Goal: Feedback & Contribution: Submit feedback/report problem

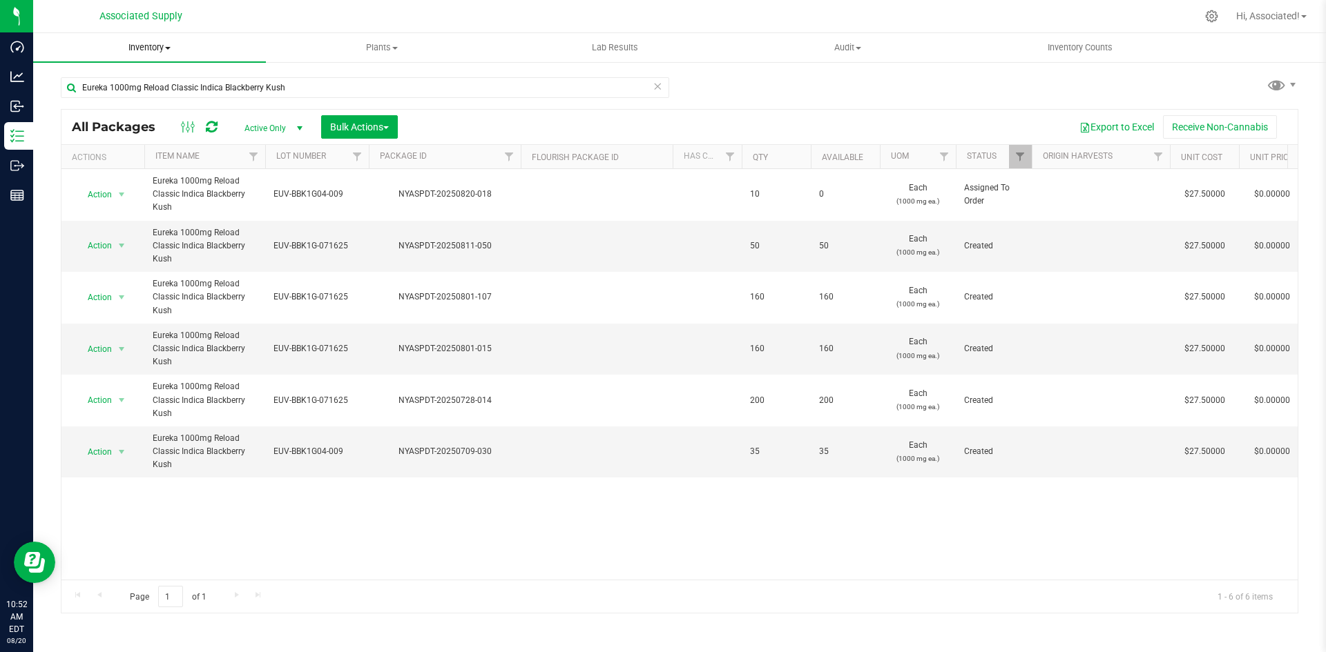
click at [161, 44] on span "Inventory" at bounding box center [149, 47] width 233 height 12
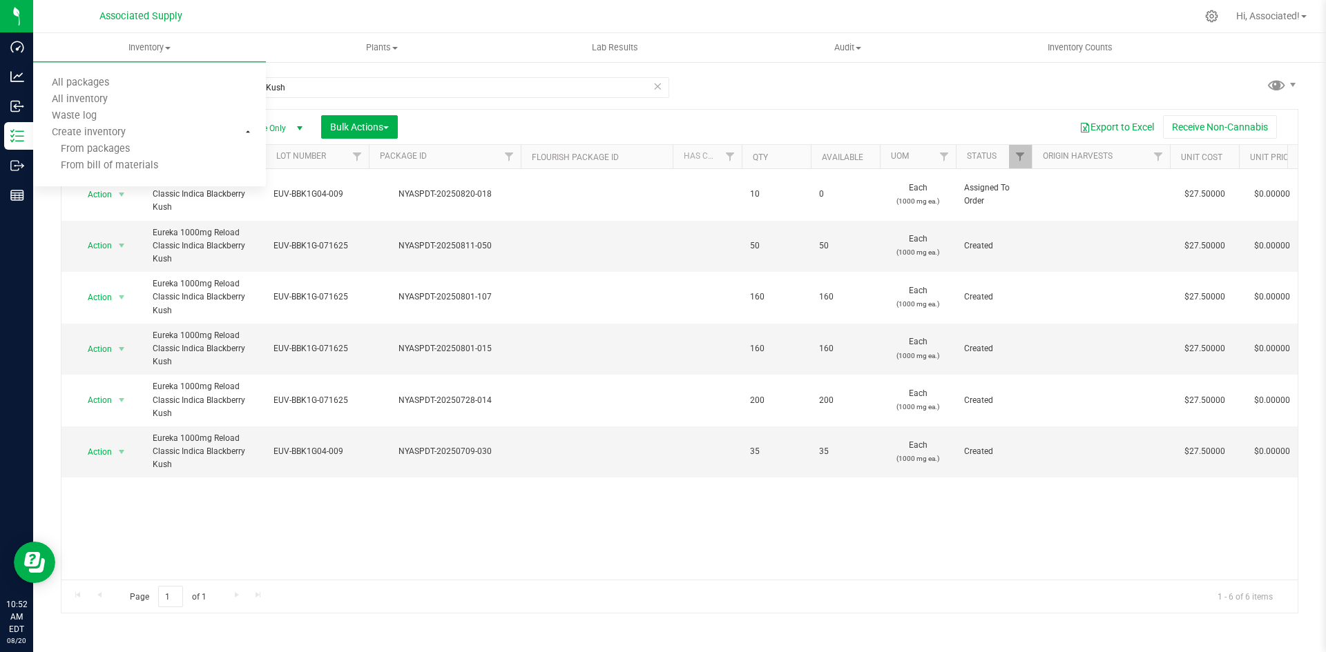
click at [792, 101] on div "Eureka 1000mg Reload Classic Indica Blackberry Kush All Packages Active Only Ac…" at bounding box center [679, 339] width 1237 height 550
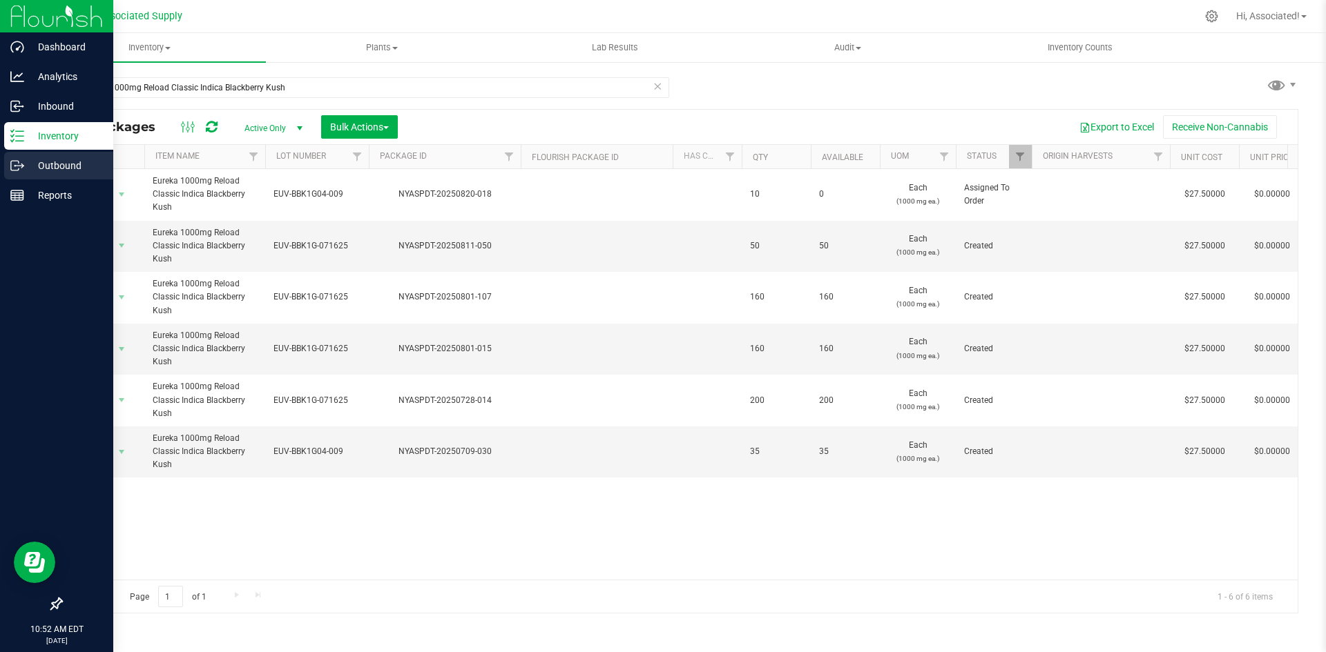
click at [22, 170] on icon at bounding box center [17, 166] width 14 height 14
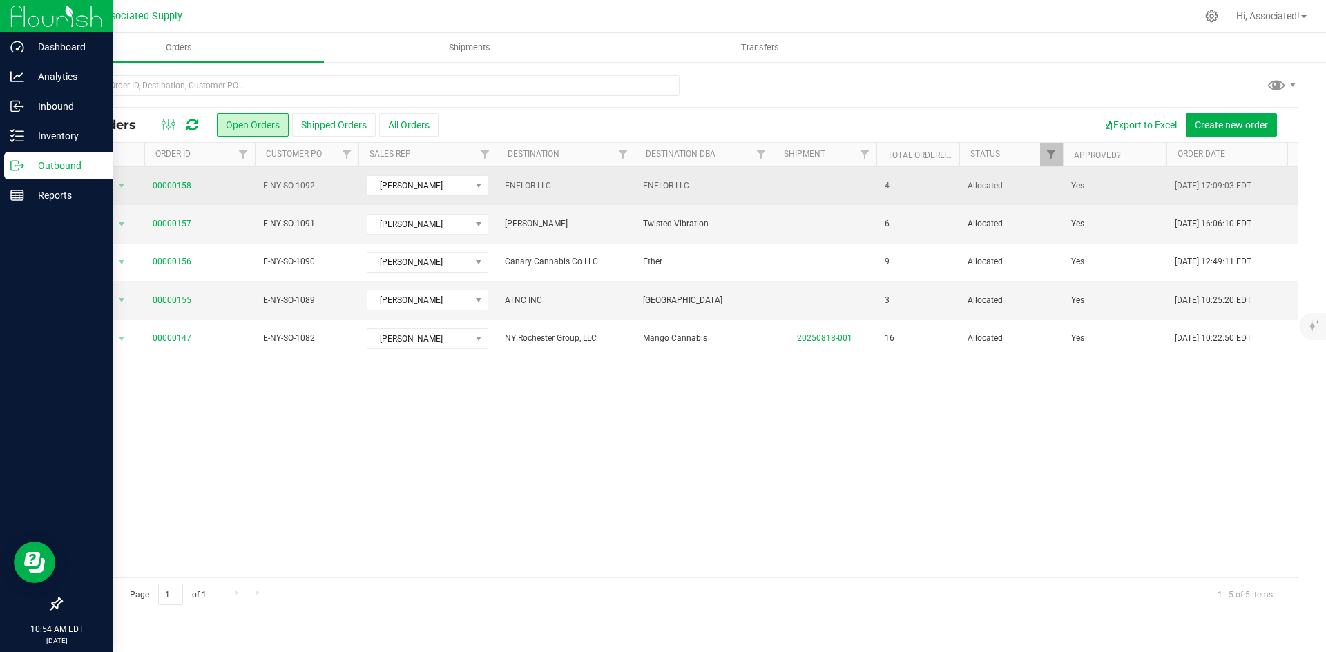
click at [577, 186] on span "ENFLOR LLC" at bounding box center [566, 186] width 122 height 13
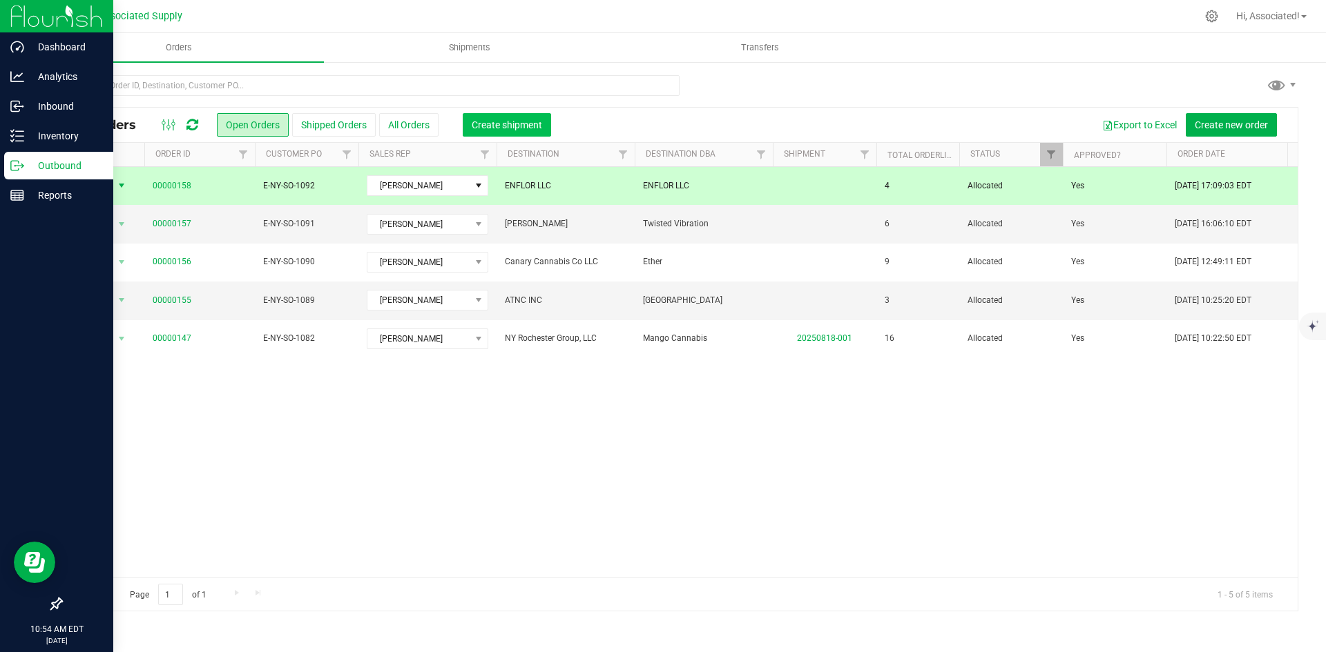
click at [527, 128] on span "Create shipment" at bounding box center [507, 124] width 70 height 11
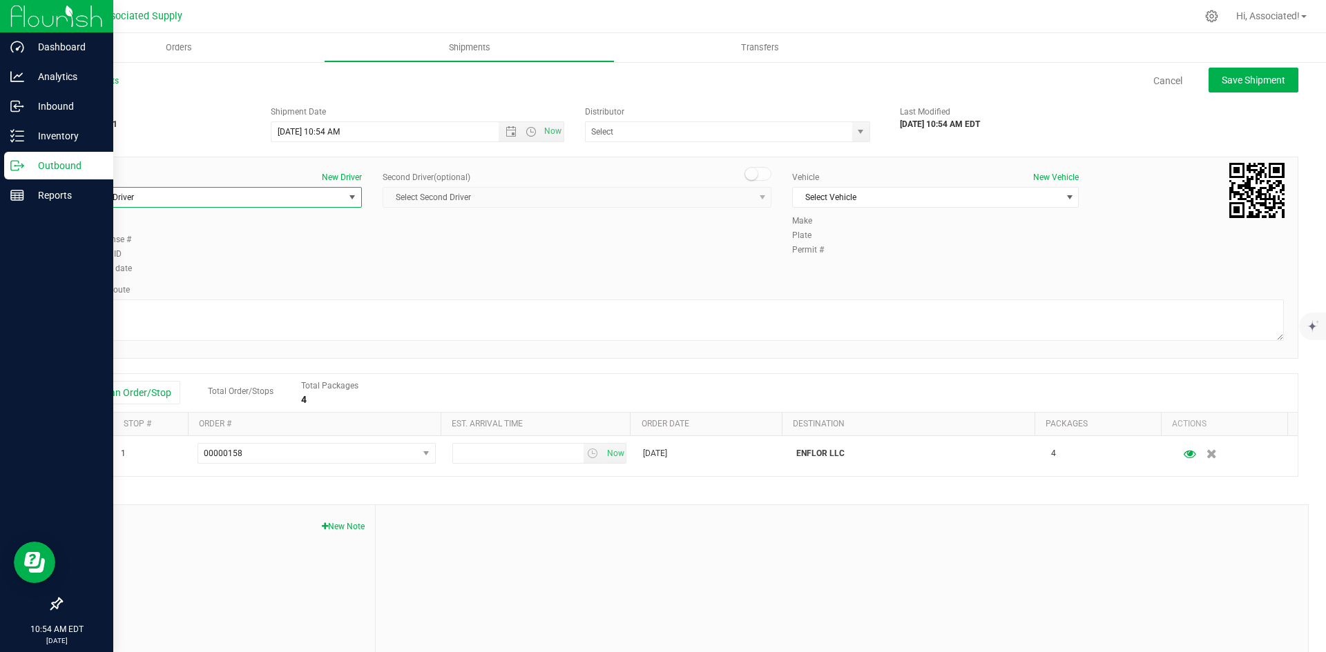
click at [349, 196] on span "select" at bounding box center [352, 197] width 11 height 11
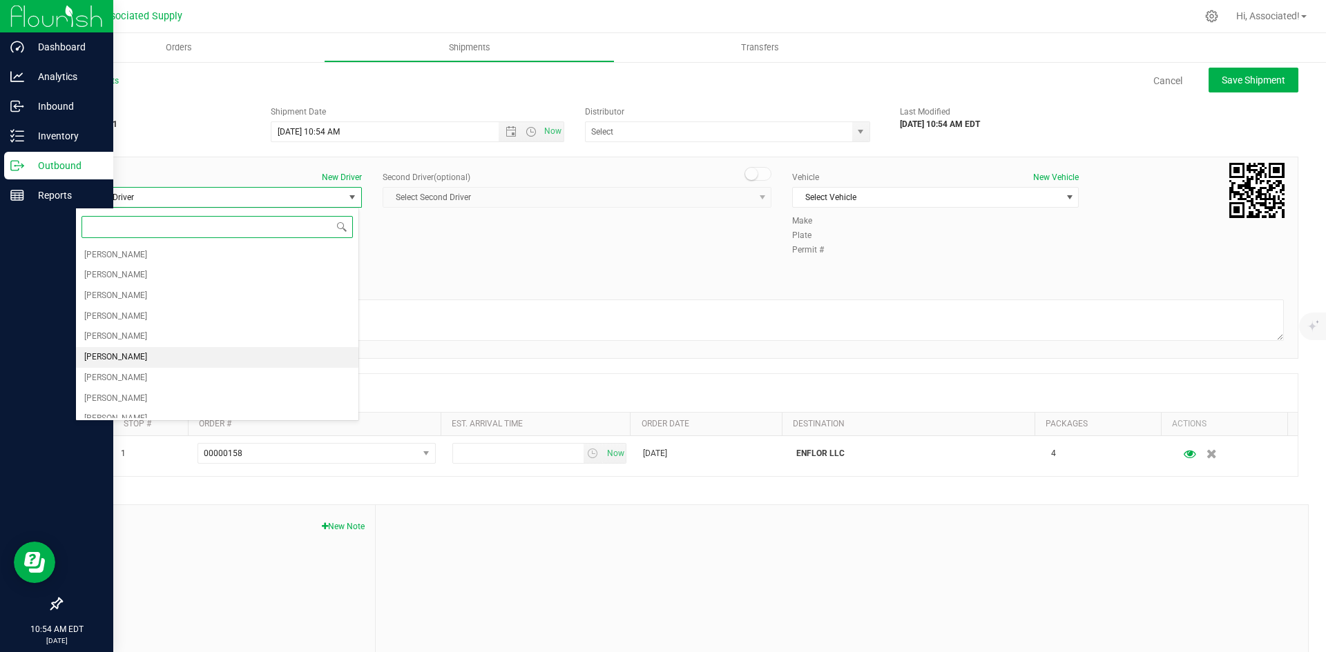
scroll to position [52, 0]
click at [224, 407] on li "Anthony Velez" at bounding box center [217, 408] width 282 height 21
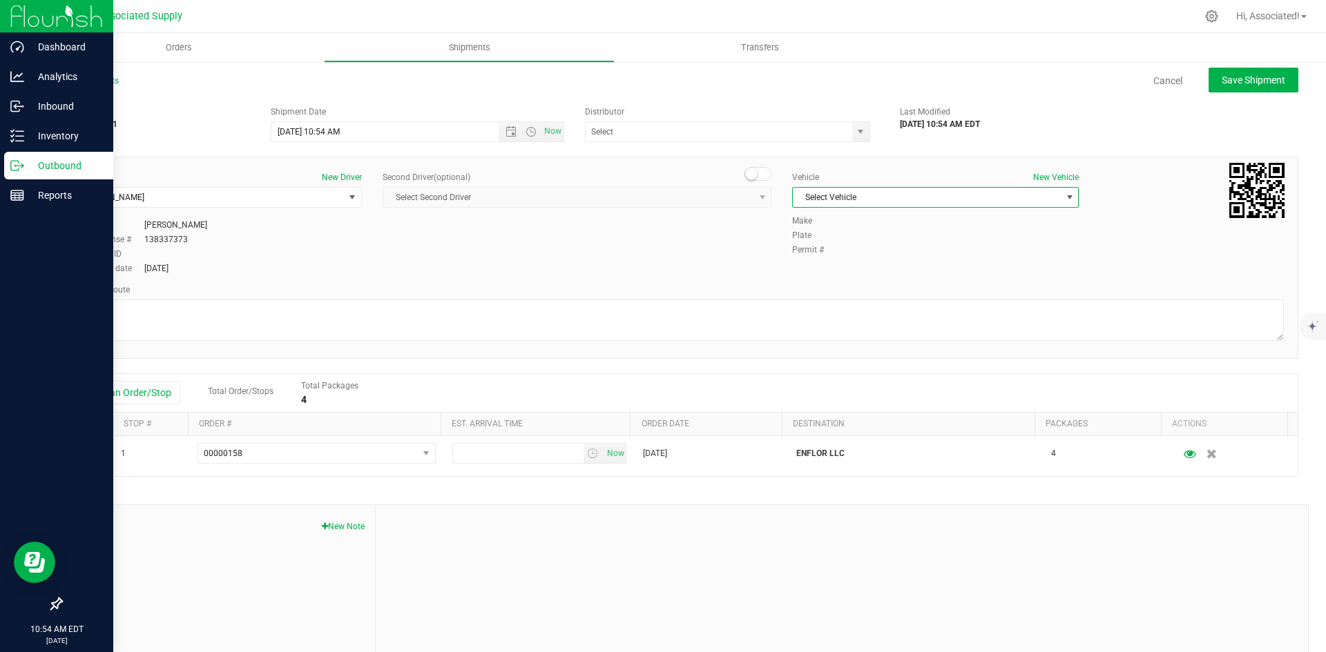
click at [919, 203] on span "Select Vehicle" at bounding box center [927, 197] width 268 height 19
click at [881, 334] on li "Honda CRV Associated Supply LLC" at bounding box center [928, 344] width 282 height 21
click at [635, 265] on div "Driver New Driver Anthony Velez Select Driver MICHAEL CALLARI Manuel Cortez Kar…" at bounding box center [679, 224] width 1229 height 106
click at [855, 133] on span "select" at bounding box center [860, 131] width 11 height 11
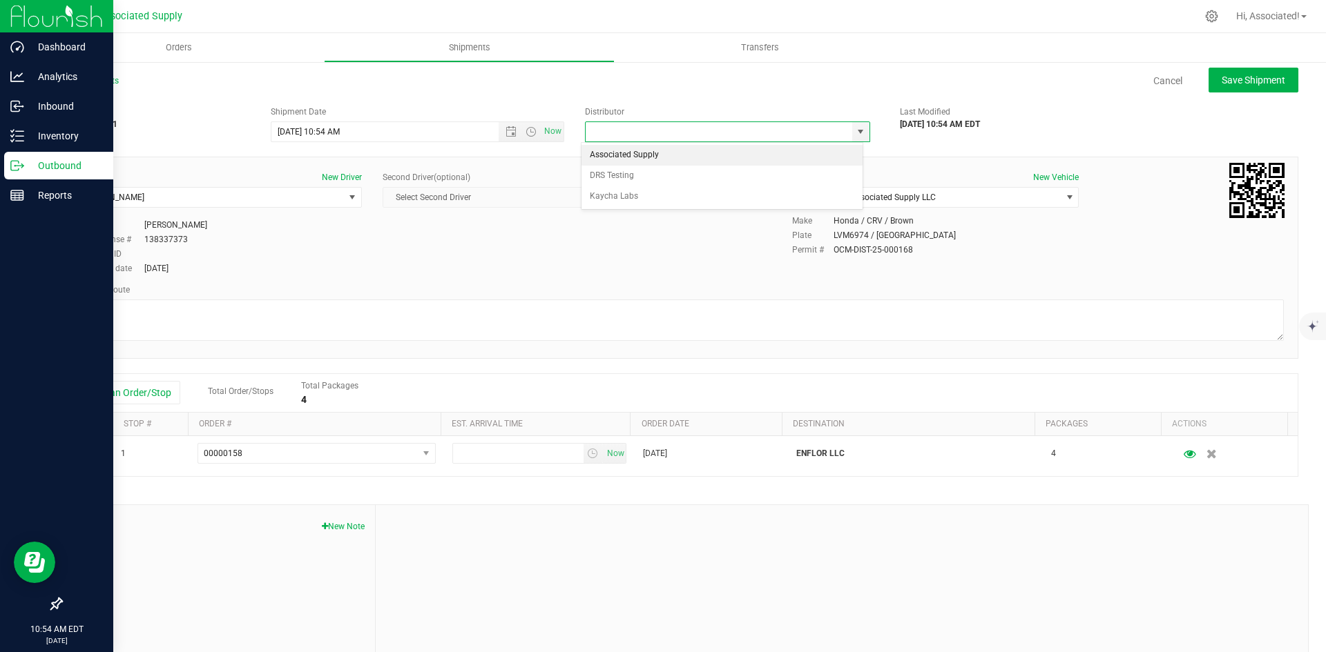
click at [669, 158] on li "Associated Supply" at bounding box center [721, 155] width 281 height 21
type input "Associated Supply"
click at [616, 244] on div "Driver New Driver Anthony Velez Select Driver MICHAEL CALLARI Manuel Cortez Kar…" at bounding box center [679, 224] width 1229 height 106
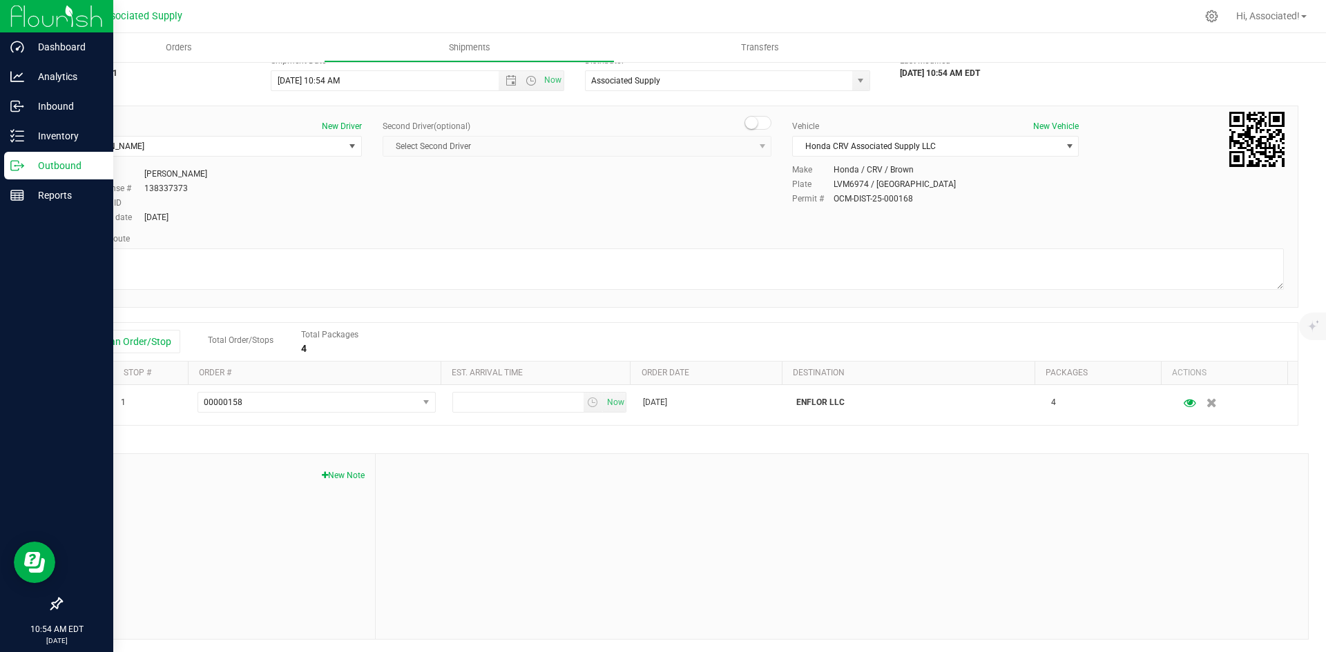
scroll to position [53, 0]
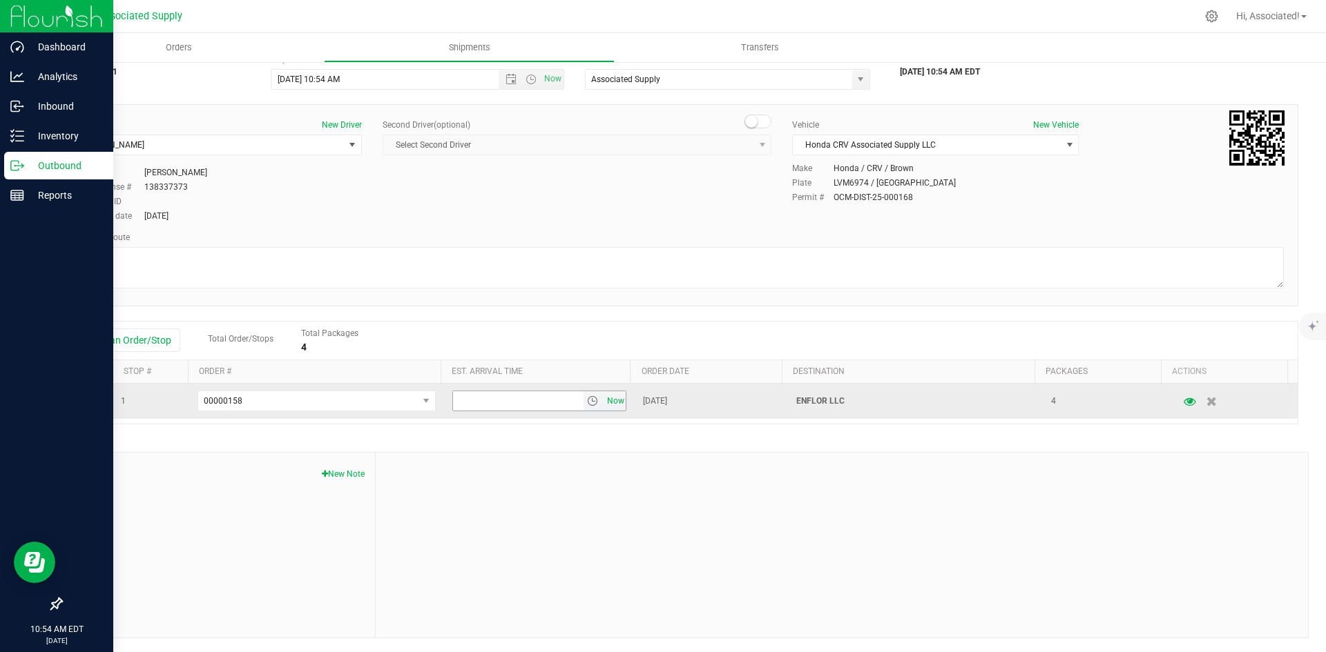
click at [603, 399] on span "Now" at bounding box center [614, 401] width 23 height 20
drag, startPoint x: 461, startPoint y: 400, endPoint x: 450, endPoint y: 399, distance: 11.1
click at [453, 399] on input "10:54 AM" at bounding box center [518, 400] width 130 height 19
type input "11:54 AM"
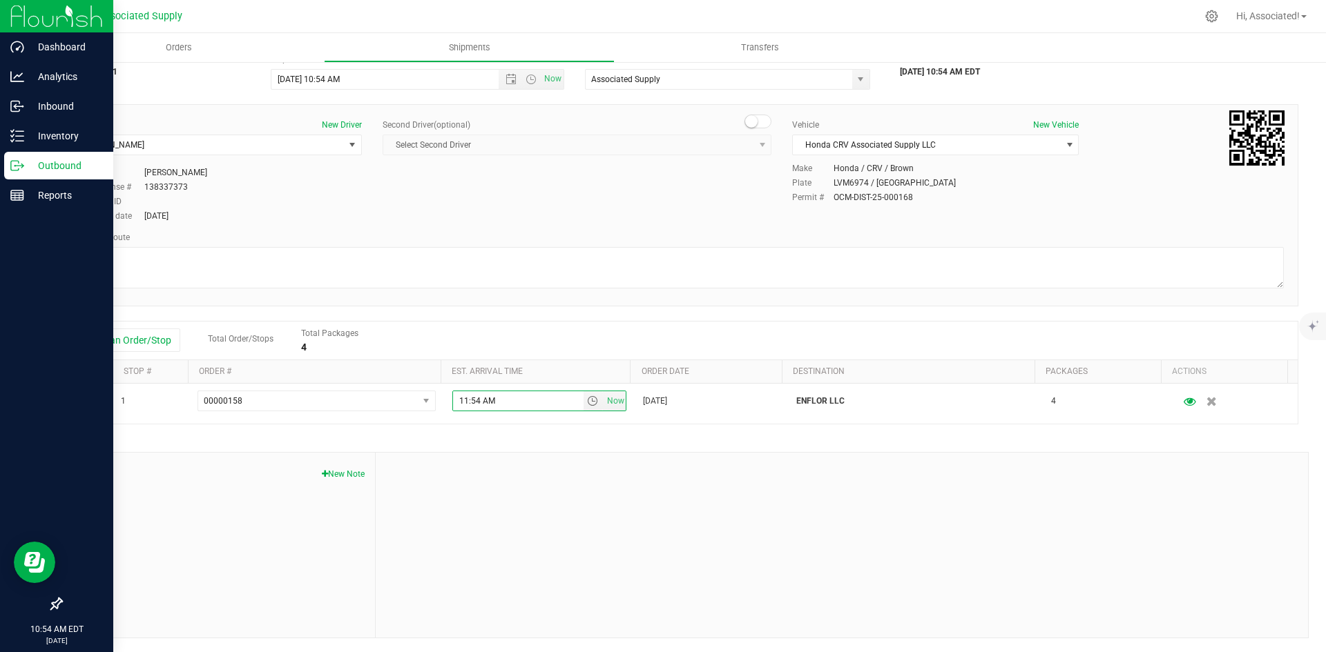
click at [637, 506] on div at bounding box center [842, 545] width 932 height 185
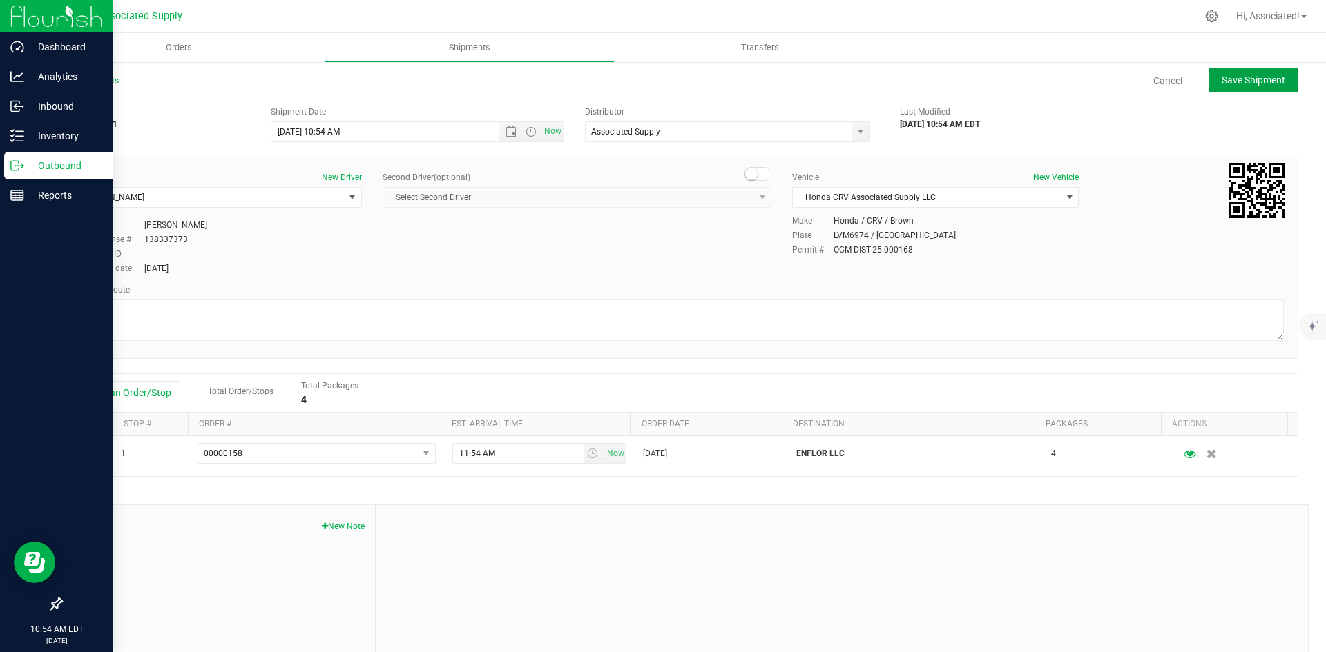
click at [1239, 75] on span "Save Shipment" at bounding box center [1253, 80] width 64 height 11
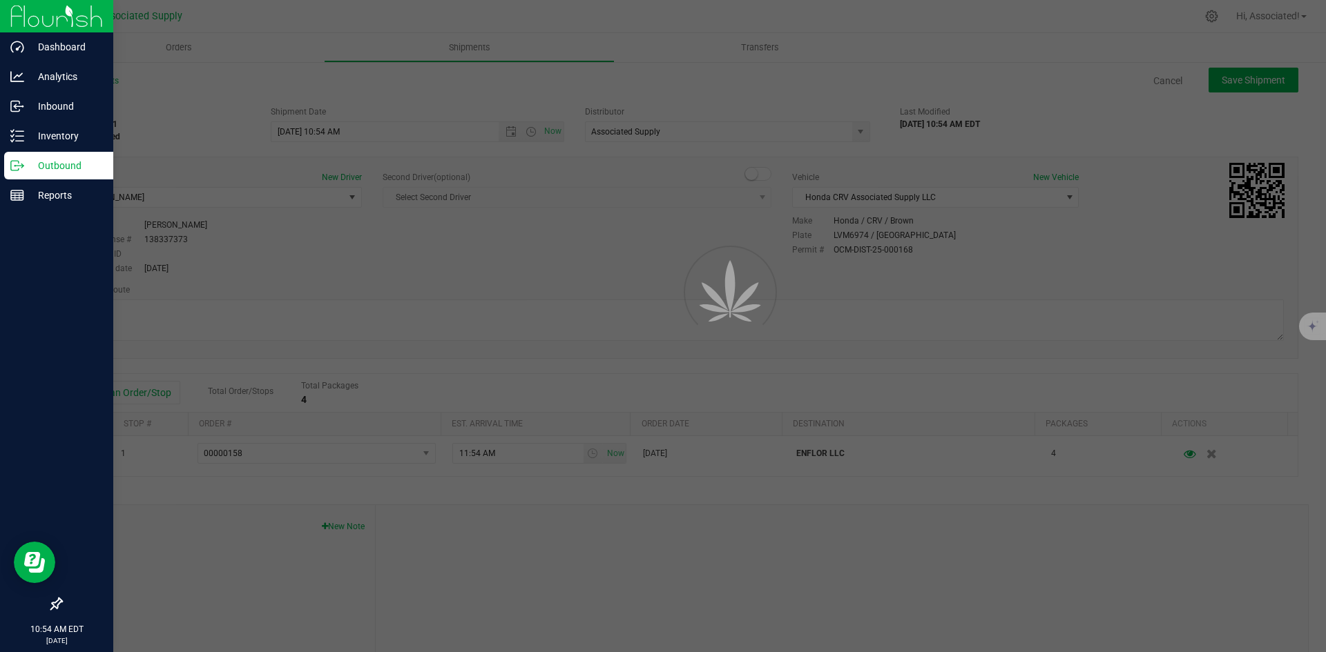
type input "8/20/2025 2:54 PM"
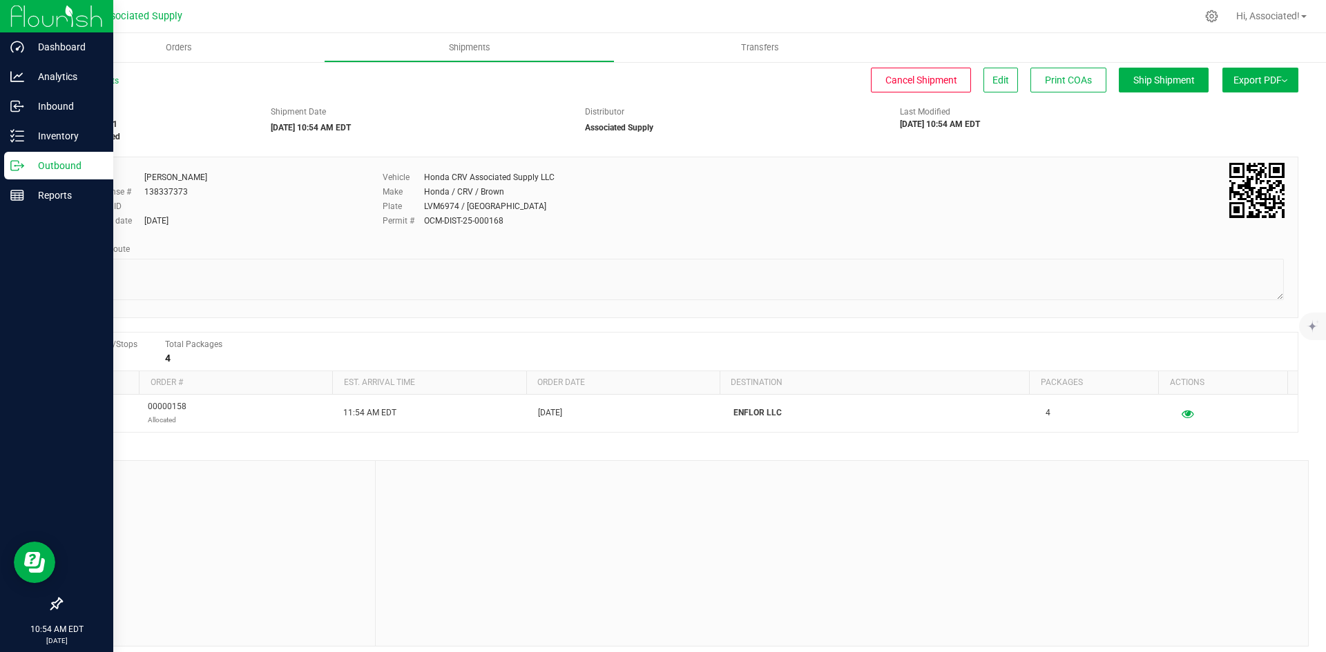
click at [1256, 82] on button "Export PDF" at bounding box center [1260, 80] width 76 height 25
click at [1210, 153] on span "NY Manifest" at bounding box center [1219, 152] width 46 height 10
click at [1252, 79] on button "Export PDF" at bounding box center [1260, 80] width 76 height 25
click at [1098, 121] on div "Shipment # 20250820-001 Manifest printed Shipment Date 08/20/2025 10:54 AM EDT …" at bounding box center [679, 120] width 1258 height 43
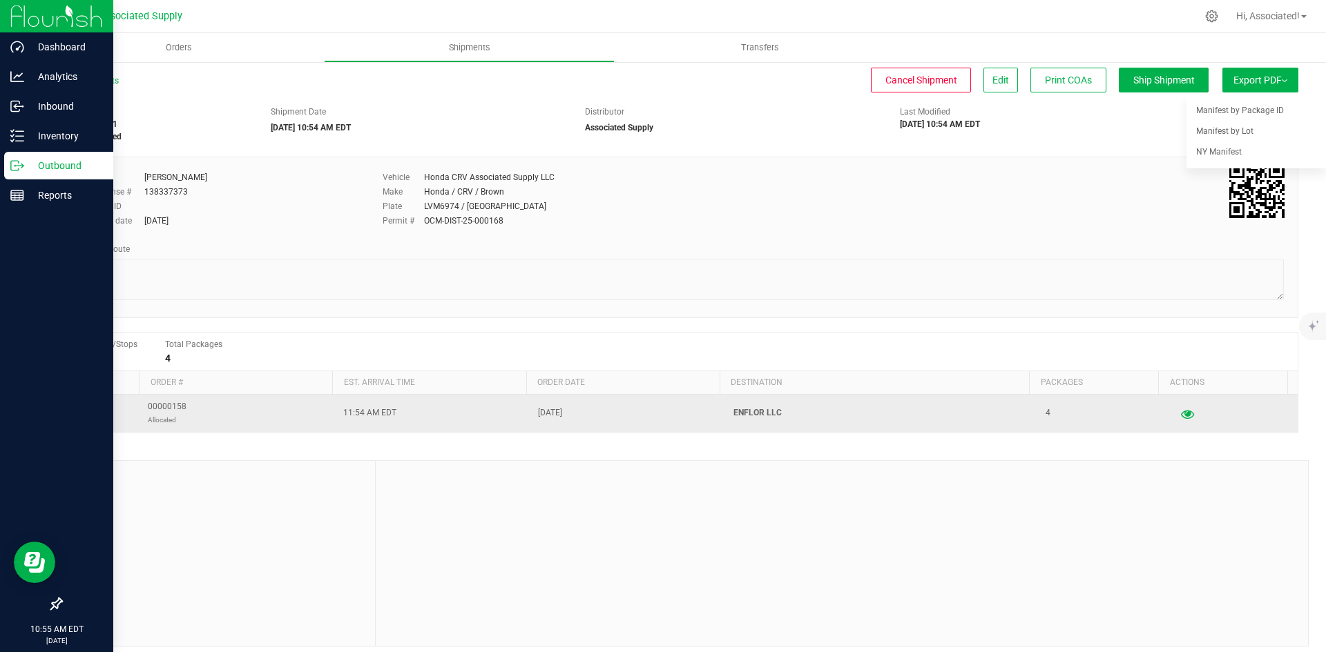
click at [1181, 415] on icon "button" at bounding box center [1187, 414] width 13 height 10
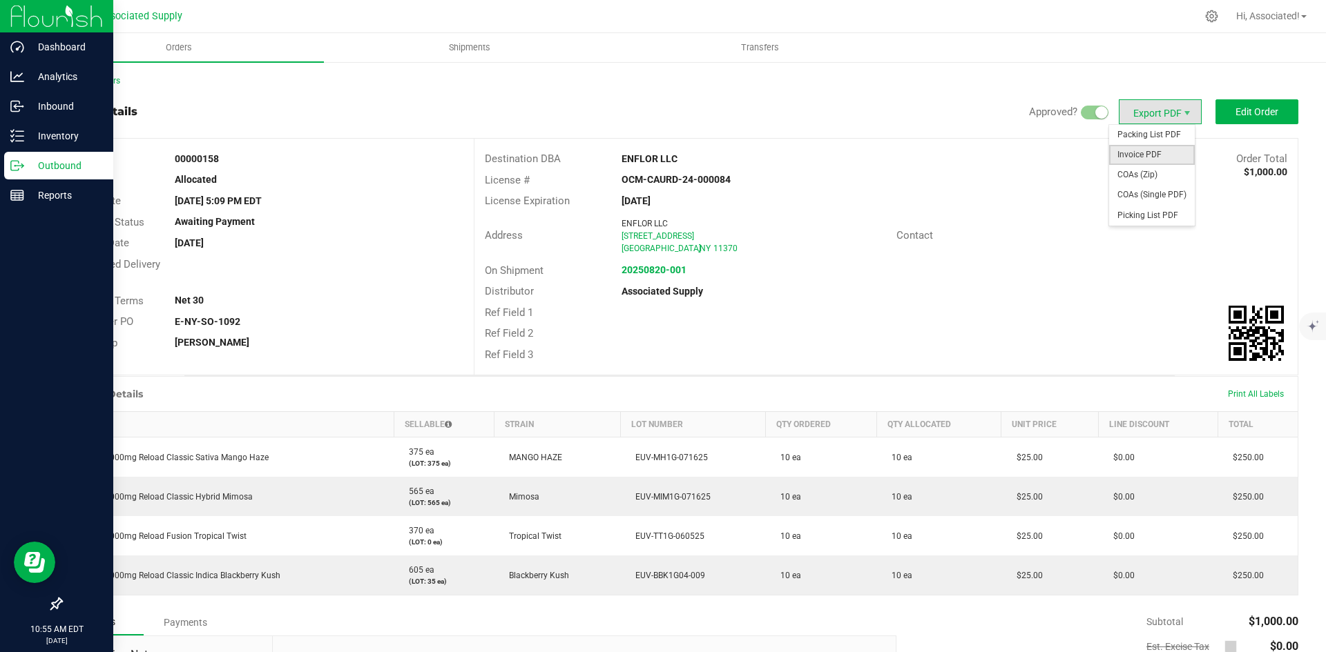
click at [1145, 152] on span "Invoice PDF" at bounding box center [1152, 155] width 86 height 20
click at [98, 79] on link "Back to Orders" at bounding box center [90, 81] width 59 height 10
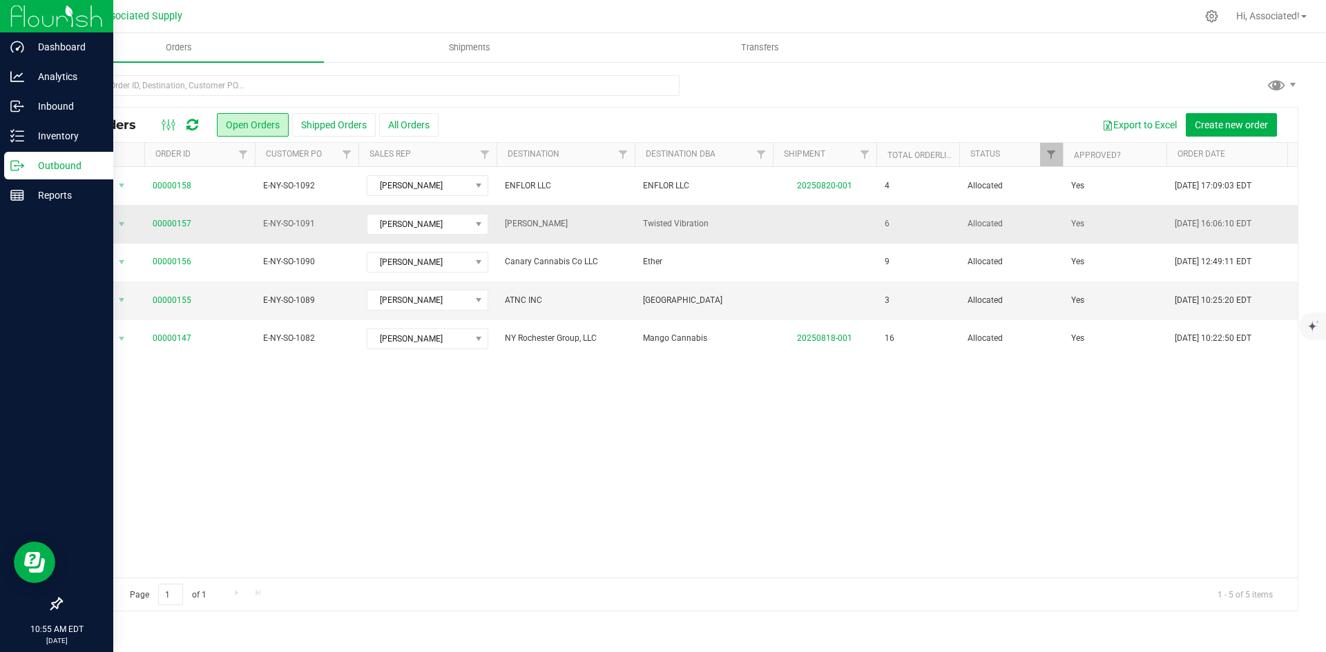
click at [740, 225] on span "Twisted Vibration" at bounding box center [704, 223] width 122 height 13
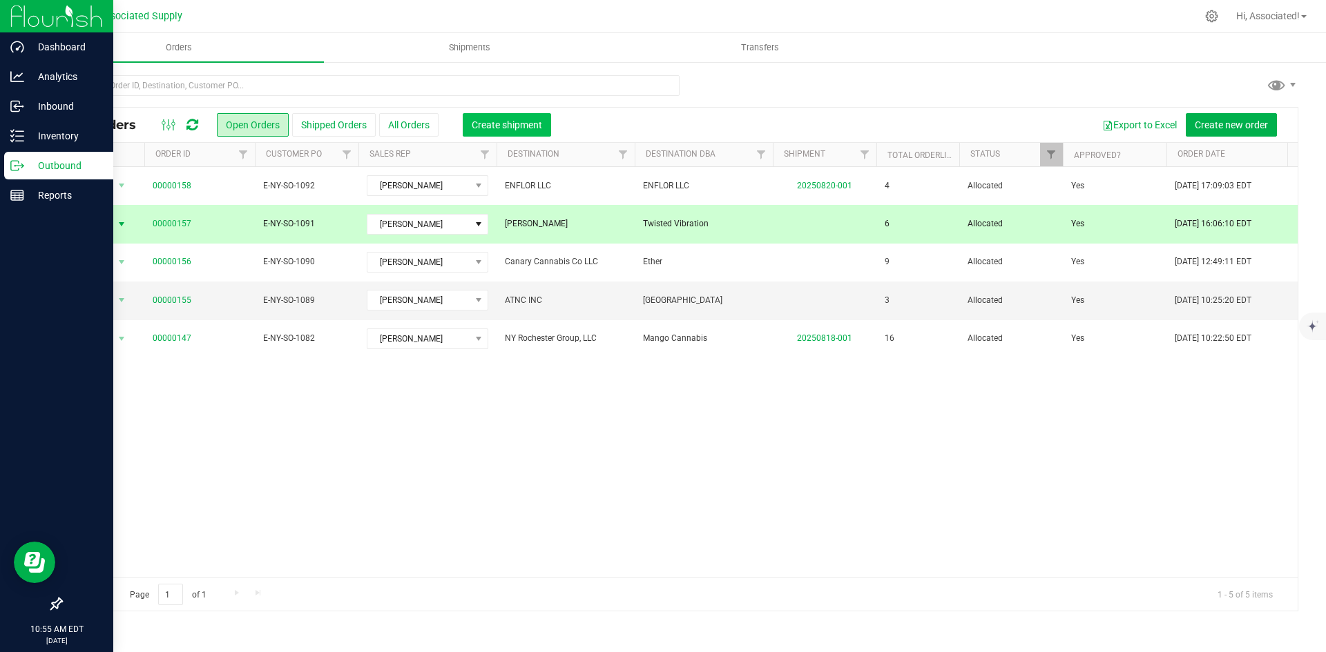
click at [499, 122] on span "Create shipment" at bounding box center [507, 124] width 70 height 11
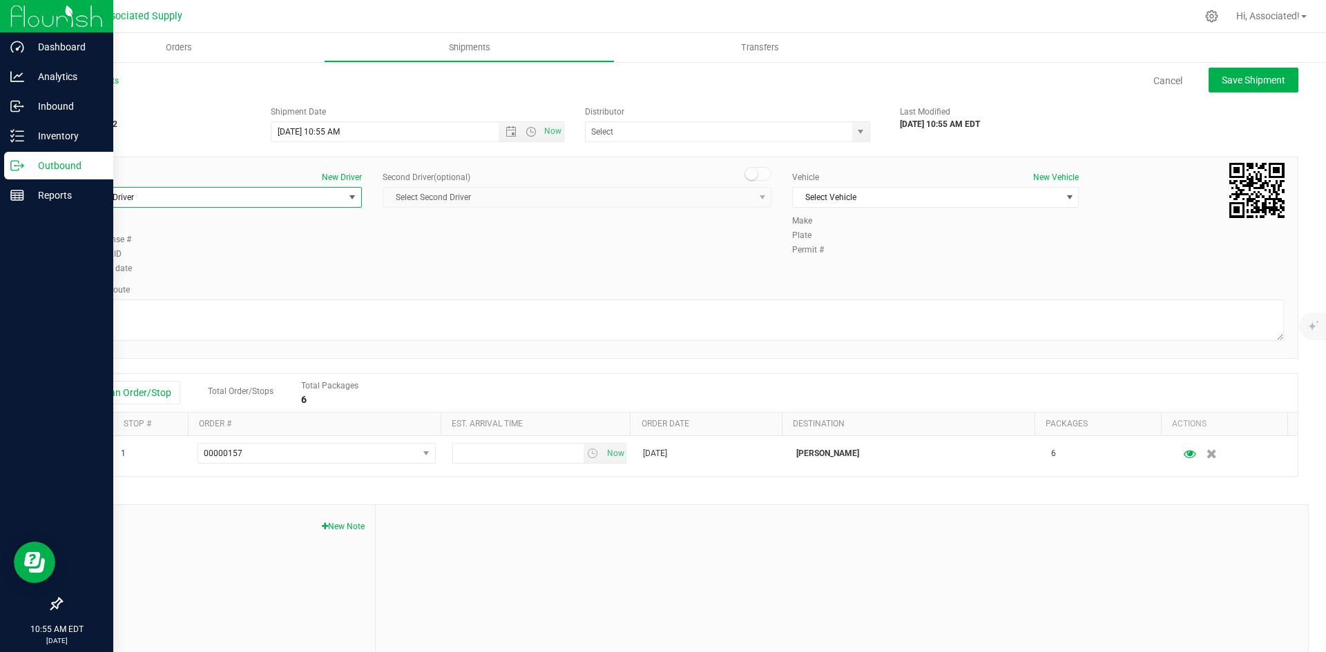
click at [347, 193] on span "select" at bounding box center [352, 197] width 11 height 11
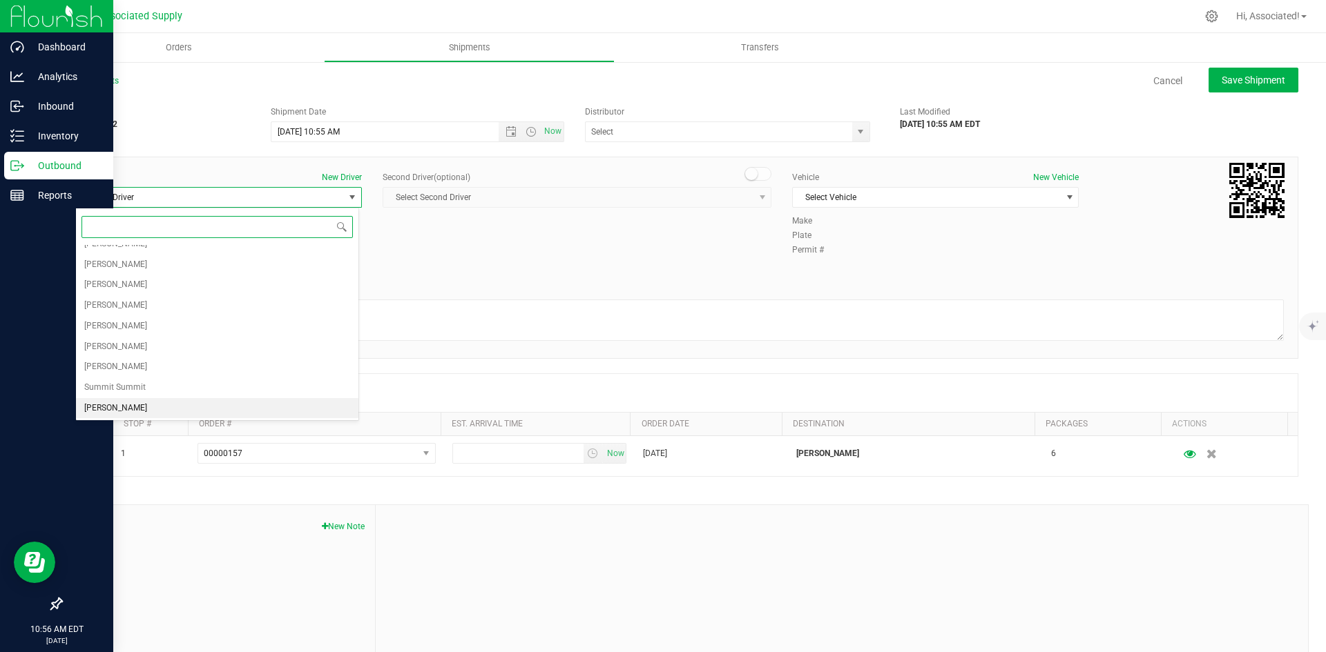
click at [142, 405] on li "Anthony Velez" at bounding box center [217, 408] width 282 height 21
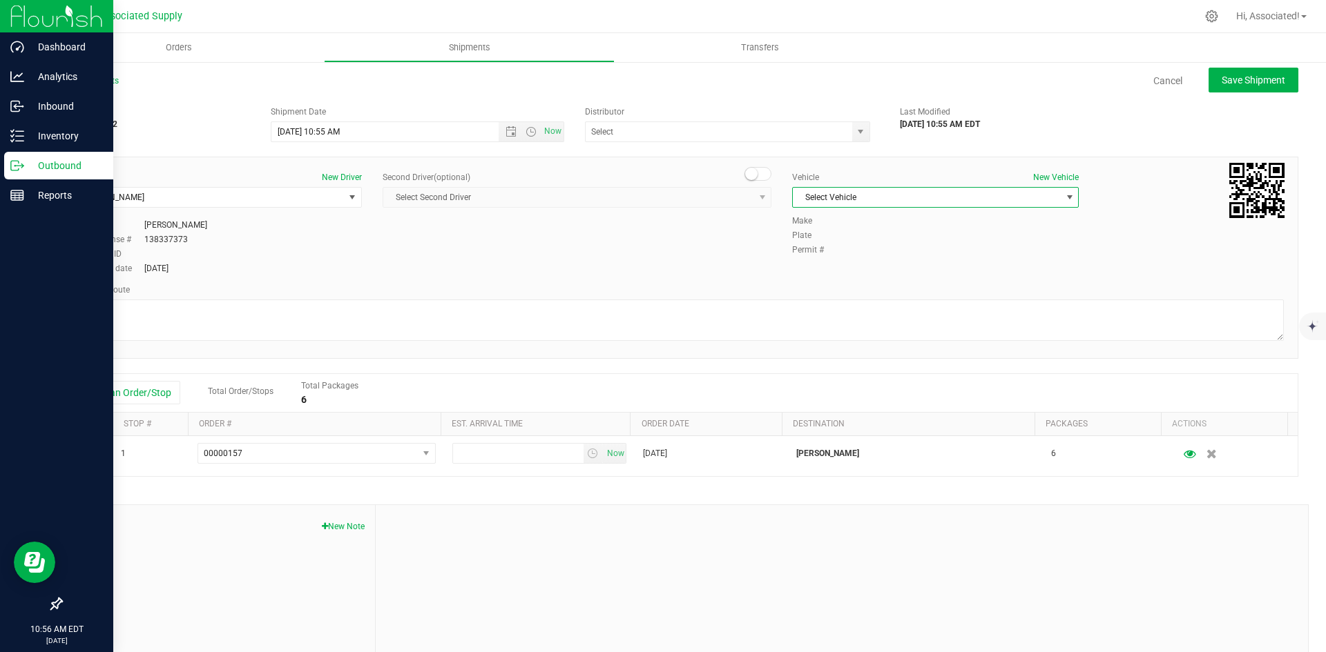
click at [905, 197] on span "Select Vehicle" at bounding box center [927, 197] width 268 height 19
click at [851, 345] on li "Honda CRV Associated Supply LLC" at bounding box center [928, 344] width 282 height 21
click at [858, 135] on span "select" at bounding box center [860, 131] width 11 height 11
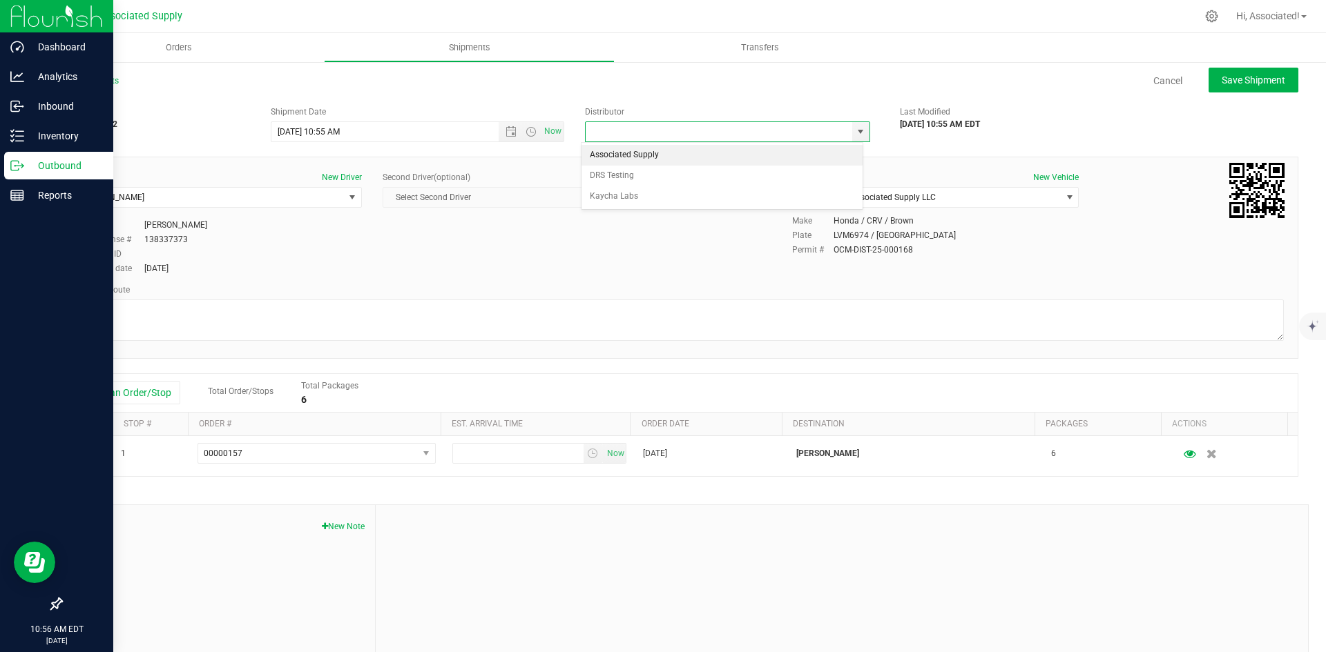
click at [645, 151] on li "Associated Supply" at bounding box center [721, 155] width 281 height 21
type input "Associated Supply"
click at [599, 245] on div "Driver New Driver Anthony Velez Select Driver MICHAEL CALLARI Manuel Cortez Kar…" at bounding box center [679, 224] width 1229 height 106
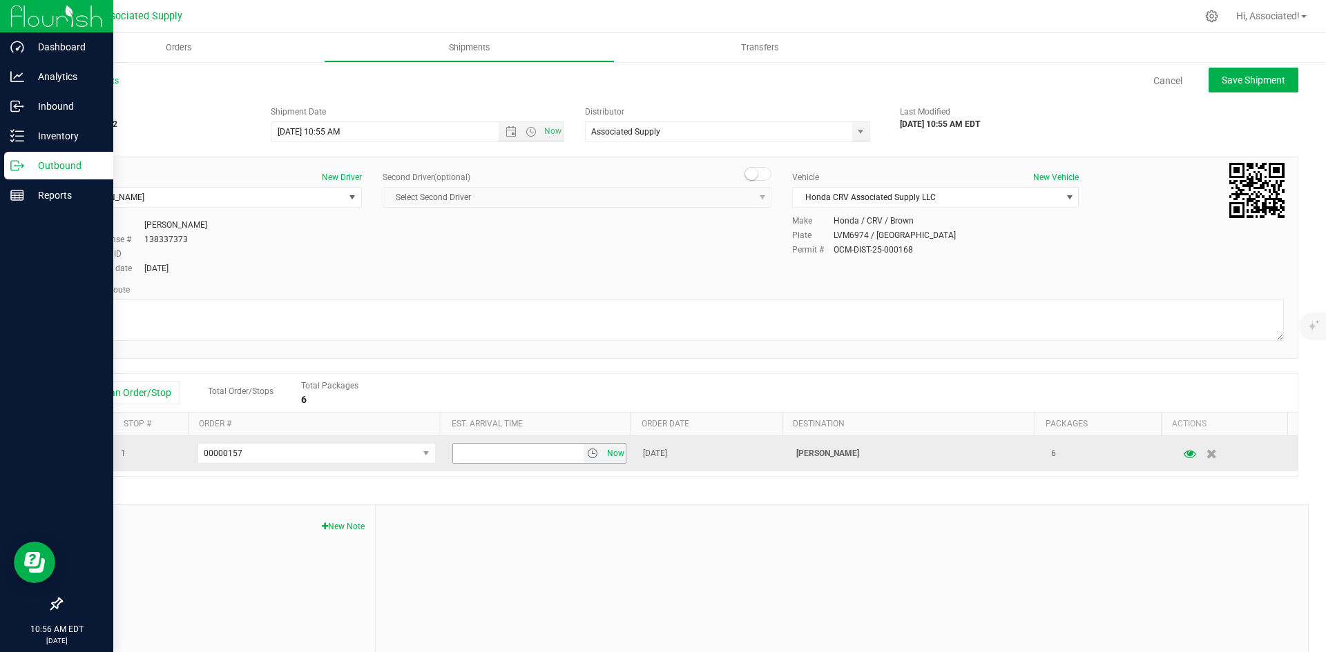
click at [608, 457] on span "Now" at bounding box center [614, 454] width 23 height 20
drag, startPoint x: 461, startPoint y: 455, endPoint x: 427, endPoint y: 455, distance: 33.1
click at [427, 455] on tr "1 00000157 00000157 00000156 00000155 10:56 AM Now Aug 19, 2025 Jean R Levasseu…" at bounding box center [679, 453] width 1236 height 35
type input "11:56 AM"
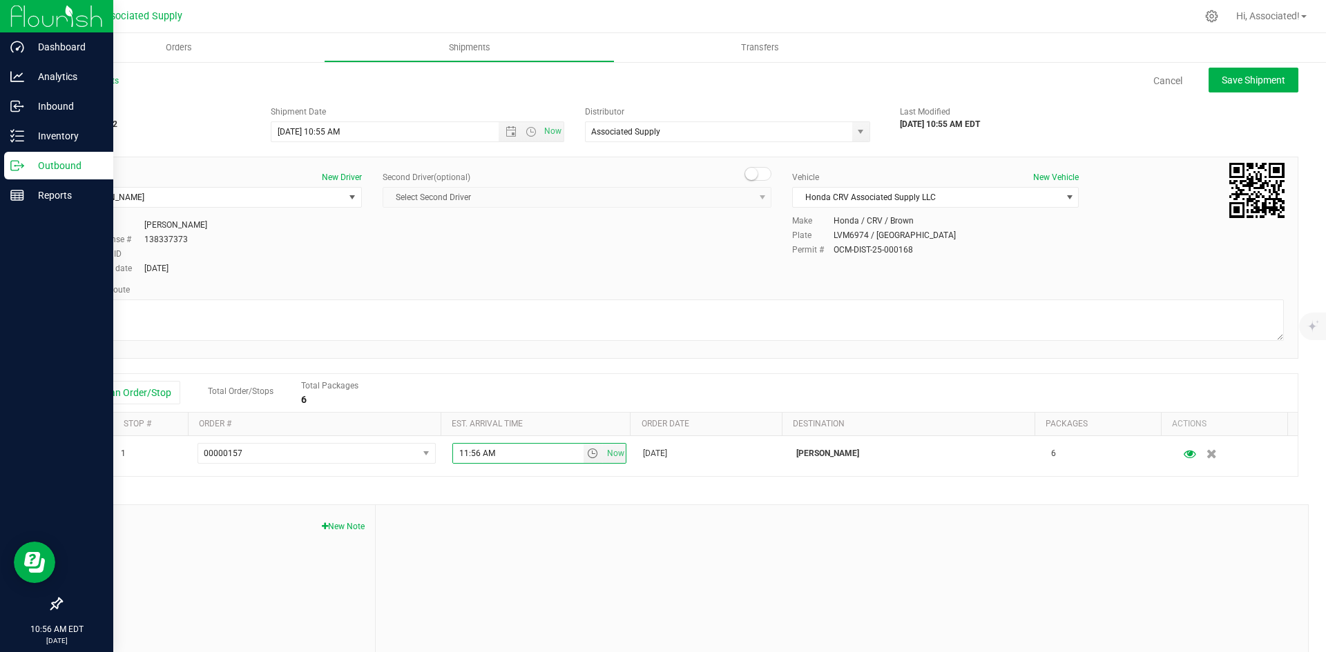
click at [624, 565] on div at bounding box center [842, 597] width 932 height 185
click at [1246, 79] on span "Save Shipment" at bounding box center [1253, 80] width 64 height 11
type input "8/20/2025 2:55 PM"
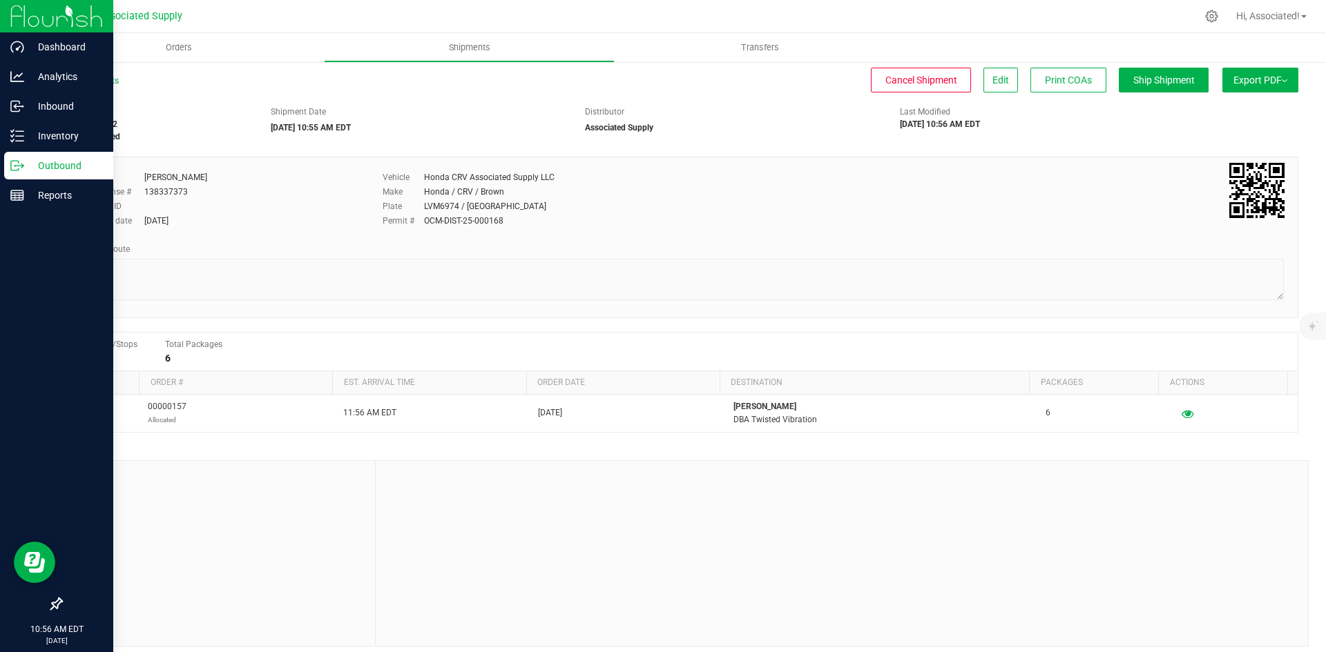
click at [1234, 85] on button "Export PDF" at bounding box center [1260, 80] width 76 height 25
click at [1208, 153] on span "NY Manifest" at bounding box center [1219, 152] width 46 height 10
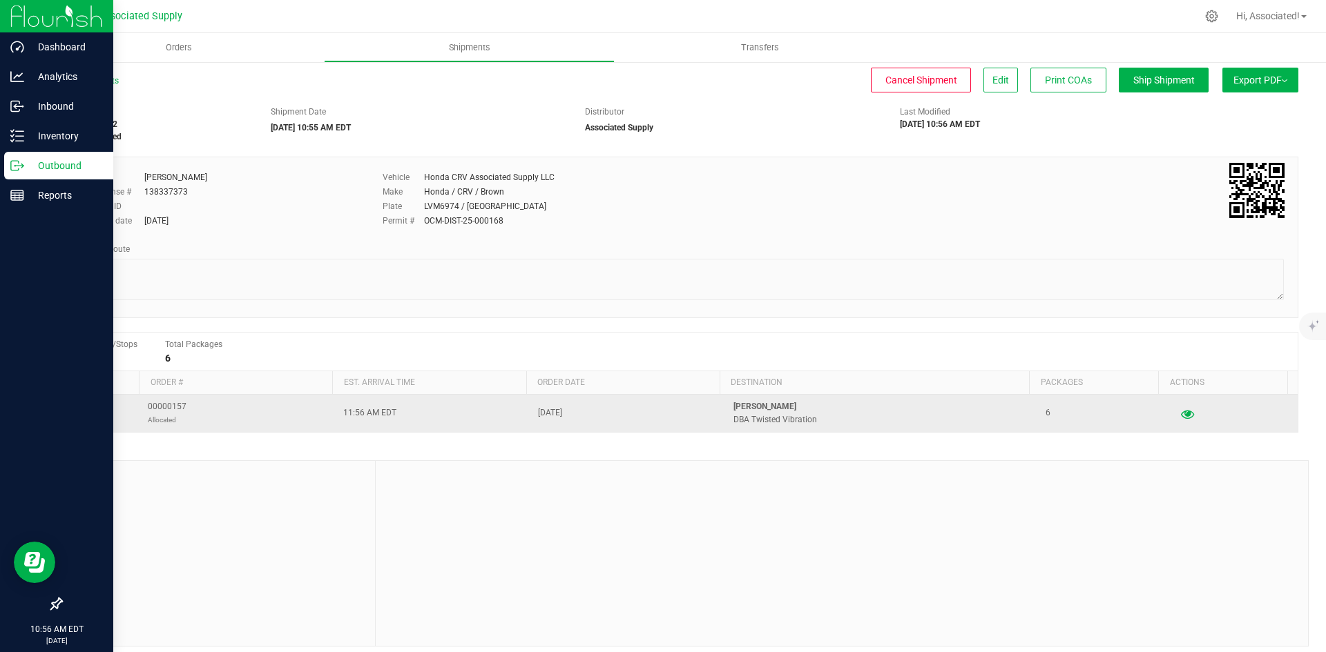
click at [1174, 414] on button "button" at bounding box center [1186, 414] width 25 height 22
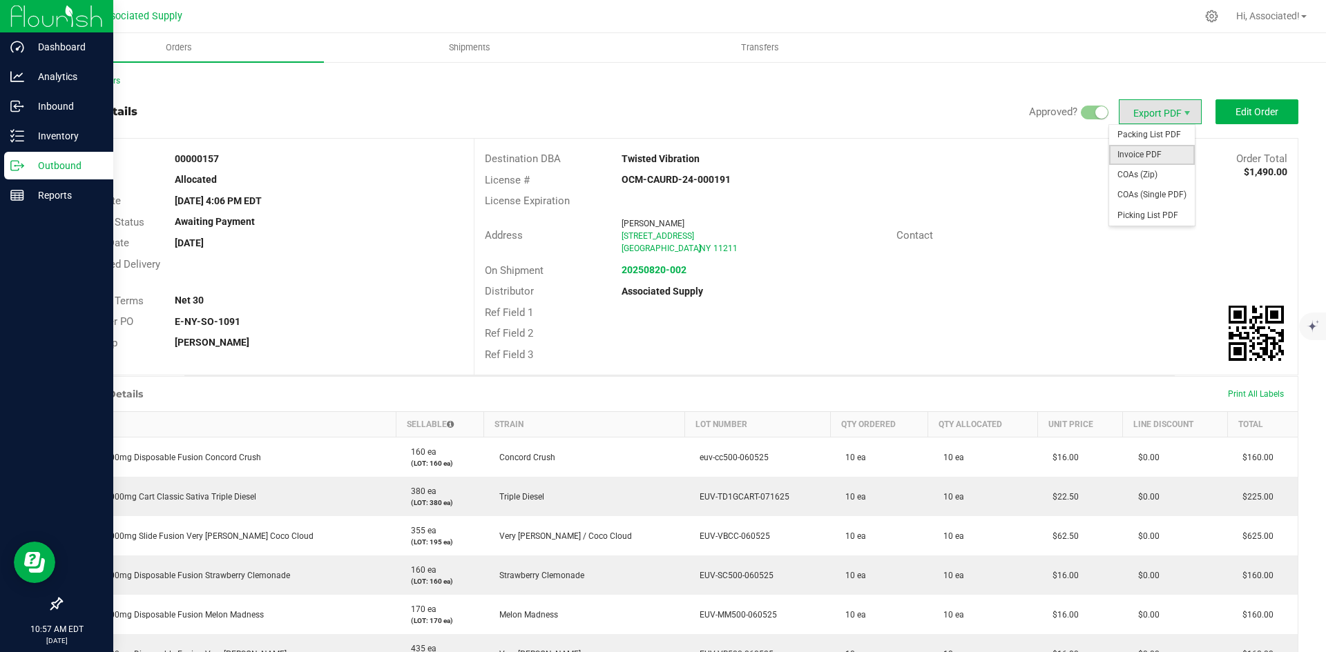
click at [1155, 148] on span "Invoice PDF" at bounding box center [1152, 155] width 86 height 20
click at [83, 79] on link "Back to Orders" at bounding box center [90, 81] width 59 height 10
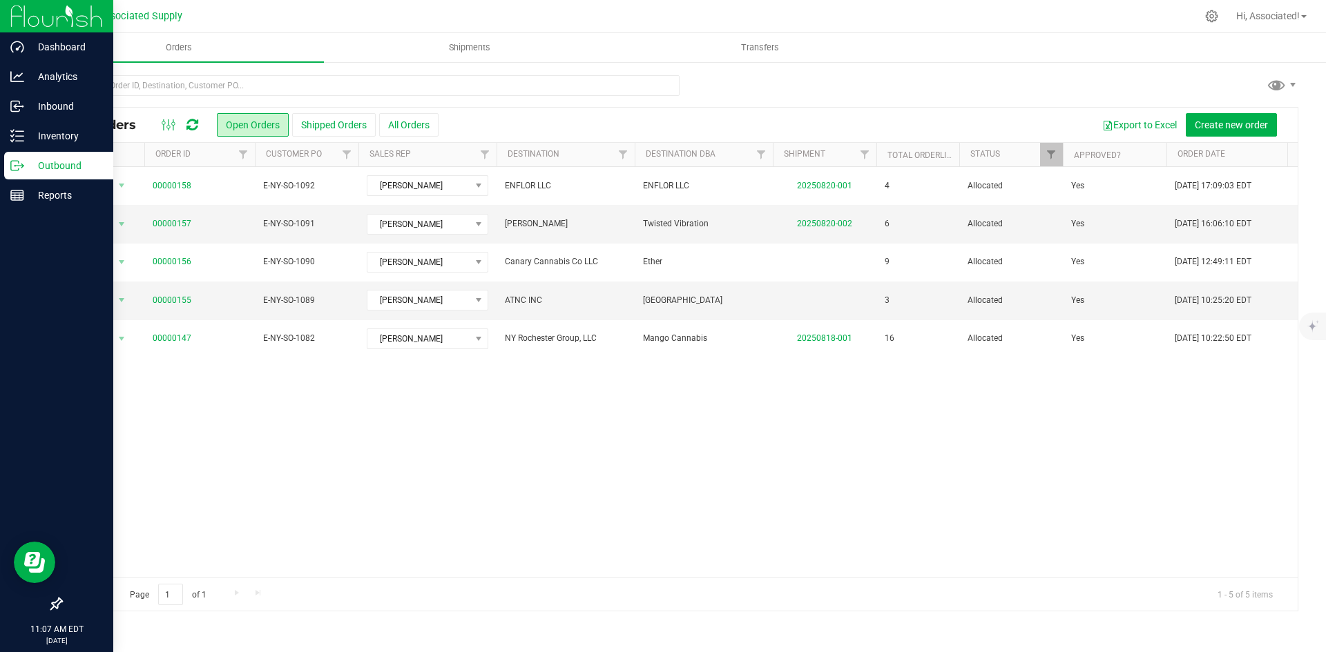
click at [498, 452] on div "Action Action Cancel order Clone order Edit order Mark as fully paid Order audi…" at bounding box center [679, 372] width 1236 height 411
click at [13, 142] on icon at bounding box center [17, 136] width 14 height 14
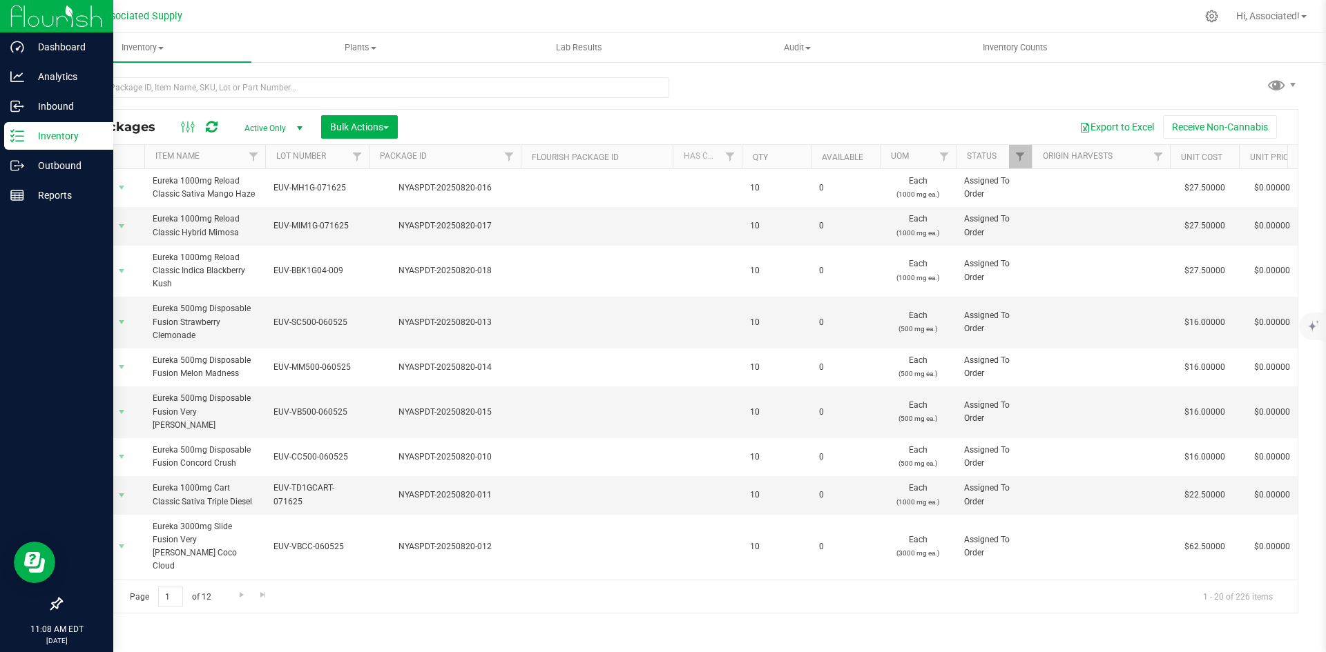
click at [692, 77] on div "All Packages Active Only Active Only Lab Samples Locked All Bulk Actions Add to…" at bounding box center [679, 339] width 1237 height 550
click at [160, 47] on span at bounding box center [161, 48] width 6 height 3
click at [583, 52] on span "Lab Results" at bounding box center [579, 47] width 84 height 12
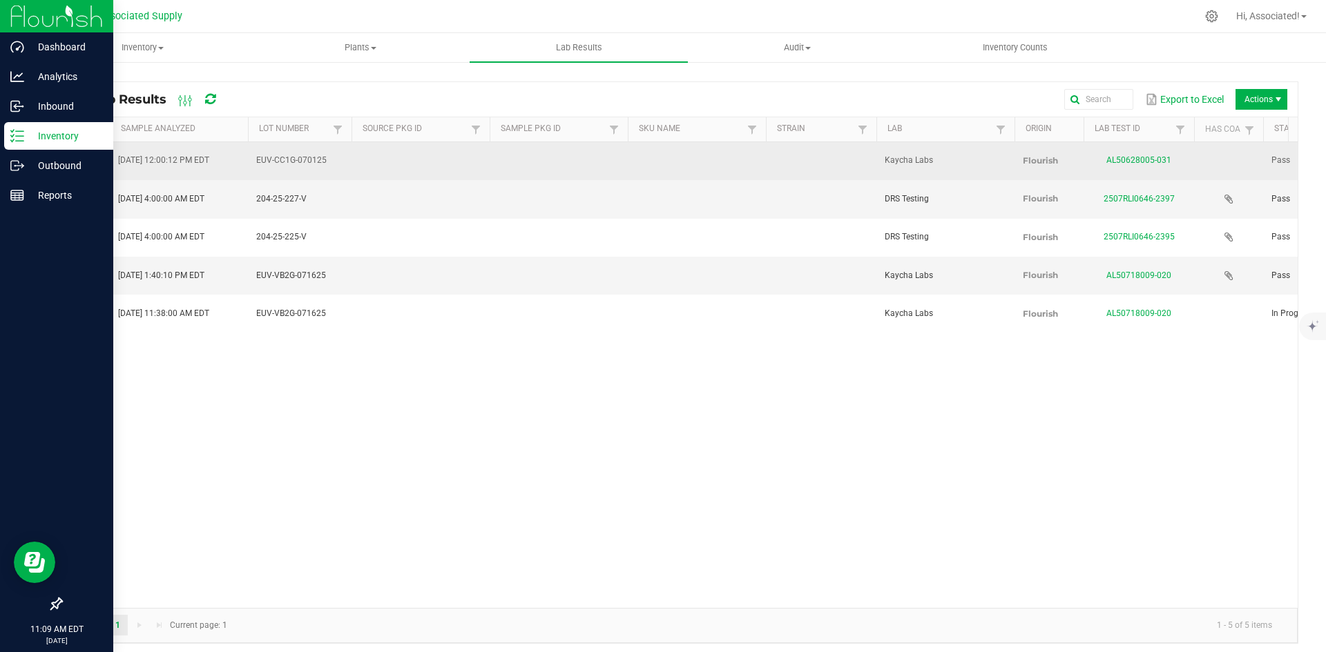
drag, startPoint x: 257, startPoint y: 151, endPoint x: 347, endPoint y: 151, distance: 90.4
click at [347, 151] on td "EUV-CC1G-070125" at bounding box center [300, 161] width 104 height 38
copy span "EUV-CC1G-070125"
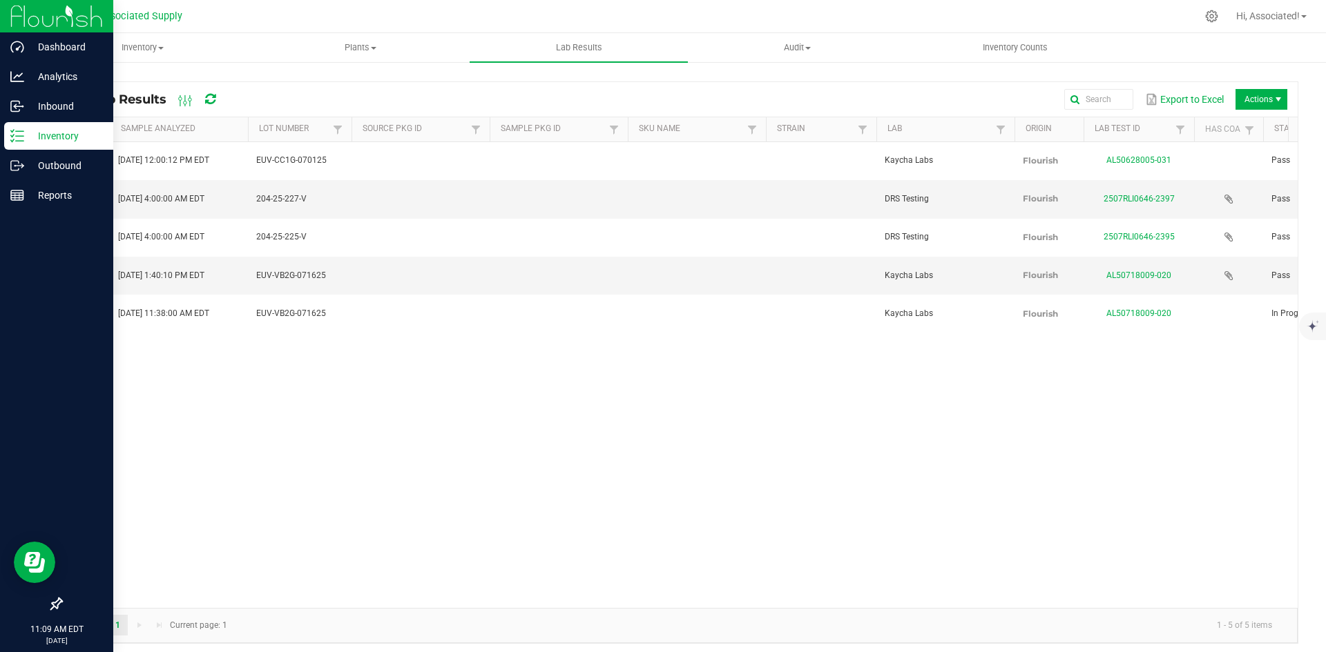
click at [428, 324] on div "View Jun 28, 2025 12:00:12 PM EDT EUV-CC1G-070125 Kaycha Labs Flourish AL506280…" at bounding box center [679, 375] width 1236 height 466
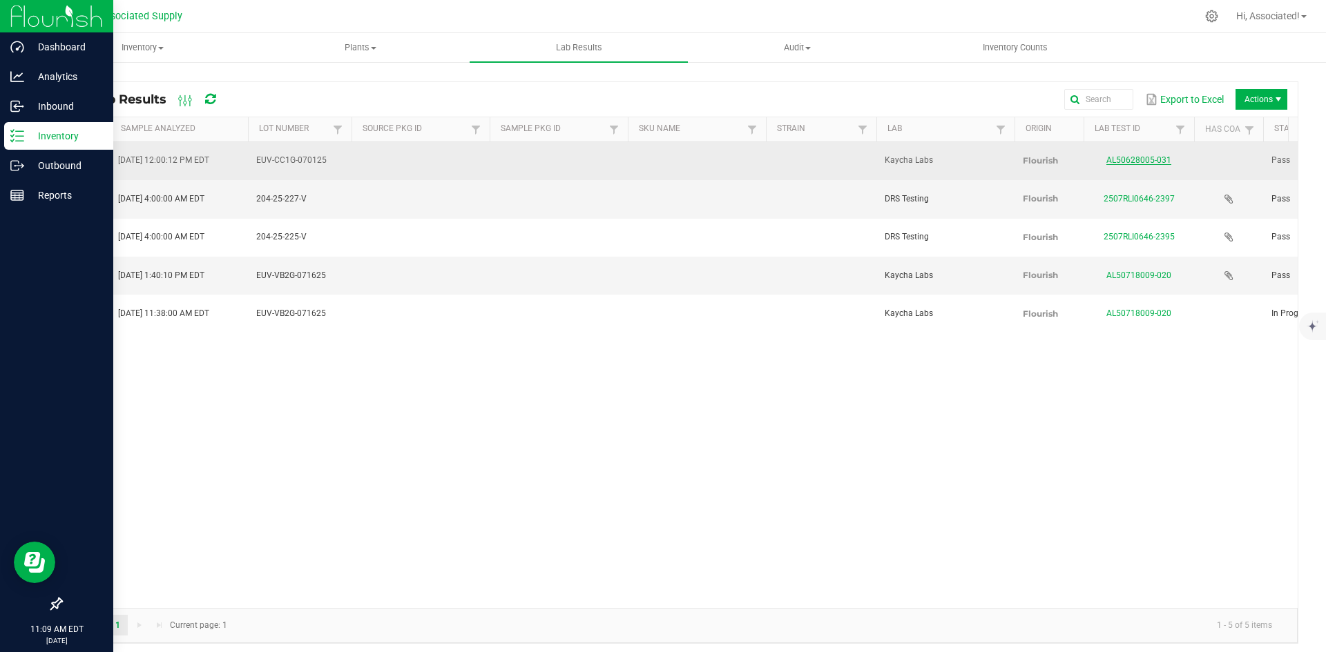
click at [1135, 155] on link "AL50628005-031" at bounding box center [1138, 160] width 65 height 10
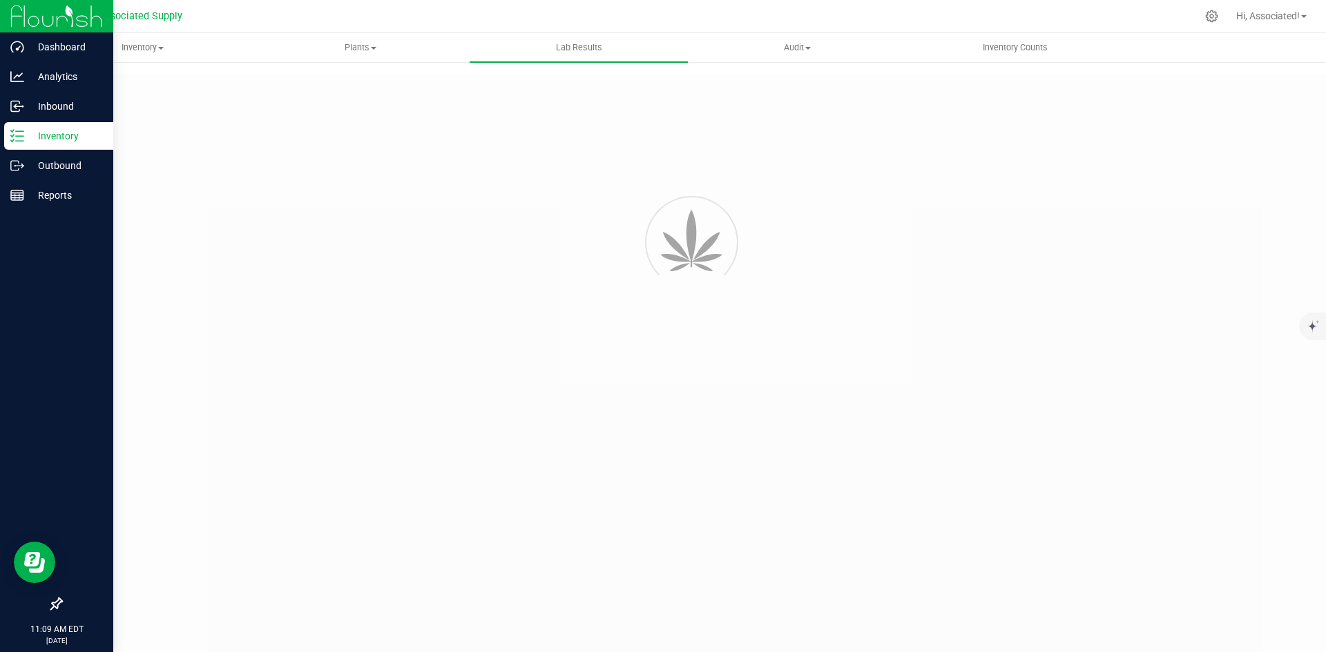
type input "AL50628005-031"
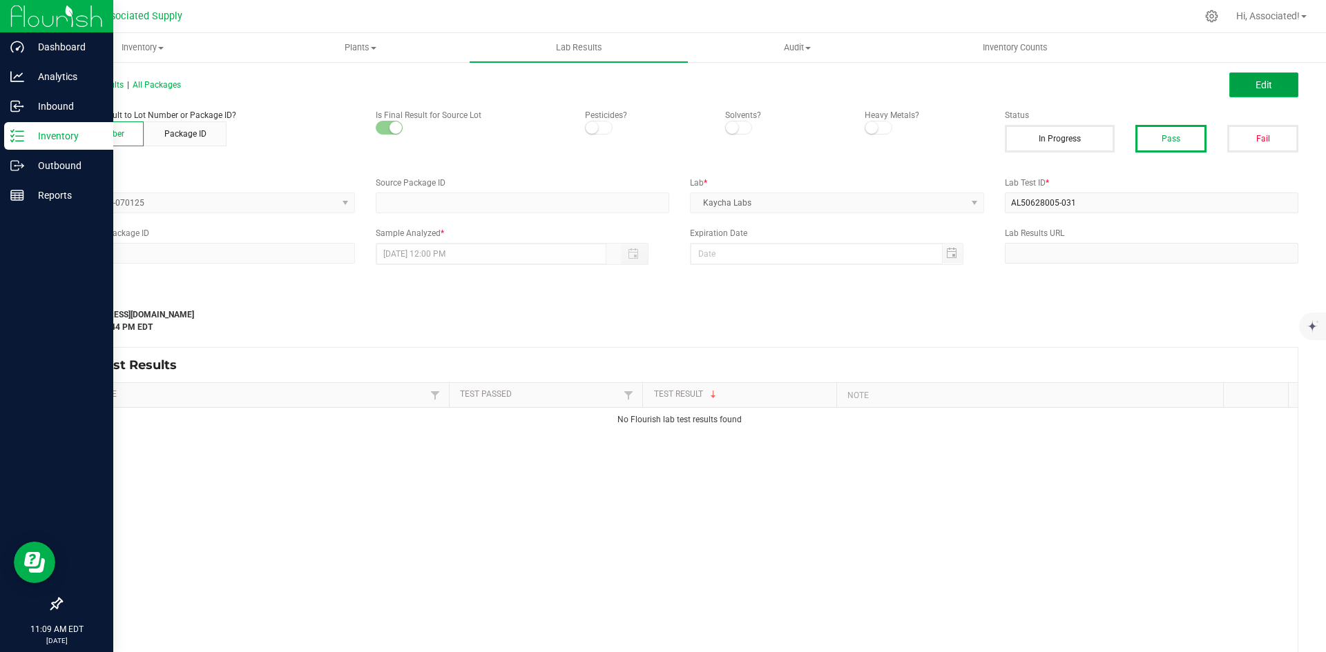
click at [1257, 91] on button "Edit" at bounding box center [1263, 84] width 69 height 25
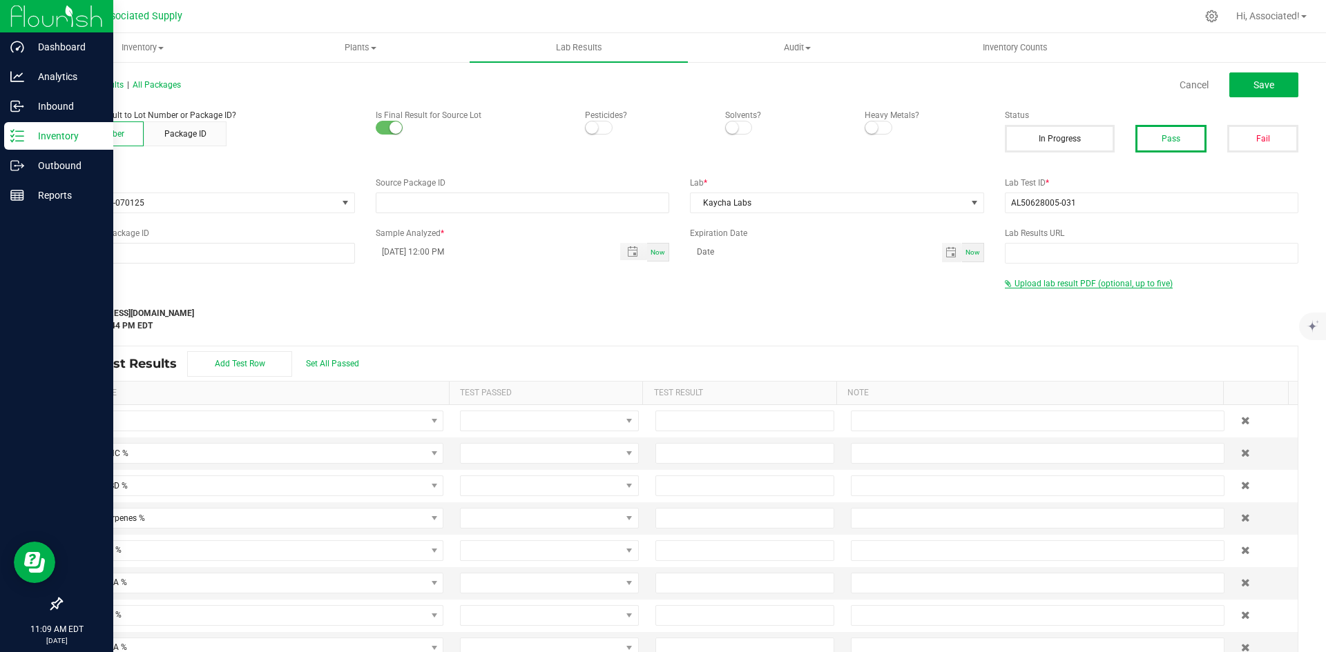
click at [1014, 284] on span "Upload lab result PDF (optional, up to five)" at bounding box center [1093, 284] width 158 height 10
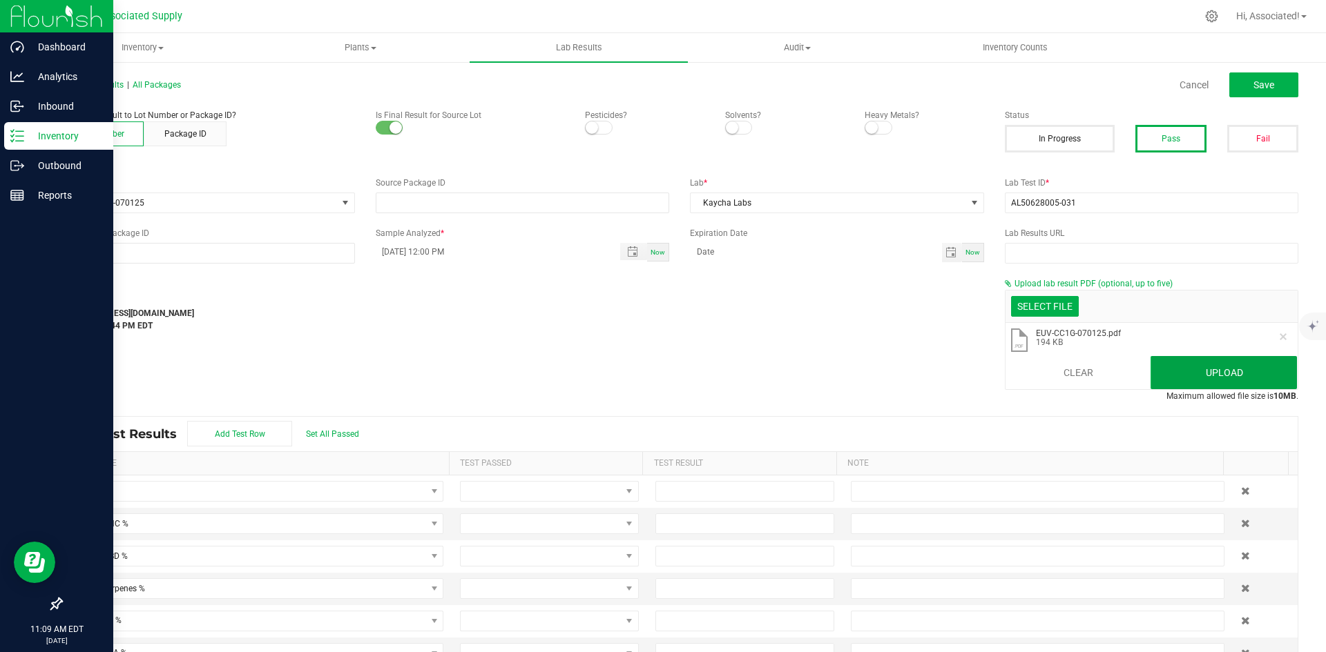
click at [1221, 374] on button "Upload" at bounding box center [1223, 372] width 146 height 33
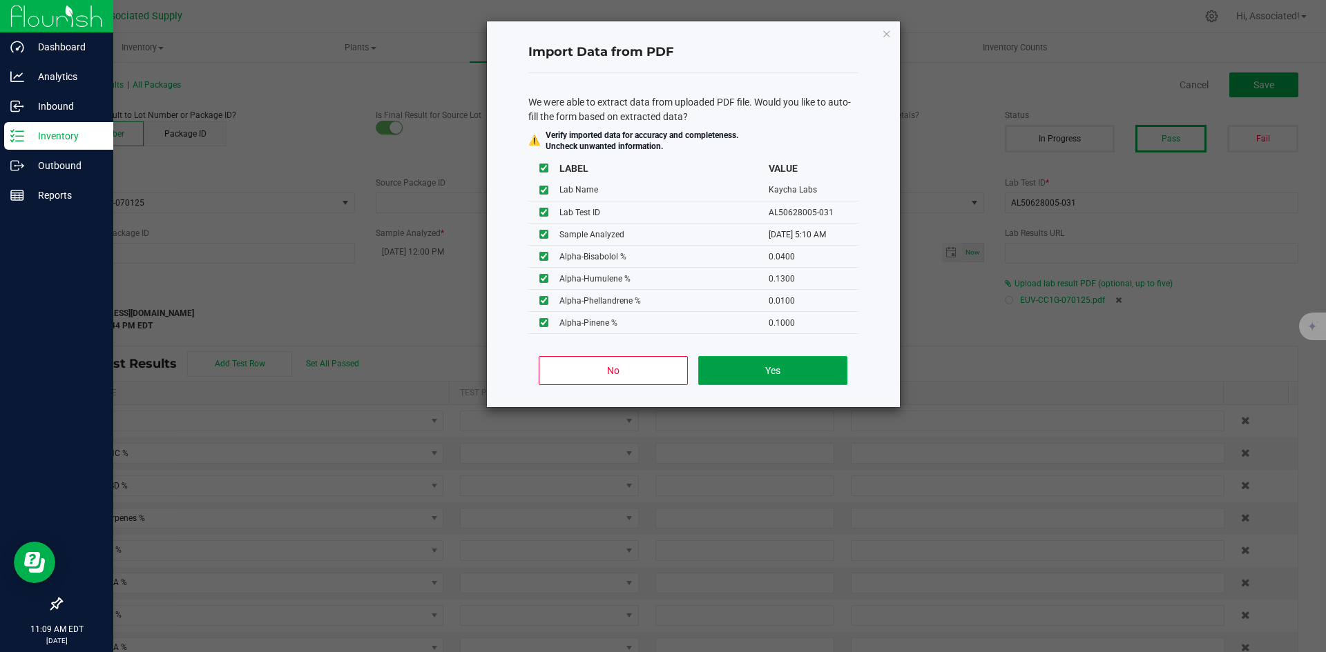
click at [789, 368] on button "Yes" at bounding box center [772, 370] width 148 height 29
type input "07/03/2025 5:10 AM"
type input "76.6287"
type input "67.5531"
type input "1.0037"
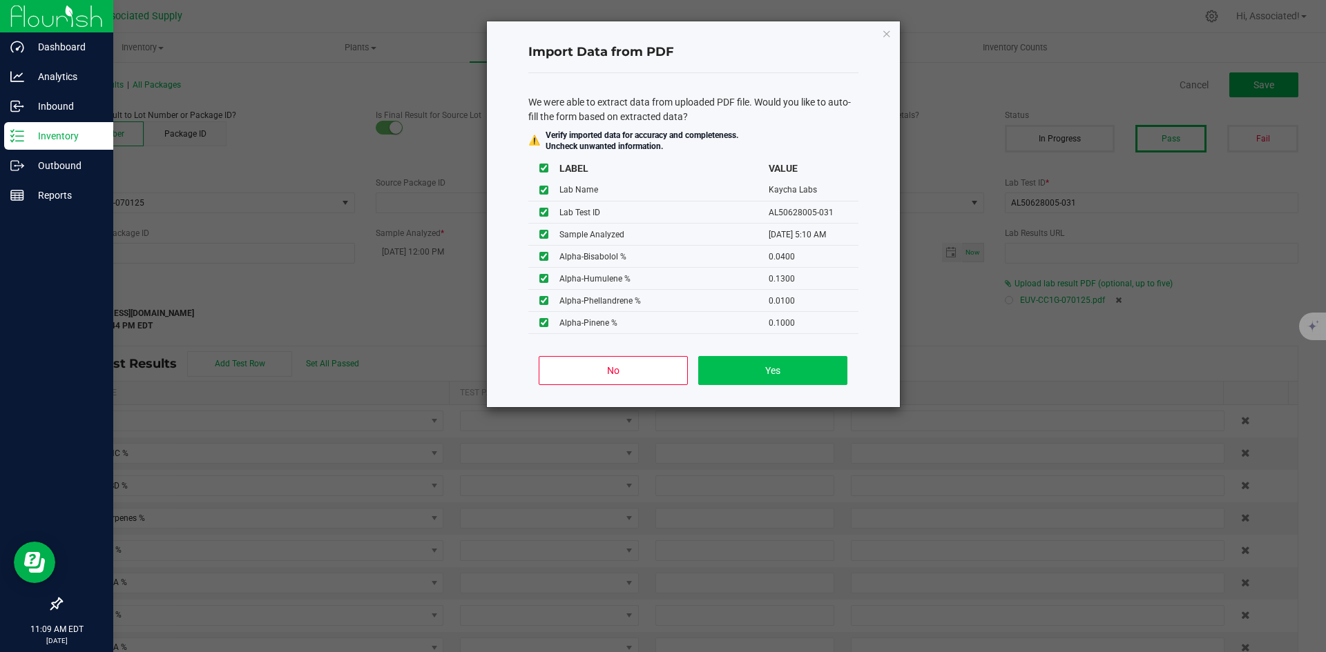
type input "65.6982"
type input "0.9559"
type input "0.4099"
type input "1.0037"
type input "3.6425"
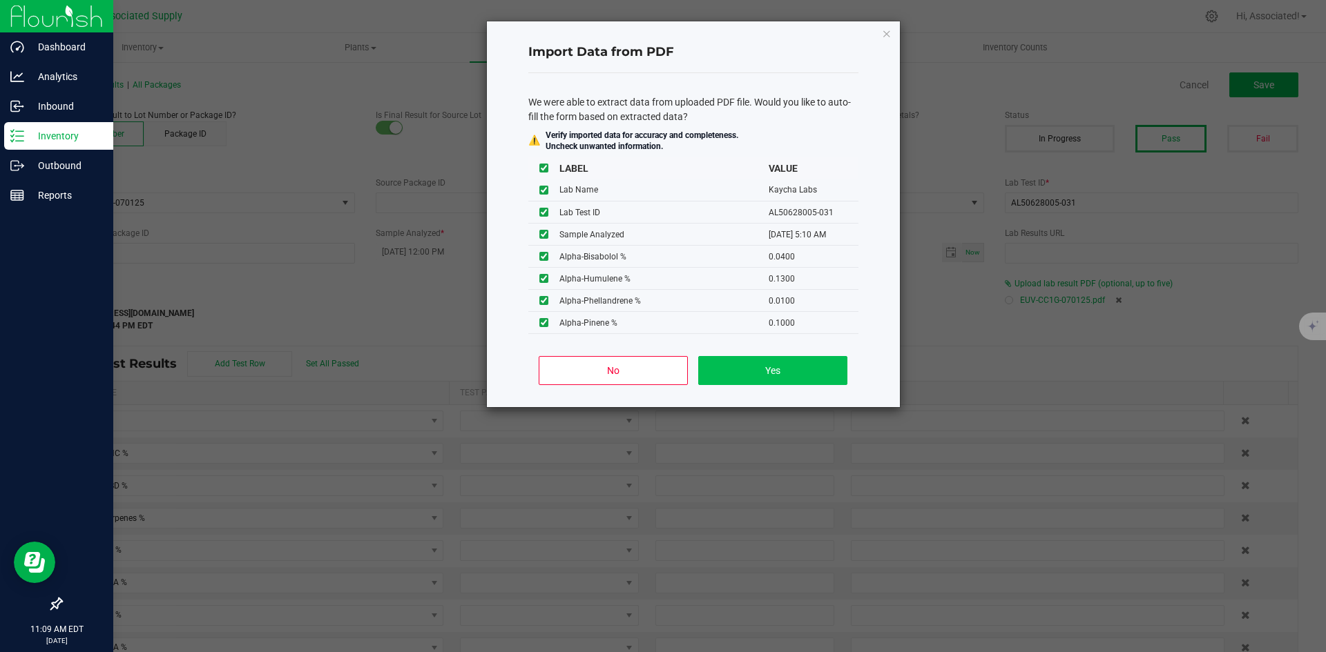
type input "3.0637"
type input "0.0400"
type input "0.1300"
type input "0.0100"
type input "0.1000"
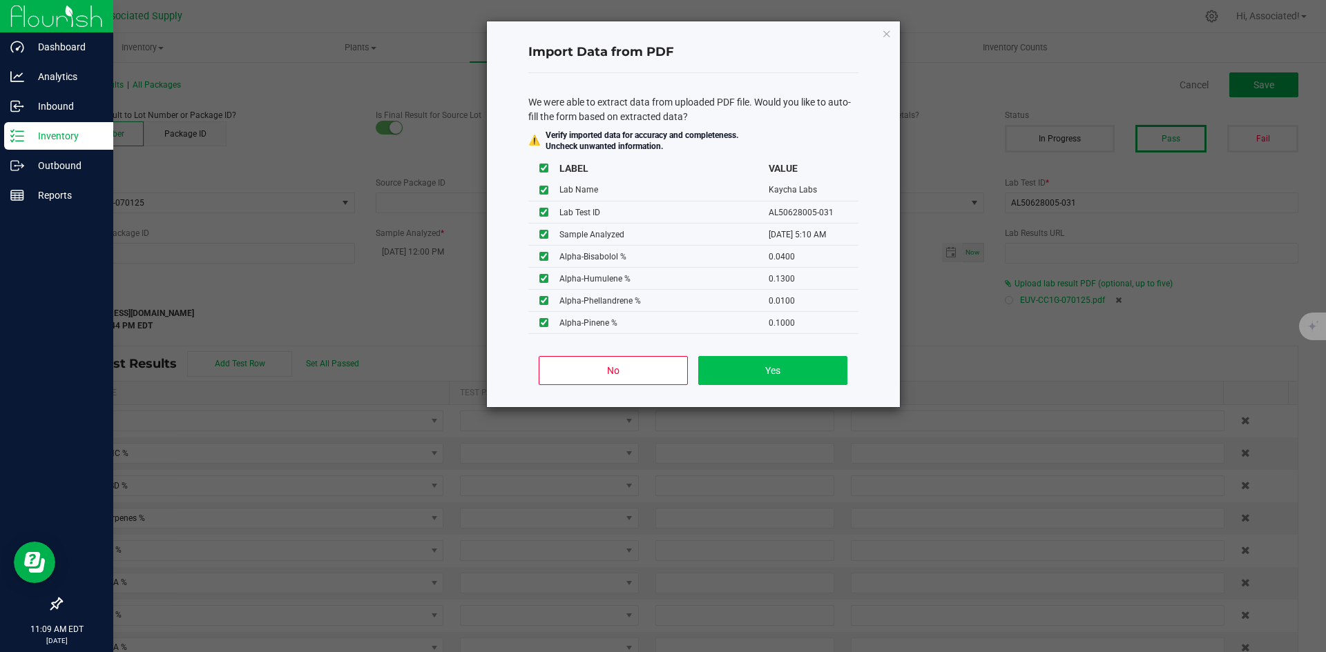
type input "0.0100"
type input "0.3500"
type input "0.0800"
type input "0.0100"
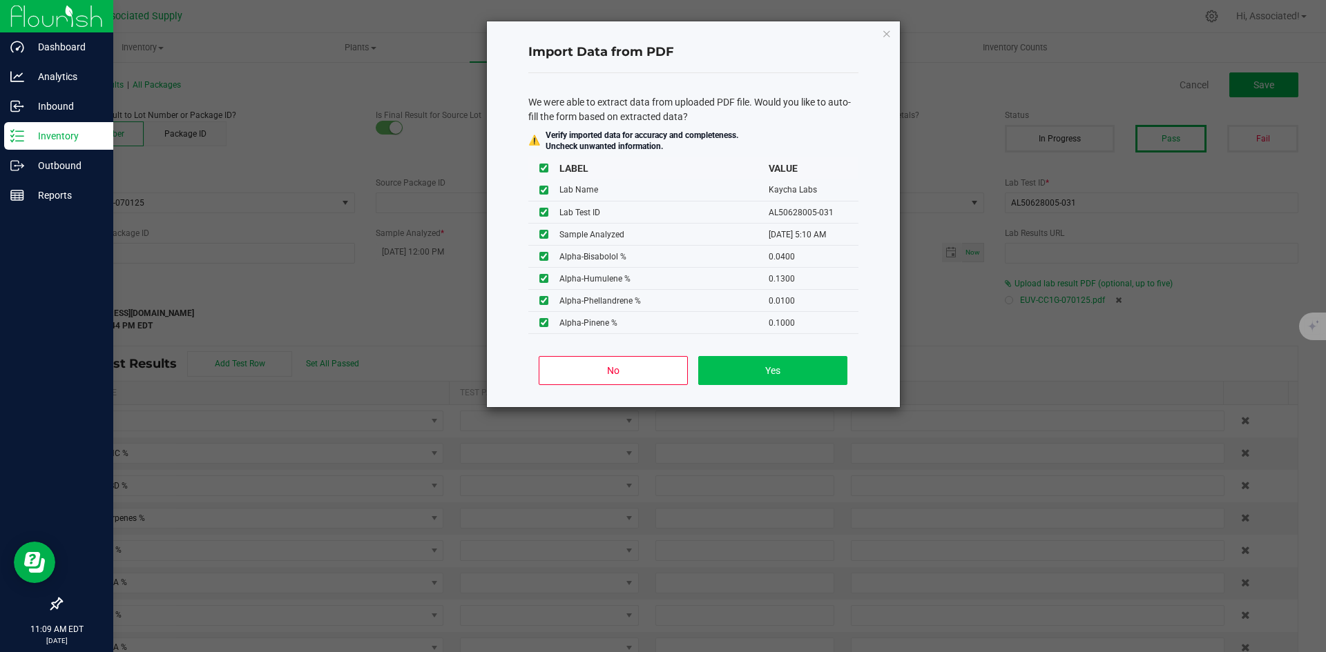
type input "0.0100"
type input "0.5300"
type input "0.1100"
type input "0.1300"
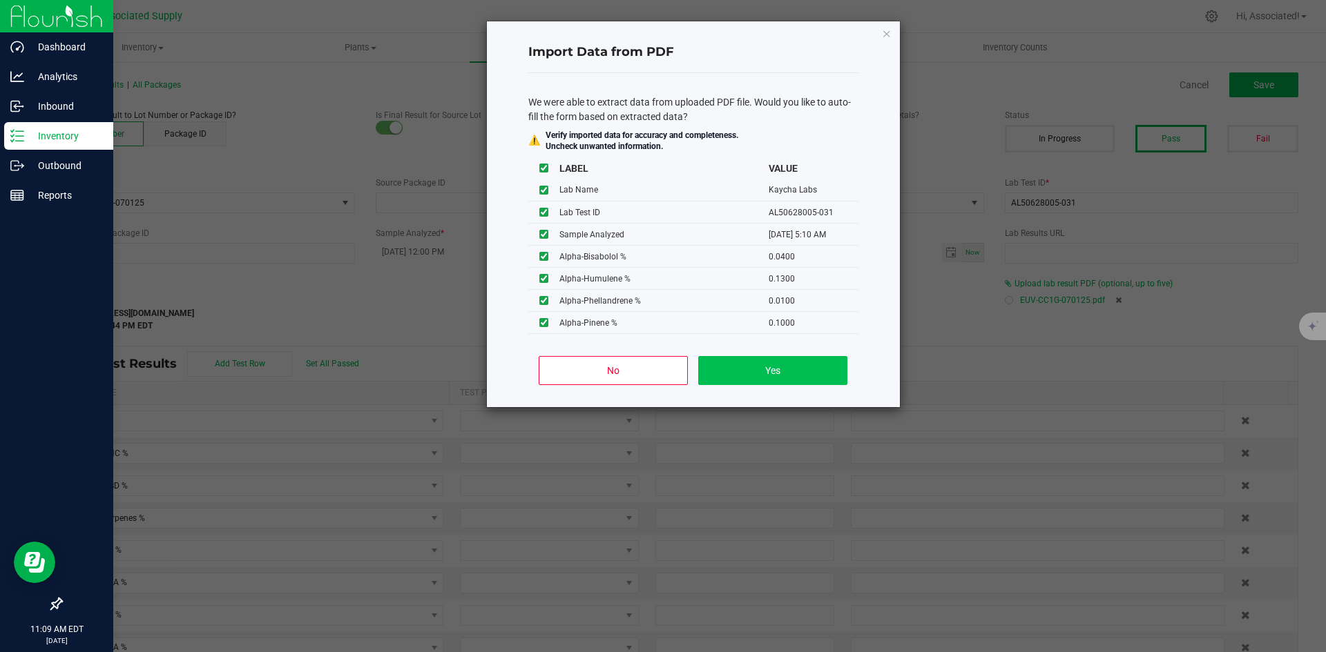
type input "0.3200"
type input "0.0100"
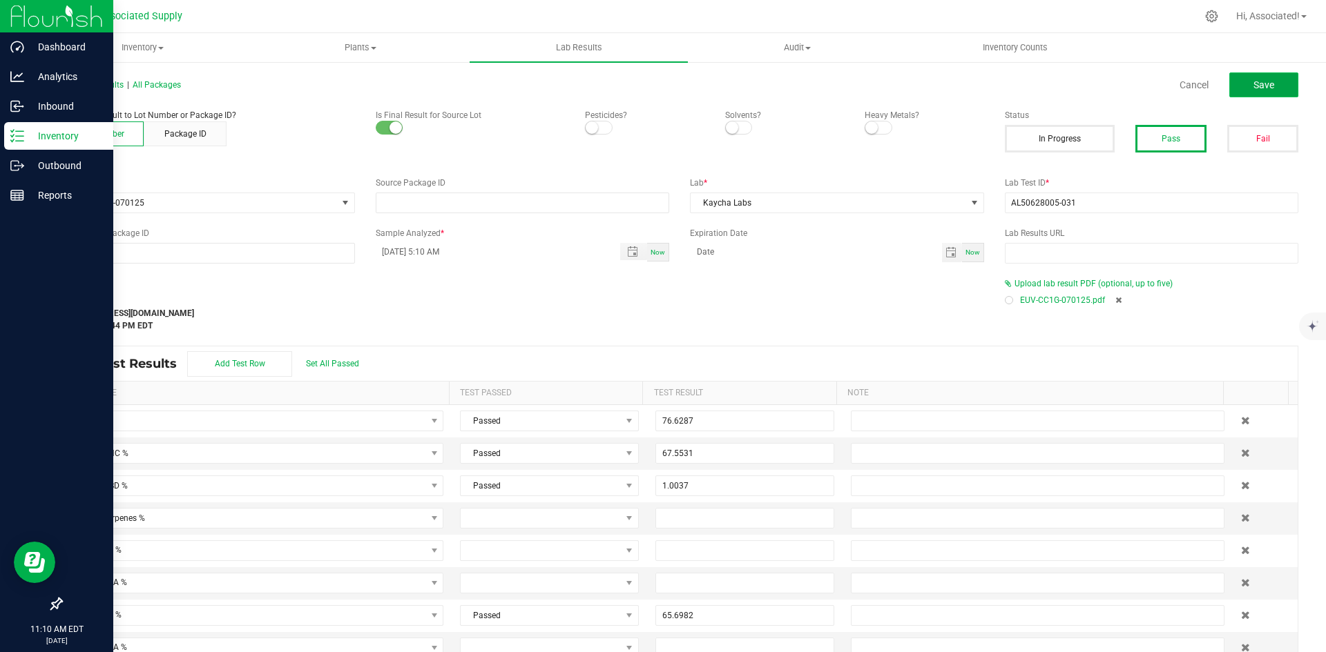
click at [1270, 77] on button "Save" at bounding box center [1263, 84] width 69 height 25
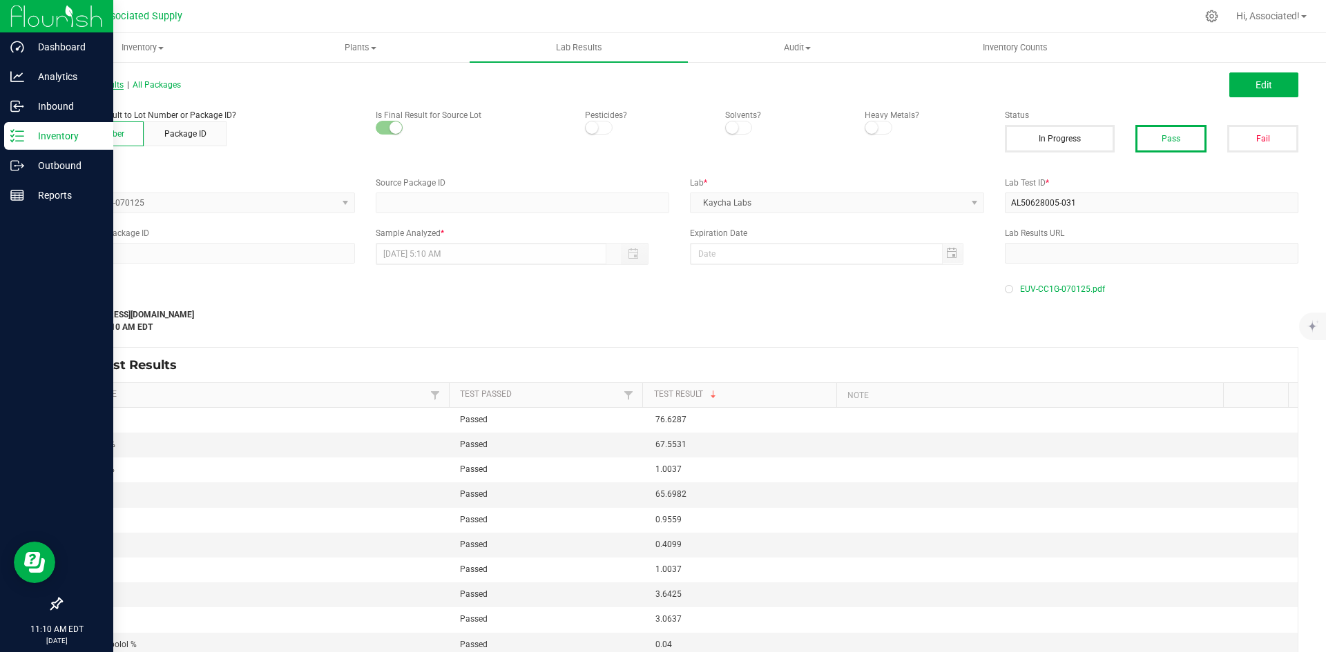
click at [99, 84] on span "All Lab Results" at bounding box center [92, 85] width 63 height 10
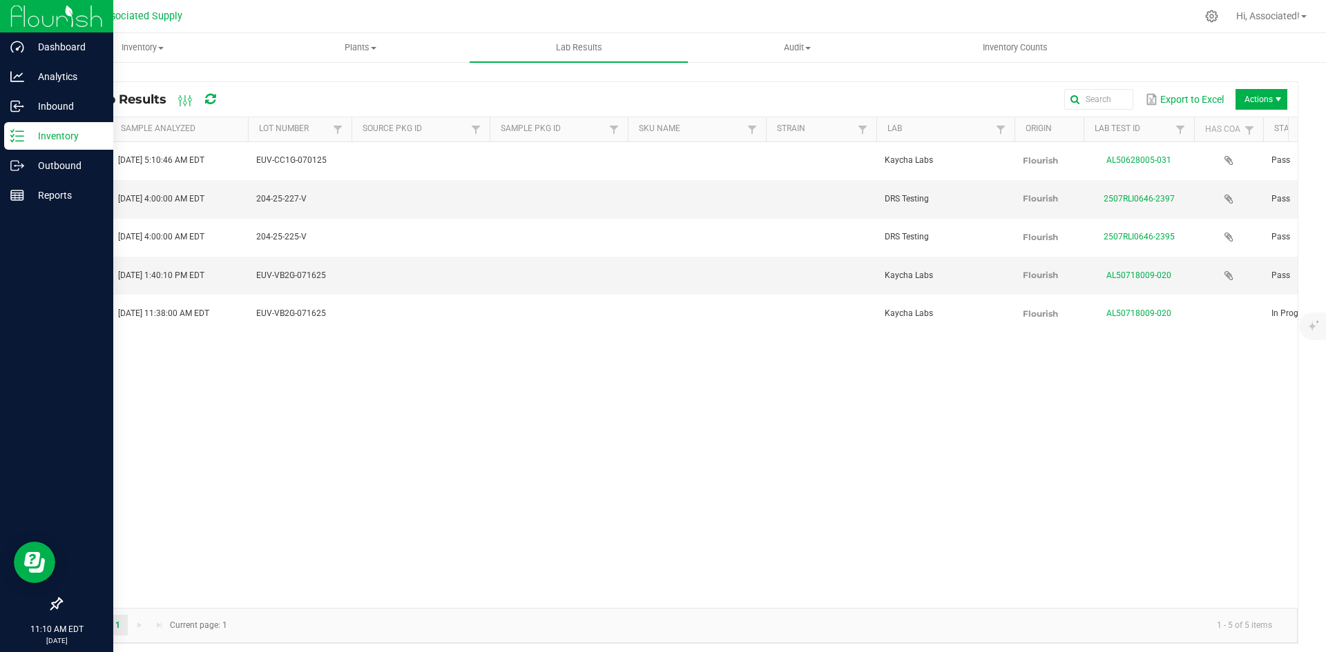
click at [535, 420] on div "View Jul 3, 2025 5:10:46 AM EDT EUV-CC1G-070125 Kaycha Labs Flourish AL50628005…" at bounding box center [679, 375] width 1236 height 466
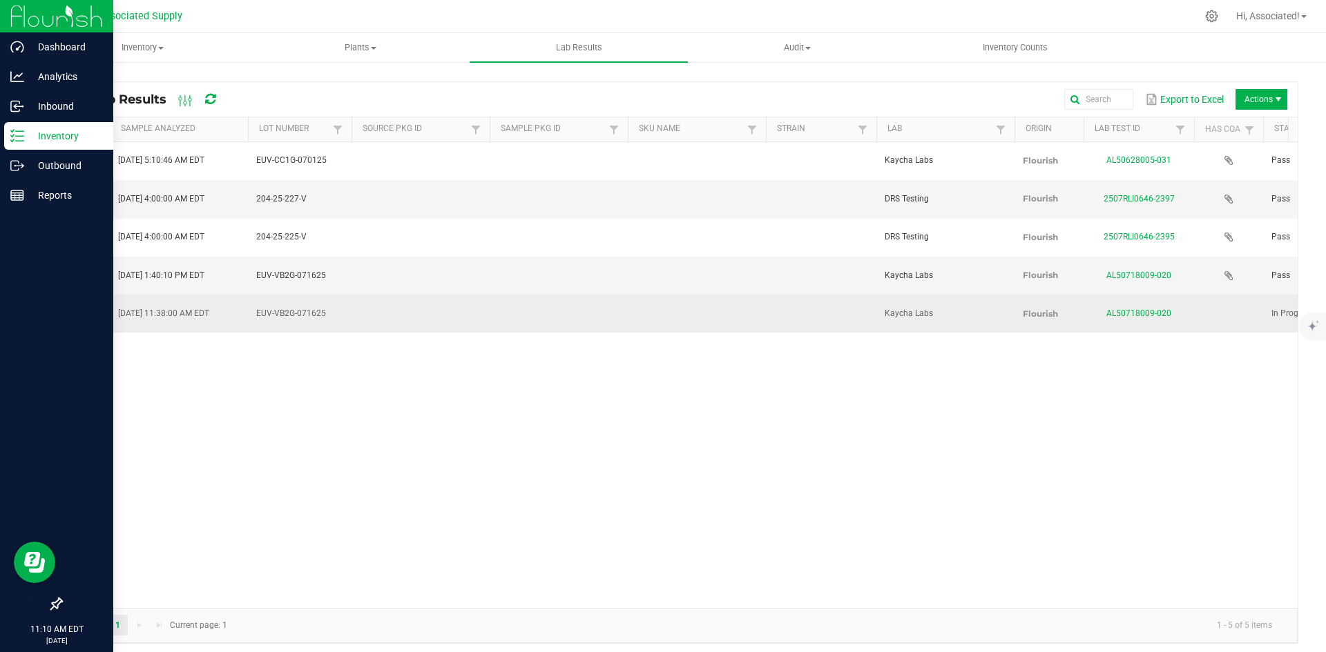
click at [85, 309] on link "View" at bounding box center [86, 314] width 18 height 10
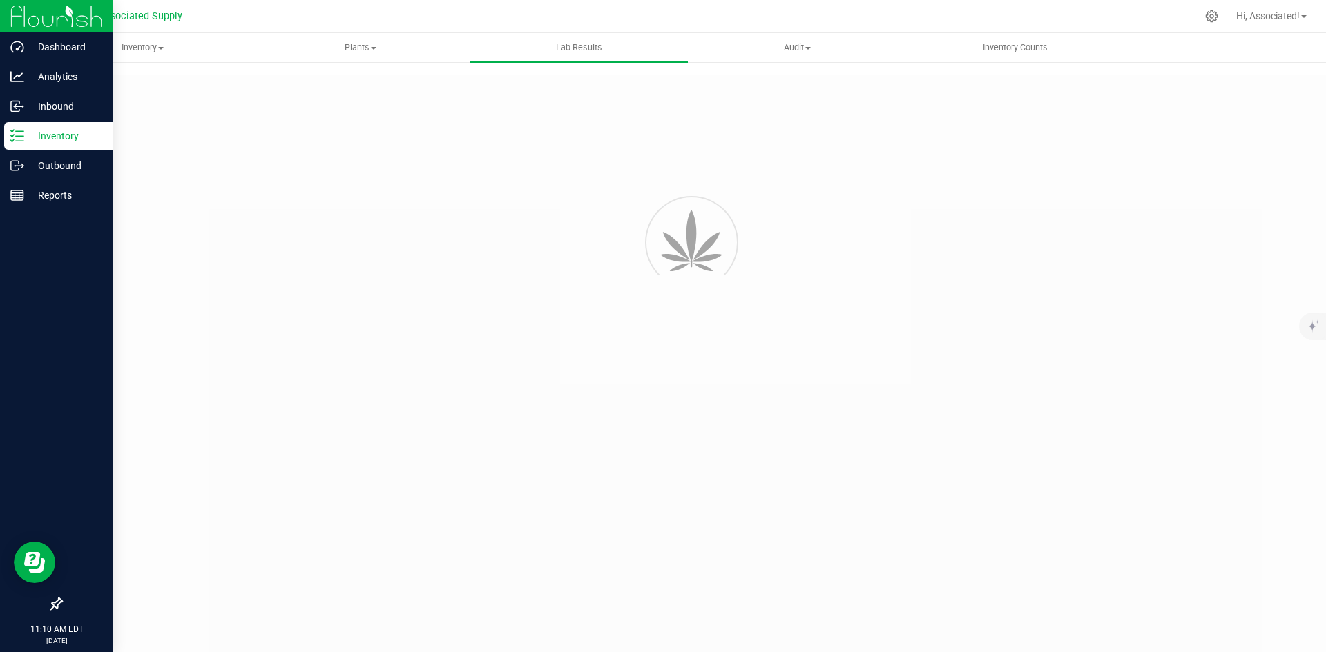
type input "AL50718009-020"
type input "08/05/2025 11:38 AM"
type input "https://ny.yourcoa.com/coa/coa-view?sample=AL50718009-020"
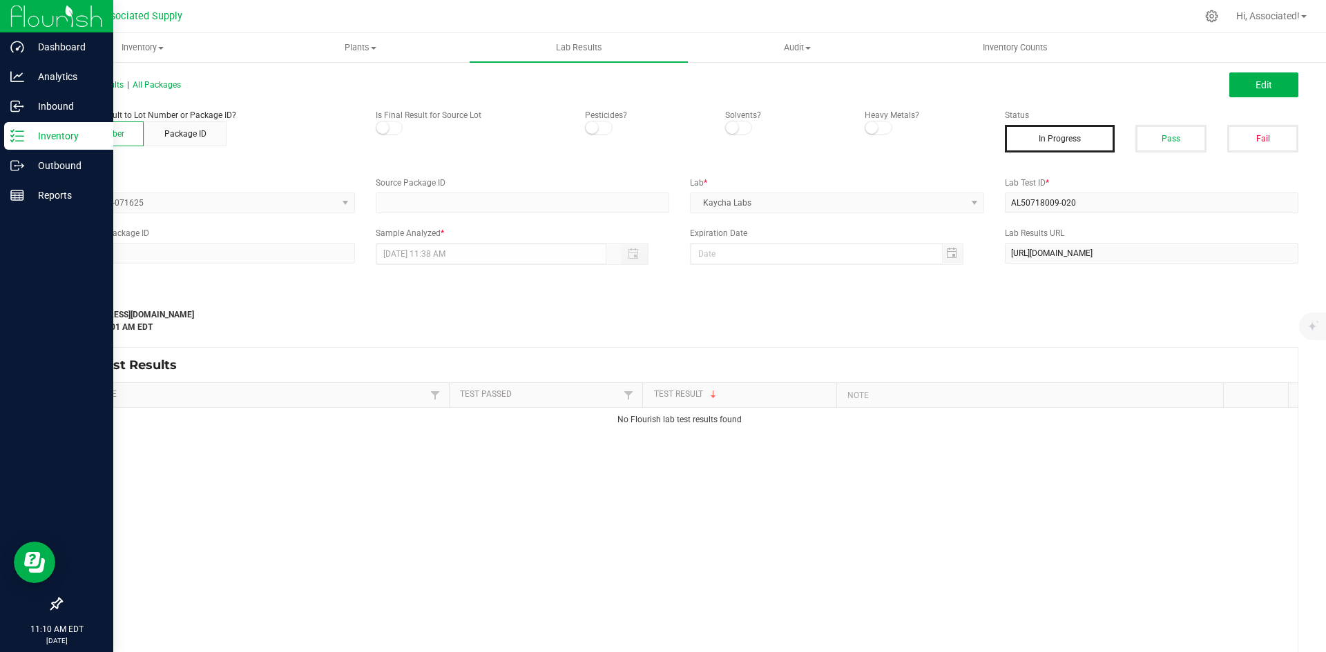
click at [977, 323] on div "Last Modified support@asdistro.com Aug 11, 2025 10:16:01 AM EDT" at bounding box center [522, 313] width 944 height 41
drag, startPoint x: 1254, startPoint y: 81, endPoint x: 1029, endPoint y: 227, distance: 267.5
click at [1255, 81] on span "Edit" at bounding box center [1263, 84] width 17 height 11
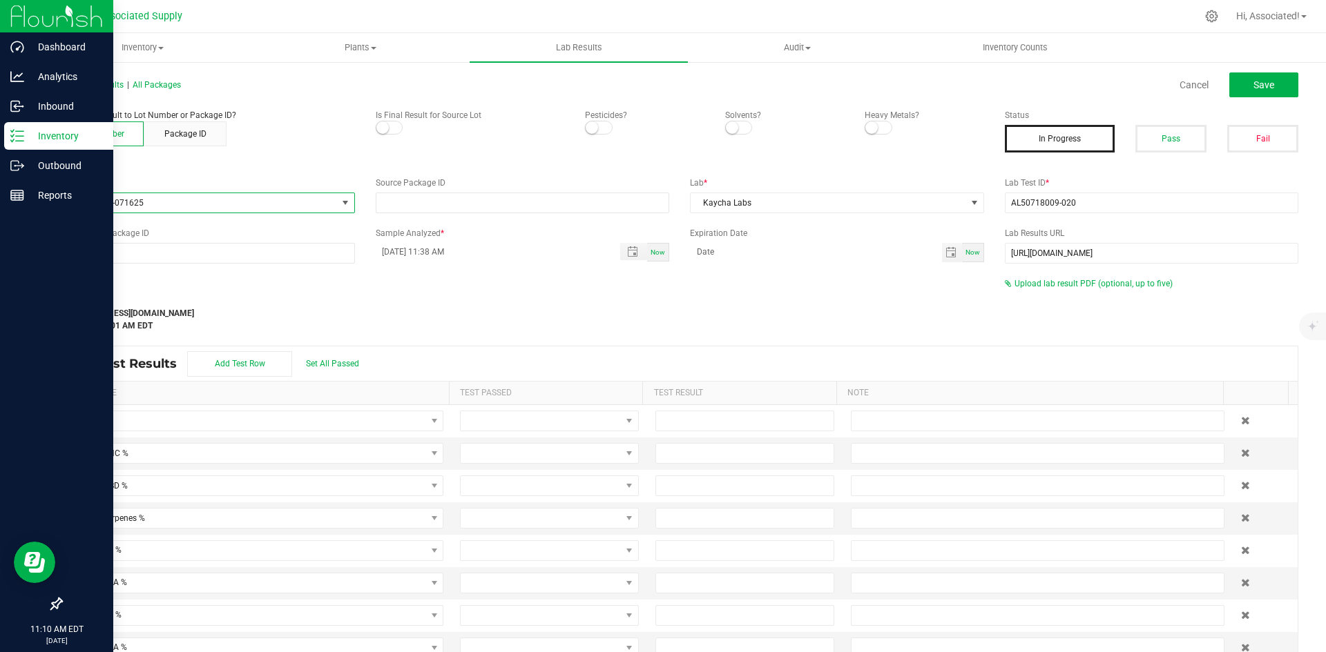
click at [291, 203] on span "EUV-VB2G-071625" at bounding box center [198, 202] width 275 height 19
click at [124, 231] on input at bounding box center [206, 232] width 279 height 21
type input "EUV-BBK1G04-009"
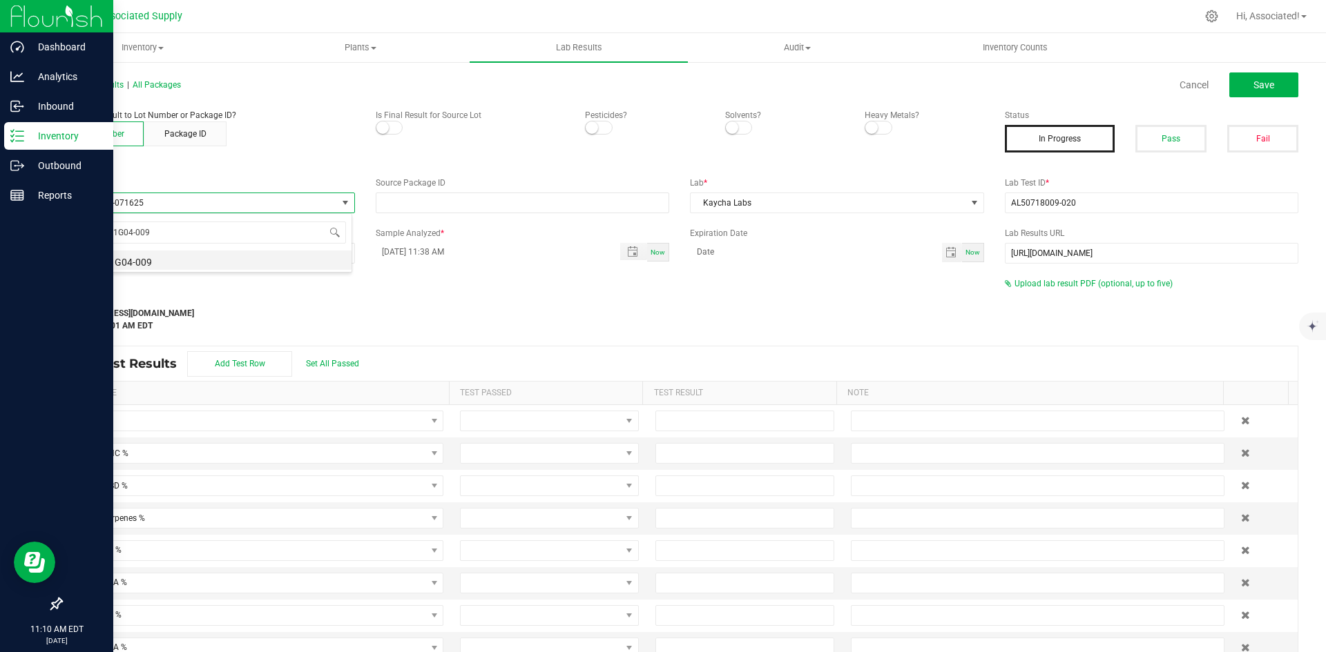
click at [145, 267] on li "EUV-BBK1G04-009" at bounding box center [206, 260] width 290 height 19
click at [476, 305] on div "Last Modified support@asdistro.com Aug 11, 2025 10:16:01 AM EDT" at bounding box center [522, 311] width 944 height 41
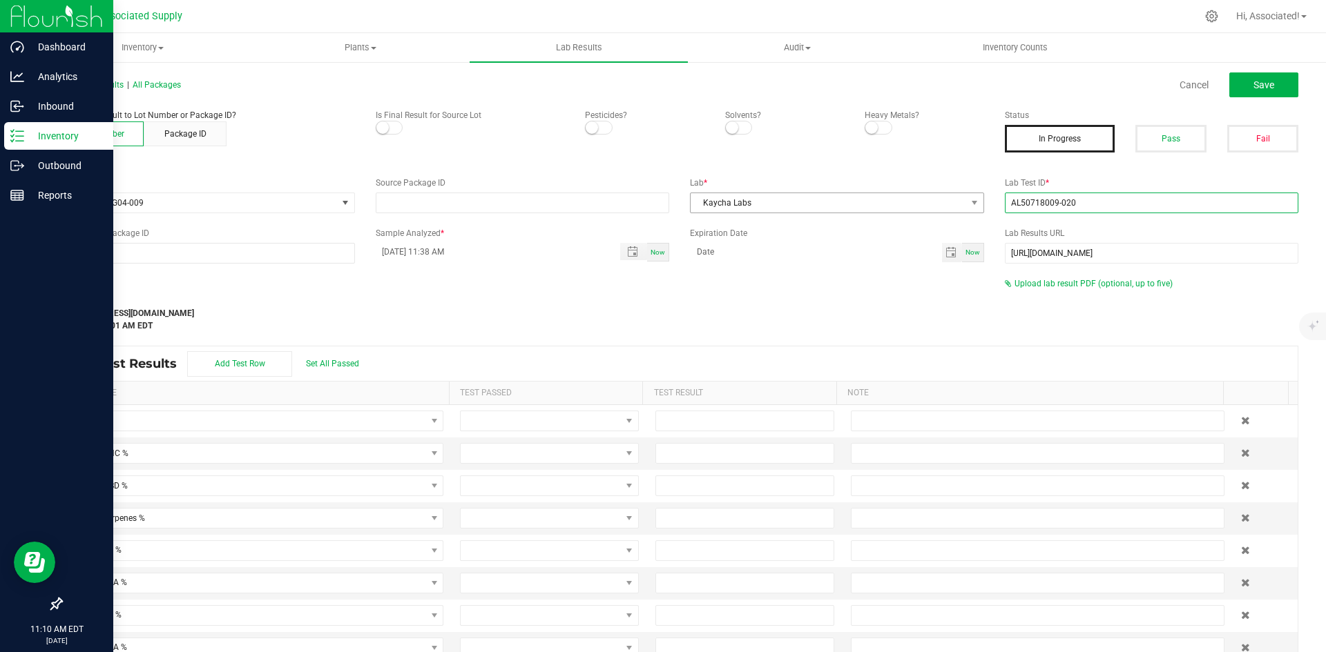
drag, startPoint x: 1089, startPoint y: 207, endPoint x: 956, endPoint y: 206, distance: 132.6
click at [956, 206] on div "Lot Number * EUV-BBK1G04-009 Source Package ID Lab * Kaycha Labs Lab Test ID * …" at bounding box center [679, 195] width 1258 height 37
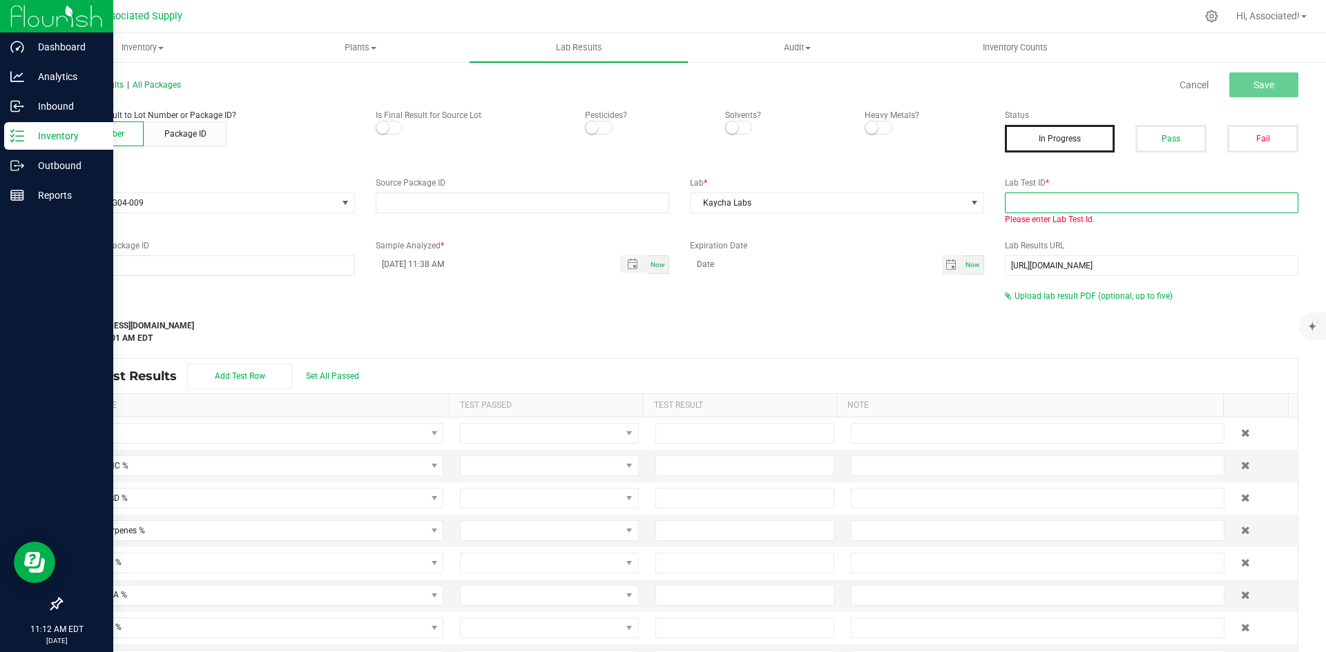
click at [1065, 196] on input "text" at bounding box center [1152, 203] width 294 height 21
paste input "AL50404006-006"
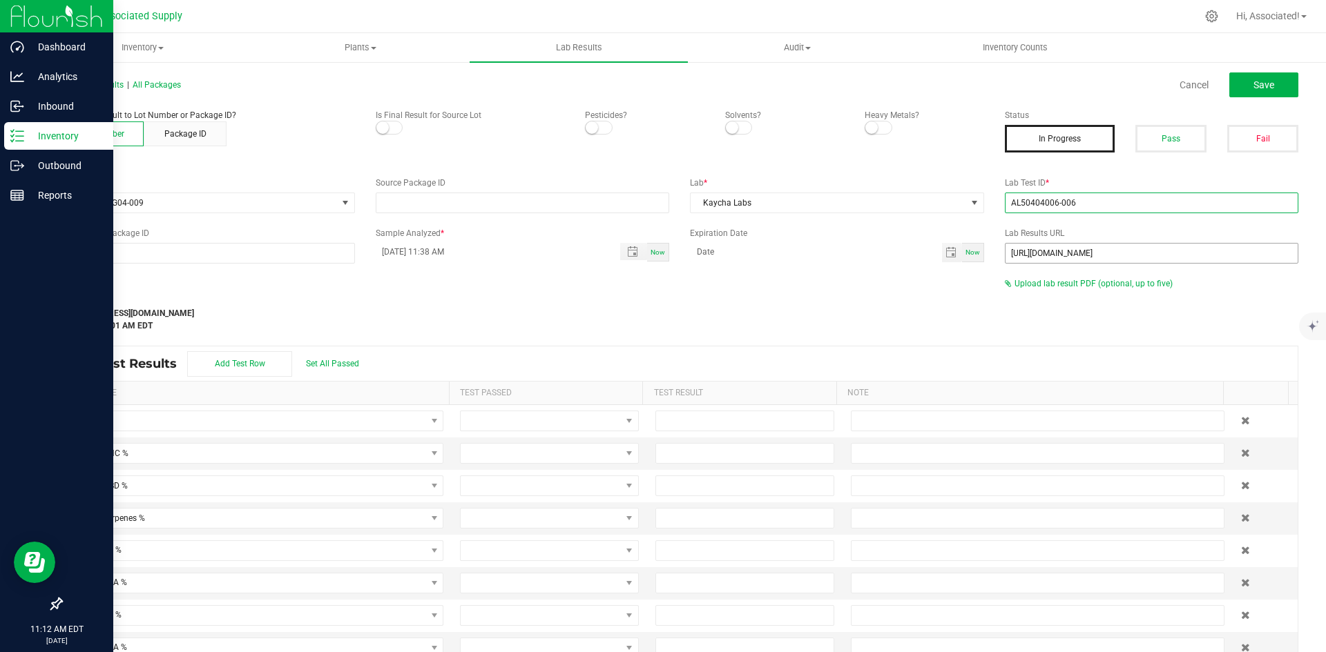
type input "AL50404006-006"
drag, startPoint x: 1246, startPoint y: 253, endPoint x: 954, endPoint y: 245, distance: 292.2
click at [954, 245] on div "Lab Sample Package ID Sample Analyzed * 08/05/2025 11:38 AM Now Expiration Date…" at bounding box center [679, 245] width 1258 height 37
click at [894, 304] on div "Last Modified support@asdistro.com Aug 11, 2025 10:16:01 AM EDT" at bounding box center [522, 311] width 944 height 41
click at [1039, 286] on span "Upload lab result PDF (optional, up to five)" at bounding box center [1093, 284] width 158 height 10
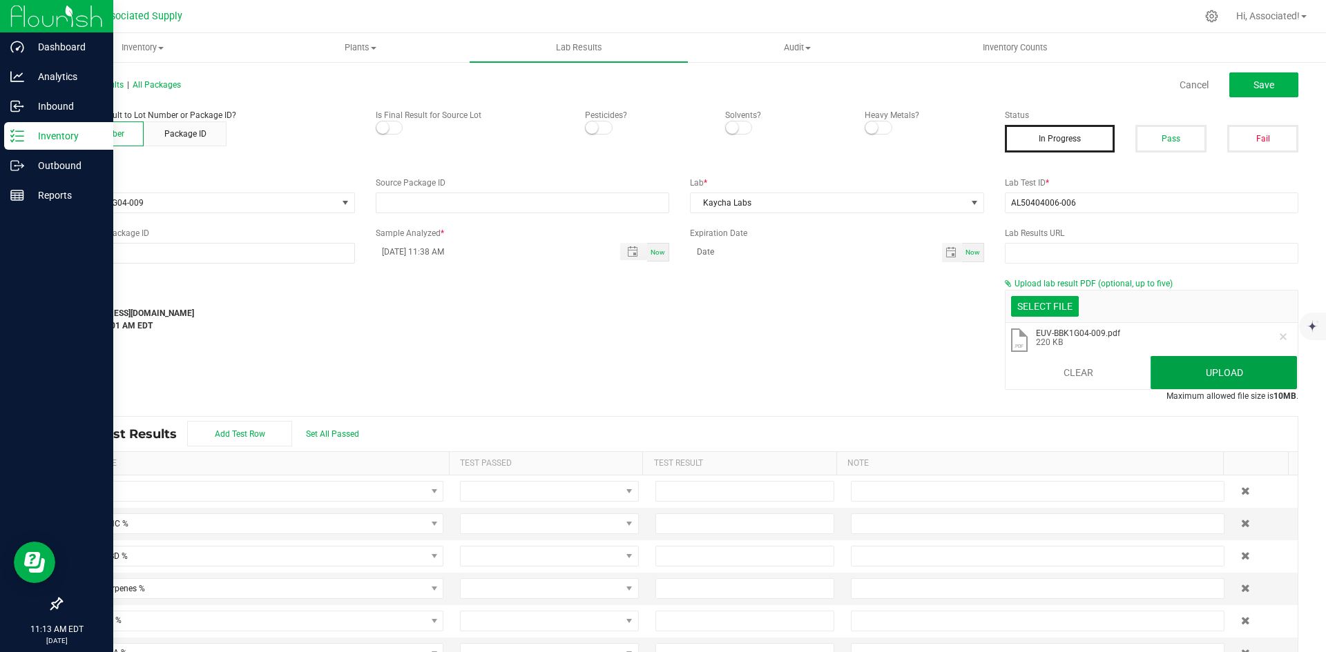
click at [1217, 369] on button "Upload" at bounding box center [1223, 372] width 146 height 33
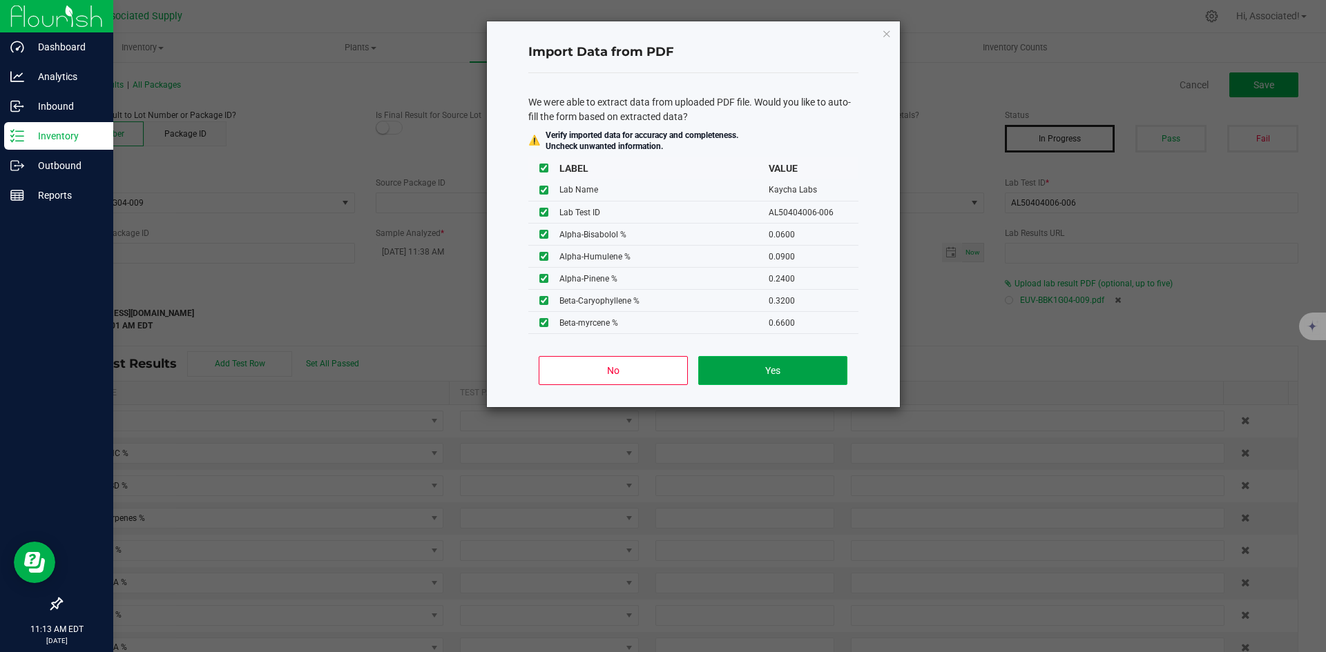
click at [794, 371] on button "Yes" at bounding box center [772, 370] width 148 height 29
type input "87.9917"
type input "76.6827"
type input "3.4677"
type input "0.0600"
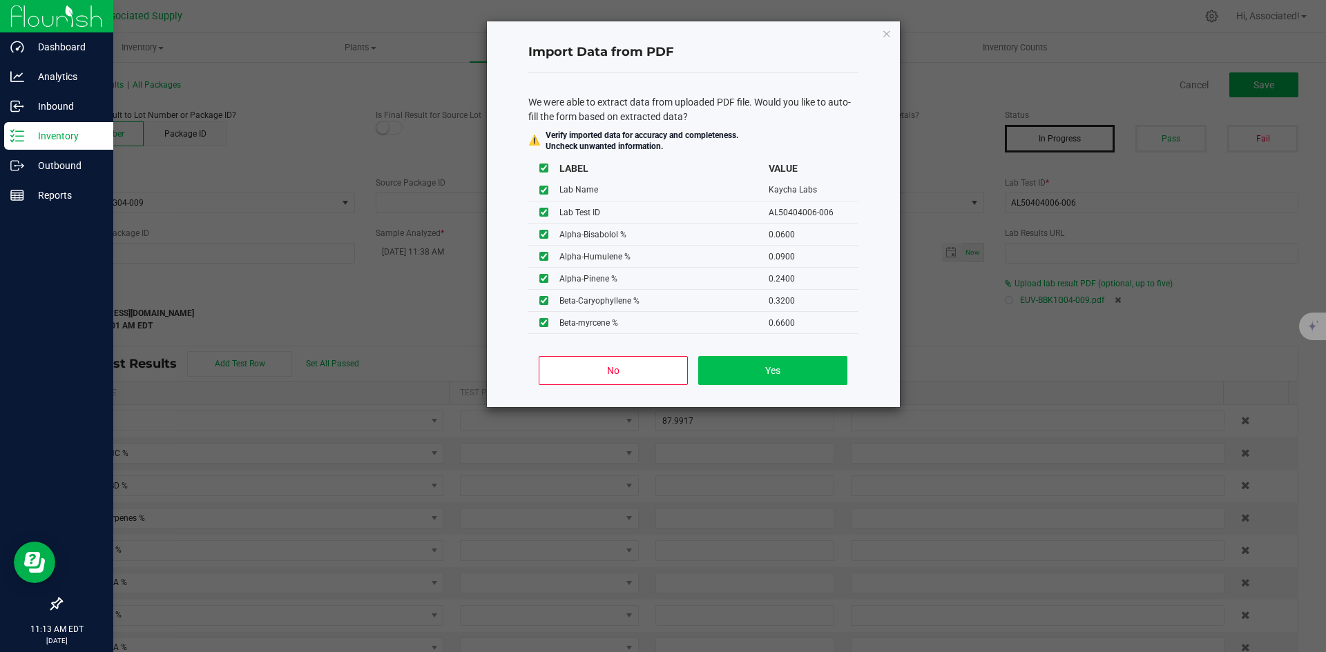
type input "0.0900"
type input "0.2400"
type input "0.3200"
type input "0.2100"
type input "0.0800"
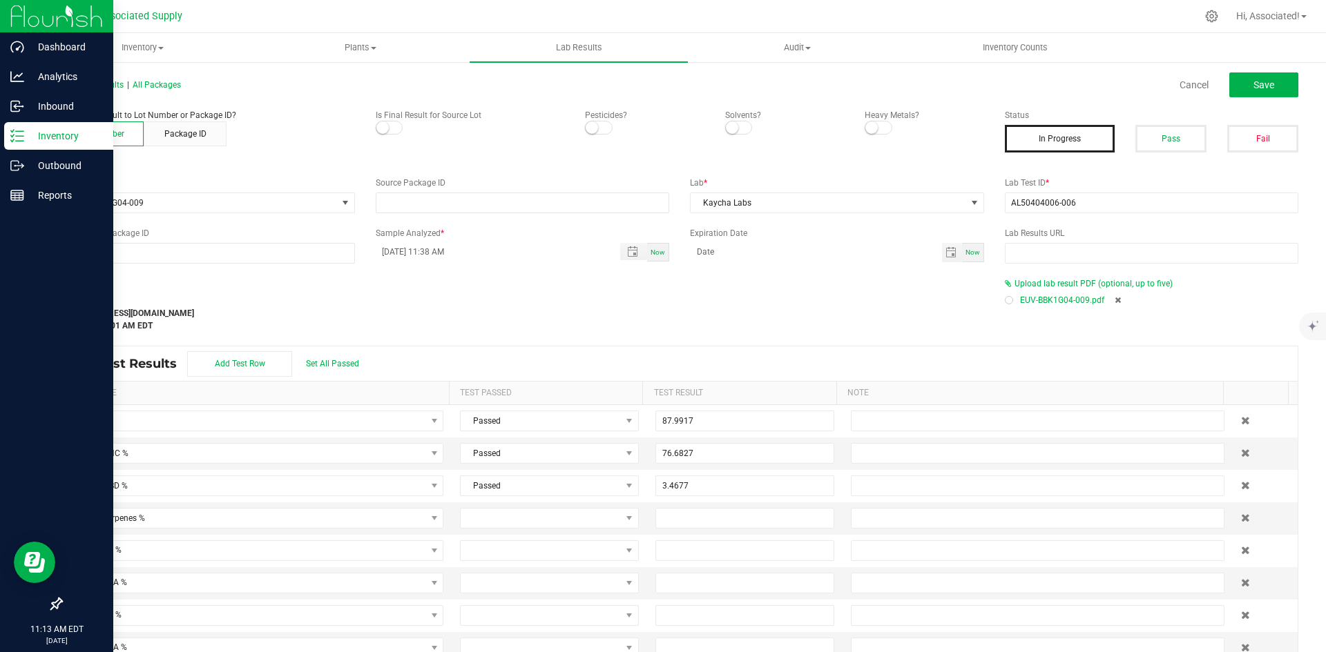
scroll to position [56, 0]
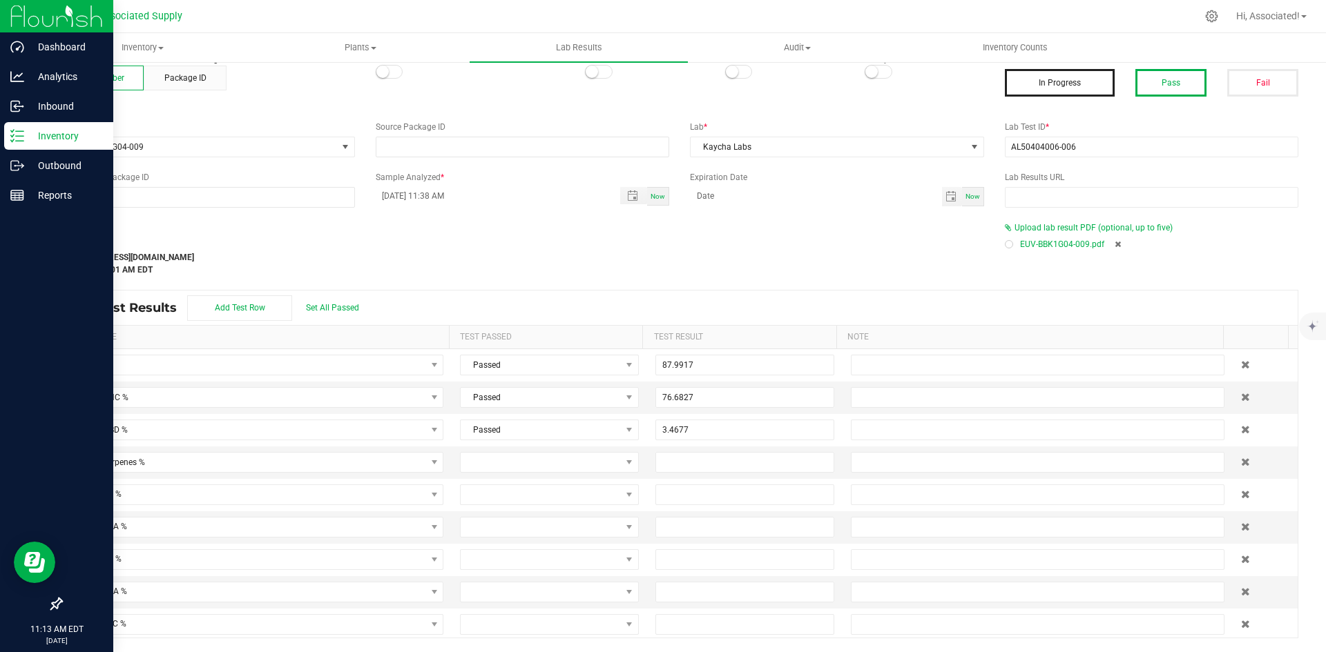
click at [1154, 80] on button "Pass" at bounding box center [1170, 83] width 71 height 28
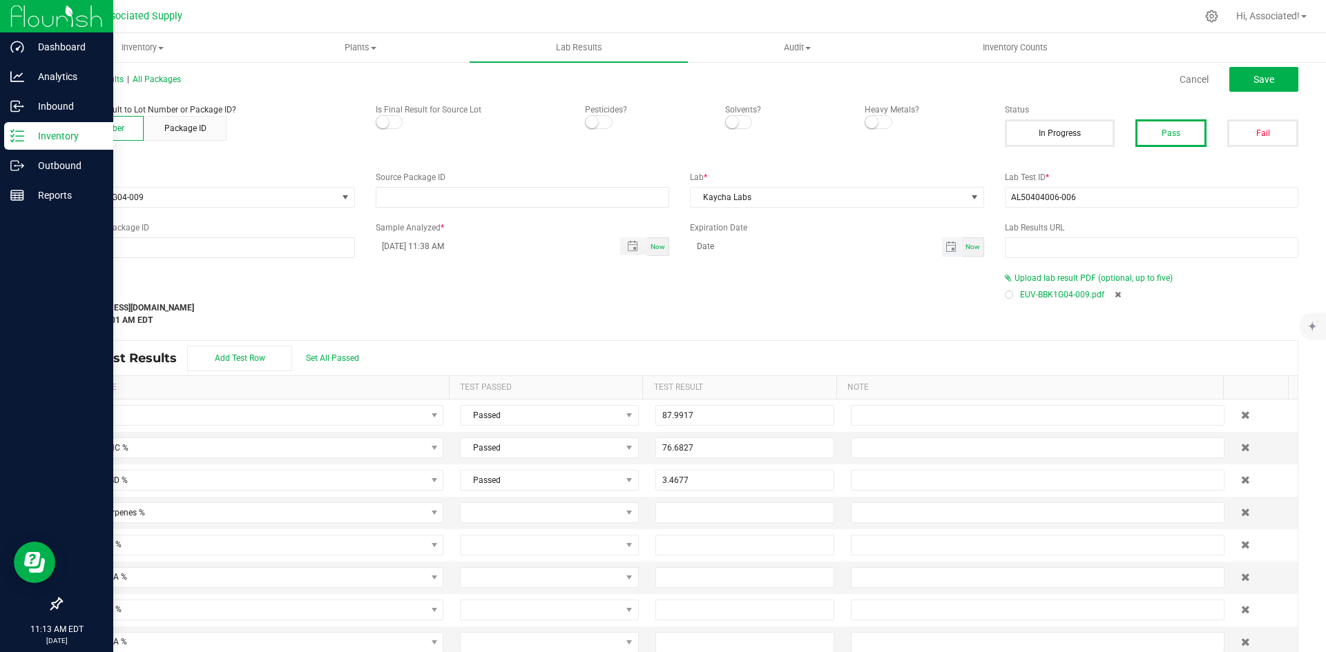
scroll to position [0, 0]
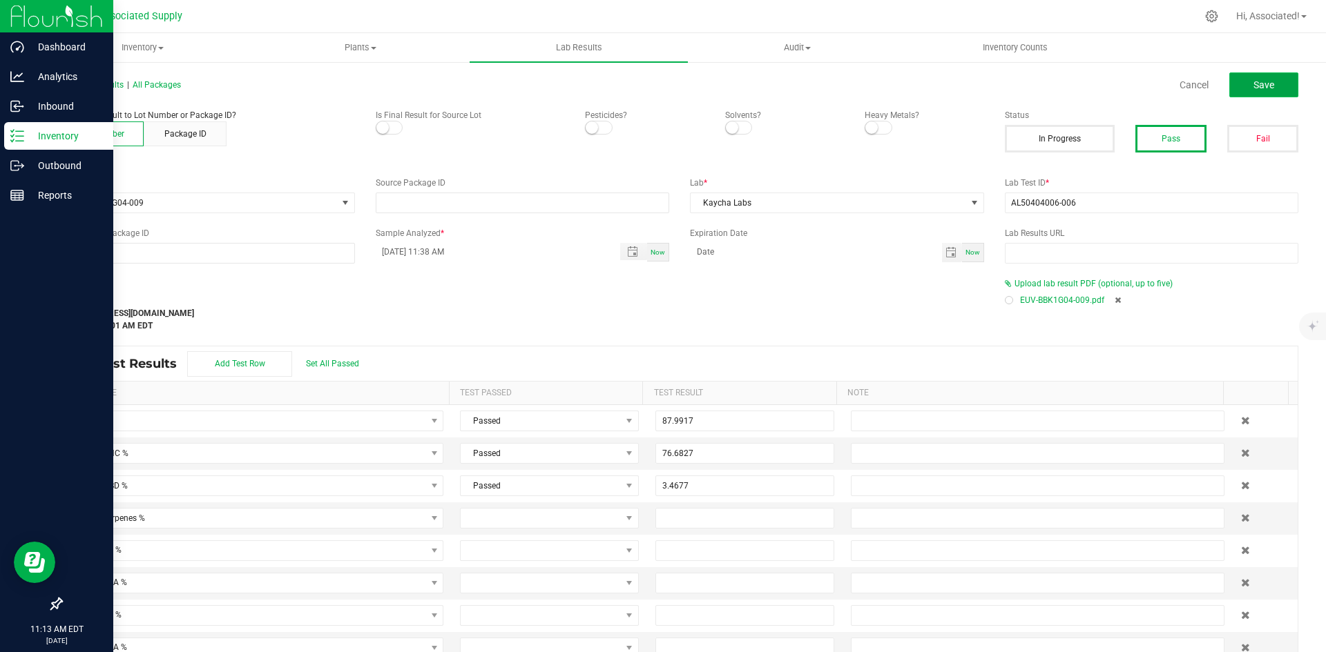
click at [1264, 86] on button "Save" at bounding box center [1263, 84] width 69 height 25
type input "0.0600"
type input "0.0900"
type input "0.2400"
type input "0.3200"
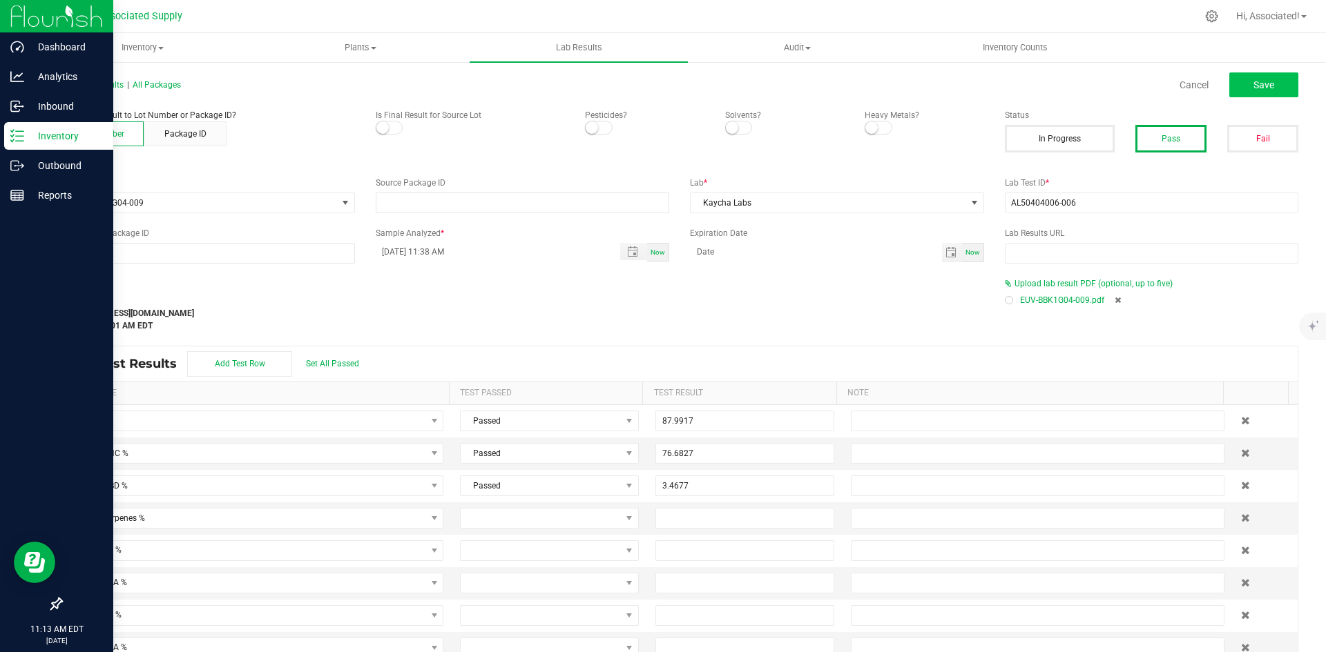
type input "0.2100"
type input "0.0800"
type input "0.6600"
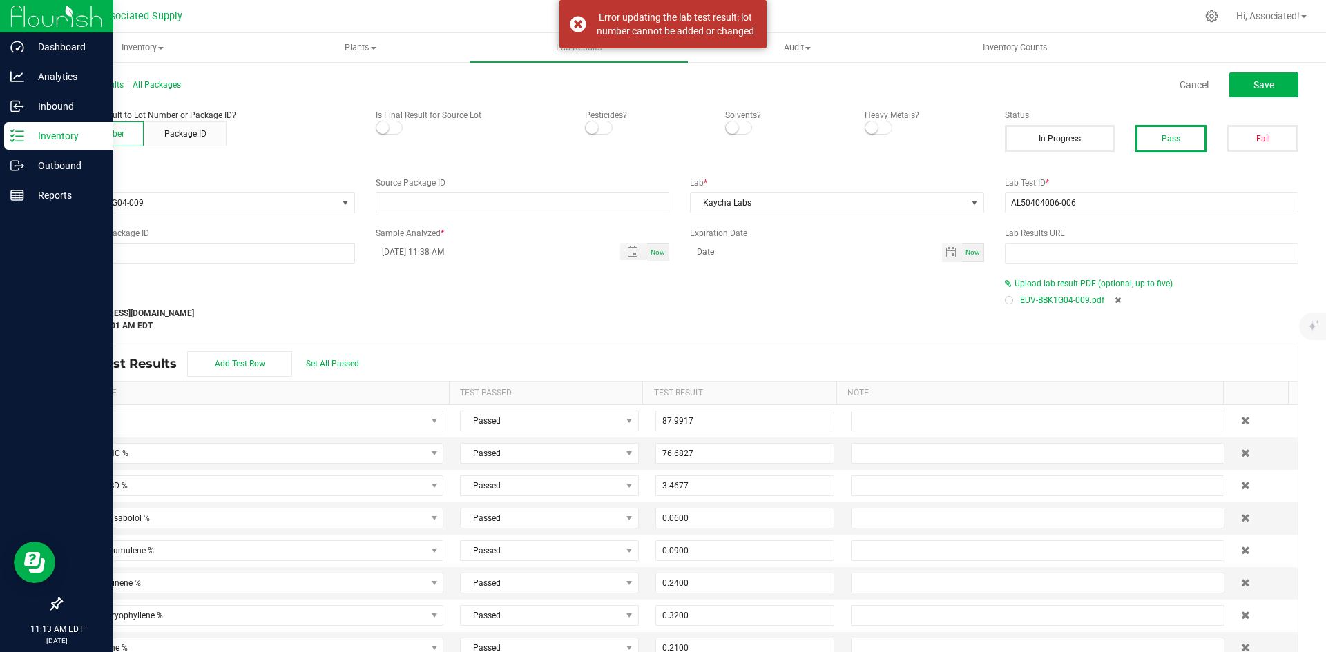
click at [820, 287] on div "Last Modified support@asdistro.com Aug 11, 2025 10:16:01 AM EDT" at bounding box center [522, 305] width 944 height 55
click at [332, 159] on div "Attach lab result to Lot Number or Package ID? Lot Number Package ID Is Final R…" at bounding box center [679, 136] width 1258 height 54
click at [317, 145] on div "Lot Number Package ID" at bounding box center [208, 134] width 294 height 25
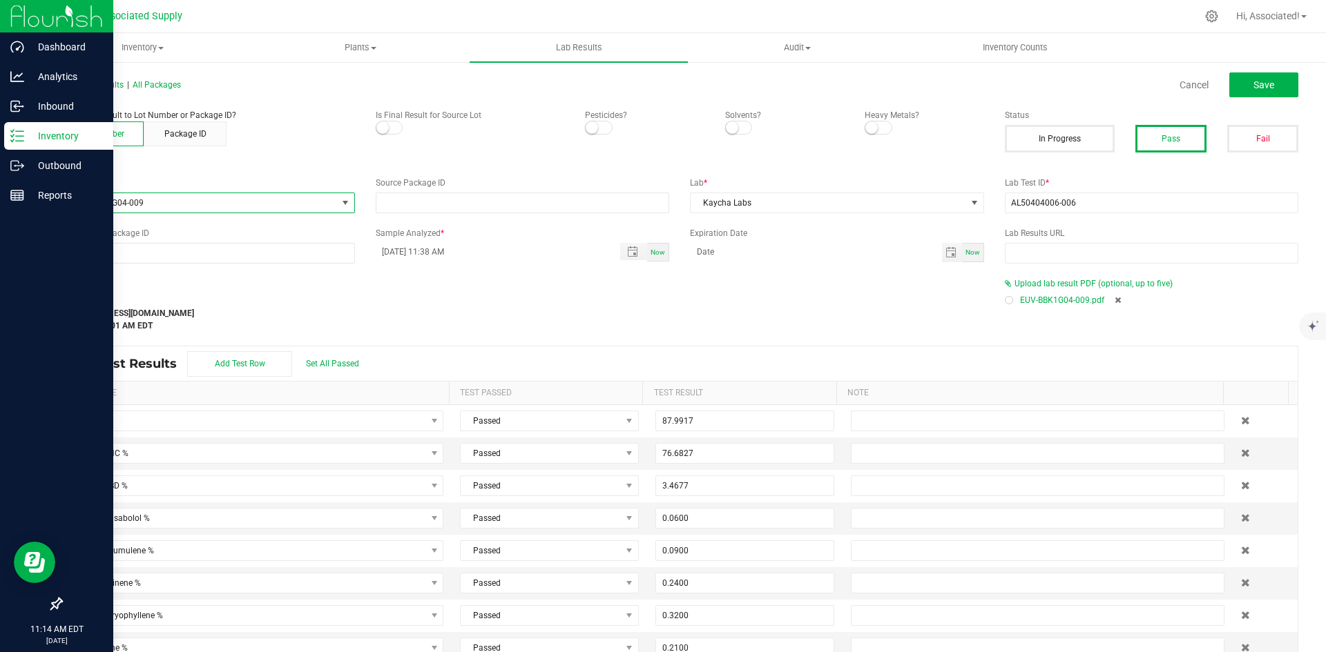
click at [340, 203] on span at bounding box center [345, 202] width 11 height 11
click at [158, 356] on li "EUV-BBK1G04-009" at bounding box center [206, 356] width 290 height 19
click at [534, 249] on input "08/05/2025 11:38 AM" at bounding box center [491, 251] width 231 height 17
click at [1259, 83] on span "Save" at bounding box center [1263, 84] width 21 height 11
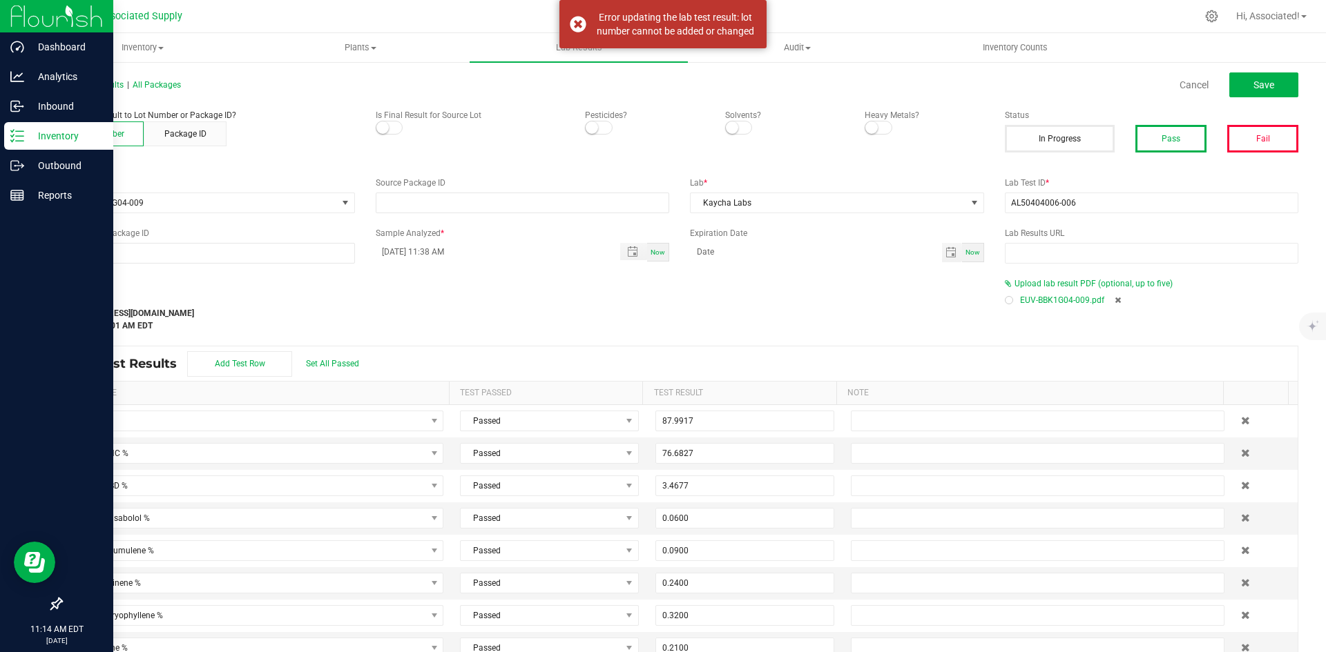
click at [1275, 140] on button "Fail" at bounding box center [1262, 139] width 71 height 28
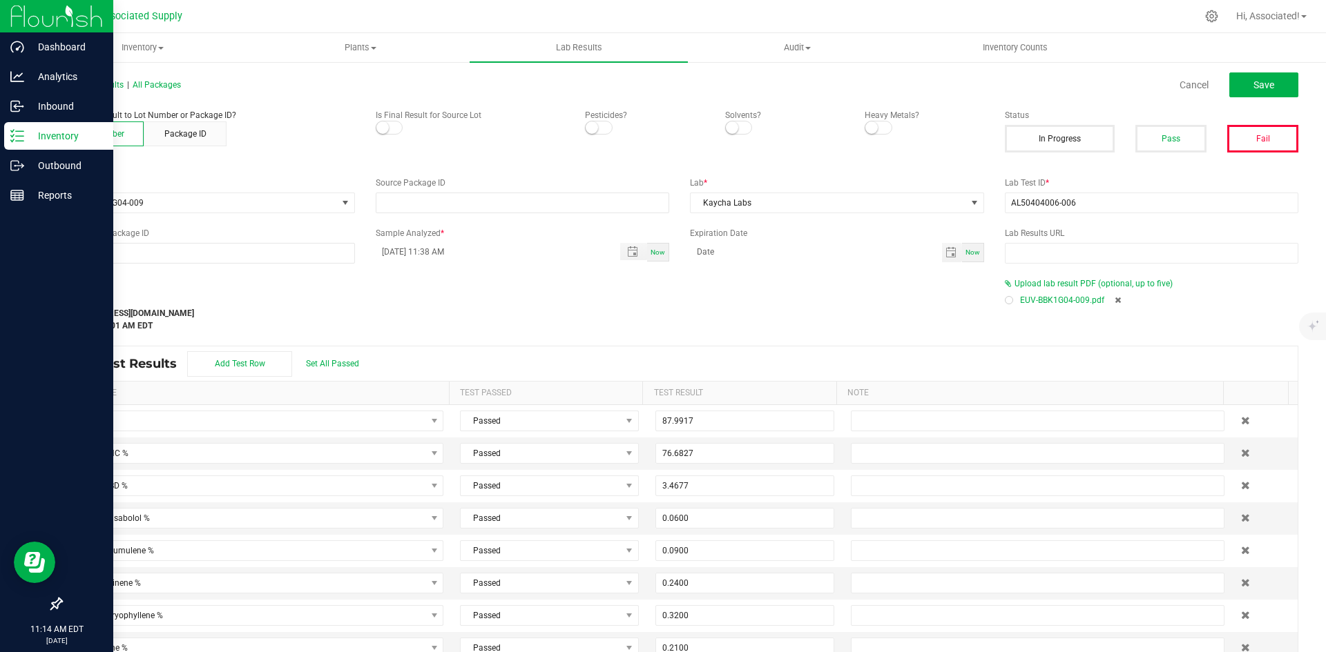
click at [1114, 298] on icon at bounding box center [1117, 300] width 6 height 8
click at [1083, 199] on input "AL50404006-006" at bounding box center [1152, 203] width 294 height 21
drag, startPoint x: 1114, startPoint y: 203, endPoint x: 919, endPoint y: 203, distance: 194.7
click at [919, 203] on div "Lot Number * EUV-BBK1G04-009 Source Package ID Lab * Kaycha Labs Lab Test ID * …" at bounding box center [679, 195] width 1258 height 37
click at [797, 280] on div "Last Modified support@asdistro.com Aug 11, 2025 10:16:01 AM EDT" at bounding box center [522, 305] width 944 height 55
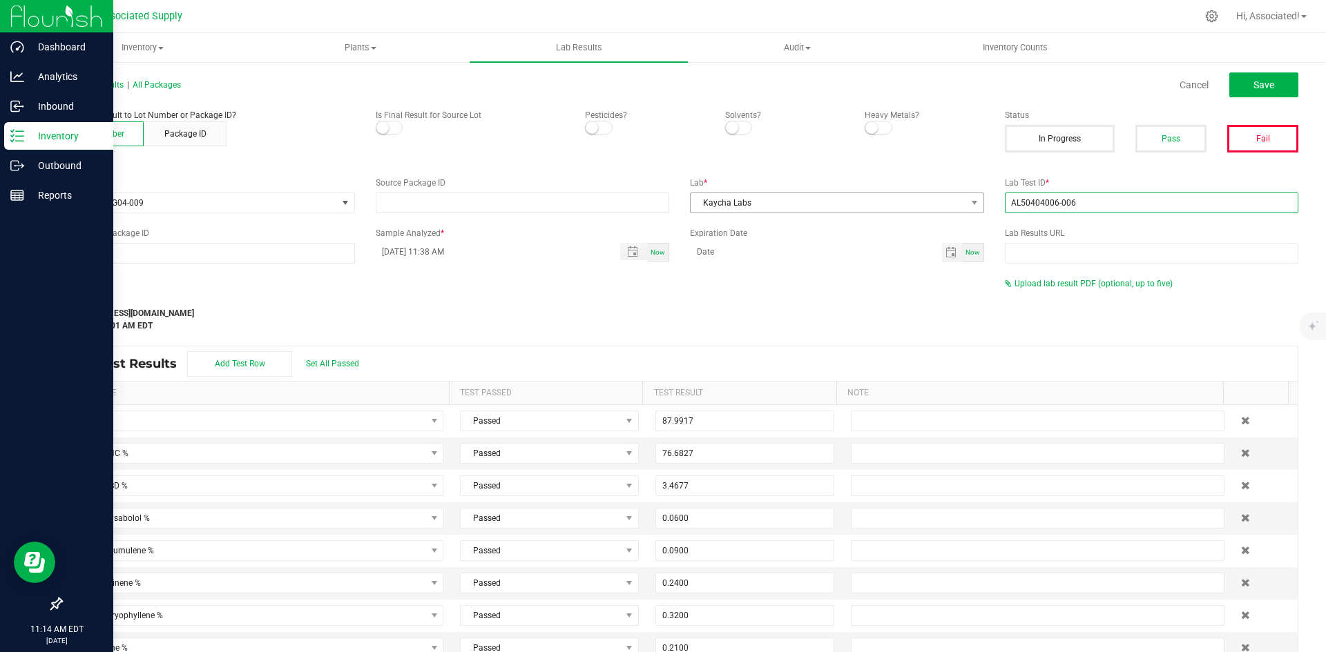
drag, startPoint x: 1105, startPoint y: 193, endPoint x: 946, endPoint y: 199, distance: 158.9
click at [946, 199] on div "Lot Number * EUV-BBK1G04-009 Source Package ID Lab * Kaycha Labs Lab Test ID * …" at bounding box center [679, 195] width 1258 height 37
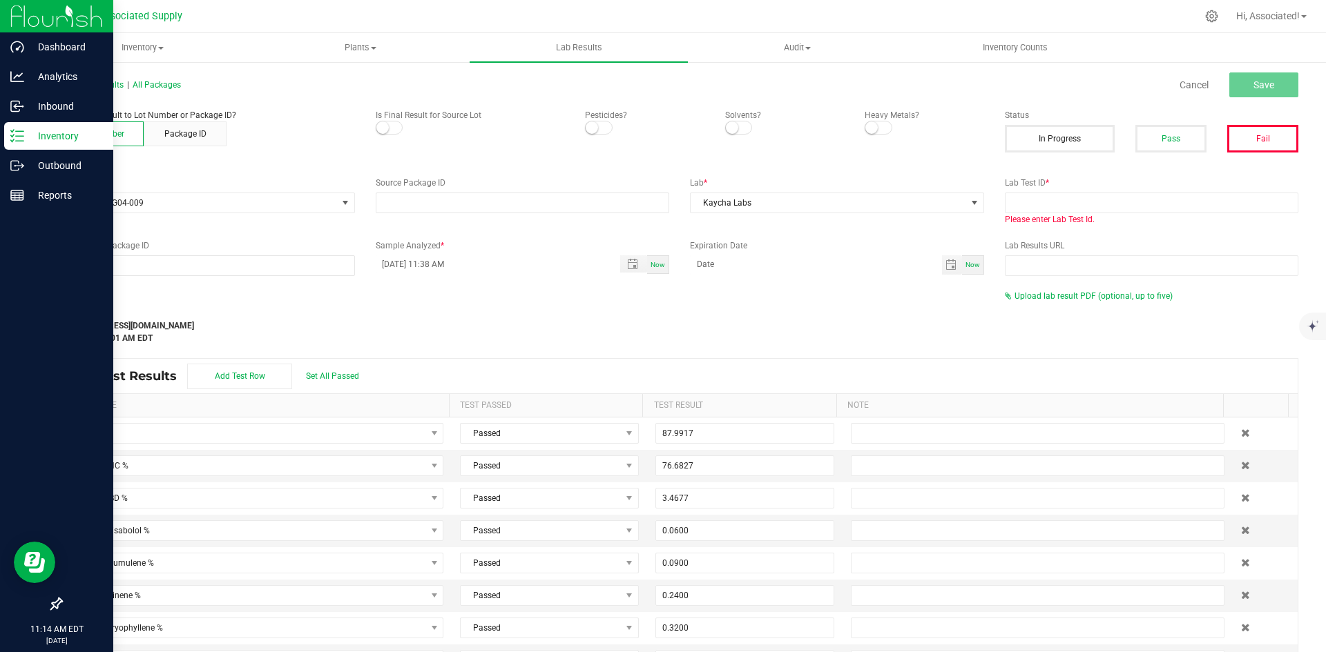
click at [846, 302] on div "Last Modified support@asdistro.com Aug 11, 2025 10:16:01 AM EDT" at bounding box center [522, 317] width 944 height 55
click at [1038, 200] on input "text" at bounding box center [1152, 203] width 294 height 21
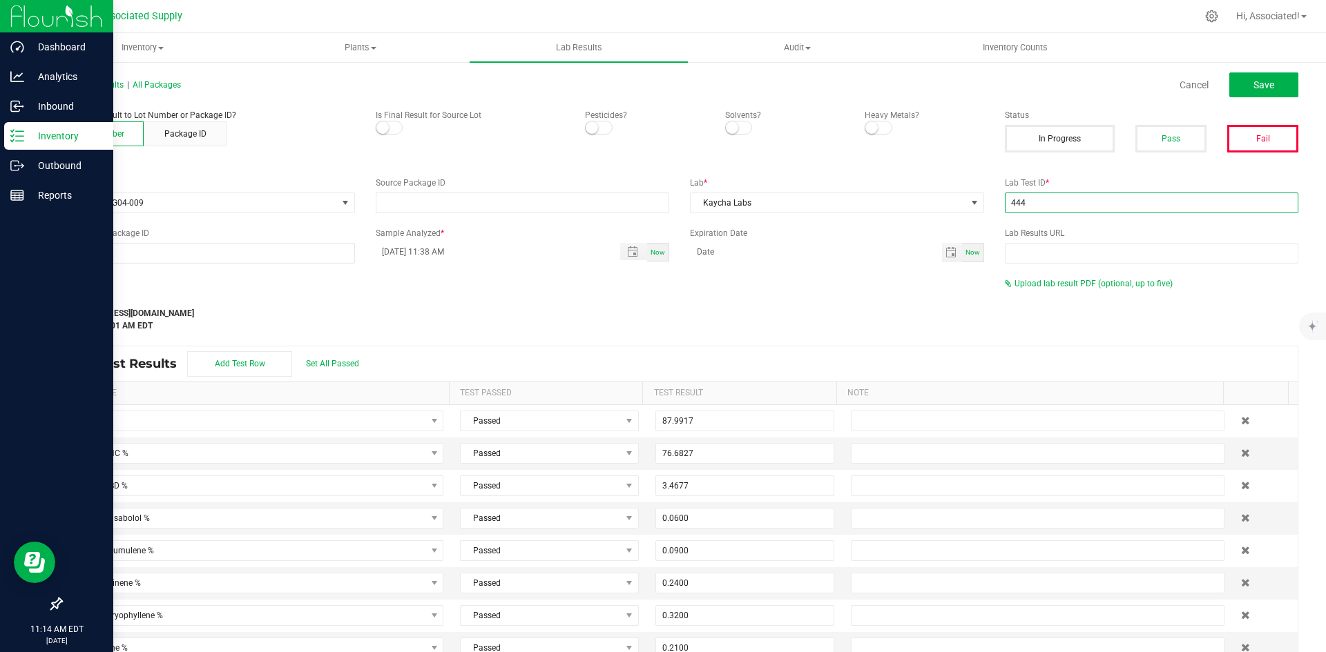
type input "444"
click at [816, 282] on div "Last Modified support@asdistro.com Aug 11, 2025 10:16:01 AM EDT" at bounding box center [522, 305] width 944 height 55
drag, startPoint x: 1053, startPoint y: 198, endPoint x: 895, endPoint y: 211, distance: 158.7
click at [895, 211] on div "Lot Number * EUV-BBK1G04-009 Source Package ID Lab * Kaycha Labs Lab Test ID * …" at bounding box center [679, 195] width 1258 height 37
type input "test.."
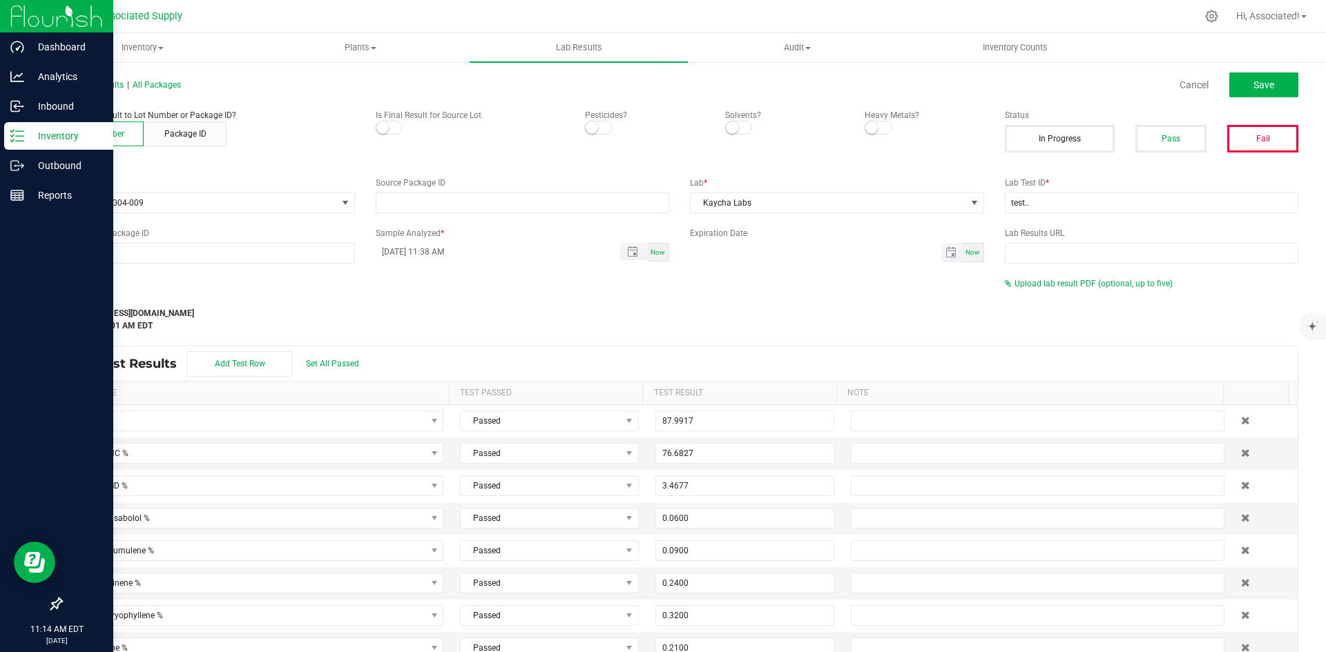
type input "month/day/year"
click at [806, 256] on input "month/day/year" at bounding box center [816, 251] width 252 height 17
click at [1181, 82] on link "Cancel" at bounding box center [1193, 85] width 29 height 14
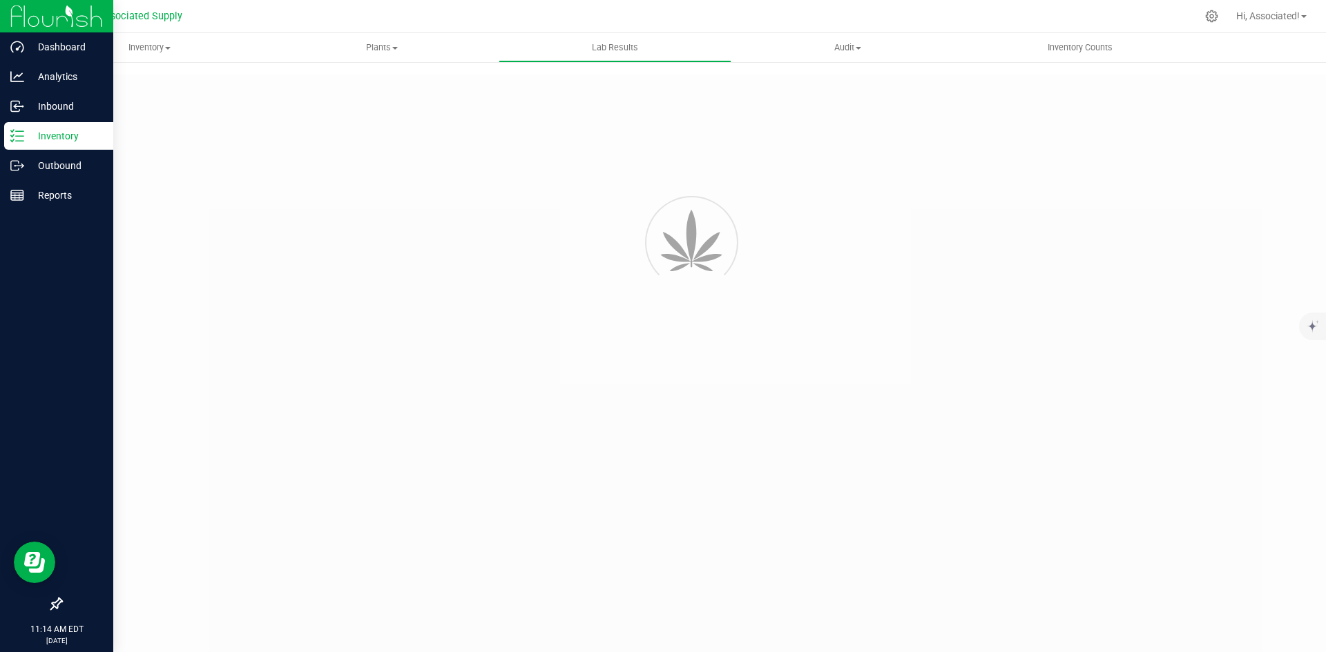
type input "AL50718009-020"
type input "08/05/2025 11:38 AM"
type input "https://ny.yourcoa.com/coa/coa-view?sample=AL50718009-020"
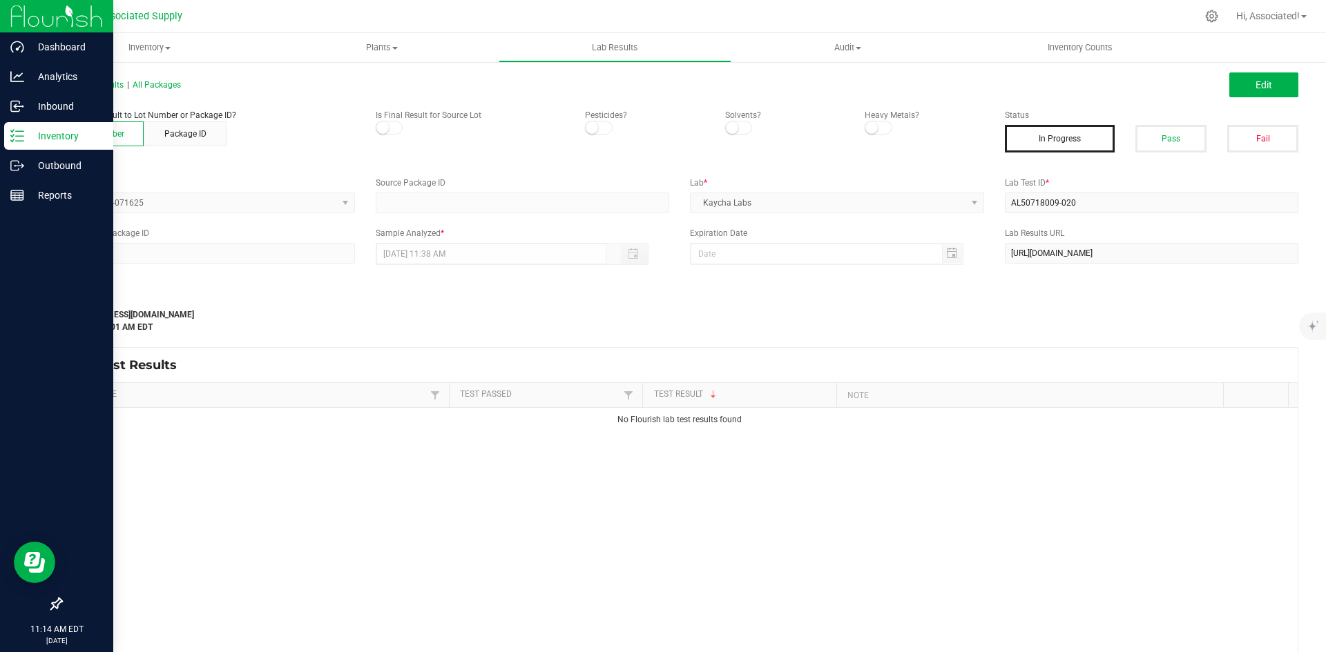
click at [601, 318] on div "Last Modified support@asdistro.com Aug 11, 2025 10:16:01 AM EDT" at bounding box center [522, 313] width 944 height 41
click at [111, 86] on span "All Lab Results" at bounding box center [92, 85] width 63 height 10
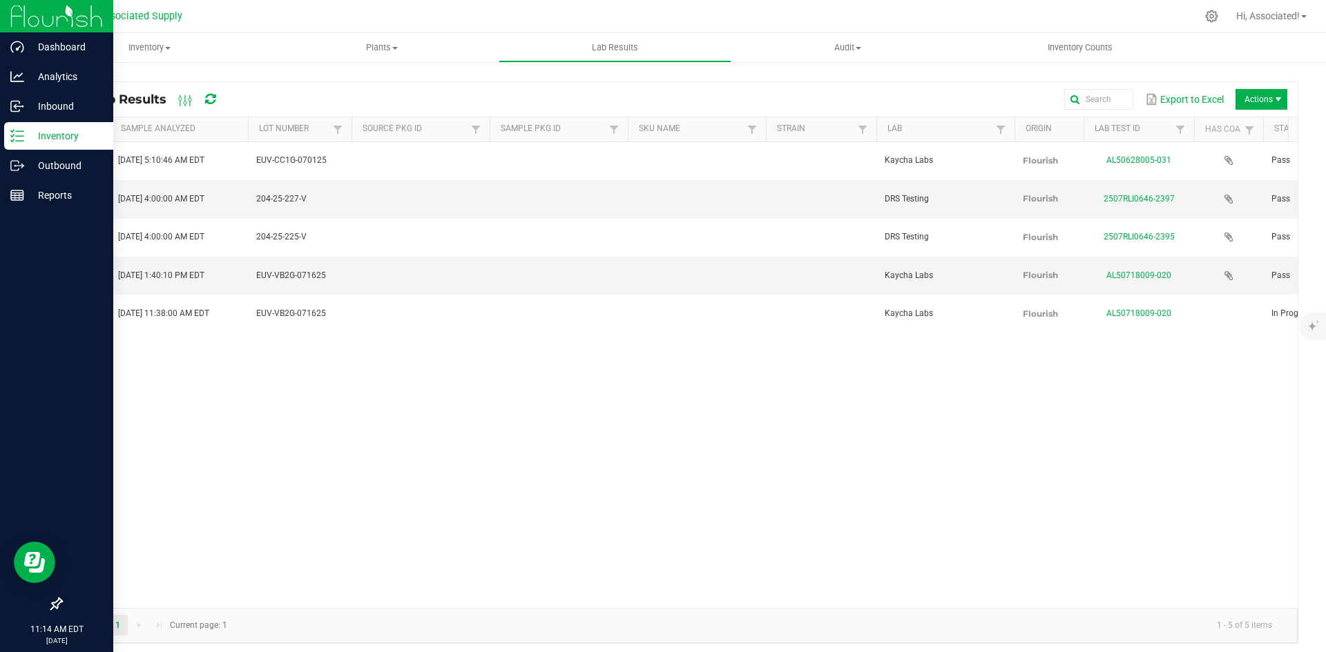
click at [506, 487] on div "View Jul 3, 2025 5:10:46 AM EDT EUV-CC1G-070125 Kaycha Labs Flourish AL50628005…" at bounding box center [679, 375] width 1236 height 466
click at [463, 453] on div "View Jul 3, 2025 5:10:46 AM EDT EUV-CC1G-070125 Kaycha Labs Flourish AL50628005…" at bounding box center [679, 375] width 1236 height 466
click at [1248, 98] on span "Actions" at bounding box center [1261, 99] width 52 height 21
click at [1234, 165] on span "Record lab result" at bounding box center [1250, 164] width 131 height 12
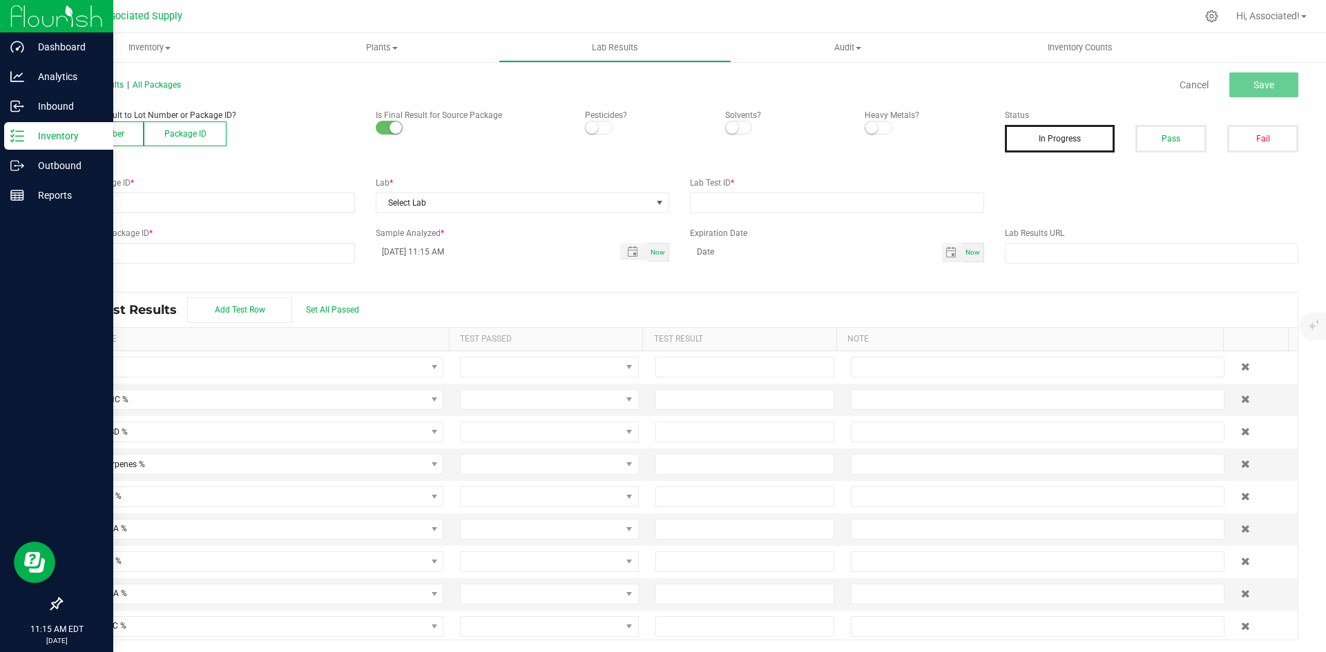
click at [82, 137] on button "Lot Number" at bounding box center [102, 134] width 83 height 25
click at [81, 178] on label "Lot Number *" at bounding box center [208, 183] width 294 height 12
click at [172, 202] on span at bounding box center [198, 202] width 275 height 19
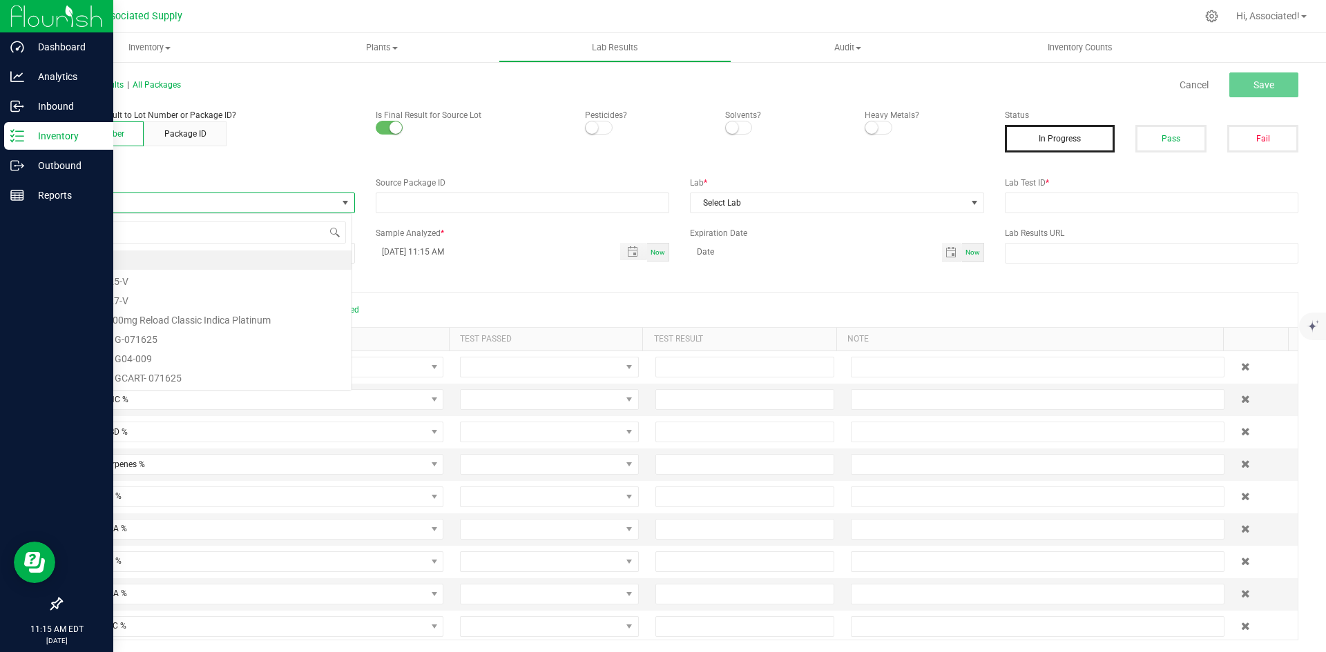
scroll to position [21, 291]
type input "EUV-BBK1G04-009"
click at [148, 261] on li "EUV-BBK1G04-009" at bounding box center [206, 260] width 290 height 19
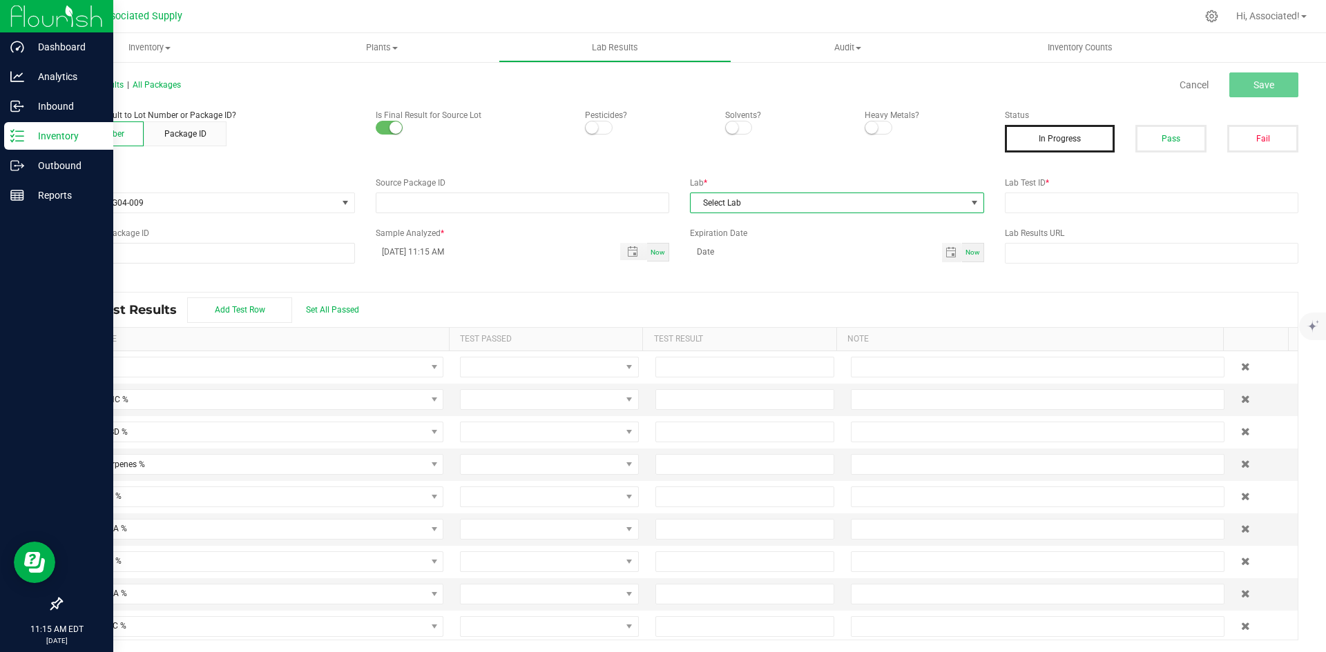
click at [793, 200] on span "Select Lab" at bounding box center [827, 202] width 275 height 19
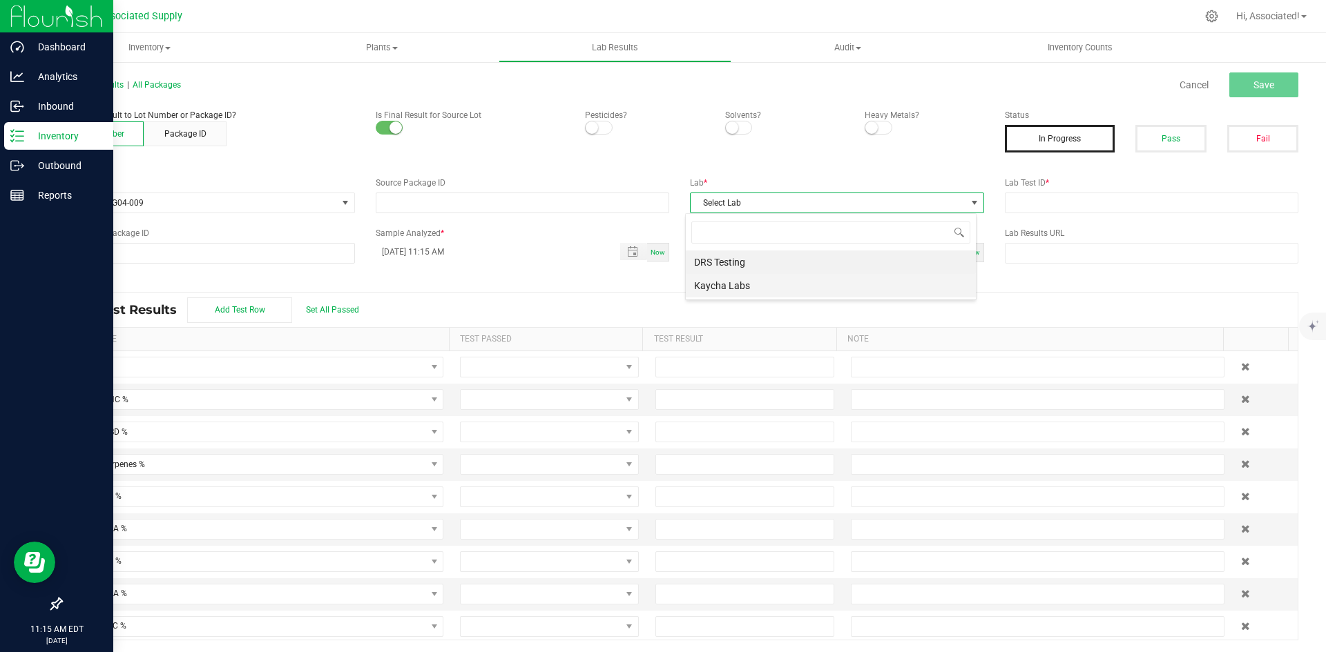
click at [734, 289] on li "Kaycha Labs" at bounding box center [831, 285] width 290 height 23
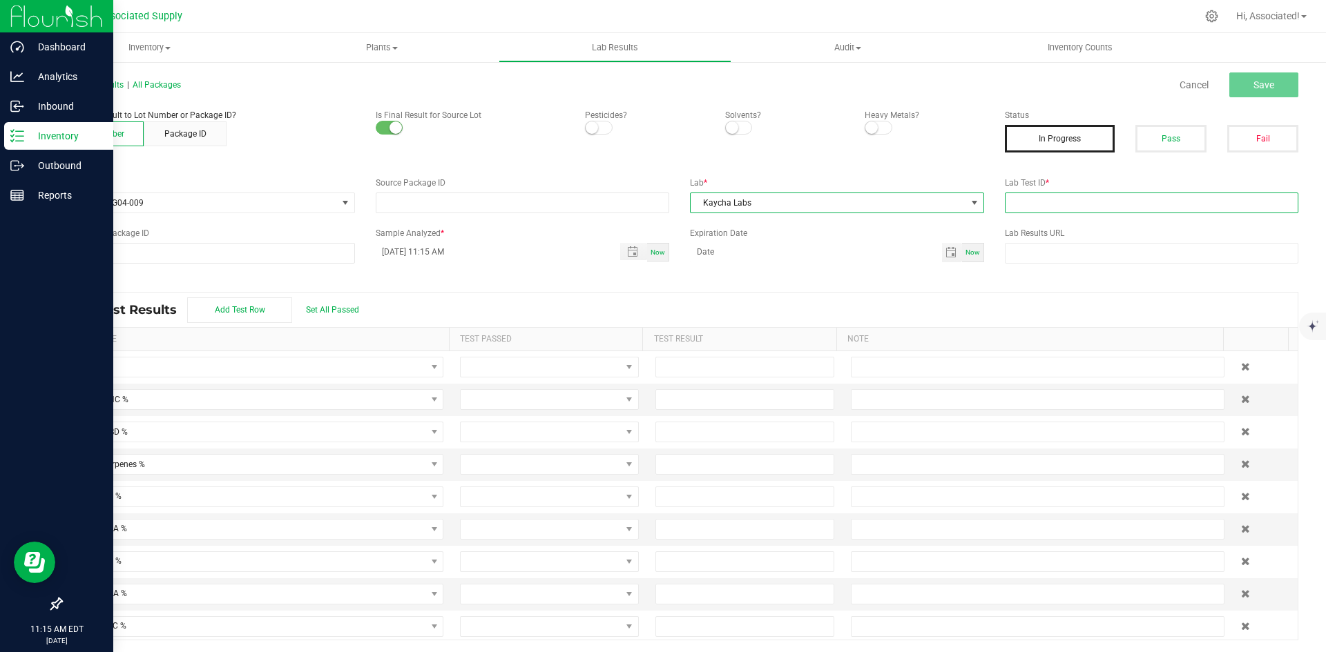
click at [1020, 203] on input "text" at bounding box center [1152, 203] width 294 height 21
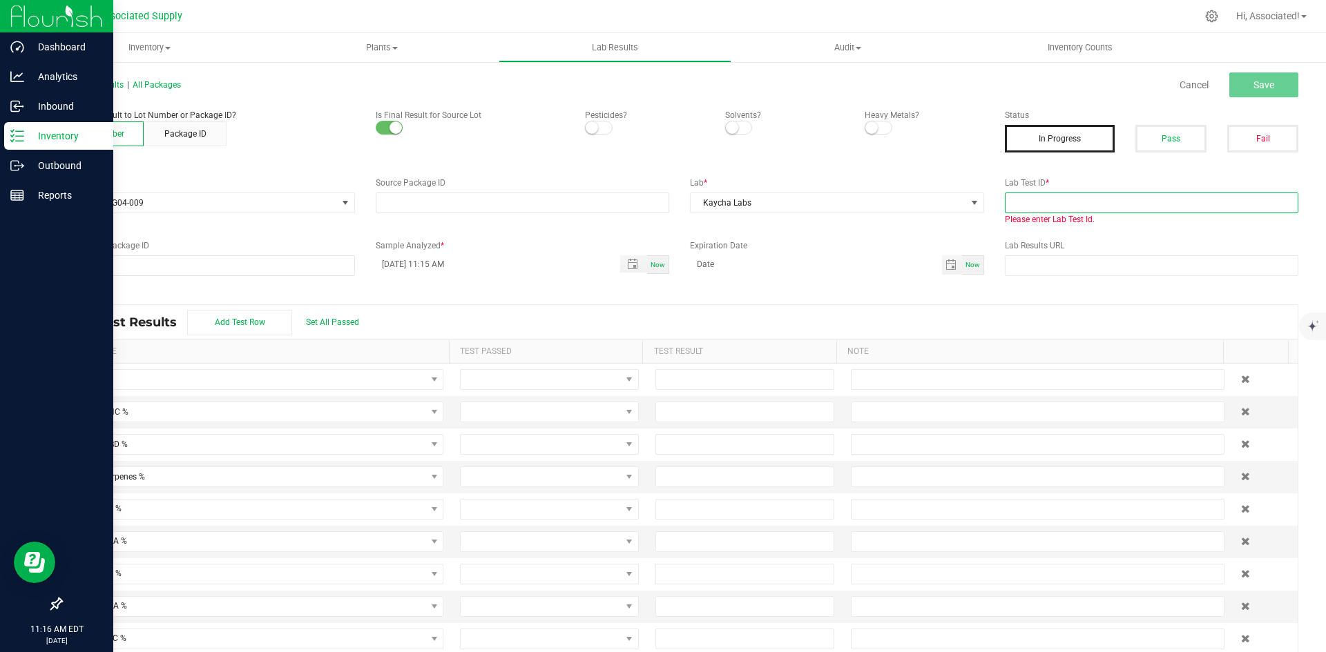
click at [1069, 196] on input "text" at bounding box center [1152, 203] width 294 height 21
paste input "EUV-BBK1G04-009"
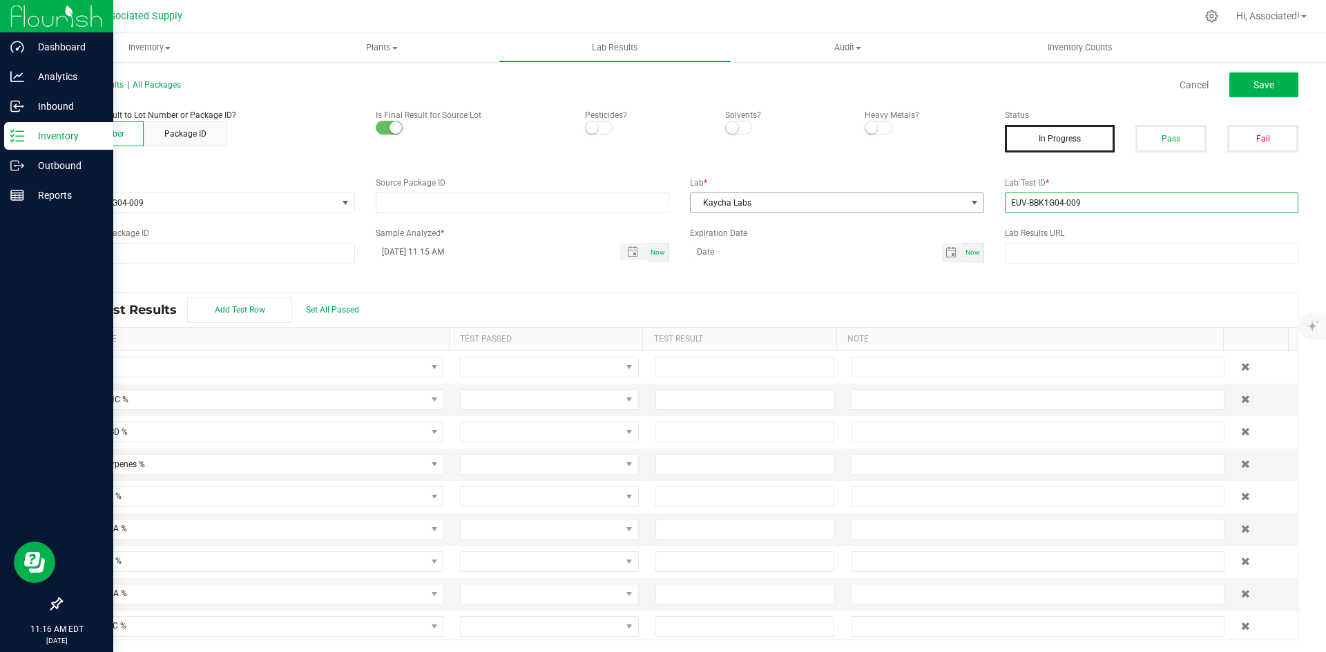
drag, startPoint x: 1094, startPoint y: 200, endPoint x: 961, endPoint y: 202, distance: 132.6
click at [961, 202] on div "Lot Number * EUV-BBK1G04-009 Source Package ID Lab * Kaycha Labs Lab Test ID * …" at bounding box center [679, 195] width 1258 height 37
drag, startPoint x: 1079, startPoint y: 205, endPoint x: 982, endPoint y: 204, distance: 96.7
click at [982, 204] on div "Lot Number * EUV-BBK1G04-009 Source Package ID Lab * Kaycha Labs Lab Test ID * …" at bounding box center [679, 195] width 1258 height 37
paste input "AL50404006-006"
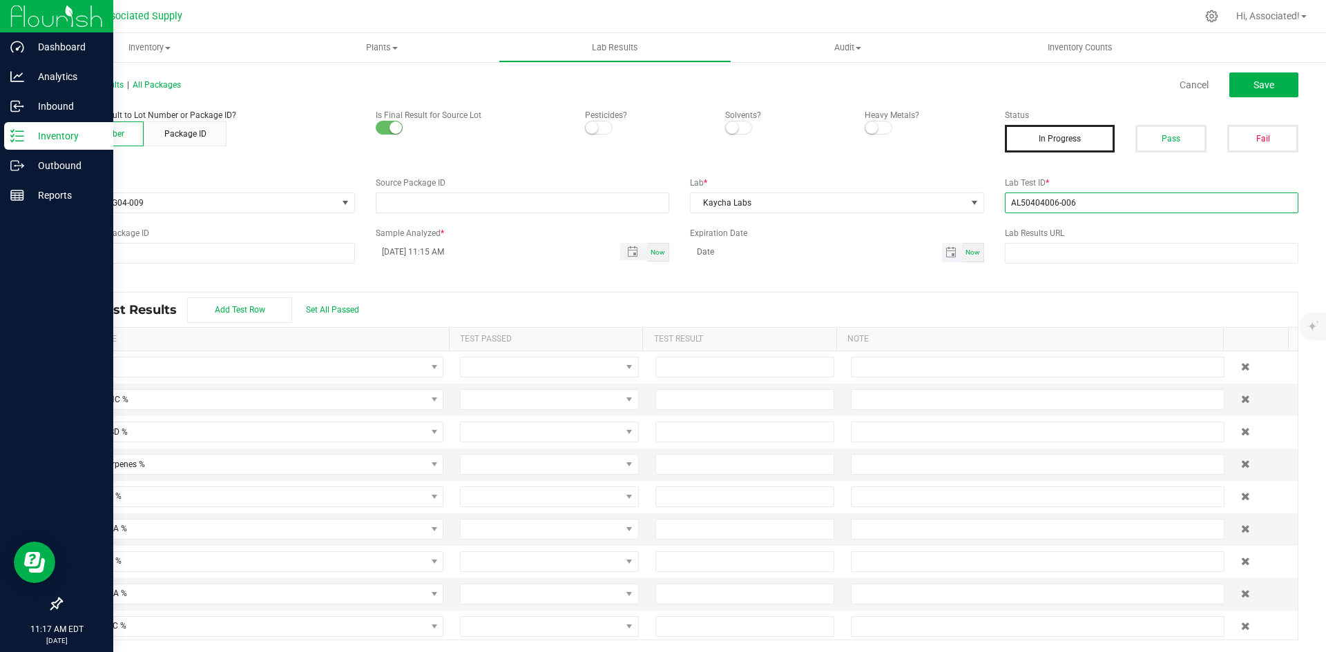
type input "AL50404006-006"
type input "month/day/year"
click at [893, 249] on input "month/day/year" at bounding box center [816, 251] width 252 height 17
click at [884, 288] on div "All Lab Results | All Packages Cancel Save Attach lab result to Lot Number or P…" at bounding box center [679, 358] width 1237 height 566
click at [1168, 134] on button "Pass" at bounding box center [1170, 139] width 71 height 28
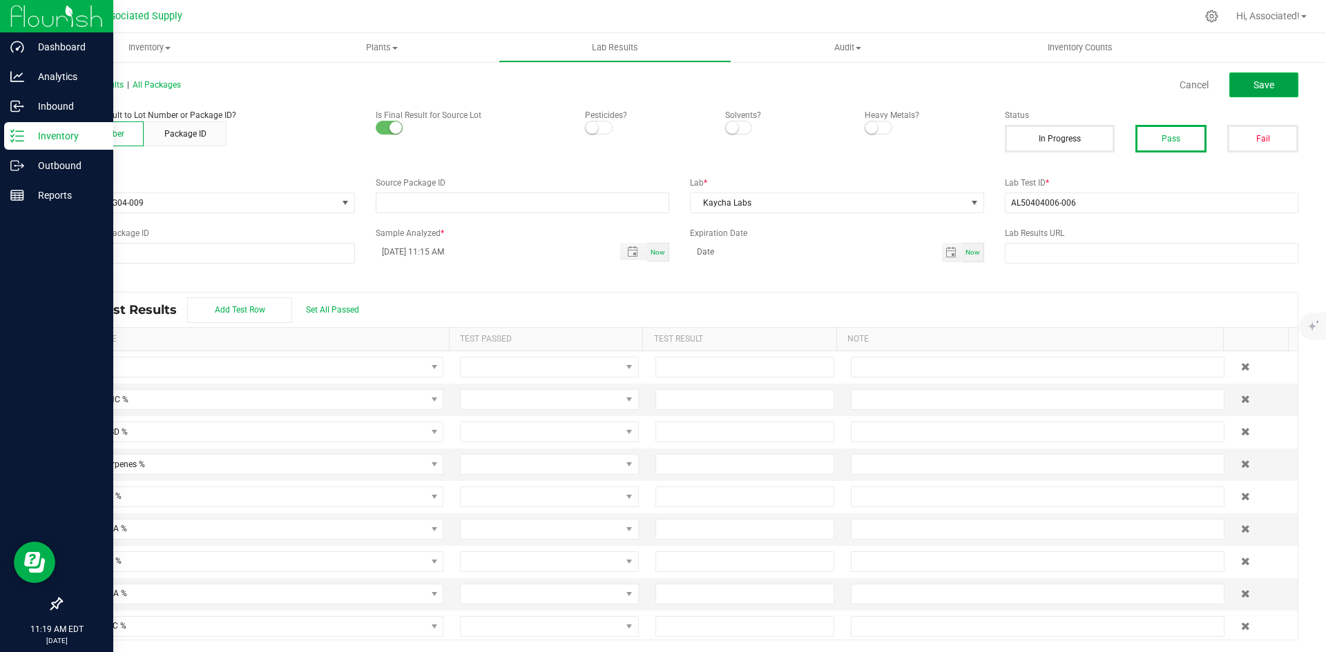
click at [1253, 90] on span "Save" at bounding box center [1263, 84] width 21 height 11
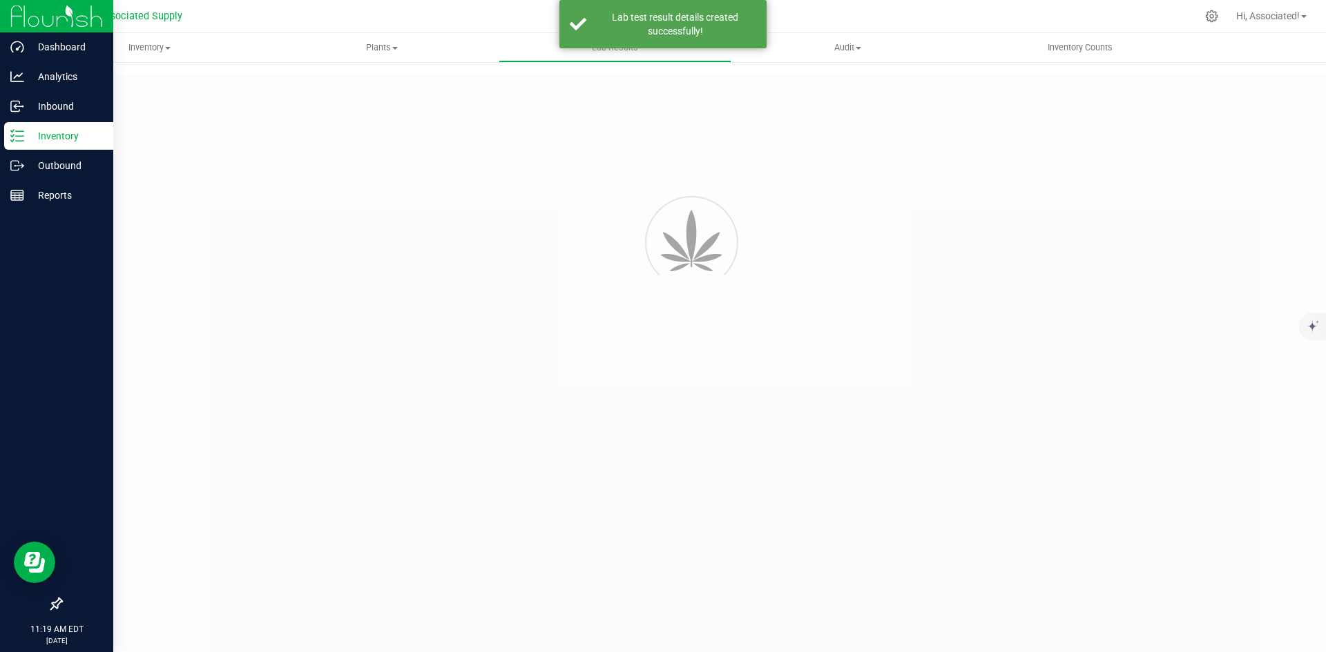
type input "AL50404006-006"
type input "08/20/2025 11:15 AM"
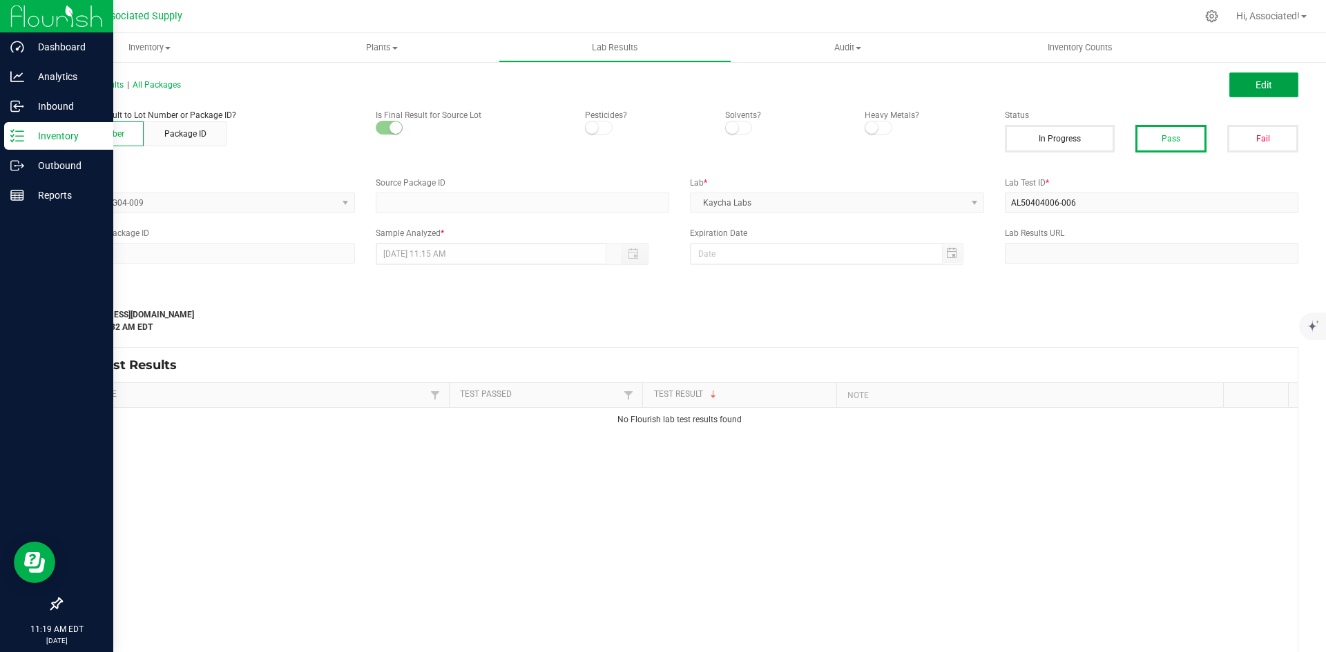
click at [1243, 81] on button "Edit" at bounding box center [1263, 84] width 69 height 25
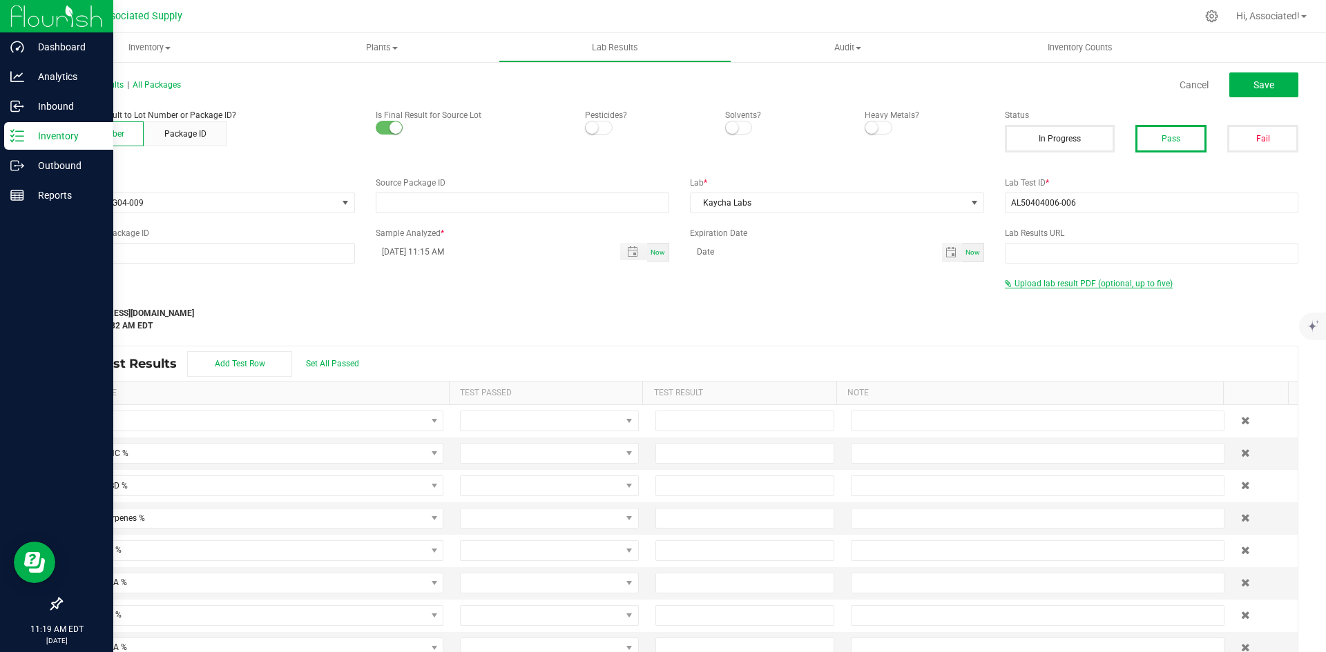
click at [1016, 284] on span "Upload lab result PDF (optional, up to five)" at bounding box center [1093, 284] width 158 height 10
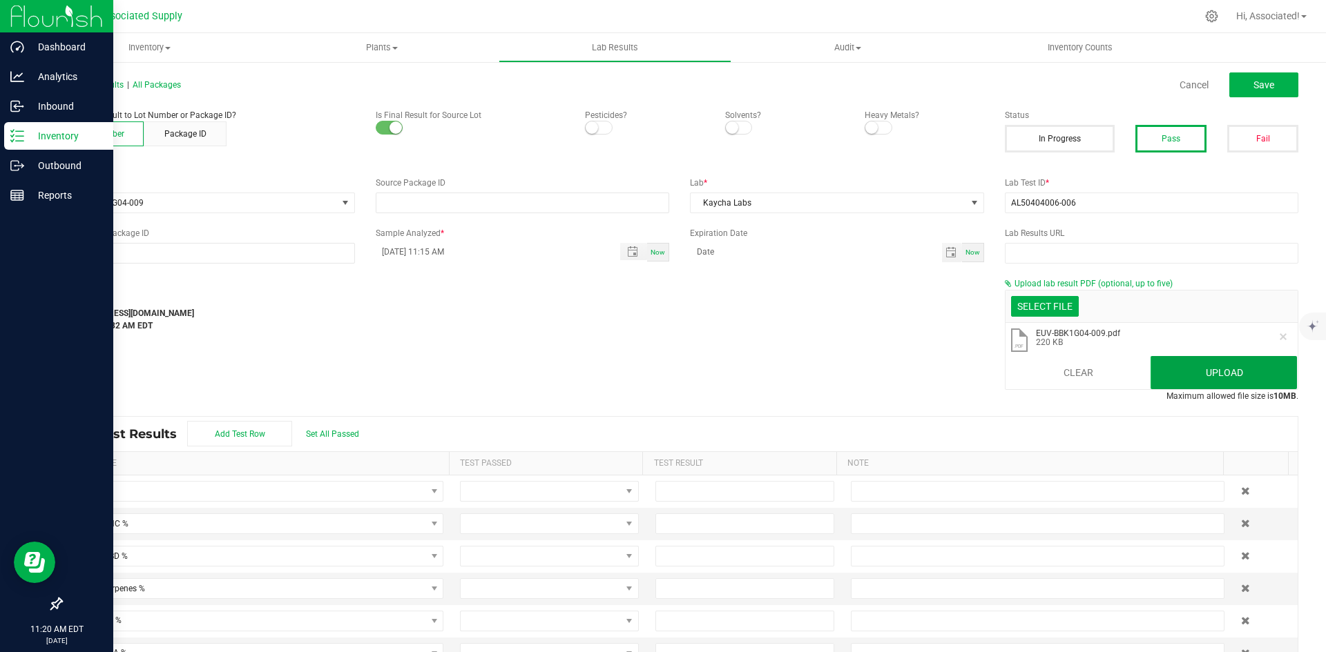
click at [1228, 365] on button "Upload" at bounding box center [1223, 372] width 146 height 33
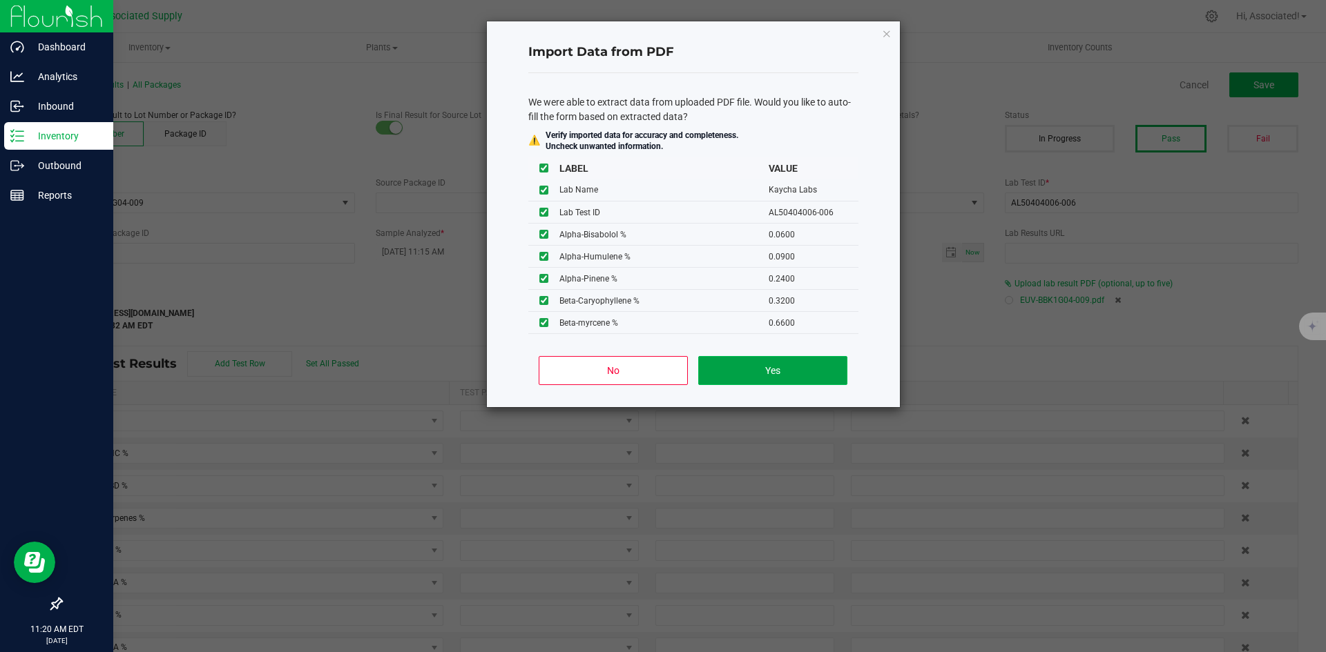
click at [802, 373] on button "Yes" at bounding box center [772, 370] width 148 height 29
type input "87.9917"
type input "76.6827"
type input "3.4677"
type input "0.0600"
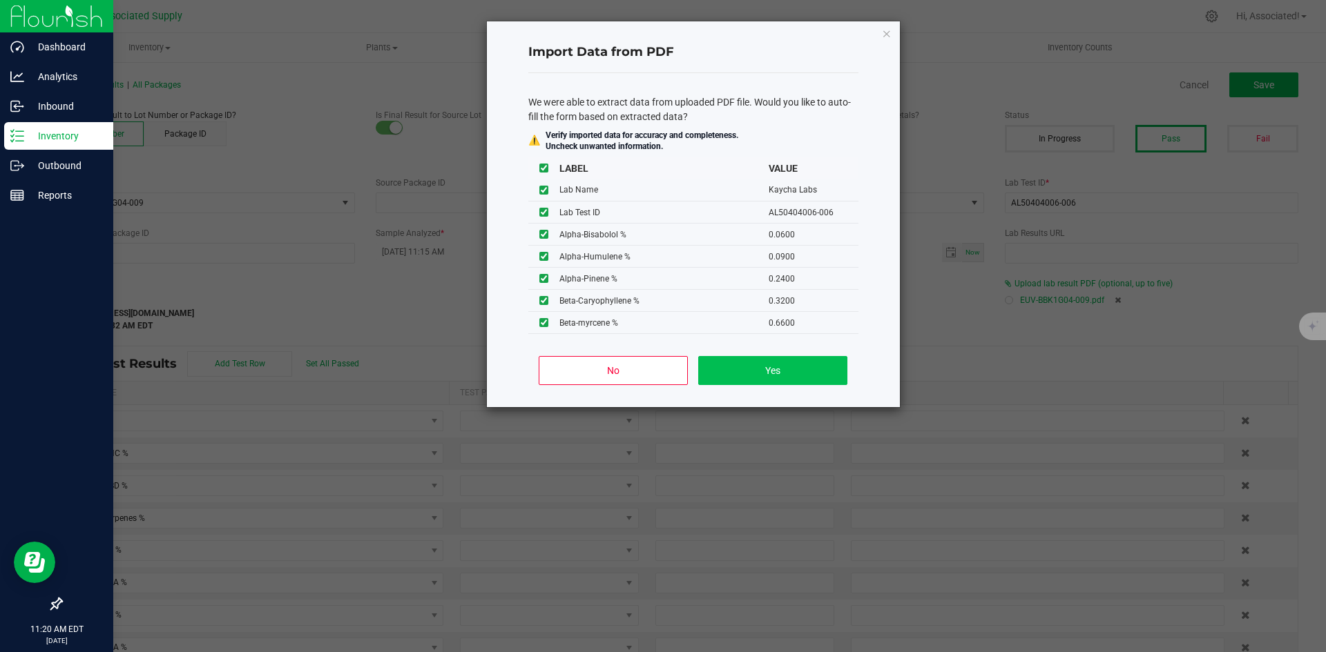
type input "0.0900"
type input "0.2400"
type input "0.3200"
type input "0.2100"
type input "0.0800"
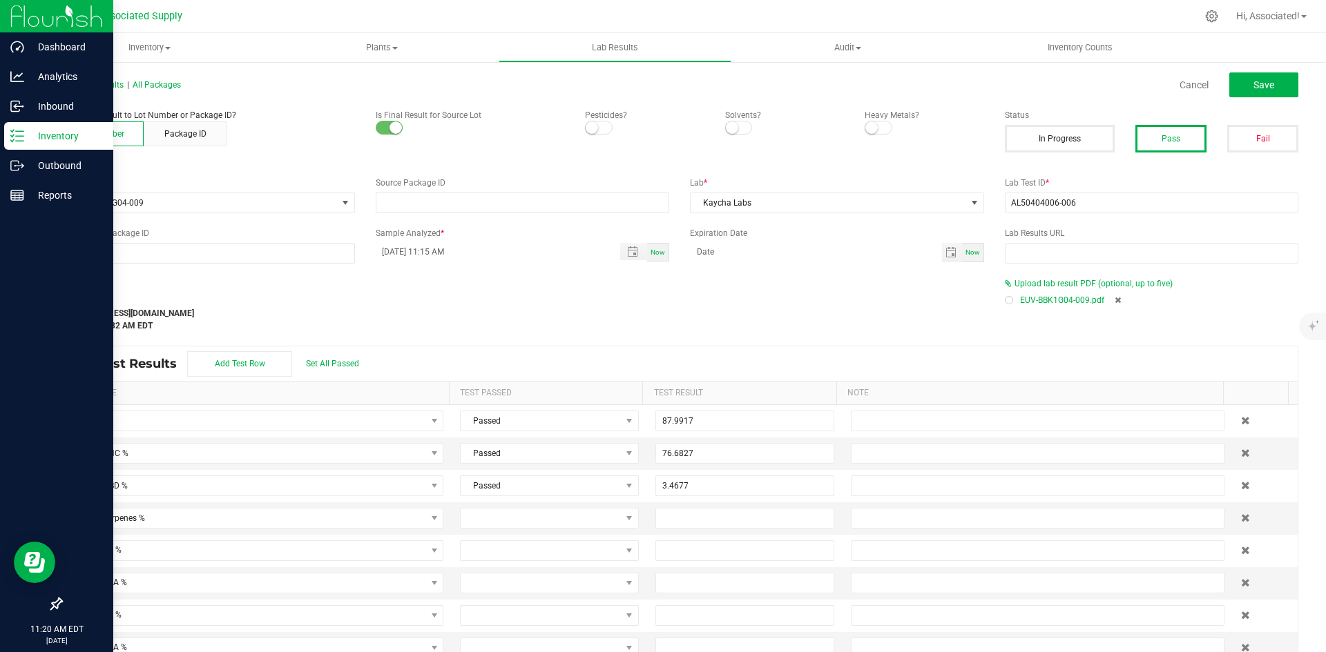
click at [1160, 133] on button "Pass" at bounding box center [1170, 139] width 71 height 28
click at [1253, 79] on span "Save" at bounding box center [1263, 84] width 21 height 11
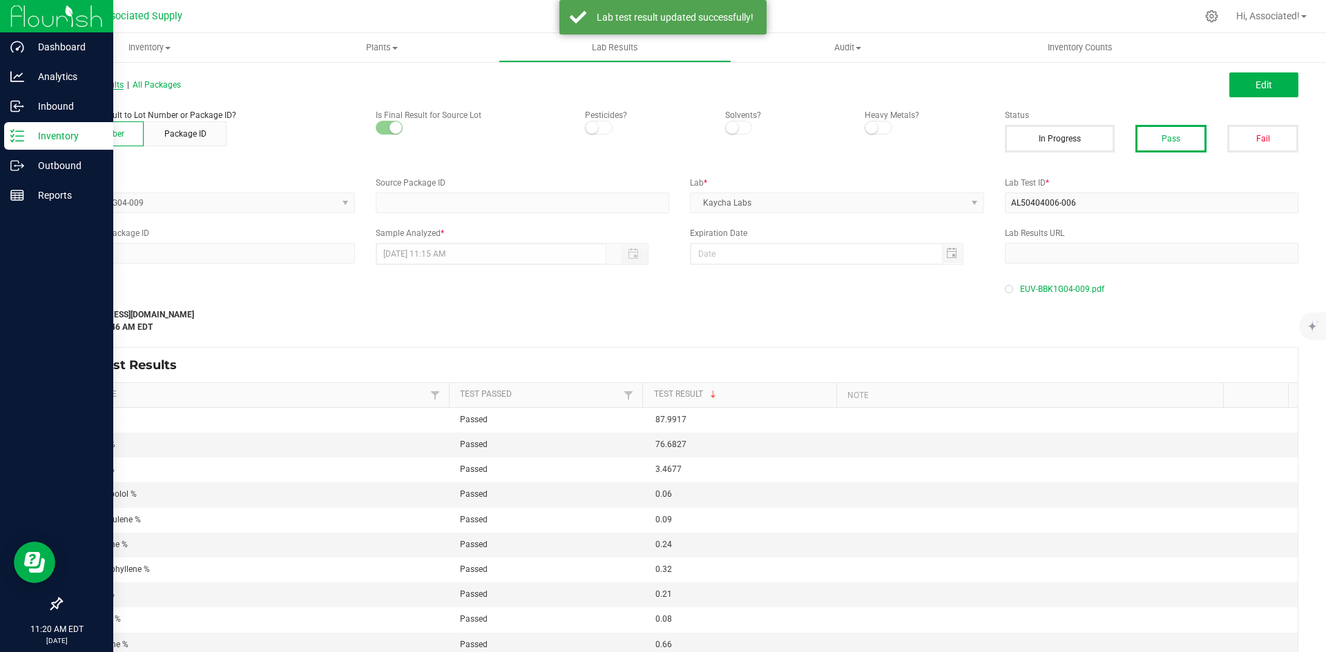
click at [93, 82] on span "All Lab Results" at bounding box center [92, 85] width 63 height 10
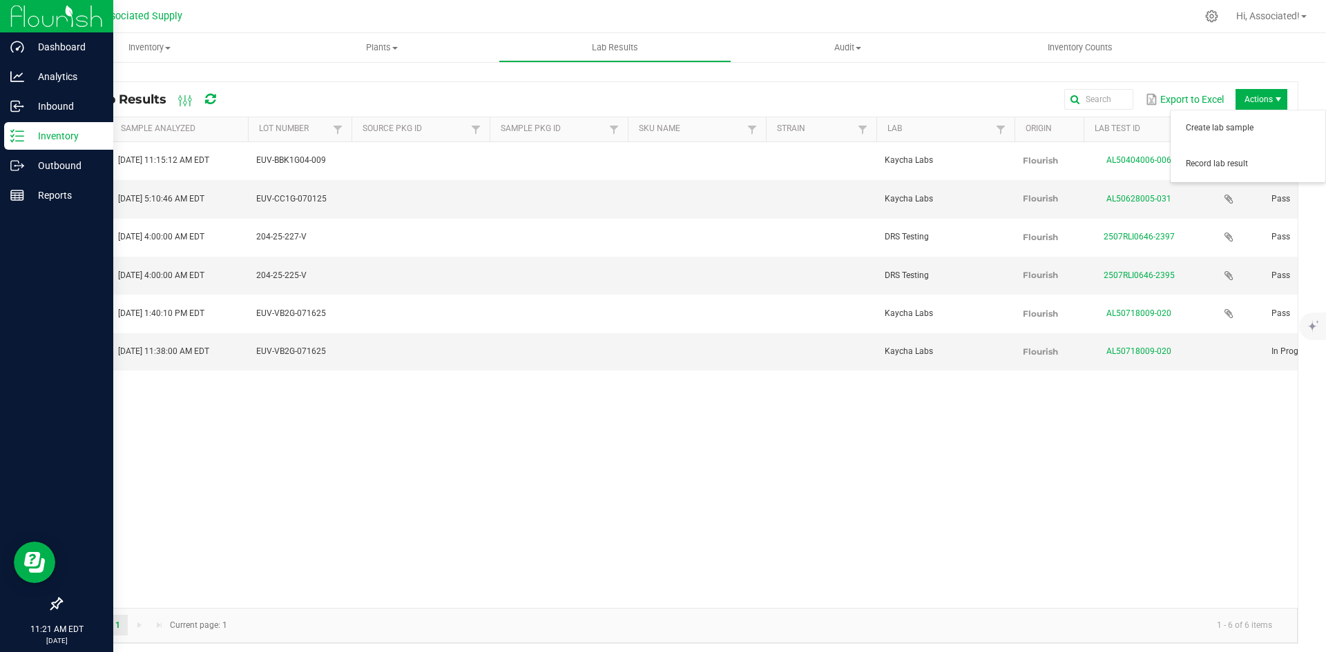
click at [1272, 99] on span "Actions" at bounding box center [1277, 99] width 11 height 11
click at [1202, 162] on span "Record lab result" at bounding box center [1250, 164] width 131 height 12
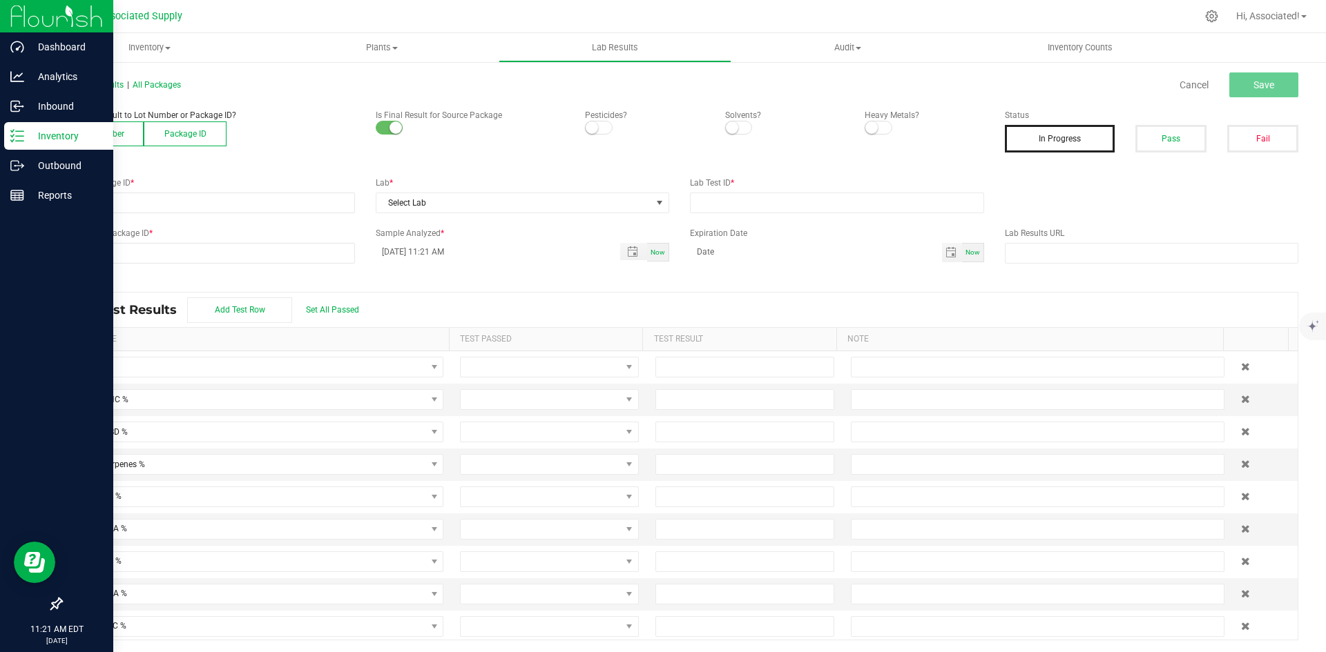
click at [119, 133] on button "Lot Number" at bounding box center [102, 134] width 83 height 25
click at [137, 204] on span at bounding box center [198, 202] width 275 height 19
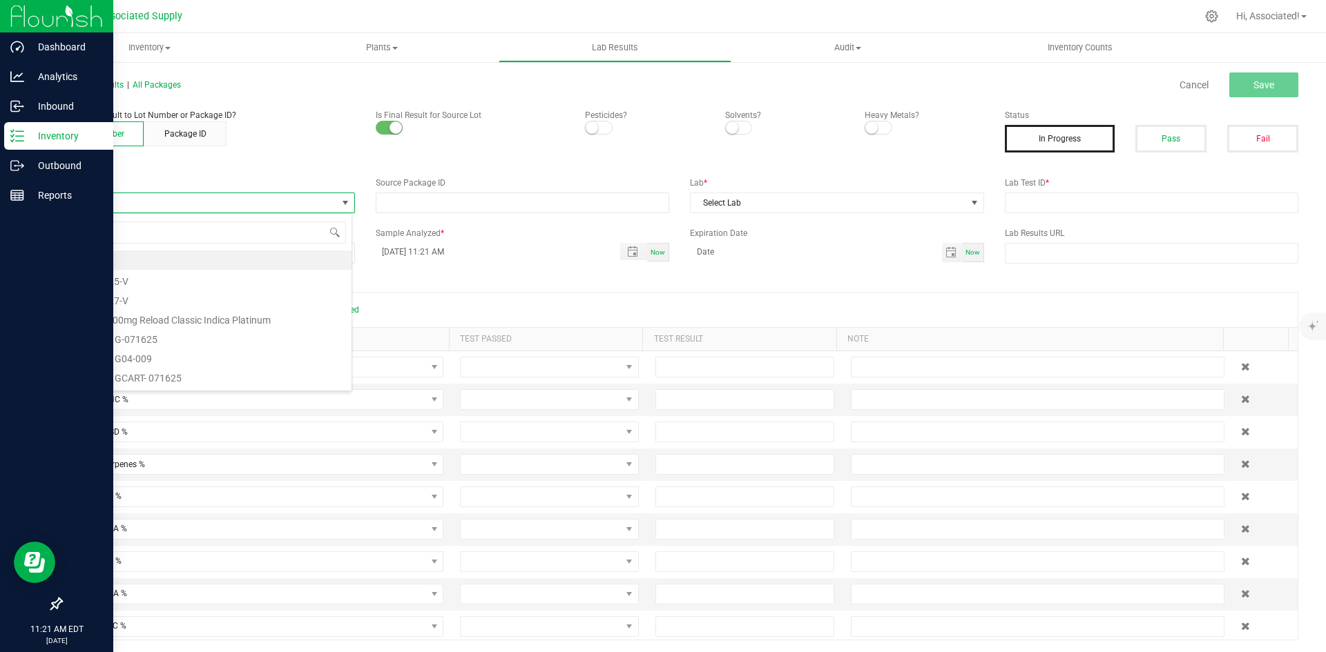
scroll to position [21, 291]
type input "EUV-BBK1G-071625"
click at [157, 262] on li "EUV-BBK1G-071625" at bounding box center [206, 260] width 290 height 19
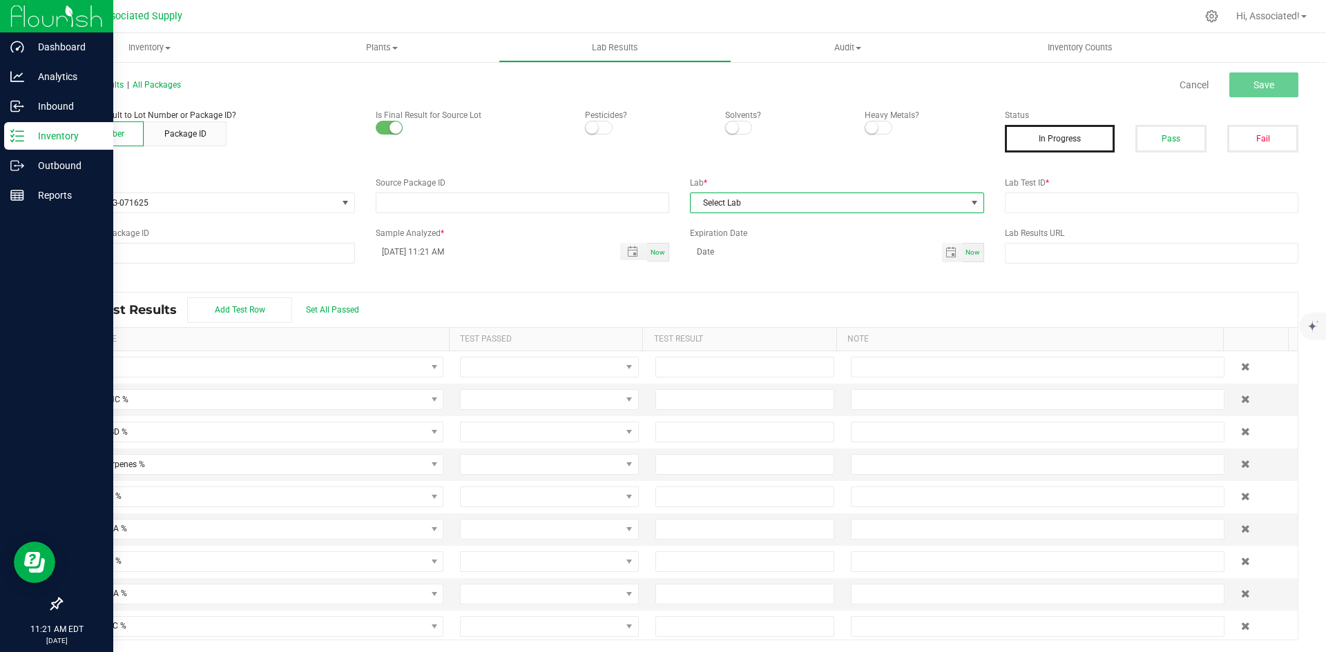
click at [811, 201] on span "Select Lab" at bounding box center [827, 202] width 275 height 19
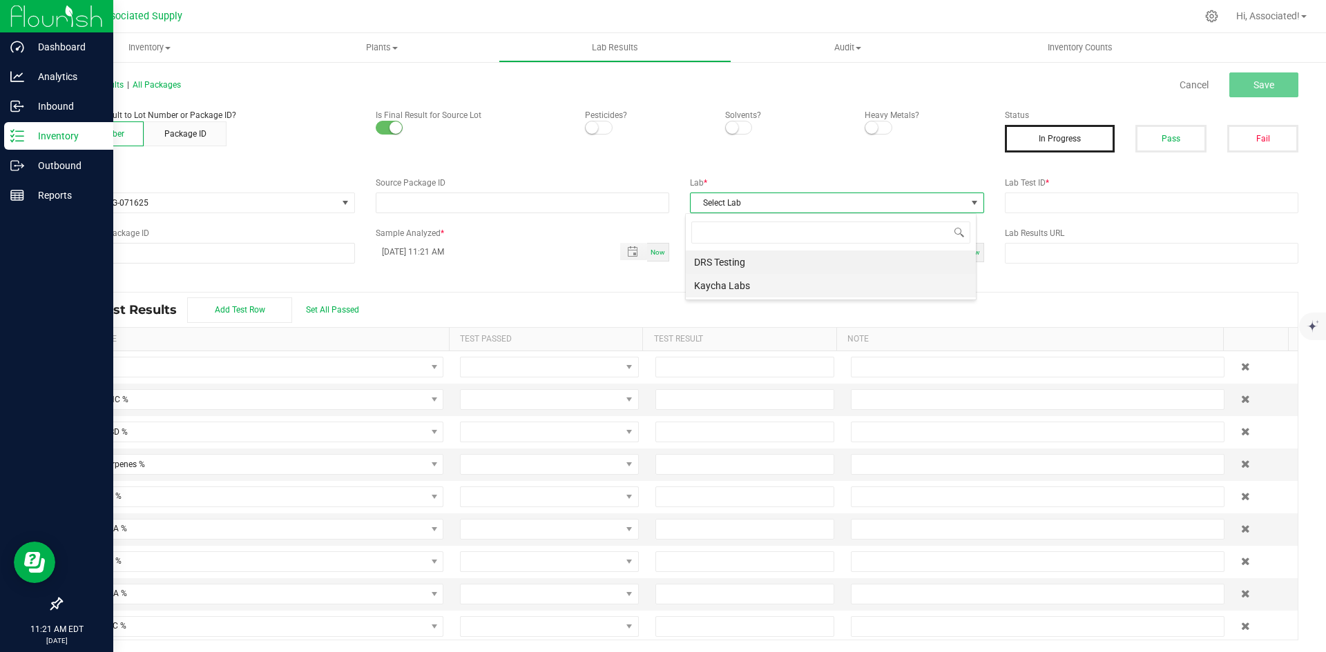
click at [759, 284] on li "Kaycha Labs" at bounding box center [831, 285] width 290 height 23
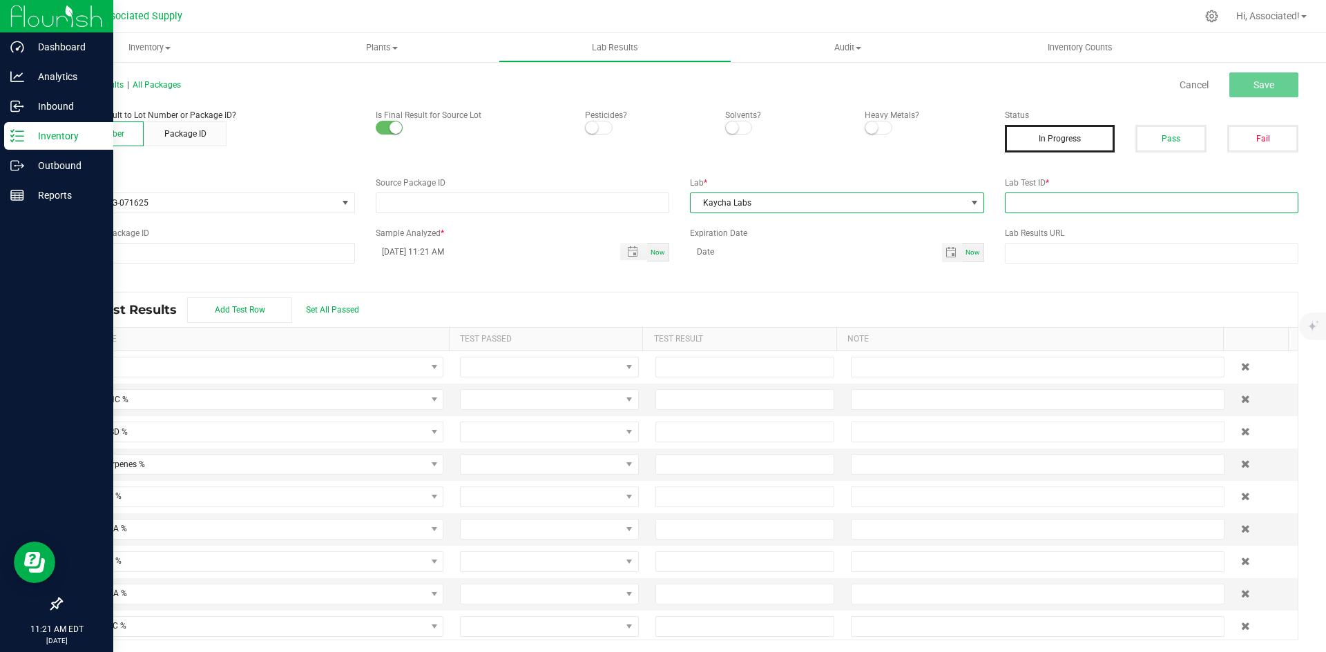
click at [1083, 199] on input "text" at bounding box center [1152, 203] width 294 height 21
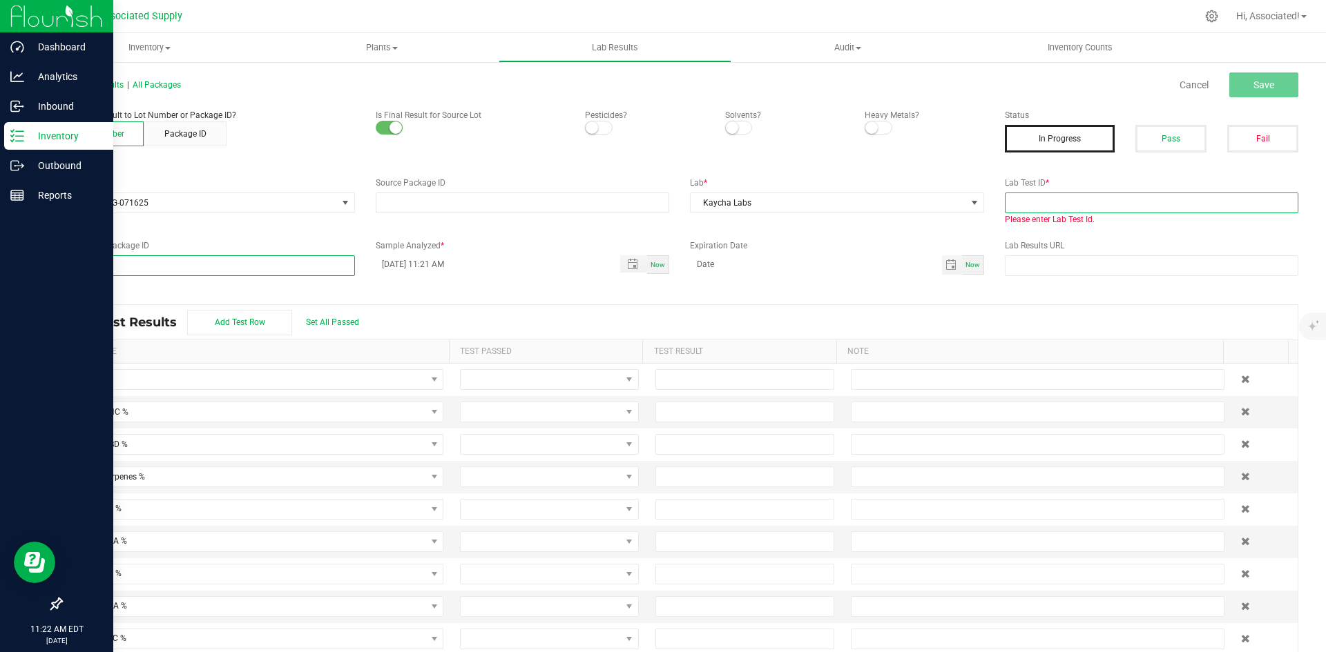
click at [1056, 206] on input "text" at bounding box center [1152, 203] width 294 height 21
paste input "AL50718009-012"
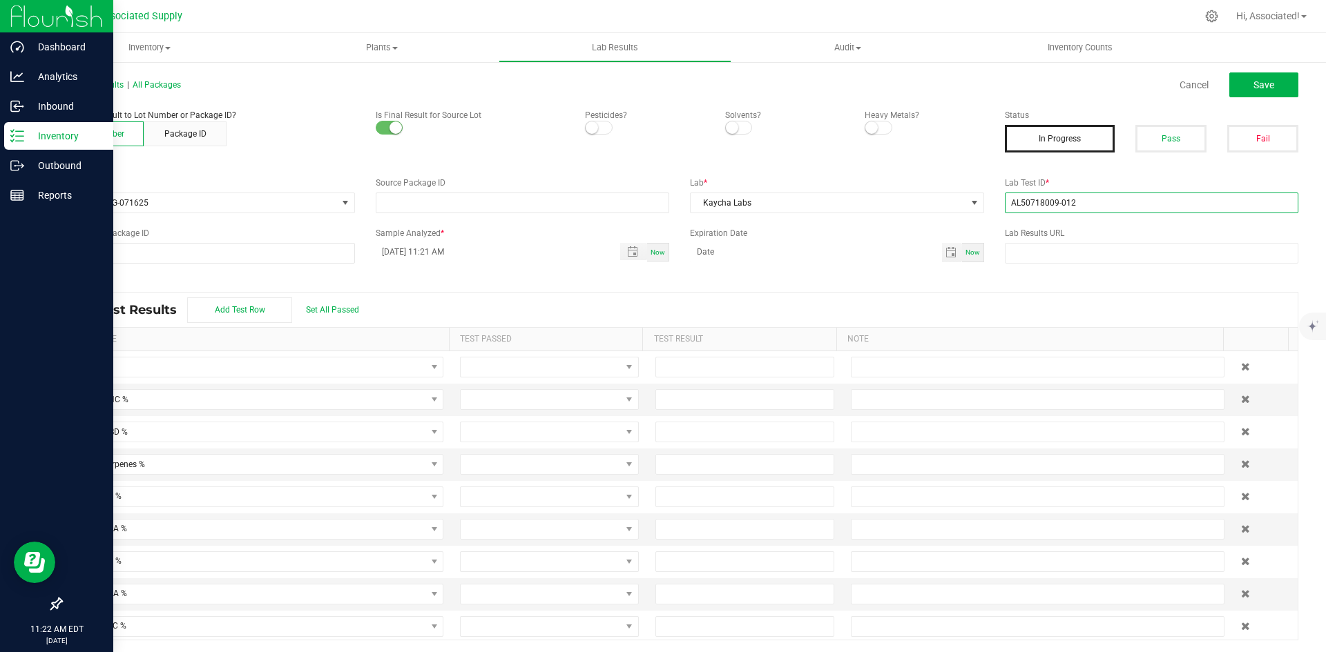
type input "AL50718009-012"
click at [842, 231] on label "Expiration Date" at bounding box center [837, 233] width 294 height 12
click at [1253, 83] on span "Save" at bounding box center [1263, 84] width 21 height 11
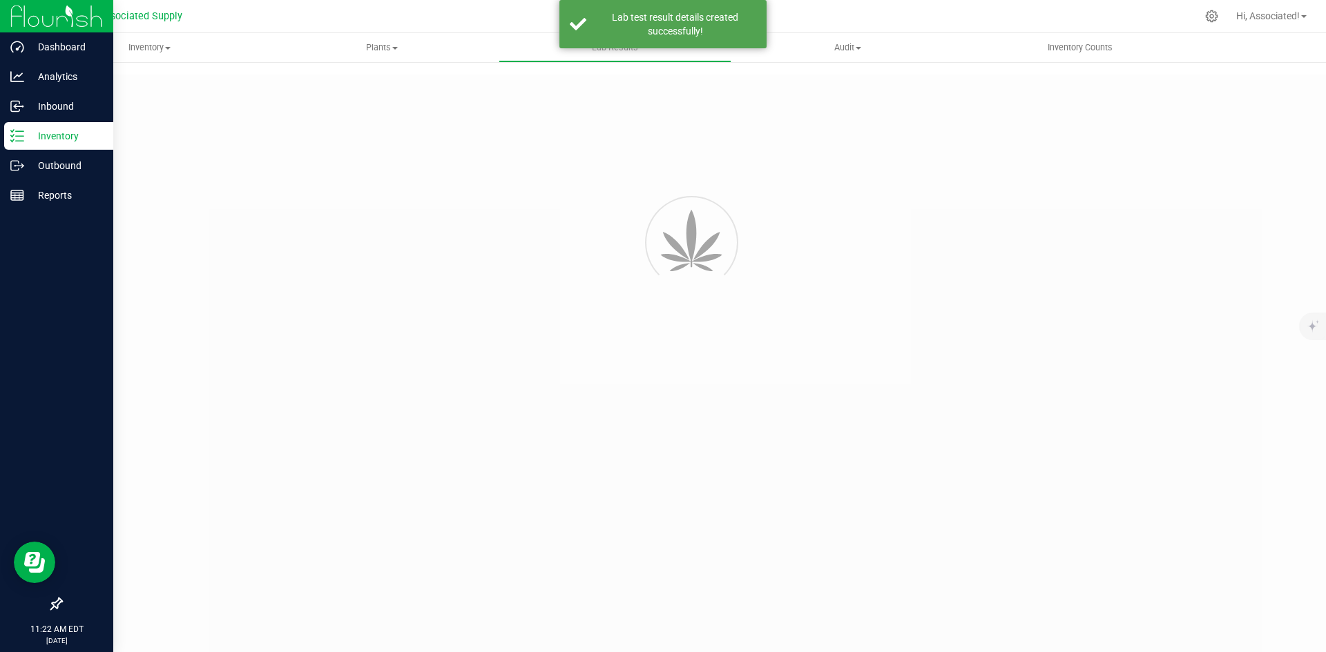
type input "AL50718009-012"
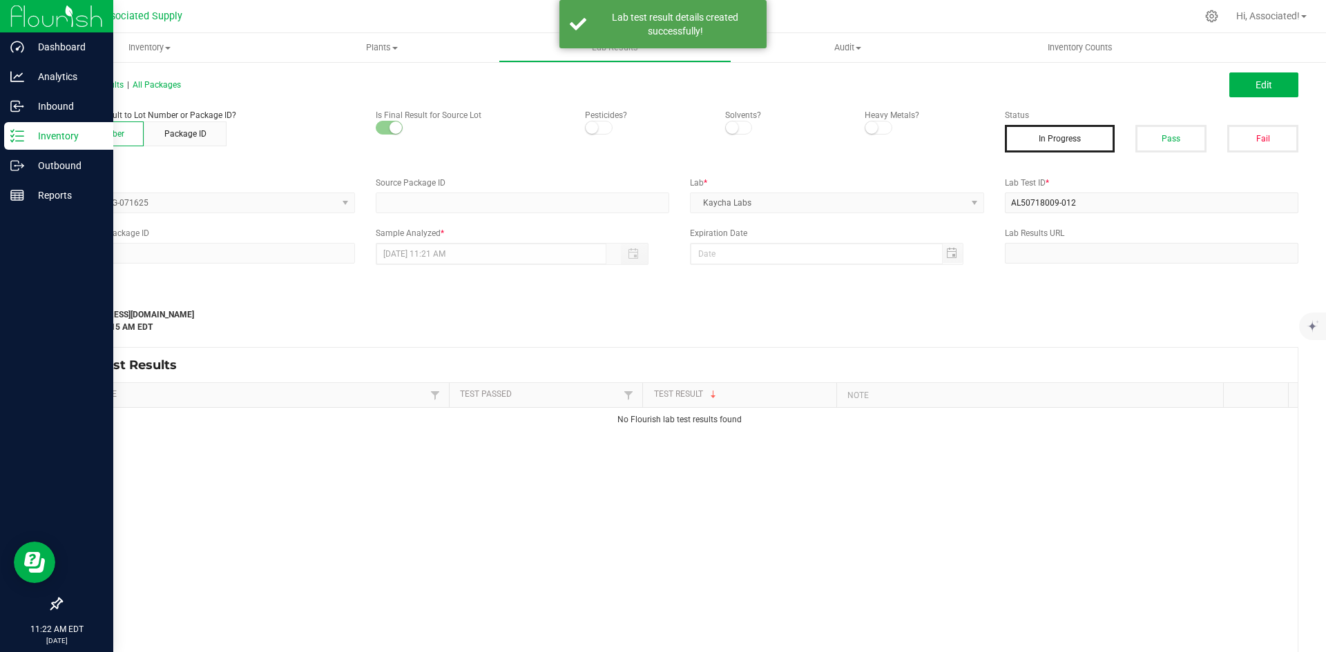
click at [755, 311] on div "Last Modified support@asdistro.com Aug 20, 2025 11:22:15 AM EDT" at bounding box center [522, 313] width 944 height 41
click at [1262, 92] on button "Edit" at bounding box center [1263, 84] width 69 height 25
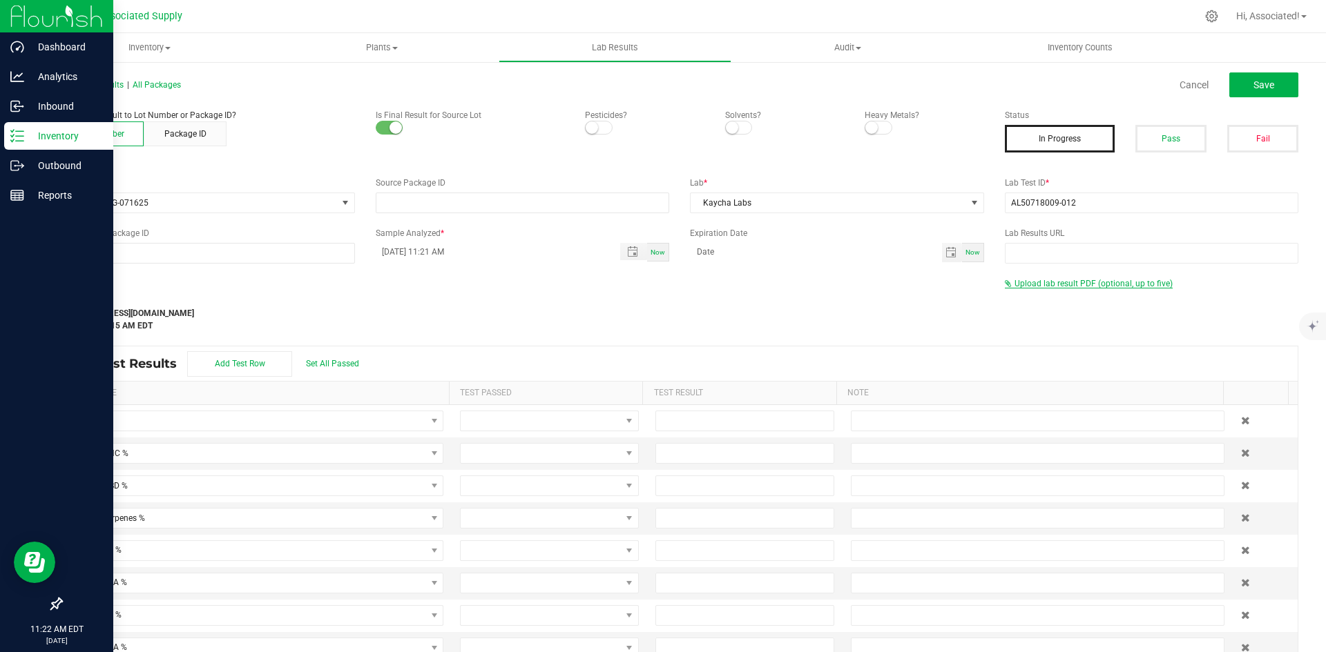
click at [1056, 281] on span "Upload lab result PDF (optional, up to five)" at bounding box center [1093, 284] width 158 height 10
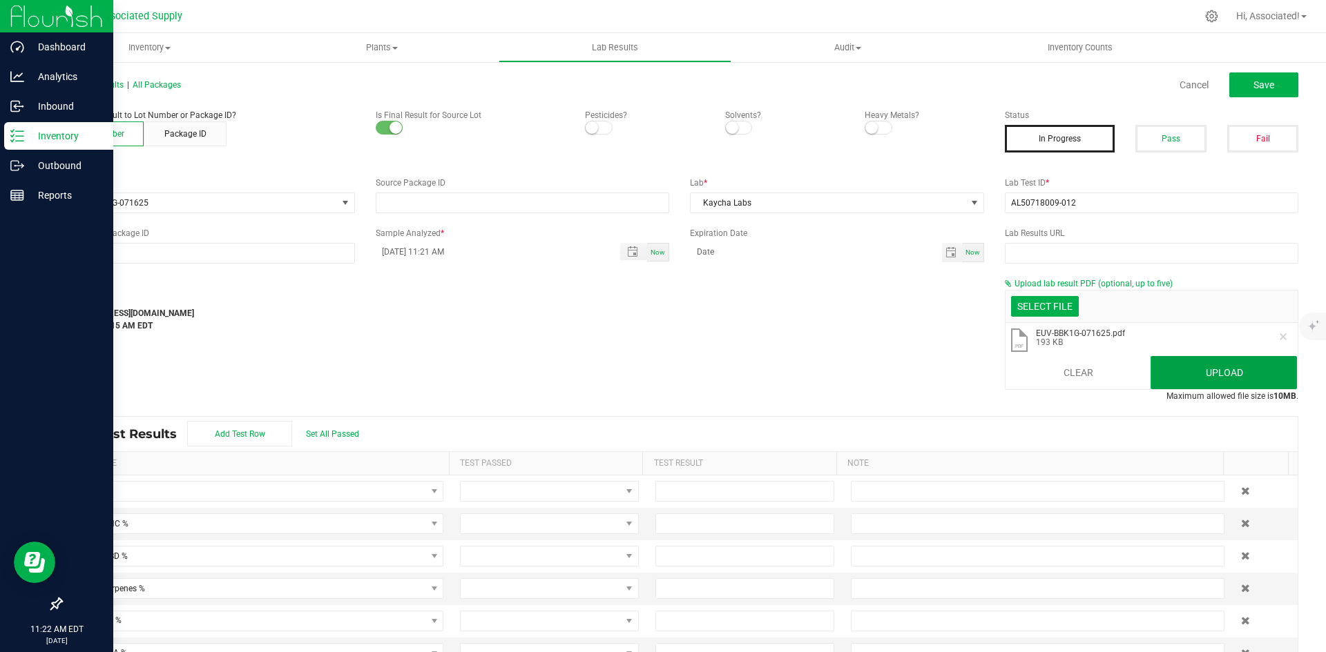
click at [1199, 364] on button "Upload" at bounding box center [1223, 372] width 146 height 33
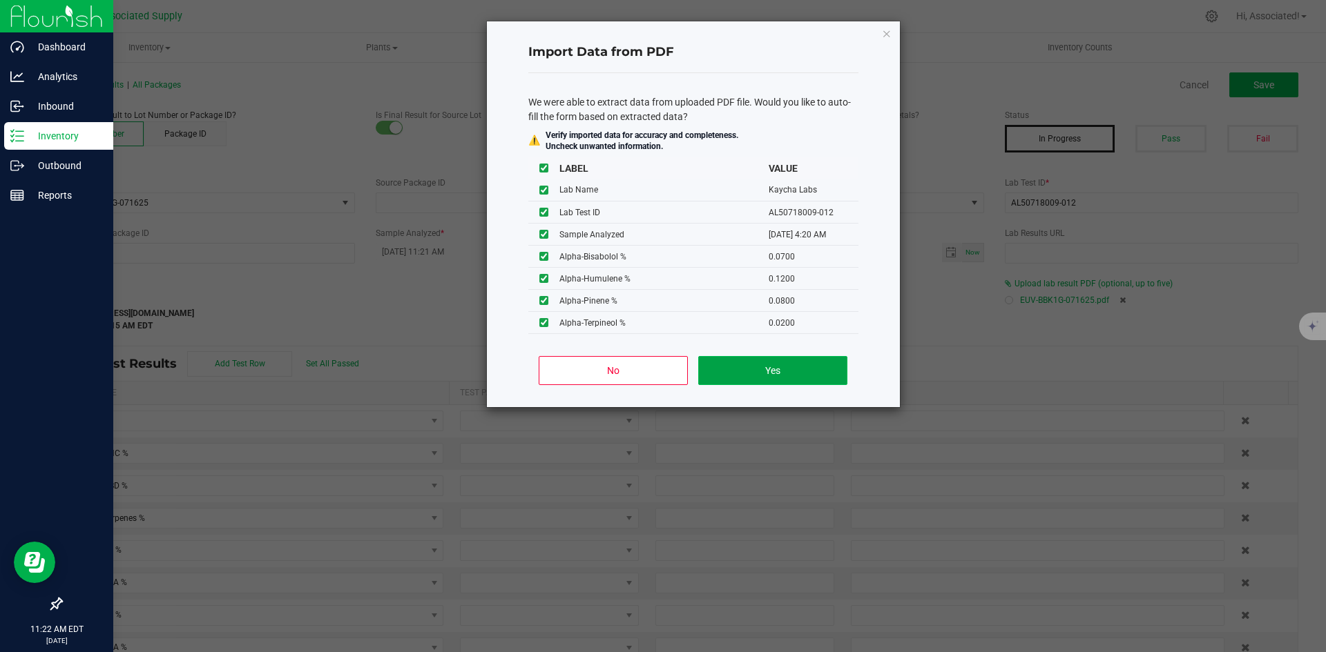
click at [754, 376] on button "Yes" at bounding box center [772, 370] width 148 height 29
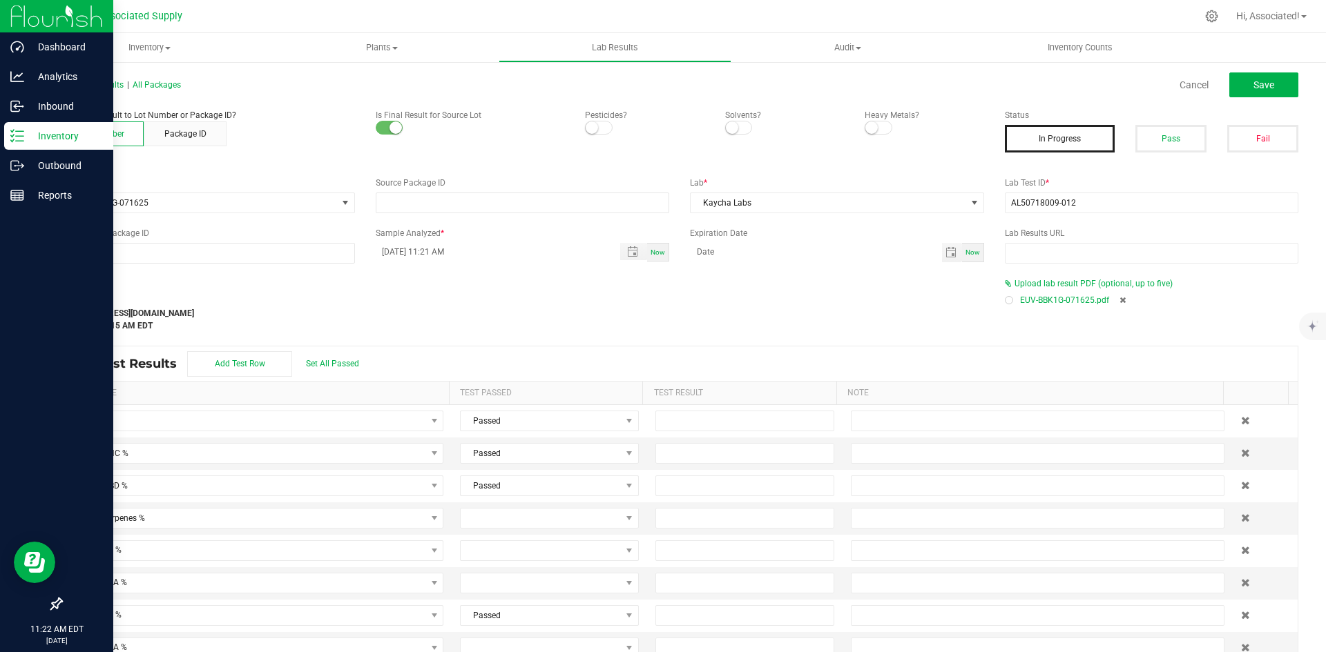
type input "07/22/2025 4:20 AM"
type input "92.9752"
type input "86.0700"
type input "0.2579"
type input "85.9076"
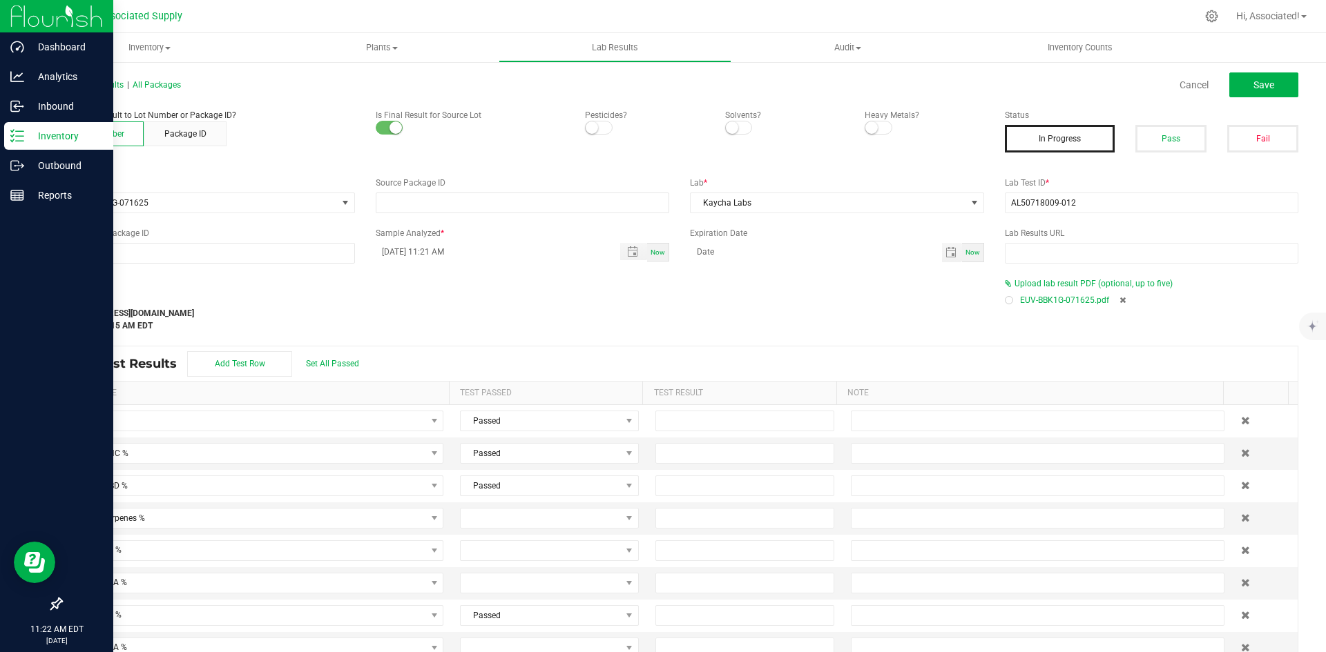
type input "0.1853"
type input "1.6353"
type input "1.0486"
type input "0.2579"
type input "3.3018"
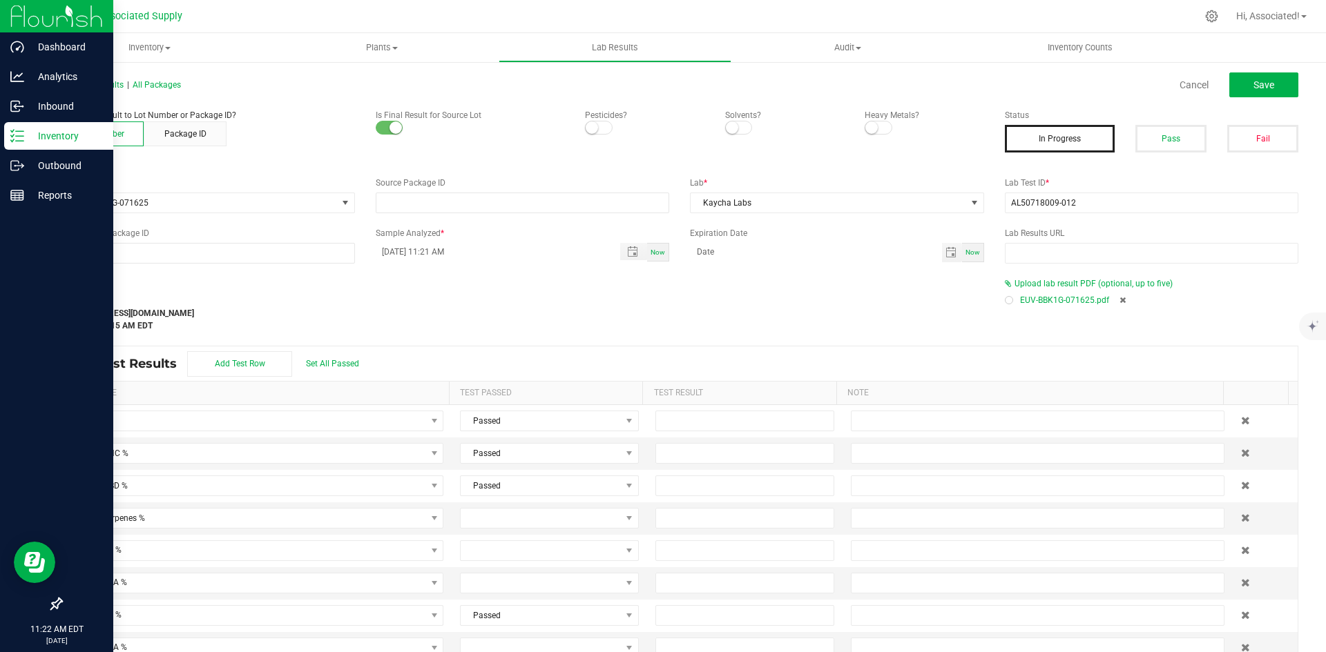
type input "0.6388"
type input "0.0700"
type input "0.1200"
type input "0.0800"
type input "0.0200"
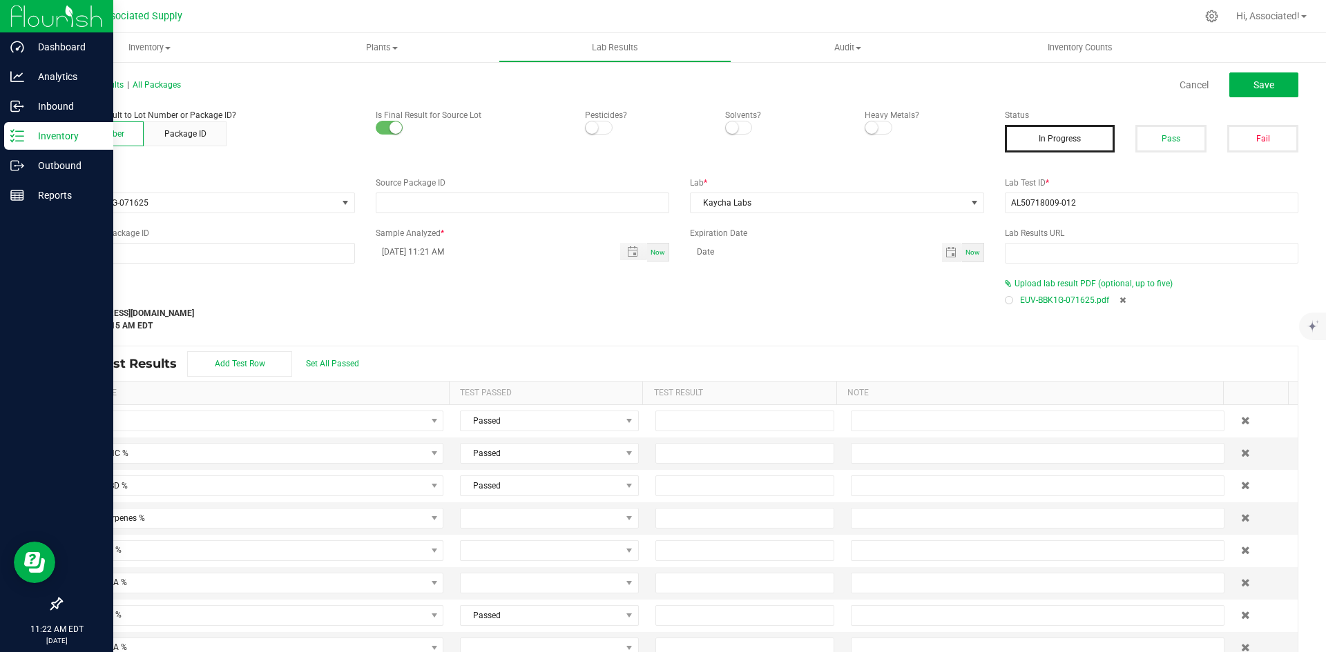
type input "0.3200"
type input "0.0700"
type input "0.0100"
type input "0.0300"
type input "0.6000"
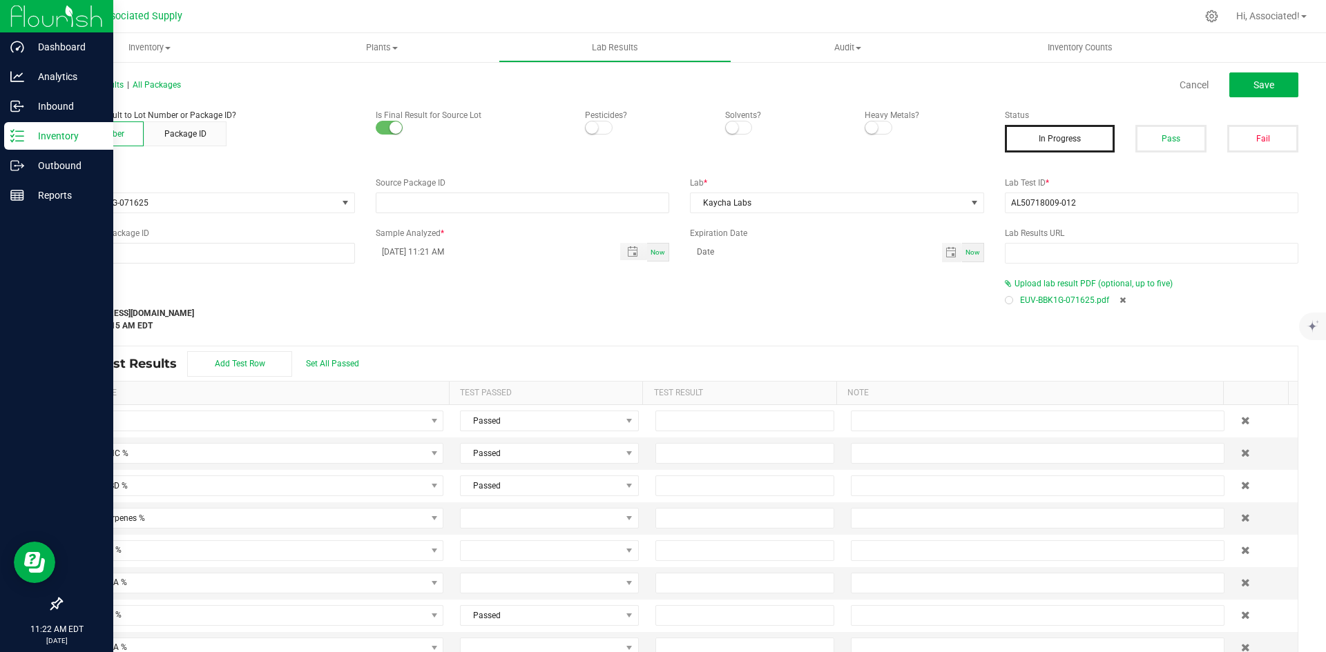
type input "0.1100"
type input "0.2800"
type input "0.1600"
type input "0.0100"
click at [1168, 133] on button "Pass" at bounding box center [1170, 139] width 71 height 28
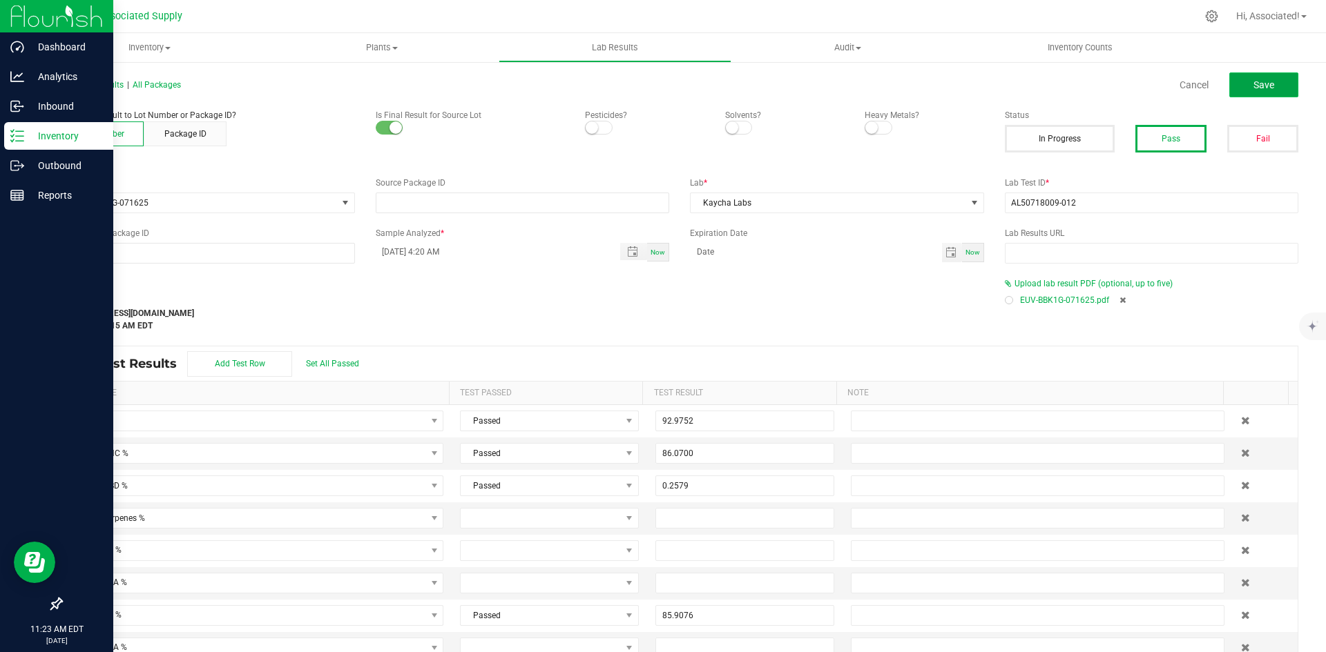
click at [1257, 82] on span "Save" at bounding box center [1263, 84] width 21 height 11
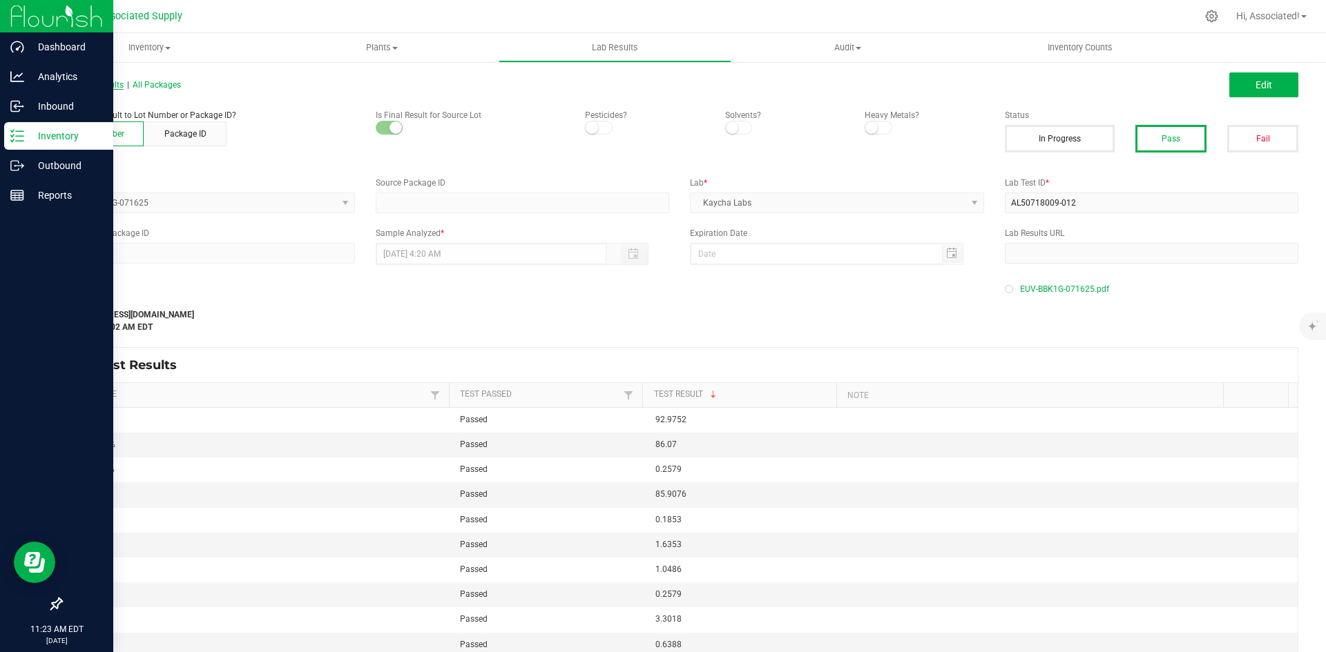
click at [83, 85] on span "All Lab Results" at bounding box center [92, 85] width 63 height 10
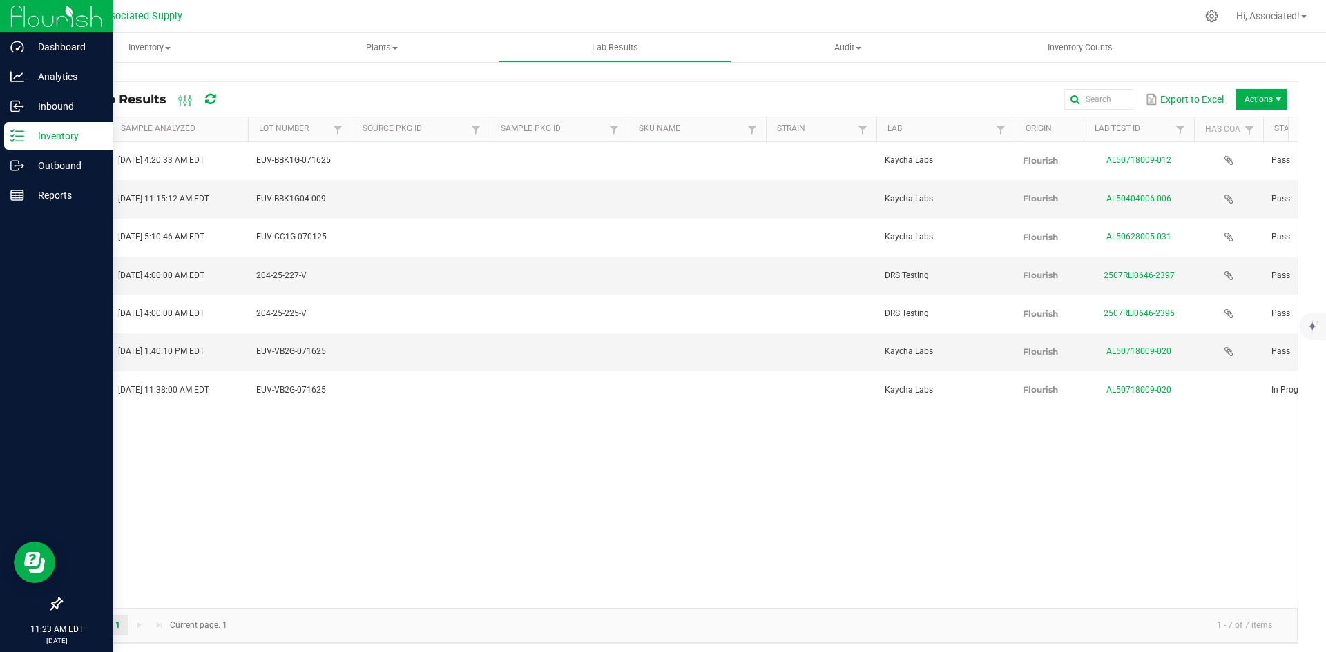
click at [638, 458] on div "View Jul 22, 2025 4:20:33 AM EDT EUV-BBK1G-071625 Kaycha Labs Flourish AL507180…" at bounding box center [679, 375] width 1236 height 466
click at [427, 410] on div "View Jul 22, 2025 4:20:33 AM EDT EUV-BBK1G-071625 Kaycha Labs Flourish AL507180…" at bounding box center [679, 375] width 1236 height 466
click at [1244, 99] on span "Actions" at bounding box center [1261, 99] width 52 height 21
click at [1221, 166] on span "Record lab result" at bounding box center [1250, 164] width 131 height 12
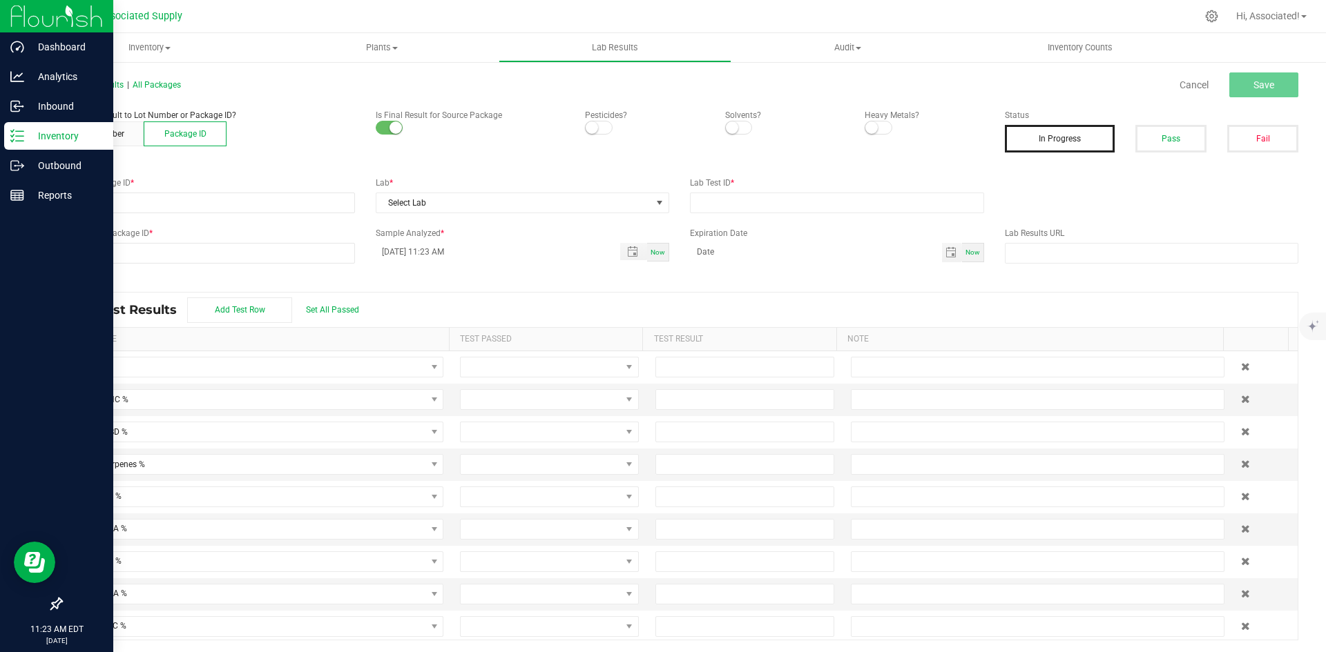
drag, startPoint x: 90, startPoint y: 134, endPoint x: 90, endPoint y: 174, distance: 40.0
click at [90, 133] on button "Lot Number" at bounding box center [102, 134] width 83 height 25
click at [122, 207] on span at bounding box center [198, 202] width 275 height 19
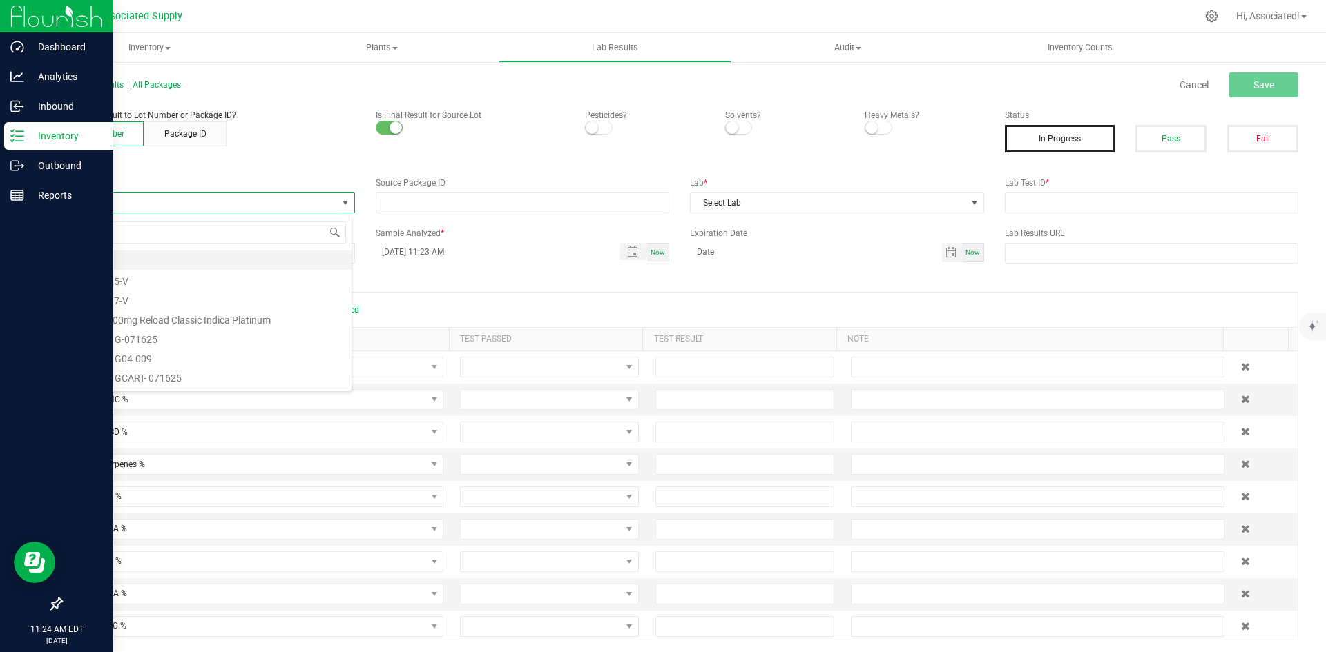
scroll to position [21, 291]
type input "EUV-BBK1GCART-060525"
click at [146, 261] on li "EUV-BBK1GCART-060525" at bounding box center [206, 260] width 290 height 19
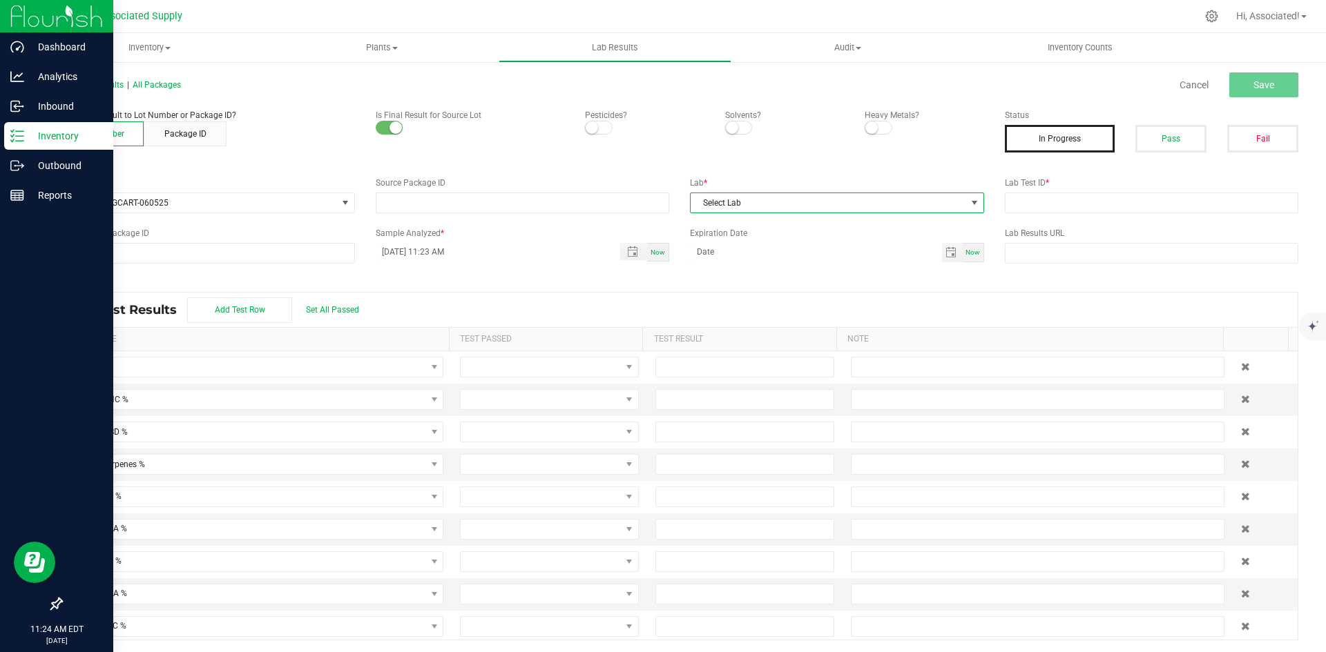
click at [753, 201] on span "Select Lab" at bounding box center [827, 202] width 275 height 19
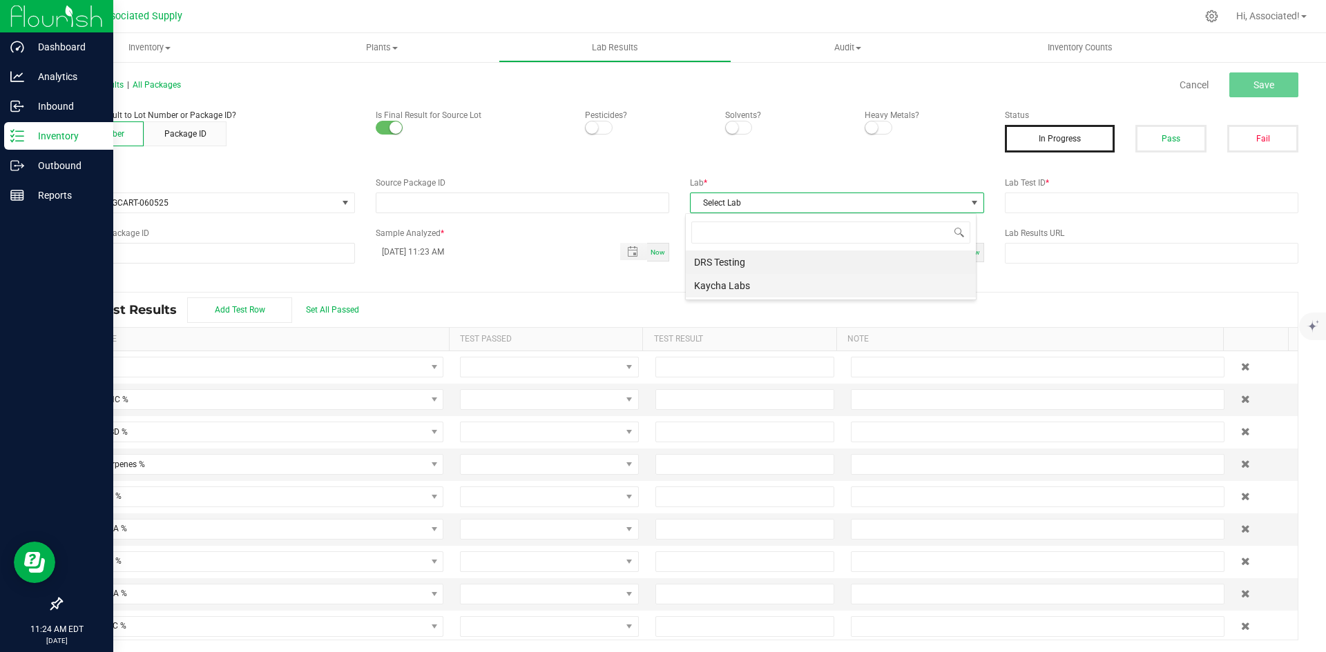
click at [748, 280] on li "Kaycha Labs" at bounding box center [831, 285] width 290 height 23
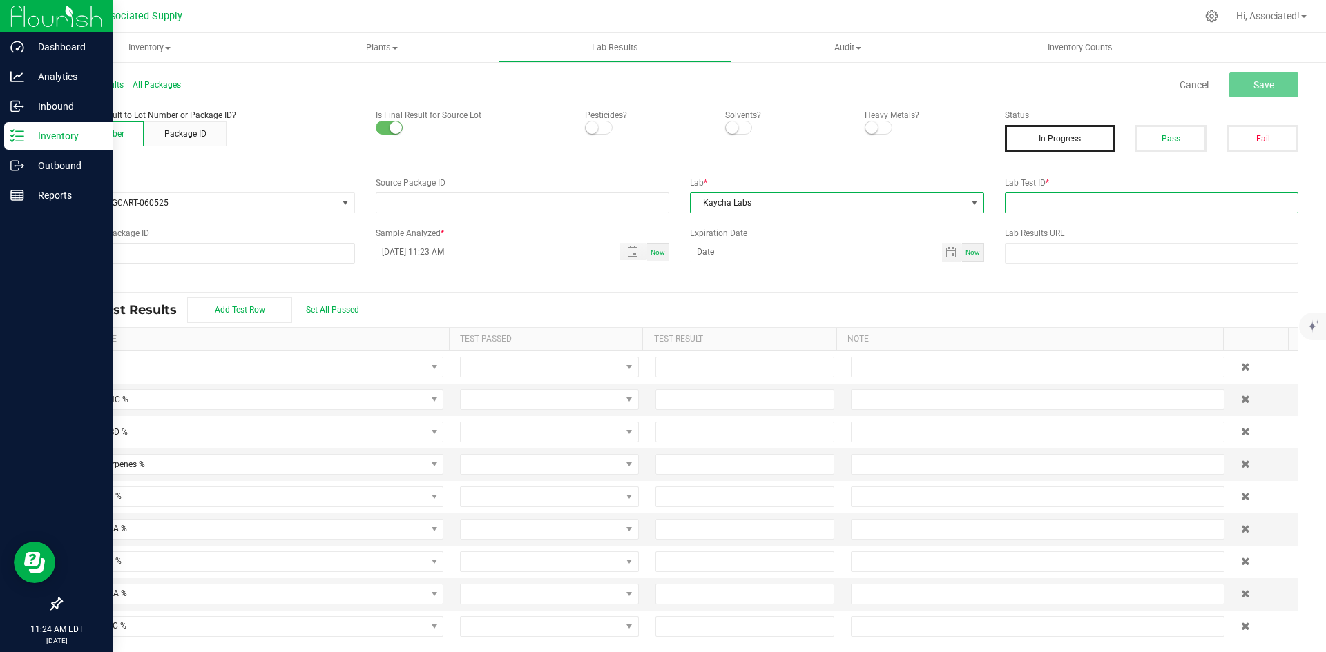
click at [1051, 206] on input "text" at bounding box center [1152, 203] width 294 height 21
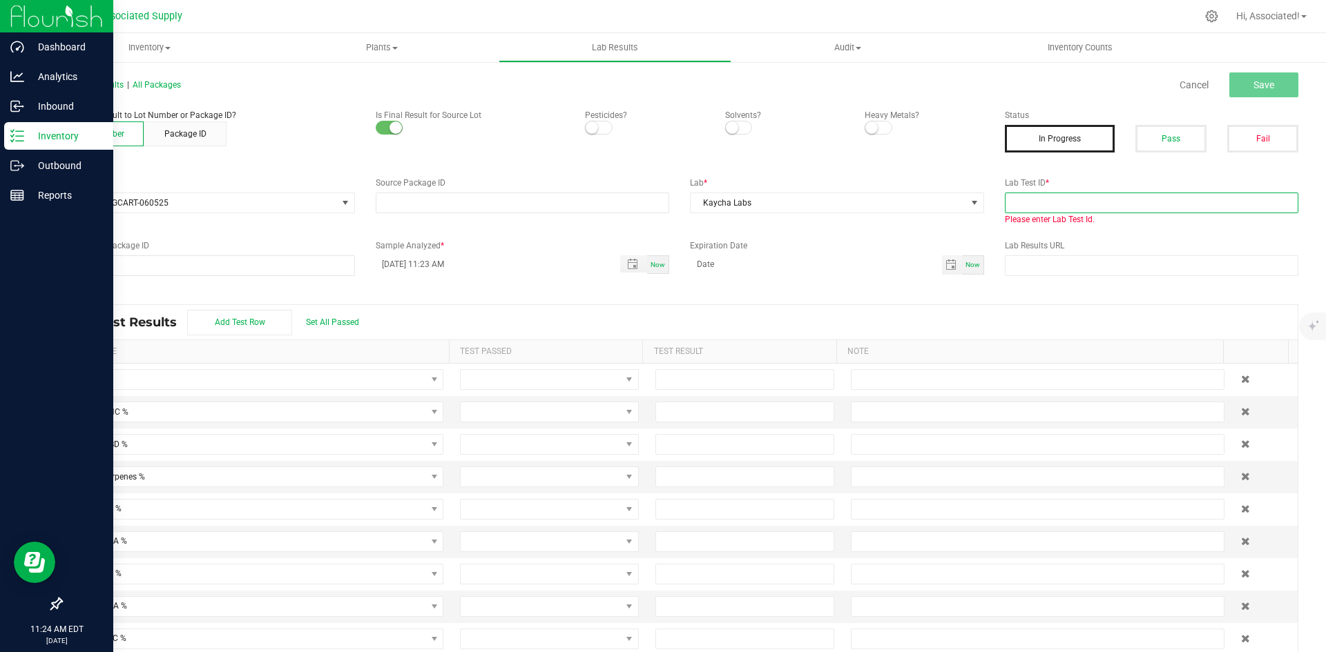
paste input "AL50606009-001"
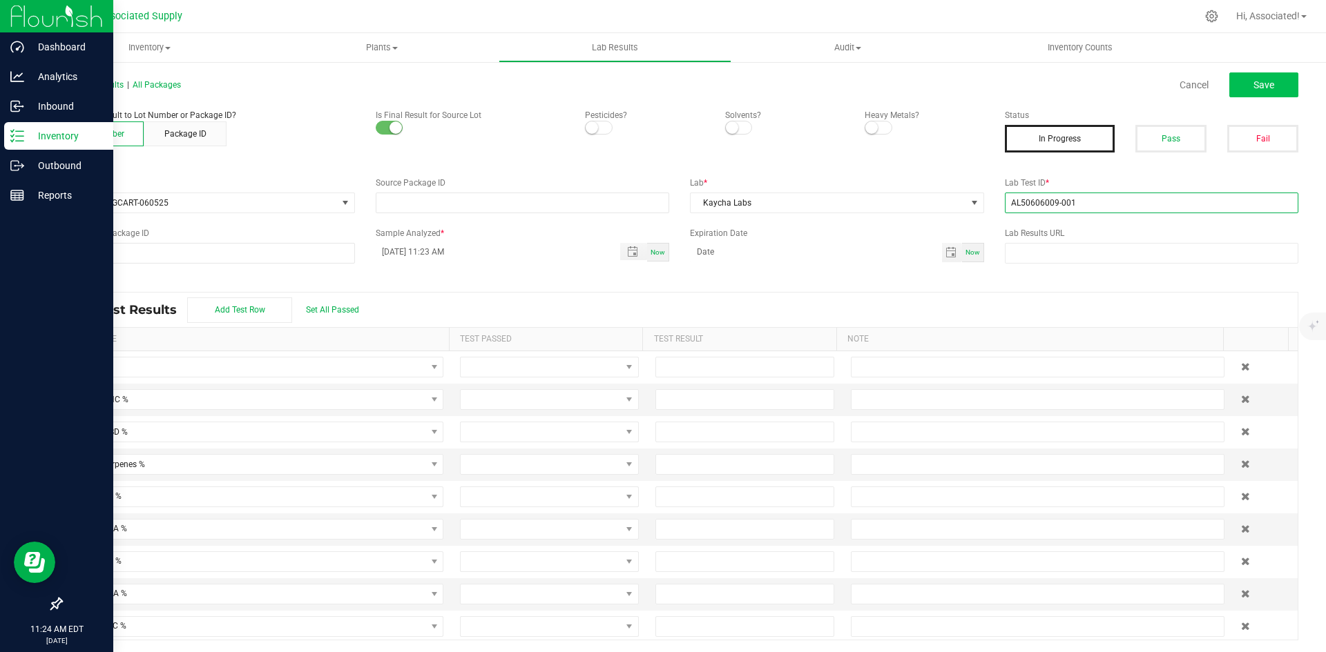
type input "AL50606009-001"
click at [1240, 86] on button "Save" at bounding box center [1263, 84] width 69 height 25
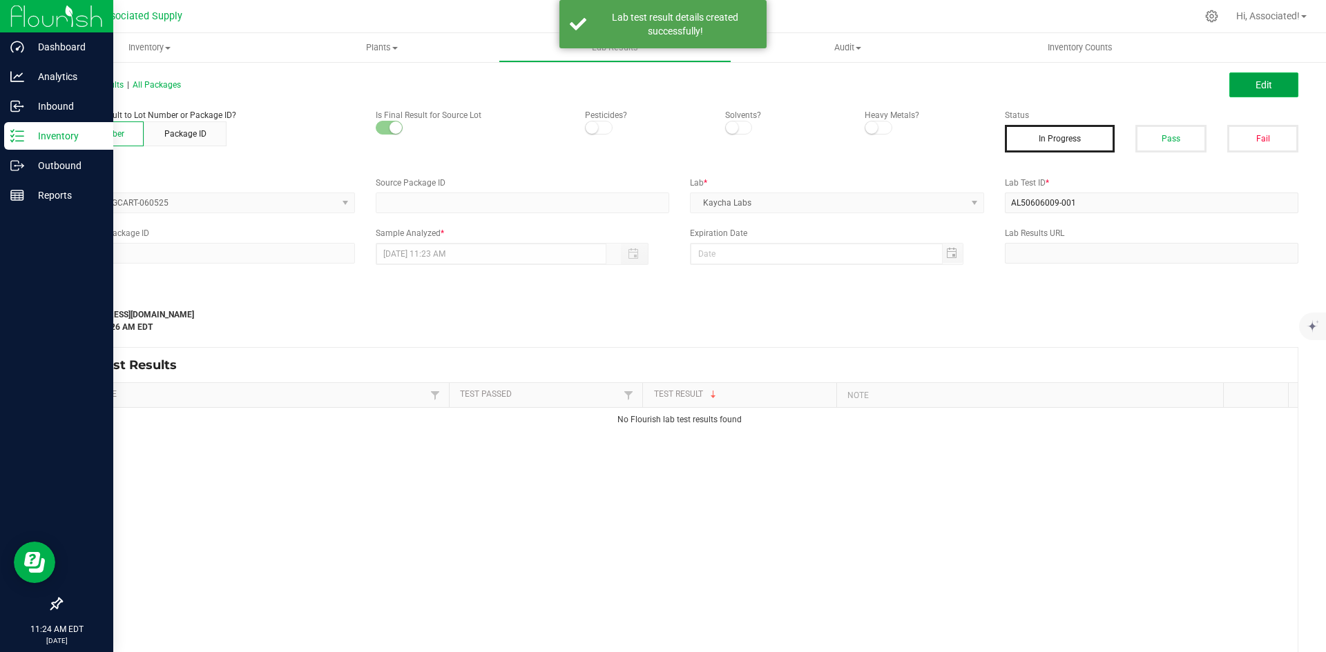
click at [1255, 86] on span "Edit" at bounding box center [1263, 84] width 17 height 11
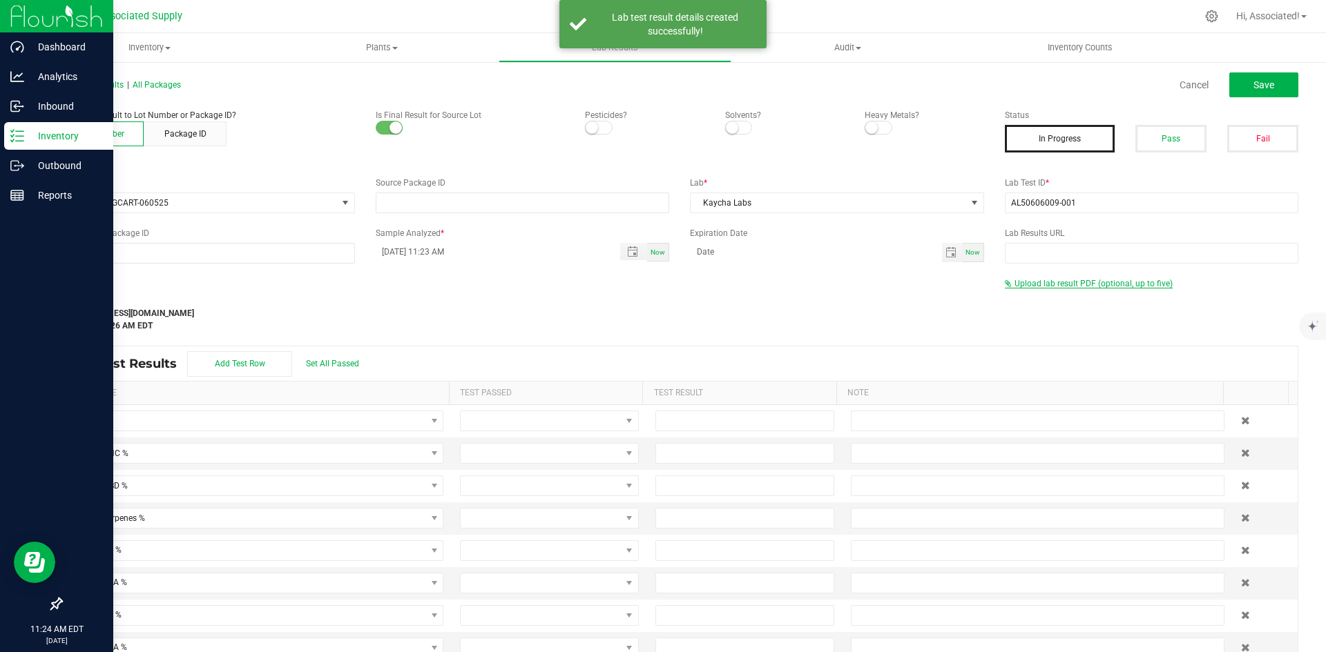
click at [1044, 283] on span "Upload lab result PDF (optional, up to five)" at bounding box center [1093, 284] width 158 height 10
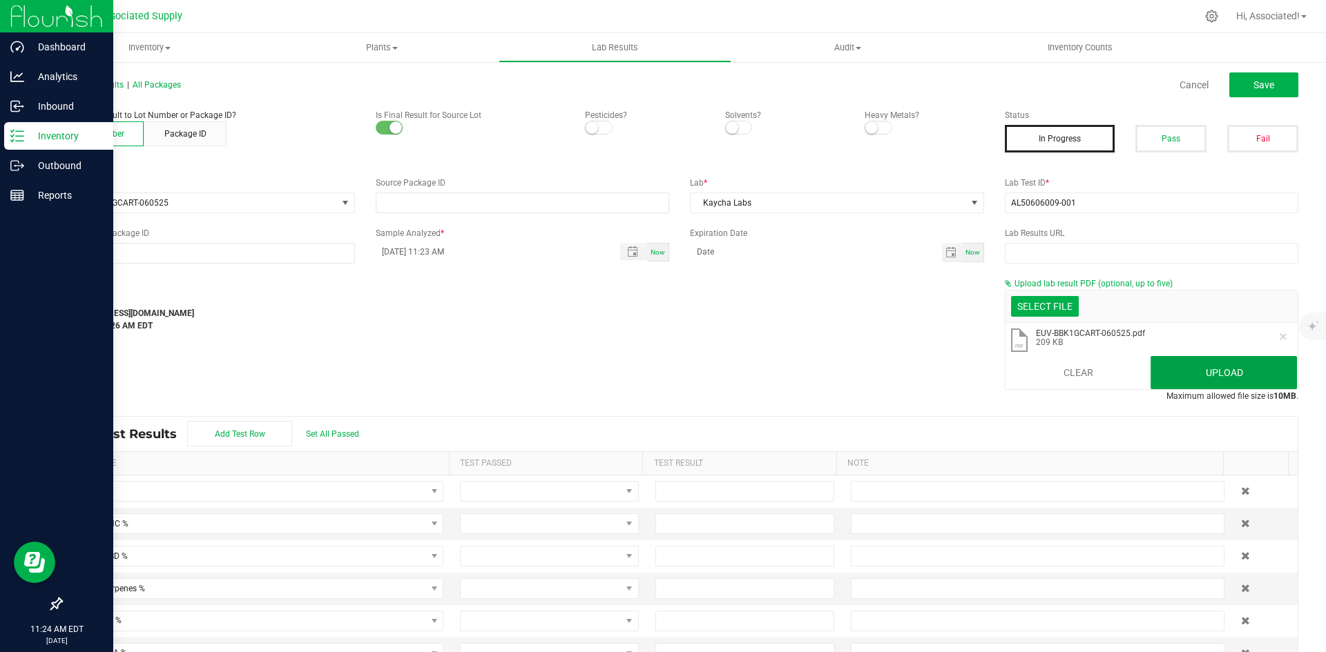
click at [1220, 373] on button "Upload" at bounding box center [1223, 372] width 146 height 33
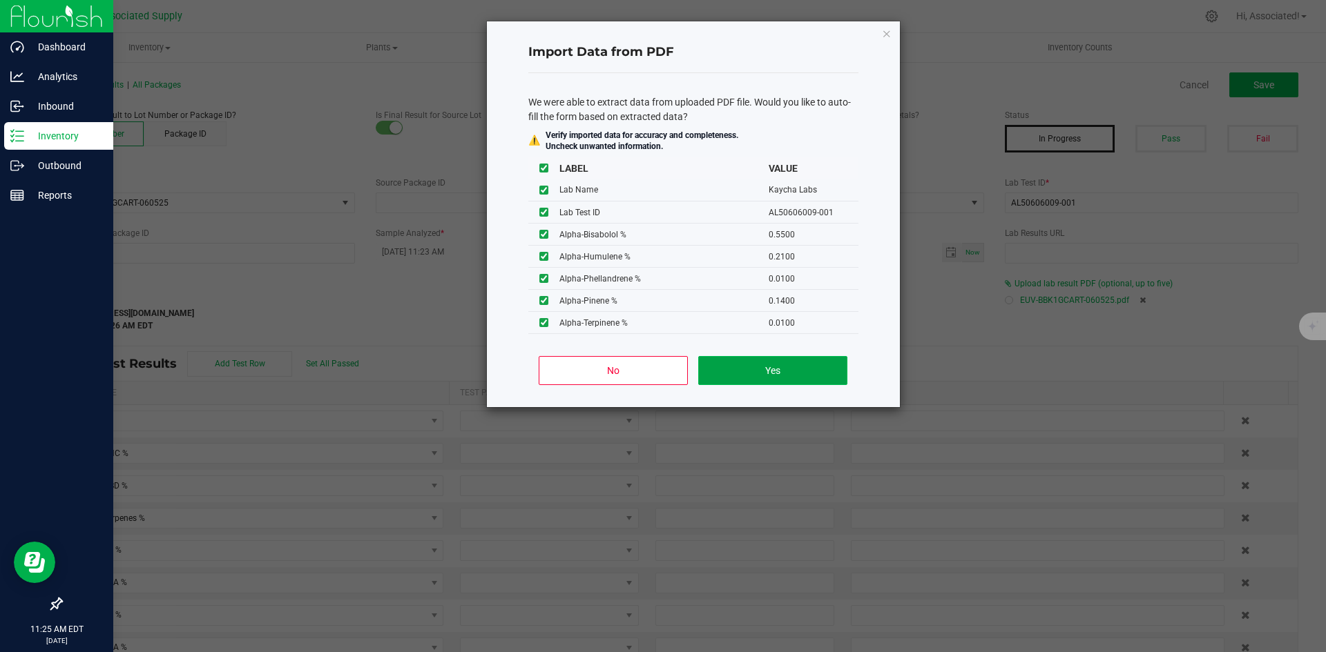
click at [792, 369] on button "Yes" at bounding box center [772, 370] width 148 height 29
type input "94.5414"
type input "81.8995"
type input "2.5794"
type input "81.1381"
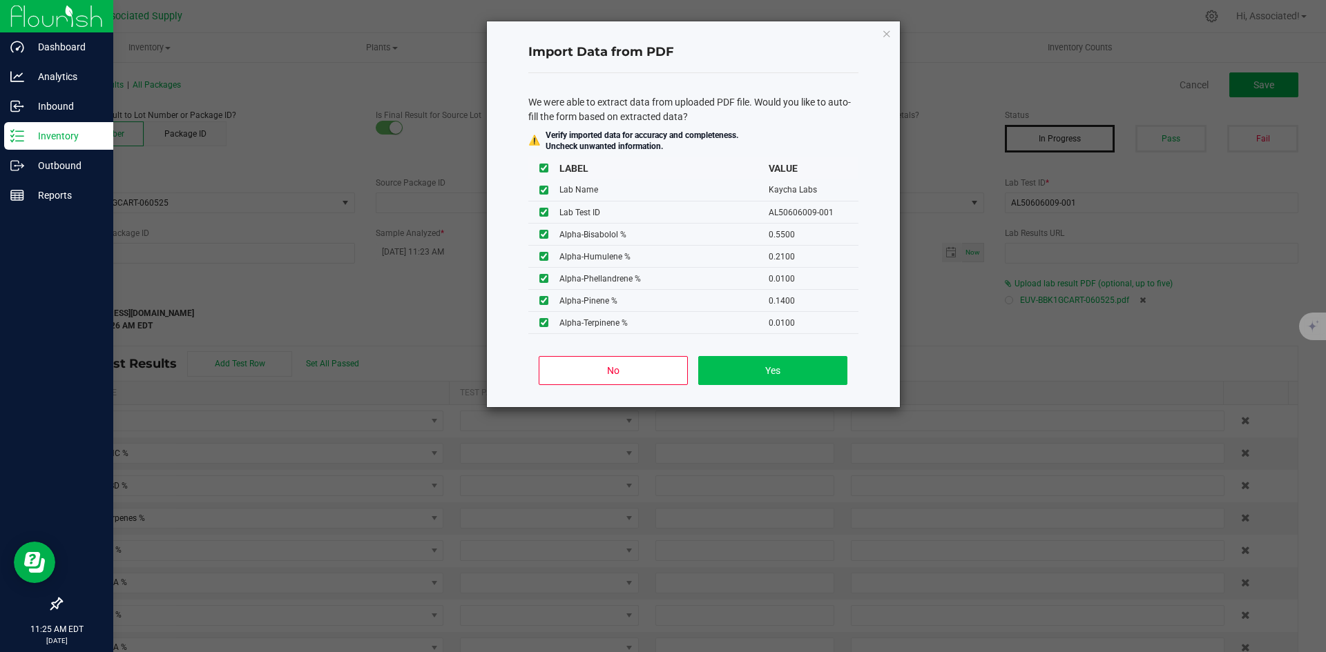
type input "1.9263"
type input "2.5757"
type input "2.5794"
type input "3.0064"
type input "2.5541"
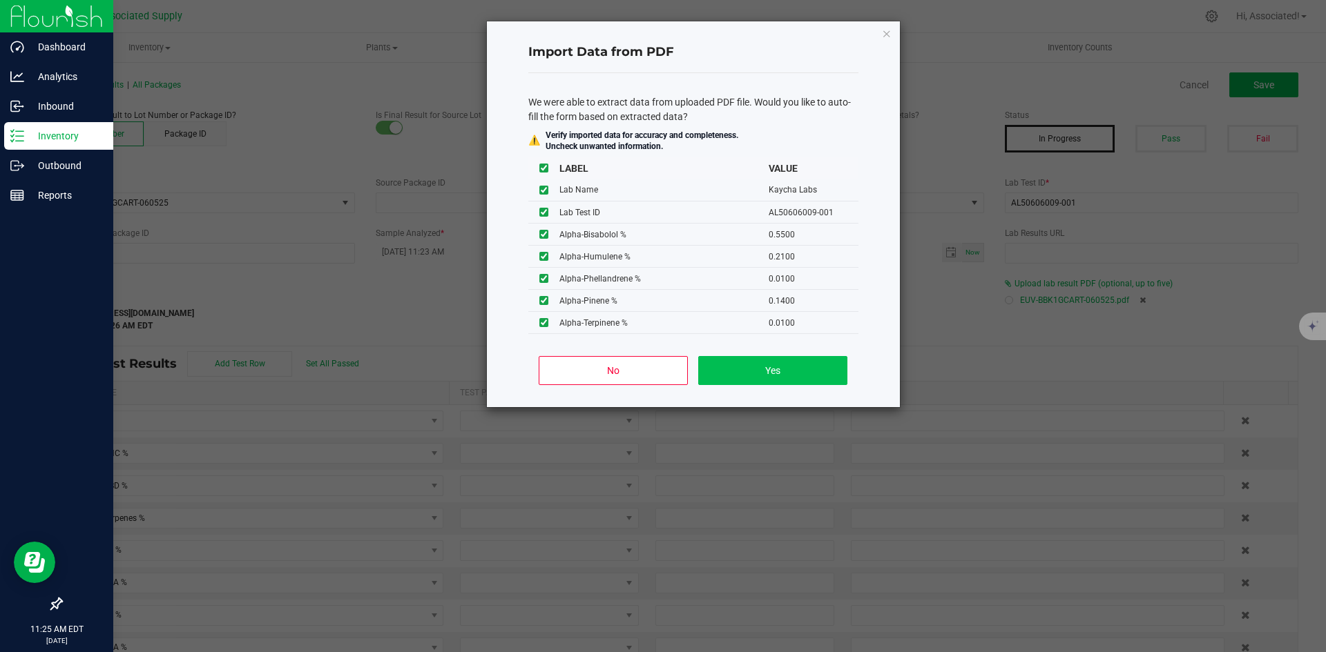
type input "0.5500"
type input "0.2100"
type input "0.0100"
type input "0.1400"
type input "0.0100"
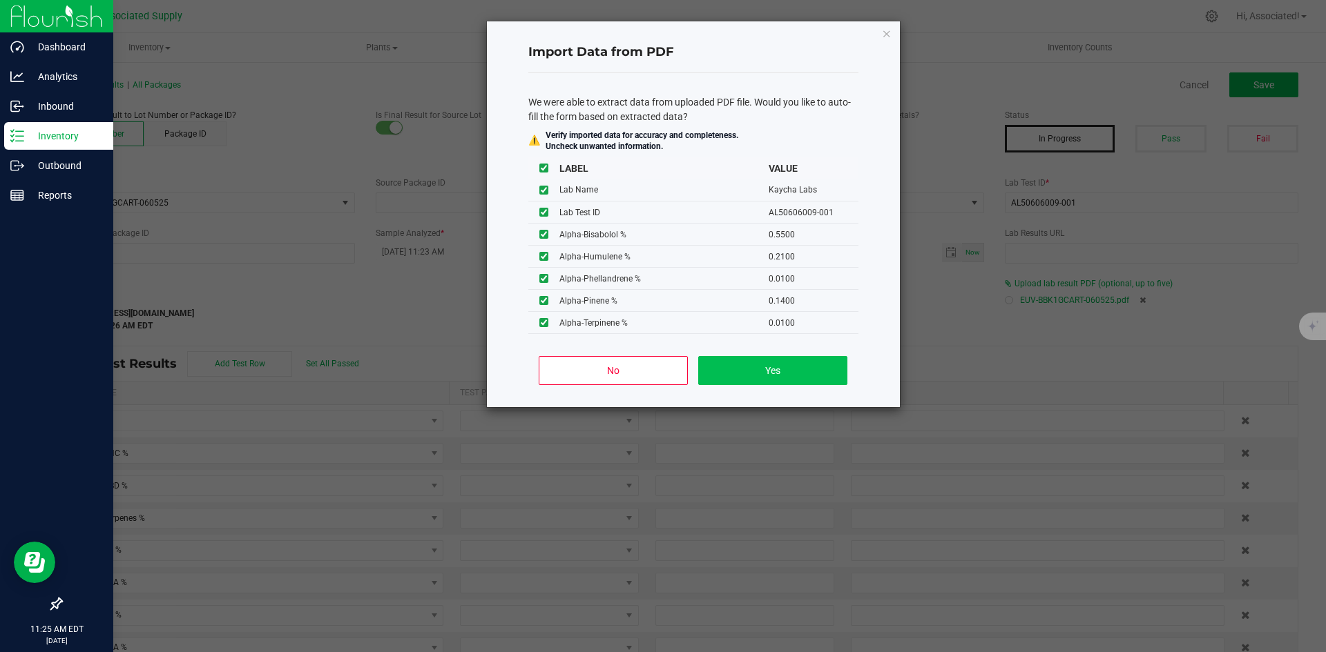
type input "0.0400"
type input "0.4600"
type input "0.0100"
type input "0.0200"
type input "0.1300"
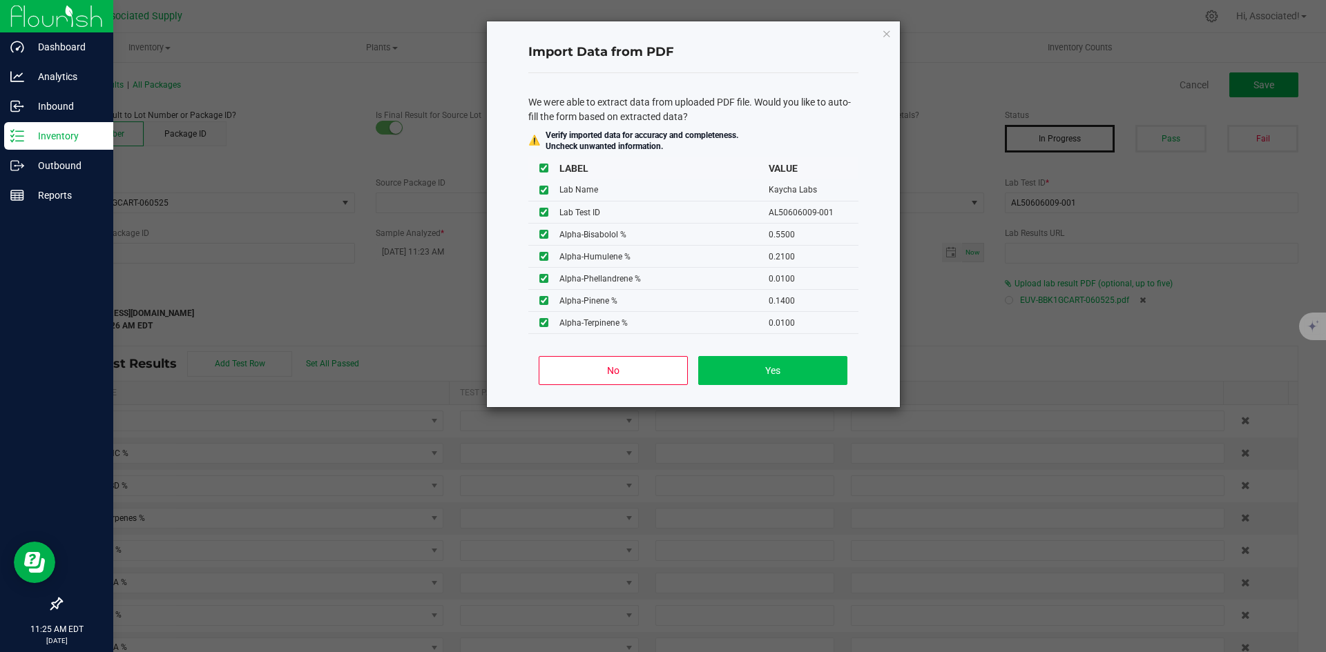
type input "0.0100"
type input "0.0600"
type input "0.8600"
type input "0.1500"
type input "0.6200"
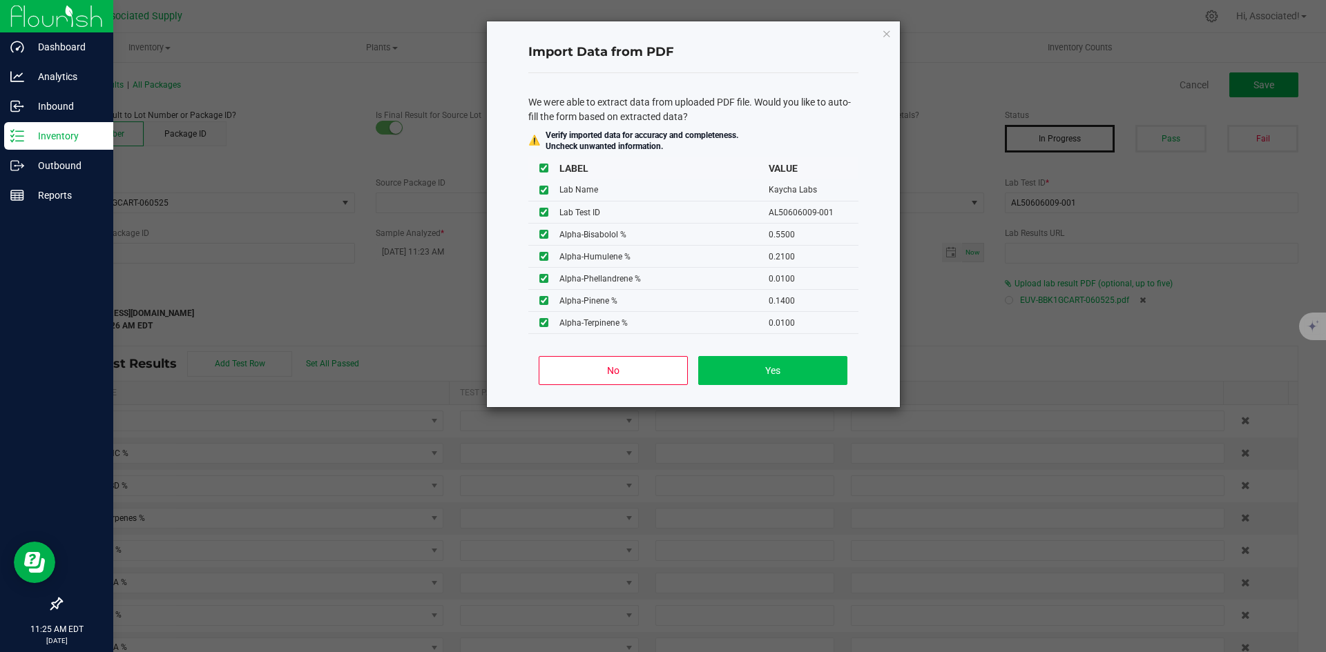
type input "0.0800"
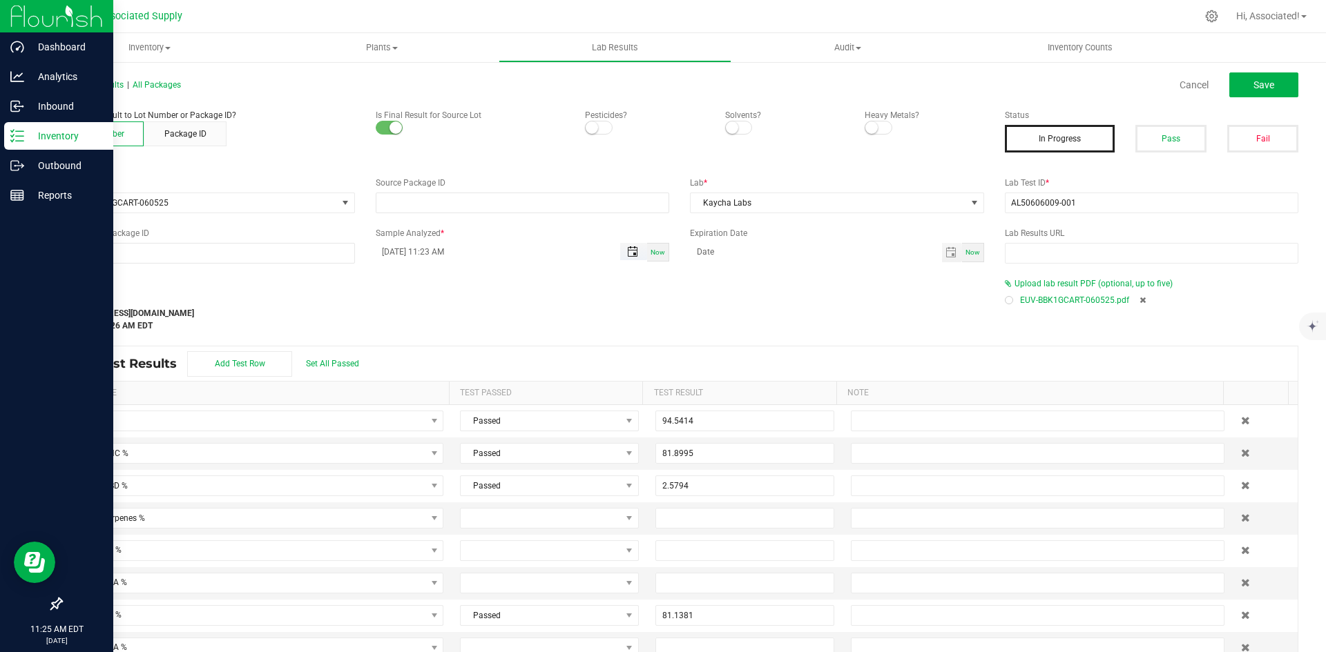
click at [631, 248] on span "Toggle popup" at bounding box center [632, 251] width 11 height 11
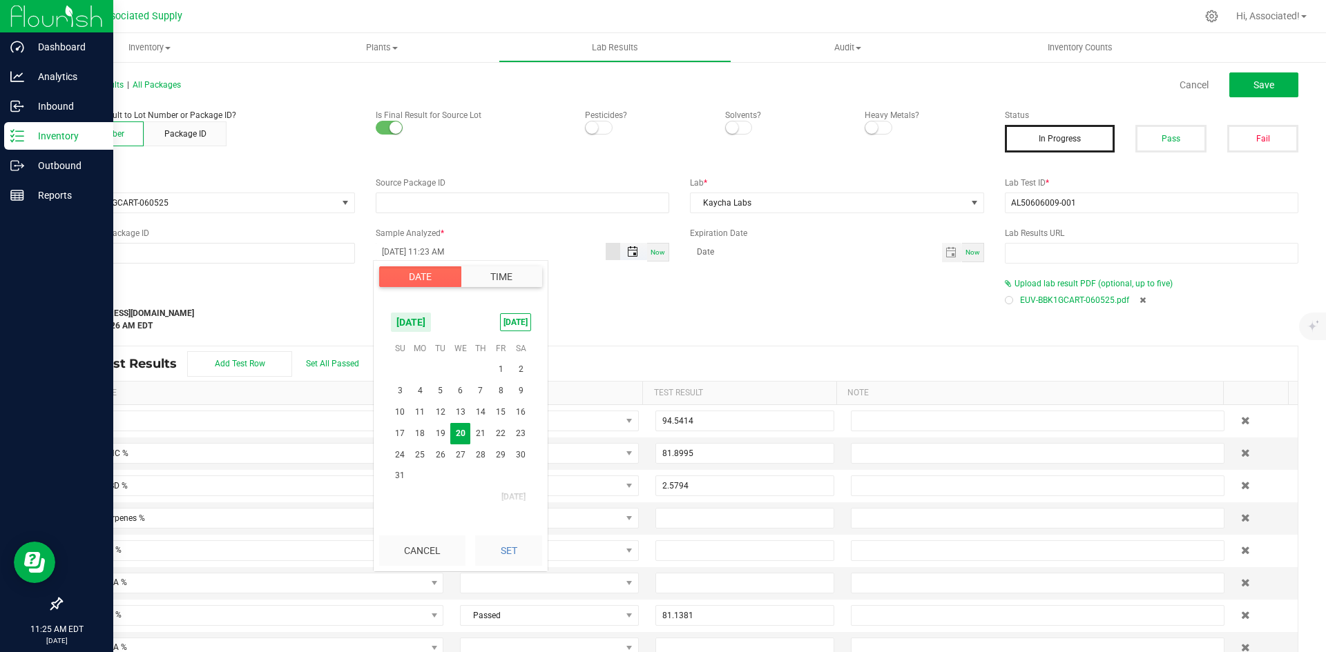
scroll to position [432, 0]
click at [432, 322] on span "[DATE]" at bounding box center [410, 322] width 41 height 21
click at [401, 375] on span "Jun" at bounding box center [404, 381] width 28 height 28
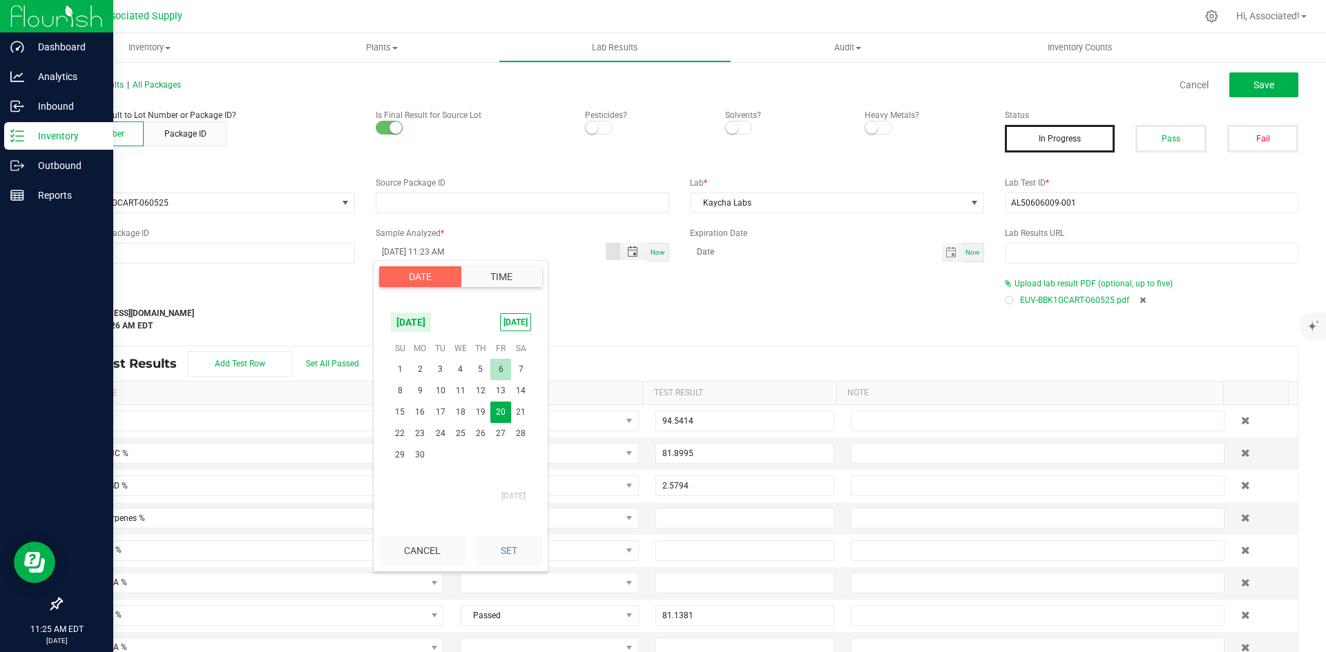
click at [500, 365] on span "6" at bounding box center [500, 369] width 20 height 21
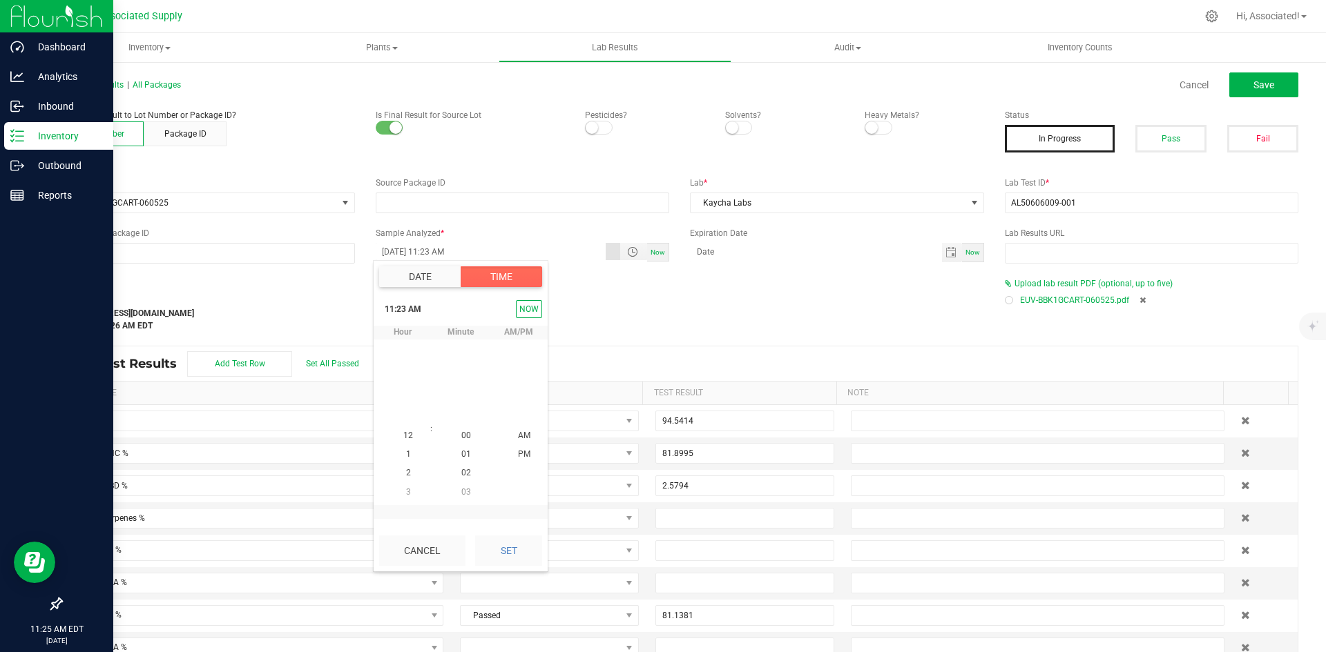
scroll to position [432, 0]
click at [405, 455] on span "12" at bounding box center [408, 454] width 10 height 10
click at [461, 435] on span "35" at bounding box center [466, 437] width 10 height 10
click at [519, 433] on span "PM" at bounding box center [524, 437] width 12 height 10
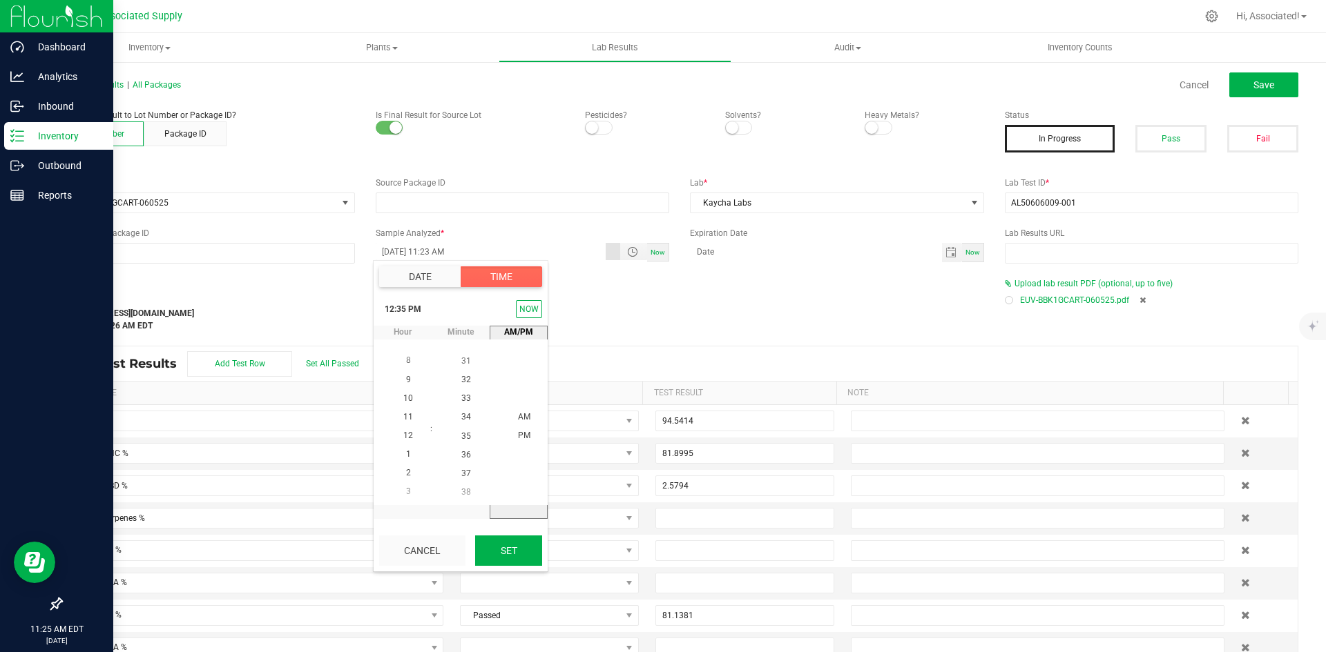
click at [509, 552] on button "Set" at bounding box center [508, 551] width 67 height 30
type input "[DATE] 12:35 PM"
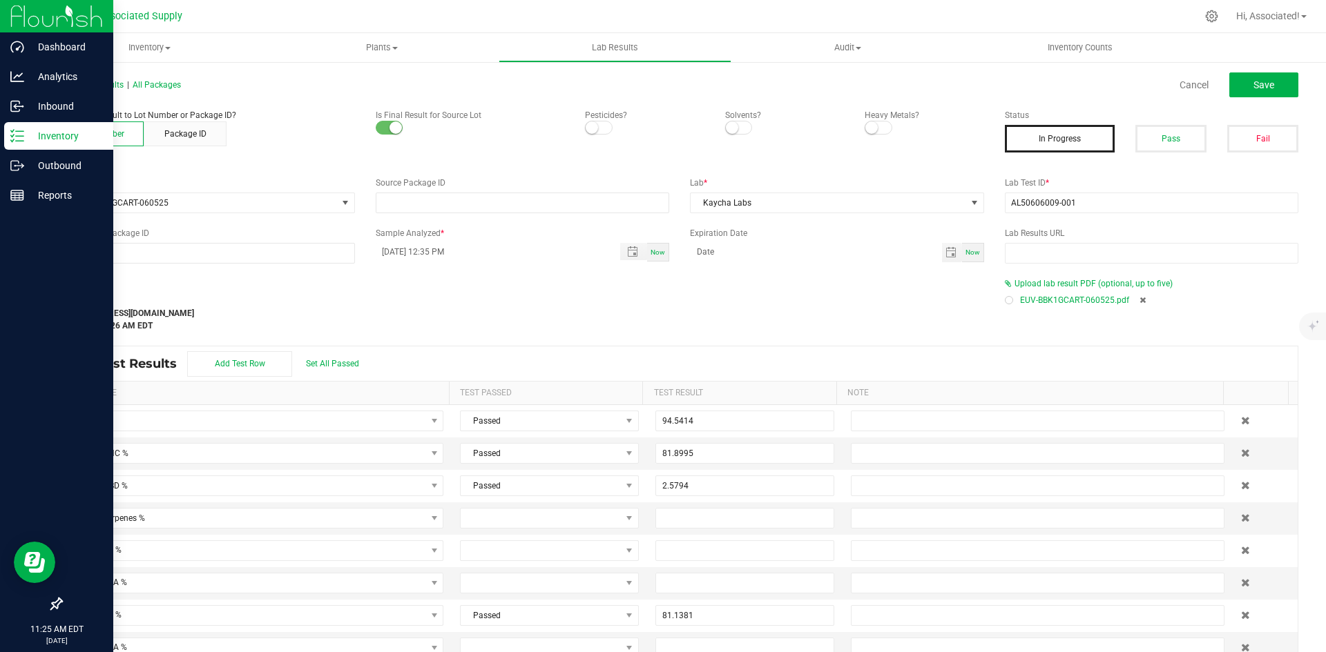
click at [663, 303] on div "Last Modified support@asdistro.com Aug 20, 2025 11:24:26 AM EDT" at bounding box center [522, 311] width 944 height 41
click at [1256, 84] on span "Save" at bounding box center [1263, 84] width 21 height 11
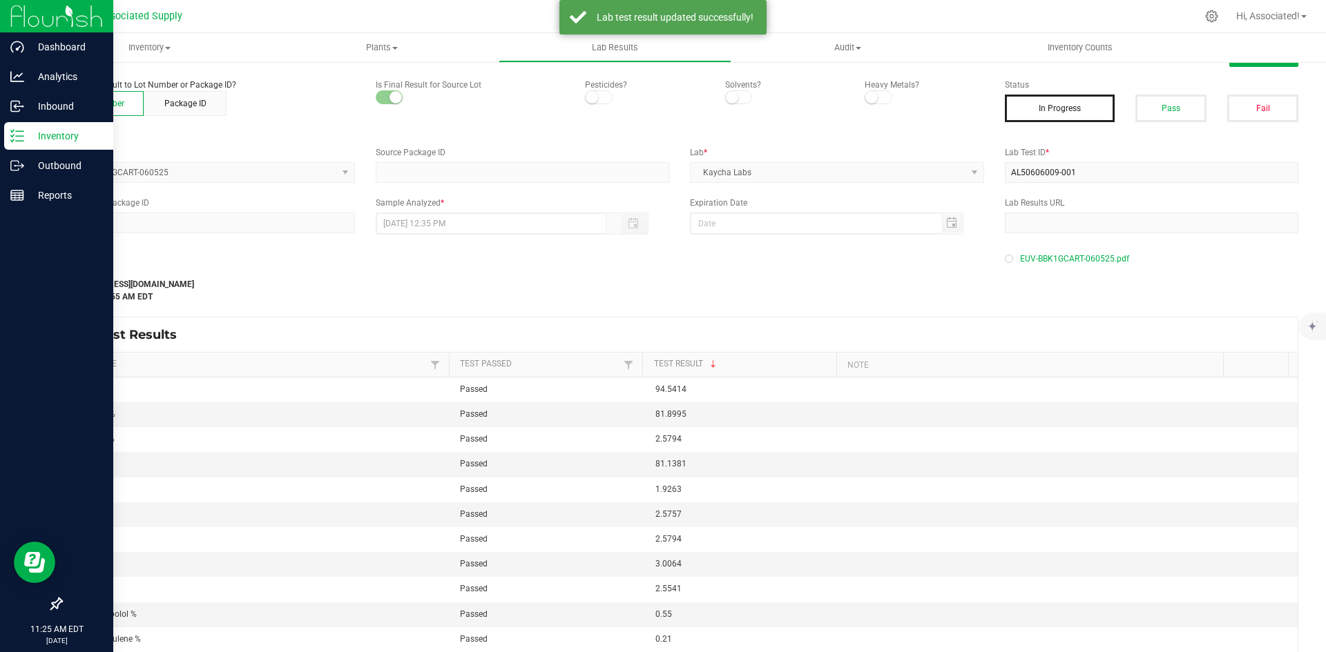
scroll to position [0, 0]
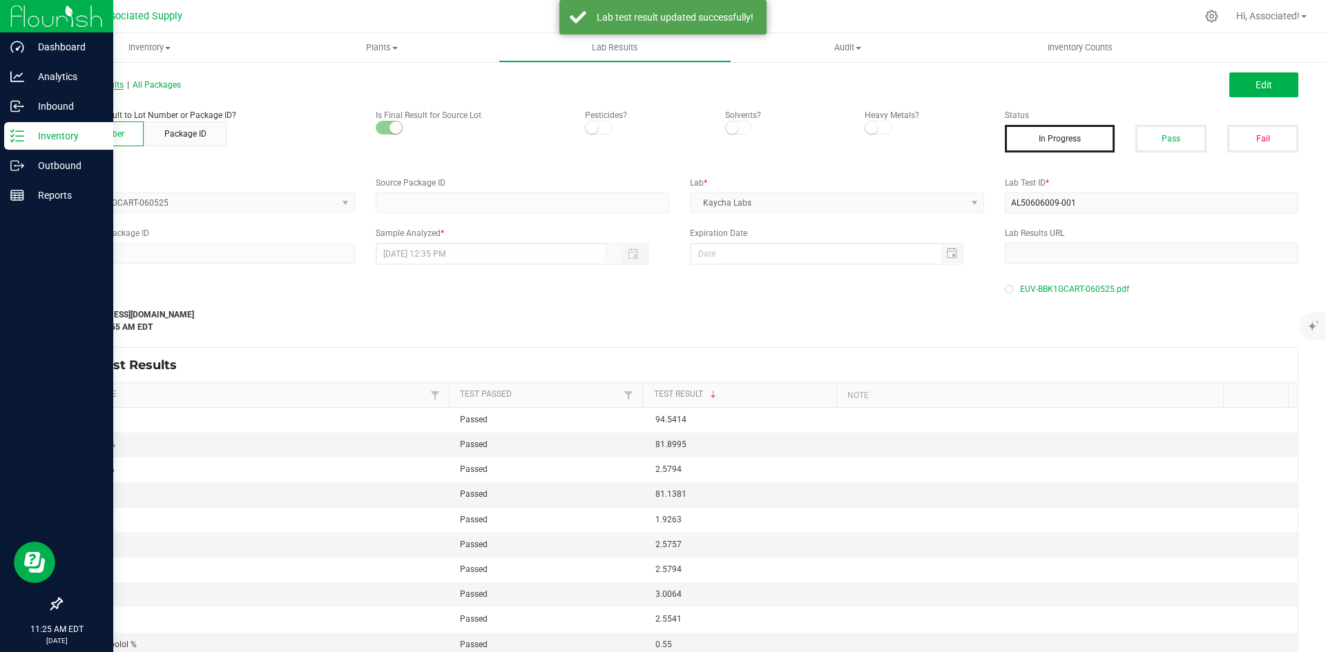
click at [102, 85] on span "All Lab Results" at bounding box center [92, 85] width 63 height 10
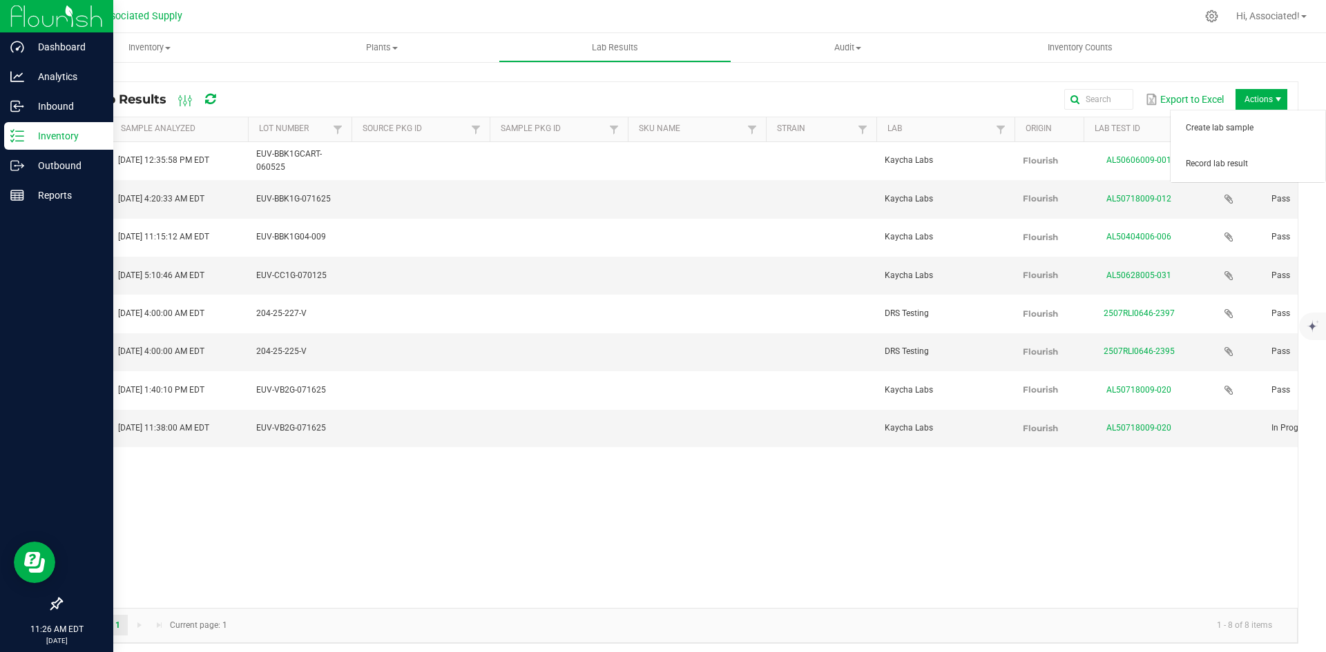
click at [1247, 97] on span "Actions" at bounding box center [1261, 99] width 52 height 21
click at [1199, 164] on span "Record lab result" at bounding box center [1250, 164] width 131 height 12
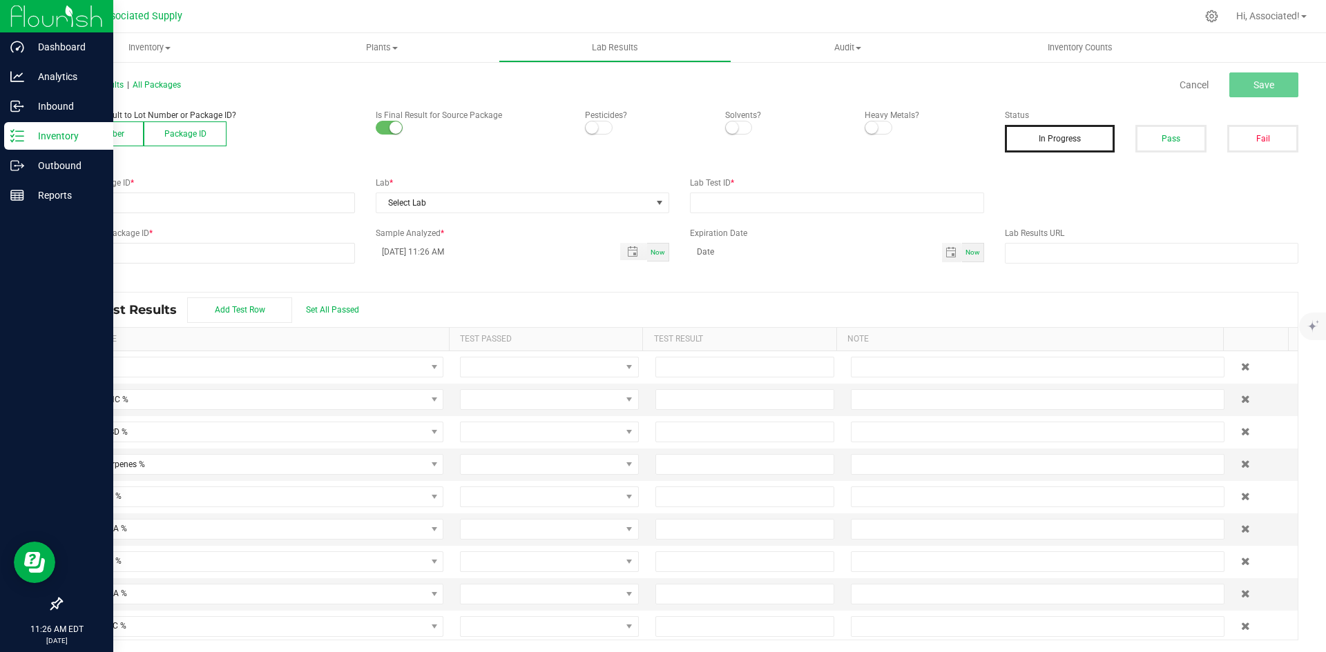
click at [99, 131] on button "Lot Number" at bounding box center [102, 134] width 83 height 25
click at [93, 129] on button "Lot Number" at bounding box center [102, 134] width 83 height 25
click at [151, 204] on span at bounding box center [198, 202] width 275 height 19
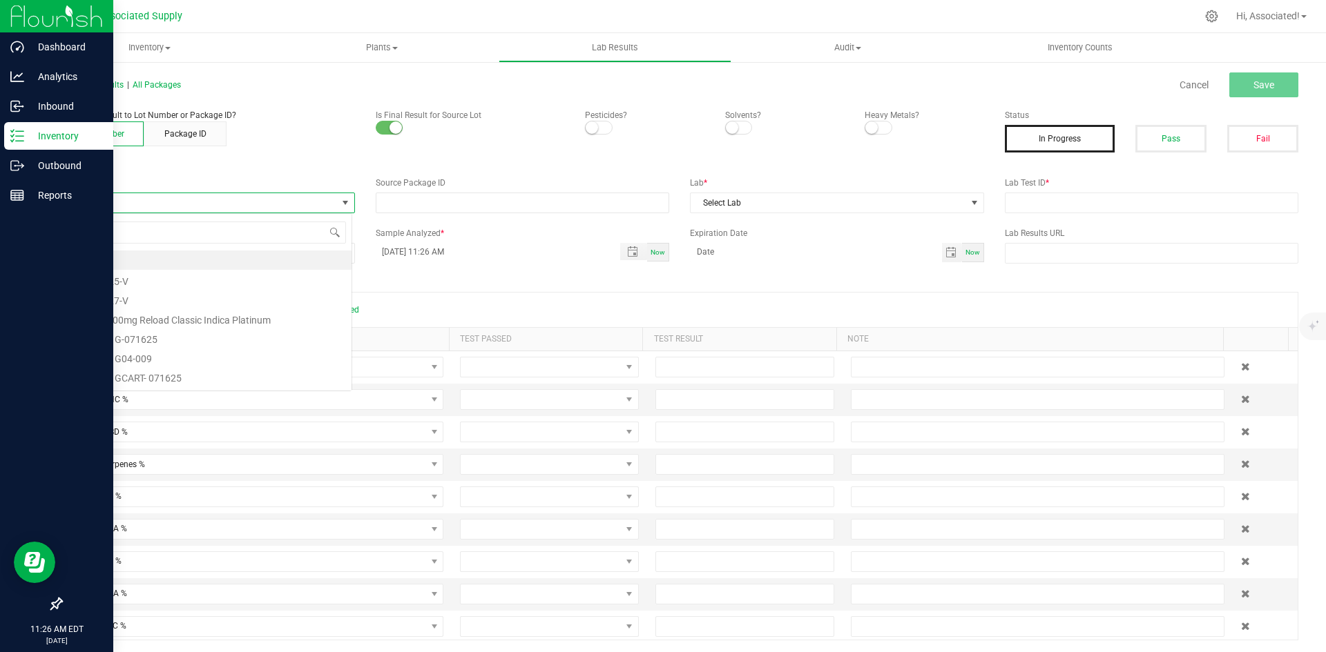
scroll to position [21, 291]
click at [125, 231] on input at bounding box center [206, 232] width 279 height 21
type input "EUV-BBK1GCART-071625"
click at [137, 260] on li "EUV-BBK1GCART-071625" at bounding box center [206, 260] width 290 height 19
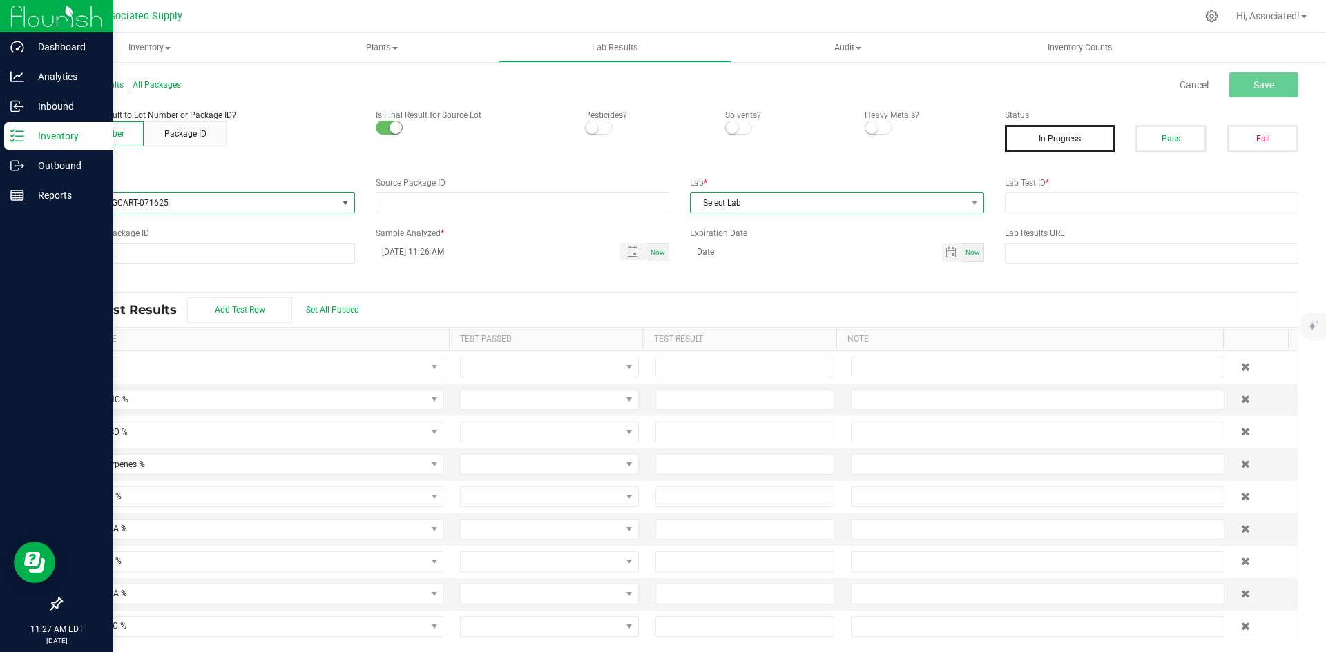
click at [721, 207] on span "Select Lab" at bounding box center [827, 202] width 275 height 19
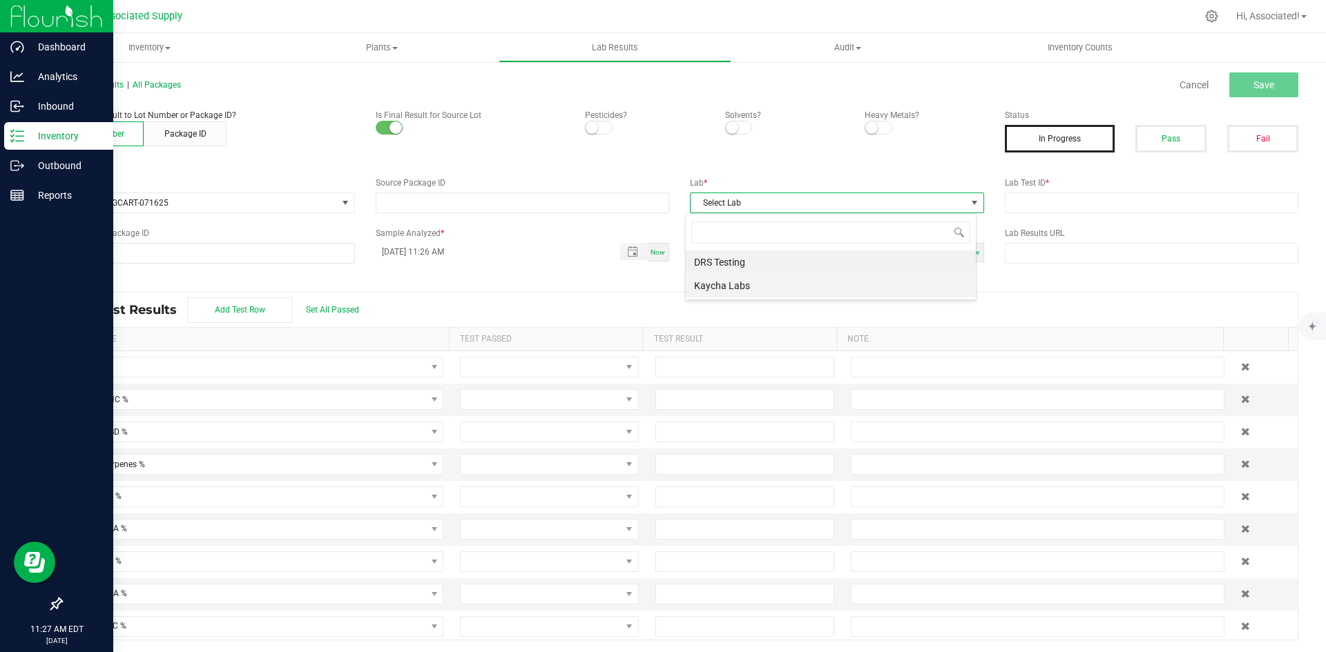
click at [722, 281] on li "Kaycha Labs" at bounding box center [831, 285] width 290 height 23
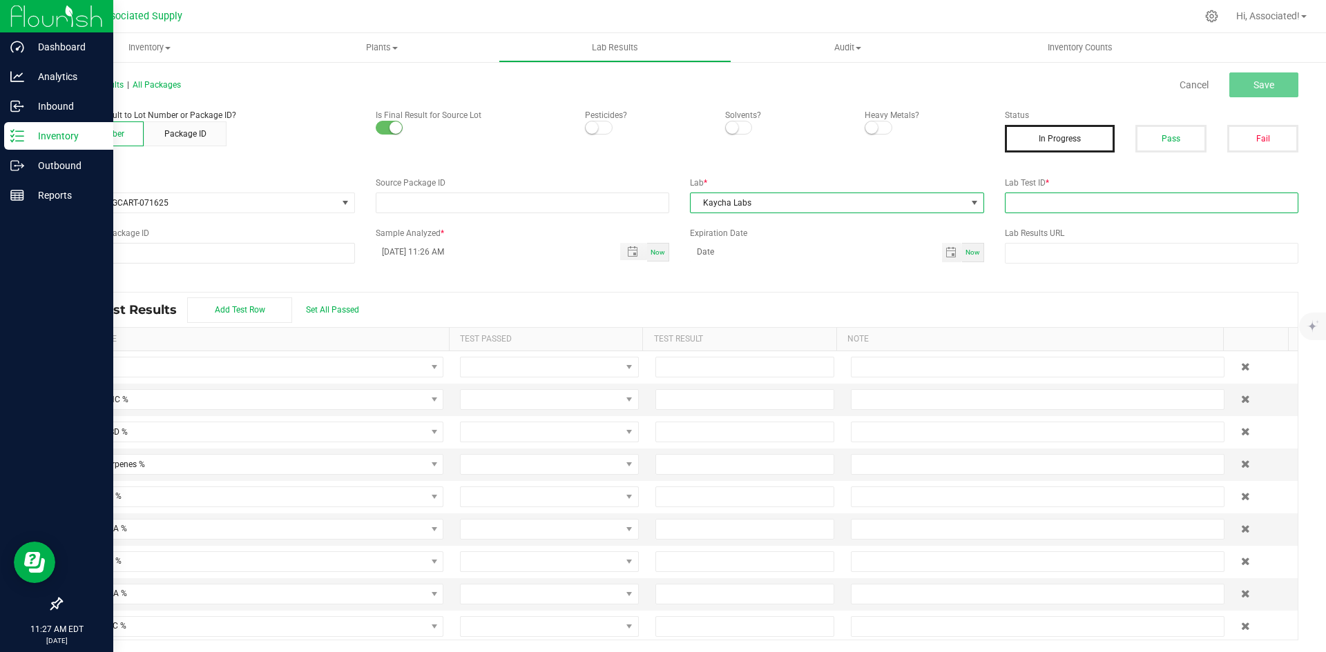
click at [1066, 203] on input "text" at bounding box center [1152, 203] width 294 height 21
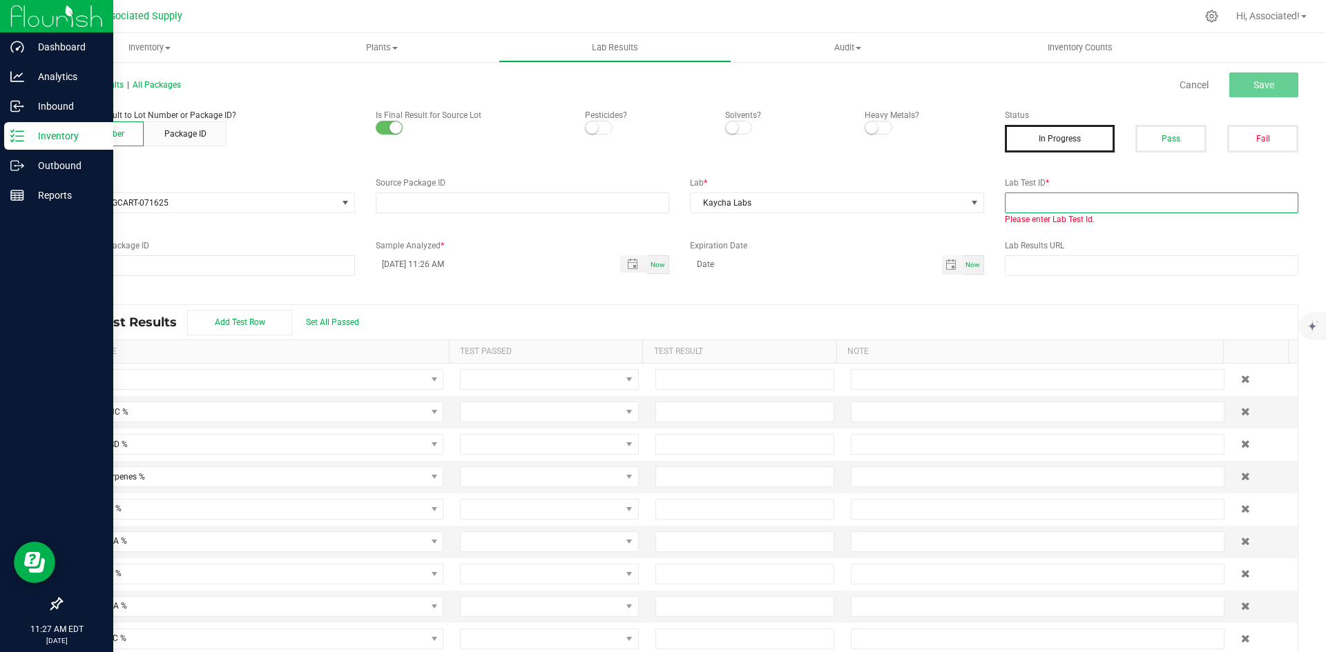
paste input "AL50718009-001"
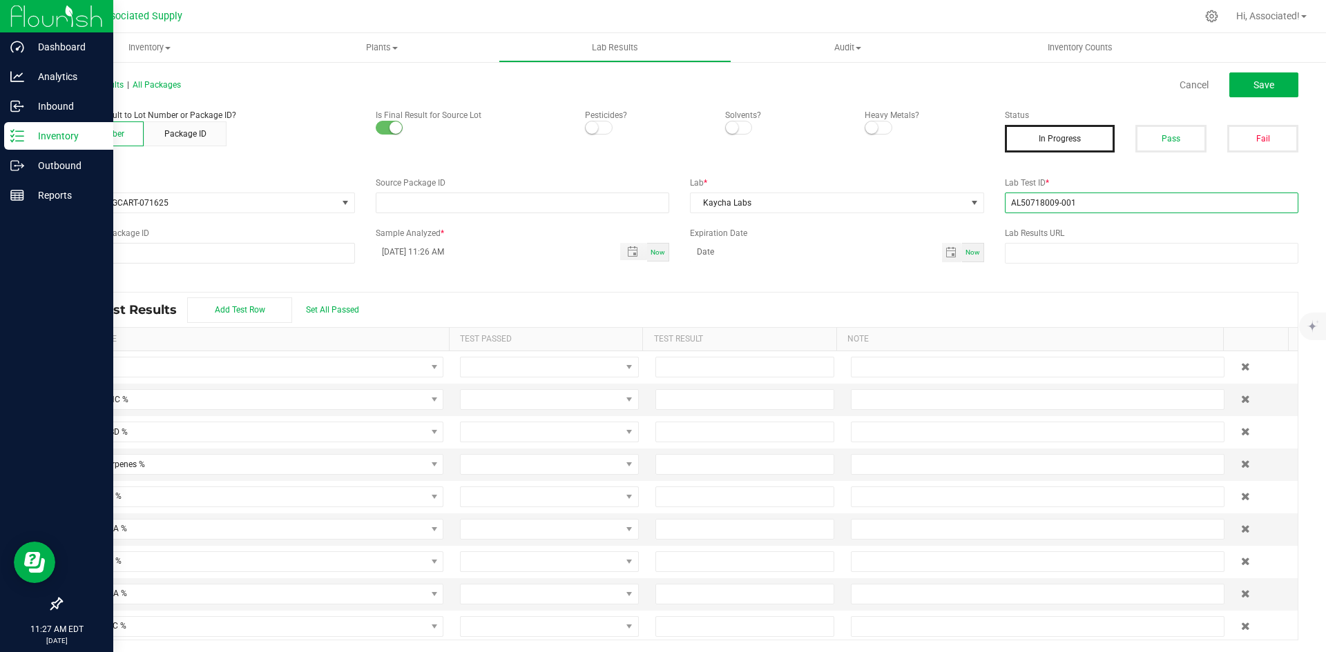
type input "AL50718009-001"
click at [868, 235] on label "Expiration Date" at bounding box center [837, 233] width 294 height 12
click at [1255, 84] on span "Save" at bounding box center [1263, 84] width 21 height 11
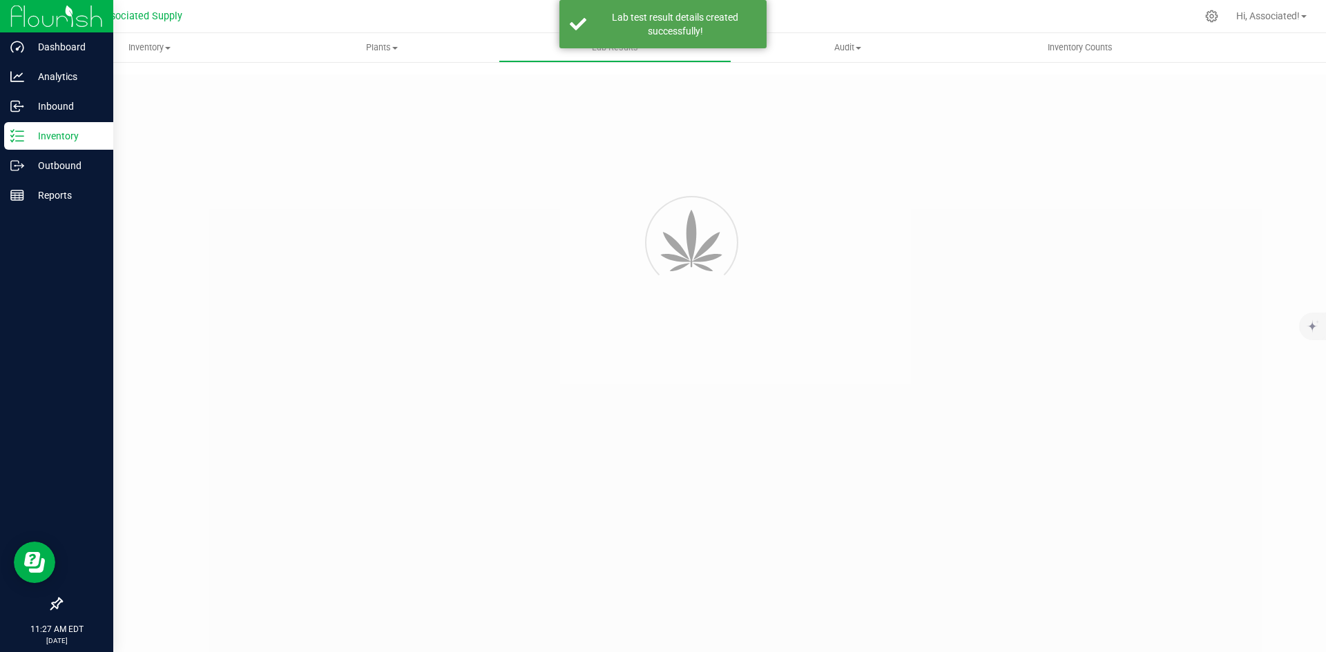
type input "AL50718009-001"
type input "08/20/2025 11:26 AM"
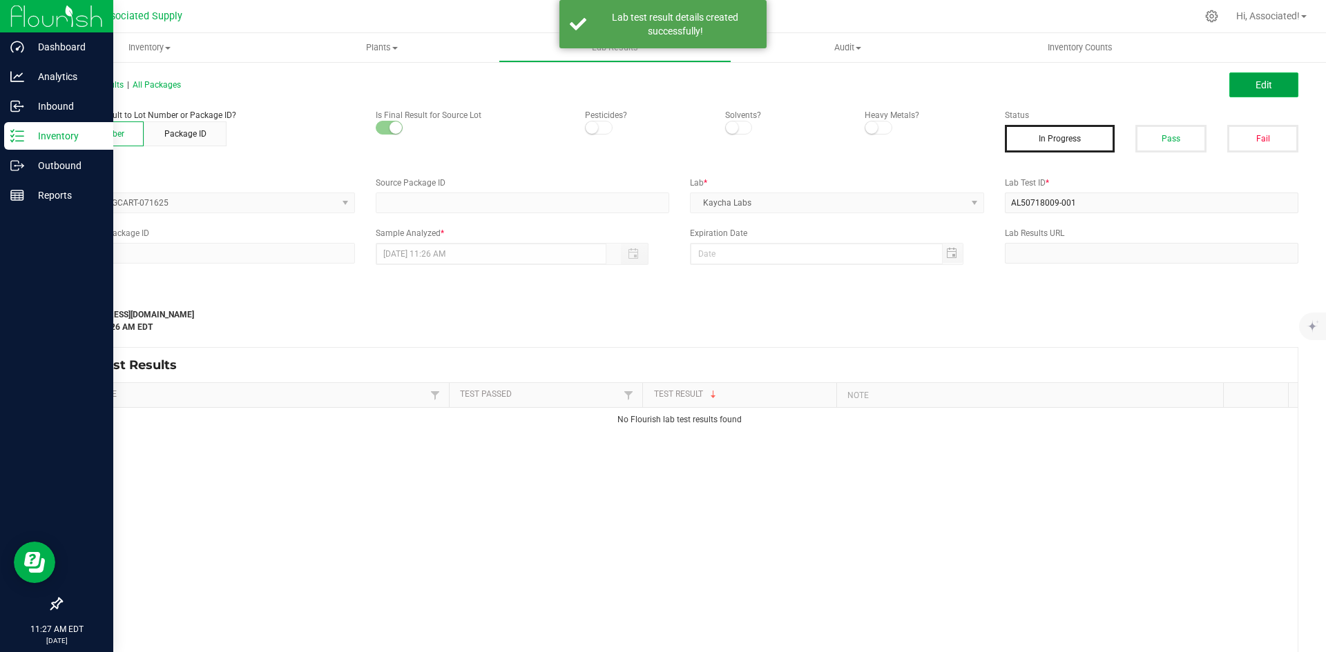
click at [1255, 89] on span "Edit" at bounding box center [1263, 84] width 17 height 11
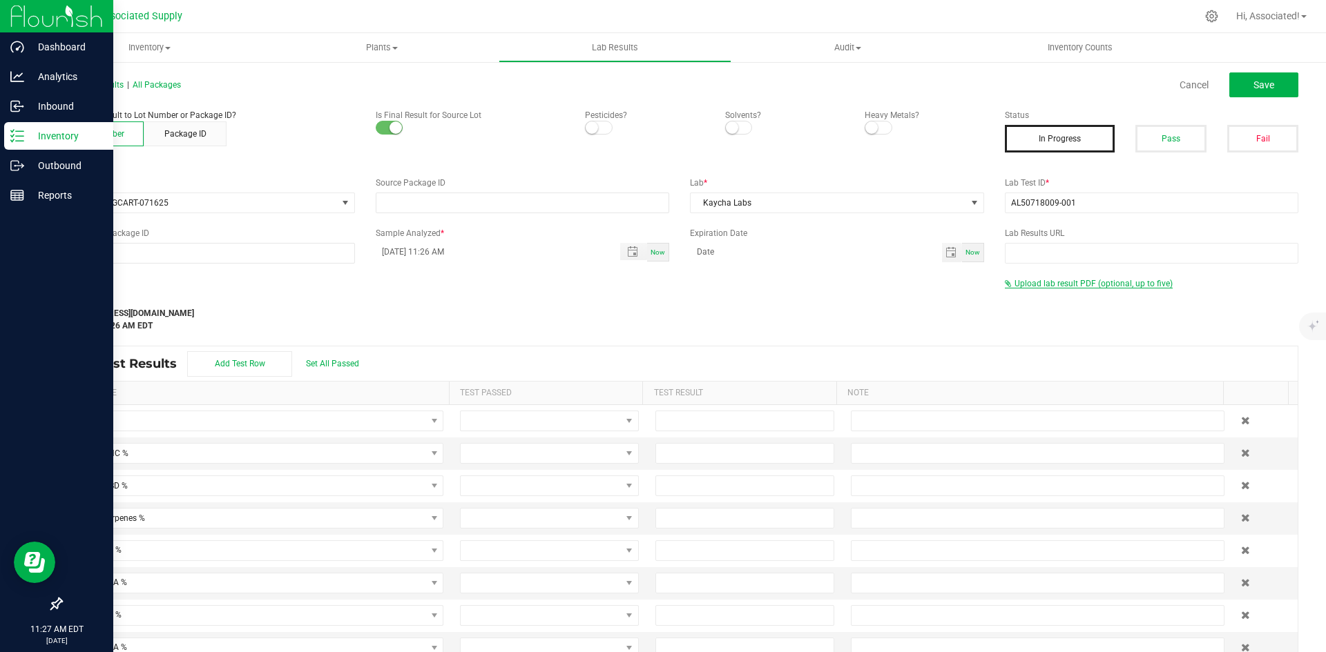
click at [1033, 284] on span "Upload lab result PDF (optional, up to five)" at bounding box center [1093, 284] width 158 height 10
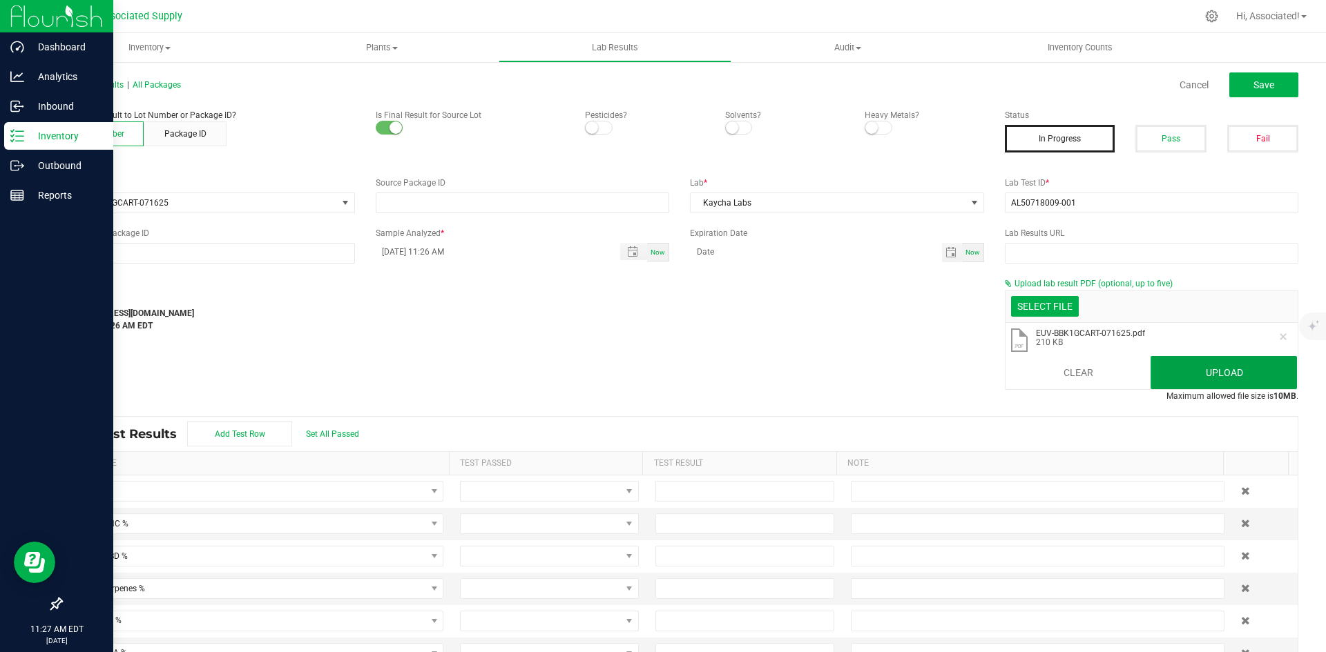
click at [1207, 366] on button "Upload" at bounding box center [1223, 372] width 146 height 33
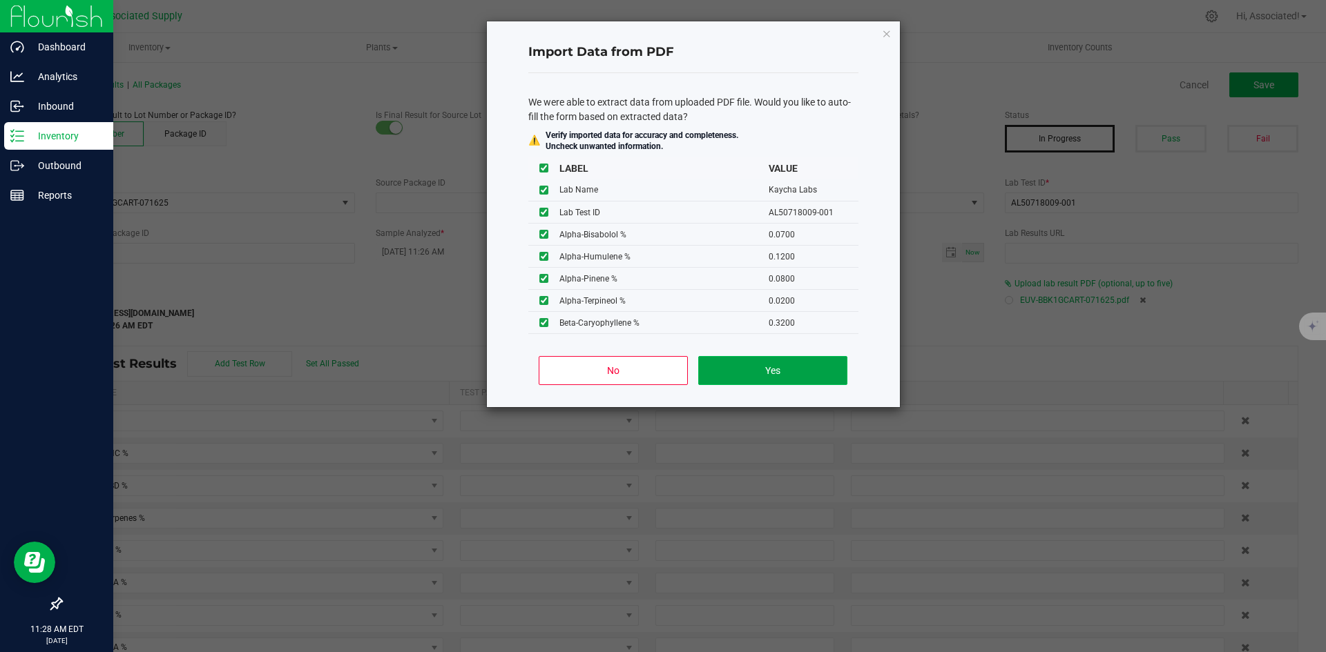
click at [778, 379] on button "Yes" at bounding box center [772, 370] width 148 height 29
type input "92.9752"
type input "86.0700"
type input "0.2579"
type input "85.9076"
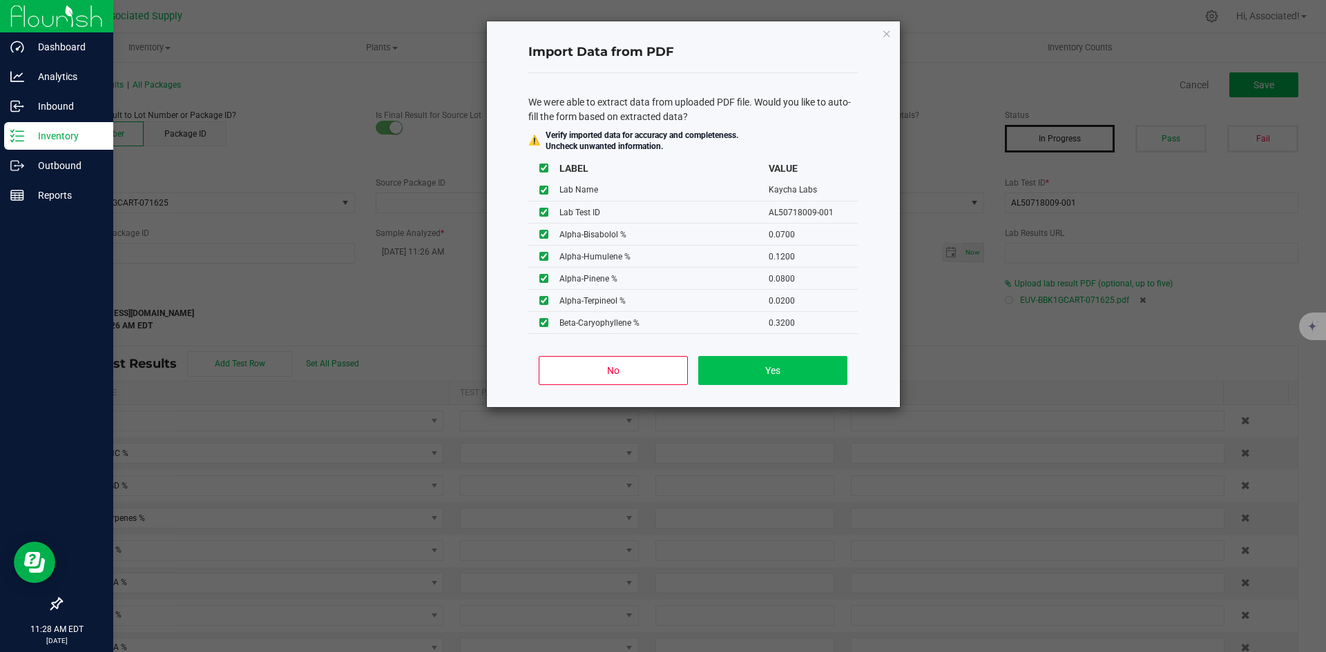
type input "0.1853"
type input "1.6353"
type input "1.0486"
type input "0.2579"
type input "3.3018"
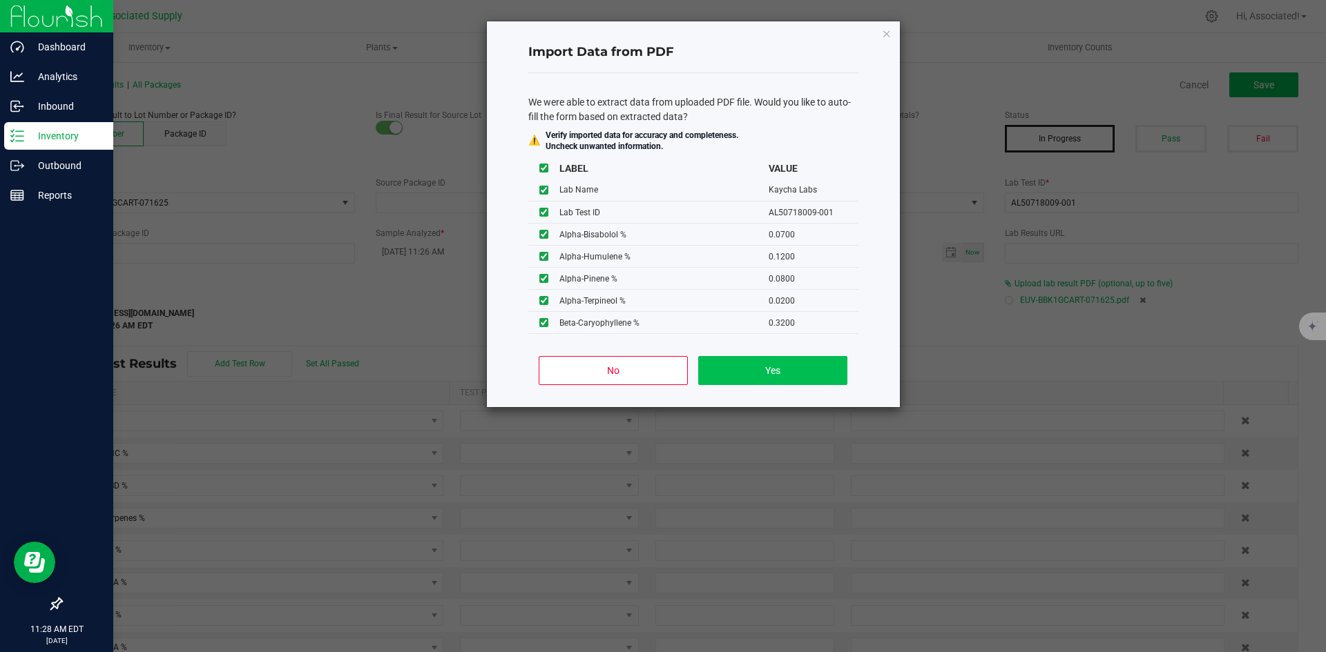
type input "0.6388"
type input "0.0700"
type input "0.1200"
type input "0.0800"
type input "0.0200"
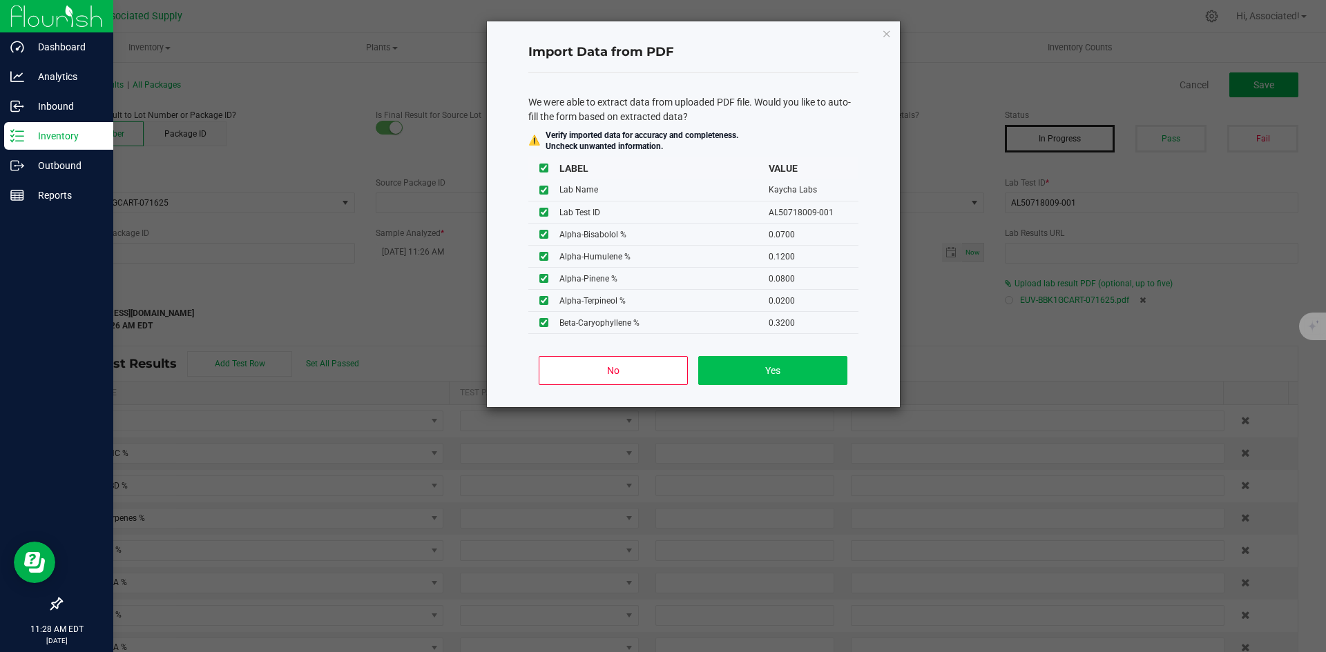
type input "0.3200"
type input "0.0700"
type input "0.0100"
type input "0.0300"
type input "0.6000"
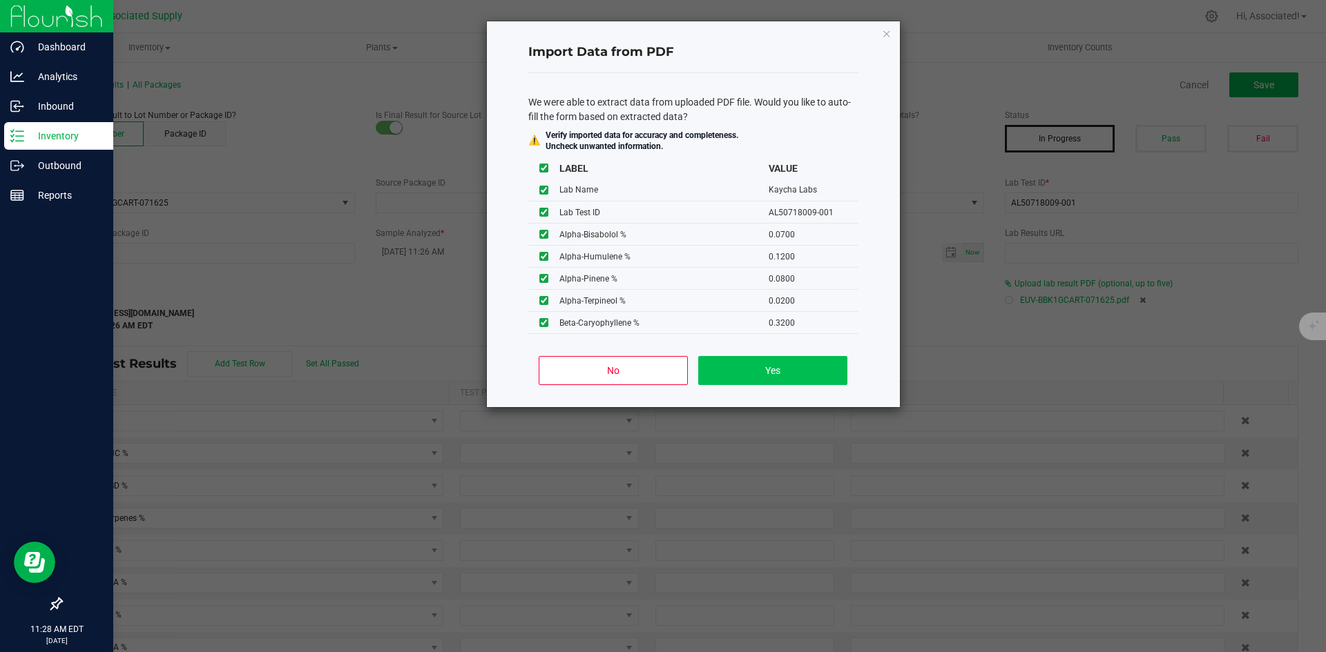
type input "0.1100"
type input "0.2800"
type input "0.1600"
type input "0.0100"
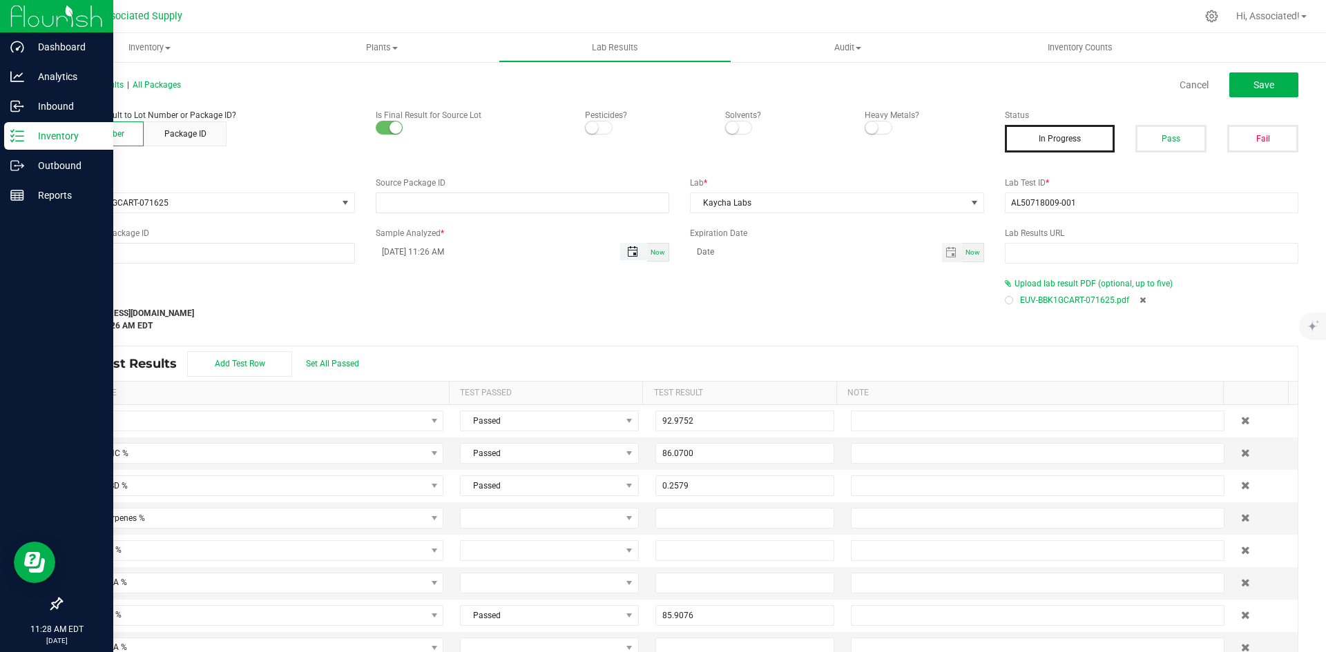
click at [627, 255] on span "Toggle popup" at bounding box center [632, 251] width 11 height 11
click at [417, 279] on button "Date" at bounding box center [420, 277] width 82 height 21
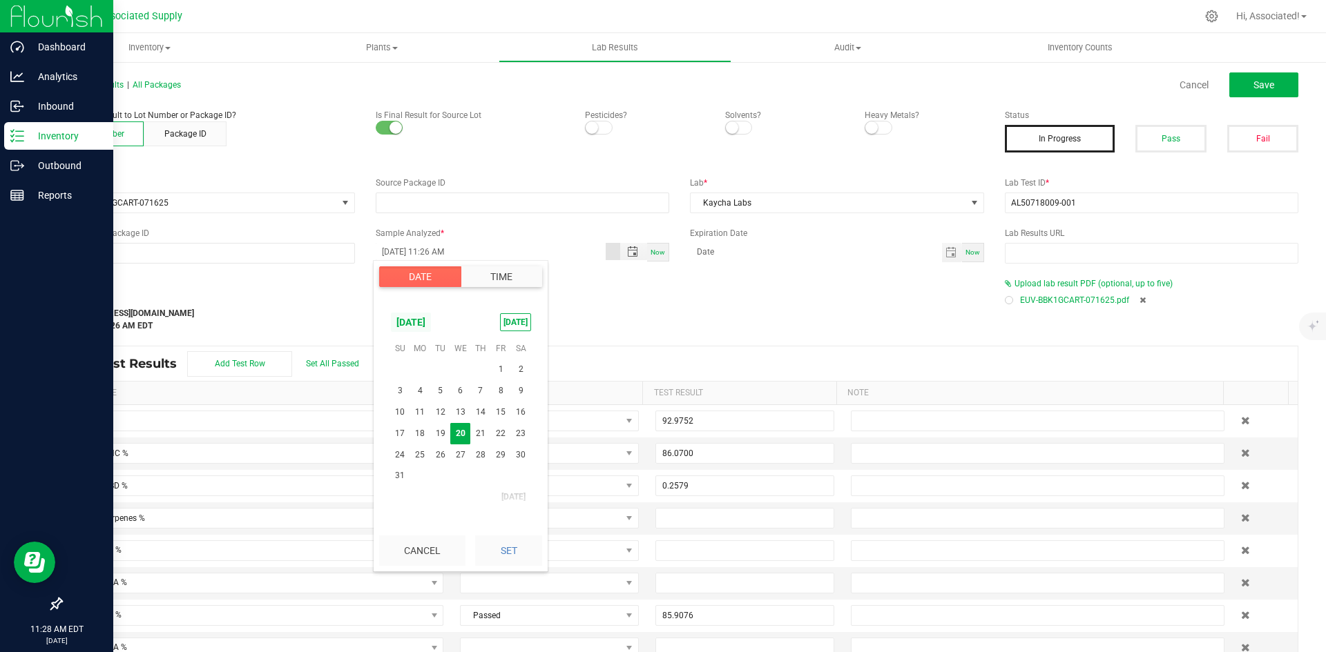
click at [417, 329] on span "[DATE]" at bounding box center [410, 322] width 41 height 21
click at [438, 381] on span "[DATE]" at bounding box center [432, 381] width 28 height 28
click at [498, 410] on span "18" at bounding box center [500, 412] width 20 height 21
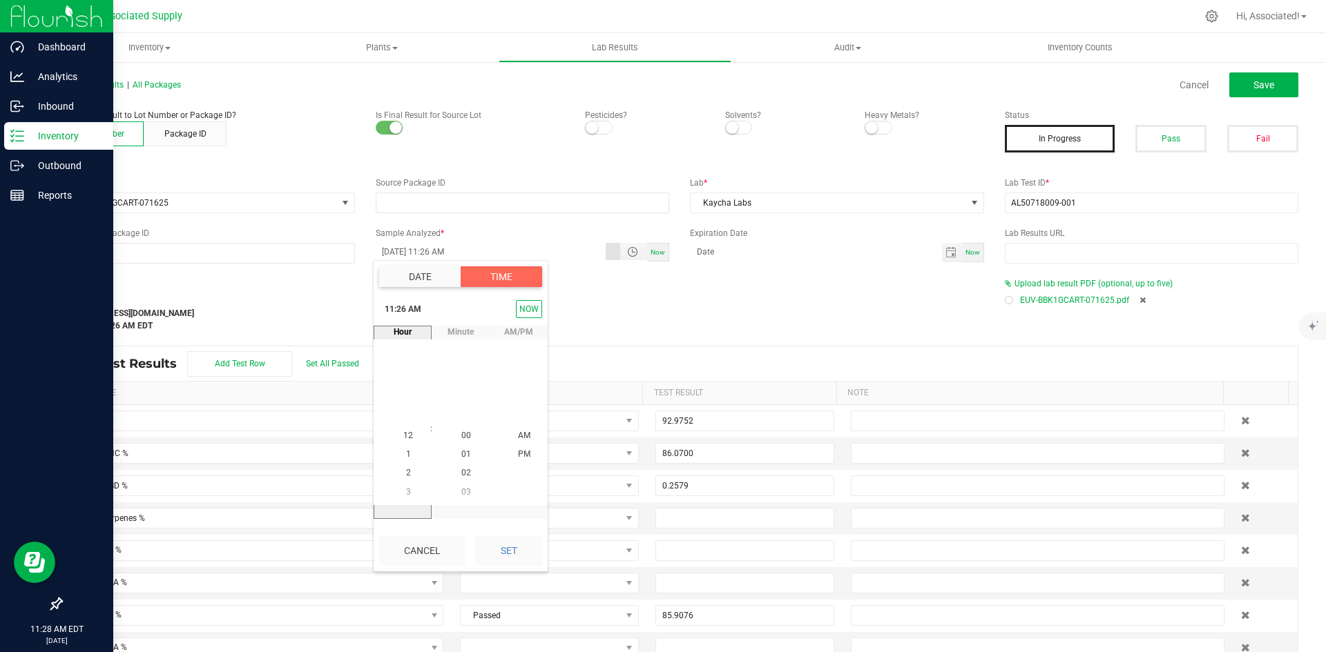
scroll to position [487, 0]
click at [406, 470] on span "1" at bounding box center [408, 474] width 5 height 10
click at [397, 433] on li "1" at bounding box center [407, 436] width 33 height 19
click at [511, 548] on button "Set" at bounding box center [508, 551] width 67 height 30
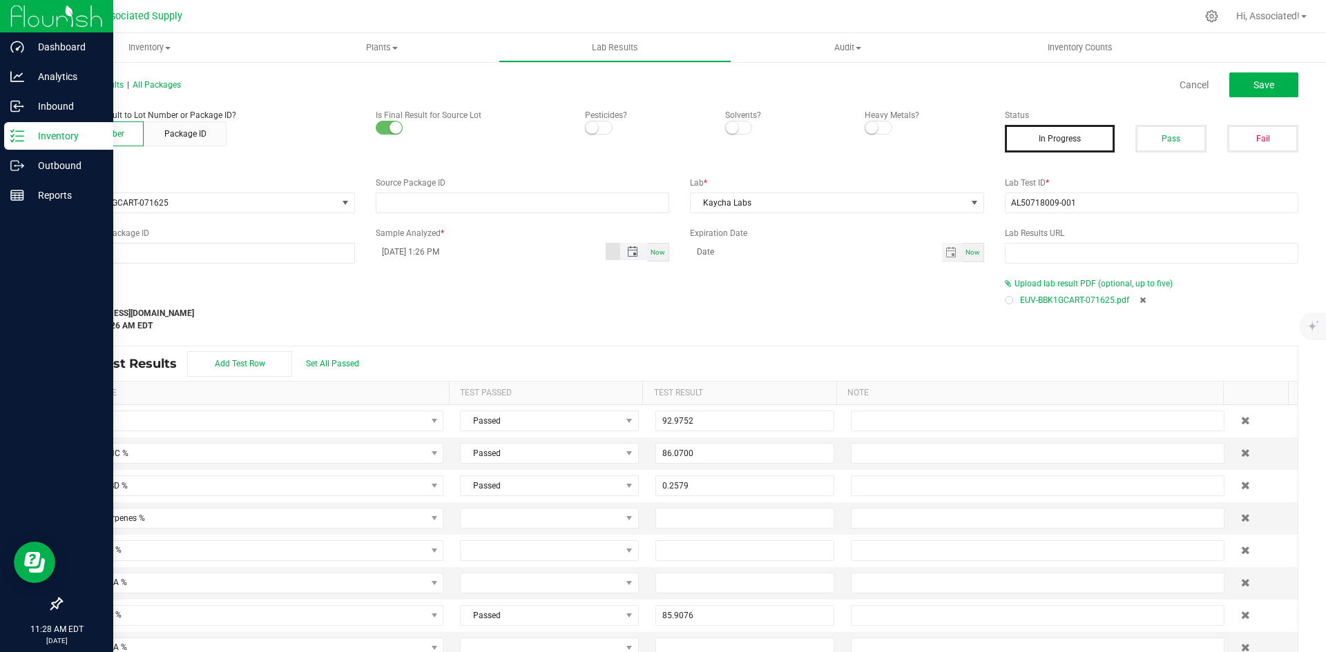
click at [443, 248] on input "07/18/2025 1:26 PM" at bounding box center [491, 251] width 231 height 17
click at [482, 251] on input "07/18/2025 1:26 PM" at bounding box center [491, 251] width 231 height 17
click at [627, 251] on span "Toggle popup" at bounding box center [632, 251] width 11 height 11
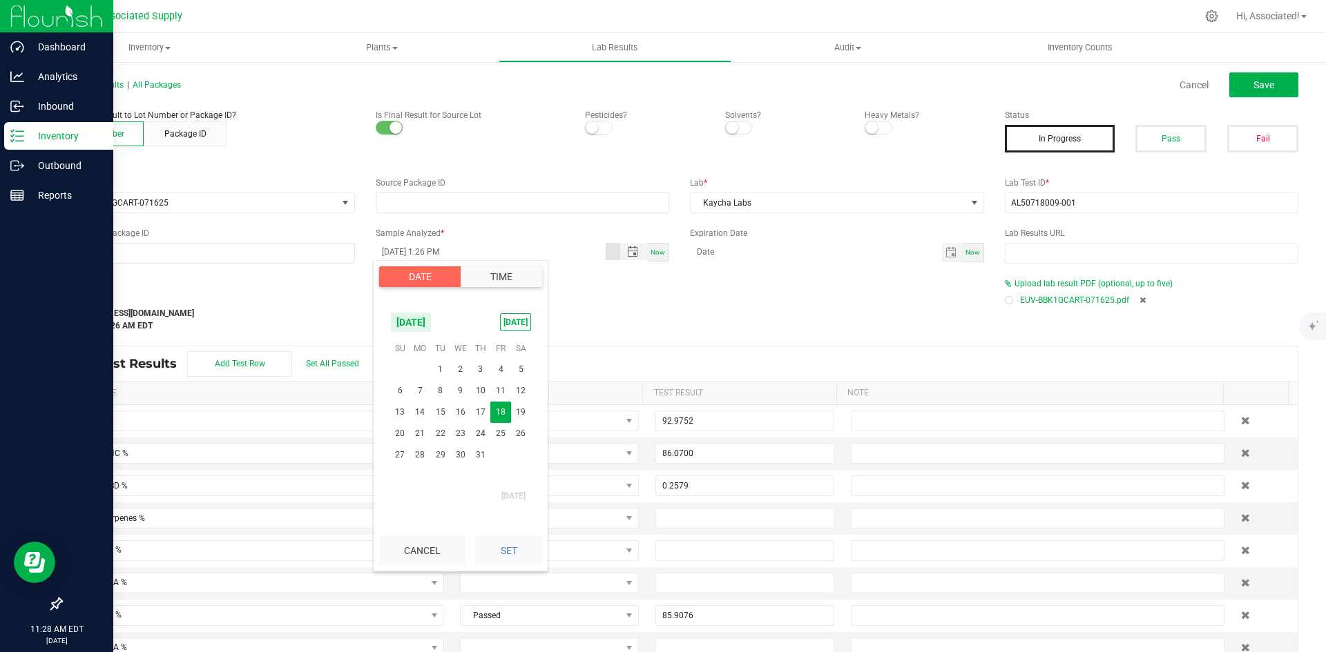
click at [490, 278] on button "Time" at bounding box center [501, 277] width 81 height 21
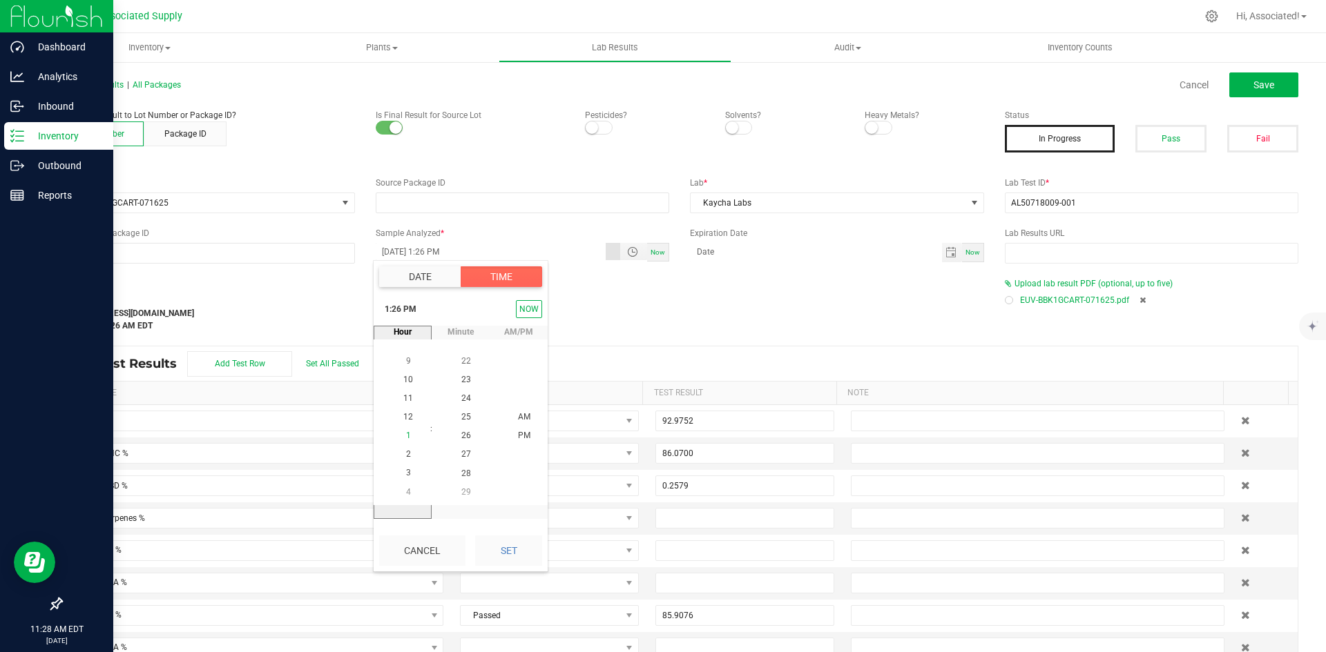
click at [406, 434] on span "1" at bounding box center [408, 437] width 5 height 10
click at [462, 398] on span "40" at bounding box center [466, 399] width 10 height 10
click at [518, 434] on span "PM" at bounding box center [524, 437] width 12 height 10
click at [510, 547] on button "Set" at bounding box center [508, 551] width 67 height 30
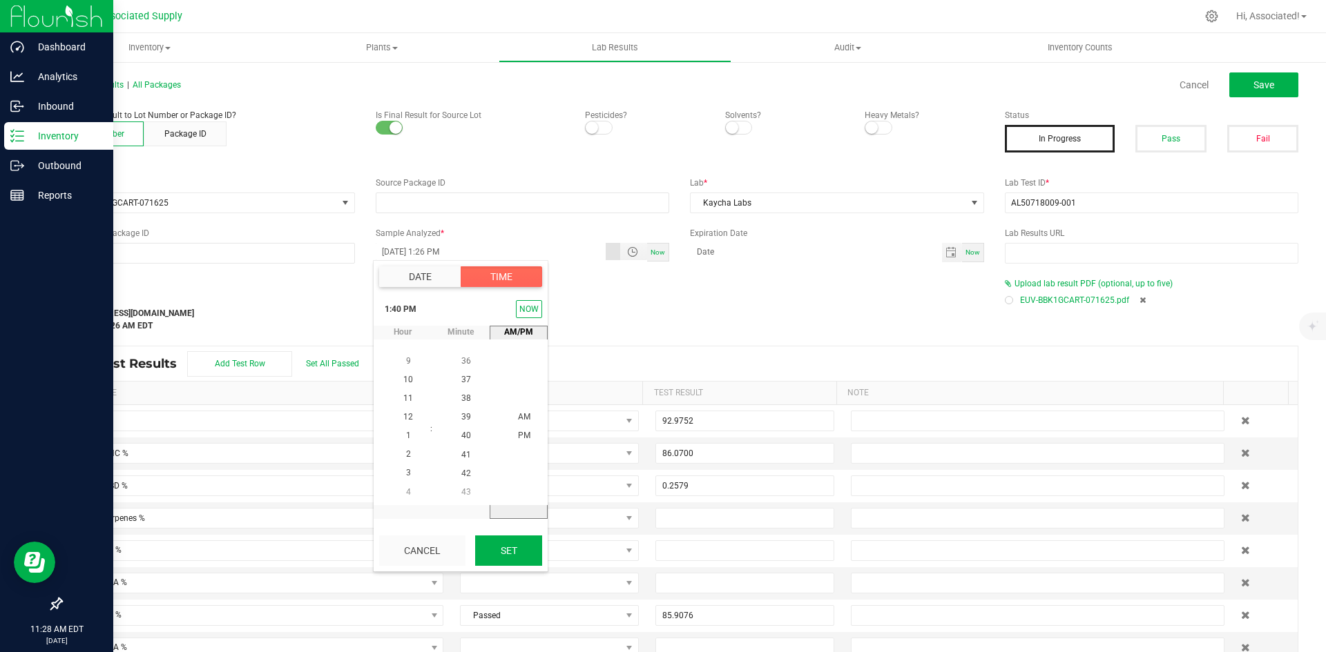
type input "[DATE] 1:40 PM"
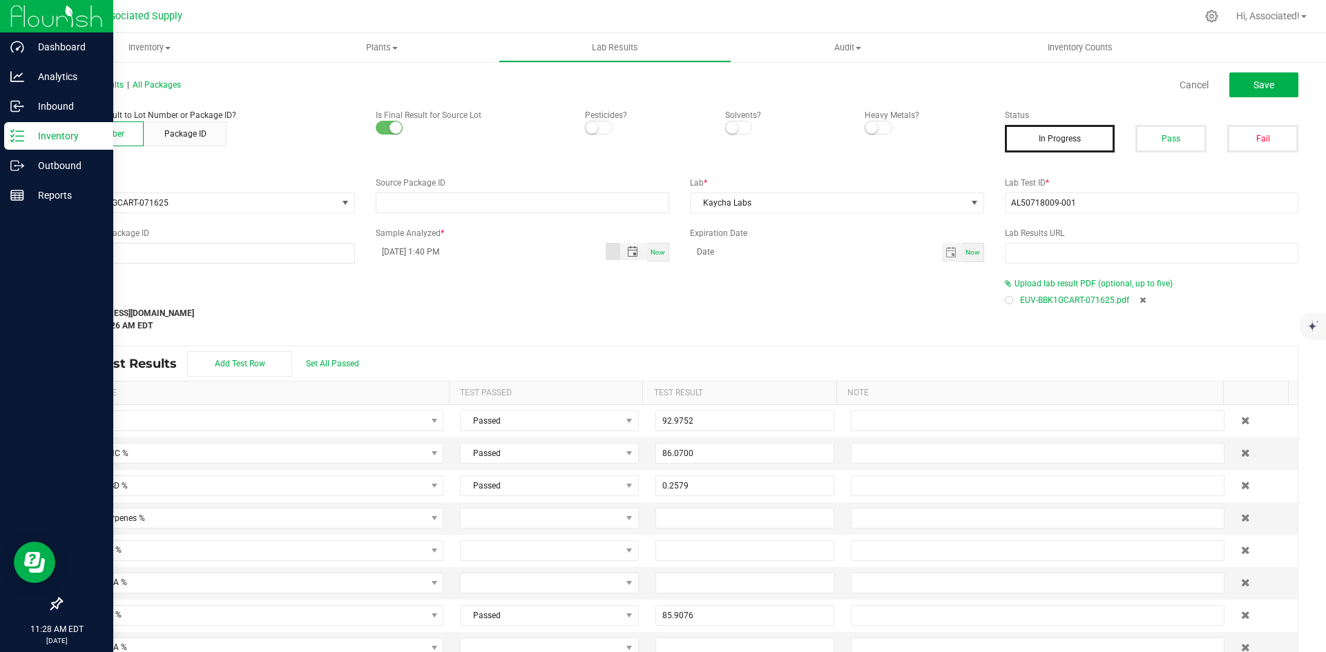
click at [597, 304] on div "Last Modified support@asdistro.com Aug 20, 2025 11:27:26 AM EDT" at bounding box center [522, 311] width 944 height 41
click at [1162, 142] on button "Pass" at bounding box center [1170, 139] width 71 height 28
click at [1277, 81] on button "Save" at bounding box center [1263, 84] width 69 height 25
type input "85.9076"
type input "0.1853"
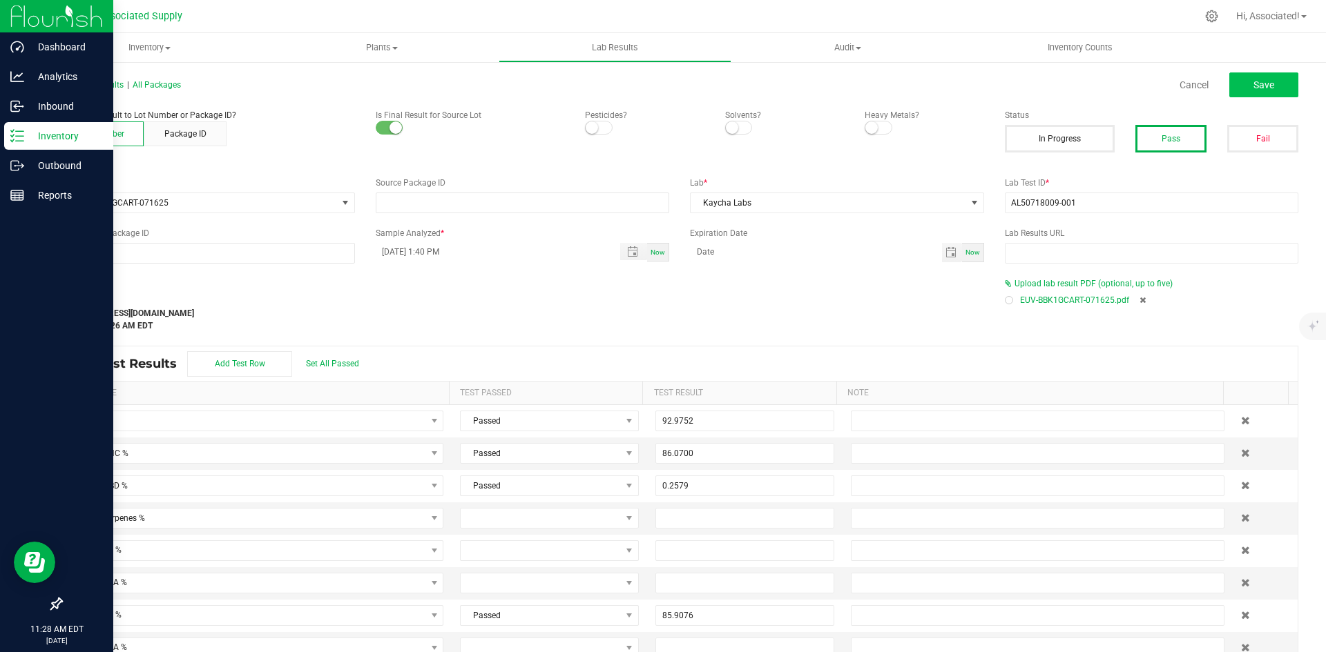
type input "1.6353"
type input "1.0486"
type input "0.2579"
type input "3.3018"
type input "0.6388"
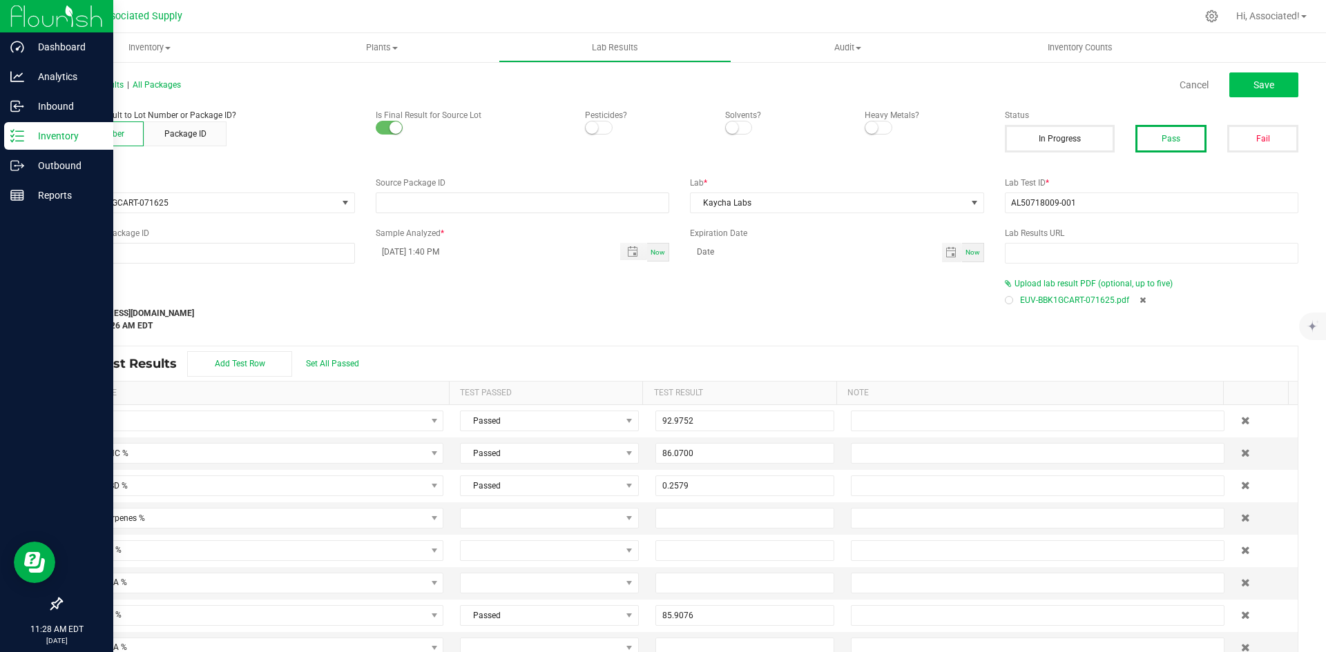
type input "0.0700"
type input "0.1200"
type input "0.0800"
type input "0.0200"
type input "0.3200"
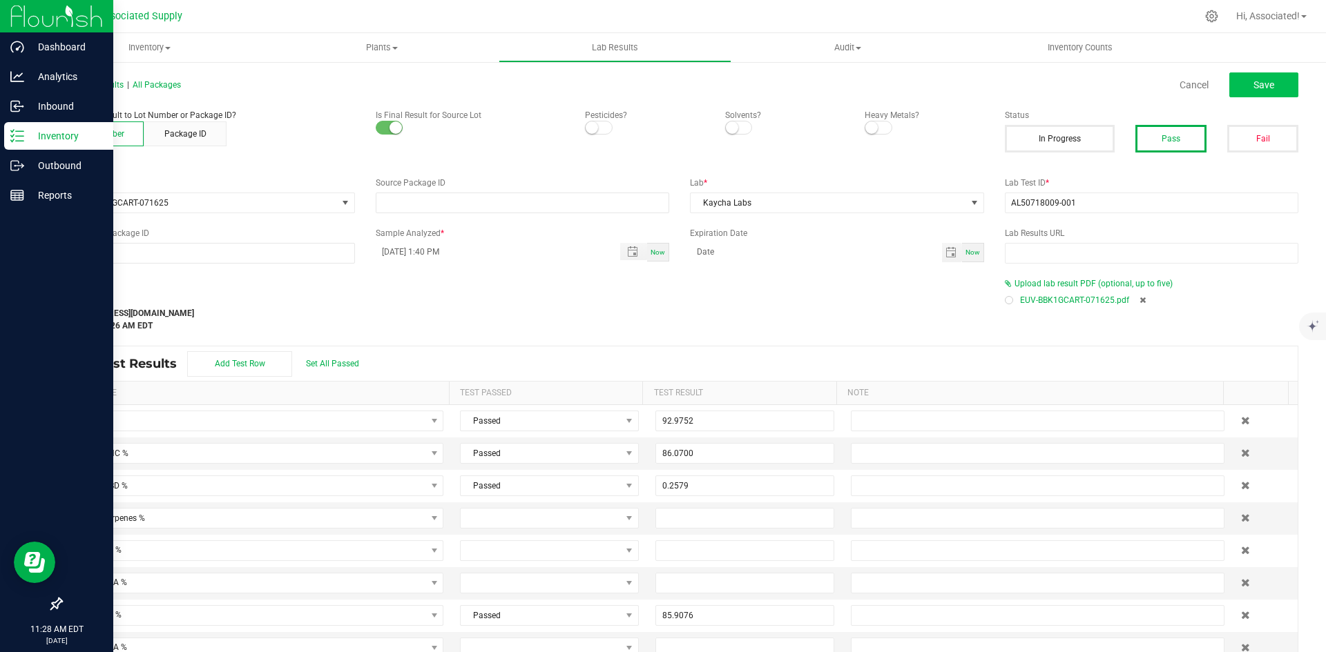
type input "0.0700"
type input "0.0100"
type input "0.0300"
type input "0.6000"
type input "0.1100"
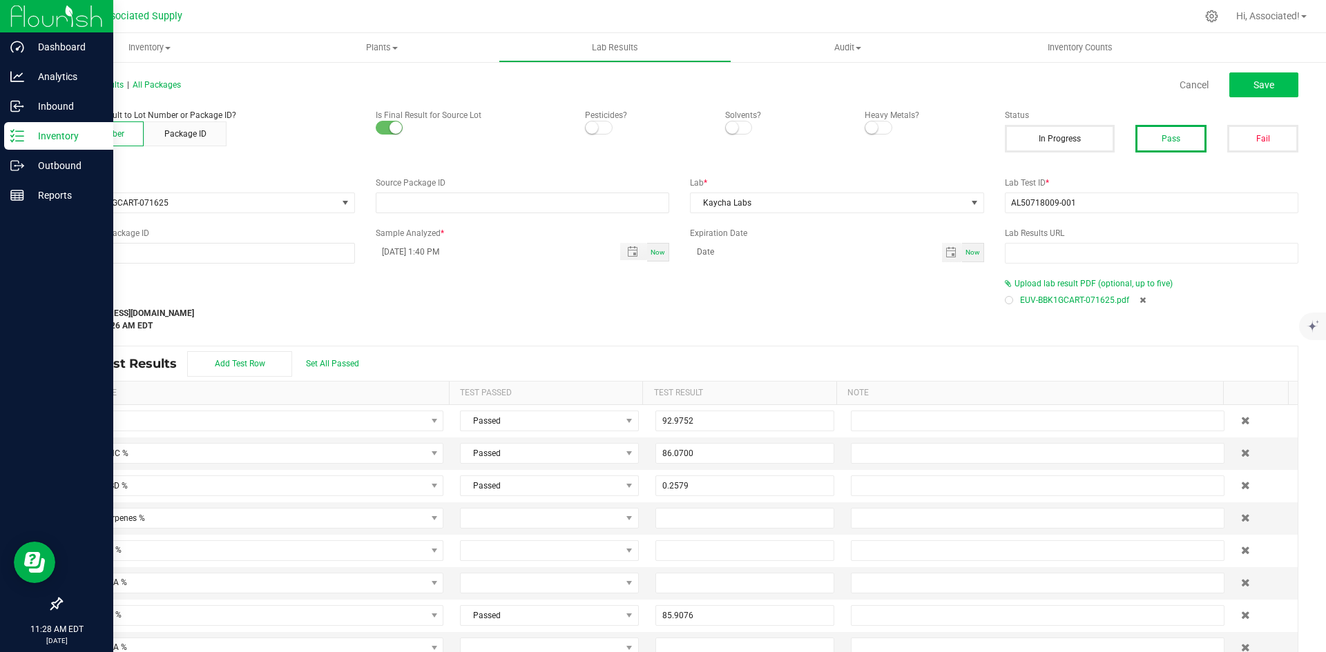
type input "0.2800"
type input "0.1600"
type input "0.0100"
type input "0.0300"
type input "0.3100"
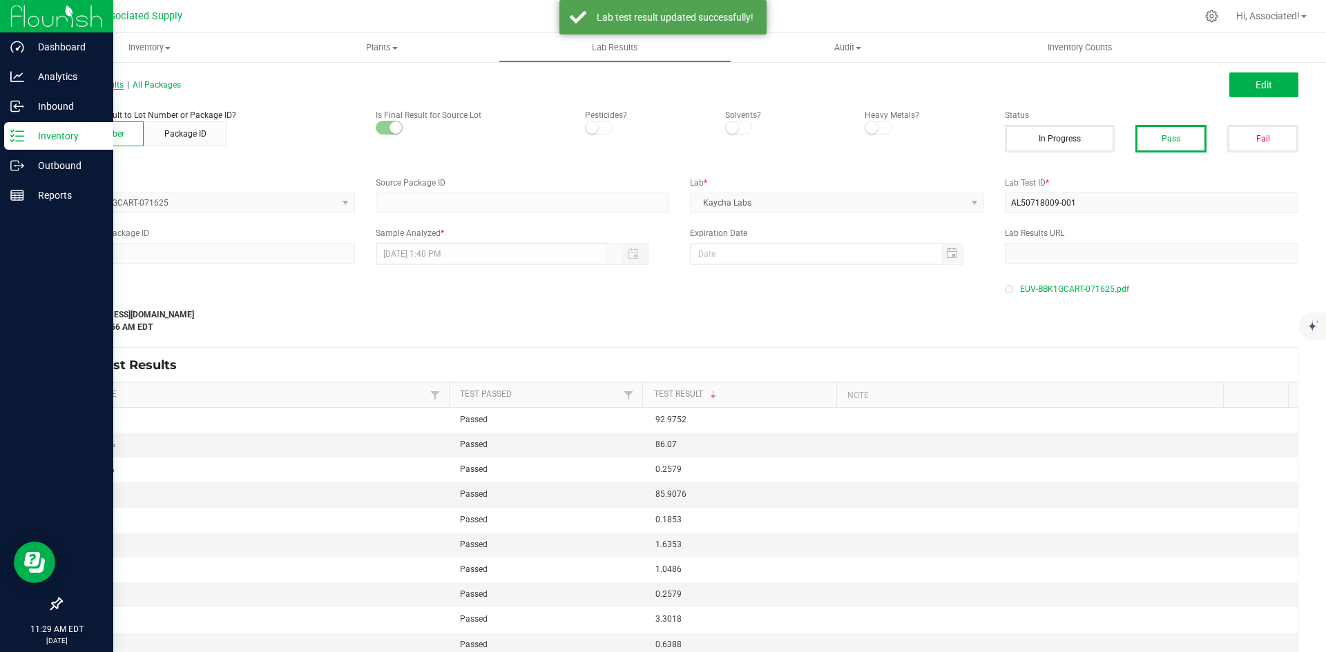
click at [101, 84] on span "All Lab Results" at bounding box center [92, 85] width 63 height 10
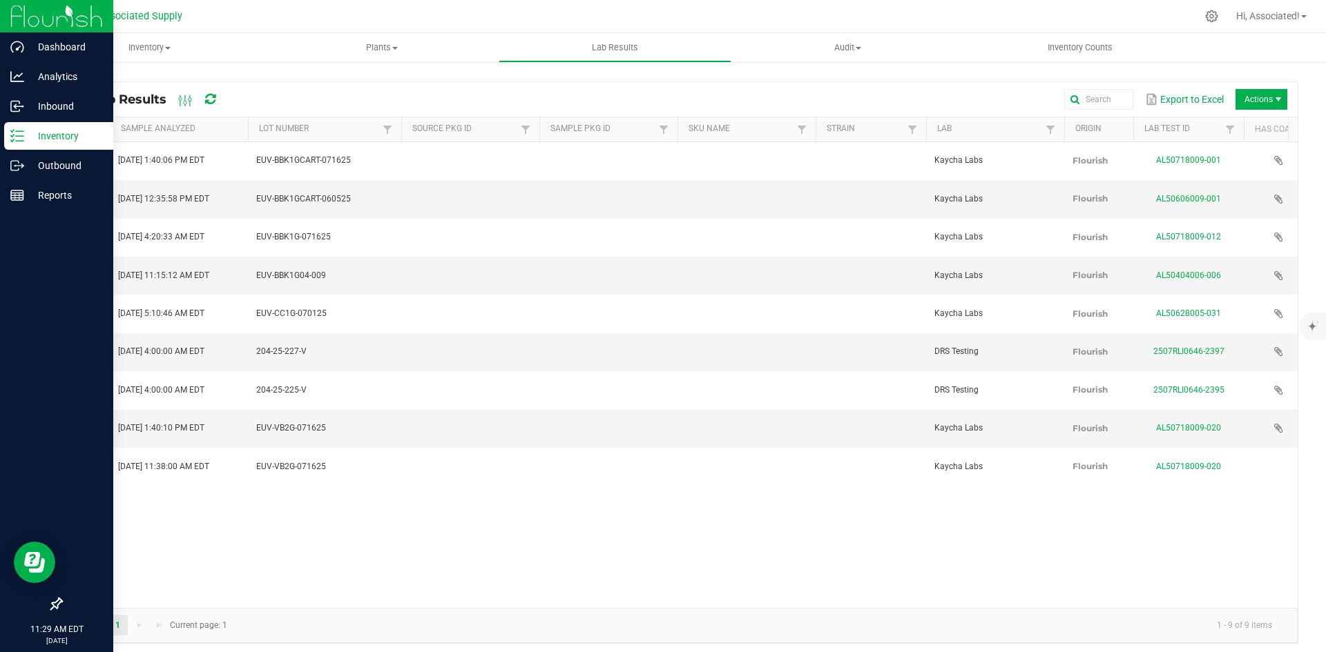
click at [400, 137] on span at bounding box center [399, 237] width 4 height 240
click at [535, 467] on div "View Jul 18, 2025 1:40:06 PM EDT EUV-BBK1GCART-071625 Kaycha Labs Flourish AL50…" at bounding box center [679, 375] width 1236 height 466
click at [1252, 96] on span "Actions" at bounding box center [1261, 99] width 52 height 21
click at [1220, 157] on span "Record lab result" at bounding box center [1248, 165] width 138 height 28
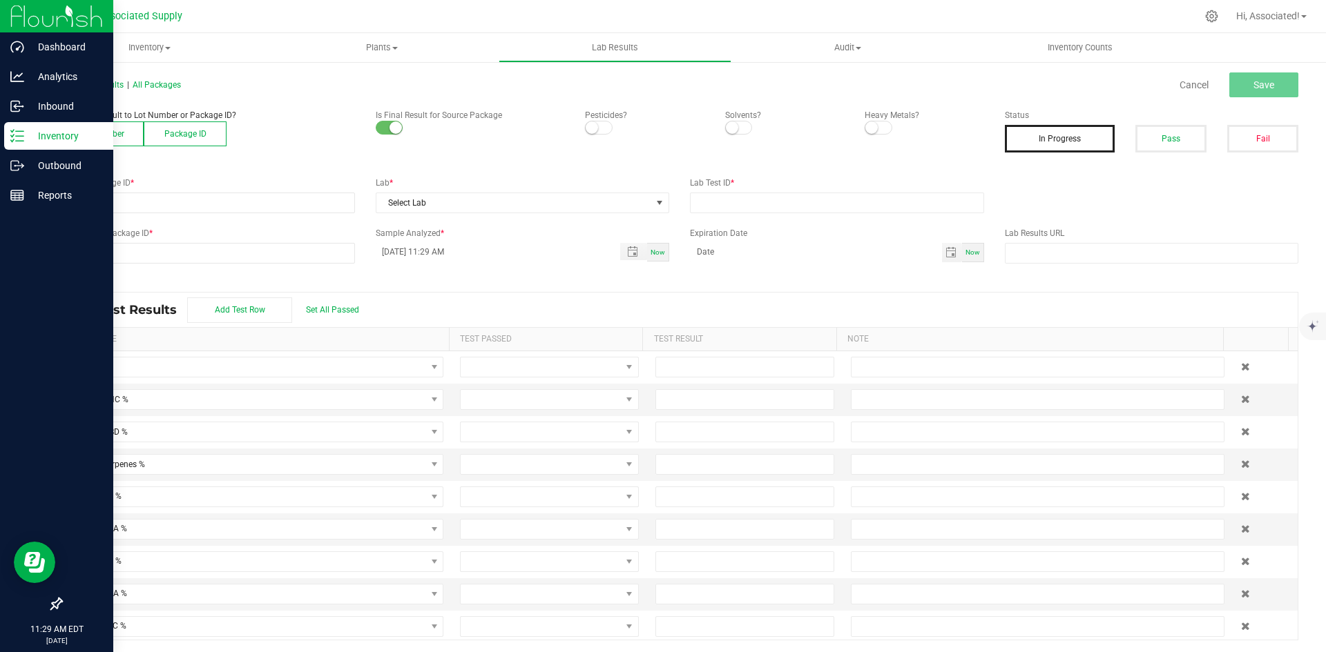
click at [103, 131] on button "Lot Number" at bounding box center [102, 134] width 83 height 25
click at [113, 199] on span at bounding box center [198, 202] width 275 height 19
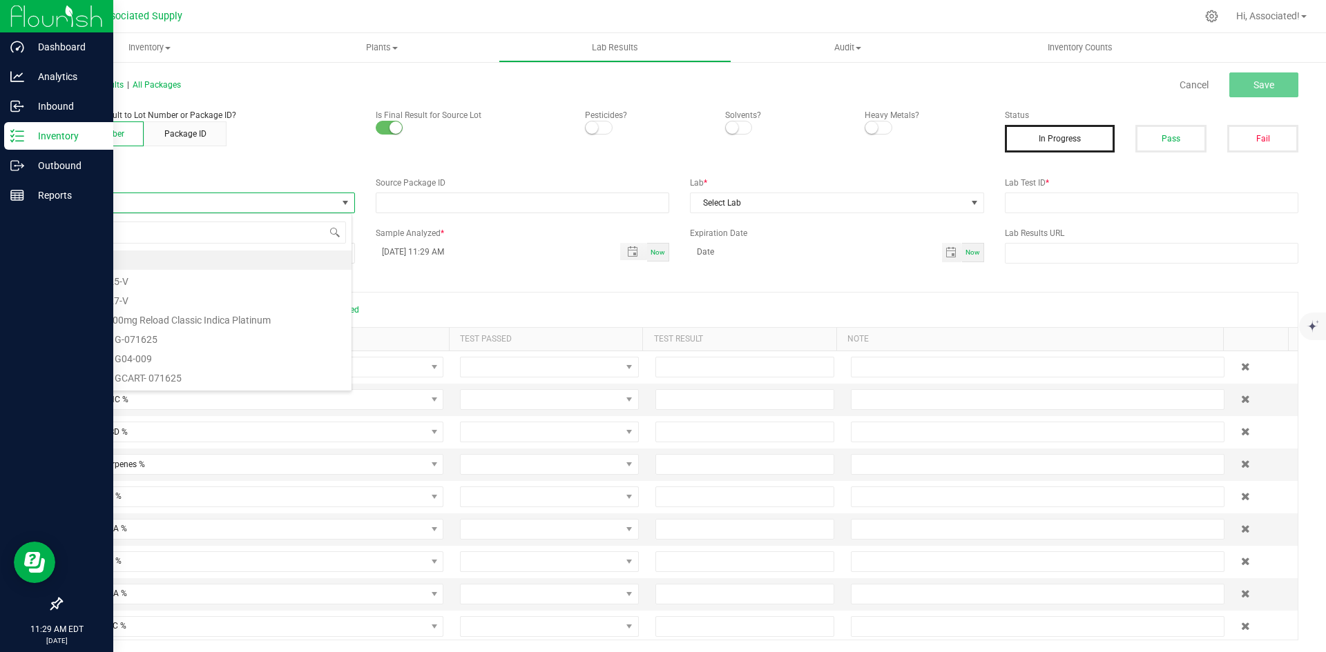
scroll to position [21, 291]
type input "EUV-BBK2G-071625"
click at [159, 265] on li "EUV-BBK2G-071625" at bounding box center [206, 260] width 290 height 19
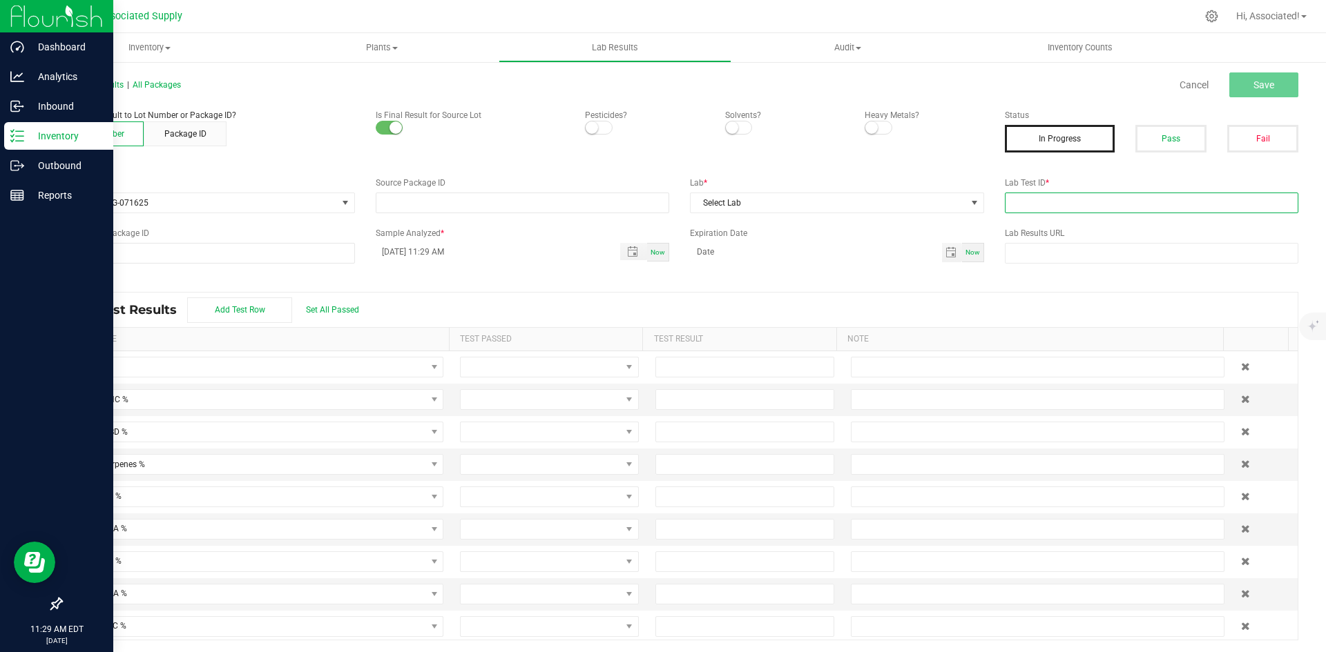
click at [1029, 202] on input "text" at bounding box center [1152, 203] width 294 height 21
click at [831, 205] on span "Select Lab" at bounding box center [827, 202] width 275 height 19
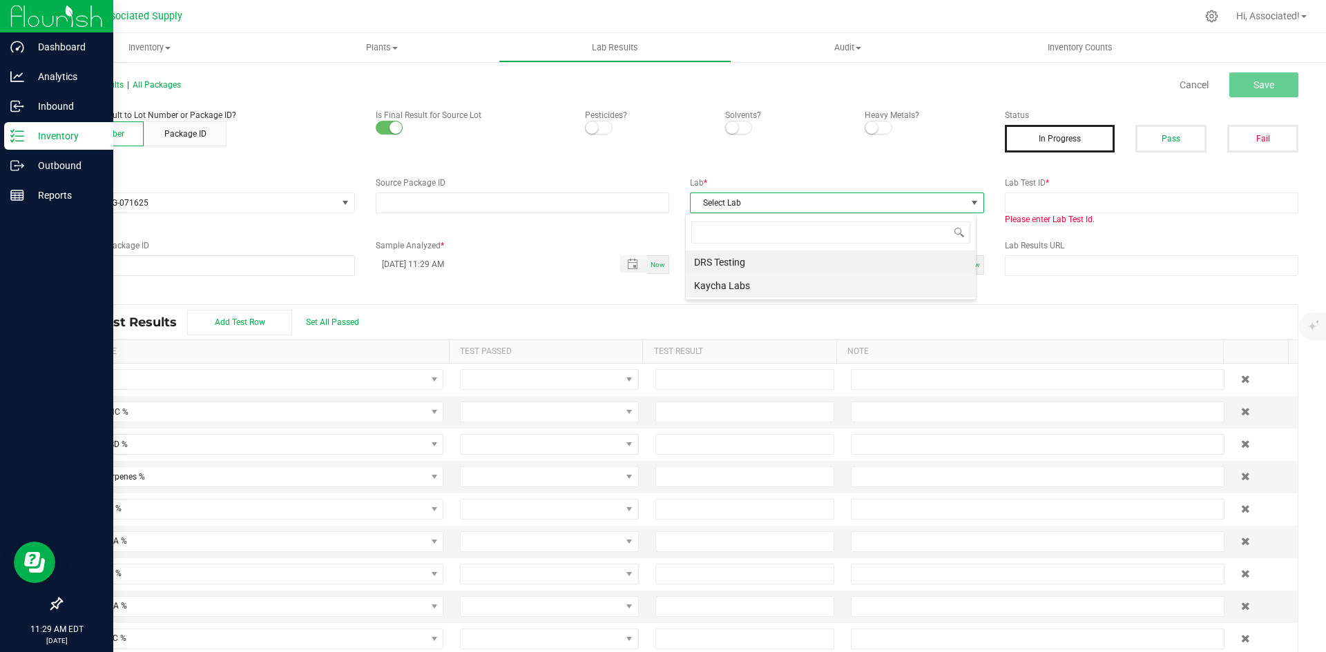
click at [735, 282] on li "Kaycha Labs" at bounding box center [831, 285] width 290 height 23
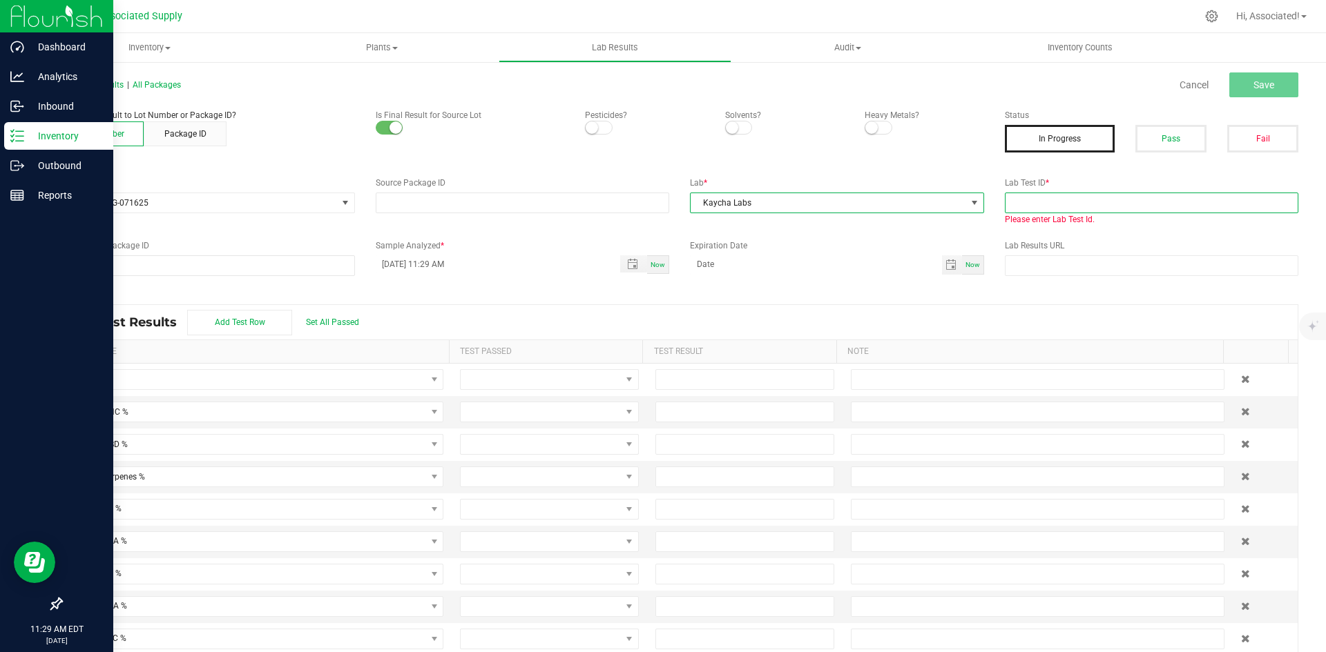
click at [1029, 196] on input "text" at bounding box center [1152, 203] width 294 height 21
click at [1034, 196] on input "text" at bounding box center [1152, 203] width 294 height 21
paste input "AL50718009-026"
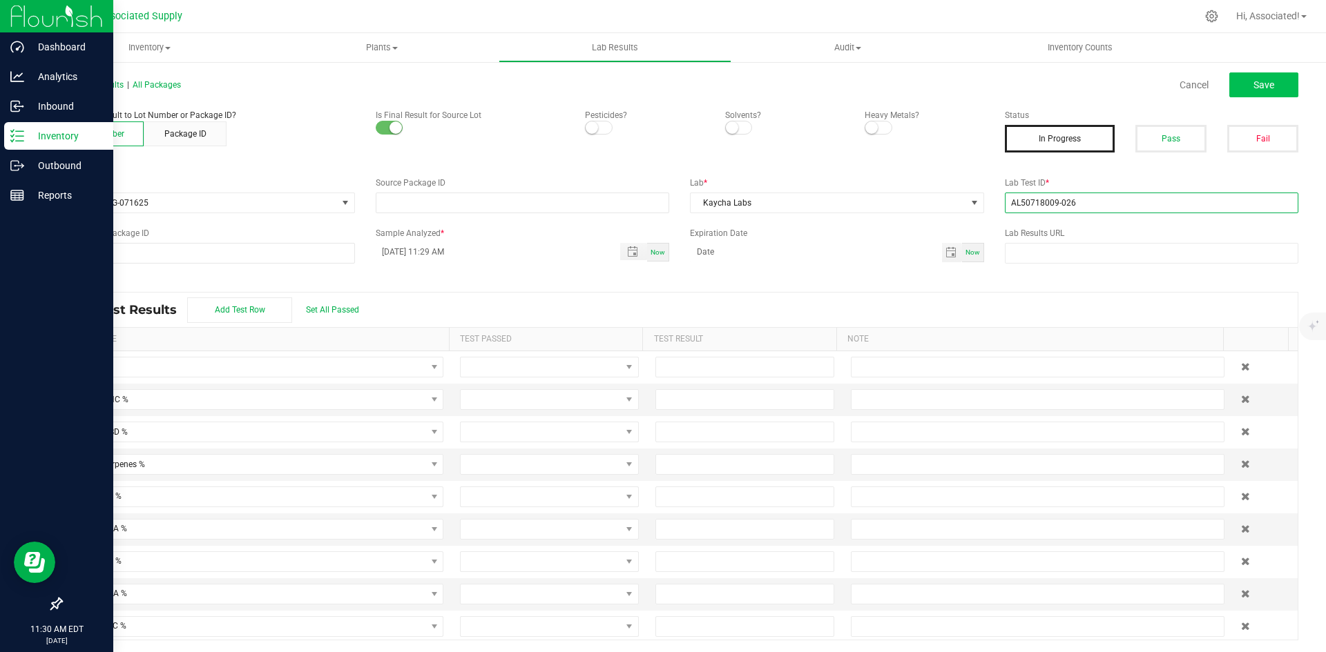
type input "AL50718009-026"
click at [1250, 78] on button "Save" at bounding box center [1263, 84] width 69 height 25
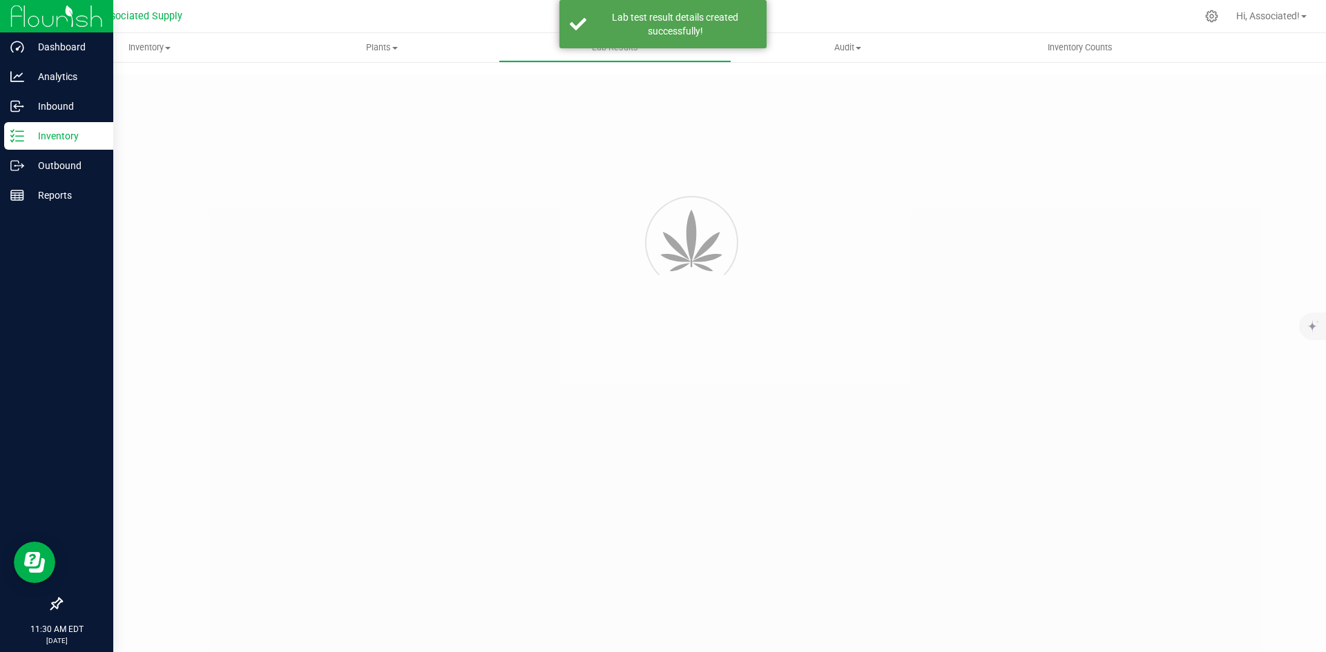
type input "AL50718009-026"
type input "08/20/2025 11:29 AM"
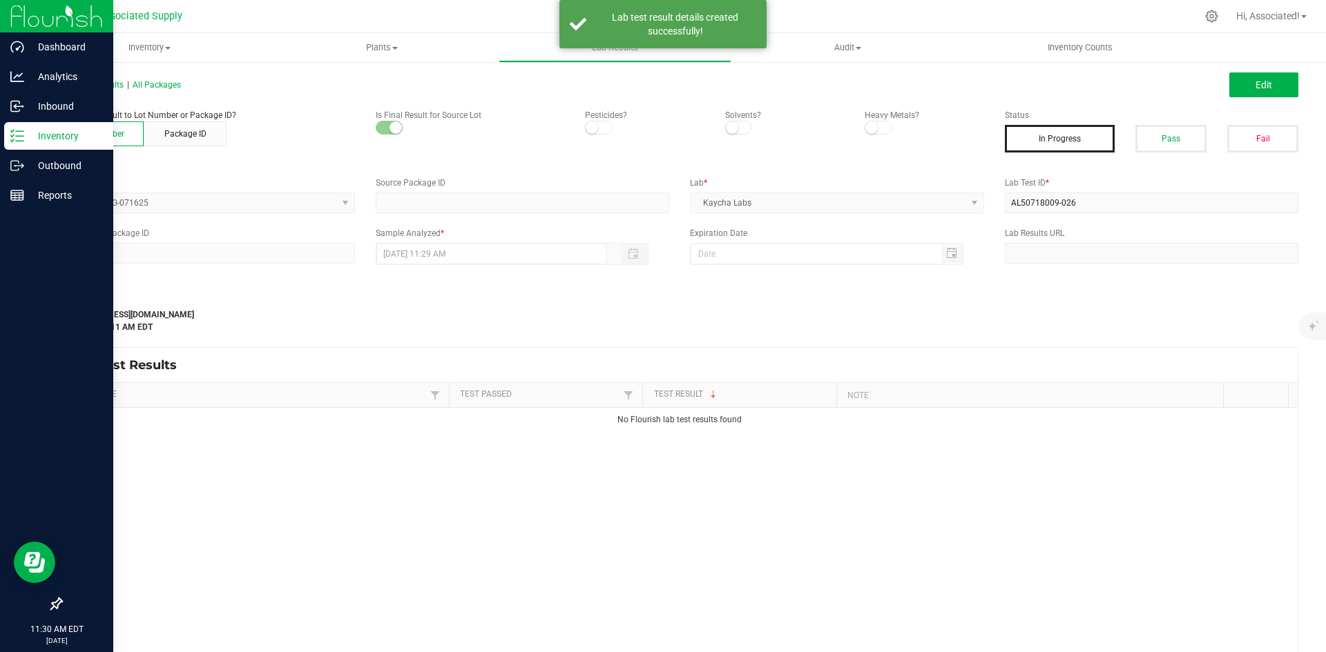
click at [1020, 322] on div "Last Modified support@asdistro.com Aug 20, 2025 11:30:11 AM EDT" at bounding box center [679, 306] width 1258 height 55
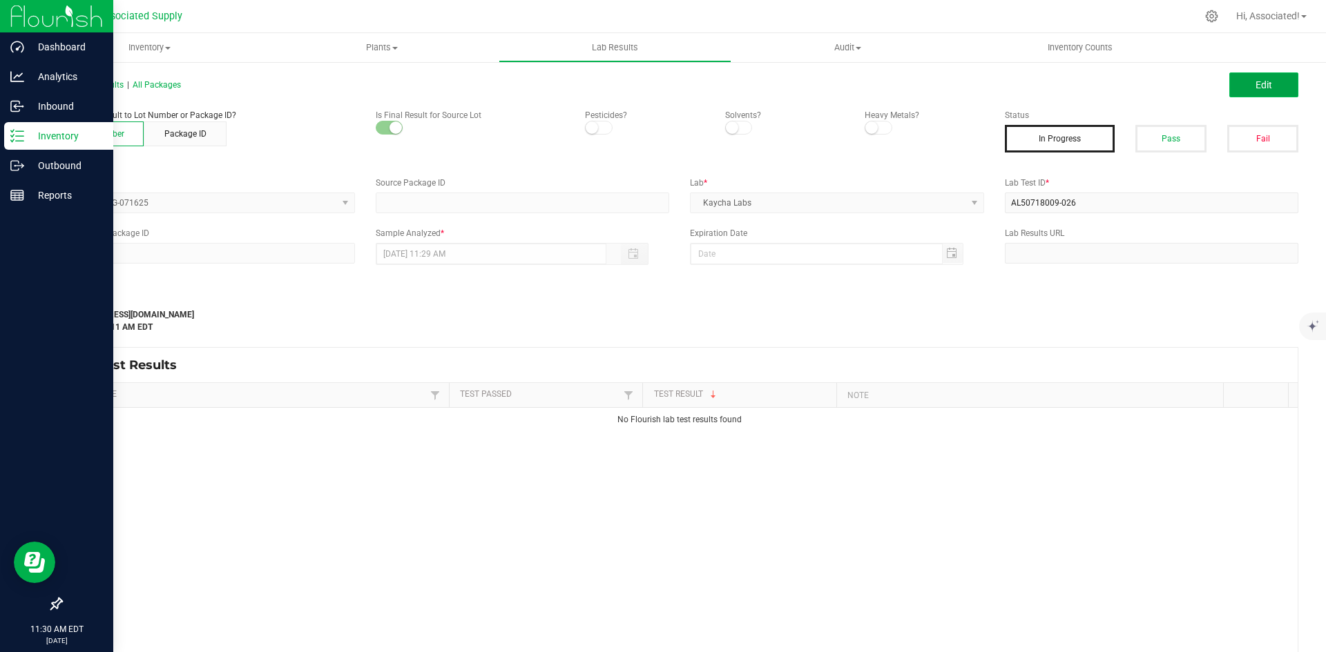
click at [1255, 81] on span "Edit" at bounding box center [1263, 84] width 17 height 11
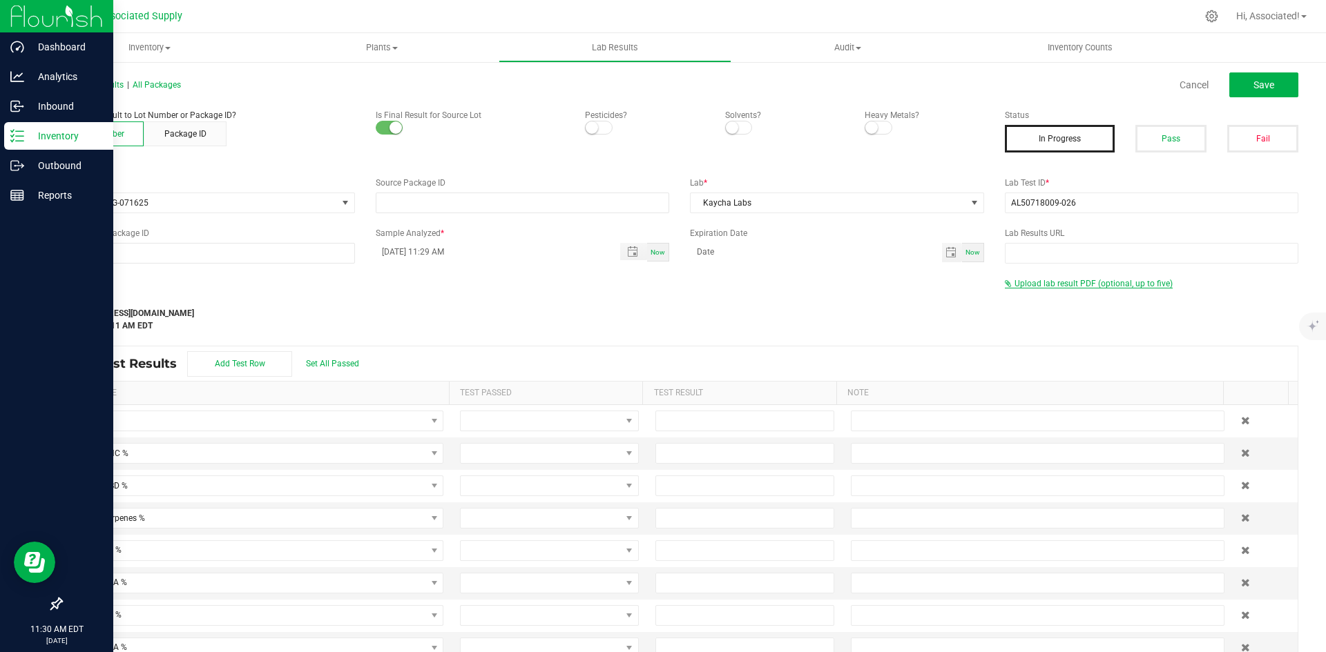
click at [1060, 283] on span "Upload lab result PDF (optional, up to five)" at bounding box center [1093, 284] width 158 height 10
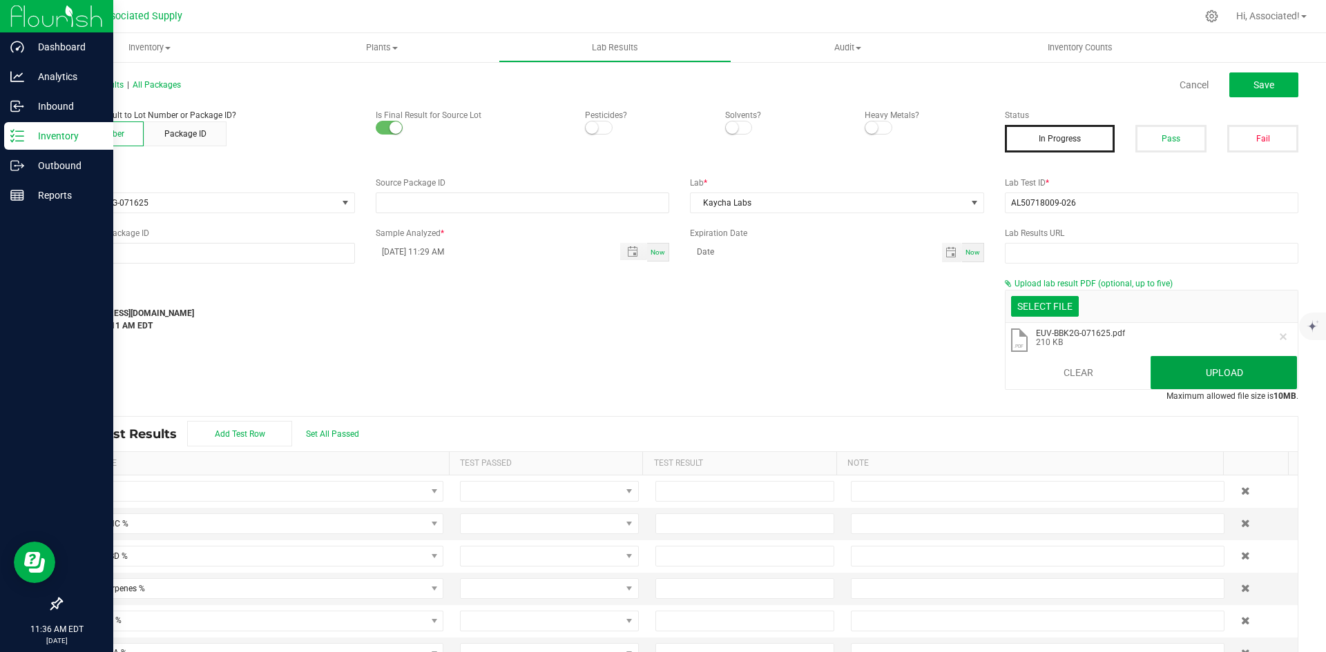
click at [1235, 371] on button "Upload" at bounding box center [1223, 372] width 146 height 33
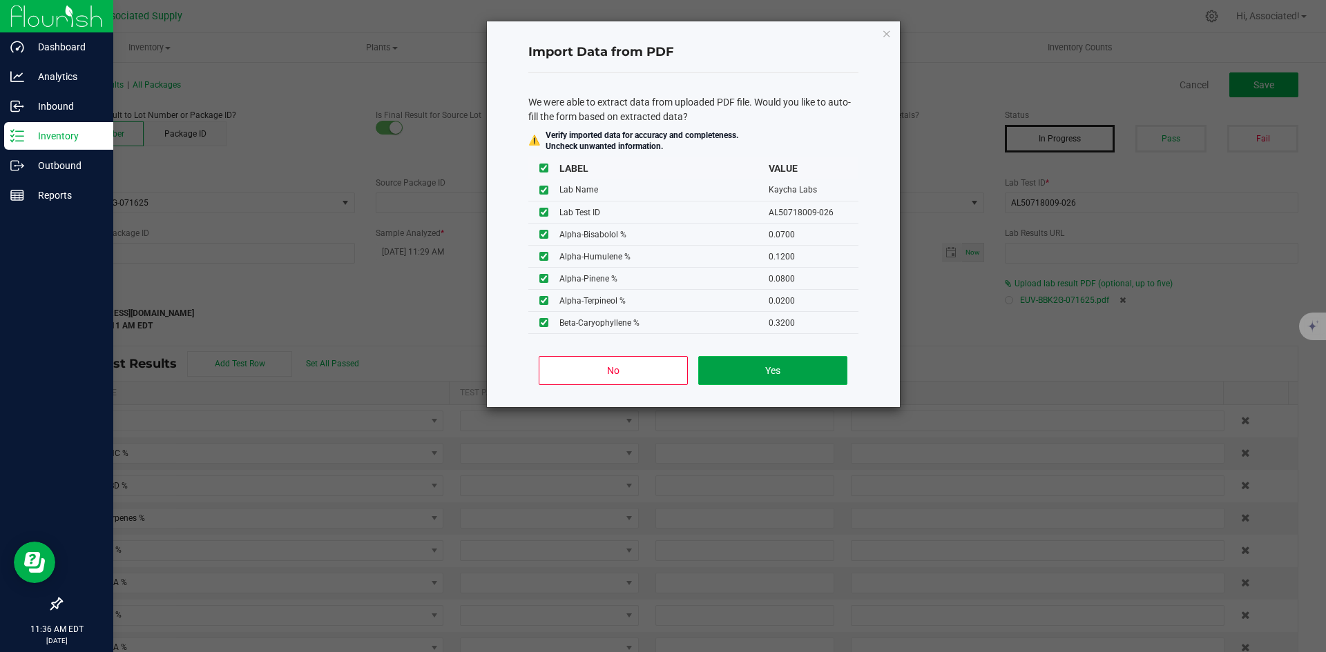
click at [783, 374] on button "Yes" at bounding box center [772, 370] width 148 height 29
type input "92.9752"
type input "86.0700"
type input "0.2579"
type input "85.9076"
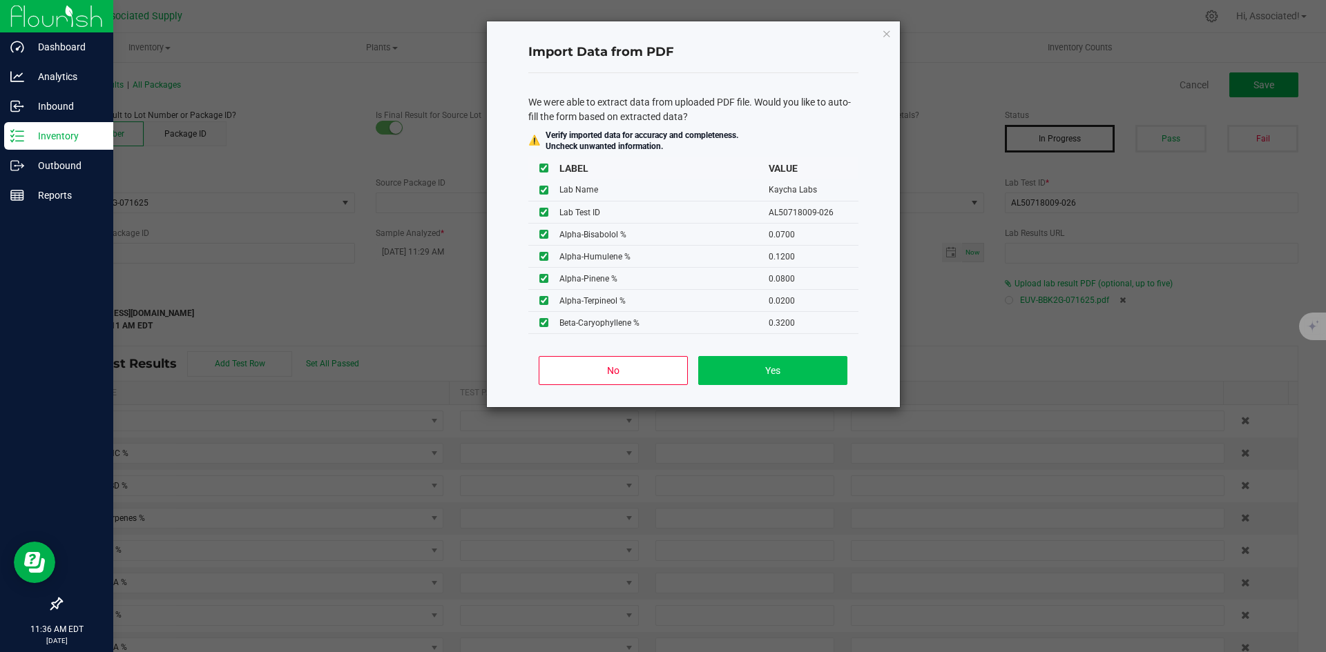
type input "0.1853"
type input "1.6353"
type input "1.0486"
type input "0.2579"
type input "3.3018"
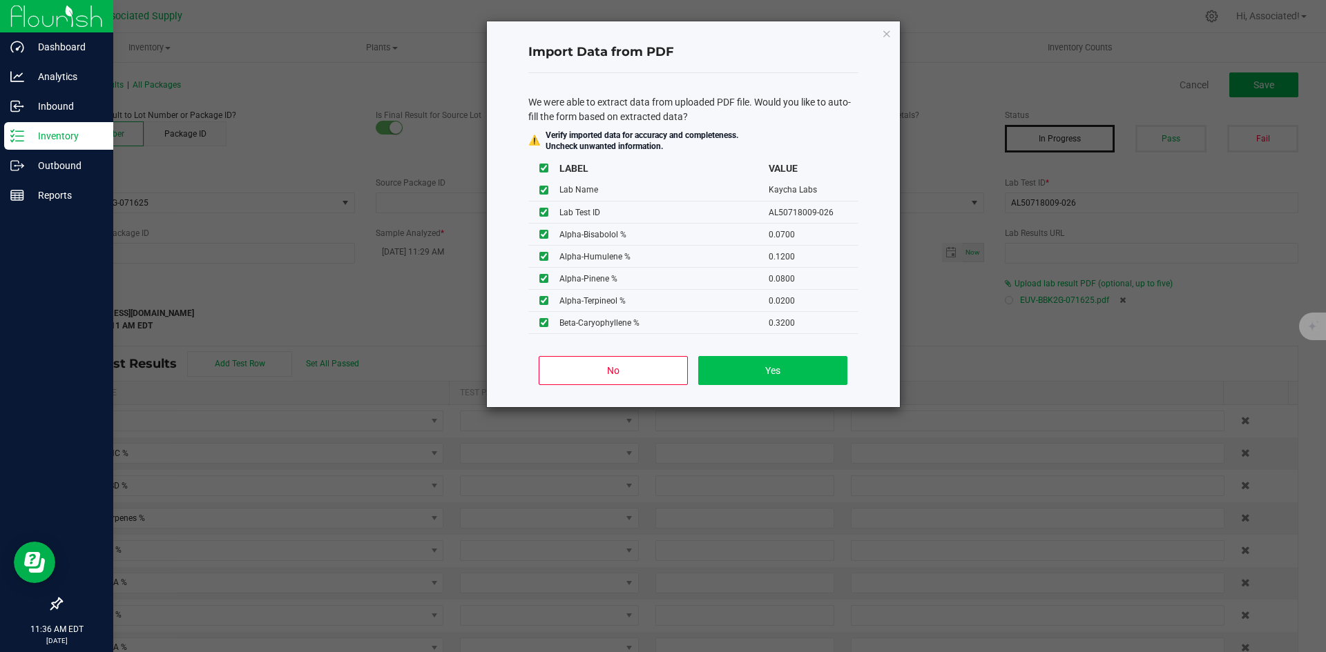
type input "0.6388"
type input "0.0700"
type input "0.1200"
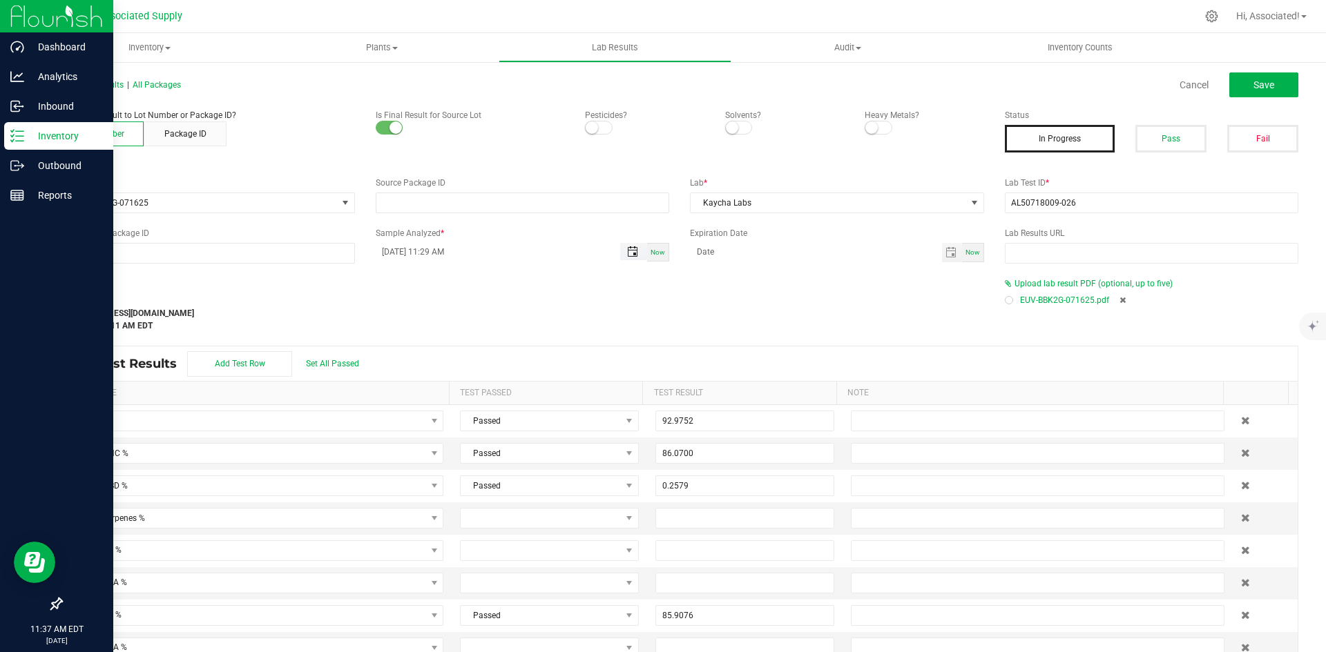
click at [628, 253] on span "Toggle popup" at bounding box center [632, 251] width 11 height 11
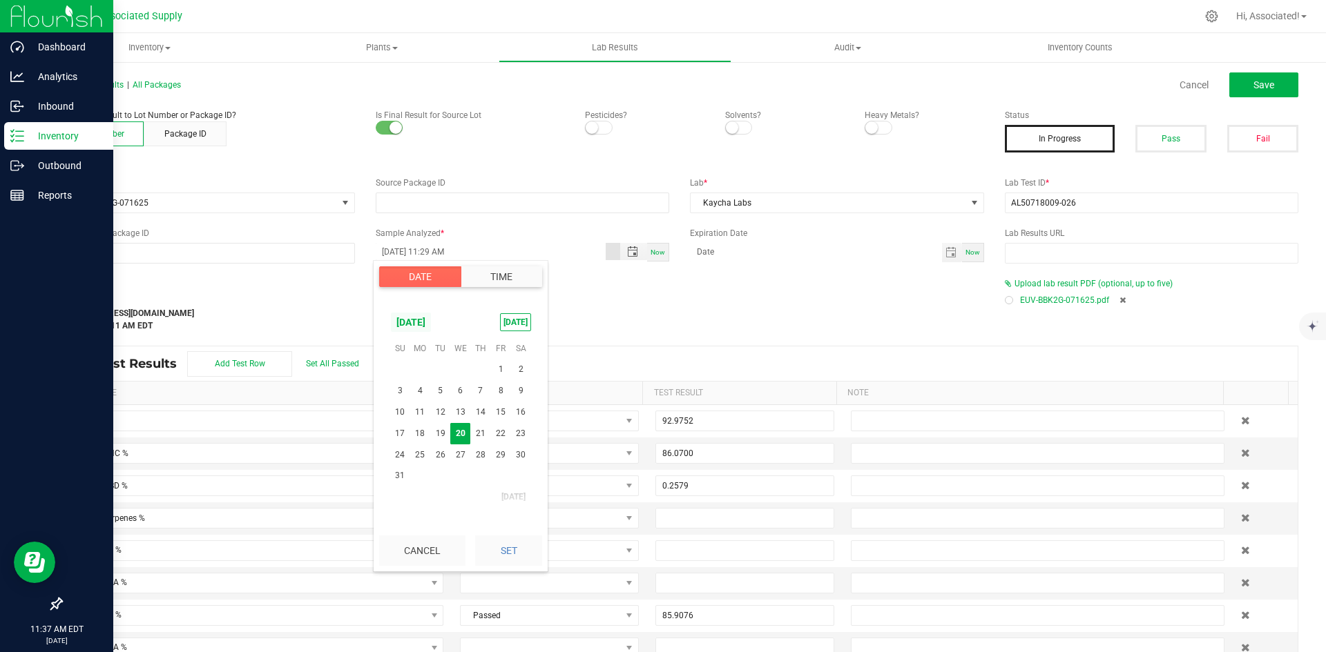
click at [429, 322] on span "[DATE]" at bounding box center [410, 322] width 41 height 21
click at [425, 381] on span "[DATE]" at bounding box center [432, 381] width 28 height 28
click at [494, 410] on span "18" at bounding box center [500, 412] width 20 height 21
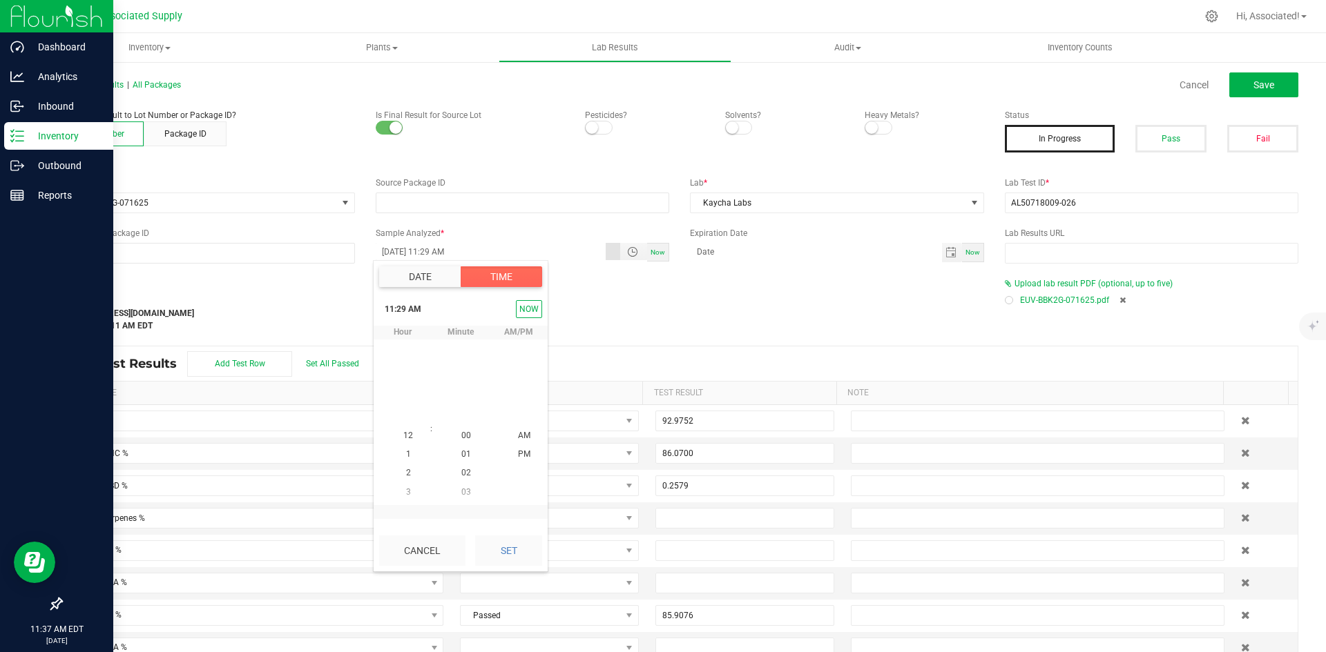
scroll to position [544, 0]
click at [406, 469] on span "1" at bounding box center [408, 474] width 5 height 10
click at [406, 437] on span "1" at bounding box center [408, 437] width 5 height 10
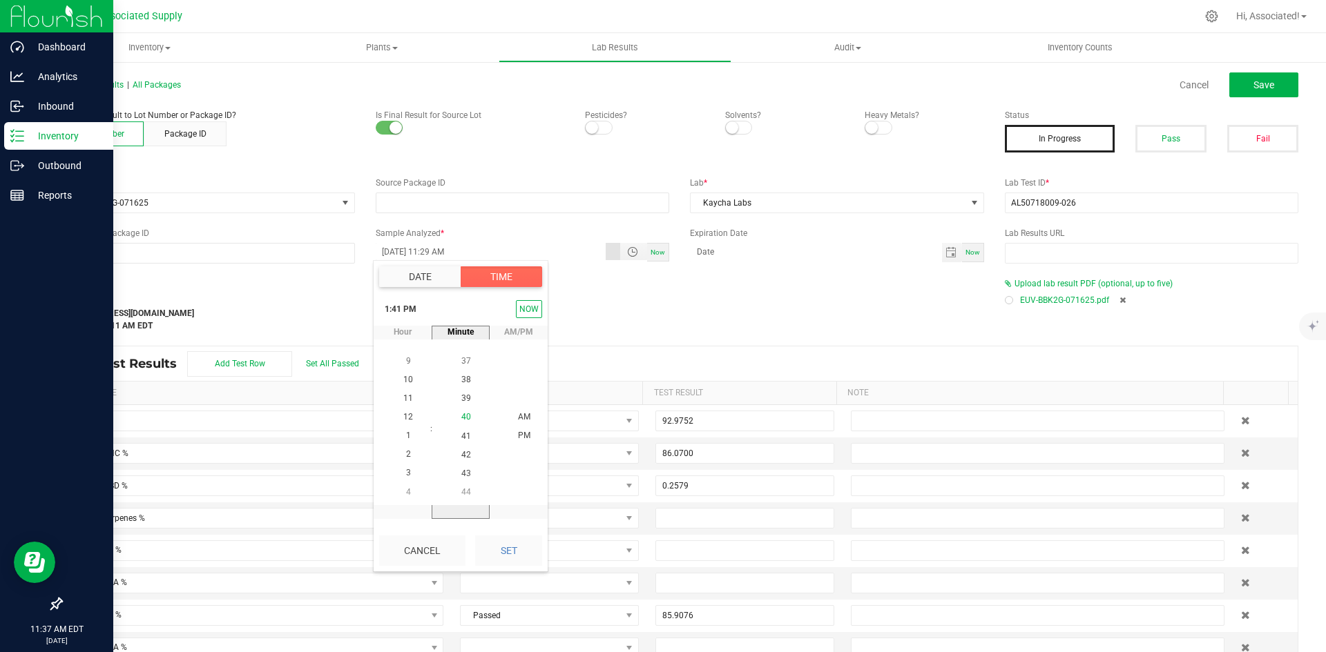
click at [461, 414] on span "40" at bounding box center [466, 418] width 10 height 10
click at [521, 436] on span "PM" at bounding box center [524, 437] width 12 height 10
click at [522, 555] on button "Set" at bounding box center [508, 551] width 67 height 30
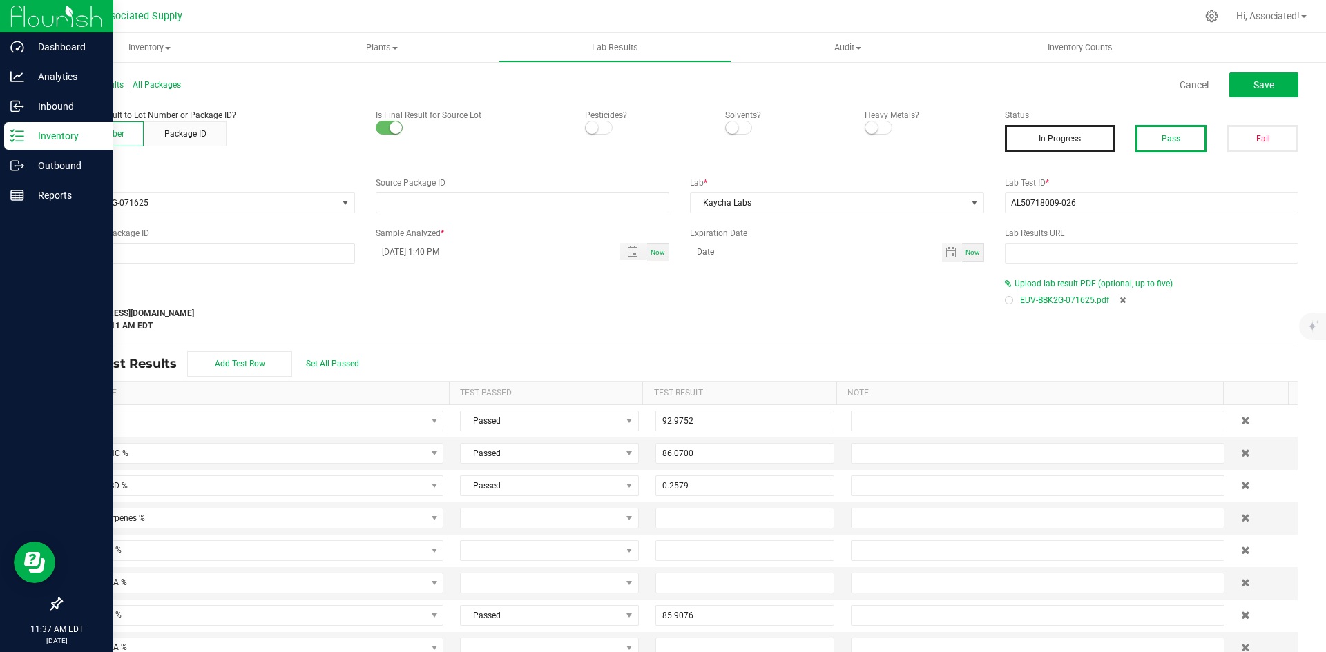
click at [1154, 141] on button "Pass" at bounding box center [1170, 139] width 71 height 28
click at [1253, 84] on span "Save" at bounding box center [1263, 84] width 21 height 11
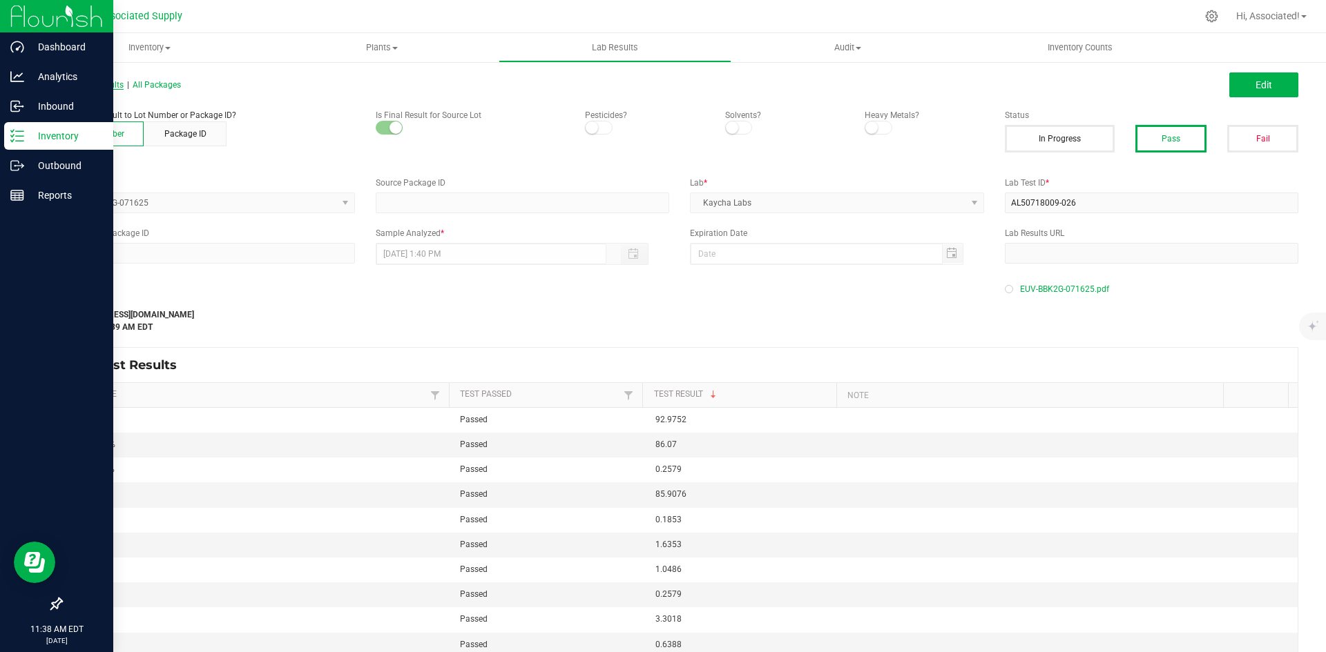
click at [83, 81] on span "All Lab Results" at bounding box center [92, 85] width 63 height 10
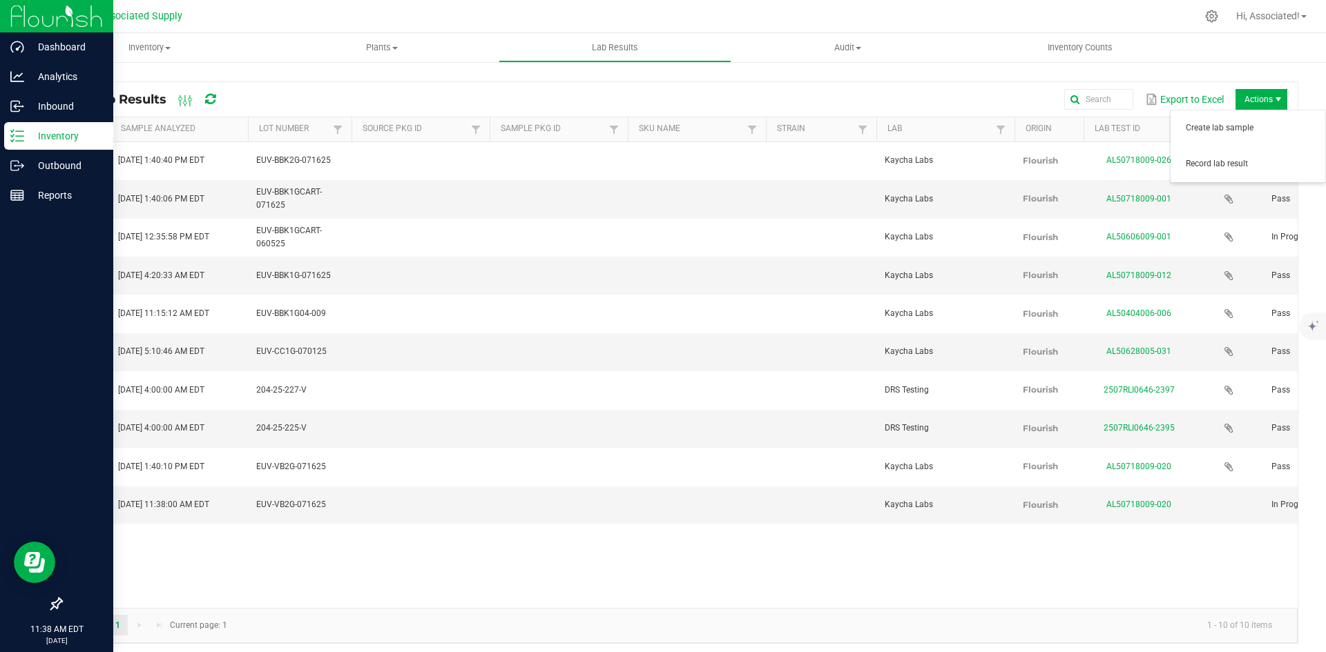
click at [1272, 95] on span "Actions" at bounding box center [1277, 99] width 11 height 11
click at [1214, 167] on span "Record lab result" at bounding box center [1250, 164] width 131 height 12
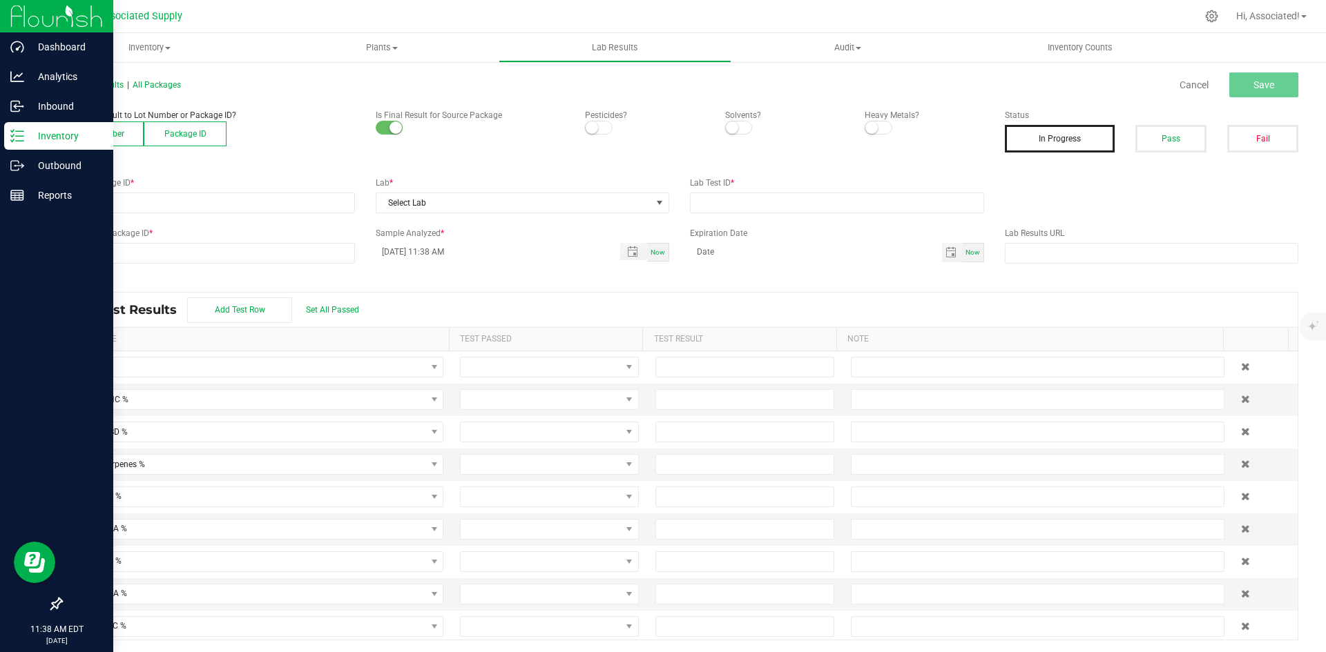
click at [111, 135] on button "Lot Number" at bounding box center [102, 134] width 83 height 25
click at [135, 198] on span at bounding box center [198, 202] width 275 height 19
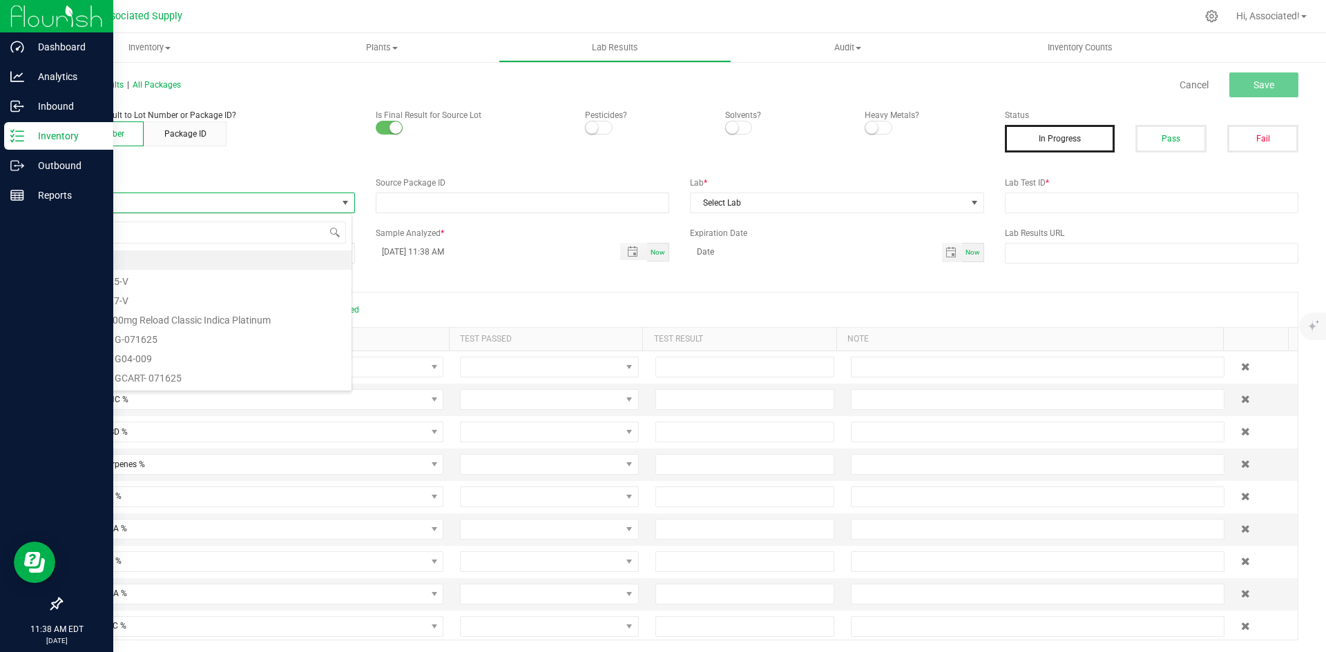
scroll to position [21, 291]
click at [160, 259] on li "EUV-BBKPB3G-070125" at bounding box center [206, 260] width 290 height 19
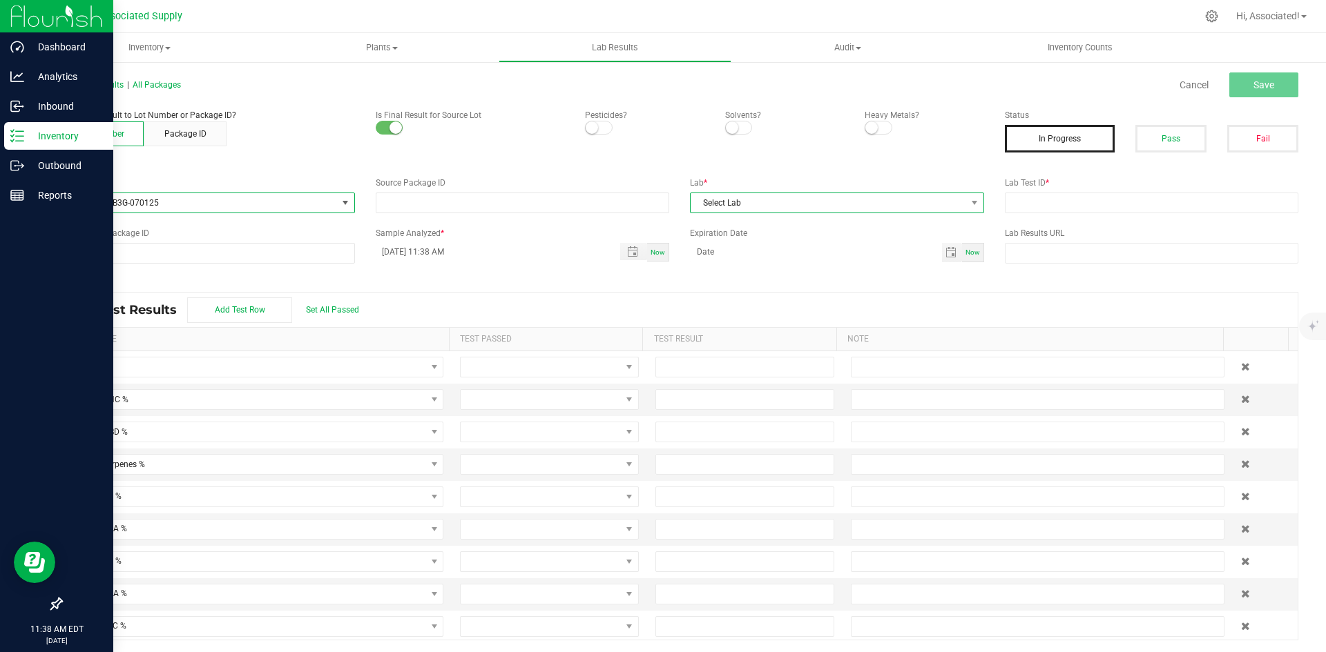
click at [800, 201] on span "Select Lab" at bounding box center [827, 202] width 275 height 19
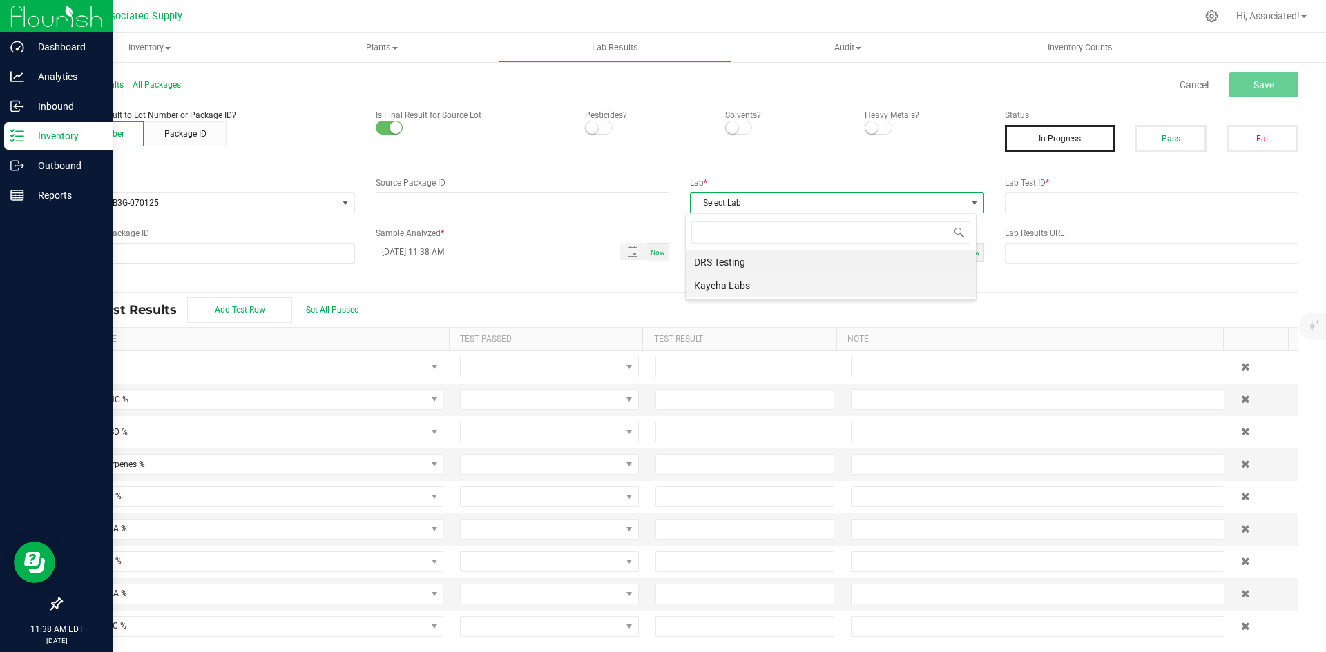
click at [736, 287] on li "Kaycha Labs" at bounding box center [831, 285] width 290 height 23
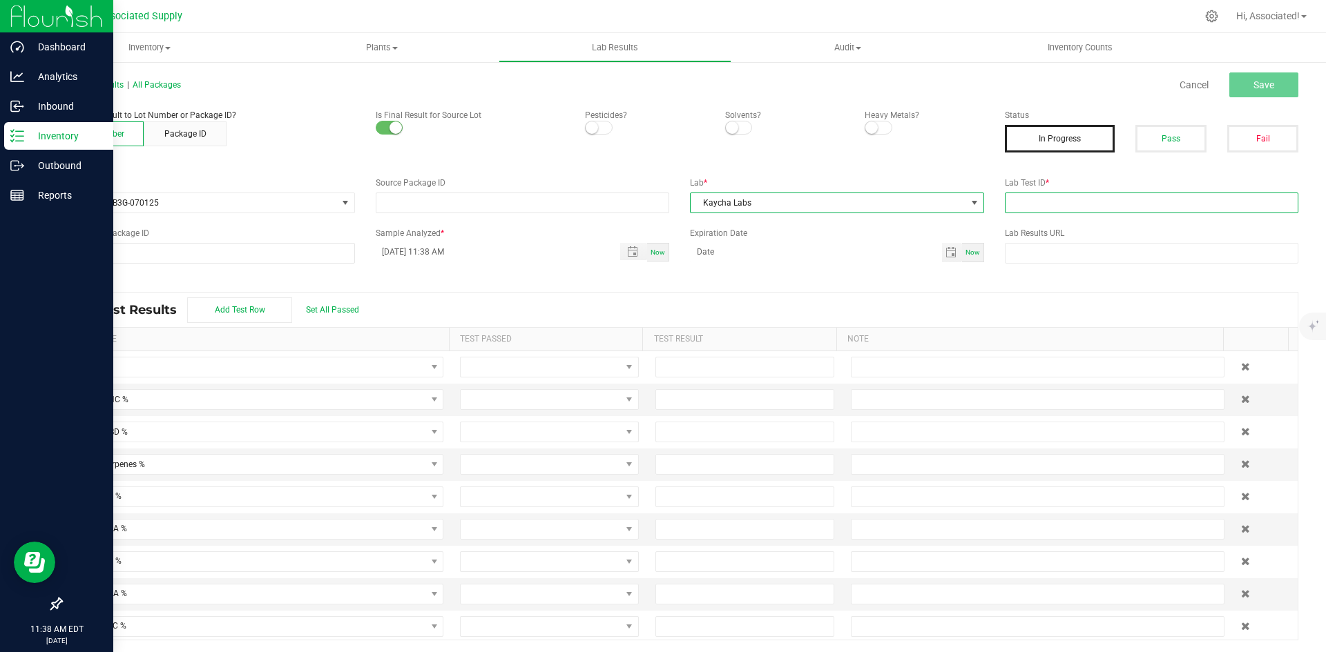
click at [1081, 202] on input "text" at bounding box center [1152, 203] width 294 height 21
click at [809, 241] on div "Expiration Date Now" at bounding box center [836, 244] width 315 height 35
click at [1253, 86] on span "Save" at bounding box center [1263, 84] width 21 height 11
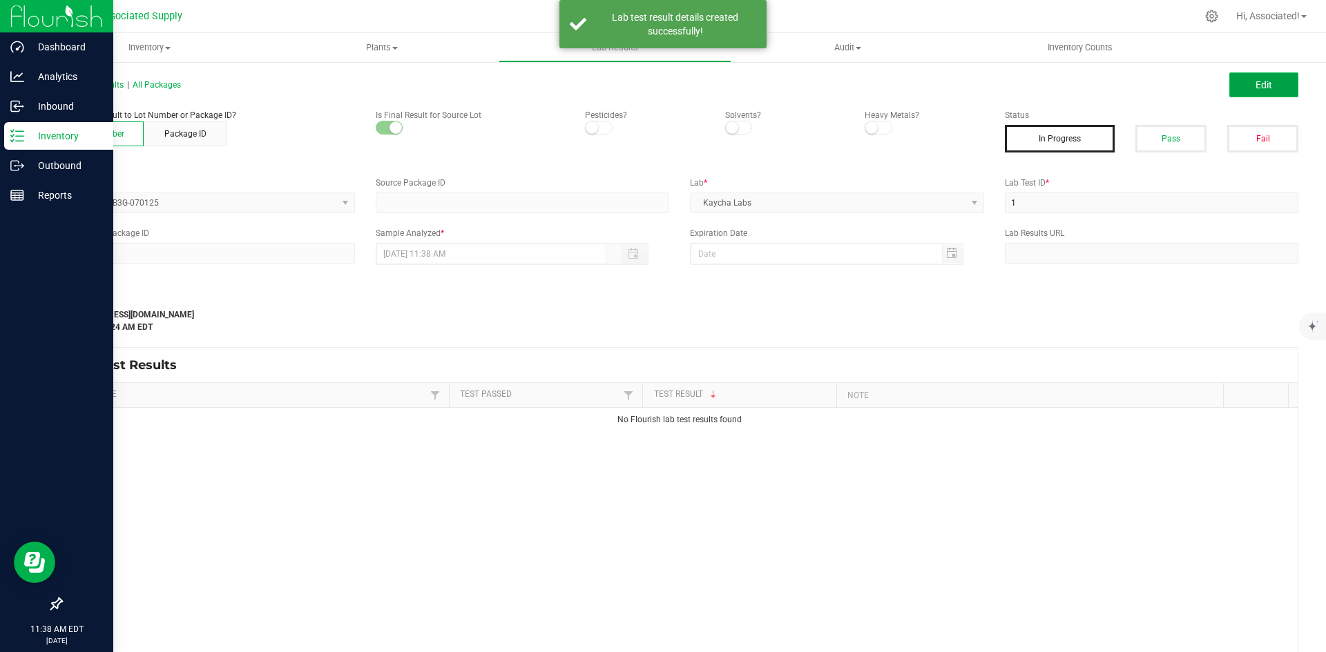
click at [1261, 77] on button "Edit" at bounding box center [1263, 84] width 69 height 25
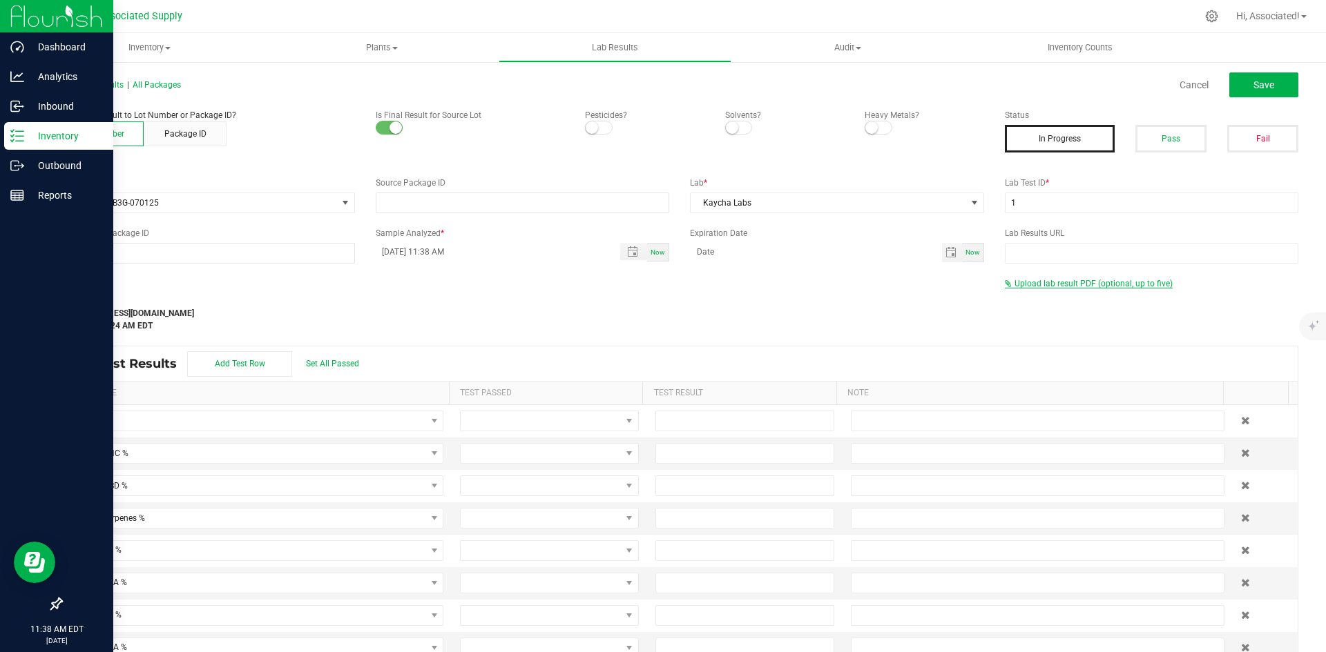
click at [1060, 282] on span "Upload lab result PDF (optional, up to five)" at bounding box center [1093, 284] width 158 height 10
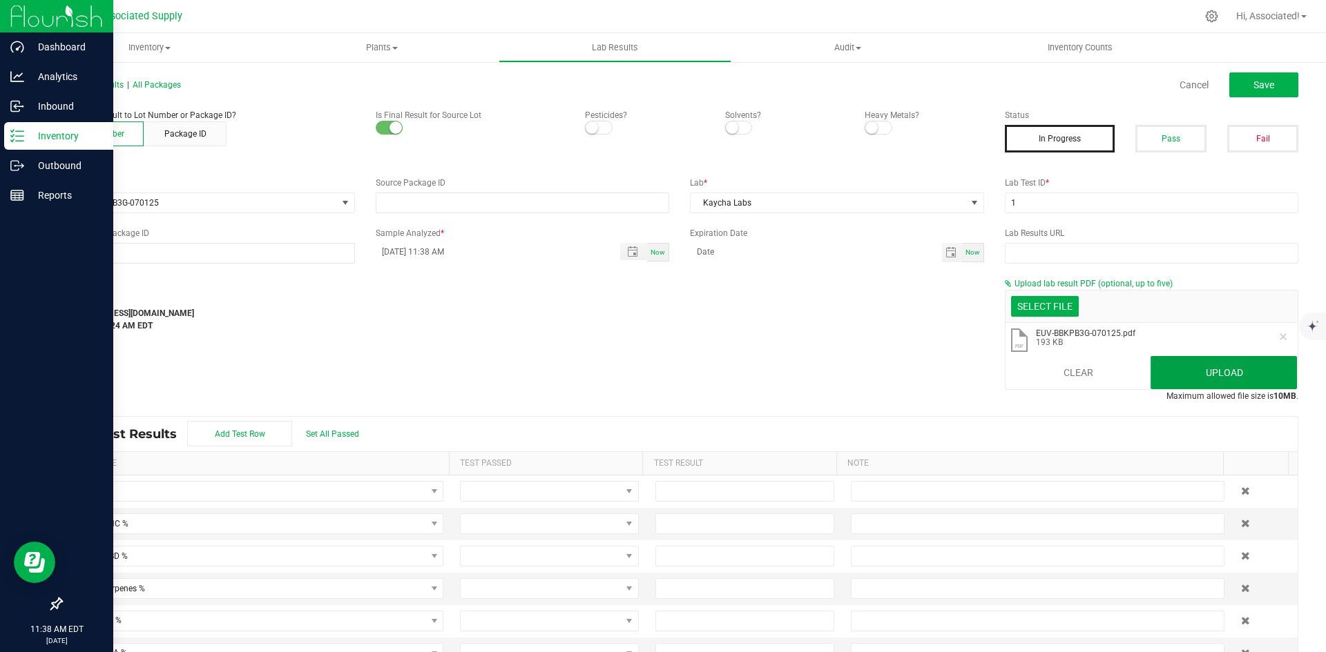
click at [1229, 376] on button "Upload" at bounding box center [1223, 372] width 146 height 33
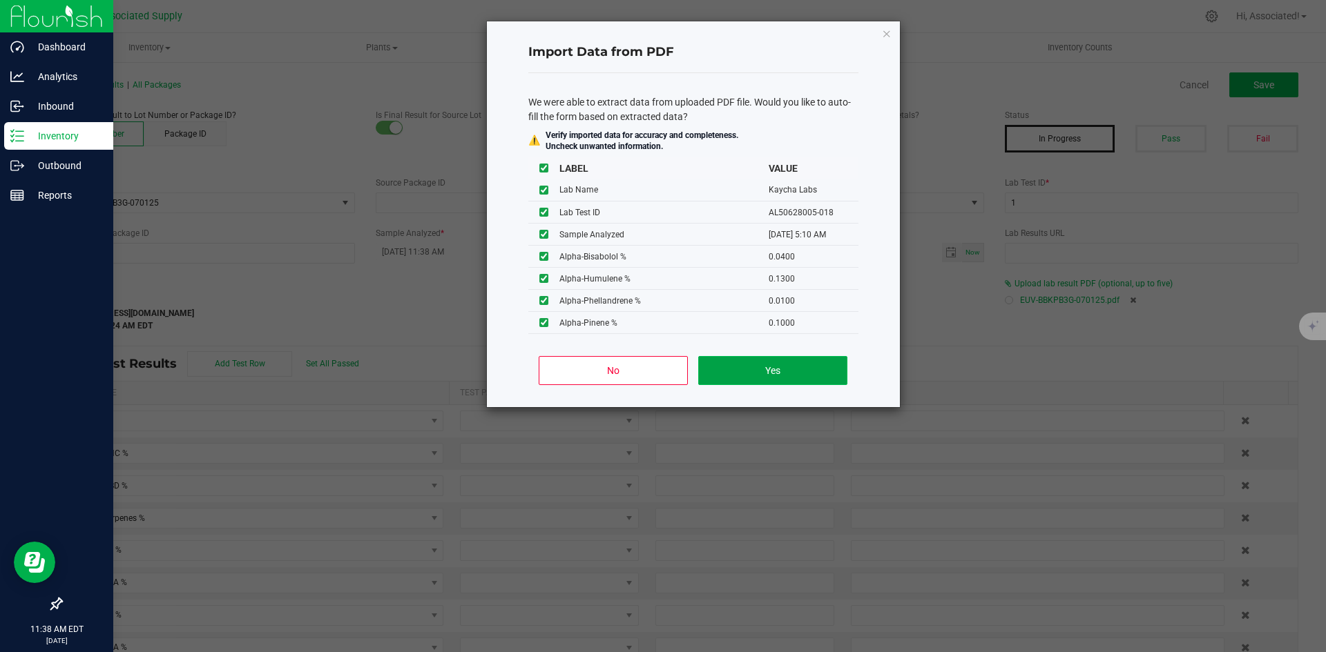
click at [800, 373] on button "Yes" at bounding box center [772, 370] width 148 height 29
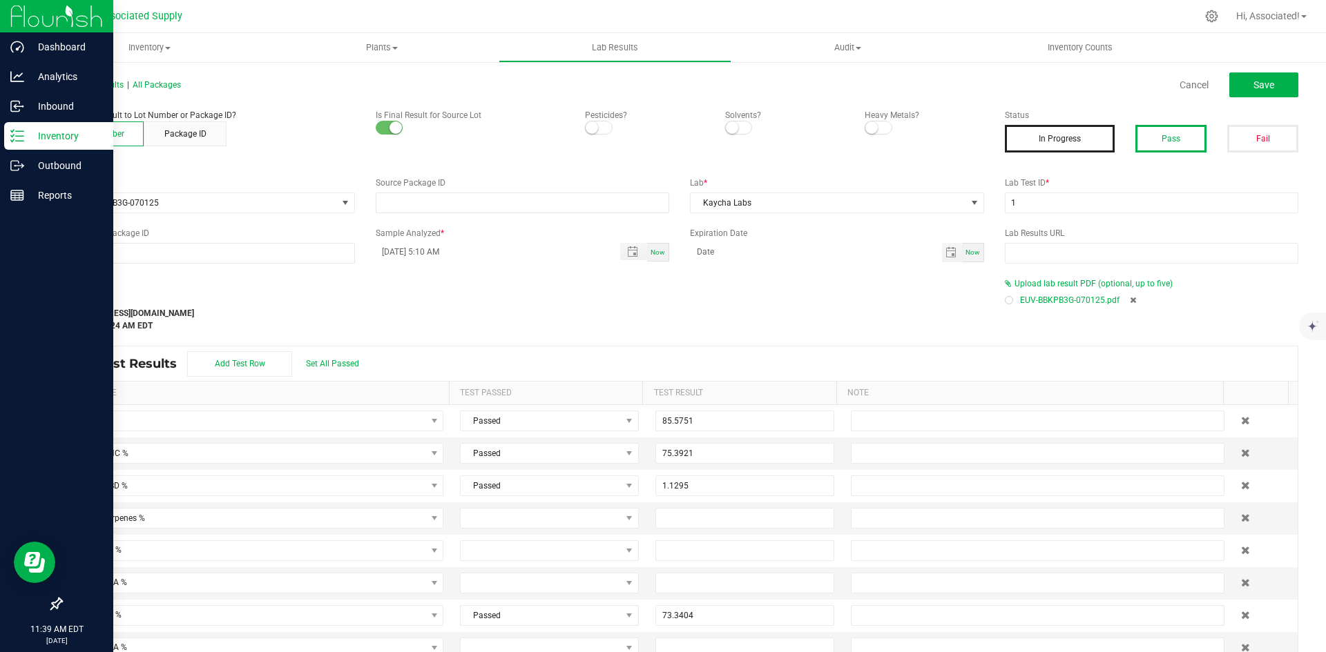
click at [1164, 139] on button "Pass" at bounding box center [1170, 139] width 71 height 28
click at [1052, 140] on button "In Progress" at bounding box center [1060, 139] width 110 height 28
click at [1043, 190] on div "Lab Test ID * 1" at bounding box center [1151, 195] width 315 height 37
click at [1041, 200] on input "1" at bounding box center [1152, 203] width 294 height 21
click at [1023, 203] on input "1" at bounding box center [1152, 203] width 294 height 21
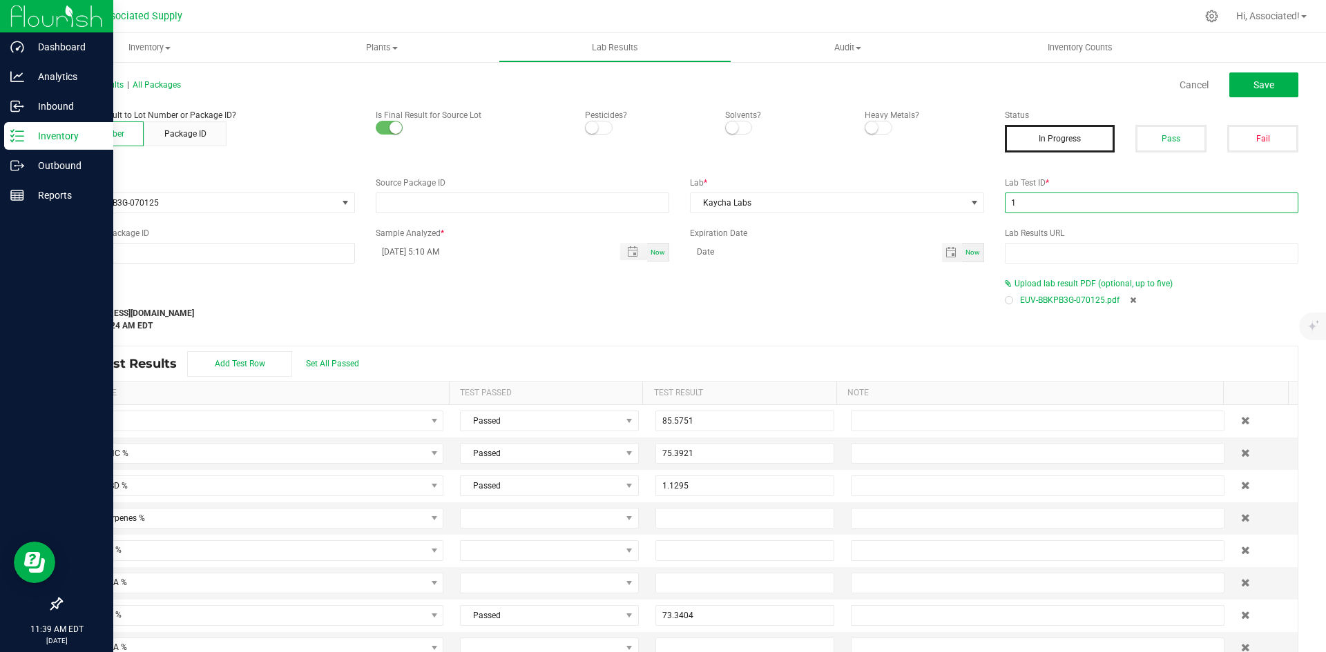
click at [1023, 203] on input "1" at bounding box center [1152, 203] width 294 height 21
paste input "AL50628005-018"
click at [875, 284] on div "Last Modified support@asdistro.com Aug 20, 2025 11:38:24 AM EDT" at bounding box center [522, 305] width 944 height 55
click at [1259, 84] on span "Save" at bounding box center [1263, 84] width 21 height 11
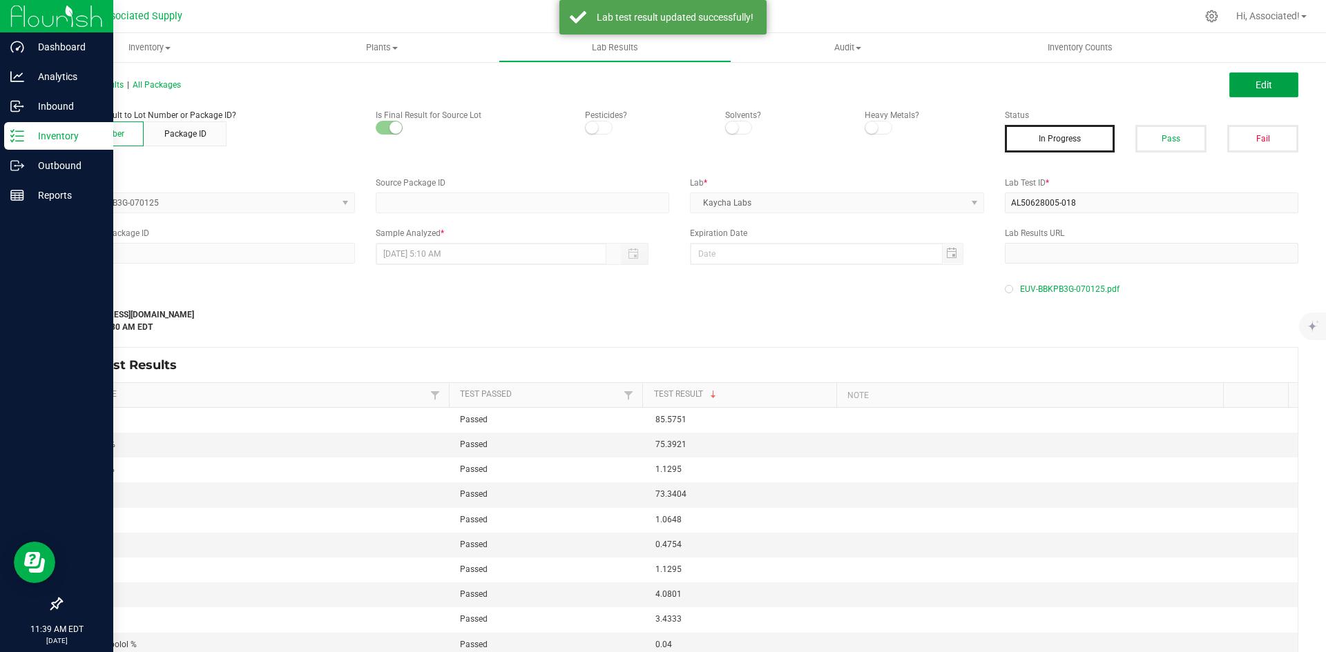
click at [1268, 78] on button "Edit" at bounding box center [1263, 84] width 69 height 25
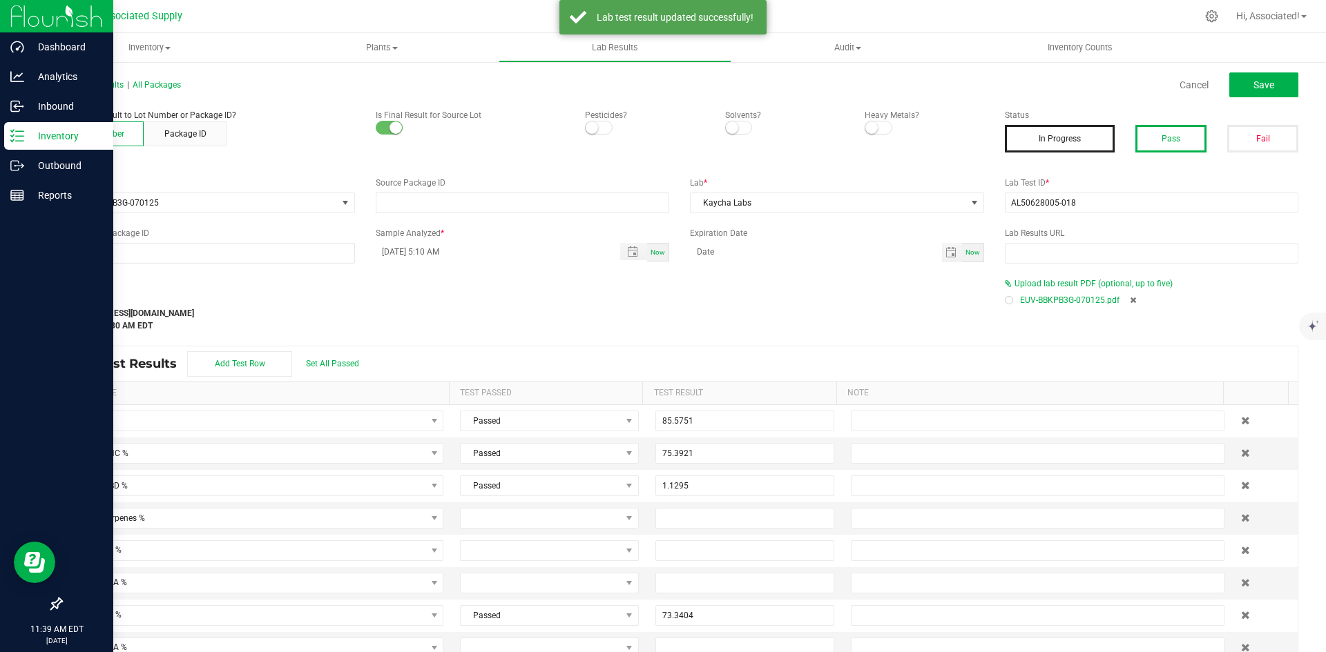
click at [1168, 139] on button "Pass" at bounding box center [1170, 139] width 71 height 28
click at [1253, 86] on span "Save" at bounding box center [1263, 84] width 21 height 11
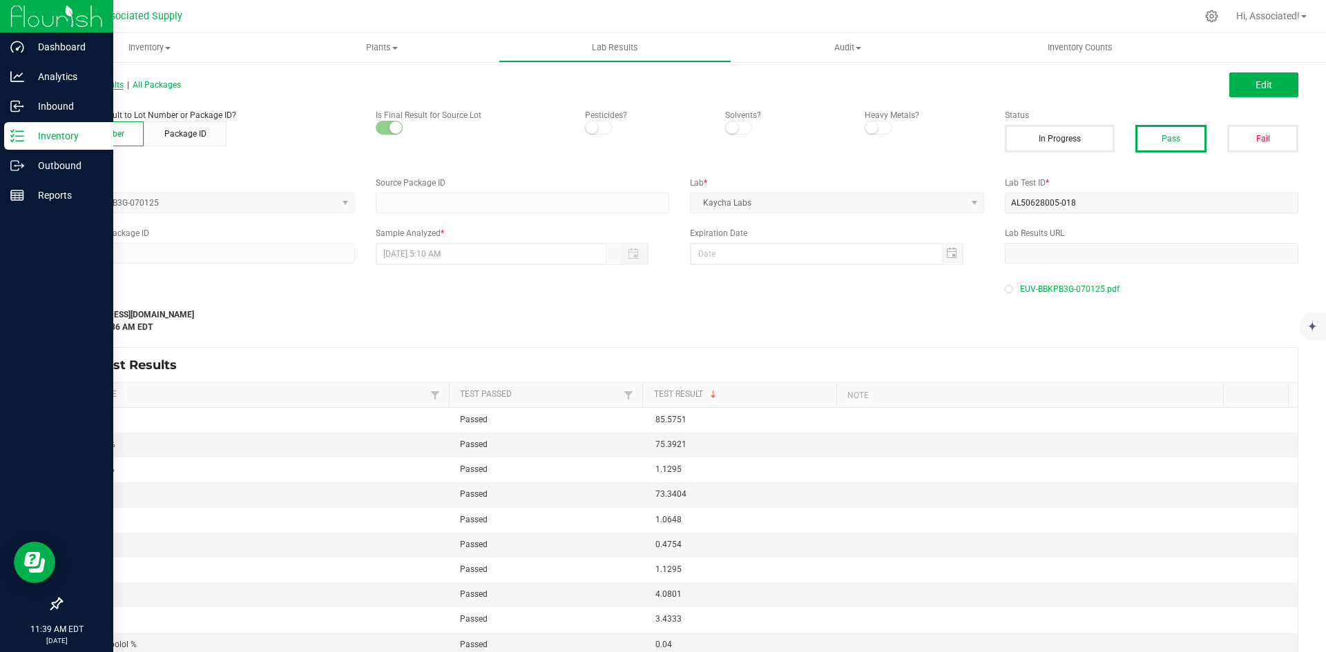
click at [88, 85] on span "All Lab Results" at bounding box center [92, 85] width 63 height 10
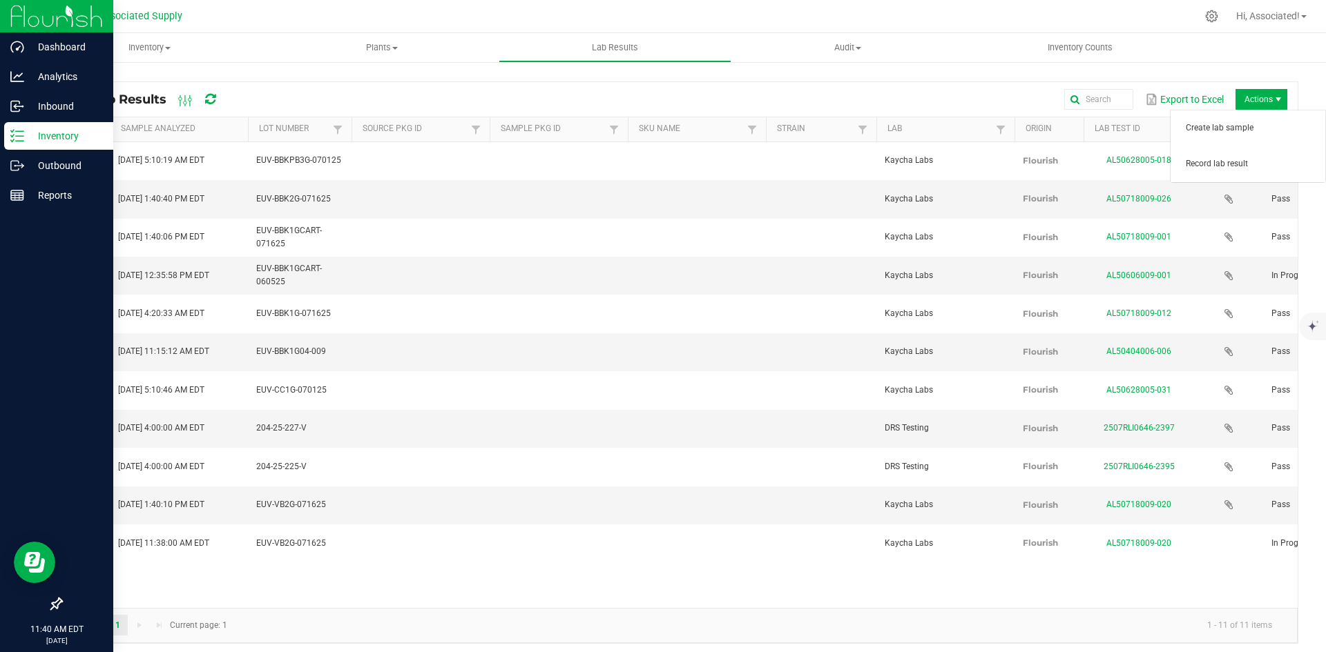
click at [1256, 94] on span "Actions" at bounding box center [1261, 99] width 52 height 21
click at [1215, 166] on span "Record lab result" at bounding box center [1250, 164] width 131 height 12
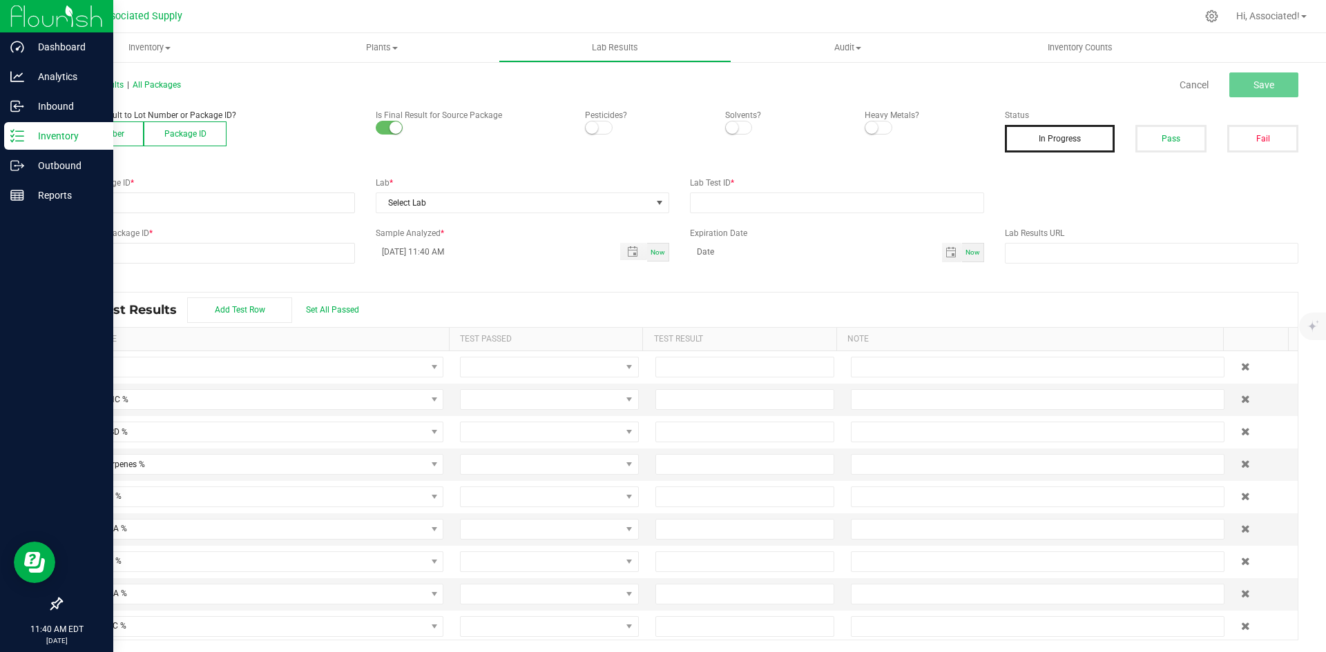
click at [84, 132] on button "Lot Number" at bounding box center [102, 134] width 83 height 25
click at [127, 200] on span at bounding box center [198, 202] width 275 height 19
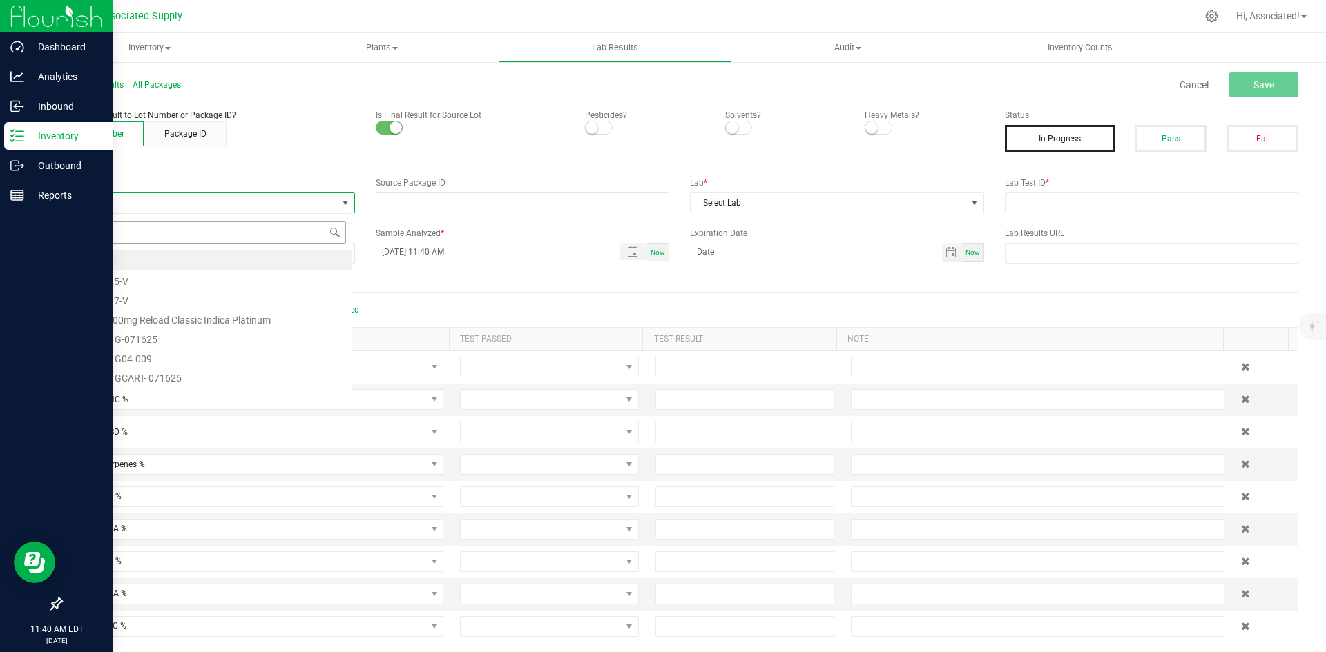
scroll to position [21, 291]
click at [122, 266] on li "EUV-CC1G-070125" at bounding box center [206, 260] width 290 height 19
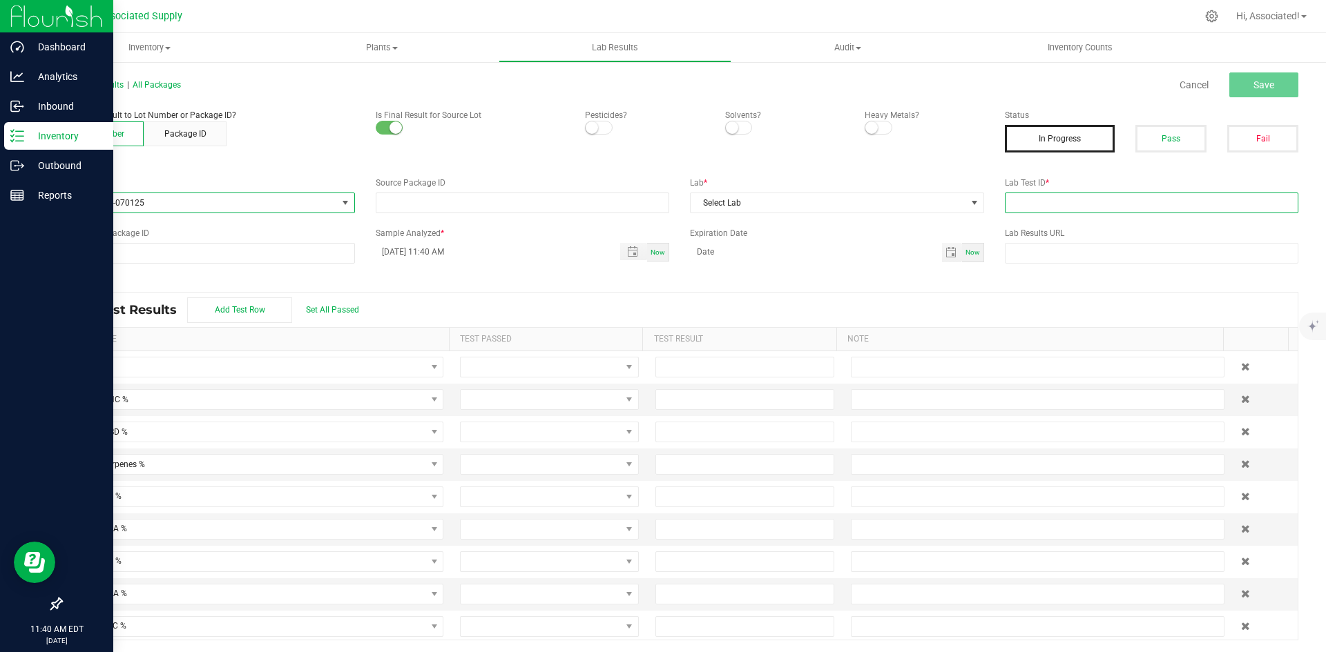
click at [1062, 198] on input "text" at bounding box center [1152, 203] width 294 height 21
click at [969, 206] on span at bounding box center [974, 202] width 11 height 11
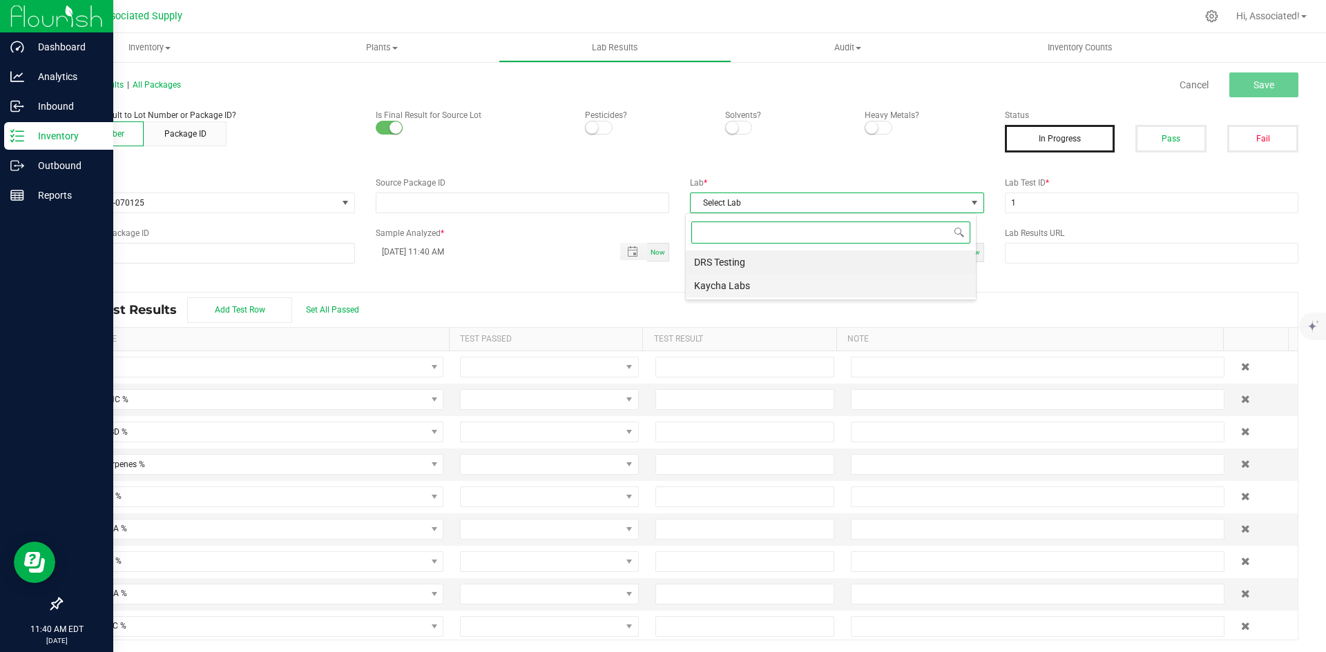
click at [708, 284] on li "Kaycha Labs" at bounding box center [831, 285] width 290 height 23
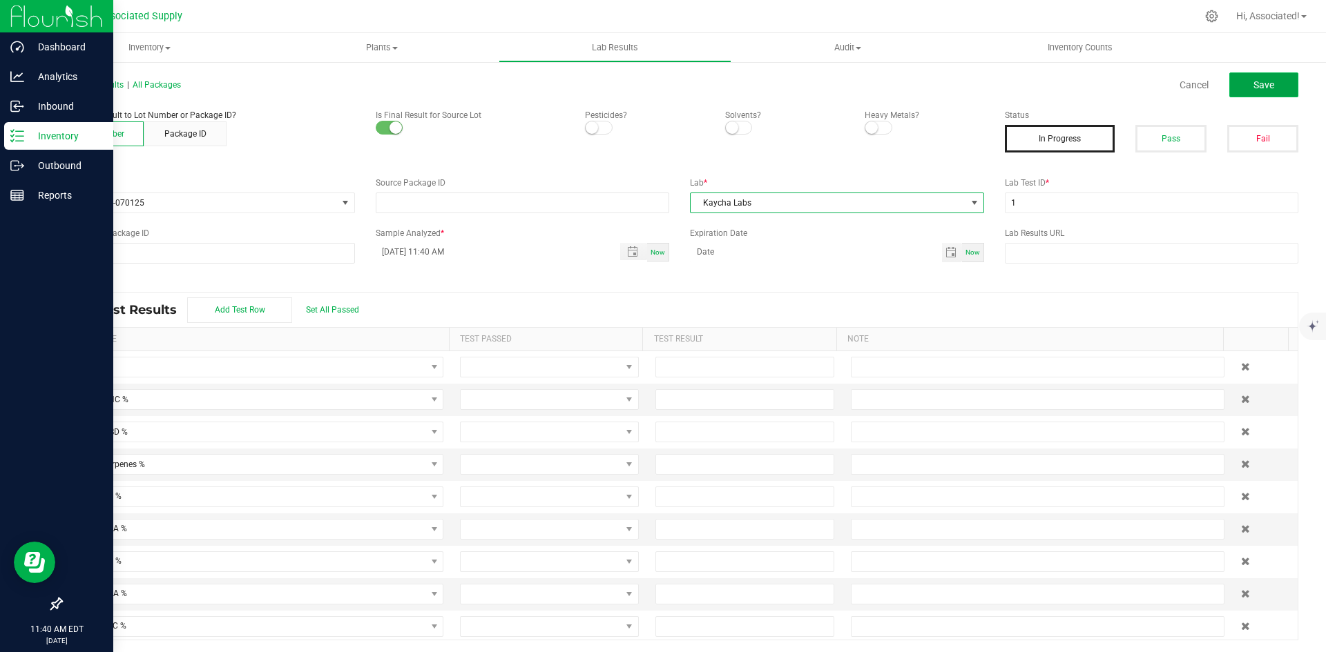
click at [1252, 92] on button "Save" at bounding box center [1263, 84] width 69 height 25
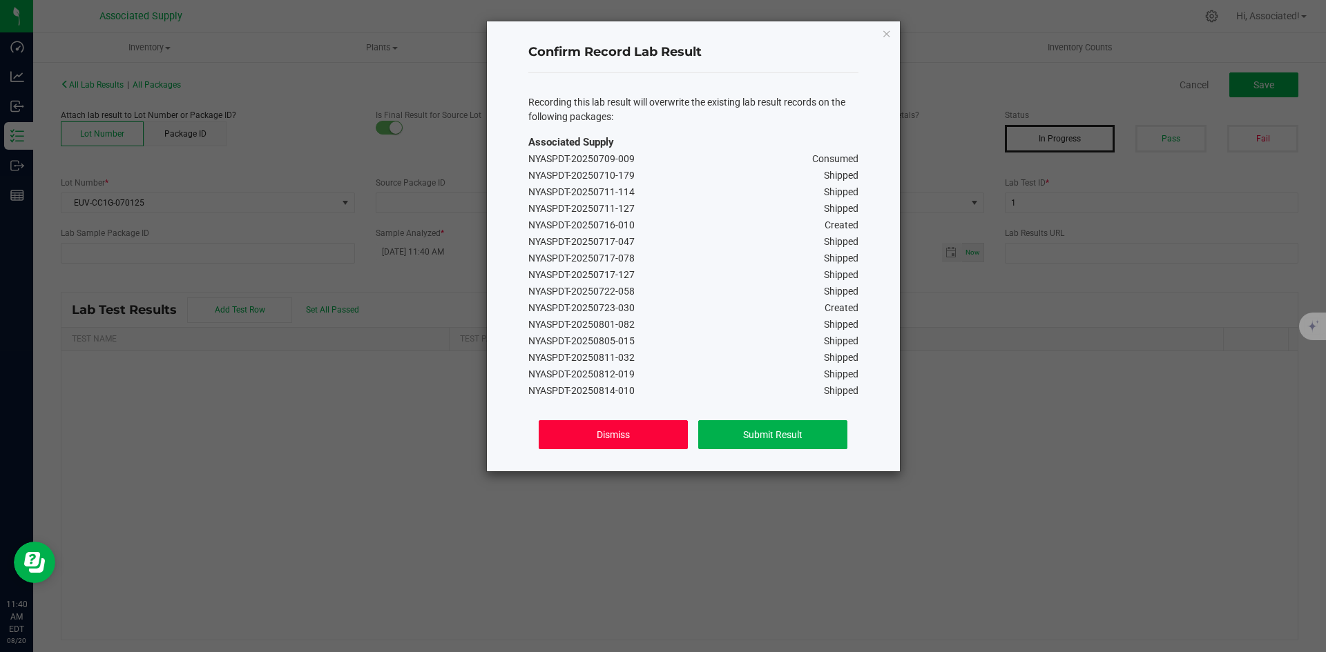
click at [627, 432] on button "Dismiss" at bounding box center [613, 434] width 148 height 29
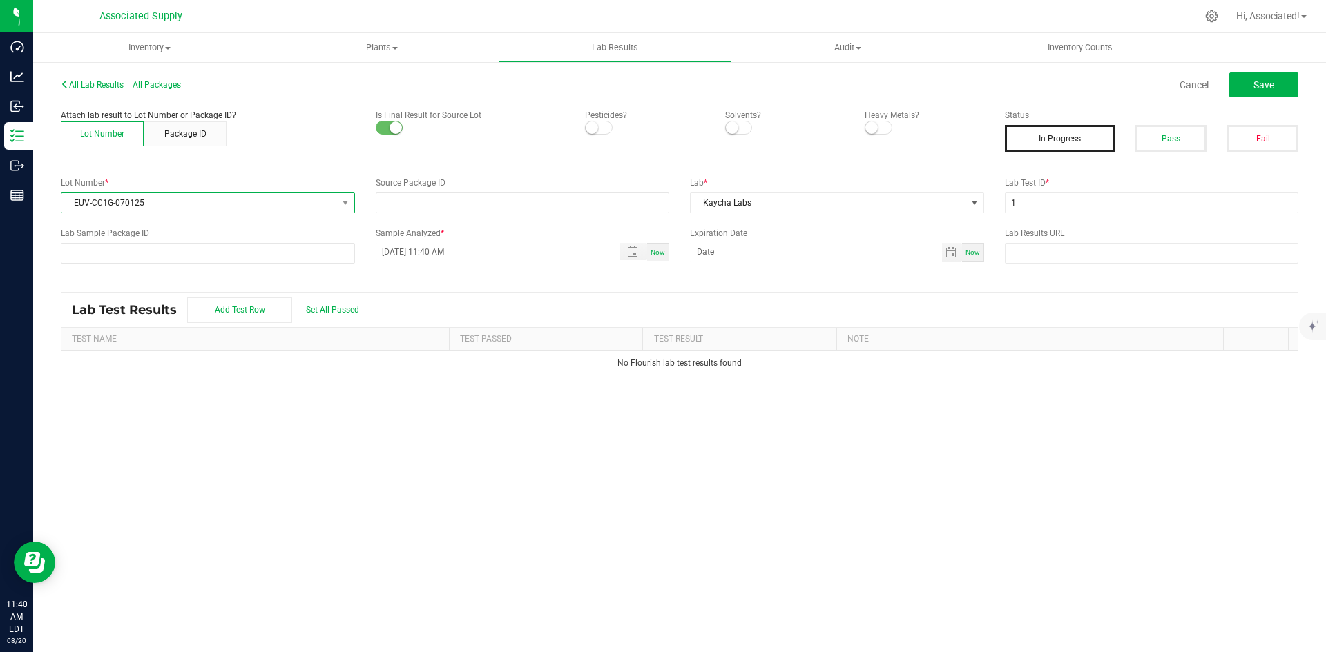
click at [333, 199] on span "EUV-CC1G-070125" at bounding box center [198, 202] width 275 height 19
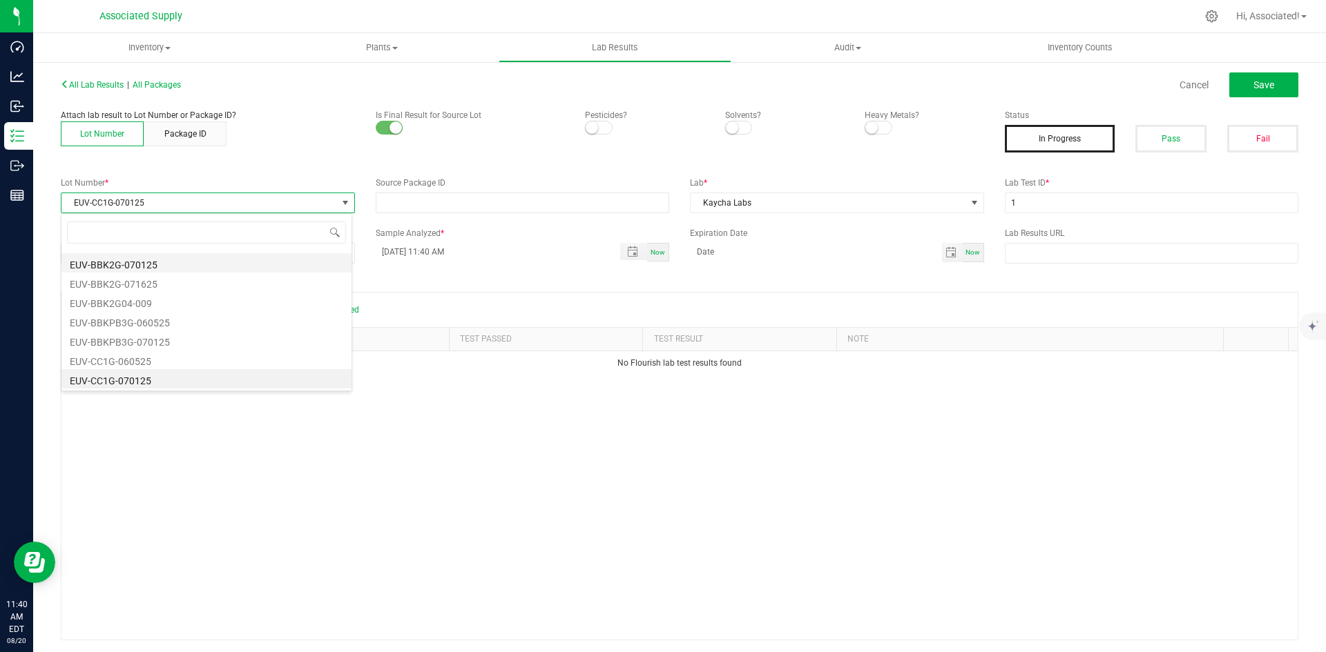
click at [191, 265] on li "EUV-BBK2G-070125" at bounding box center [206, 262] width 290 height 19
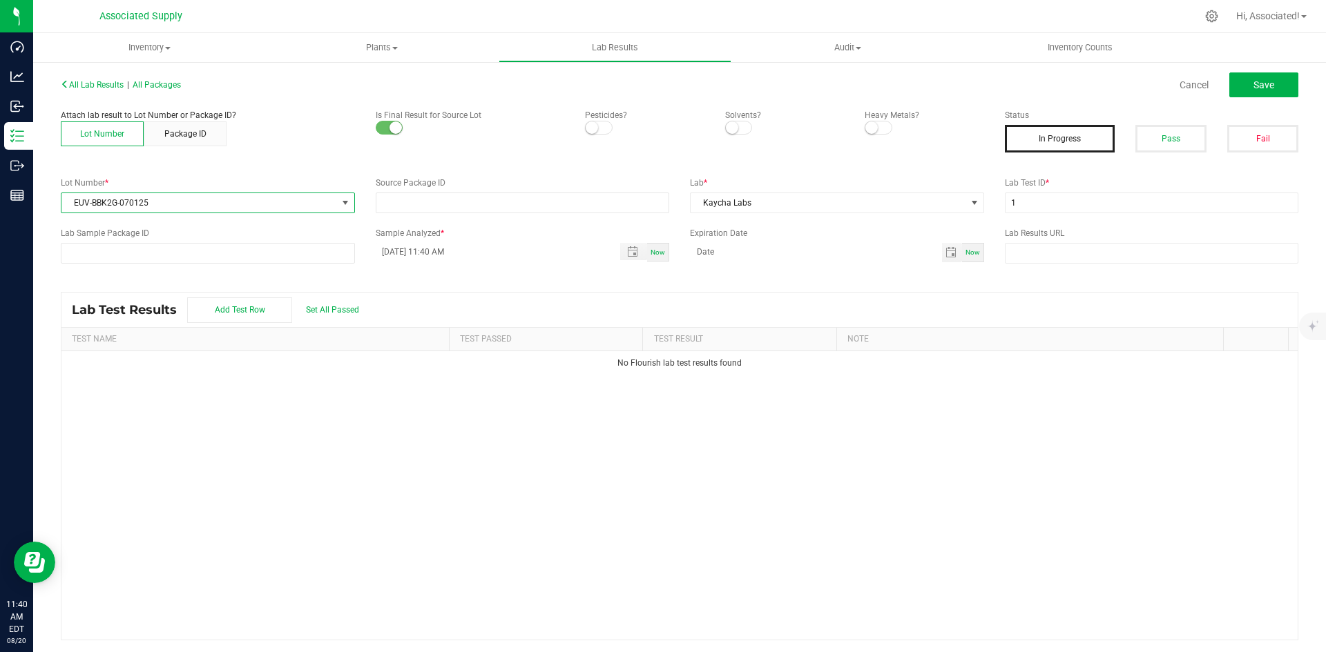
click at [342, 159] on div "Attach lab result to Lot Number or Package ID? Lot Number Package ID Is Final R…" at bounding box center [679, 136] width 1258 height 54
click at [314, 201] on span "EUV-BBK2G-070125" at bounding box center [198, 202] width 275 height 19
click at [1183, 81] on link "Cancel" at bounding box center [1193, 85] width 29 height 14
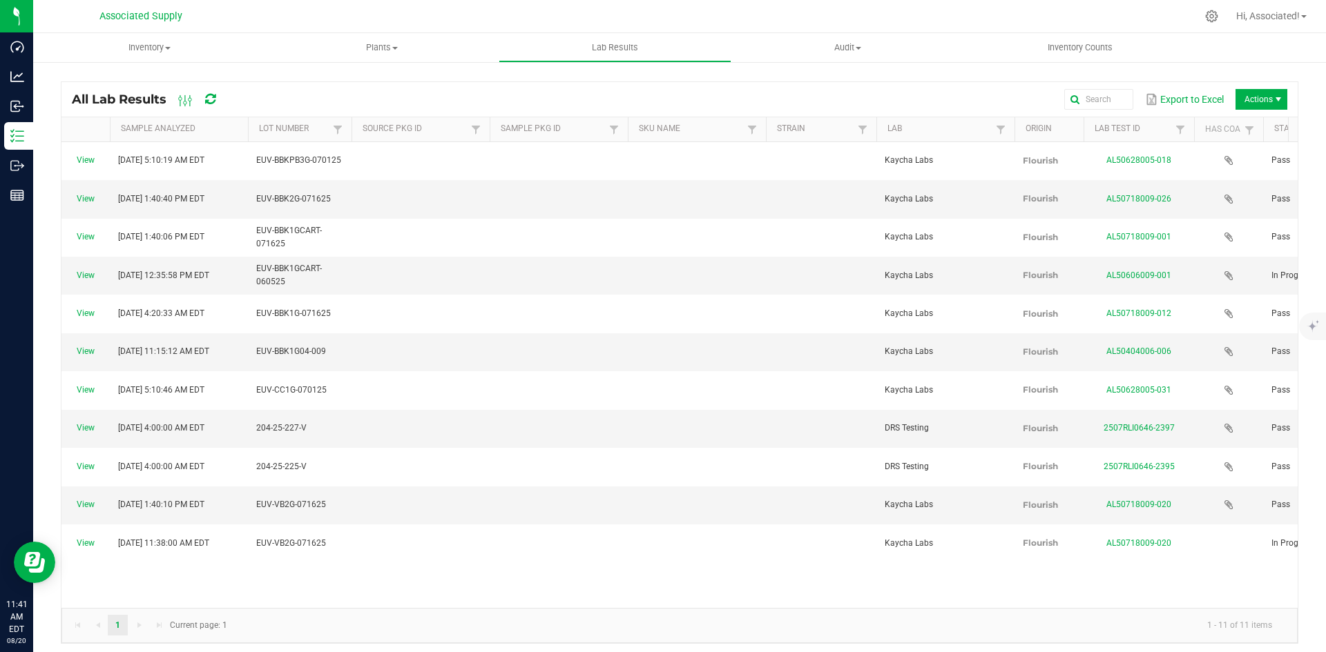
click at [556, 512] on div "View Jul 3, 2025 5:10:19 AM EDT EUV-BBKPB3G-070125 Kaycha Labs Flourish AL50628…" at bounding box center [679, 375] width 1236 height 466
click at [1246, 93] on span "Actions" at bounding box center [1261, 99] width 52 height 21
click at [1214, 166] on span "Record lab result" at bounding box center [1250, 164] width 131 height 12
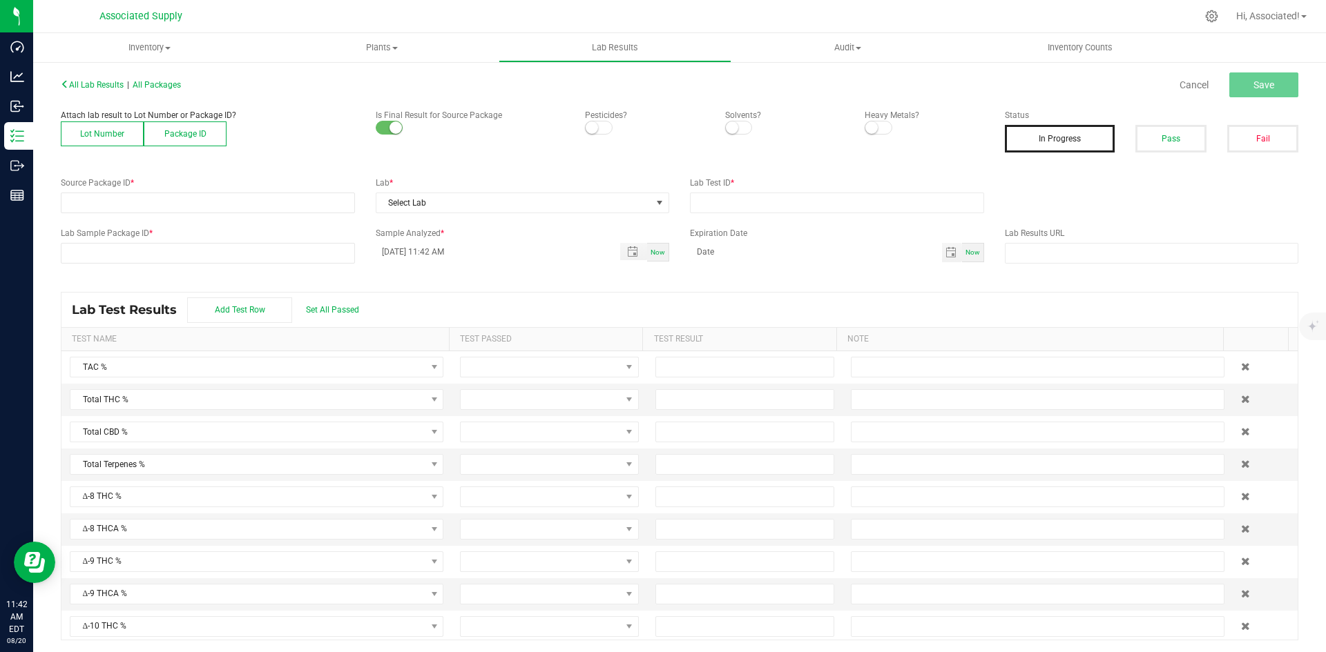
click at [104, 134] on button "Lot Number" at bounding box center [102, 134] width 83 height 25
click at [128, 204] on span at bounding box center [198, 202] width 275 height 19
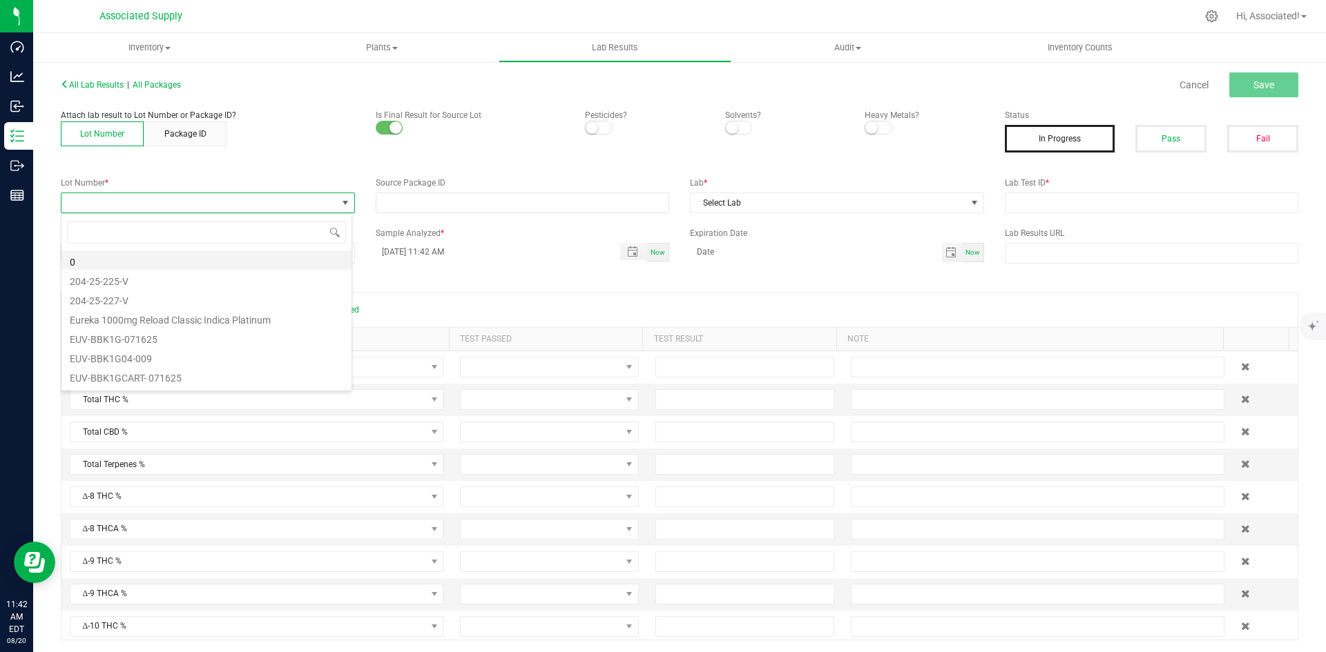
scroll to position [21, 291]
type input "EUV-CC1G-071625"
click at [135, 258] on li "EUV-CC1G-071625" at bounding box center [206, 260] width 290 height 19
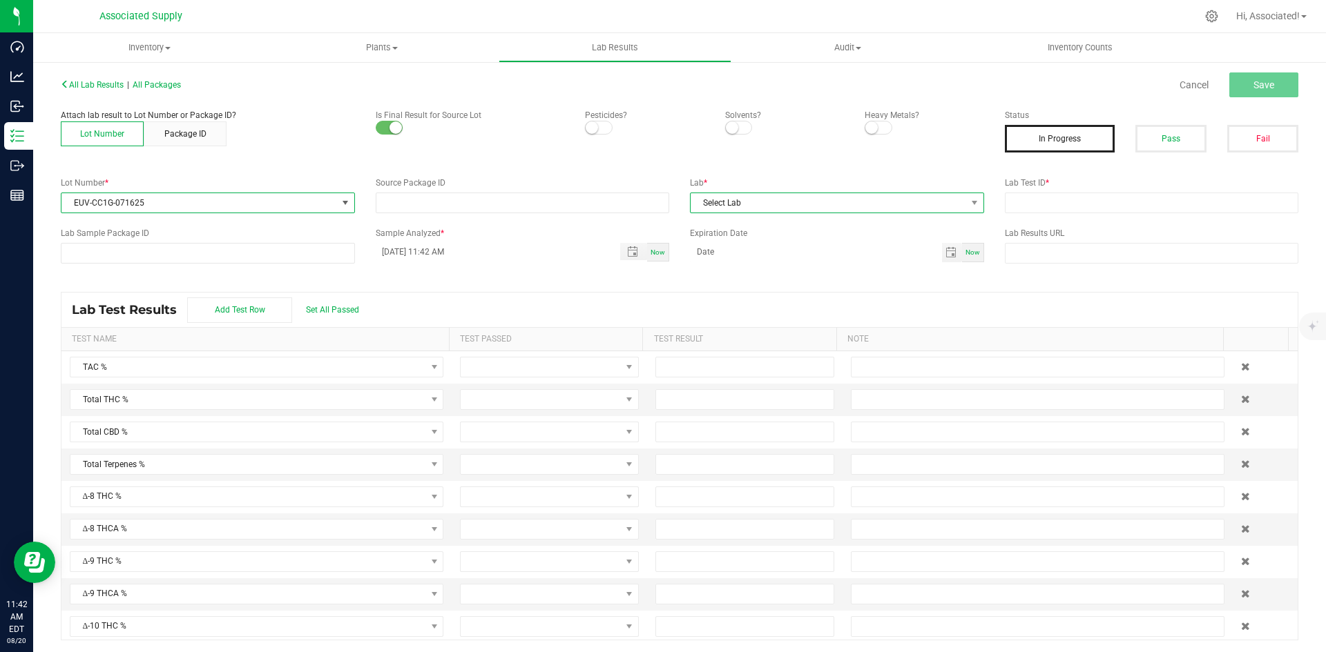
click at [912, 199] on span "Select Lab" at bounding box center [827, 202] width 275 height 19
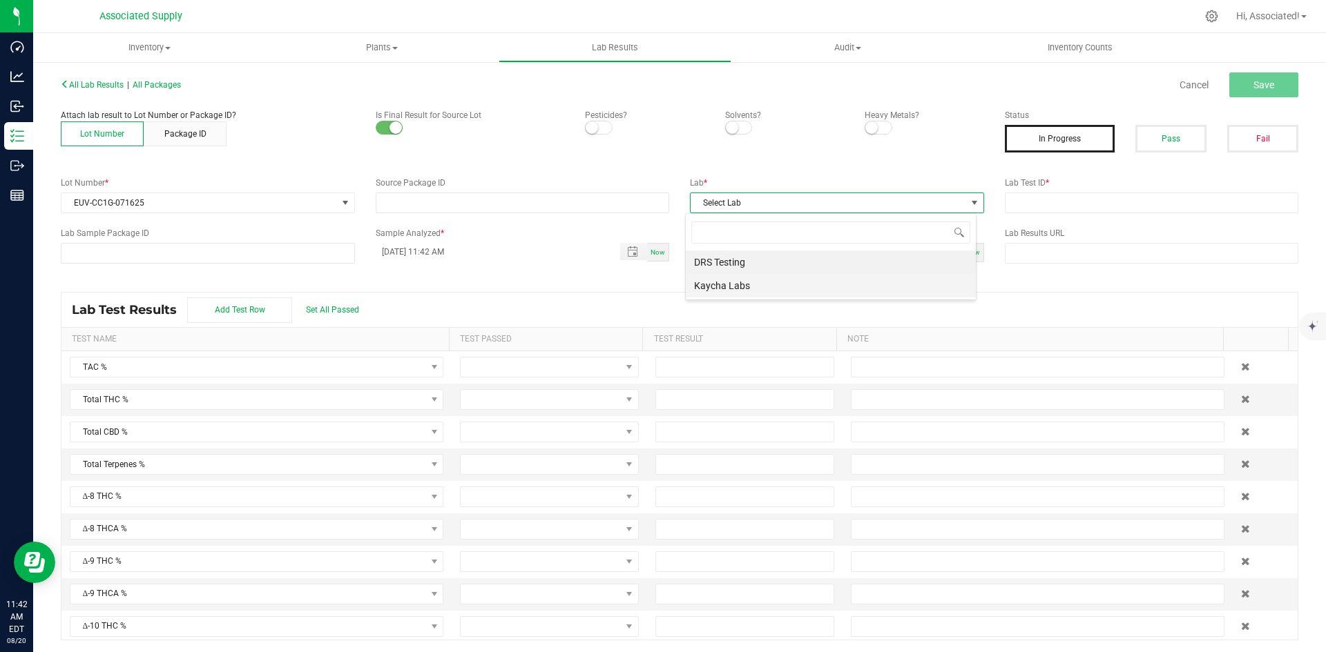
click at [786, 287] on li "Kaycha Labs" at bounding box center [831, 285] width 290 height 23
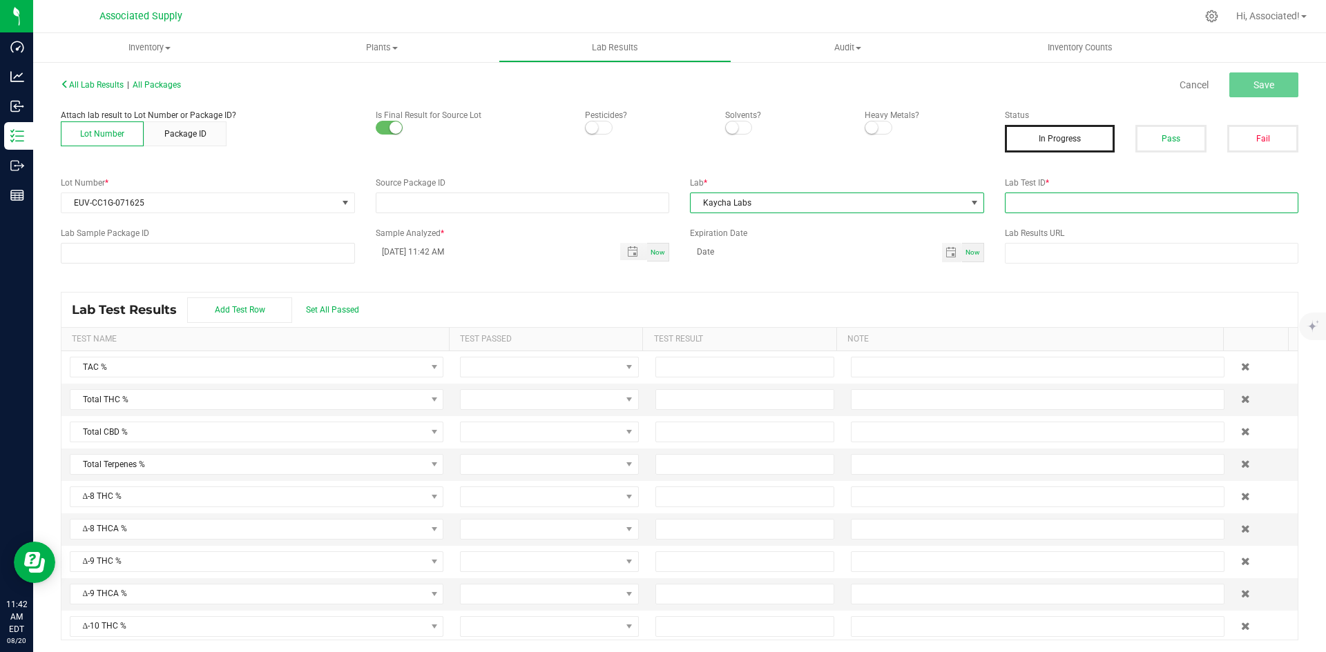
click at [1075, 204] on input "text" at bounding box center [1152, 203] width 294 height 21
type input "1"
click at [796, 253] on input at bounding box center [816, 251] width 252 height 17
type input "month/day/year"
click at [535, 270] on div "All Lab Results | All Packages Cancel Save Attach lab result to Lot Number or P…" at bounding box center [679, 358] width 1237 height 566
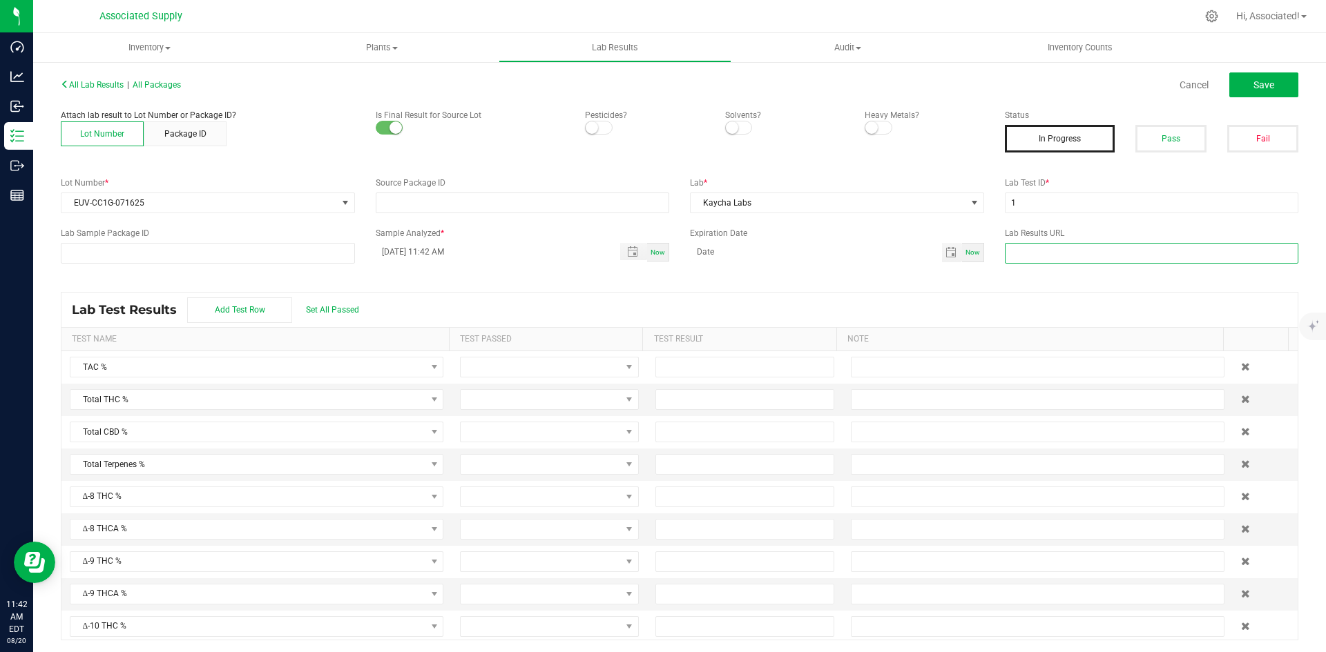
drag, startPoint x: 1060, startPoint y: 248, endPoint x: 1019, endPoint y: 254, distance: 41.2
click at [1060, 248] on input "text" at bounding box center [1152, 253] width 294 height 21
click at [1268, 72] on button "Save" at bounding box center [1263, 84] width 69 height 25
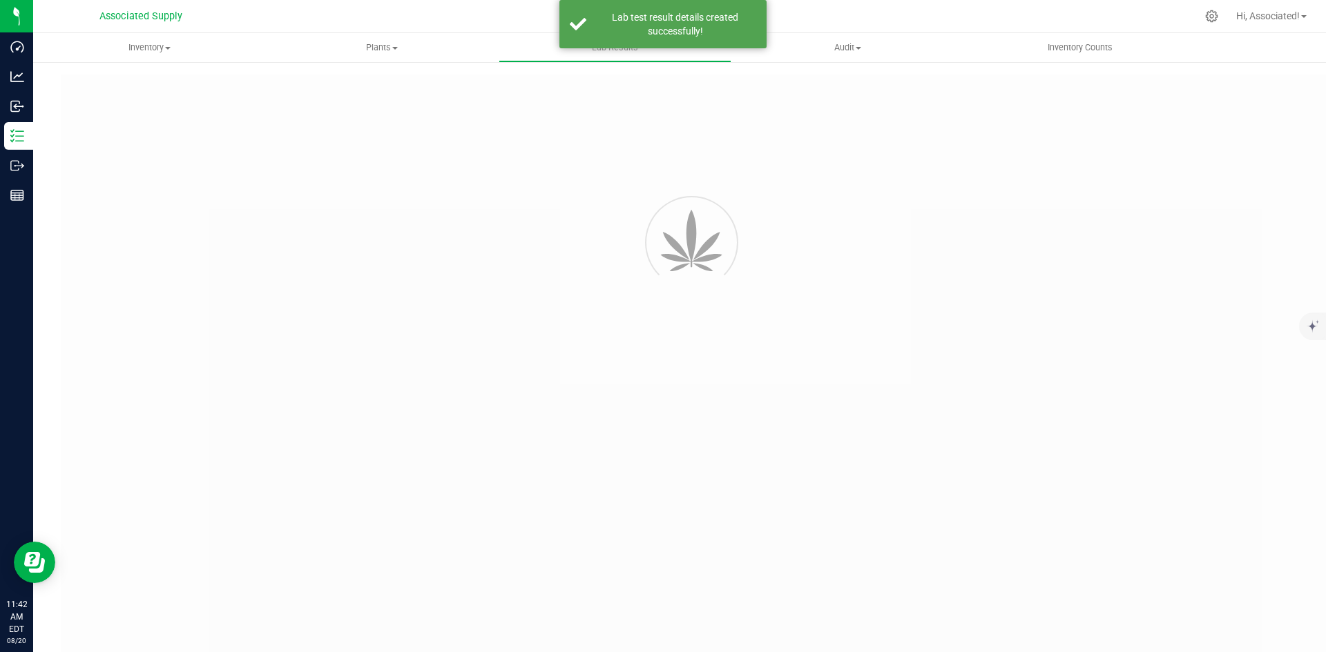
type input "1"
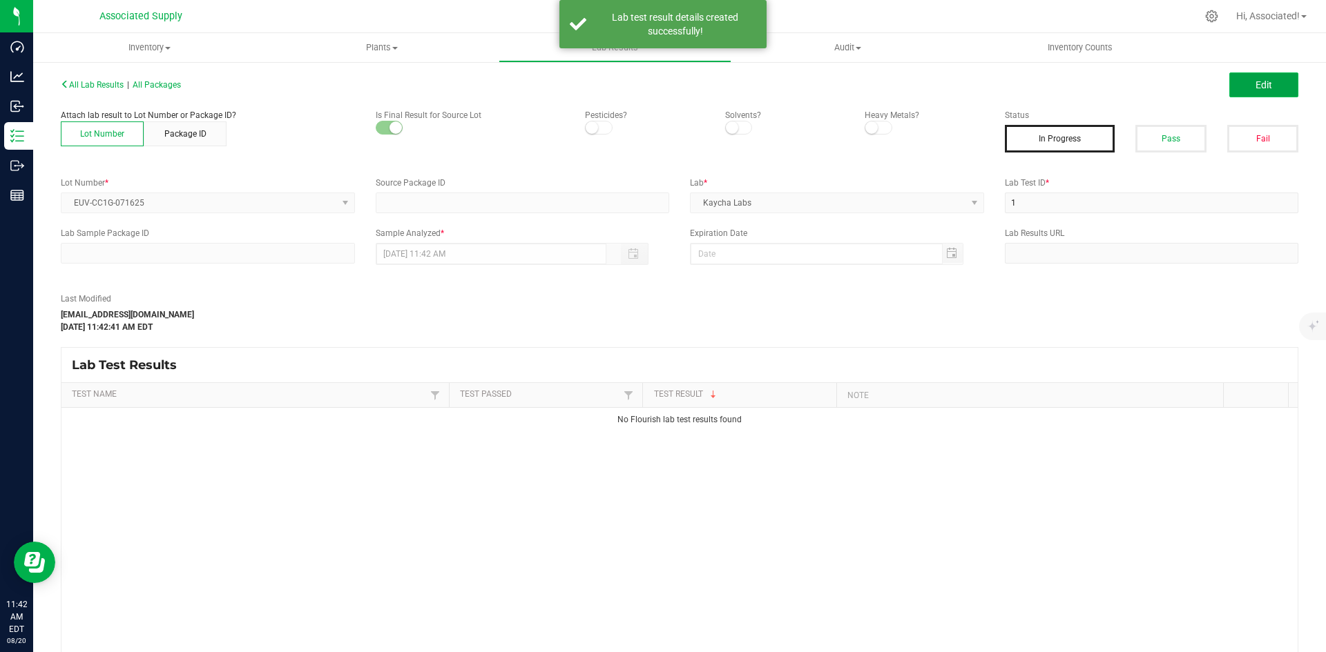
click at [1258, 89] on span "Edit" at bounding box center [1263, 84] width 17 height 11
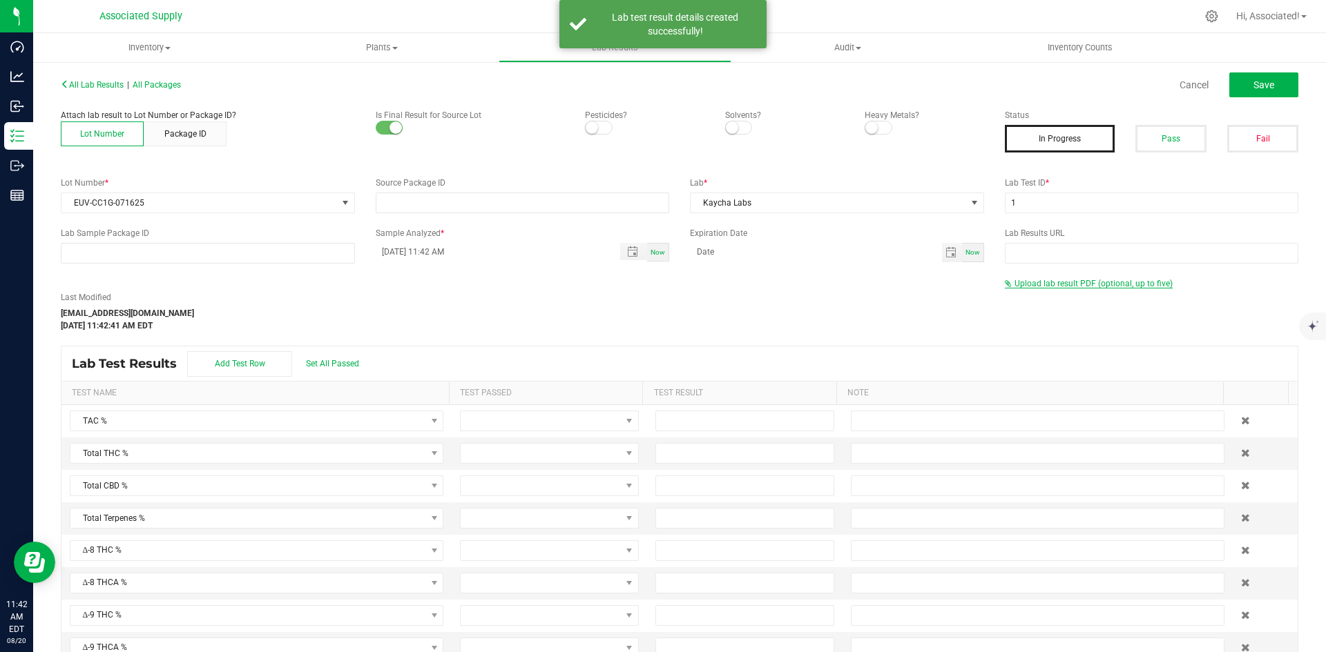
click at [1054, 286] on span "Upload lab result PDF (optional, up to five)" at bounding box center [1093, 284] width 158 height 10
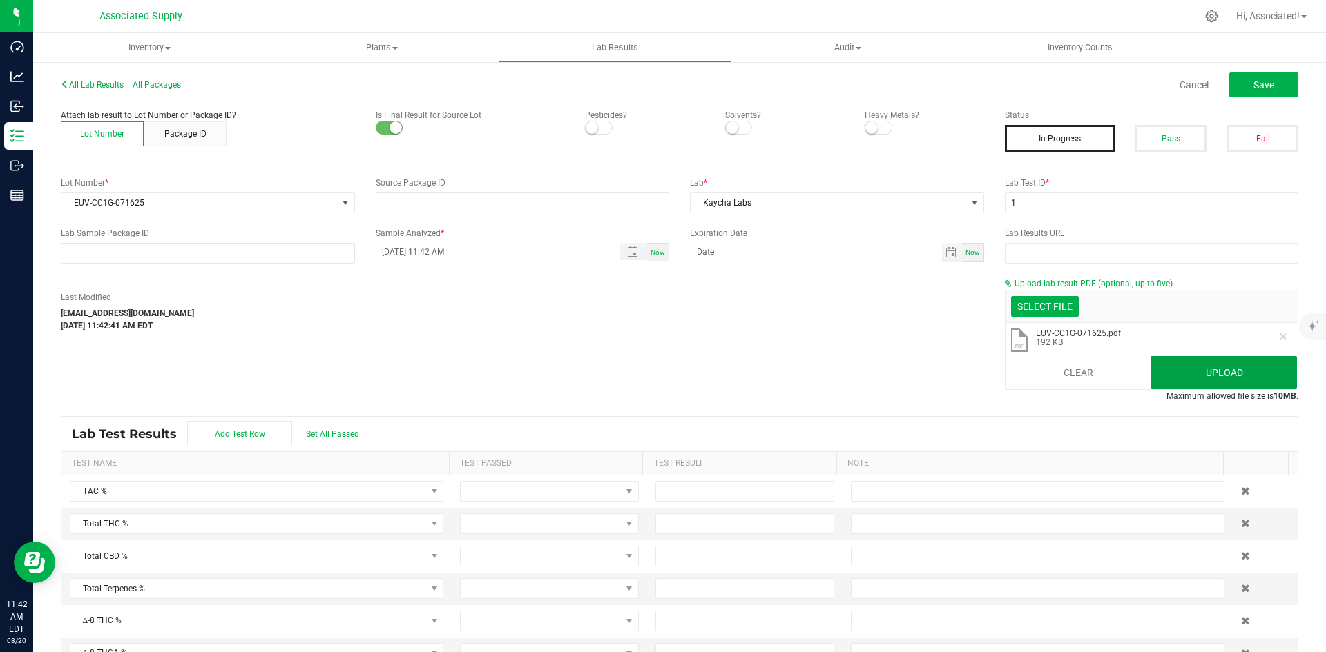
click at [1216, 367] on button "Upload" at bounding box center [1223, 372] width 146 height 33
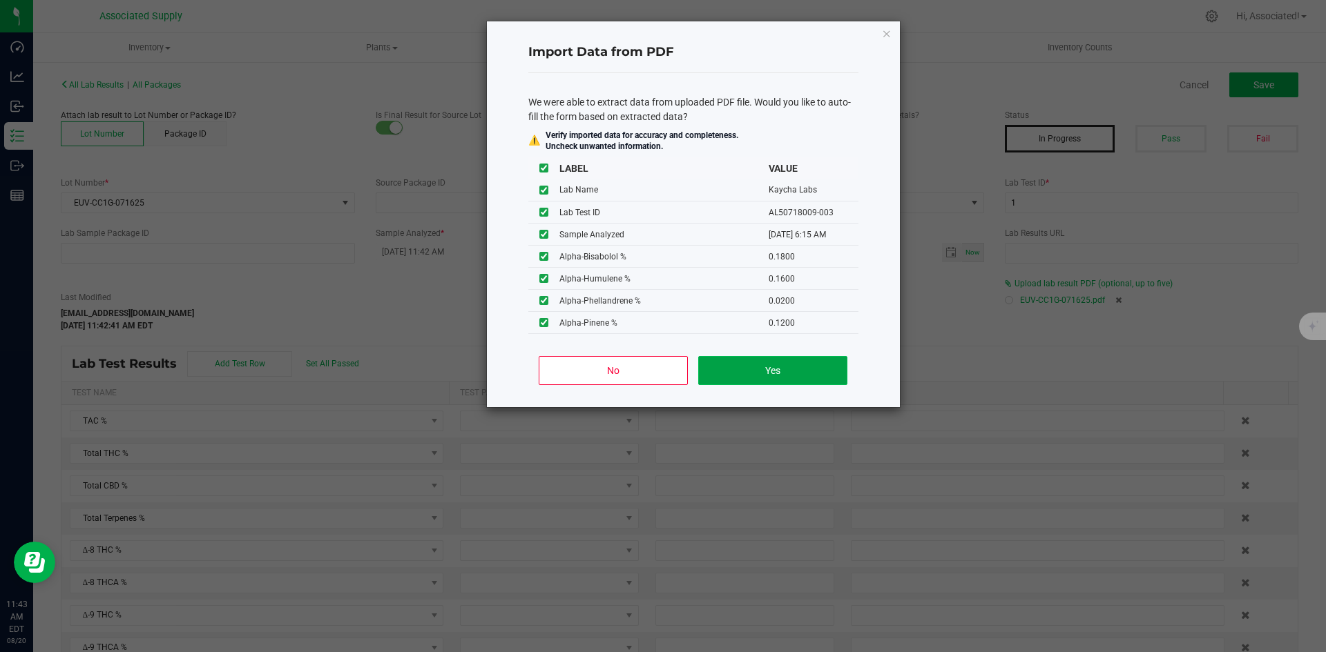
click at [784, 370] on button "Yes" at bounding box center [772, 370] width 148 height 29
type input "07/23/2025 6:15 AM"
type input "93.7089"
type input "86.5146"
type input "0.2416"
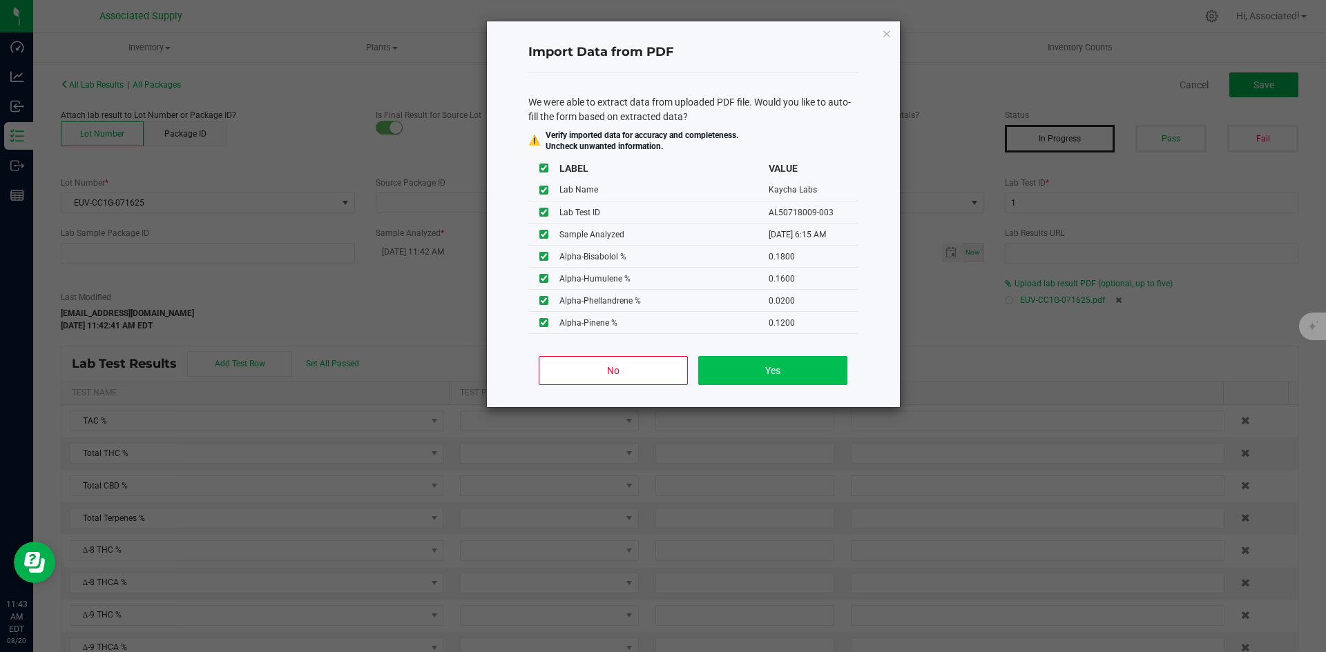
type input "86.2532"
type input "0.2980"
type input "1.6596"
type input "1.2602"
type input "0.2416"
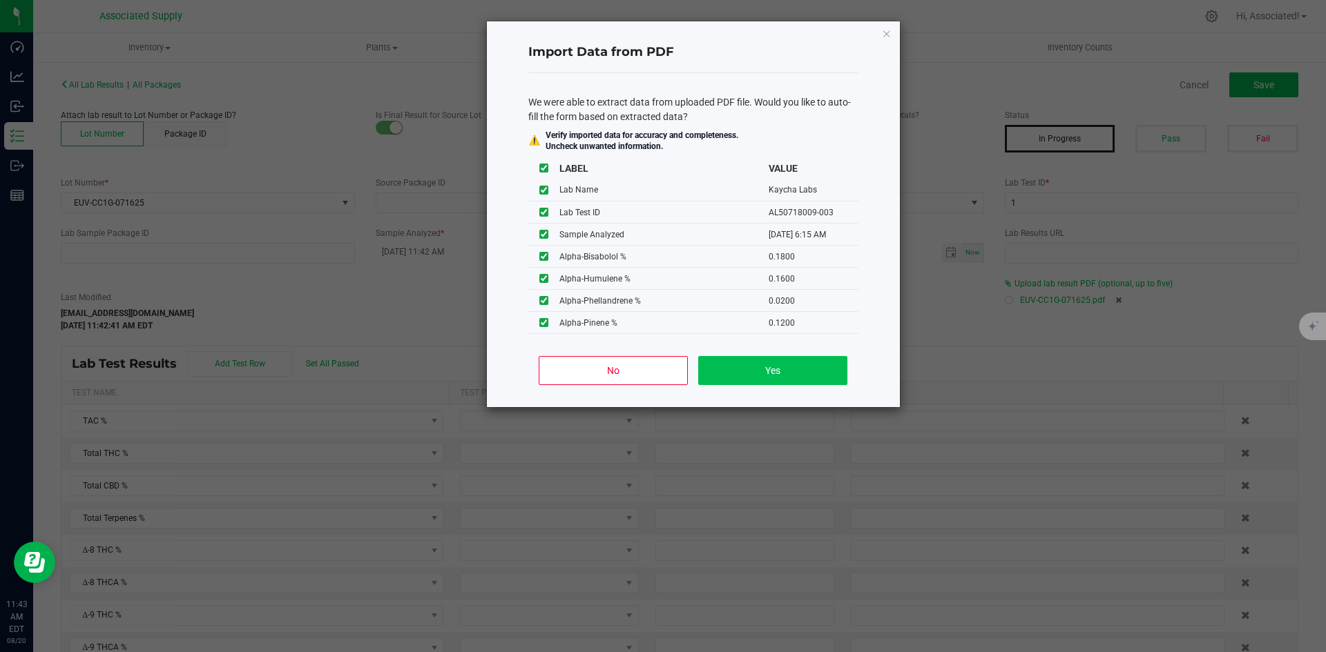
type input "3.3308"
type input "0.6654"
type input "0.1800"
type input "0.1600"
type input "0.0200"
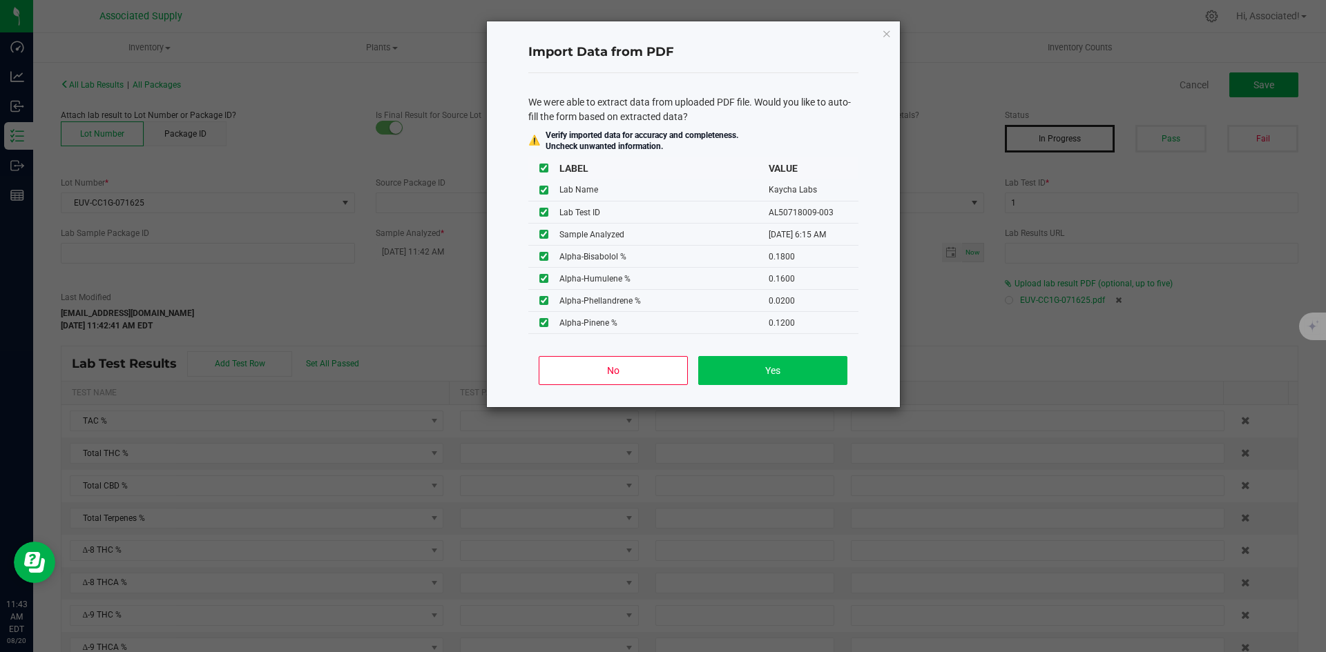
type input "0.1200"
type input "0.0600"
type input "0.5300"
type input "0.1100"
type input "0.0100"
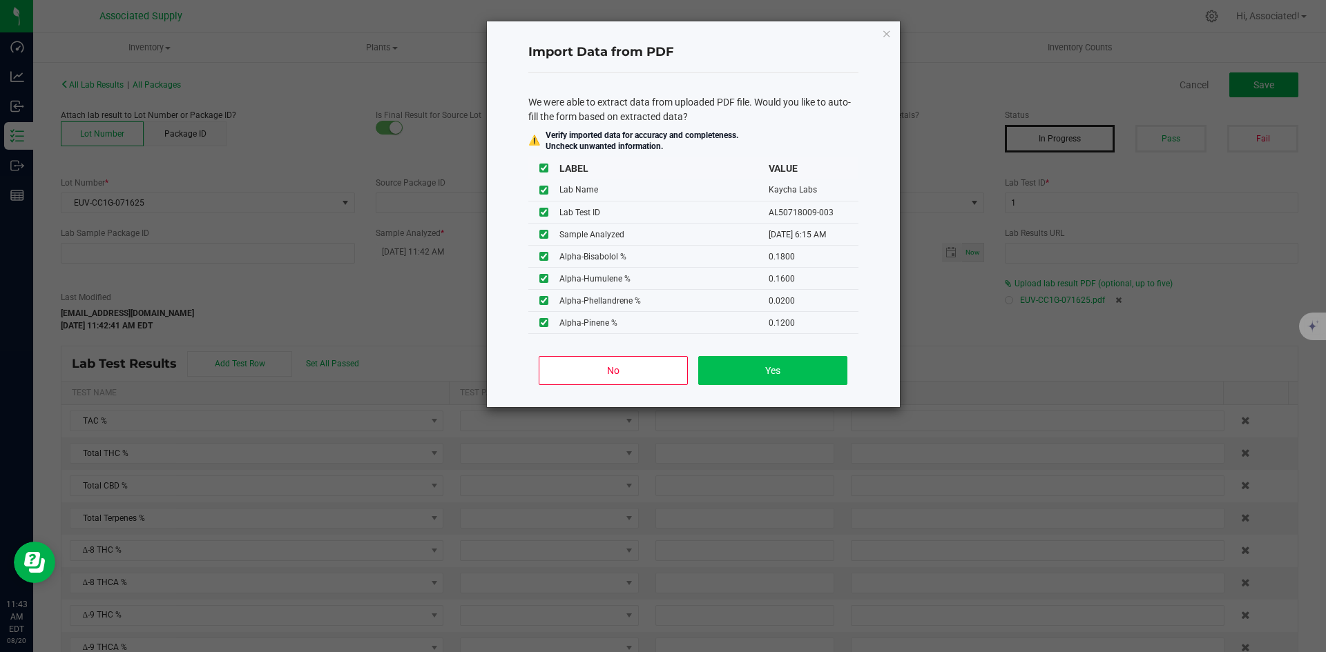
type input "0.0600"
type input "0.0200"
type input "2.0800"
type input "0.1900"
type input "0.1200"
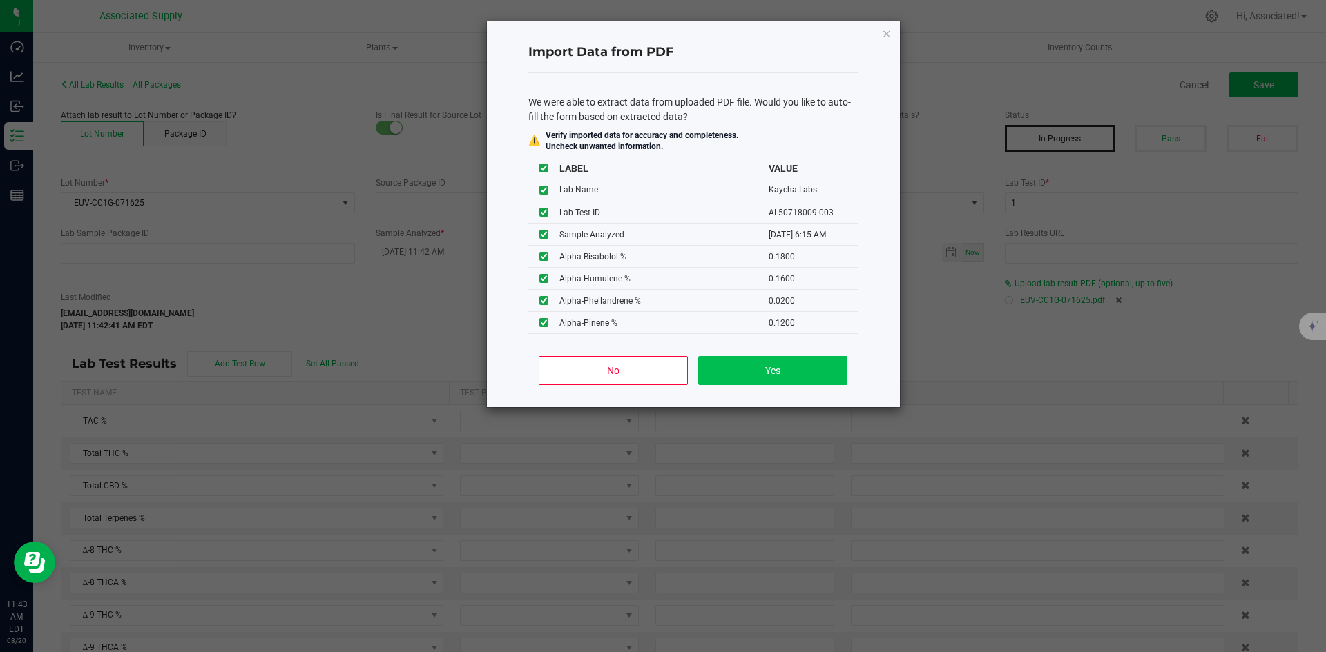
type input "0.1900"
type input "0.0100"
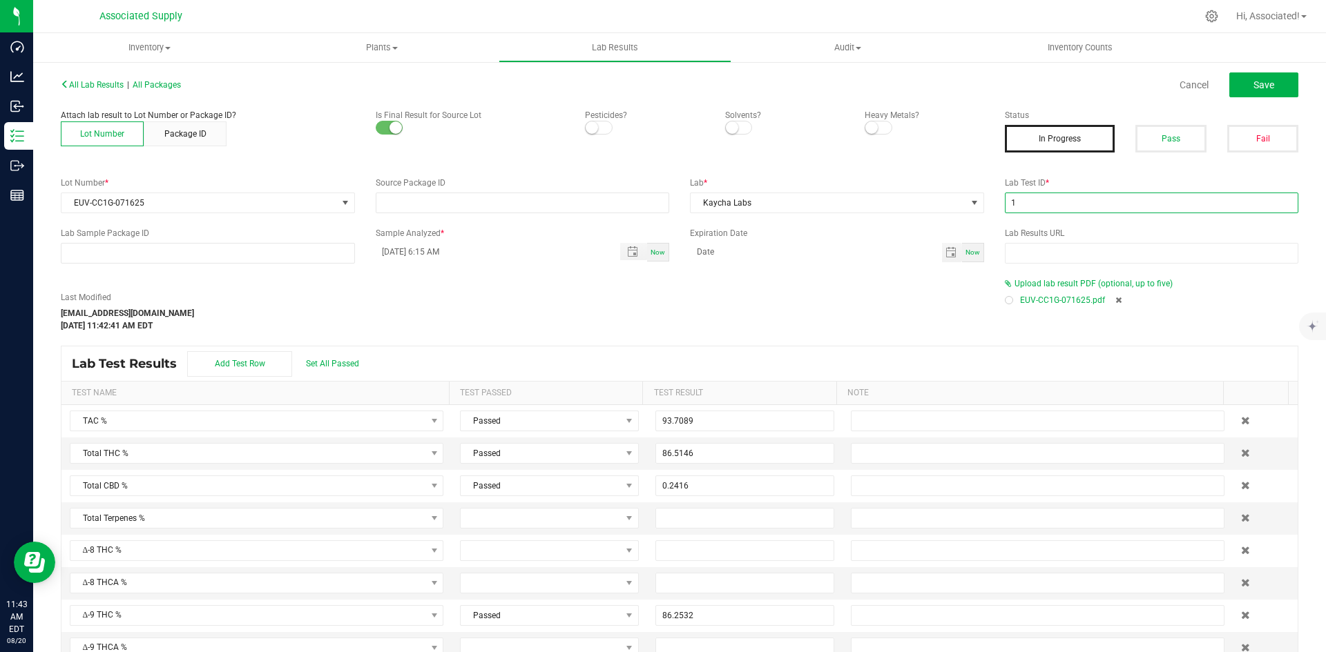
click at [1045, 210] on input "1" at bounding box center [1152, 203] width 294 height 21
paste input "AL50718009-003"
type input "AL50718009-003"
click at [881, 300] on div "Last Modified support@asdistro.com Aug 20, 2025 11:42:41 AM EDT" at bounding box center [522, 311] width 944 height 41
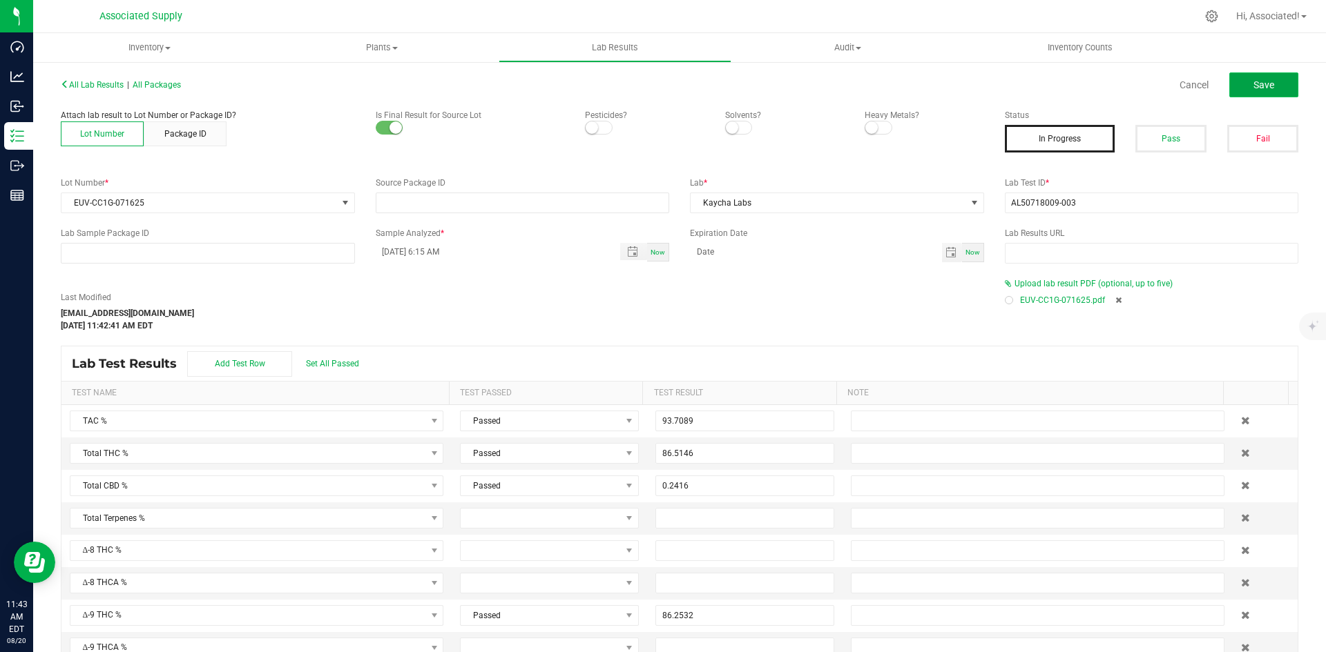
click at [1265, 89] on button "Save" at bounding box center [1263, 84] width 69 height 25
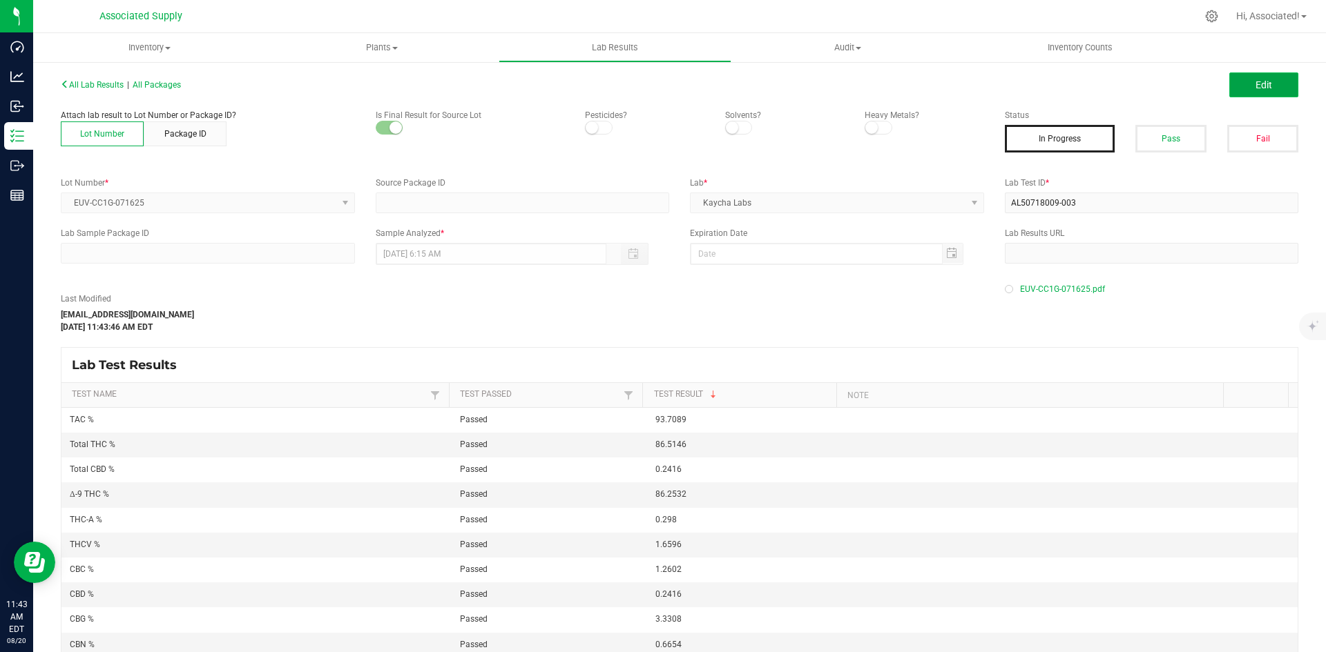
click at [1263, 79] on button "Edit" at bounding box center [1263, 84] width 69 height 25
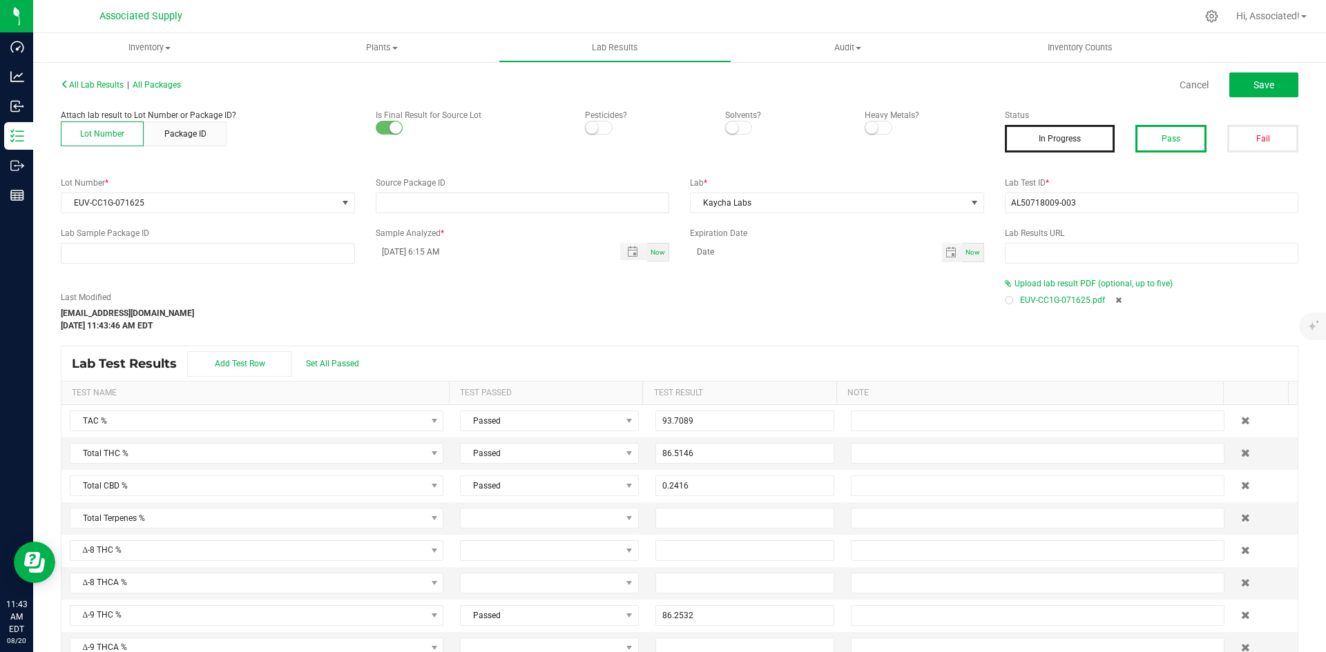
click at [1168, 135] on button "Pass" at bounding box center [1170, 139] width 71 height 28
click at [1234, 81] on button "Save" at bounding box center [1263, 84] width 69 height 25
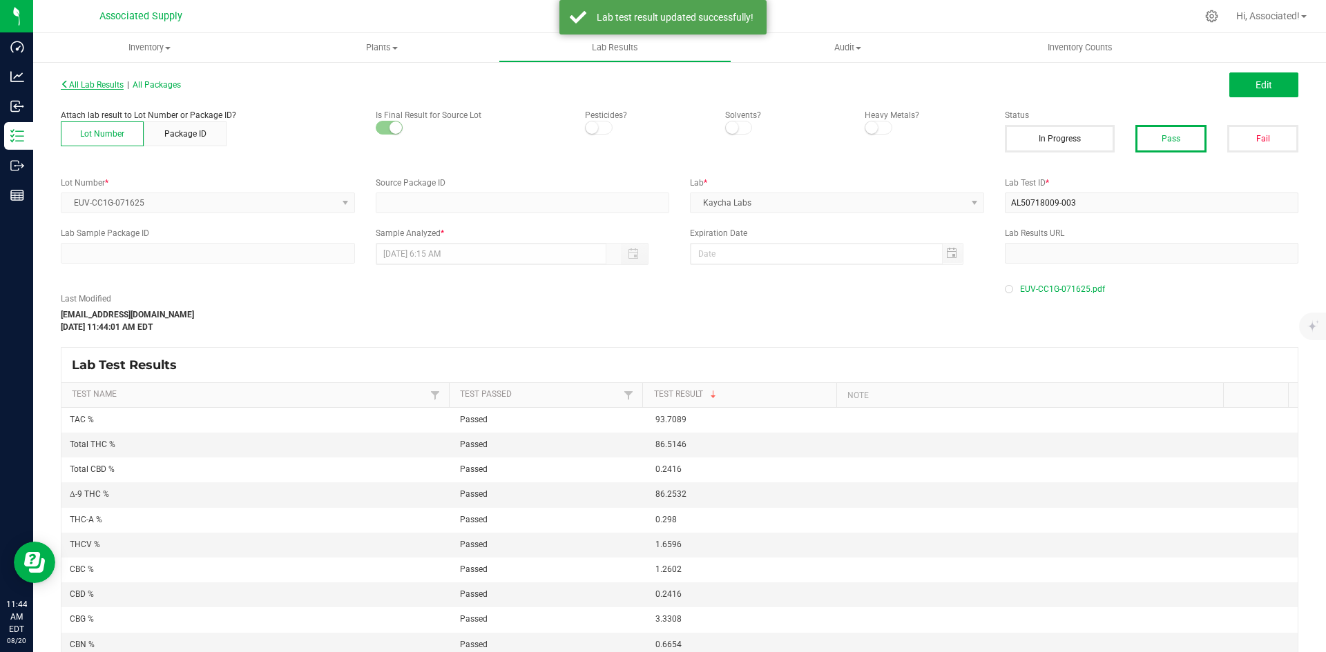
click at [99, 87] on span "All Lab Results" at bounding box center [92, 85] width 63 height 10
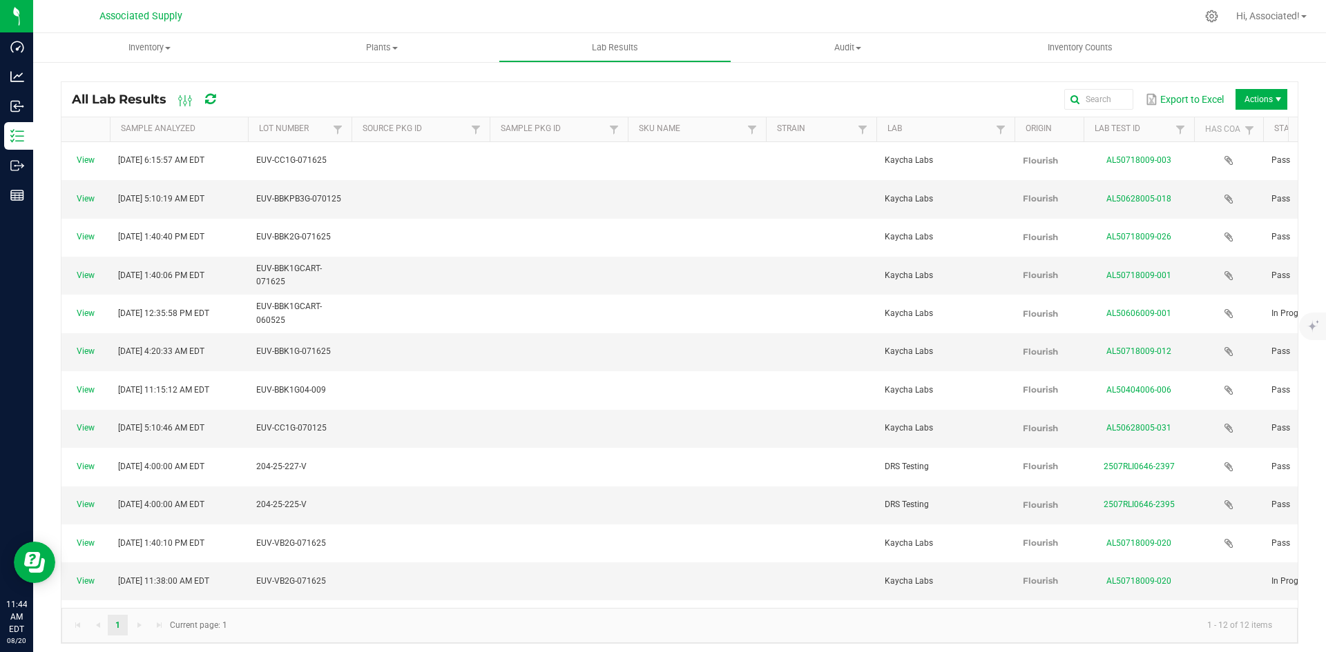
click at [498, 529] on div "View Jul 23, 2025 6:15:57 AM EDT EUV-CC1G-071625 Kaycha Labs Flourish AL5071800…" at bounding box center [679, 375] width 1236 height 466
click at [1248, 96] on span "Actions" at bounding box center [1261, 99] width 52 height 21
click at [1201, 166] on span "Record lab result" at bounding box center [1250, 164] width 131 height 12
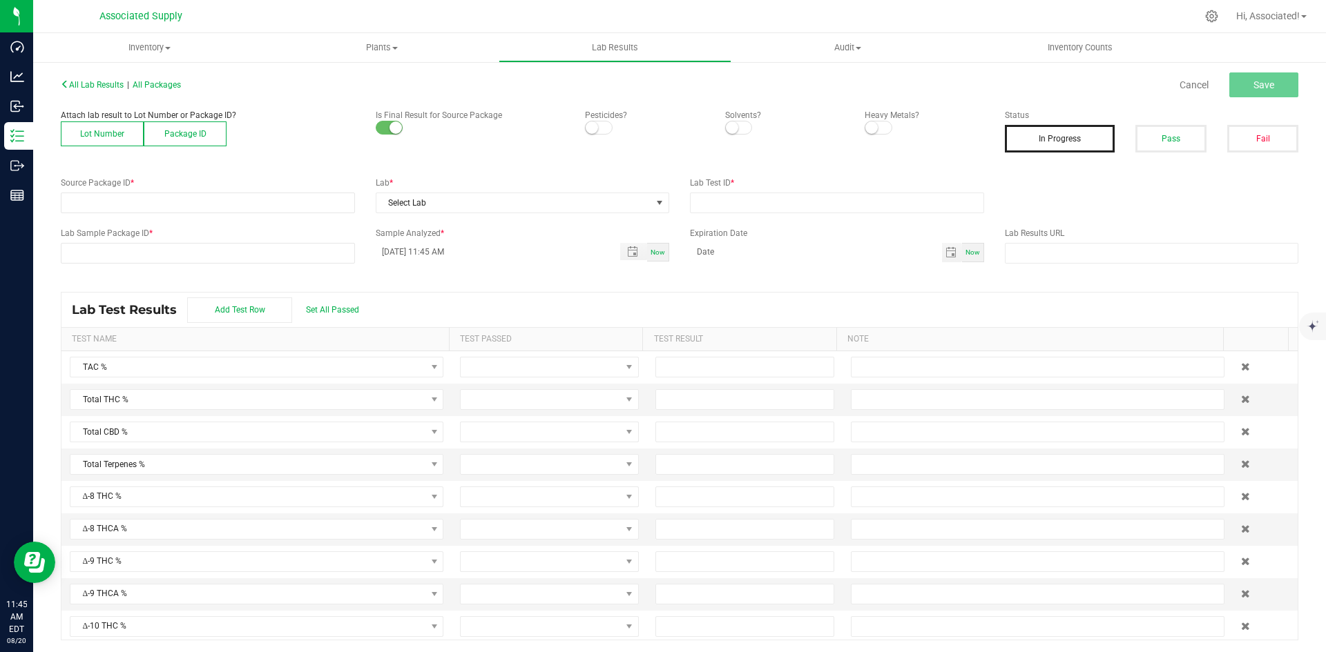
click at [101, 136] on button "Lot Number" at bounding box center [102, 134] width 83 height 25
click at [101, 202] on span at bounding box center [198, 202] width 275 height 19
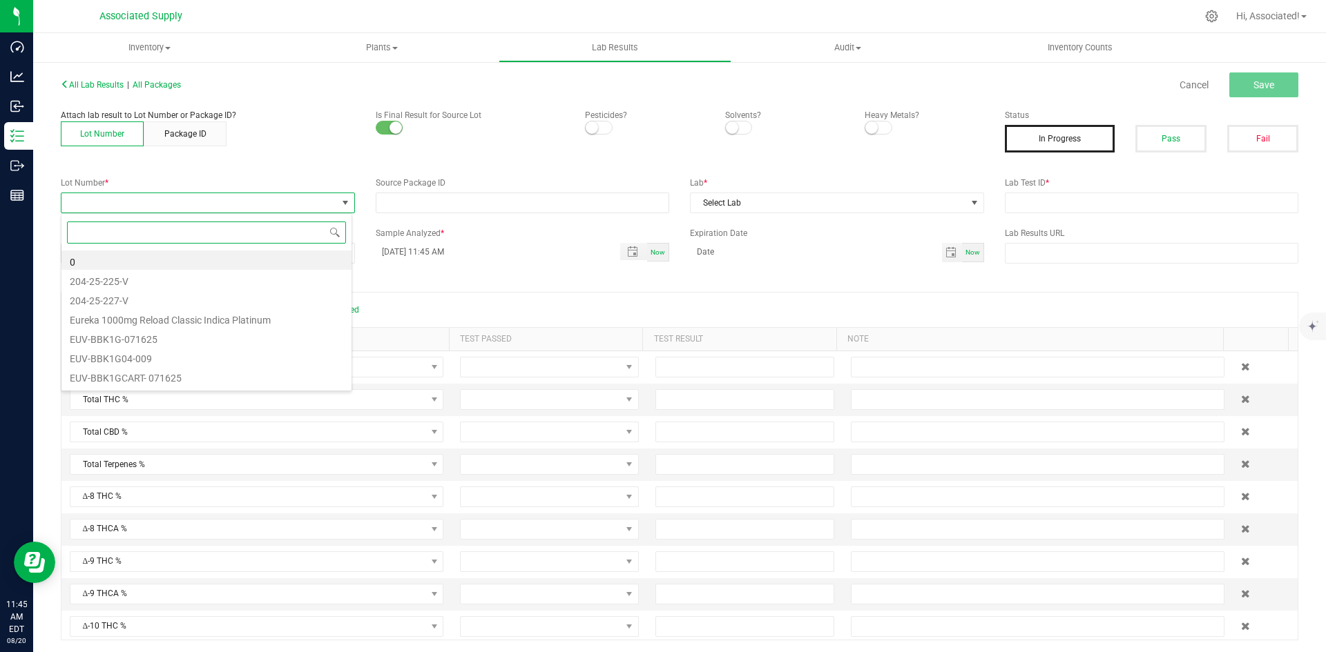
paste input "EUV-CC2G-070125"
click at [83, 233] on input "EUV-CC2G-070125" at bounding box center [206, 232] width 279 height 21
type input "EUV-CC2G-070125"
click at [141, 266] on li "EUV-CC2G-070125" at bounding box center [206, 260] width 290 height 19
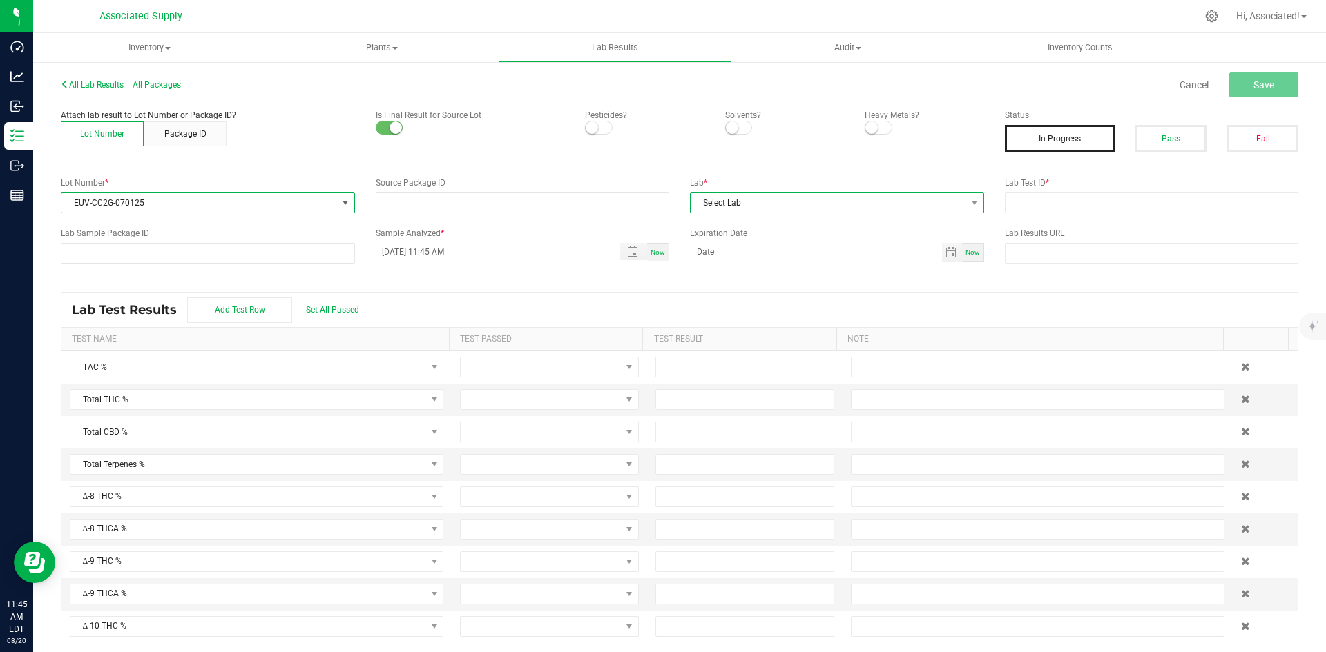
click at [877, 206] on span "Select Lab" at bounding box center [827, 202] width 275 height 19
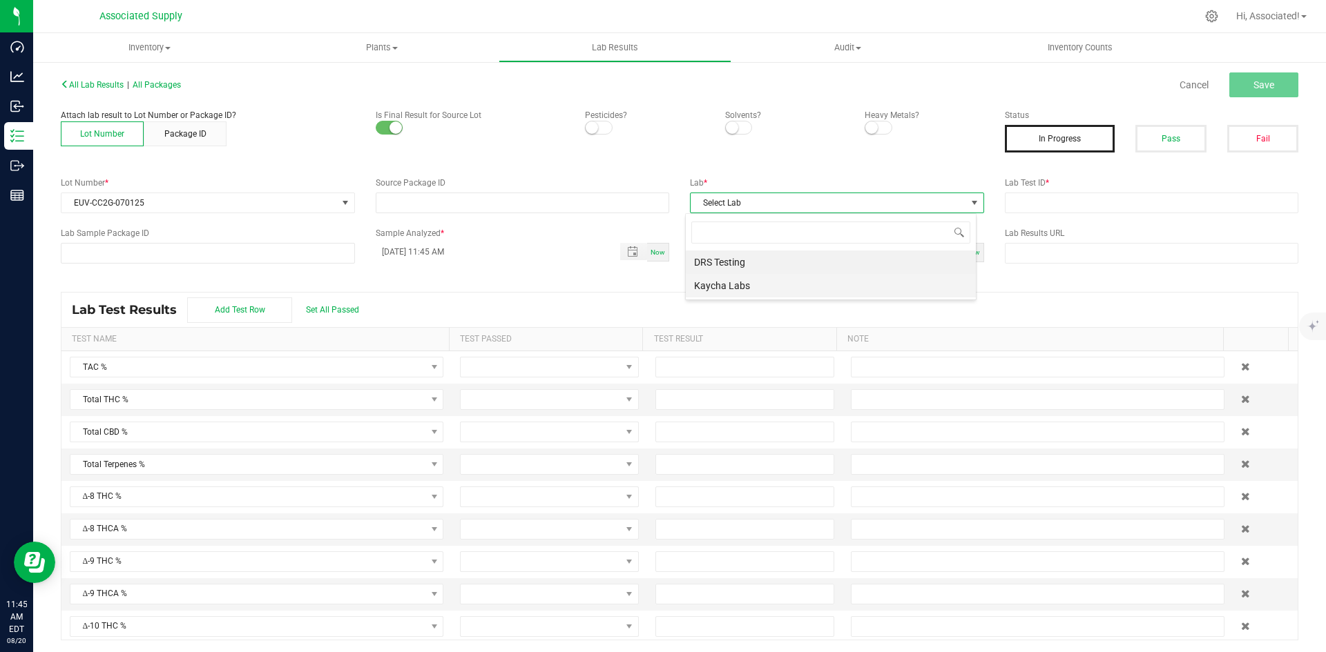
click at [746, 283] on li "Kaycha Labs" at bounding box center [831, 285] width 290 height 23
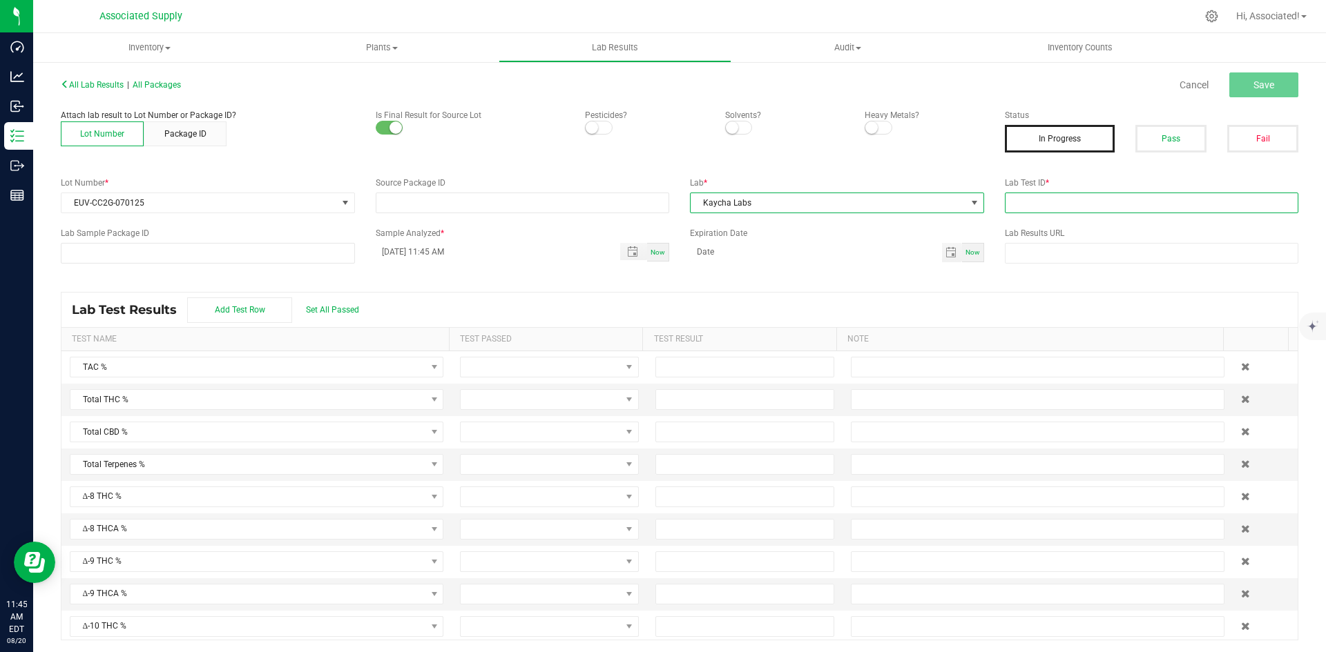
click at [1043, 202] on input "text" at bounding box center [1152, 203] width 294 height 21
type input "test.."
click at [148, 251] on input "NO DATA FOUND" at bounding box center [207, 253] width 293 height 19
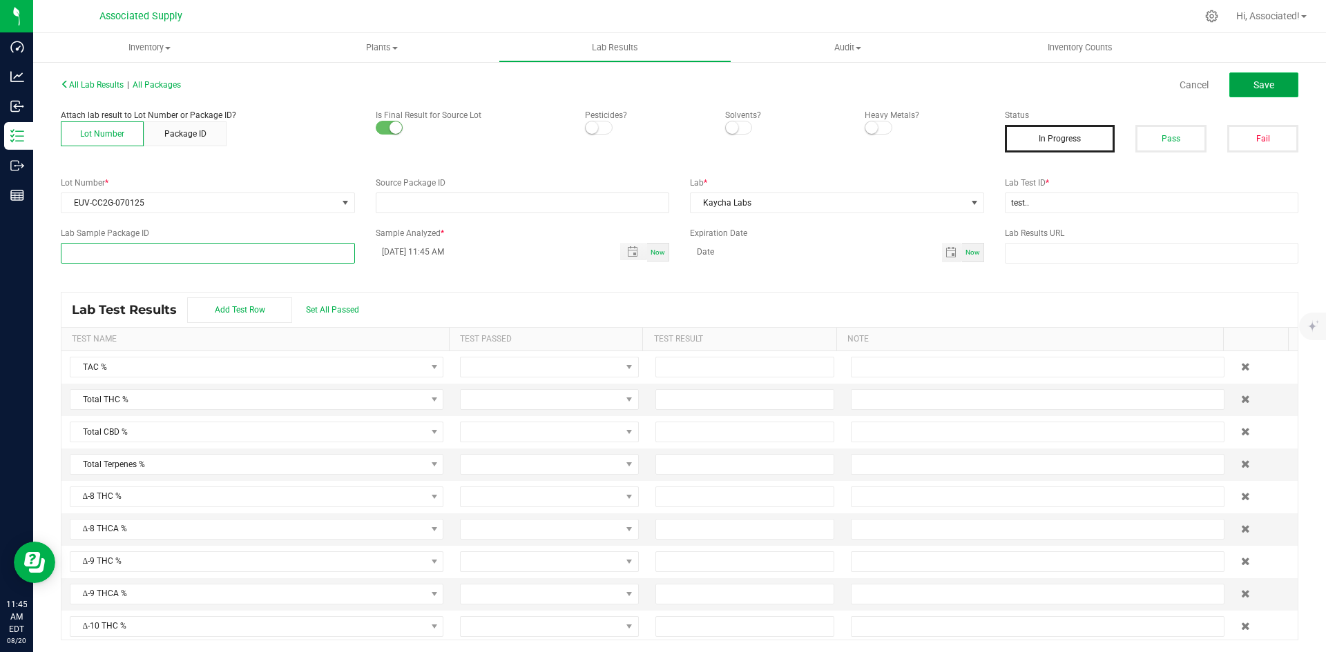
click at [1256, 89] on span "Save" at bounding box center [1263, 84] width 21 height 11
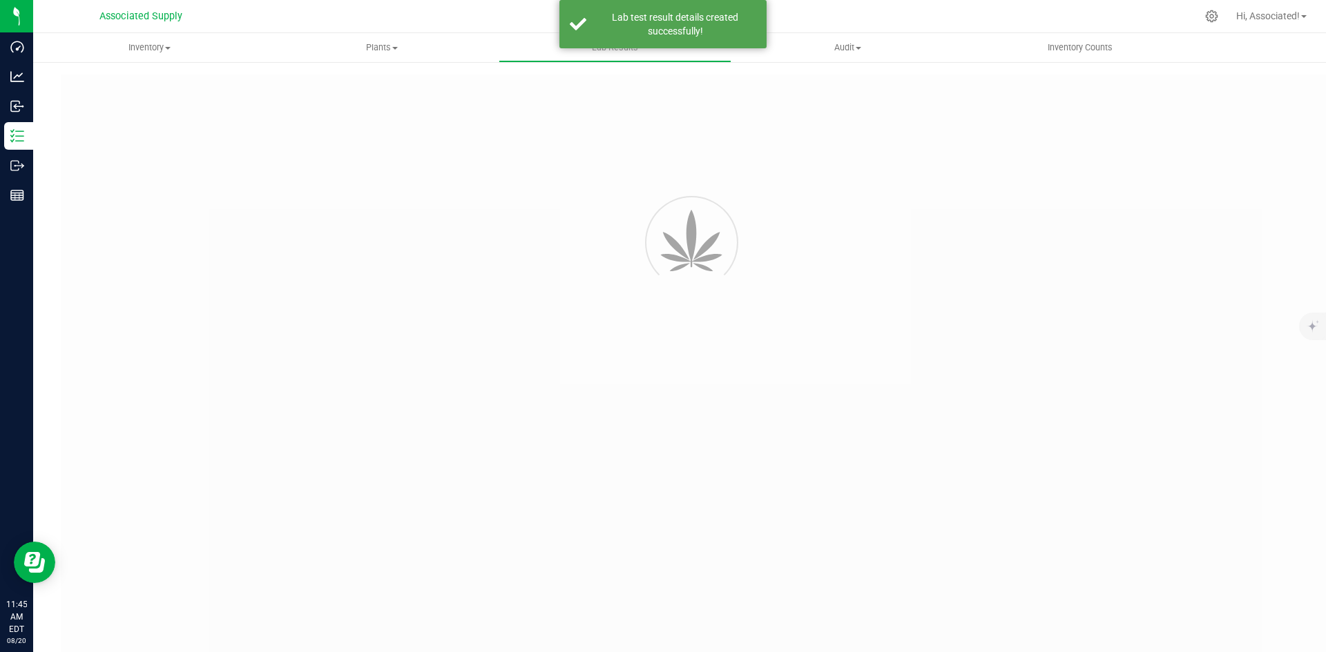
type input "test.."
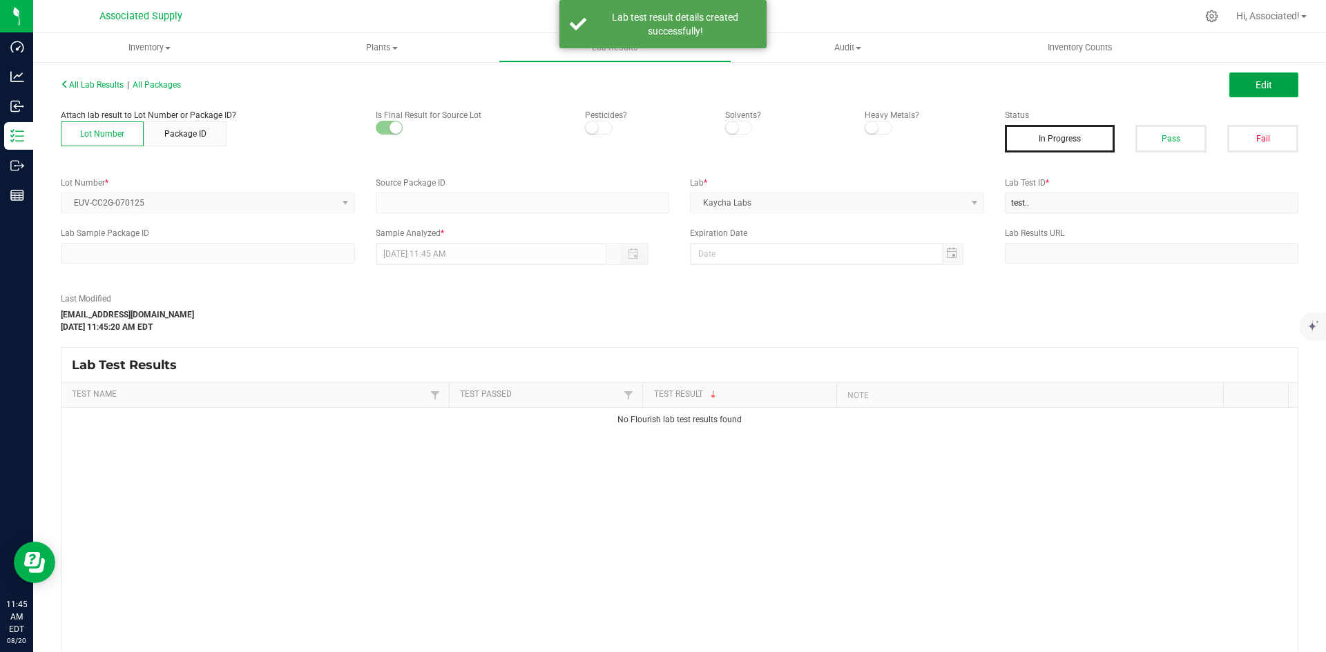
click at [1239, 87] on button "Edit" at bounding box center [1263, 84] width 69 height 25
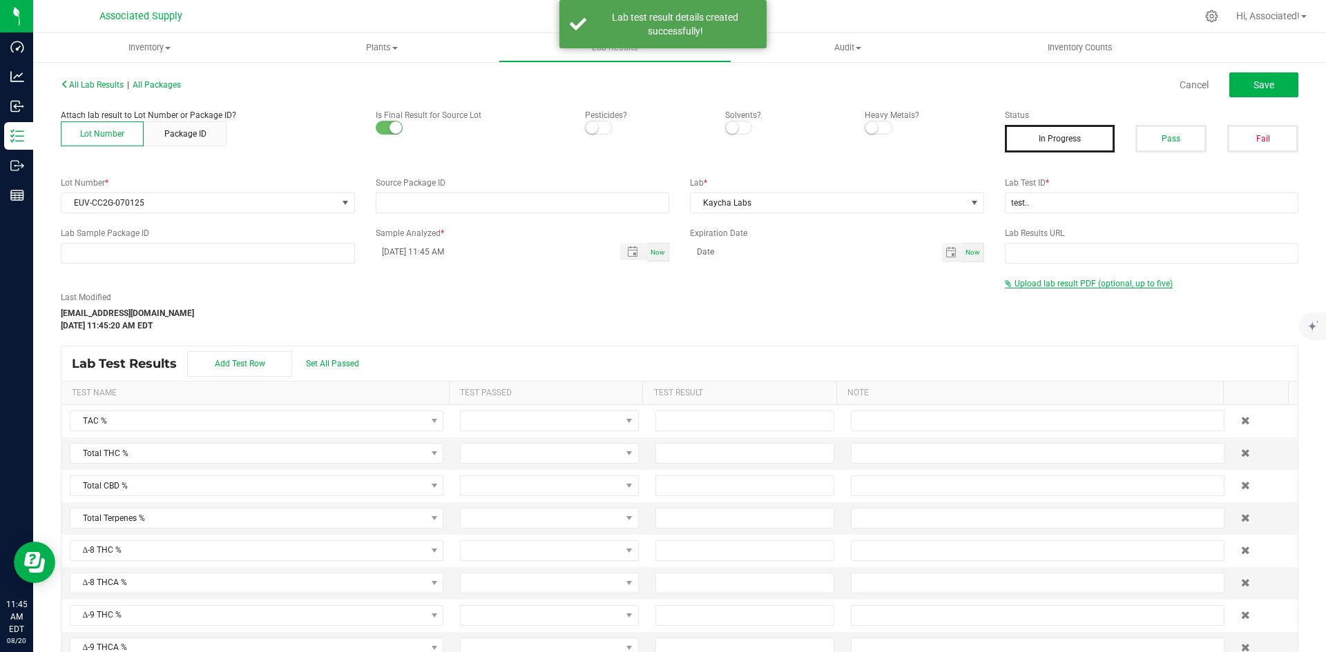
click at [1014, 284] on span "Upload lab result PDF (optional, up to five)" at bounding box center [1093, 284] width 158 height 10
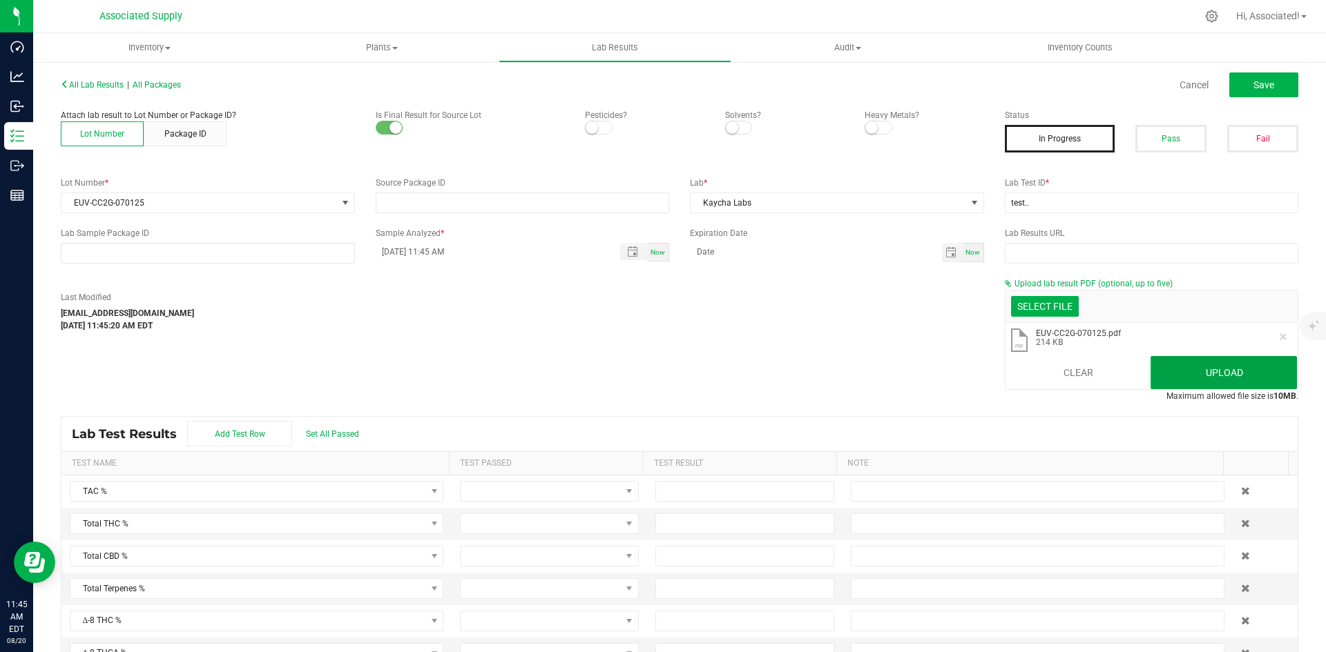
click at [1190, 367] on button "Upload" at bounding box center [1223, 372] width 146 height 33
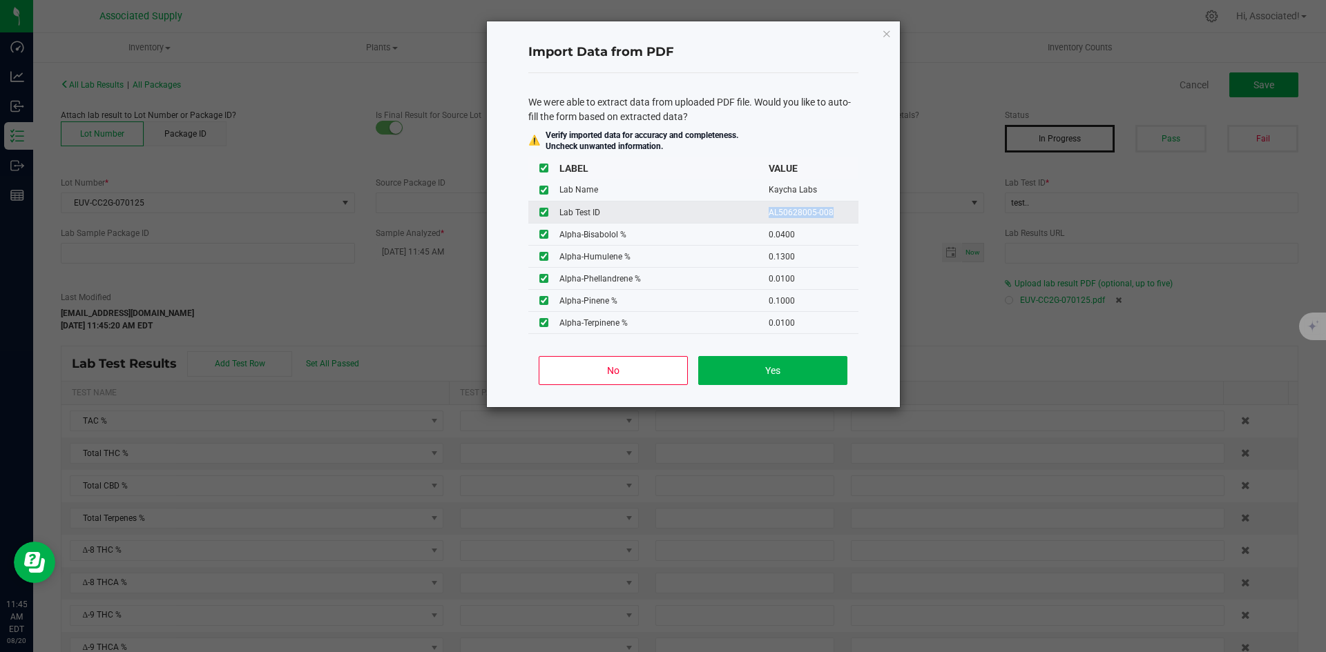
drag, startPoint x: 822, startPoint y: 213, endPoint x: 758, endPoint y: 212, distance: 63.5
click at [768, 212] on td "AL50628005-008" at bounding box center [813, 213] width 90 height 22
copy td "AL50628005-008"
click at [798, 370] on button "Yes" at bounding box center [772, 370] width 148 height 29
type input "76.6287"
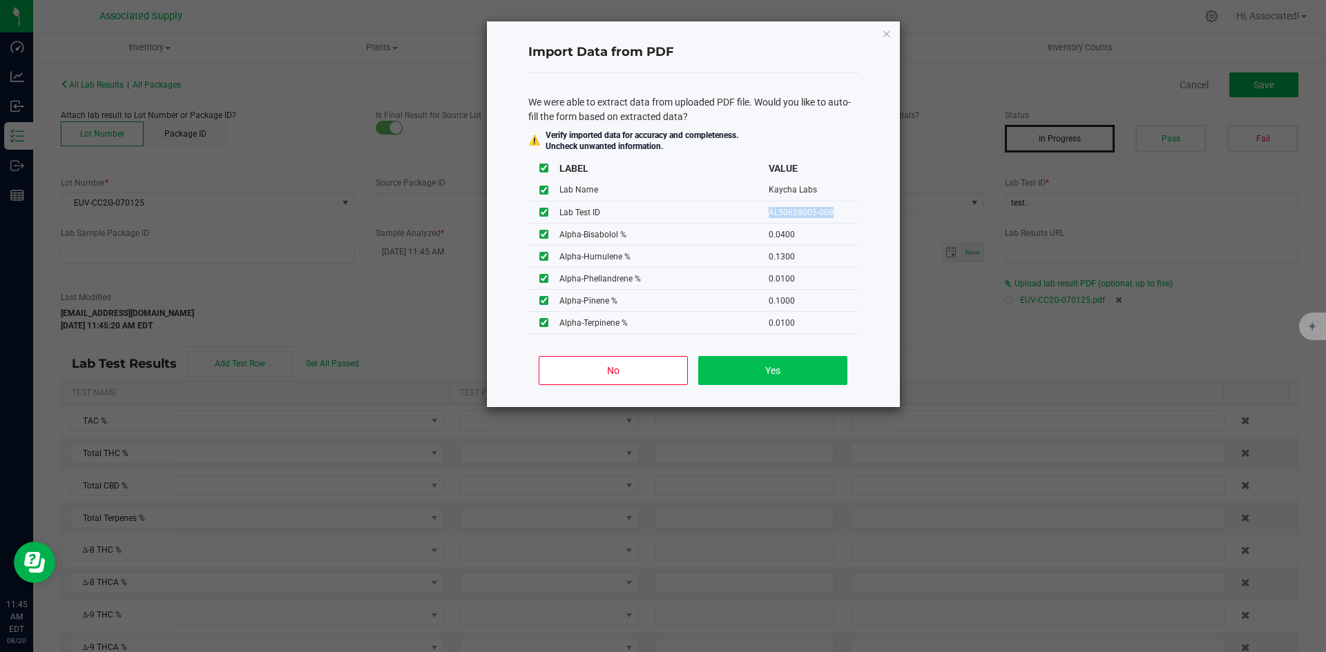
type input "67.5531"
type input "1.0037"
type input "65.6982"
type input "0.9559"
type input "0.4099"
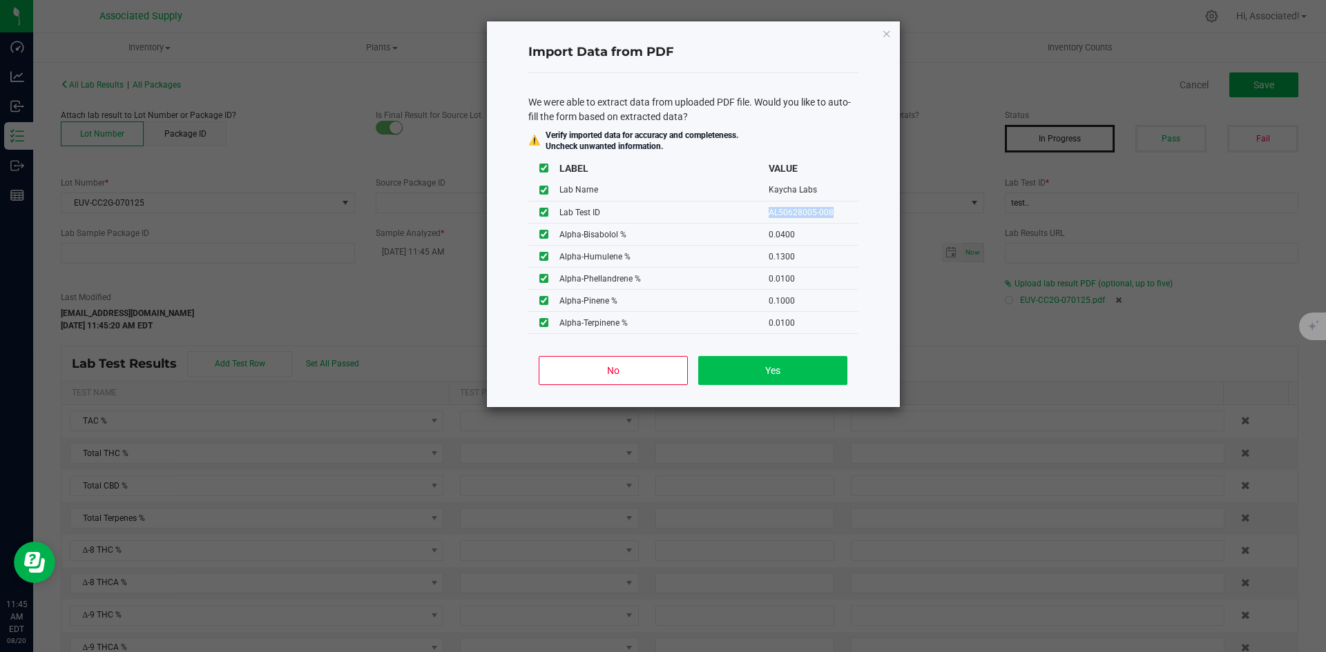
type input "1.0037"
type input "3.6425"
type input "3.0637"
type input "0.0400"
type input "0.1300"
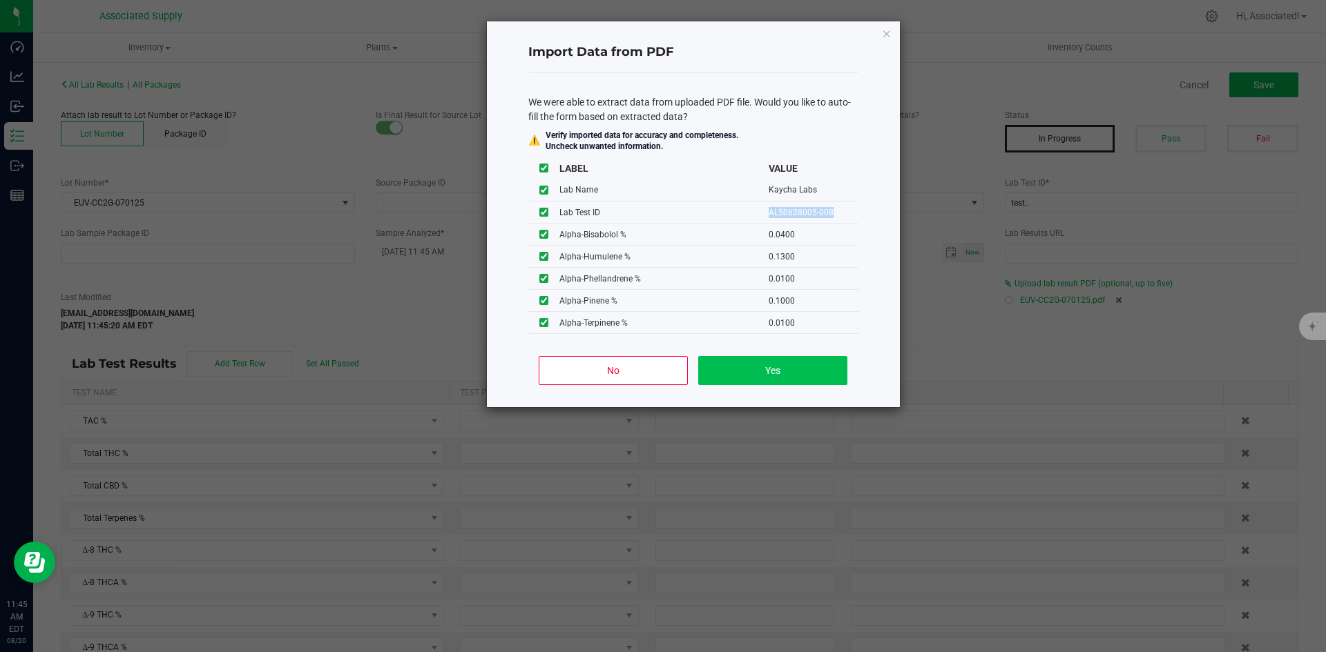
type input "0.0100"
type input "0.1000"
type input "0.0100"
type input "0.3500"
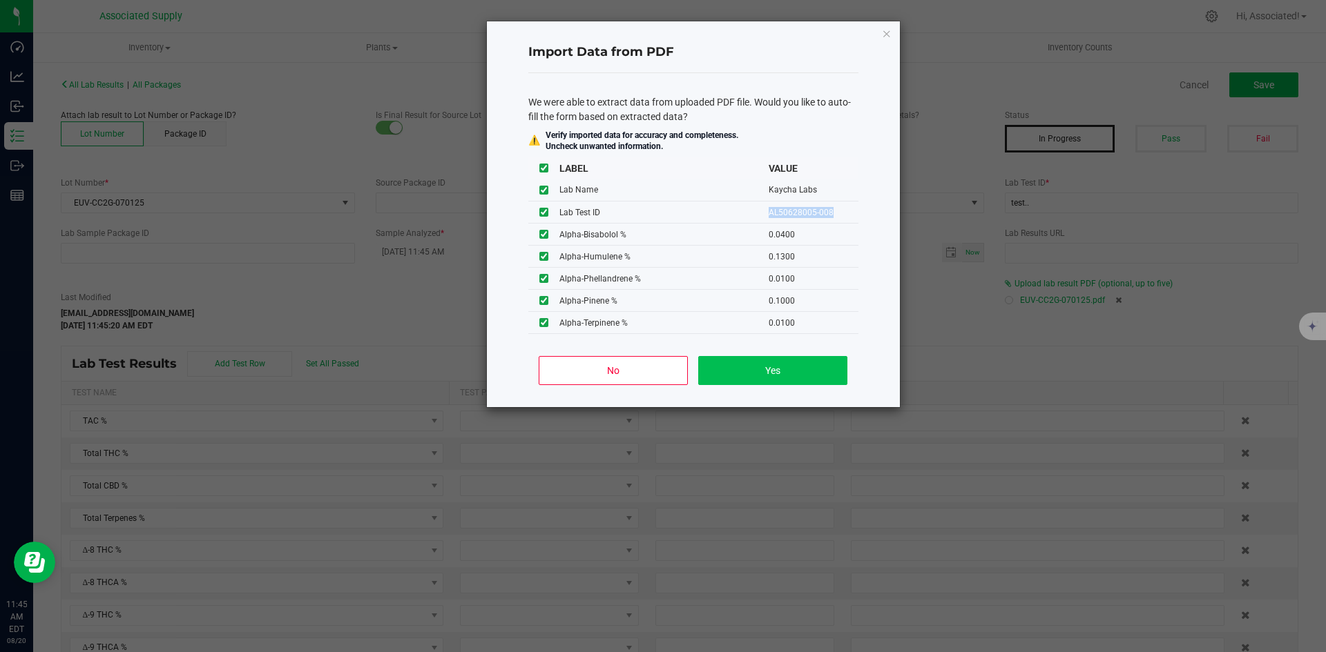
type input "0.0800"
type input "0.0100"
type input "0.5300"
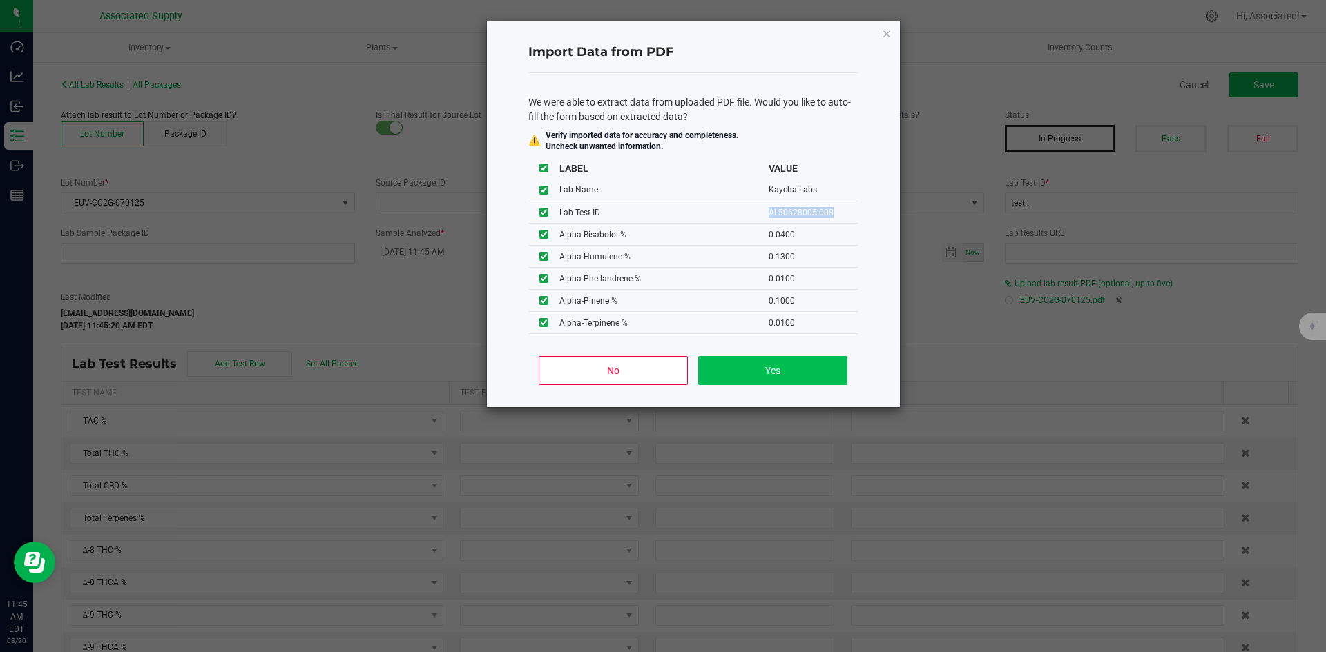
type input "0.1100"
type input "0.1300"
type input "0.3200"
type input "0.0100"
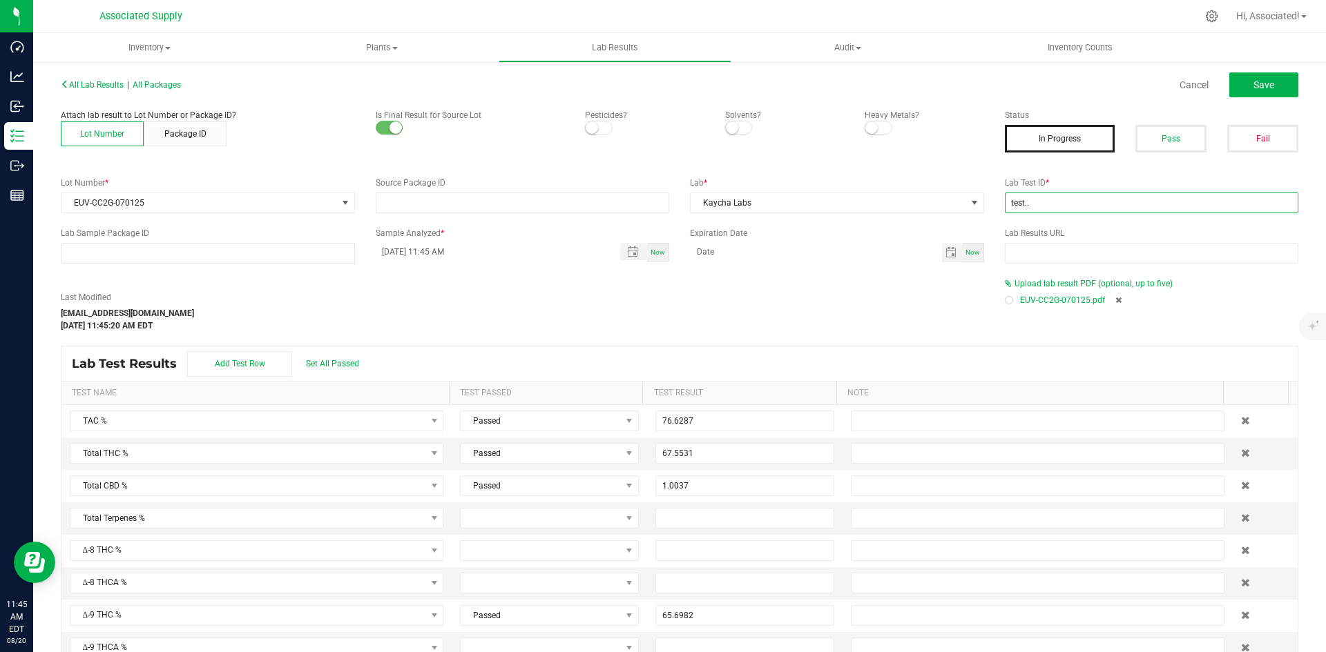
click at [1056, 195] on input "test.." at bounding box center [1152, 203] width 294 height 21
paste input "AL50628005-008"
type input "AL50628005-008"
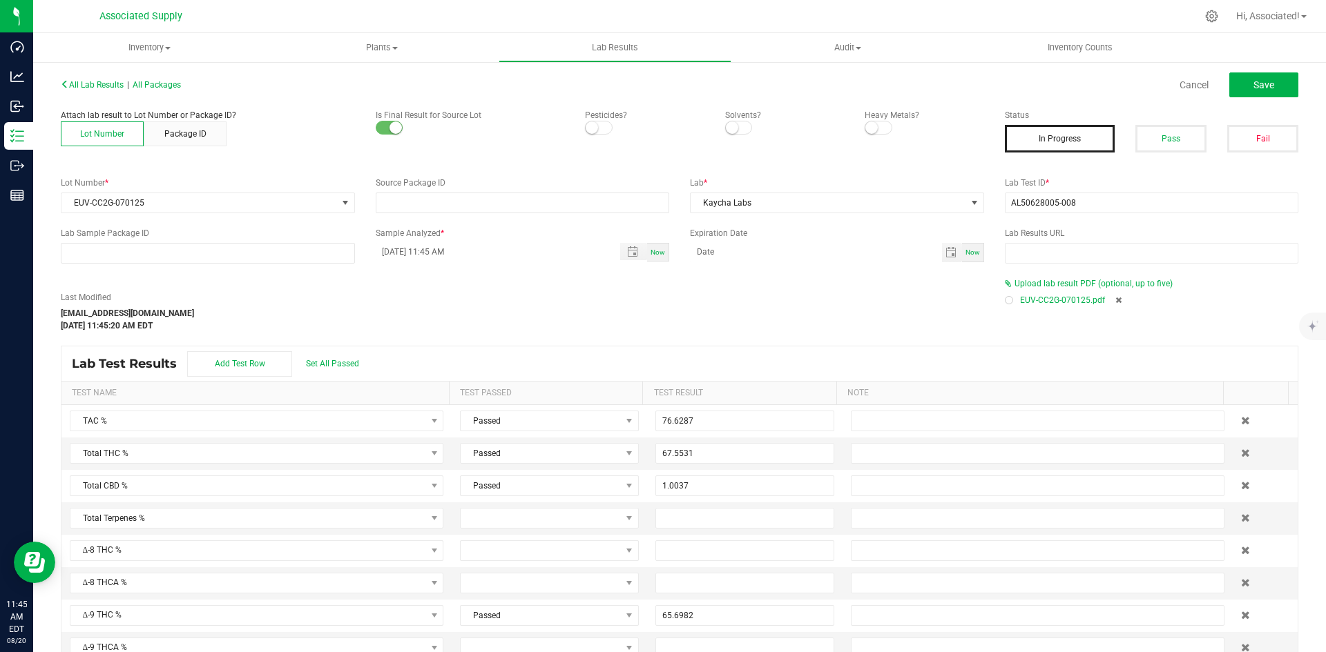
click at [816, 283] on div "Last Modified support@asdistro.com Aug 20, 2025 11:45:20 AM EDT" at bounding box center [522, 305] width 944 height 55
click at [629, 249] on span "Toggle popup" at bounding box center [632, 251] width 11 height 11
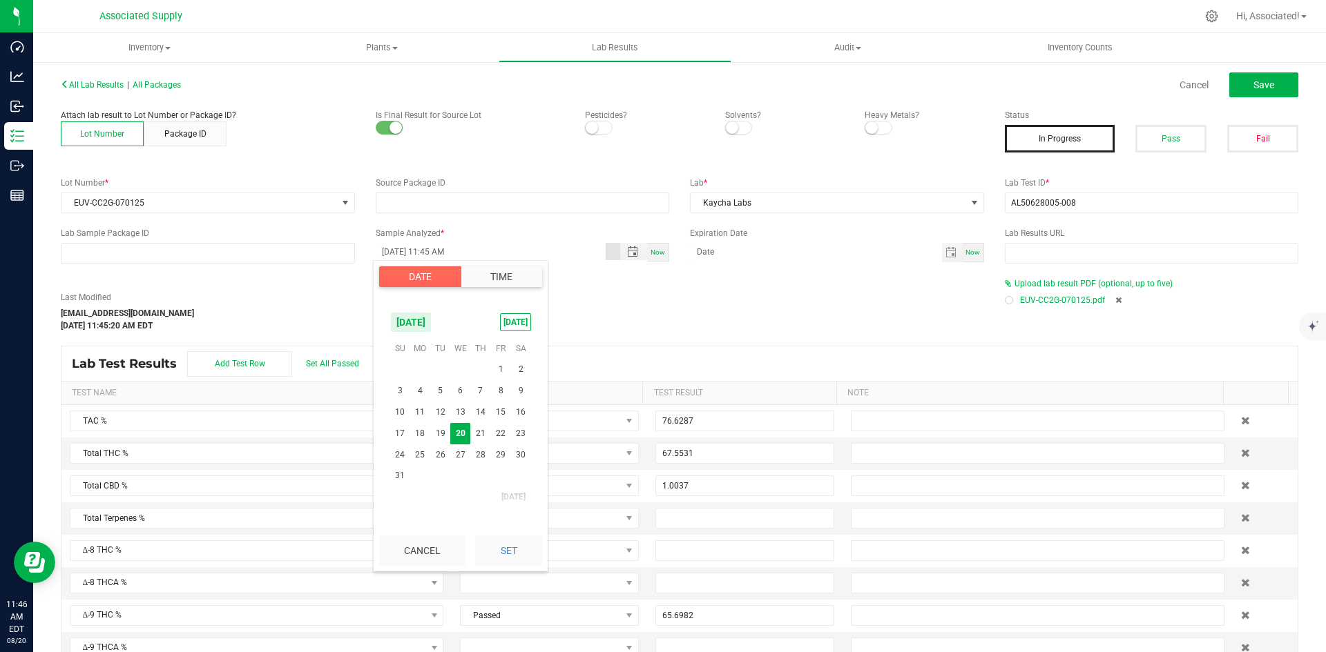
scroll to position [844, 0]
click at [431, 279] on button "Date" at bounding box center [420, 277] width 82 height 21
click at [420, 319] on span "[DATE]" at bounding box center [410, 322] width 41 height 21
click at [403, 378] on span "Jun" at bounding box center [404, 381] width 28 height 28
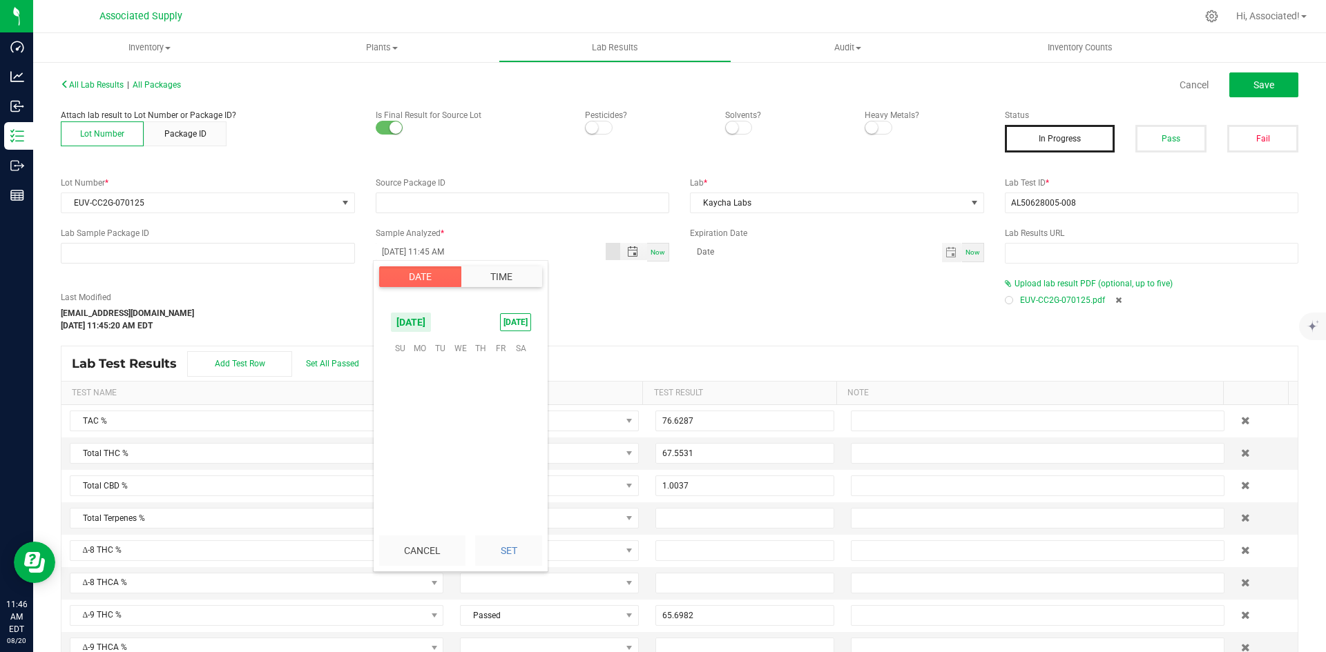
scroll to position [223470, 0]
click at [519, 433] on span "28" at bounding box center [521, 433] width 20 height 21
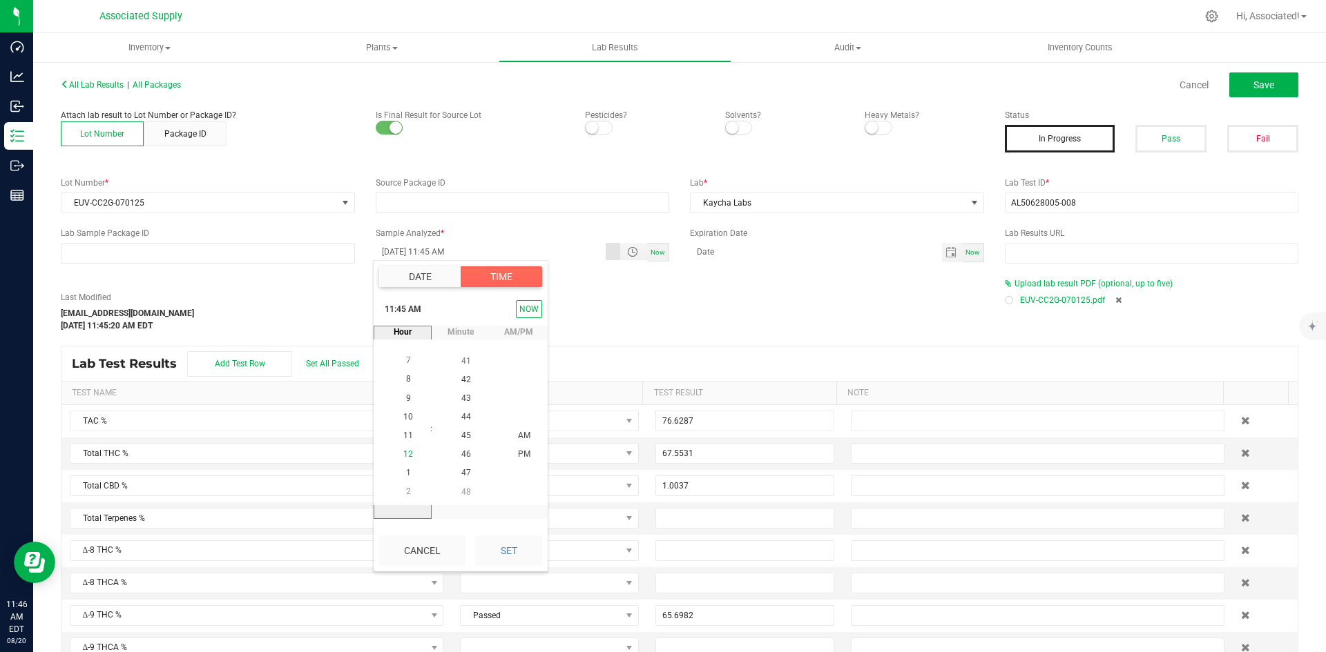
click at [406, 458] on span "12" at bounding box center [408, 454] width 10 height 10
click at [463, 437] on span "00" at bounding box center [466, 437] width 10 height 10
click at [519, 432] on span "PM" at bounding box center [524, 437] width 12 height 10
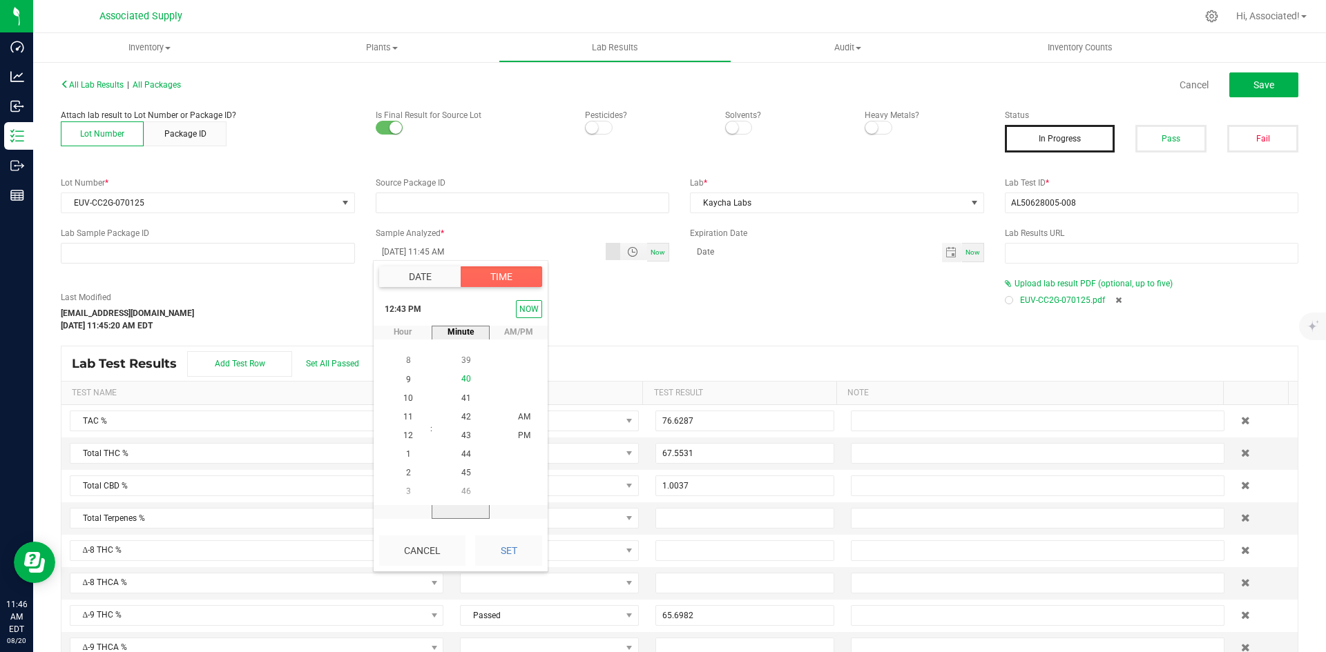
click at [467, 379] on li "40" at bounding box center [465, 380] width 33 height 19
click at [510, 545] on button "Set" at bounding box center [508, 551] width 67 height 30
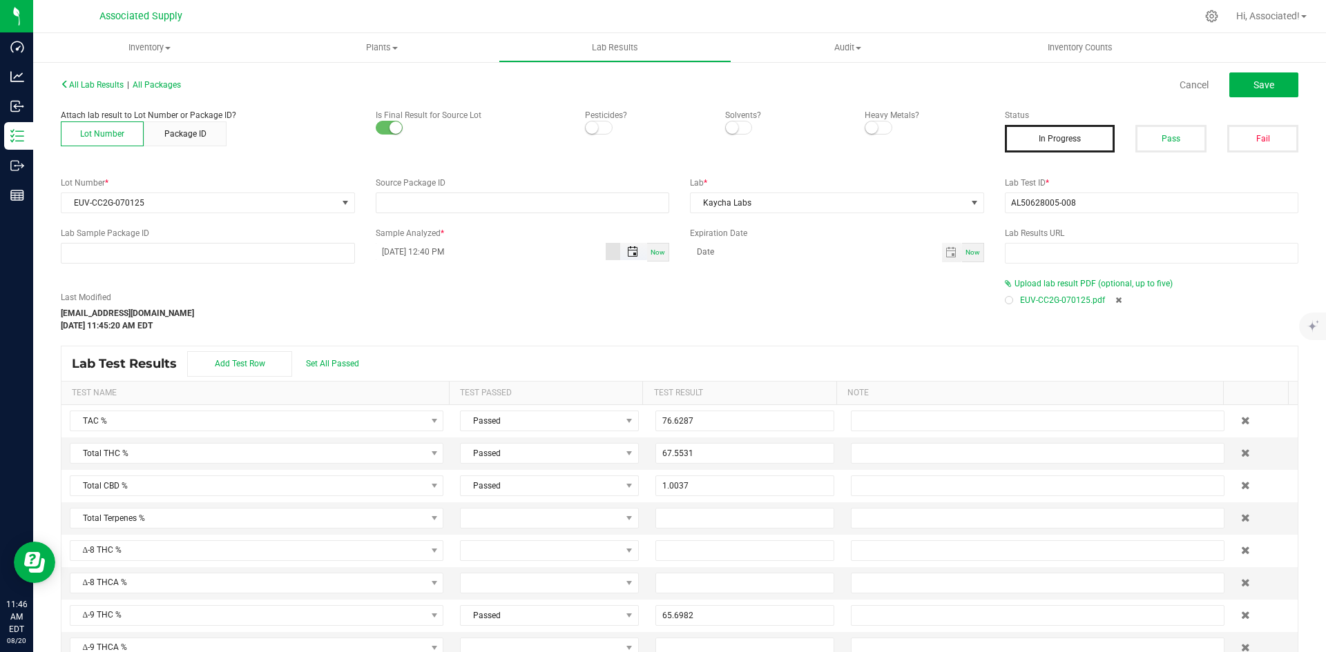
click at [621, 251] on span "Toggle popup" at bounding box center [632, 251] width 23 height 11
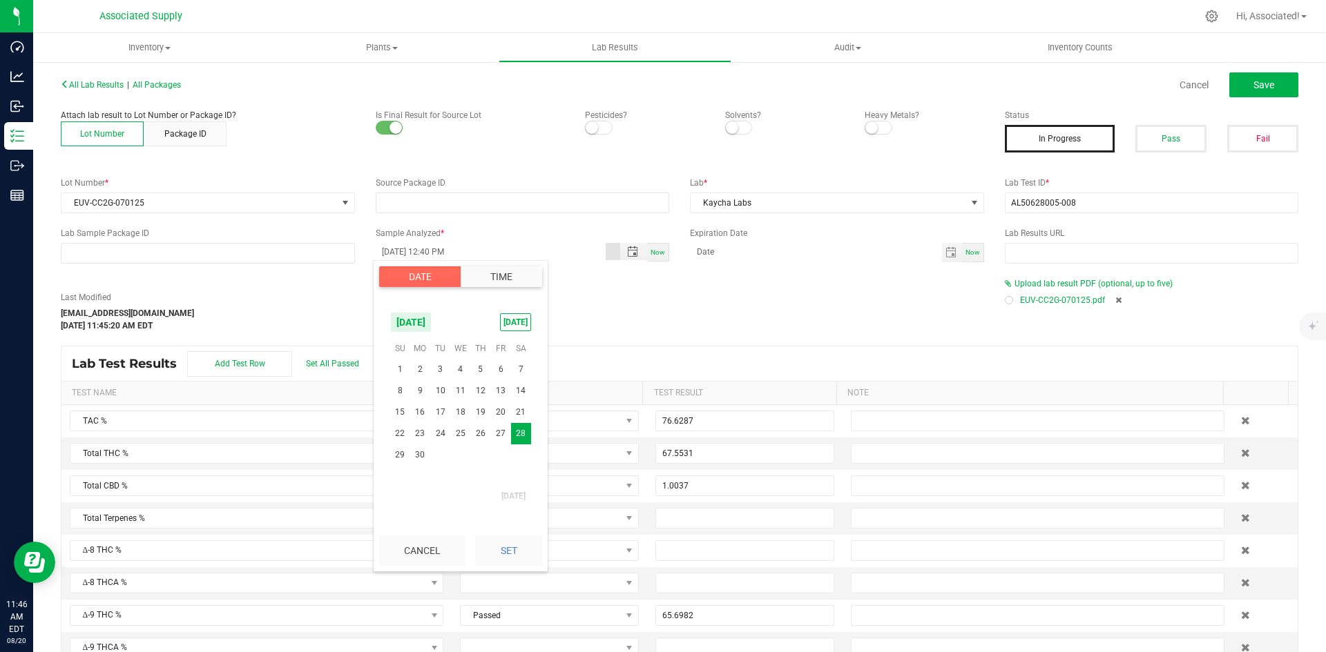
click at [495, 284] on button "Time" at bounding box center [501, 277] width 81 height 21
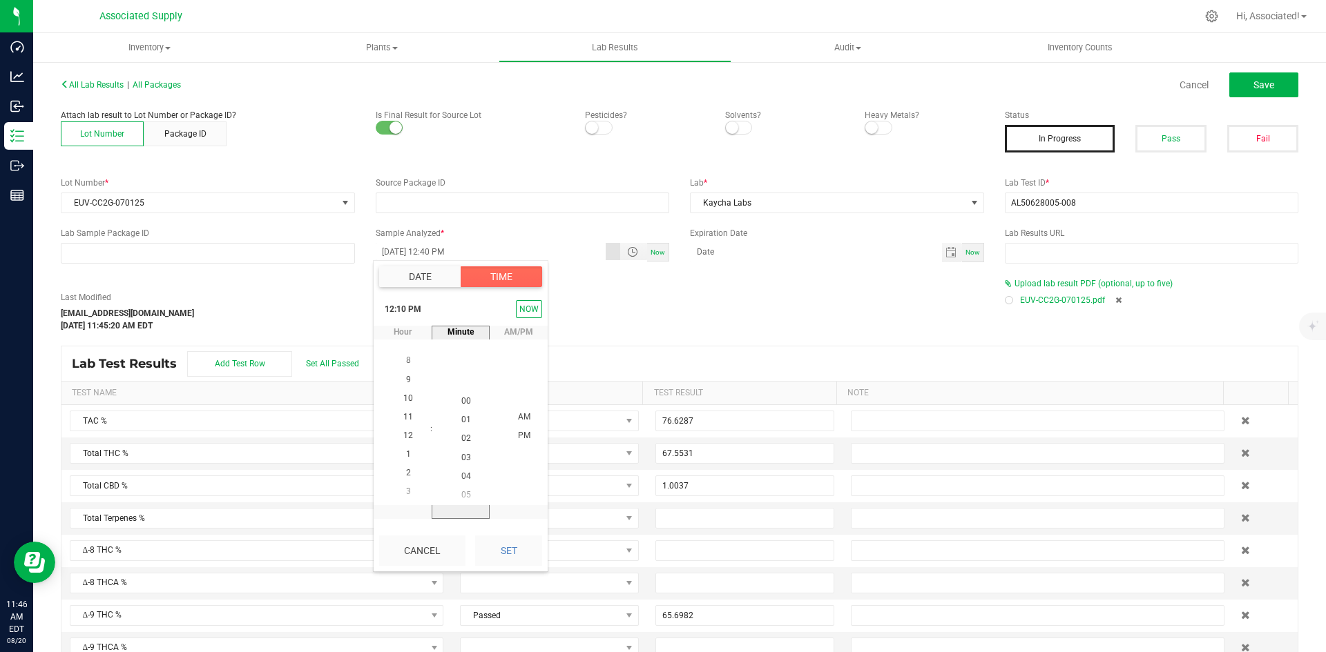
scroll to position [0, 0]
click at [472, 438] on li "00" at bounding box center [465, 436] width 33 height 19
click at [462, 435] on span "00" at bounding box center [466, 437] width 10 height 10
click at [507, 552] on button "Set" at bounding box center [508, 551] width 67 height 30
type input "06/28/2025 12:00 PM"
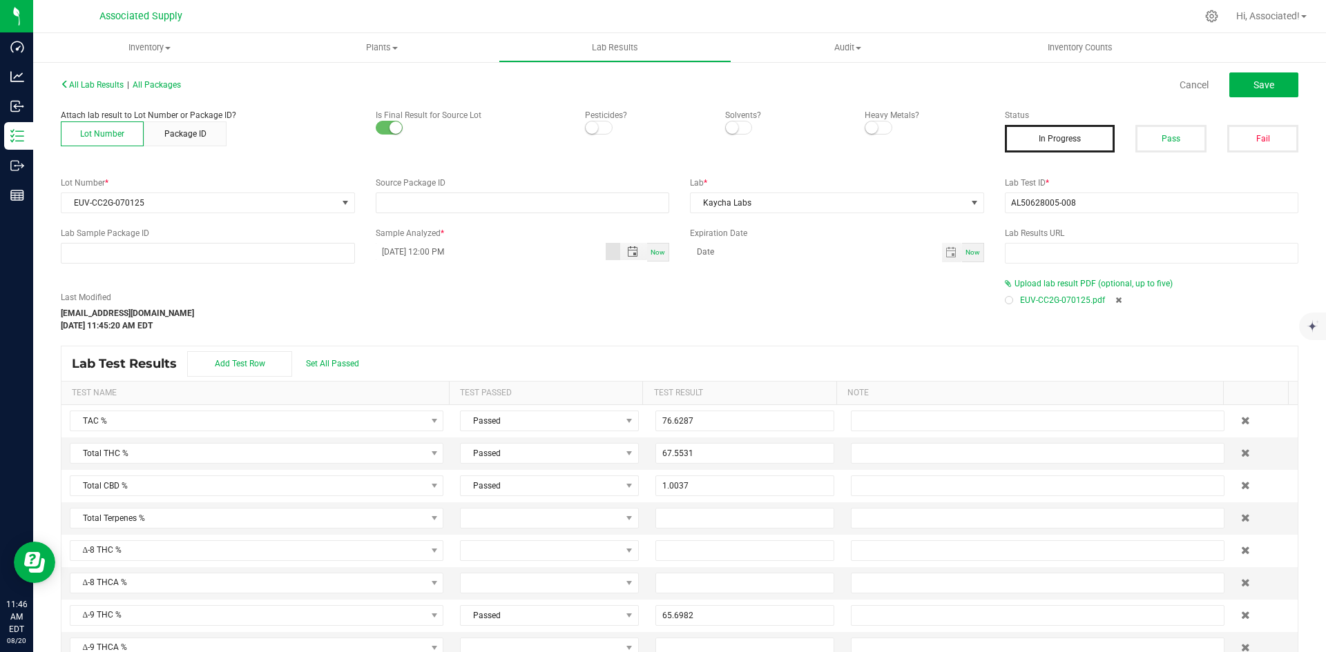
click at [478, 315] on div "Last Modified support@asdistro.com Aug 20, 2025 11:45:20 AM EDT" at bounding box center [522, 311] width 944 height 41
click at [1176, 134] on button "Pass" at bounding box center [1170, 139] width 71 height 28
click at [1261, 88] on span "Save" at bounding box center [1263, 84] width 21 height 11
type input "65.6982"
type input "0.9559"
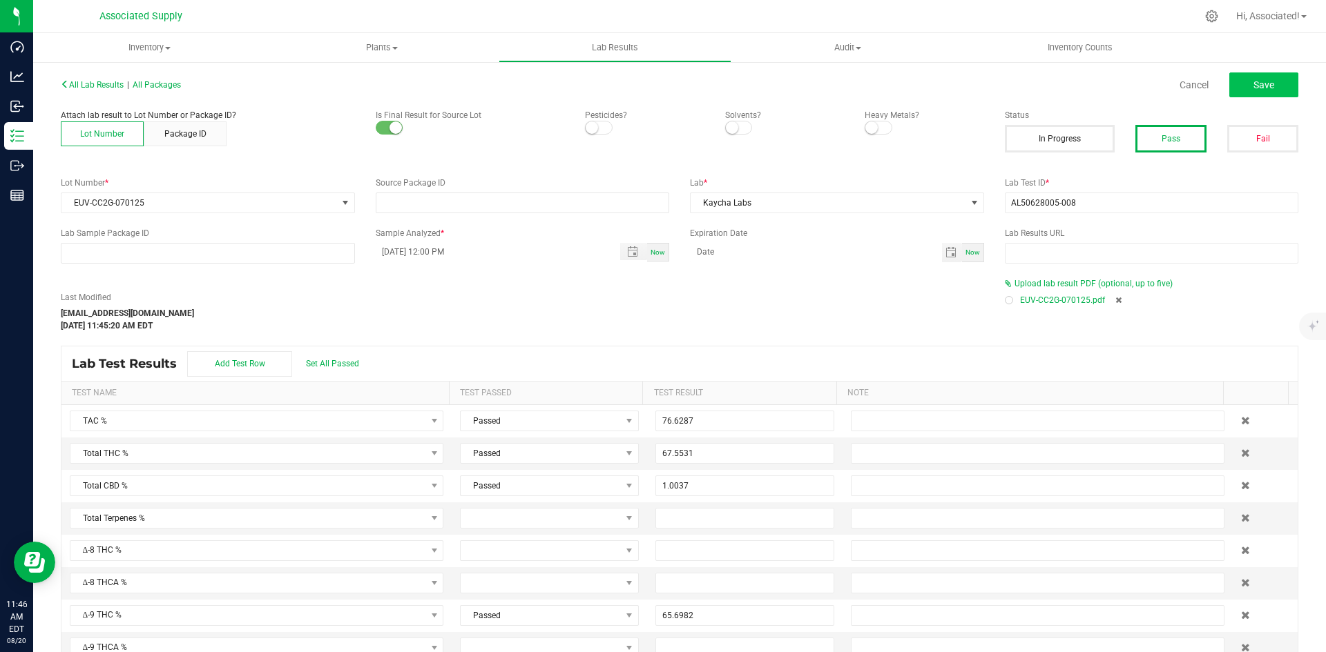
type input "0.4099"
type input "1.0037"
type input "3.6425"
type input "3.0637"
type input "0.0400"
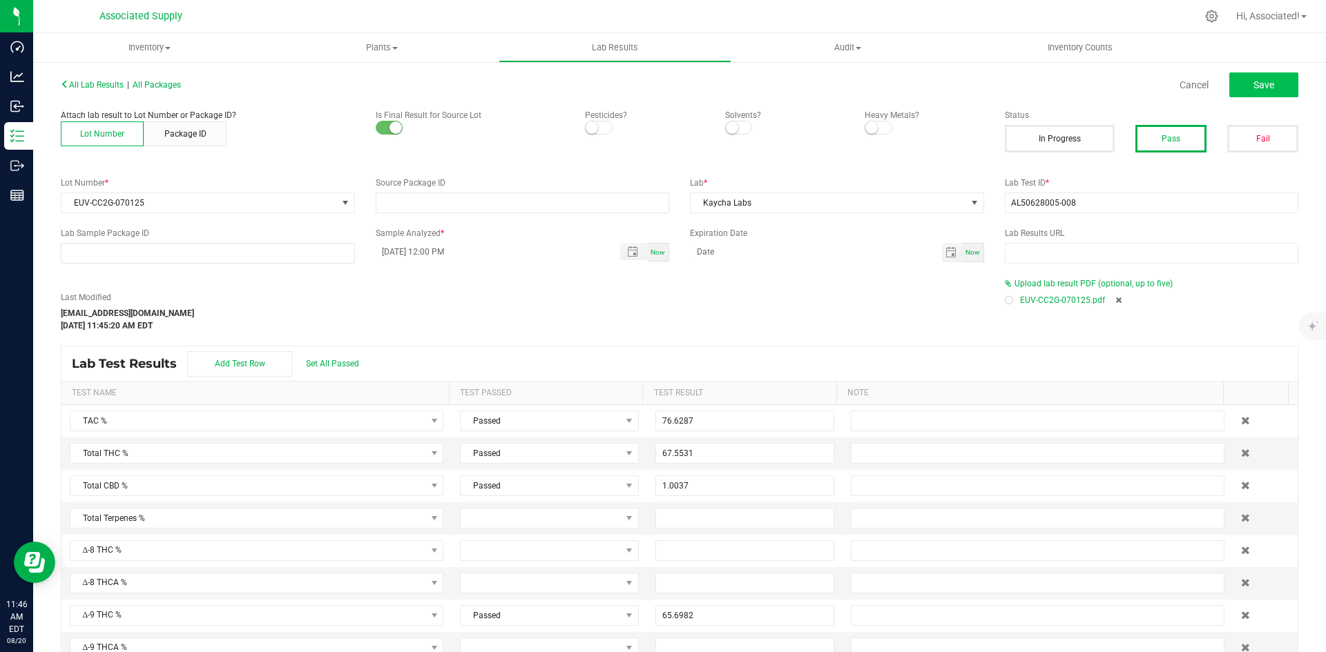
type input "0.1300"
type input "0.0100"
type input "0.1000"
type input "0.0100"
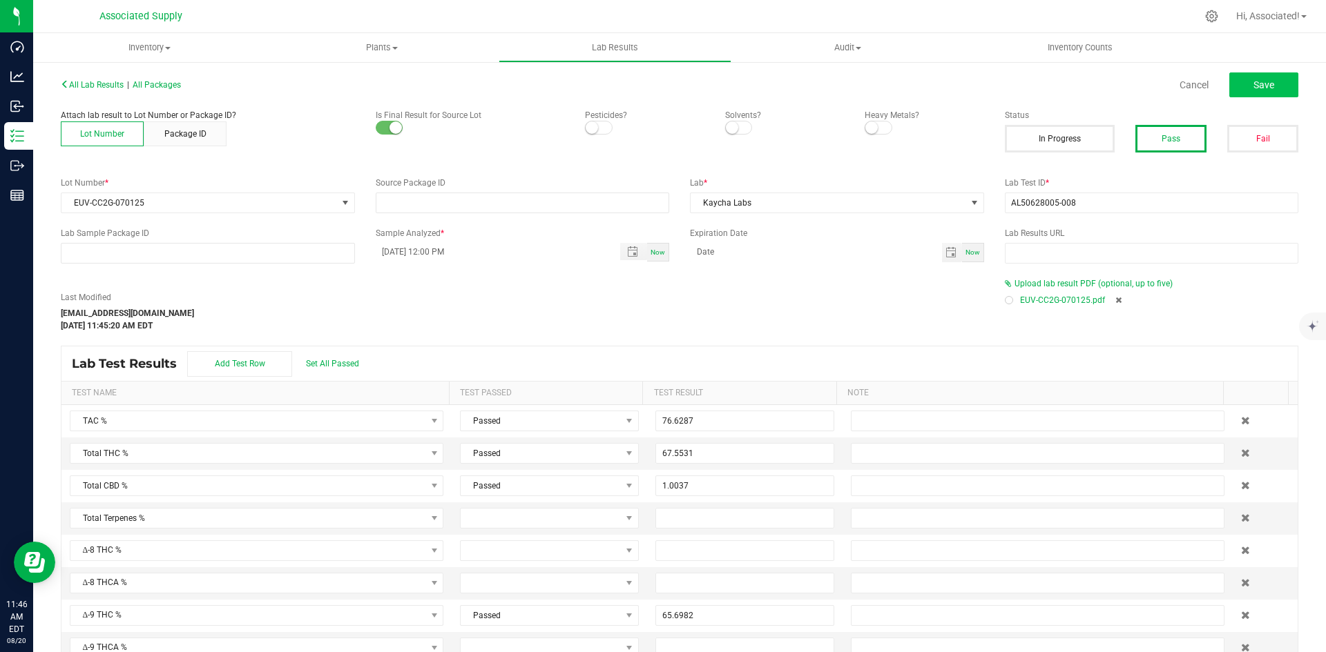
type input "0.3500"
type input "0.0800"
type input "0.0100"
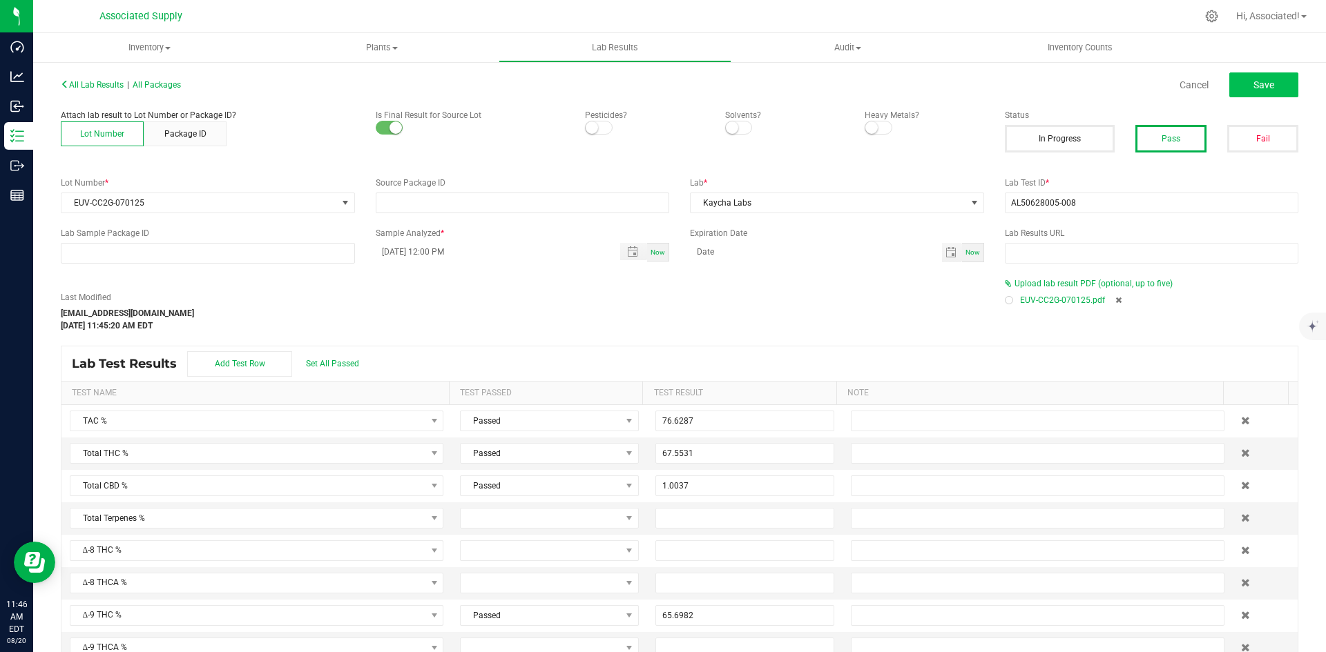
type input "0.5300"
type input "0.1100"
type input "0.1300"
type input "0.3200"
type input "0.0100"
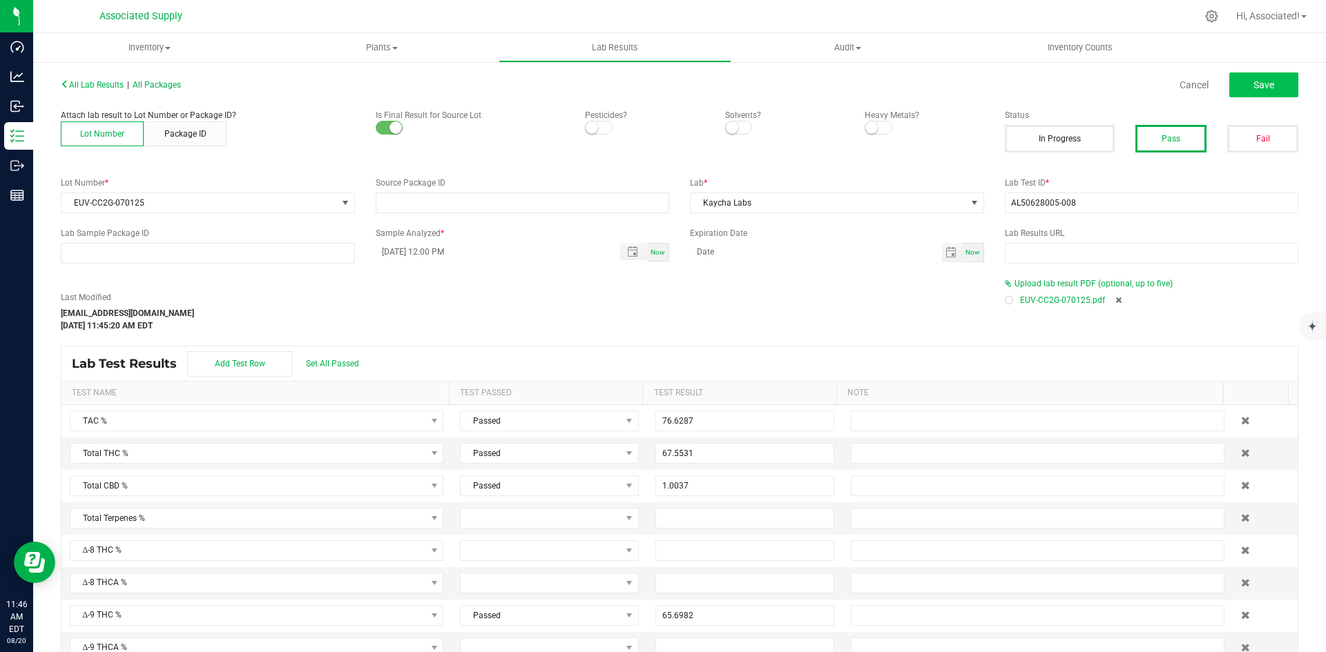
type input "0.2074"
type input "0.0300"
type input "0.5200"
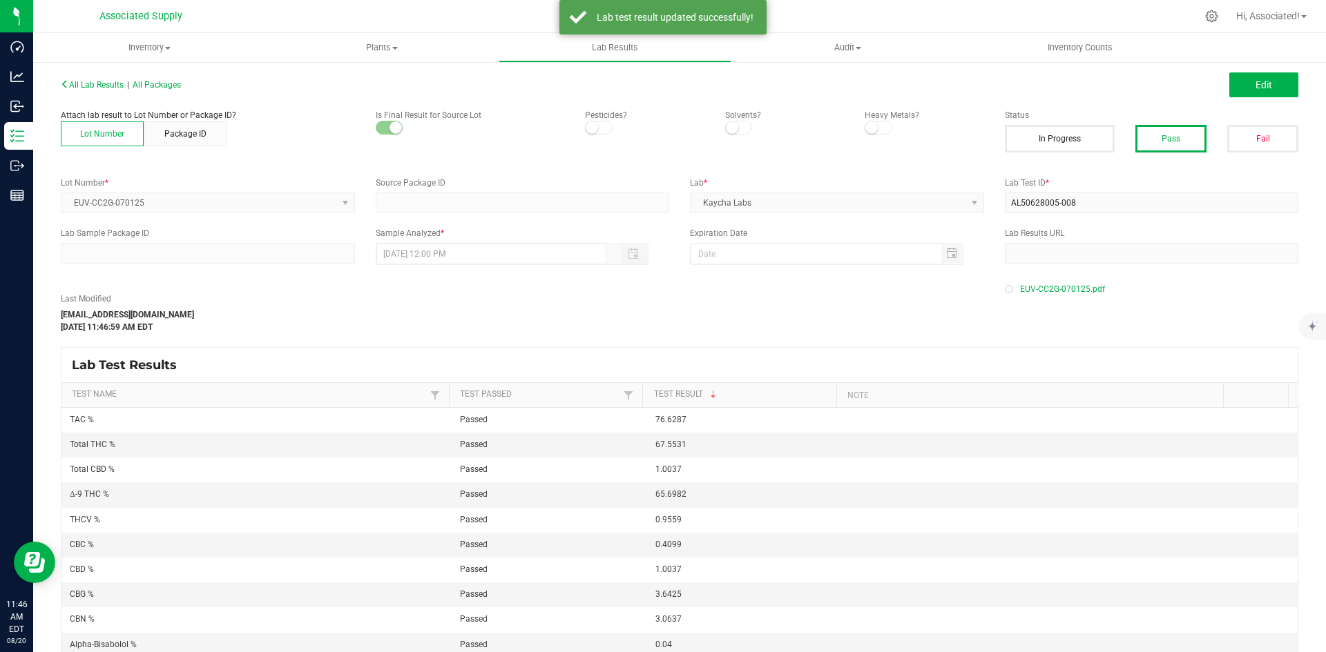
click at [951, 316] on div "Last Modified support@asdistro.com Aug 20, 2025 11:46:59 AM EDT" at bounding box center [522, 313] width 944 height 41
click at [108, 85] on span "All Lab Results" at bounding box center [92, 85] width 63 height 10
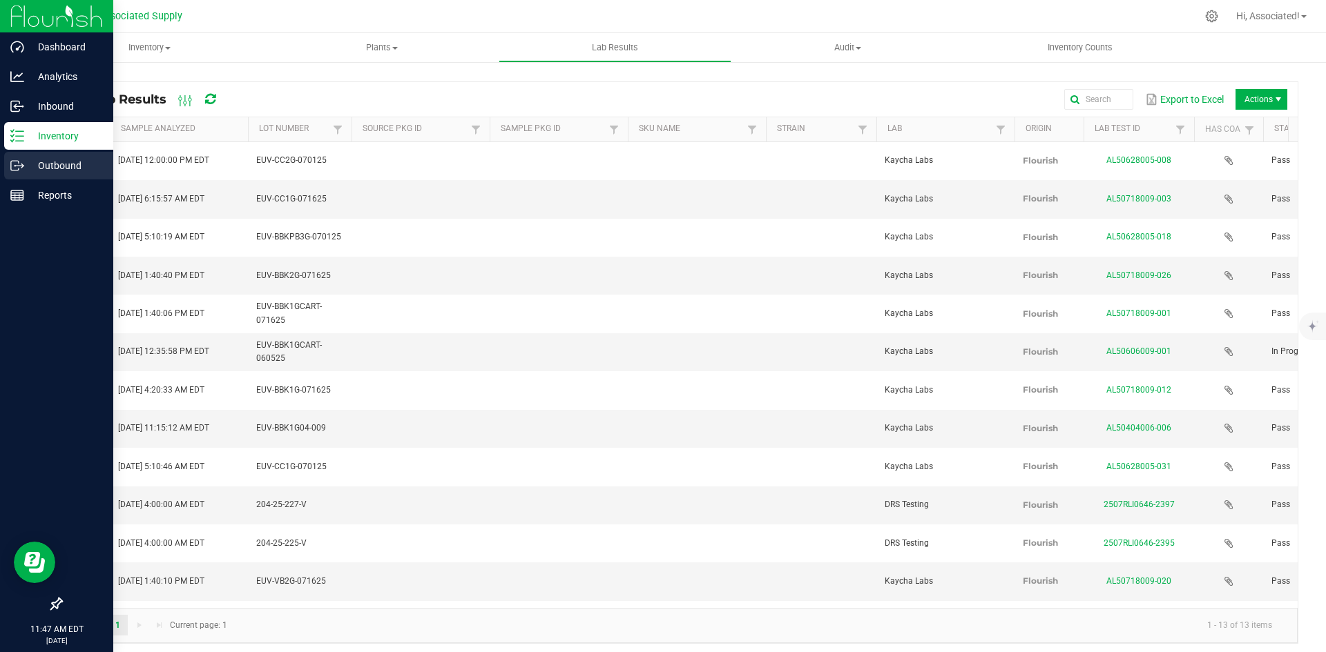
click at [13, 164] on icon at bounding box center [17, 166] width 14 height 14
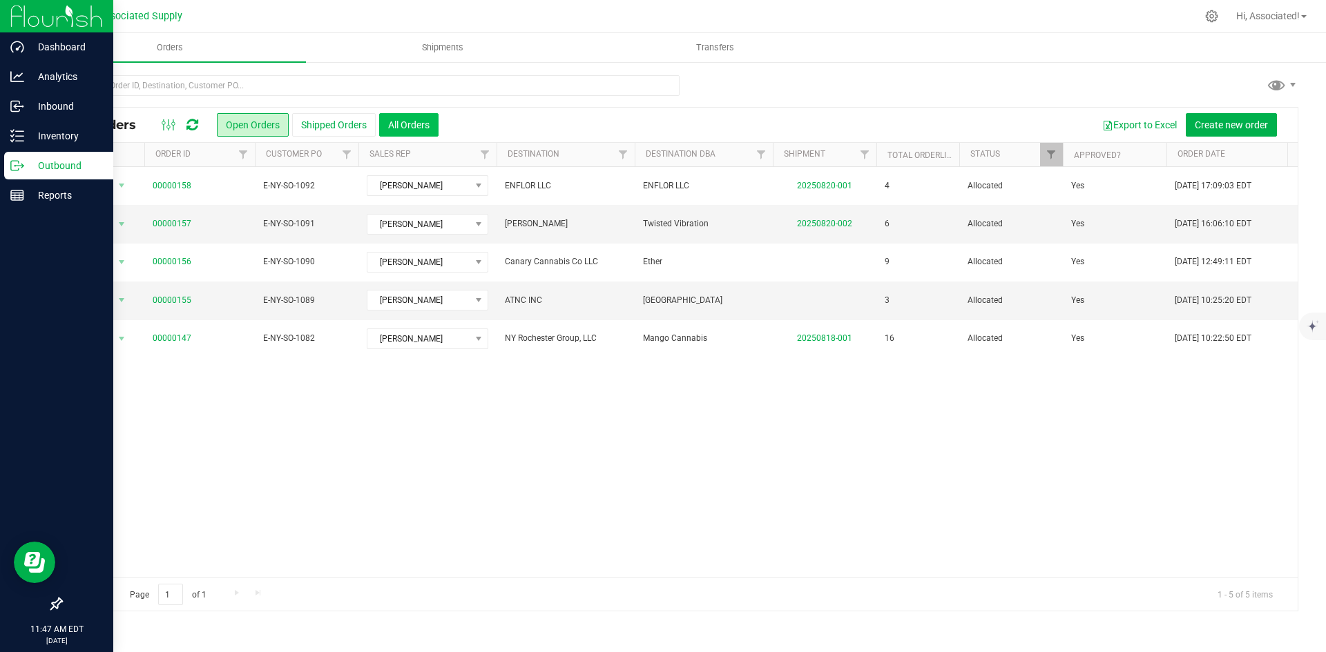
click at [427, 129] on button "All Orders" at bounding box center [408, 124] width 59 height 23
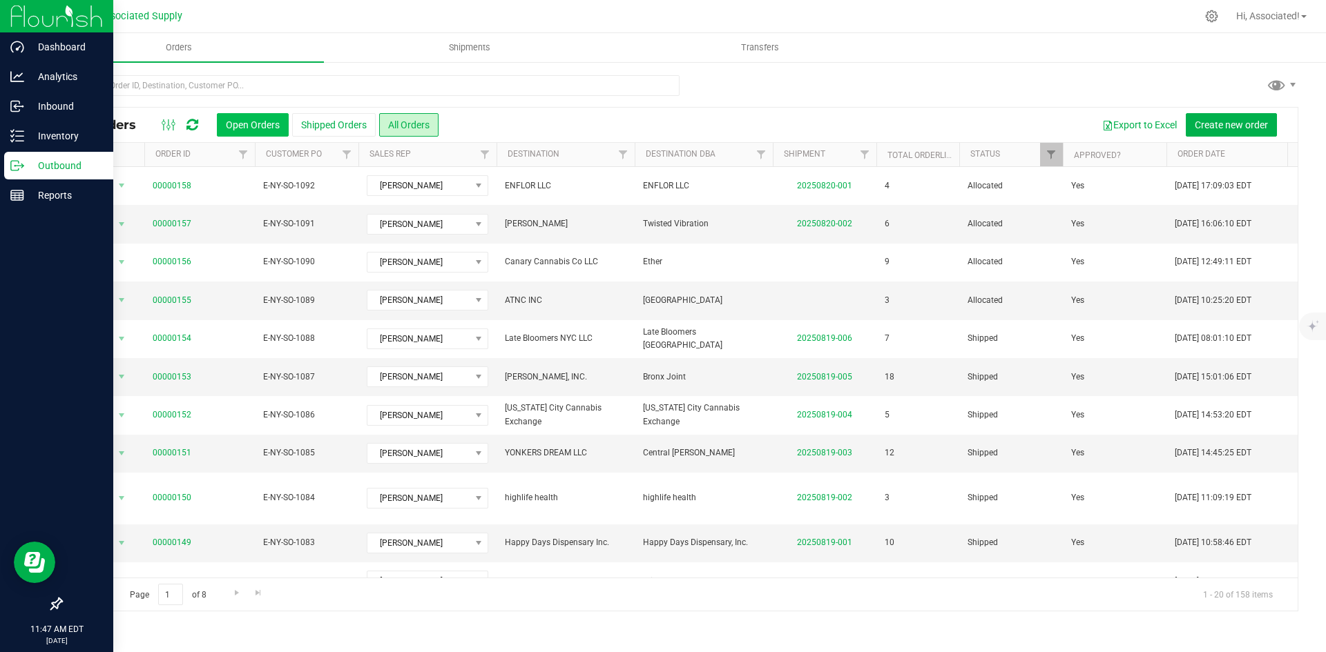
click at [252, 126] on button "Open Orders" at bounding box center [253, 124] width 72 height 23
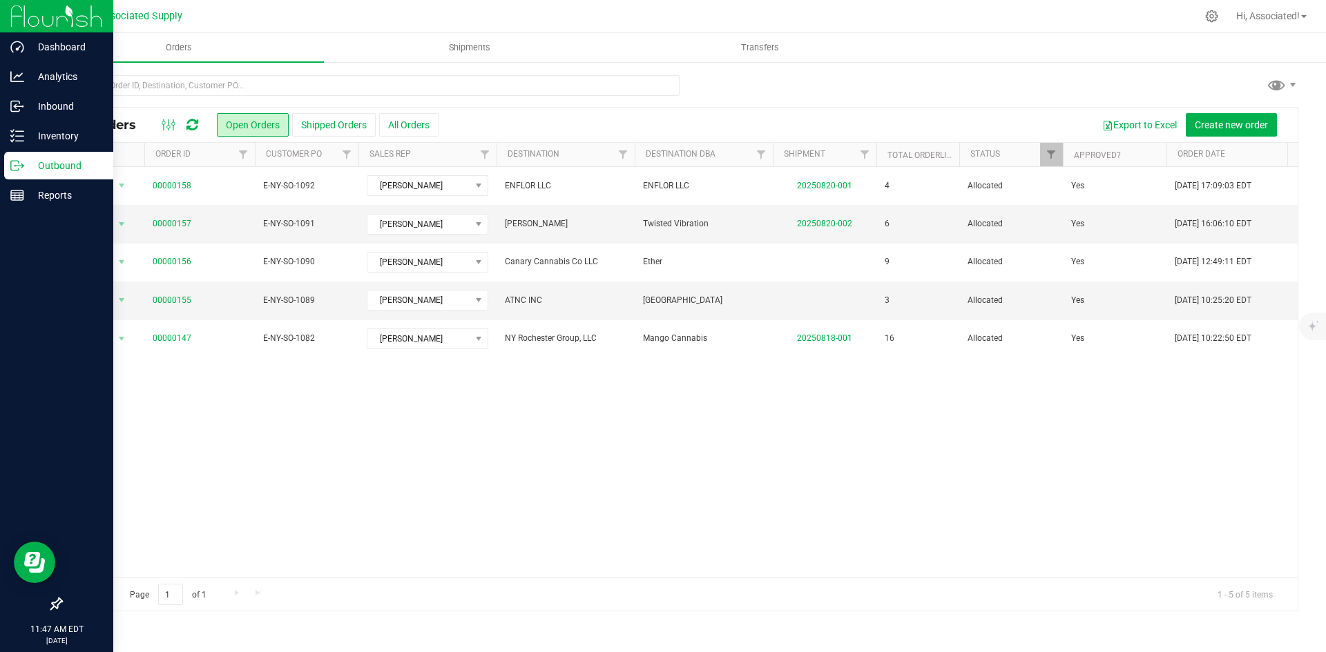
click at [642, 514] on div "Action Action Cancel order Clone order Edit order Mark as fully paid Order audi…" at bounding box center [679, 372] width 1236 height 411
click at [423, 123] on button "All Orders" at bounding box center [408, 124] width 59 height 23
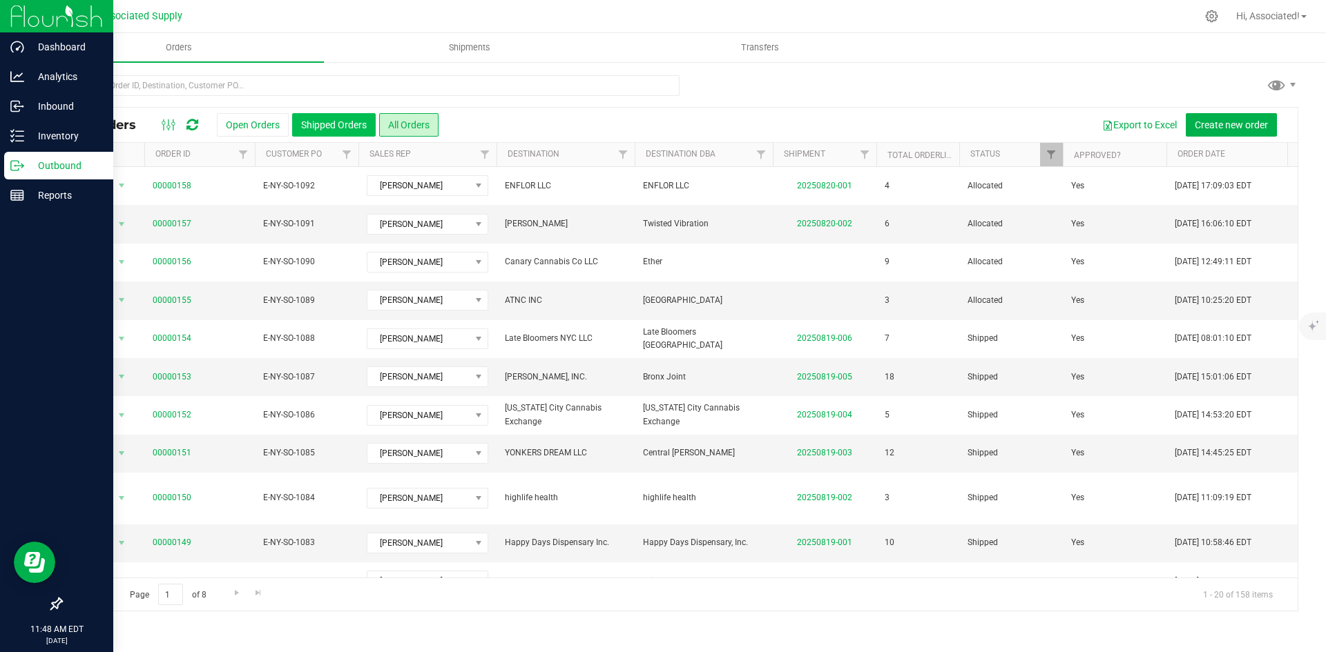
click at [351, 122] on button "Shipped Orders" at bounding box center [334, 124] width 84 height 23
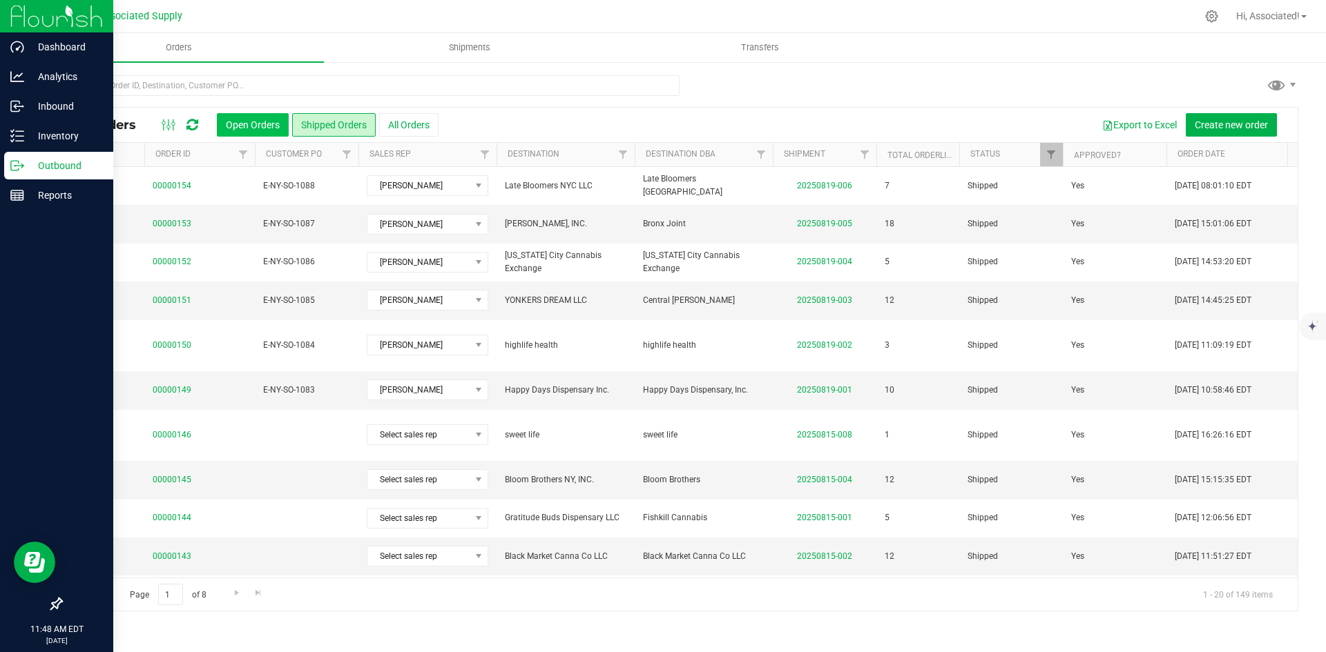
click at [248, 119] on button "Open Orders" at bounding box center [253, 124] width 72 height 23
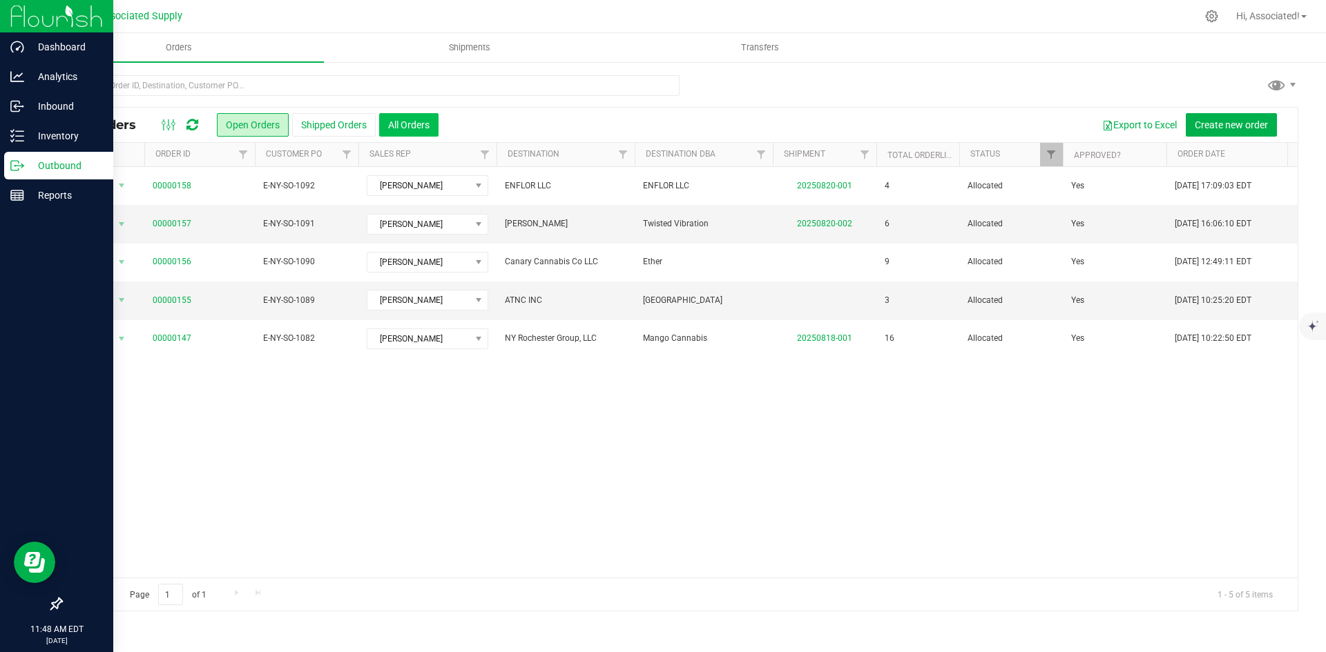
click at [416, 126] on button "All Orders" at bounding box center [408, 124] width 59 height 23
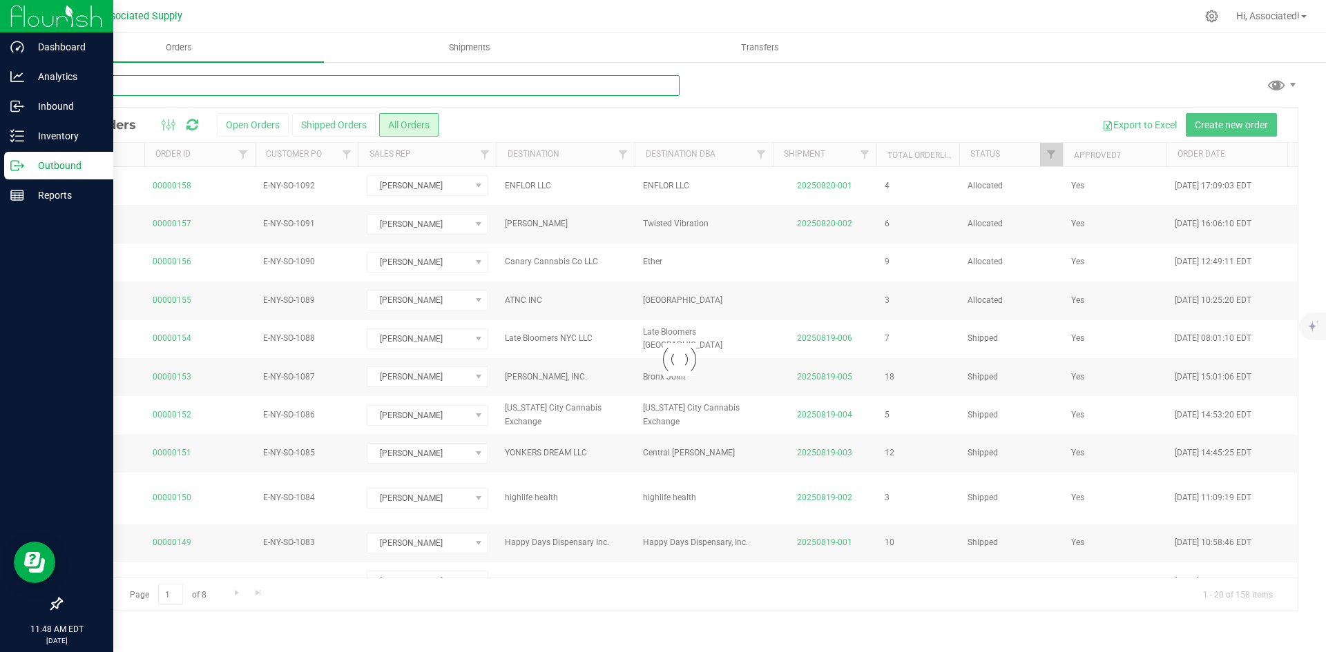
click at [345, 81] on input "text" at bounding box center [370, 85] width 619 height 21
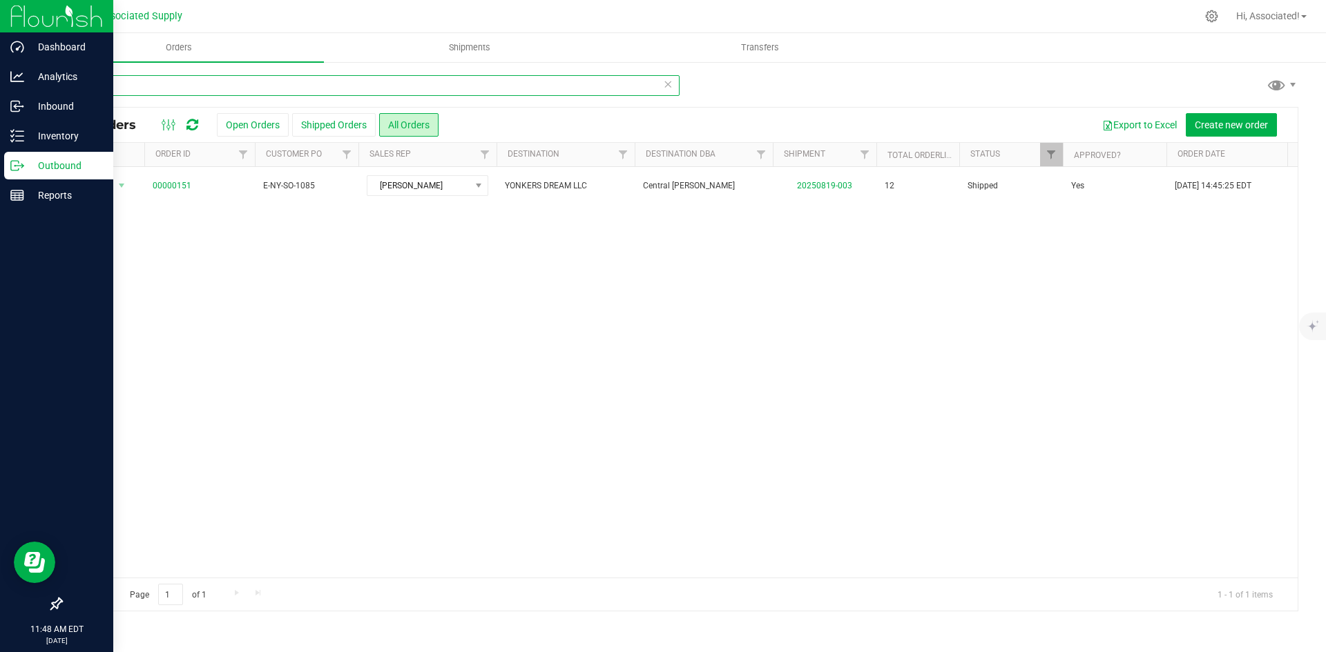
type input "1"
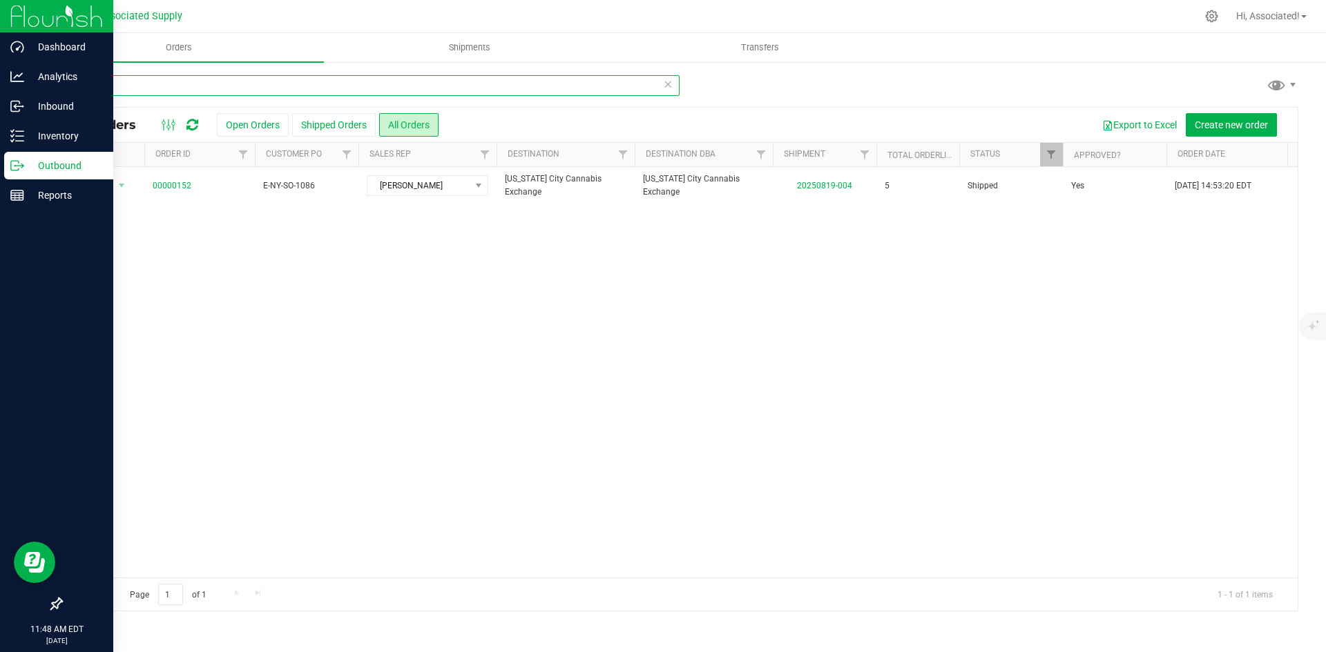
type input "1"
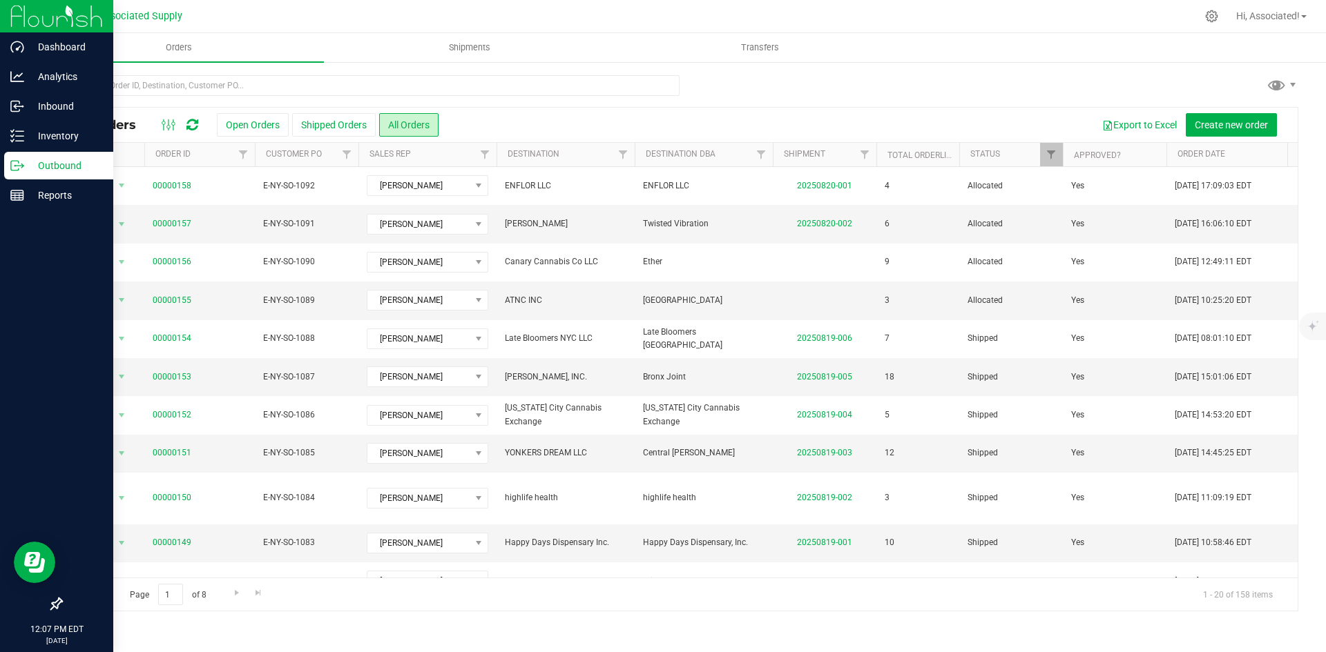
click at [523, 119] on div "Export to Excel Create new order" at bounding box center [862, 124] width 849 height 23
click at [24, 131] on p "Inventory" at bounding box center [65, 136] width 83 height 17
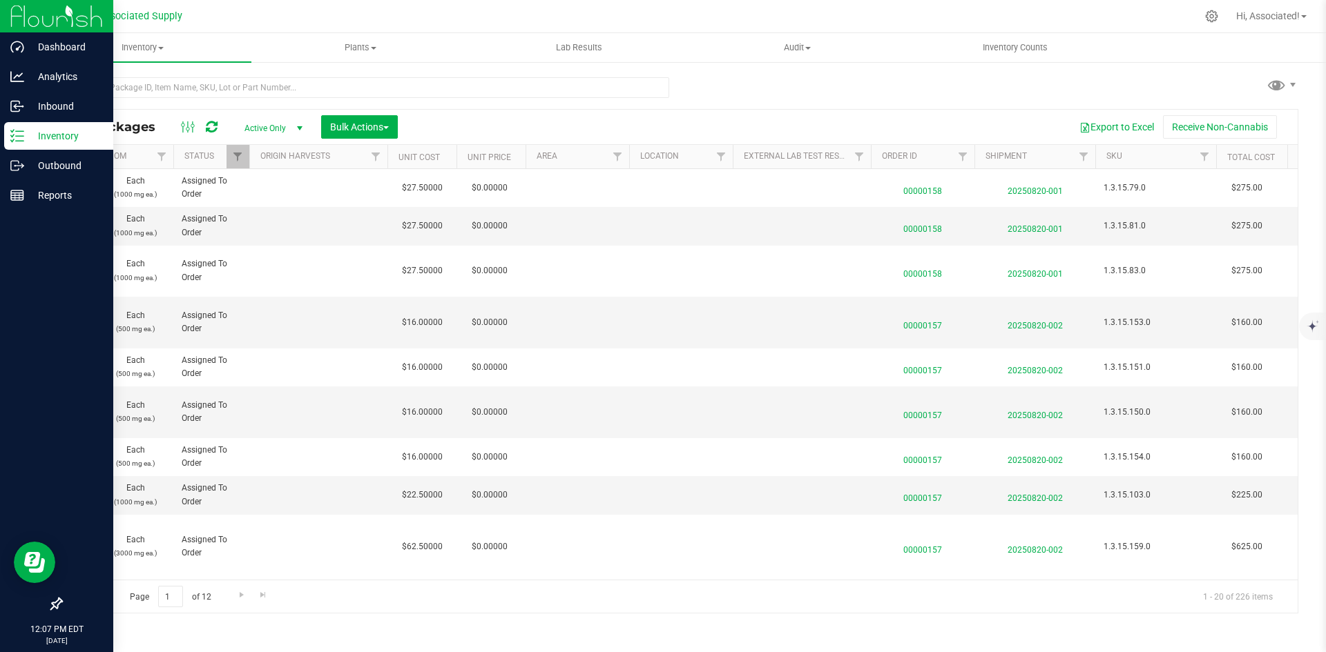
scroll to position [0, 399]
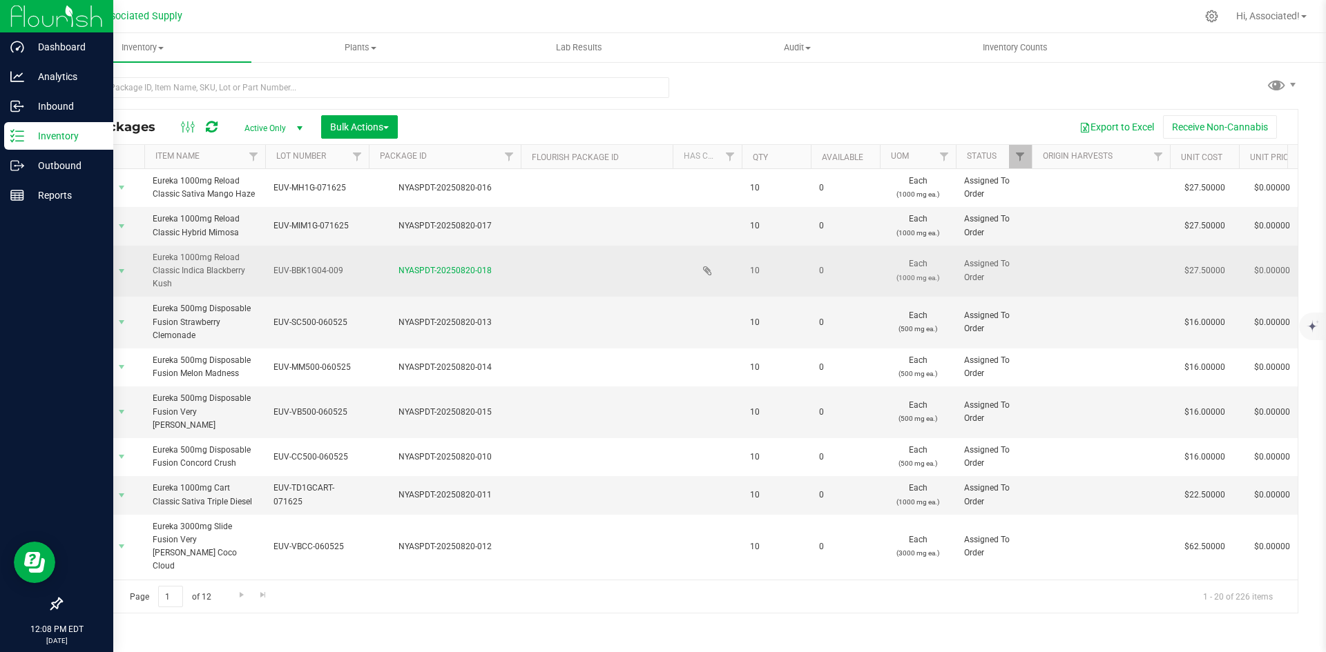
click at [708, 268] on icon at bounding box center [707, 270] width 9 height 11
click at [710, 269] on icon at bounding box center [707, 270] width 9 height 11
click at [441, 266] on link "NYASPDT-20250820-018" at bounding box center [444, 271] width 93 height 10
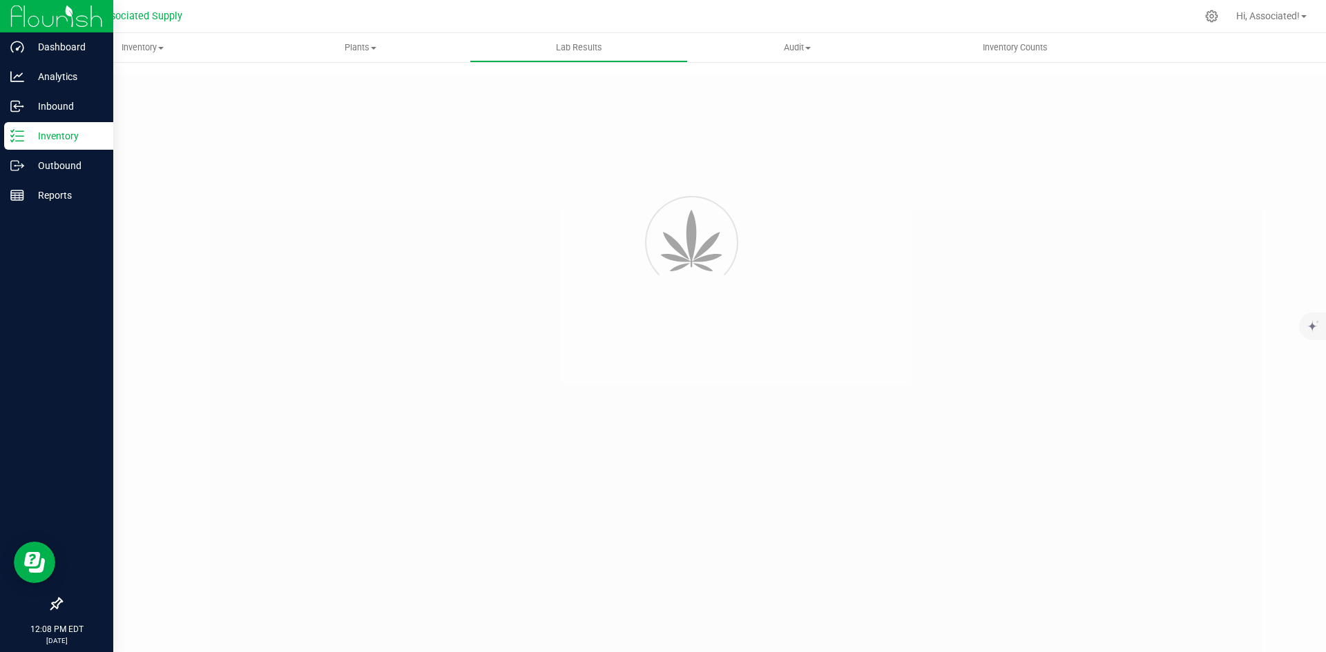
type input "NYASPDT-20250820-018"
type input "AL50404006-006"
type input "08/20/2025 11:15 AM"
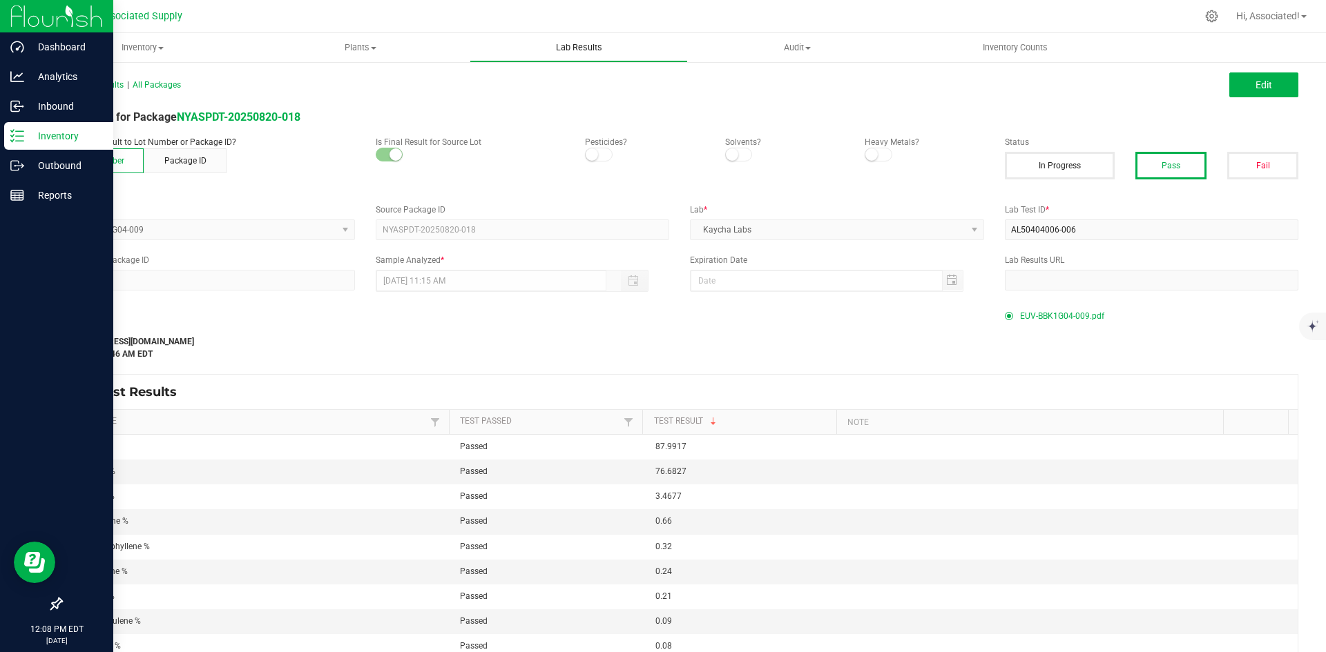
click at [586, 47] on span "Lab Results" at bounding box center [579, 47] width 84 height 12
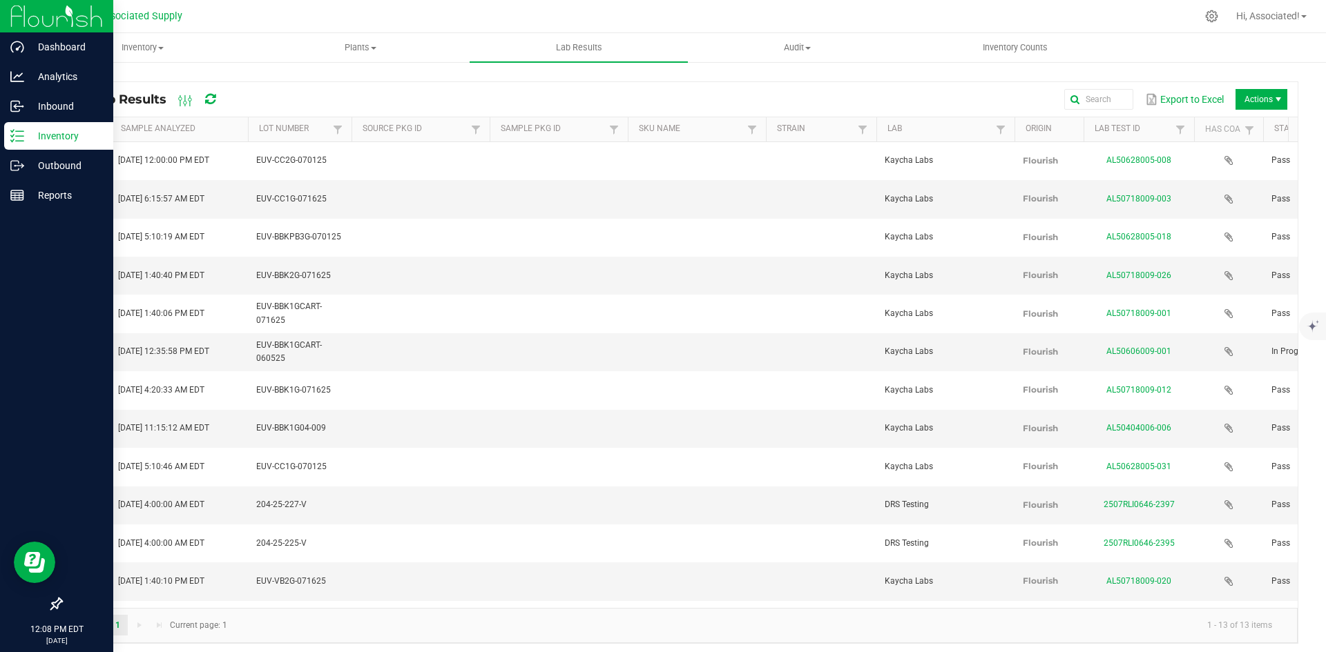
click at [337, 90] on div "Export to Excel Actions" at bounding box center [763, 99] width 1047 height 23
click at [1237, 97] on span "Actions" at bounding box center [1261, 99] width 52 height 21
click at [1187, 165] on span "Record lab result" at bounding box center [1250, 164] width 131 height 12
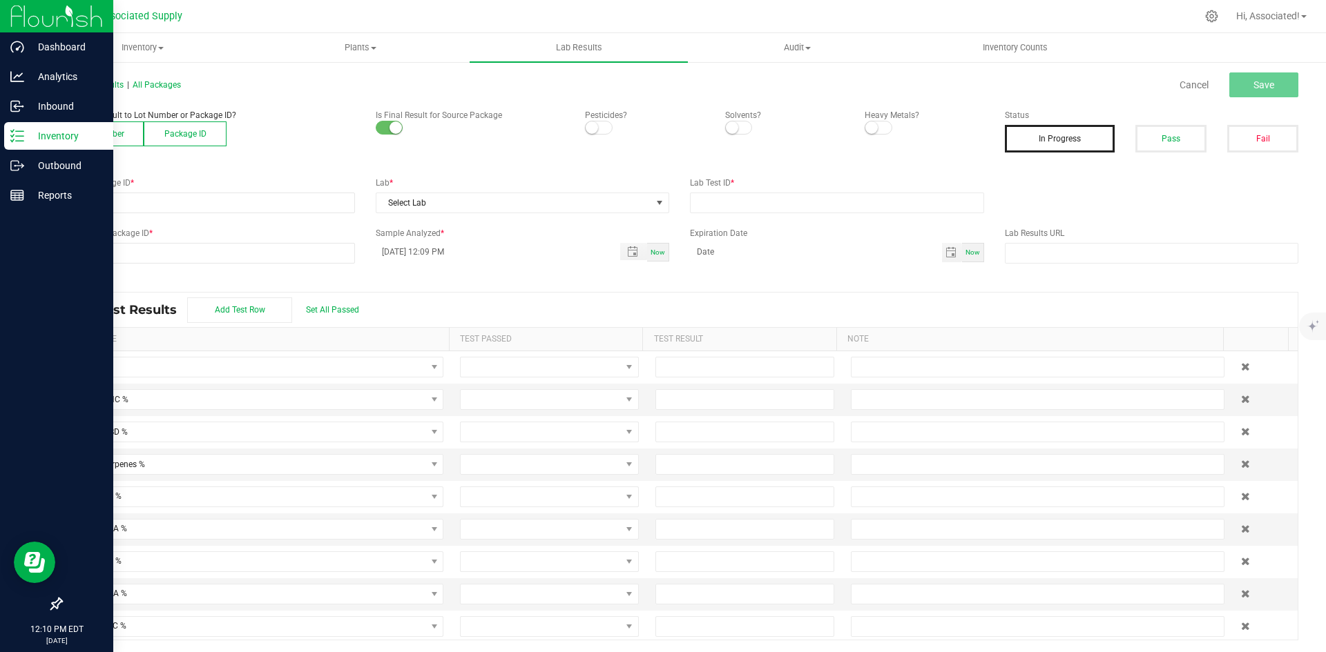
click at [99, 137] on button "Lot Number" at bounding box center [102, 134] width 83 height 25
click at [332, 204] on span at bounding box center [198, 202] width 275 height 19
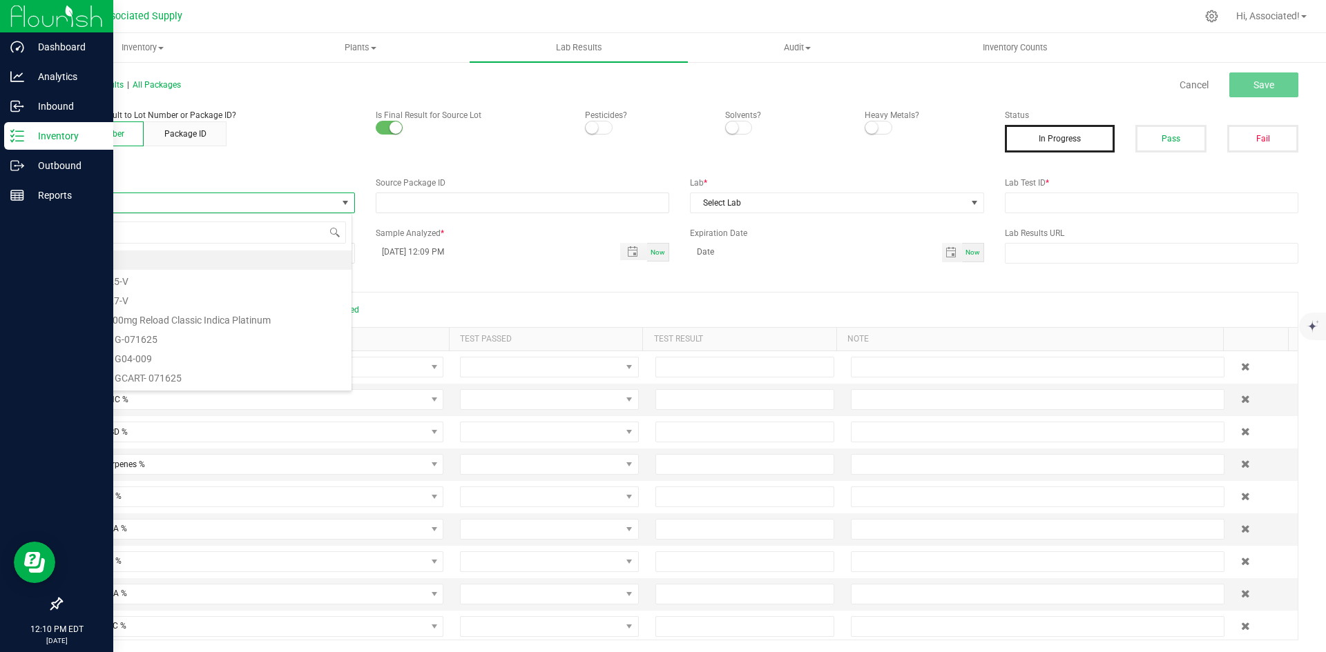
scroll to position [21, 291]
type input "EUV-CC500-060525"
click at [178, 280] on li "EUV-CC500-06052550" at bounding box center [206, 279] width 290 height 19
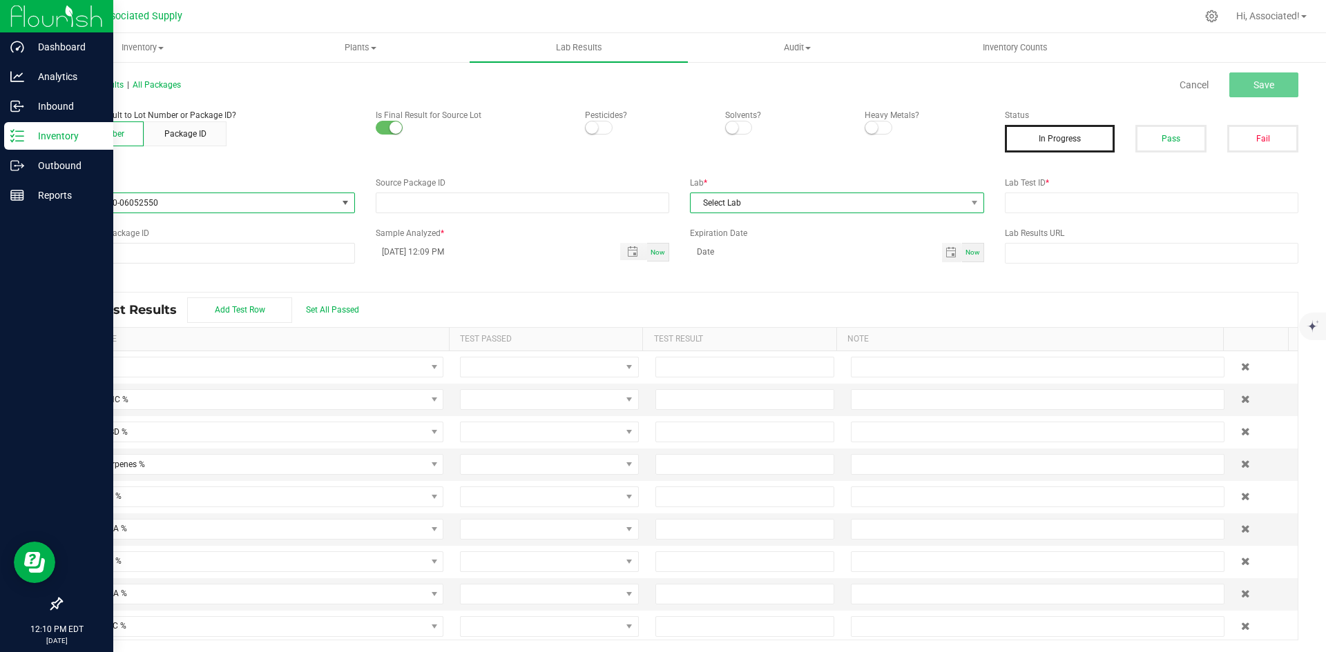
click at [864, 202] on span "Select Lab" at bounding box center [827, 202] width 275 height 19
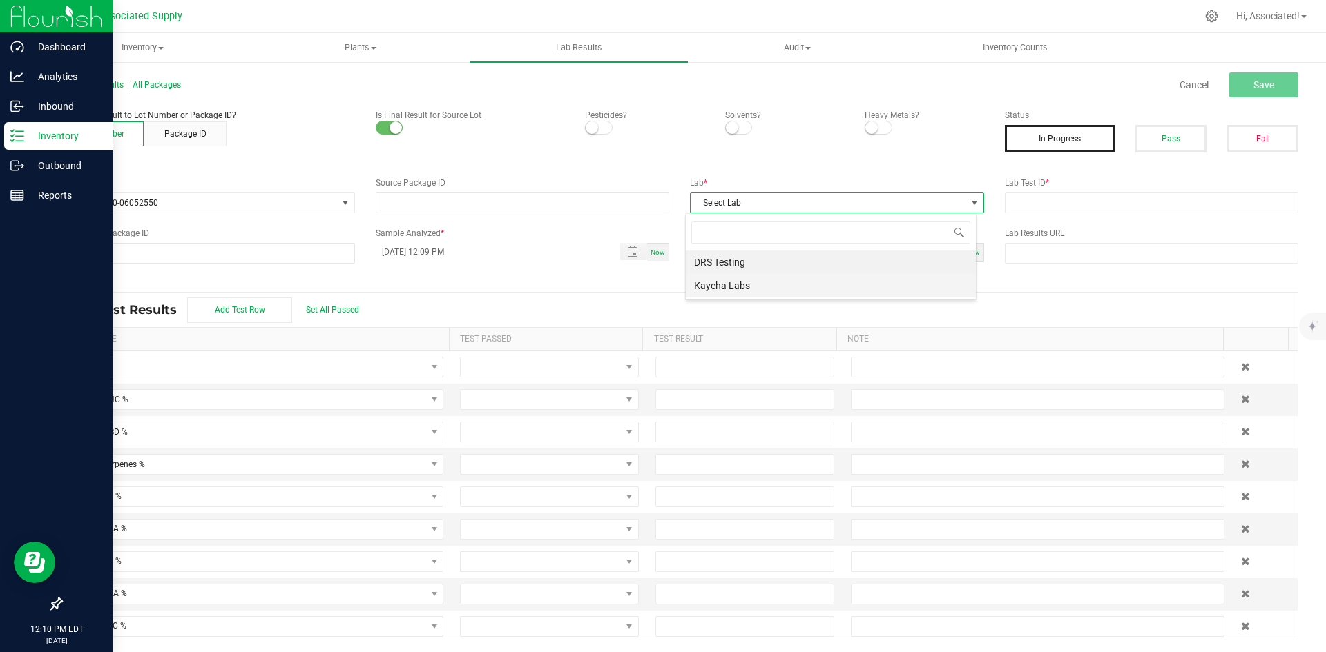
click at [731, 288] on li "Kaycha Labs" at bounding box center [831, 285] width 290 height 23
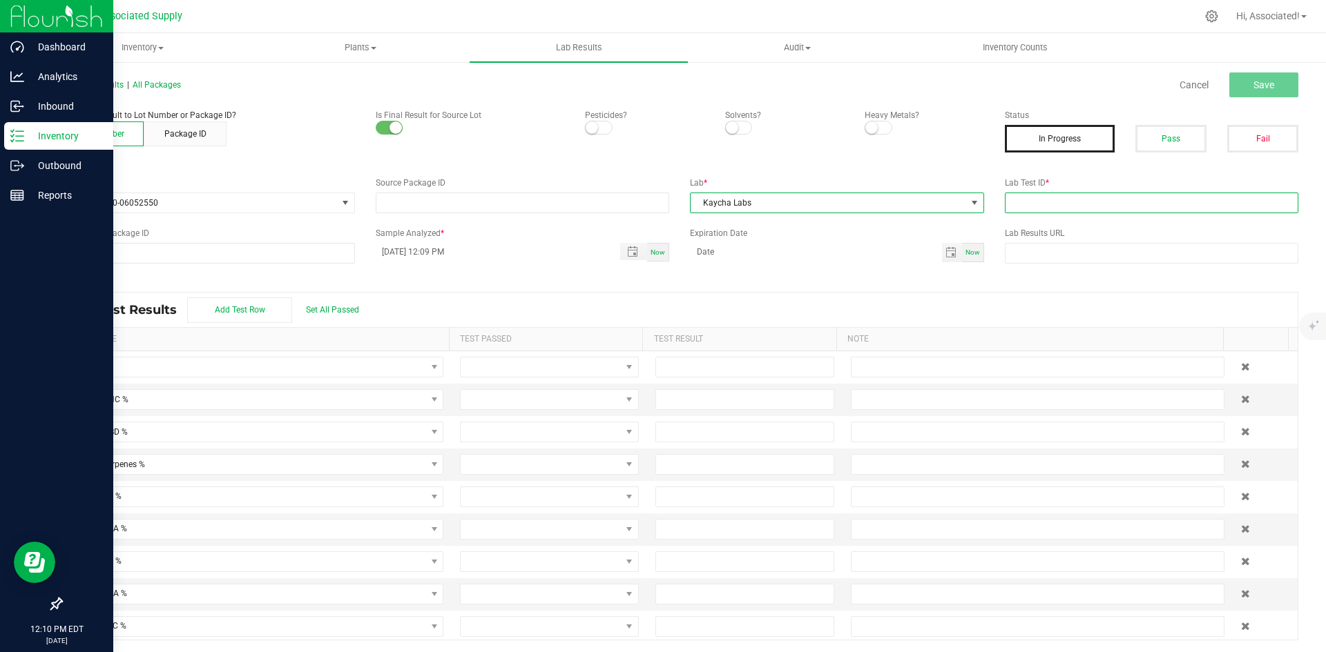
click at [1077, 198] on input "text" at bounding box center [1152, 203] width 294 height 21
type input "test.."
click at [840, 238] on label "Expiration Date" at bounding box center [837, 233] width 294 height 12
click at [1253, 87] on span "Save" at bounding box center [1263, 84] width 21 height 11
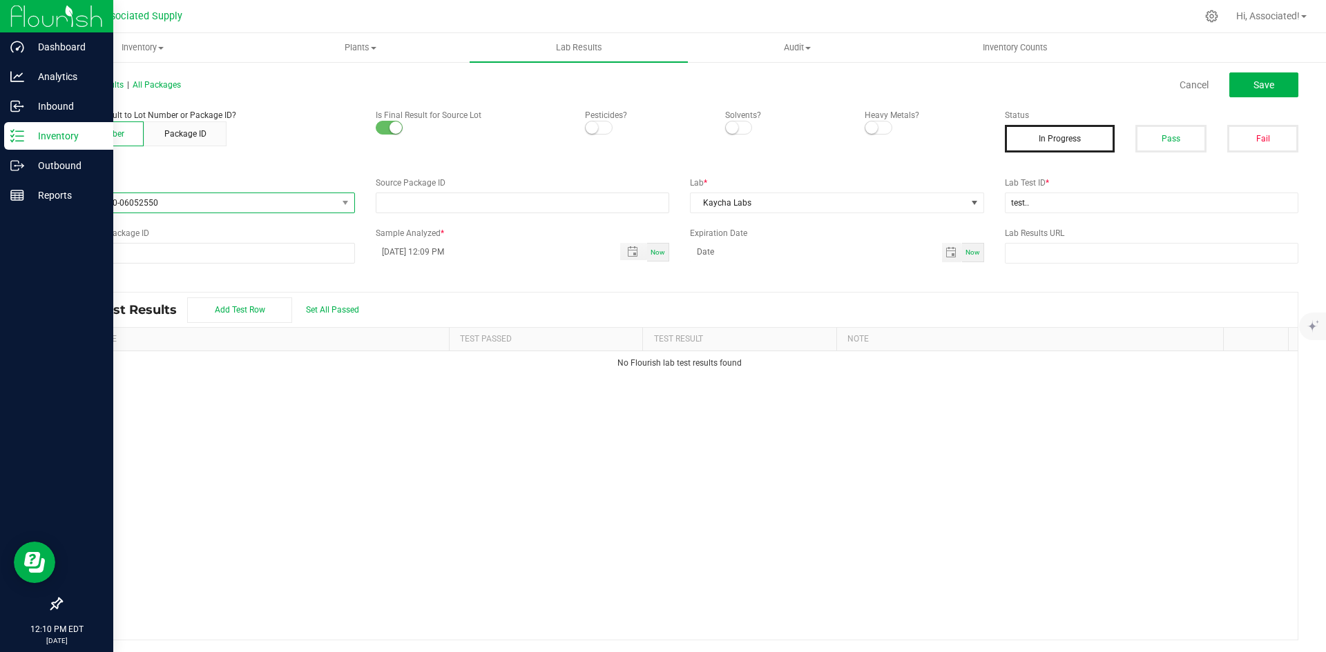
click at [186, 202] on span "EUV-CC500-06052550" at bounding box center [198, 202] width 275 height 19
click at [144, 361] on li "euv-cc500-060525" at bounding box center [206, 359] width 290 height 19
click at [1192, 81] on link "Cancel" at bounding box center [1193, 85] width 29 height 14
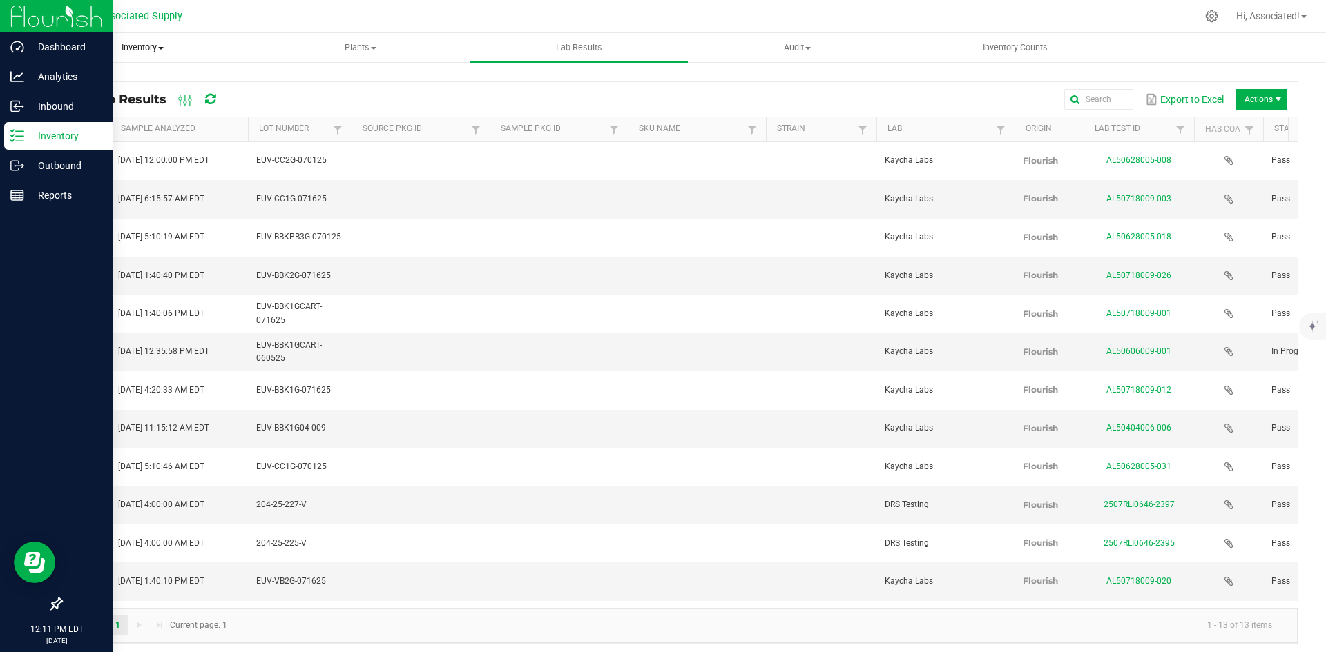
click at [151, 43] on span "Inventory" at bounding box center [142, 47] width 217 height 12
click at [90, 82] on span "All packages" at bounding box center [80, 83] width 95 height 12
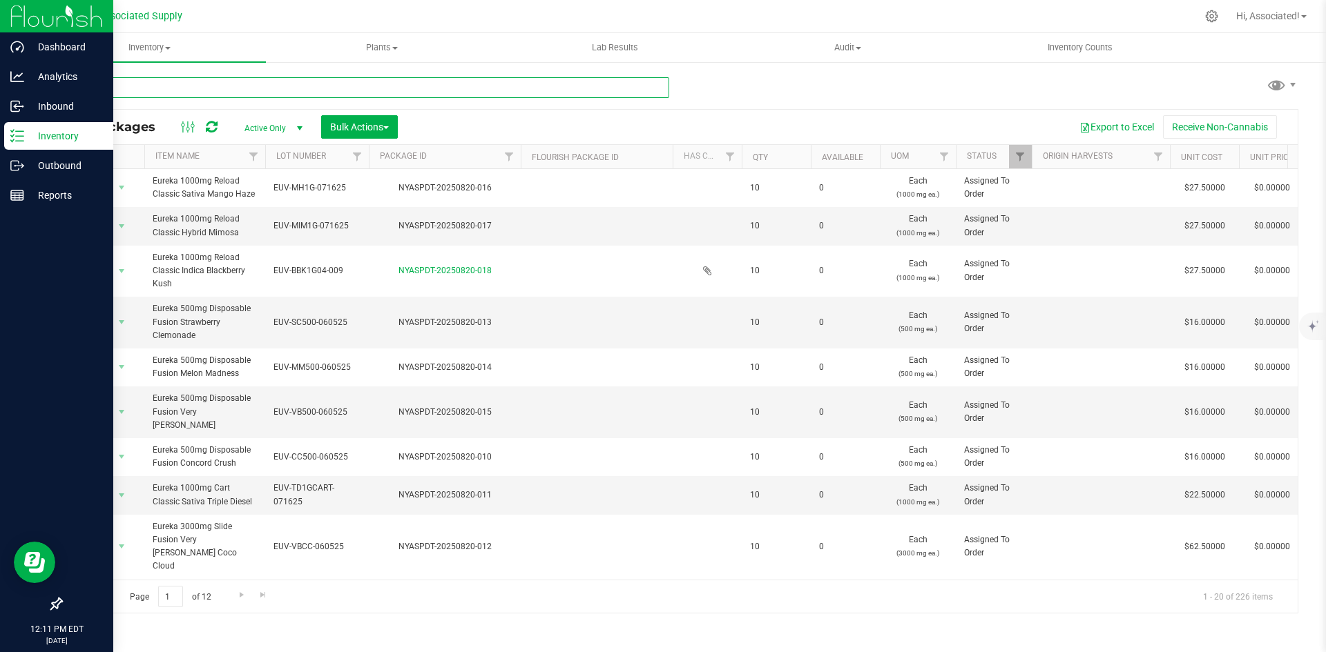
click at [142, 87] on input "text" at bounding box center [365, 87] width 608 height 21
paste input "EUV-CC500-060525"
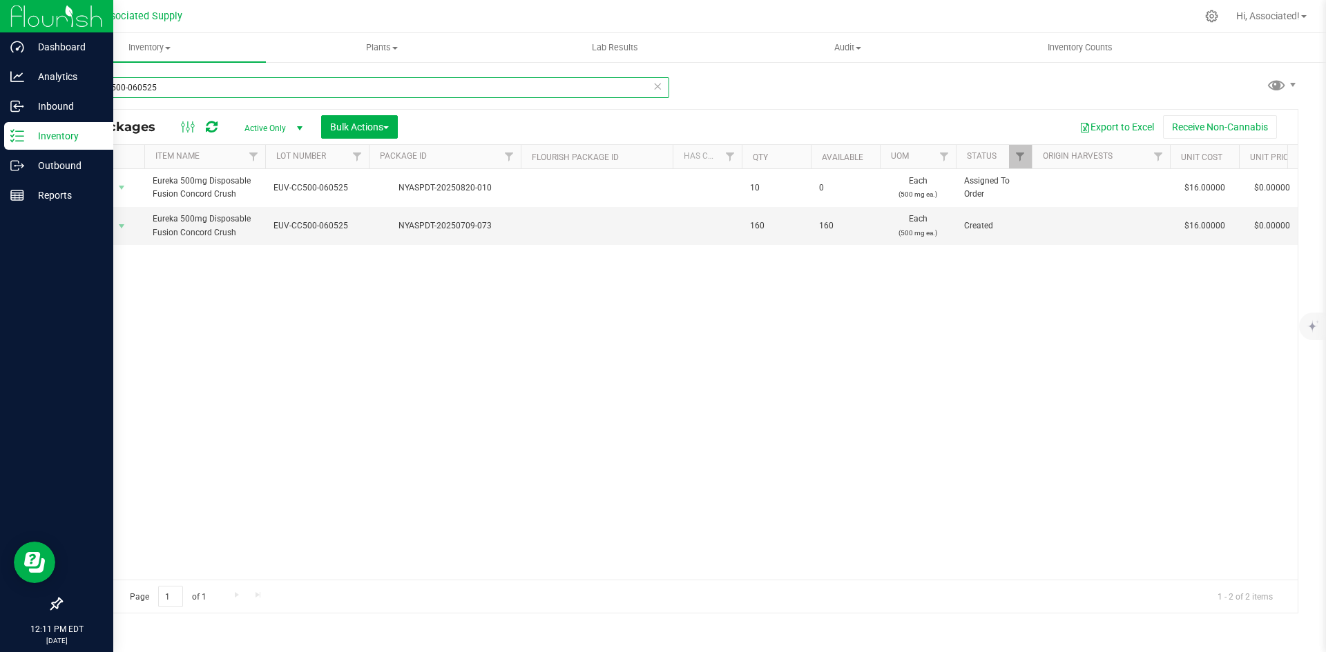
type input "EUV-CC500-060525"
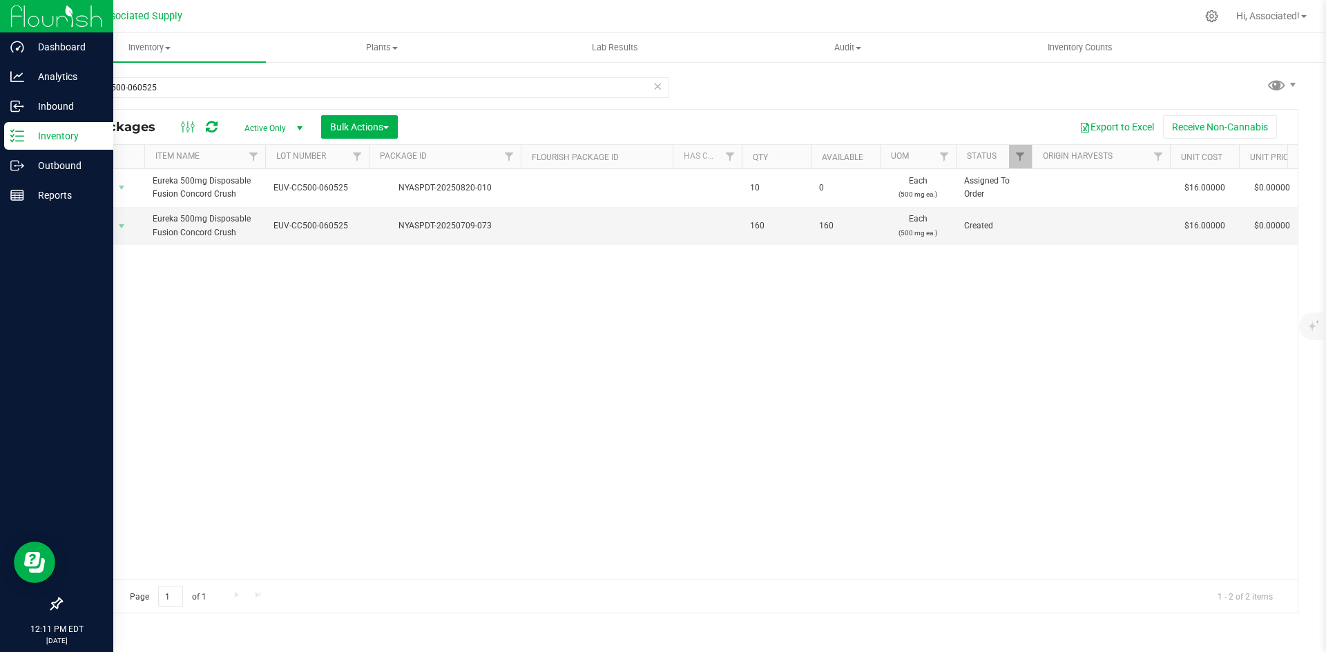
click at [153, 426] on div "Action Action Edit attributes Global inventory Locate package Package audit log…" at bounding box center [679, 374] width 1236 height 411
click at [122, 224] on span "select" at bounding box center [121, 226] width 11 height 11
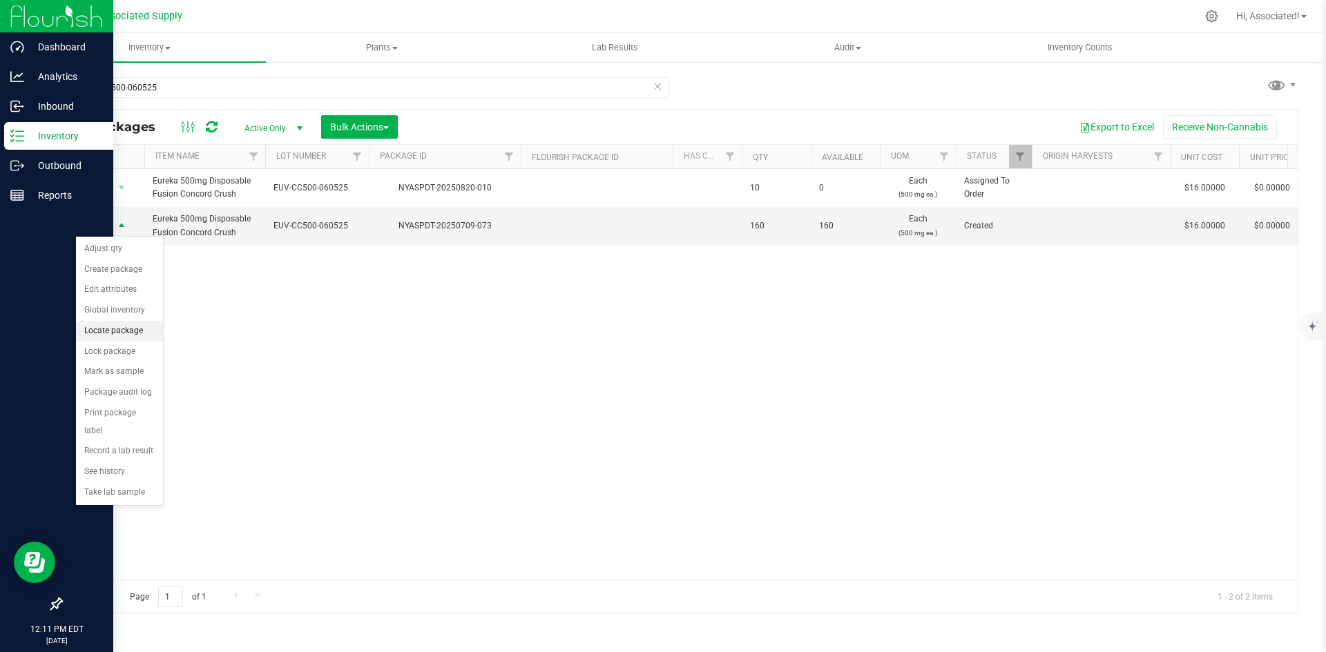
click at [126, 333] on li "Locate package" at bounding box center [119, 331] width 87 height 21
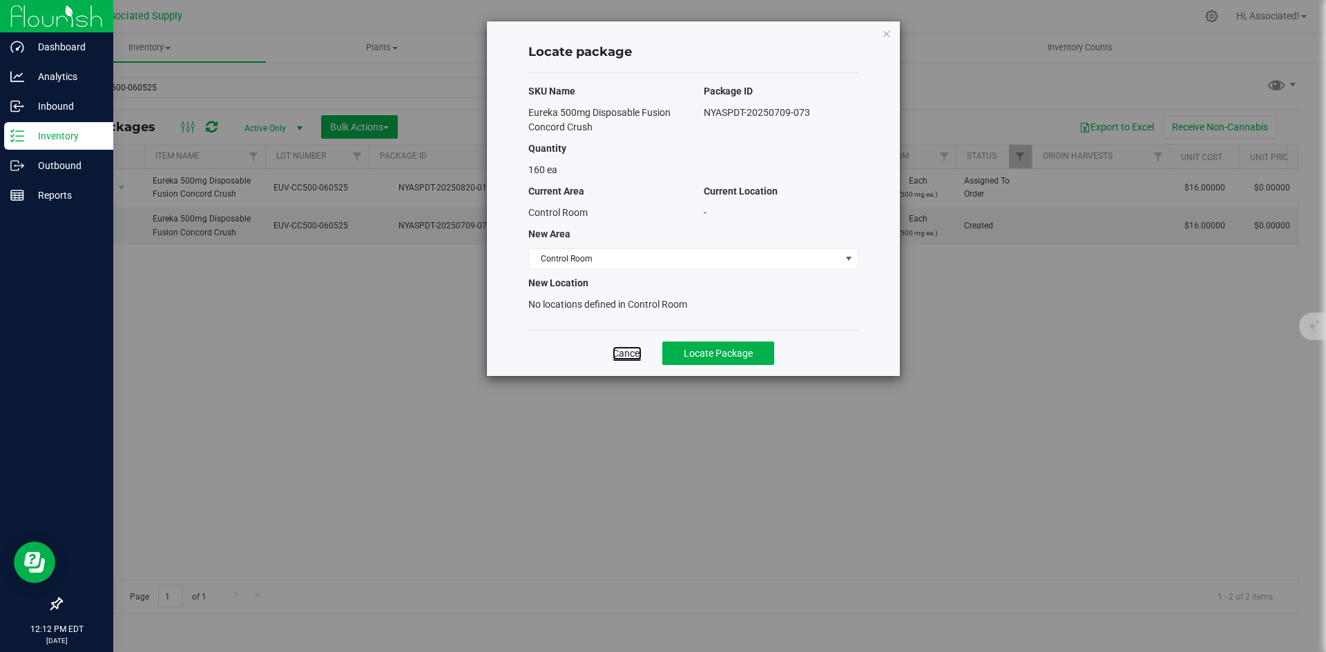
click at [628, 353] on link "Cancel" at bounding box center [626, 354] width 29 height 14
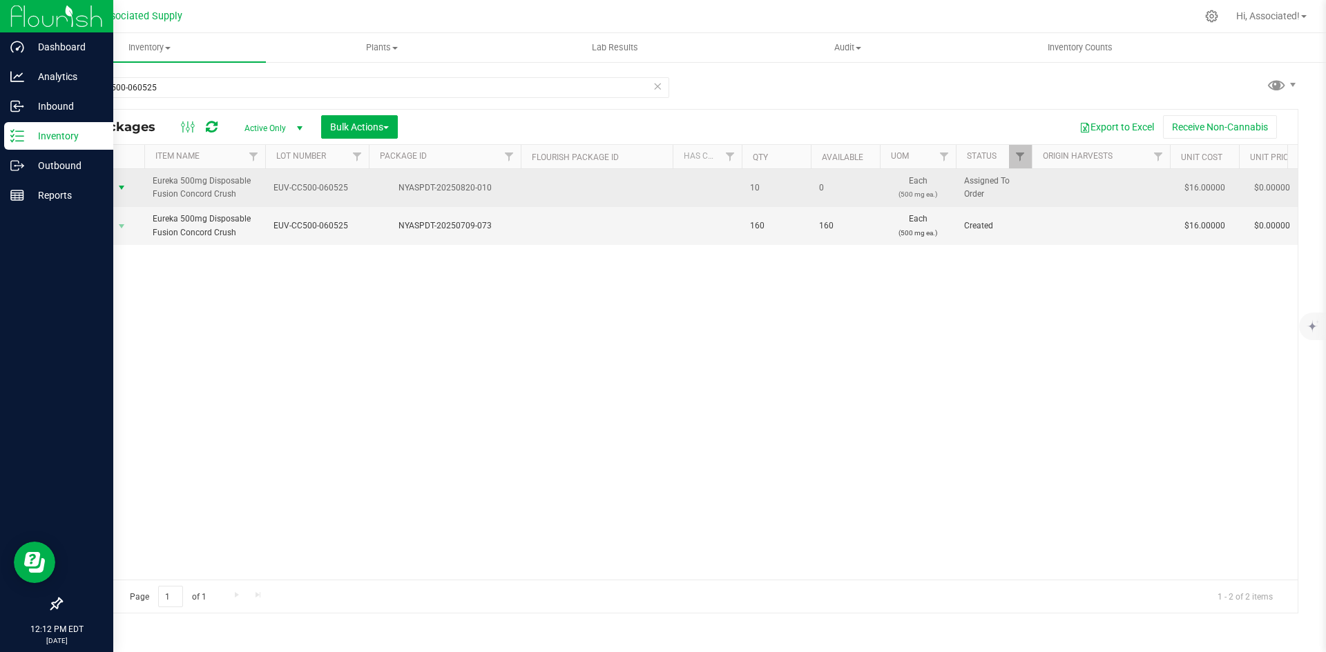
click at [122, 186] on span "select" at bounding box center [121, 187] width 11 height 11
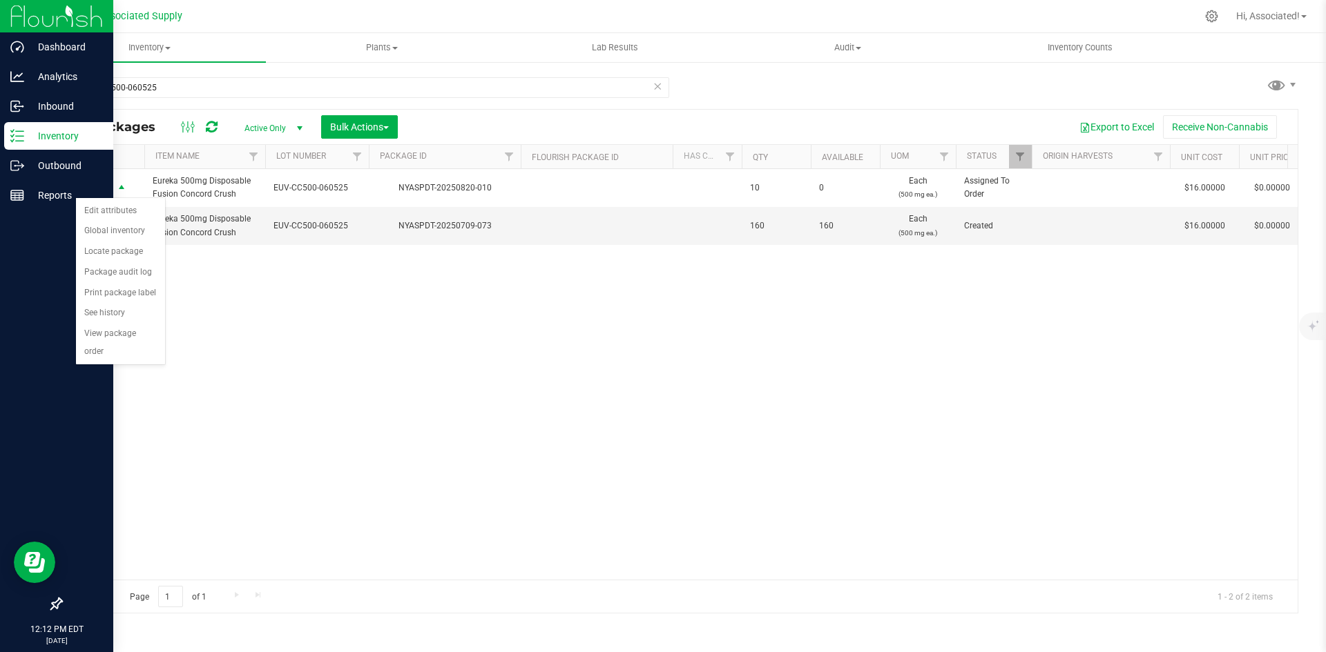
click at [408, 362] on div "Action Action Edit attributes Global inventory Locate package Package audit log…" at bounding box center [679, 374] width 1236 height 411
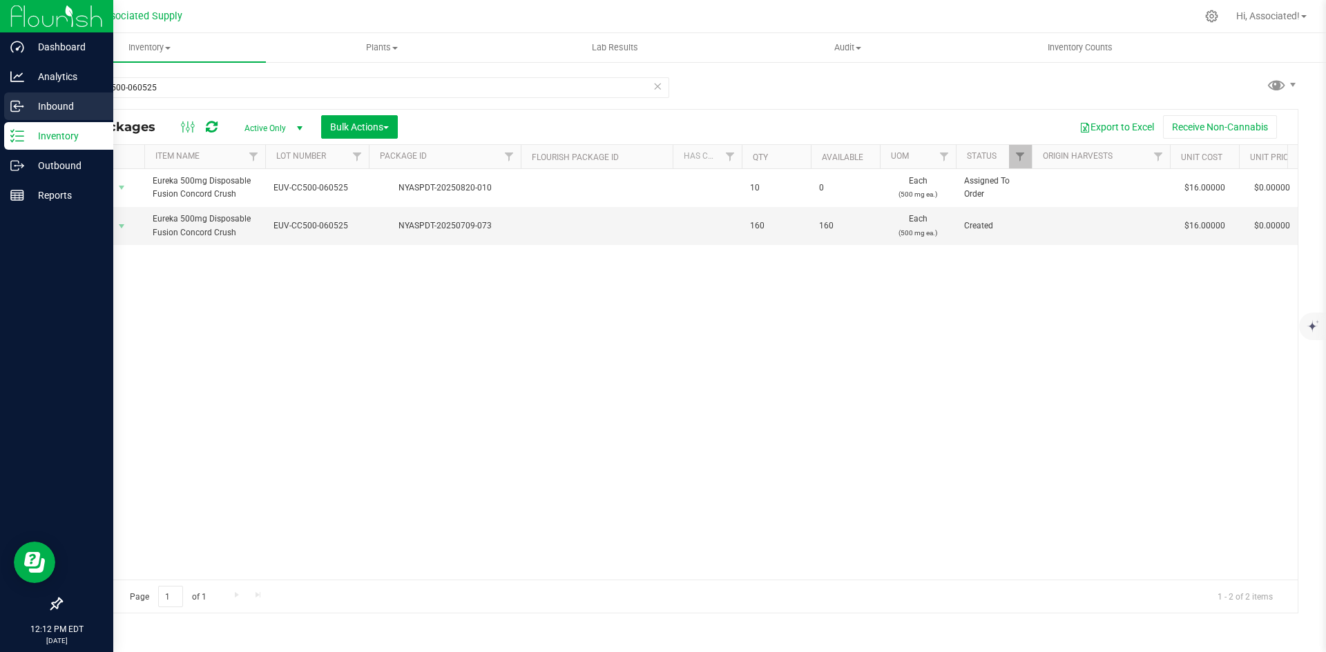
click at [46, 103] on p "Inbound" at bounding box center [65, 106] width 83 height 17
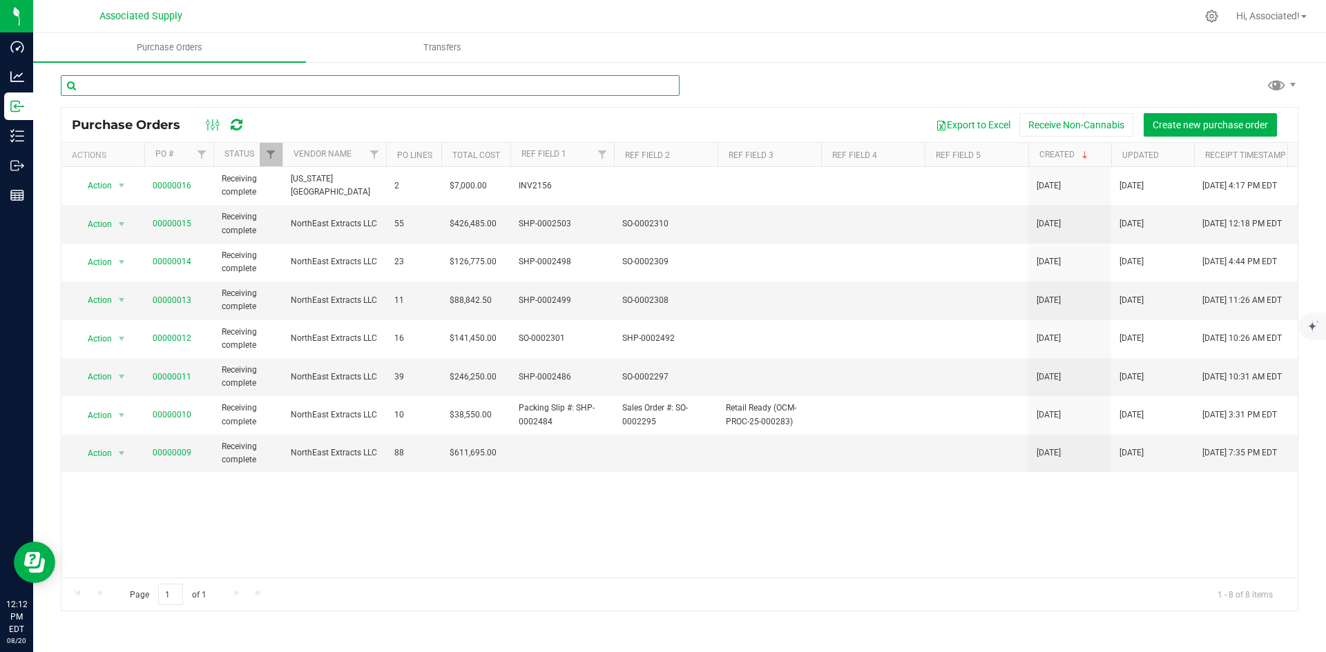
click at [132, 84] on input "text" at bounding box center [370, 85] width 619 height 21
paste input "EUV-CC500-060525"
type input "EUV-CC500-060525"
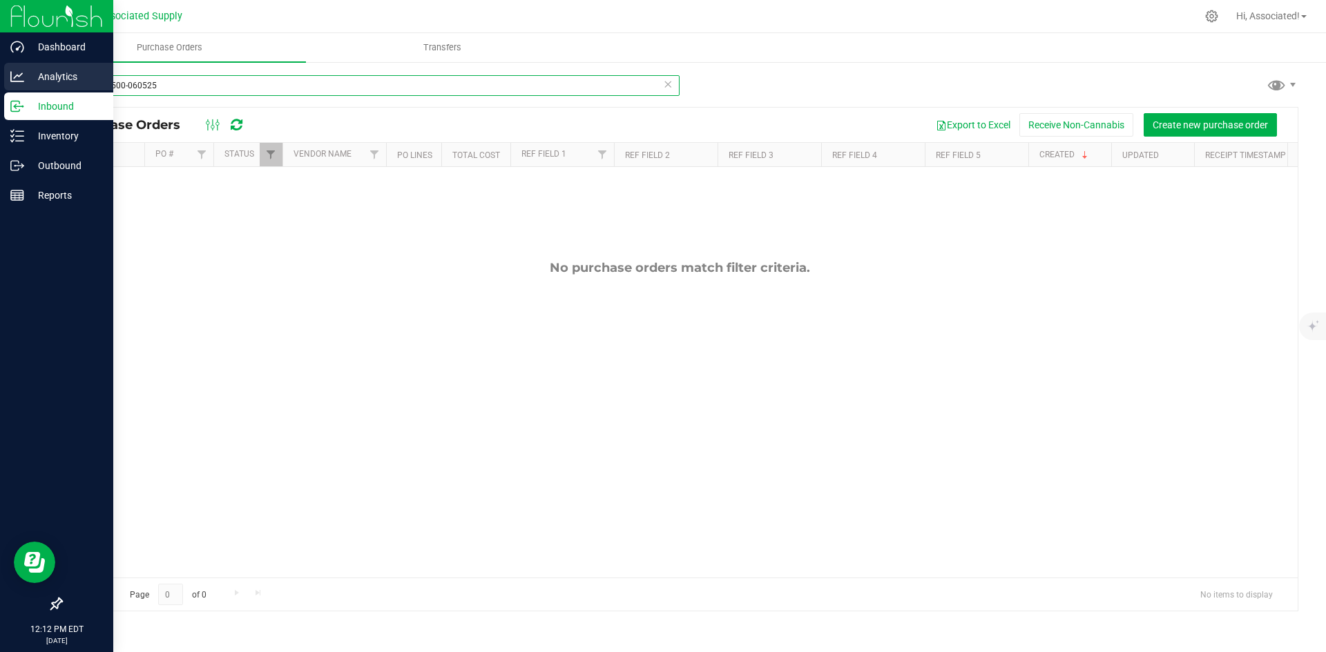
drag, startPoint x: 162, startPoint y: 85, endPoint x: 29, endPoint y: 82, distance: 133.3
click at [29, 82] on div "Dashboard Analytics Inbound Inventory Outbound Reports 12:12 PM EDT 08/20/2025 …" at bounding box center [663, 326] width 1326 height 652
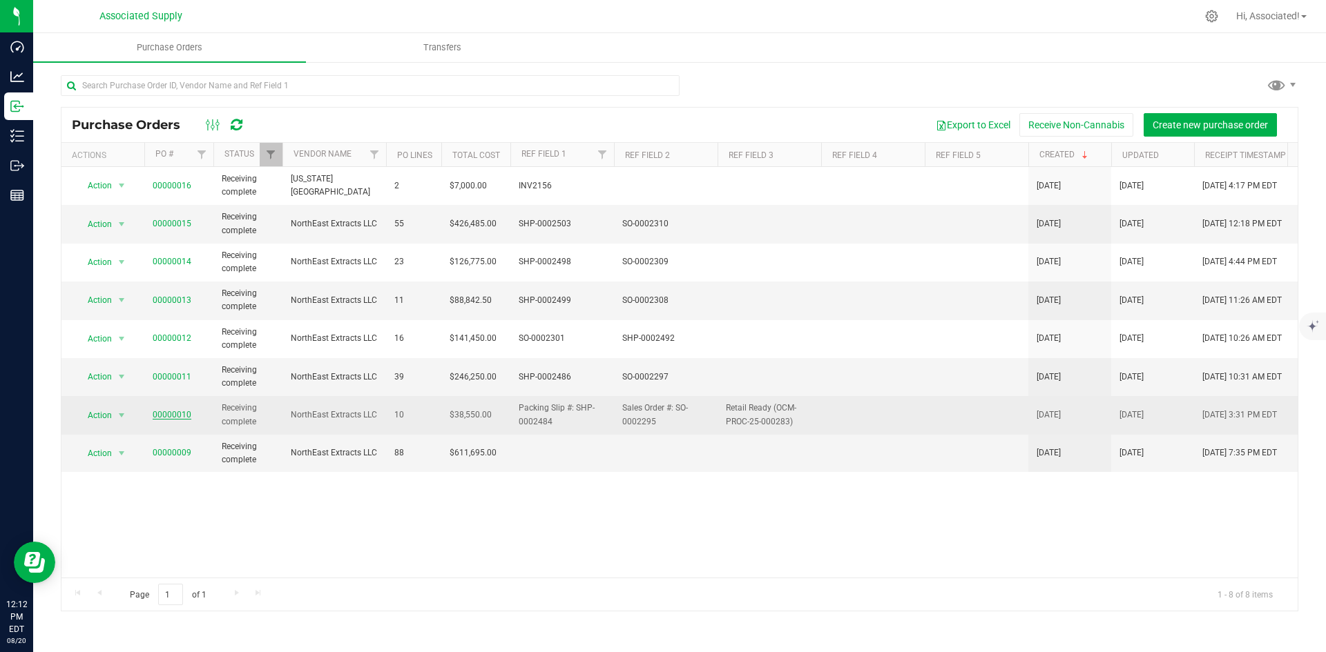
click at [179, 416] on link "00000010" at bounding box center [172, 415] width 39 height 10
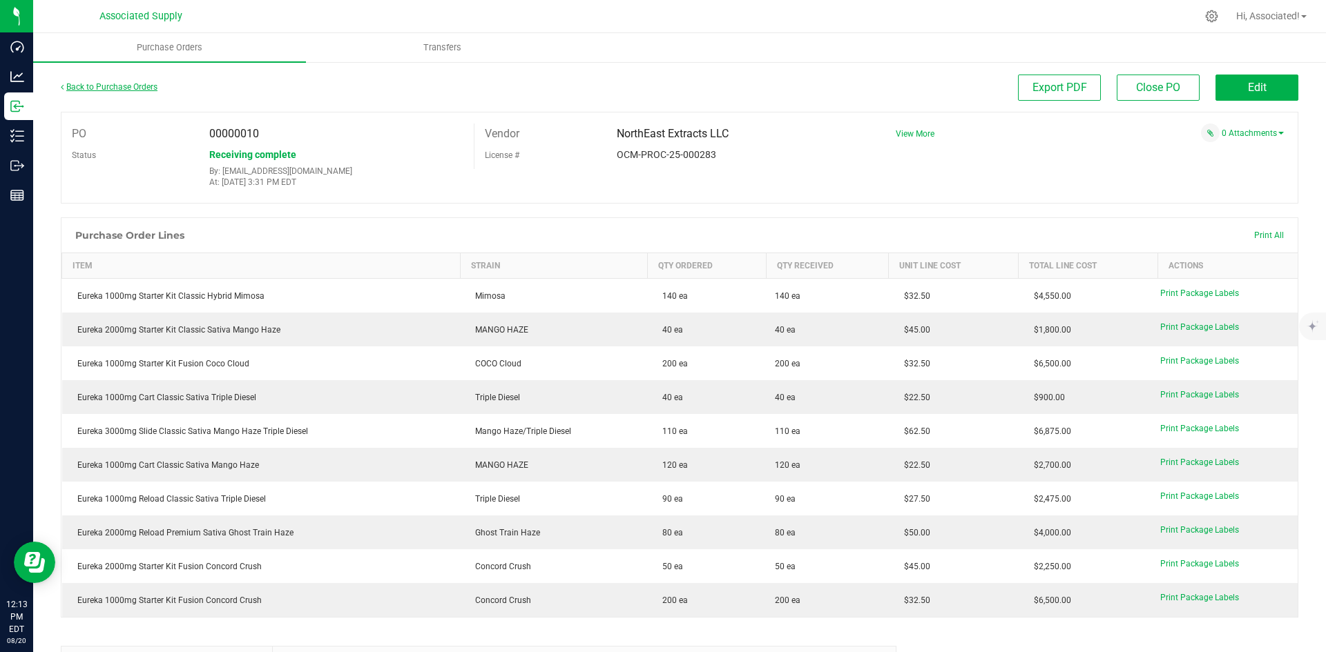
click at [100, 86] on link "Back to Purchase Orders" at bounding box center [109, 87] width 97 height 10
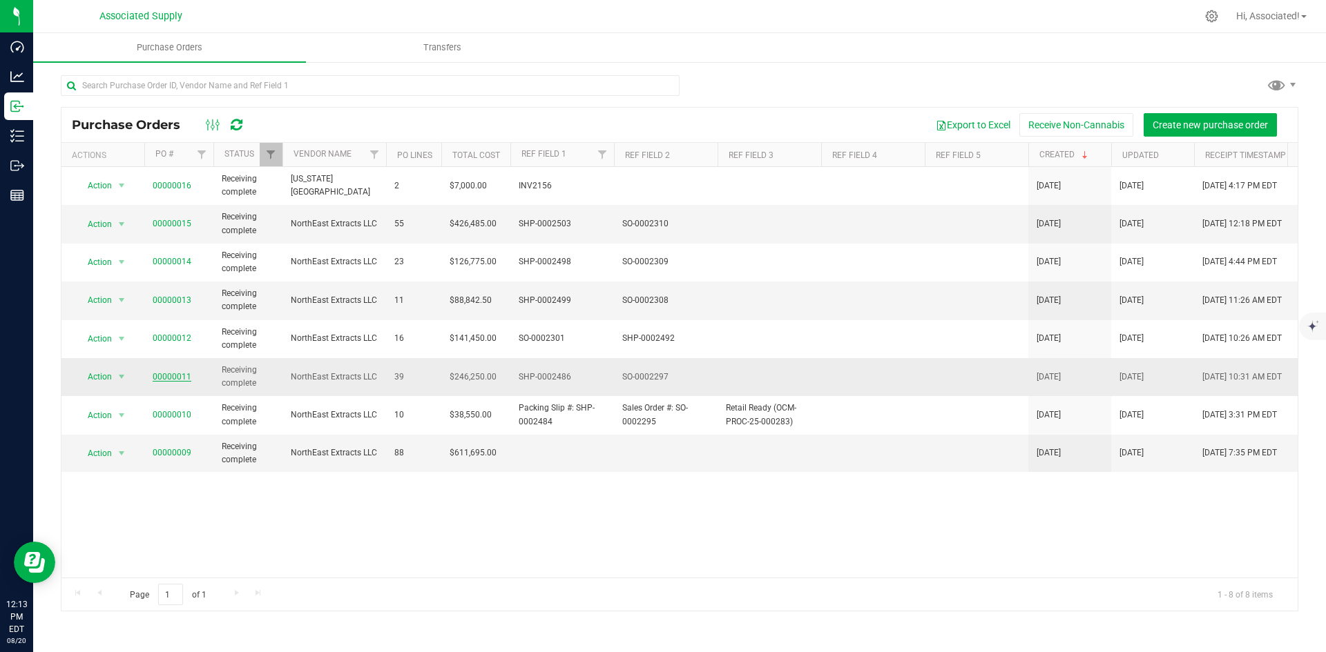
click at [169, 377] on link "00000011" at bounding box center [172, 377] width 39 height 10
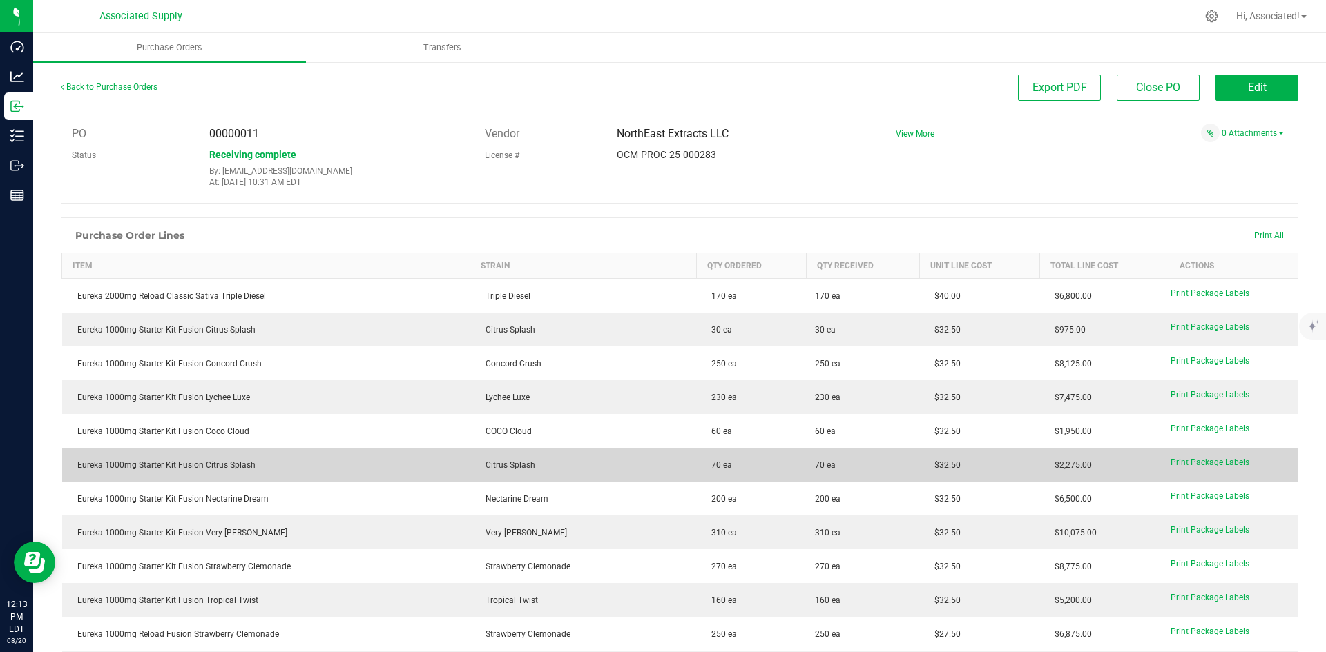
scroll to position [276, 0]
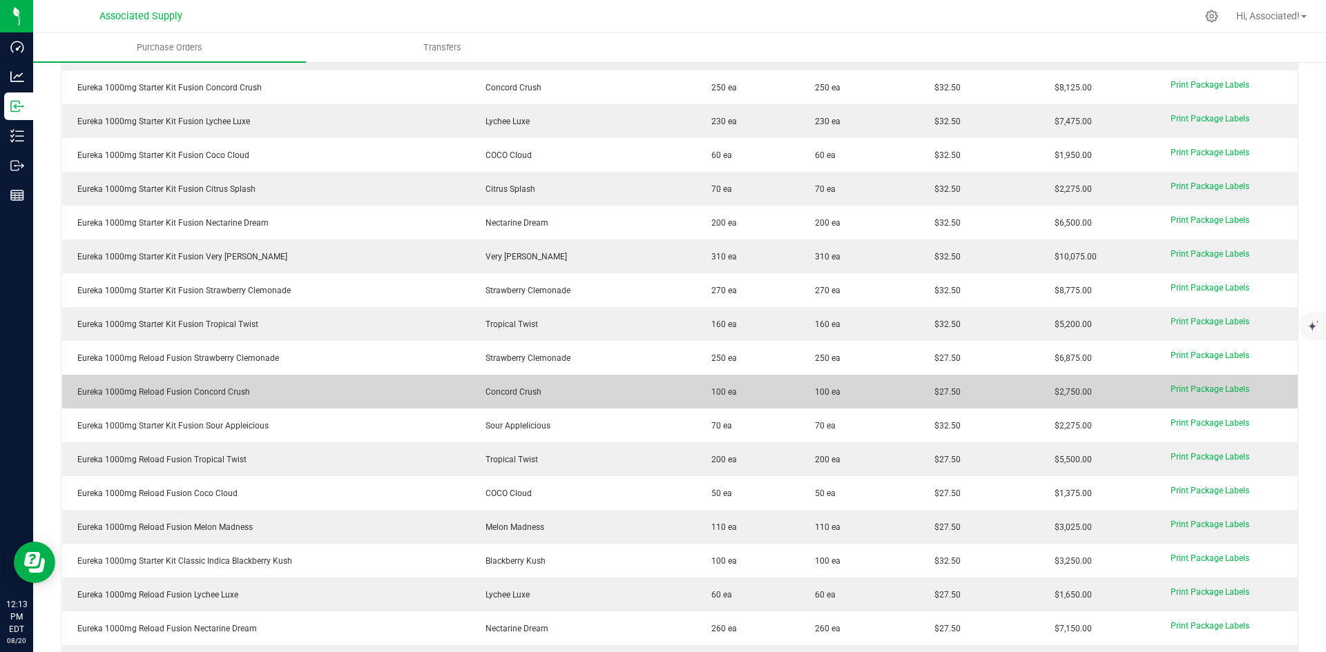
click at [512, 394] on span "Concord Crush" at bounding box center [509, 392] width 63 height 10
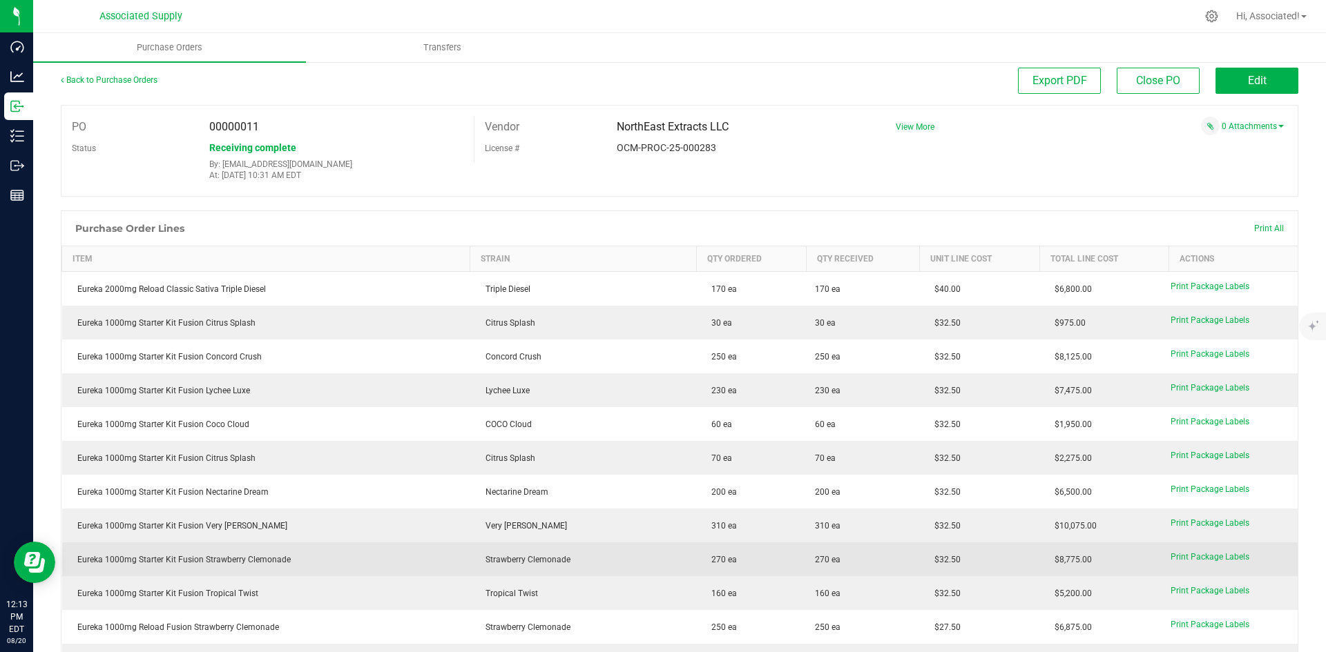
scroll to position [0, 0]
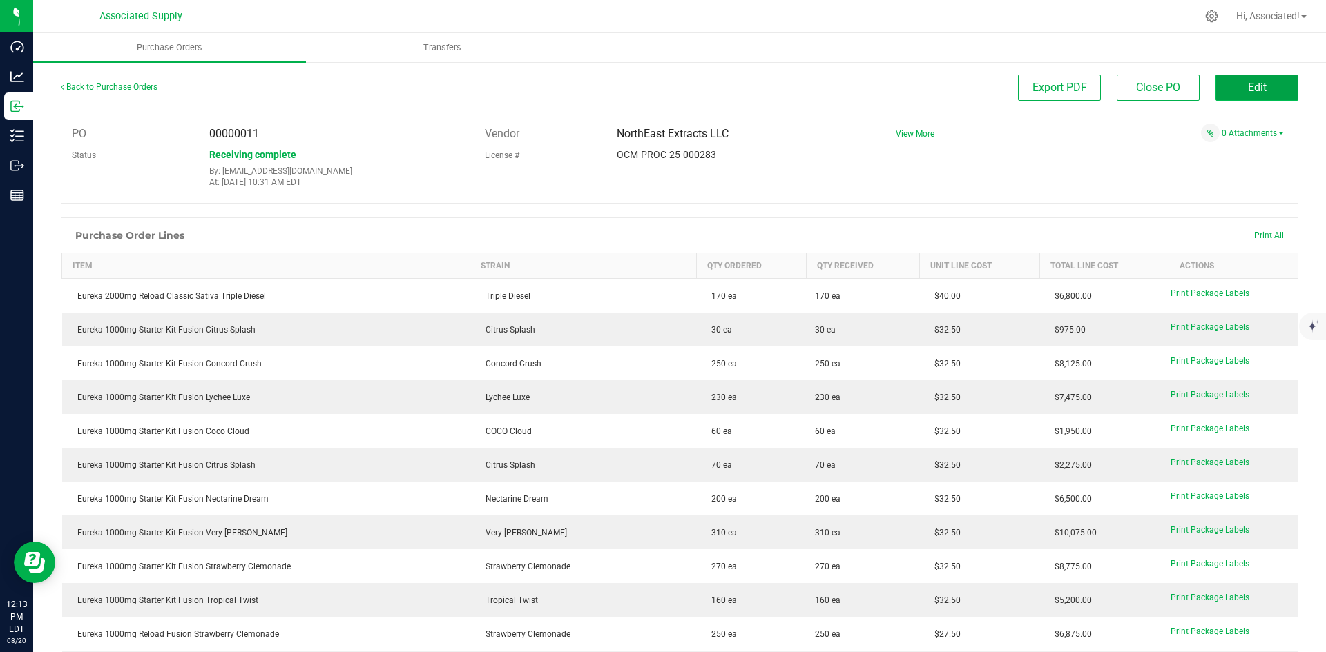
click at [1248, 84] on span "Edit" at bounding box center [1257, 87] width 19 height 13
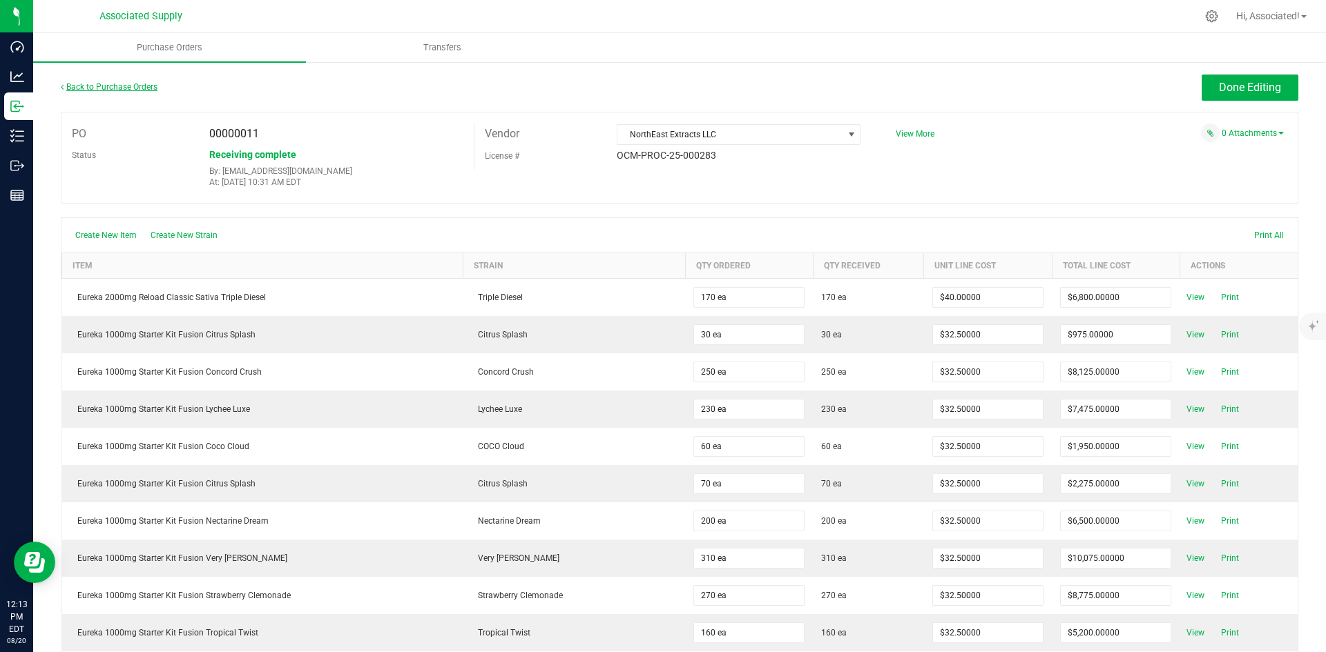
click at [137, 84] on link "Back to Purchase Orders" at bounding box center [109, 87] width 97 height 10
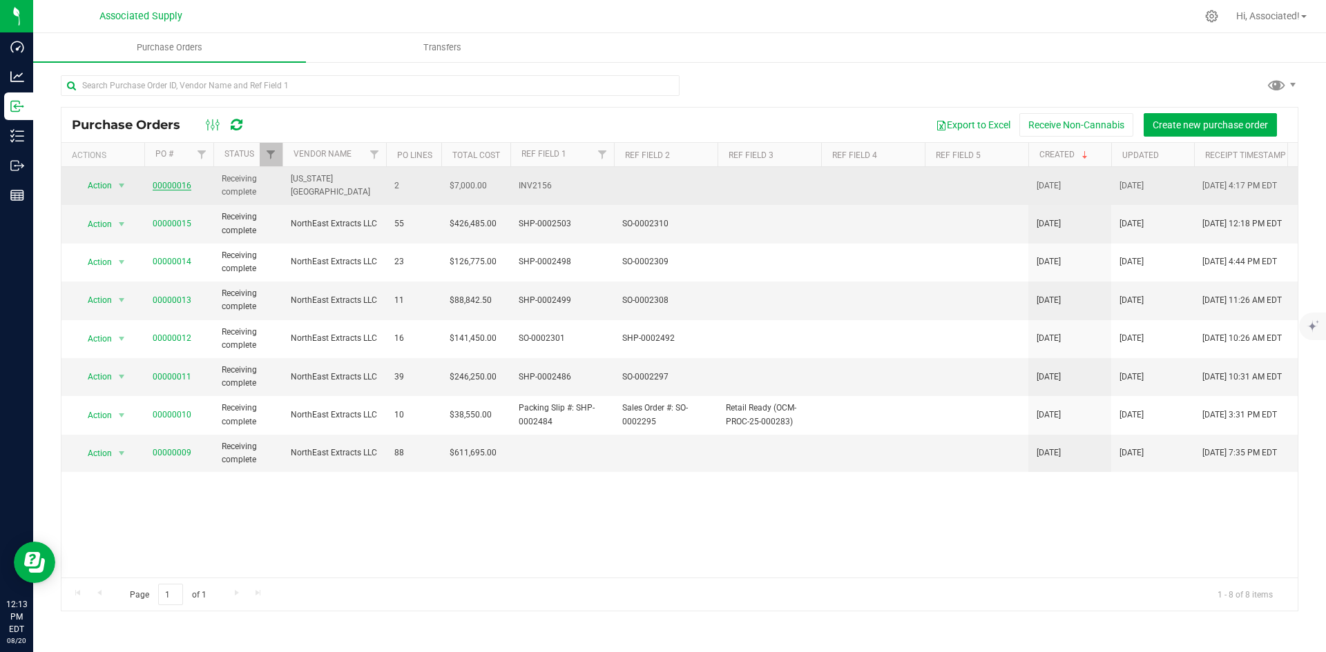
click at [174, 184] on link "00000016" at bounding box center [172, 186] width 39 height 10
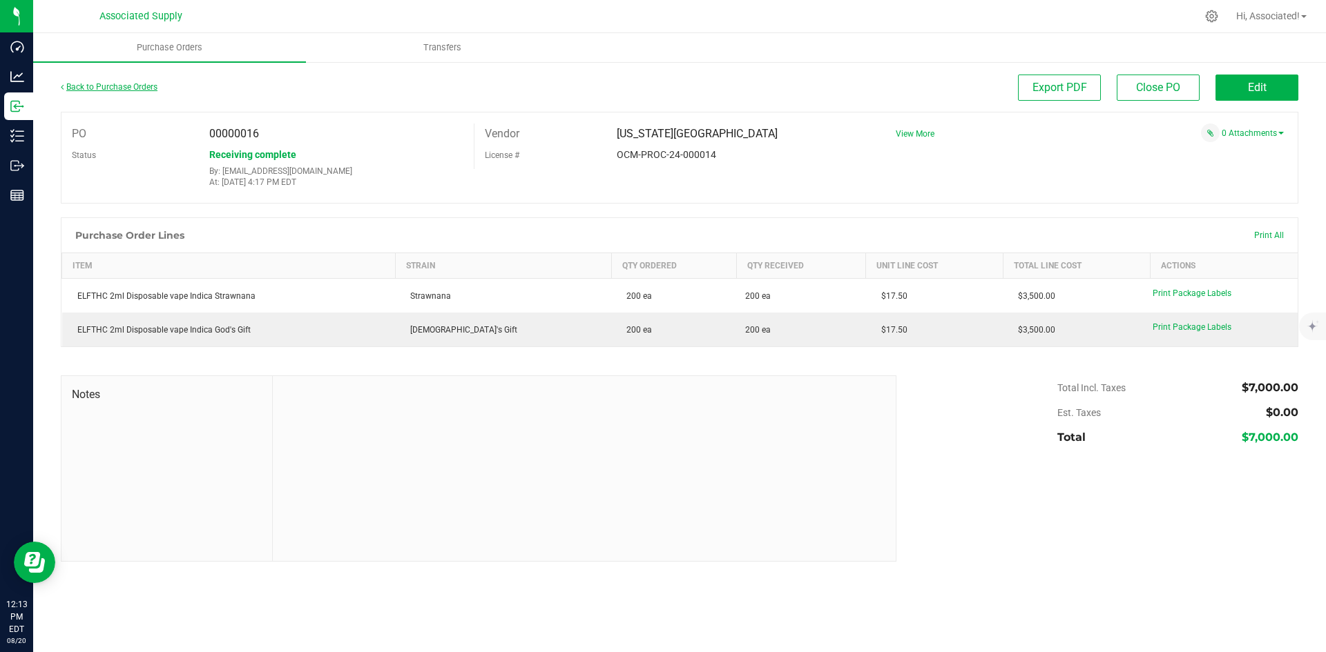
click at [103, 85] on link "Back to Purchase Orders" at bounding box center [109, 87] width 97 height 10
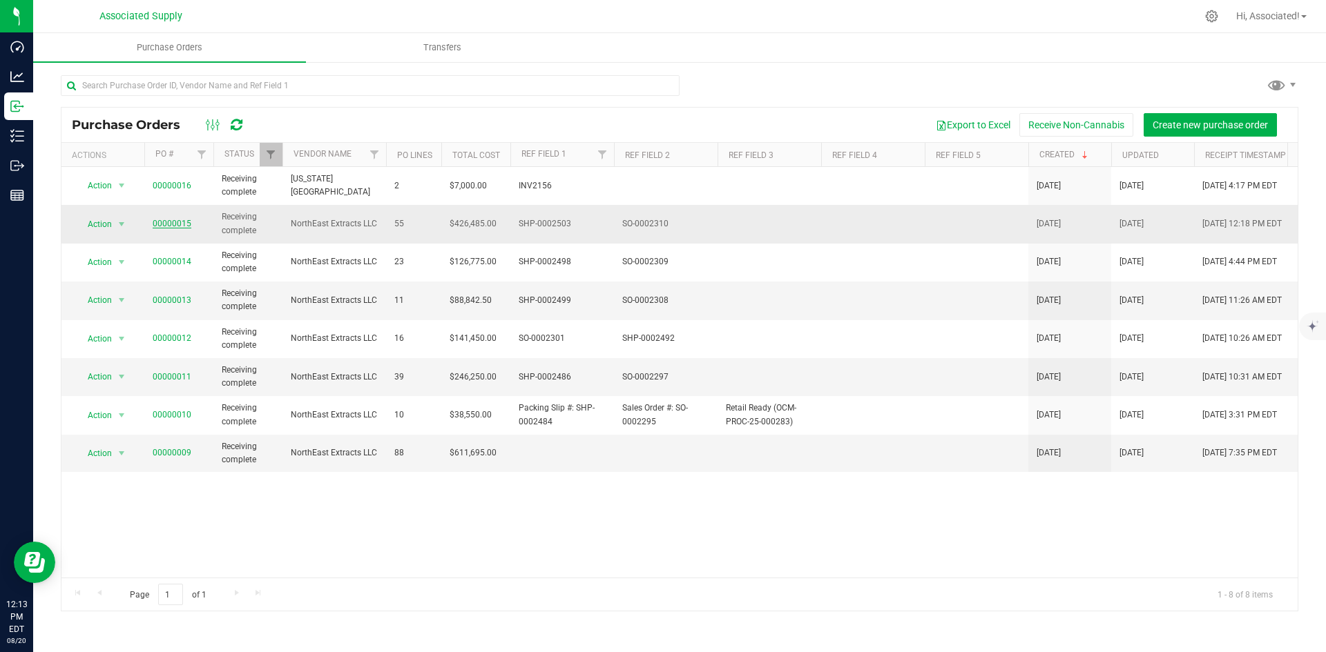
click at [165, 221] on link "00000015" at bounding box center [172, 224] width 39 height 10
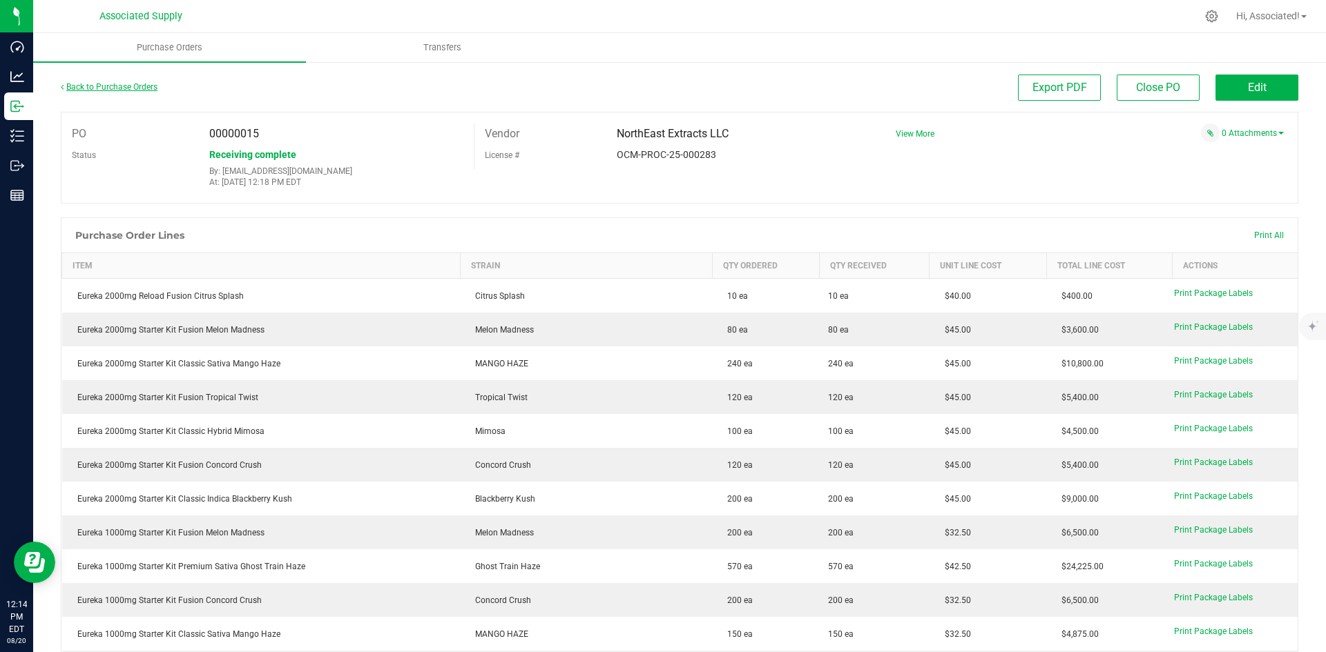
click at [97, 83] on link "Back to Purchase Orders" at bounding box center [109, 87] width 97 height 10
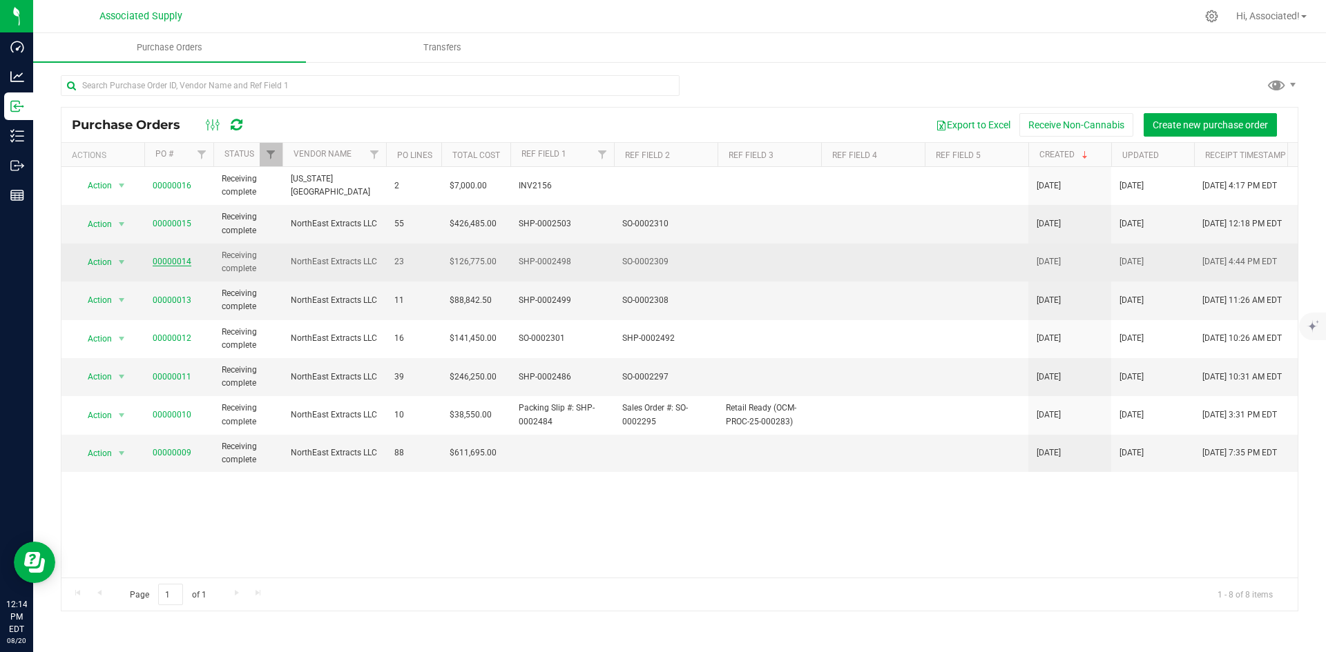
click at [182, 262] on link "00000014" at bounding box center [172, 262] width 39 height 10
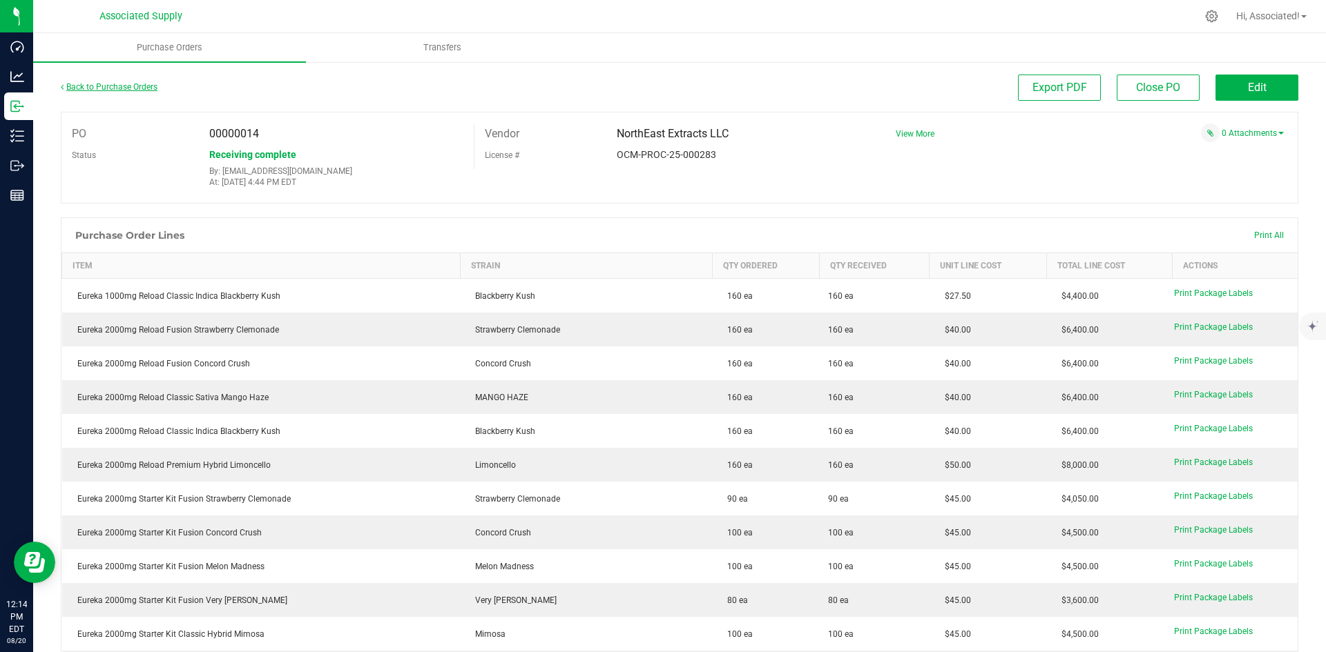
click at [100, 82] on link "Back to Purchase Orders" at bounding box center [109, 87] width 97 height 10
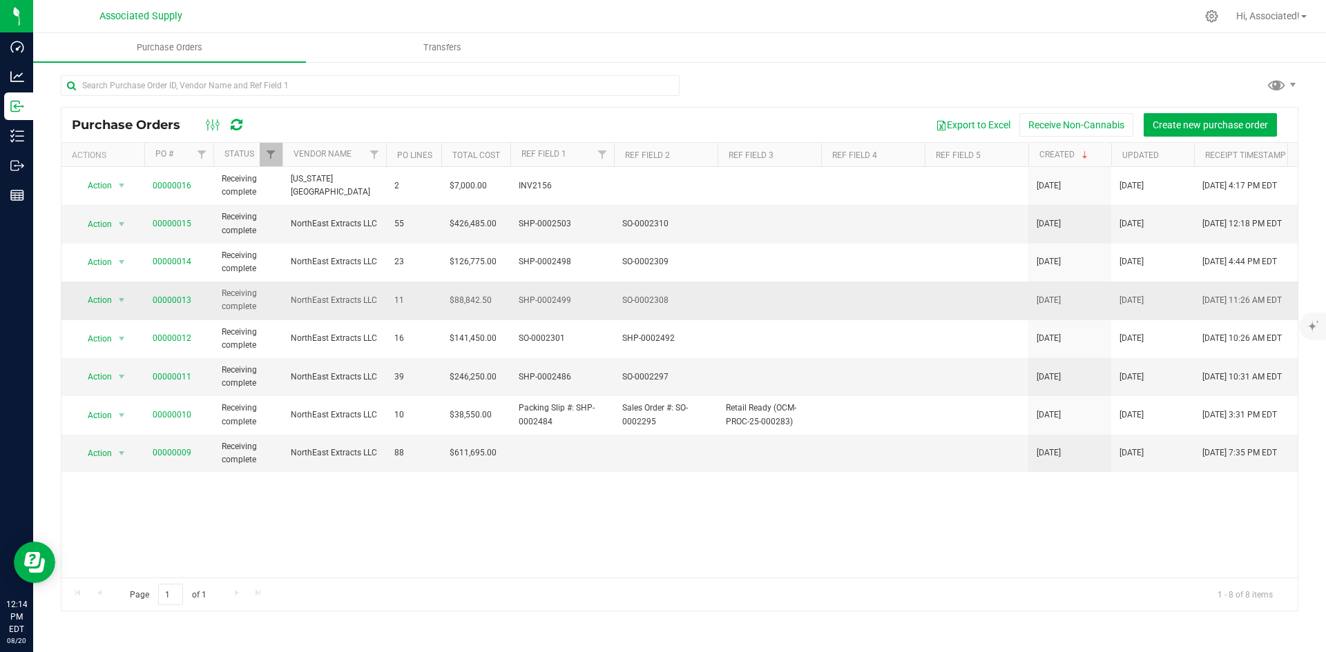
click at [182, 291] on td "00000013" at bounding box center [178, 301] width 69 height 38
click at [180, 299] on link "00000013" at bounding box center [172, 301] width 39 height 10
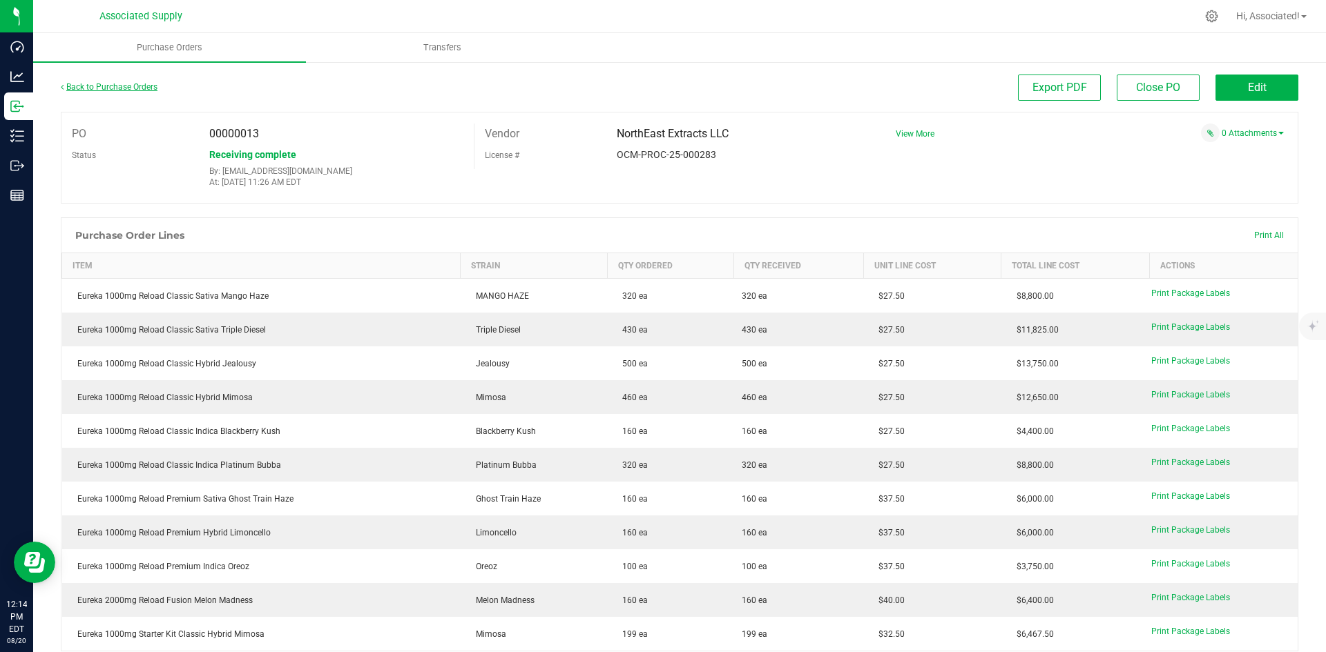
click at [127, 88] on link "Back to Purchase Orders" at bounding box center [109, 87] width 97 height 10
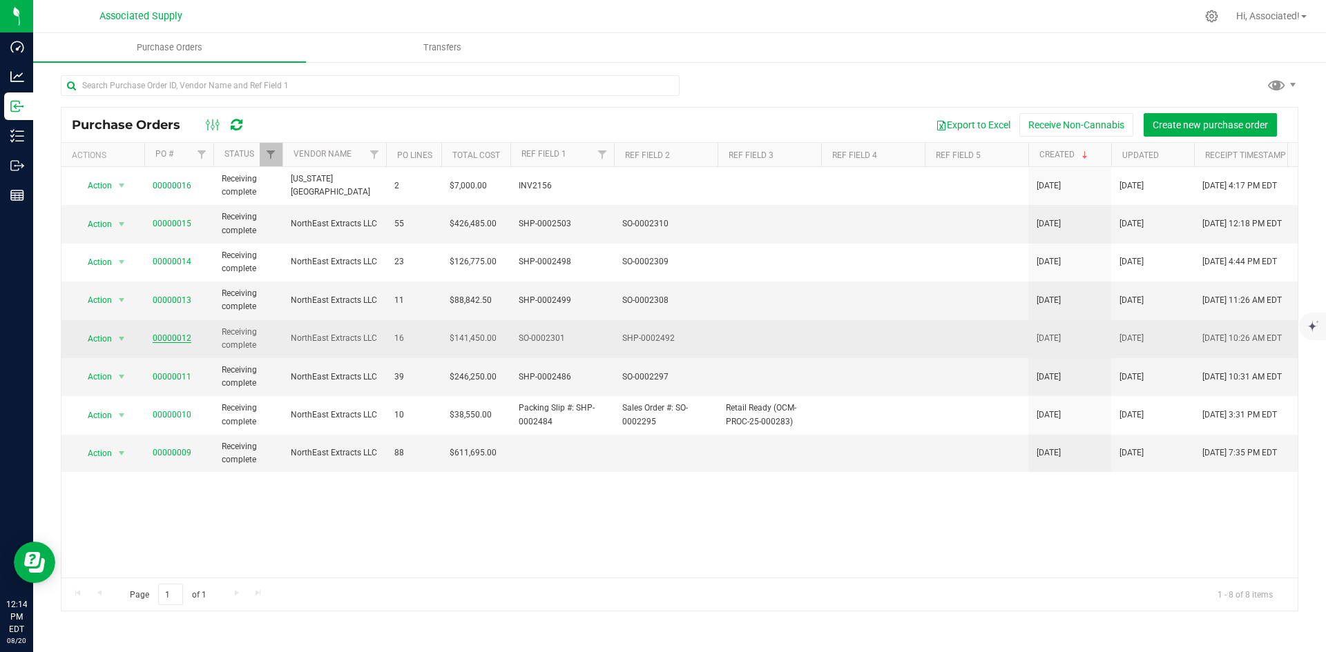
click at [179, 342] on link "00000012" at bounding box center [172, 338] width 39 height 10
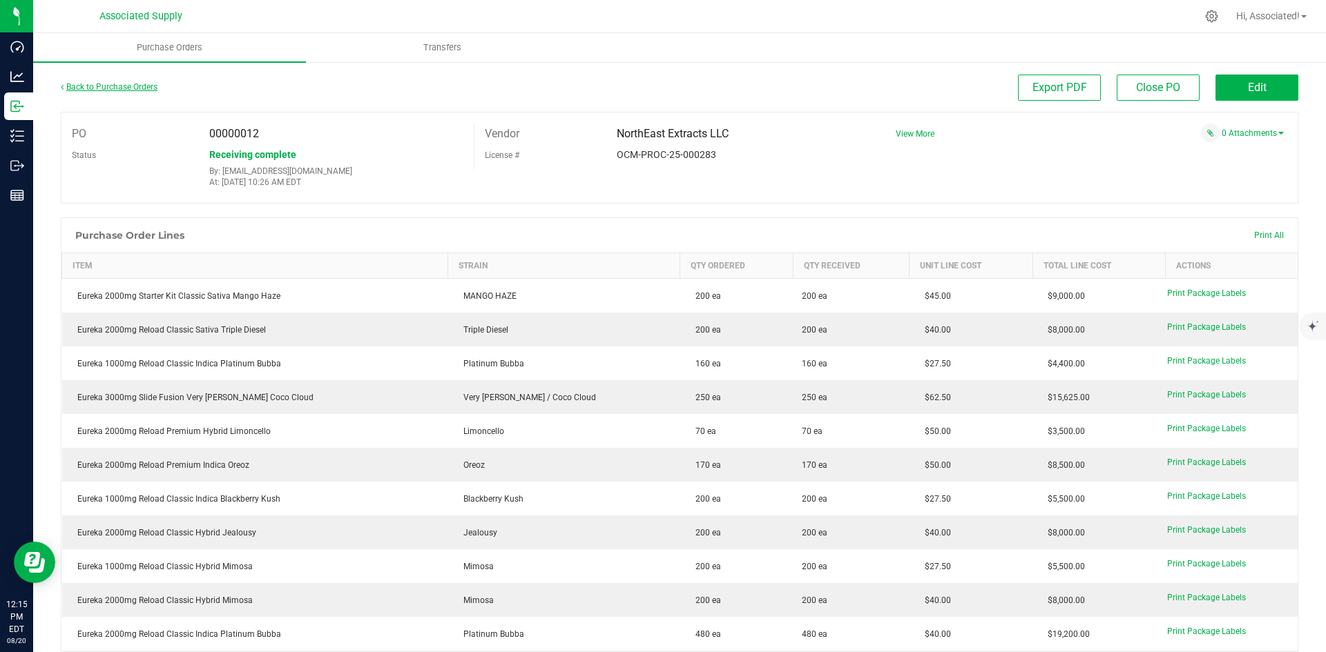
click at [104, 84] on link "Back to Purchase Orders" at bounding box center [109, 87] width 97 height 10
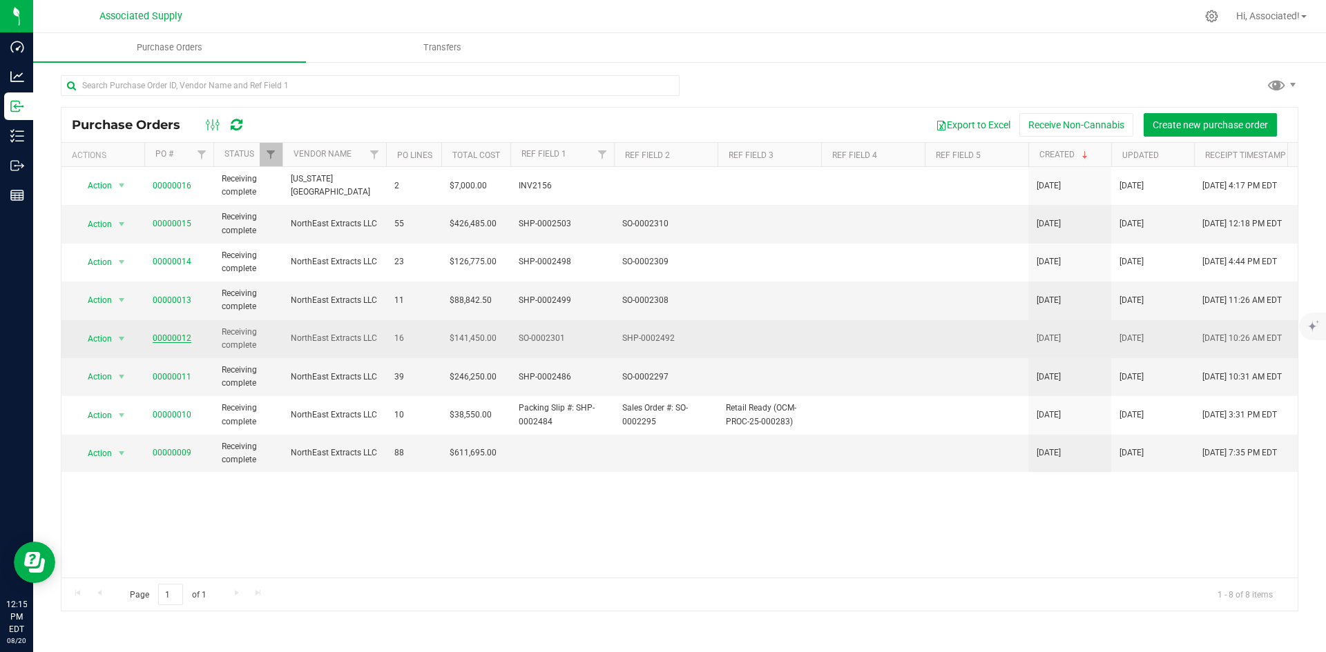
click at [166, 335] on link "00000012" at bounding box center [172, 338] width 39 height 10
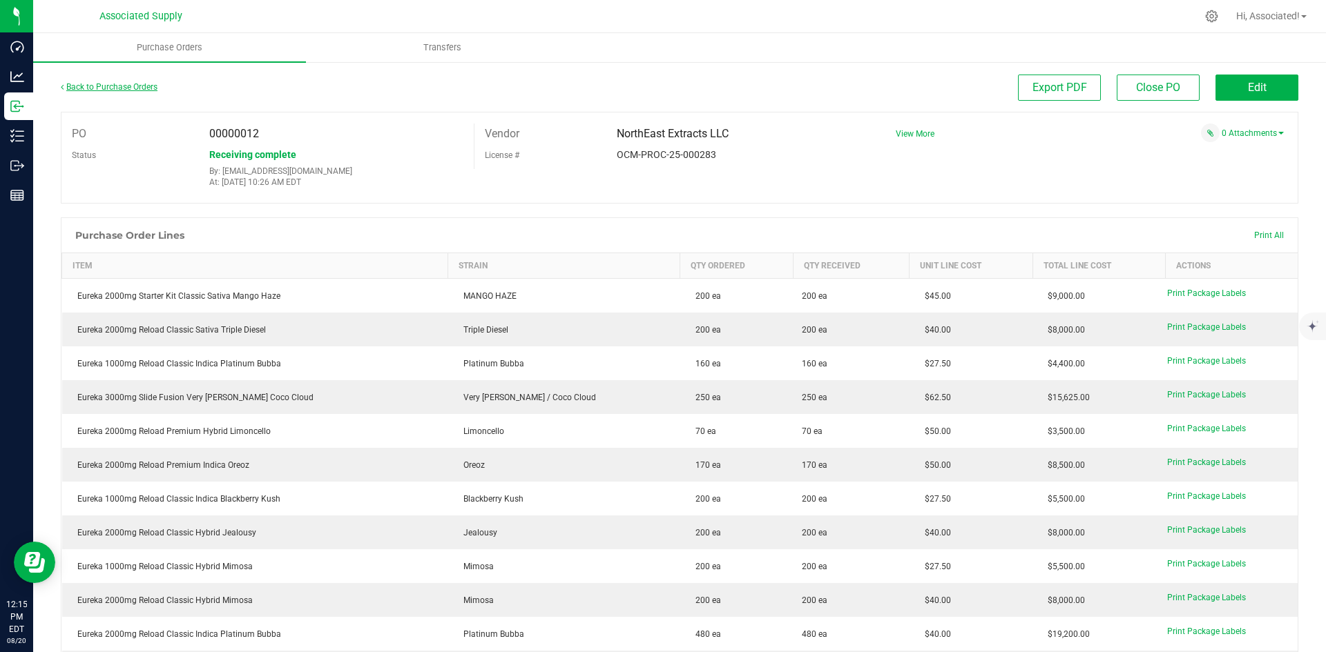
click at [107, 84] on link "Back to Purchase Orders" at bounding box center [109, 87] width 97 height 10
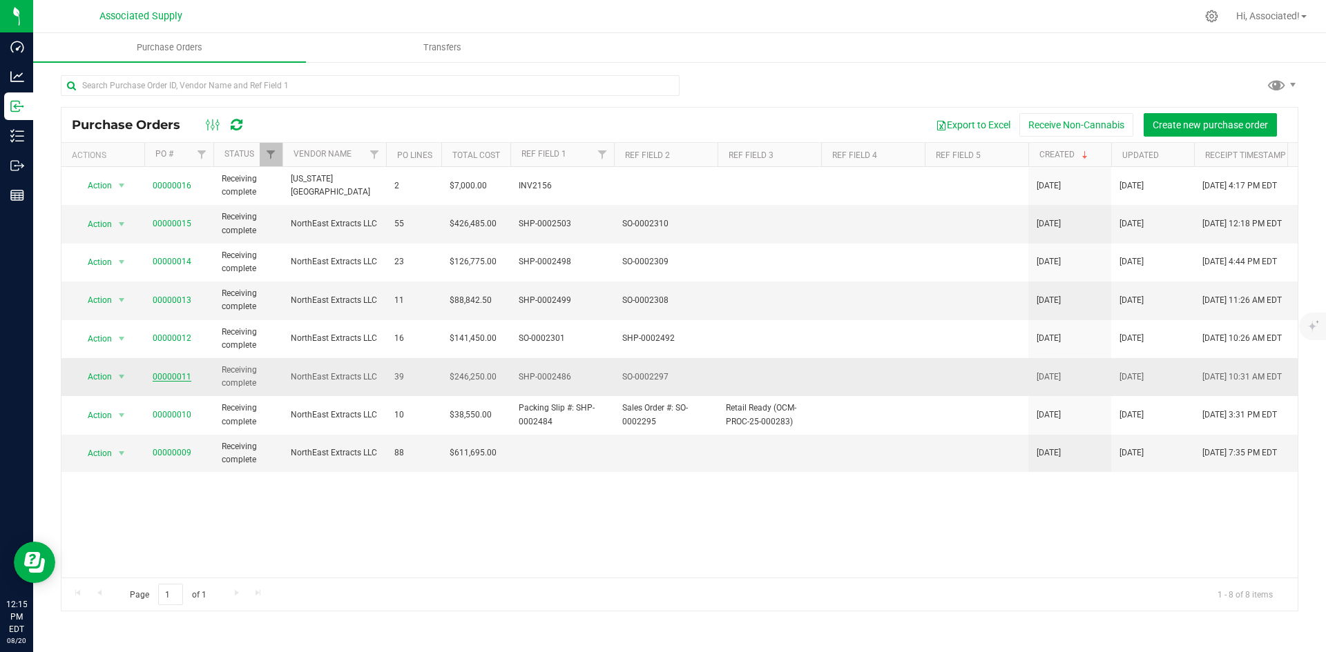
click at [175, 374] on link "00000011" at bounding box center [172, 377] width 39 height 10
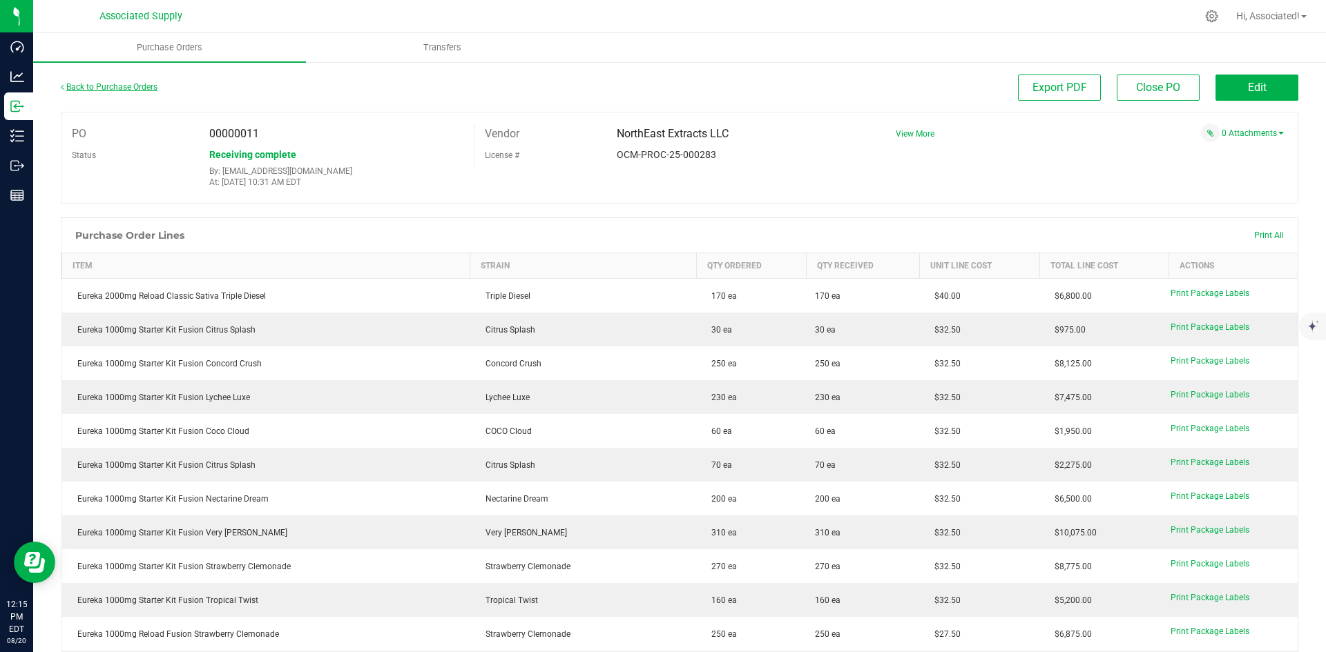
click at [79, 86] on link "Back to Purchase Orders" at bounding box center [109, 87] width 97 height 10
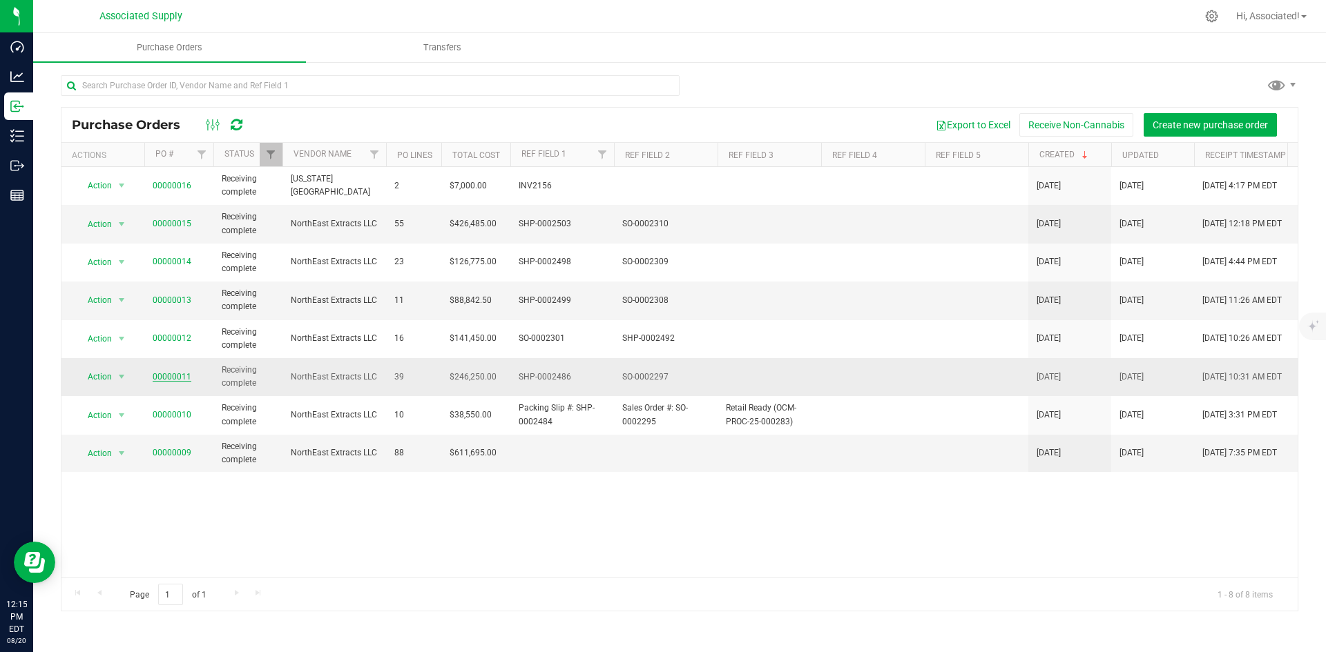
click at [178, 376] on link "00000011" at bounding box center [172, 377] width 39 height 10
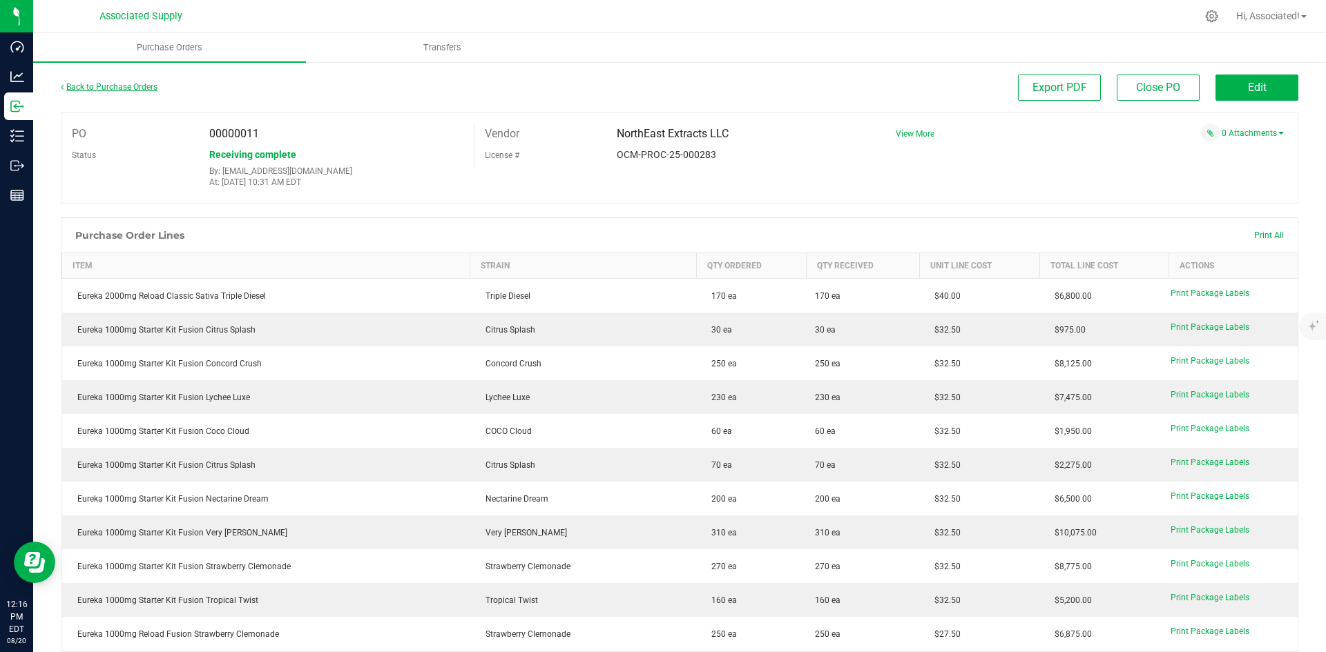
click at [89, 90] on link "Back to Purchase Orders" at bounding box center [109, 87] width 97 height 10
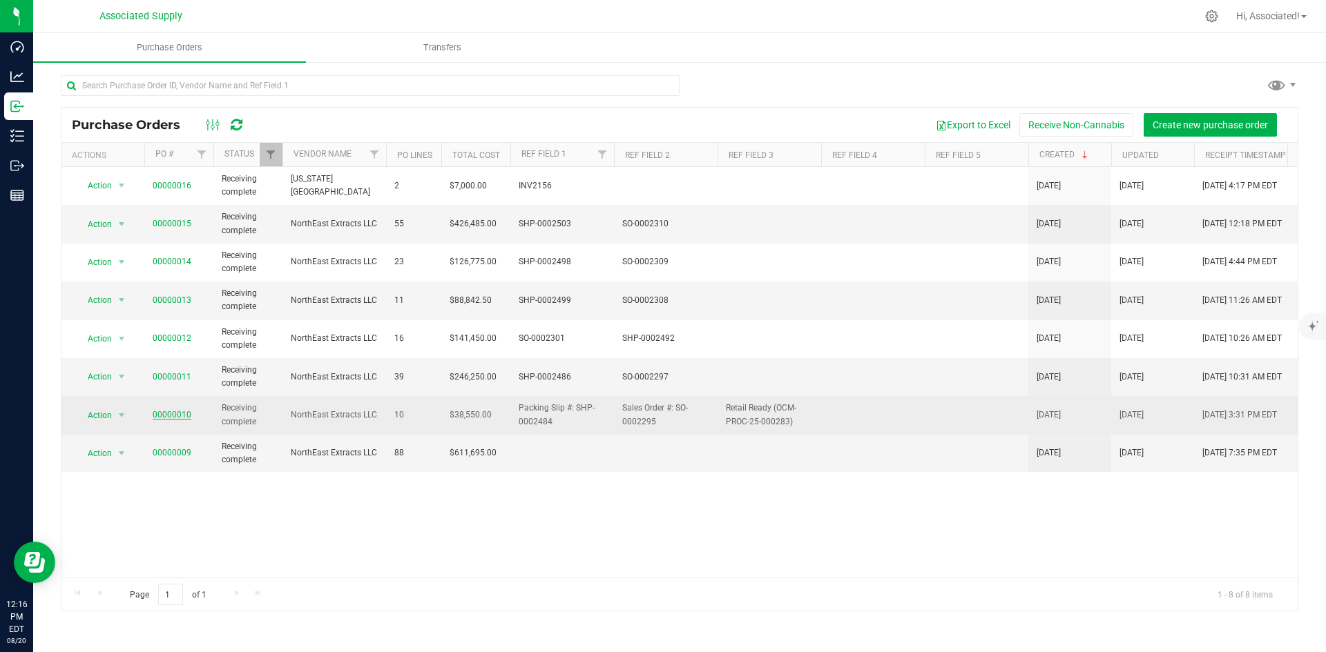
click at [184, 414] on link "00000010" at bounding box center [172, 415] width 39 height 10
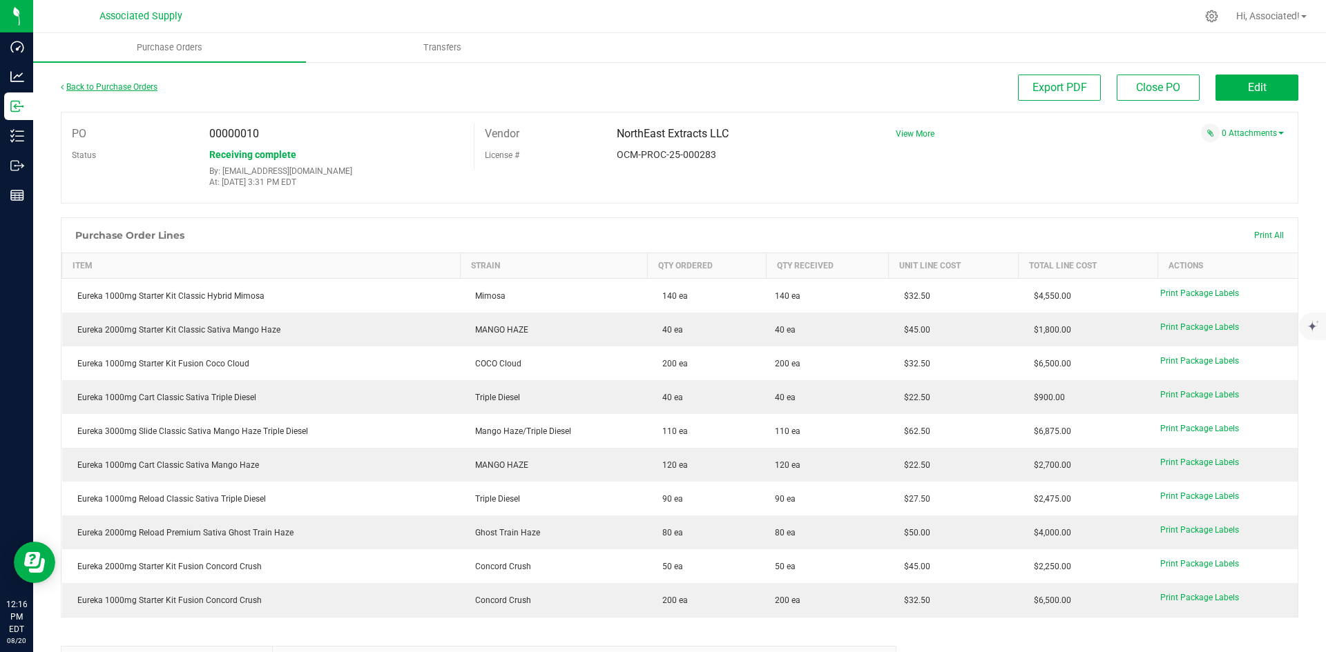
click at [99, 82] on link "Back to Purchase Orders" at bounding box center [109, 87] width 97 height 10
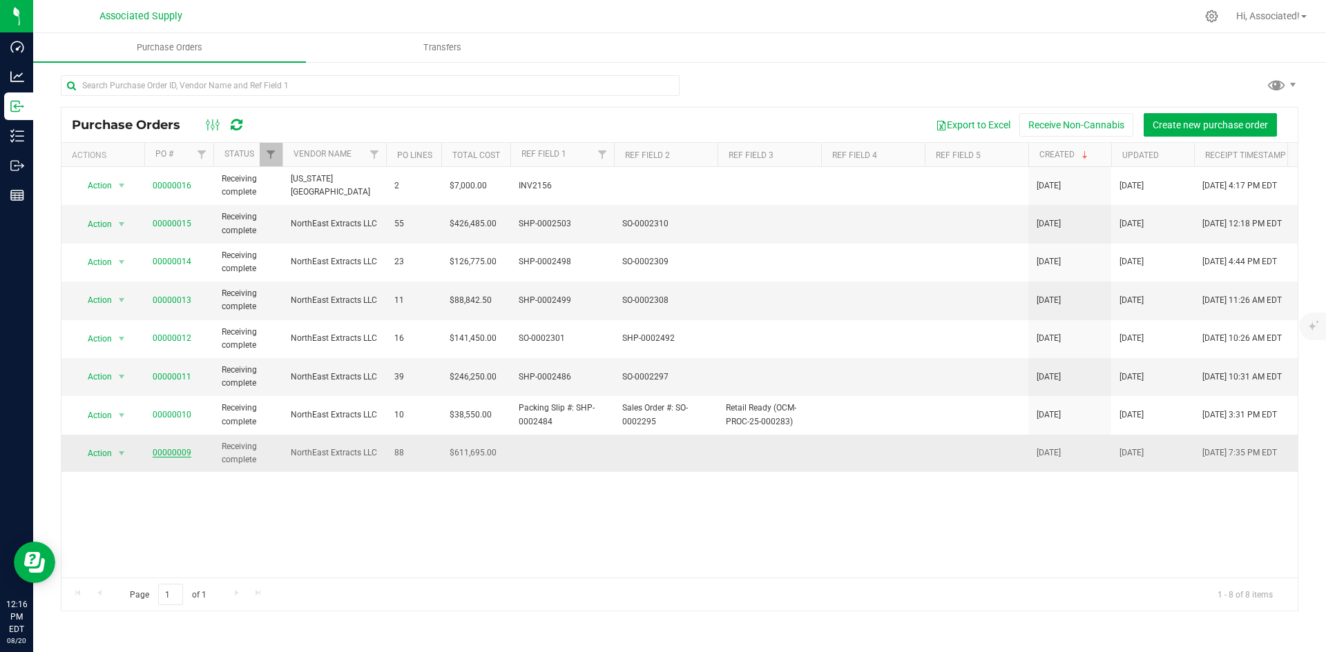
click at [174, 452] on link "00000009" at bounding box center [172, 453] width 39 height 10
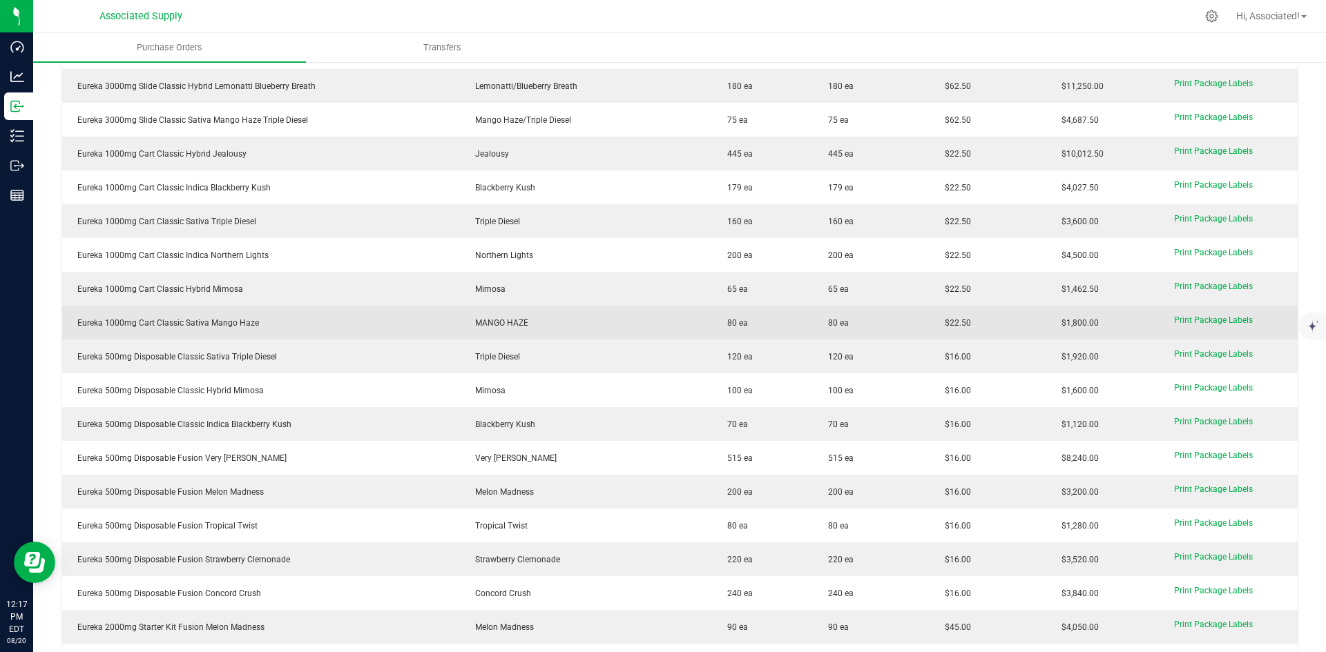
scroll to position [2140, 0]
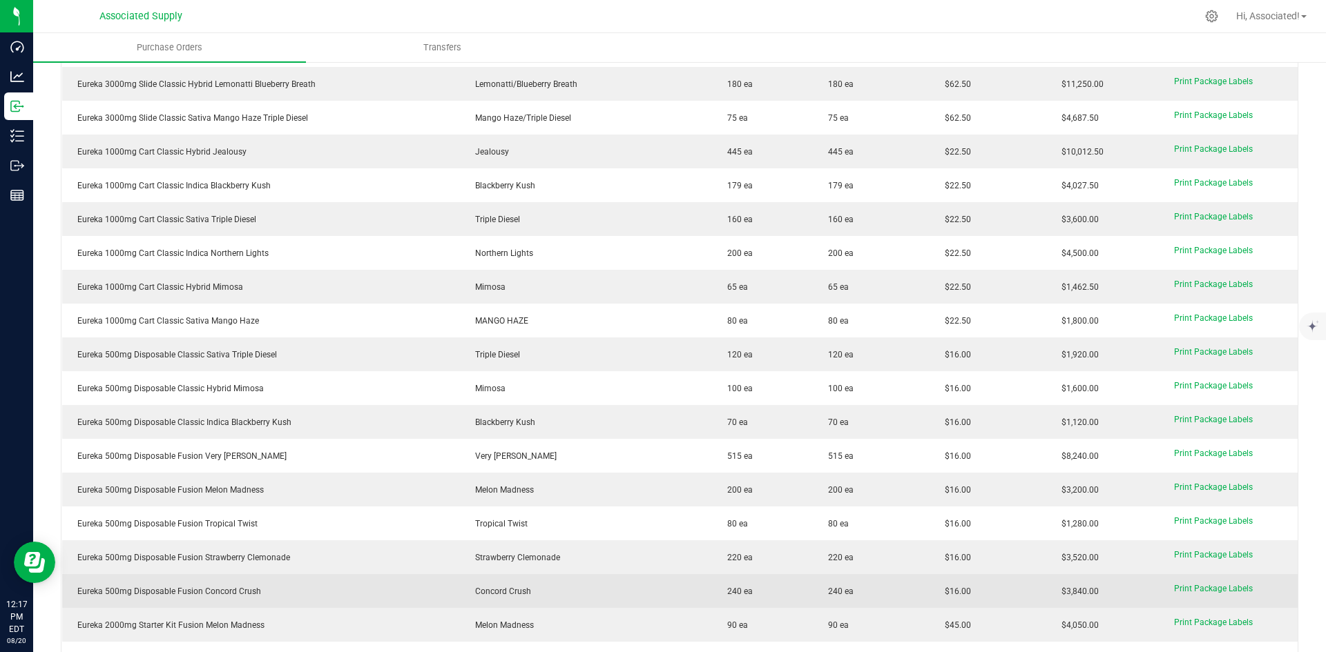
click at [525, 591] on td "Concord Crush" at bounding box center [586, 591] width 252 height 34
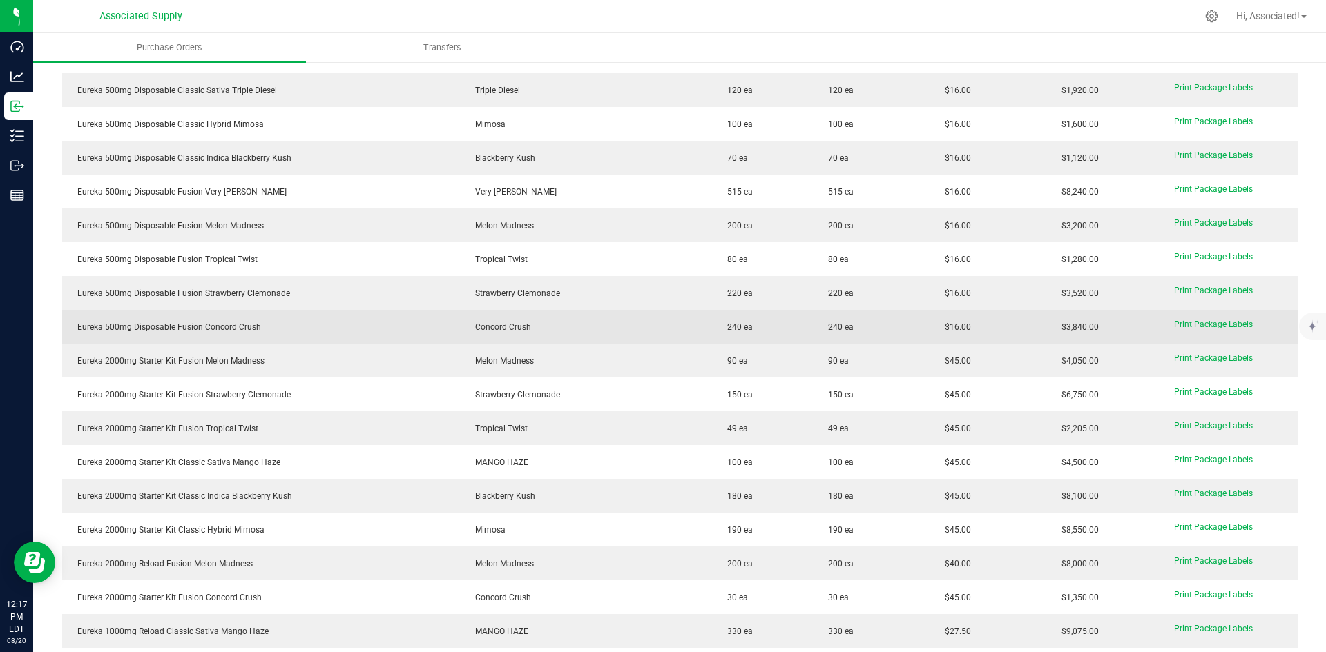
scroll to position [2417, 0]
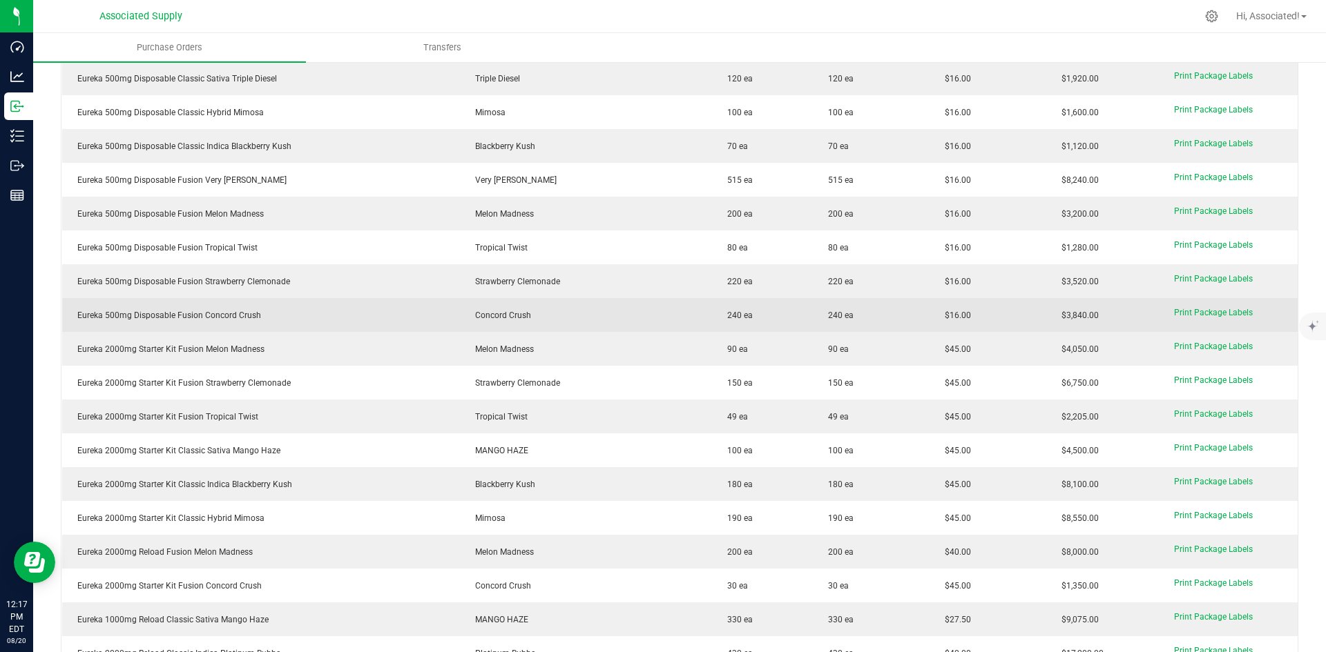
click at [514, 314] on span "Concord Crush" at bounding box center [499, 316] width 63 height 10
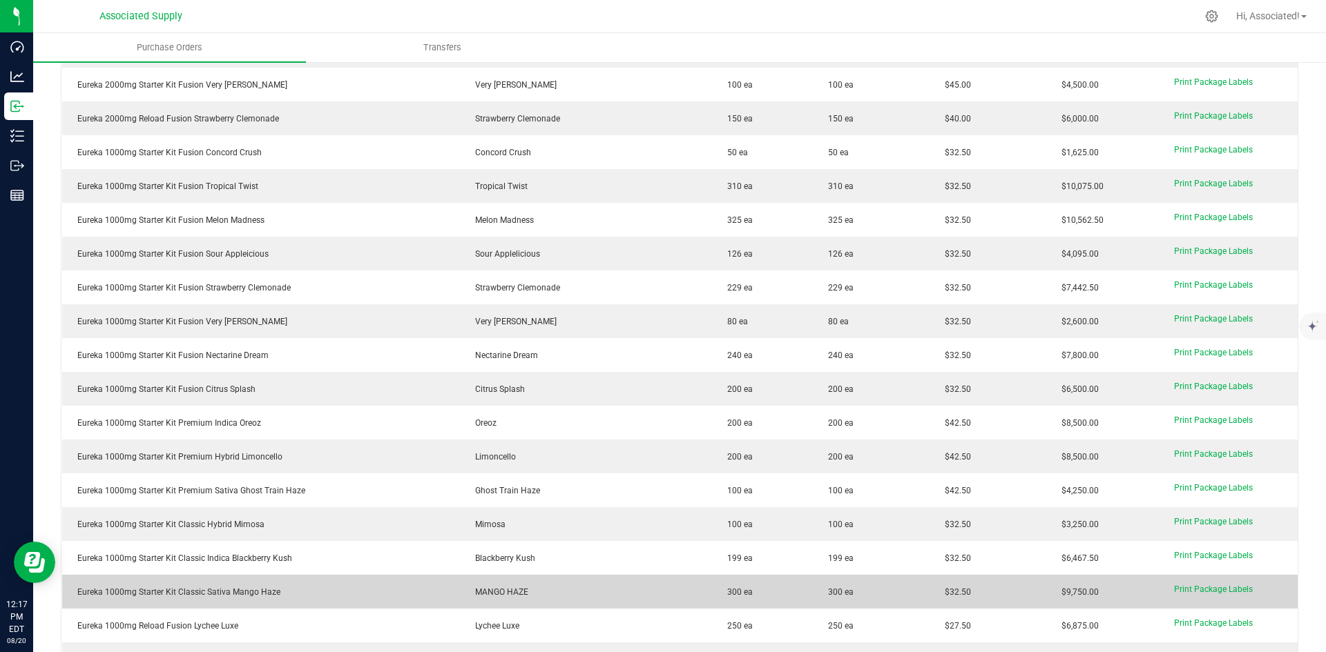
scroll to position [0, 0]
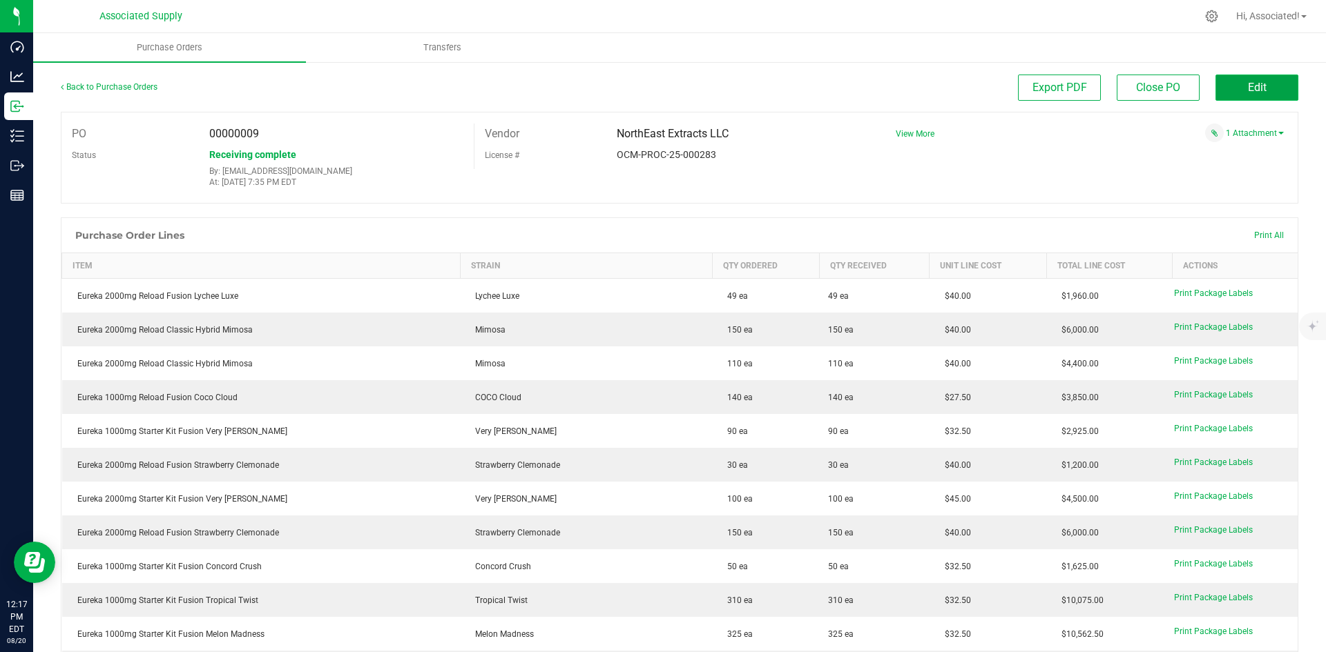
click at [1248, 86] on span "Edit" at bounding box center [1257, 87] width 19 height 13
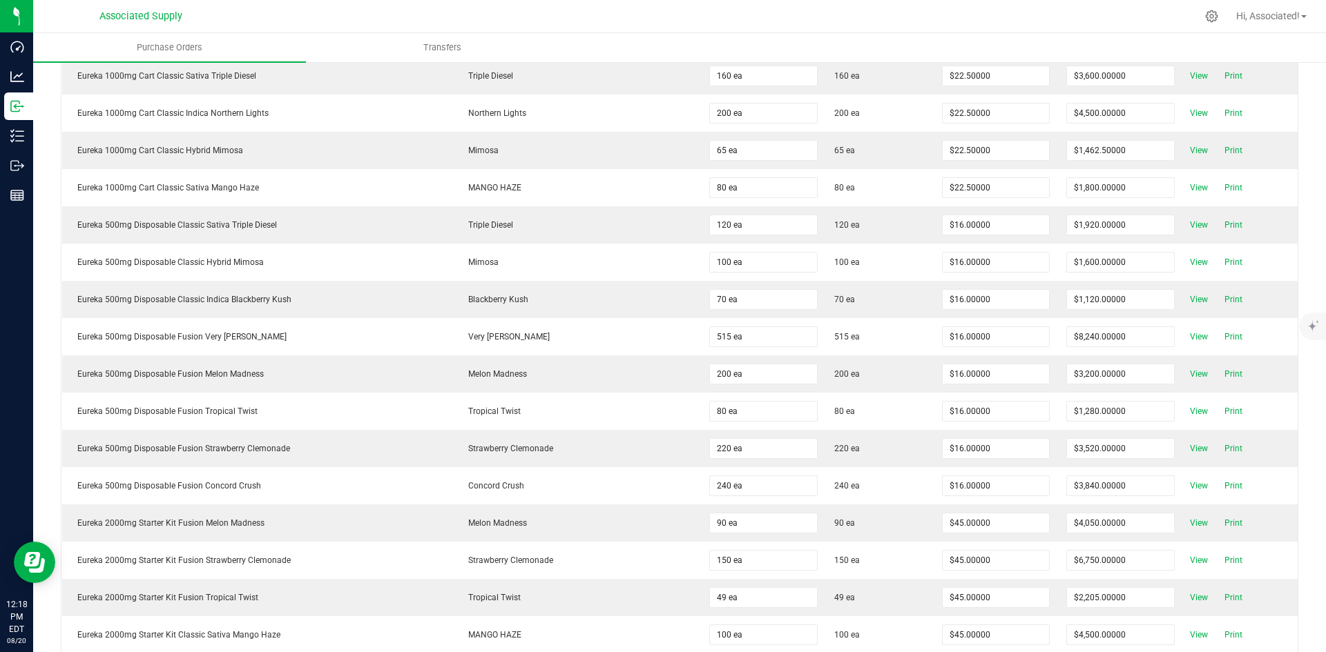
scroll to position [2499, 0]
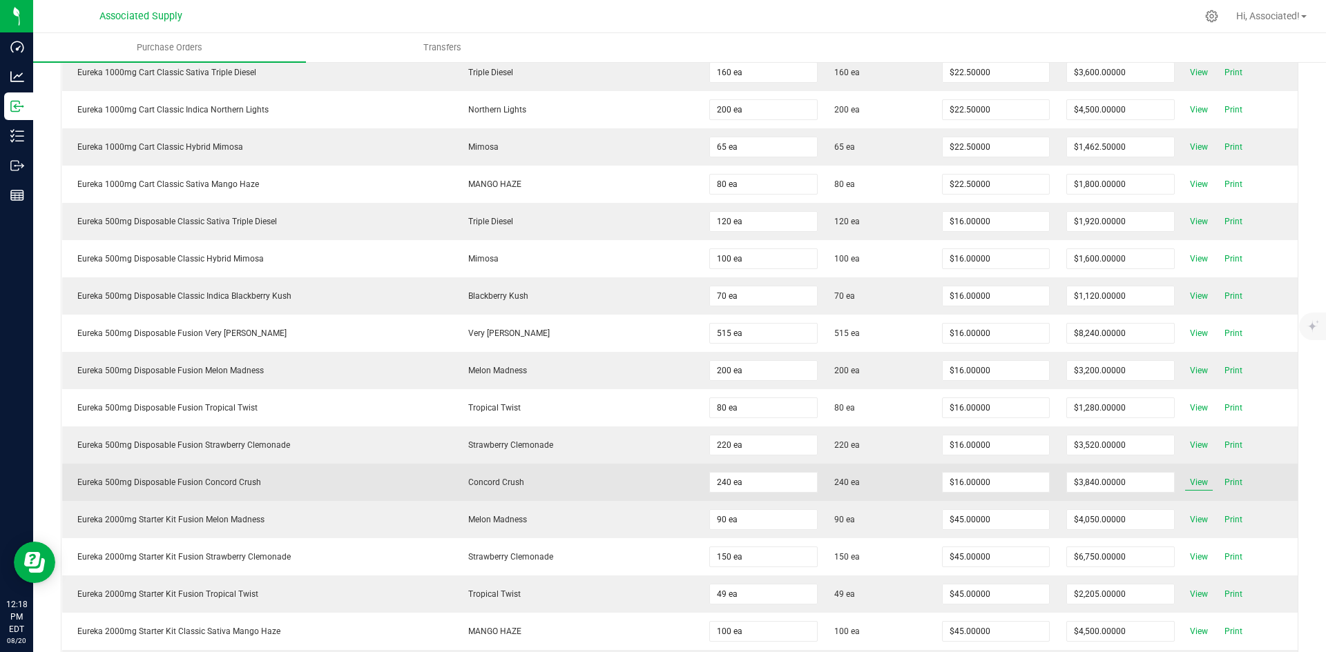
click at [1185, 478] on span "View" at bounding box center [1199, 482] width 28 height 17
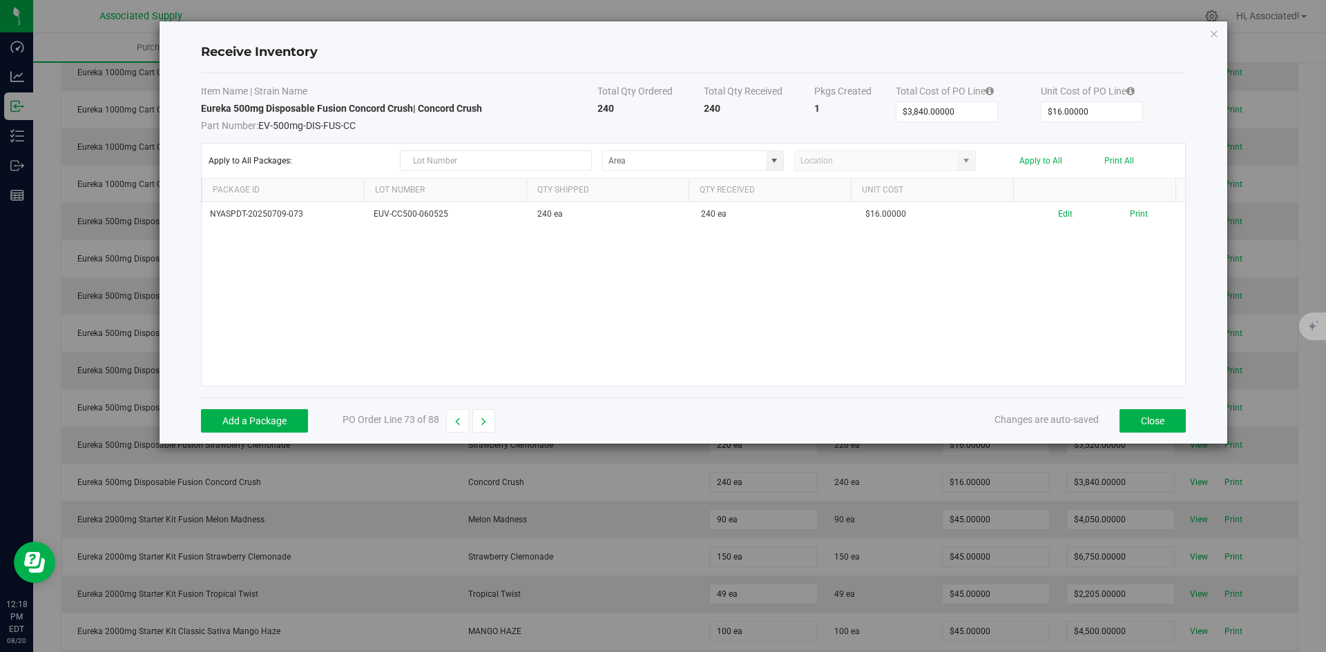
click at [659, 288] on div "NYASPDT-20250709-073 EUV-CC500-060525 240 ea 240 ea $16.00000 Edit Print" at bounding box center [693, 294] width 983 height 184
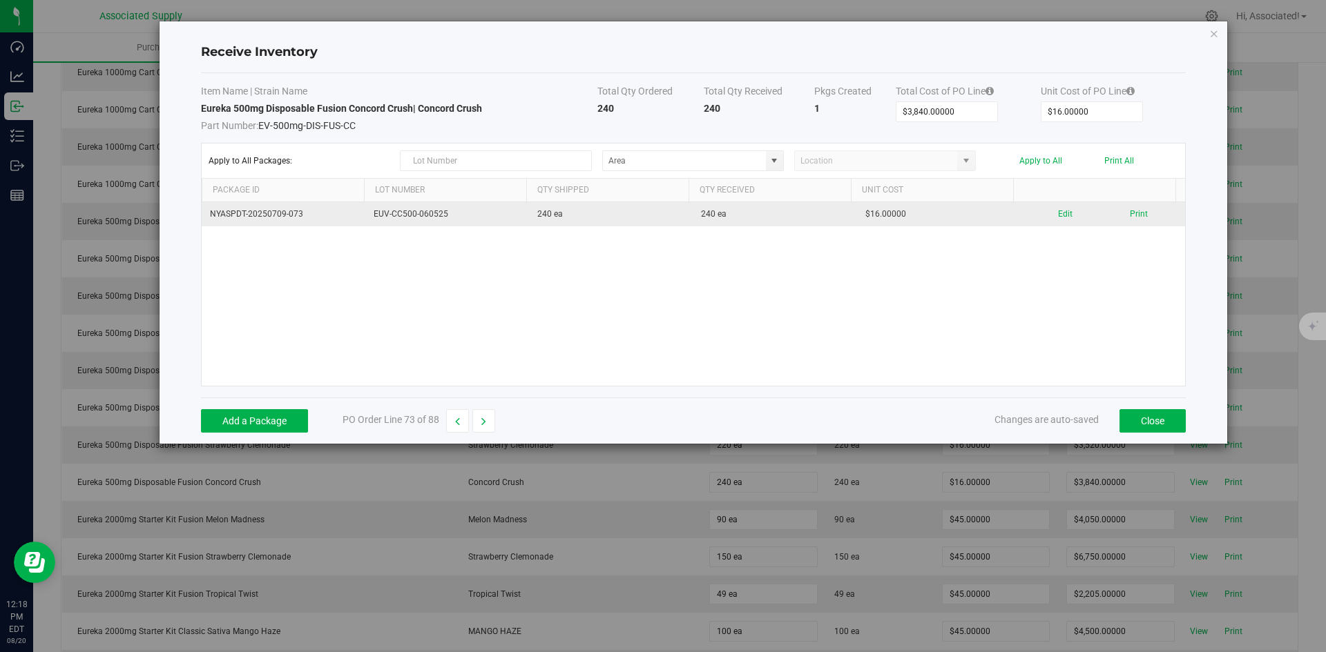
click at [456, 215] on td "EUV-CC500-060525" at bounding box center [447, 214] width 164 height 24
click at [426, 215] on td "EUV-CC500-060525" at bounding box center [447, 214] width 164 height 24
click at [438, 214] on td "EUV-CC500-060525" at bounding box center [447, 214] width 164 height 24
click at [454, 214] on td "EUV-CC500-060525" at bounding box center [447, 214] width 164 height 24
click at [1058, 213] on button "Edit" at bounding box center [1065, 214] width 14 height 13
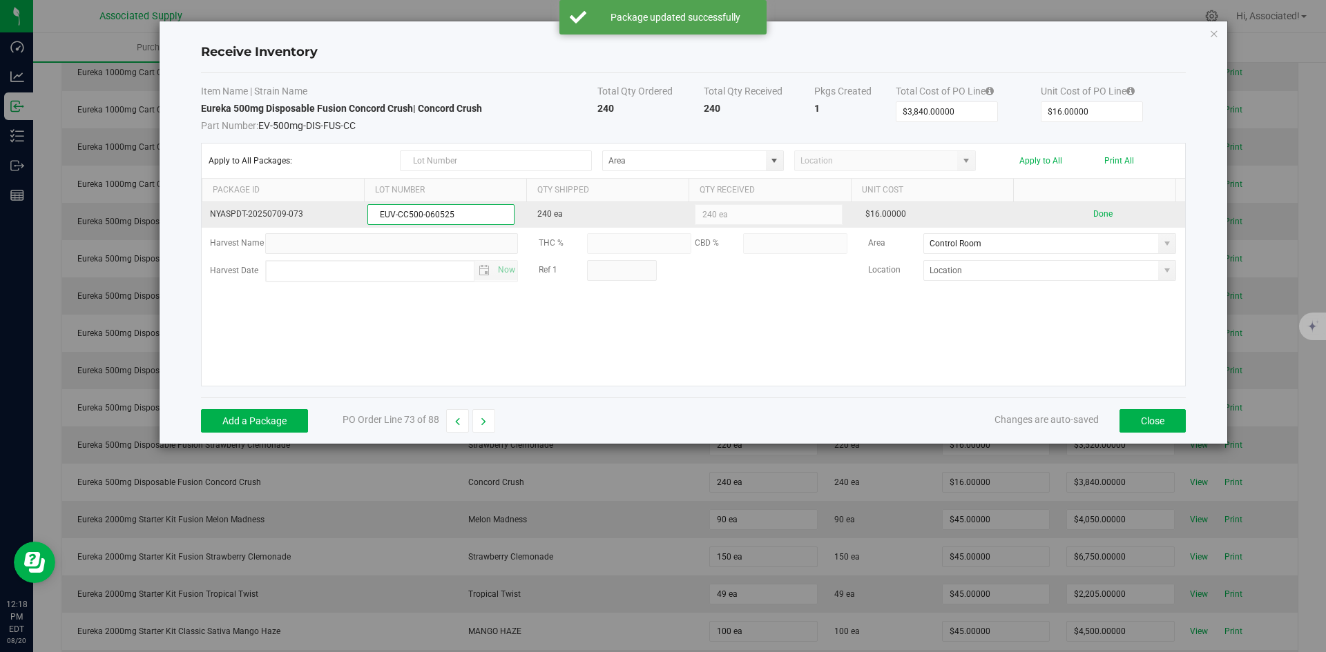
drag, startPoint x: 469, startPoint y: 215, endPoint x: 347, endPoint y: 214, distance: 122.2
click at [347, 214] on tr "NYASPDT-20250709-073 EUV-CC500-060525 240 ea 240 ea $16.00000 Done" at bounding box center [693, 215] width 983 height 26
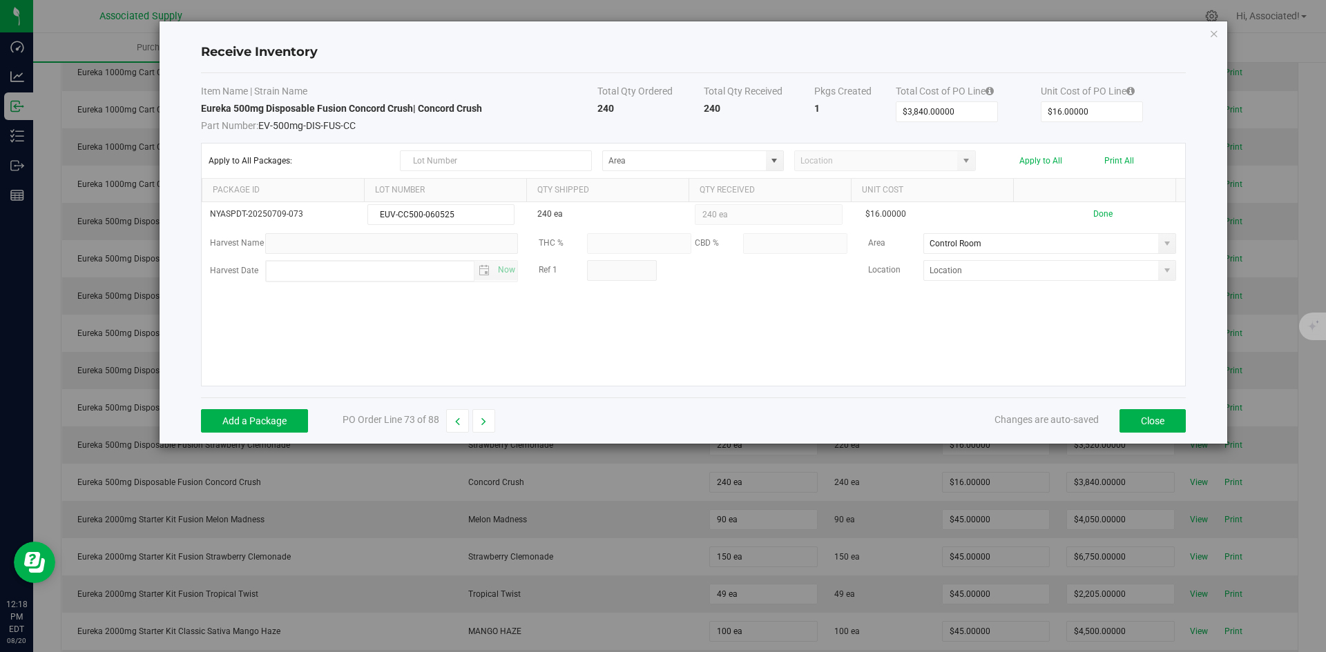
click at [824, 346] on div "NYASPDT-20250709-073 EUV-CC500-060525 240 ea 240 ea $16.00000 Done Harvest Name…" at bounding box center [693, 294] width 983 height 184
click at [1093, 211] on button "Done" at bounding box center [1102, 214] width 19 height 13
click at [1171, 420] on button "Close" at bounding box center [1152, 420] width 66 height 23
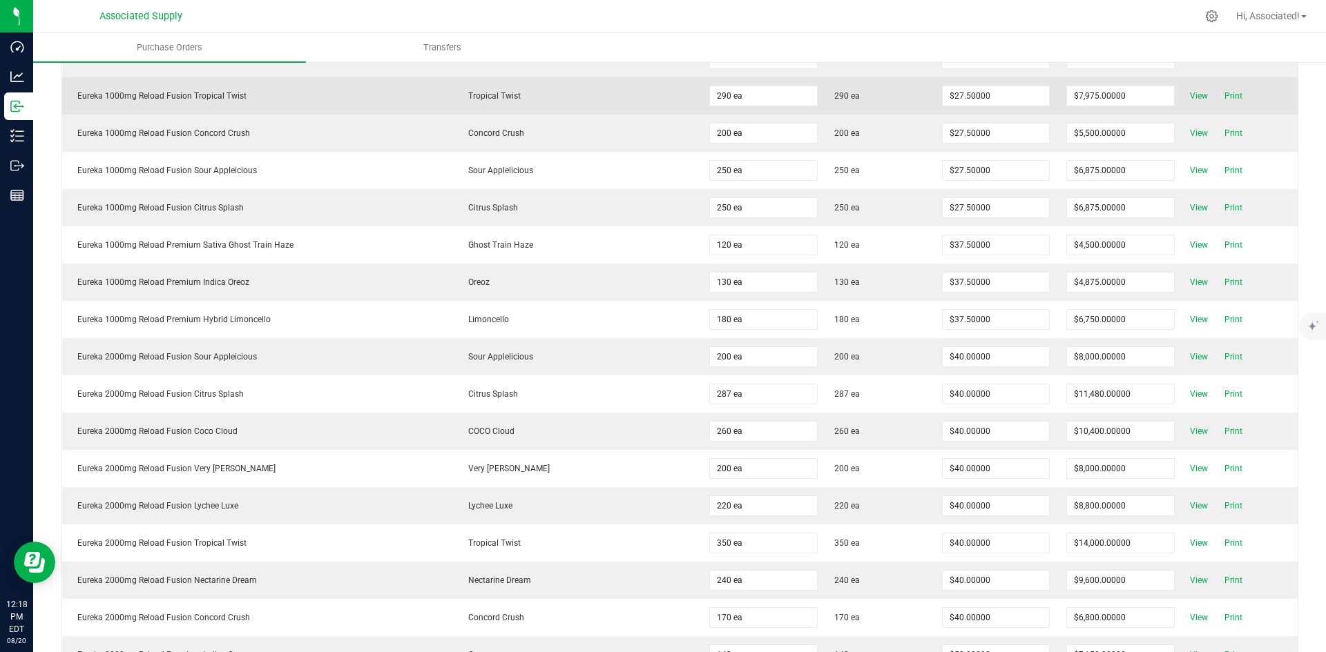
scroll to position [911, 0]
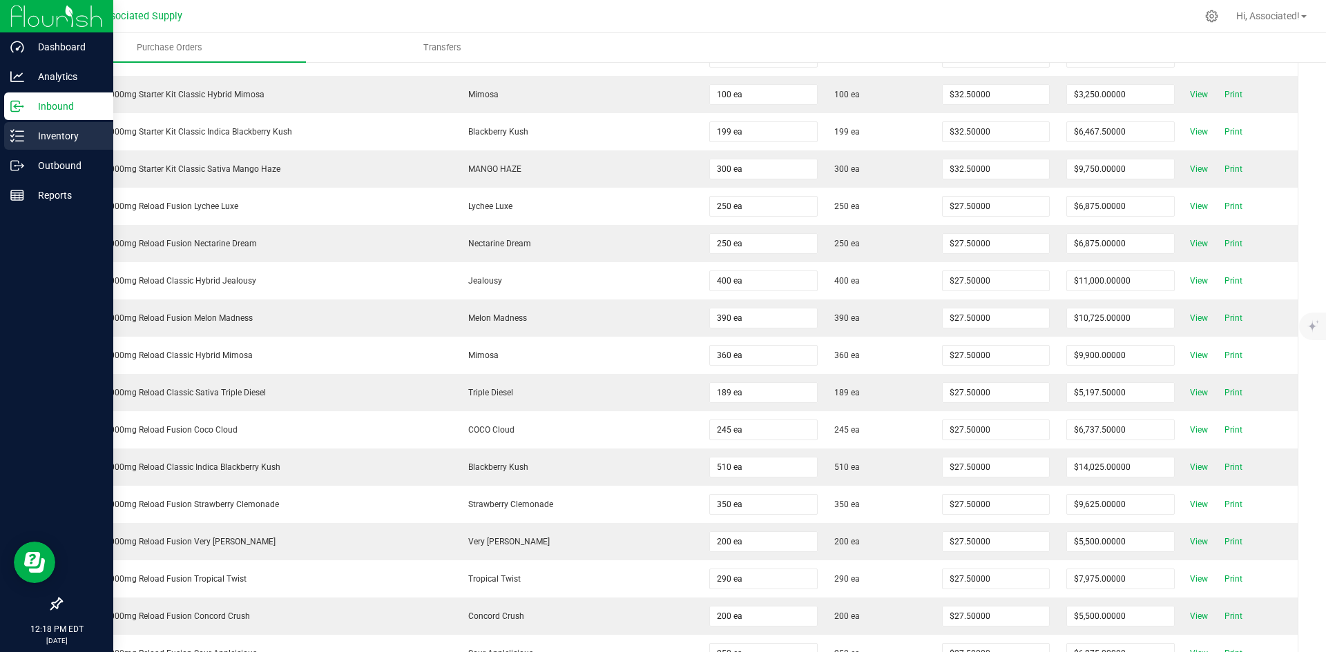
click at [24, 137] on p "Inventory" at bounding box center [65, 136] width 83 height 17
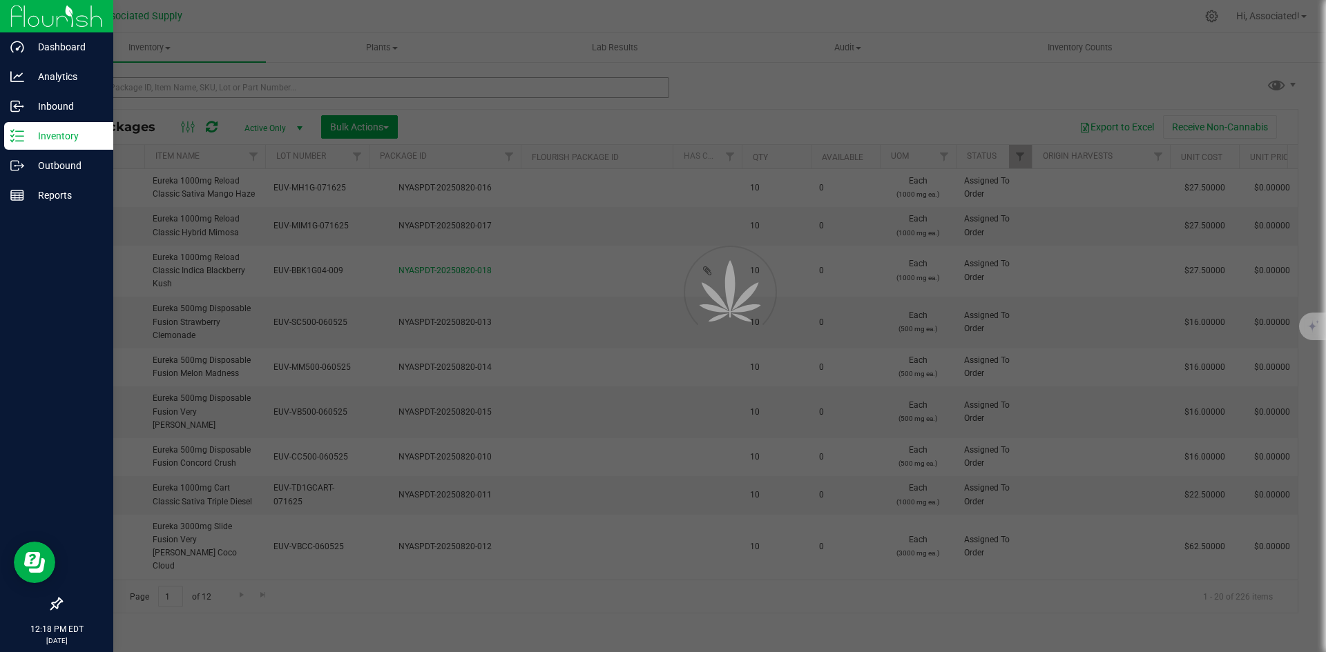
click at [223, 87] on div at bounding box center [663, 326] width 1326 height 652
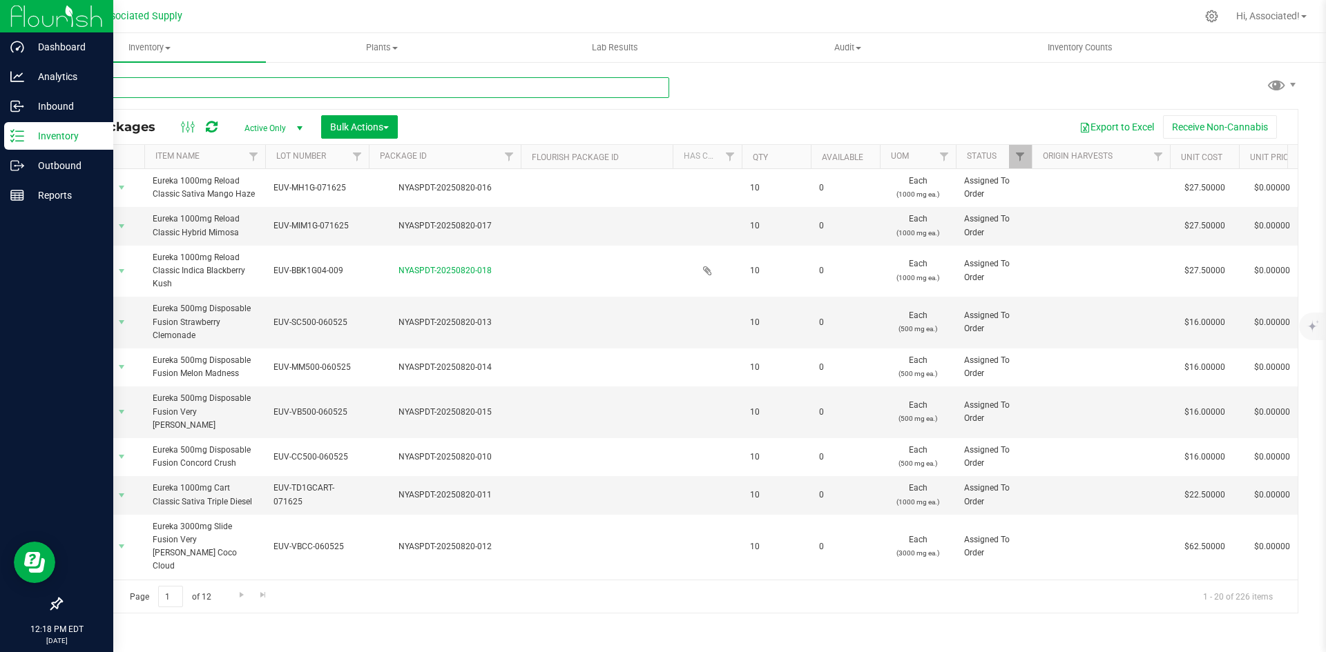
click at [215, 80] on input "text" at bounding box center [365, 87] width 608 height 21
paste input "EUV-CC500-060525"
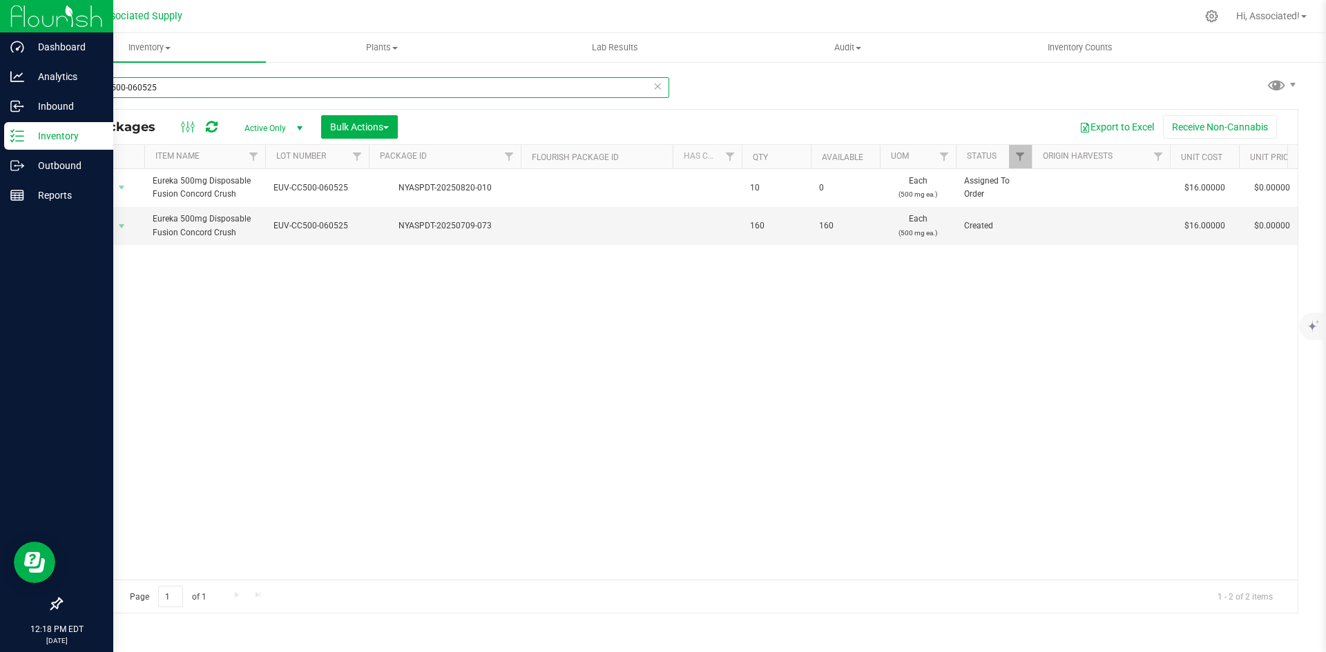
type input "EUV-CC500-060525"
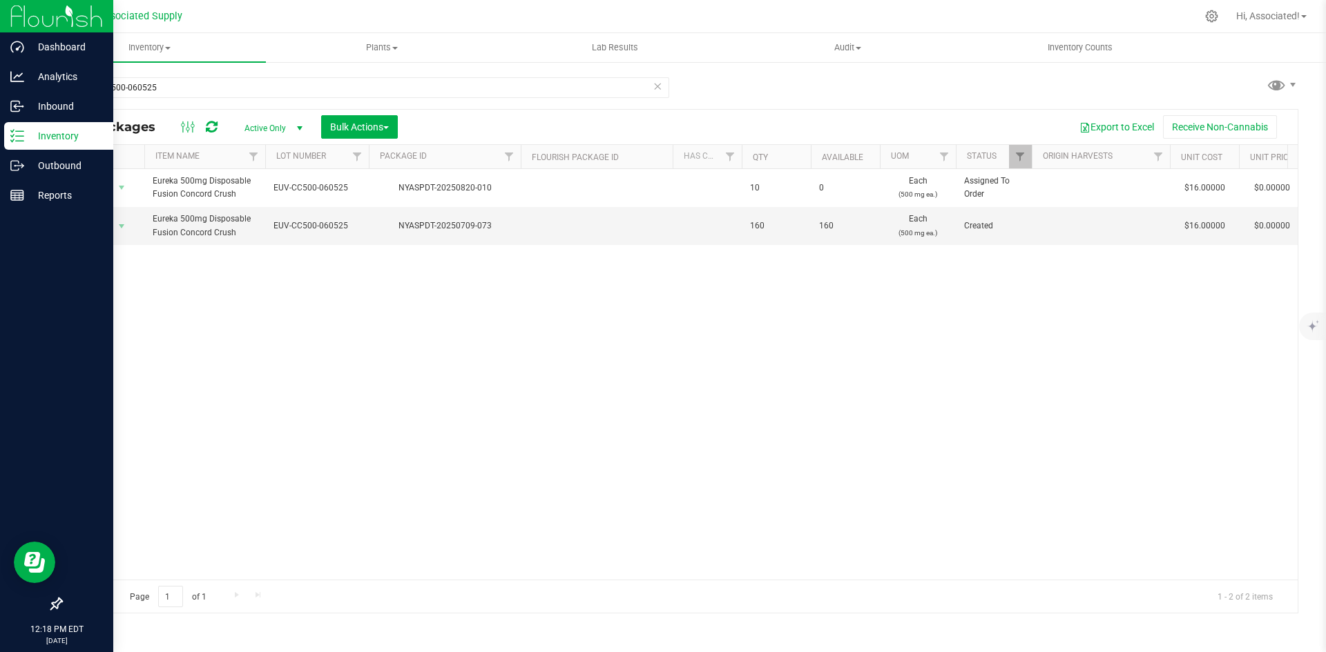
click at [535, 362] on div "Action Action Edit attributes Global inventory Locate package Package audit log…" at bounding box center [679, 374] width 1236 height 411
click at [445, 398] on div "Action Action Edit attributes Global inventory Locate package Package audit log…" at bounding box center [679, 374] width 1236 height 411
click at [376, 373] on div "Action Action Edit attributes Global inventory Locate package Package audit log…" at bounding box center [679, 374] width 1236 height 411
click at [313, 326] on div "Action Action Edit attributes Global inventory Locate package Package audit log…" at bounding box center [679, 374] width 1236 height 411
drag, startPoint x: 240, startPoint y: 234, endPoint x: 153, endPoint y: 217, distance: 88.7
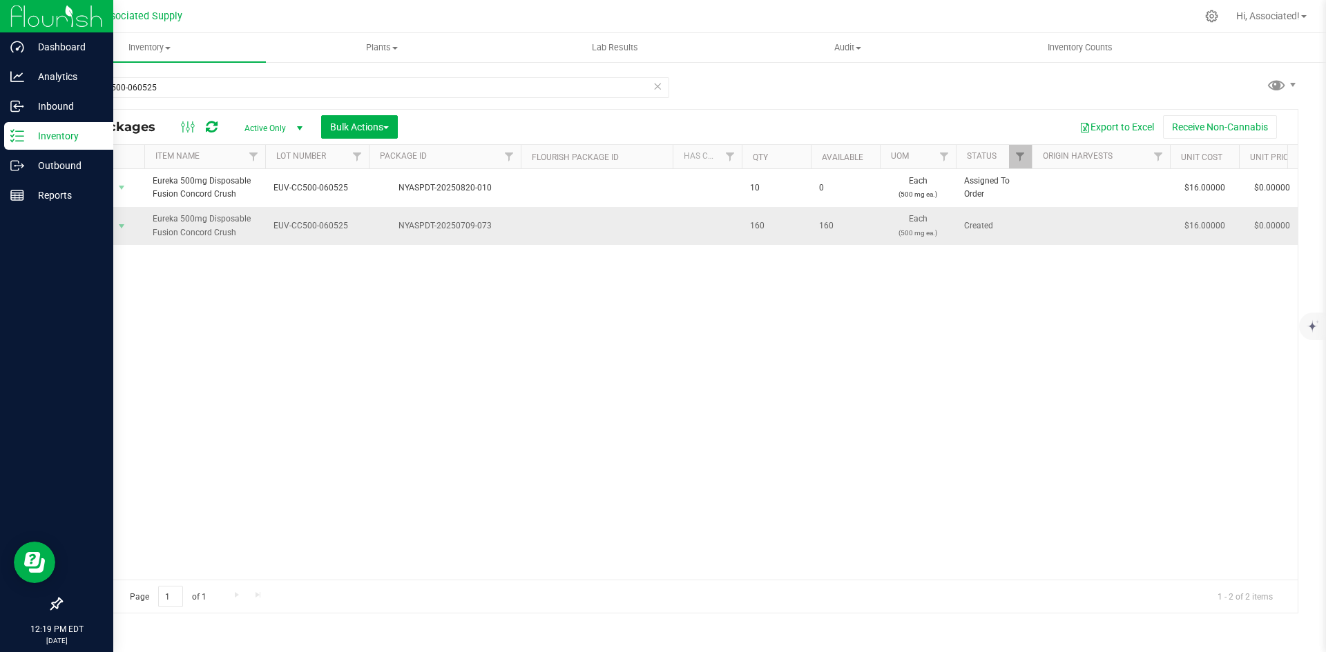
click at [153, 217] on span "Eureka 500mg Disposable Fusion Concord Crush" at bounding box center [205, 226] width 104 height 26
copy span "Eureka 500mg Disposable Fusion Concord Crush"
click at [390, 364] on div "Action Action Edit attributes Global inventory Locate package Package audit log…" at bounding box center [679, 374] width 1236 height 411
click at [47, 169] on p "Outbound" at bounding box center [65, 165] width 83 height 17
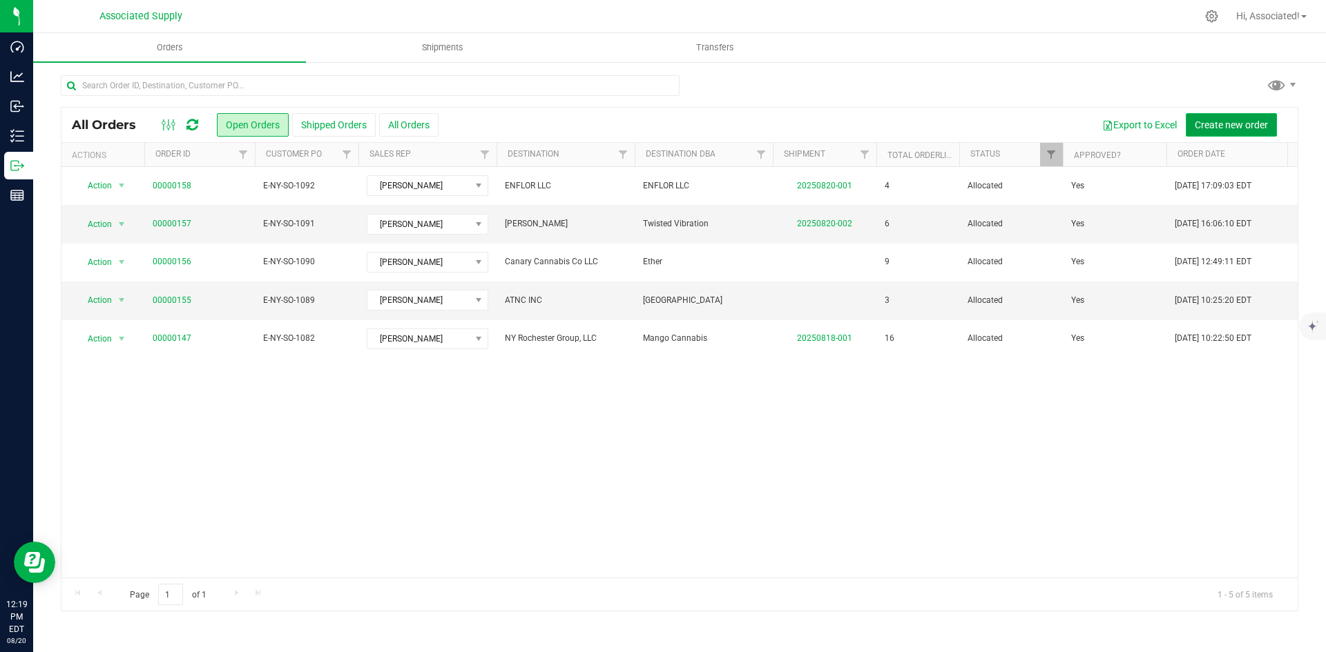
click at [1232, 117] on button "Create new order" at bounding box center [1230, 124] width 91 height 23
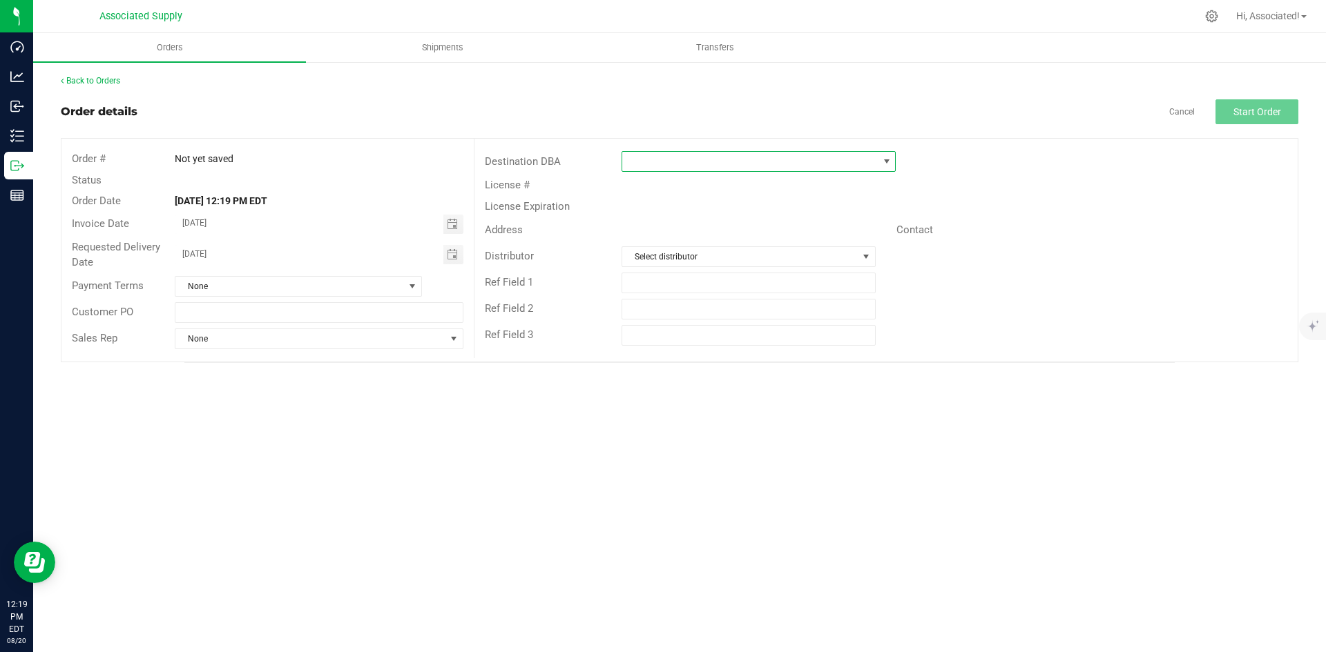
click at [686, 159] on span at bounding box center [749, 161] width 255 height 19
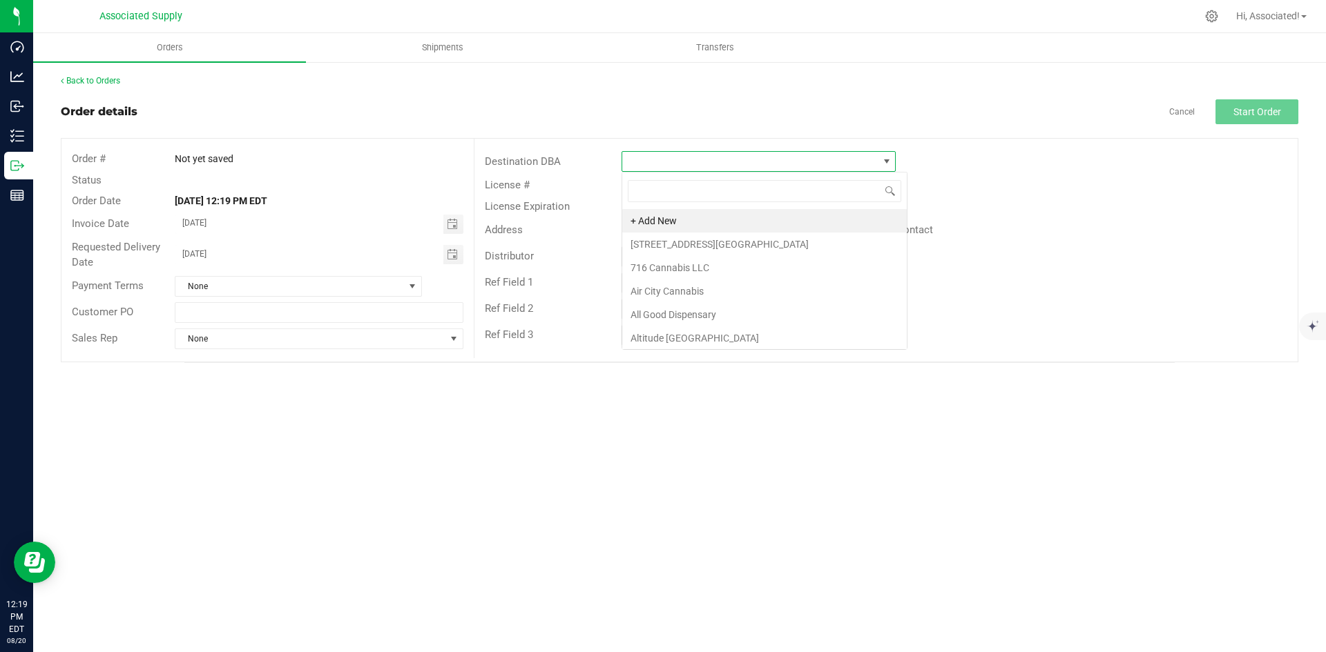
scroll to position [21, 274]
click at [693, 245] on li "48 Genesee St Dispensary" at bounding box center [764, 244] width 284 height 23
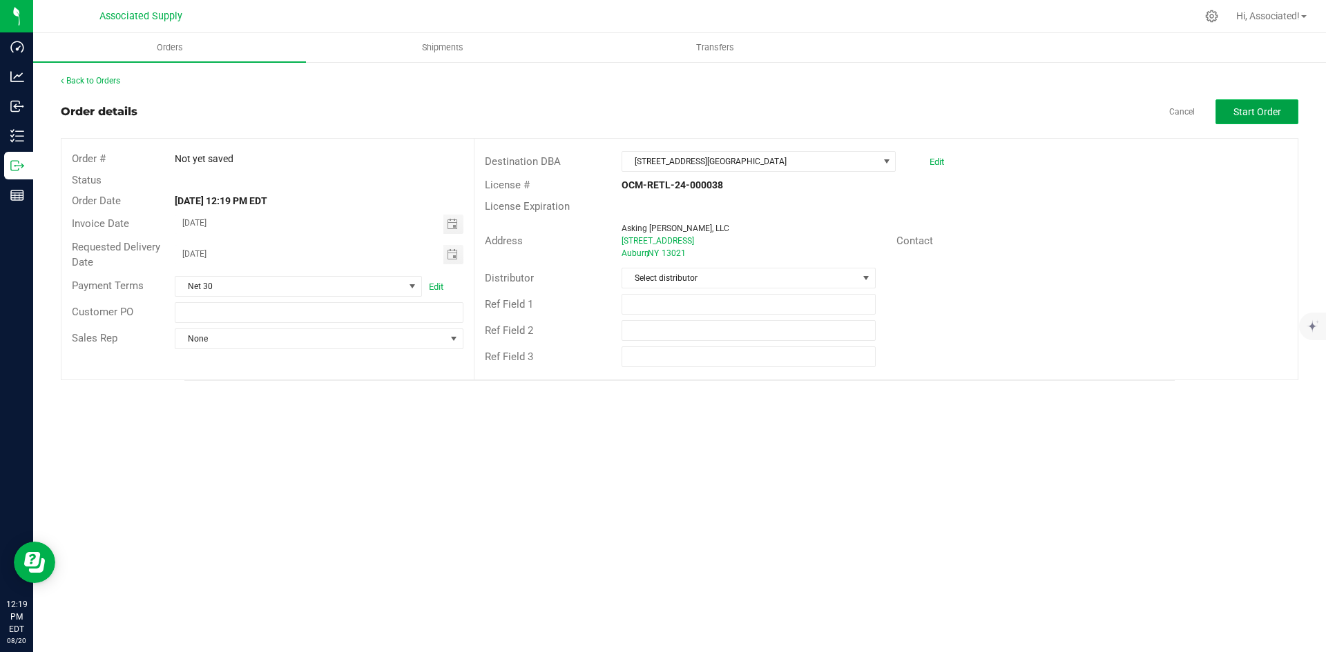
click at [1271, 111] on span "Start Order" at bounding box center [1257, 111] width 48 height 11
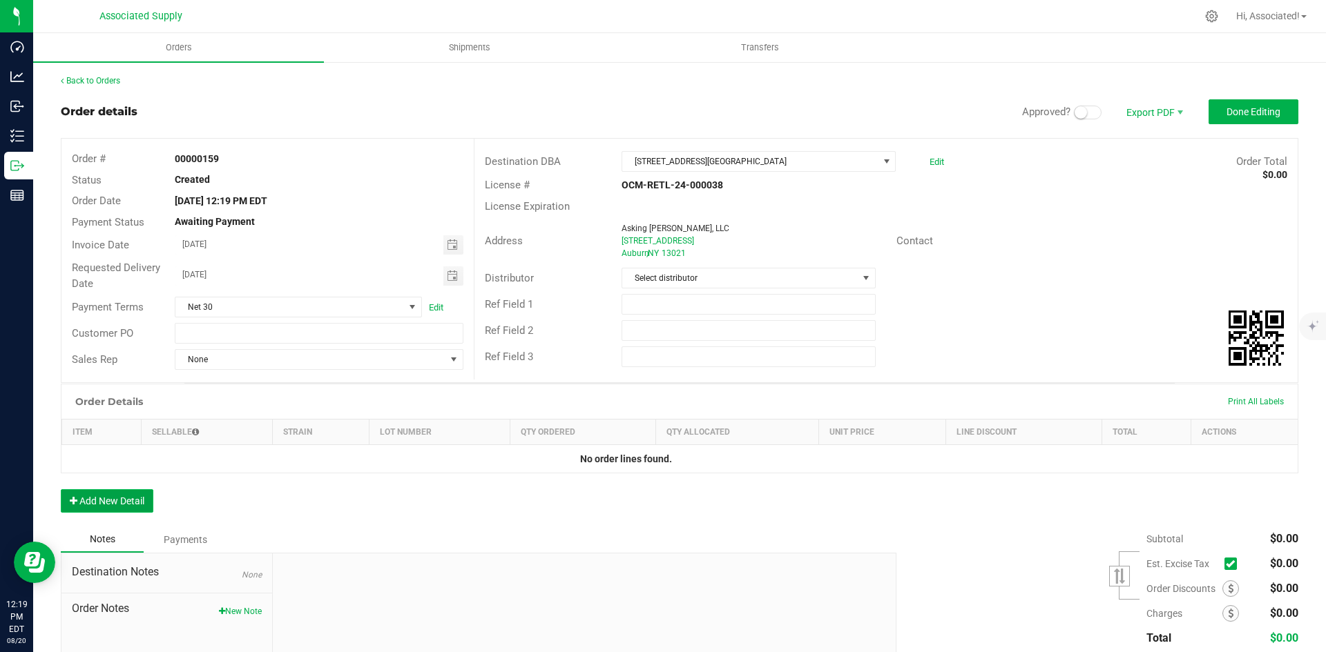
click at [126, 498] on button "Add New Detail" at bounding box center [107, 501] width 93 height 23
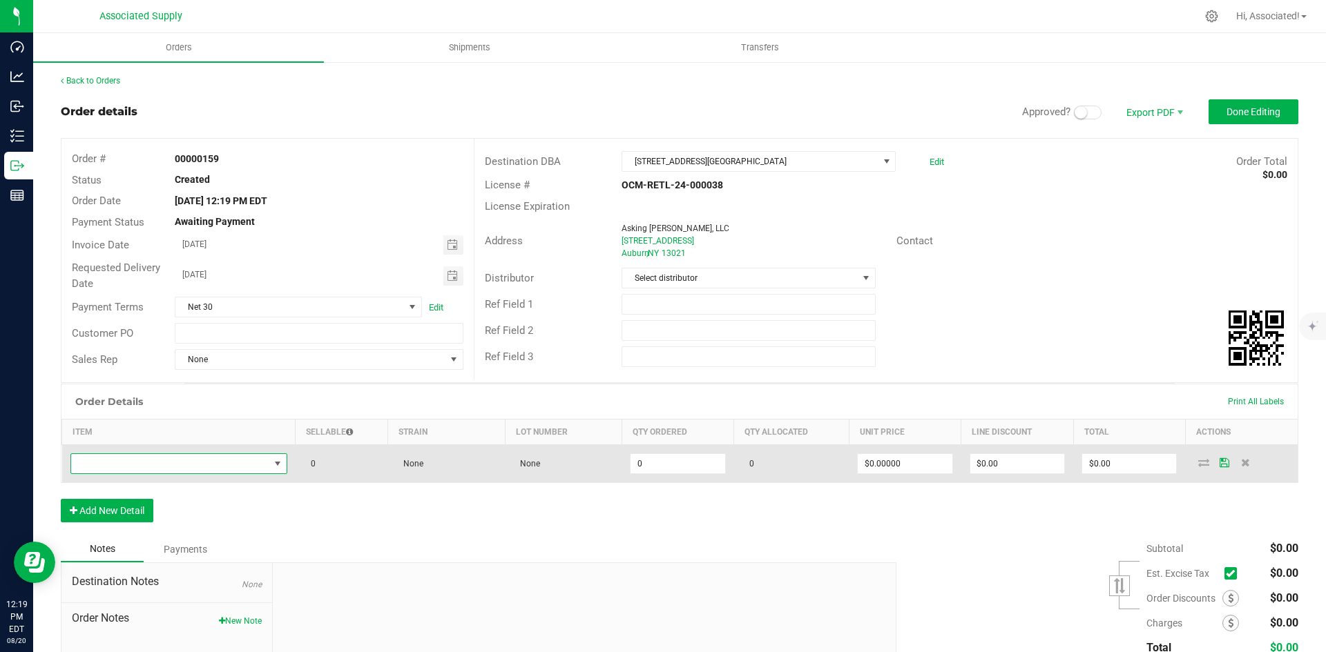
click at [235, 464] on span "NO DATA FOUND" at bounding box center [170, 463] width 198 height 19
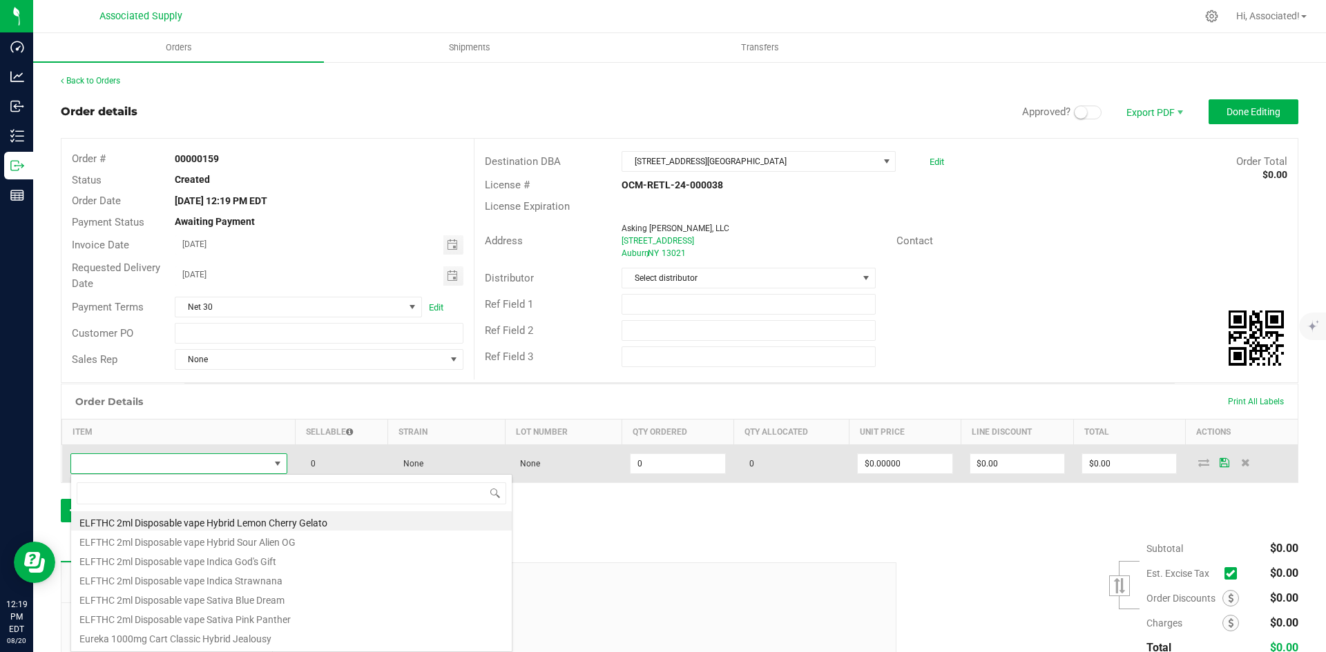
scroll to position [21, 213]
type input "Eureka 500mg Disposable Fusion Concord Crush"
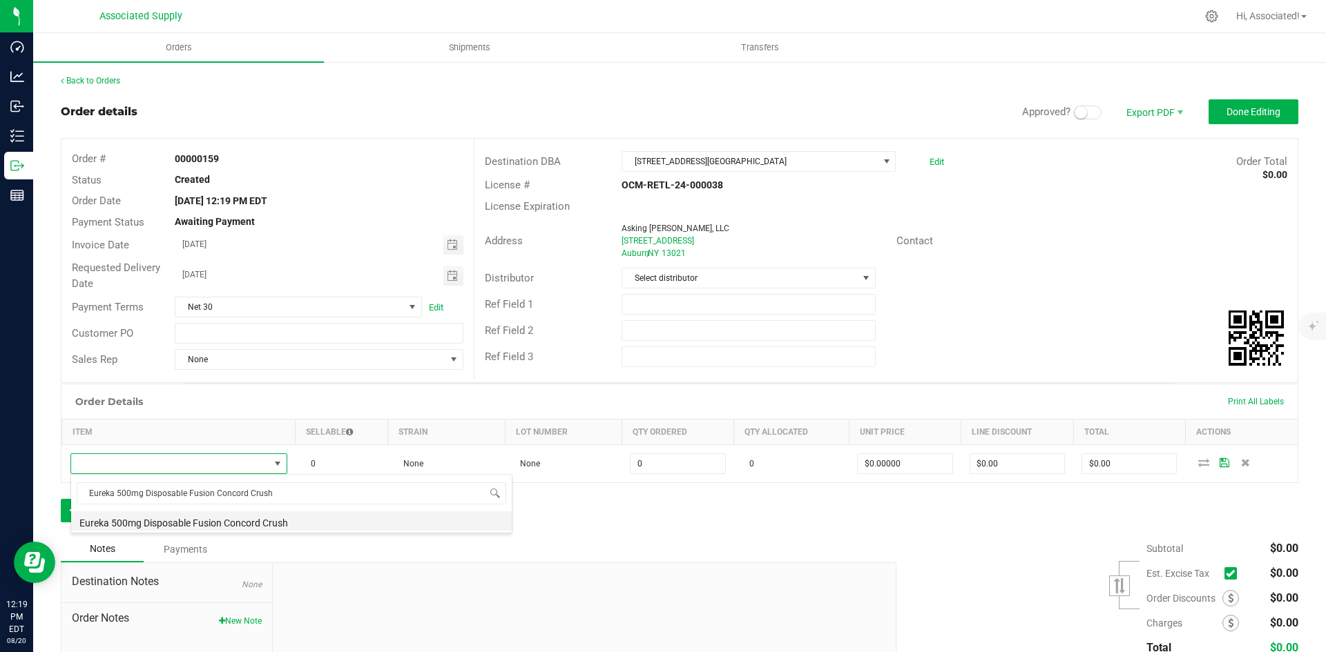
click at [287, 530] on li "Eureka 500mg Disposable Fusion Concord Crush" at bounding box center [291, 521] width 440 height 19
type input "0 ea"
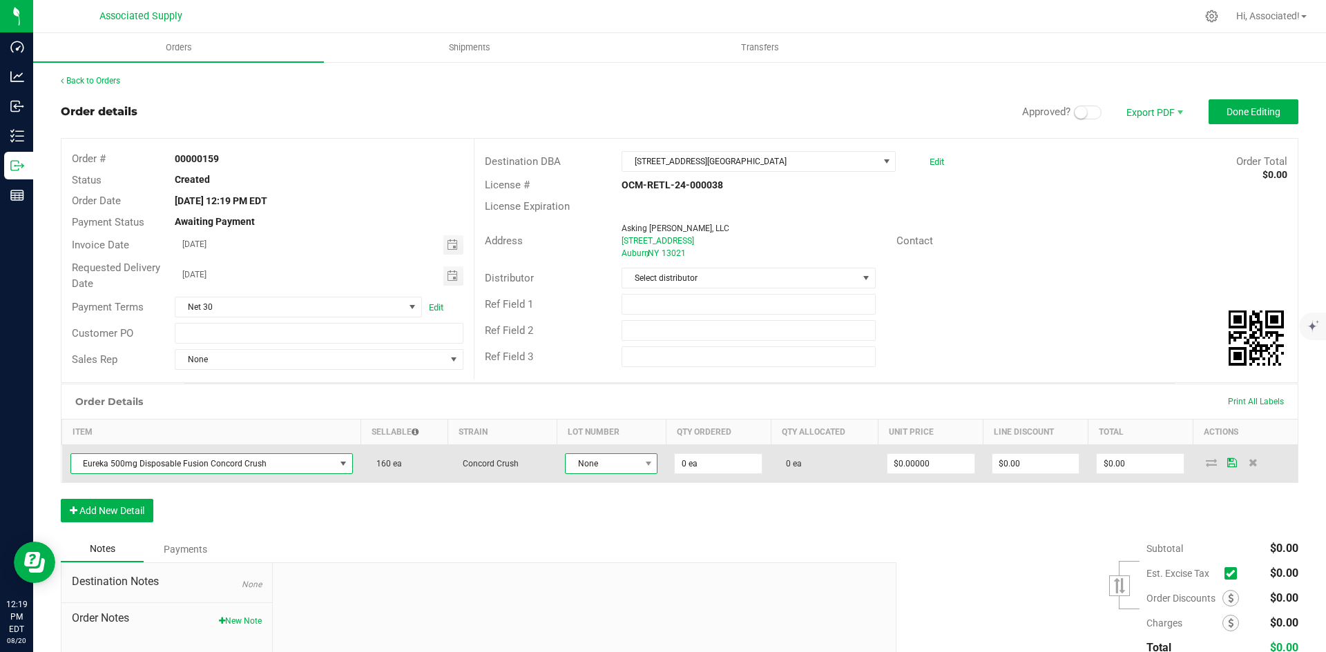
click at [639, 462] on span at bounding box center [647, 463] width 17 height 19
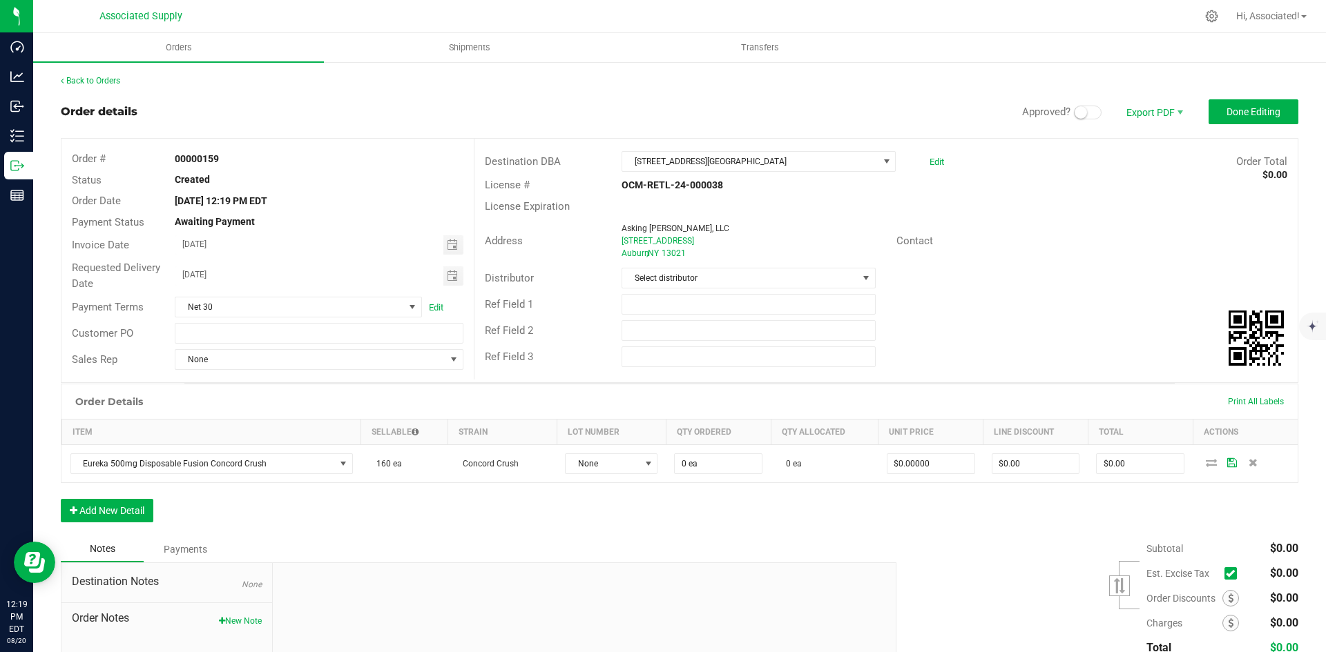
click at [515, 525] on div "Order Details Print All Labels Item Sellable Strain Lot Number Qty Ordered Qty …" at bounding box center [679, 460] width 1237 height 153
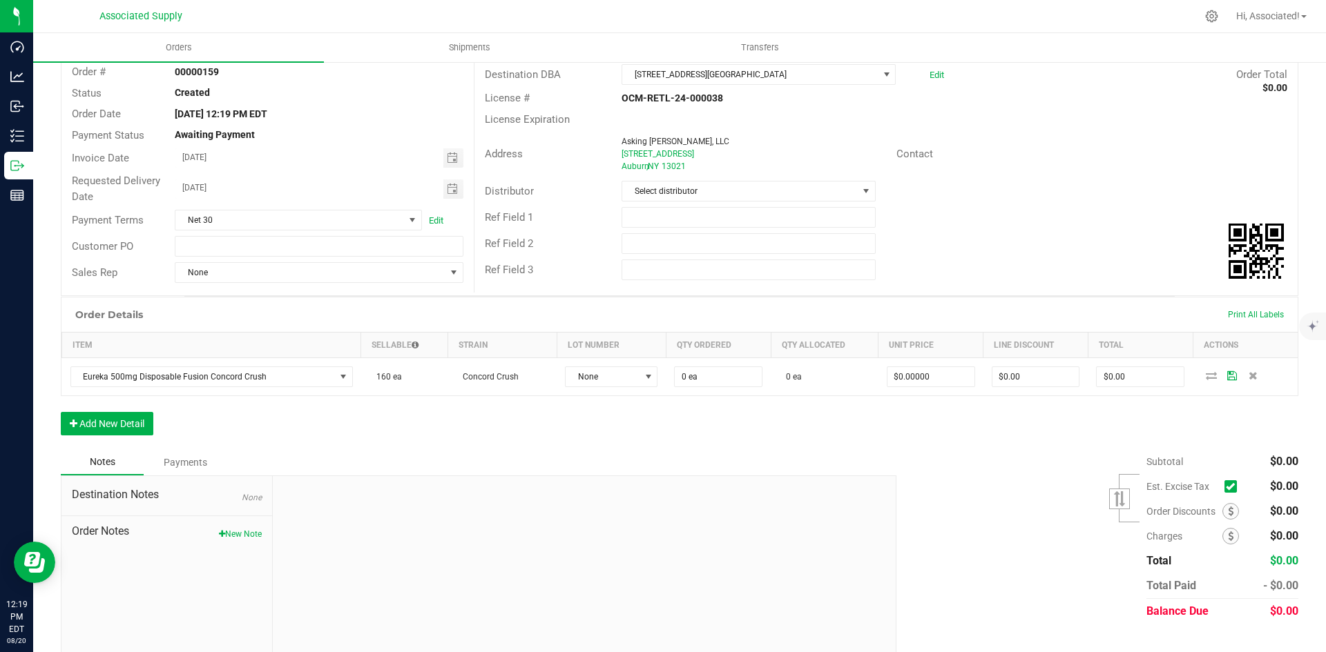
scroll to position [110, 0]
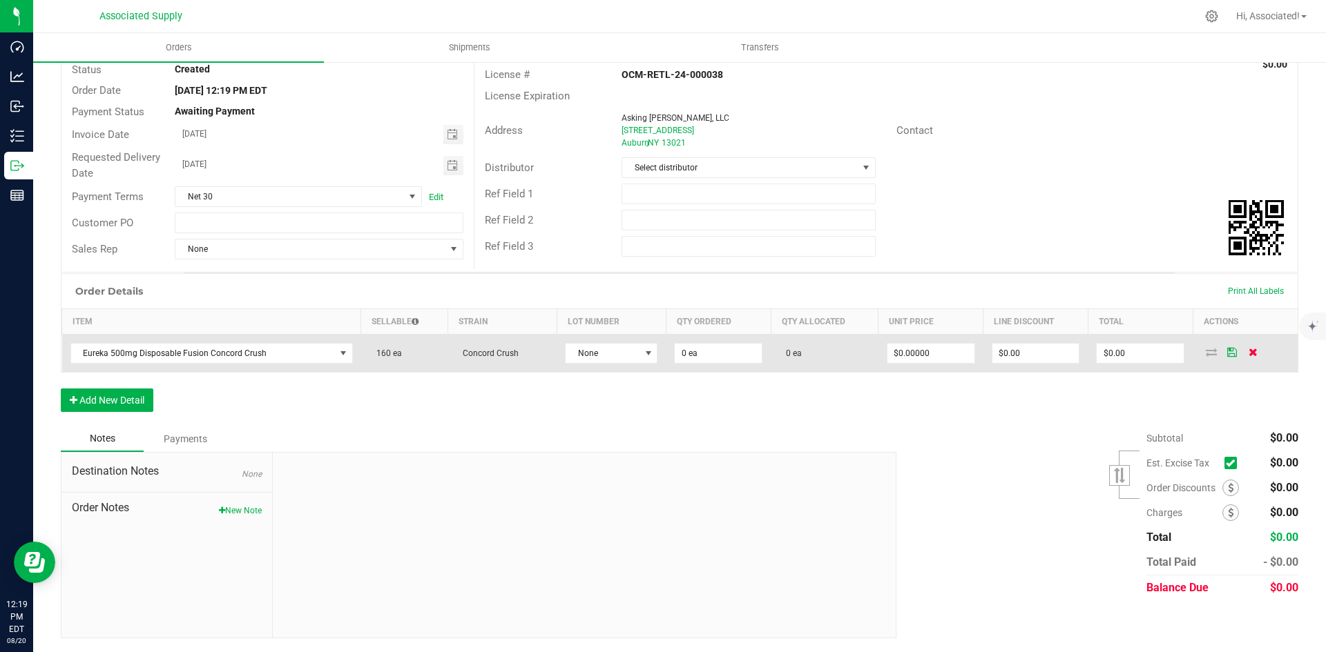
click at [1248, 350] on icon at bounding box center [1252, 352] width 9 height 8
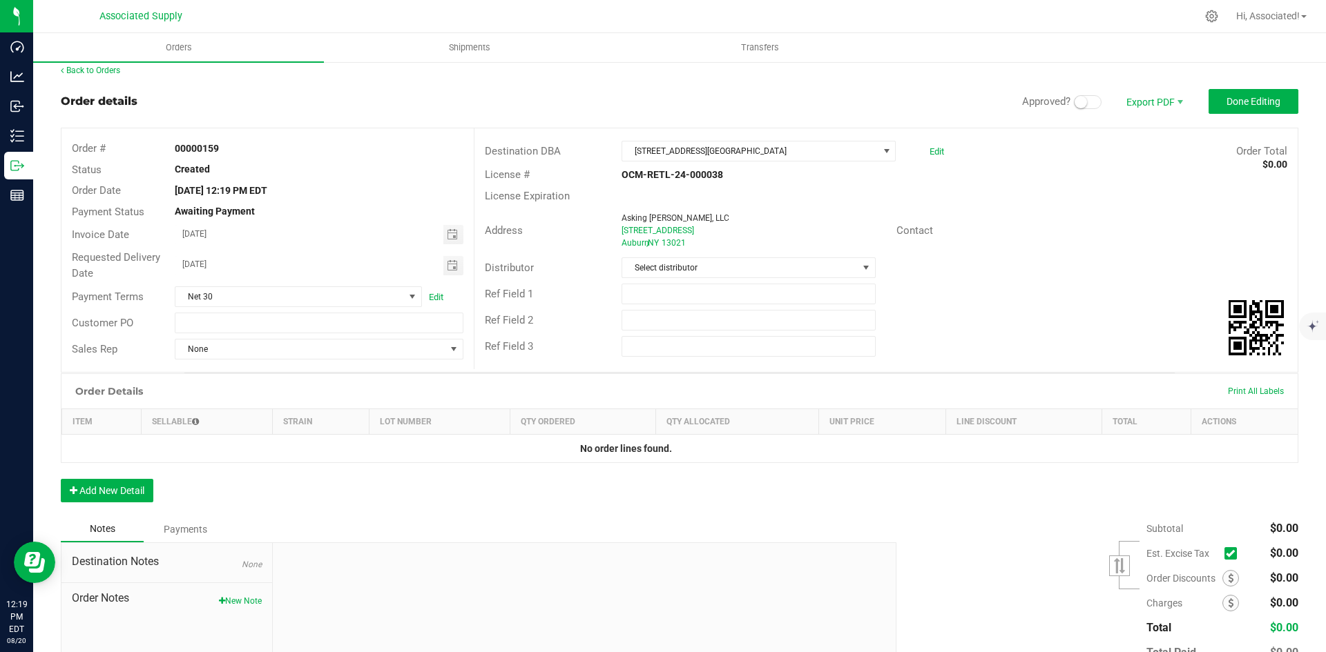
scroll to position [0, 0]
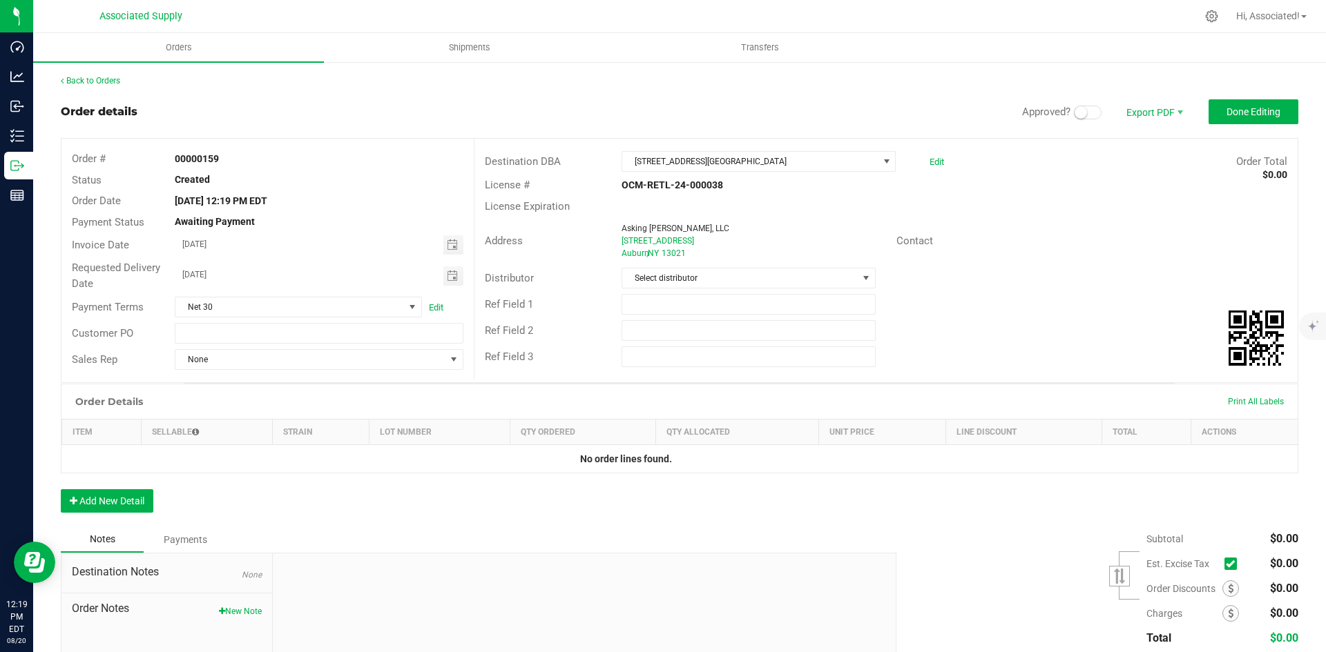
click at [1061, 273] on div "Distributor Select distributor" at bounding box center [885, 278] width 823 height 26
click at [929, 160] on link "Edit" at bounding box center [936, 162] width 14 height 10
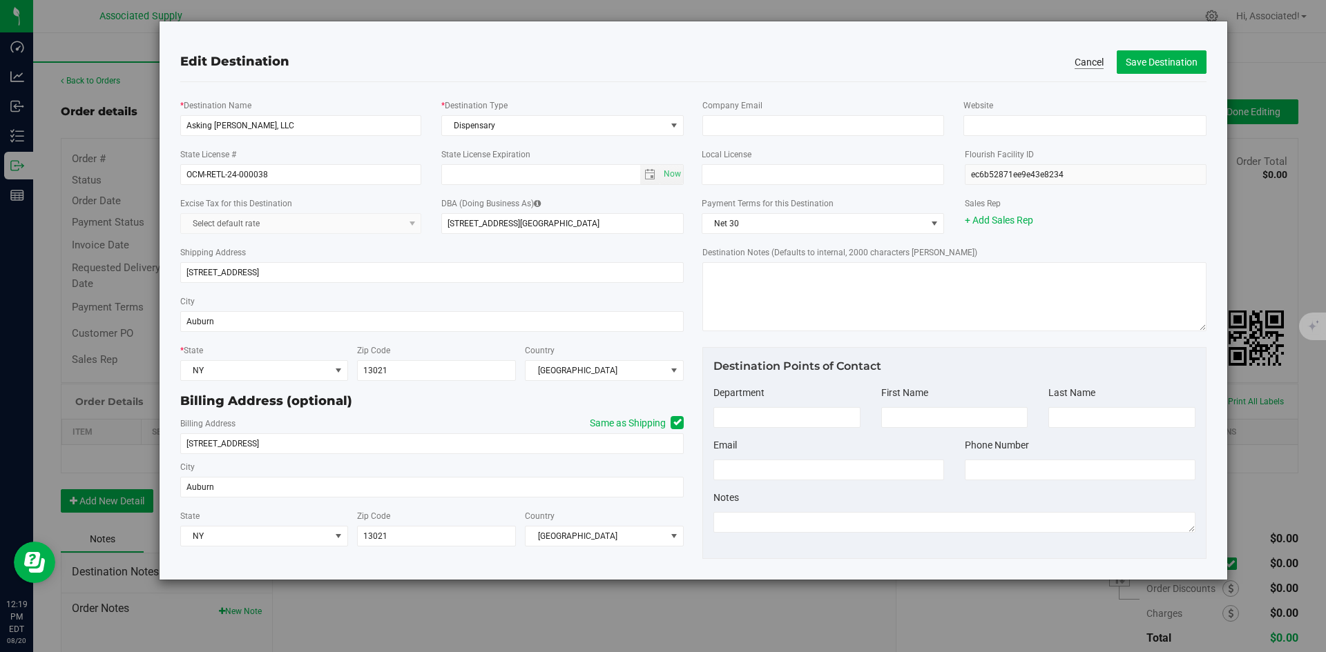
click at [1089, 60] on button "Cancel" at bounding box center [1088, 62] width 29 height 14
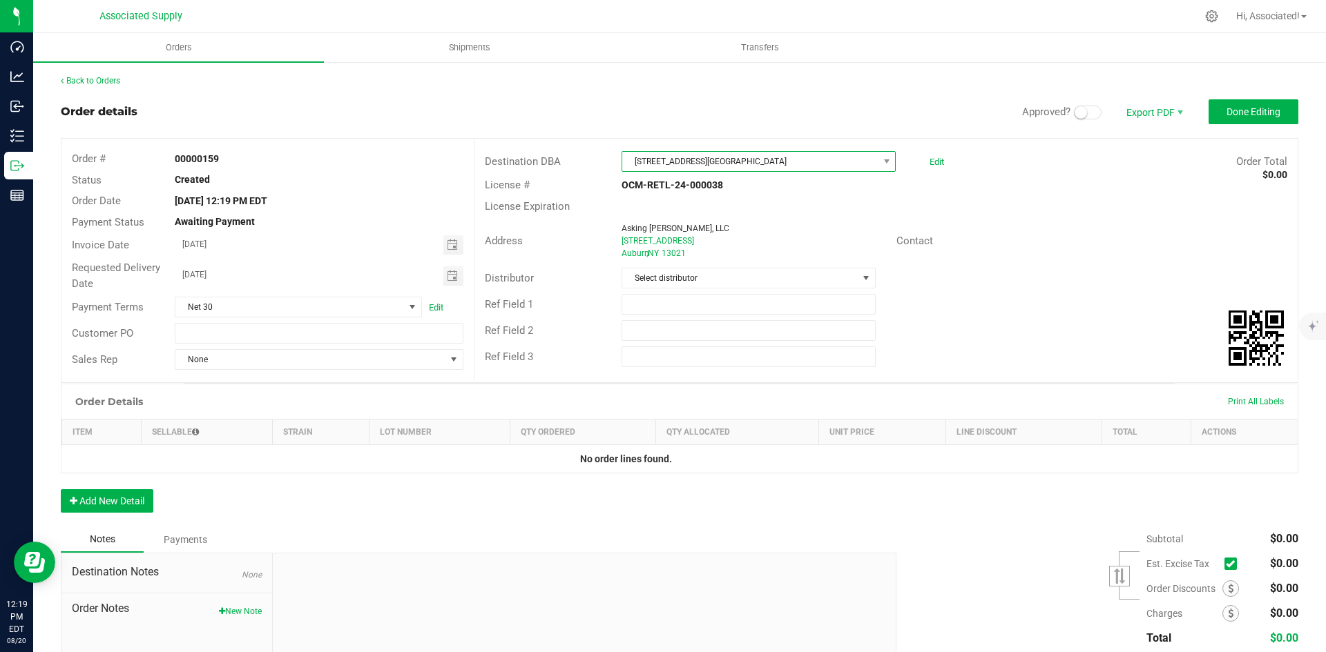
click at [724, 159] on span "[STREET_ADDRESS][GEOGRAPHIC_DATA]" at bounding box center [749, 161] width 255 height 19
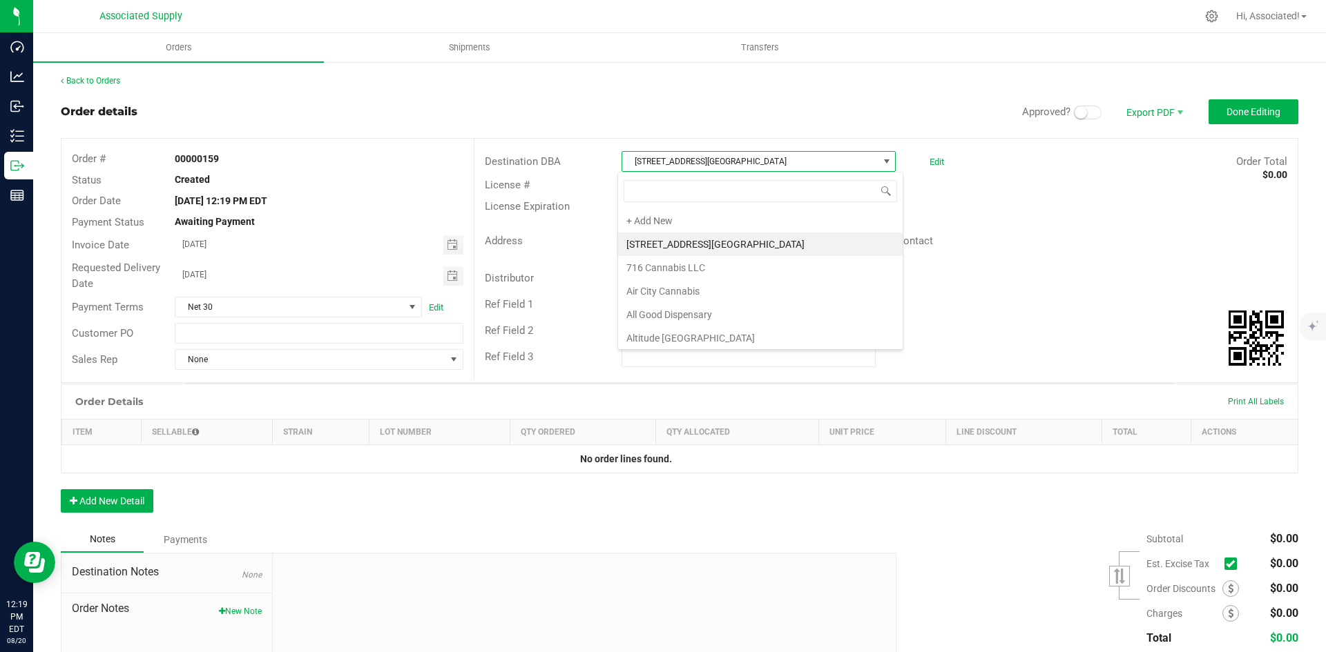
scroll to position [21, 271]
click at [663, 217] on li "+ Add New" at bounding box center [760, 220] width 284 height 23
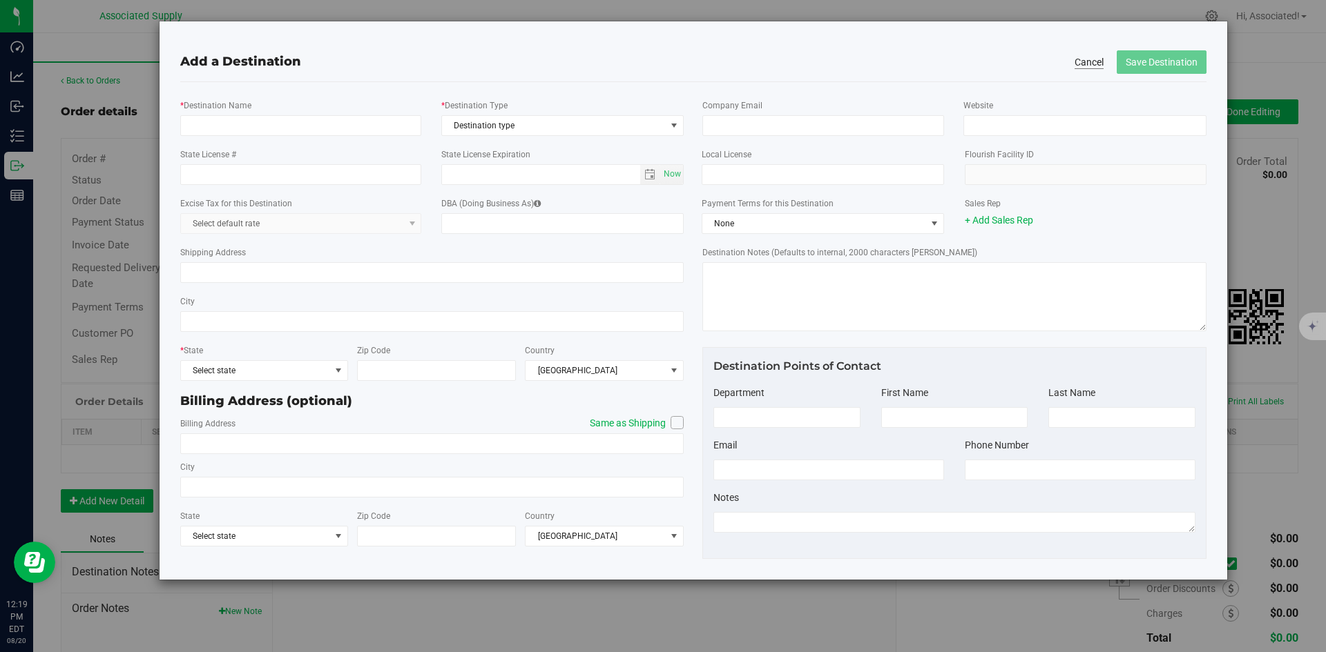
click at [1089, 61] on button "Cancel" at bounding box center [1088, 62] width 29 height 14
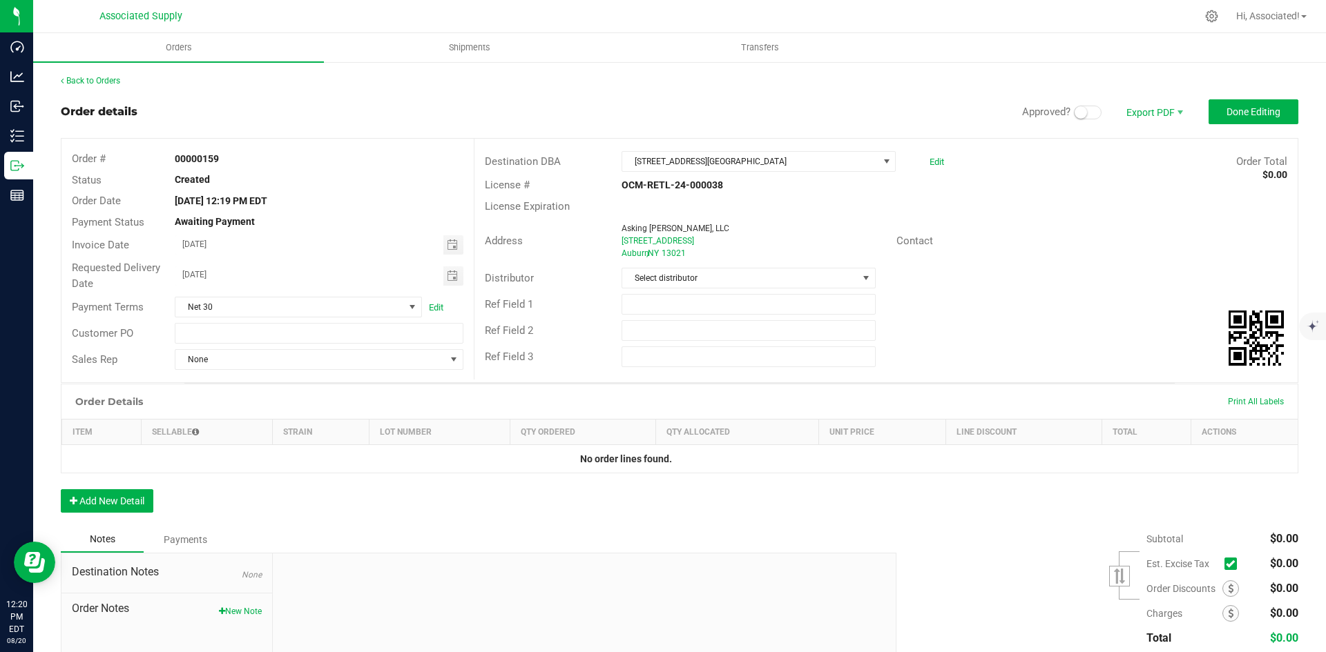
click at [1077, 268] on div "Distributor Select distributor" at bounding box center [885, 278] width 823 height 26
click at [108, 79] on link "Back to Orders" at bounding box center [90, 81] width 59 height 10
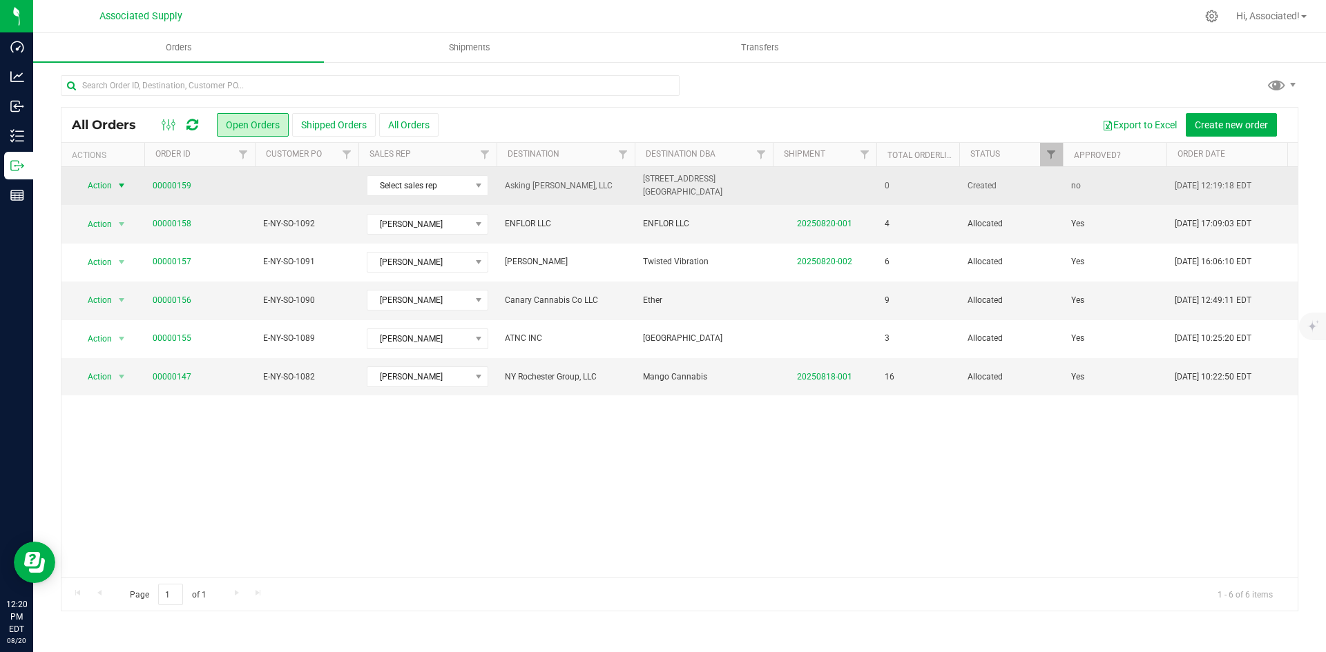
click at [122, 185] on span "select" at bounding box center [121, 185] width 11 height 11
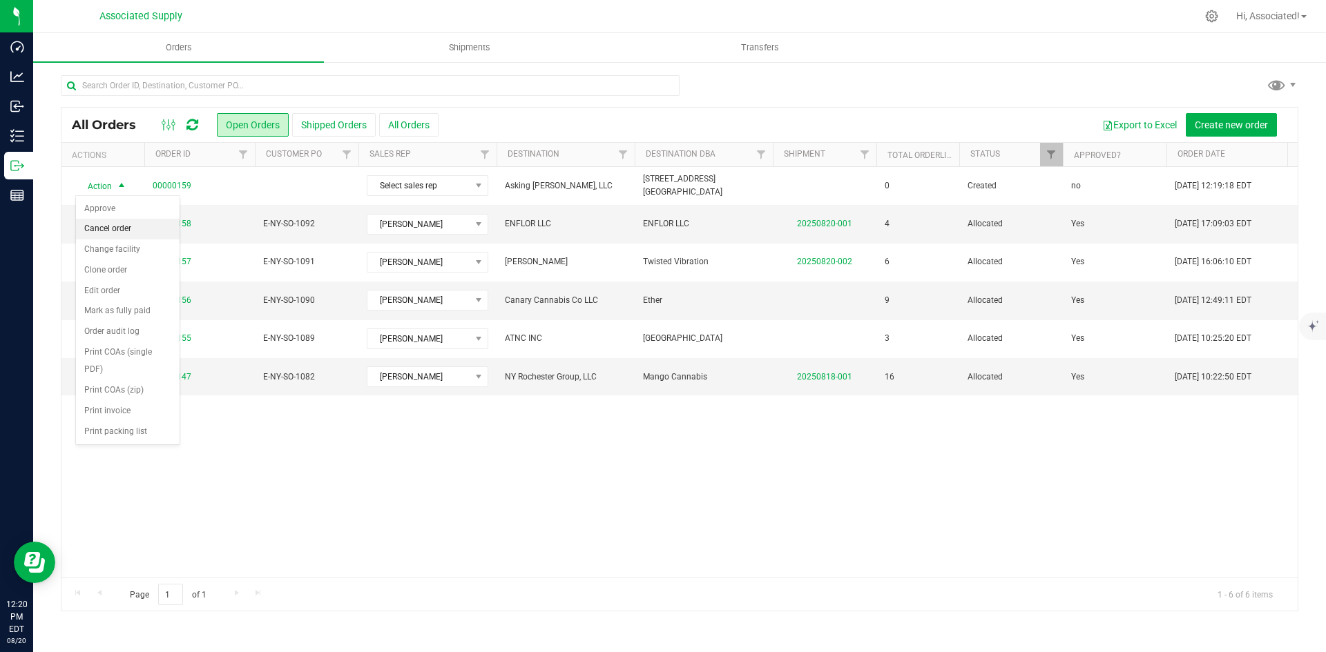
click at [124, 232] on li "Cancel order" at bounding box center [128, 229] width 104 height 21
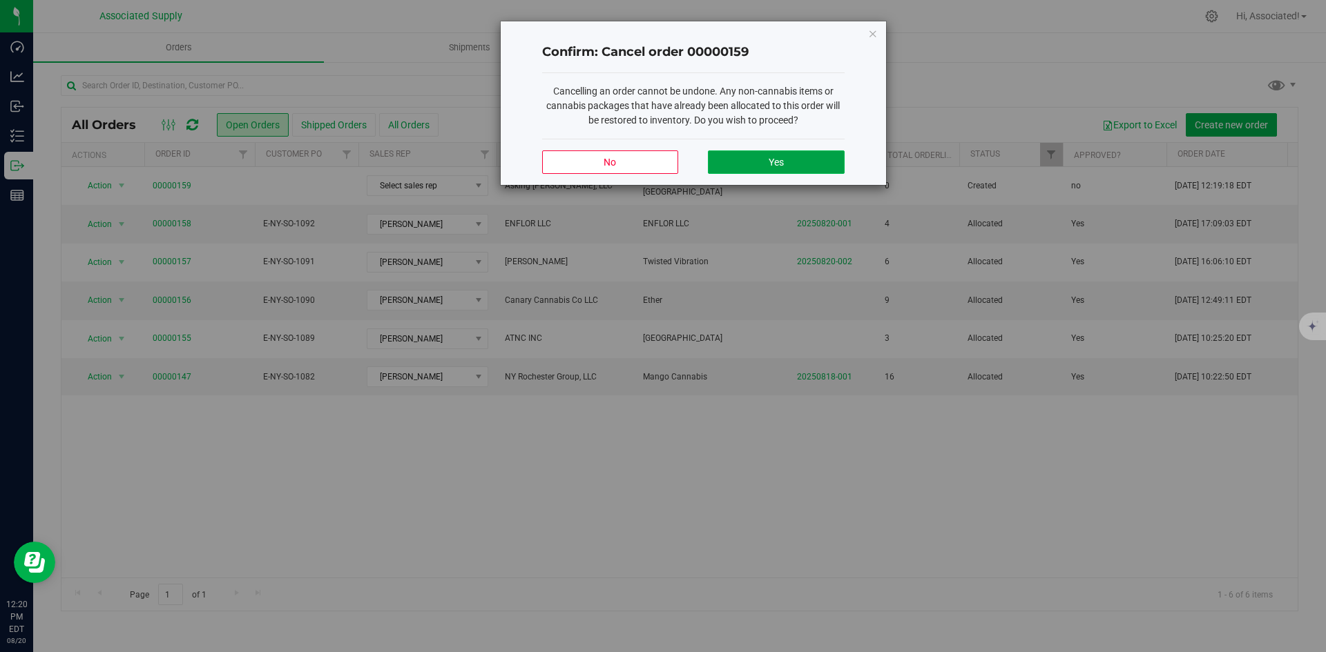
click at [766, 164] on button "Yes" at bounding box center [776, 162] width 136 height 23
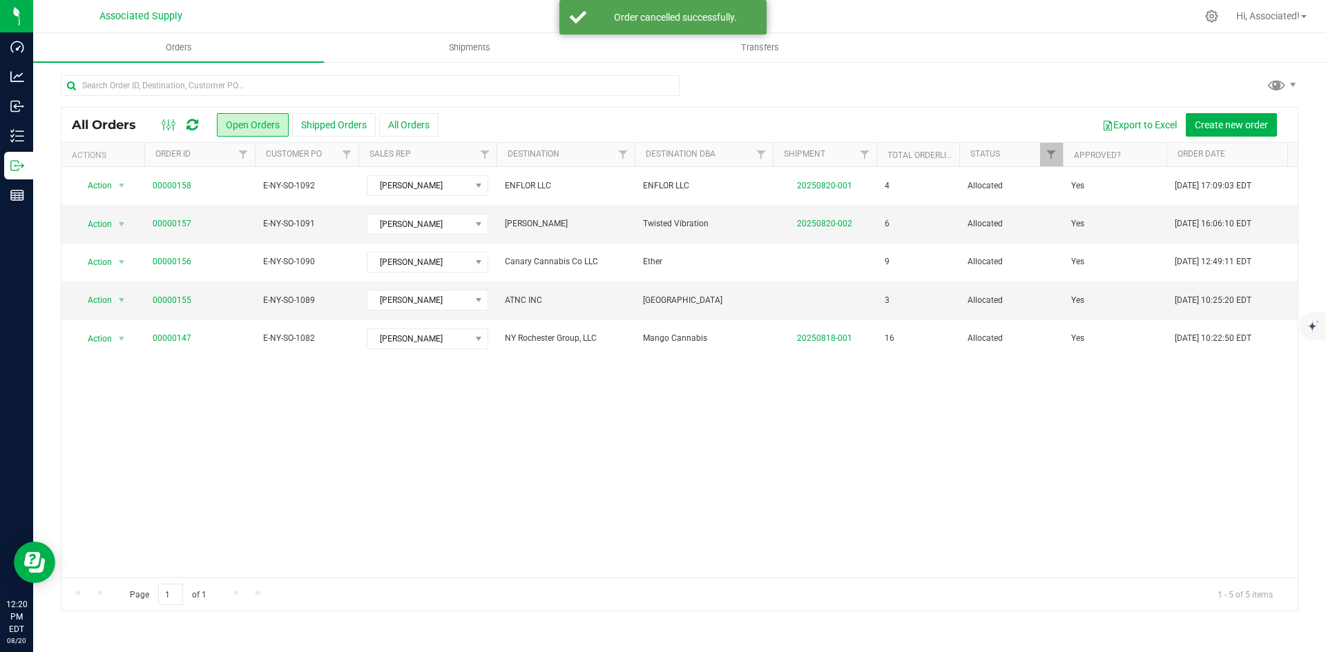
click at [639, 444] on div "Action Action Cancel order Clone order Edit order Mark as fully paid Order audi…" at bounding box center [679, 372] width 1236 height 411
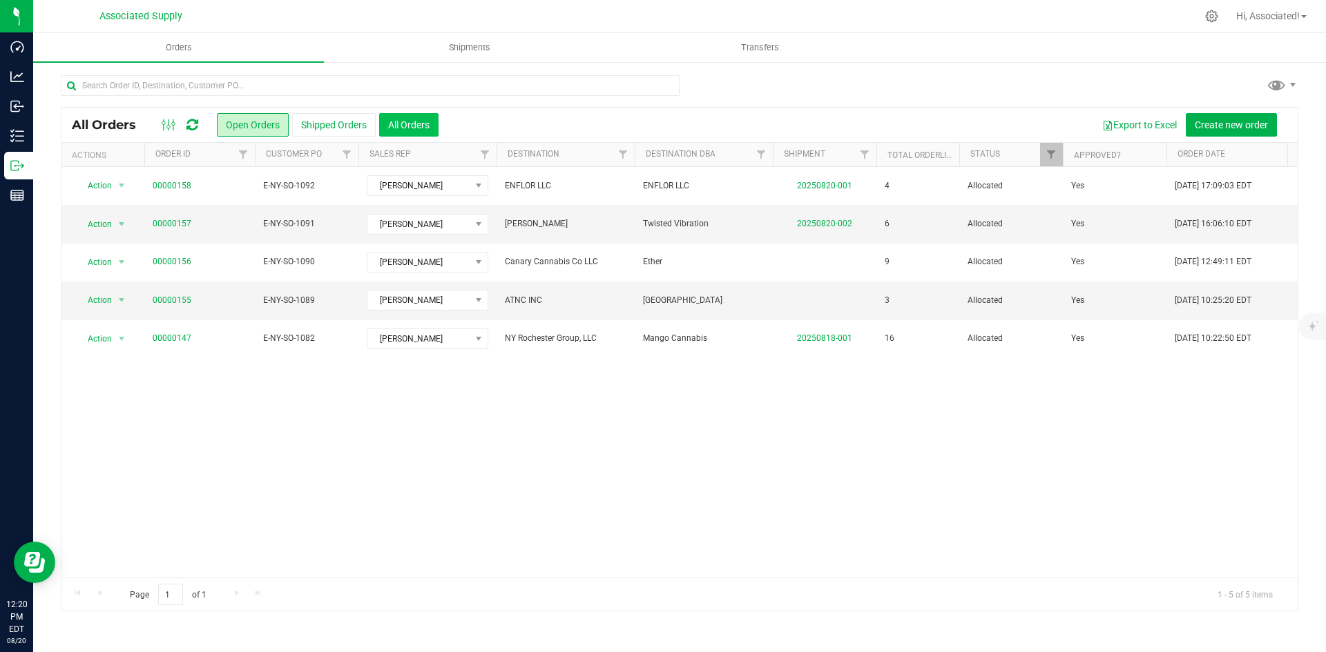
click at [412, 122] on button "All Orders" at bounding box center [408, 124] width 59 height 23
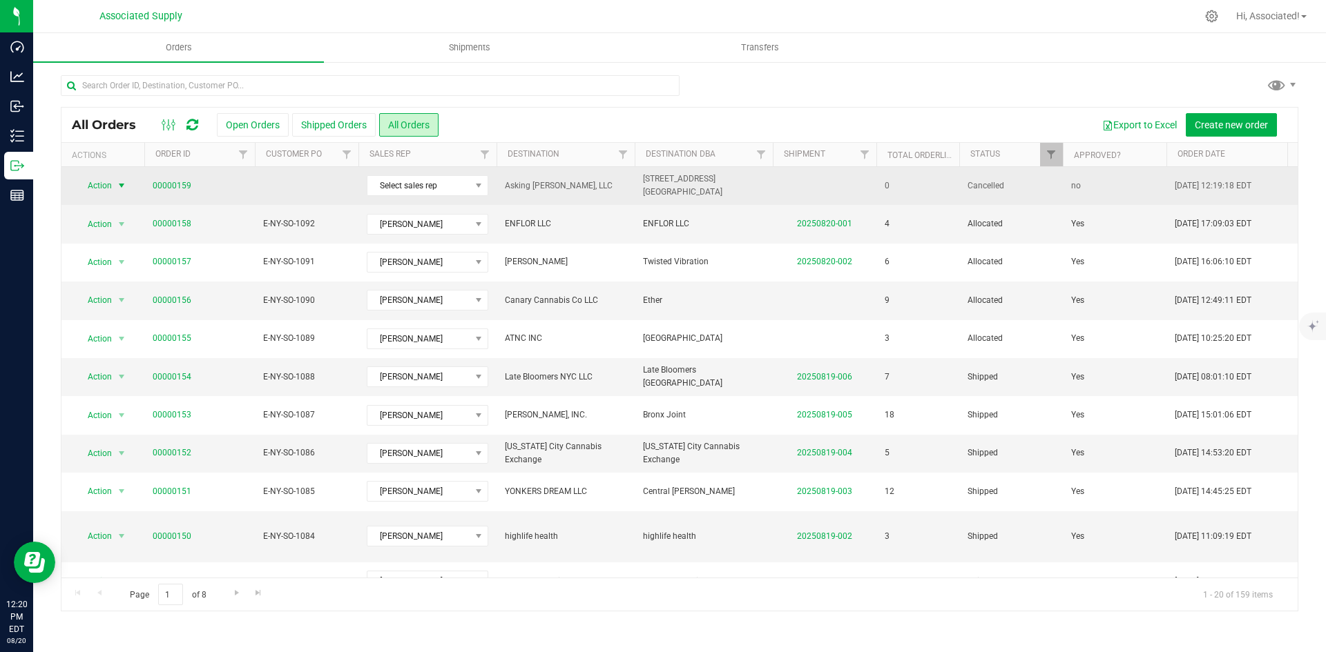
click at [119, 182] on span "select" at bounding box center [121, 185] width 11 height 11
click at [179, 184] on link "00000159" at bounding box center [172, 186] width 39 height 13
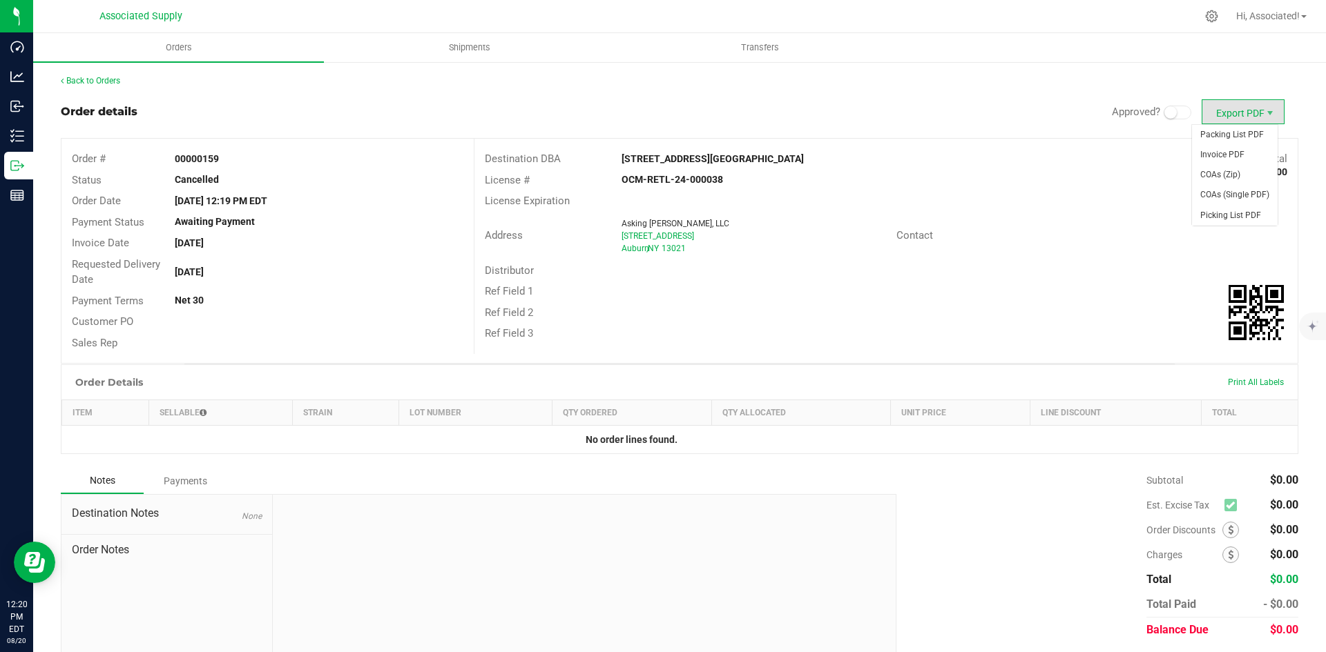
click at [1250, 110] on span "Export PDF" at bounding box center [1242, 111] width 83 height 25
click at [1081, 217] on div "Address Asking Edward, LLC 48 E Genesee St Auburn , NY 13021 Contact" at bounding box center [885, 236] width 823 height 48
click at [93, 77] on link "Back to Orders" at bounding box center [90, 81] width 59 height 10
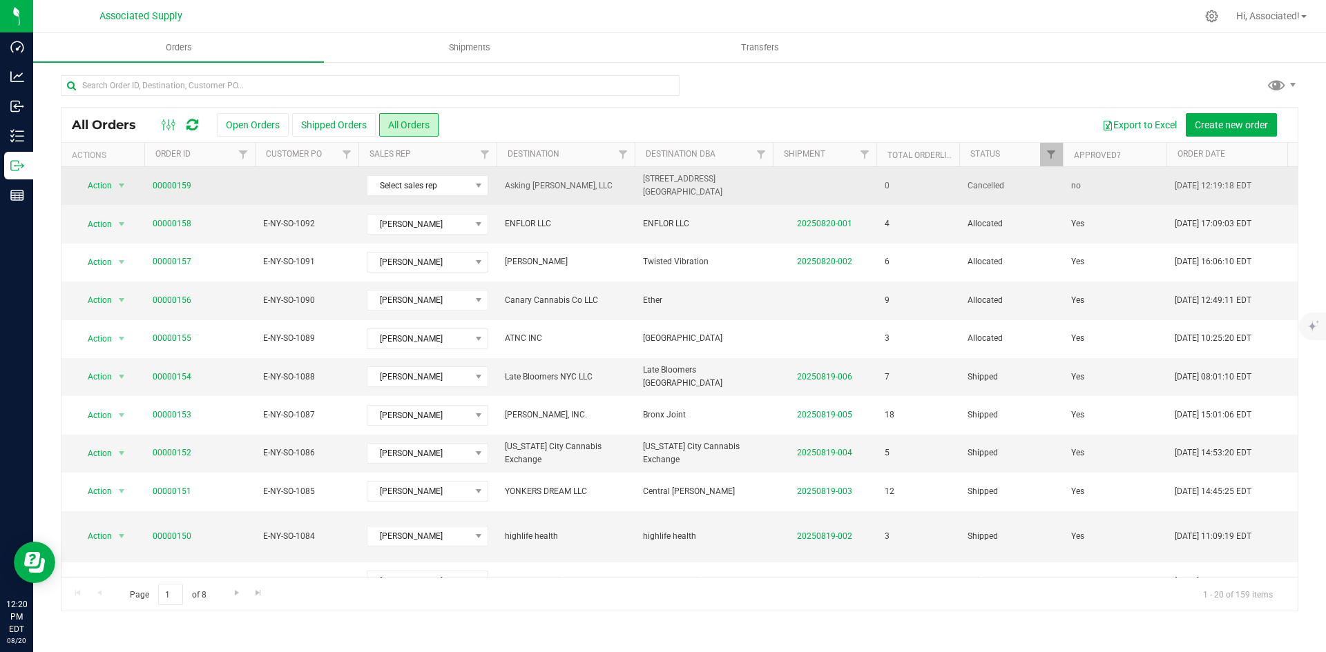
drag, startPoint x: 814, startPoint y: 182, endPoint x: 267, endPoint y: 188, distance: 547.5
drag, startPoint x: 267, startPoint y: 188, endPoint x: 274, endPoint y: 182, distance: 9.8
click at [274, 182] on td at bounding box center [307, 186] width 104 height 38
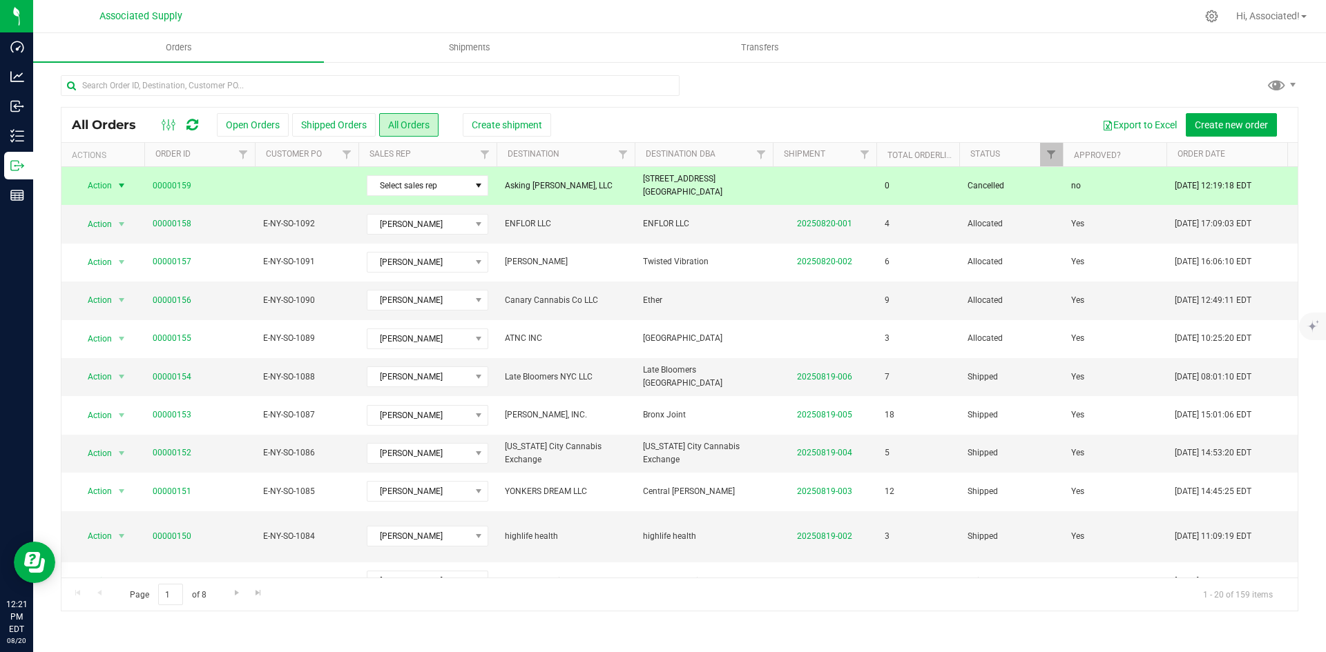
click at [122, 182] on span "select" at bounding box center [121, 185] width 11 height 11
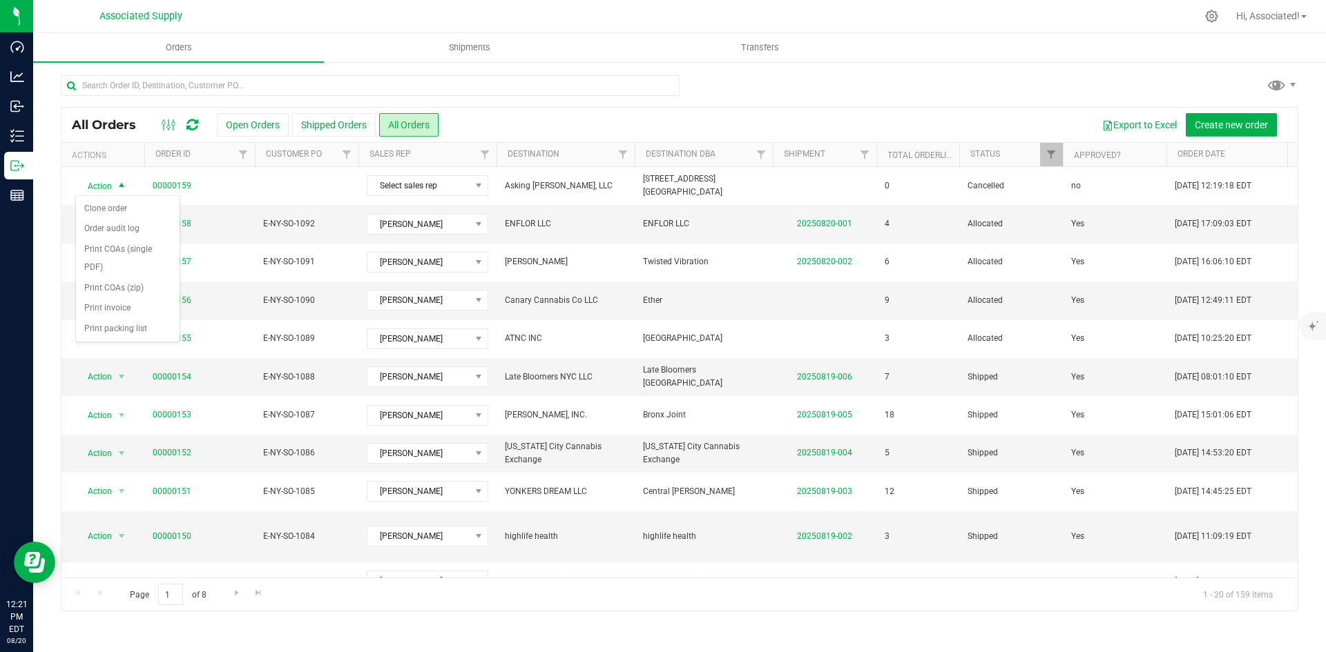
click at [844, 88] on div at bounding box center [679, 91] width 1237 height 32
click at [605, 113] on div "Export to Excel Create new order" at bounding box center [862, 124] width 849 height 23
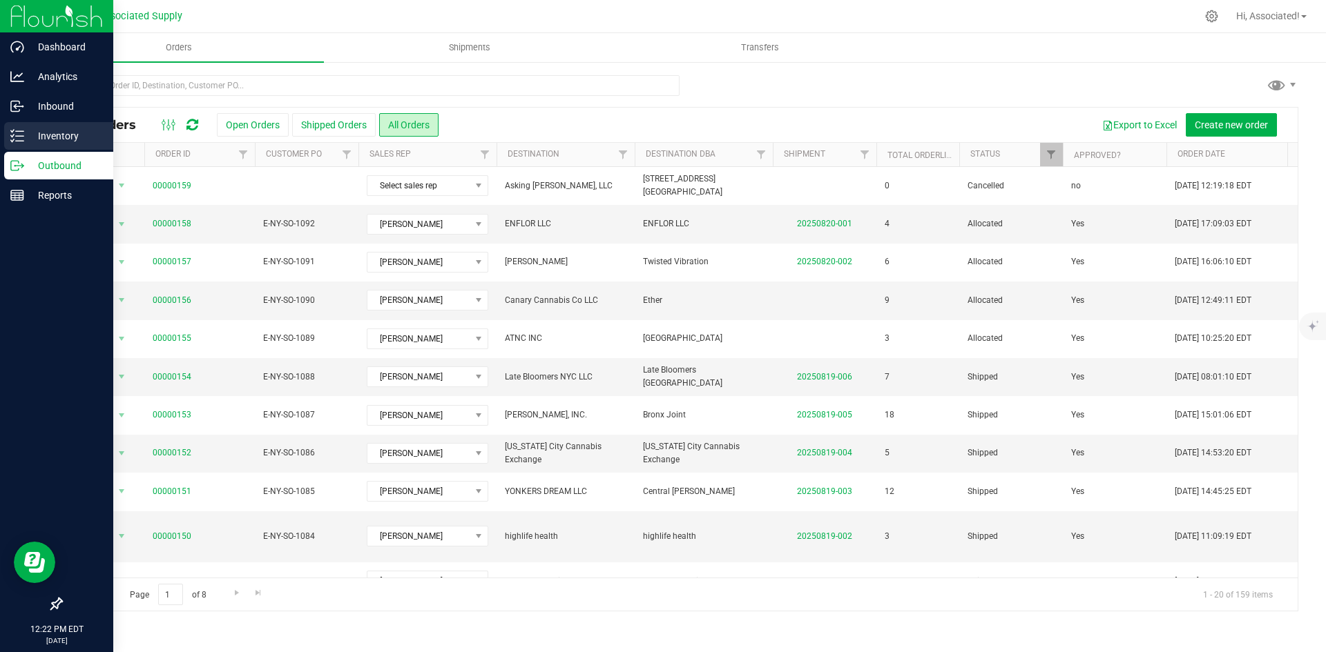
click at [18, 134] on icon at bounding box center [17, 136] width 14 height 14
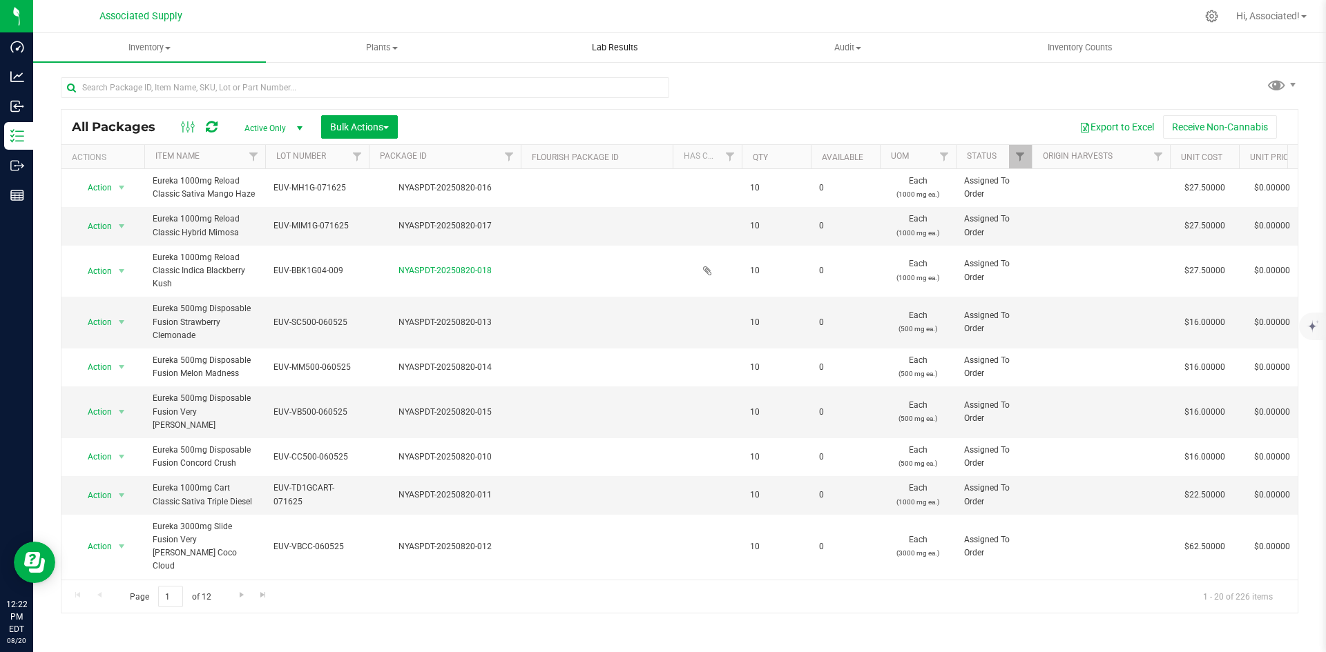
click at [617, 46] on span "Lab Results" at bounding box center [615, 47] width 84 height 12
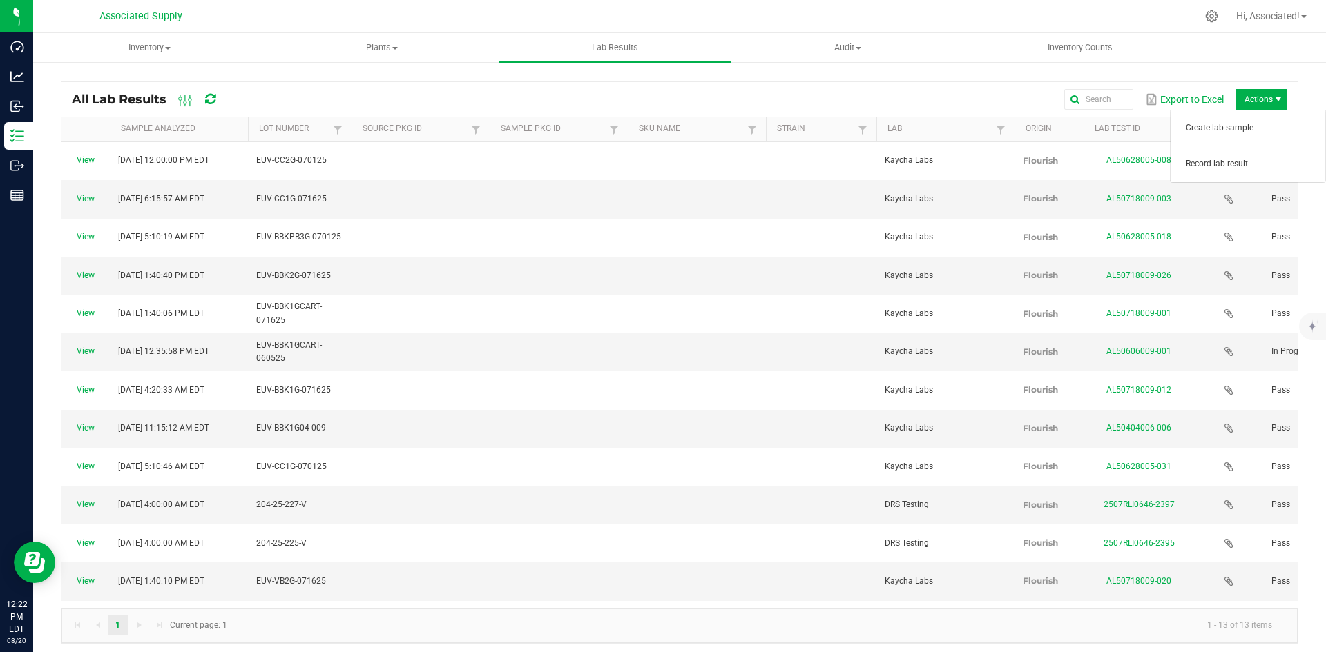
click at [1244, 95] on span "Actions" at bounding box center [1261, 99] width 52 height 21
click at [1223, 159] on span "Record lab result" at bounding box center [1250, 164] width 131 height 12
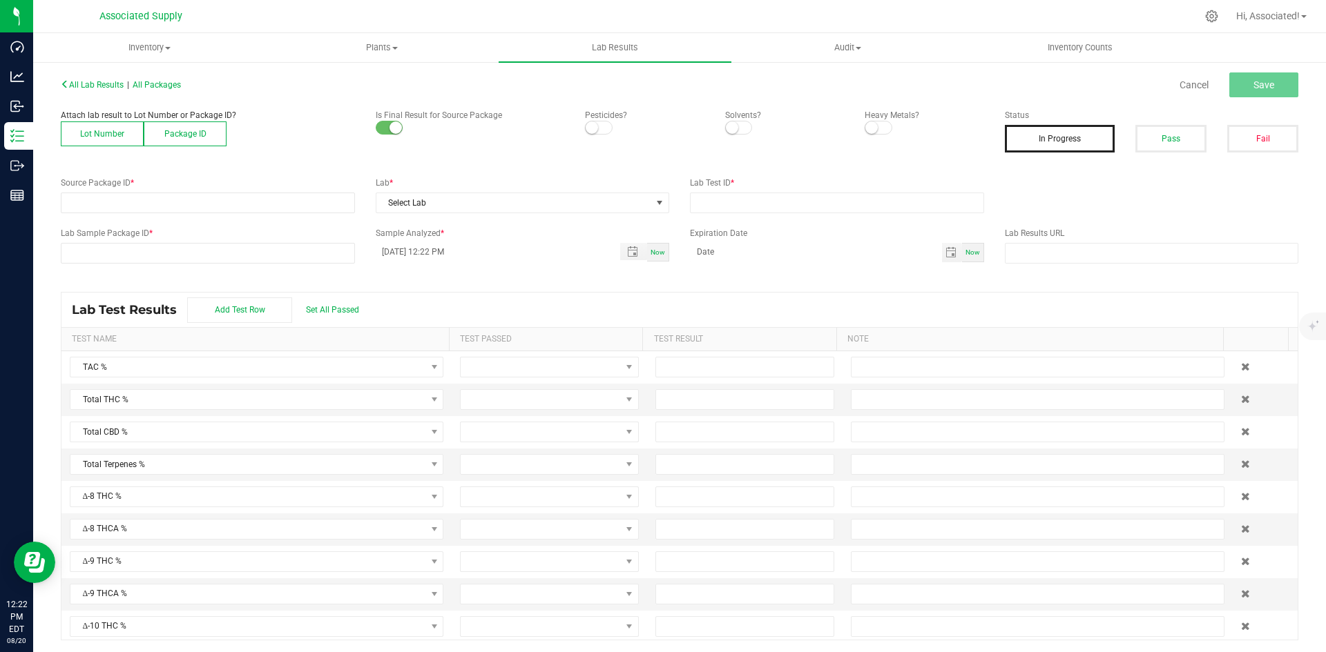
click at [91, 130] on button "Lot Number" at bounding box center [102, 134] width 83 height 25
click at [267, 197] on span at bounding box center [198, 202] width 275 height 19
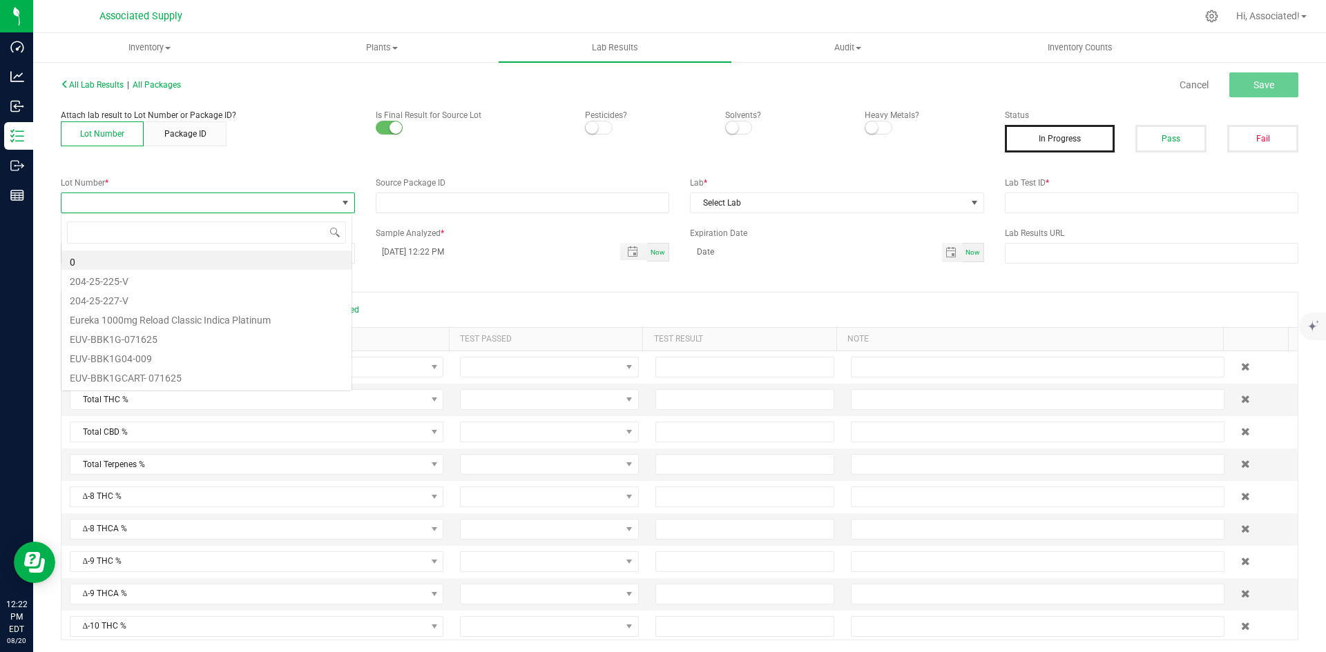
scroll to position [21, 291]
type input "EUV-COCO1G-070125"
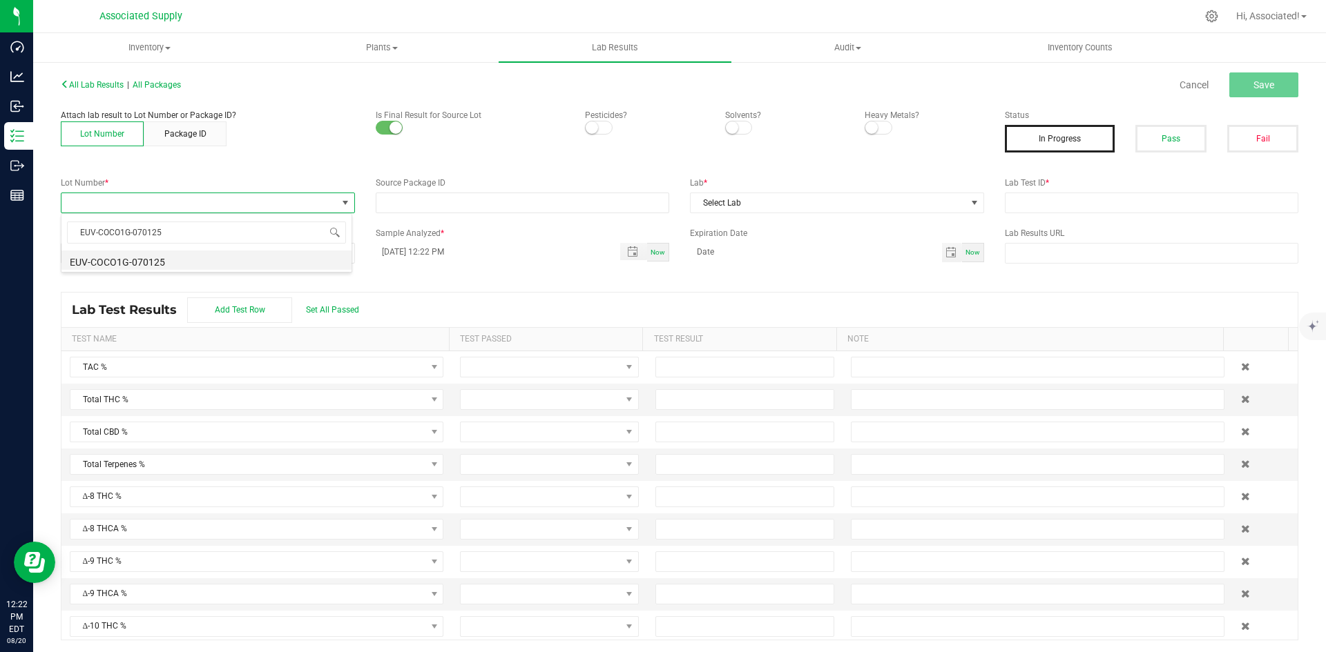
click at [211, 262] on li "EUV-COCO1G-070125" at bounding box center [206, 260] width 290 height 19
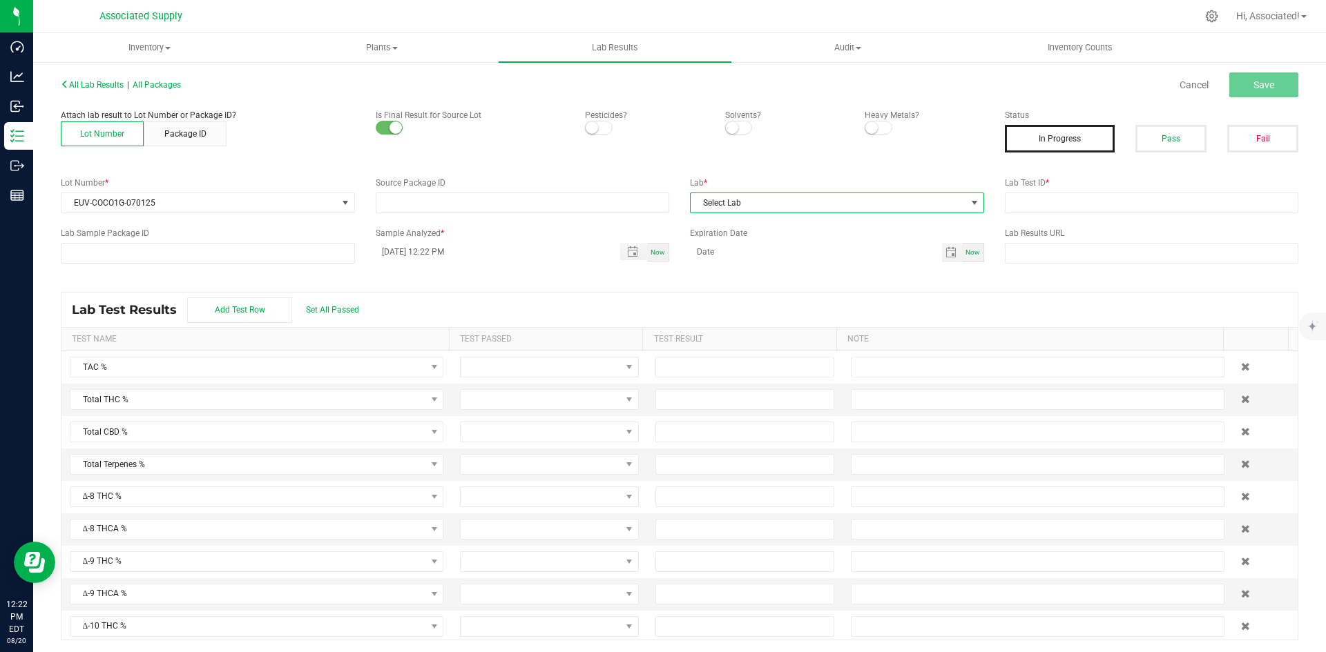
click at [735, 206] on span "Select Lab" at bounding box center [827, 202] width 275 height 19
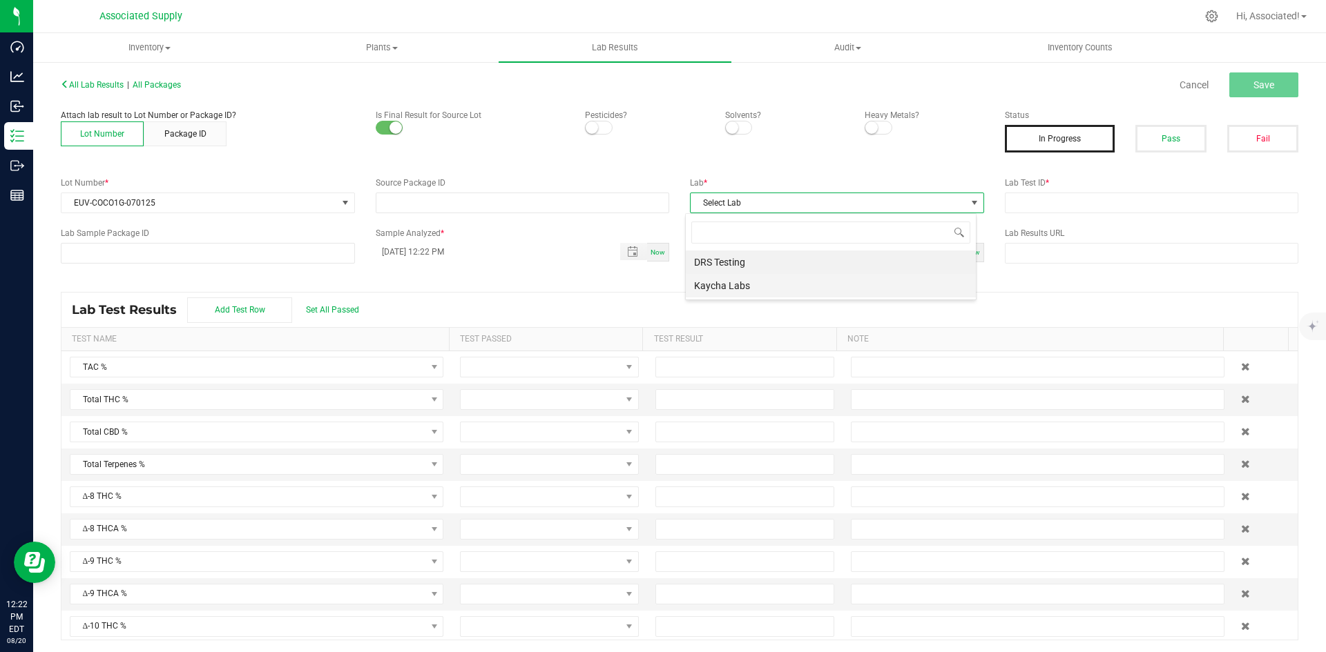
click at [733, 288] on li "Kaycha Labs" at bounding box center [831, 285] width 290 height 23
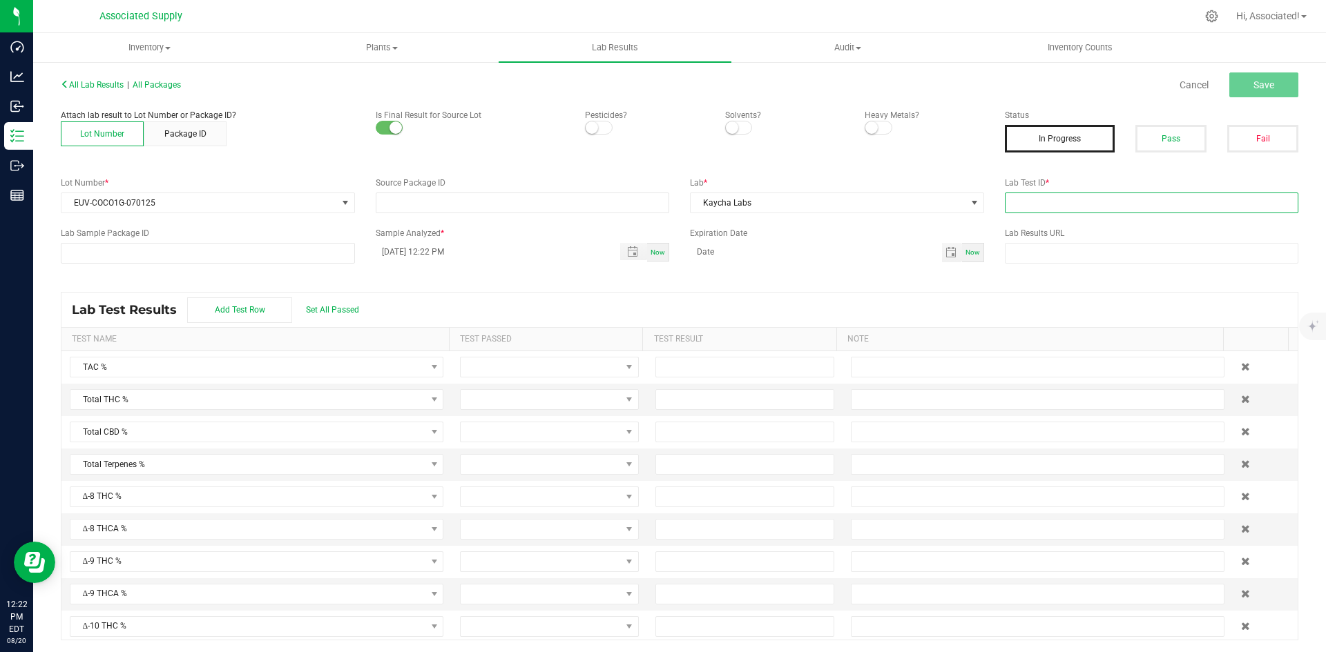
click at [1054, 202] on input "text" at bounding box center [1152, 203] width 294 height 21
type input "test.."
click at [1264, 78] on button "Save" at bounding box center [1263, 84] width 69 height 25
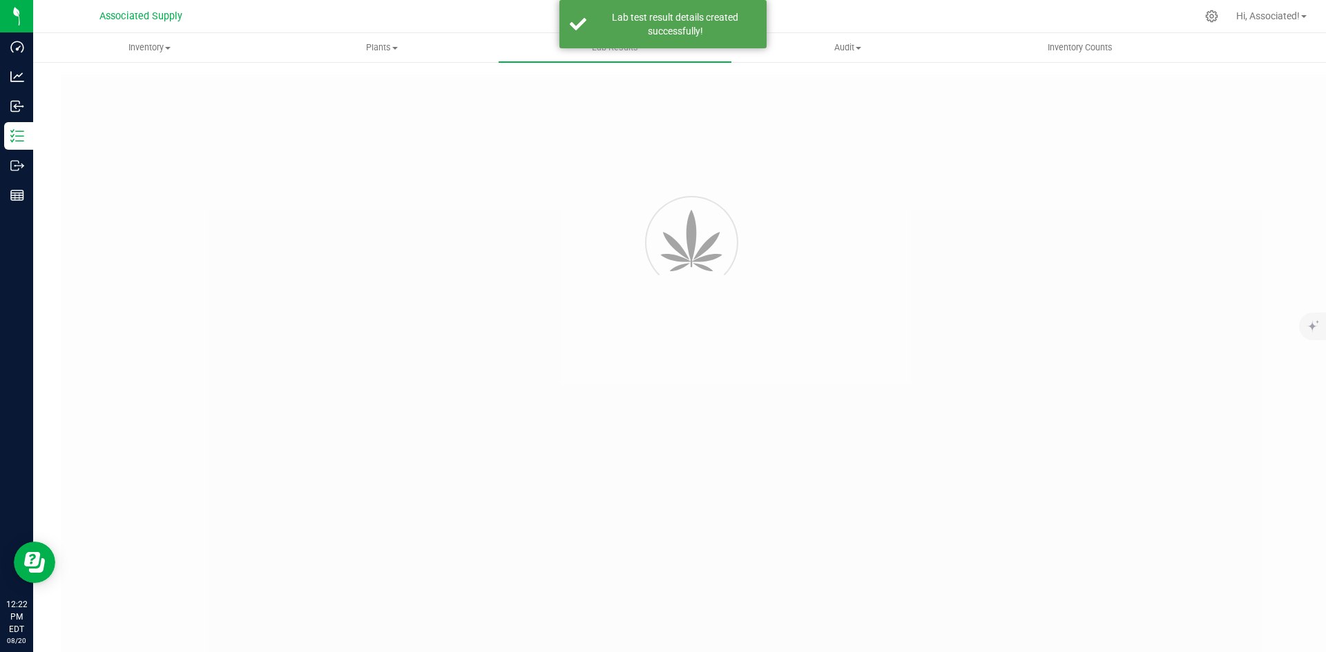
type input "test.."
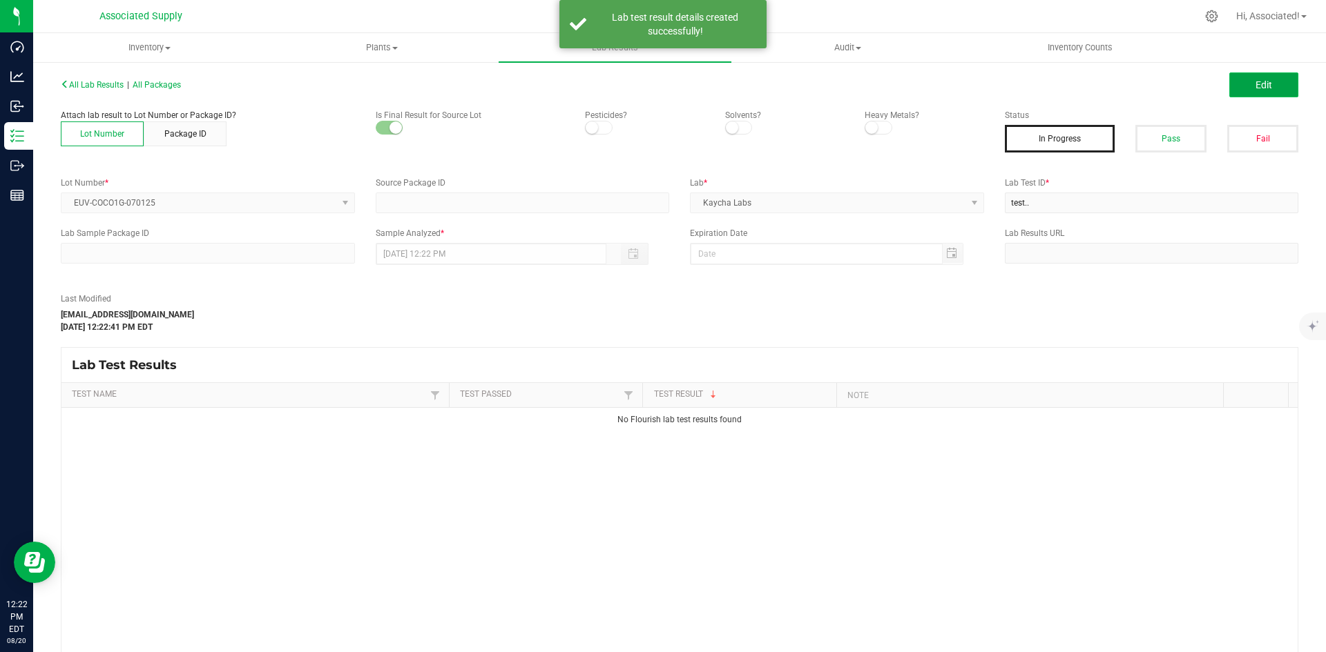
click at [1272, 72] on button "Edit" at bounding box center [1263, 84] width 69 height 25
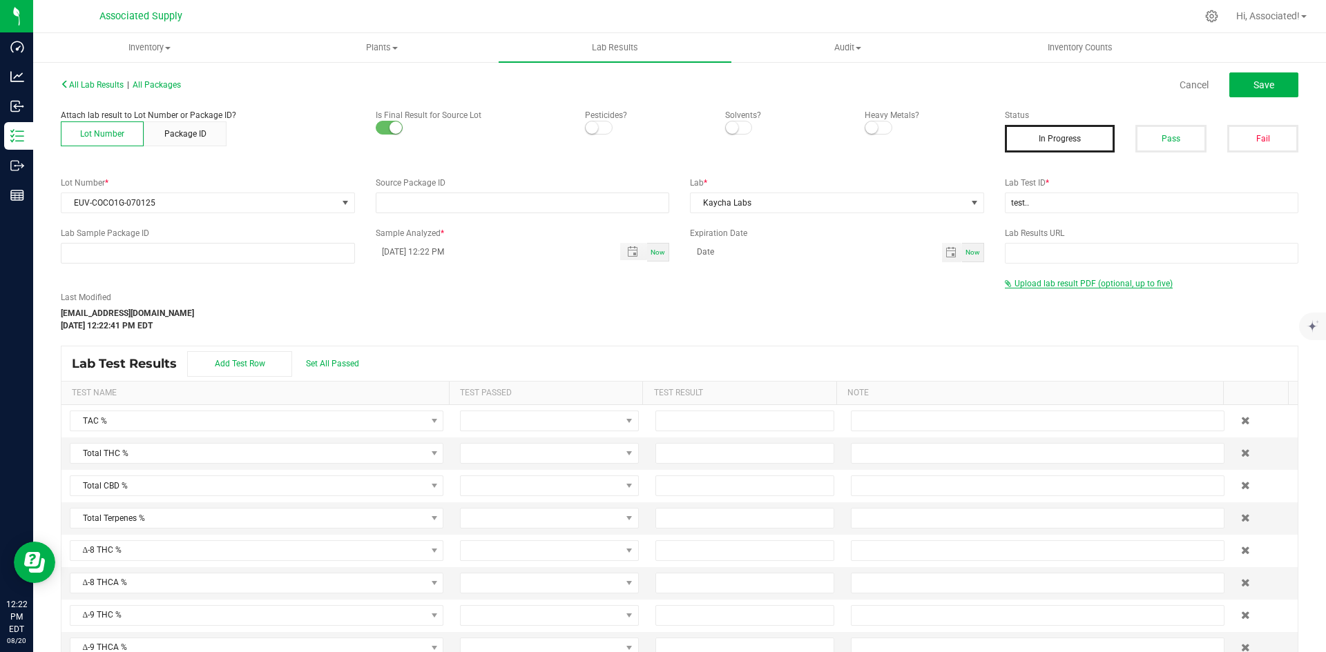
click at [1065, 282] on span "Upload lab result PDF (optional, up to five)" at bounding box center [1093, 284] width 158 height 10
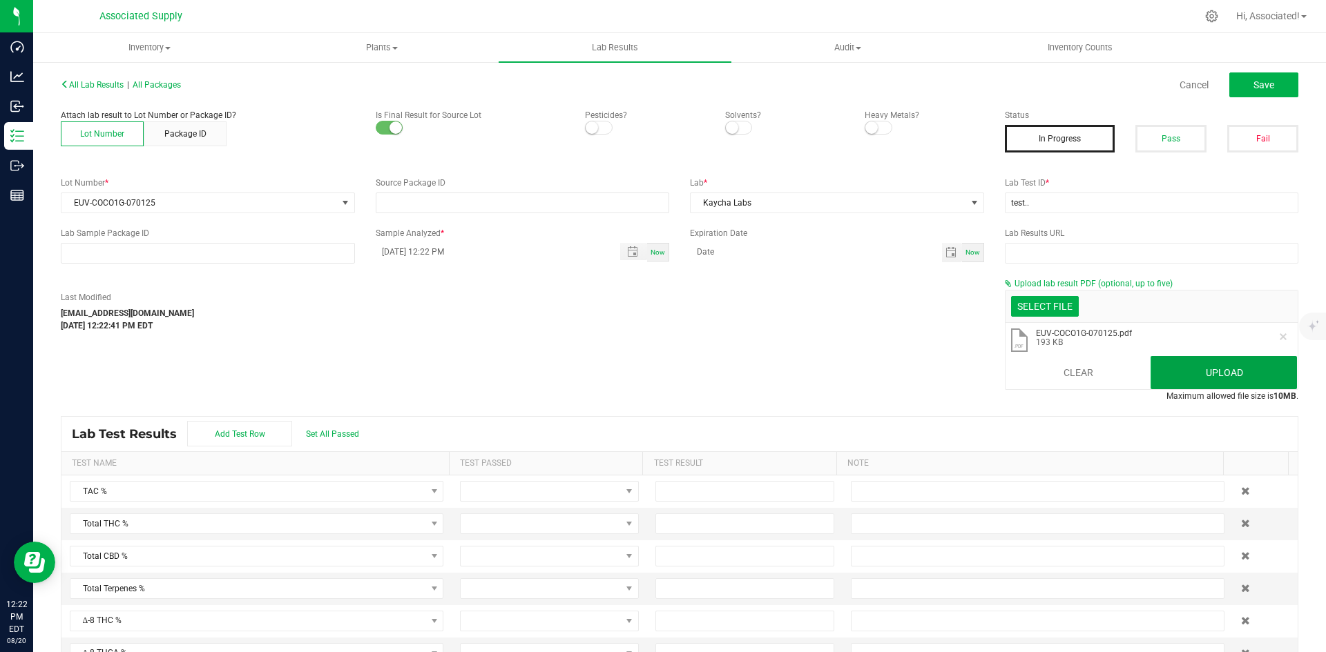
click at [1202, 371] on button "Upload" at bounding box center [1223, 372] width 146 height 33
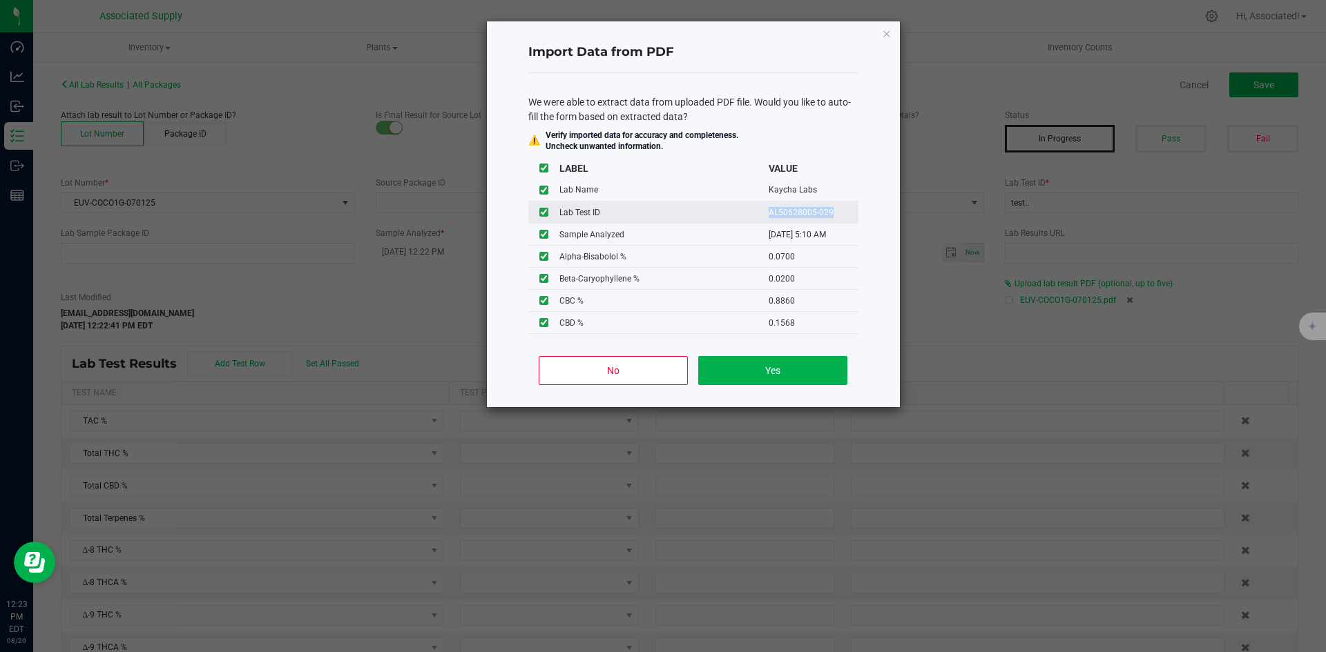
drag, startPoint x: 759, startPoint y: 213, endPoint x: 835, endPoint y: 213, distance: 76.0
click at [835, 213] on td "AL50628005-029" at bounding box center [813, 213] width 90 height 22
copy td "AL50628005-029"
click at [791, 371] on button "Yes" at bounding box center [772, 370] width 148 height 29
type input "07/03/2025 5:10 AM"
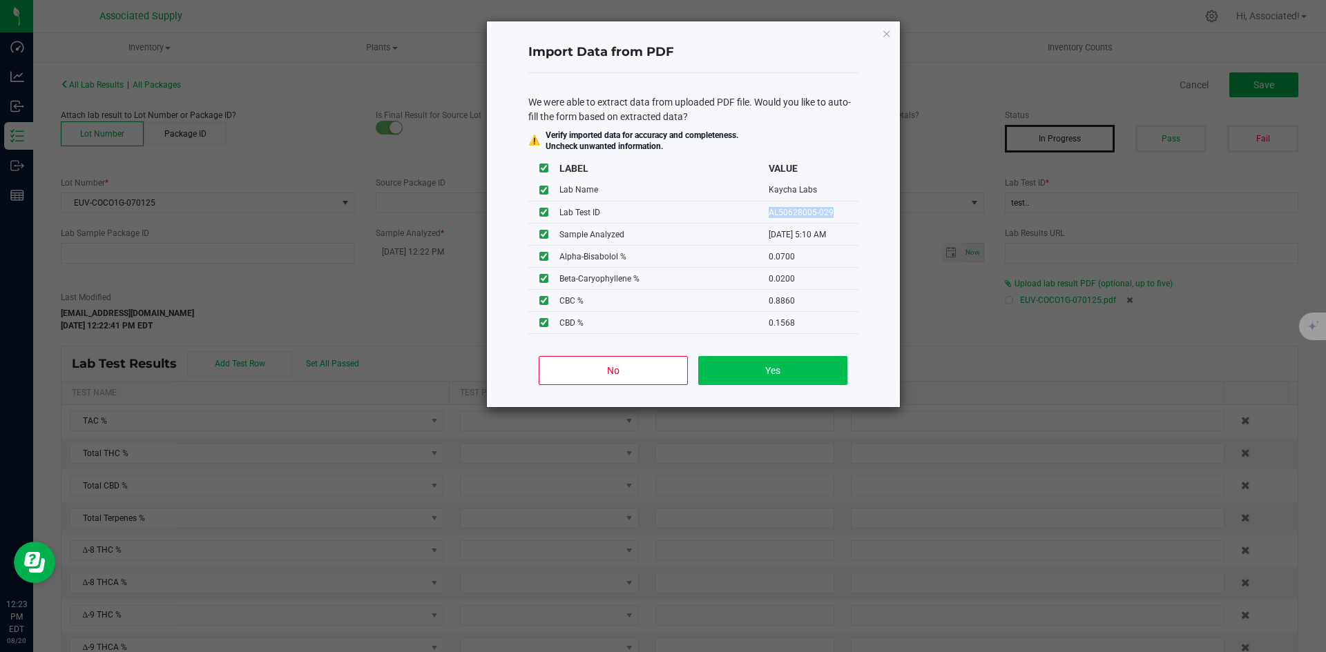
type input "80.9801"
type input "47.4566"
type input "0.1568"
type input "47.4566"
type input "0.5285"
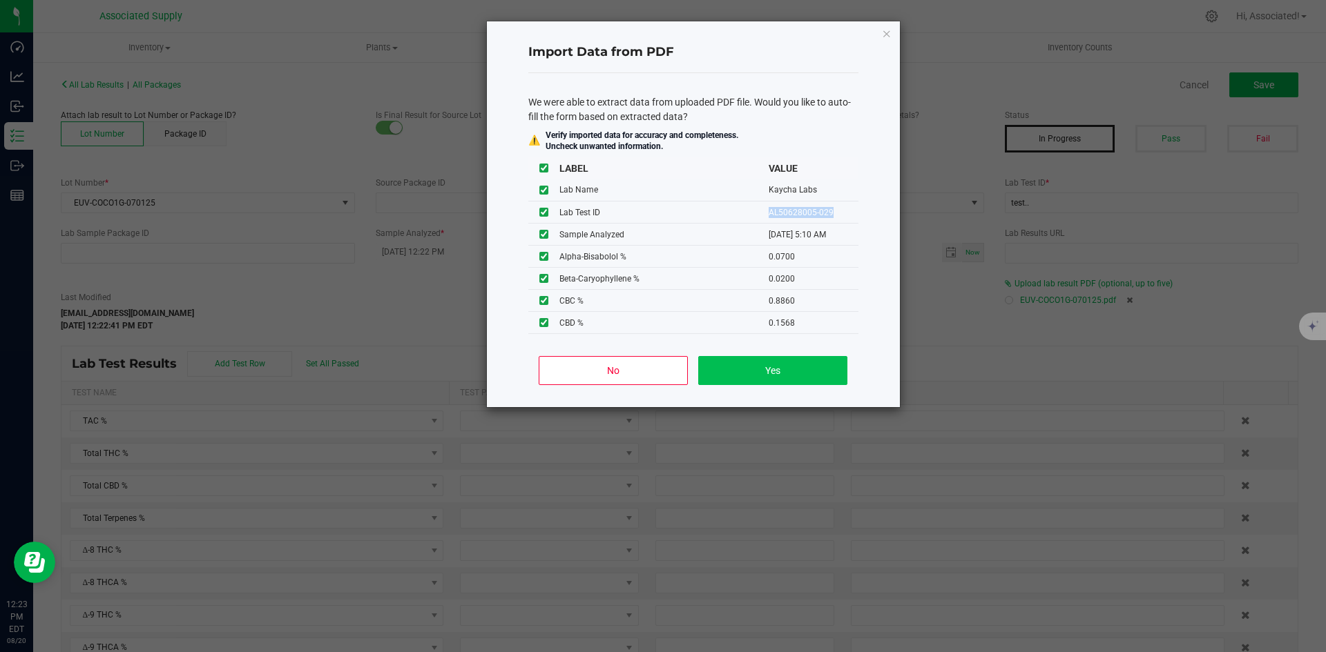
type input "0.8860"
type input "0.1568"
type input "2.6489"
type input "29.3032"
type input "0.0700"
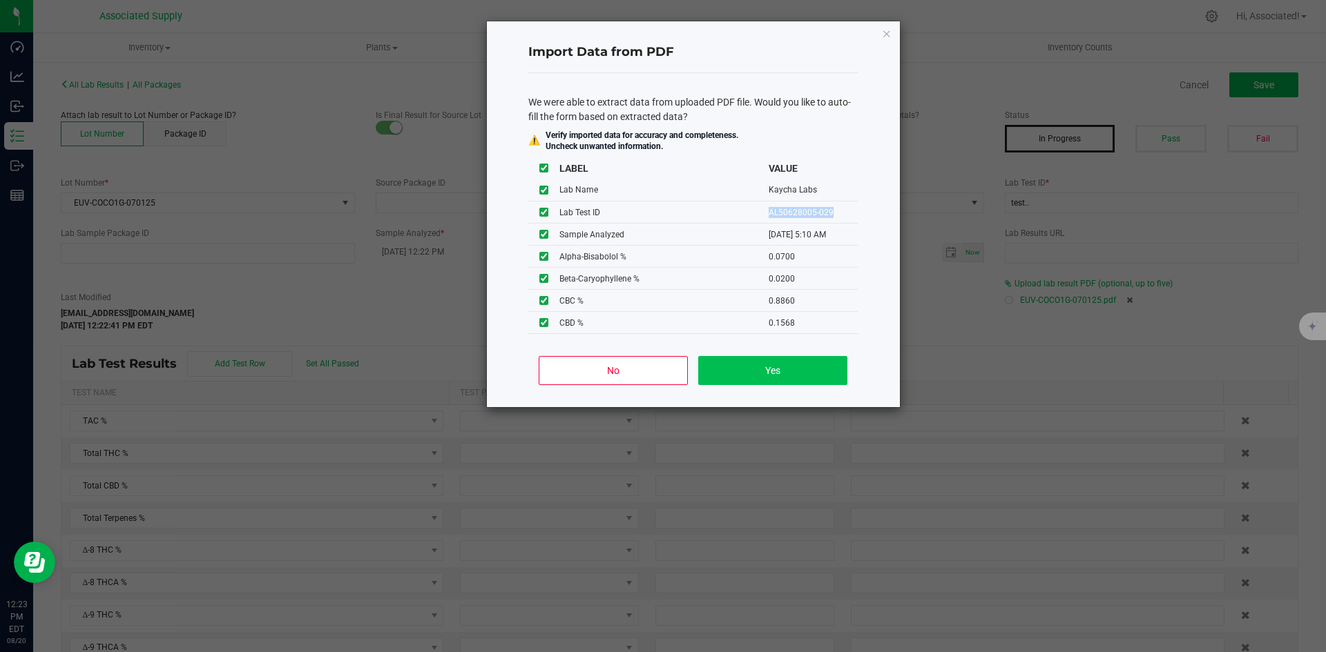
type input "0.0200"
type input "0.0100"
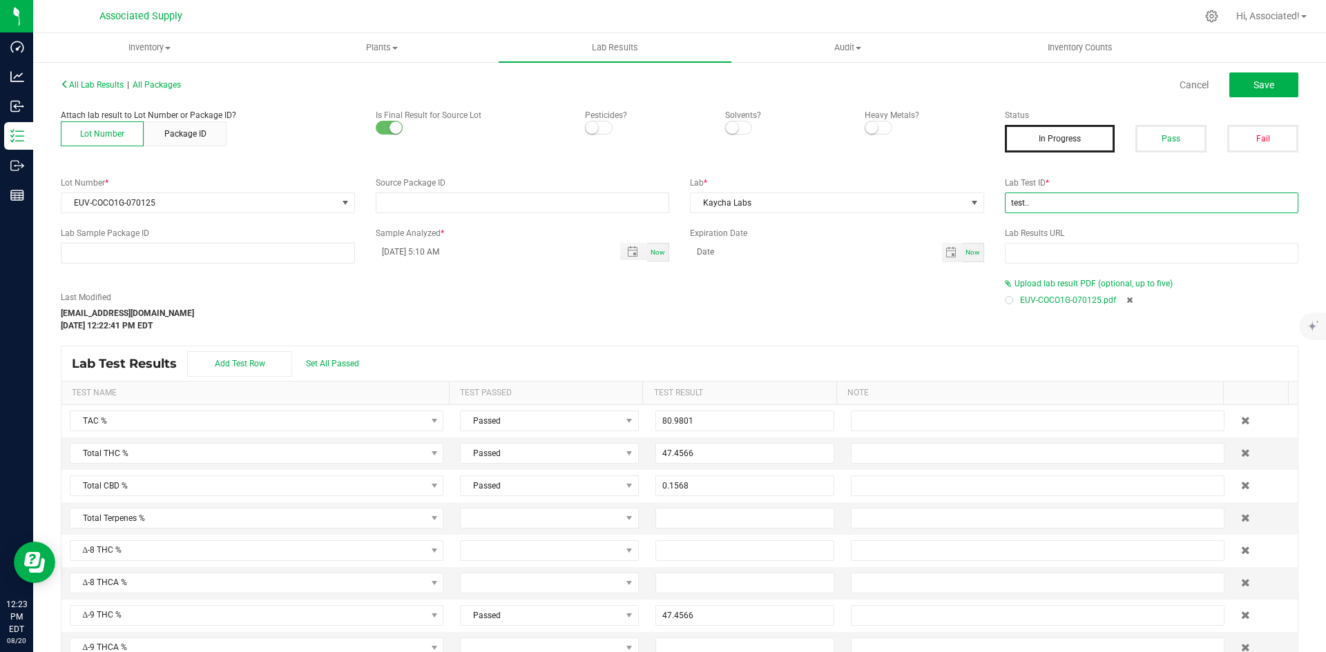
click at [1056, 195] on input "test.." at bounding box center [1152, 203] width 294 height 21
paste input "AL50628005-029"
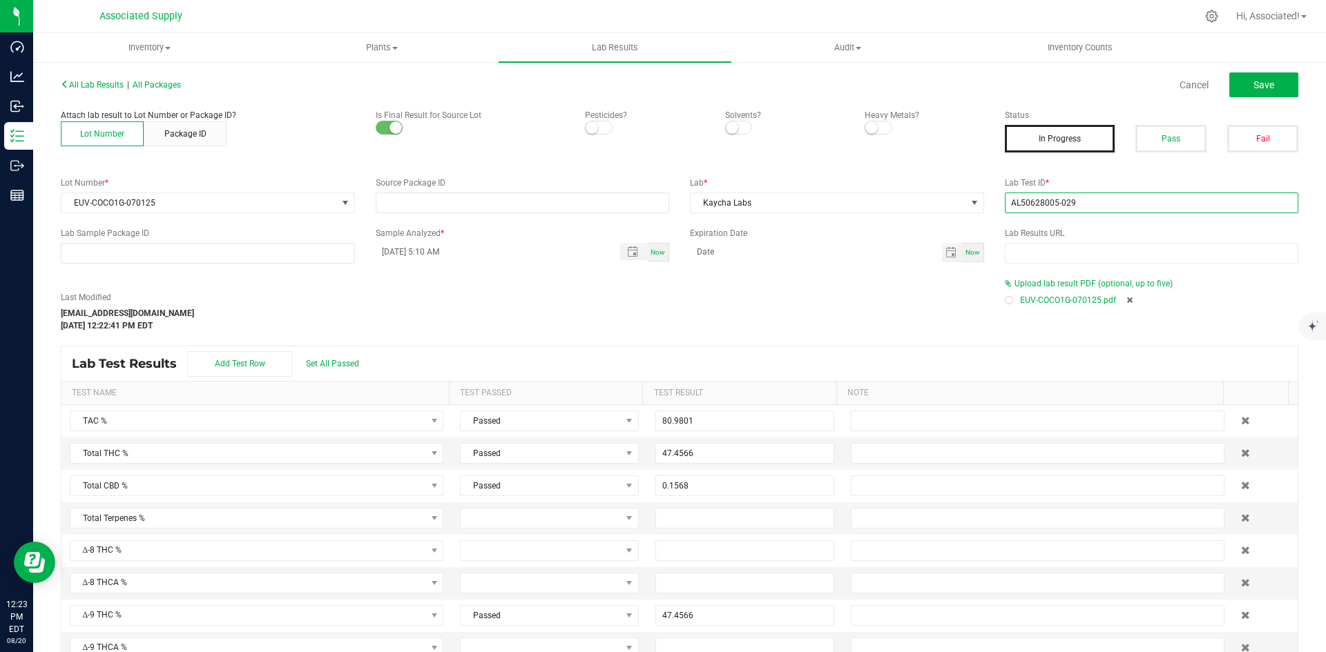
type input "AL50628005-029"
click at [771, 310] on div "Last Modified support@asdistro.com Aug 20, 2025 12:22:41 PM EDT" at bounding box center [522, 311] width 944 height 41
click at [1167, 137] on button "Pass" at bounding box center [1170, 139] width 71 height 28
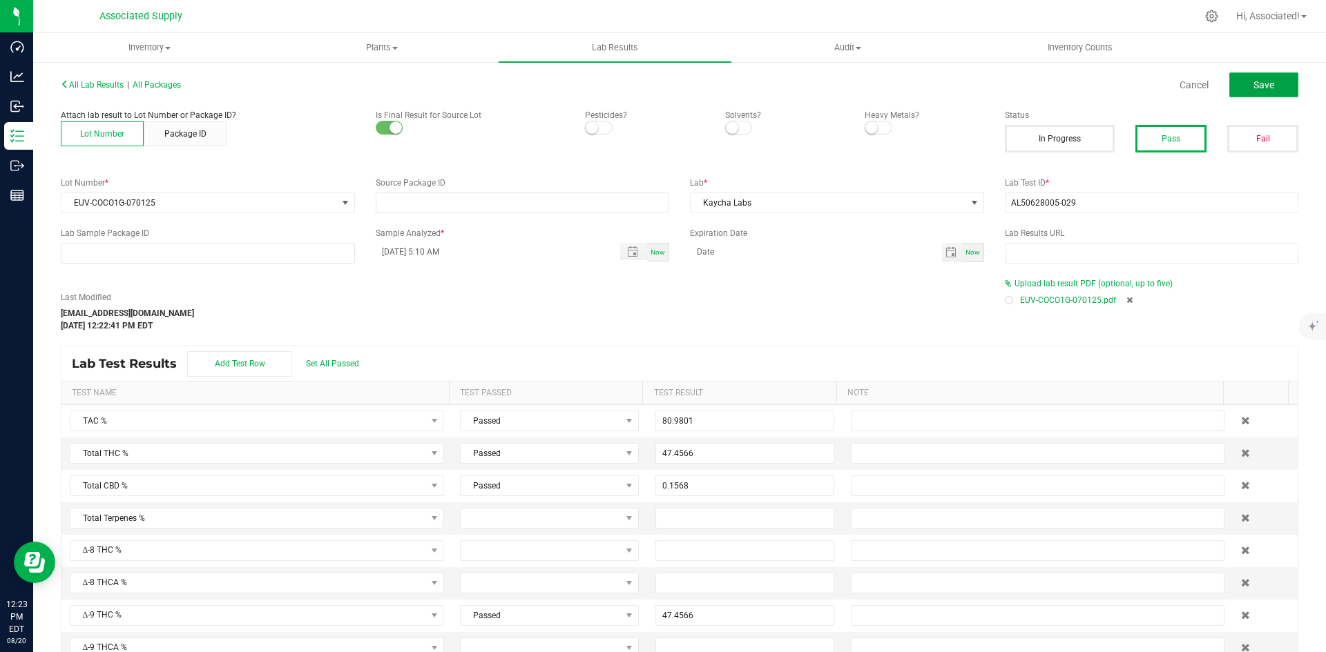
click at [1262, 81] on span "Save" at bounding box center [1263, 84] width 21 height 11
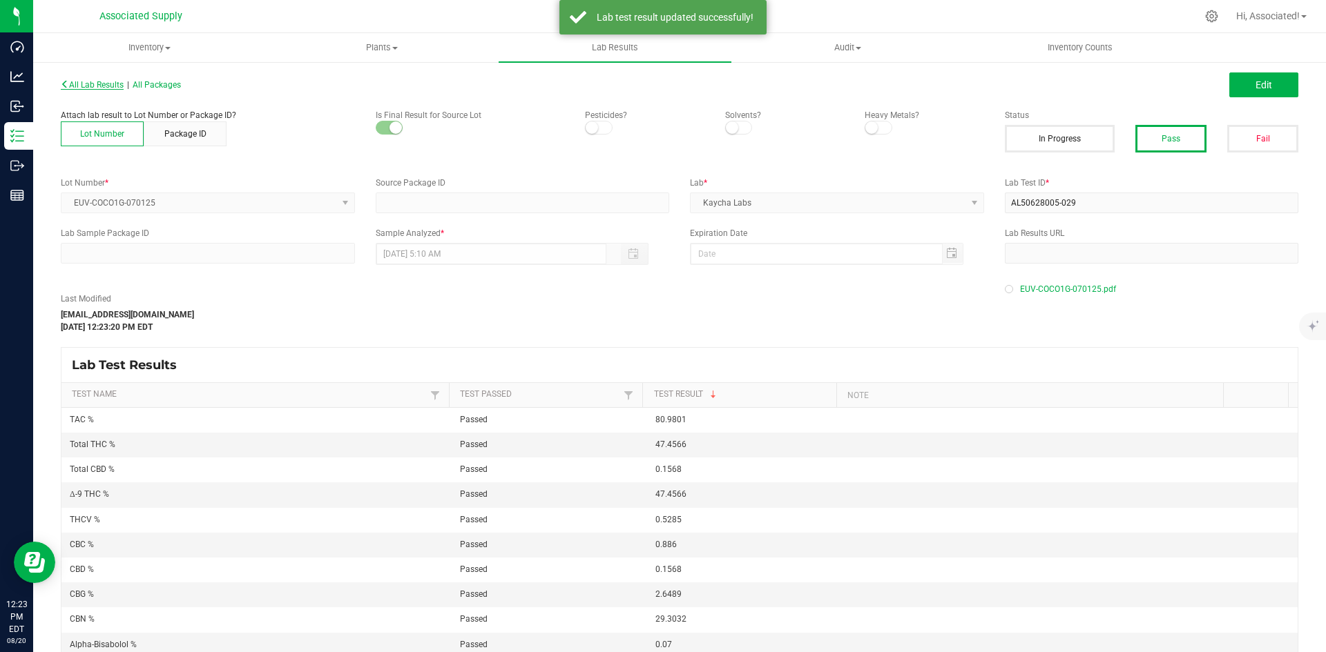
click at [99, 84] on span "All Lab Results" at bounding box center [92, 85] width 63 height 10
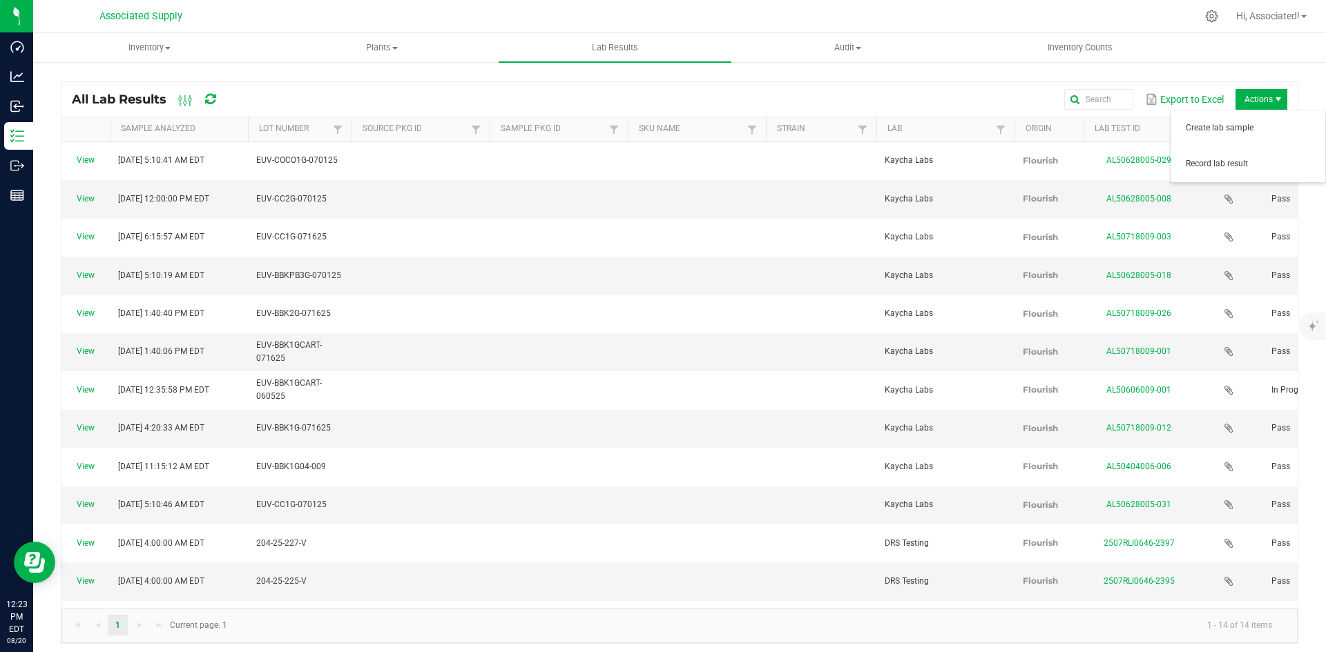
click at [1239, 100] on span "Actions" at bounding box center [1261, 99] width 52 height 21
click at [1218, 165] on span "Record lab result" at bounding box center [1250, 164] width 131 height 12
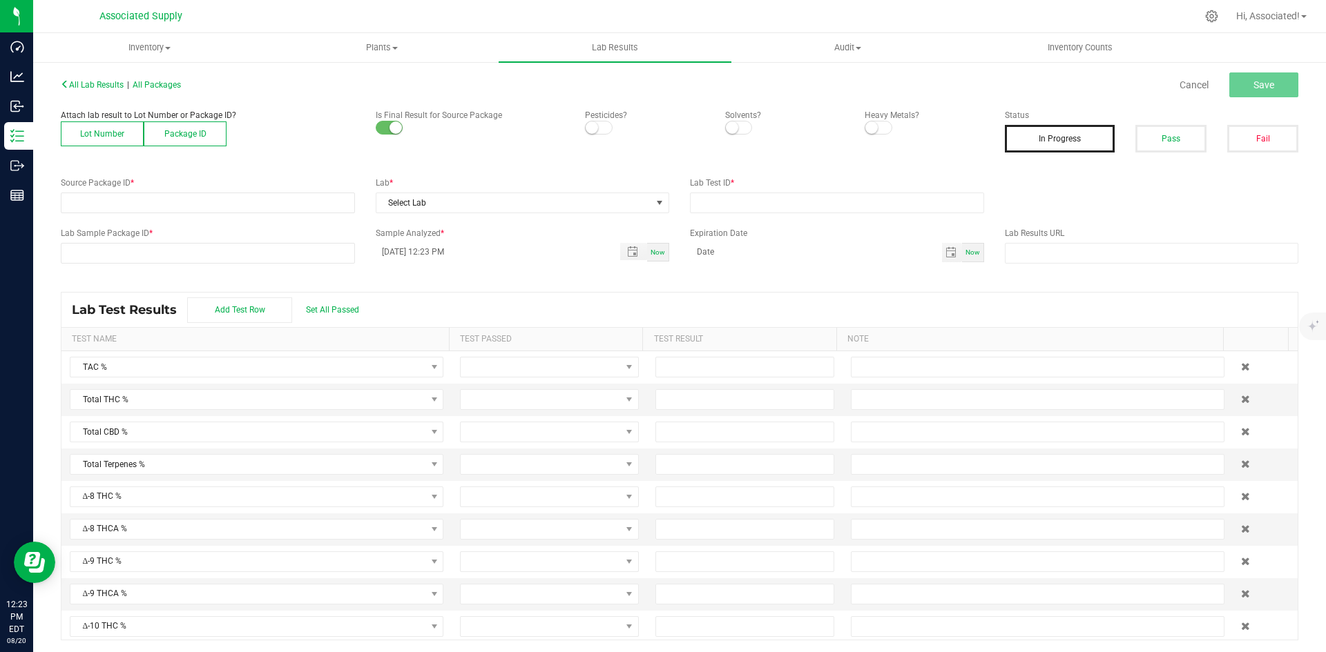
click at [97, 138] on button "Lot Number" at bounding box center [102, 134] width 83 height 25
click at [151, 200] on span at bounding box center [198, 202] width 275 height 19
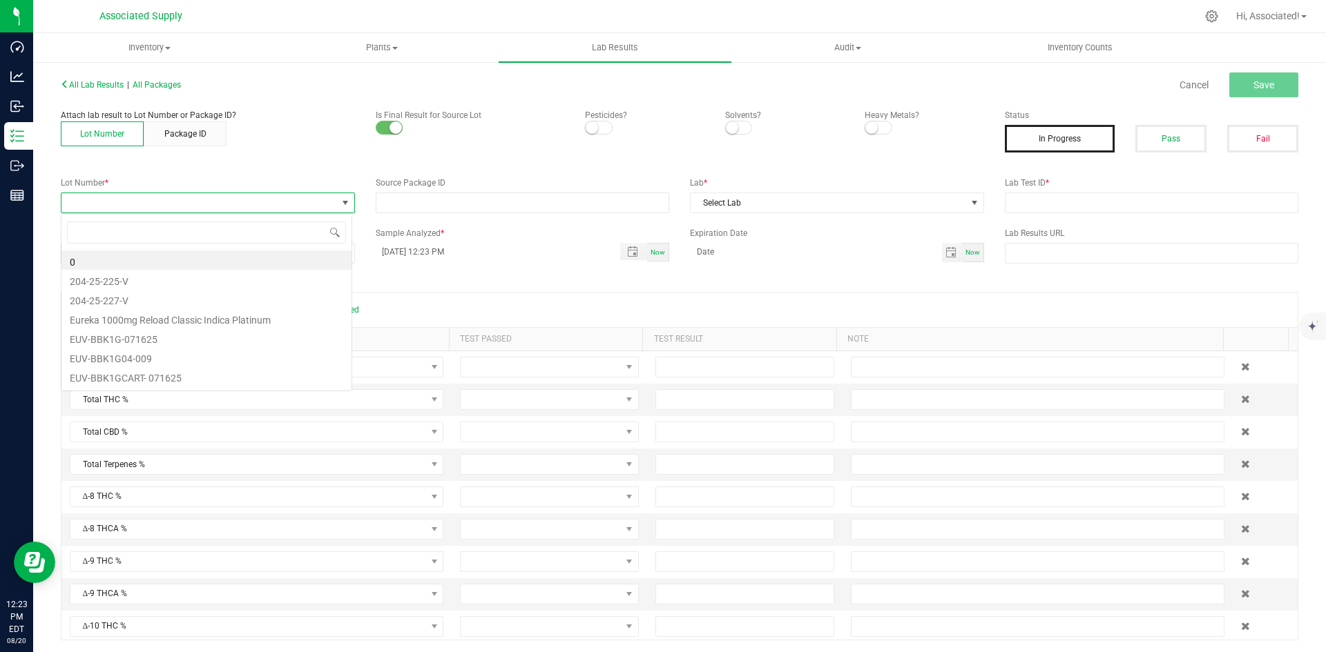
scroll to position [21, 291]
type input "EUV-COCO2G-070125"
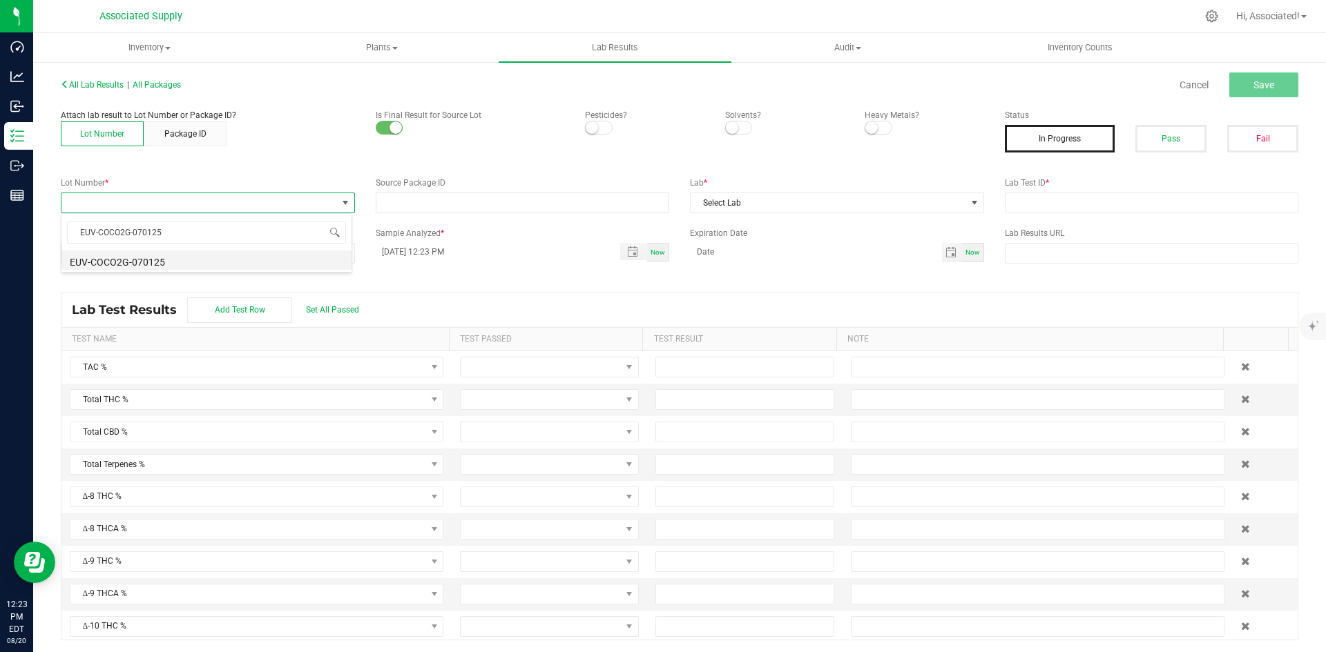
click at [174, 260] on li "EUV-COCO2G-070125" at bounding box center [206, 260] width 290 height 19
click at [796, 200] on span "Select Lab" at bounding box center [827, 202] width 275 height 19
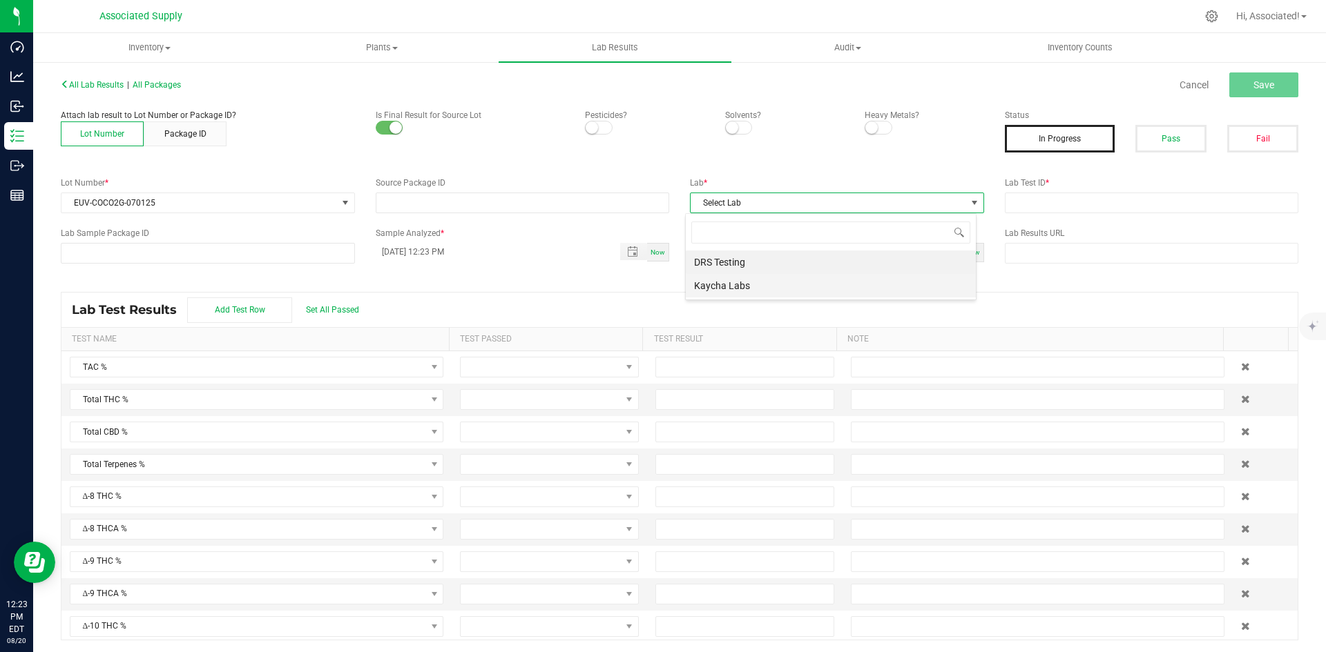
click at [763, 286] on li "Kaycha Labs" at bounding box center [831, 285] width 290 height 23
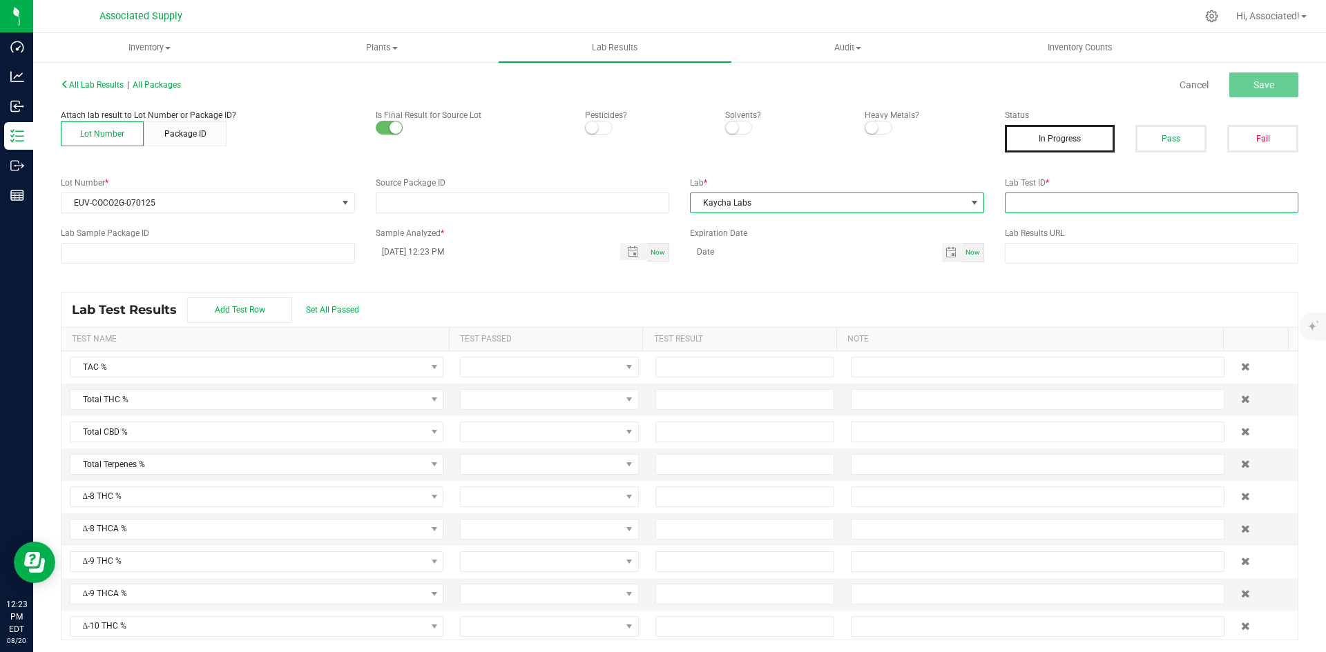
click at [1077, 200] on input "text" at bounding box center [1152, 203] width 294 height 21
type input "test.."
click at [1253, 86] on span "Save" at bounding box center [1263, 84] width 21 height 11
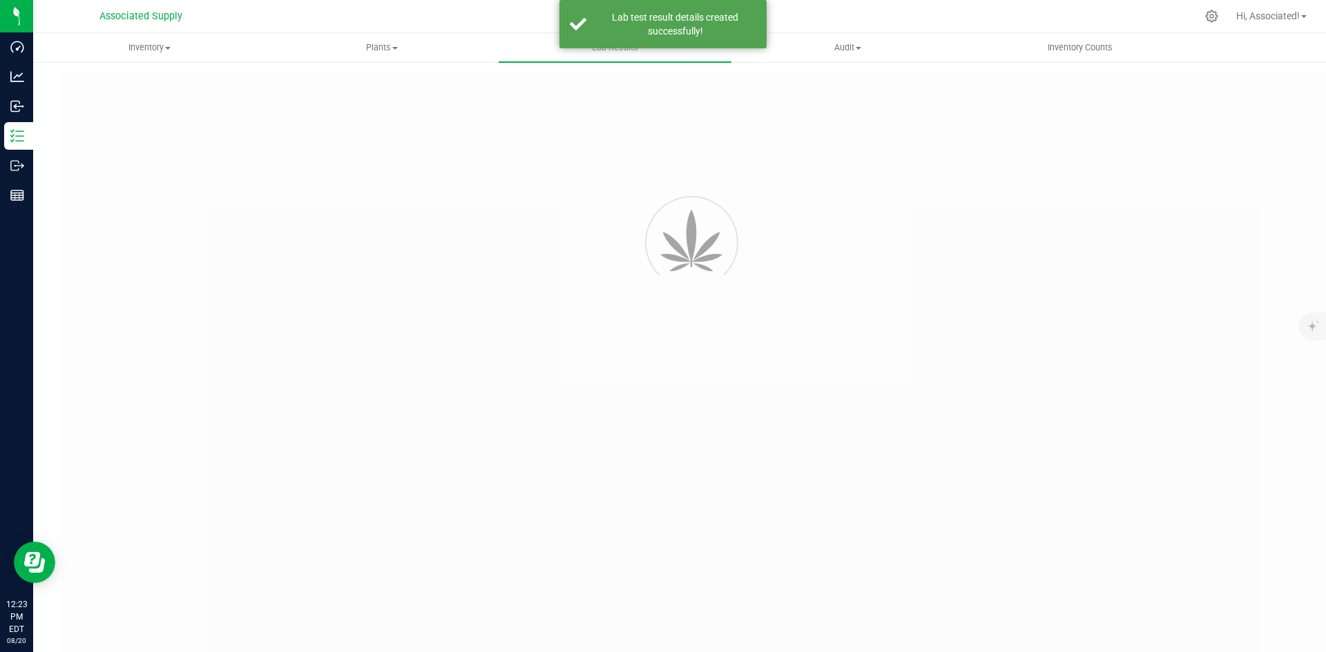
type input "test.."
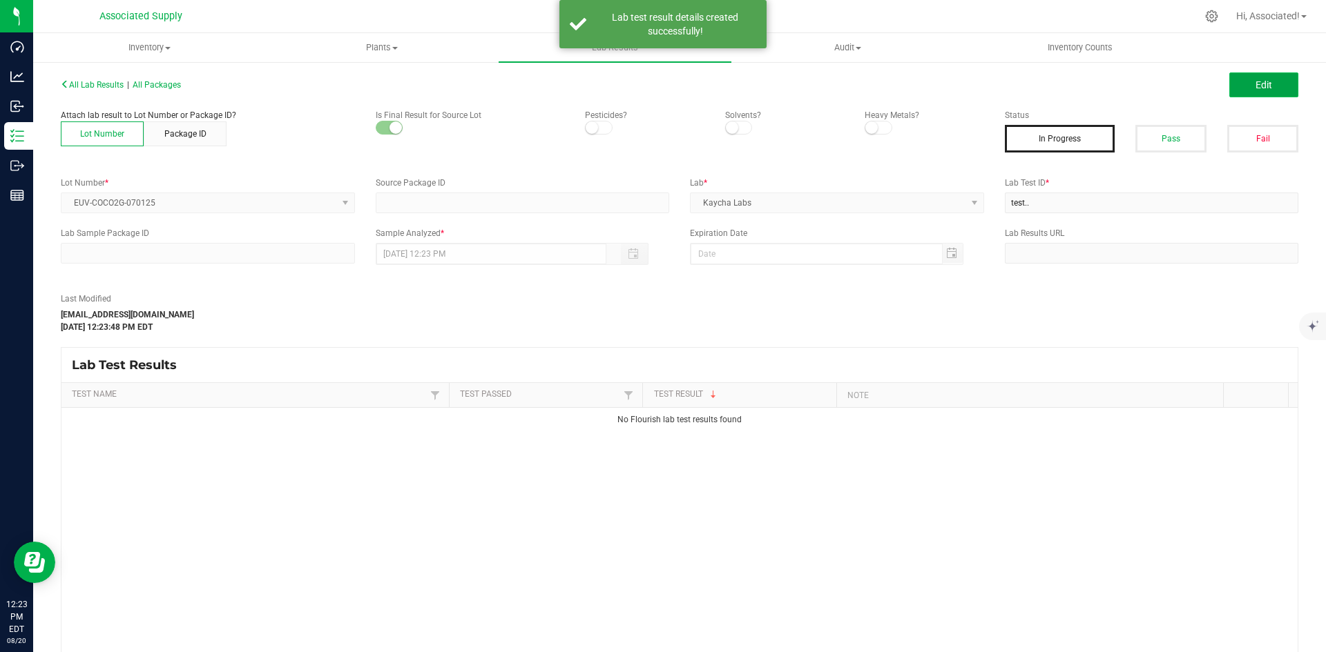
click at [1279, 84] on button "Edit" at bounding box center [1263, 84] width 69 height 25
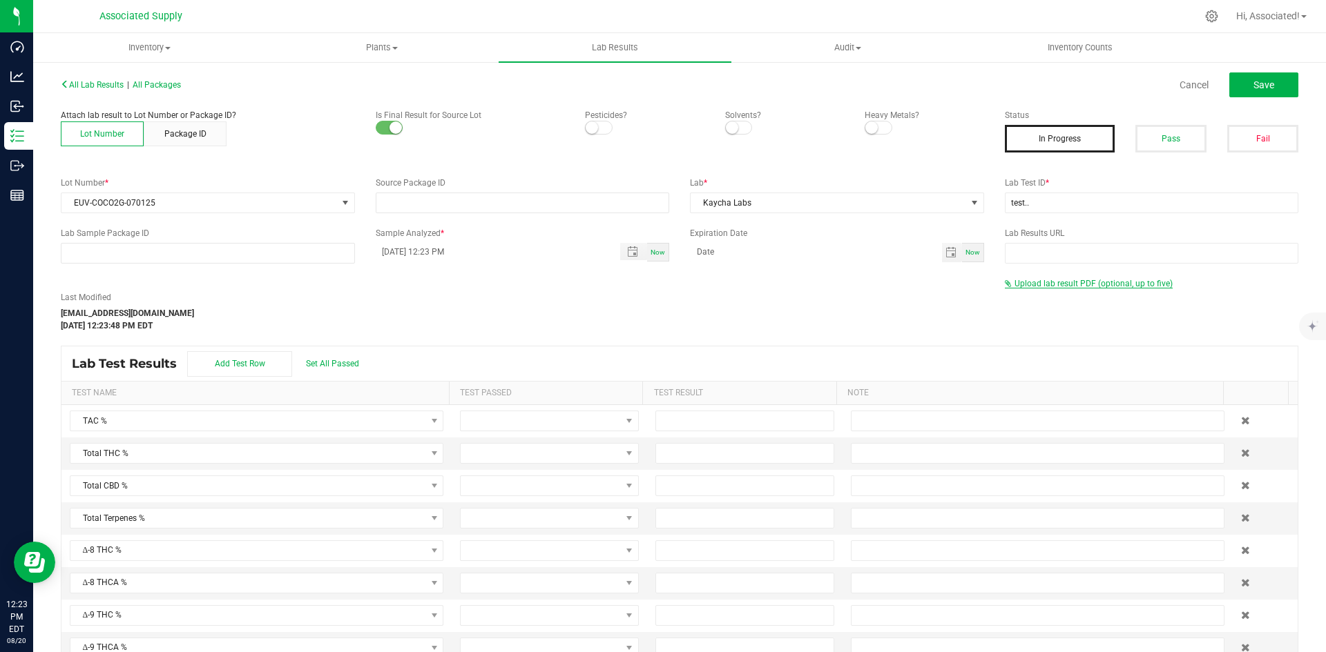
click at [1047, 282] on span "Upload lab result PDF (optional, up to five)" at bounding box center [1093, 284] width 158 height 10
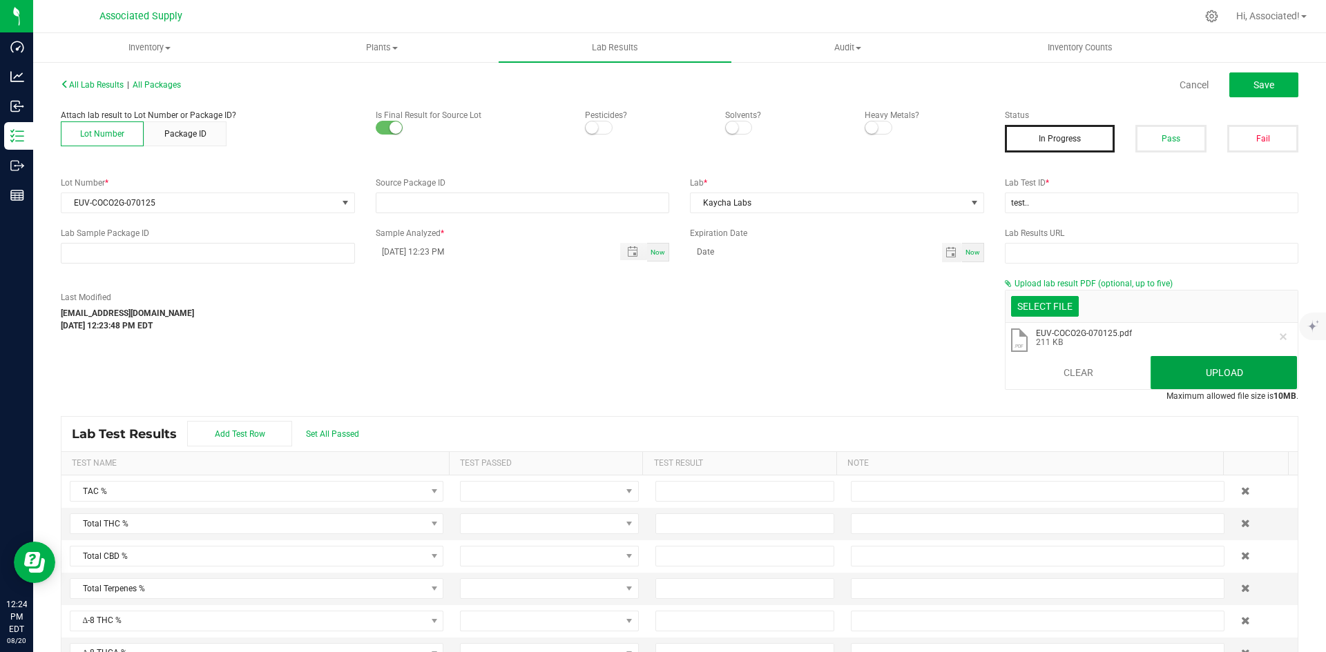
click at [1202, 374] on button "Upload" at bounding box center [1223, 372] width 146 height 33
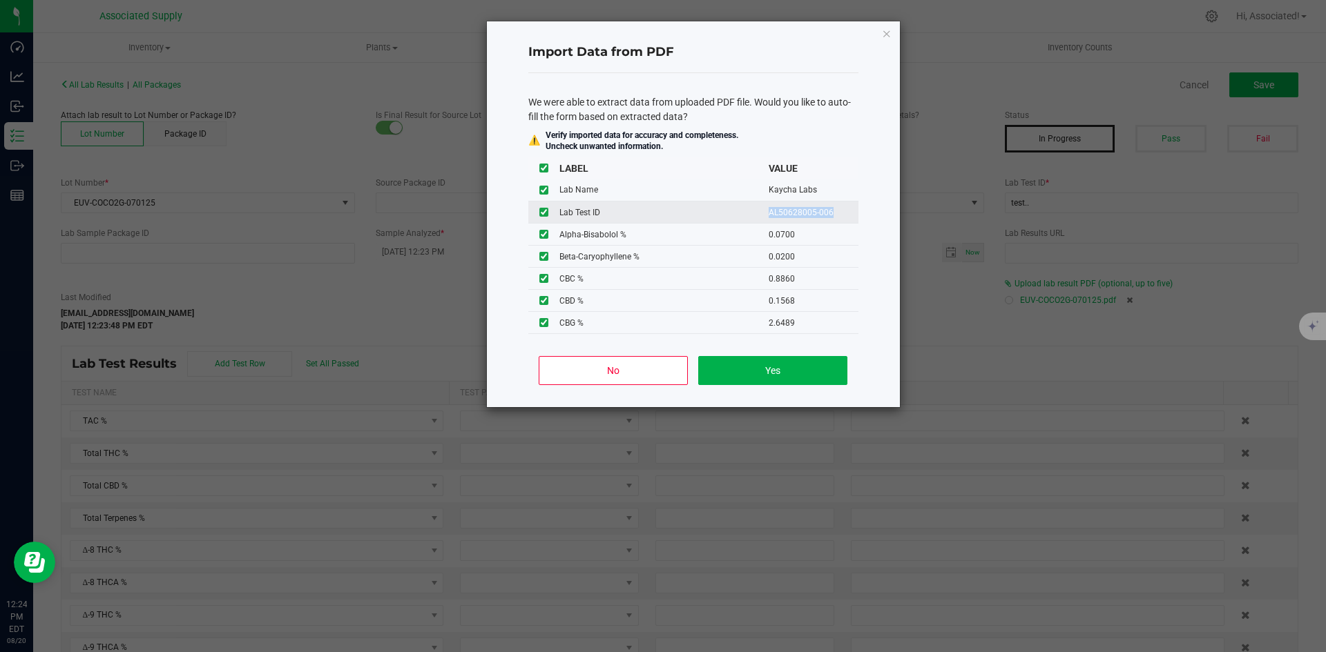
drag, startPoint x: 757, startPoint y: 211, endPoint x: 833, endPoint y: 214, distance: 75.3
click at [833, 214] on td "AL50628005-006" at bounding box center [813, 213] width 90 height 22
copy td "AL50628005-006"
click at [785, 372] on button "Yes" at bounding box center [772, 370] width 148 height 29
type input "80.9801"
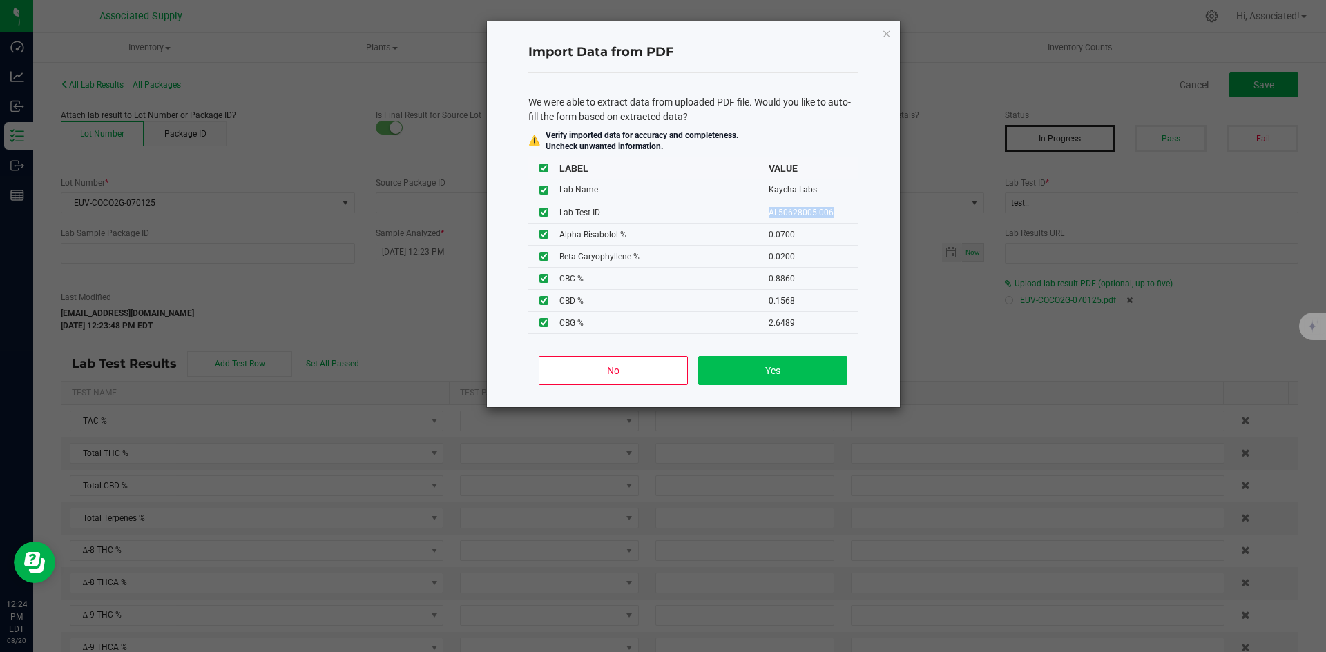
type input "47.4566"
type input "0.1568"
type input "47.4566"
type input "0.5285"
type input "0.8860"
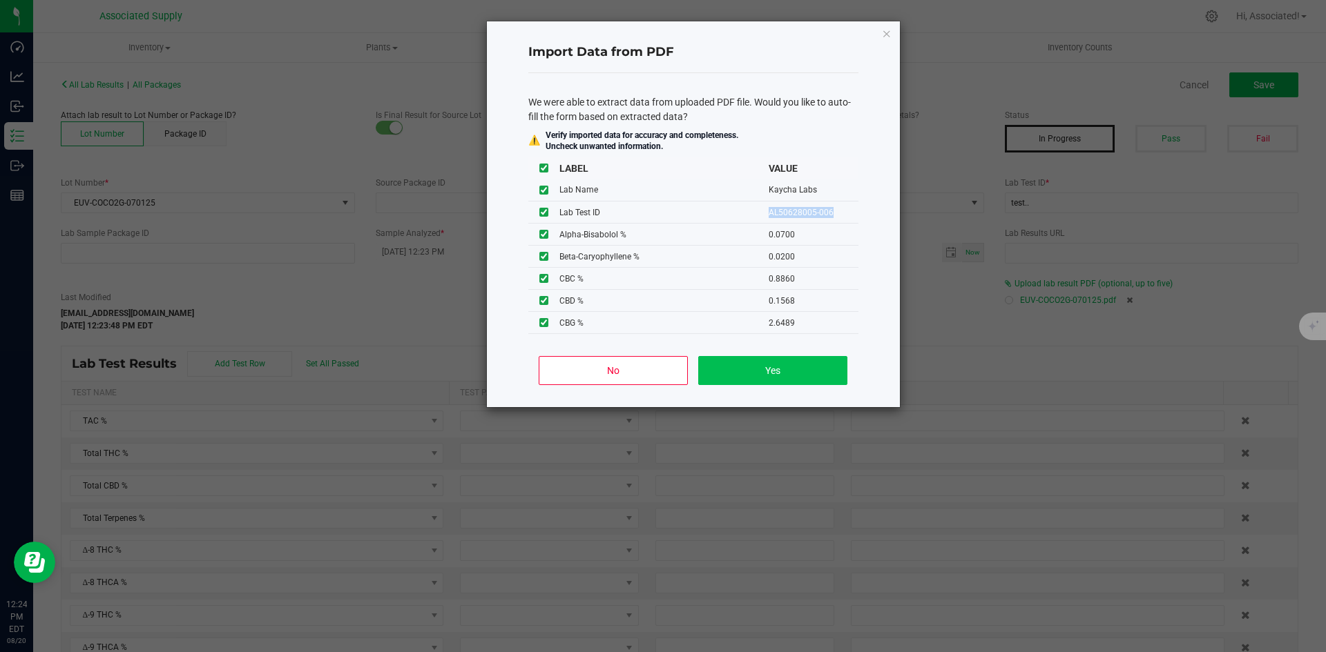
type input "0.1568"
type input "2.6489"
type input "29.3032"
type input "0.0700"
type input "0.0200"
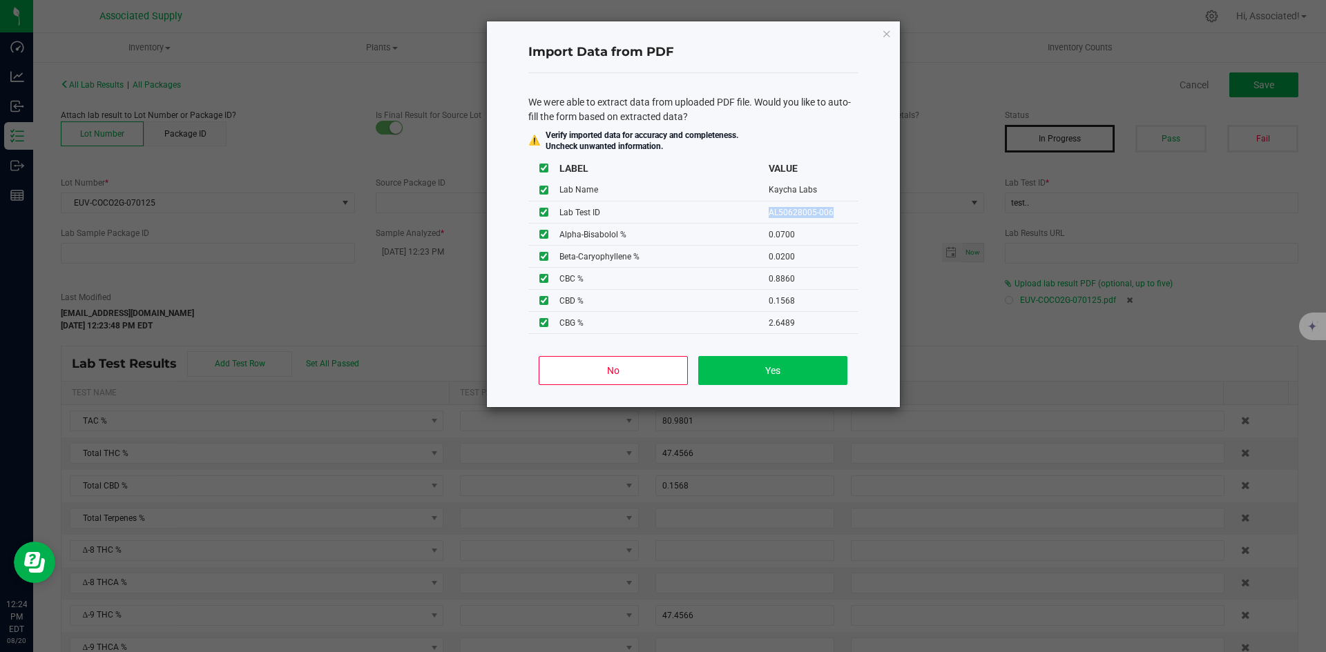
type input "0.0100"
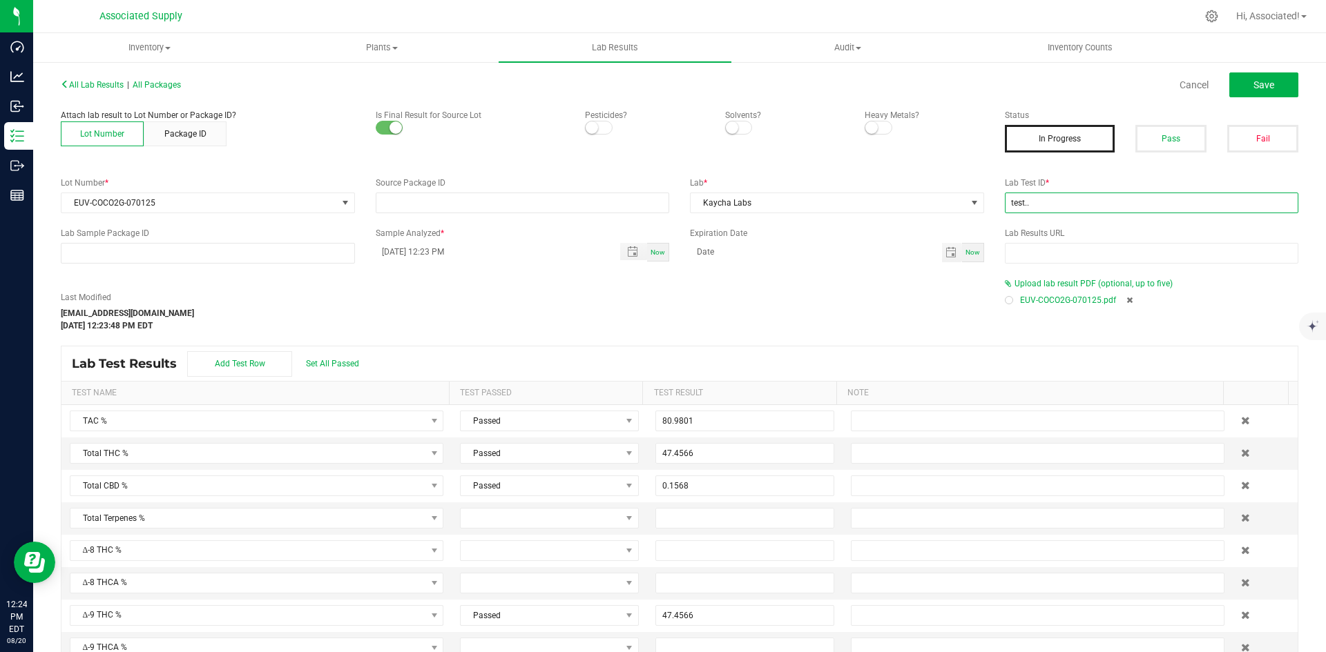
click at [1051, 198] on input "test.." at bounding box center [1152, 203] width 294 height 21
click at [1051, 197] on input "test.." at bounding box center [1152, 203] width 294 height 21
paste input "AL50628005-006"
type input "AL50628005-006"
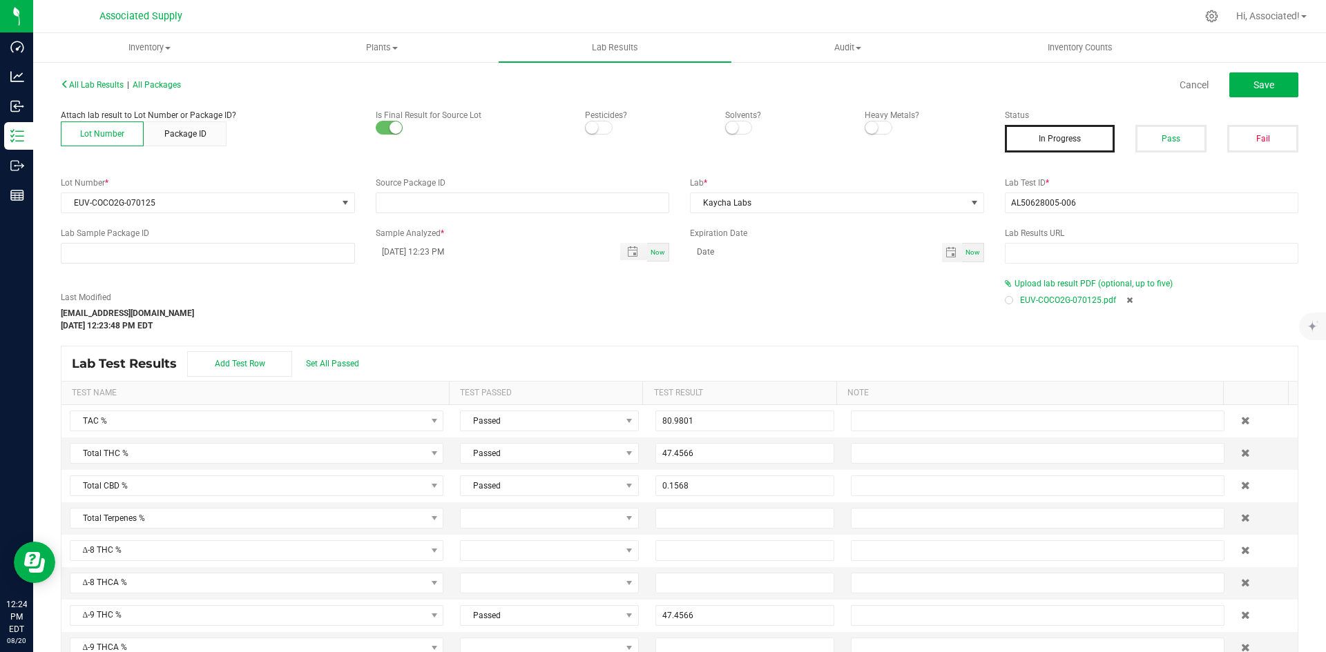
click at [662, 301] on div "Last Modified support@asdistro.com Aug 20, 2025 12:23:48 PM EDT" at bounding box center [522, 311] width 944 height 41
click at [631, 253] on span "Toggle popup" at bounding box center [632, 251] width 11 height 11
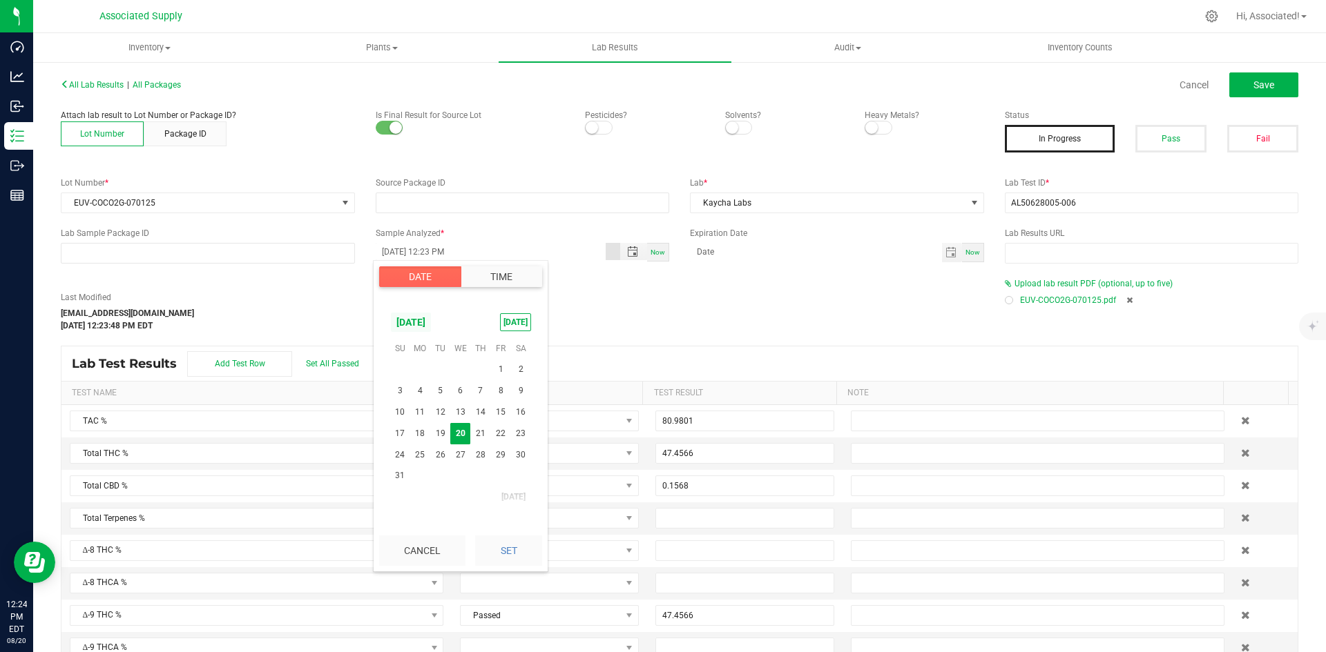
click at [423, 325] on span "[DATE]" at bounding box center [410, 322] width 41 height 21
click at [396, 384] on span "Jun" at bounding box center [404, 381] width 28 height 28
click at [522, 427] on span "28" at bounding box center [521, 433] width 20 height 21
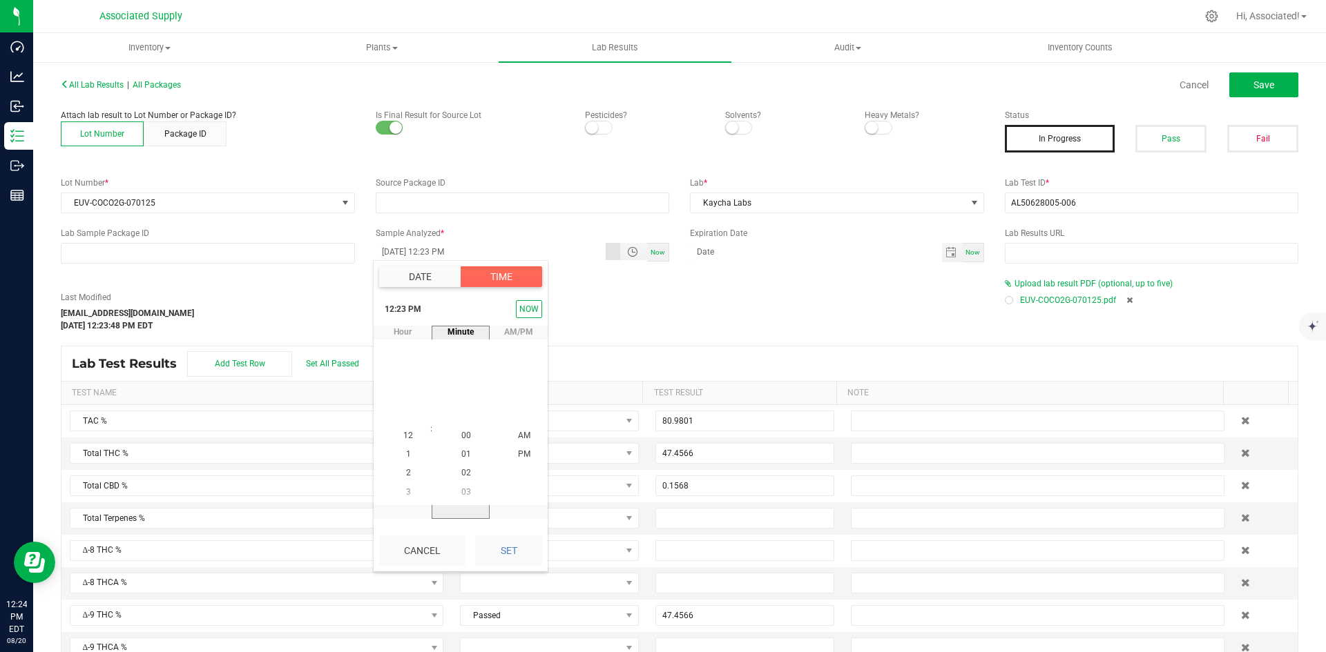
scroll to position [19, 0]
click at [405, 435] on span "12" at bounding box center [408, 436] width 10 height 10
click at [466, 434] on li "00" at bounding box center [465, 436] width 33 height 19
click at [525, 432] on span "PM" at bounding box center [524, 437] width 12 height 10
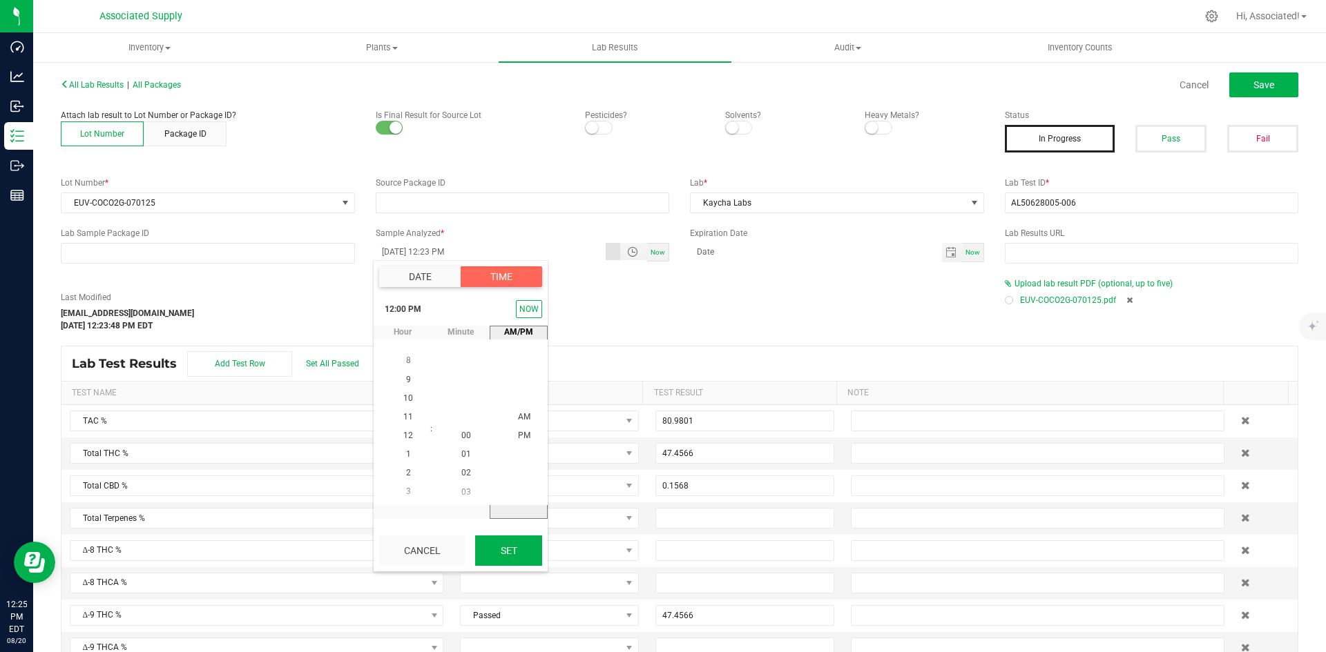
click at [514, 554] on button "Set" at bounding box center [508, 551] width 67 height 30
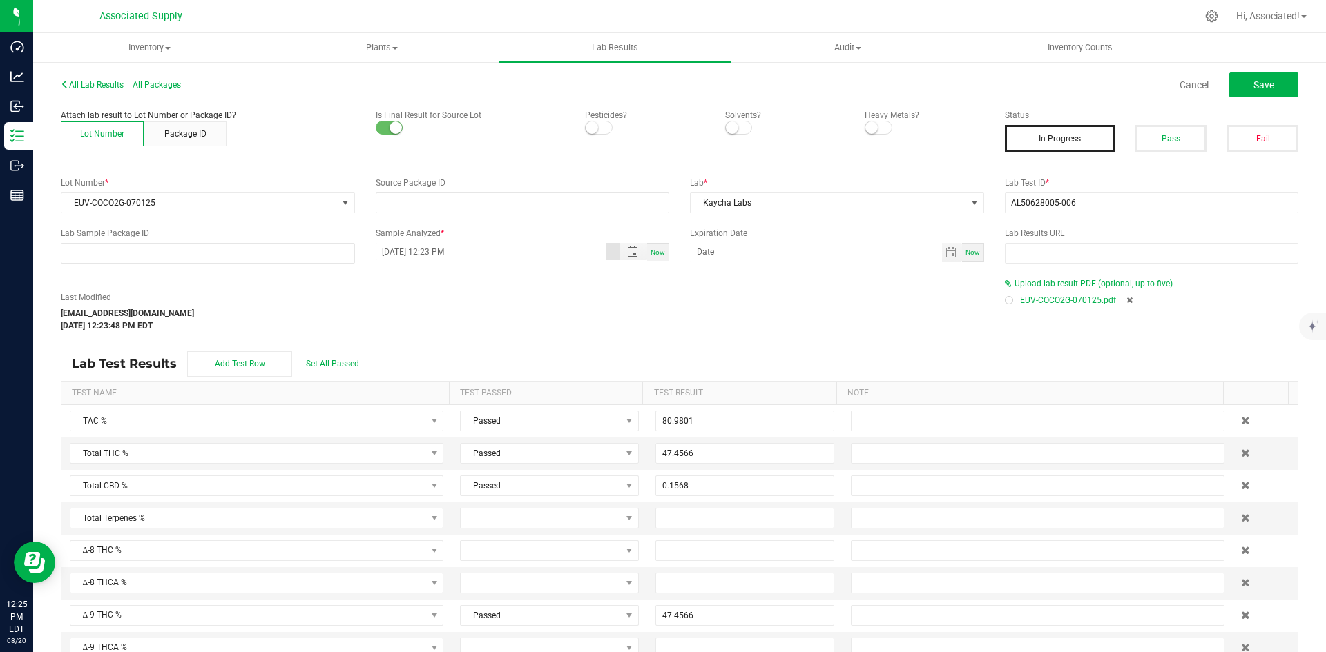
type input "06/28/2025 12:00 PM"
click at [498, 300] on div "Last Modified support@asdistro.com Aug 20, 2025 12:23:48 PM EDT" at bounding box center [522, 311] width 944 height 41
click at [1253, 87] on span "Save" at bounding box center [1263, 84] width 21 height 11
type input "47.4566"
type input "0.5285"
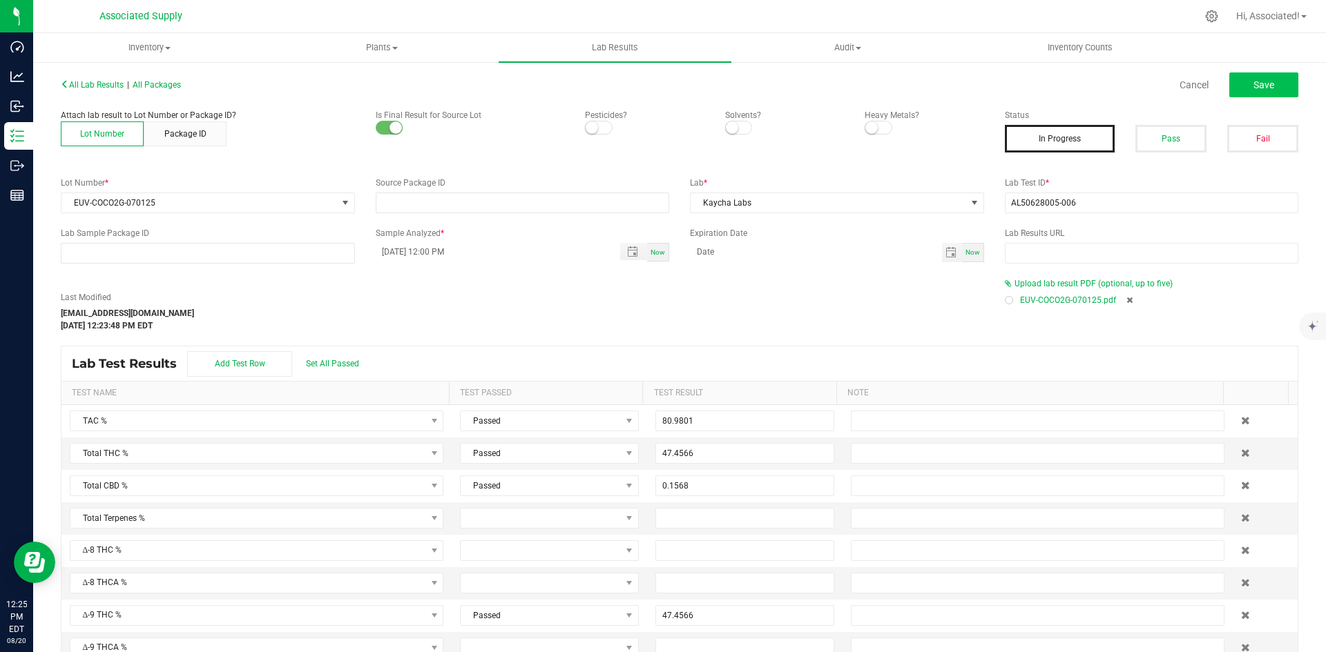
type input "0.8860"
type input "0.1568"
type input "2.6489"
type input "29.3032"
type input "0.0700"
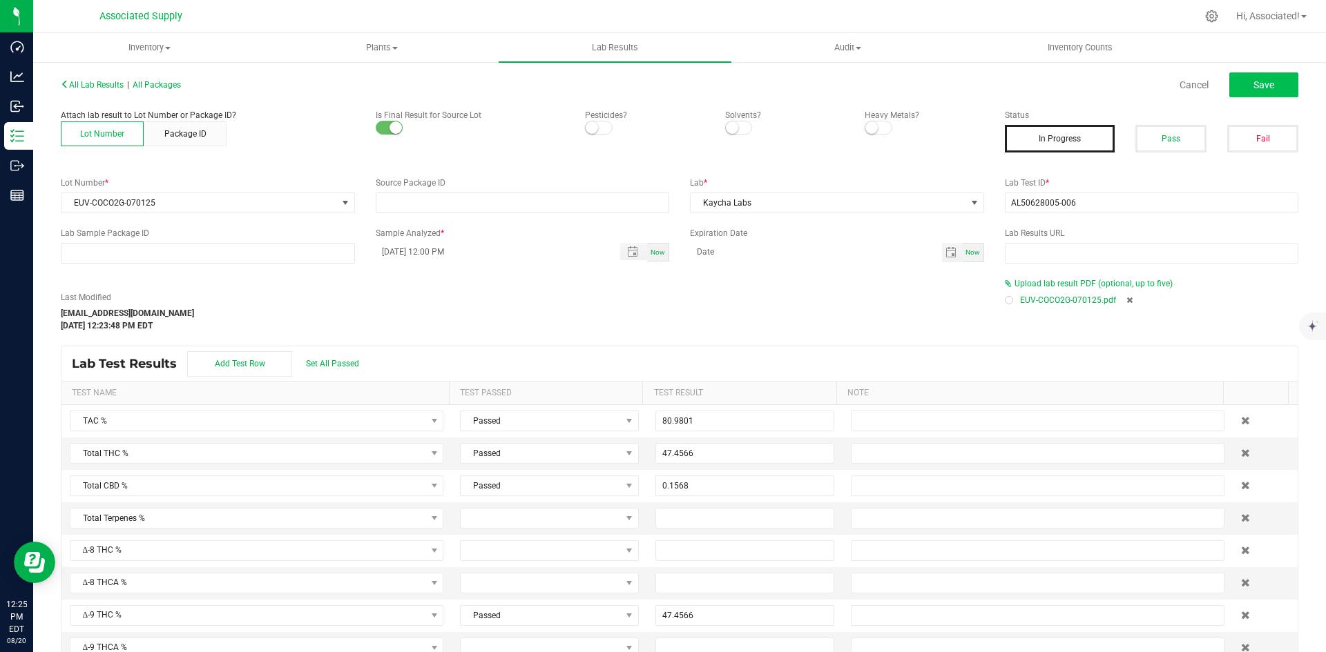
type input "0.0200"
type input "0.0100"
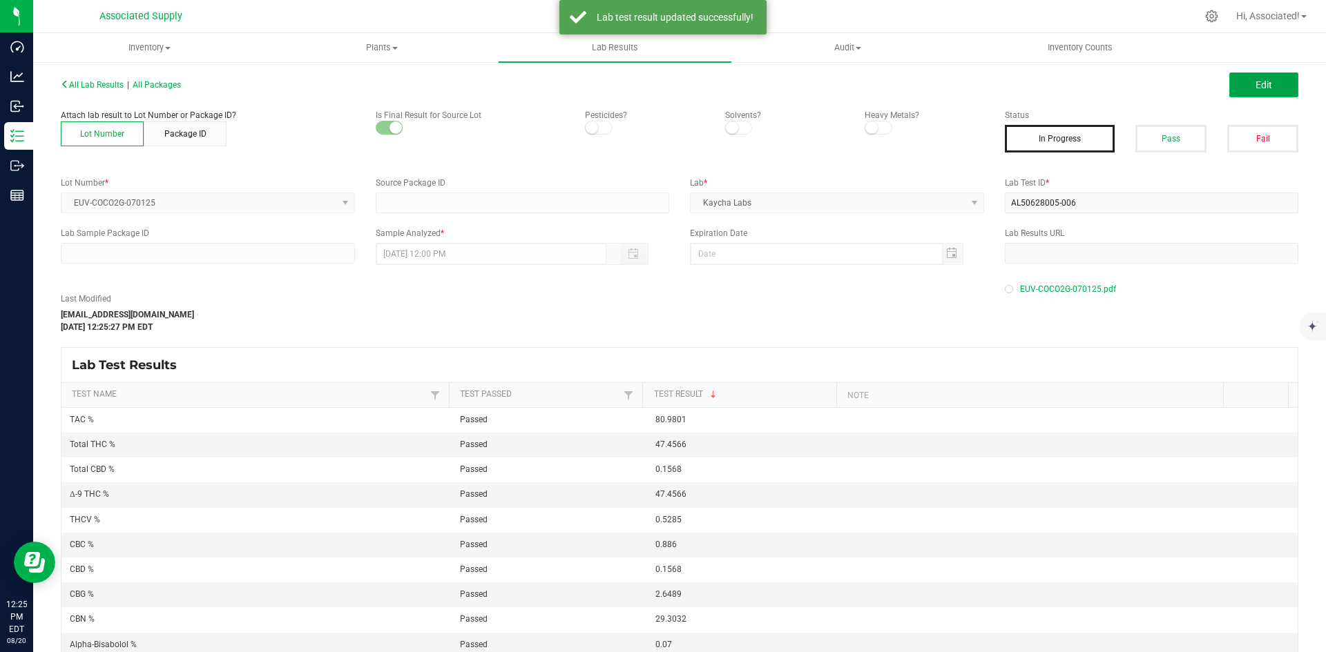
click at [1255, 88] on span "Edit" at bounding box center [1263, 84] width 17 height 11
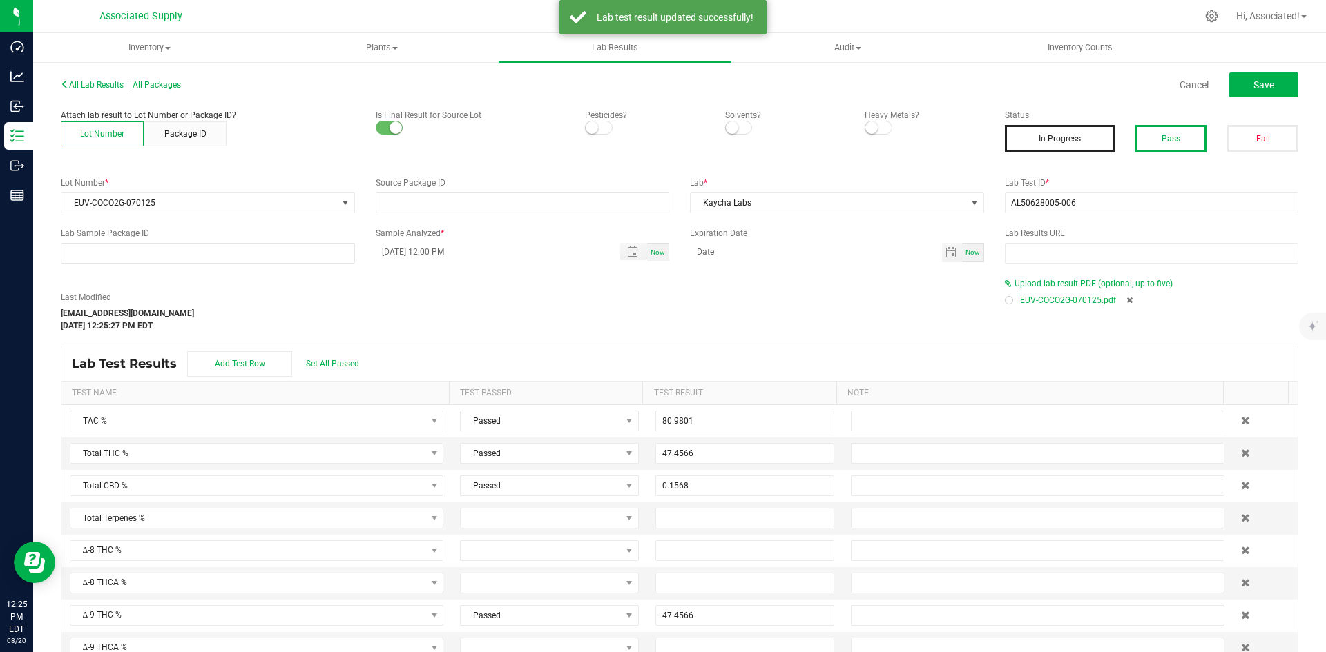
click at [1163, 142] on button "Pass" at bounding box center [1170, 139] width 71 height 28
click at [1259, 86] on span "Save" at bounding box center [1263, 84] width 21 height 11
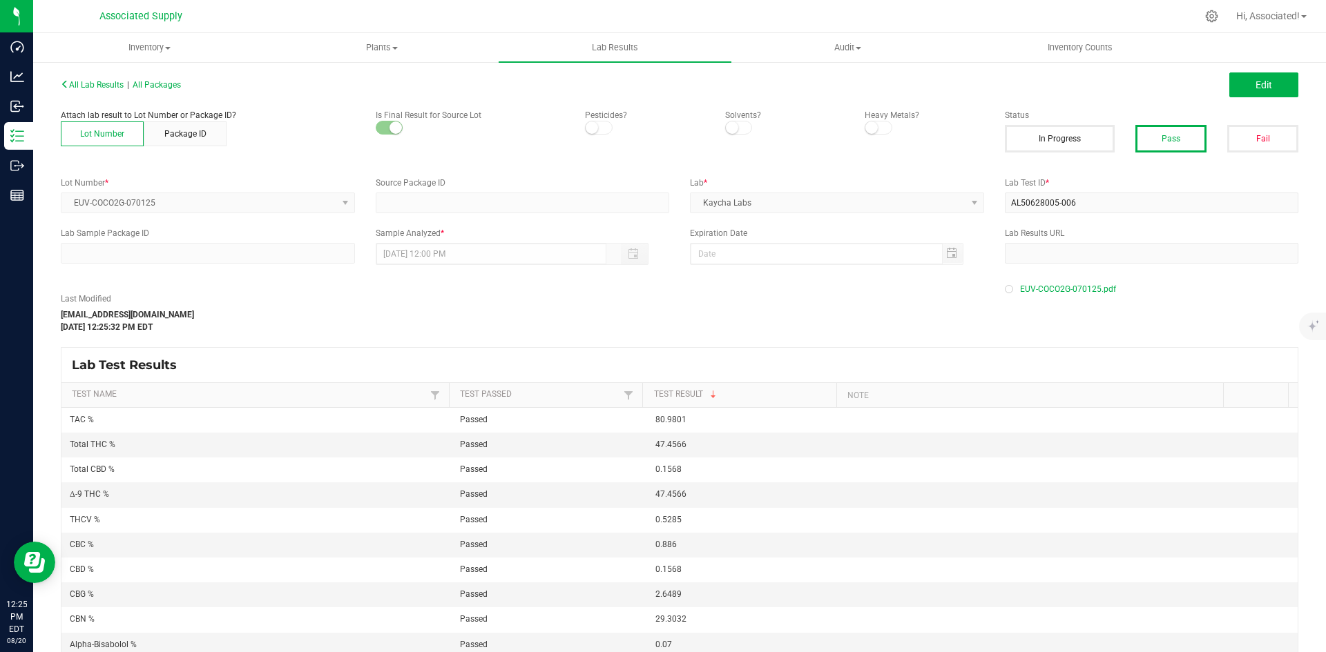
click at [871, 313] on div "Last Modified support@asdistro.com Aug 20, 2025 12:25:32 PM EDT" at bounding box center [522, 313] width 944 height 41
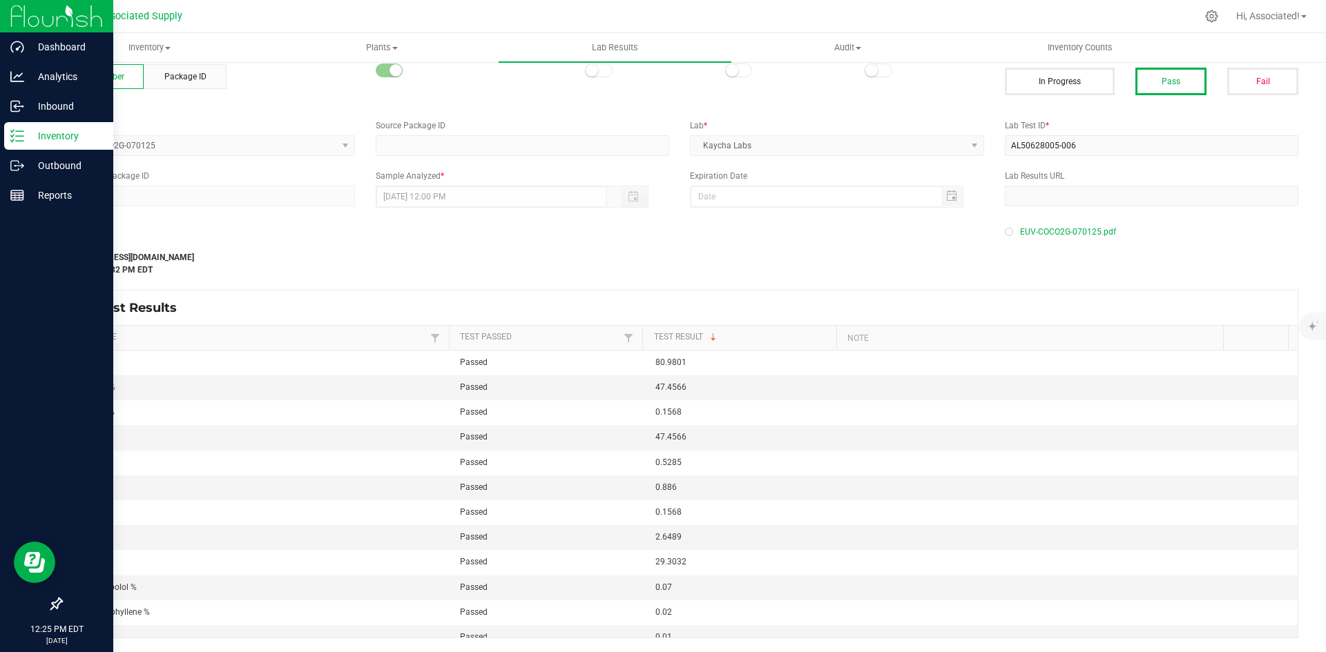
click at [41, 129] on p "Inventory" at bounding box center [65, 136] width 83 height 17
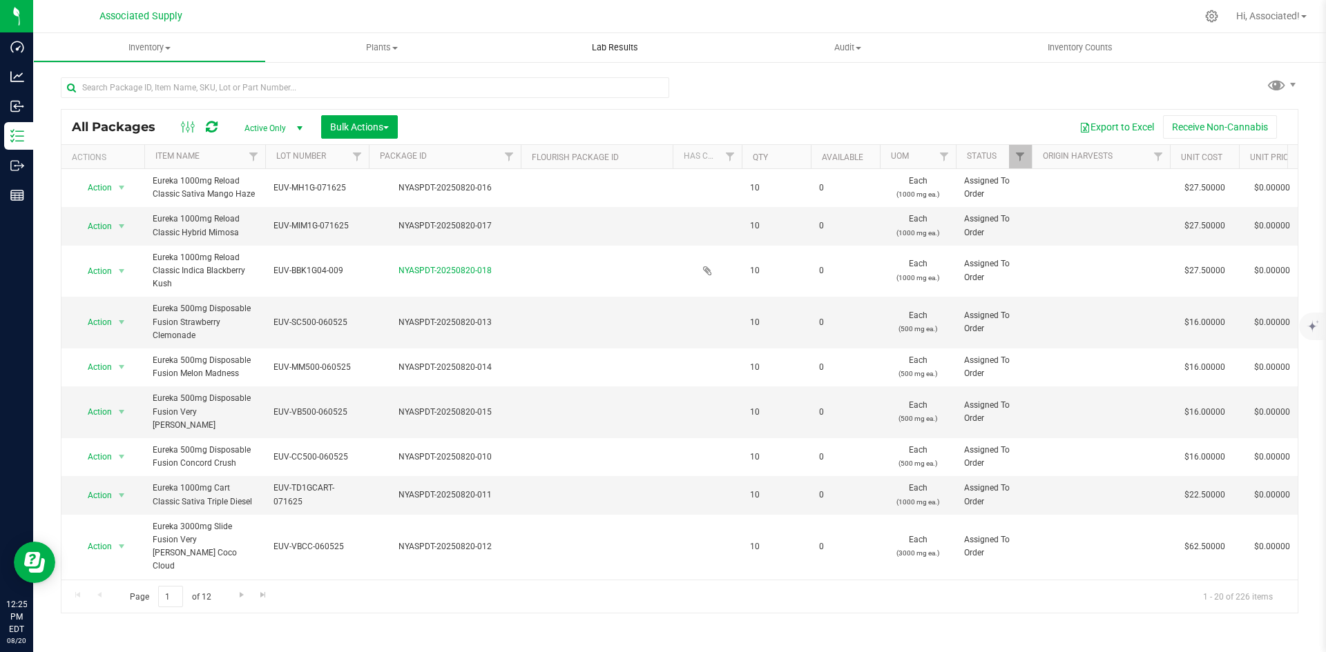
click at [626, 43] on span "Lab Results" at bounding box center [615, 47] width 84 height 12
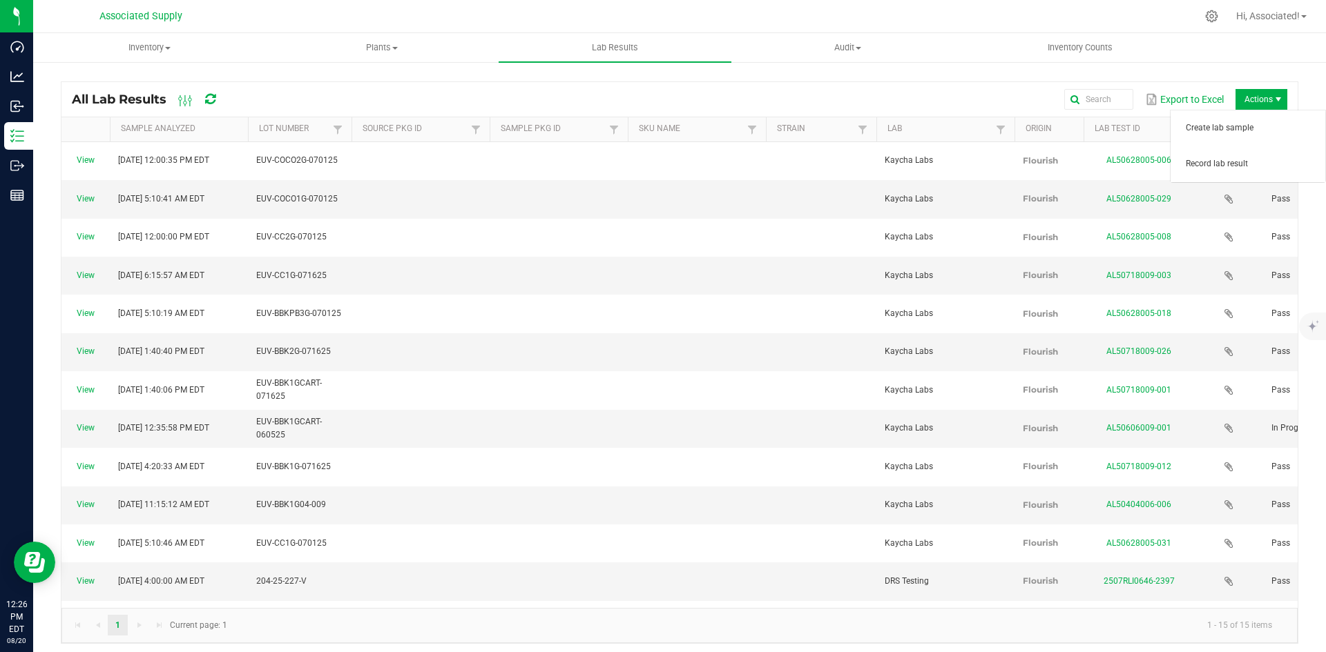
click at [1246, 99] on span "Actions" at bounding box center [1261, 99] width 52 height 21
click at [1211, 169] on span "Record lab result" at bounding box center [1250, 164] width 131 height 12
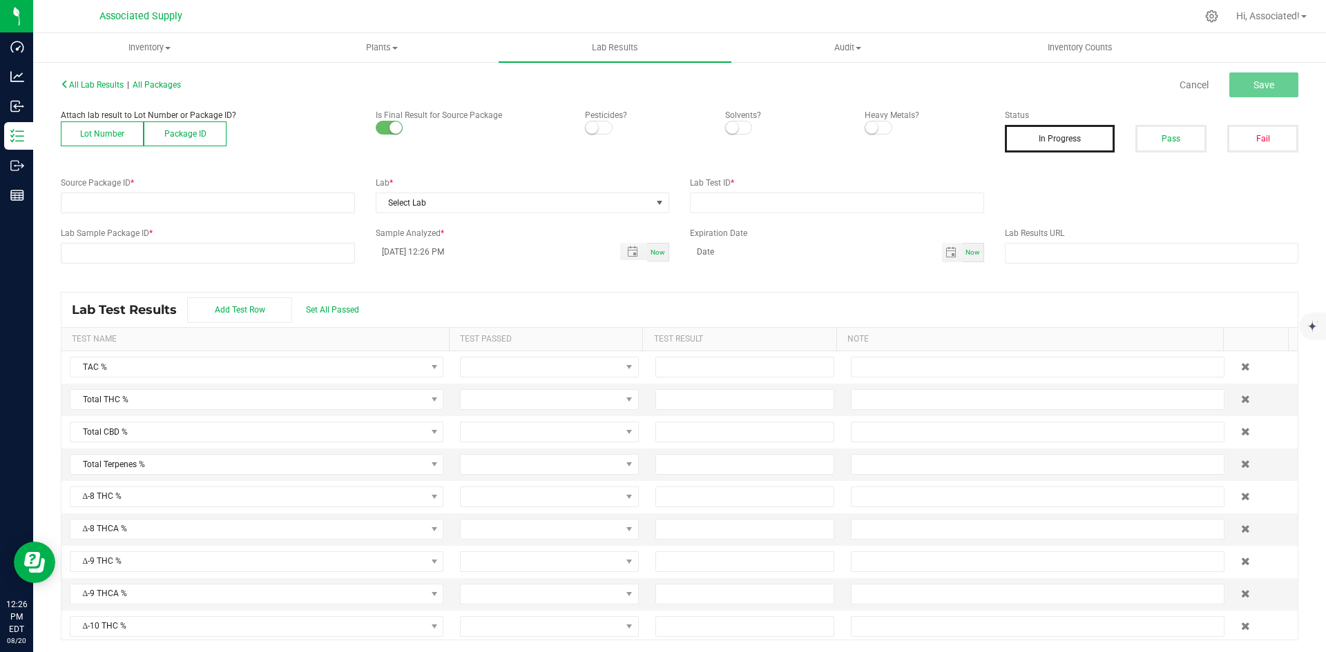
click at [110, 129] on button "Lot Number" at bounding box center [102, 134] width 83 height 25
click at [139, 202] on span at bounding box center [198, 202] width 275 height 19
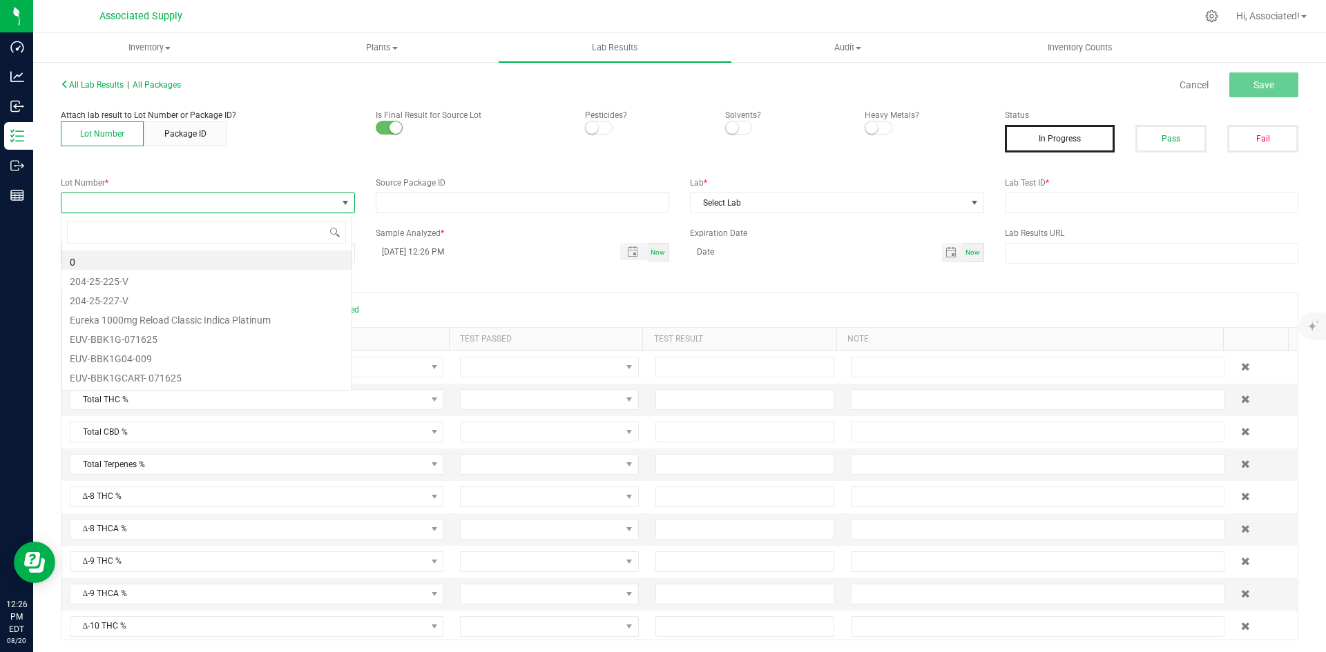
scroll to position [21, 291]
type input "EUV-CS1G-070125"
click at [100, 263] on li "EUV-CS1G-070125" at bounding box center [206, 260] width 290 height 19
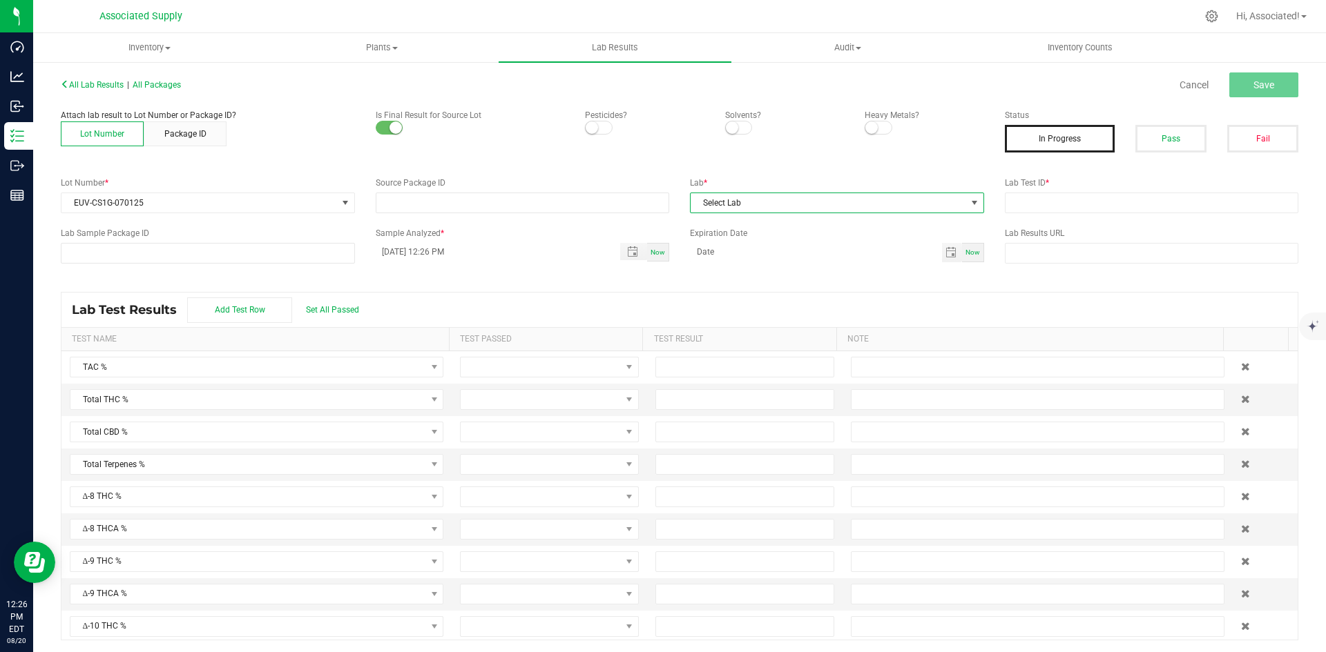
click at [831, 202] on span "Select Lab" at bounding box center [827, 202] width 275 height 19
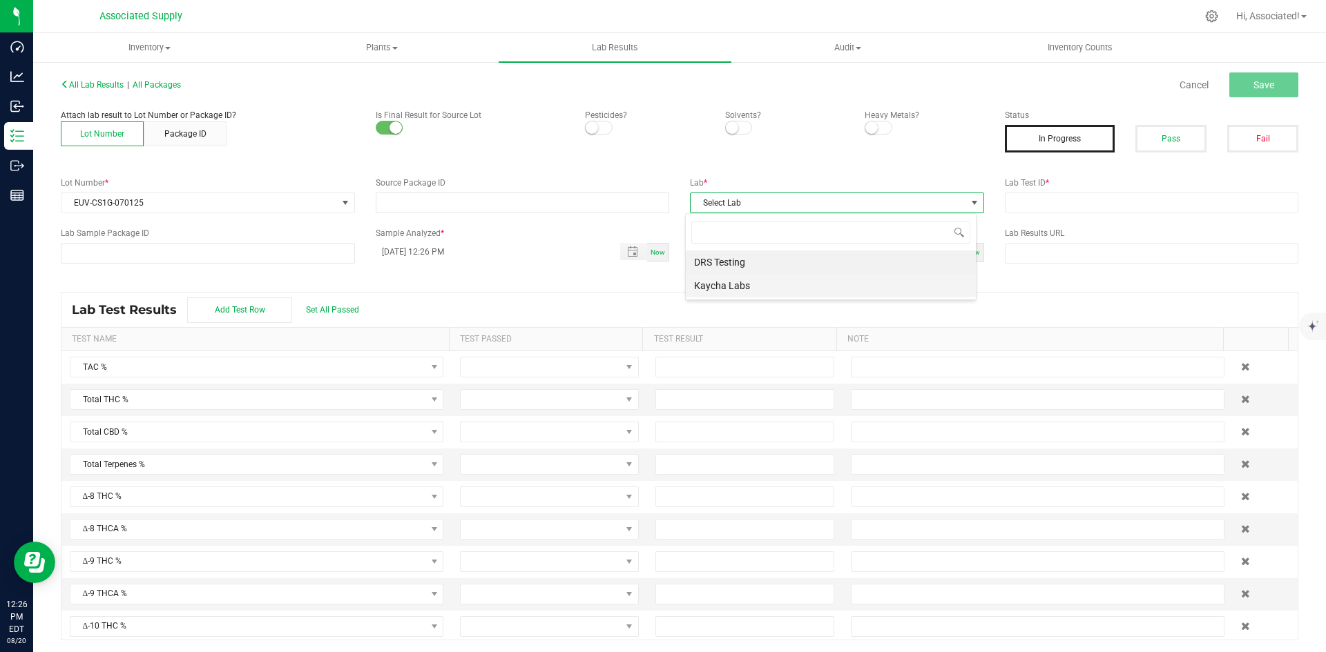
click at [776, 290] on li "Kaycha Labs" at bounding box center [831, 285] width 290 height 23
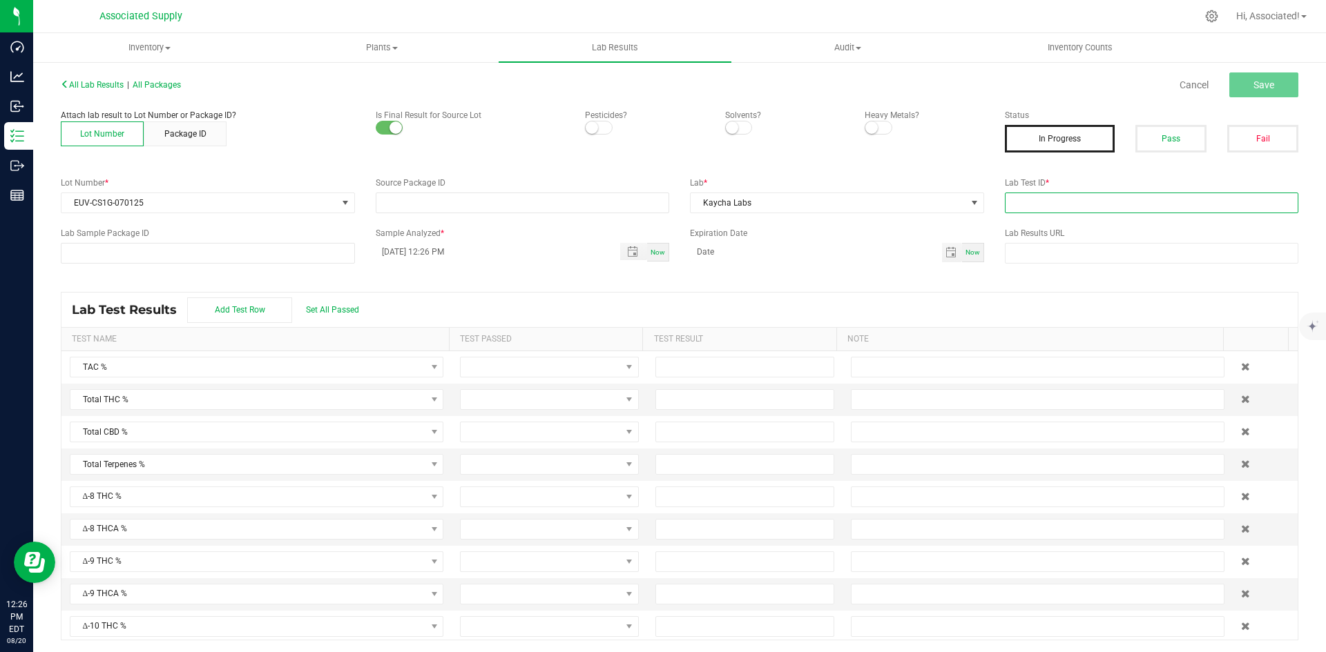
click at [1044, 204] on input "text" at bounding box center [1152, 203] width 294 height 21
type input "test.."
click at [1253, 86] on span "Save" at bounding box center [1263, 84] width 21 height 11
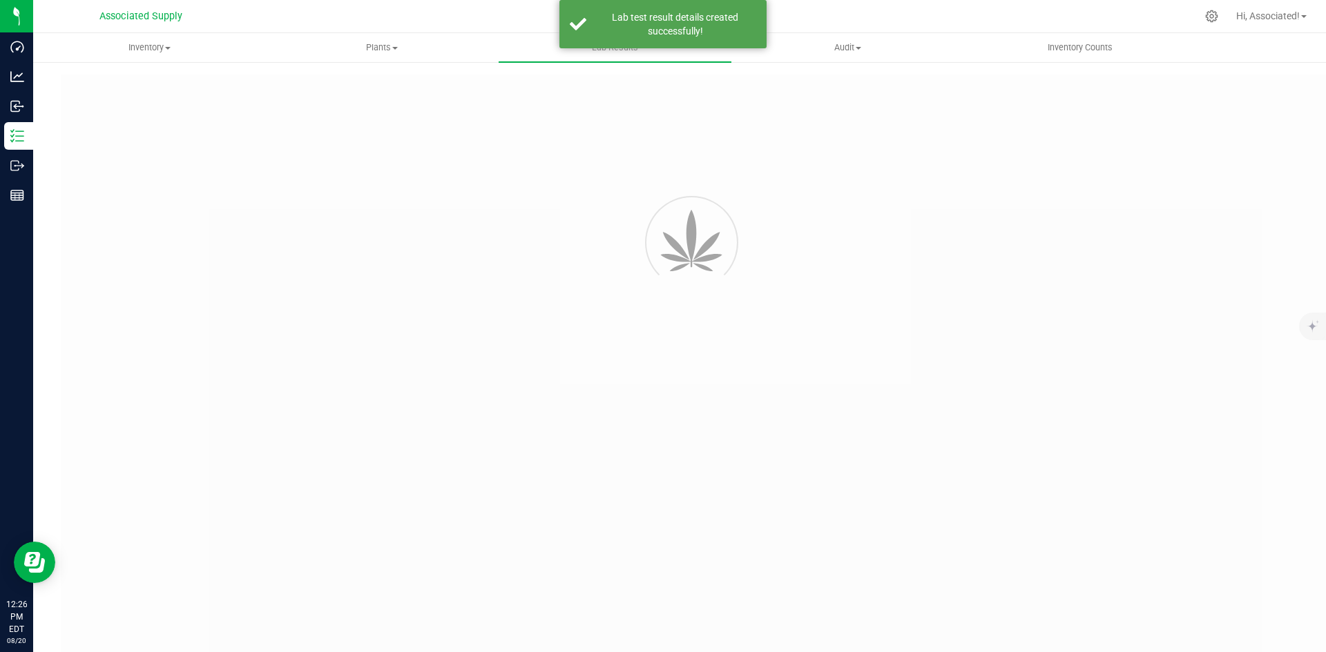
type input "test.."
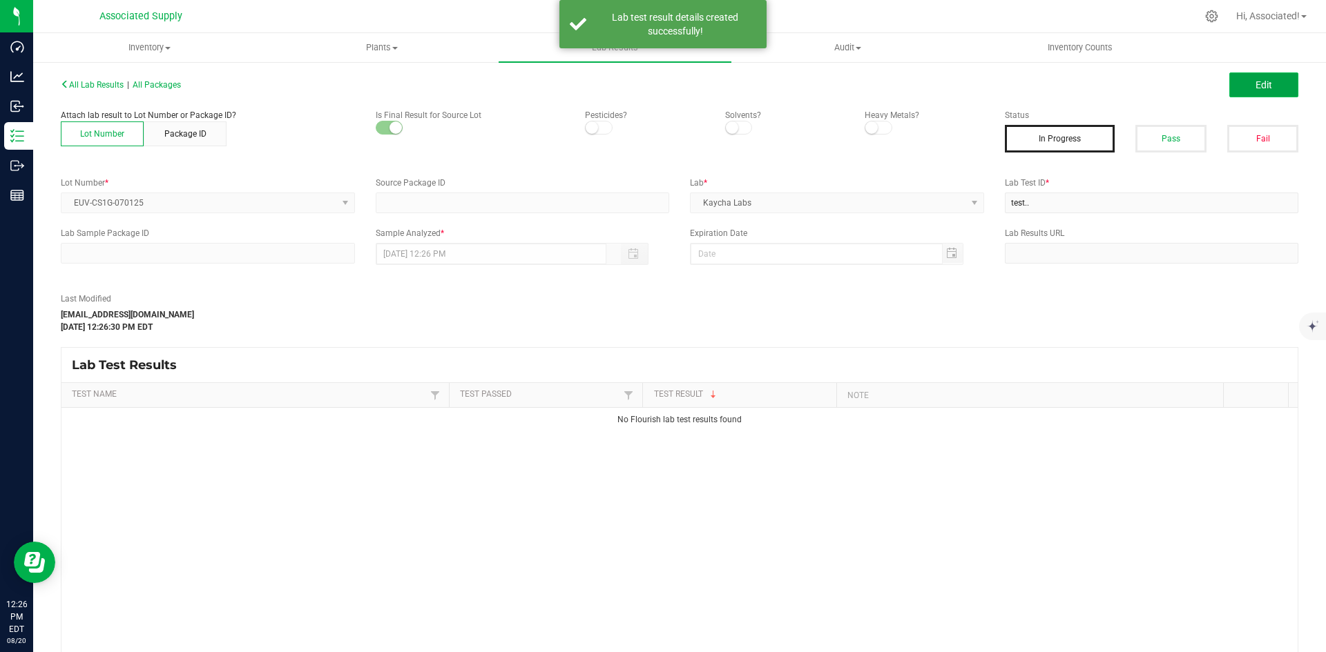
click at [1250, 77] on button "Edit" at bounding box center [1263, 84] width 69 height 25
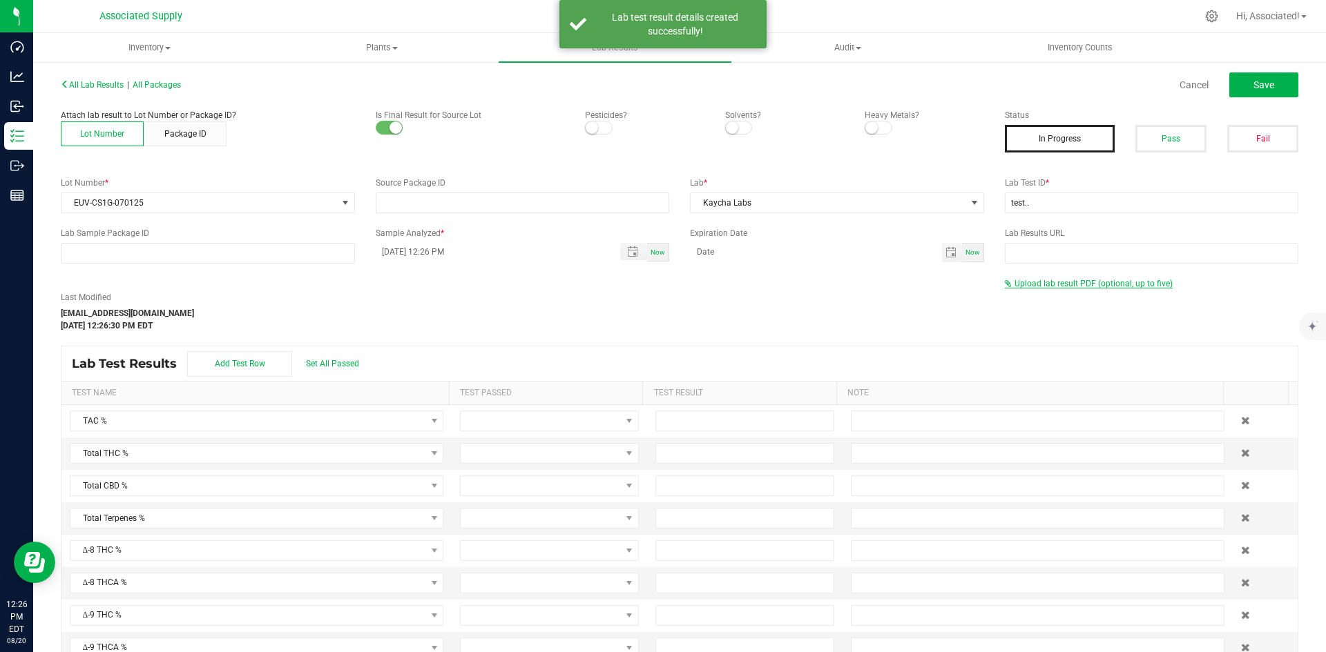
click at [1052, 283] on span "Upload lab result PDF (optional, up to five)" at bounding box center [1093, 284] width 158 height 10
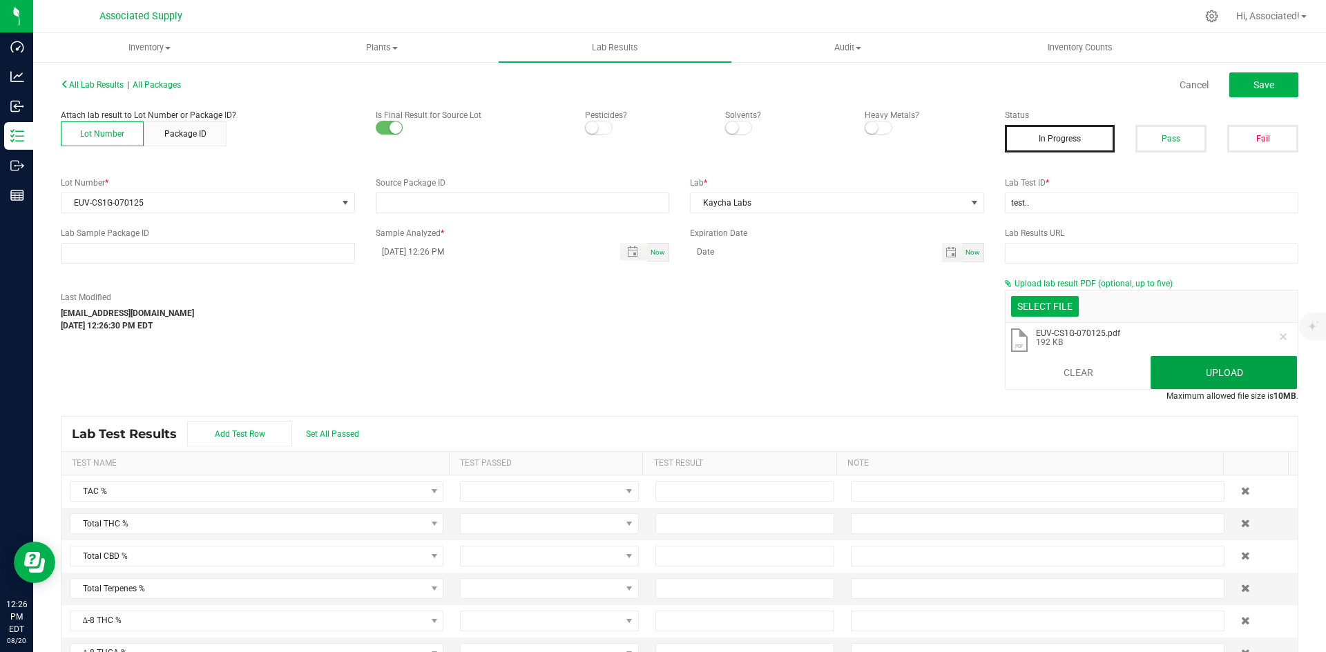
click at [1192, 369] on button "Upload" at bounding box center [1223, 372] width 146 height 33
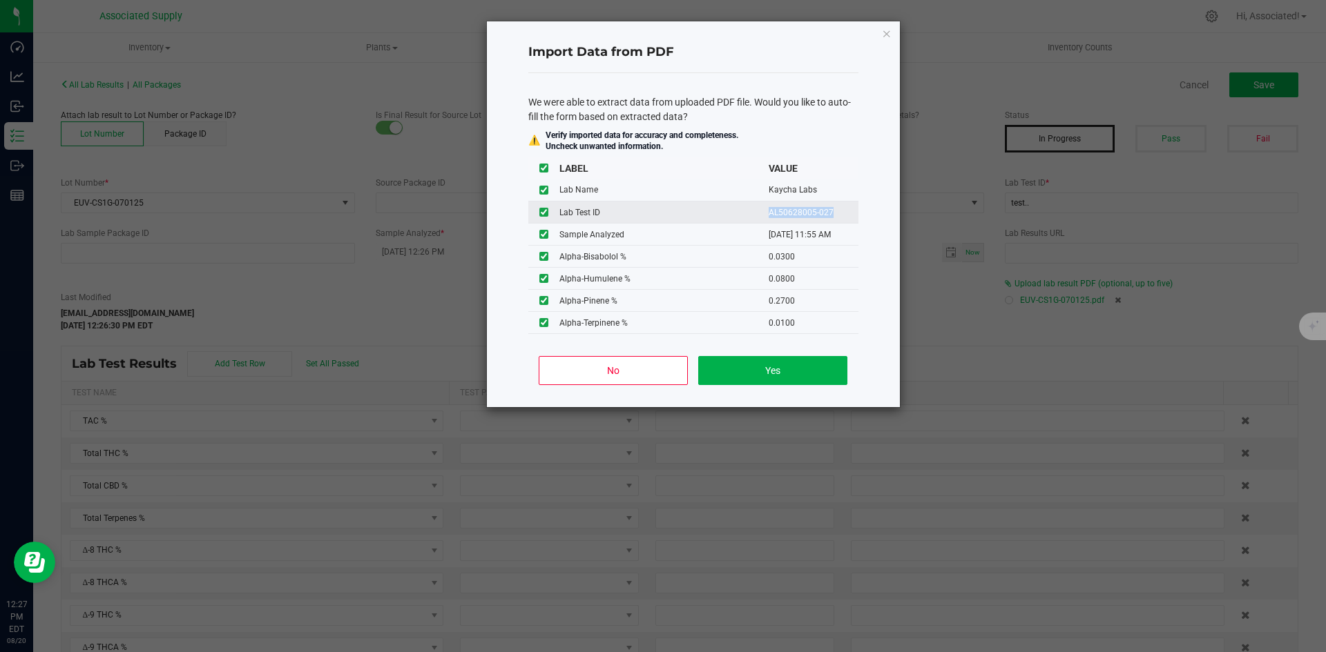
drag, startPoint x: 757, startPoint y: 210, endPoint x: 825, endPoint y: 215, distance: 67.9
click at [825, 215] on td "AL50628005-027" at bounding box center [813, 213] width 90 height 22
copy td "AL50628005-027"
click at [776, 377] on button "Yes" at bounding box center [772, 370] width 148 height 29
type input "07/01/2025 11:55 AM"
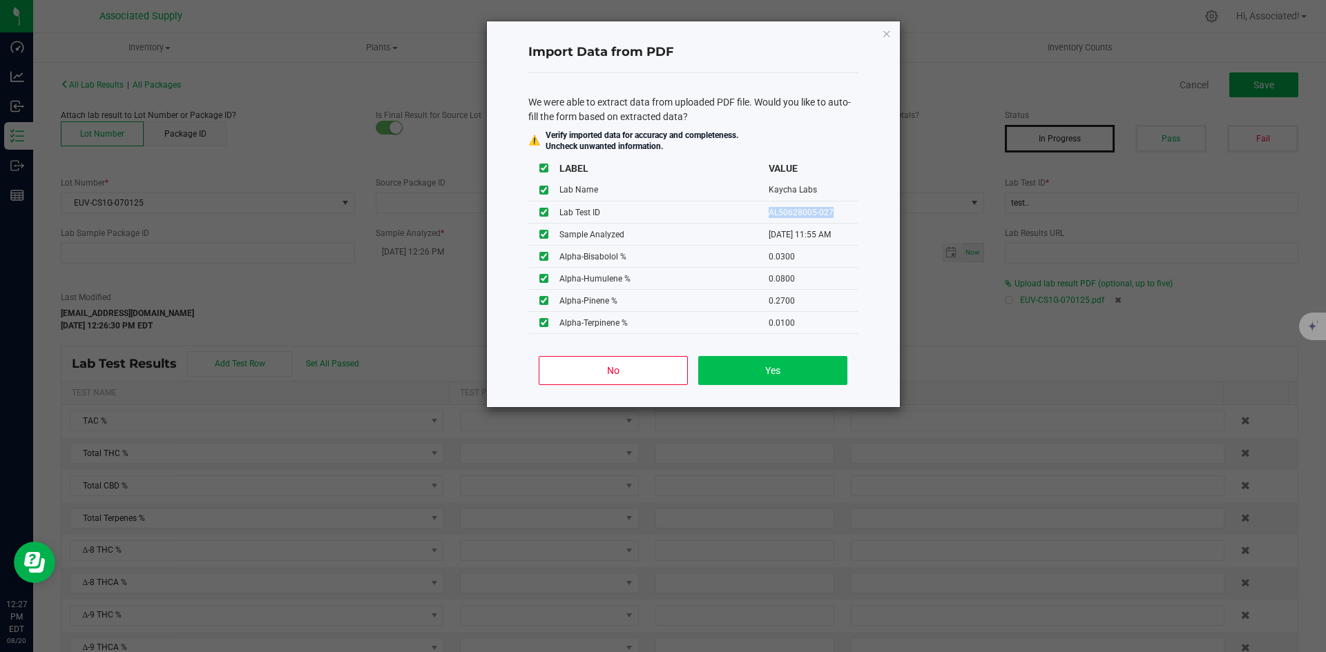
type input "80.0726"
type input "47.7146"
type input "0.3336"
type input "28.8639"
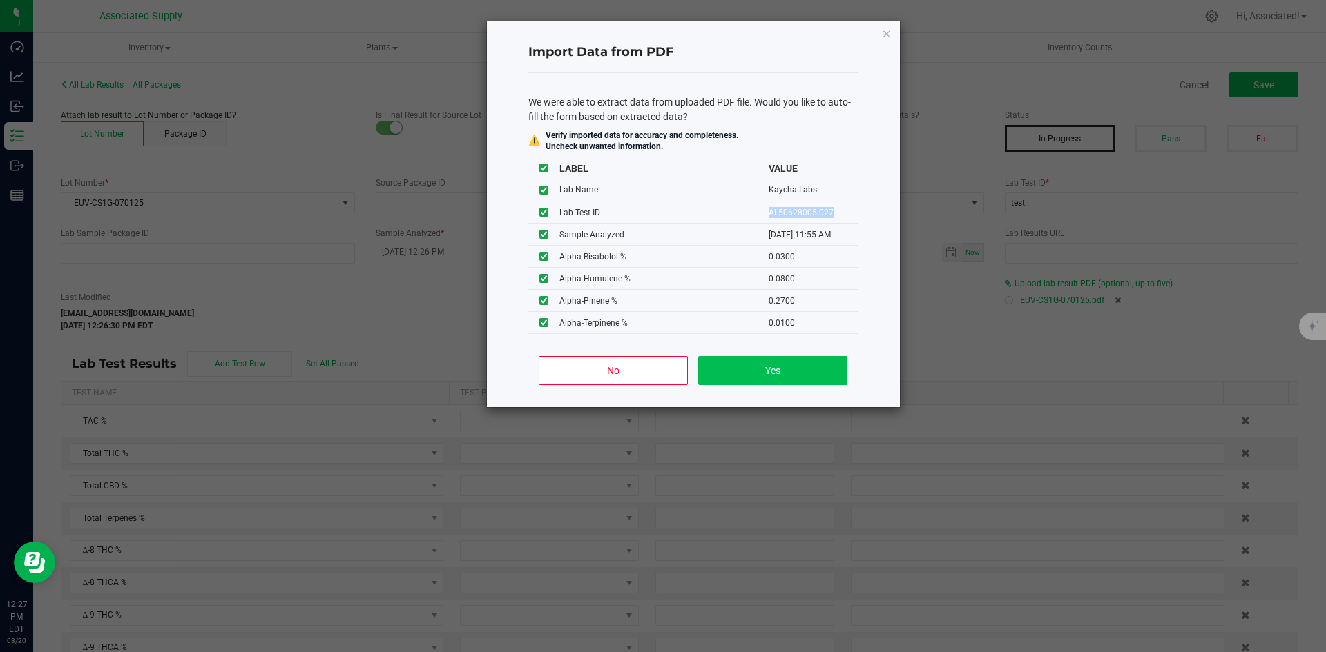
type input "2.3044"
type input "0.8561"
type input "0.0300"
type input "0.0800"
type input "0.2700"
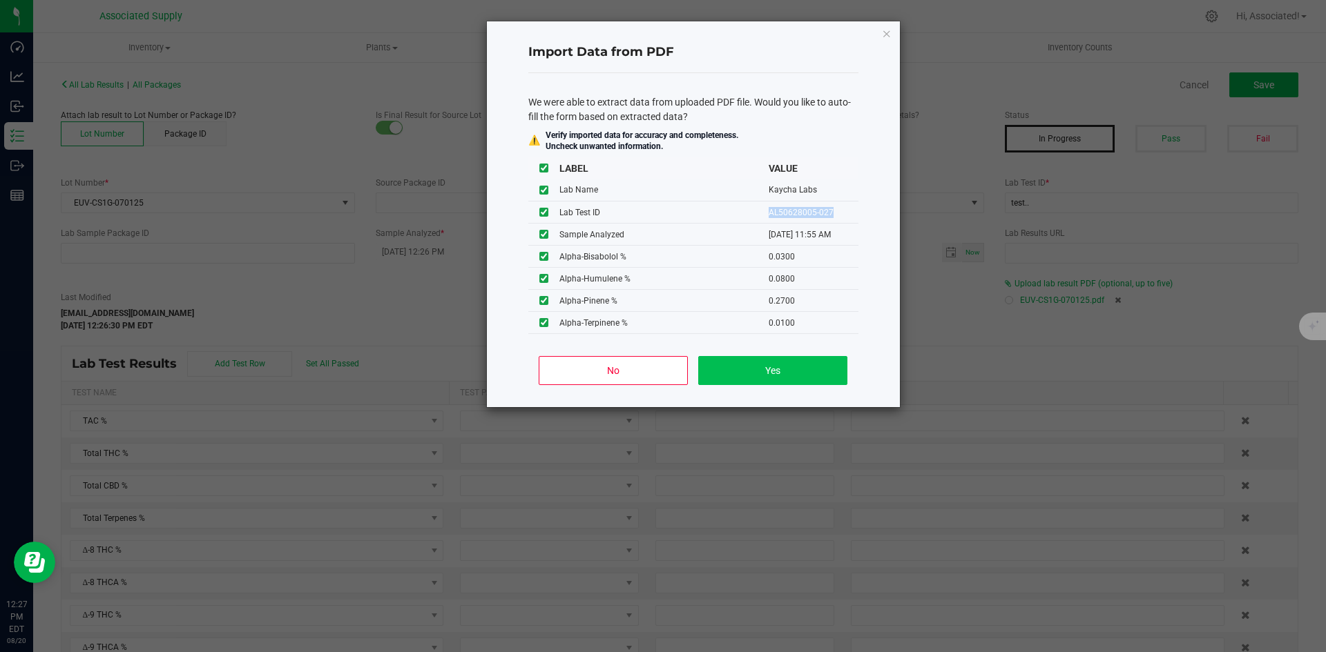
type input "0.0100"
type input "0.1500"
type input "0.3100"
type input "0.0100"
type input "0.0200"
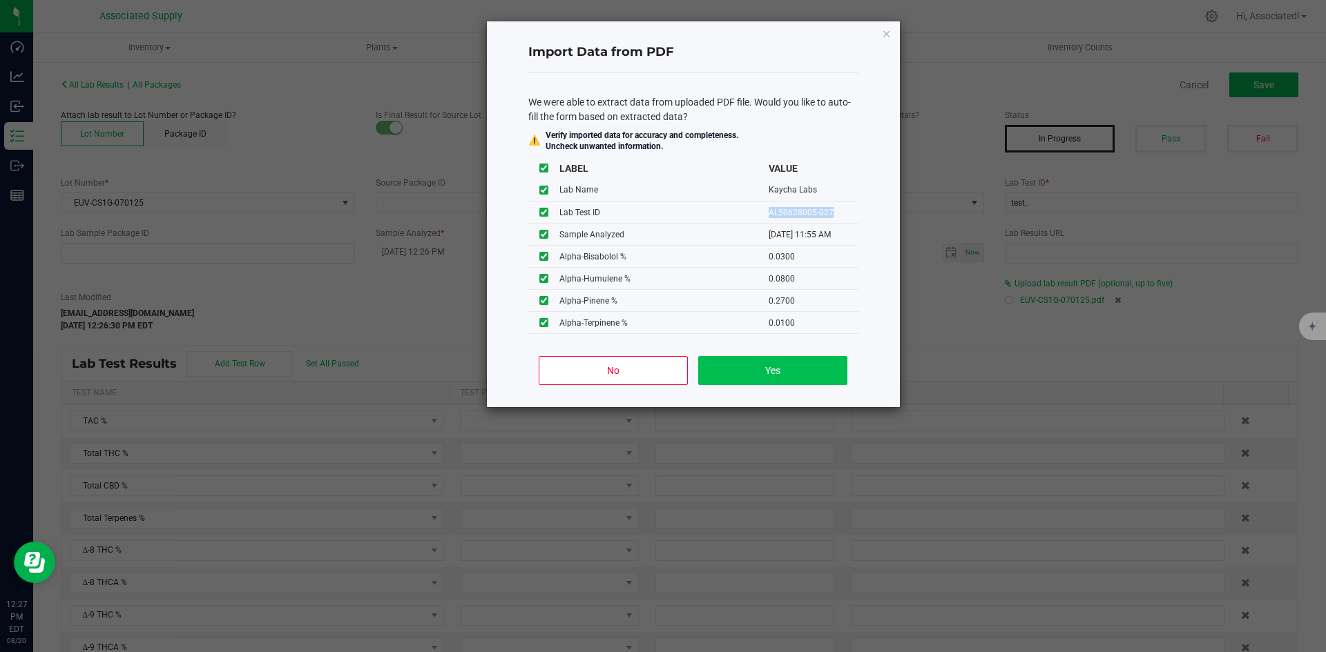
type input "0.0100"
type input "4.9200"
type input "0.2600"
type input "0.0100"
type input "0.1400"
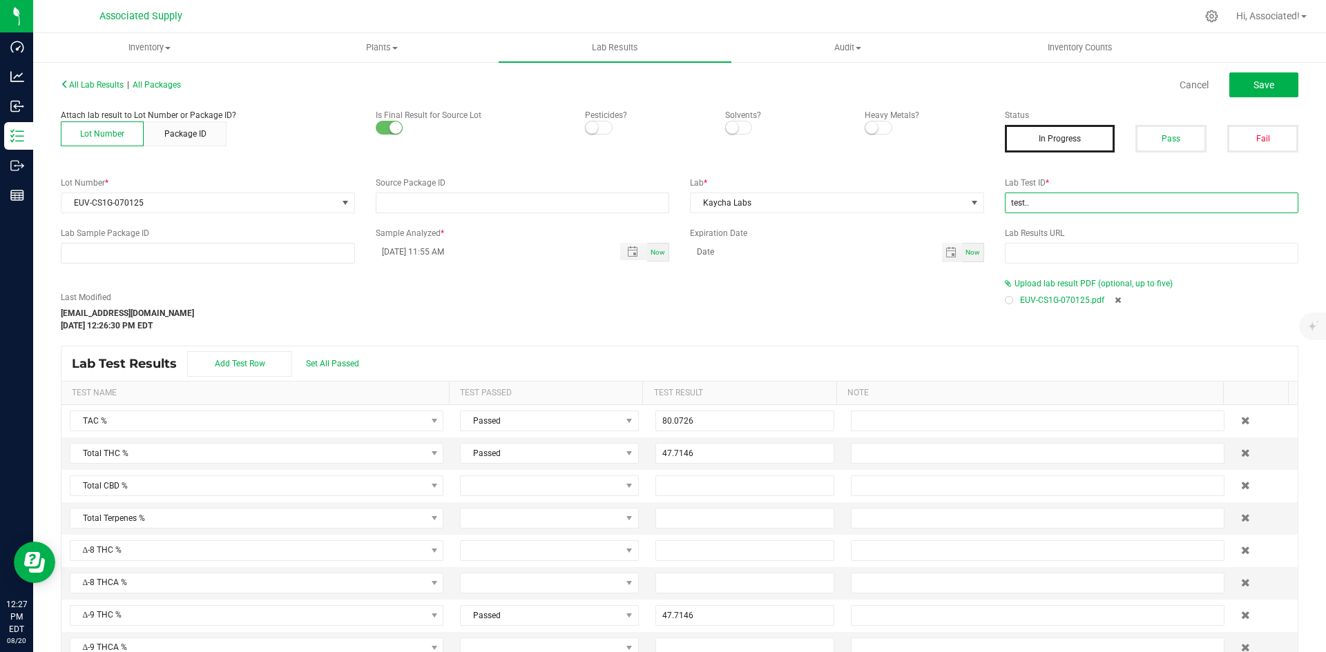
click at [1049, 200] on input "test.." at bounding box center [1152, 203] width 294 height 21
paste input "AL50628005-027"
type input "AL50628005-027"
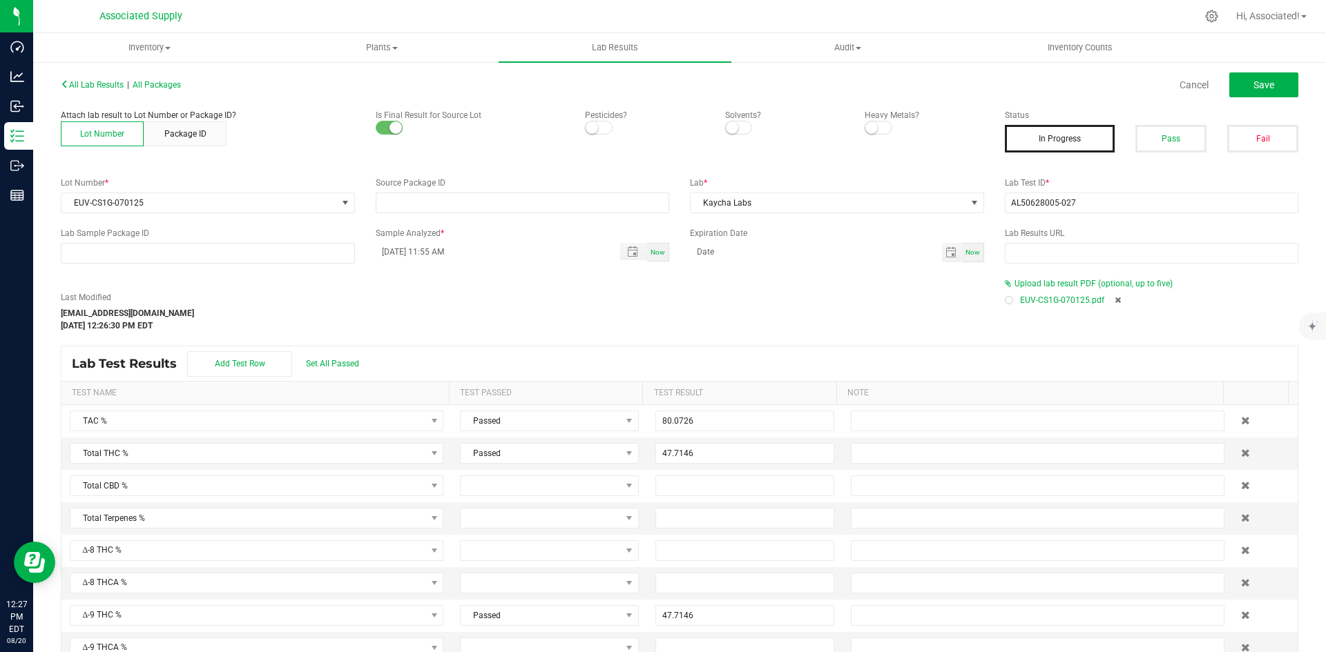
click at [791, 309] on div "Last Modified support@asdistro.com Aug 20, 2025 12:26:30 PM EDT" at bounding box center [522, 311] width 944 height 41
click at [1168, 131] on button "Pass" at bounding box center [1170, 139] width 71 height 28
click at [1254, 78] on button "Save" at bounding box center [1263, 84] width 69 height 25
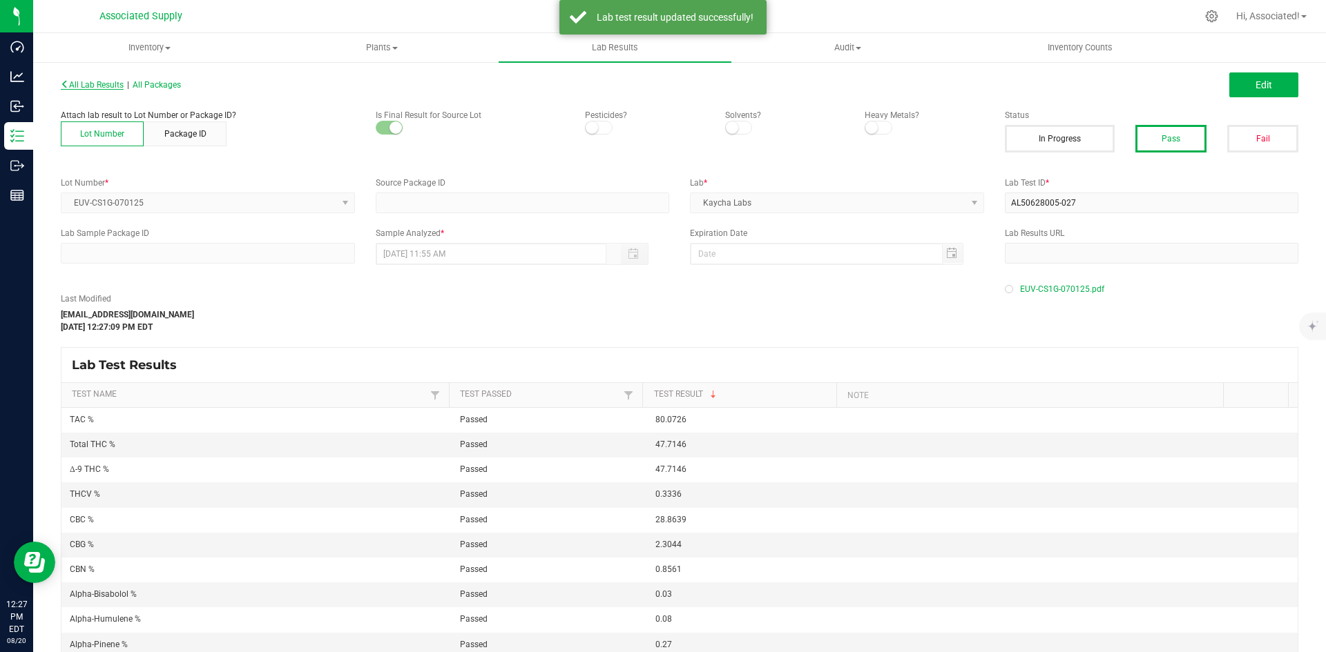
click at [88, 82] on span "All Lab Results" at bounding box center [92, 85] width 63 height 10
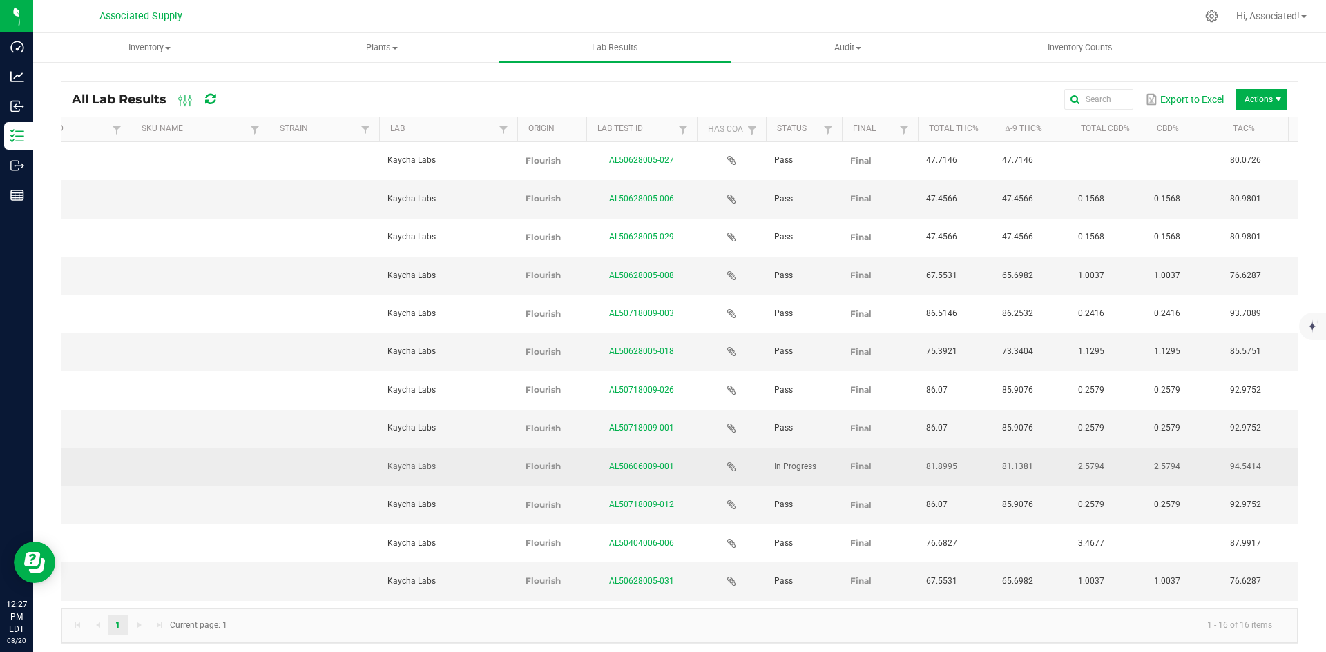
click at [657, 462] on link "AL50606009-001" at bounding box center [641, 467] width 65 height 10
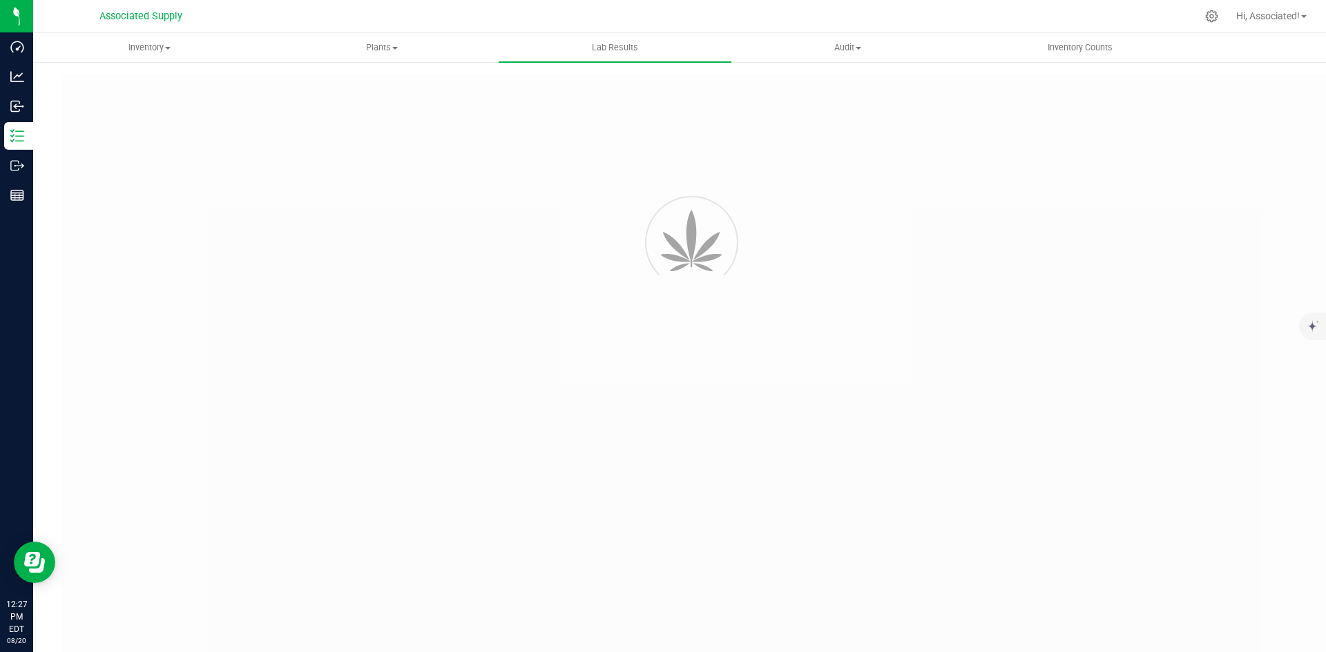
type input "AL50606009-001"
type input "[DATE] 12:35 PM"
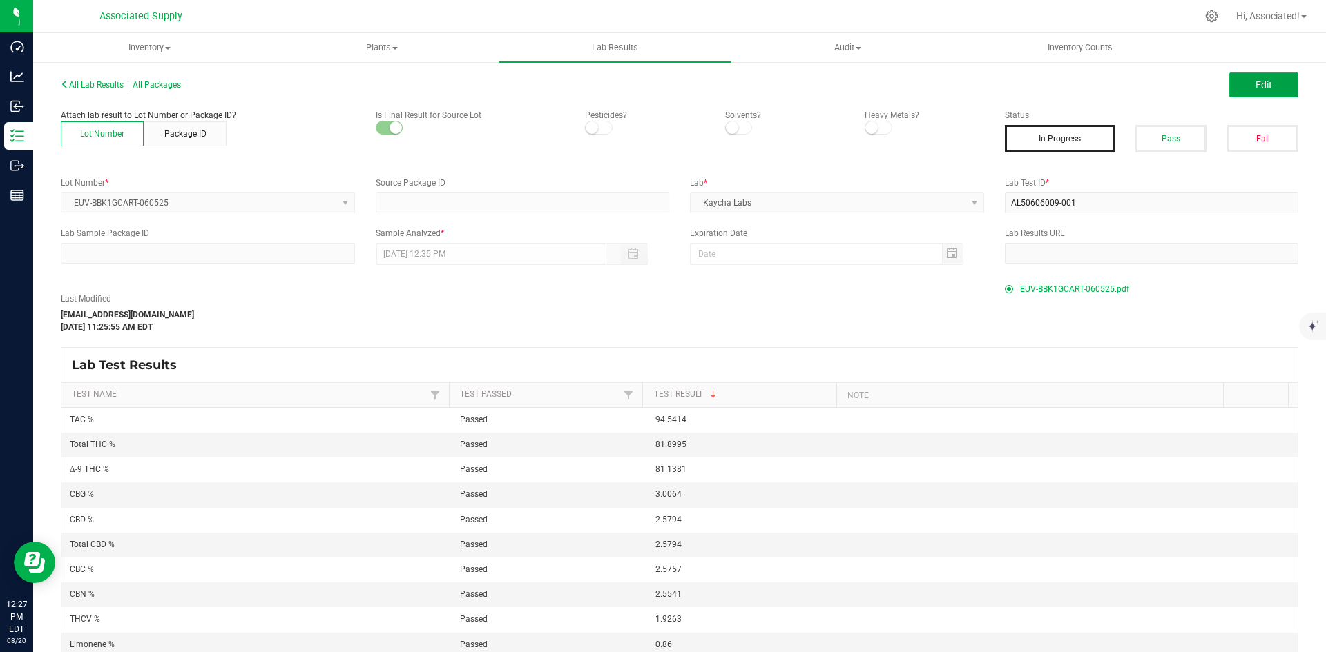
click at [1248, 77] on button "Edit" at bounding box center [1263, 84] width 69 height 25
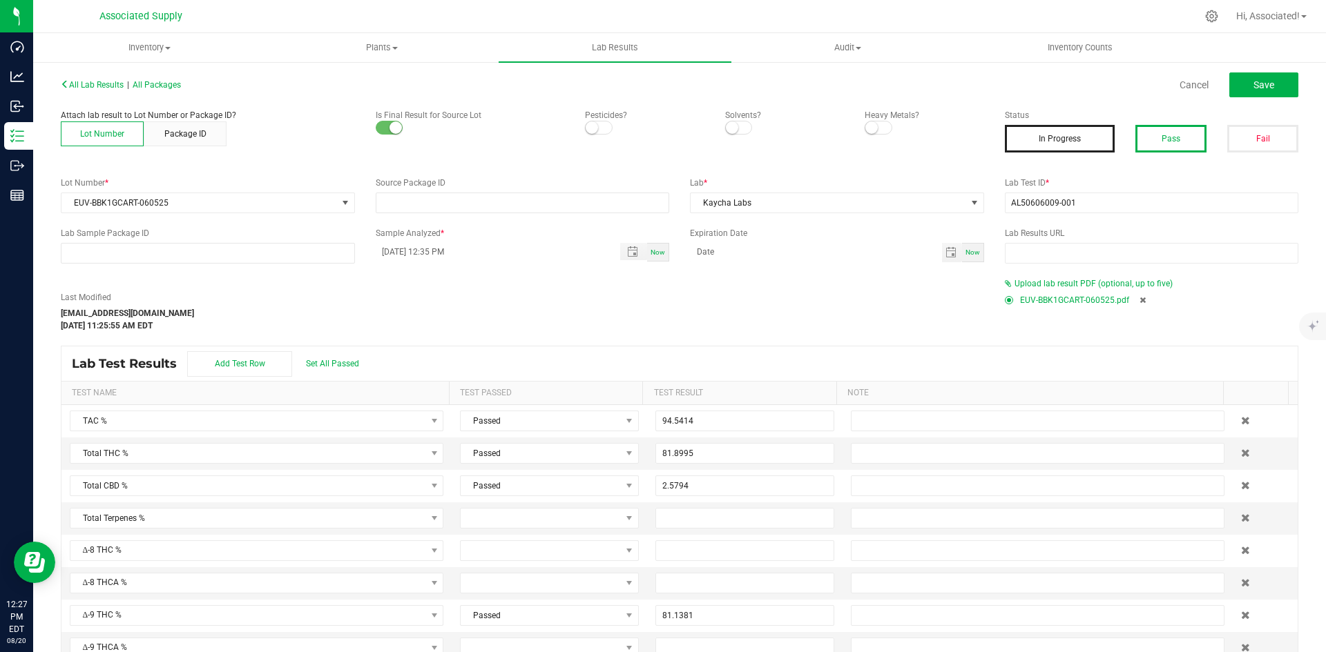
click at [1170, 140] on button "Pass" at bounding box center [1170, 139] width 71 height 28
click at [1257, 83] on span "Save" at bounding box center [1263, 84] width 21 height 11
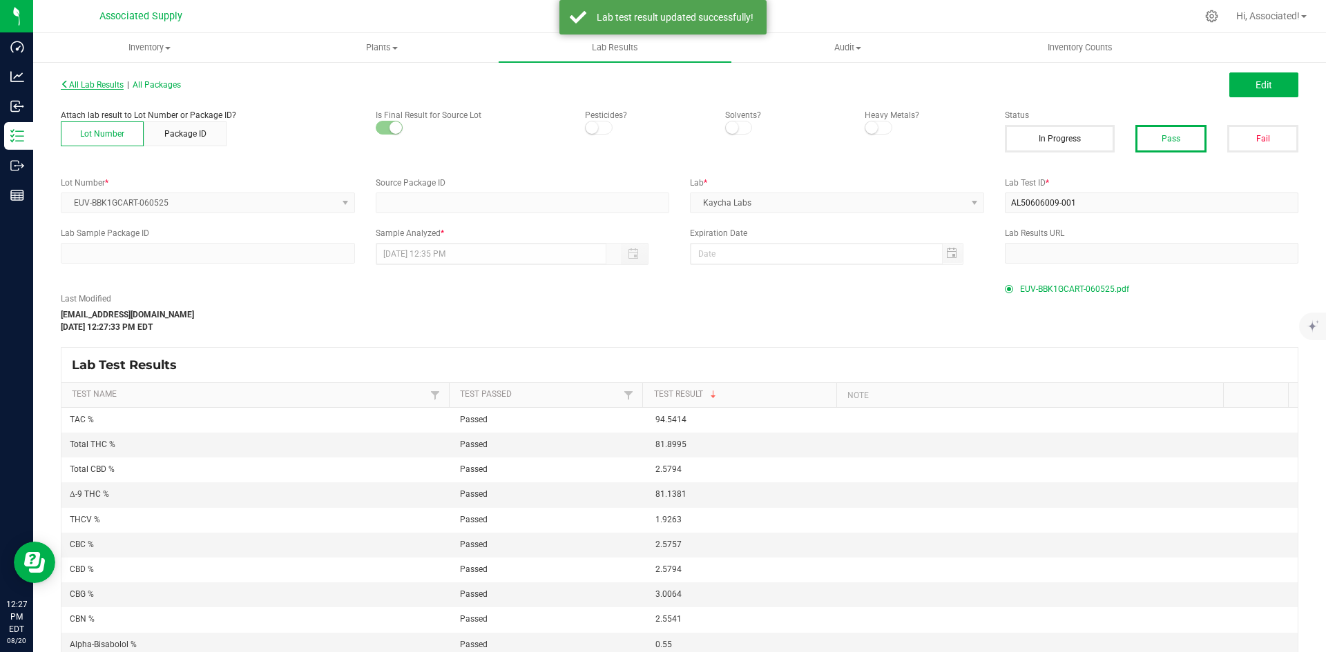
click at [96, 84] on span "All Lab Results" at bounding box center [92, 85] width 63 height 10
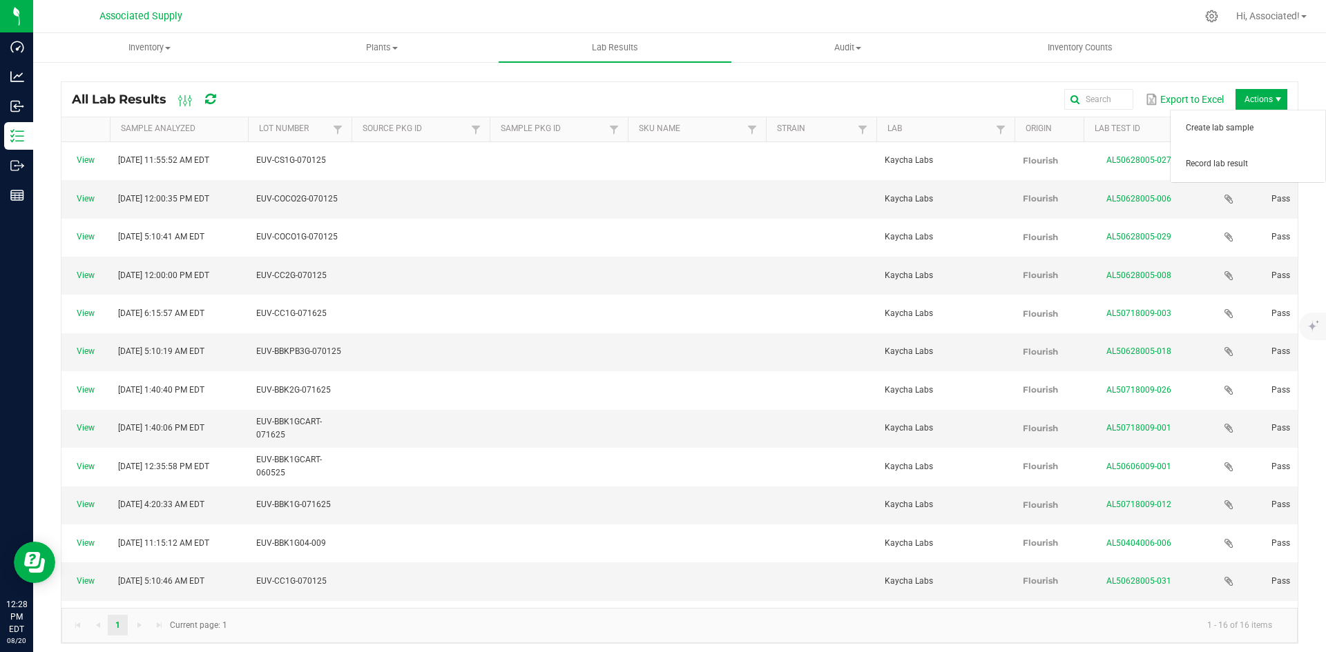
click at [1259, 101] on span "Actions" at bounding box center [1261, 99] width 52 height 21
click at [1203, 166] on span "Record lab result" at bounding box center [1250, 164] width 131 height 12
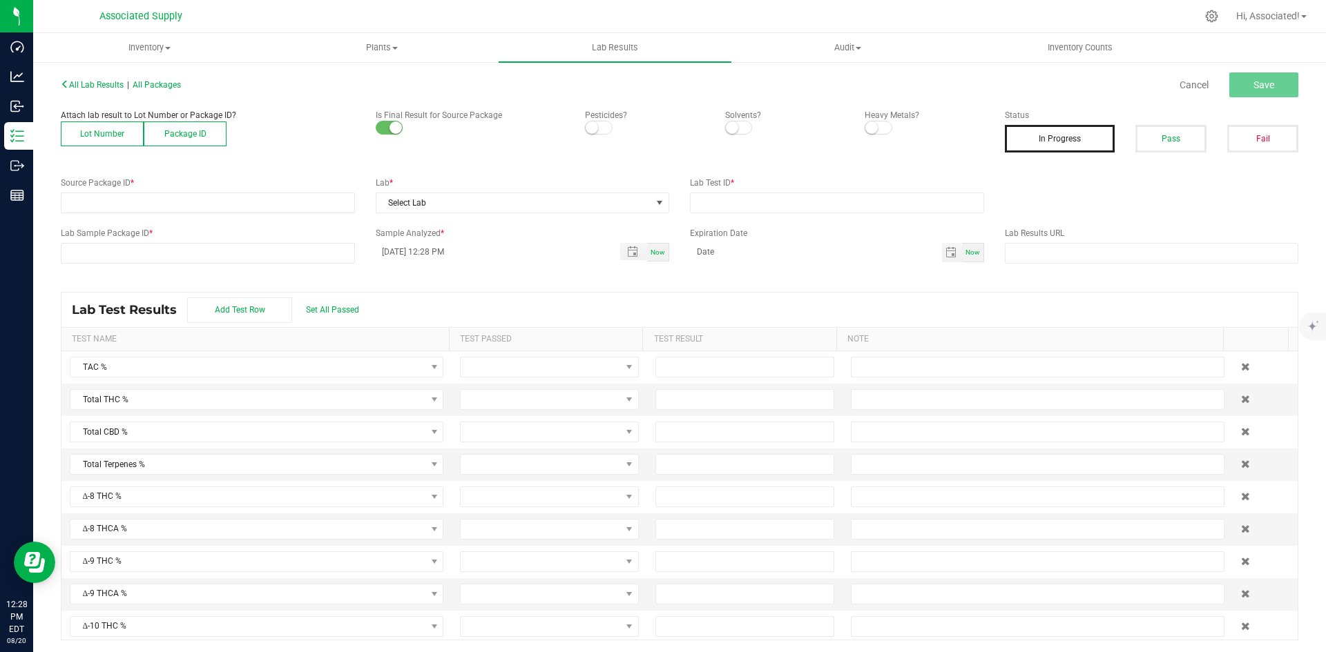
click at [105, 132] on button "Lot Number" at bounding box center [102, 134] width 83 height 25
click at [216, 205] on span at bounding box center [198, 202] width 275 height 19
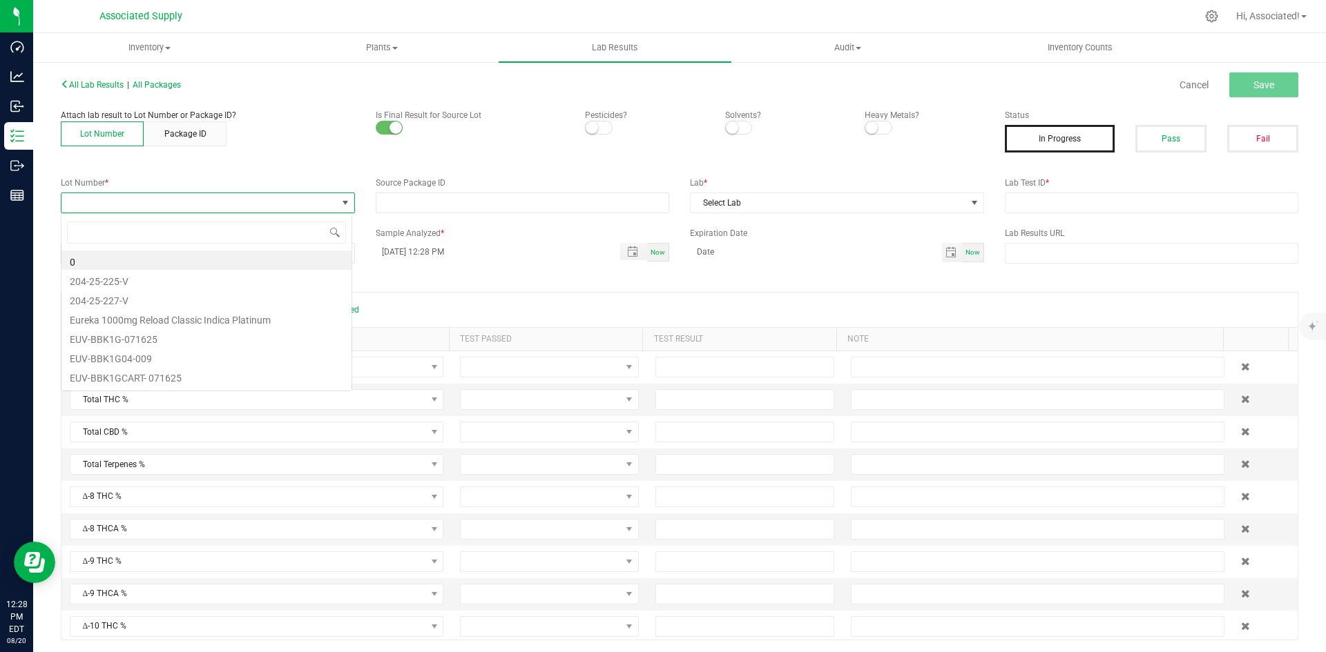
scroll to position [21, 291]
type input "EUV-CS2G-070125"
click at [195, 266] on li "EUV-CS2G-070125" at bounding box center [206, 260] width 290 height 19
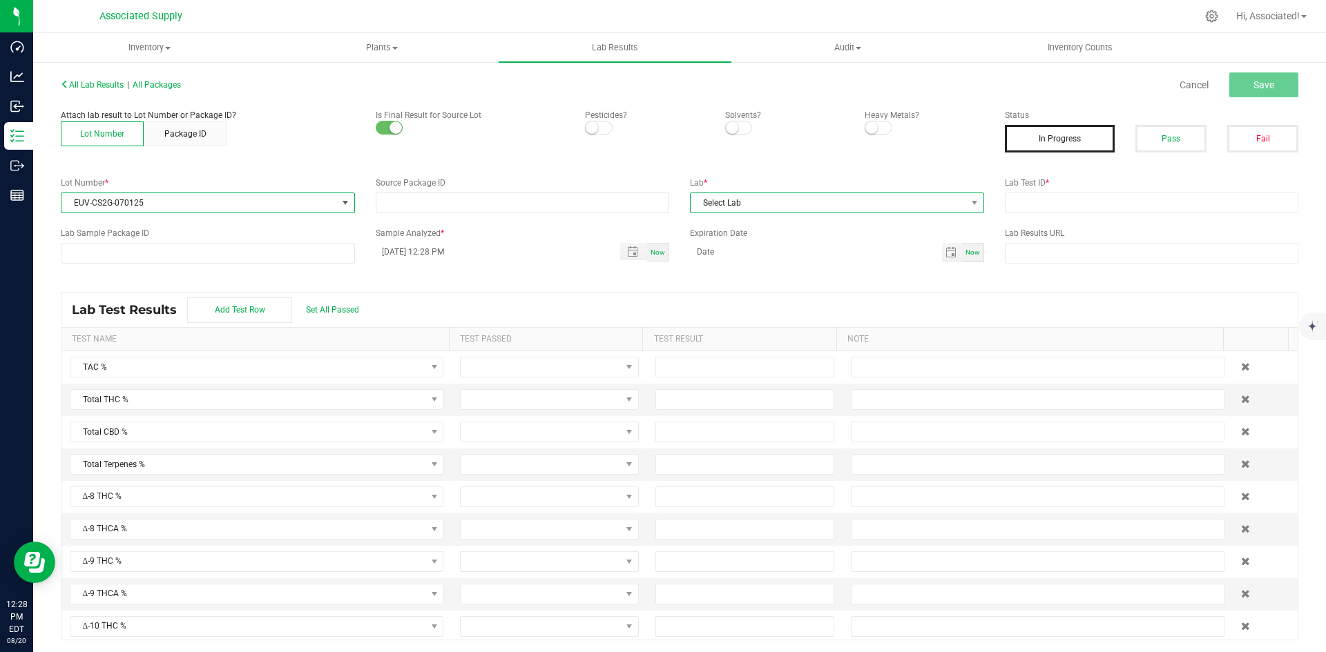
click at [835, 204] on span "Select Lab" at bounding box center [827, 202] width 275 height 19
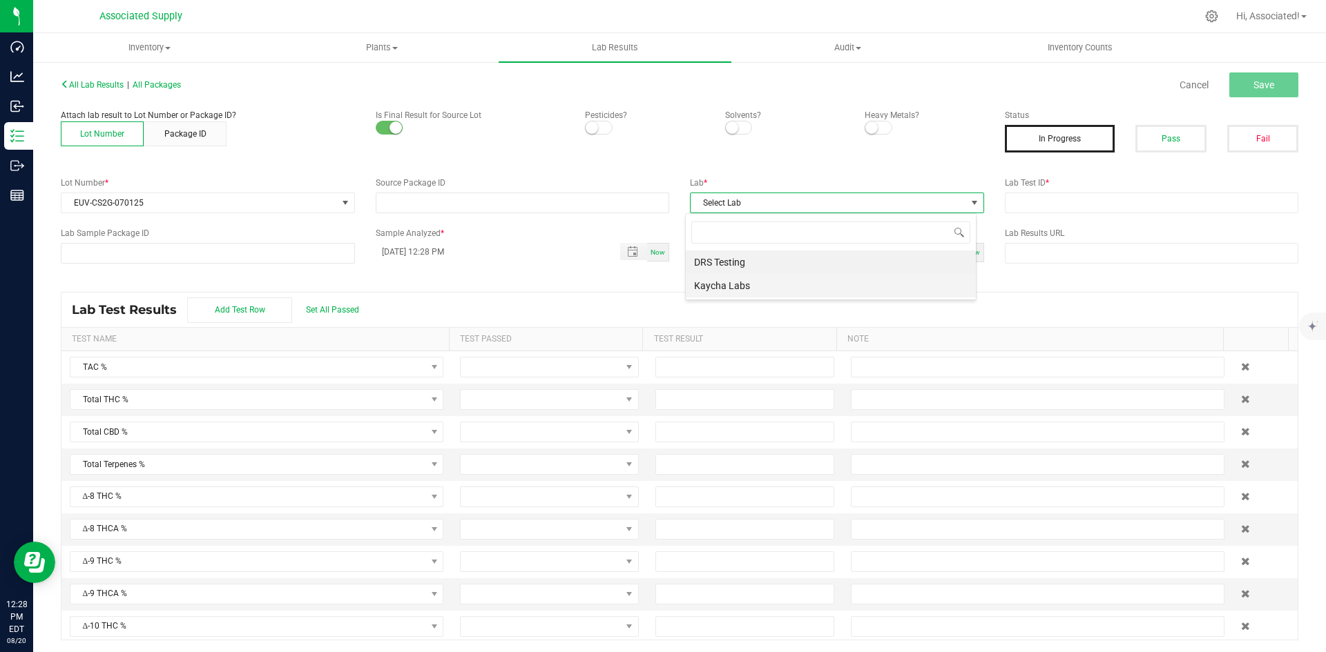
click at [724, 287] on li "Kaycha Labs" at bounding box center [831, 285] width 290 height 23
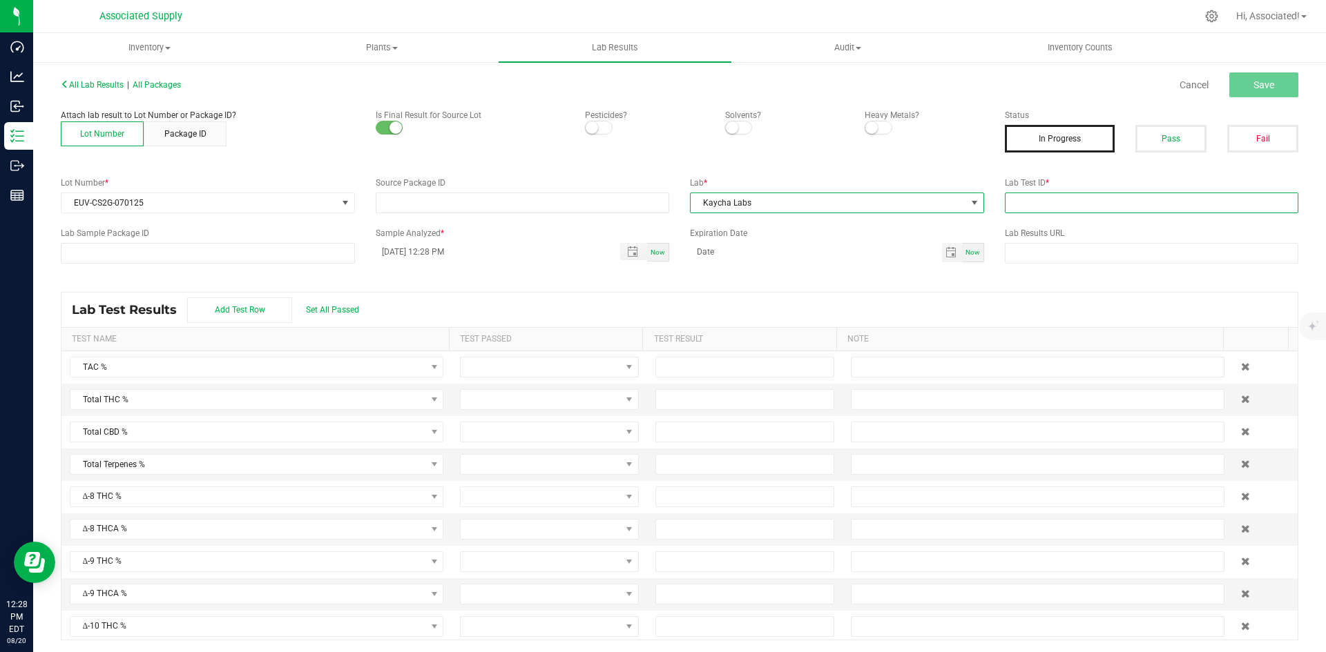
click at [1054, 201] on input "text" at bounding box center [1152, 203] width 294 height 21
type input "test.."
click at [1263, 83] on span "Save" at bounding box center [1263, 84] width 21 height 11
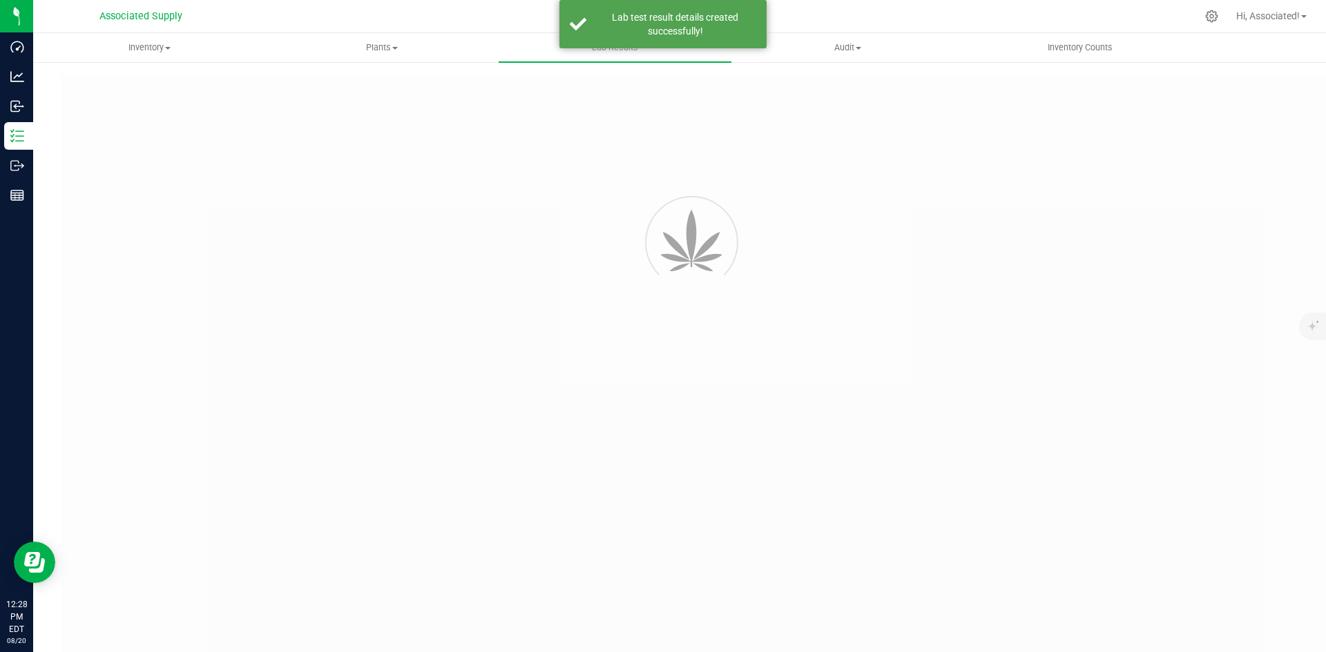
type input "test.."
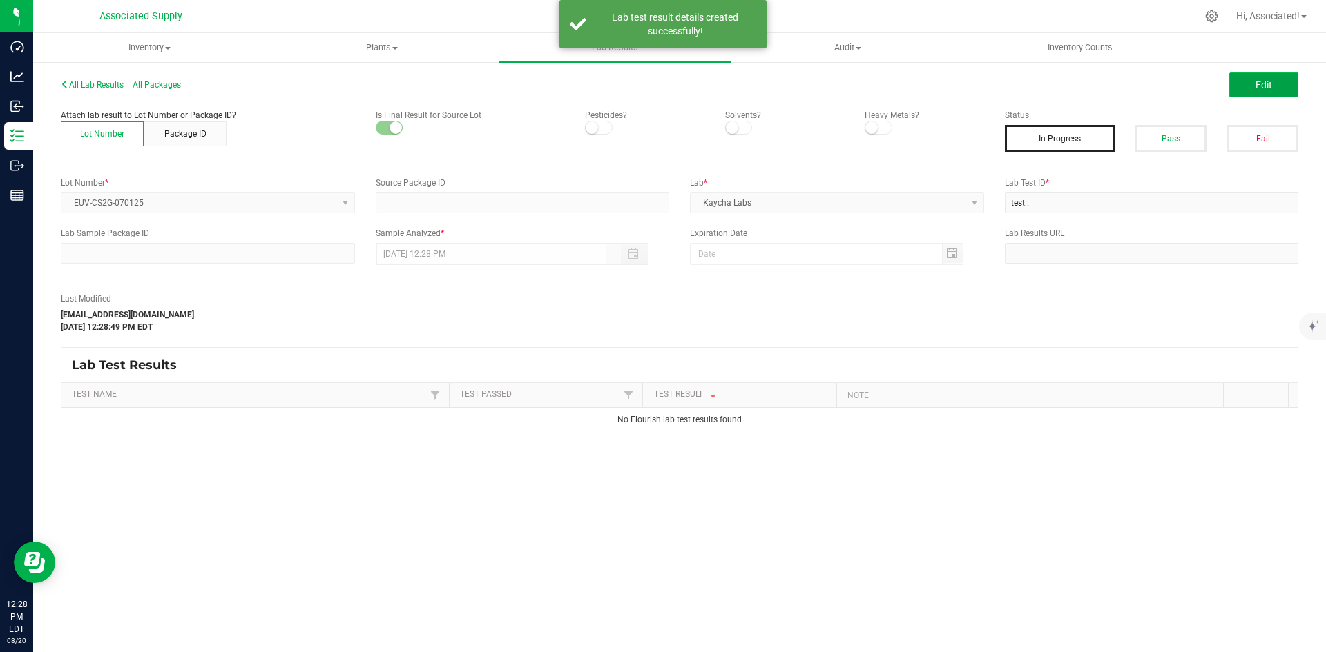
click at [1260, 90] on span "Edit" at bounding box center [1263, 84] width 17 height 11
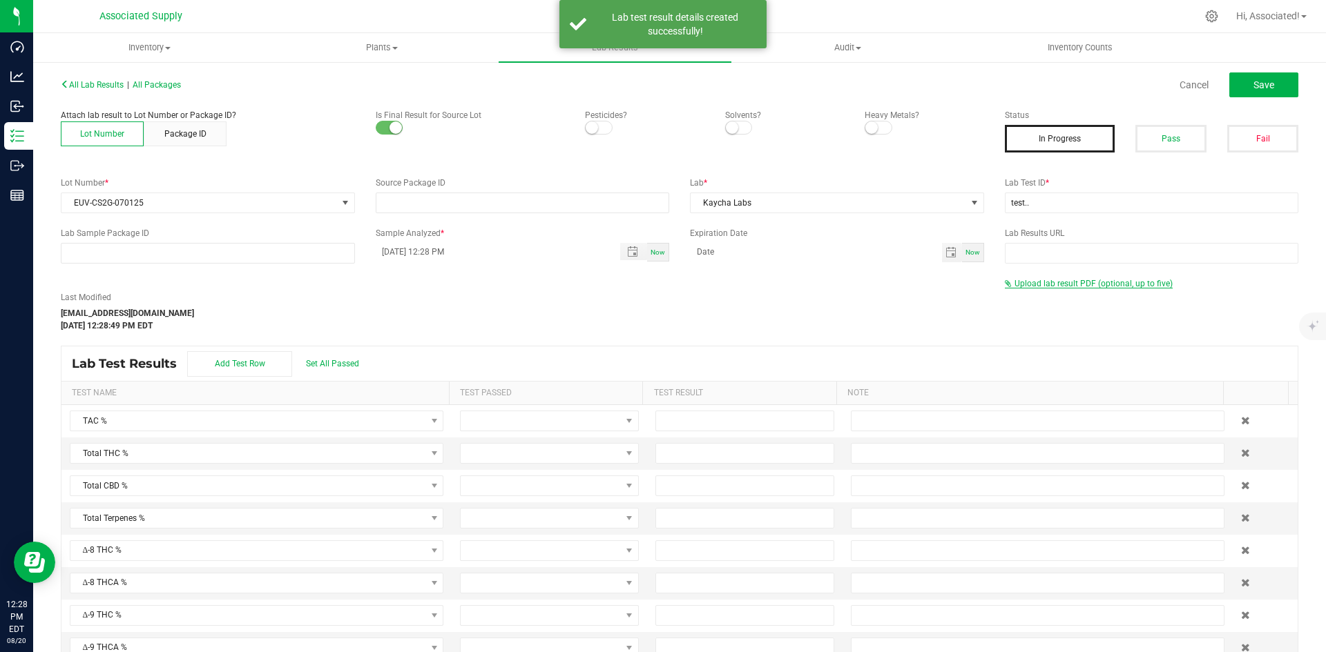
click at [1068, 282] on span "Upload lab result PDF (optional, up to five)" at bounding box center [1093, 284] width 158 height 10
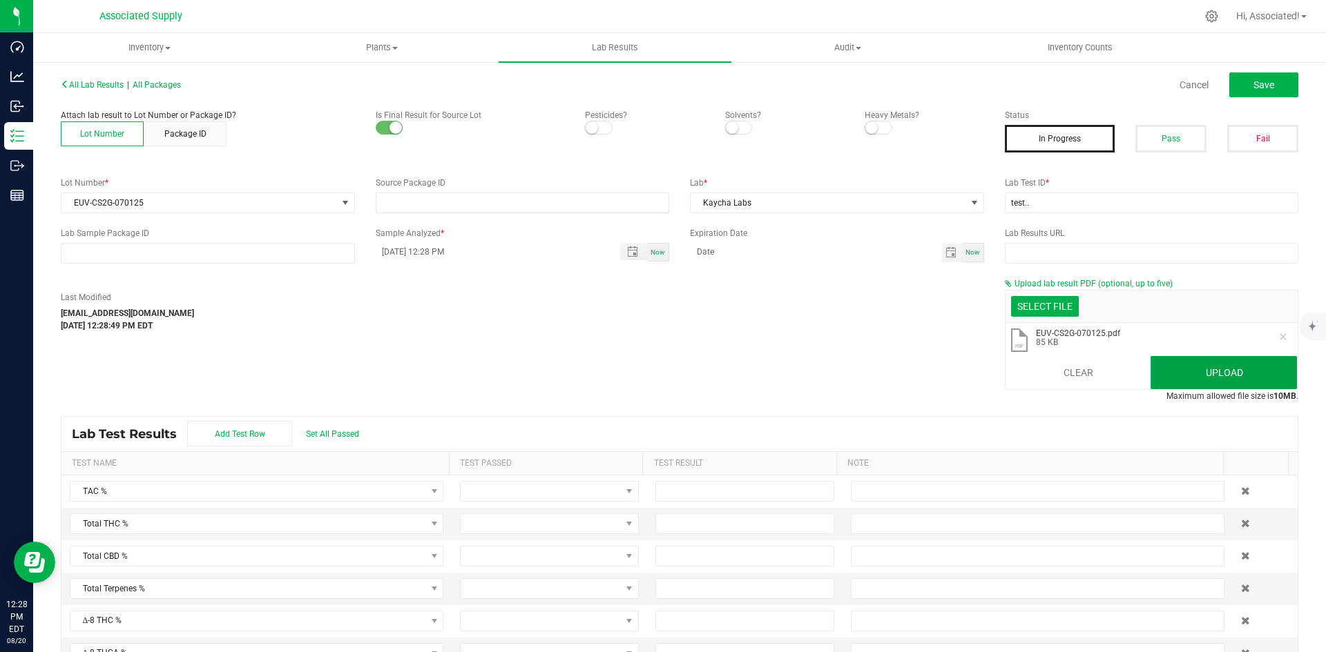
click at [1225, 362] on button "Upload" at bounding box center [1223, 372] width 146 height 33
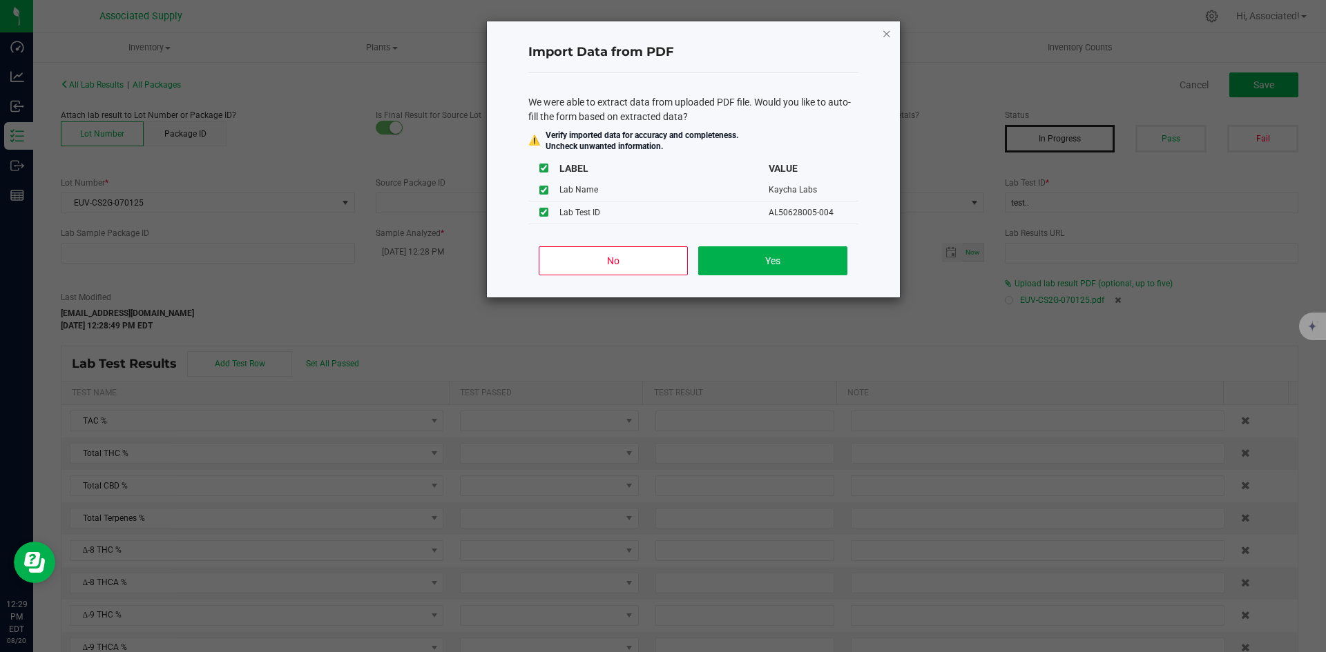
click at [888, 32] on icon "Close" at bounding box center [887, 33] width 10 height 17
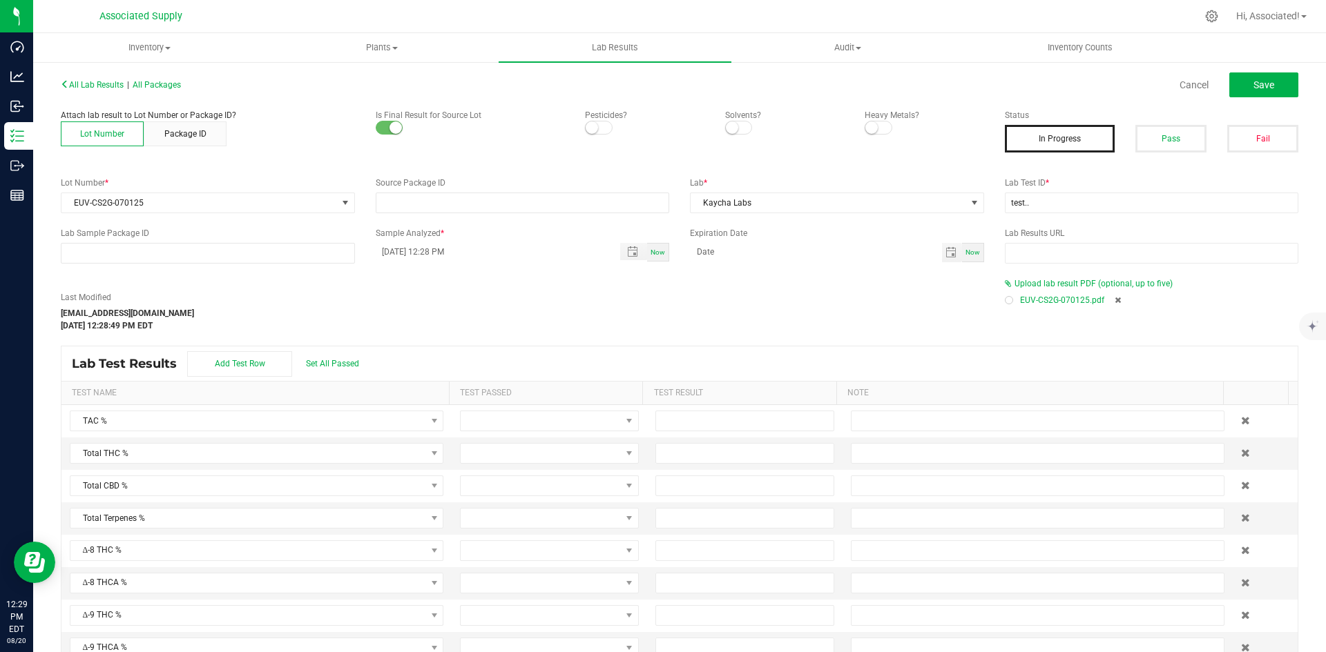
click at [1108, 294] on div "EUV-CS2G-070125.pdf" at bounding box center [1152, 300] width 294 height 21
click at [1114, 298] on icon at bounding box center [1117, 300] width 6 height 8
click at [557, 302] on div "Last Modified support@asdistro.com Aug 20, 2025 12:28:49 PM EDT" at bounding box center [522, 311] width 944 height 41
click at [530, 296] on div "Last Modified support@asdistro.com Aug 20, 2025 12:28:49 PM EDT" at bounding box center [522, 311] width 944 height 41
click at [1041, 204] on input "test.." at bounding box center [1152, 203] width 294 height 21
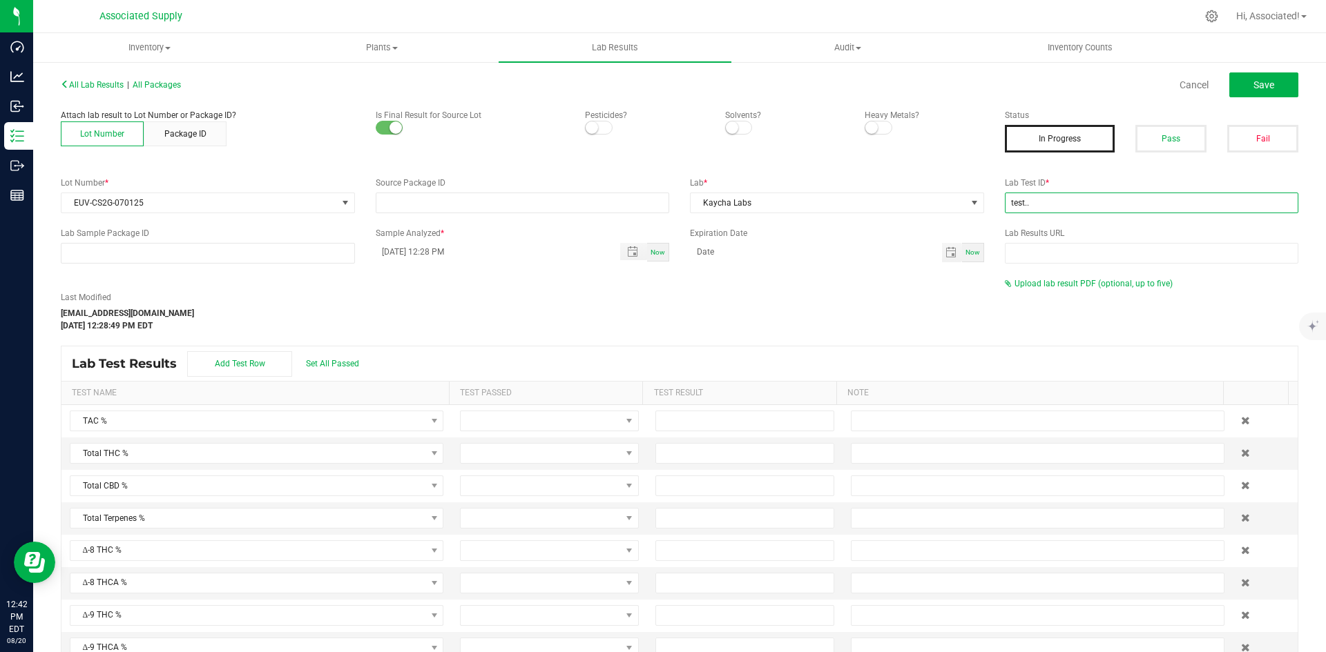
click at [1041, 204] on input "test.." at bounding box center [1152, 203] width 294 height 21
click at [1067, 197] on input "test.." at bounding box center [1152, 203] width 294 height 21
click at [827, 320] on div "Last Modified support@asdistro.com Aug 20, 2025 12:28:49 PM EDT" at bounding box center [522, 311] width 944 height 41
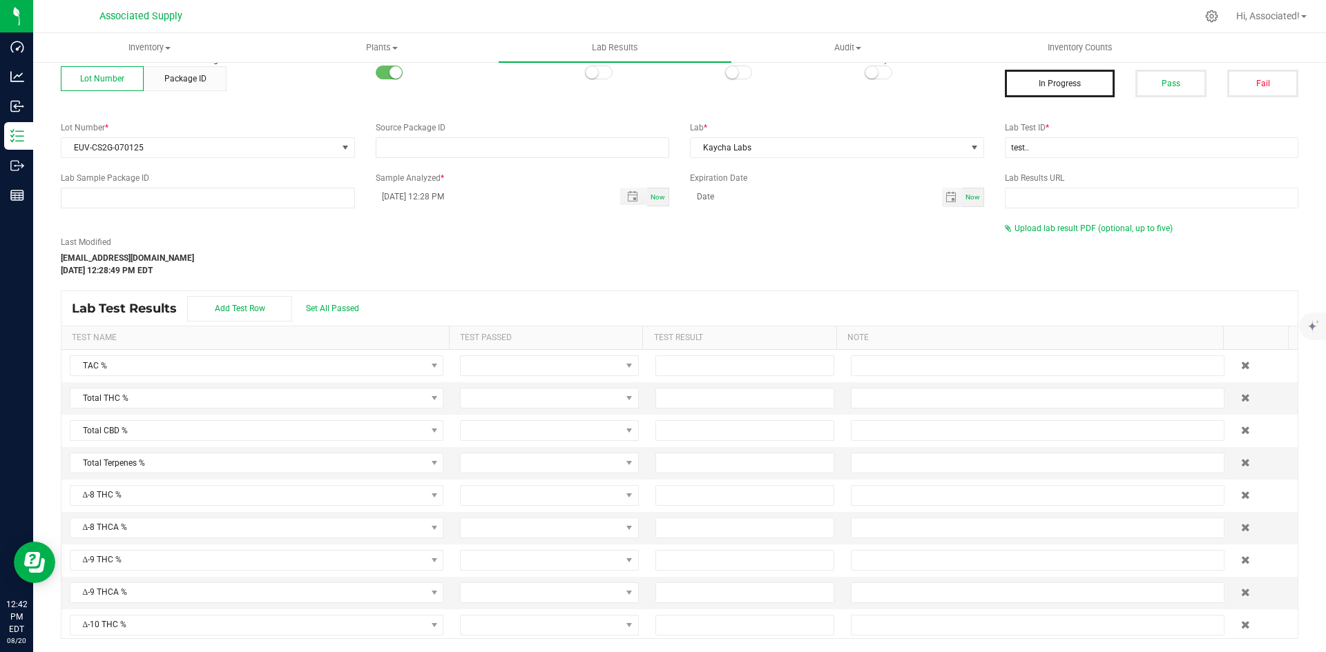
scroll to position [56, 0]
click at [621, 367] on span at bounding box center [629, 365] width 17 height 19
click at [614, 263] on div "Last Modified support@asdistro.com Aug 20, 2025 12:28:49 PM EDT" at bounding box center [522, 255] width 944 height 41
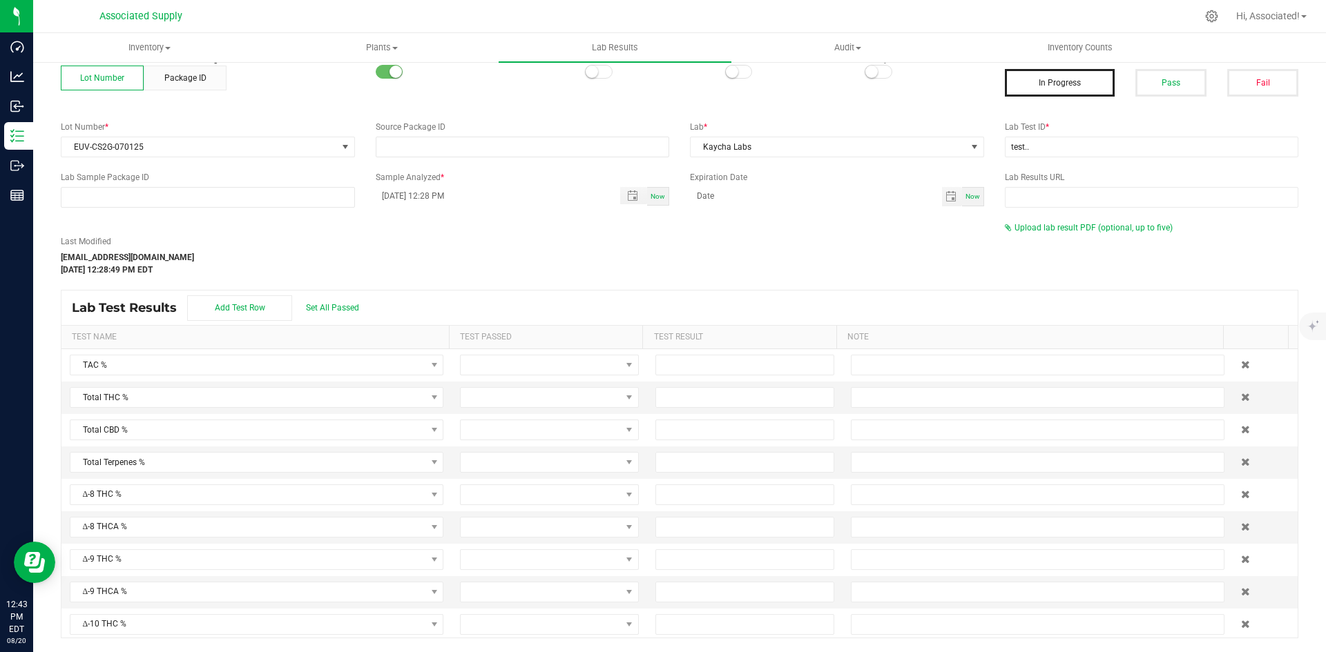
drag, startPoint x: 861, startPoint y: 246, endPoint x: 852, endPoint y: 246, distance: 9.0
click at [861, 245] on div "Last Modified support@asdistro.com Aug 20, 2025 12:28:49 PM EDT" at bounding box center [522, 255] width 944 height 41
drag, startPoint x: 159, startPoint y: 146, endPoint x: 72, endPoint y: 146, distance: 87.0
click at [72, 146] on span "EUV-CS2G-070125" at bounding box center [198, 146] width 275 height 19
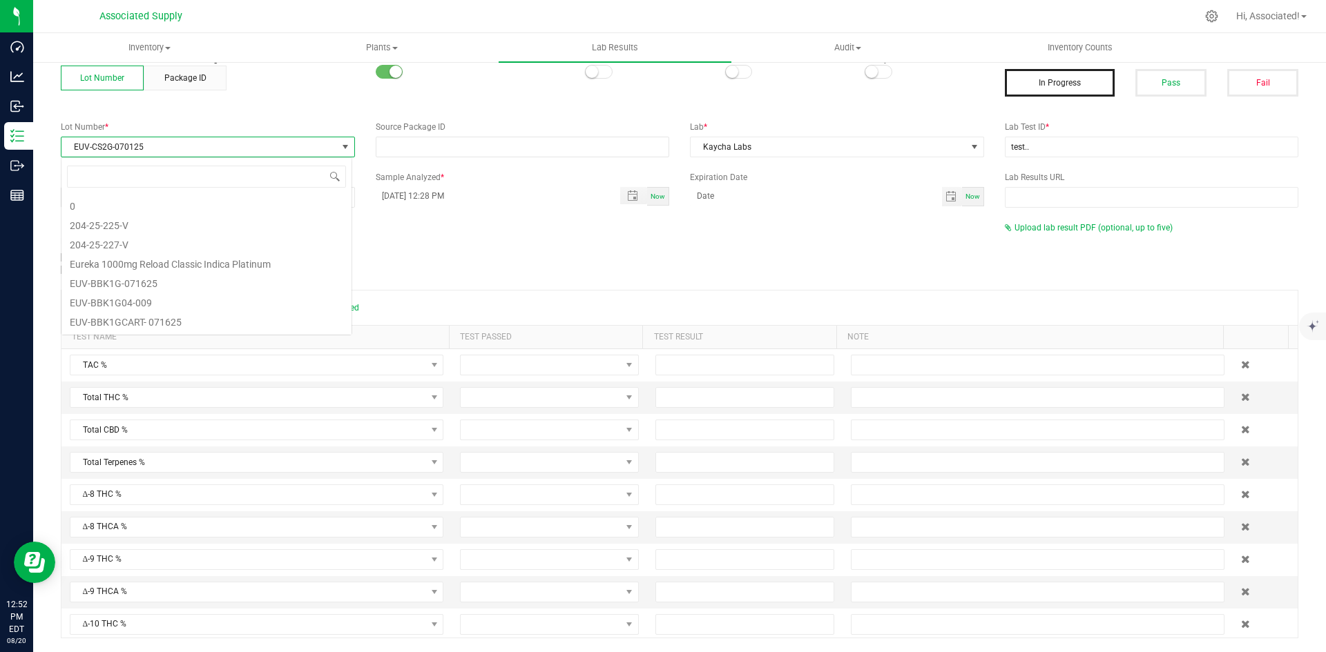
scroll to position [461, 0]
drag, startPoint x: 159, startPoint y: 142, endPoint x: 70, endPoint y: 148, distance: 89.2
click at [70, 148] on span "EUV-CS2G-070125" at bounding box center [198, 146] width 275 height 19
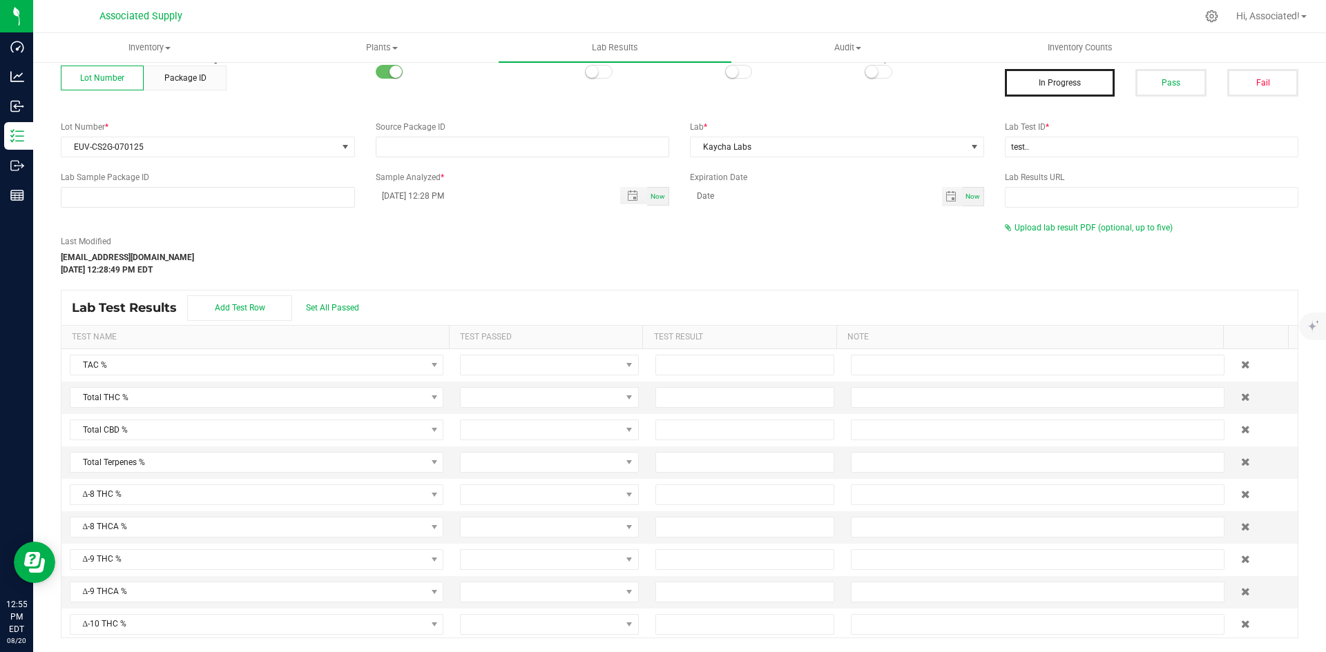
click at [419, 245] on div "Last Modified support@asdistro.com Aug 20, 2025 12:28:49 PM EDT" at bounding box center [522, 255] width 944 height 41
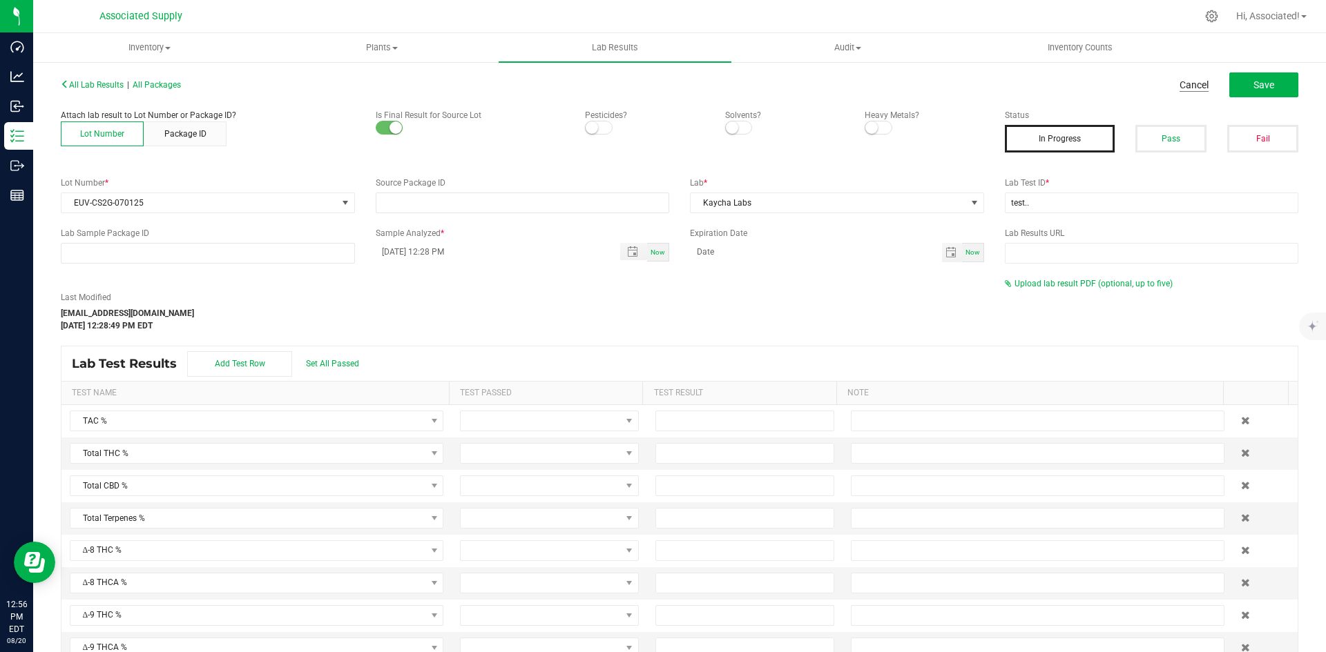
click at [1183, 84] on link "Cancel" at bounding box center [1193, 85] width 29 height 14
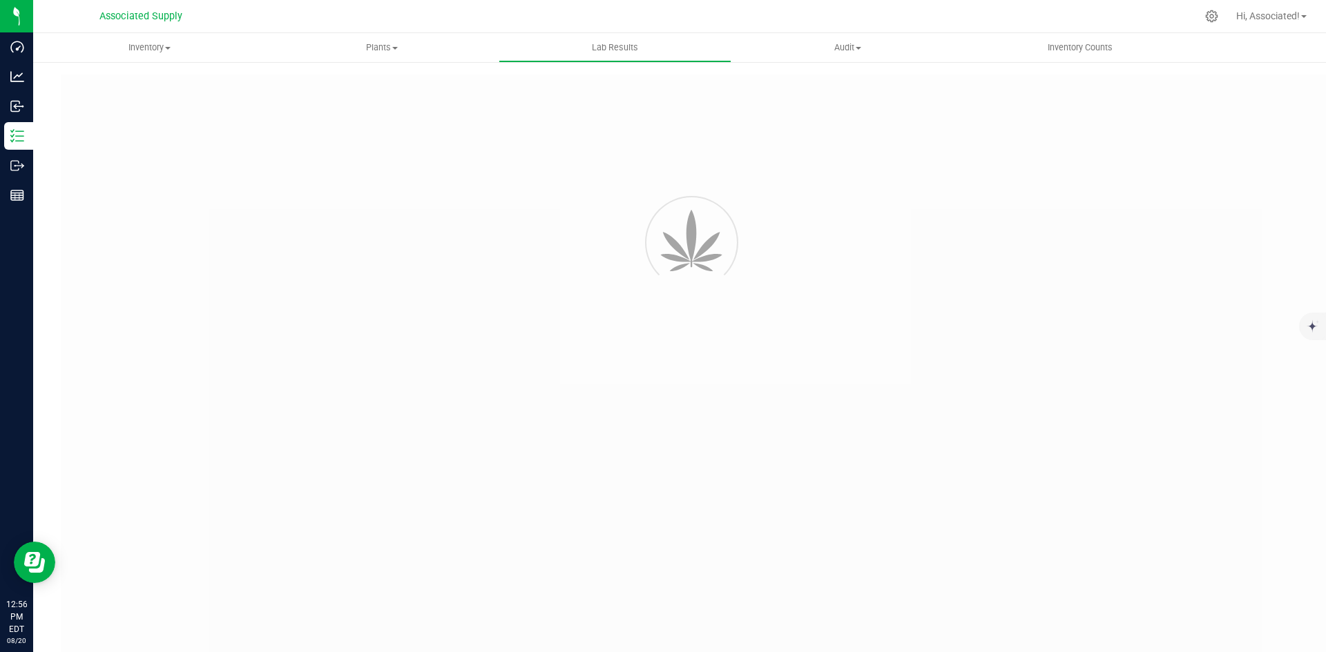
type input "test.."
type input "08/20/2025 12:28 PM"
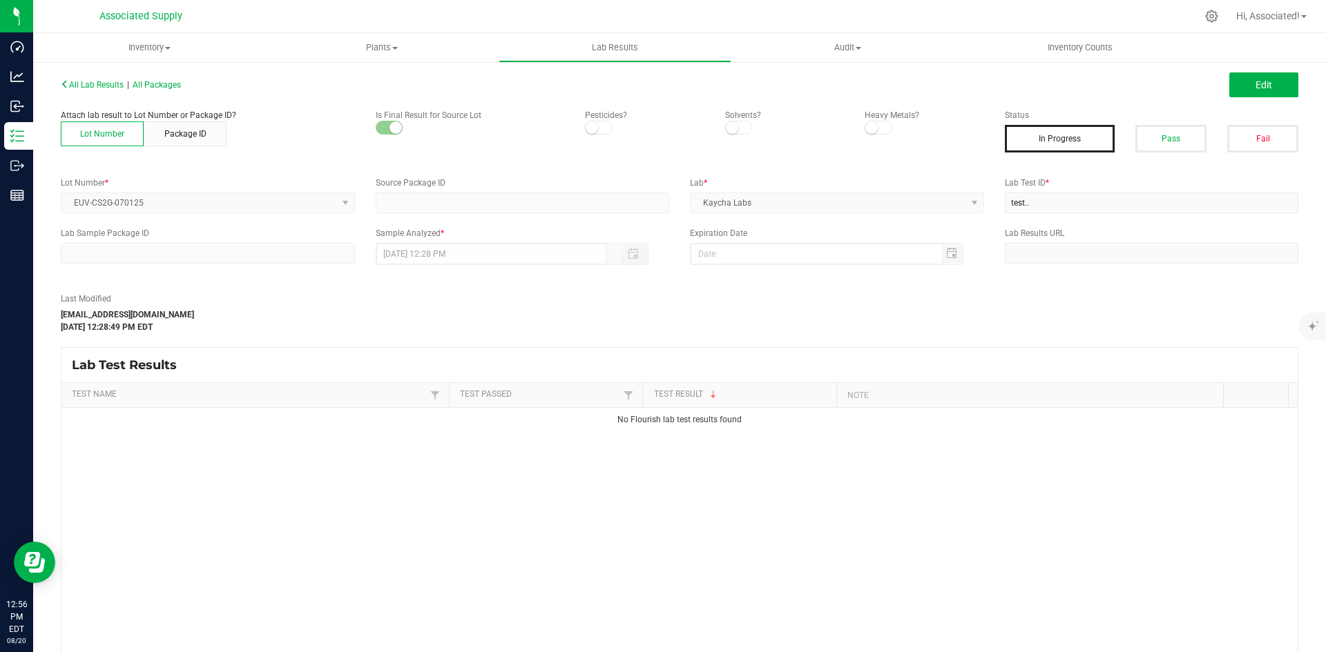
click at [961, 323] on div "Last Modified support@asdistro.com Aug 20, 2025 12:28:49 PM EDT" at bounding box center [522, 313] width 944 height 41
click at [509, 318] on div "Last Modified support@asdistro.com Aug 20, 2025 12:28:49 PM EDT" at bounding box center [522, 313] width 944 height 41
click at [735, 179] on label "Lab *" at bounding box center [837, 183] width 294 height 12
click at [86, 85] on span "All Lab Results" at bounding box center [92, 85] width 63 height 10
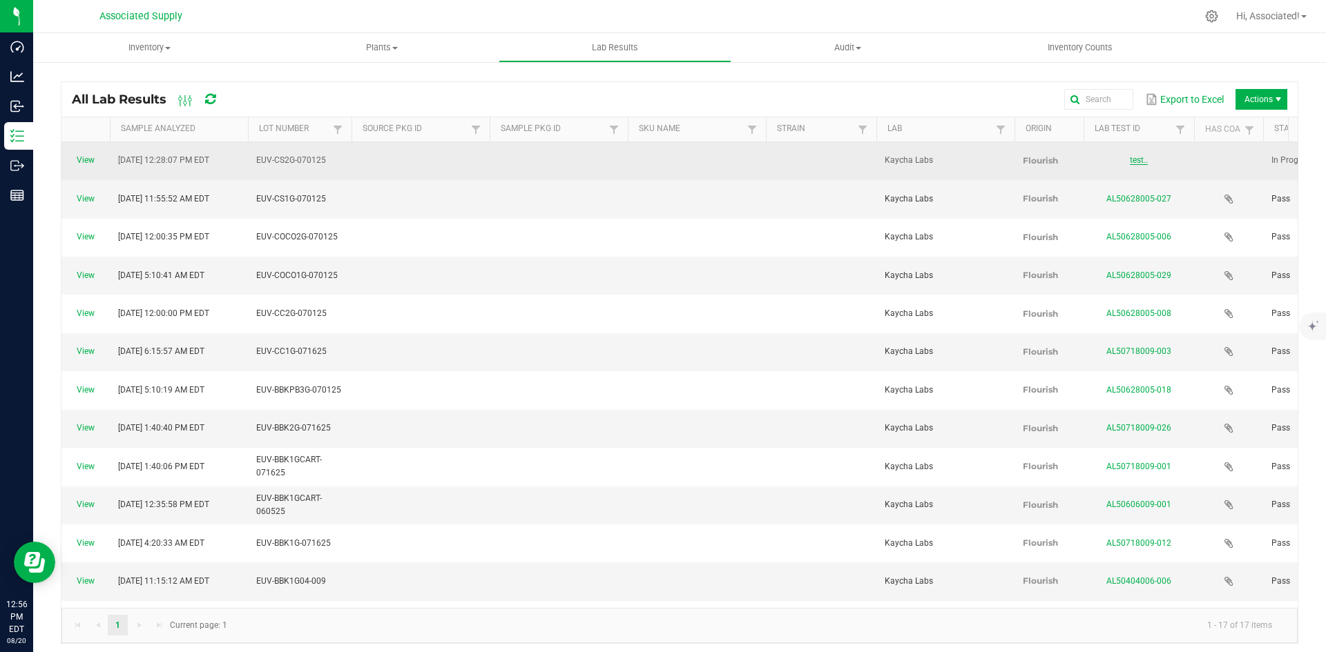
click at [1137, 155] on link "test.." at bounding box center [1139, 160] width 18 height 10
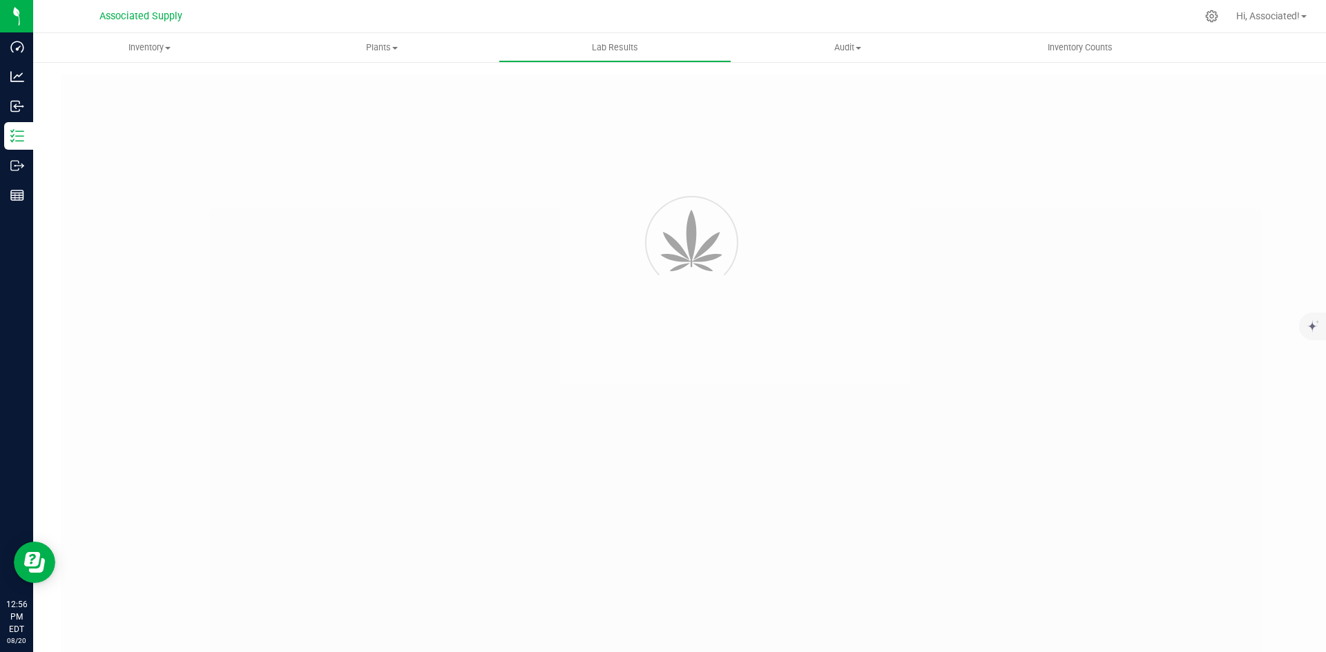
type input "test.."
type input "08/20/2025 12:28 PM"
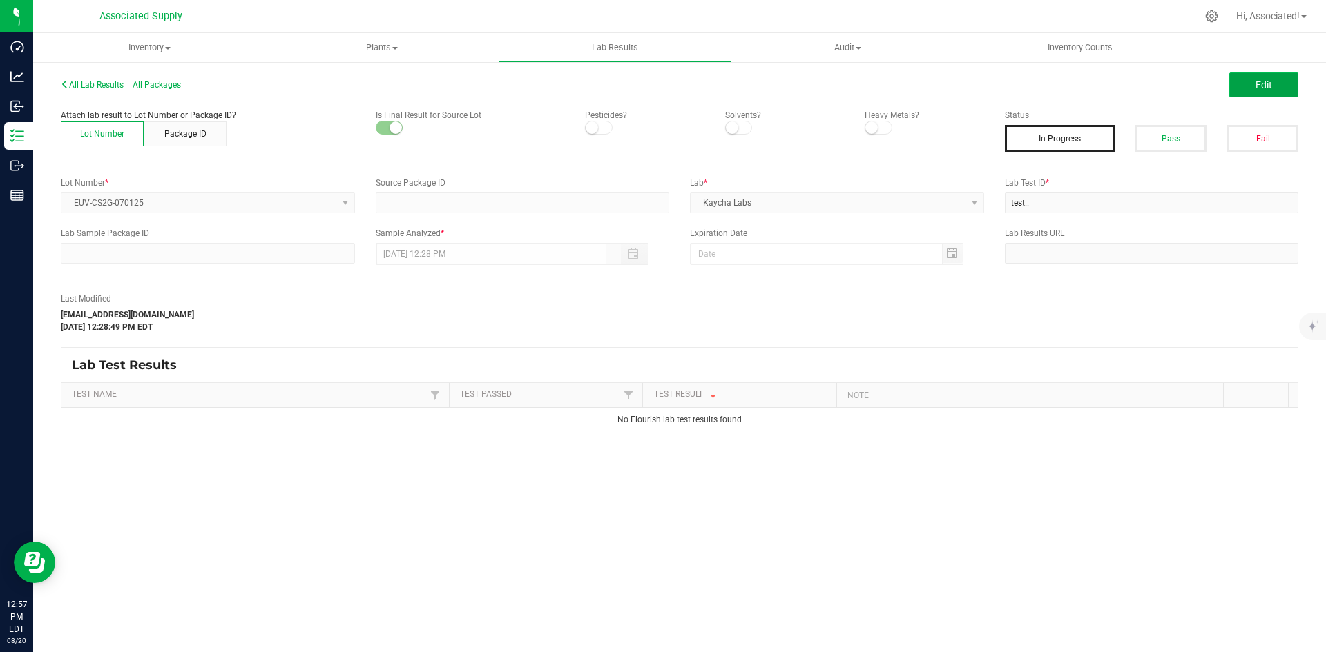
click at [1255, 84] on span "Edit" at bounding box center [1263, 84] width 17 height 11
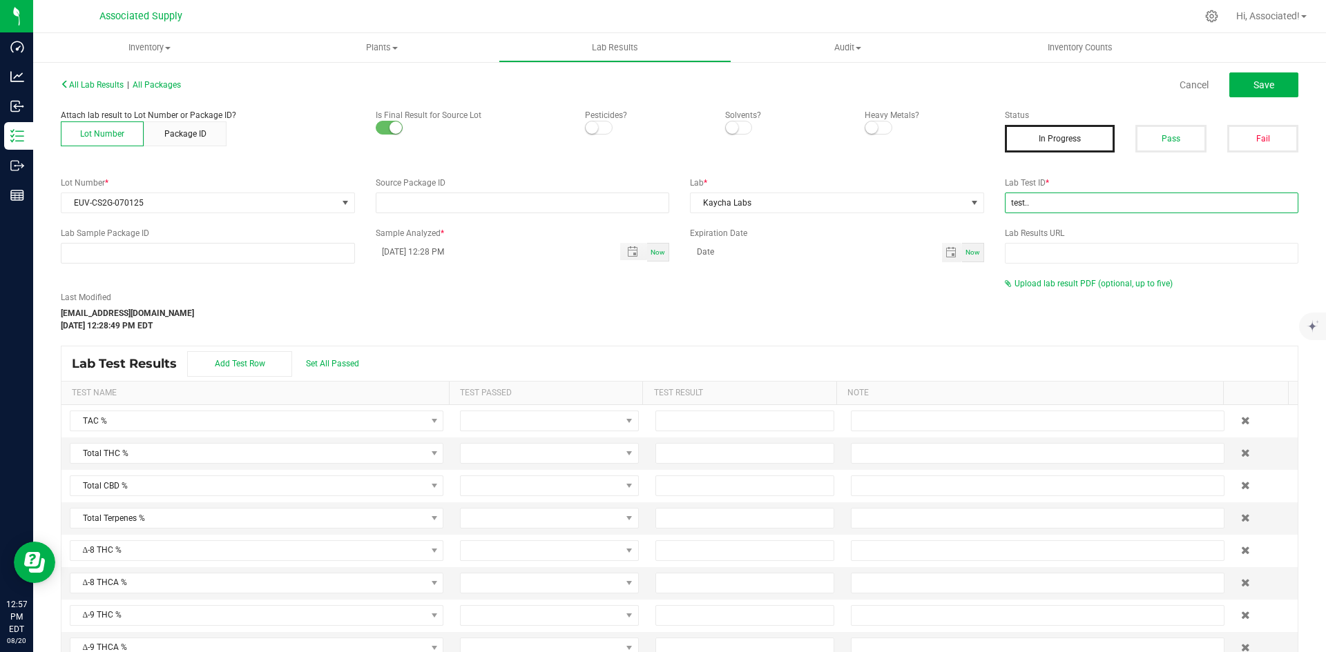
click at [1042, 204] on input "test.." at bounding box center [1152, 203] width 294 height 21
paste input "AL50628005-004"
type input "AL50628005-004"
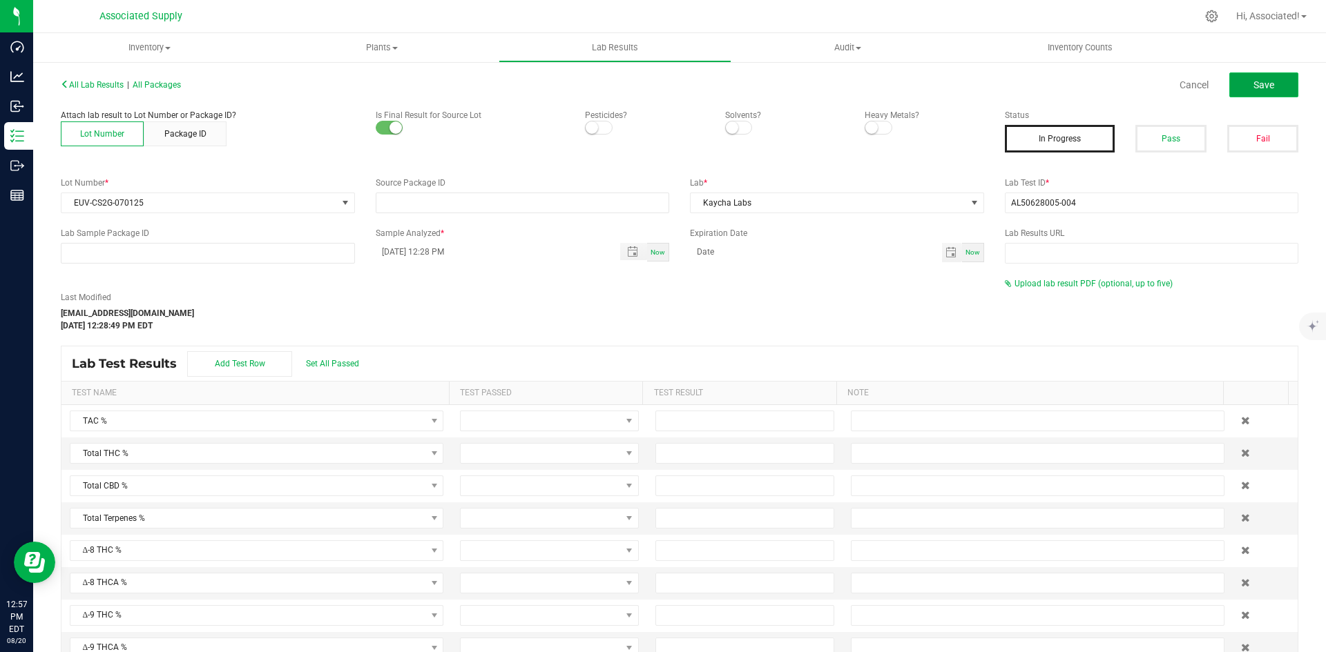
click at [1255, 86] on span "Save" at bounding box center [1263, 84] width 21 height 11
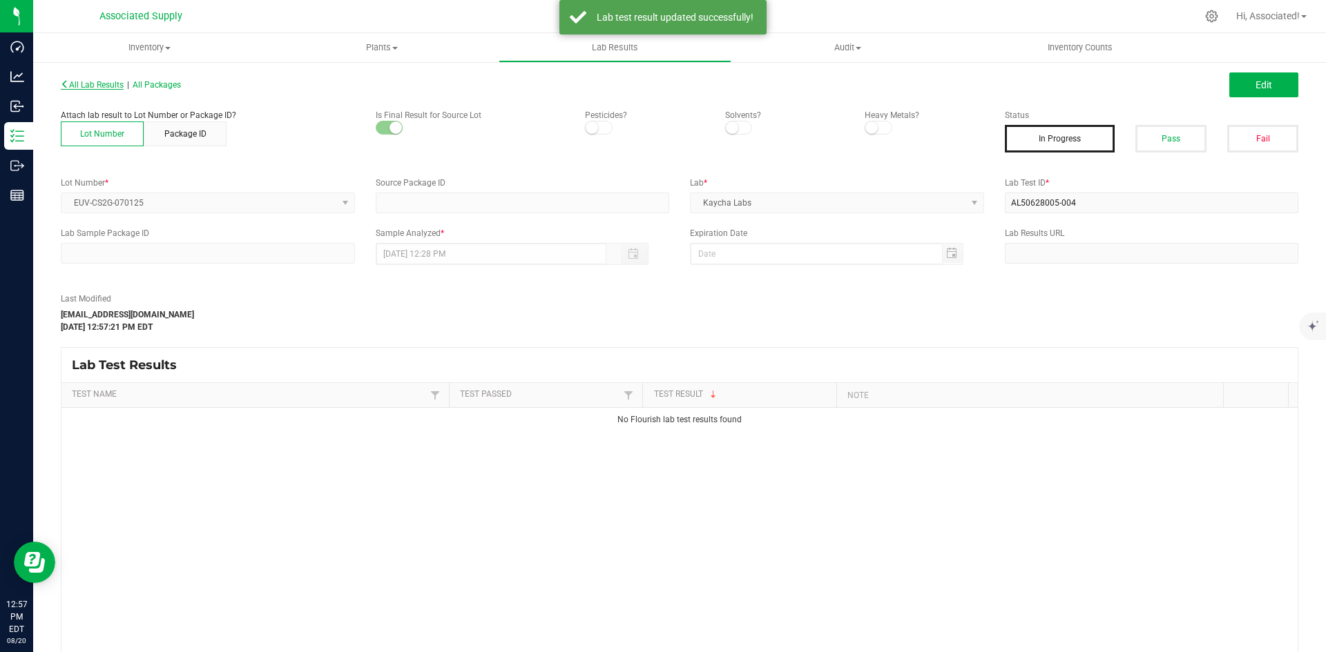
click at [95, 87] on span "All Lab Results" at bounding box center [92, 85] width 63 height 10
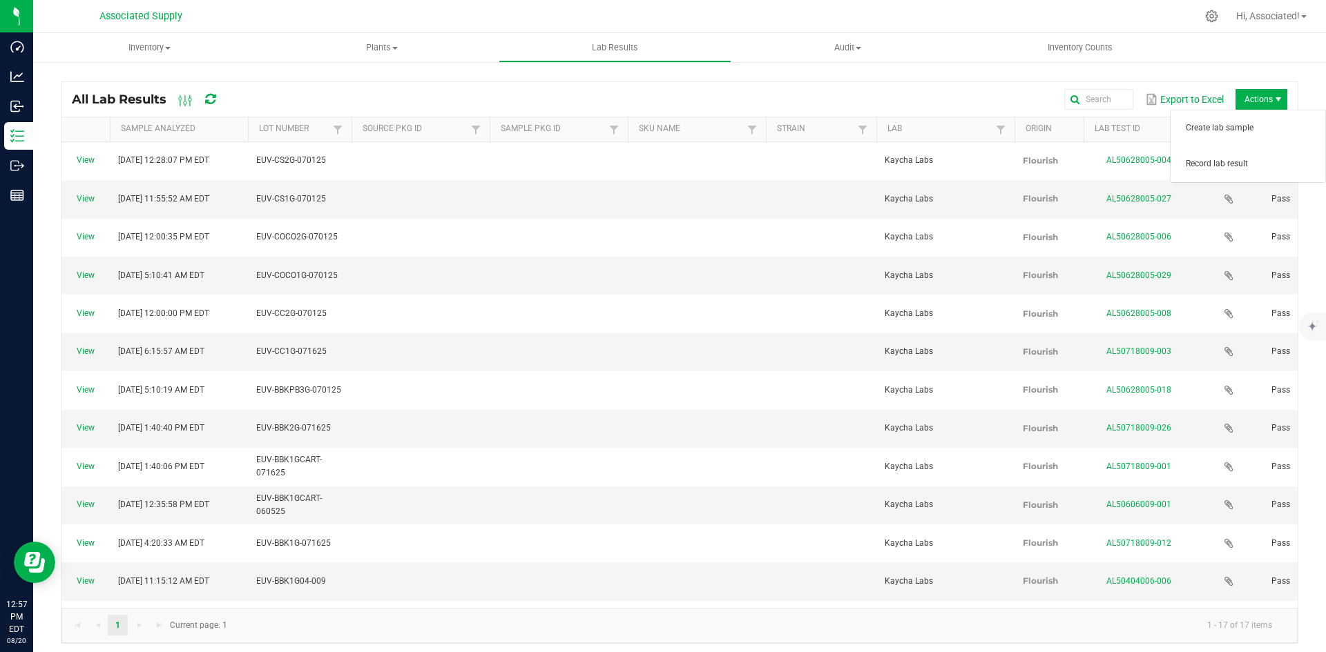
click at [1245, 98] on span "Actions" at bounding box center [1261, 99] width 52 height 21
click at [1201, 155] on span "Record lab result" at bounding box center [1248, 165] width 138 height 28
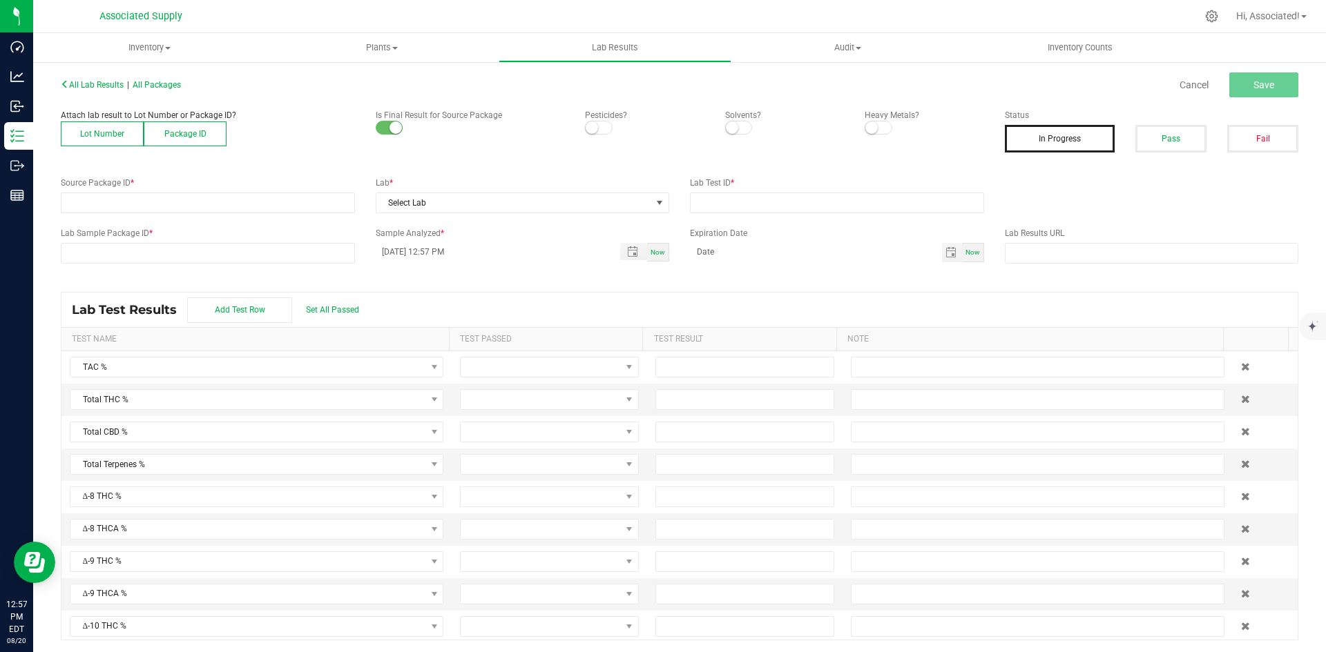
click at [108, 138] on button "Lot Number" at bounding box center [102, 134] width 83 height 25
click at [161, 202] on span at bounding box center [198, 202] width 275 height 19
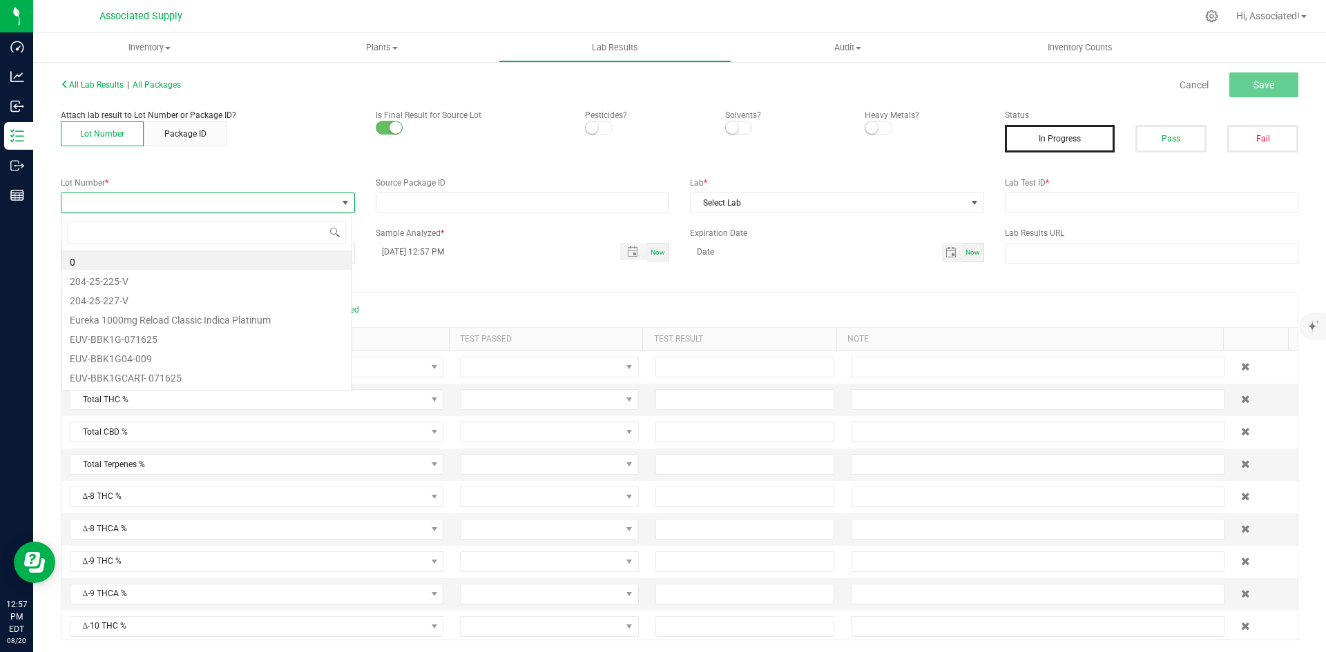
scroll to position [21, 291]
type input "EUV-GTH1G-071625"
click at [168, 263] on li "EUV-GTH1G-071625" at bounding box center [206, 260] width 290 height 19
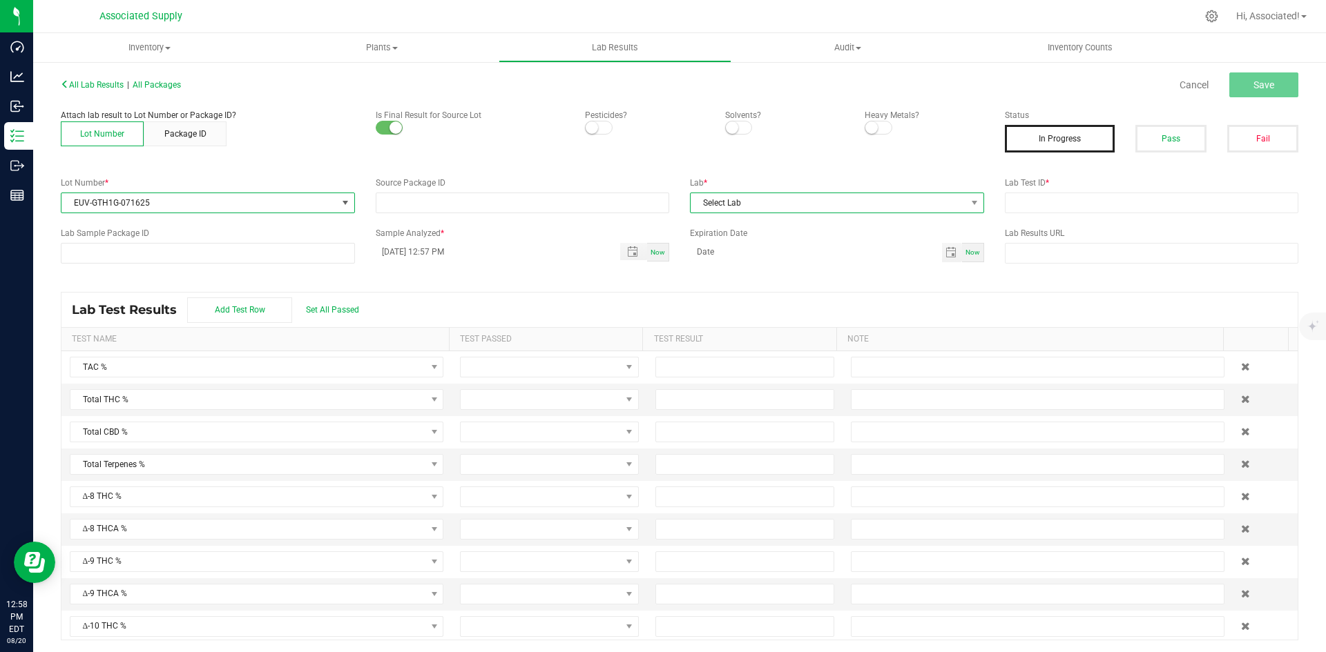
click at [912, 204] on span "Select Lab" at bounding box center [827, 202] width 275 height 19
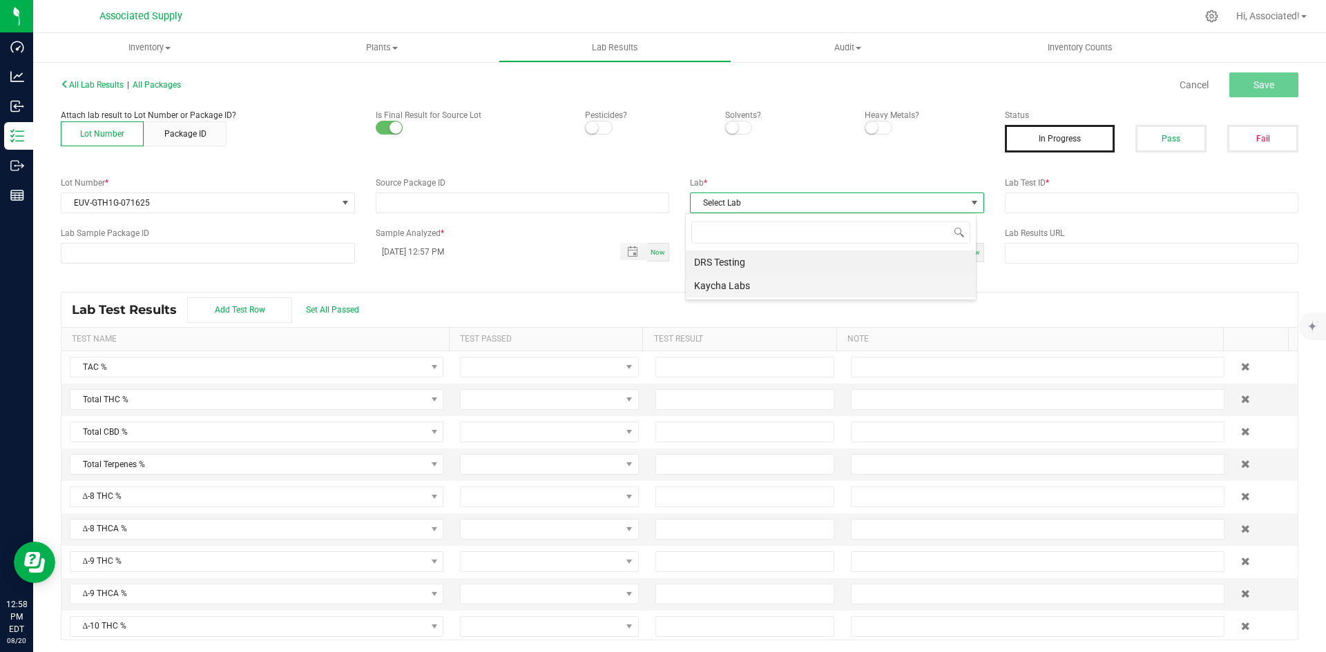
click at [754, 293] on li "Kaycha Labs" at bounding box center [831, 285] width 290 height 23
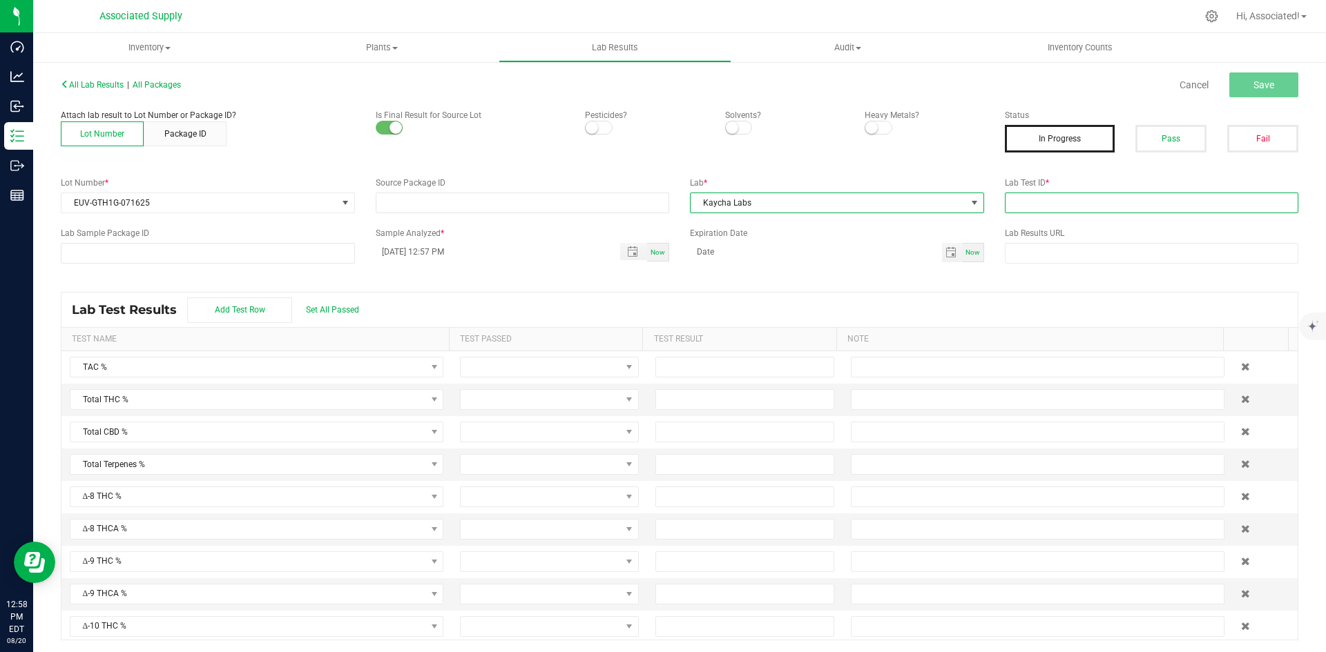
click at [1080, 200] on input "text" at bounding box center [1152, 203] width 294 height 21
type input "test.."
click at [1264, 81] on button "Save" at bounding box center [1263, 84] width 69 height 25
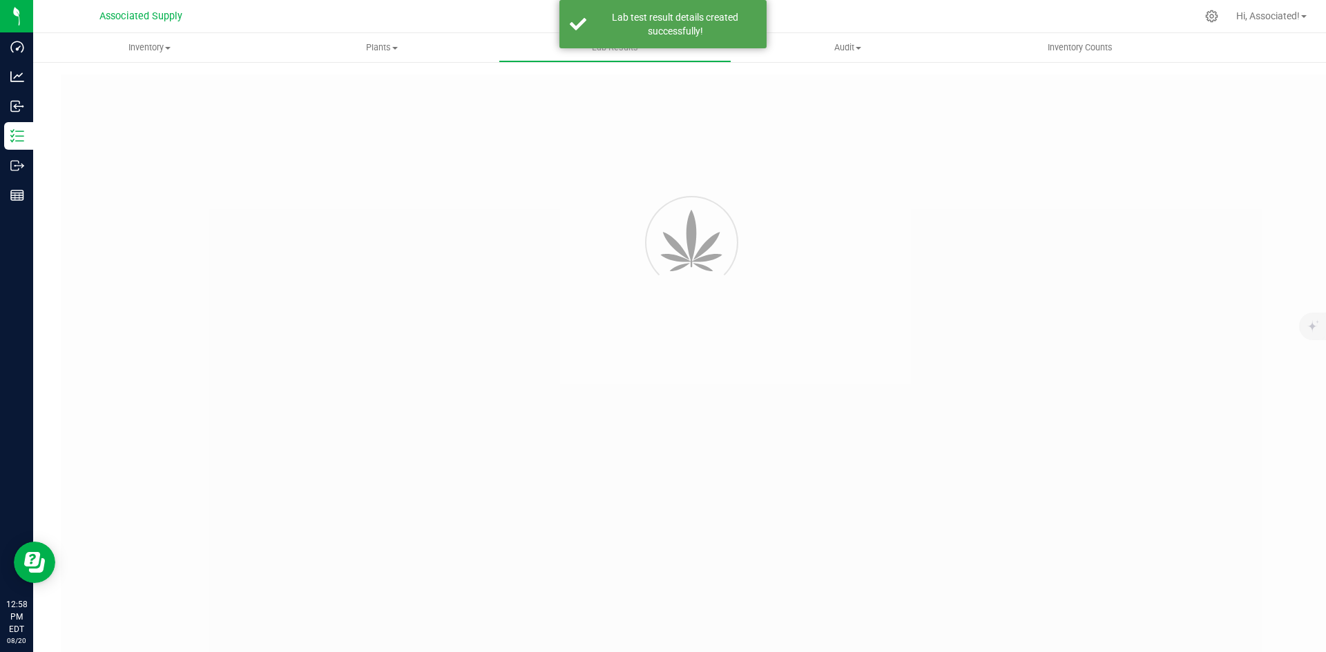
type input "test.."
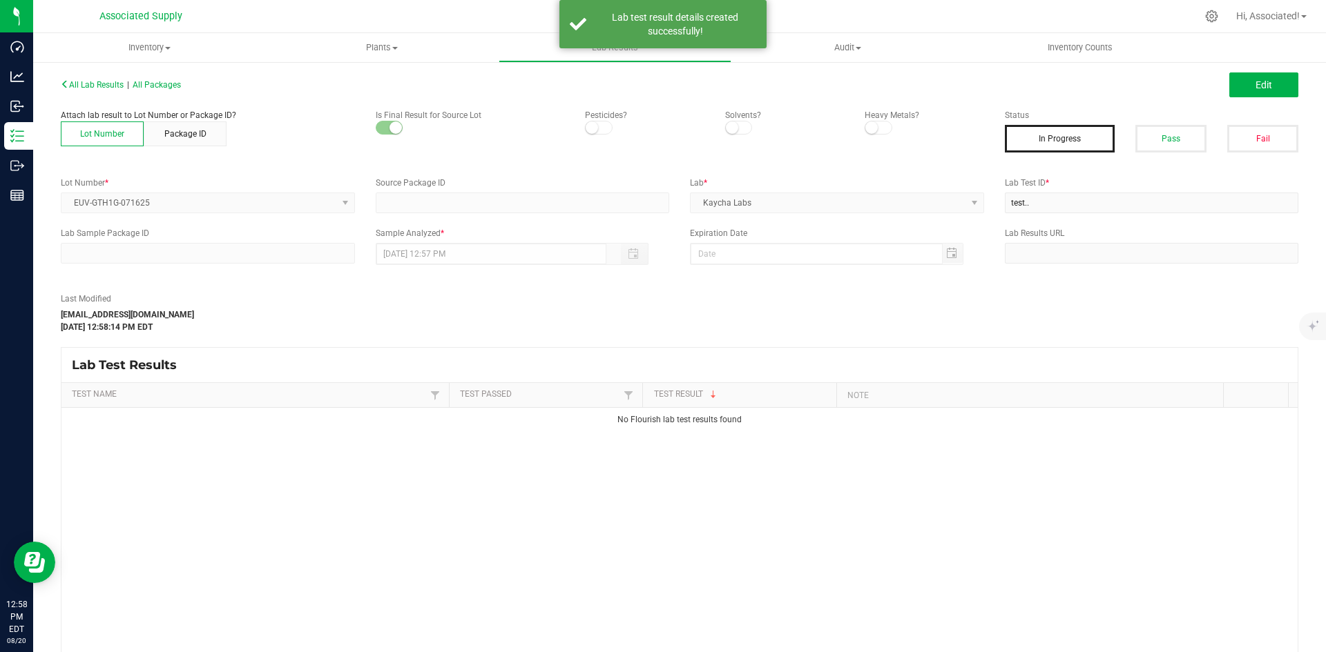
click at [780, 304] on div "Last Modified support@asdistro.com Aug 20, 2025 12:58:14 PM EDT" at bounding box center [522, 313] width 944 height 41
click at [1255, 88] on span "Edit" at bounding box center [1263, 84] width 17 height 11
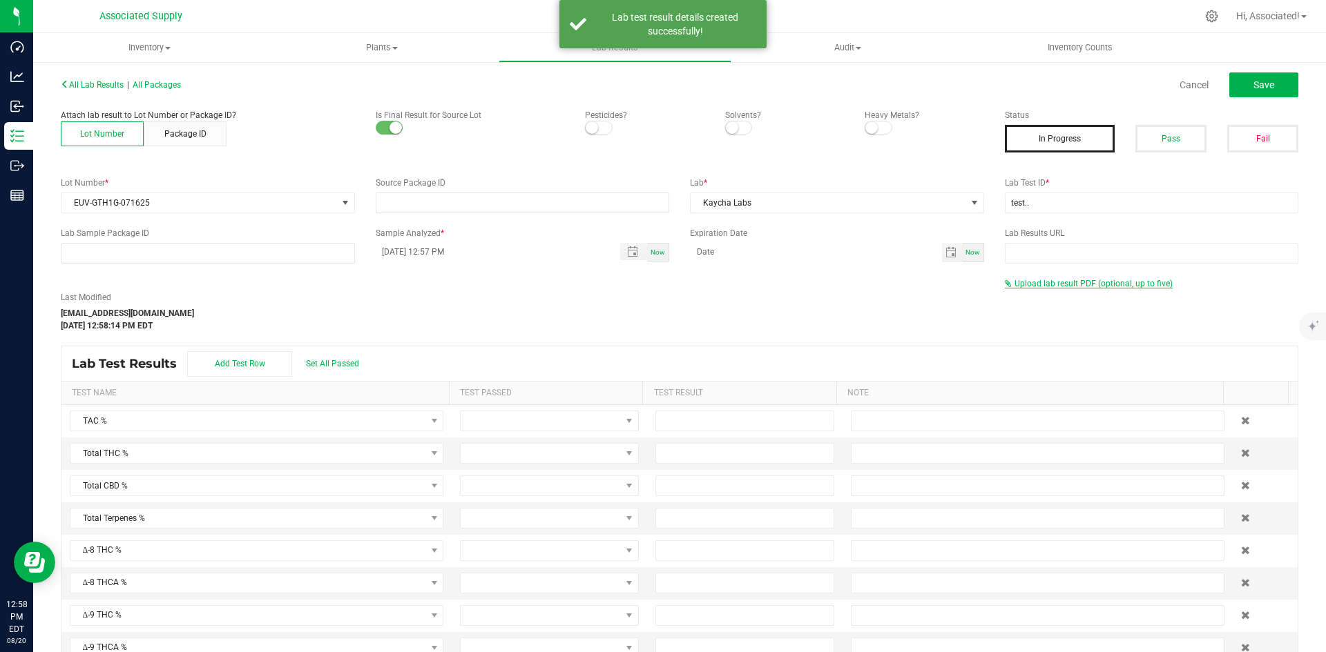
click at [1036, 284] on span "Upload lab result PDF (optional, up to five)" at bounding box center [1093, 284] width 158 height 10
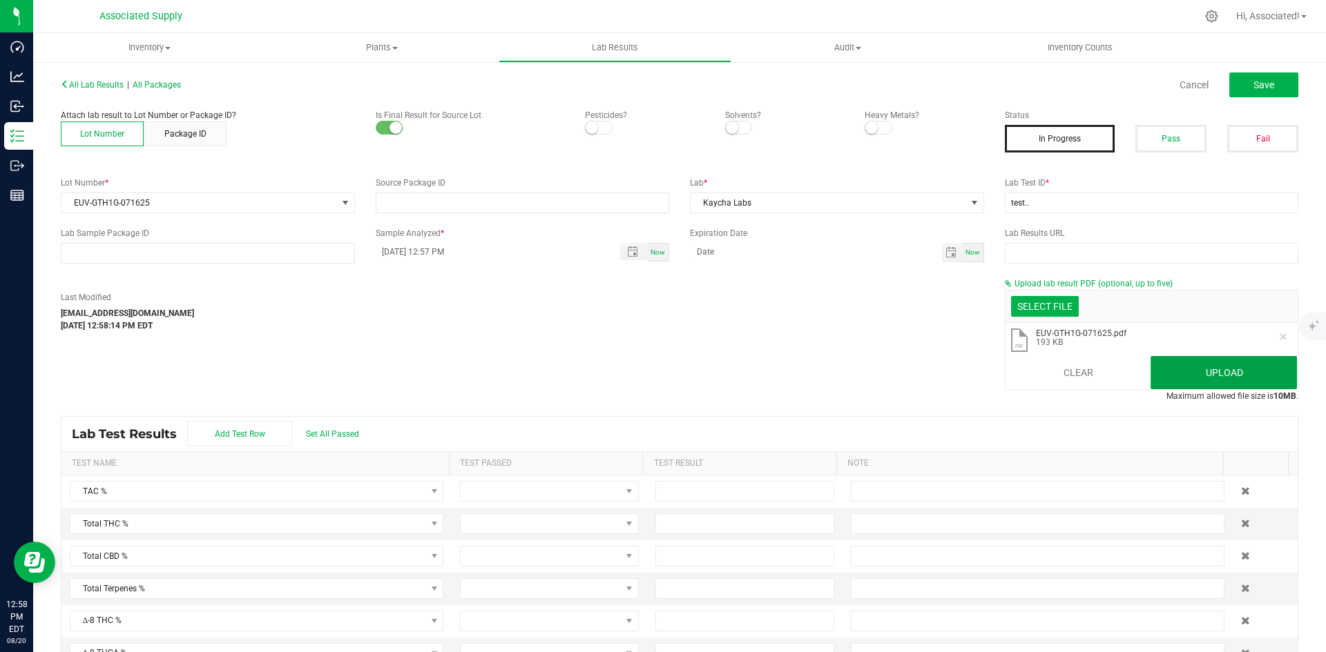
click at [1234, 370] on button "Upload" at bounding box center [1223, 372] width 146 height 33
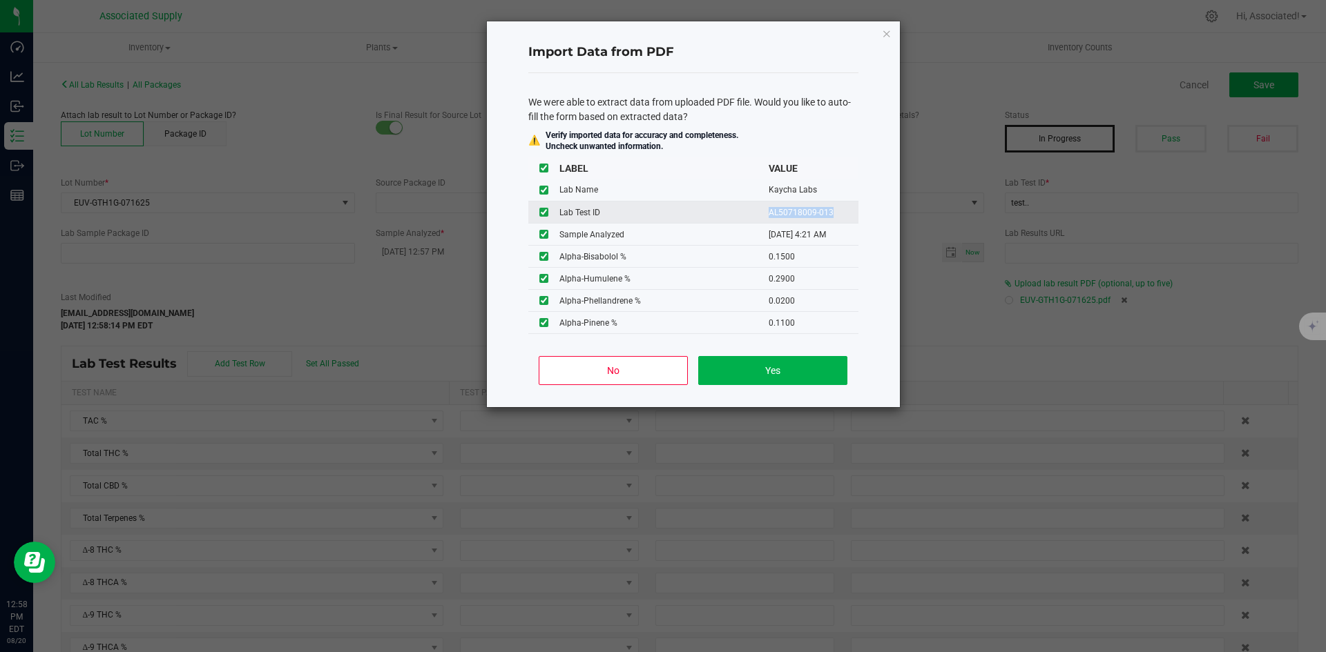
drag, startPoint x: 822, startPoint y: 212, endPoint x: 750, endPoint y: 213, distance: 71.1
click at [750, 213] on tr "Lab Test ID AL50718009-013" at bounding box center [693, 213] width 330 height 22
copy tr "AL50718009-013"
click at [797, 371] on button "Yes" at bounding box center [772, 370] width 148 height 29
type input "07/22/2025 4:21 AM"
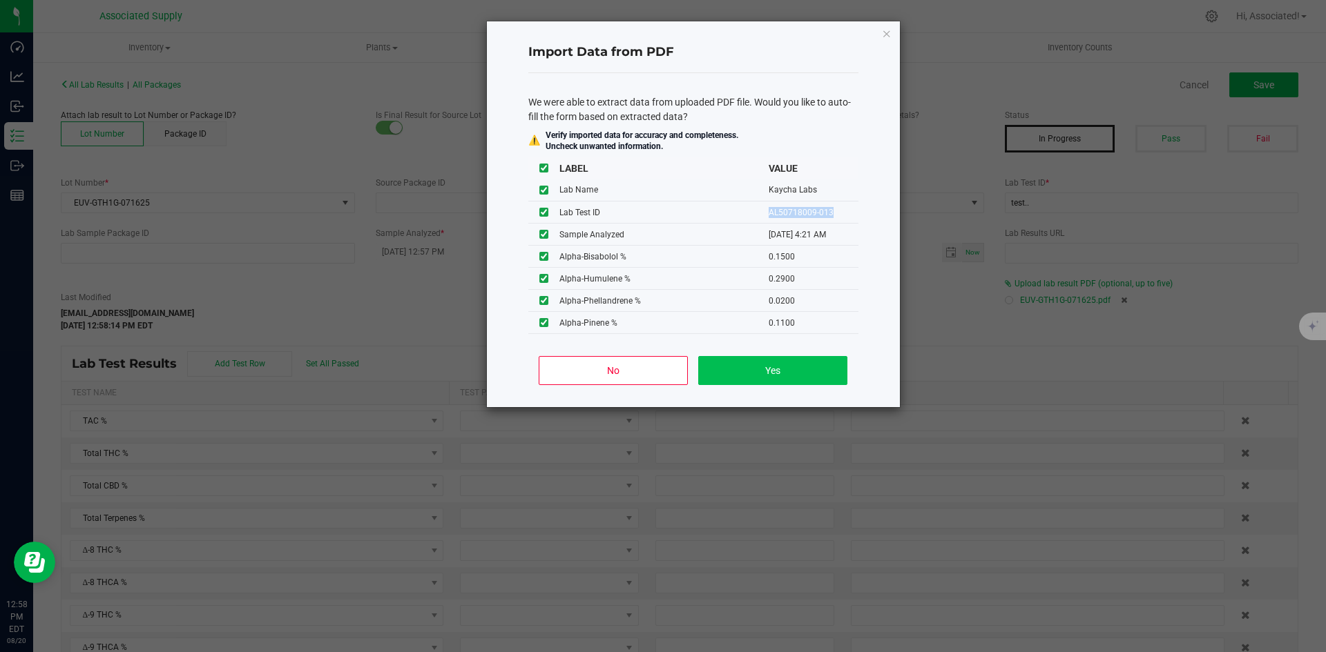
type input "91.6597"
type input "85.6921"
type input "0.2111"
type input "85.5254"
type input "0.1900"
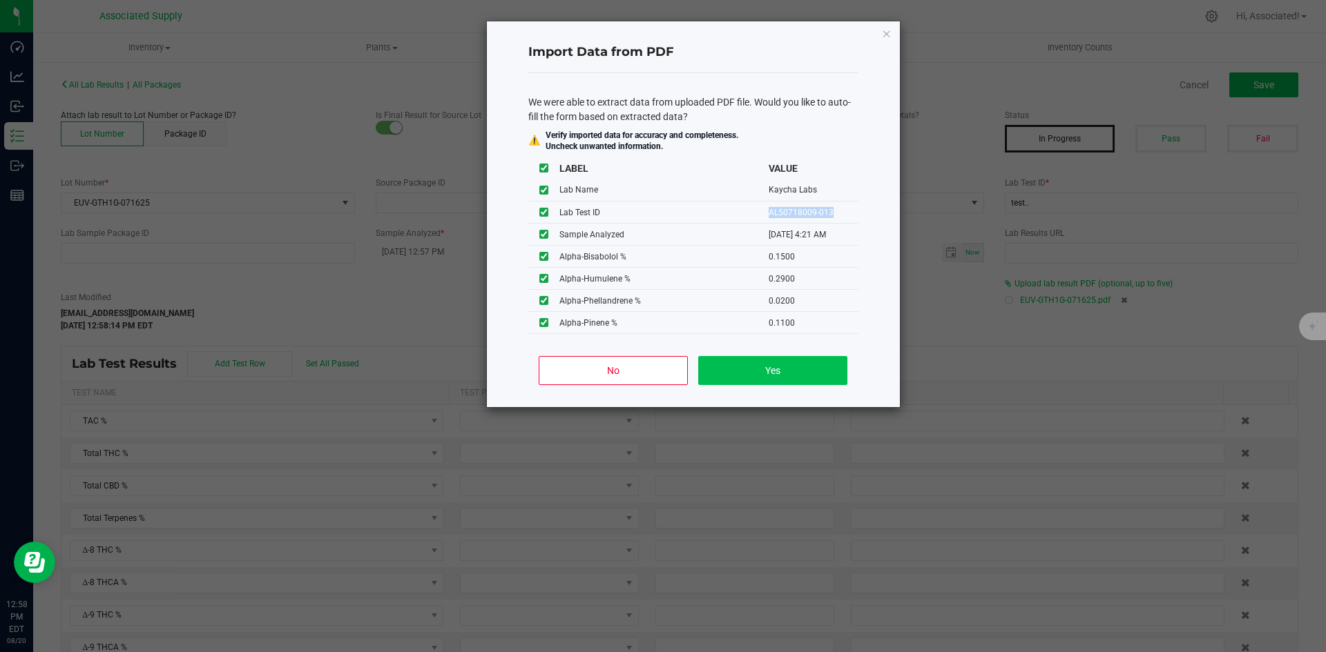
type input "1.1941"
type input "1.1507"
type input "0.2111"
type input "2.7367"
type input "0.6517"
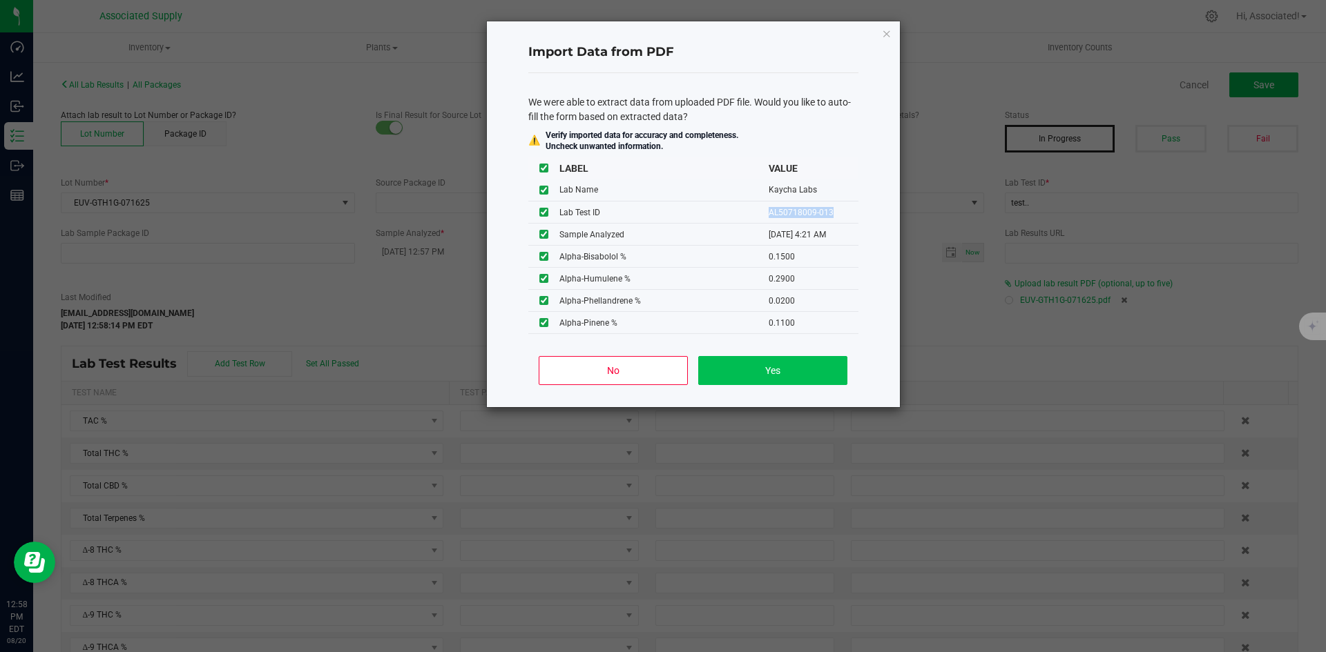
type input "0.1500"
type input "0.2900"
type input "0.0200"
type input "0.1100"
type input "0.0200"
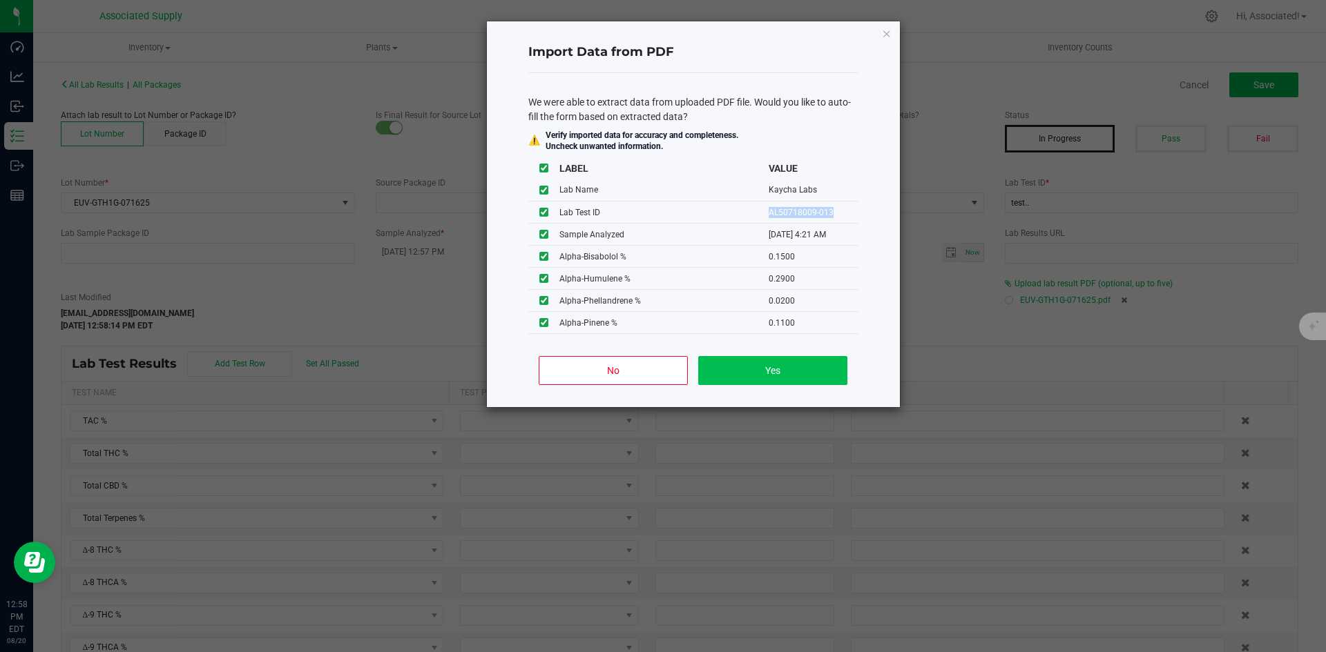
type input "0.0500"
type input "0.9100"
type input "0.0700"
type input "0.0100"
type input "0.0300"
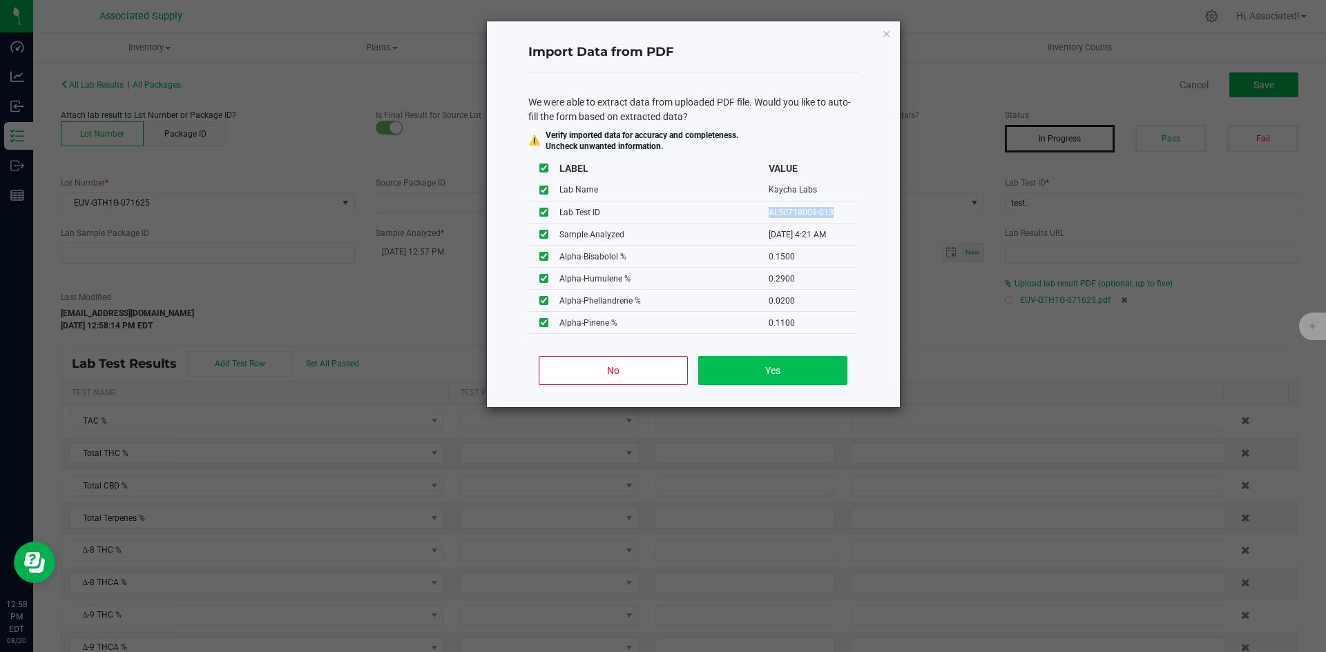
type input "0.0500"
type input "0.5100"
type input "0.1100"
type input "0.0200"
type input "0.0300"
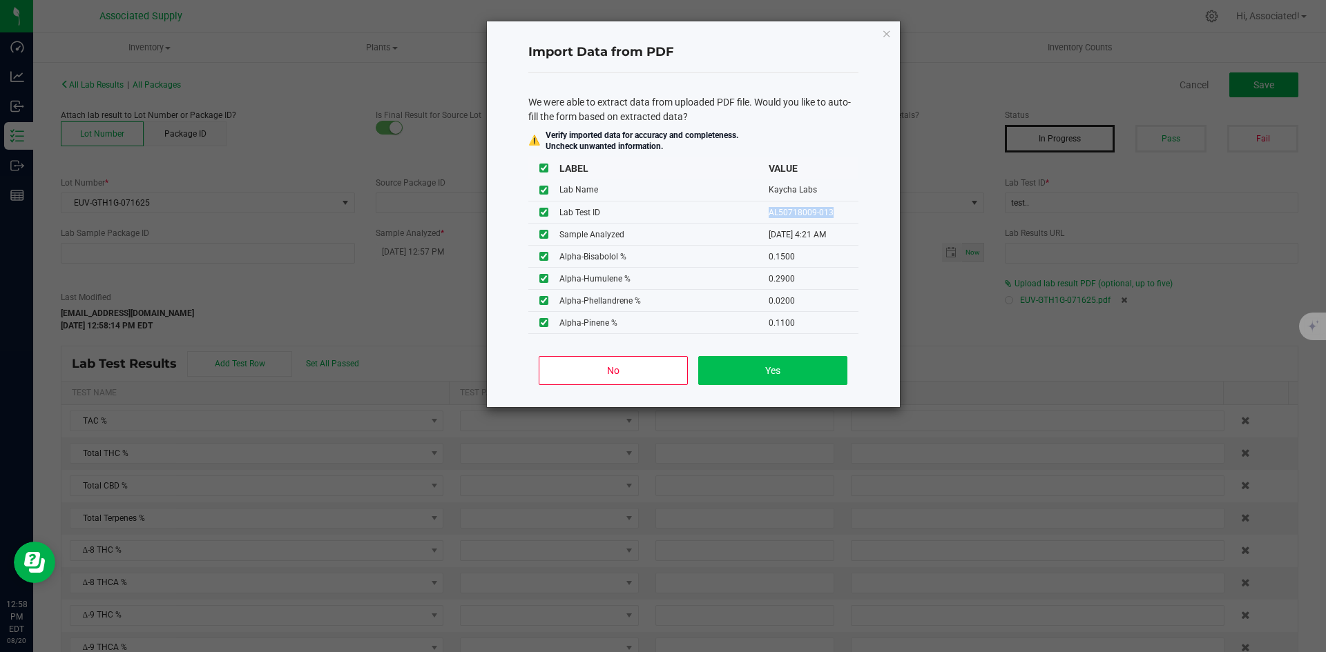
type input "0.8900"
type input "0.0500"
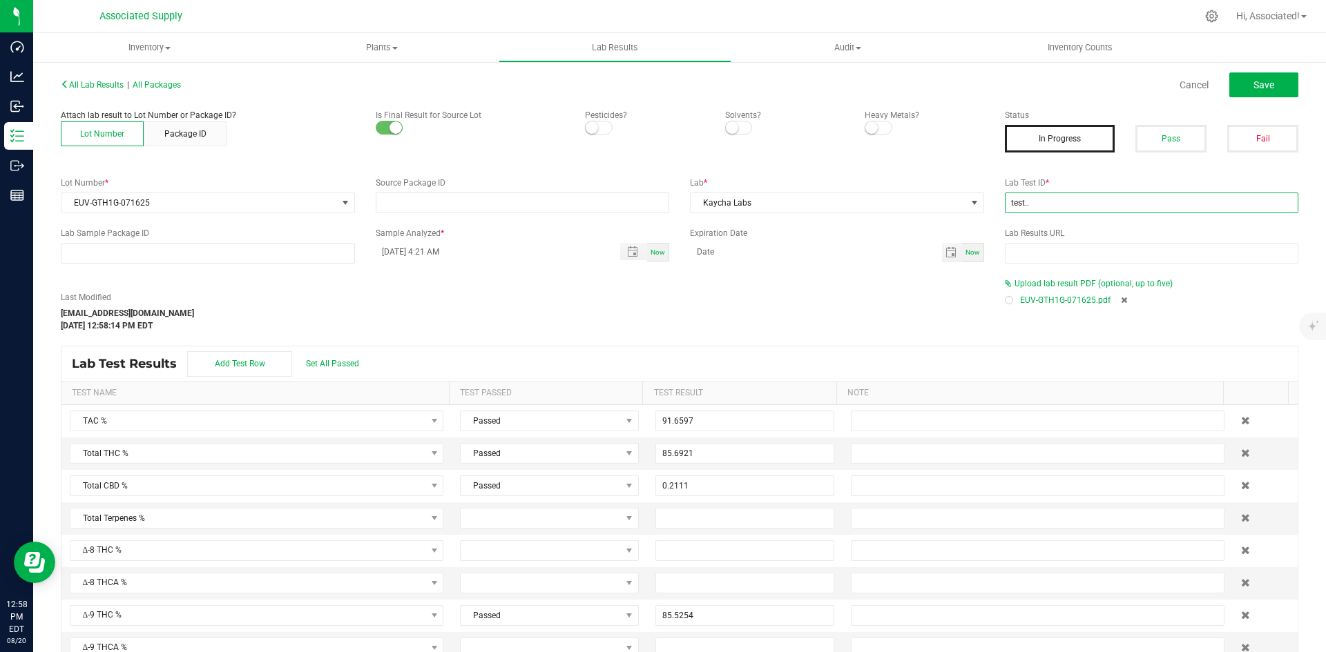
click at [1065, 198] on input "test.." at bounding box center [1152, 203] width 294 height 21
paste input "AL50718009-013"
click at [1166, 135] on button "Pass" at bounding box center [1170, 139] width 71 height 28
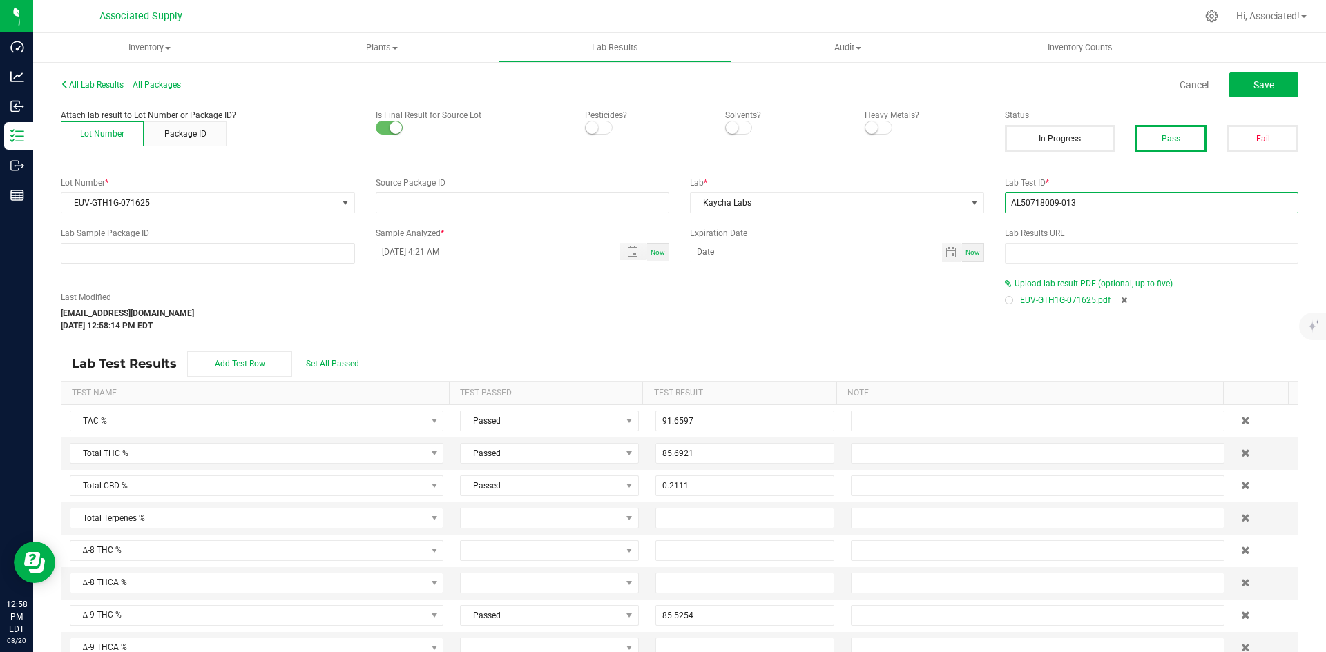
click at [1013, 197] on input "AL50718009-013" at bounding box center [1152, 203] width 294 height 21
type input "AL50718009-013"
click at [815, 285] on div "Last Modified support@asdistro.com Aug 20, 2025 12:58:14 PM EDT" at bounding box center [522, 305] width 944 height 55
click at [528, 303] on div "Last Modified support@asdistro.com Aug 20, 2025 12:58:14 PM EDT" at bounding box center [522, 311] width 944 height 41
click at [1259, 77] on button "Save" at bounding box center [1263, 84] width 69 height 25
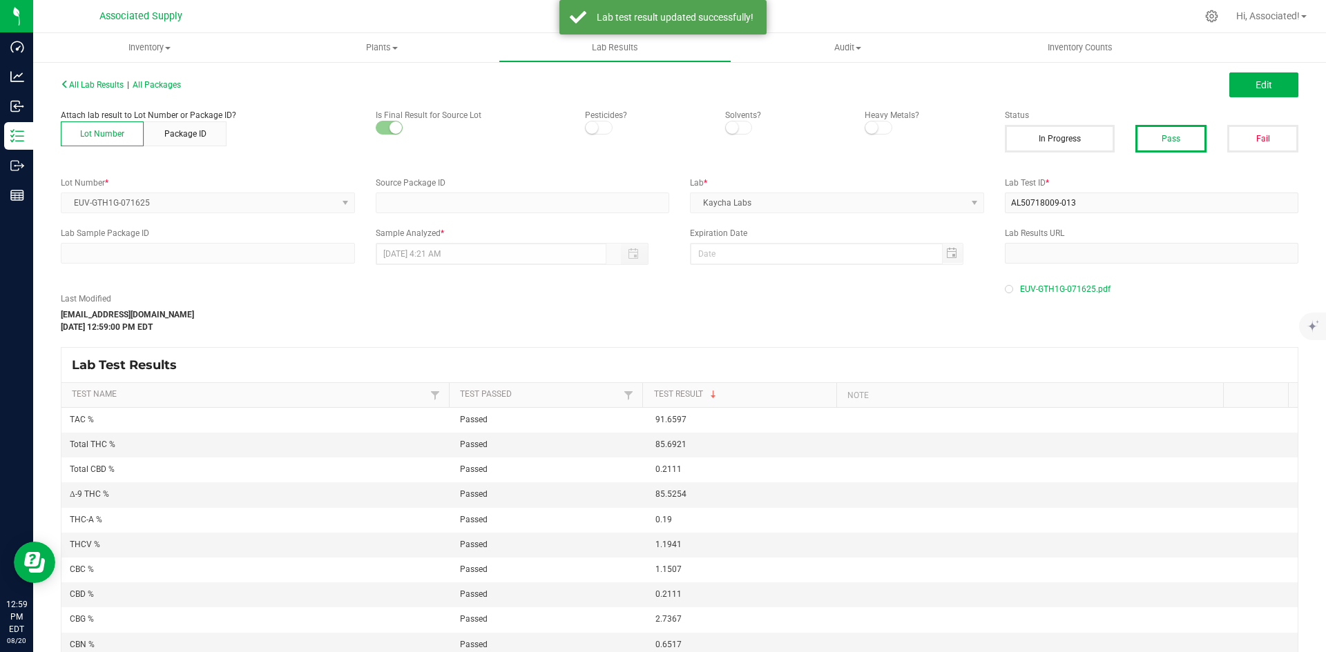
click at [887, 277] on div "All Lab Results | All Packages Edit Attach lab result to Lot Number or Package …" at bounding box center [679, 385] width 1237 height 621
click at [1007, 289] on div at bounding box center [1009, 289] width 4 height 4
click at [1134, 282] on div "EUV-GTH1G-071625.pdf" at bounding box center [1152, 289] width 294 height 21
click at [895, 280] on div "Last Modified support@asdistro.com Aug 20, 2025 12:59:00 PM EDT" at bounding box center [522, 306] width 944 height 55
click at [94, 79] on div "All Lab Results | All Packages" at bounding box center [364, 85] width 629 height 12
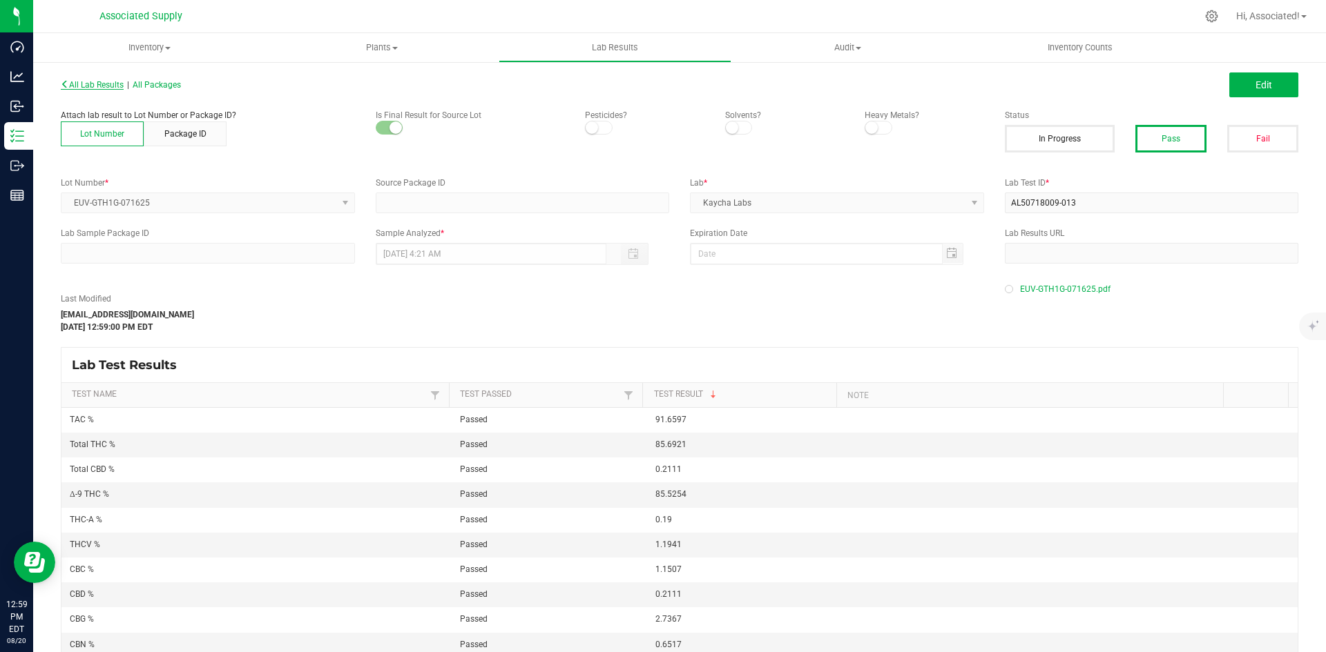
click at [94, 84] on span "All Lab Results" at bounding box center [92, 85] width 63 height 10
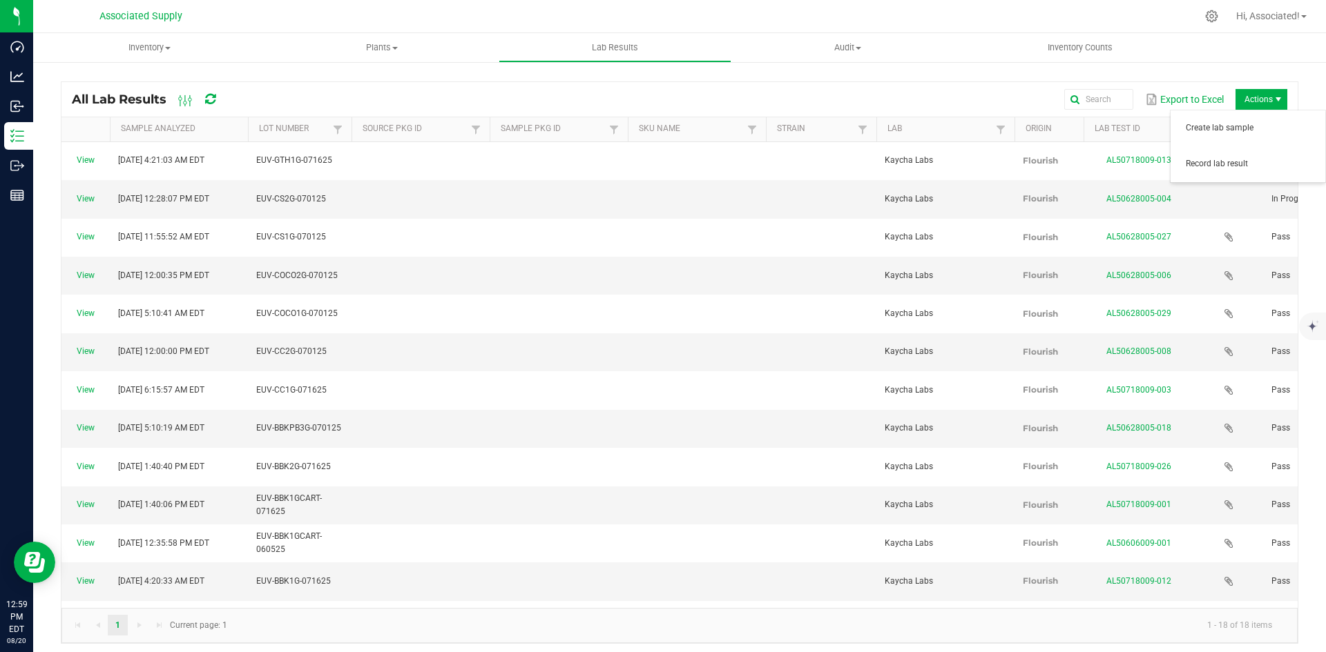
click at [1272, 97] on span "Actions" at bounding box center [1277, 99] width 11 height 11
click at [1197, 167] on span "Record lab result" at bounding box center [1250, 164] width 131 height 12
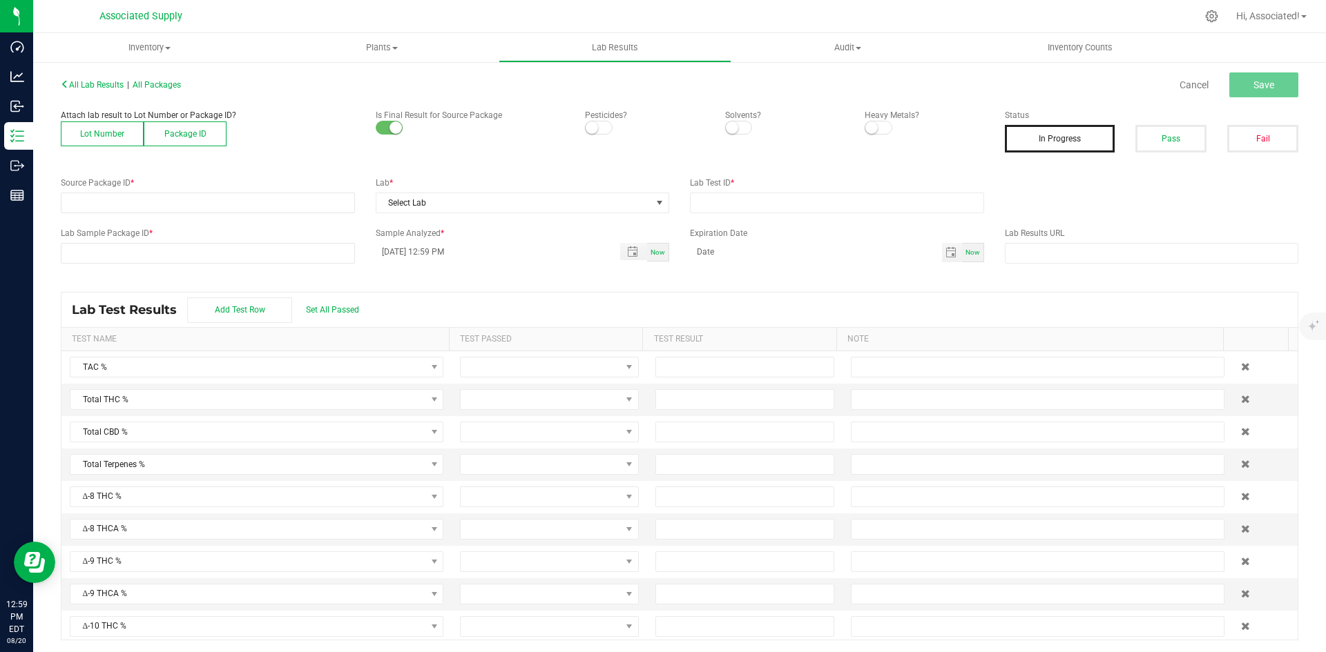
click at [108, 137] on button "Lot Number" at bounding box center [102, 134] width 83 height 25
click at [146, 197] on span at bounding box center [198, 202] width 275 height 19
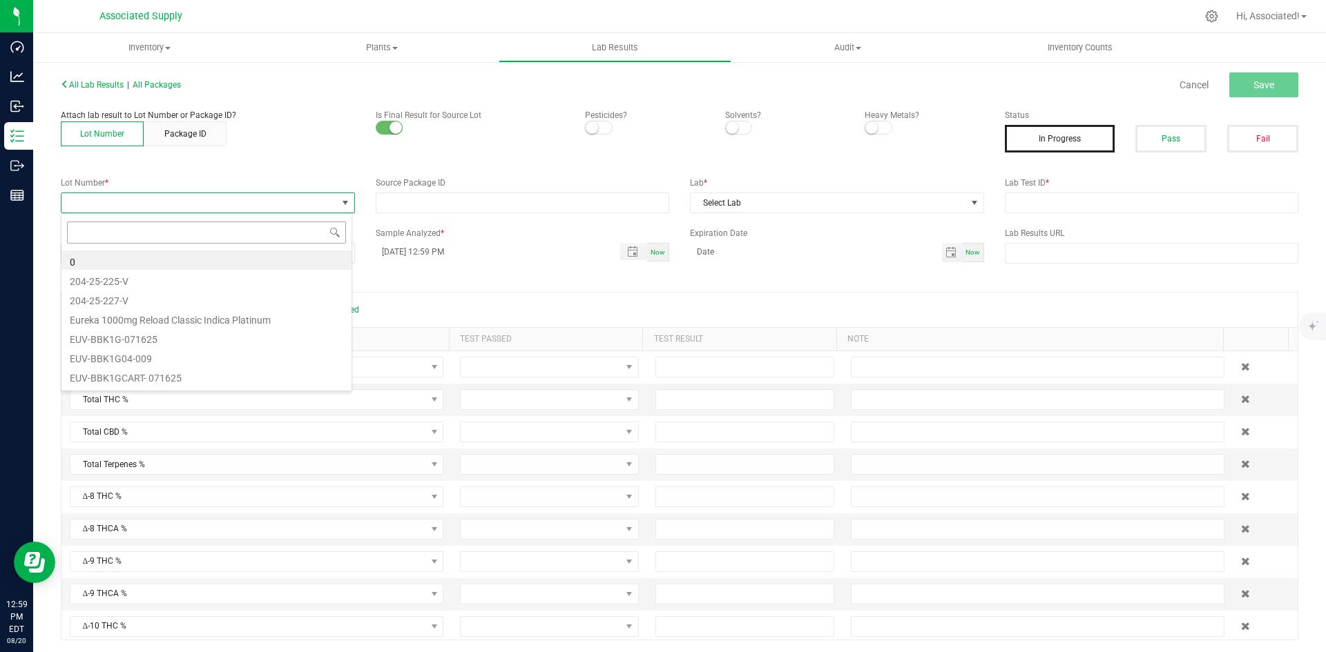
scroll to position [21, 291]
type input "EUV-GTH2G-071625"
click at [158, 261] on li "EUV-GTH2G-071625" at bounding box center [206, 260] width 290 height 19
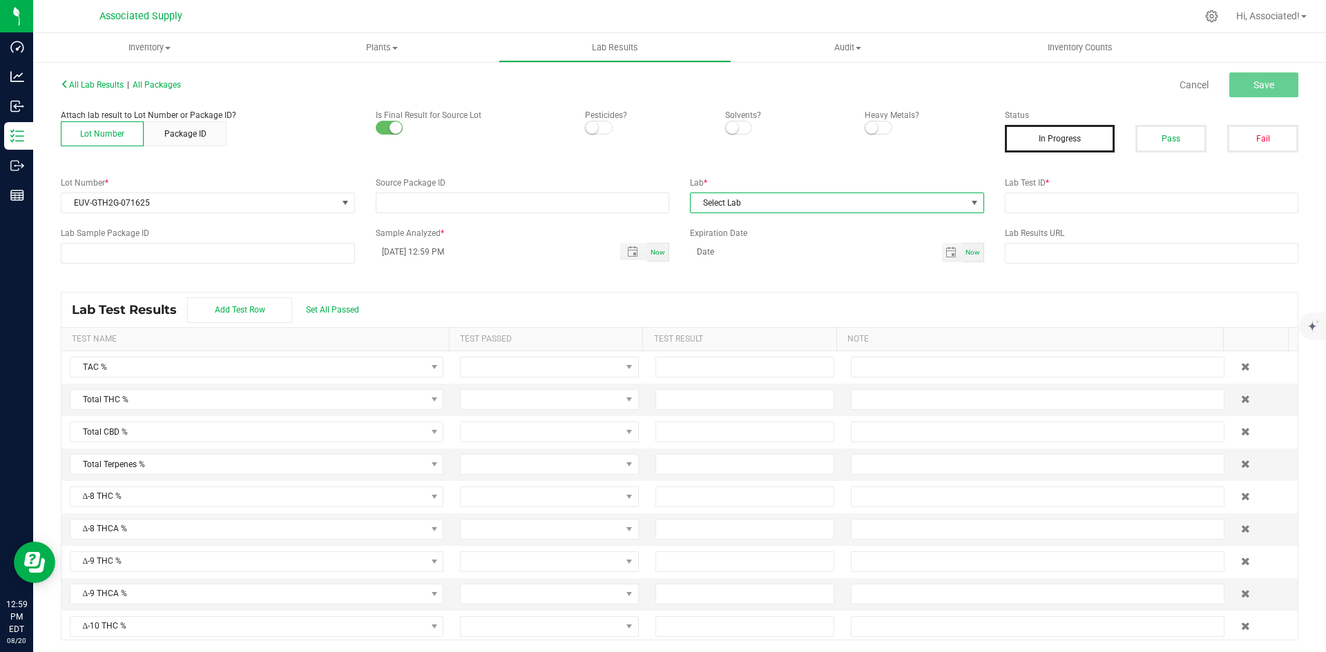
click at [884, 206] on span "Select Lab" at bounding box center [827, 202] width 275 height 19
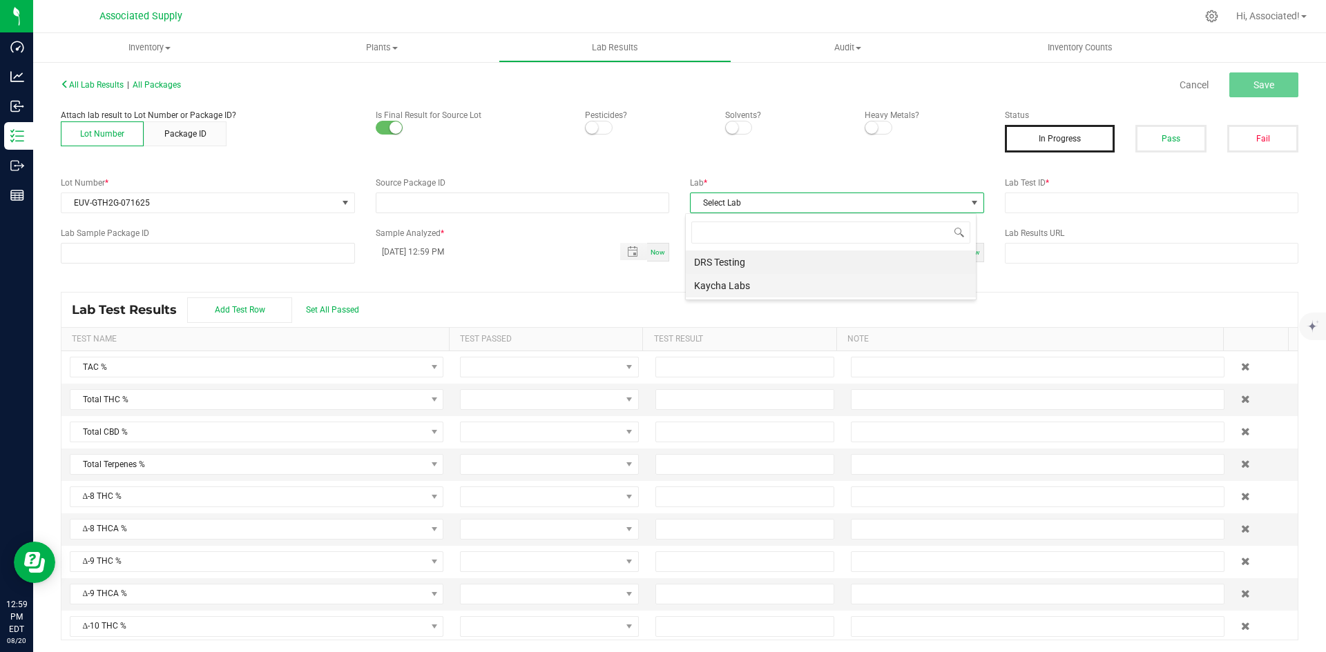
click at [770, 286] on li "Kaycha Labs" at bounding box center [831, 285] width 290 height 23
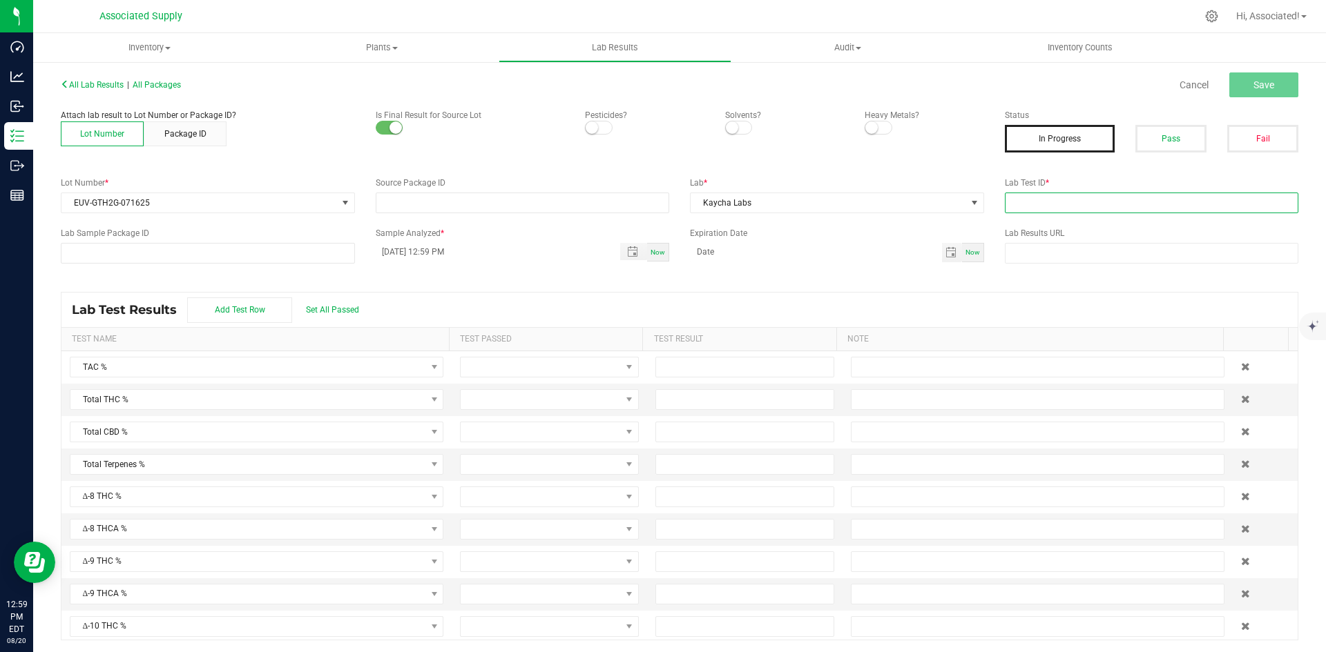
click at [1037, 197] on input "text" at bounding box center [1152, 203] width 294 height 21
type input "test.."
click at [1272, 79] on button "Save" at bounding box center [1263, 84] width 69 height 25
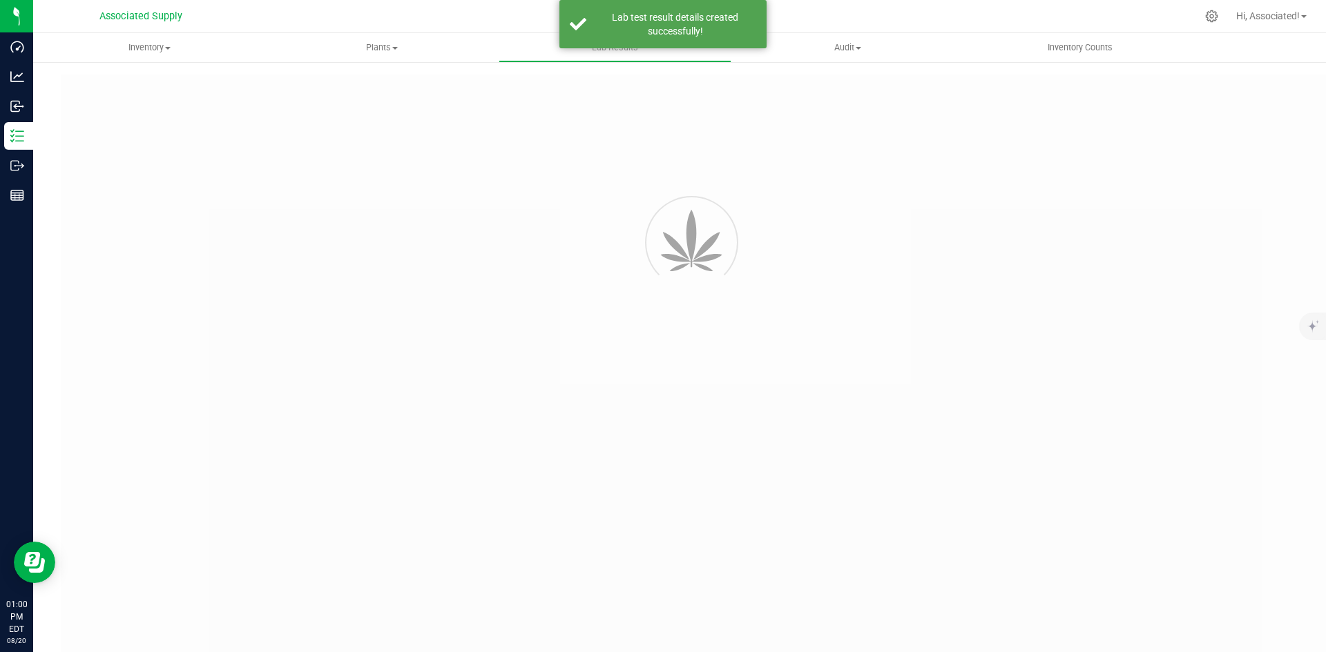
type input "test.."
type input "08/20/2025 12:59 PM"
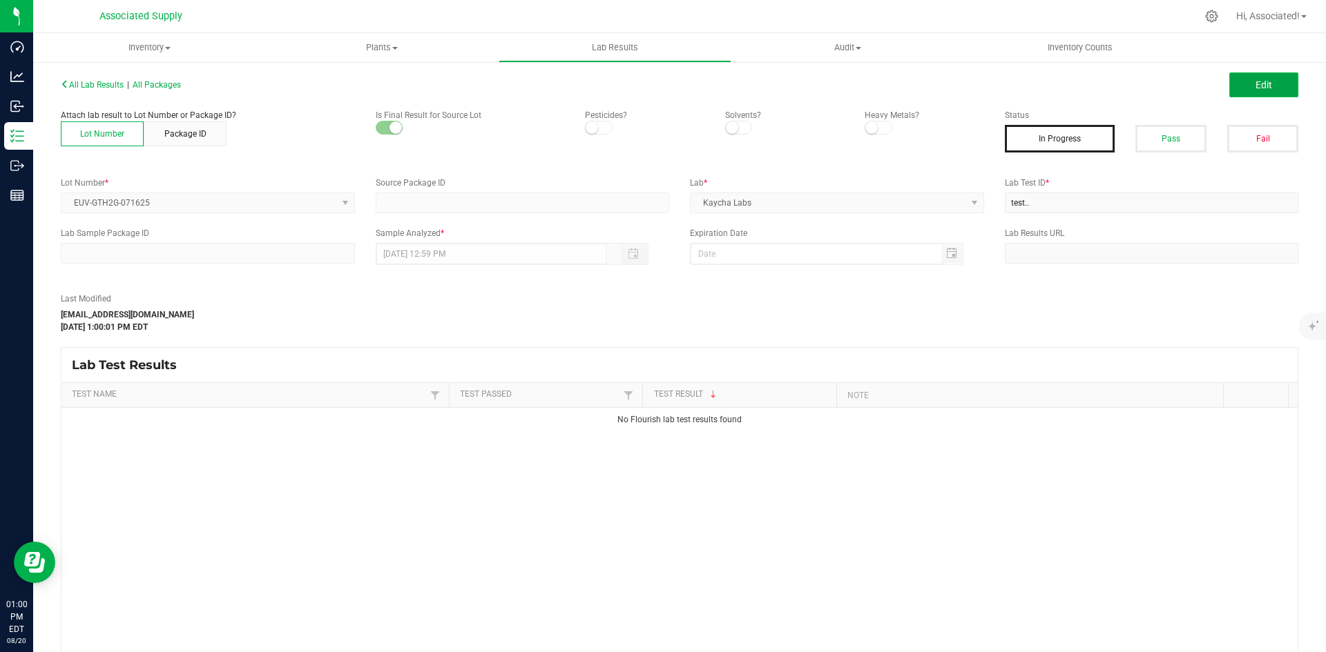
click at [1255, 86] on span "Edit" at bounding box center [1263, 84] width 17 height 11
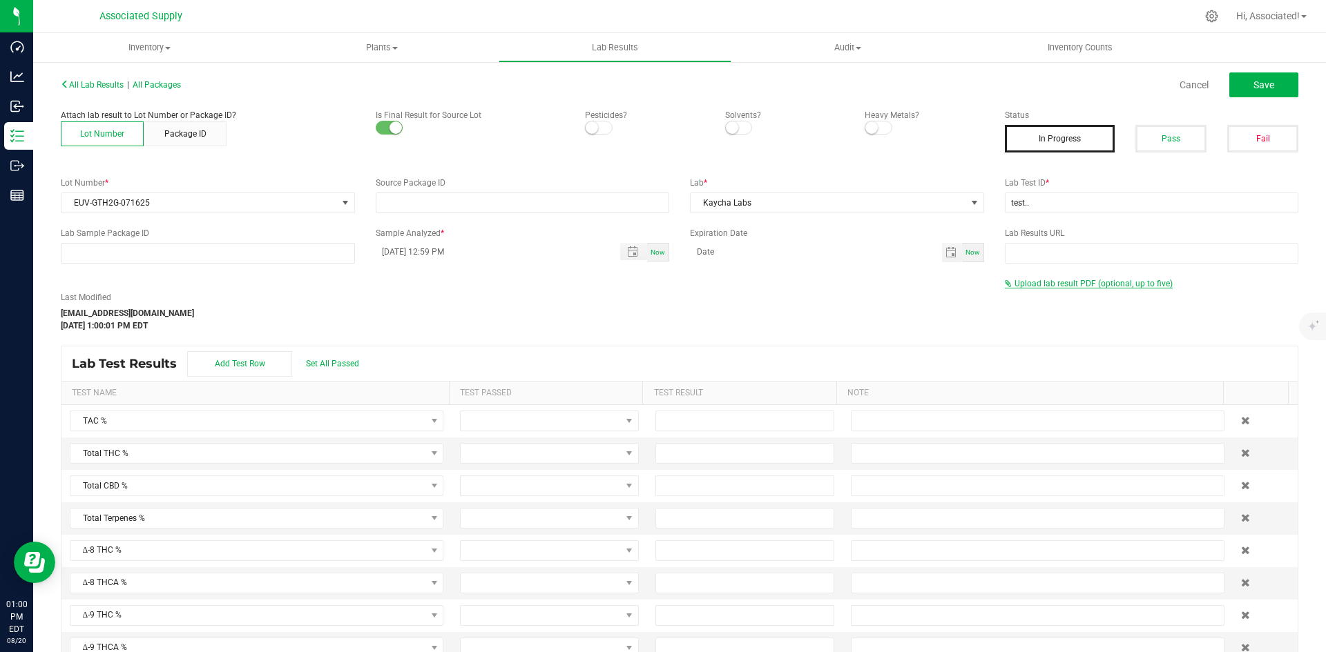
click at [1047, 282] on span "Upload lab result PDF (optional, up to five)" at bounding box center [1093, 284] width 158 height 10
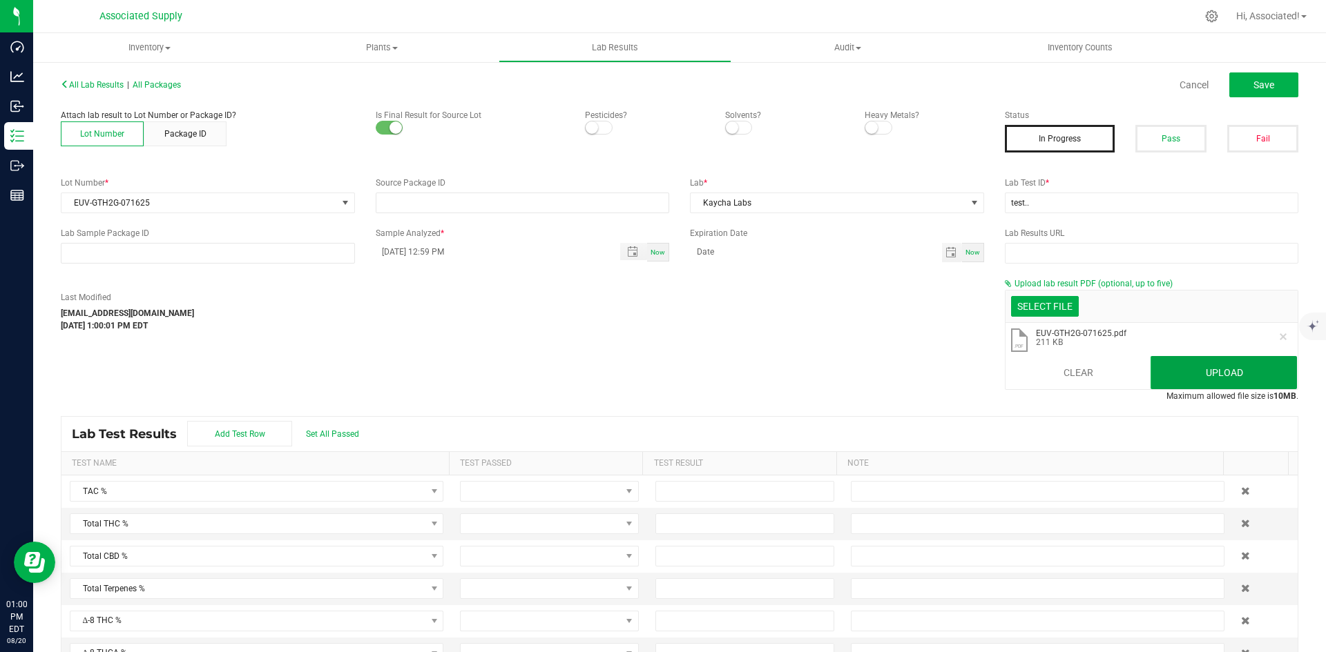
click at [1188, 372] on button "Upload" at bounding box center [1223, 372] width 146 height 33
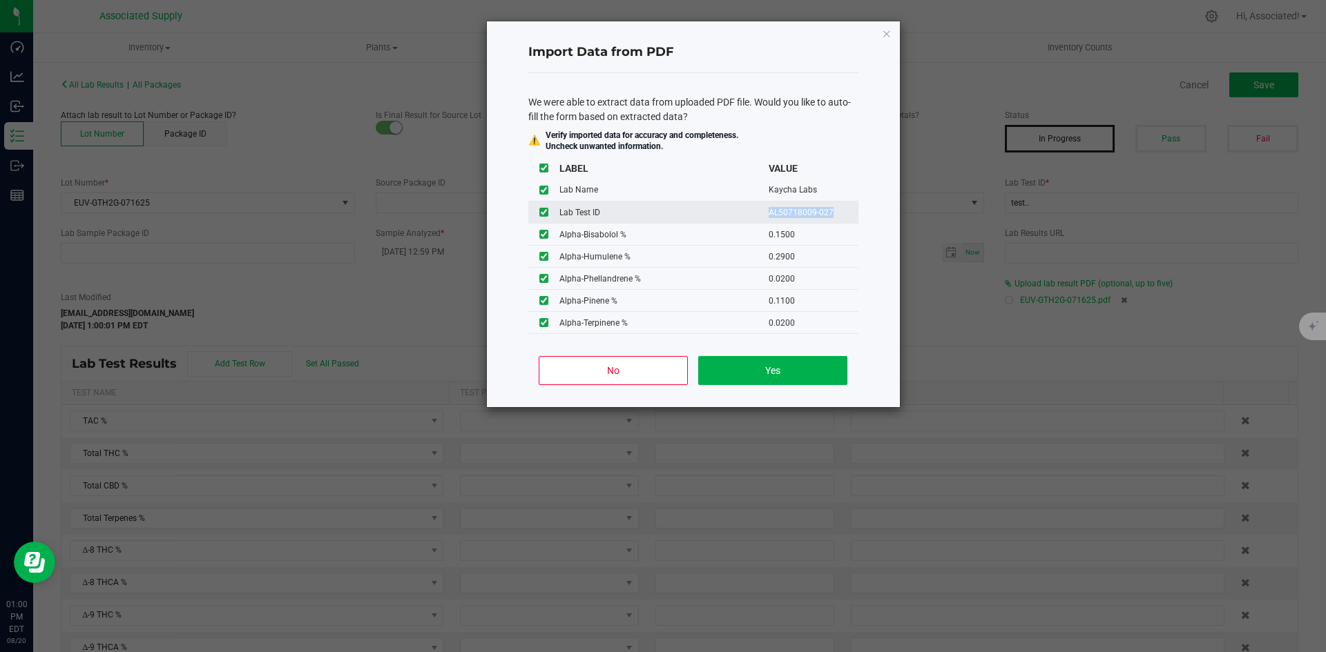
drag, startPoint x: 757, startPoint y: 214, endPoint x: 829, endPoint y: 213, distance: 71.1
click at [829, 213] on td "AL50718009-027" at bounding box center [813, 213] width 90 height 22
copy td "AL50718009-027"
click at [793, 374] on button "Yes" at bounding box center [772, 370] width 148 height 29
type input "91.6597"
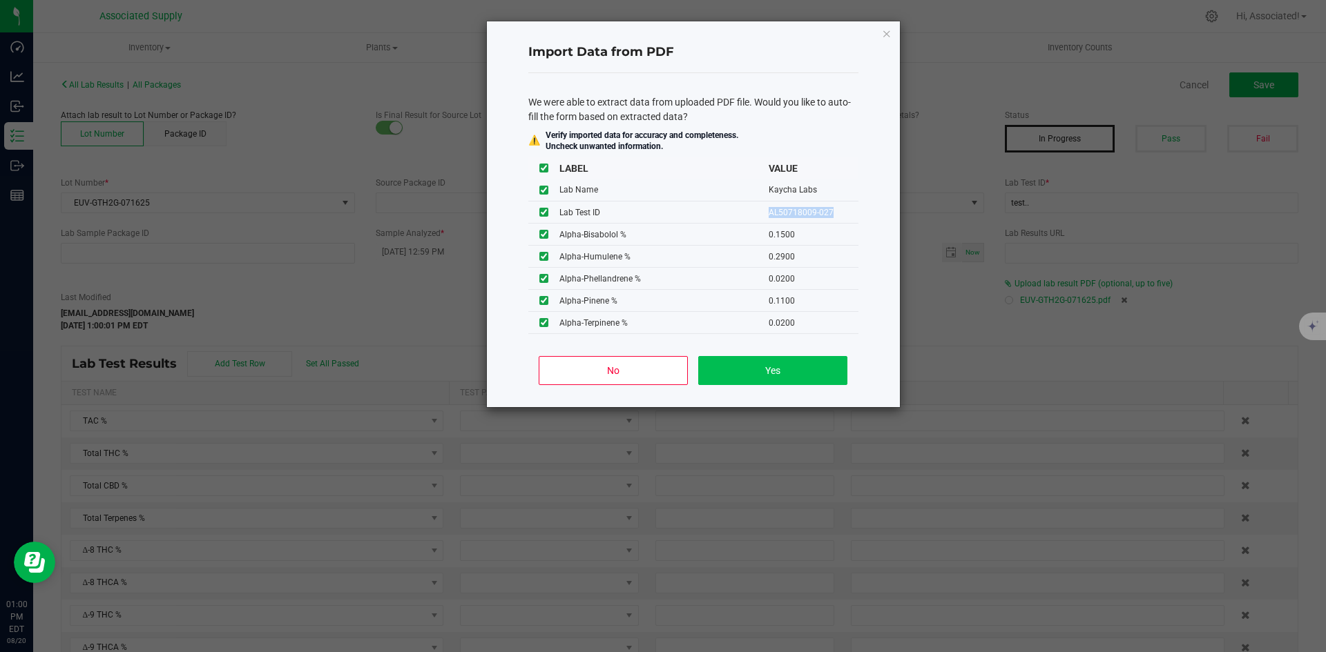
type input "85.6921"
type input "0.2111"
type input "85.5254"
type input "0.1900"
type input "1.1941"
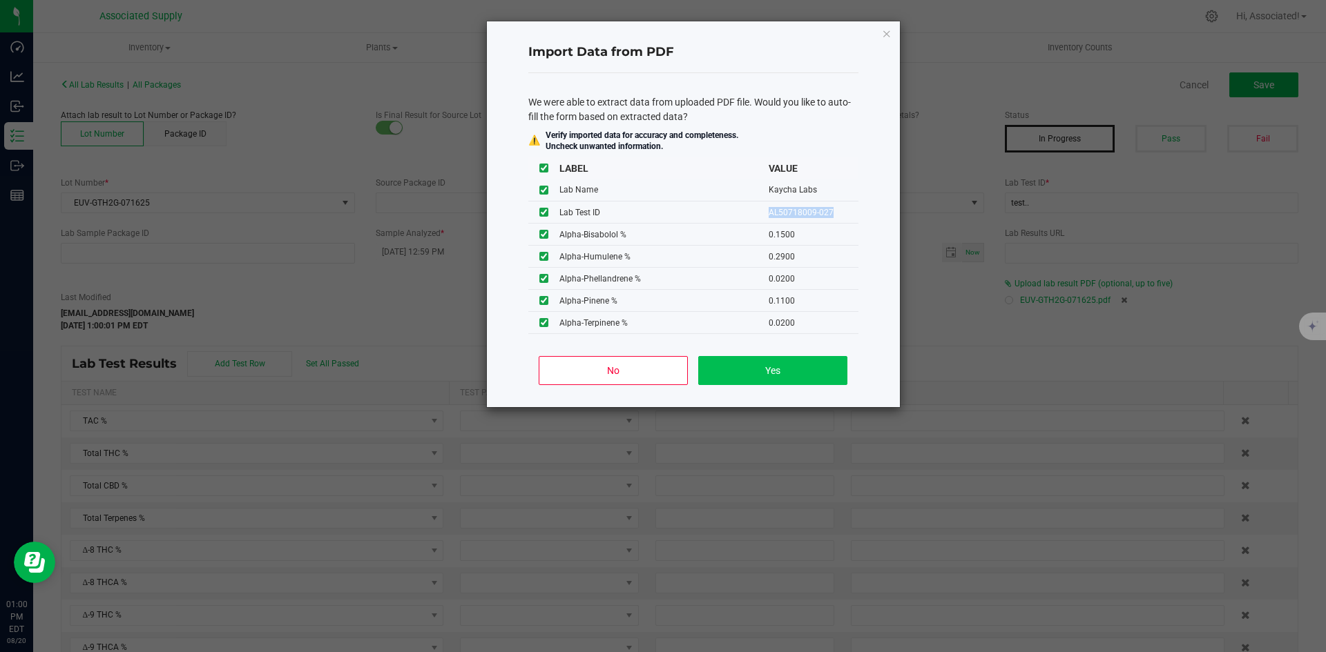
type input "1.1507"
type input "0.2111"
type input "2.7367"
type input "0.6517"
type input "0.1500"
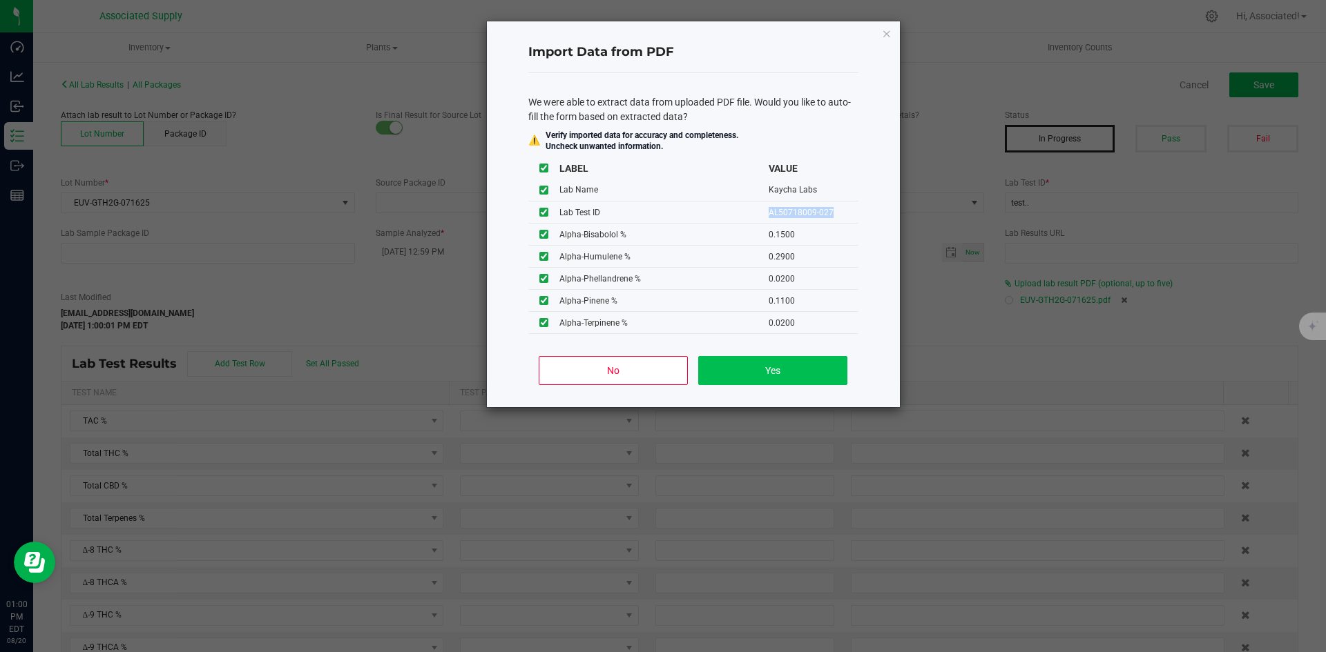
type input "0.2900"
type input "0.0200"
type input "0.1100"
type input "0.0200"
type input "0.0500"
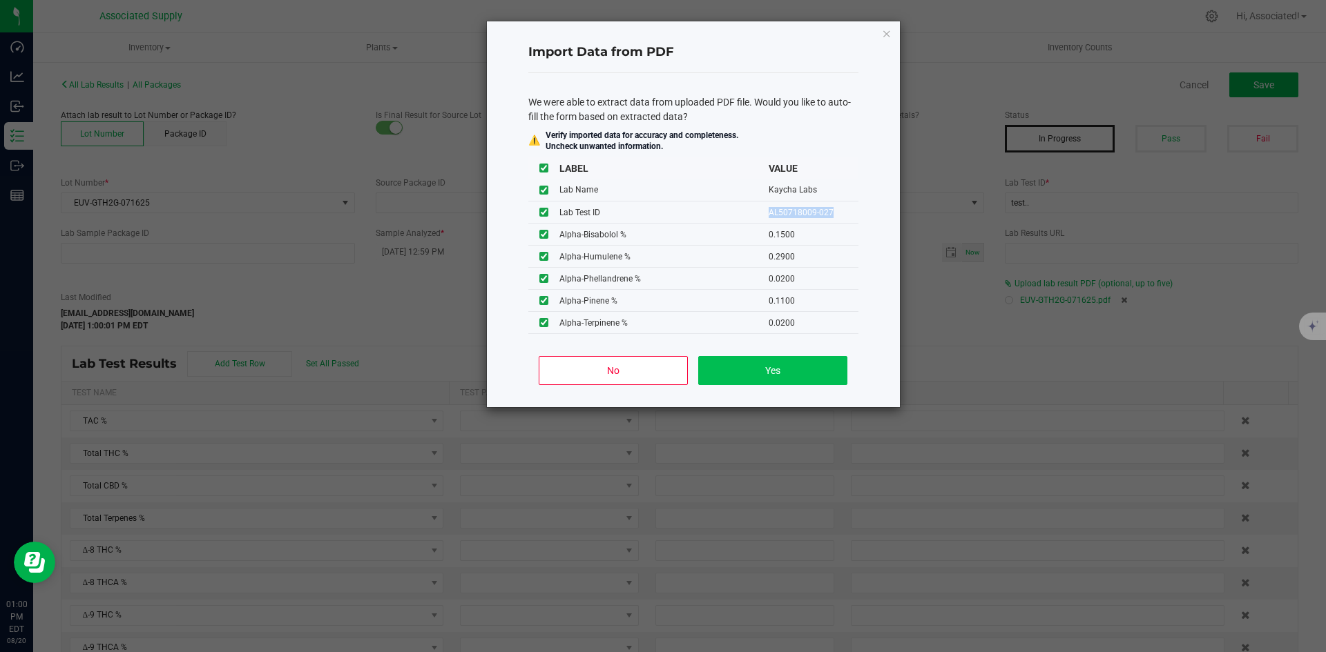
type input "0.9100"
type input "0.0700"
type input "0.0100"
type input "0.0300"
type input "0.0500"
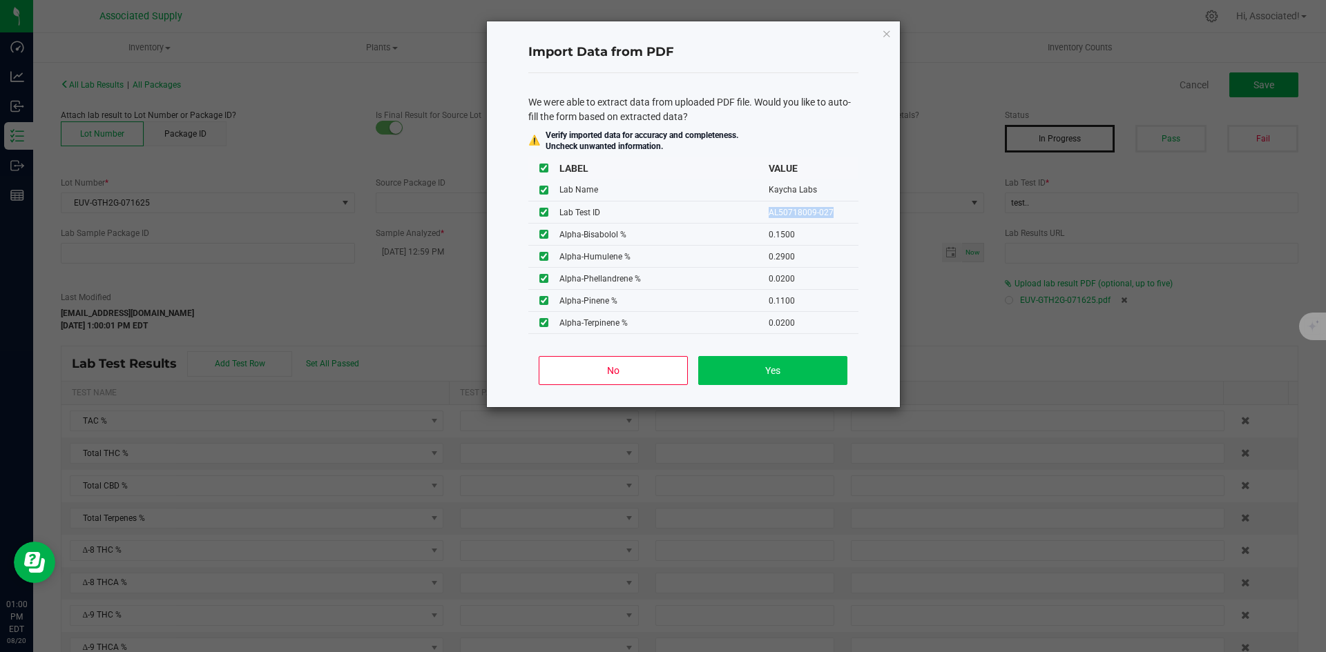
type input "0.5100"
type input "0.1100"
type input "0.0200"
type input "0.0300"
type input "0.8900"
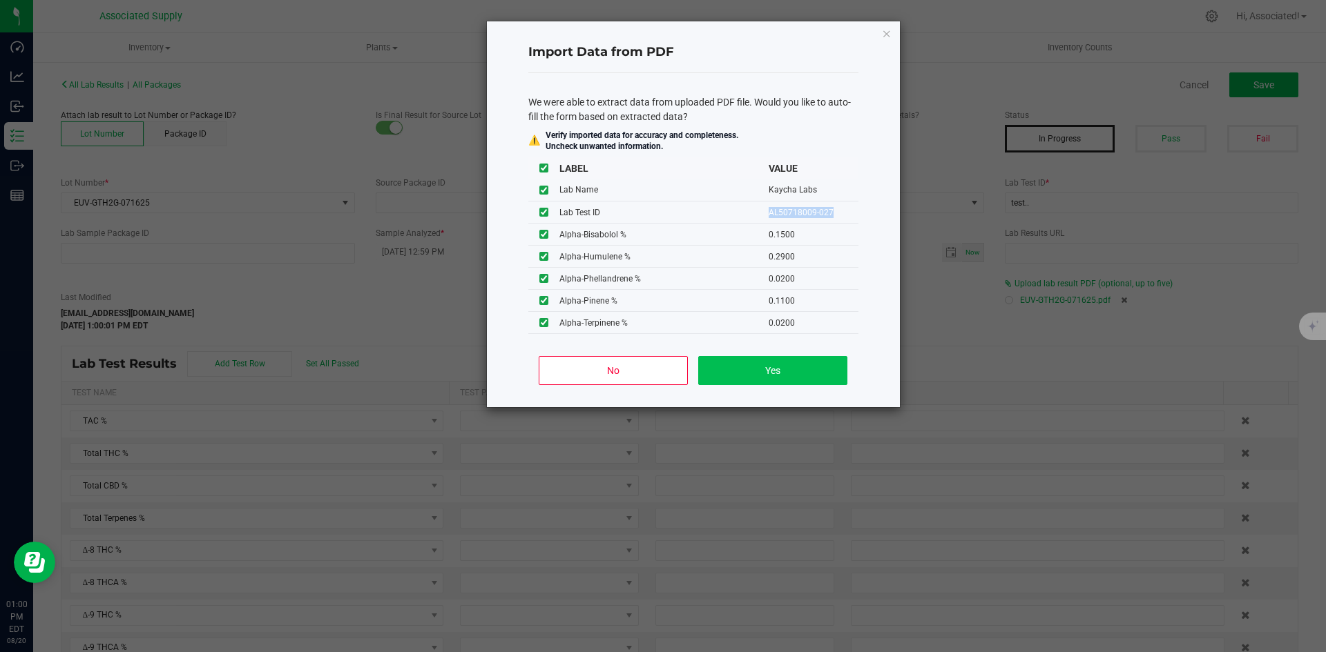
type input "0.0500"
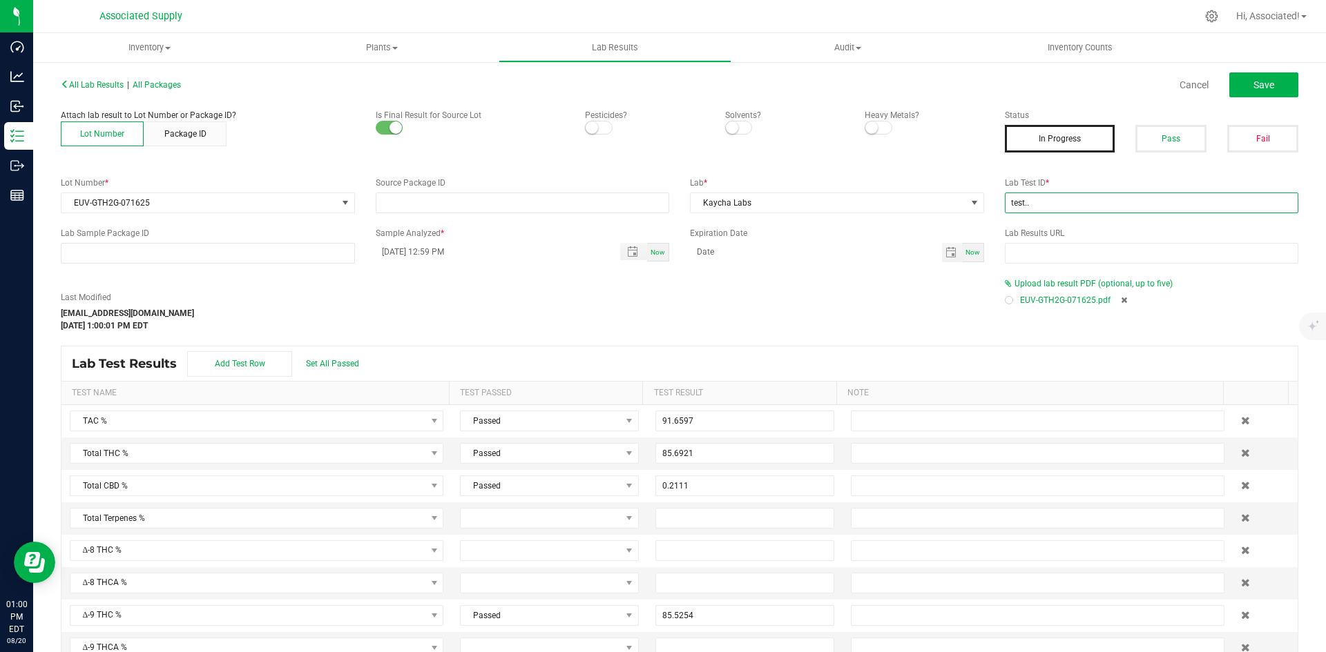
click at [1076, 204] on input "test.." at bounding box center [1152, 203] width 294 height 21
paste input "AL50718009-027"
type input "AL50718009-027"
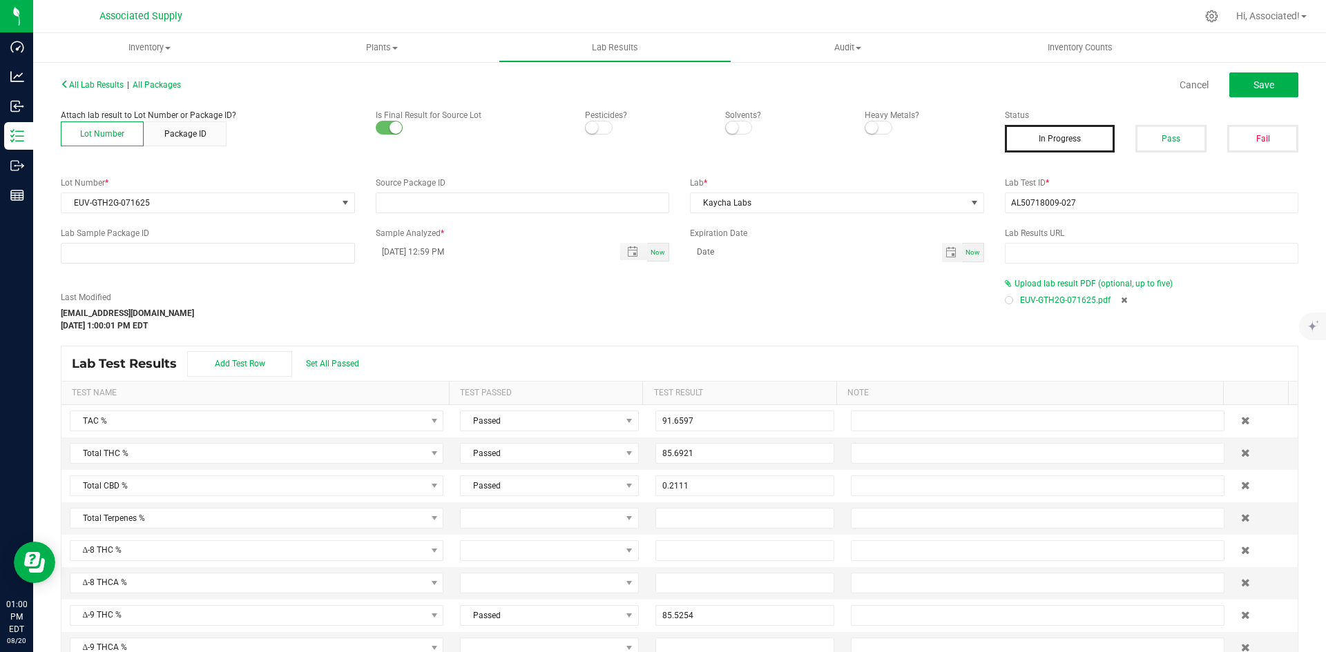
click at [733, 316] on div "Last Modified support@asdistro.com Aug 20, 2025 1:00:01 PM EDT" at bounding box center [522, 311] width 944 height 41
click at [761, 304] on div "Last Modified support@asdistro.com Aug 20, 2025 1:00:01 PM EDT" at bounding box center [522, 311] width 944 height 41
click at [627, 253] on span "Toggle popup" at bounding box center [632, 251] width 11 height 11
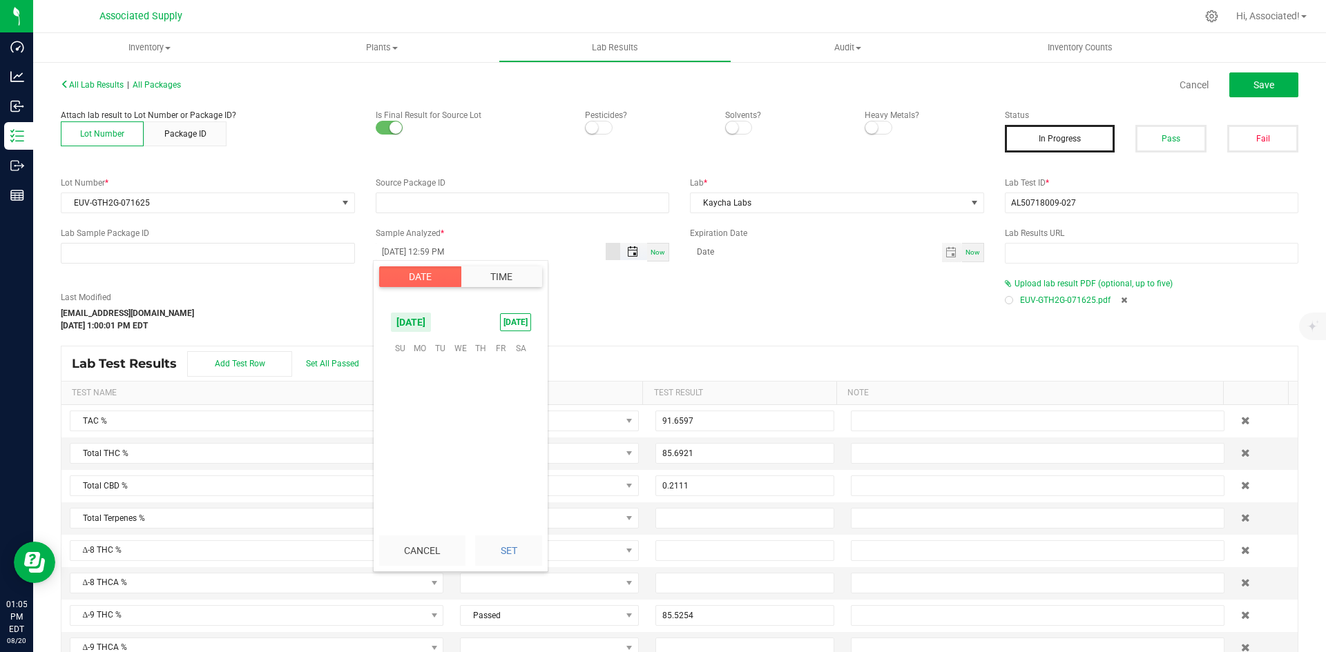
scroll to position [19, 0]
click at [432, 325] on span "[DATE]" at bounding box center [410, 322] width 41 height 21
click at [427, 380] on span "[DATE]" at bounding box center [432, 381] width 28 height 28
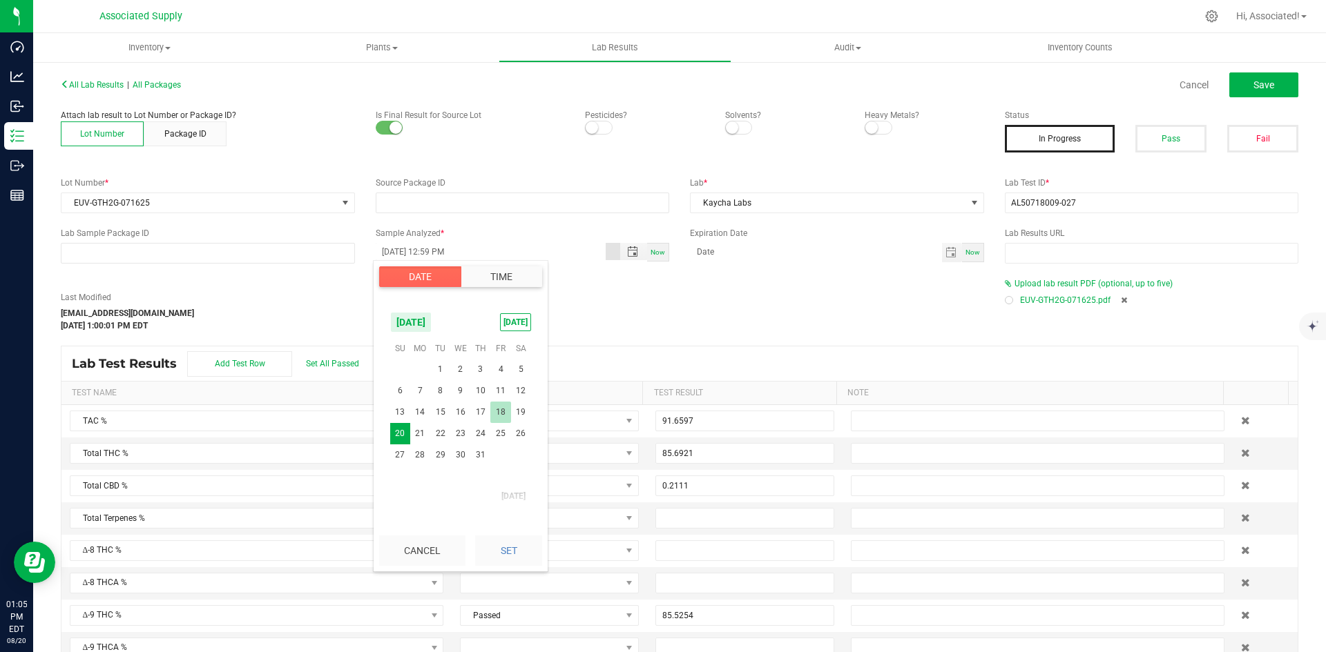
click at [501, 407] on span "18" at bounding box center [500, 412] width 20 height 21
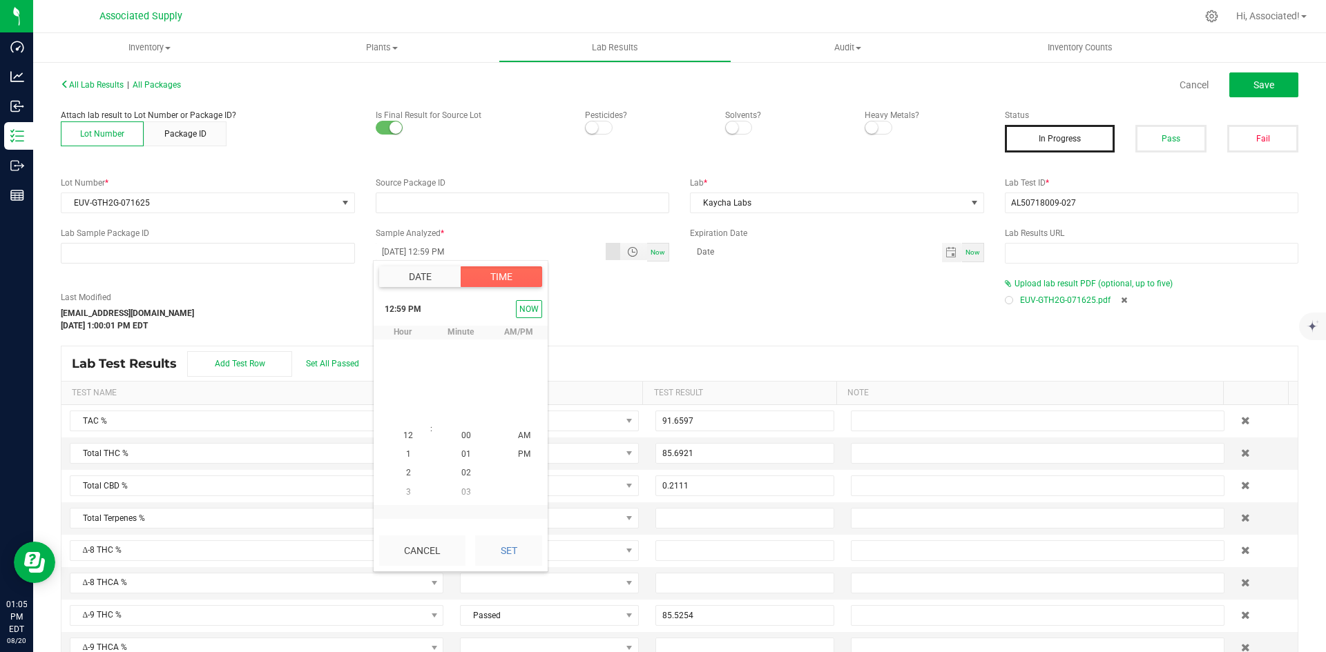
scroll to position [19, 0]
click at [406, 452] on span "1" at bounding box center [408, 455] width 5 height 10
click at [461, 359] on span "40" at bounding box center [466, 361] width 10 height 10
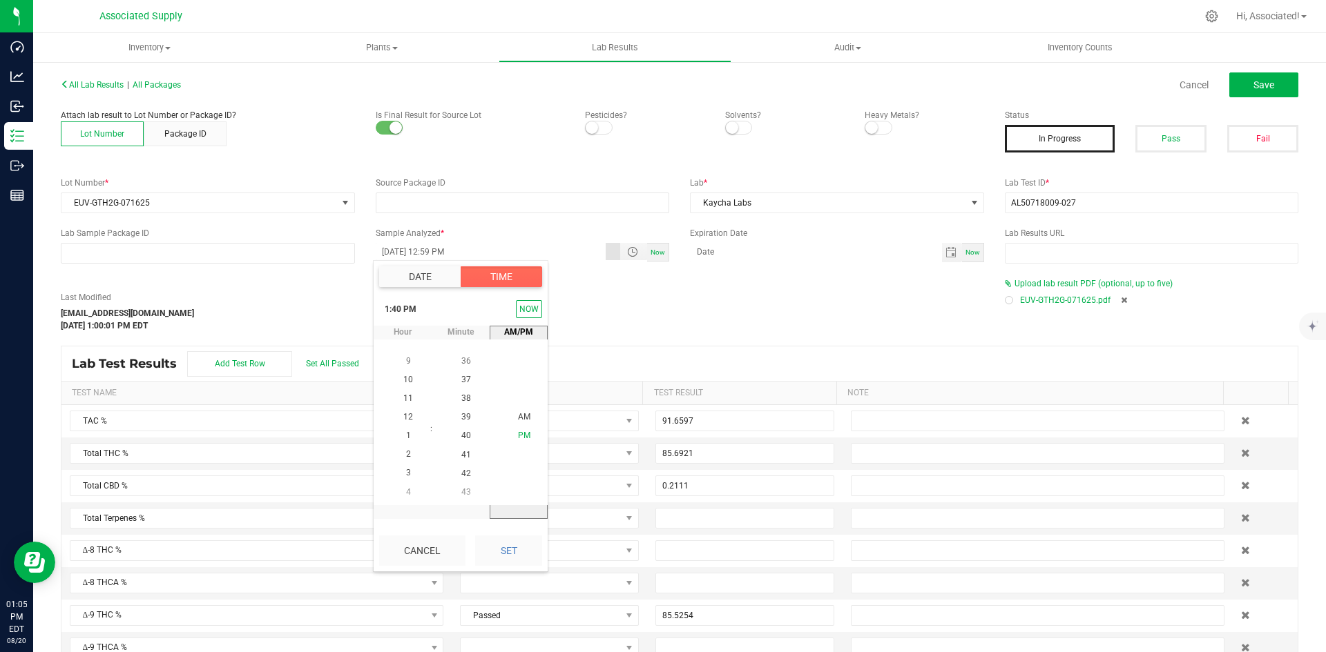
click at [519, 432] on span "PM" at bounding box center [524, 437] width 12 height 10
click at [507, 555] on button "Set" at bounding box center [508, 551] width 67 height 30
type input "[DATE] 1:40 PM"
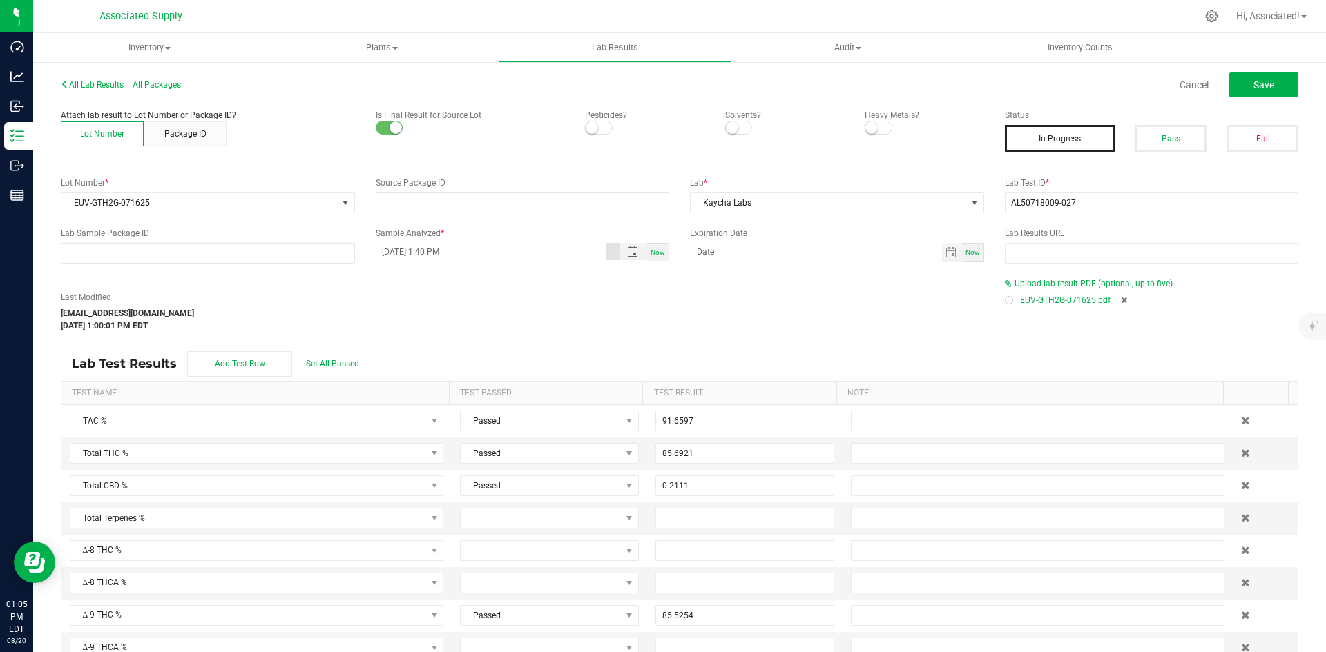
click at [741, 293] on div "Last Modified support@asdistro.com Aug 20, 2025 1:00:01 PM EDT" at bounding box center [522, 311] width 944 height 41
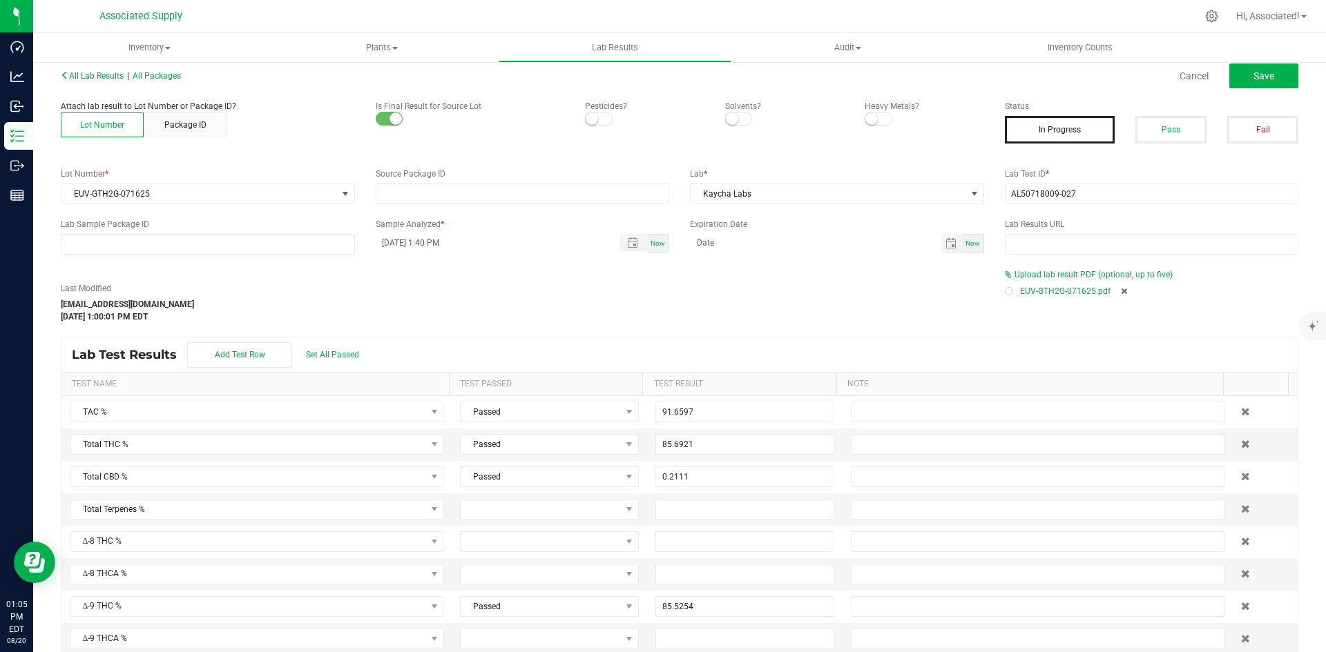
scroll to position [0, 0]
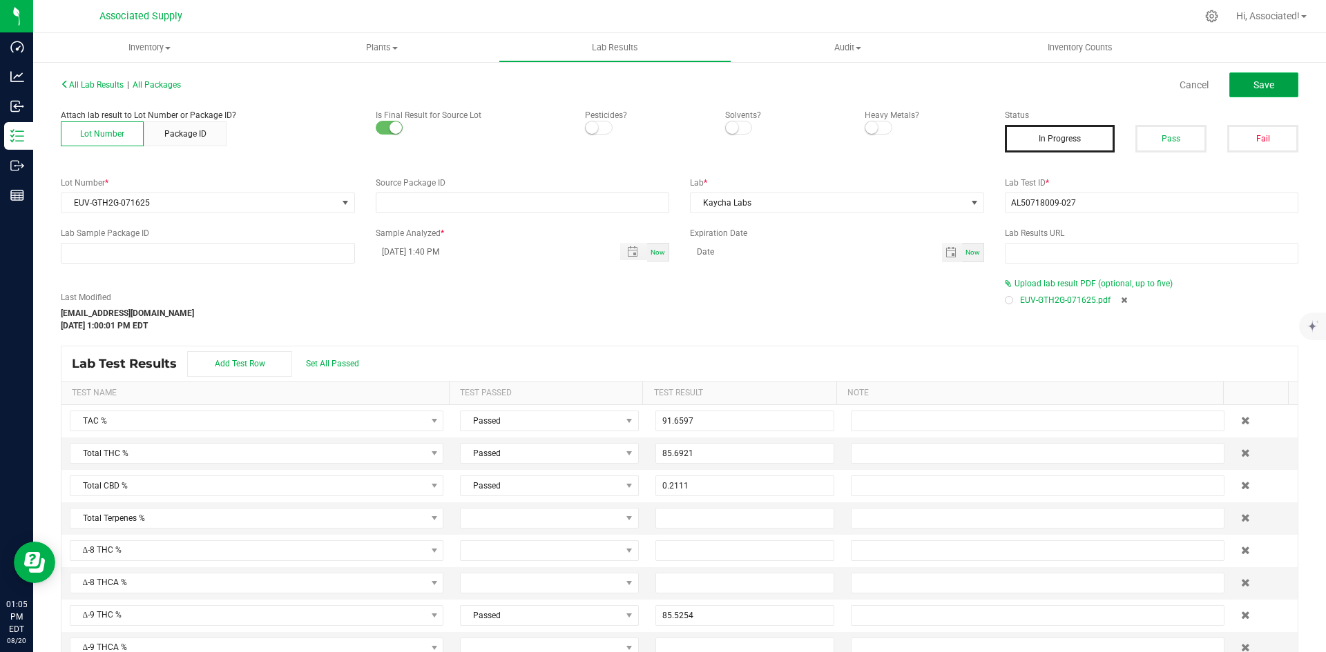
click at [1275, 82] on button "Save" at bounding box center [1263, 84] width 69 height 25
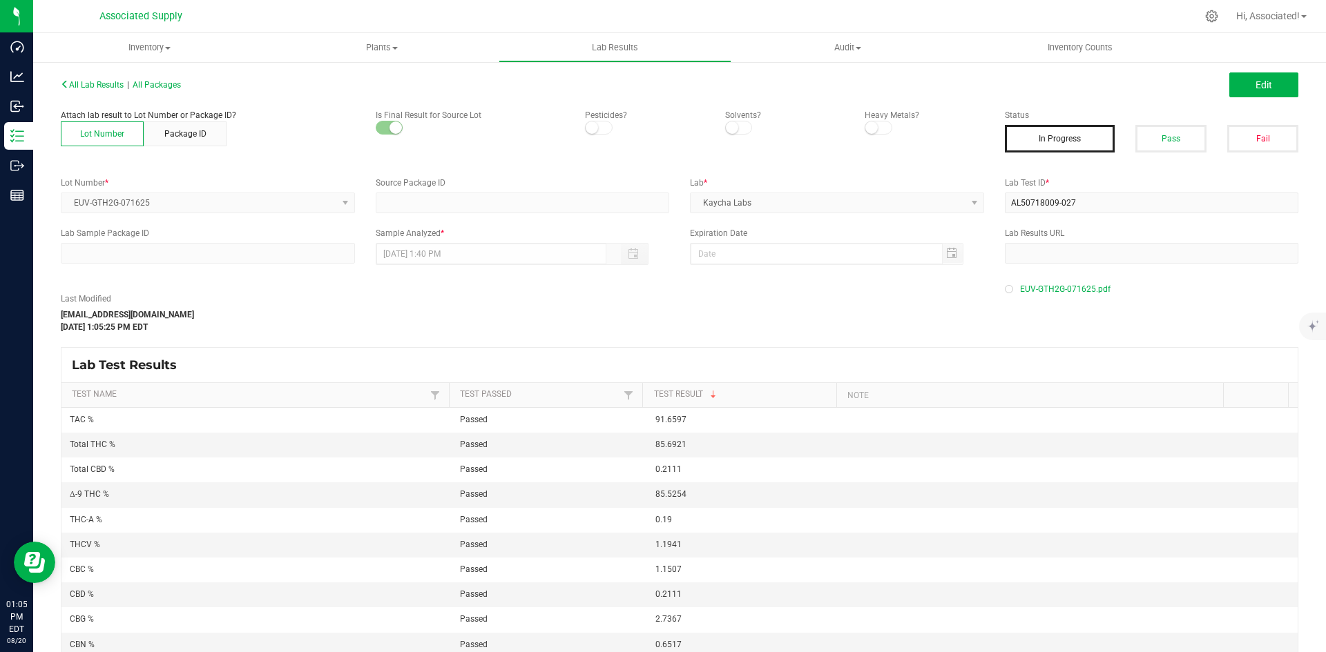
click at [663, 296] on div "Last Modified [EMAIL_ADDRESS][DOMAIN_NAME] [DATE] 1:05:25 PM EDT" at bounding box center [522, 313] width 944 height 41
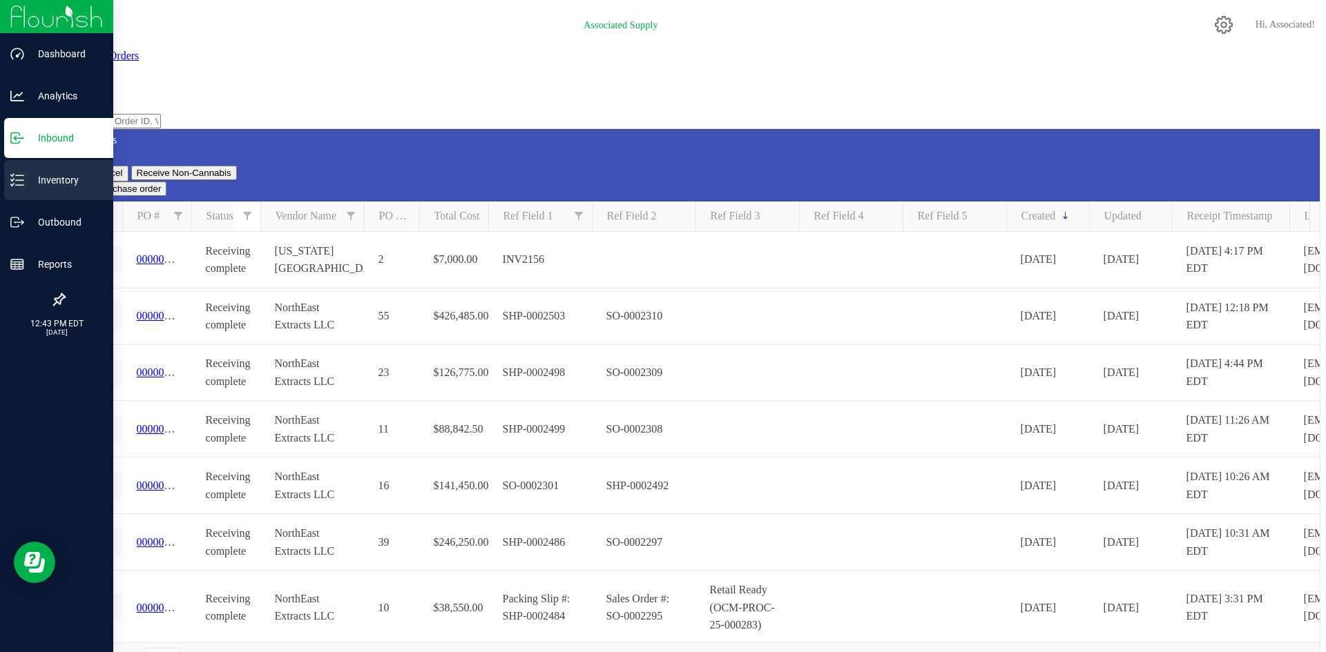
click at [34, 172] on p "Inventory" at bounding box center [73, 180] width 99 height 17
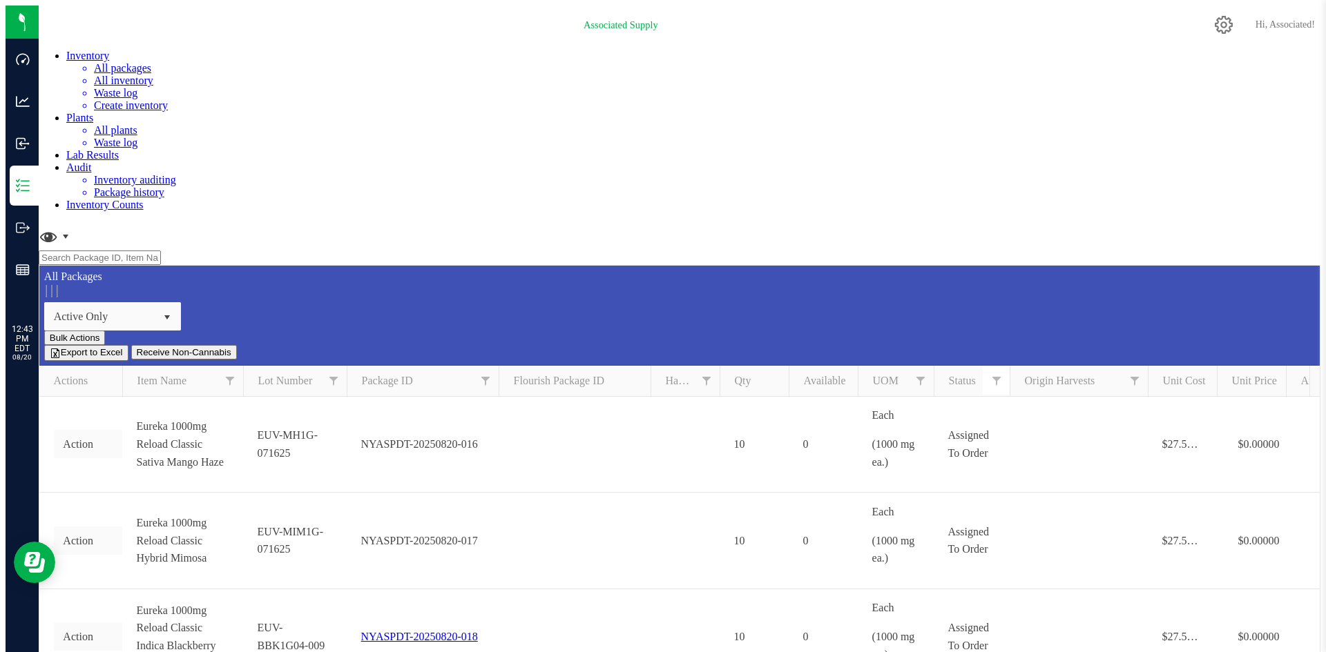
click at [161, 251] on input "text" at bounding box center [100, 258] width 122 height 14
paste input "EUV-CS2G-070125"
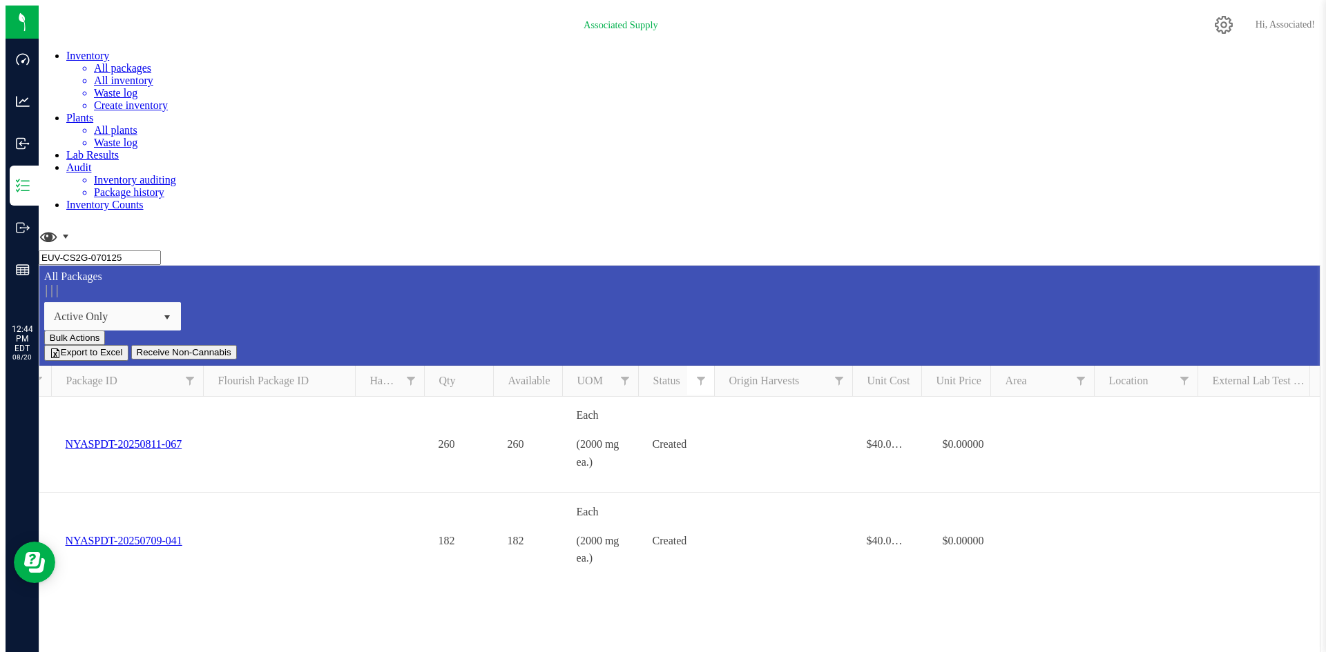
scroll to position [0, 913]
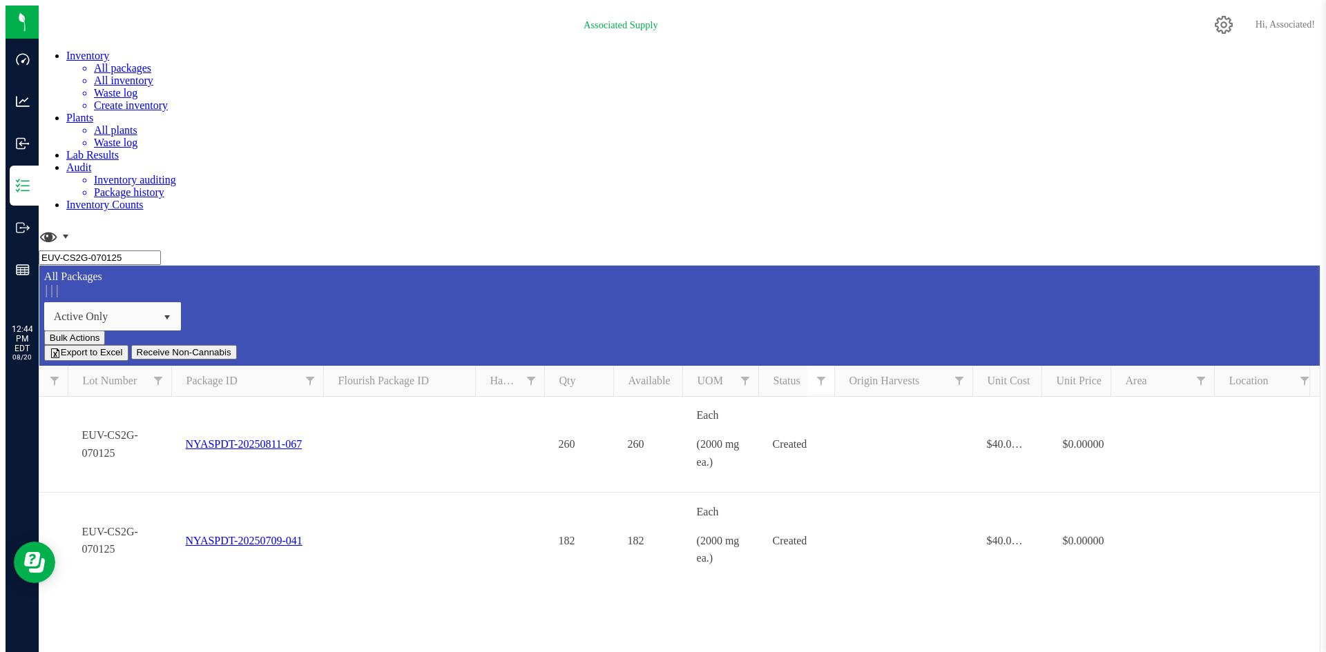
type input "EUV-CS2G-070125"
click at [706, 397] on div "Action Action Adjust qty Create package Edit attributes Global inventory Locate…" at bounding box center [679, 602] width 1280 height 411
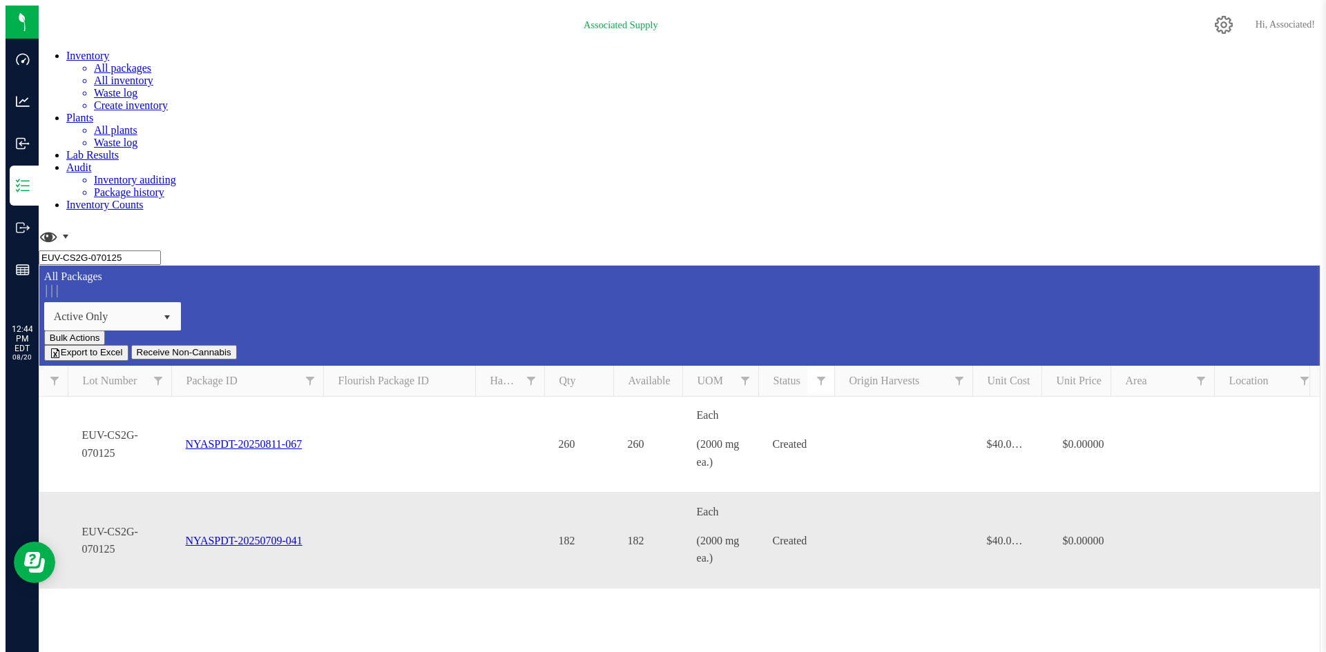
click at [580, 532] on span "182" at bounding box center [579, 541] width 41 height 18
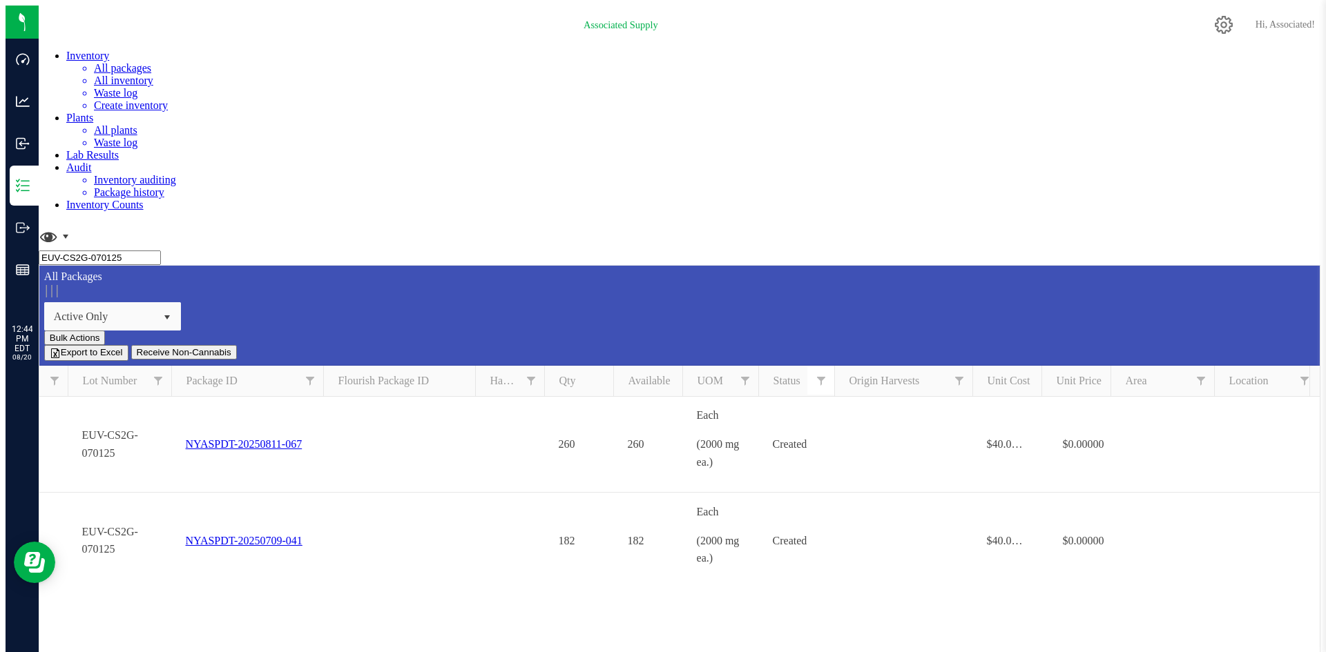
click at [710, 397] on div "Action Action Adjust qty Create package Edit attributes Global inventory Locate…" at bounding box center [679, 602] width 1280 height 411
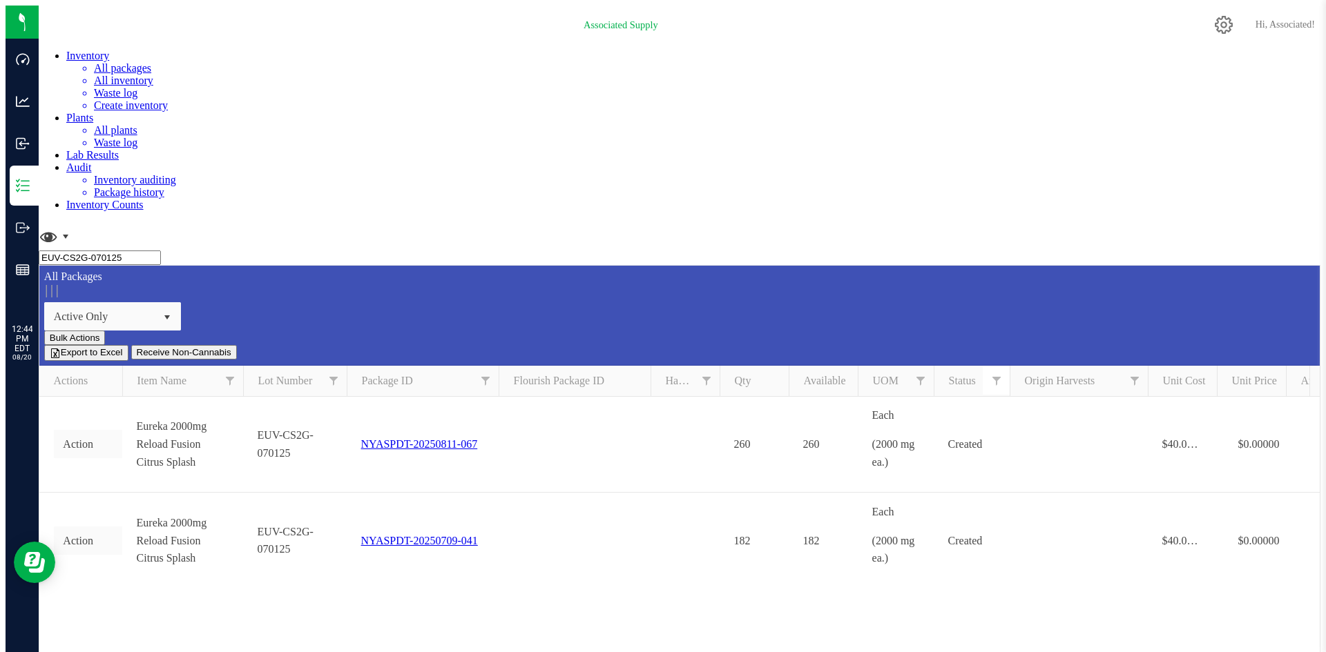
drag, startPoint x: 292, startPoint y: 577, endPoint x: 17, endPoint y: 0, distance: 638.6
click at [356, 478] on div "Action Action Adjust qty Create package Edit attributes Global inventory Locate…" at bounding box center [679, 602] width 1280 height 411
click at [416, 397] on div "Action Action Adjust qty Create package Edit attributes Global inventory Locate…" at bounding box center [679, 602] width 1280 height 411
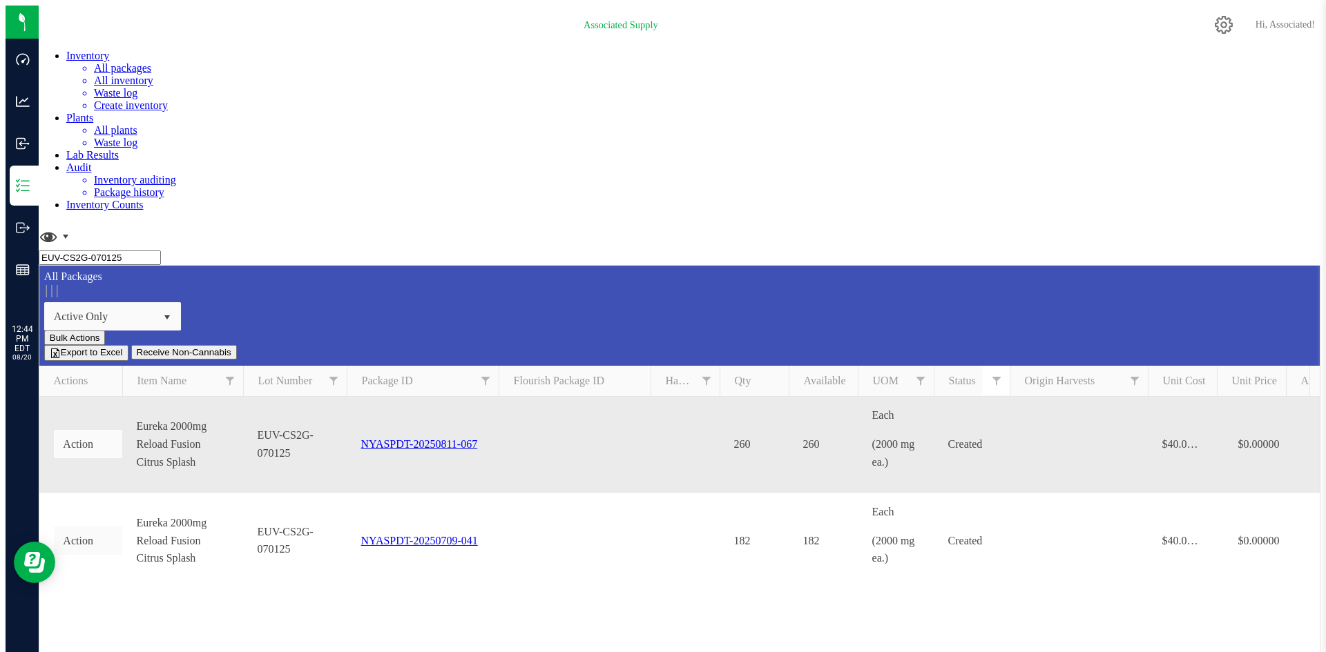
drag, startPoint x: 238, startPoint y: 195, endPoint x: 177, endPoint y: 198, distance: 60.8
click at [177, 418] on span "Eureka 2000mg Reload Fusion Citrus Splash" at bounding box center [183, 444] width 93 height 53
copy span "Citrus Splash"
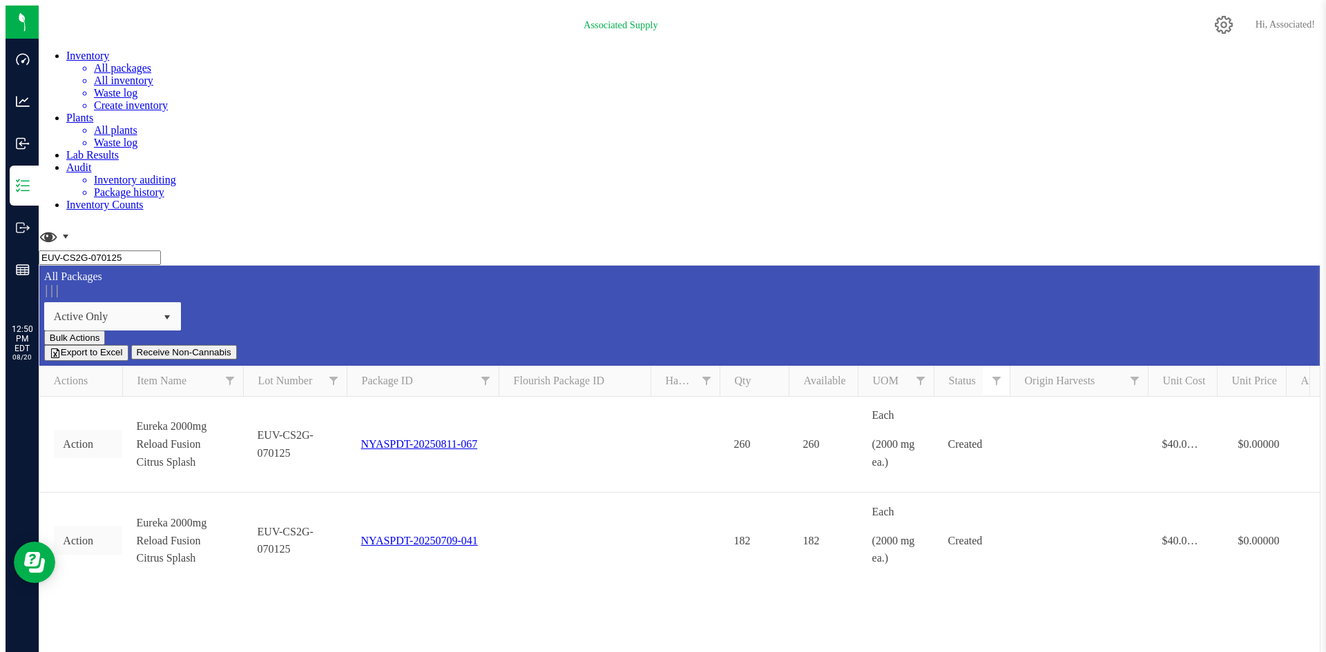
click at [503, 397] on div "Action Action Adjust qty Create package Edit attributes Global inventory Locate…" at bounding box center [679, 602] width 1280 height 411
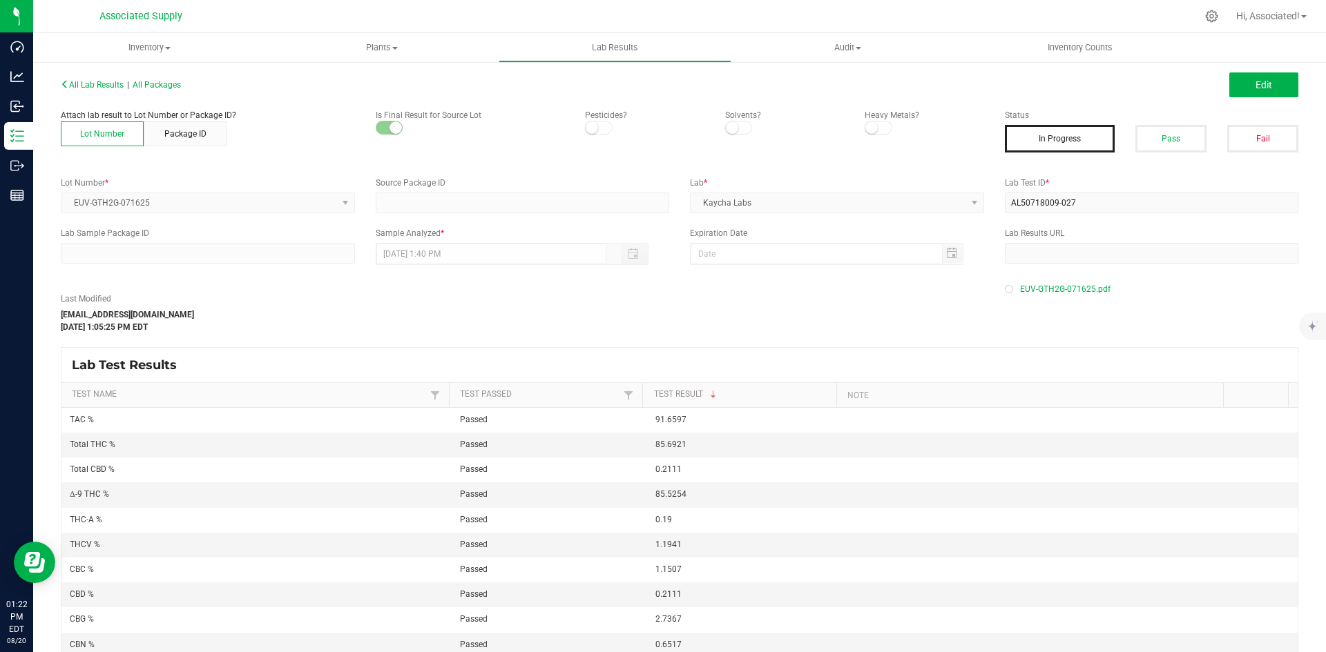
click at [454, 316] on div "Last Modified [EMAIL_ADDRESS][DOMAIN_NAME] [DATE] 1:05:25 PM EDT" at bounding box center [522, 313] width 944 height 41
click at [543, 326] on div "Last Modified [EMAIL_ADDRESS][DOMAIN_NAME] [DATE] 1:05:25 PM EDT" at bounding box center [522, 313] width 944 height 41
click at [671, 329] on div "Last Modified [EMAIL_ADDRESS][DOMAIN_NAME] [DATE] 1:05:25 PM EDT" at bounding box center [522, 313] width 944 height 41
click at [726, 304] on div "Last Modified [EMAIL_ADDRESS][DOMAIN_NAME] [DATE] 1:05:25 PM EDT" at bounding box center [522, 313] width 944 height 41
click at [543, 271] on div "All Lab Results | All Packages Edit Attach lab result to Lot Number or Package …" at bounding box center [679, 385] width 1237 height 621
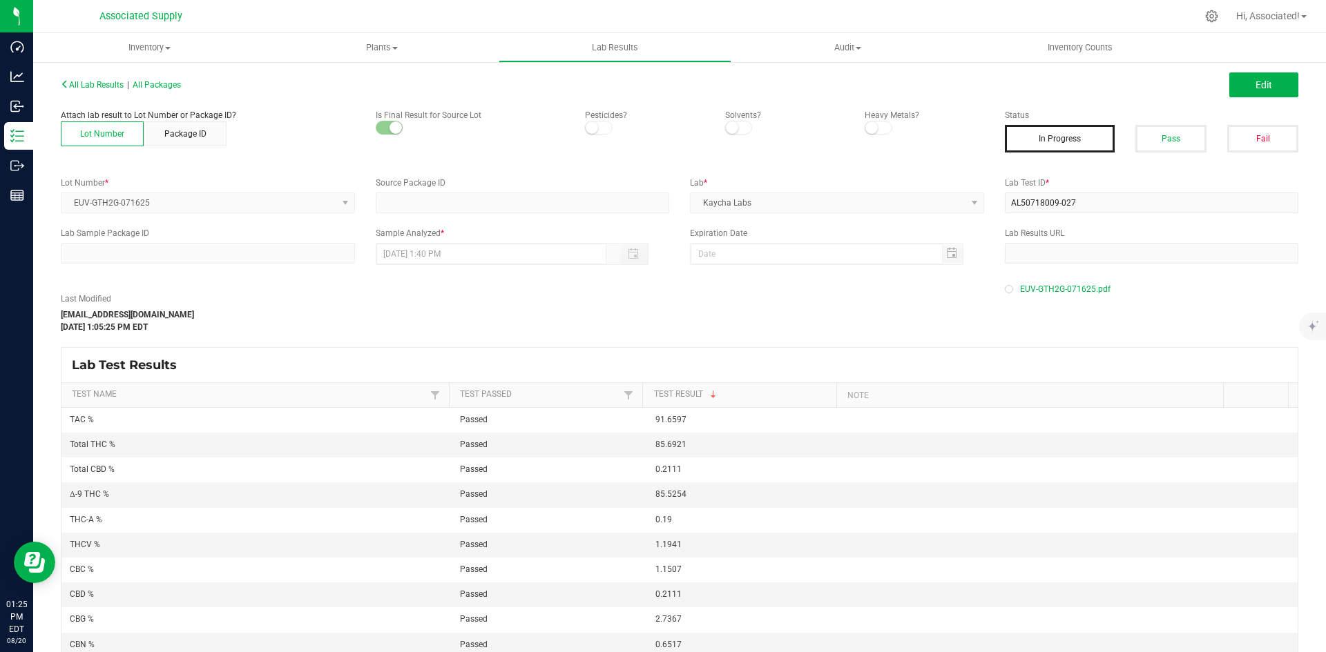
click at [587, 145] on div "Attach lab result to Lot Number or Package ID? Lot Number Package ID Is Final R…" at bounding box center [522, 127] width 944 height 37
click at [1255, 83] on span "Edit" at bounding box center [1263, 84] width 17 height 11
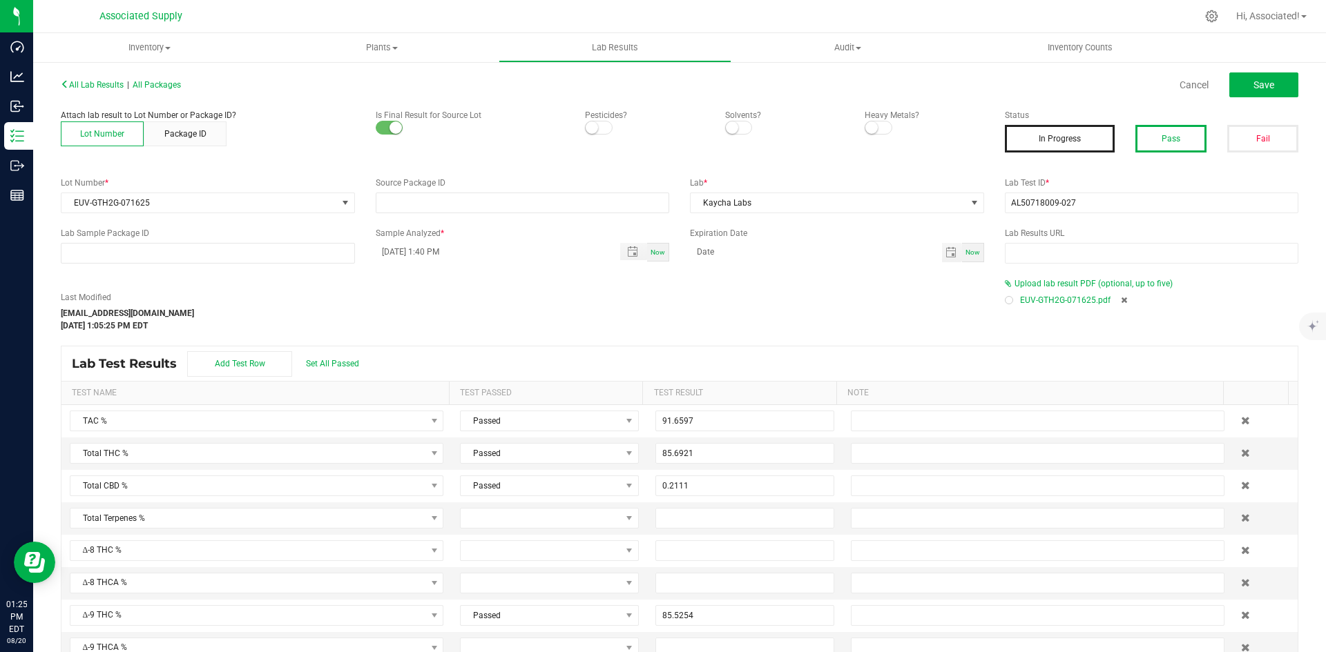
click at [1173, 140] on button "Pass" at bounding box center [1170, 139] width 71 height 28
click at [1265, 93] on button "Save" at bounding box center [1263, 84] width 69 height 25
type input "85.5254"
type input "0.1900"
type input "1.1941"
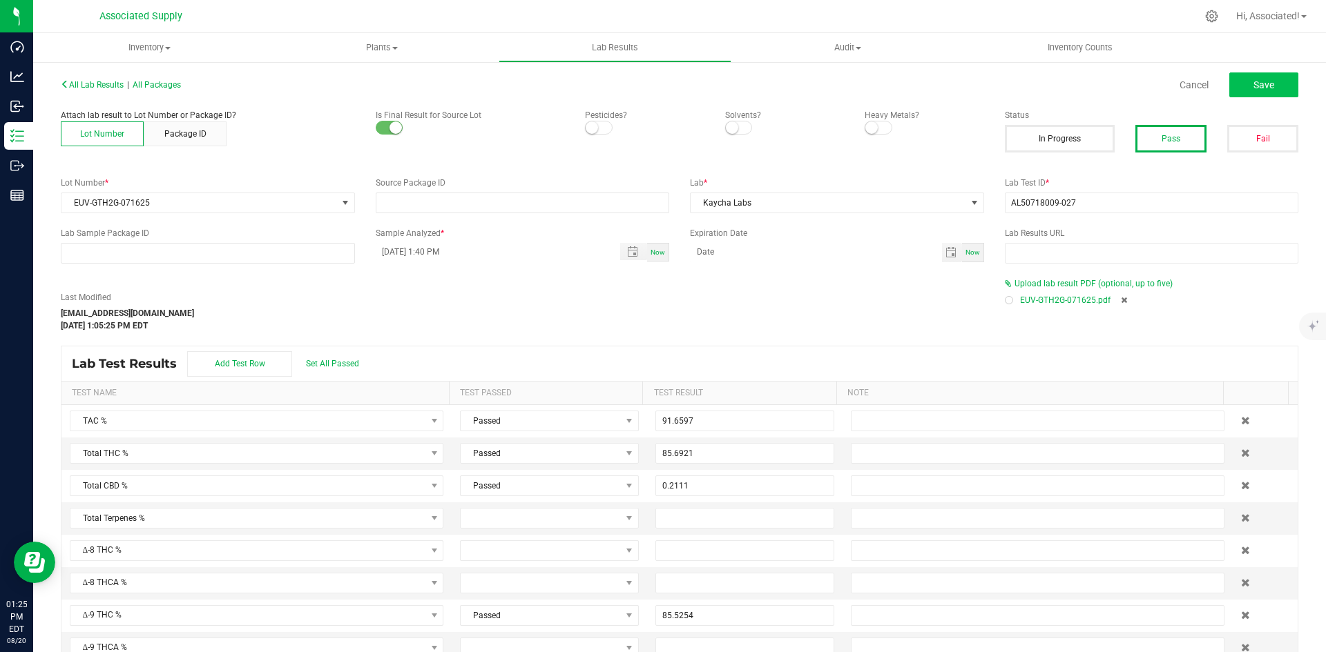
type input "1.1507"
type input "0.2111"
type input "2.7367"
type input "0.6517"
type input "0.1500"
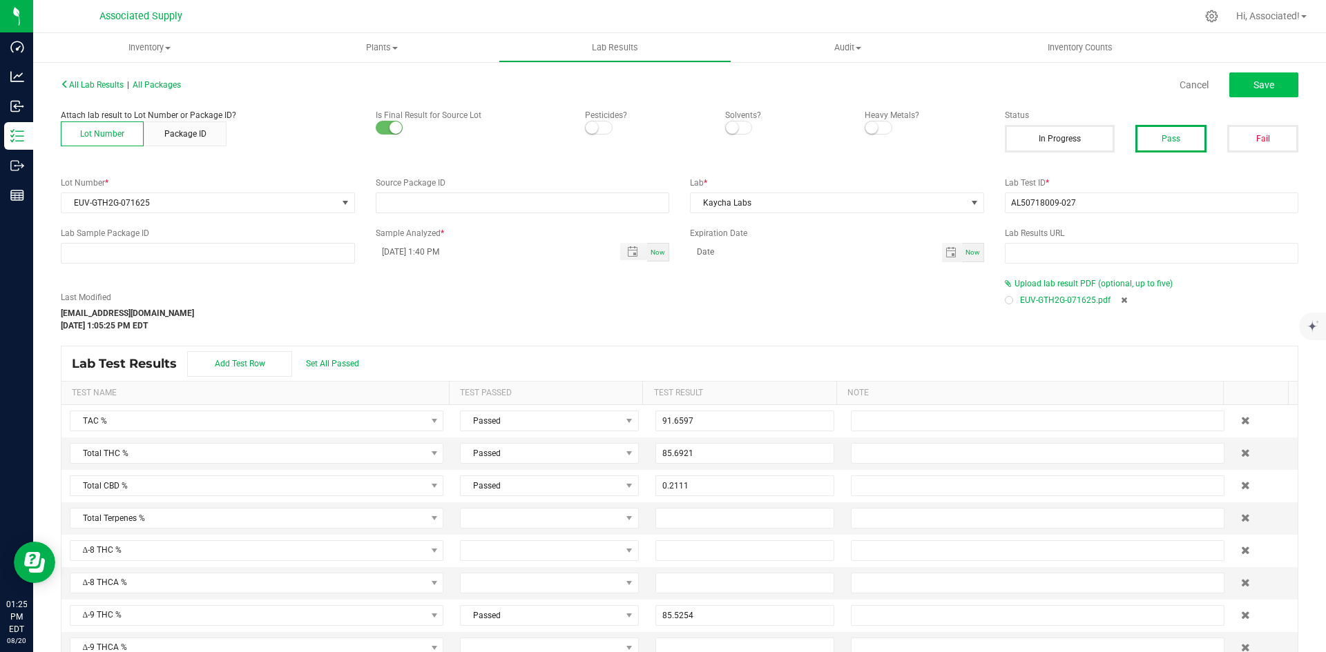
type input "0.2900"
type input "0.0200"
type input "0.1100"
type input "0.0200"
type input "0.0500"
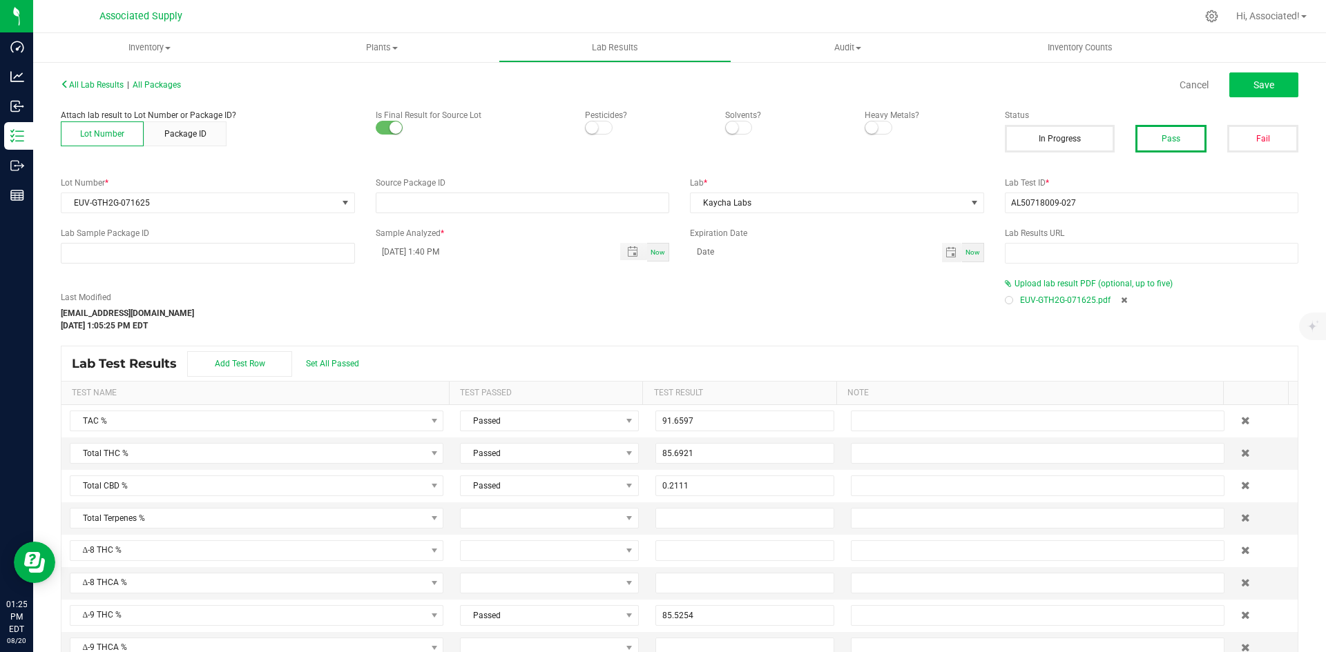
type input "0.9100"
type input "0.0700"
type input "0.0100"
type input "0.0300"
type input "0.0500"
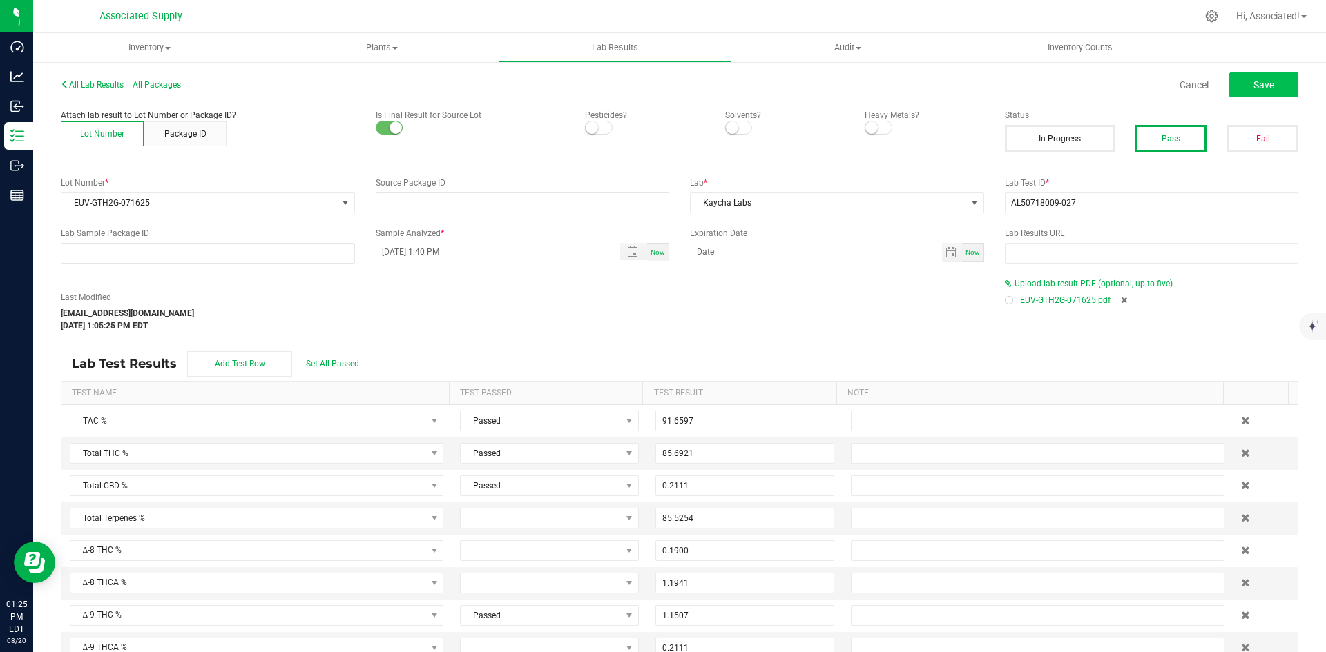
type input "0.5100"
type input "0.1100"
type input "0.0200"
type input "0.0300"
type input "0.8900"
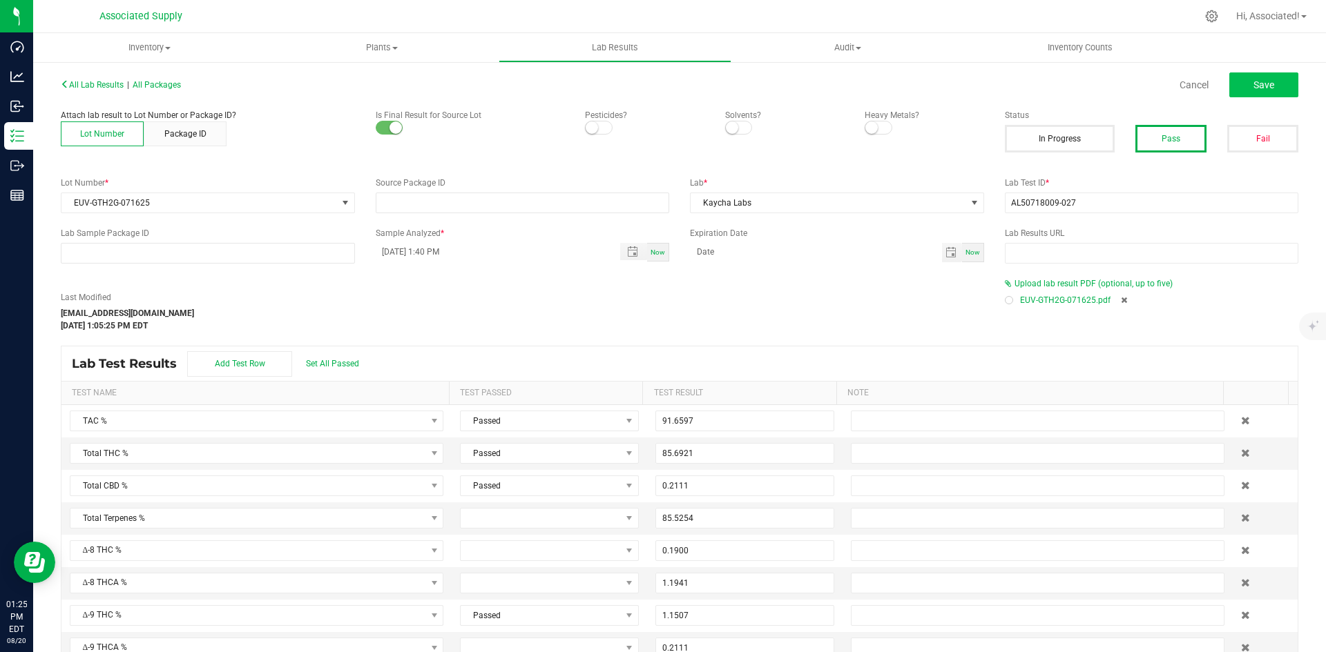
type input "0.0500"
type input "0.5100"
type input "0.0400"
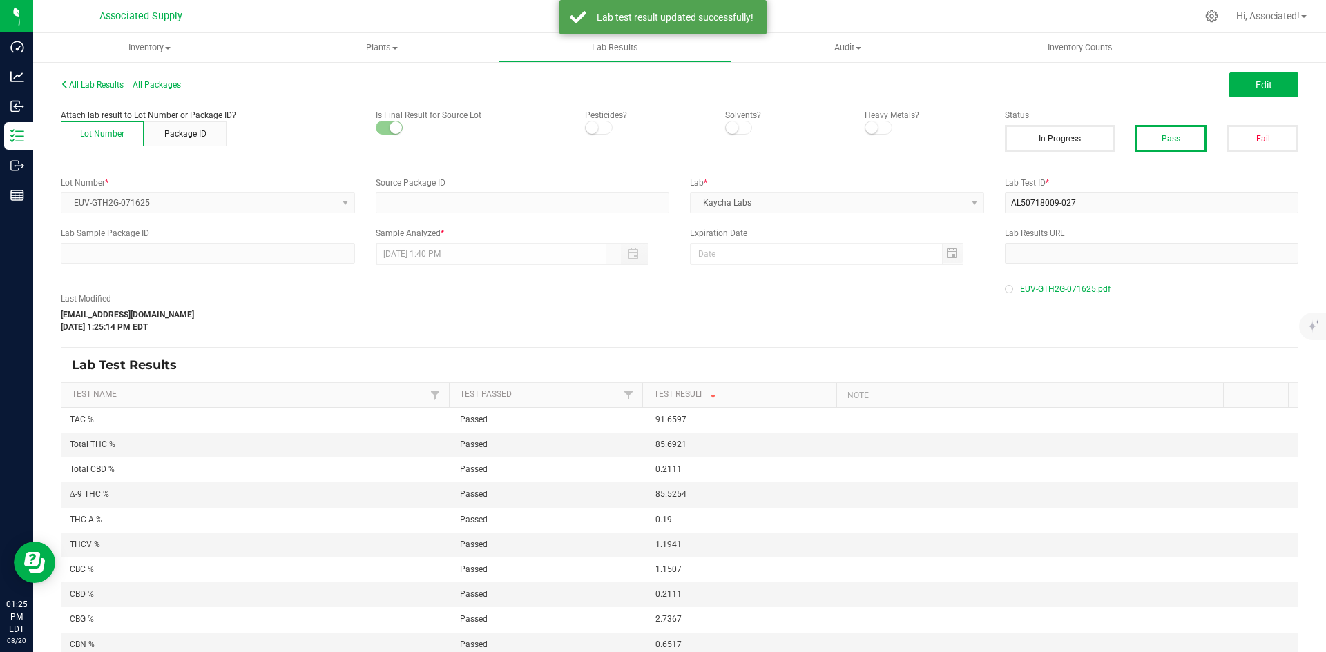
click at [519, 305] on div "Last Modified [EMAIL_ADDRESS][DOMAIN_NAME] [DATE] 1:25:14 PM EDT" at bounding box center [522, 313] width 944 height 41
click at [91, 85] on span "All Lab Results" at bounding box center [92, 85] width 63 height 10
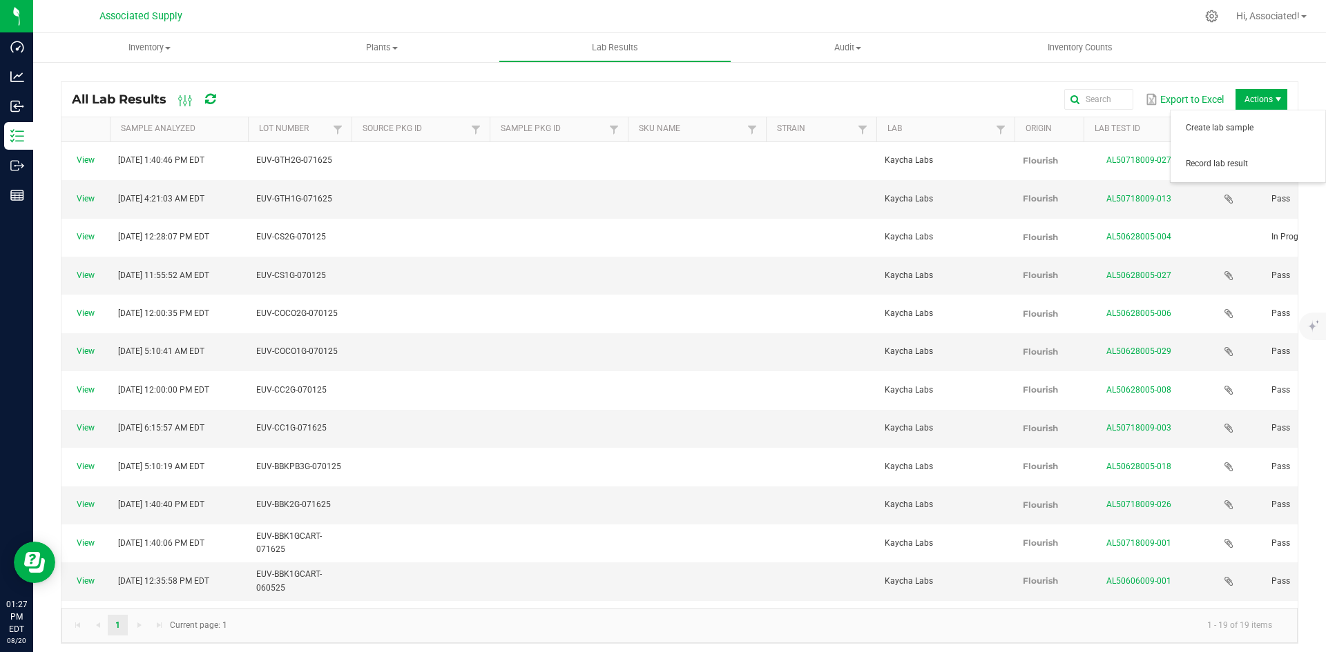
click at [1244, 99] on span "Actions" at bounding box center [1261, 99] width 52 height 21
click at [1211, 177] on span "Record lab result" at bounding box center [1248, 165] width 138 height 28
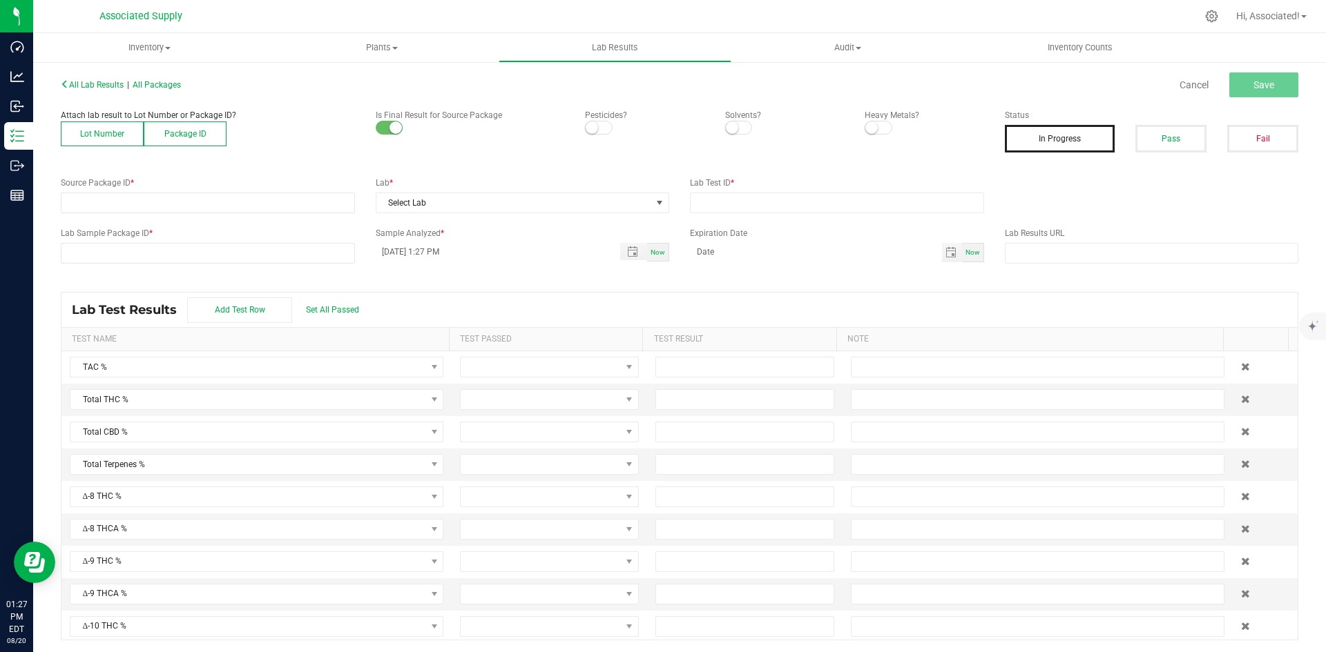
click at [79, 131] on button "Lot Number" at bounding box center [102, 134] width 83 height 25
click at [142, 203] on span at bounding box center [198, 202] width 275 height 19
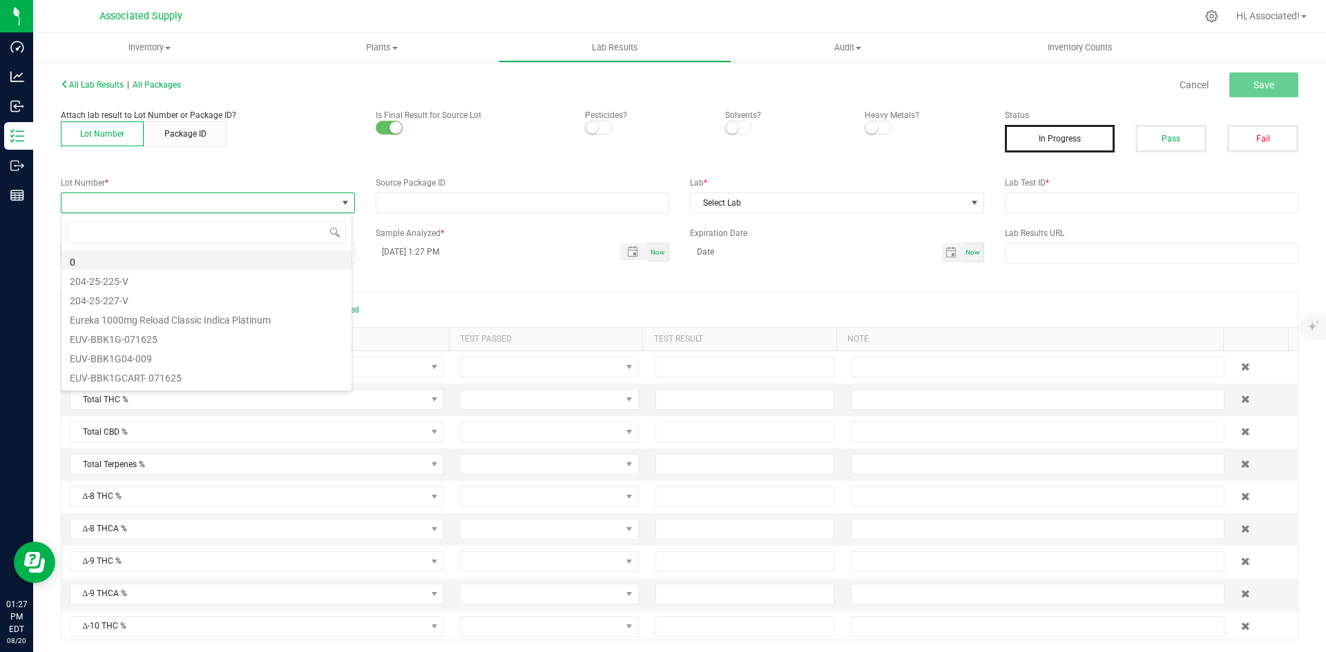
scroll to position [21, 291]
type input "EUV-JEL1G-060525"
click at [142, 262] on li "EUV-JEL1G-060525" at bounding box center [206, 260] width 290 height 19
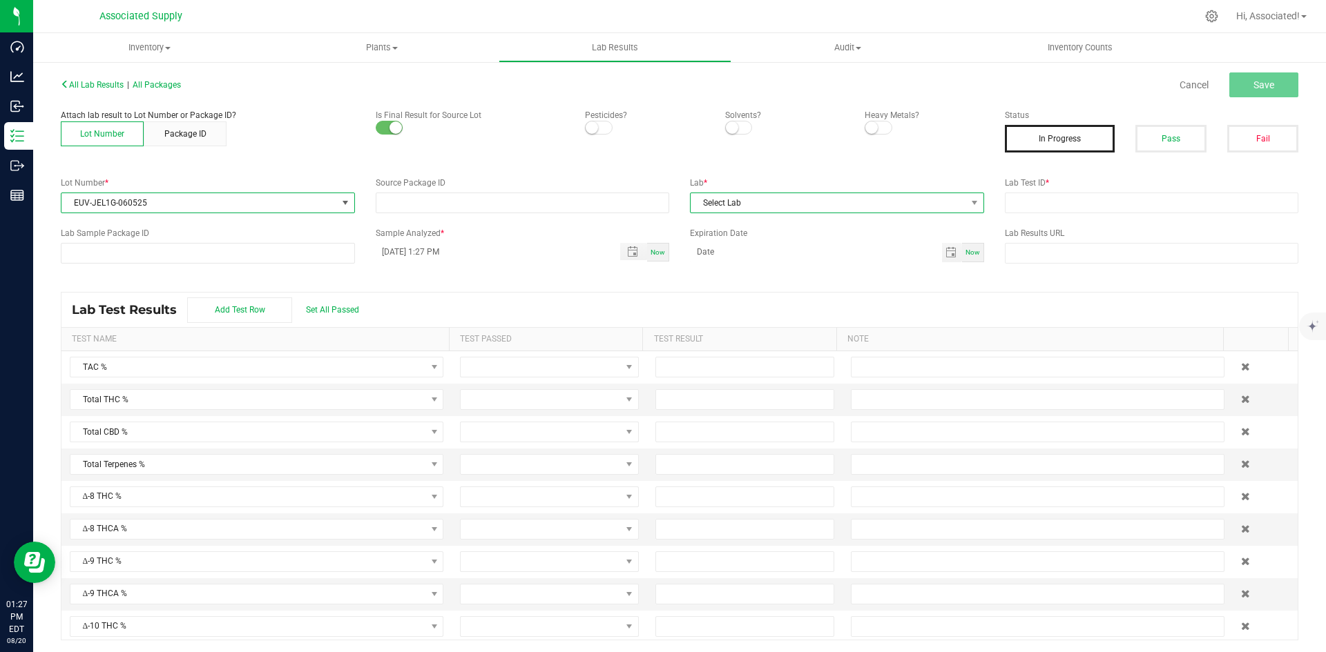
click at [773, 197] on span "Select Lab" at bounding box center [827, 202] width 275 height 19
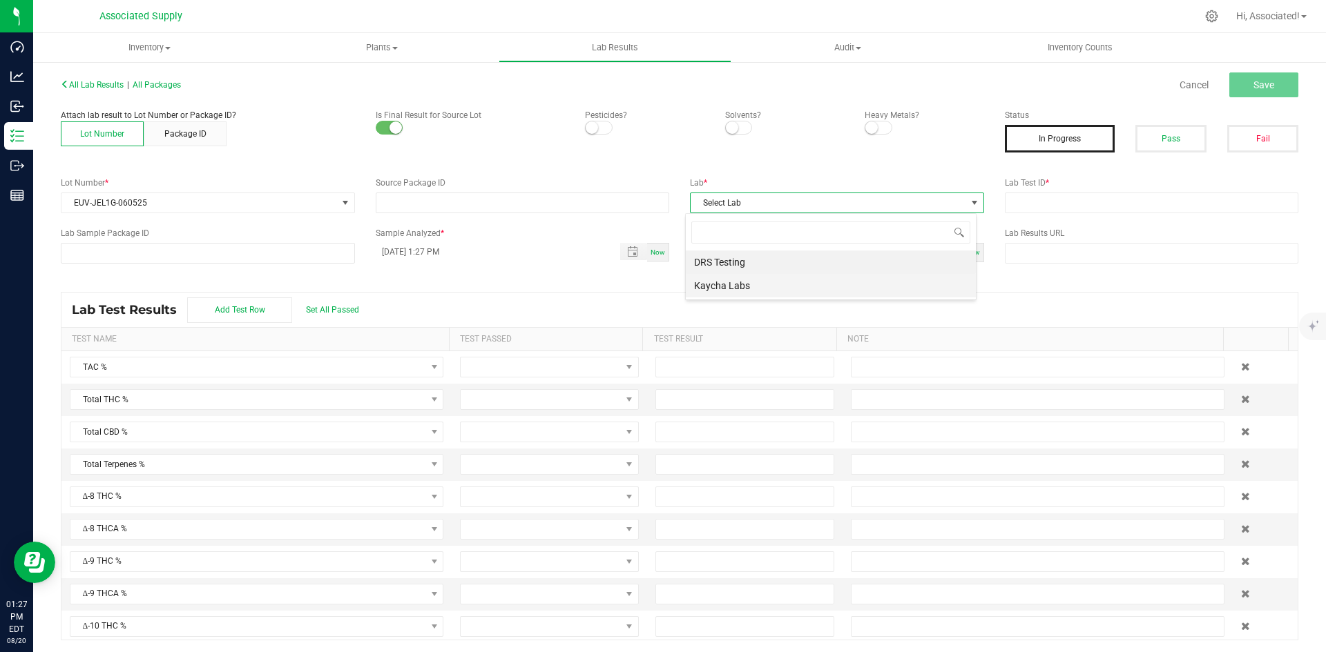
click at [748, 287] on li "Kaycha Labs" at bounding box center [831, 285] width 290 height 23
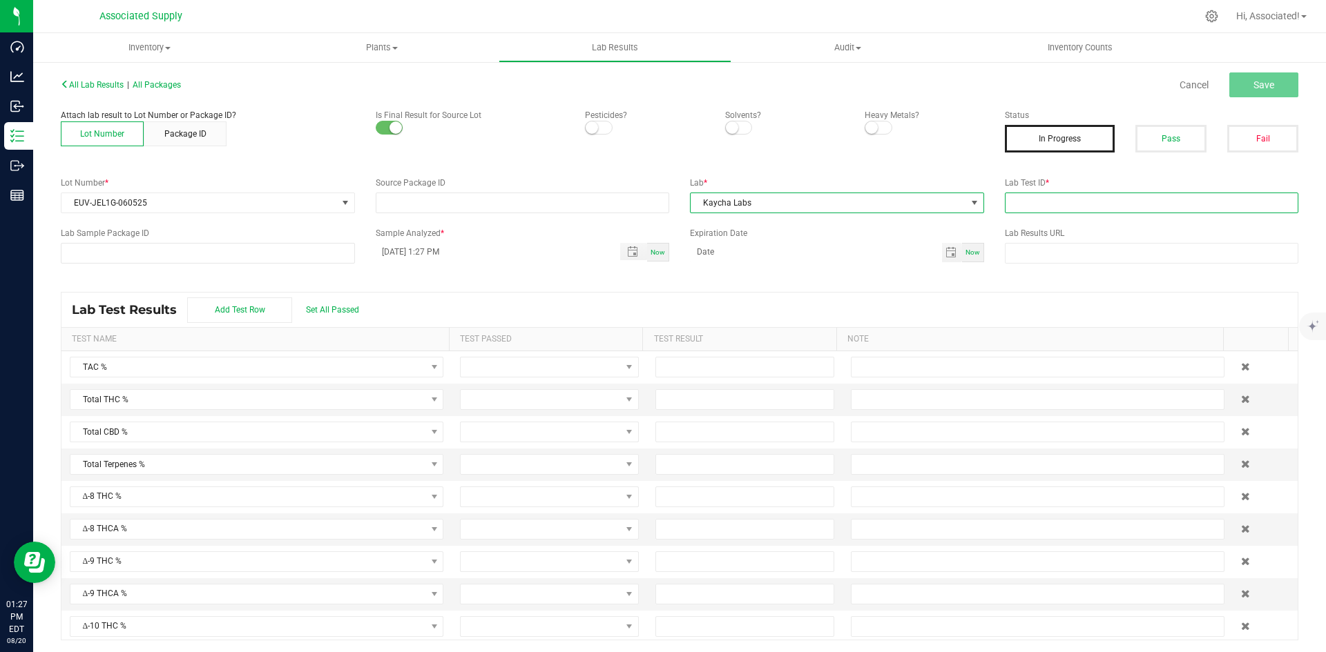
drag, startPoint x: 1054, startPoint y: 200, endPoint x: 1045, endPoint y: 195, distance: 10.2
click at [1054, 200] on input "text" at bounding box center [1152, 203] width 294 height 21
type input "test.."
click at [1255, 84] on span "Save" at bounding box center [1263, 84] width 21 height 11
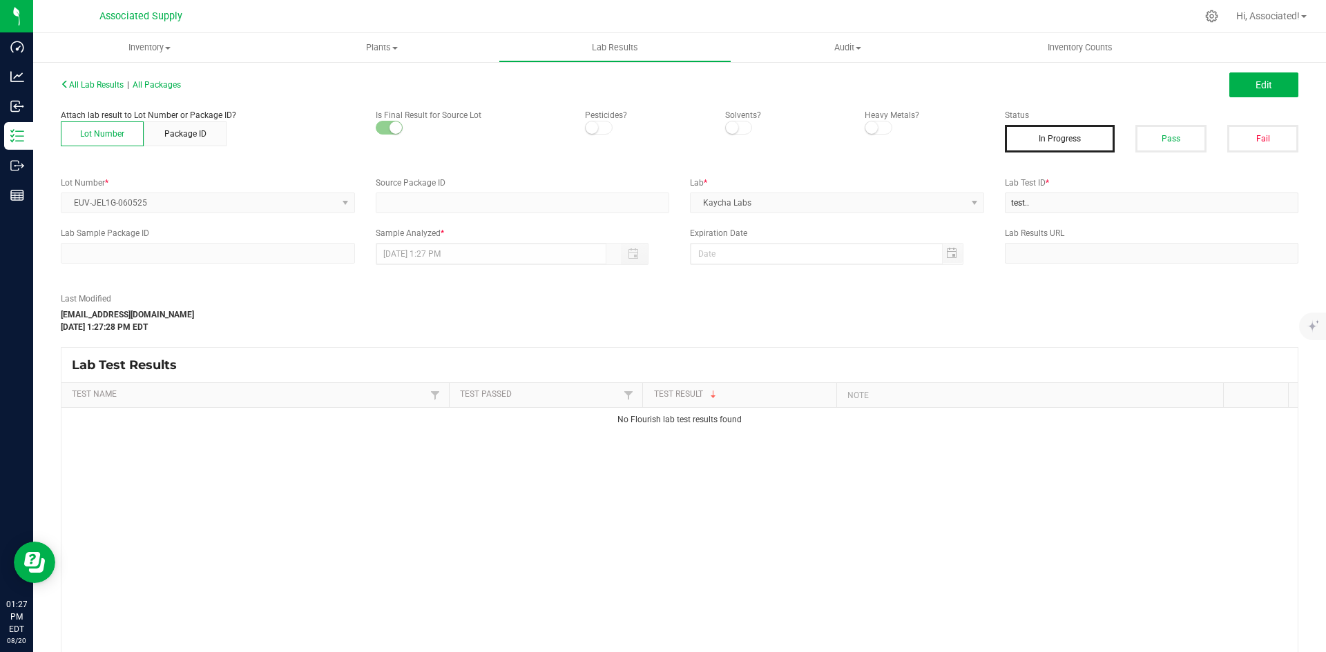
click at [1177, 177] on label "Lab Test ID *" at bounding box center [1152, 183] width 294 height 12
click at [811, 330] on div "Last Modified [EMAIL_ADDRESS][DOMAIN_NAME] [DATE] 1:27:28 PM EDT" at bounding box center [522, 313] width 944 height 41
click at [1266, 81] on button "Edit" at bounding box center [1263, 84] width 69 height 25
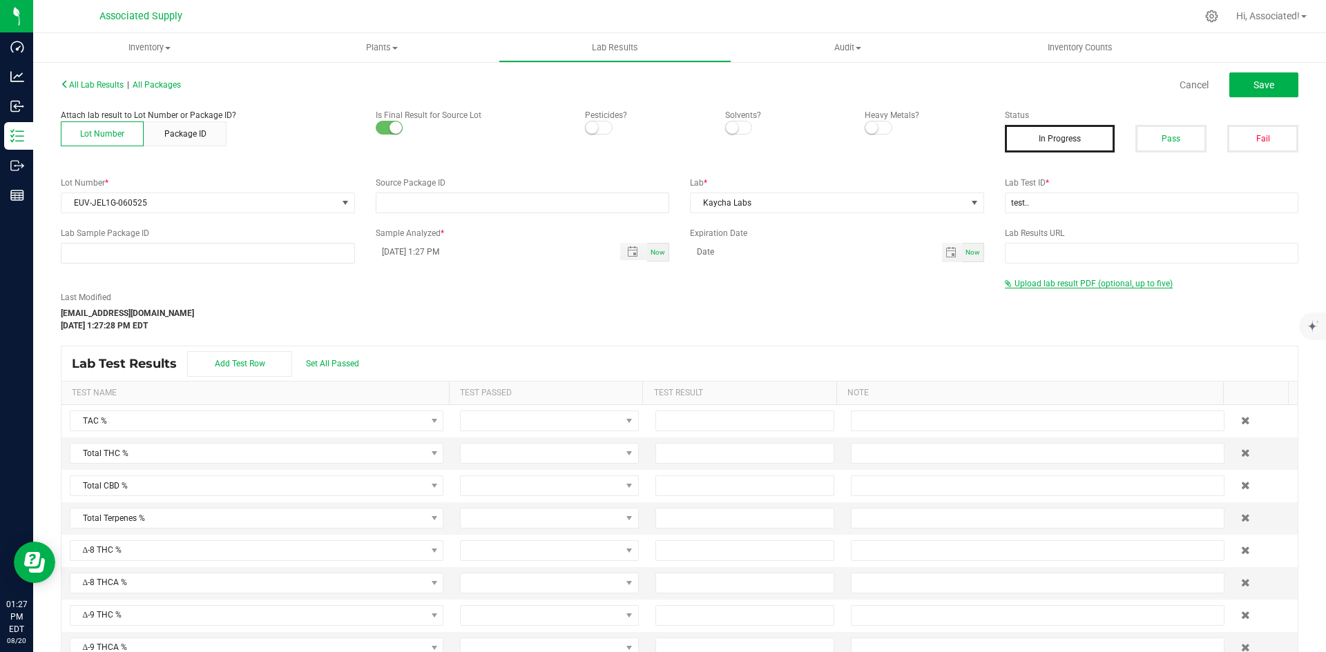
click at [1125, 284] on span "Upload lab result PDF (optional, up to five)" at bounding box center [1093, 284] width 158 height 10
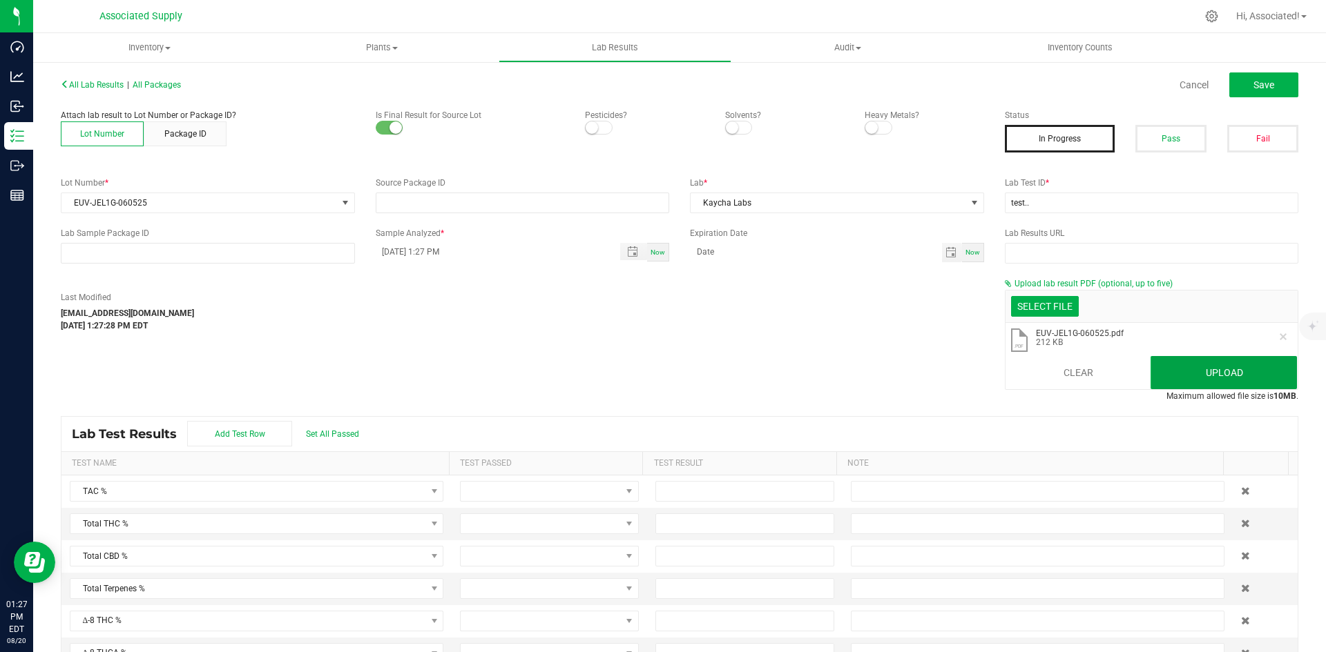
click at [1213, 368] on button "Upload" at bounding box center [1223, 372] width 146 height 33
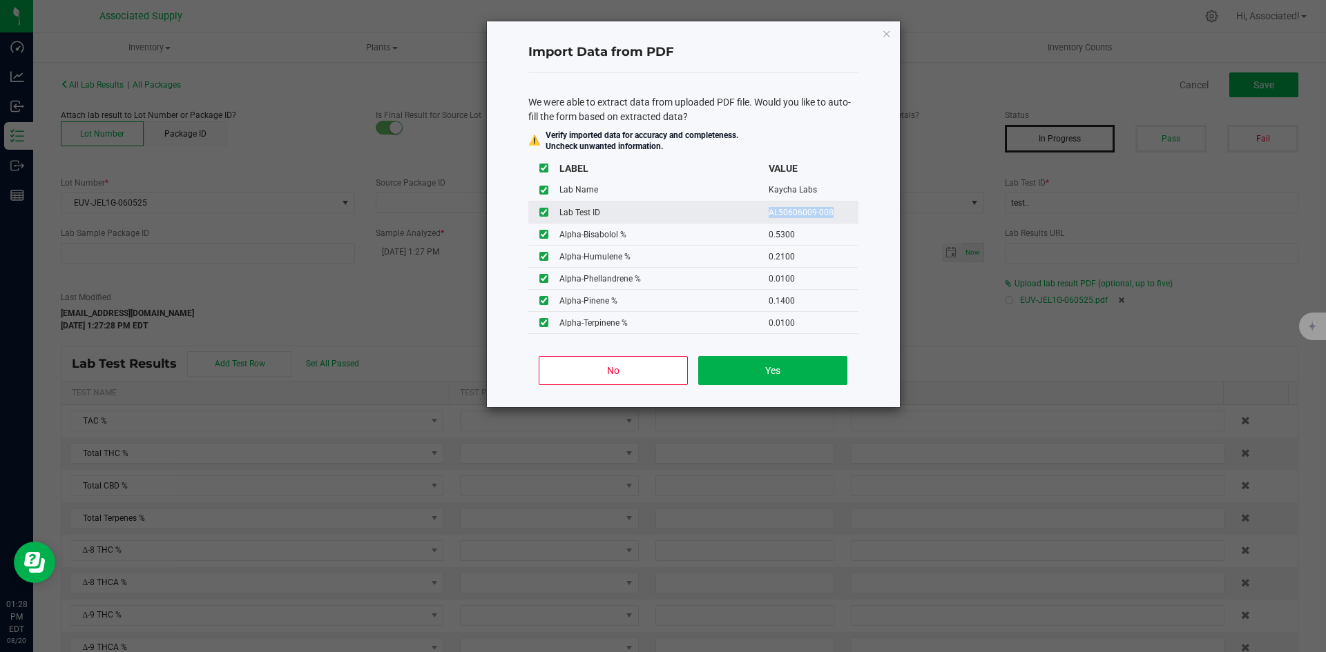
drag, startPoint x: 757, startPoint y: 210, endPoint x: 823, endPoint y: 210, distance: 66.3
click at [823, 210] on tr "Lab Test ID AL50606009-008" at bounding box center [693, 213] width 330 height 22
copy tr "AL50606009-008"
click at [788, 369] on button "Yes" at bounding box center [772, 370] width 148 height 29
type input "95.9154"
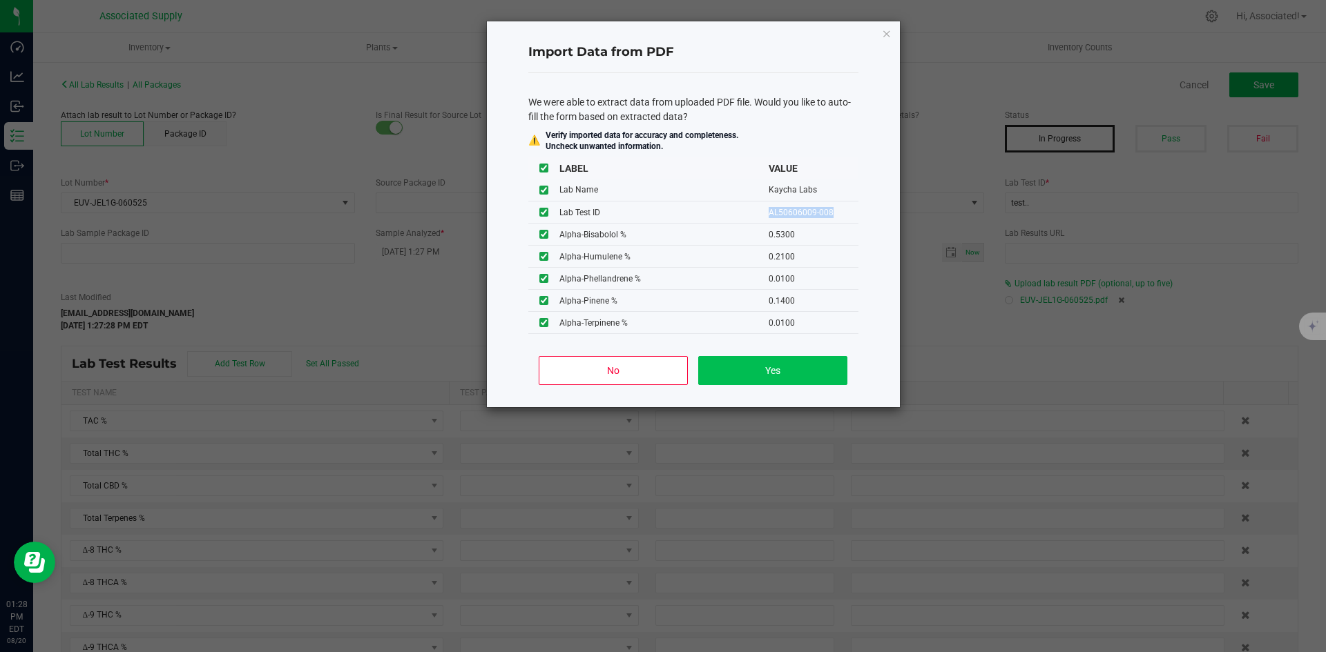
type input "83.1278"
type input "2.6102"
type input "82.3727"
type input "1.9364"
type input "2.5973"
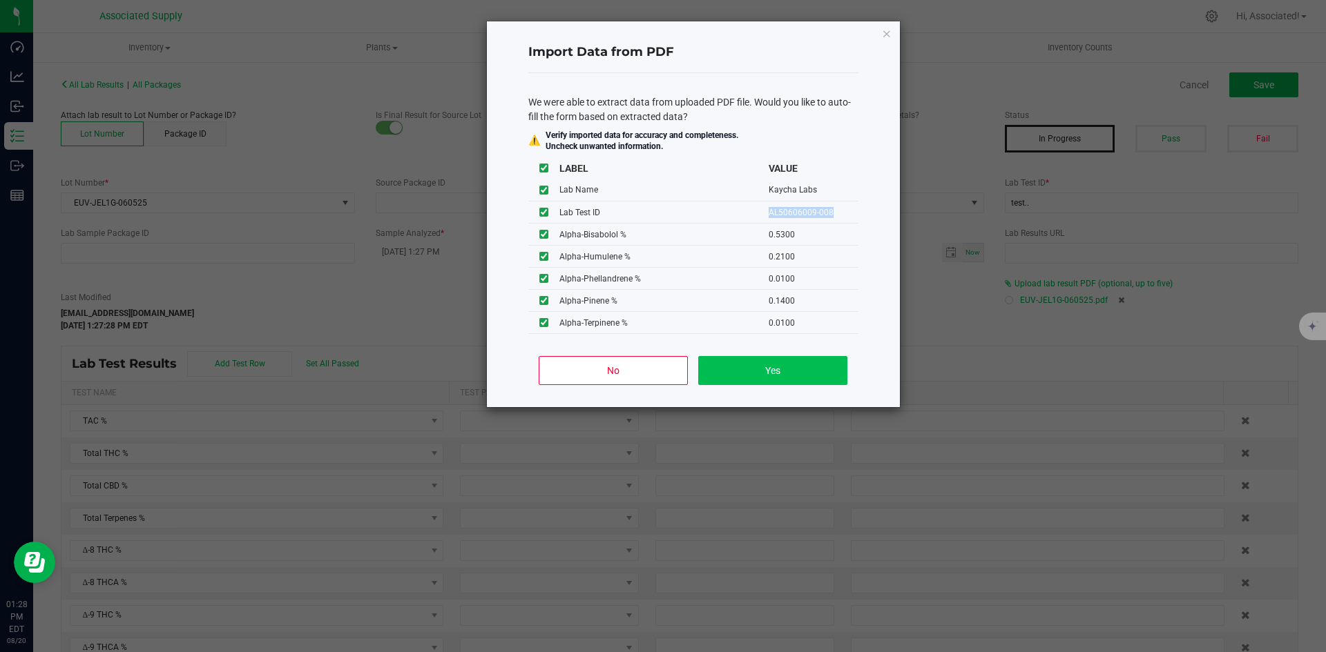
type input "2.6102"
type input "3.0730"
type input "2.5707"
type input "0.5300"
type input "0.2100"
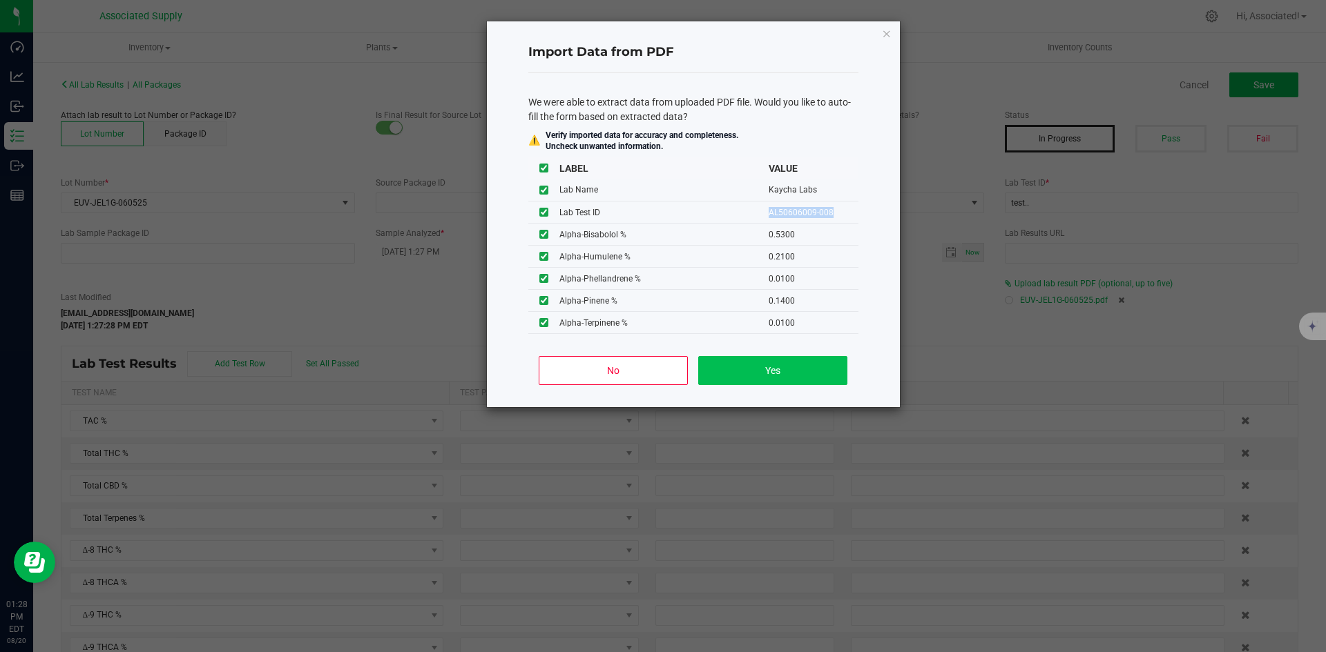
type input "0.0100"
type input "0.1400"
type input "0.0100"
type input "0.0400"
type input "0.4700"
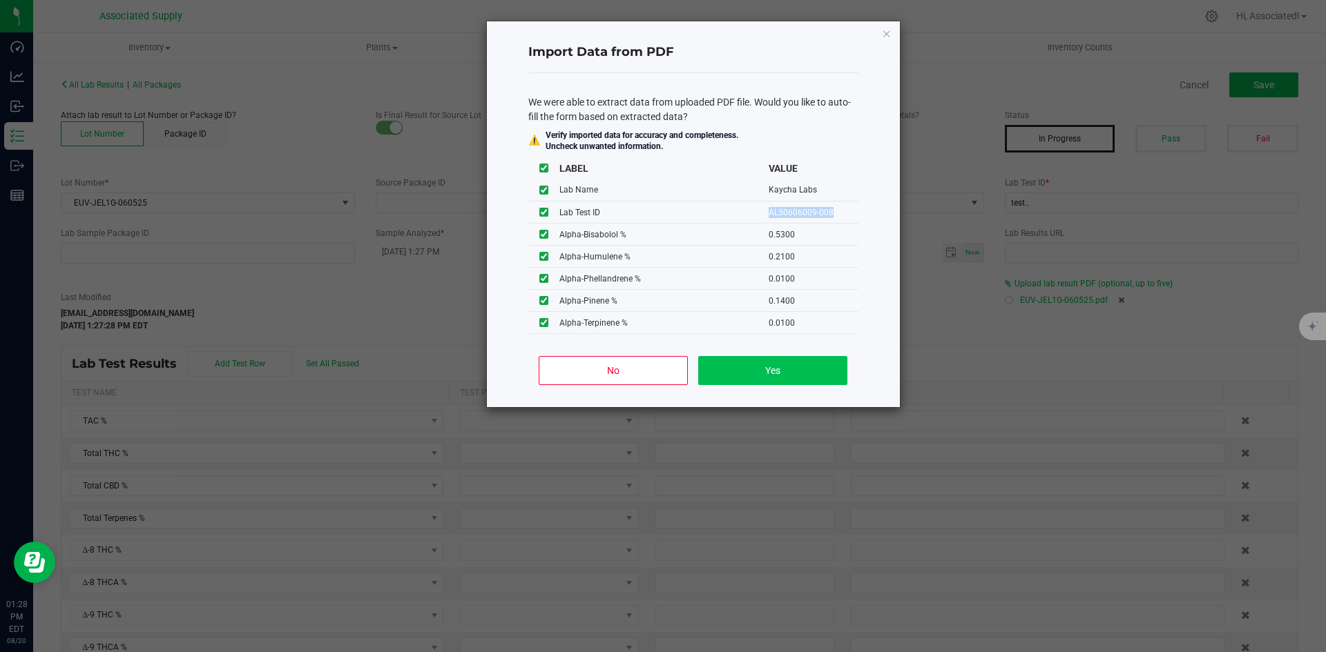
type input "0.0100"
type input "0.0200"
type input "0.1400"
type input "0.0100"
type input "0.0600"
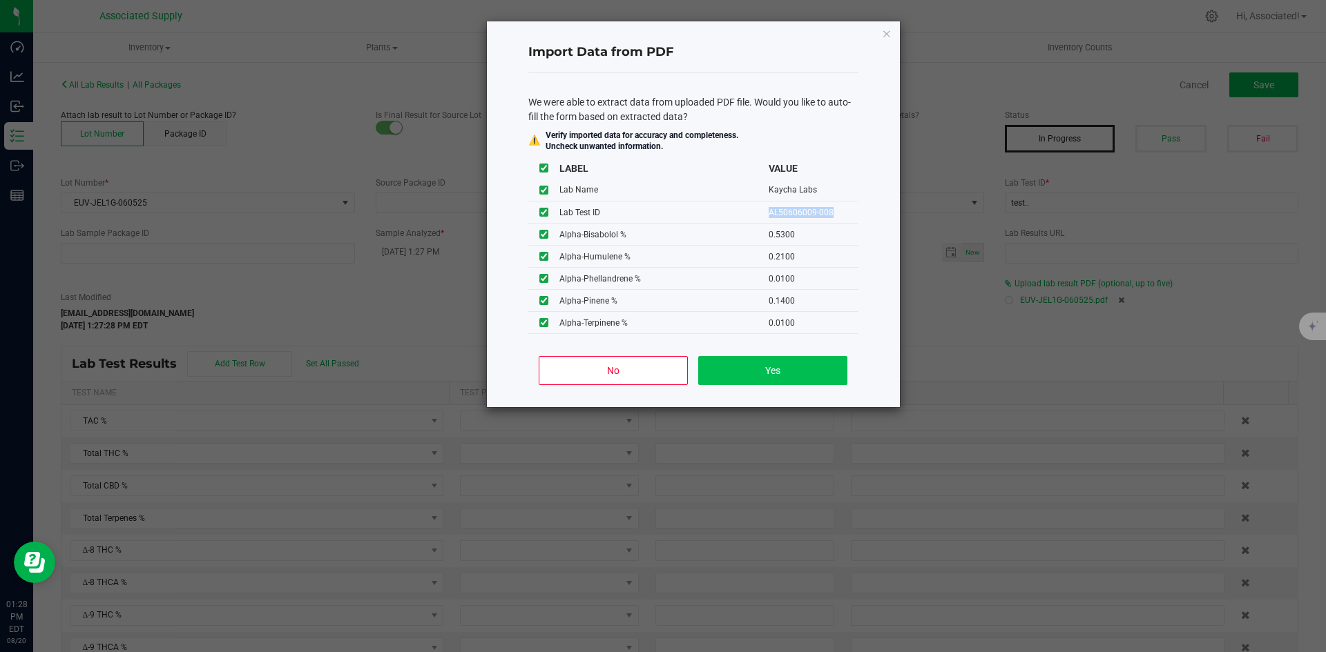
type input "0.8800"
type input "0.1500"
type input "0.6400"
type input "0.0900"
type input "0.0300"
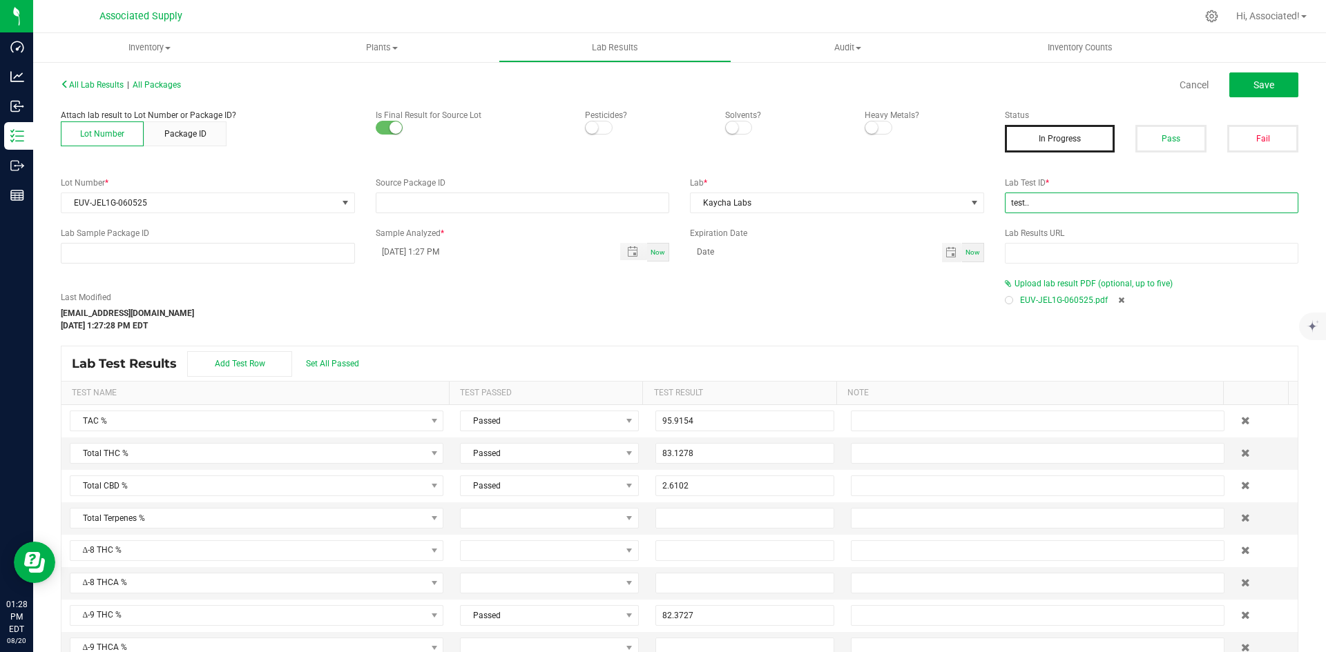
click at [1050, 199] on input "test.." at bounding box center [1152, 203] width 294 height 21
paste input "AL50606009-008"
click at [1011, 205] on input "AL50606009-008" at bounding box center [1152, 203] width 294 height 21
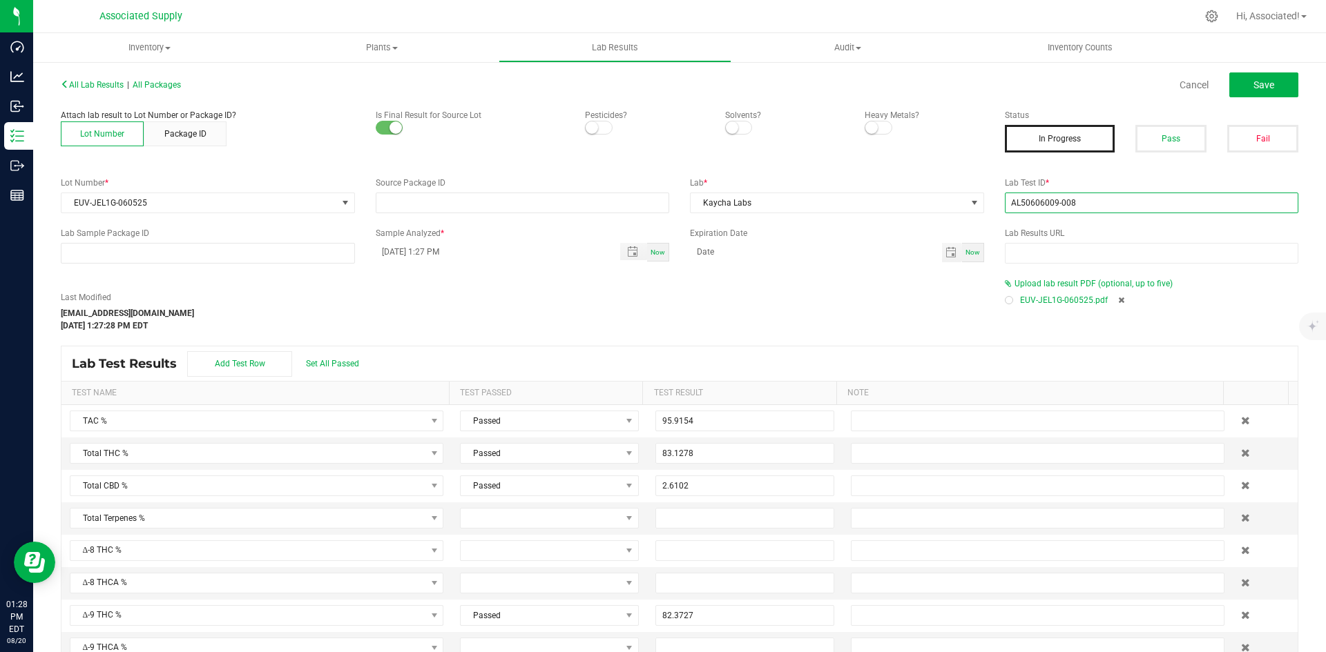
type input "AL50606009-008"
click at [783, 309] on div "Last Modified [EMAIL_ADDRESS][DOMAIN_NAME] [DATE] 1:27:28 PM EDT" at bounding box center [522, 311] width 944 height 41
click at [1083, 201] on input "AL50606009-008" at bounding box center [1152, 203] width 294 height 21
click at [866, 324] on div "Last Modified [EMAIL_ADDRESS][DOMAIN_NAME] [DATE] 1:27:28 PM EDT" at bounding box center [522, 311] width 944 height 41
click at [1254, 81] on span "Save" at bounding box center [1263, 84] width 21 height 11
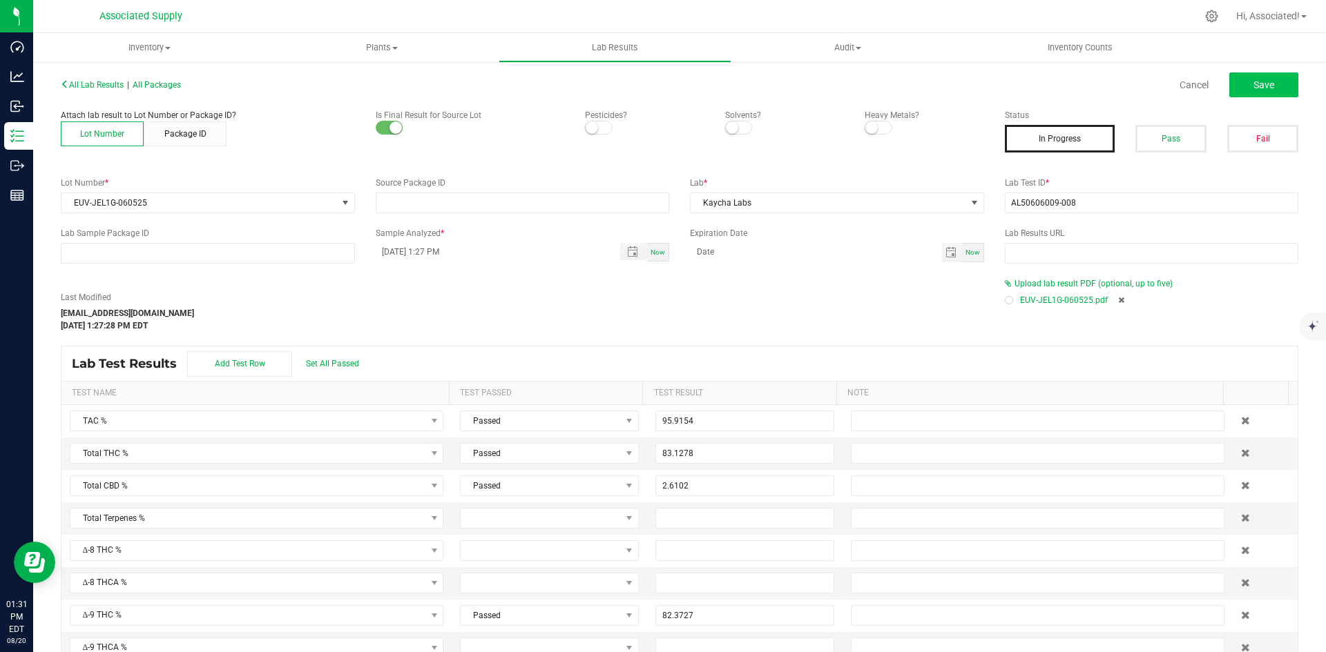
type input "82.3727"
type input "1.9364"
type input "2.5973"
type input "2.6102"
type input "3.0730"
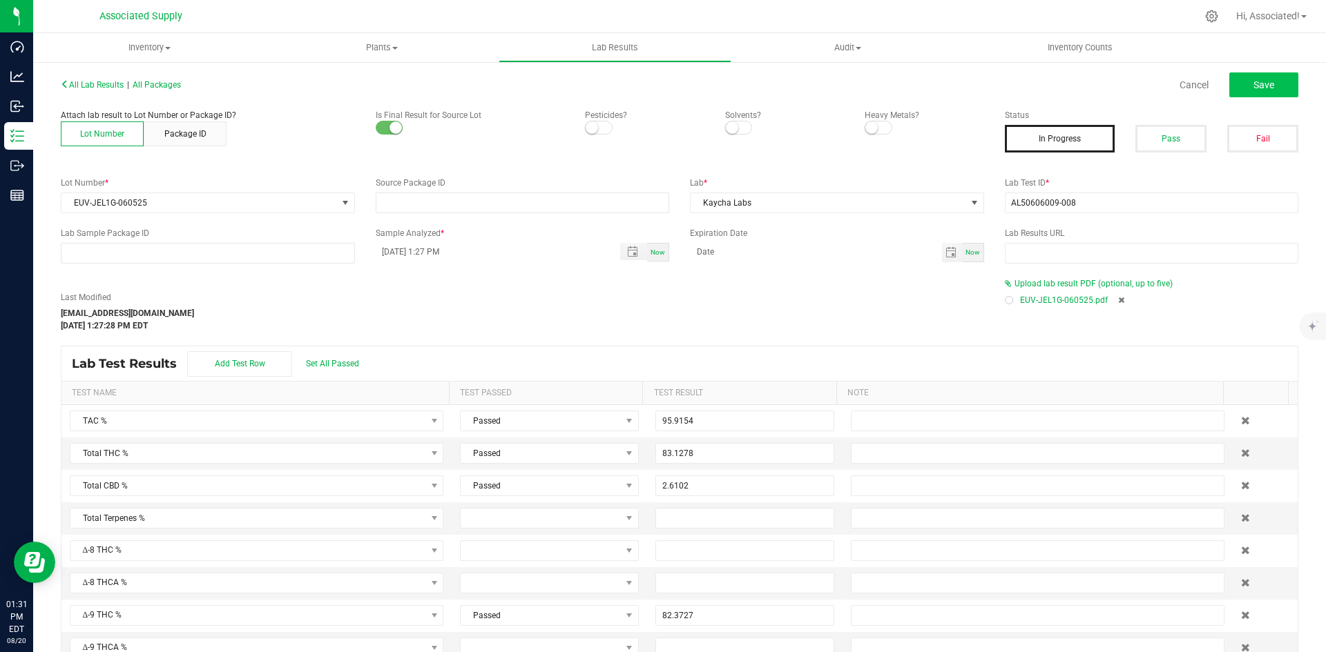
type input "2.5707"
type input "0.5300"
type input "0.2100"
type input "0.0100"
type input "0.1400"
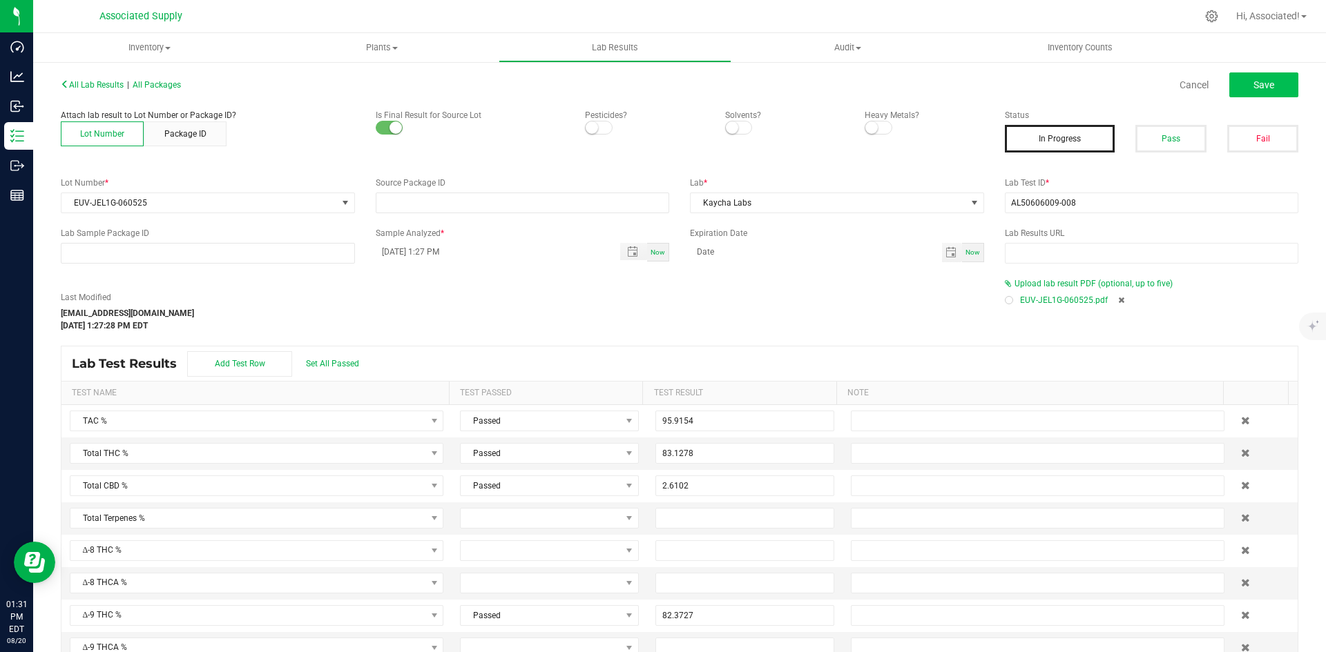
type input "0.0100"
type input "0.0400"
type input "0.4700"
type input "0.0100"
type input "0.0200"
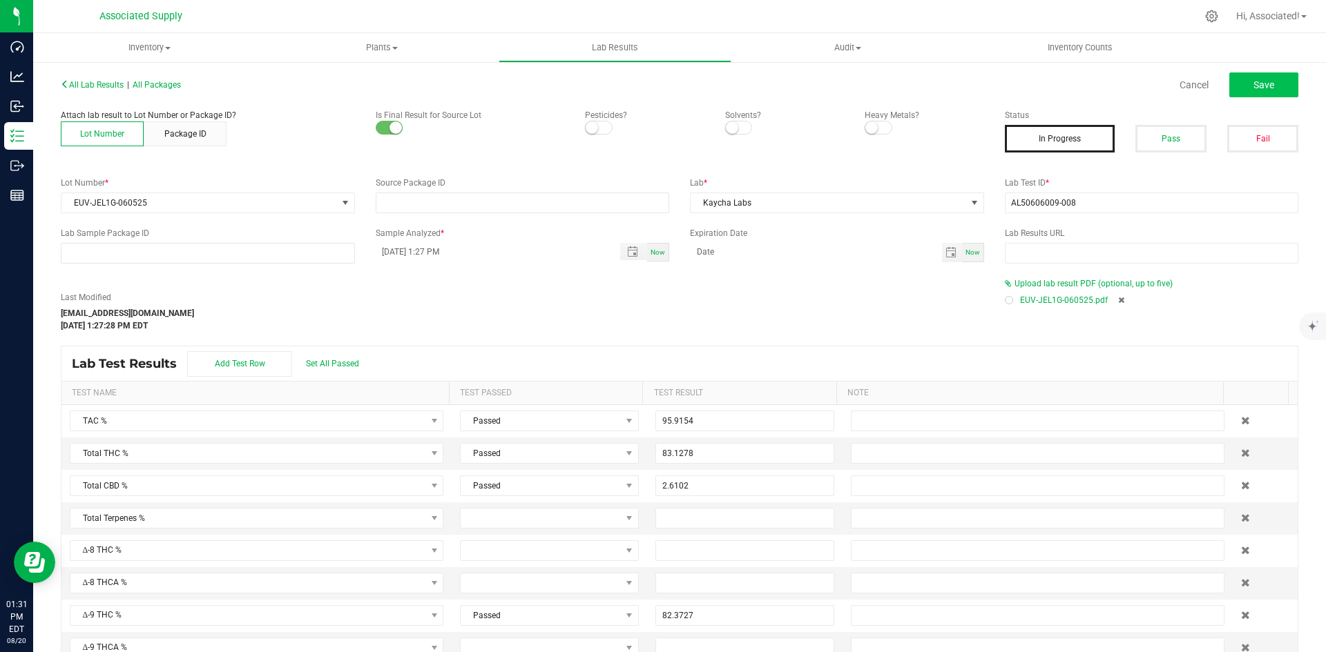
type input "0.1400"
type input "0.0100"
type input "0.0600"
type input "0.8800"
type input "0.1500"
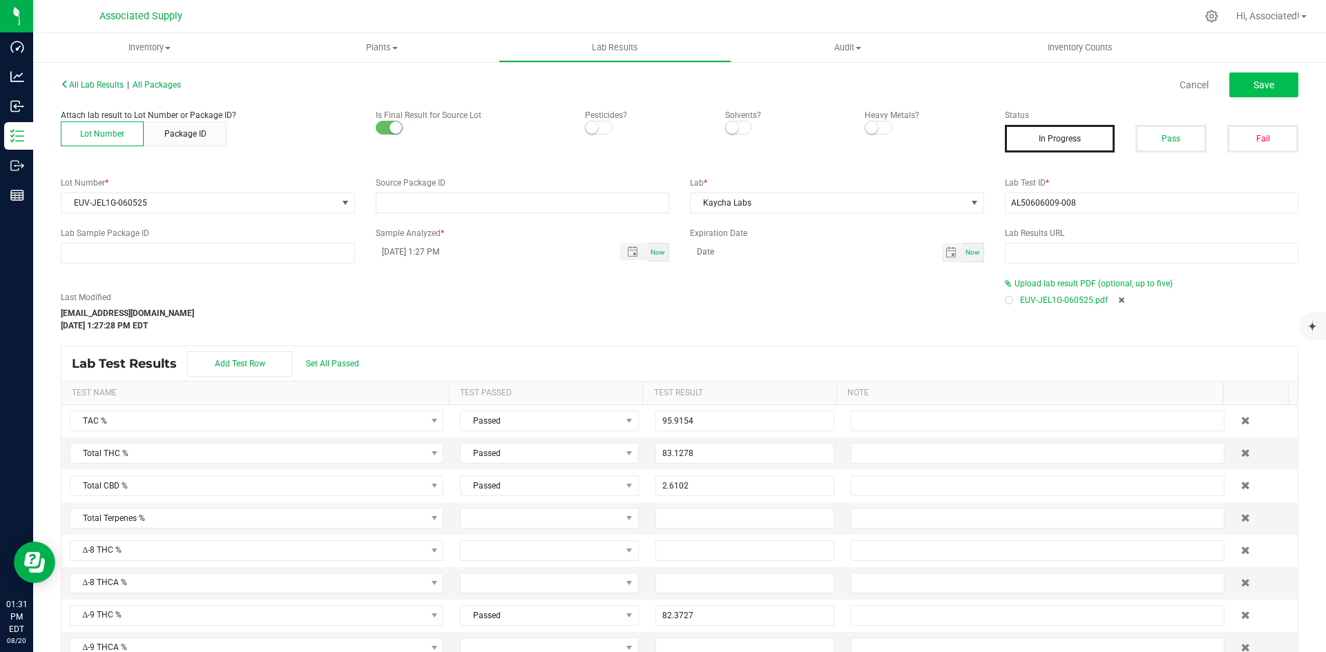
type input "0.6400"
type input "0.0900"
type input "0.0300"
type input "0.1800"
type input "0.0700"
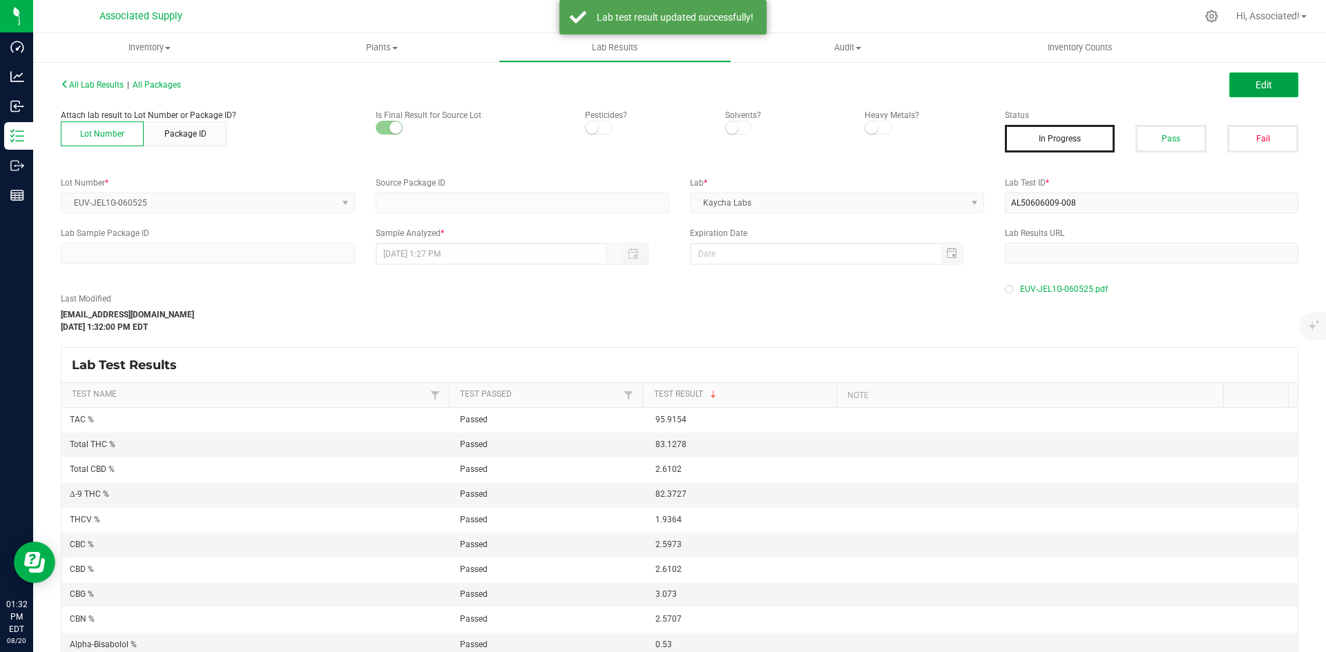
click at [1258, 77] on button "Edit" at bounding box center [1263, 84] width 69 height 25
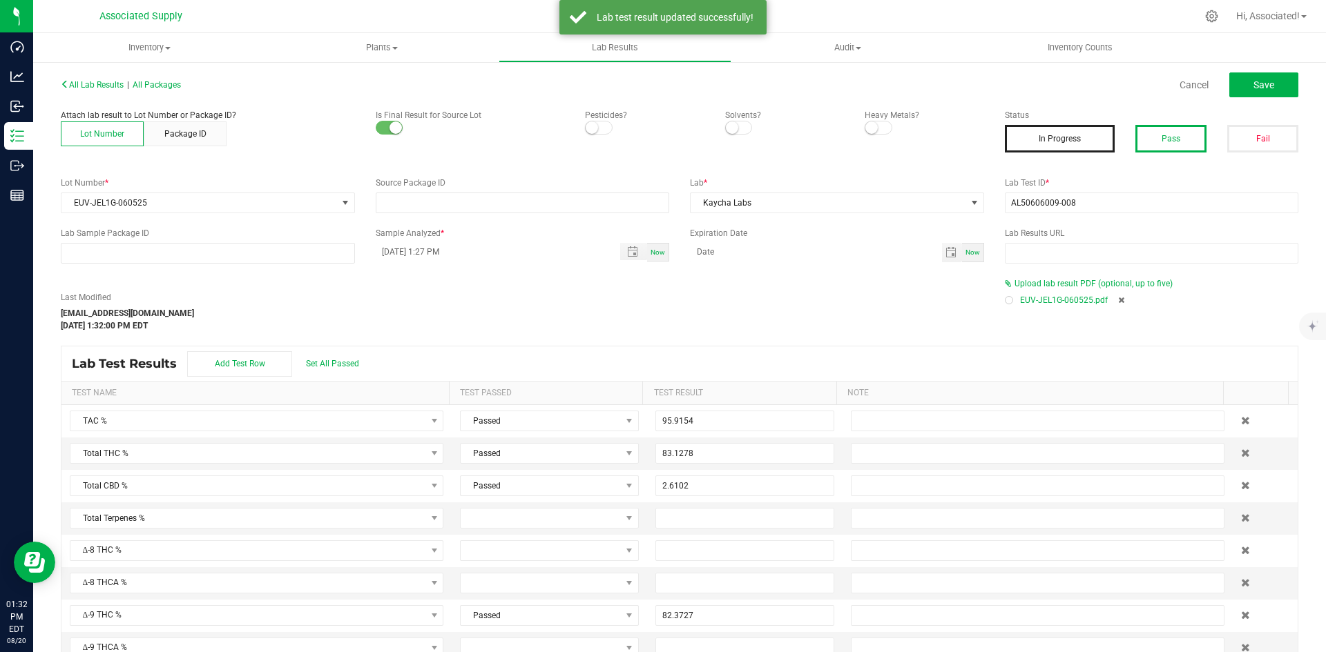
click at [1161, 142] on button "Pass" at bounding box center [1170, 139] width 71 height 28
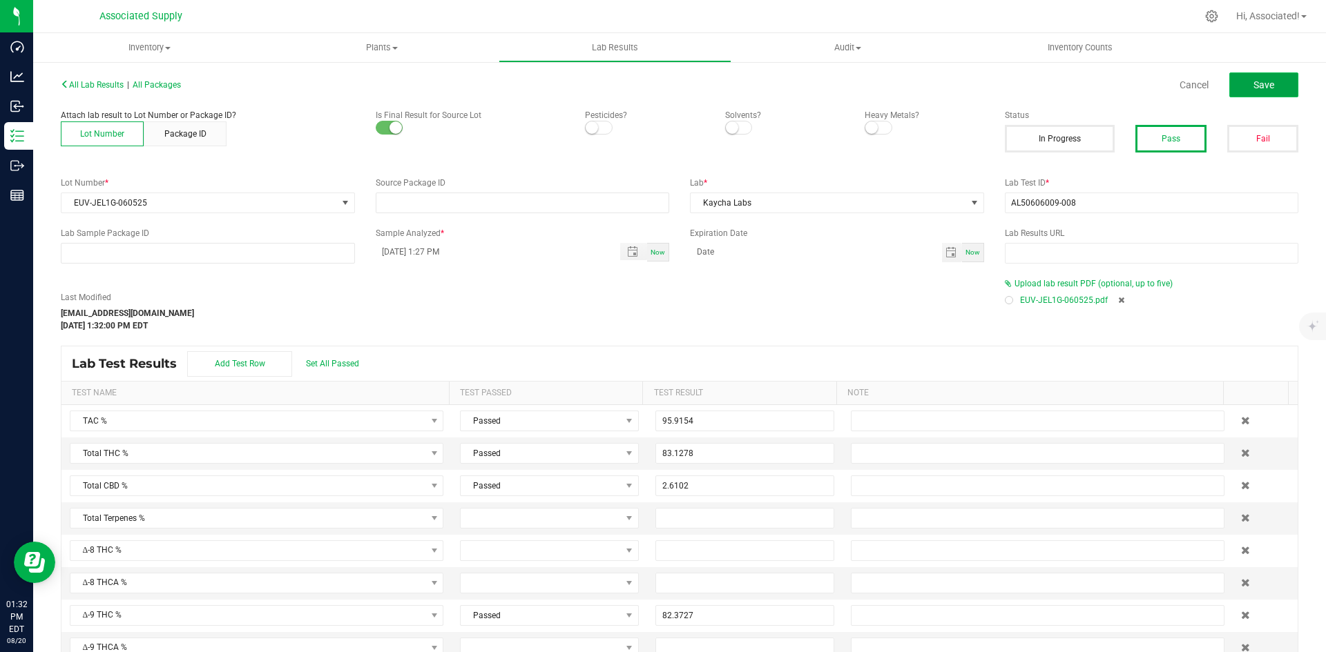
click at [1253, 88] on span "Save" at bounding box center [1263, 84] width 21 height 11
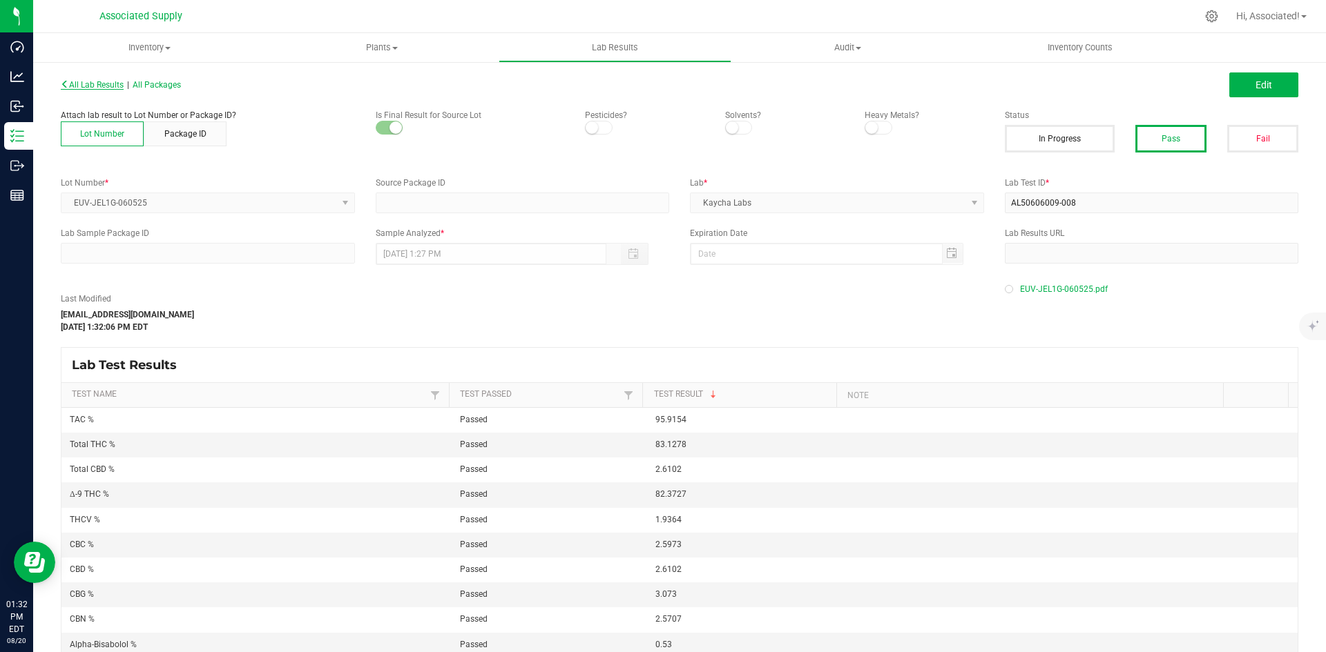
click at [98, 84] on span "All Lab Results" at bounding box center [92, 85] width 63 height 10
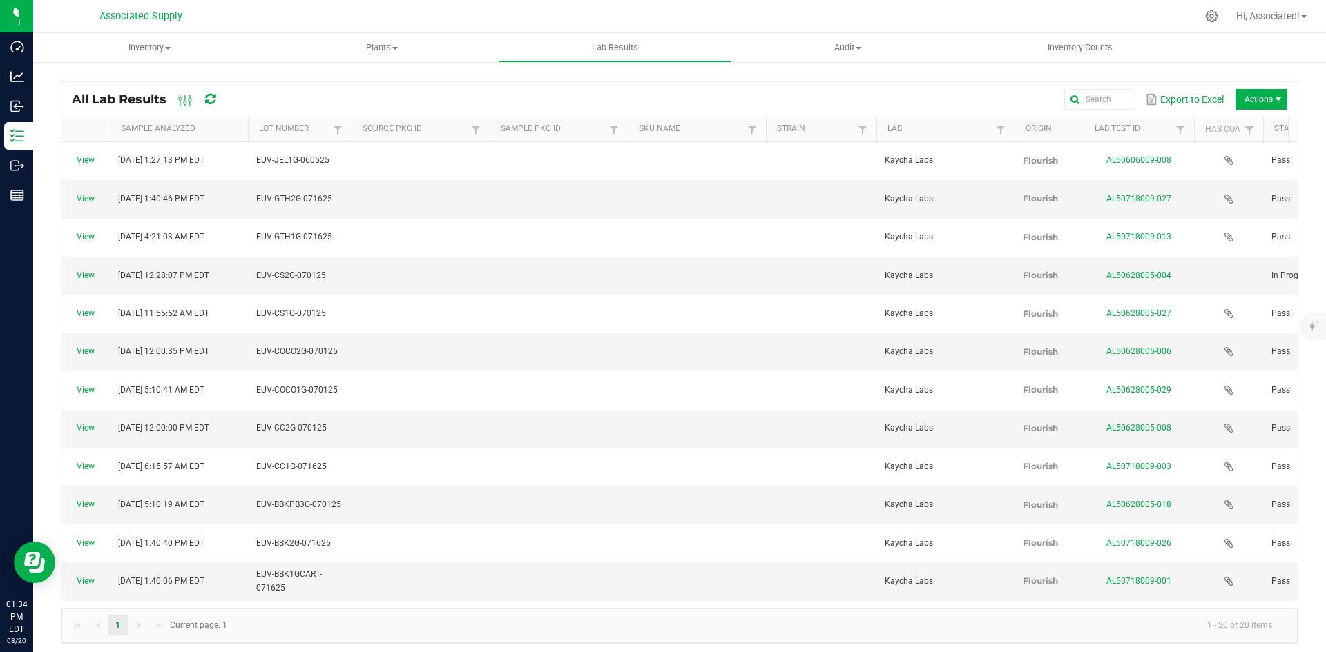
click at [648, 3] on div at bounding box center [721, 16] width 949 height 27
click at [1257, 98] on span "Actions" at bounding box center [1261, 99] width 52 height 21
click at [1210, 160] on span "Record lab result" at bounding box center [1250, 164] width 131 height 12
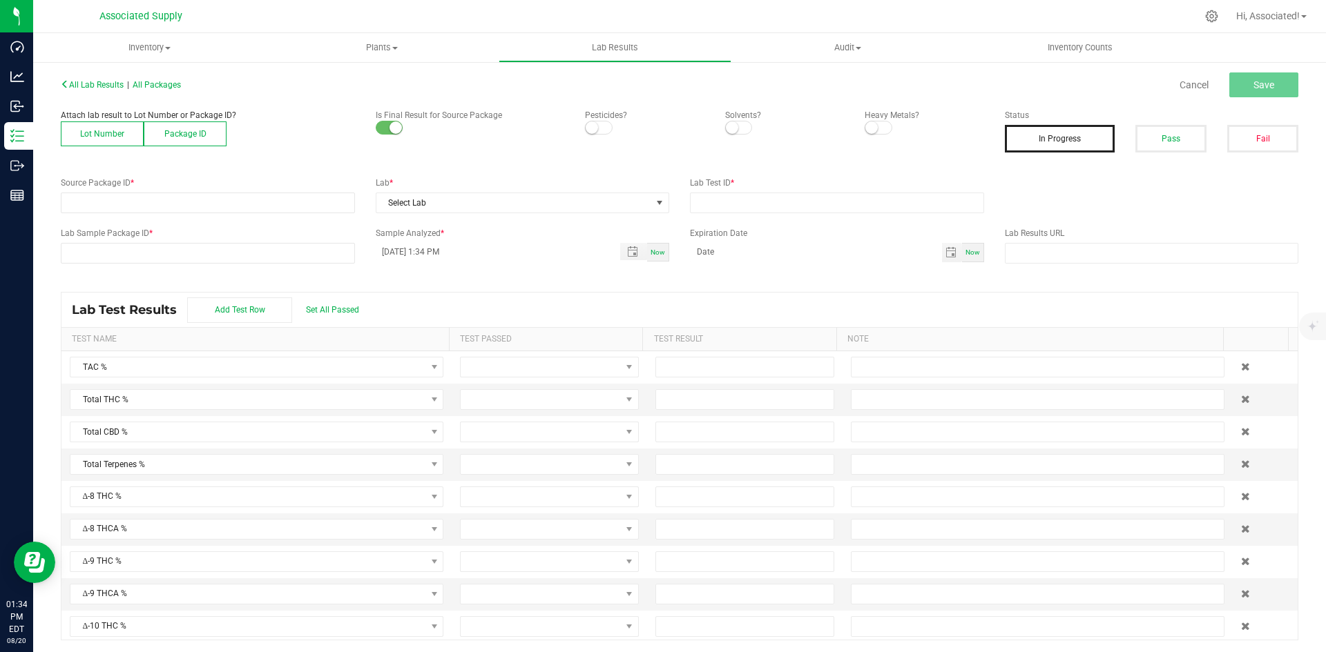
click at [106, 131] on button "Lot Number" at bounding box center [102, 134] width 83 height 25
click at [153, 203] on span at bounding box center [198, 202] width 275 height 19
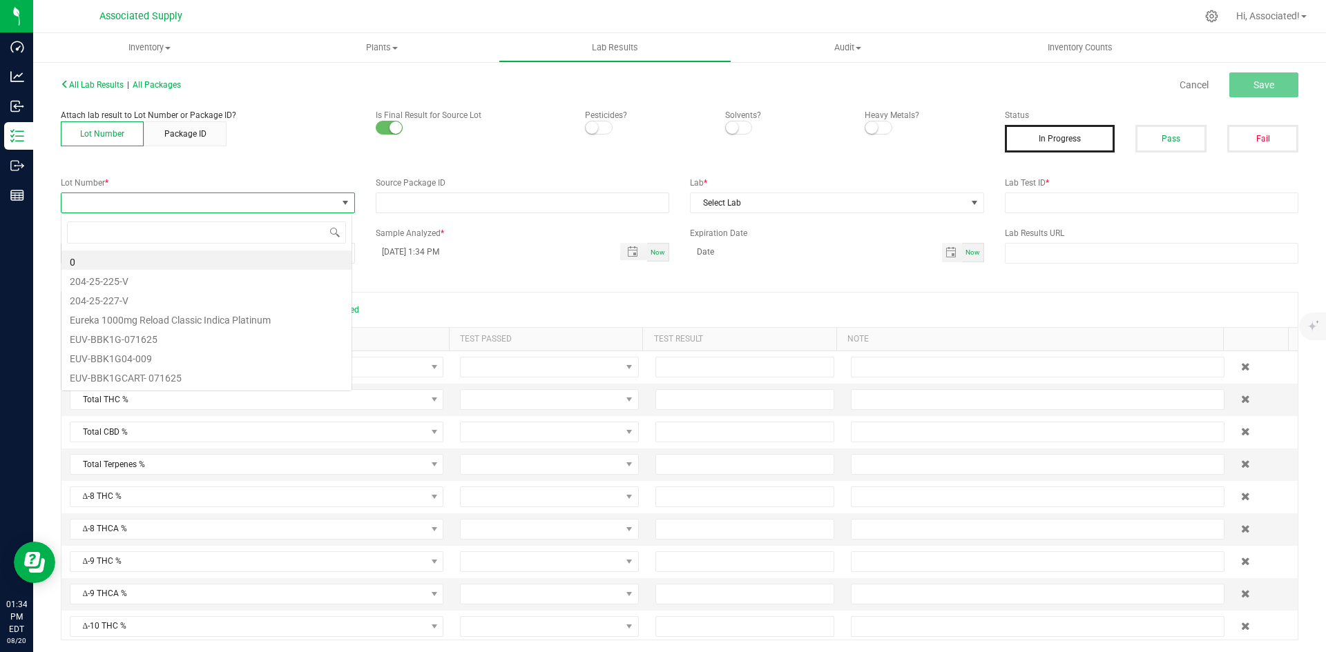
scroll to position [21, 291]
type input "EUV-JEL1G-071625"
click at [113, 254] on li "EUV-JEL1G-071625" at bounding box center [206, 260] width 290 height 19
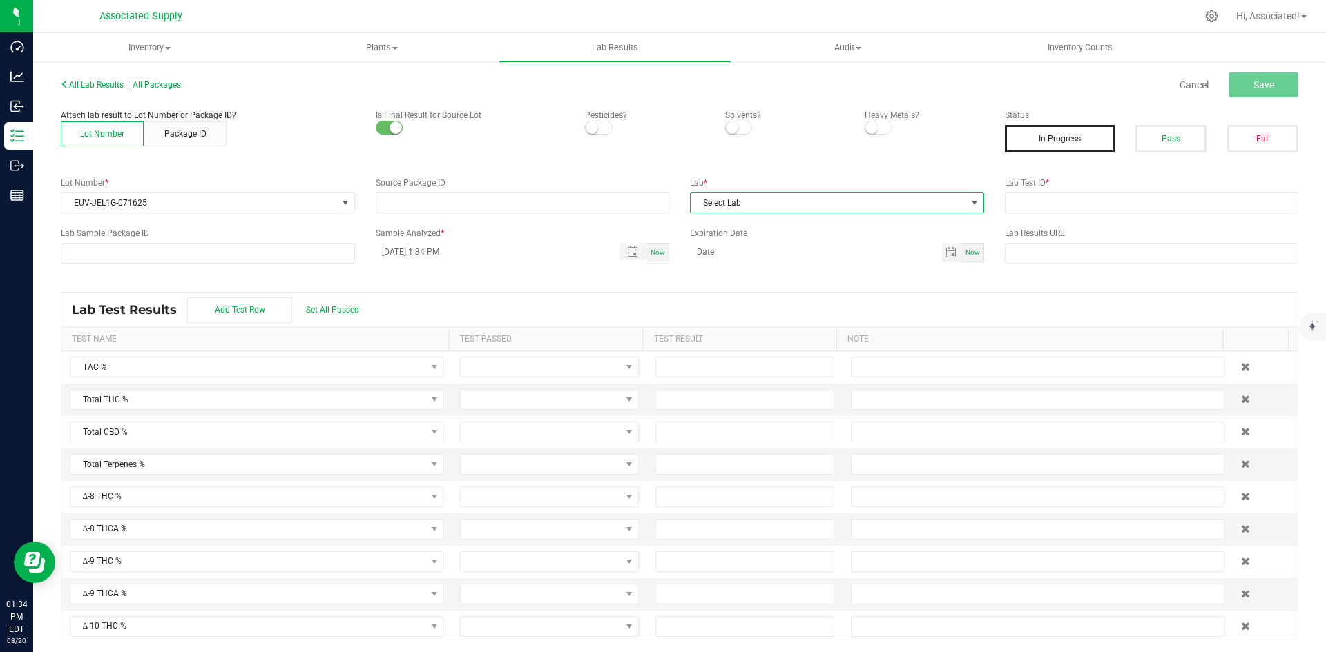
click at [811, 204] on span "Select Lab" at bounding box center [827, 202] width 275 height 19
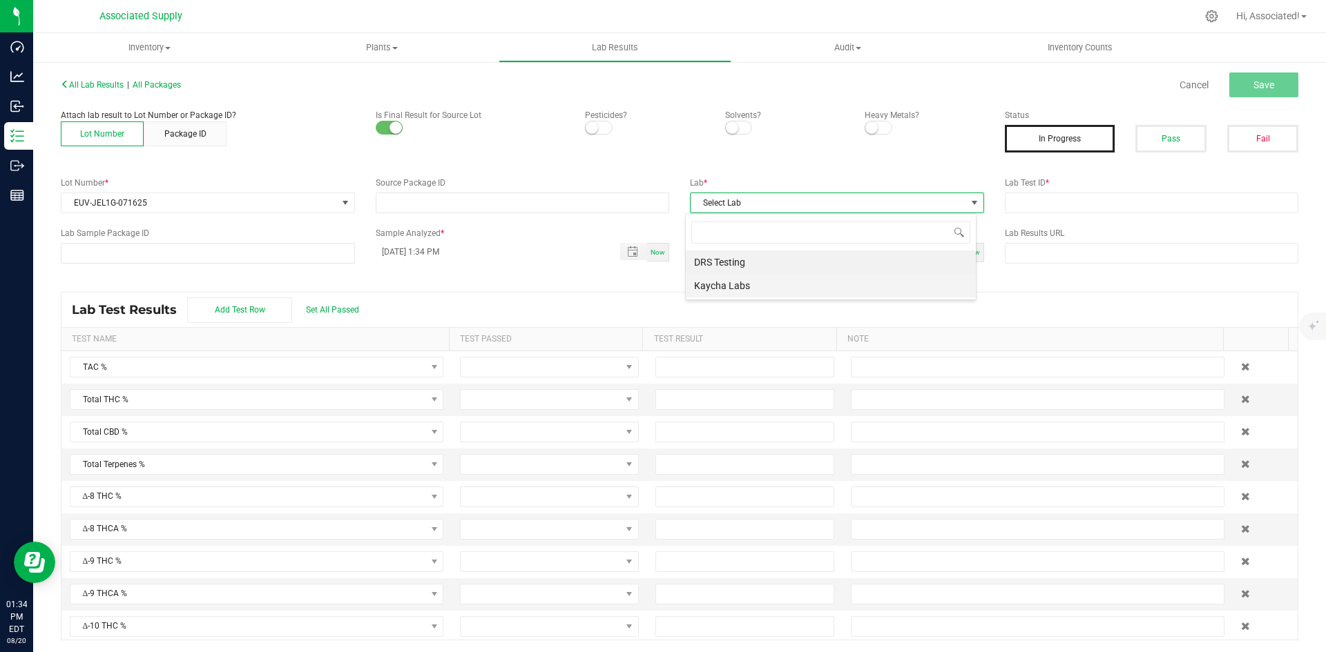
click at [751, 288] on li "Kaycha Labs" at bounding box center [831, 285] width 290 height 23
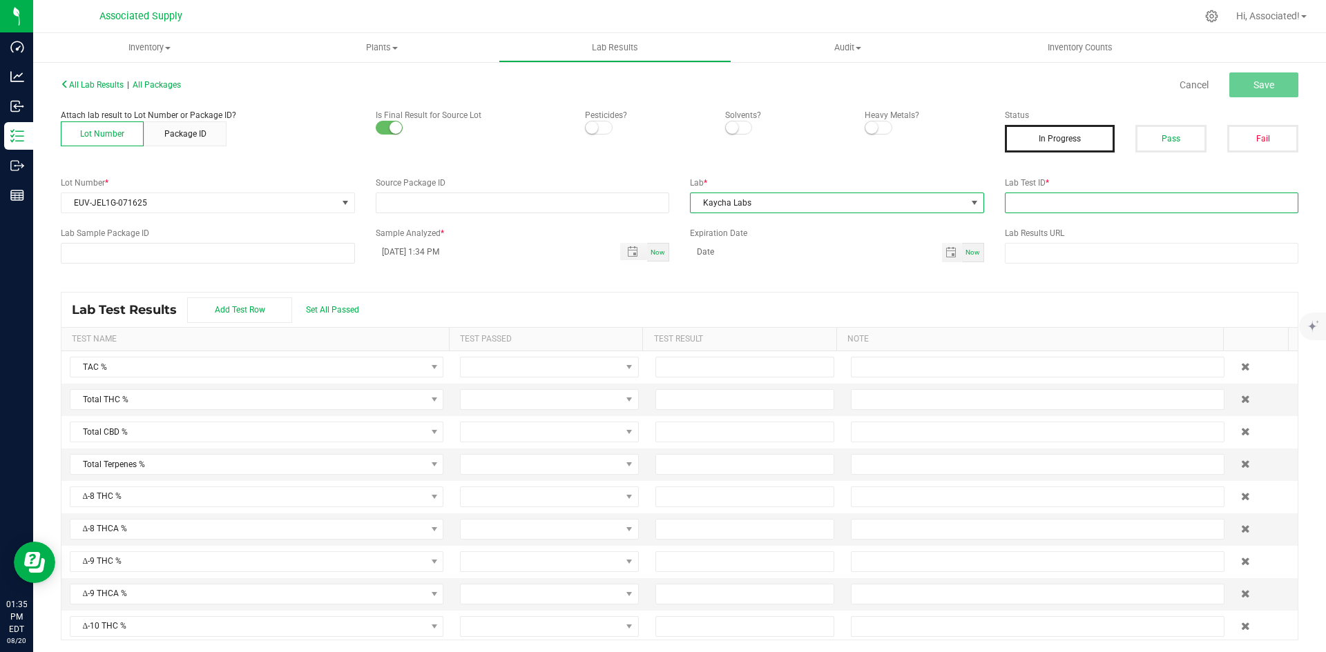
click at [1074, 201] on input "text" at bounding box center [1152, 203] width 294 height 21
type input "test.."
click at [1272, 82] on button "Save" at bounding box center [1263, 84] width 69 height 25
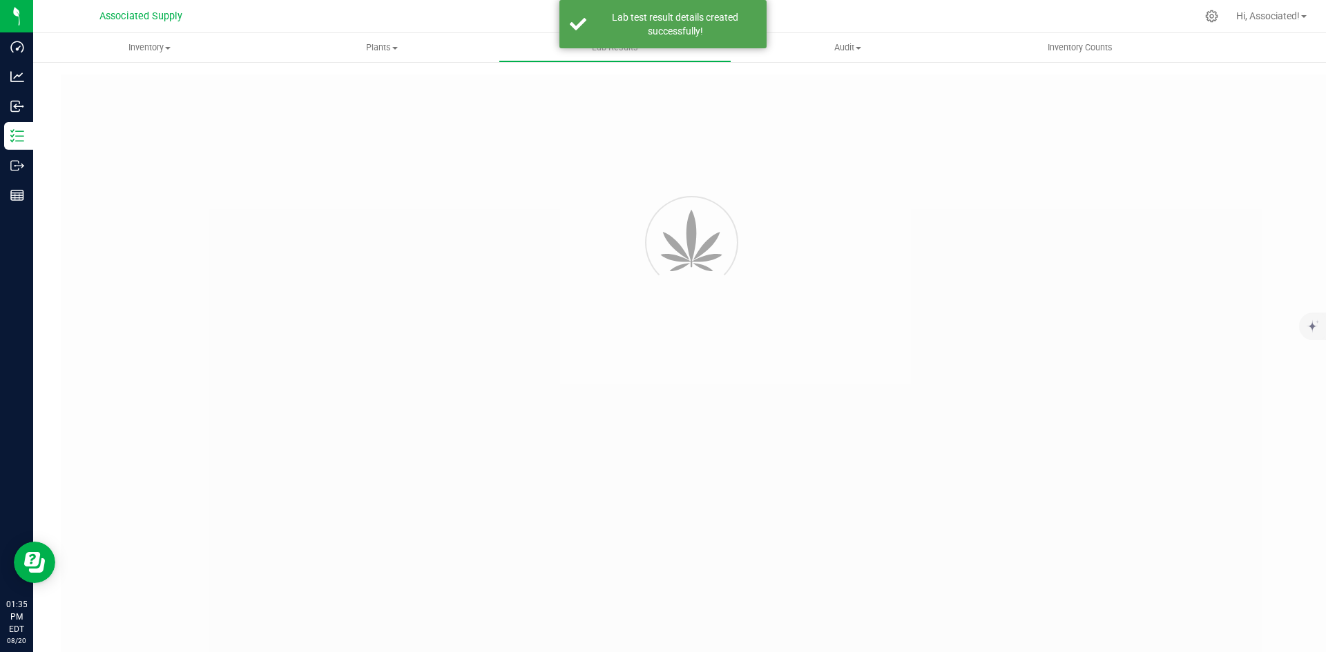
type input "test.."
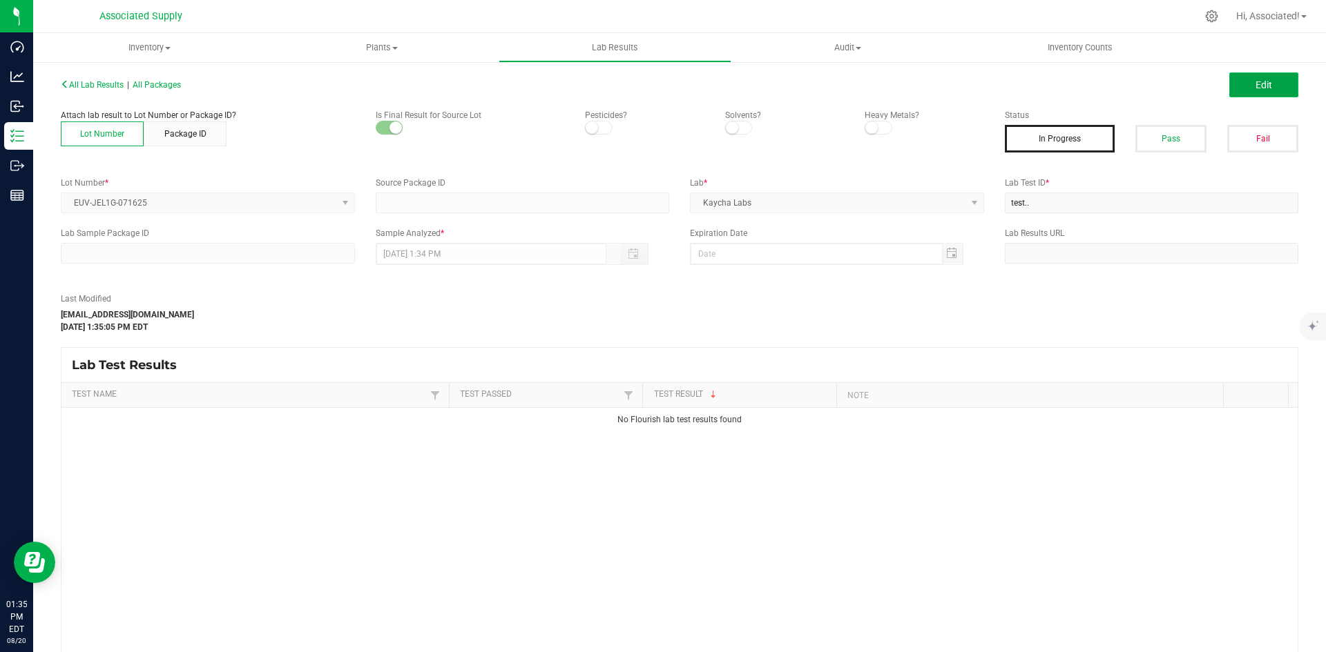
click at [1260, 88] on span "Edit" at bounding box center [1263, 84] width 17 height 11
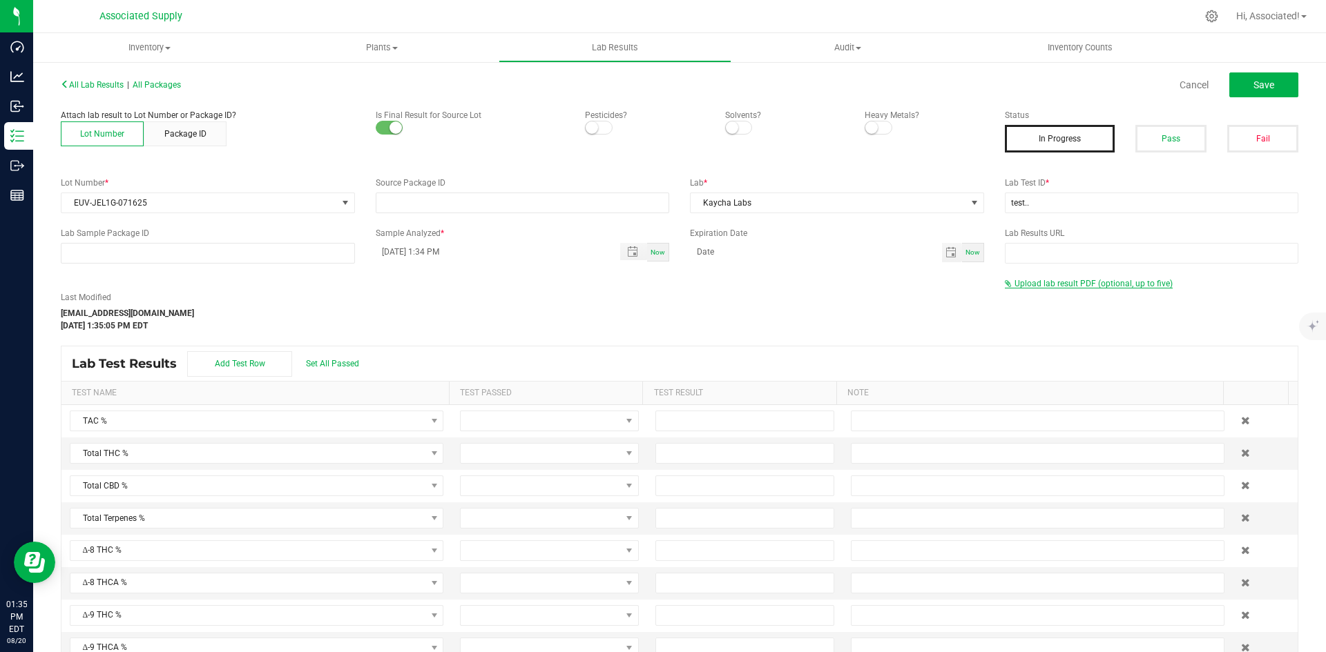
click at [1029, 280] on span "Upload lab result PDF (optional, up to five)" at bounding box center [1093, 284] width 158 height 10
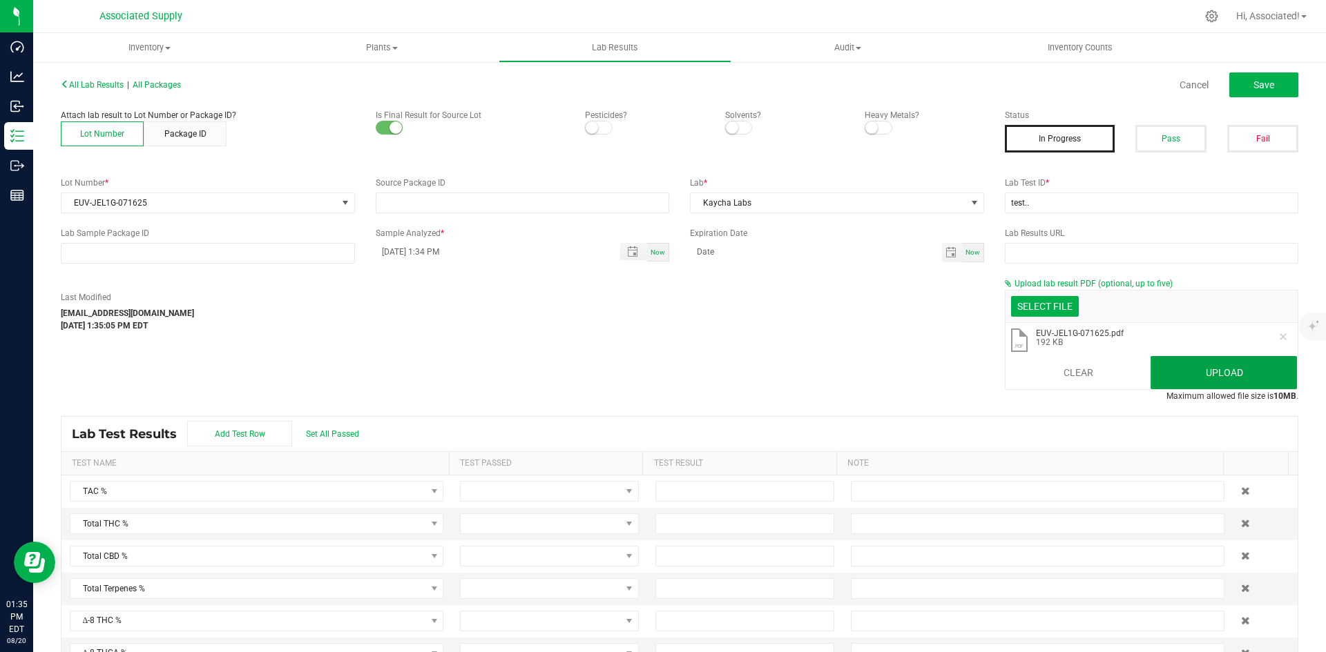
click at [1197, 378] on button "Upload" at bounding box center [1223, 372] width 146 height 33
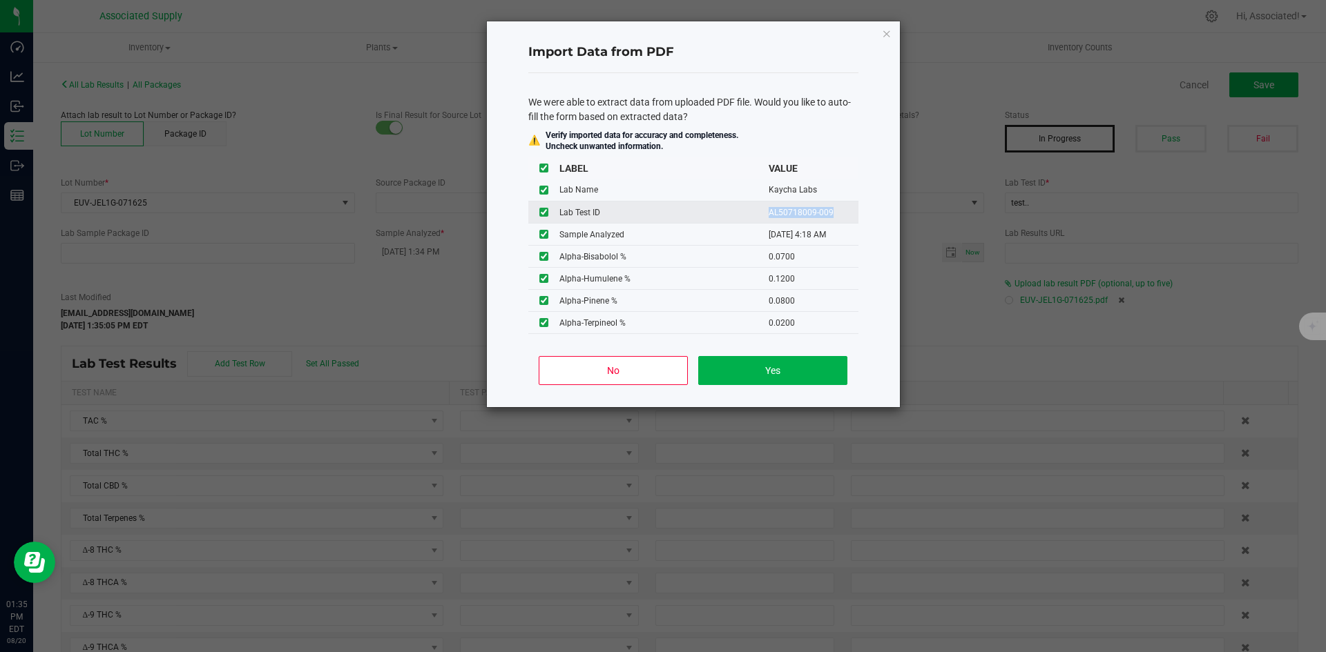
drag, startPoint x: 756, startPoint y: 211, endPoint x: 833, endPoint y: 215, distance: 76.7
click at [833, 215] on tr "Lab Test ID AL50718009-009" at bounding box center [693, 213] width 330 height 22
copy tr "AL50718009-009"
click at [779, 369] on button "Yes" at bounding box center [772, 370] width 148 height 29
type input "[DATE] 4:18 AM"
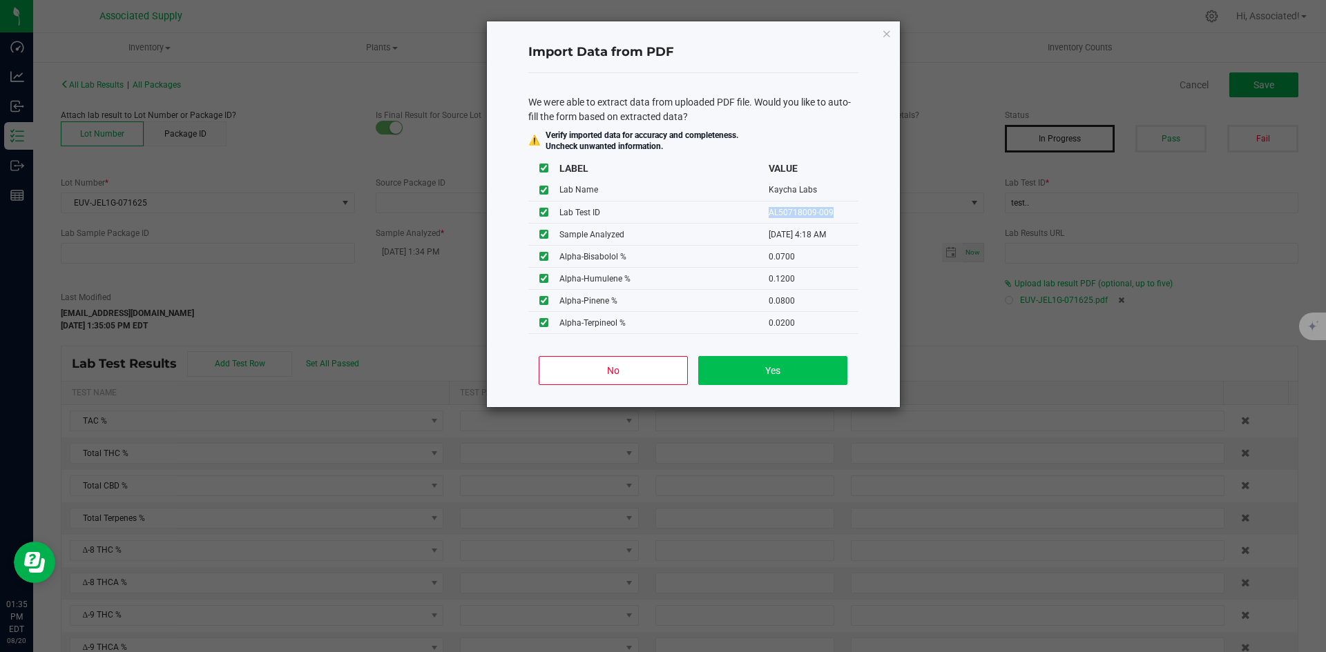
type input "93.3631"
type input "86.3858"
type input "0.2313"
type input "86.2213"
type input "1.6812"
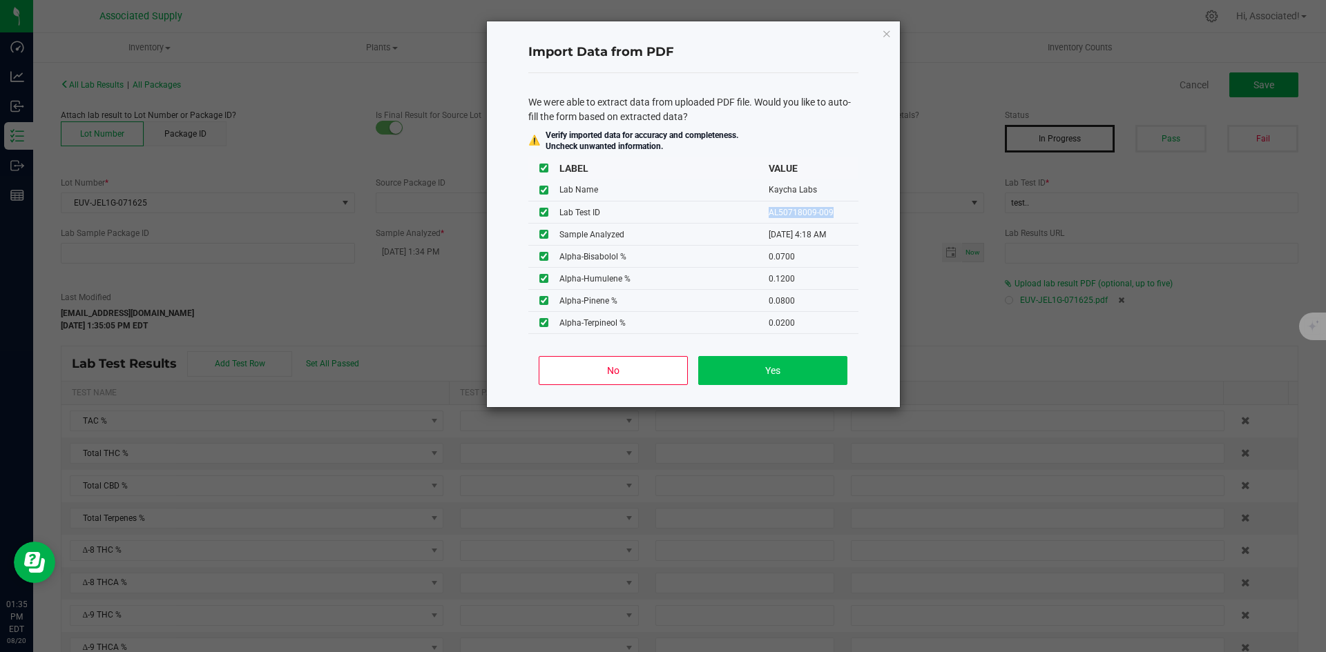
type input "1.0564"
type input "0.2313"
type input "3.3976"
type input "0.6106"
type input "0.0700"
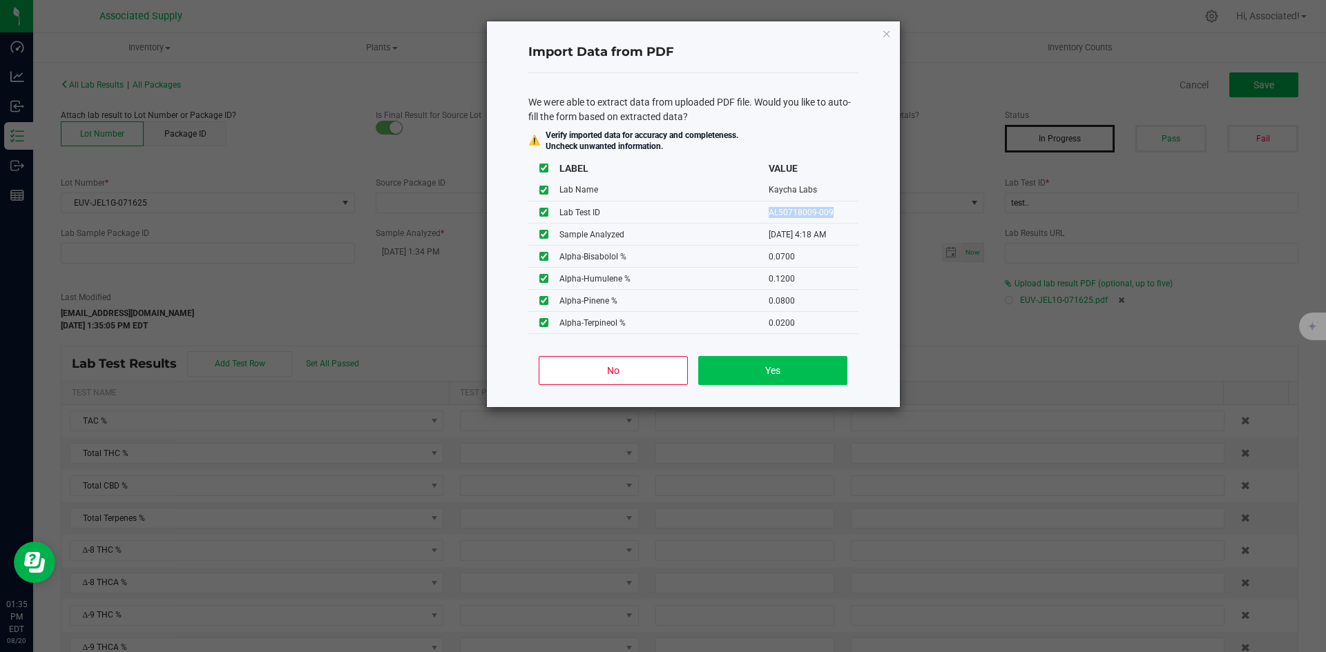
type input "0.1200"
type input "0.0800"
type input "0.0200"
type input "0.3400"
type input "0.0800"
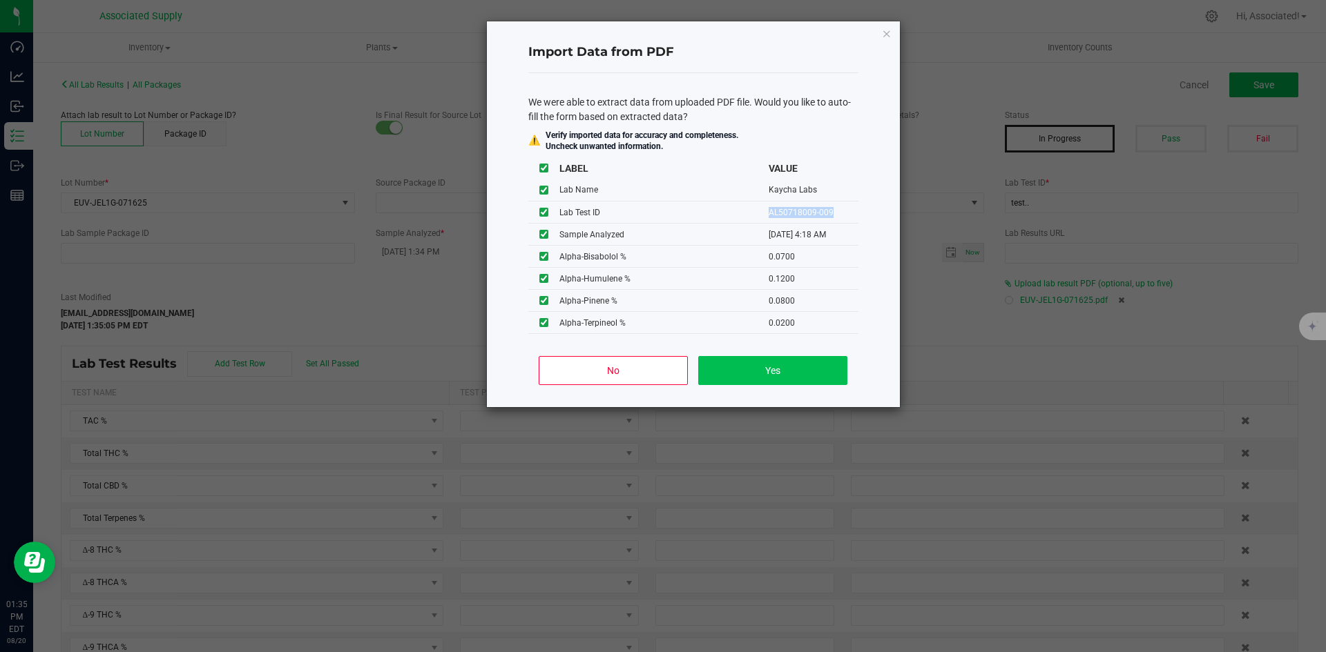
type input "0.0100"
type input "0.0300"
type input "0.6200"
type input "0.1100"
type input "0.2800"
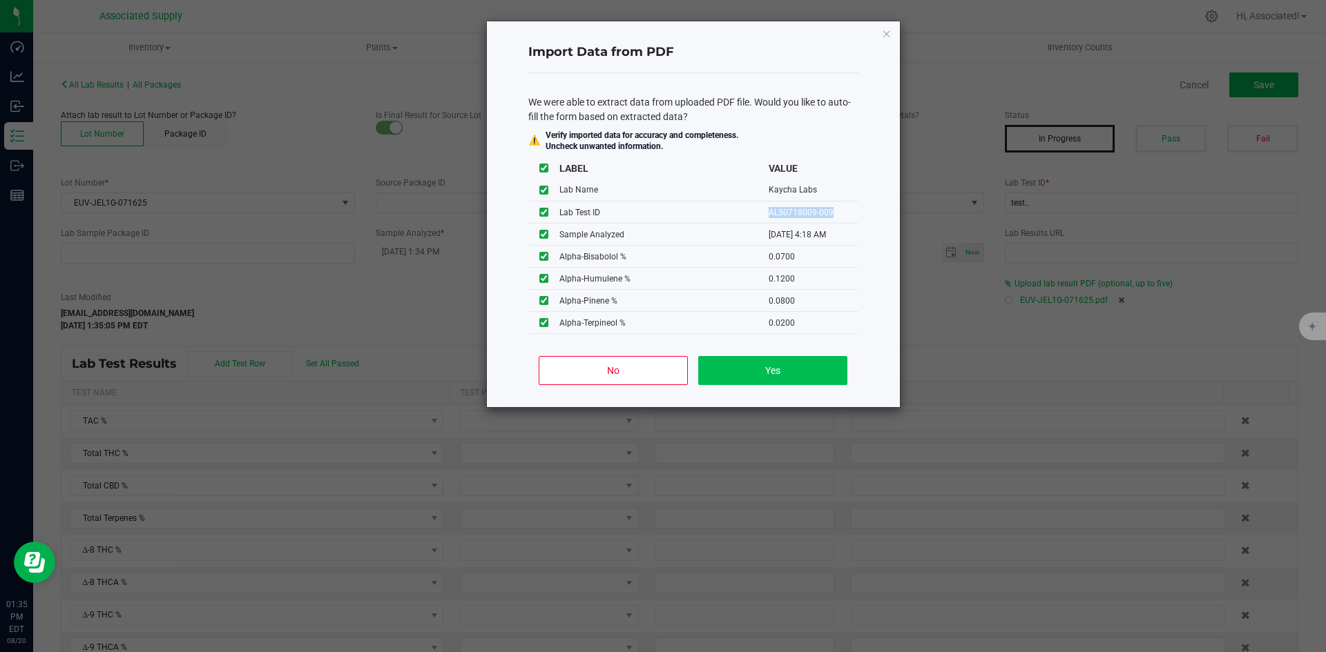
type input "0.1700"
type input "0.0100"
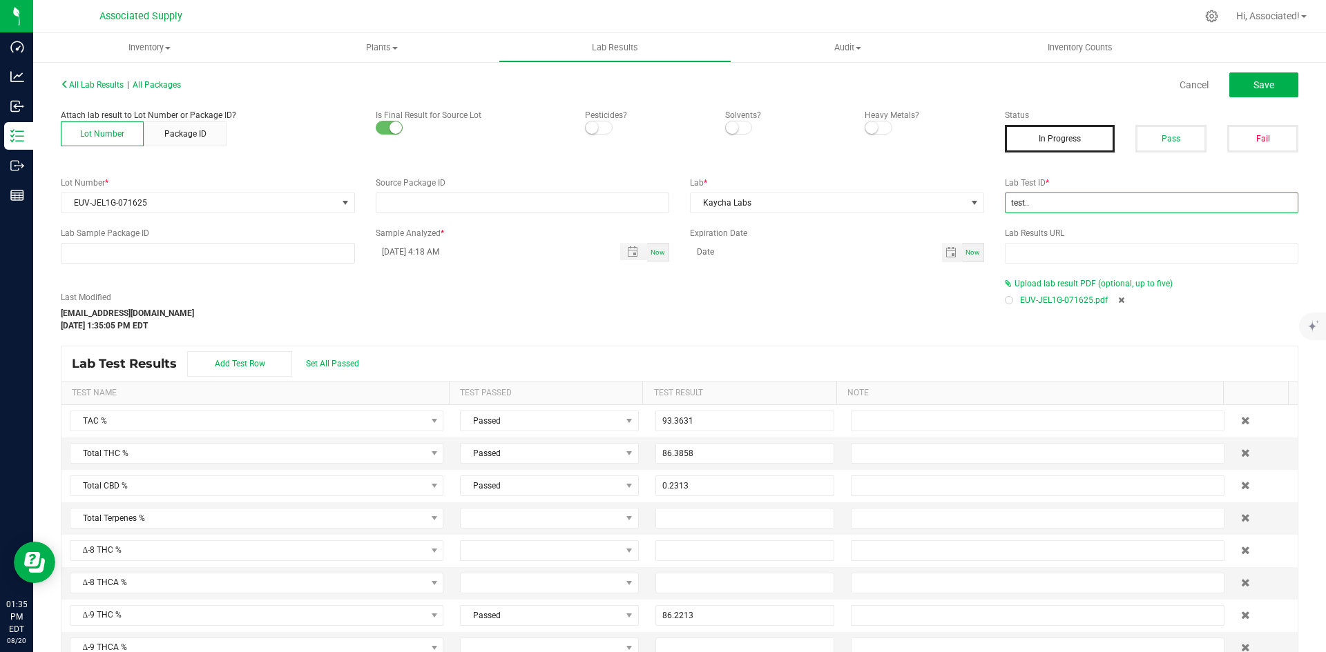
click at [1060, 198] on input "test.." at bounding box center [1152, 203] width 294 height 21
paste input "AL50718009-009"
click at [829, 298] on div "Last Modified [EMAIL_ADDRESS][DOMAIN_NAME] [DATE] 1:35:05 PM EDT" at bounding box center [522, 311] width 944 height 41
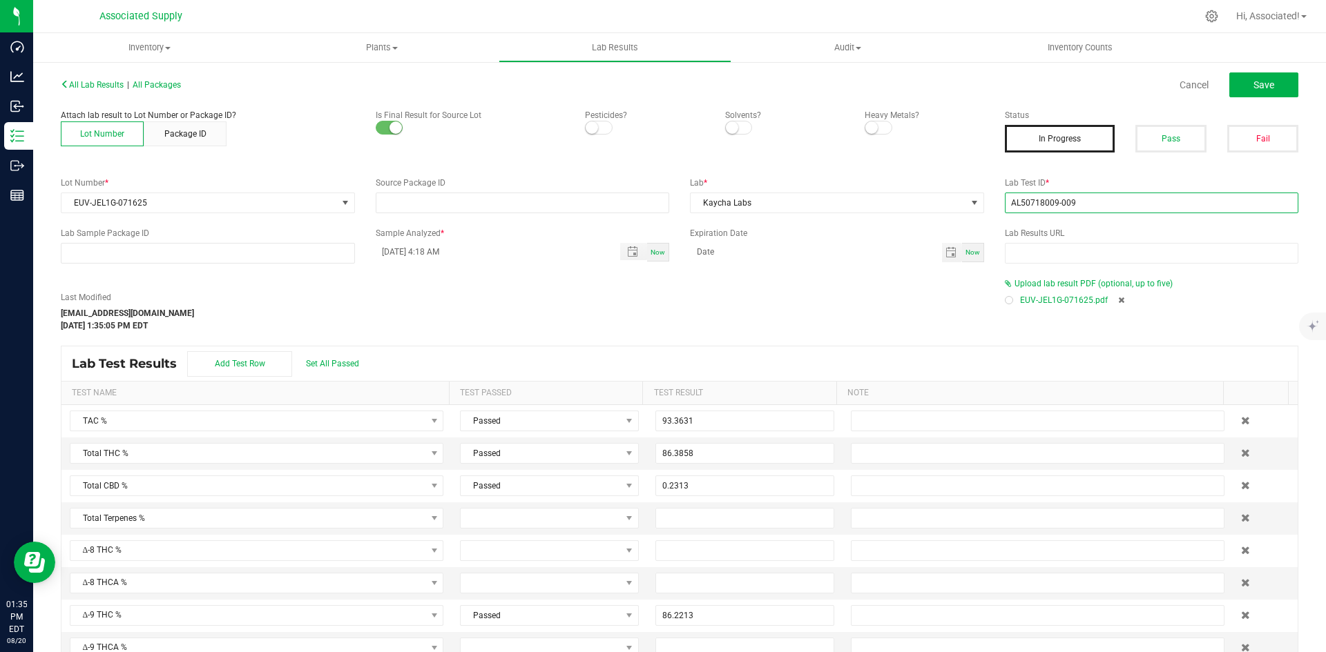
click at [1009, 202] on input "AL50718009-009" at bounding box center [1152, 203] width 294 height 21
type input "AL50718009-009"
click at [875, 314] on div "Last Modified [EMAIL_ADDRESS][DOMAIN_NAME] [DATE] 1:35:05 PM EDT" at bounding box center [522, 311] width 944 height 41
click at [1153, 143] on button "Pass" at bounding box center [1170, 139] width 71 height 28
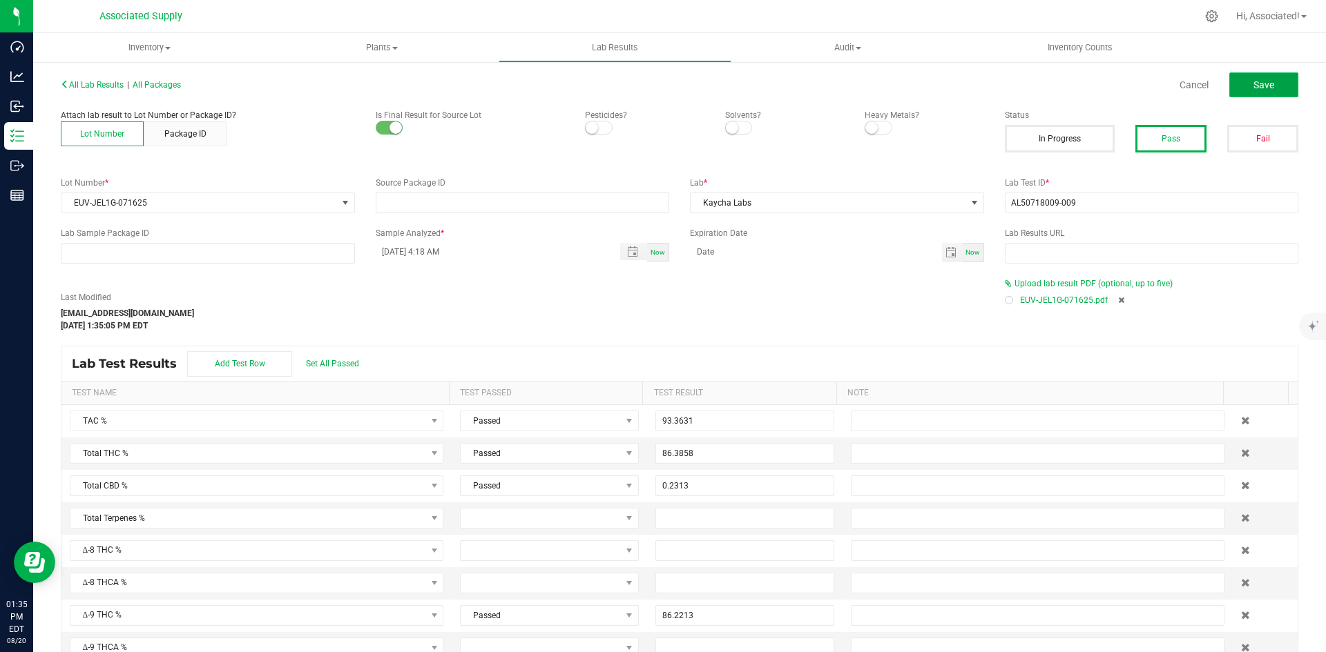
click at [1265, 86] on button "Save" at bounding box center [1263, 84] width 69 height 25
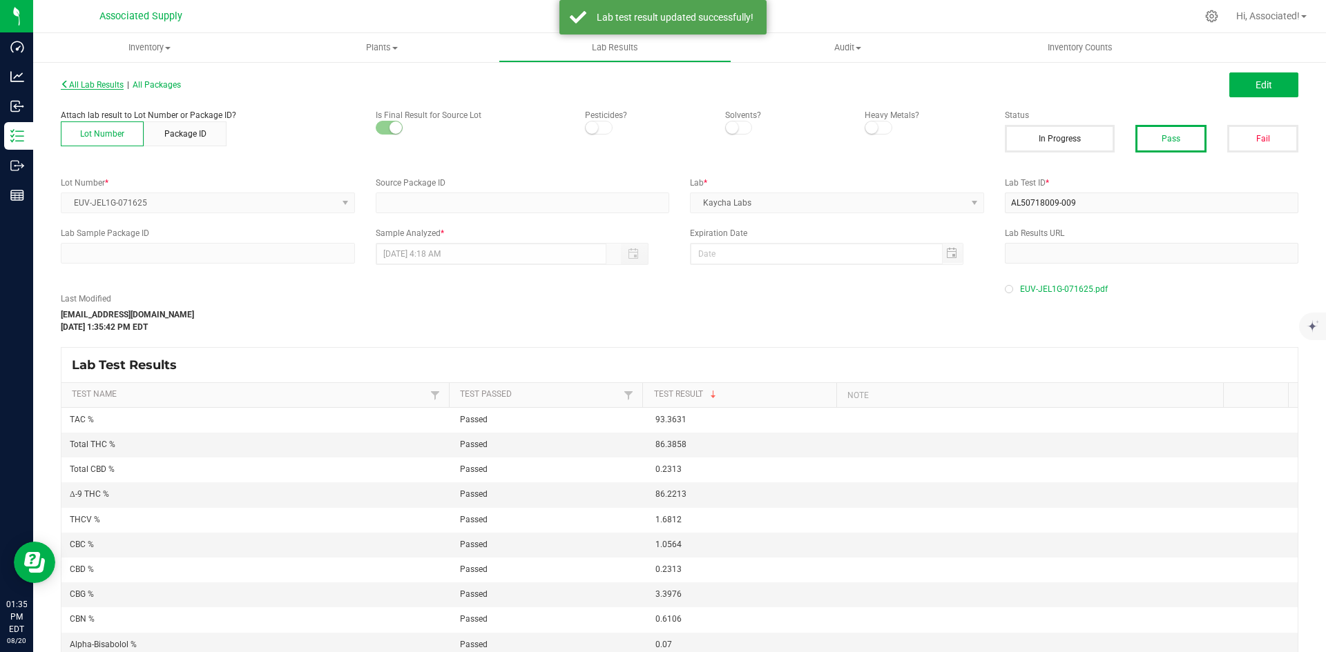
click at [90, 83] on span "All Lab Results" at bounding box center [92, 85] width 63 height 10
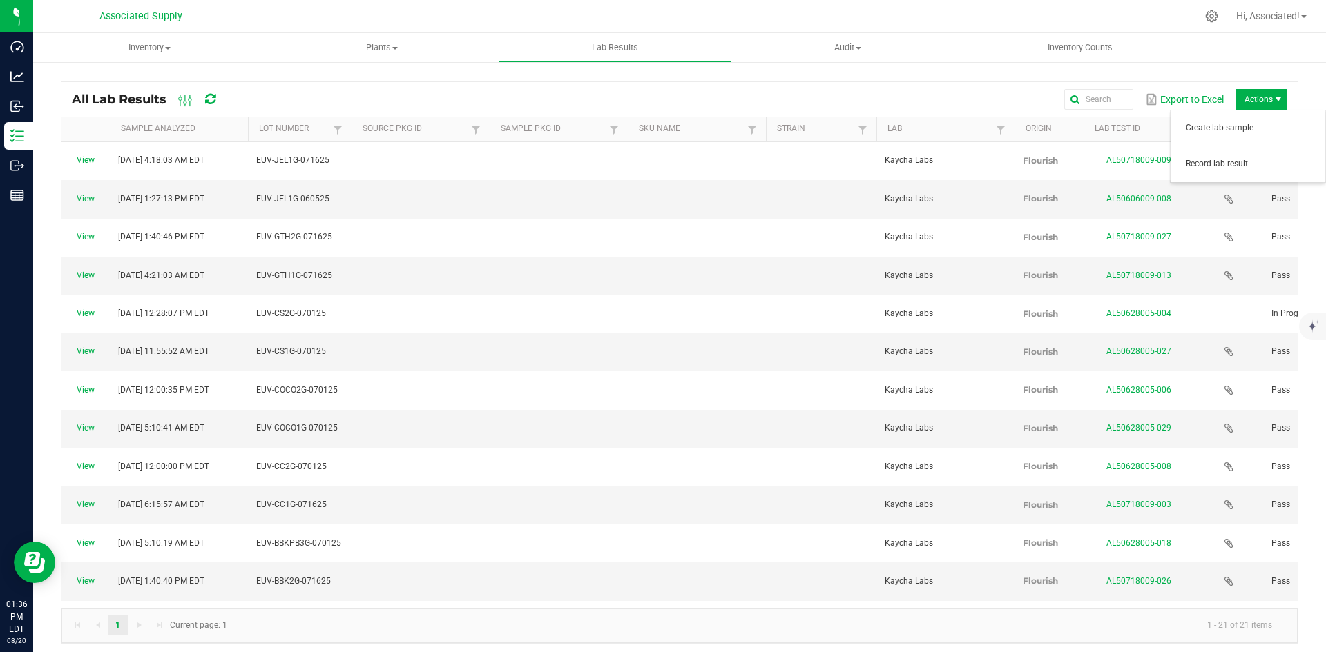
click at [1247, 97] on span "Actions" at bounding box center [1261, 99] width 52 height 21
click at [1215, 163] on span "Record lab result" at bounding box center [1250, 164] width 131 height 12
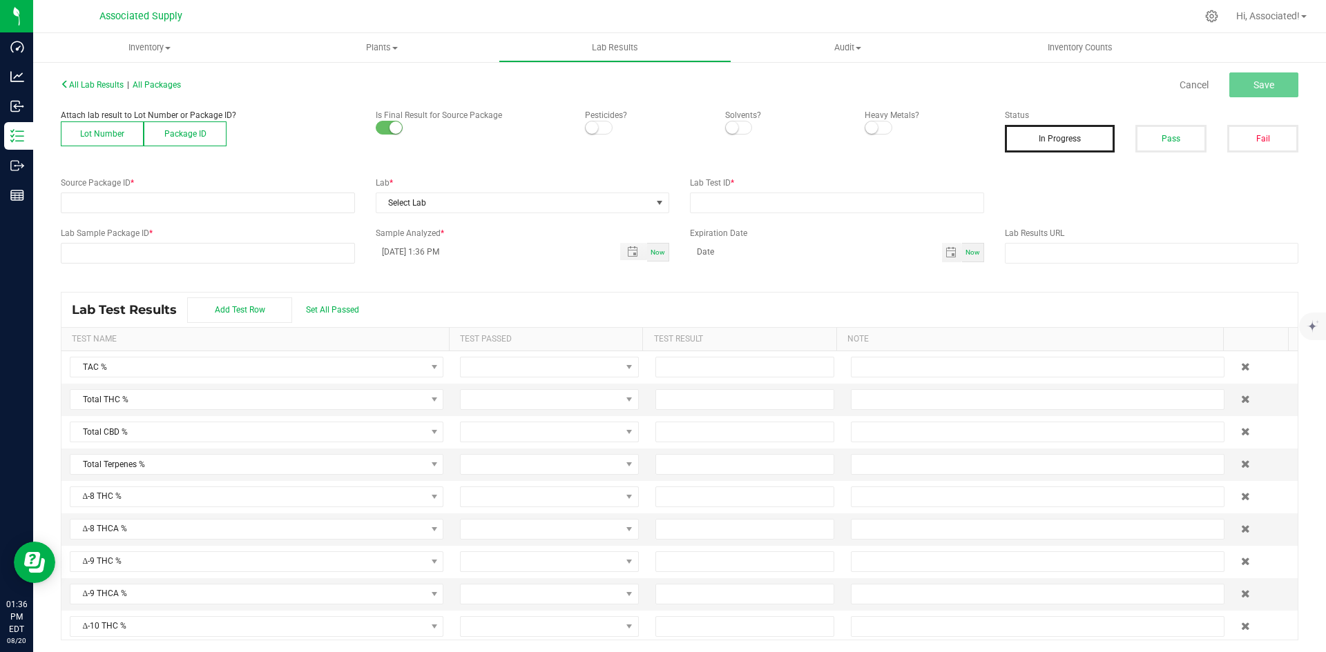
click at [97, 133] on button "Lot Number" at bounding box center [102, 134] width 83 height 25
click at [204, 200] on span at bounding box center [198, 202] width 275 height 19
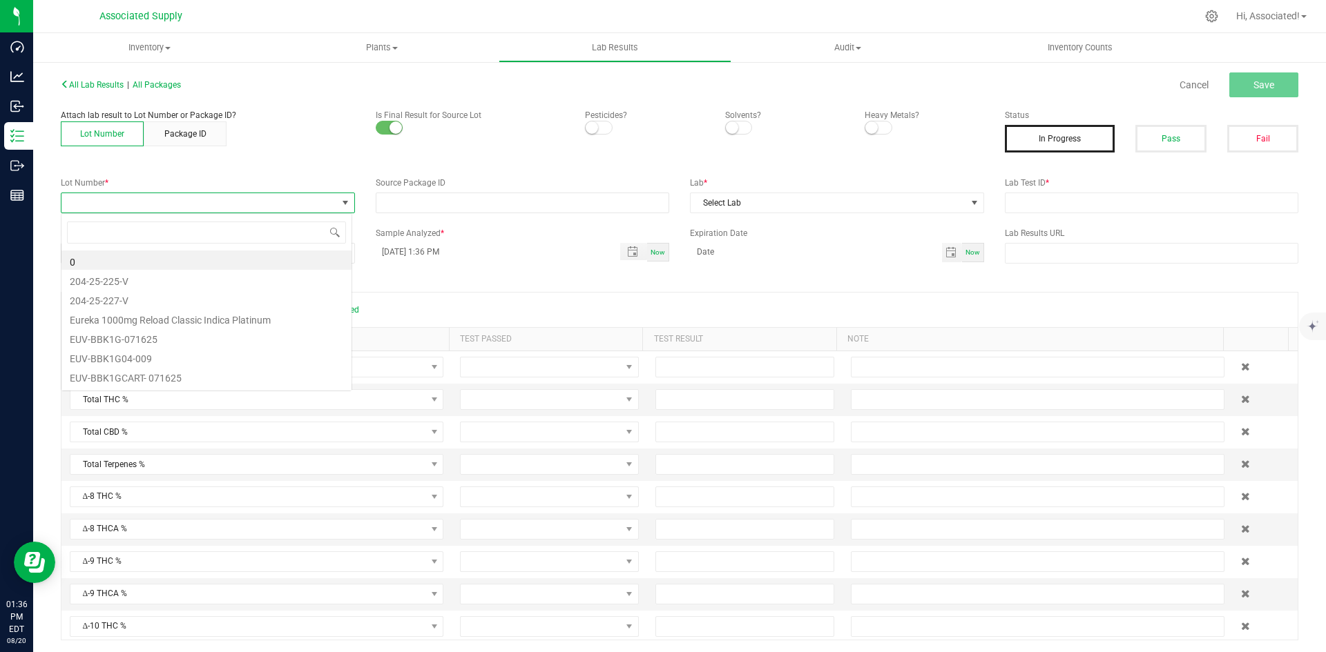
scroll to position [21, 291]
type input "EUV-JEL1GCART-060525"
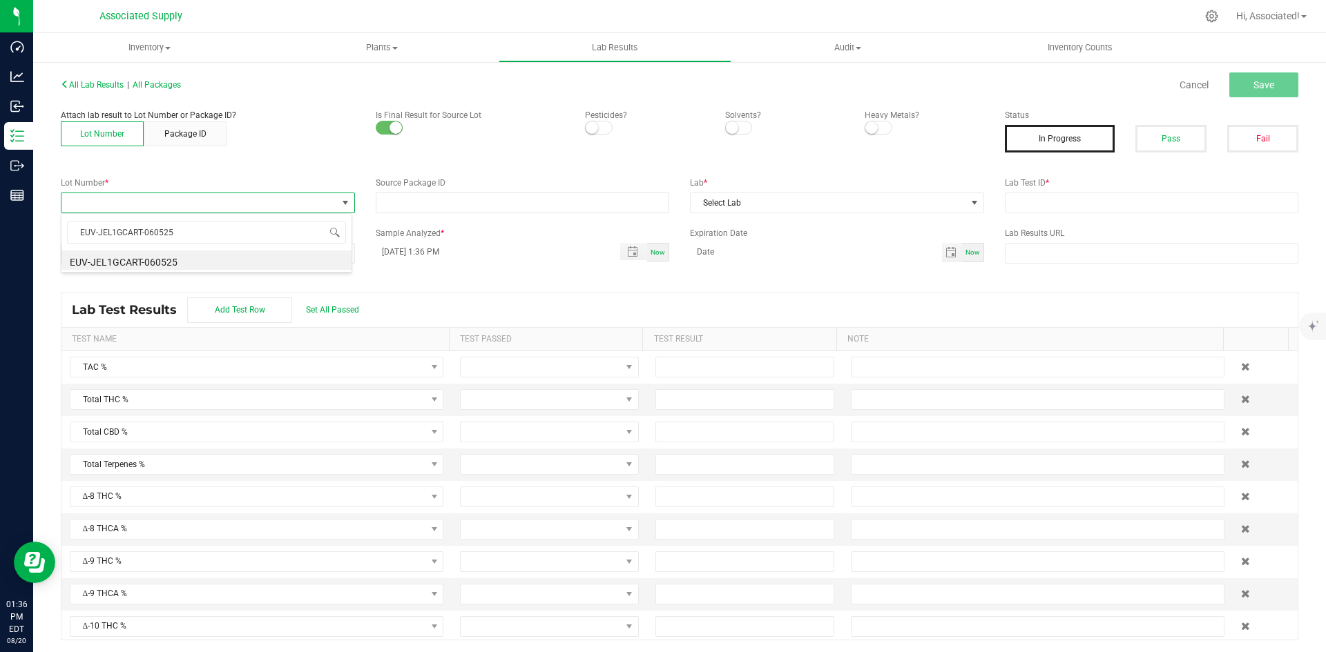
click at [119, 264] on li "EUV-JEL1GCART-060525" at bounding box center [206, 260] width 290 height 19
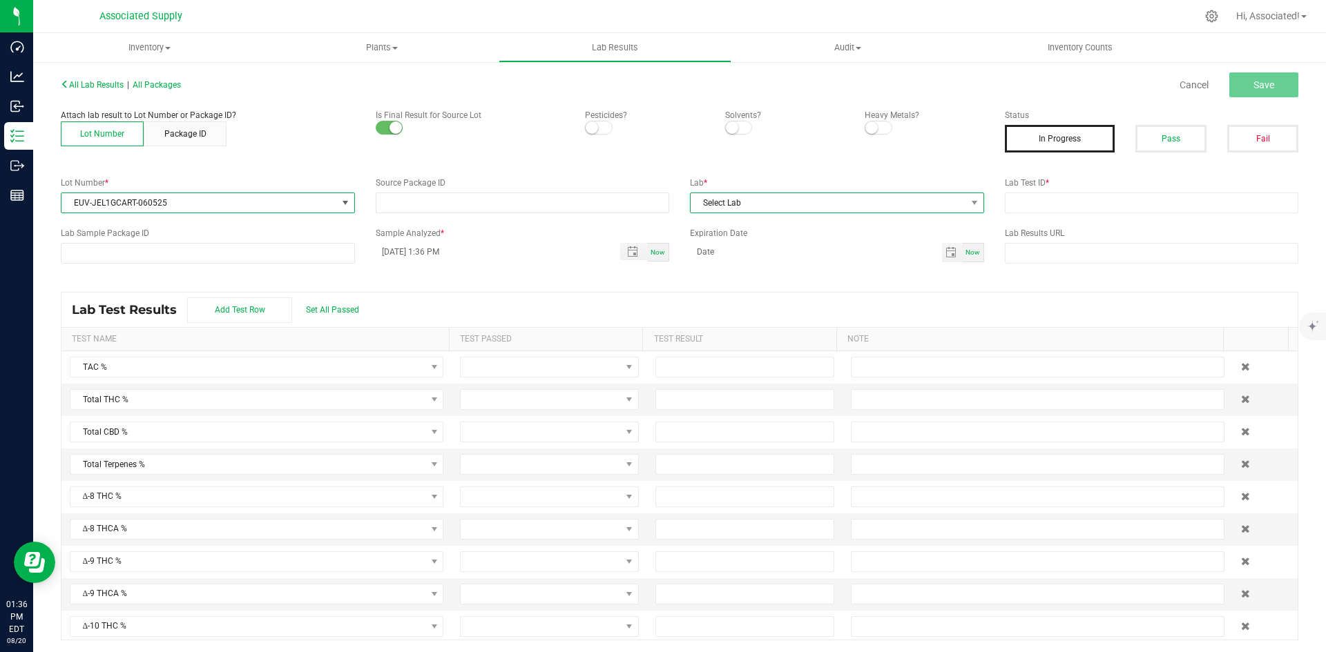
click at [852, 197] on span "Select Lab" at bounding box center [827, 202] width 275 height 19
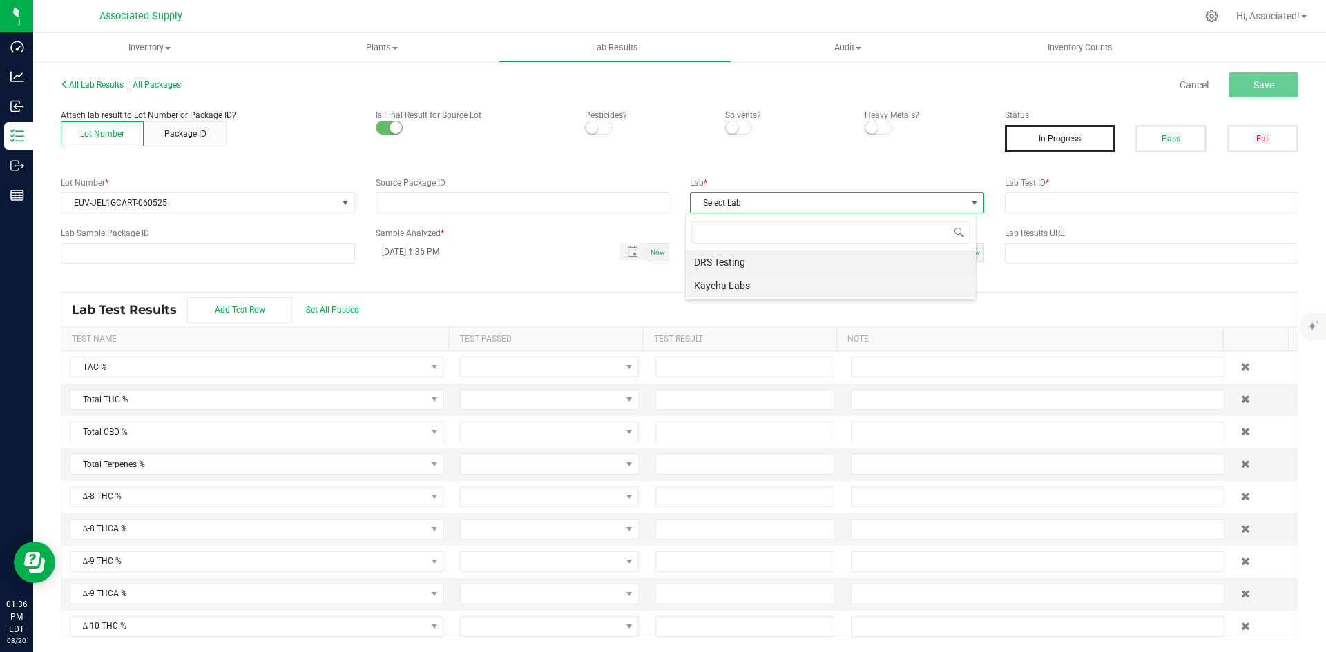
click at [779, 280] on li "Kaycha Labs" at bounding box center [831, 285] width 290 height 23
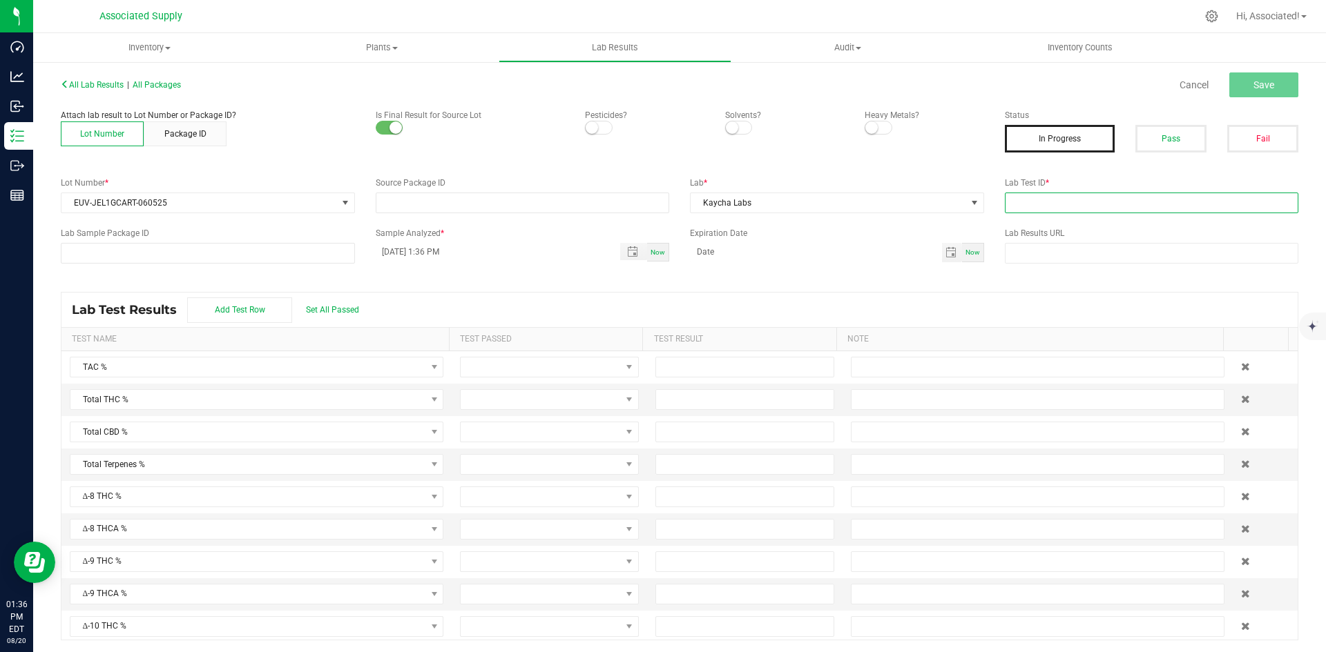
click at [1028, 200] on input "text" at bounding box center [1152, 203] width 294 height 21
type input "test.."
click at [1269, 88] on button "Save" at bounding box center [1263, 84] width 69 height 25
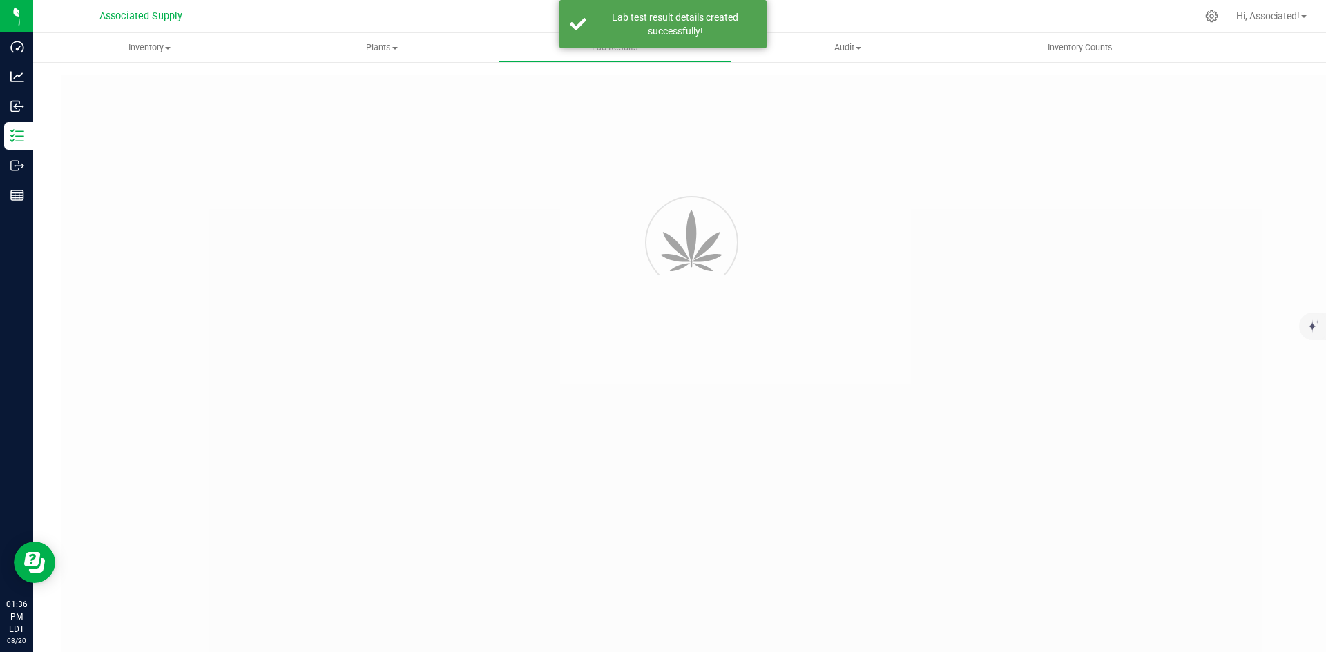
type input "test.."
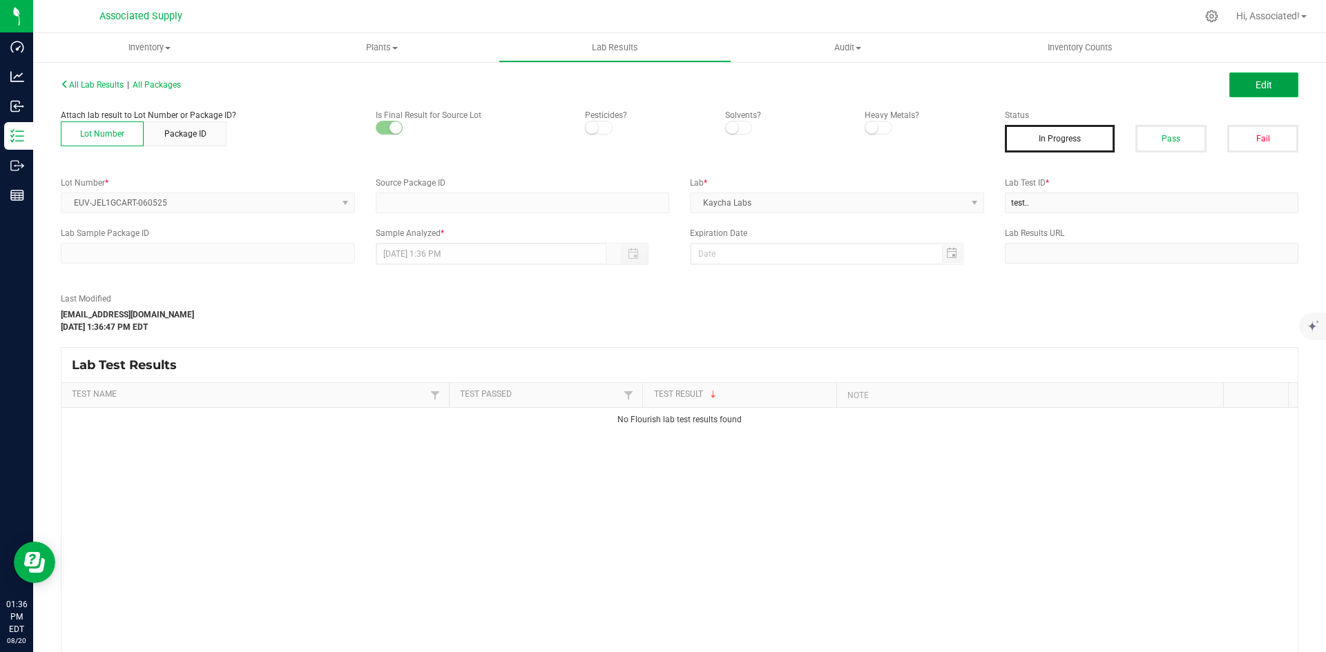
click at [1241, 86] on button "Edit" at bounding box center [1263, 84] width 69 height 25
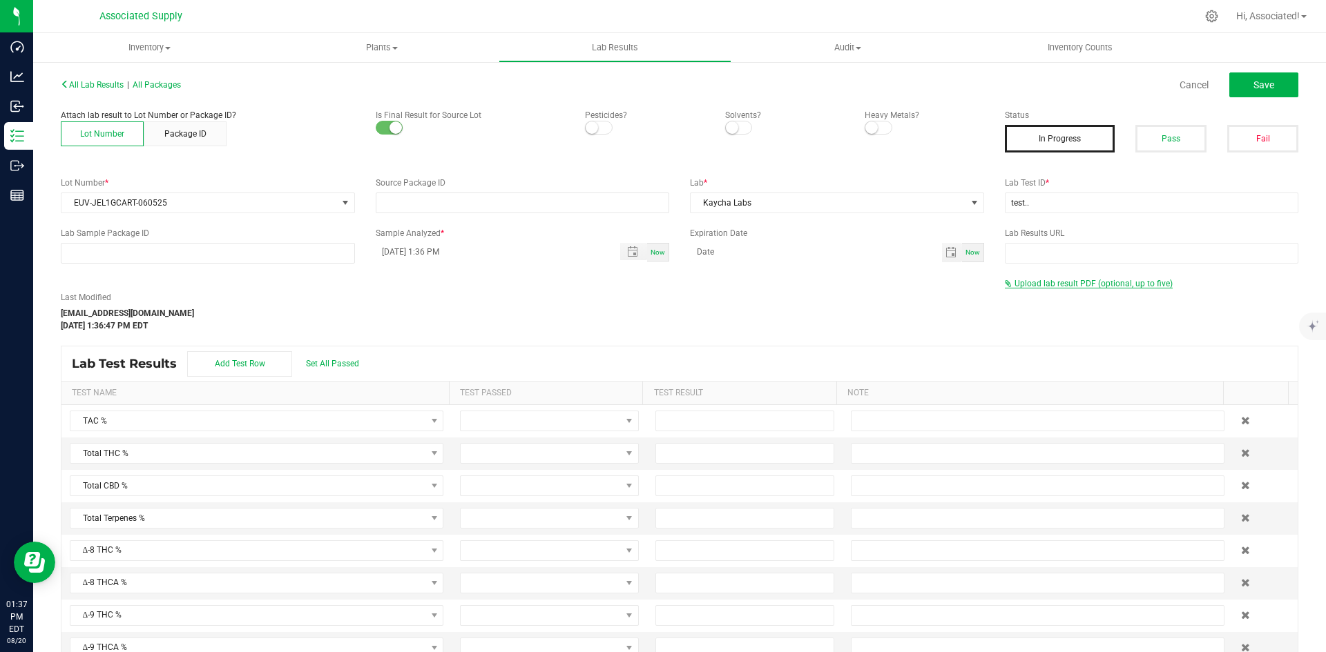
click at [1081, 283] on span "Upload lab result PDF (optional, up to five)" at bounding box center [1093, 284] width 158 height 10
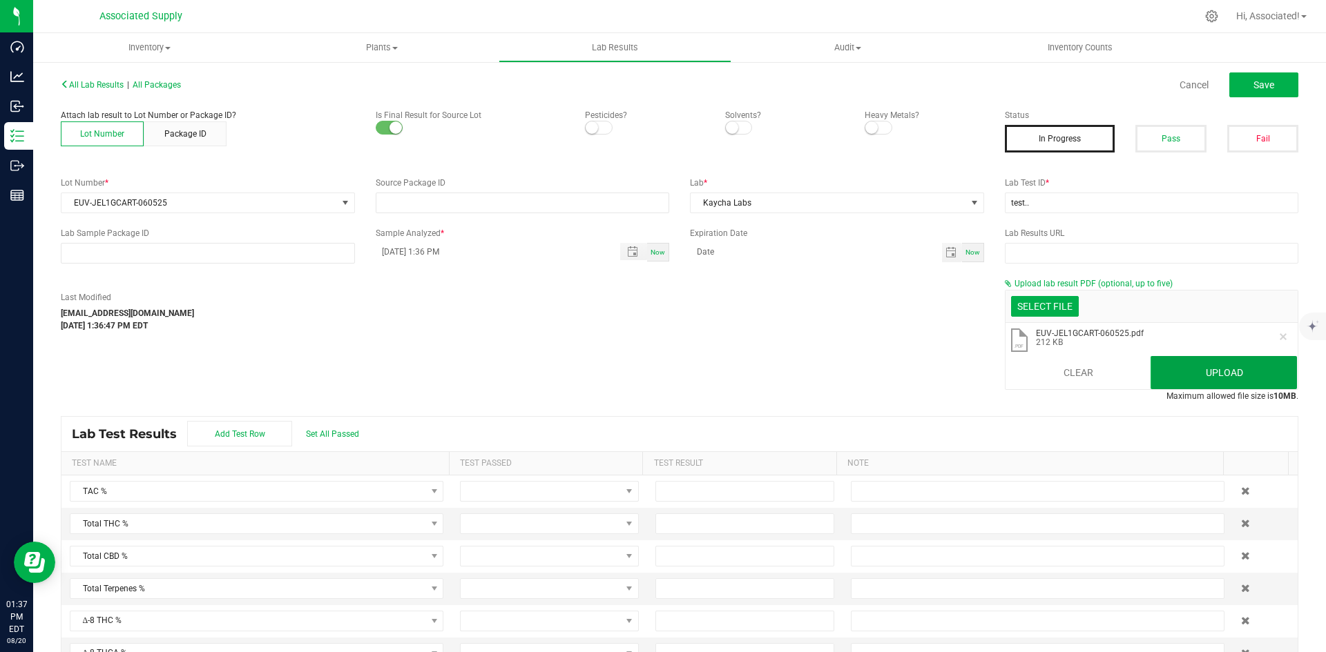
click at [1217, 378] on button "Upload" at bounding box center [1223, 372] width 146 height 33
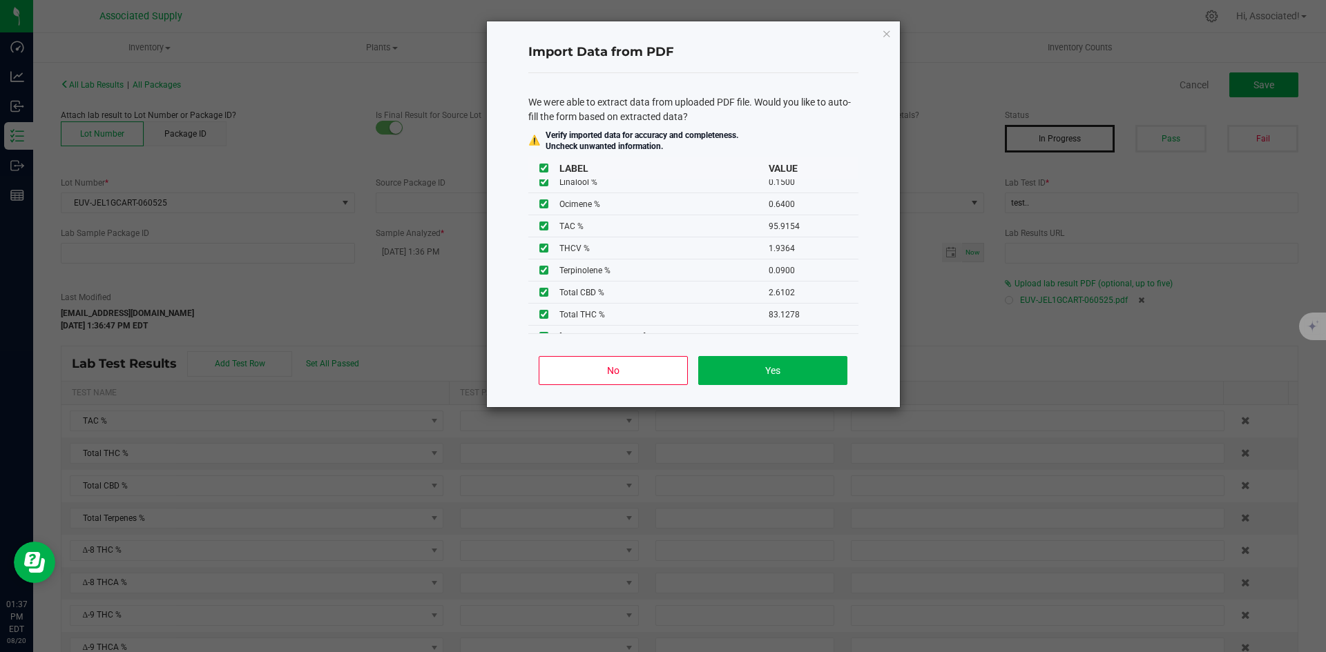
scroll to position [509, 0]
click at [794, 373] on button "Yes" at bounding box center [772, 370] width 148 height 29
type input "95.9154"
type input "83.1278"
type input "2.6102"
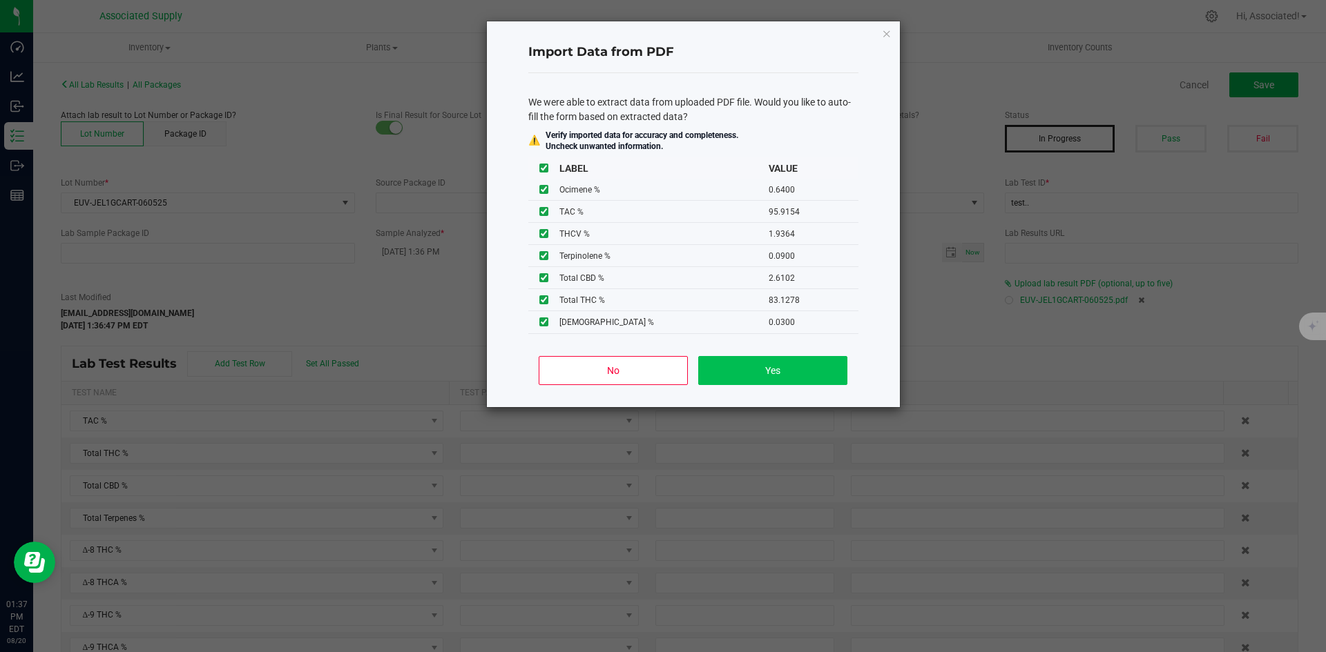
type input "82.3727"
type input "1.9364"
type input "2.5973"
type input "2.6102"
type input "3.0730"
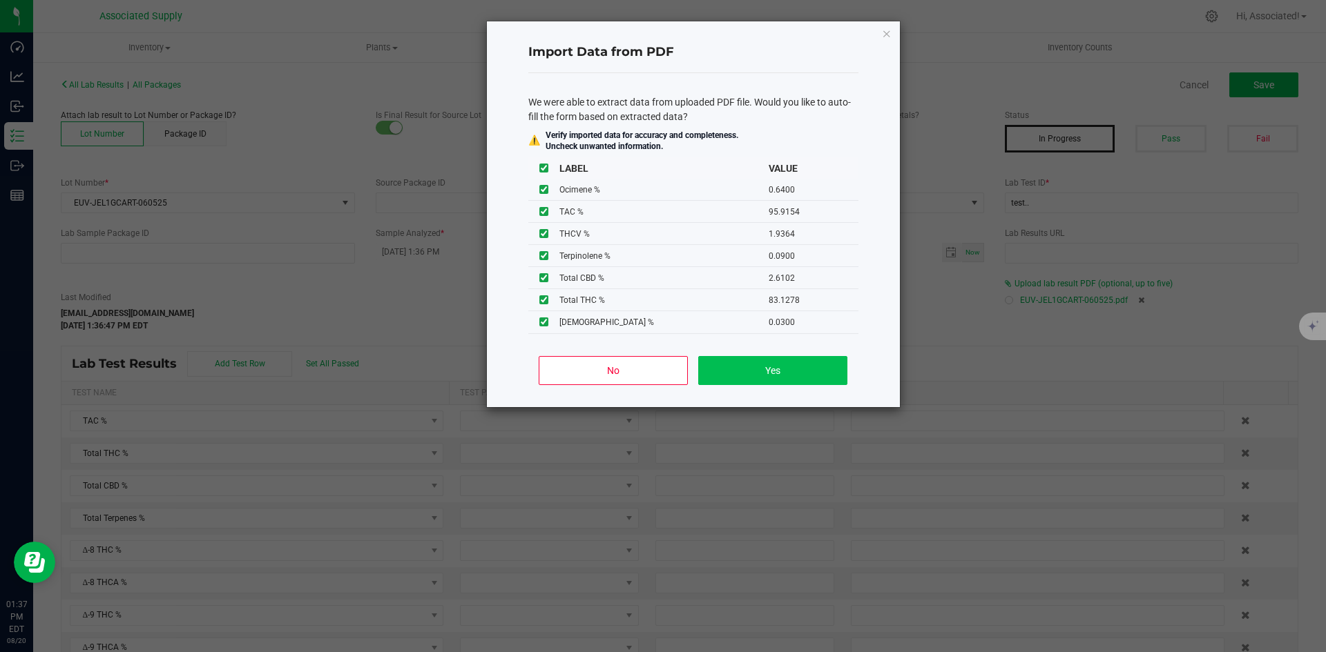
type input "2.5707"
type input "0.5300"
type input "0.2100"
type input "0.0100"
type input "0.1400"
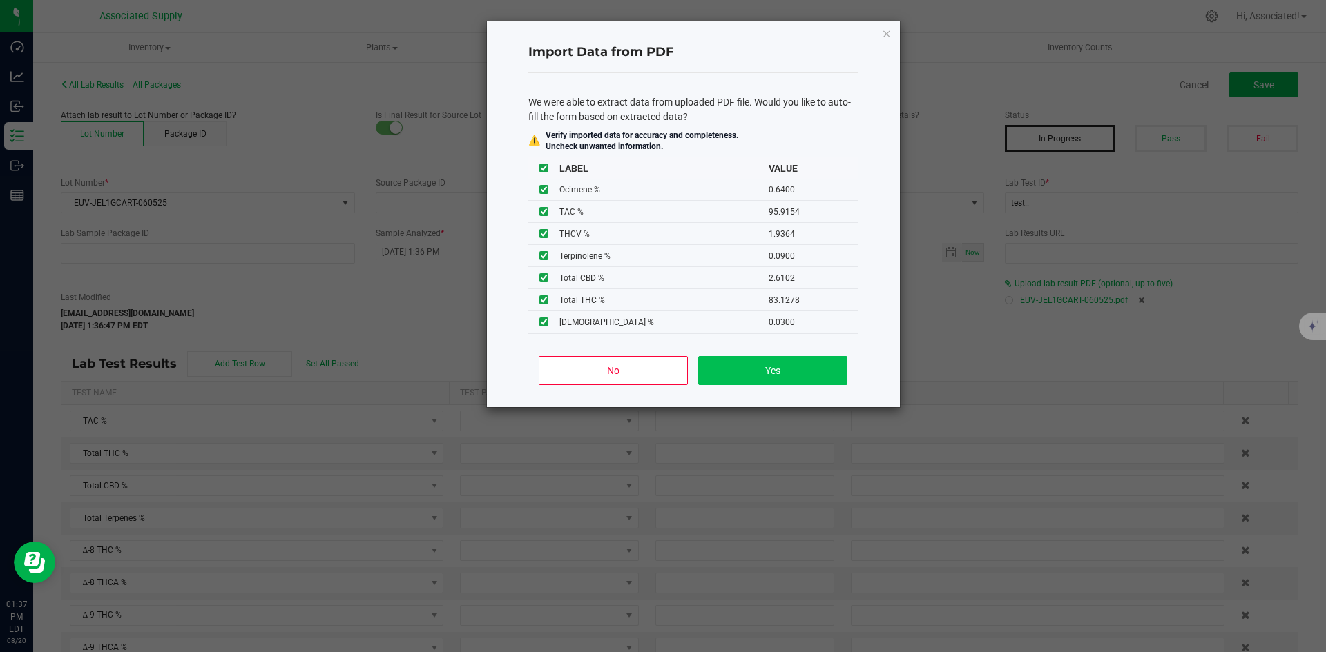
type input "0.0100"
type input "0.0400"
type input "0.4700"
type input "0.0100"
type input "0.0200"
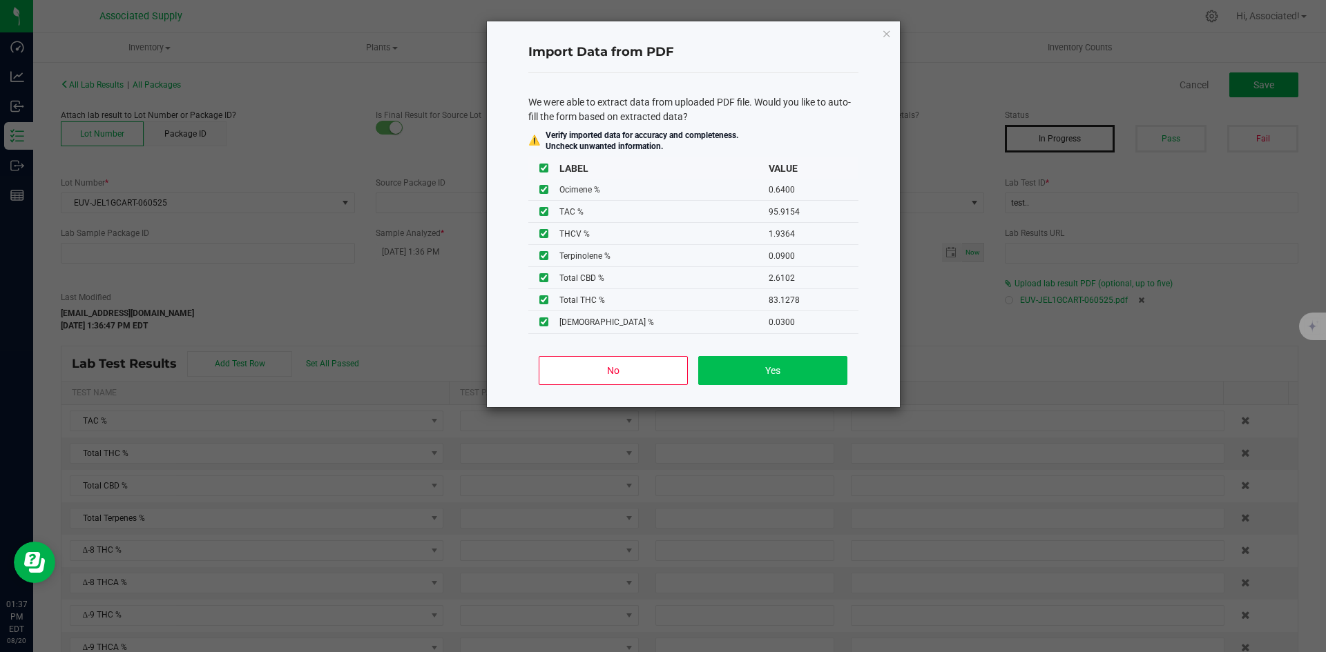
type input "0.1400"
type input "0.0100"
type input "0.0600"
type input "0.8800"
type input "0.1500"
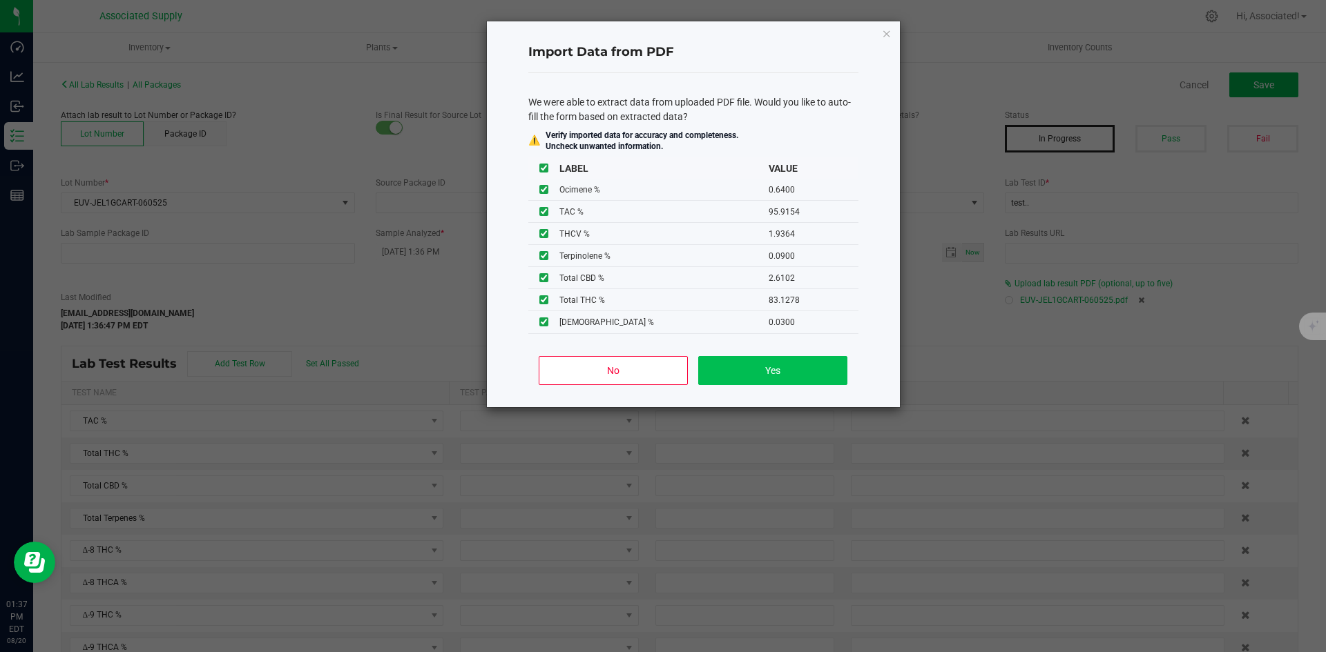
type input "0.6400"
type input "0.0900"
type input "0.0300"
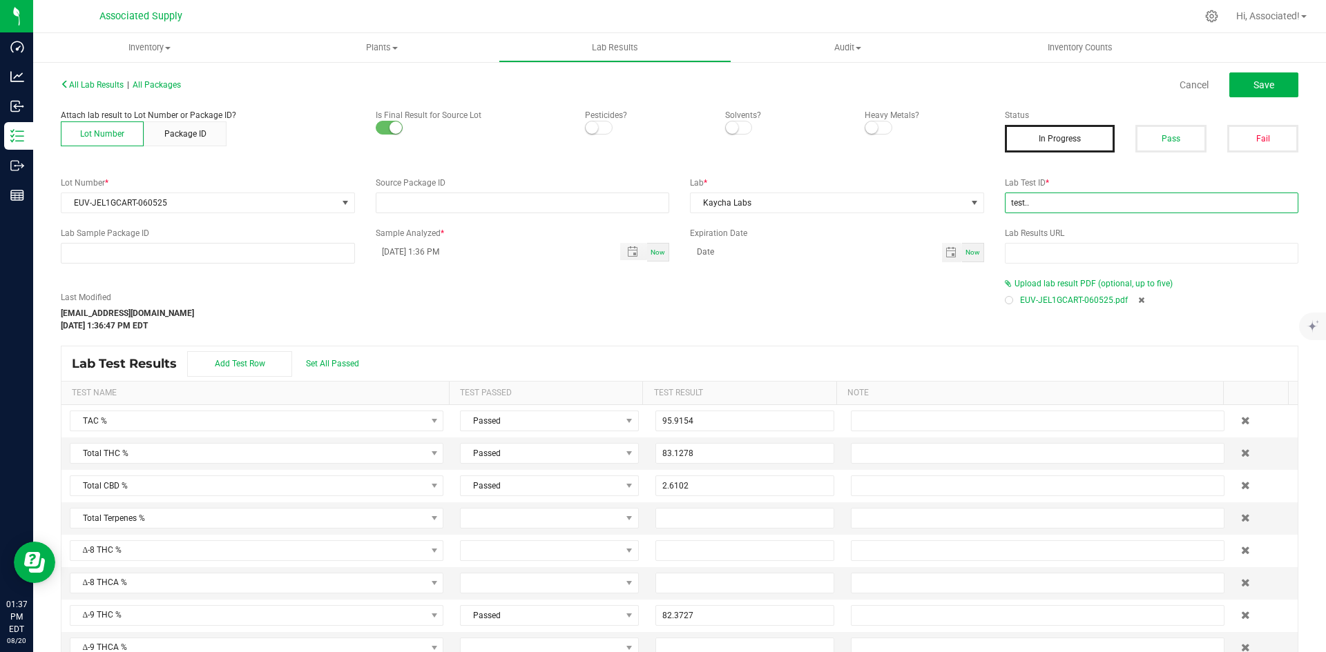
click at [1031, 197] on input "test.." at bounding box center [1152, 203] width 294 height 21
paste input "AL50606009-035"
type input "AL50606009-035"
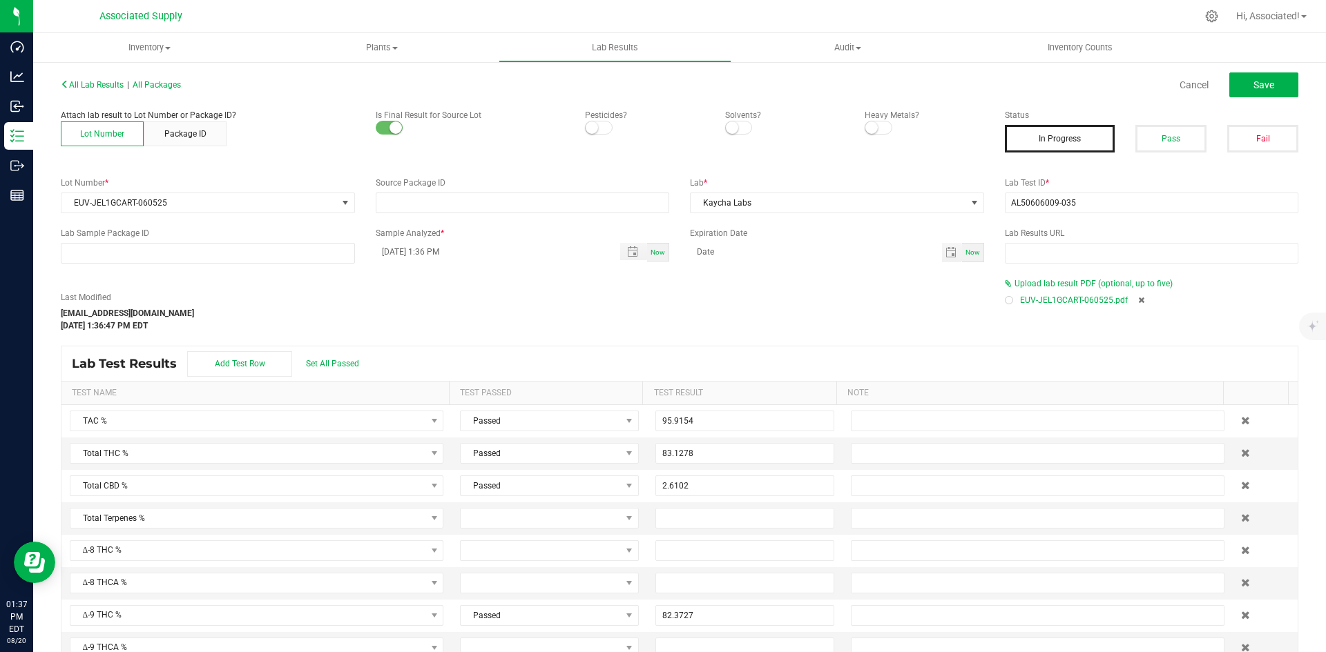
click at [452, 311] on div "Last Modified [EMAIL_ADDRESS][DOMAIN_NAME] [DATE] 1:36:47 PM EDT" at bounding box center [522, 311] width 944 height 41
click at [627, 253] on span "Toggle popup" at bounding box center [632, 251] width 11 height 11
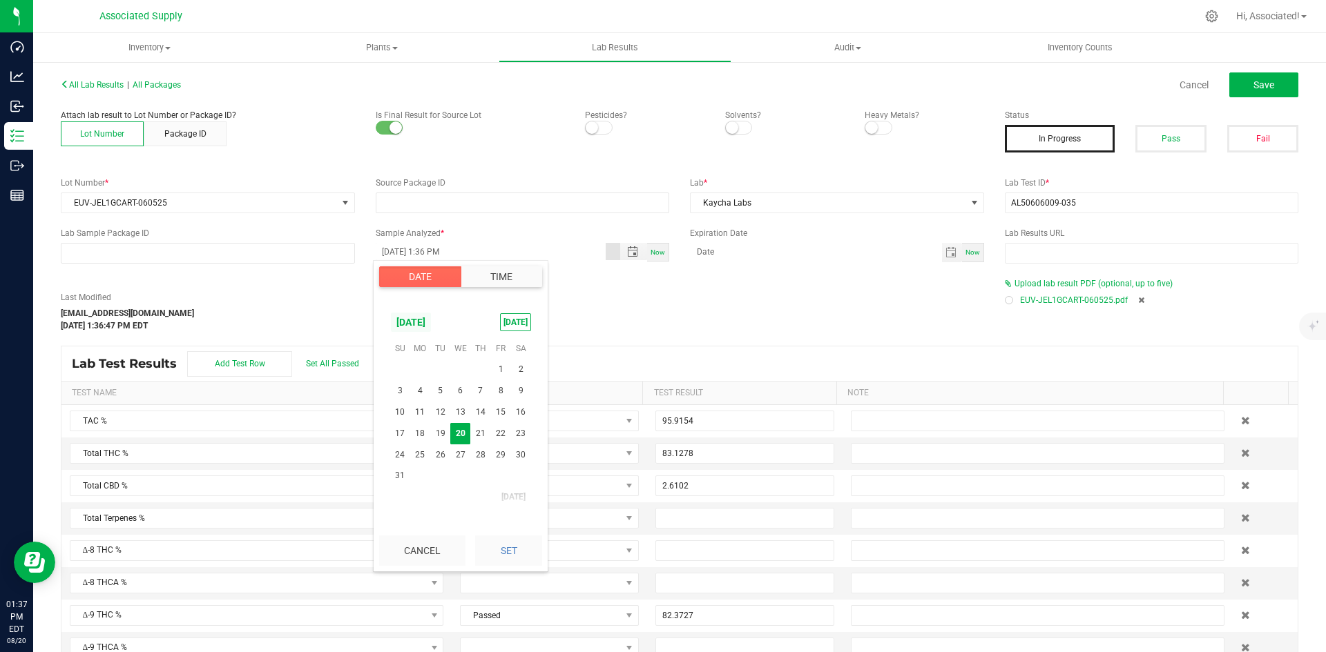
click at [425, 320] on span "[DATE]" at bounding box center [410, 322] width 41 height 21
click at [405, 384] on span "Jun" at bounding box center [404, 381] width 28 height 28
click at [498, 367] on span "6" at bounding box center [500, 369] width 20 height 21
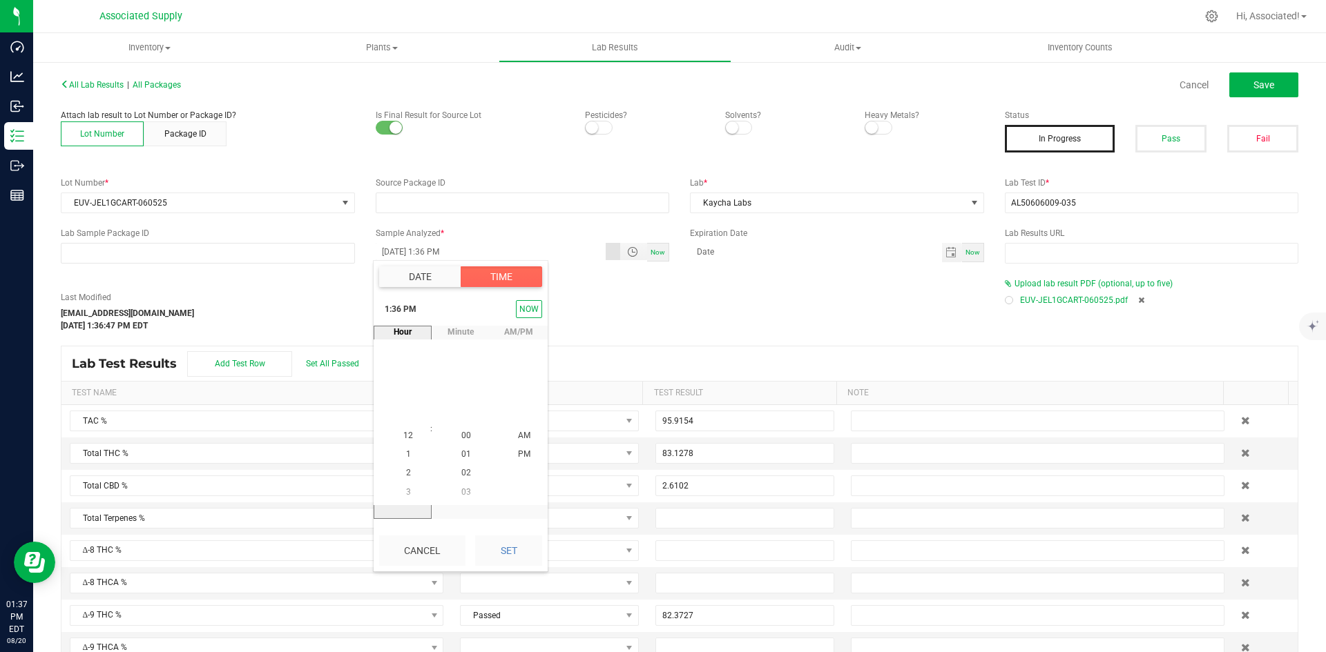
scroll to position [19, 0]
click at [404, 413] on span "12" at bounding box center [408, 417] width 10 height 10
click at [461, 417] on span "35" at bounding box center [466, 417] width 10 height 10
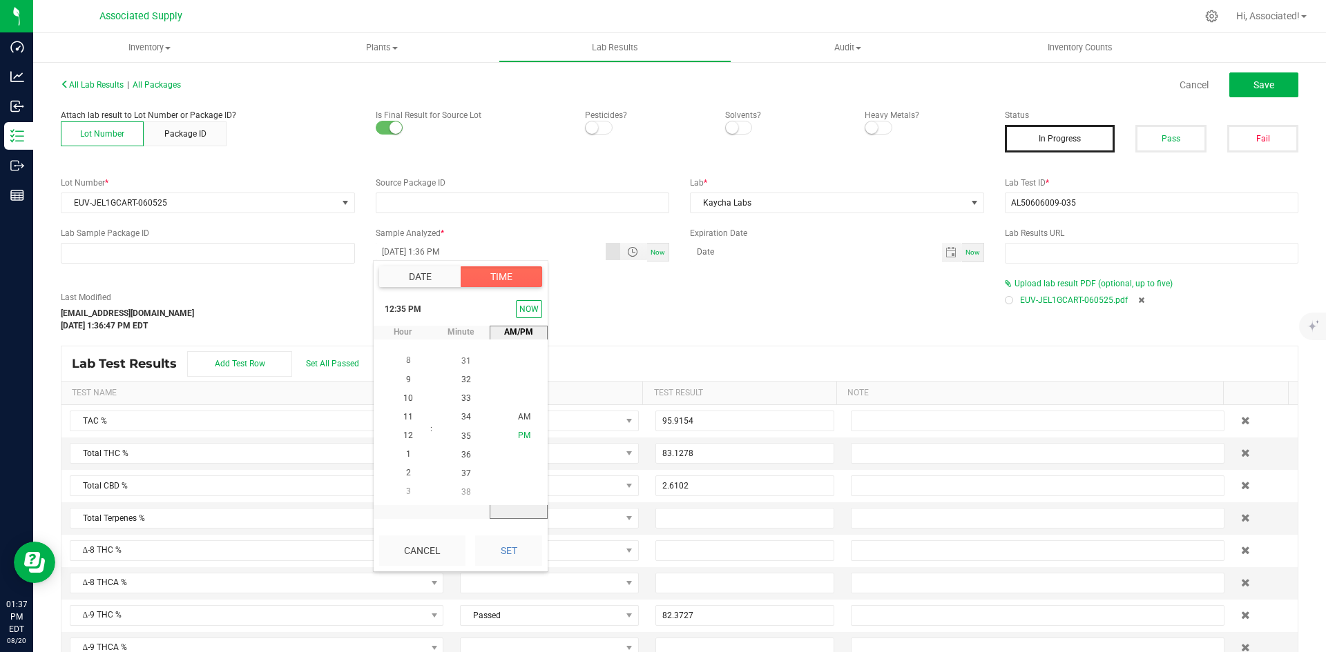
click at [521, 433] on span "PM" at bounding box center [524, 437] width 12 height 10
click at [508, 545] on button "Set" at bounding box center [508, 551] width 67 height 30
type input "[DATE] 12:35 PM"
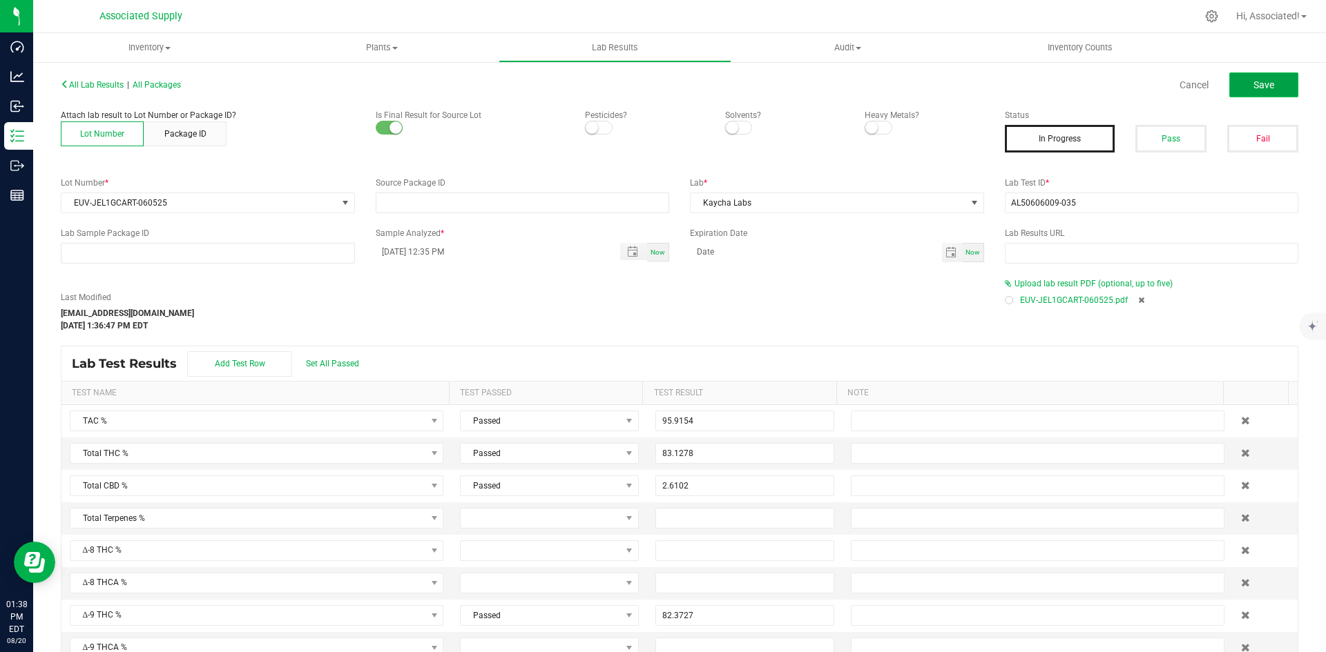
click at [1253, 84] on span "Save" at bounding box center [1263, 84] width 21 height 11
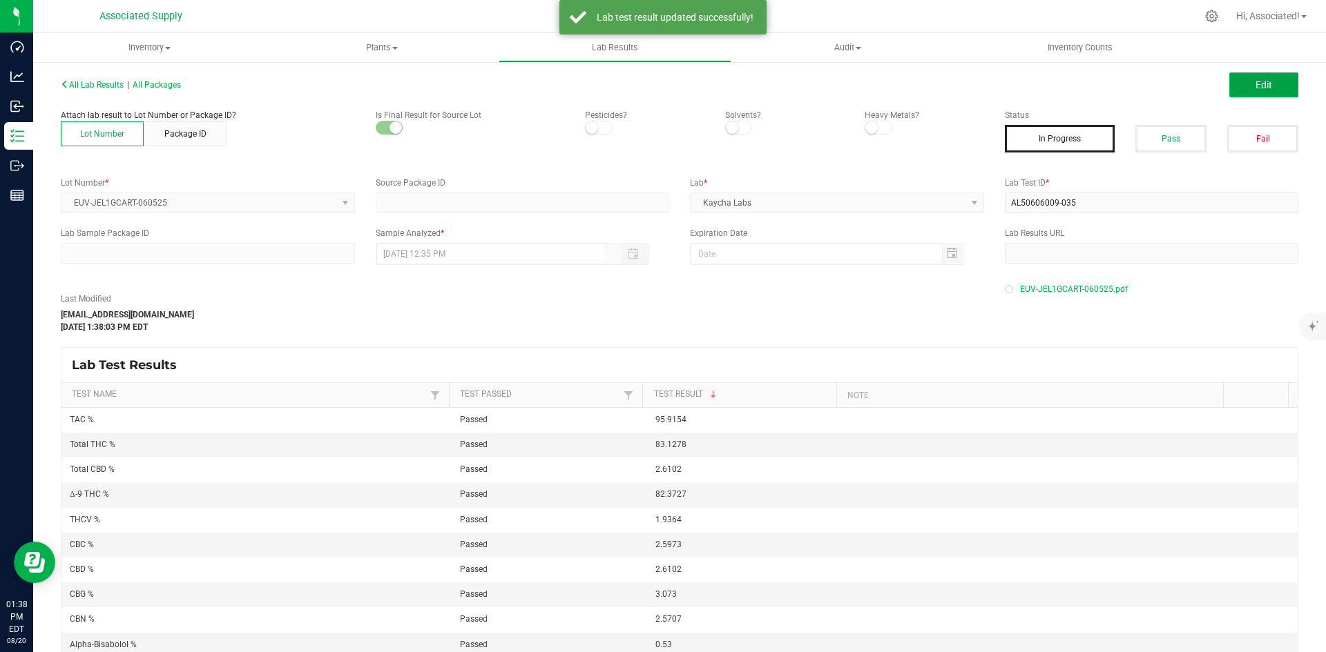
click at [1254, 77] on button "Edit" at bounding box center [1263, 84] width 69 height 25
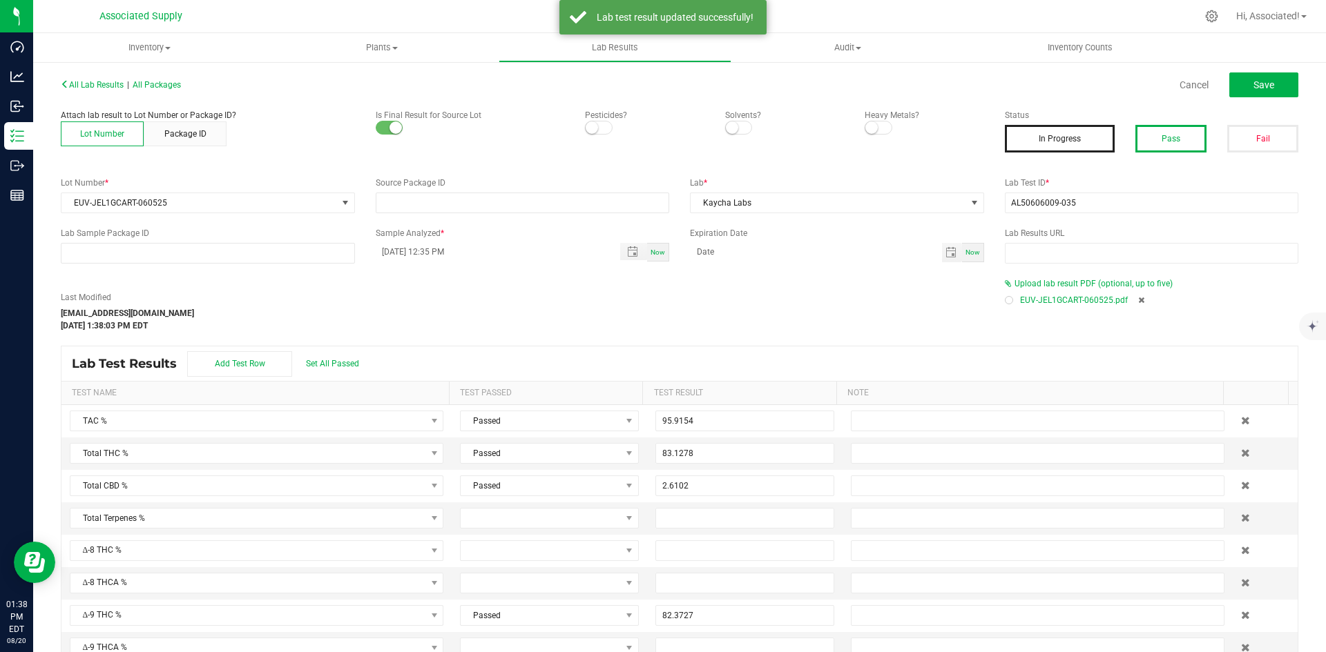
click at [1171, 140] on button "Pass" at bounding box center [1170, 139] width 71 height 28
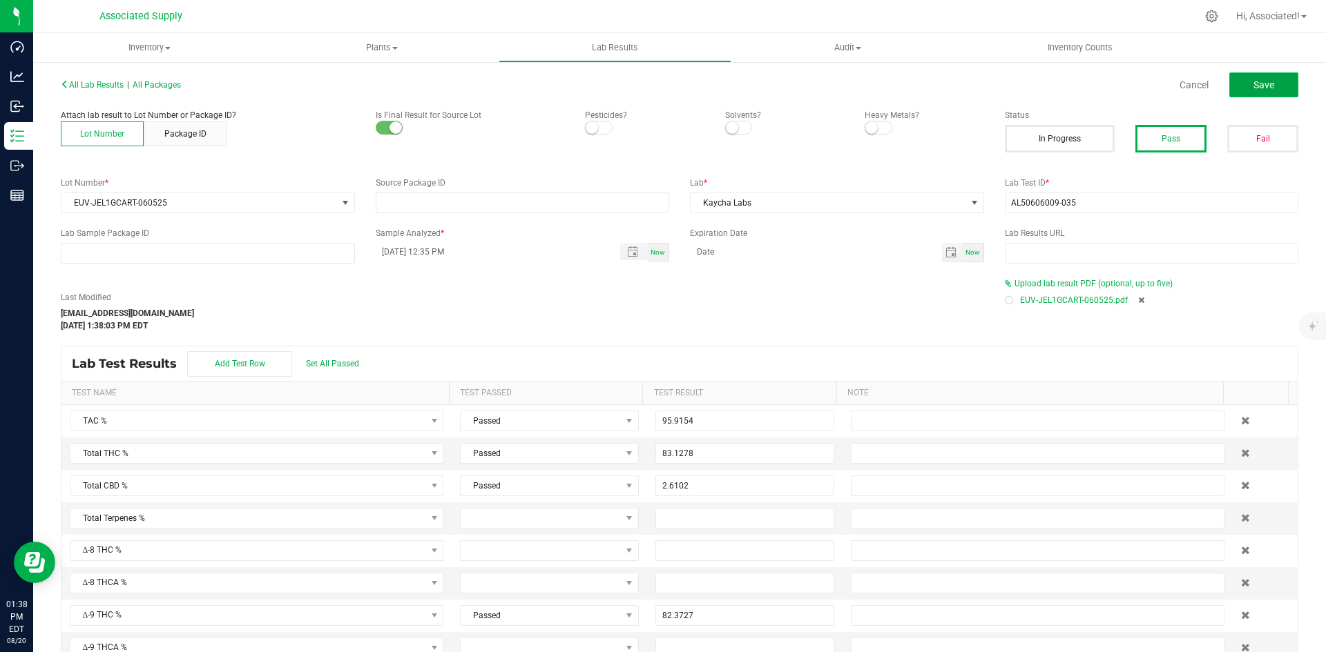
click at [1253, 83] on span "Save" at bounding box center [1263, 84] width 21 height 11
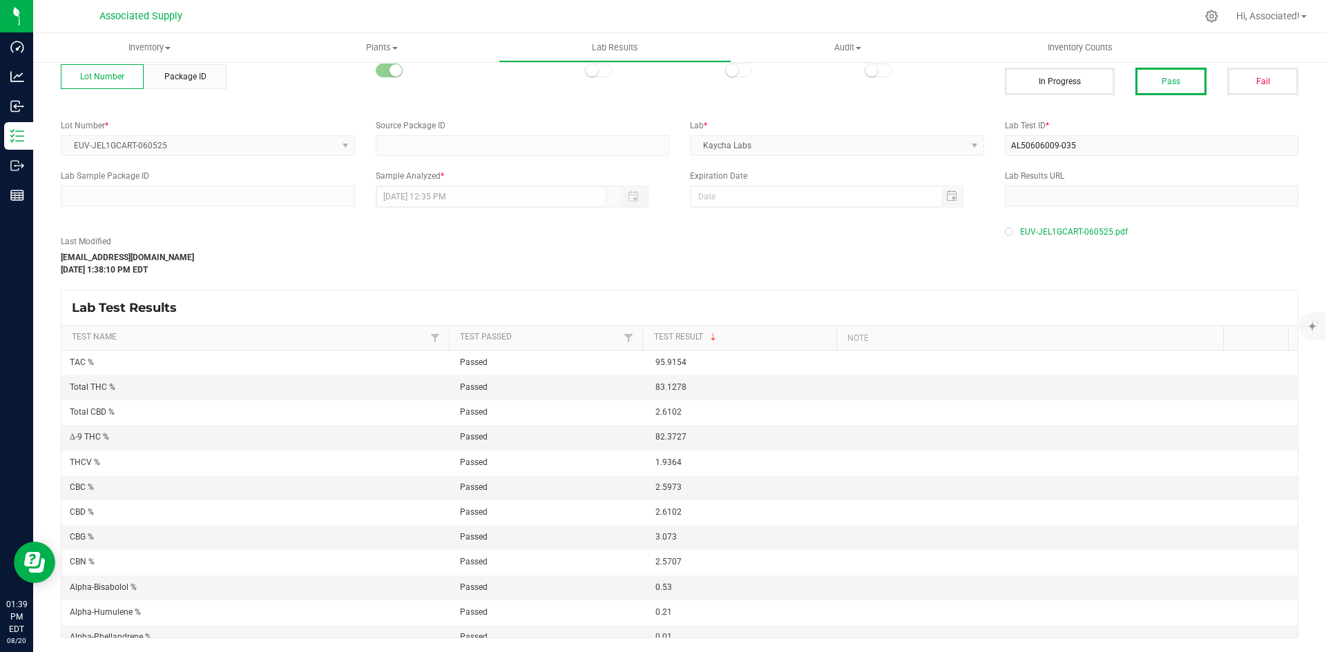
scroll to position [0, 0]
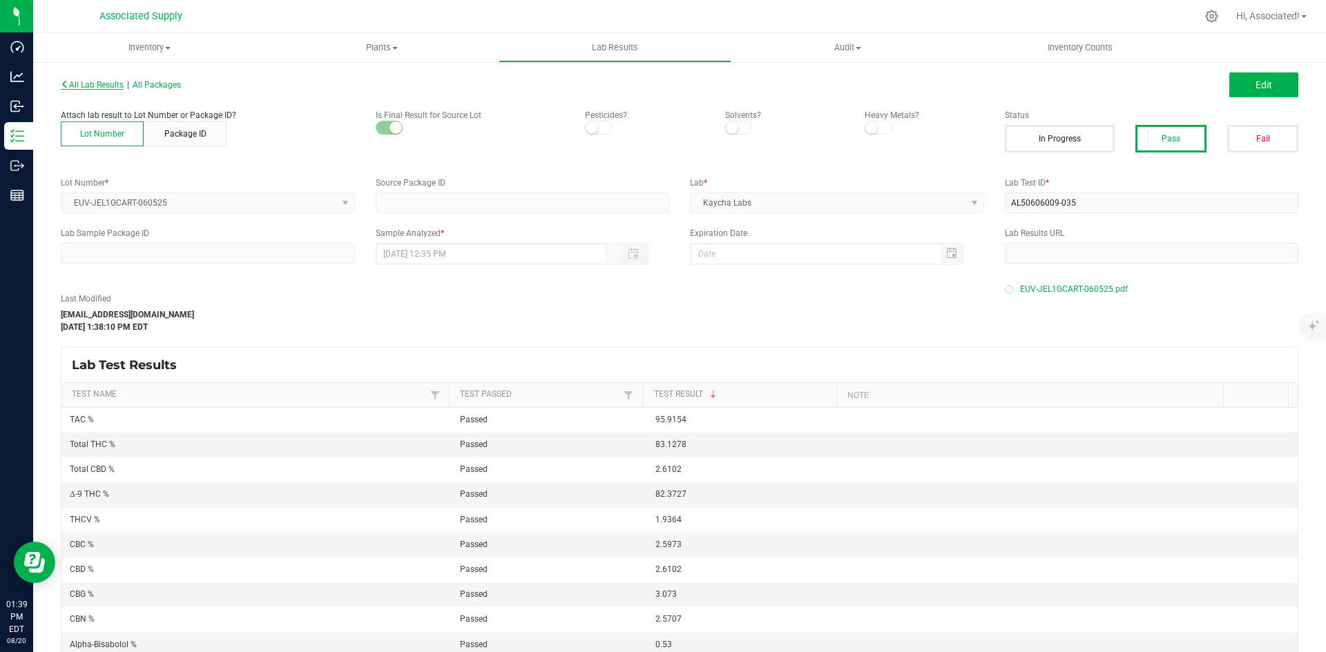
click at [110, 80] on span "All Lab Results" at bounding box center [92, 85] width 63 height 10
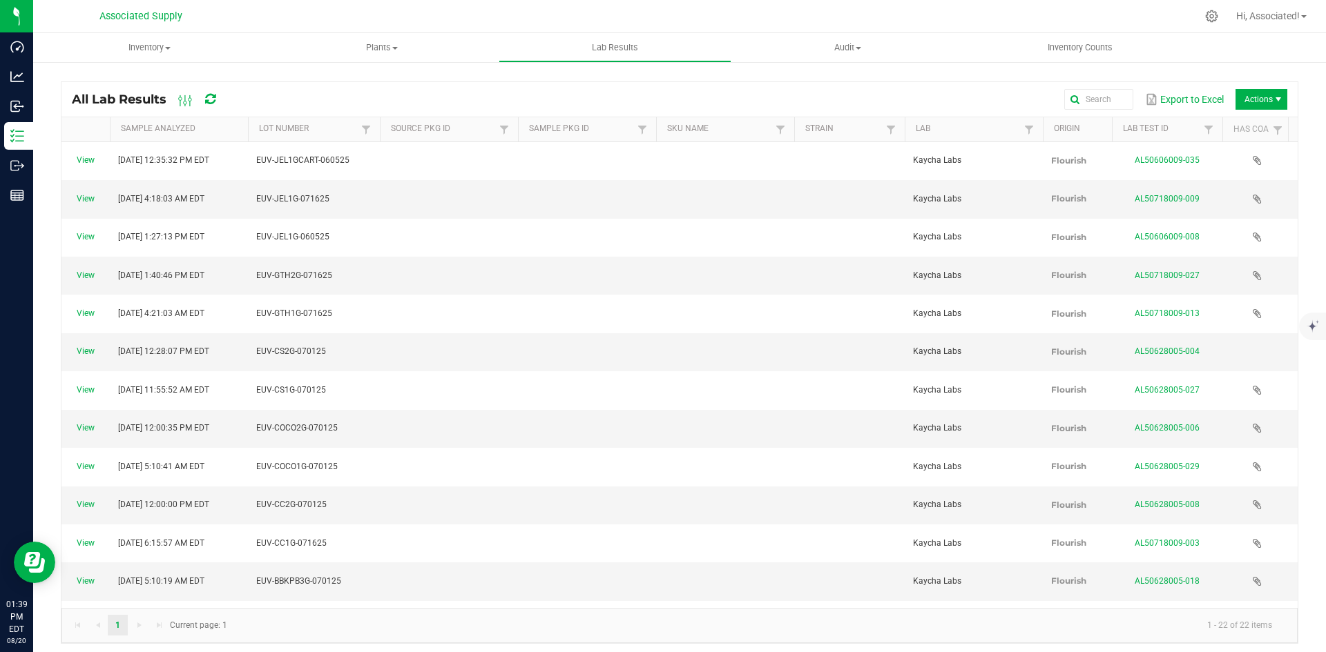
click at [378, 128] on span at bounding box center [378, 237] width 4 height 240
click at [1259, 97] on span "Actions" at bounding box center [1261, 99] width 52 height 21
click at [1219, 163] on span "Record lab result" at bounding box center [1250, 164] width 131 height 12
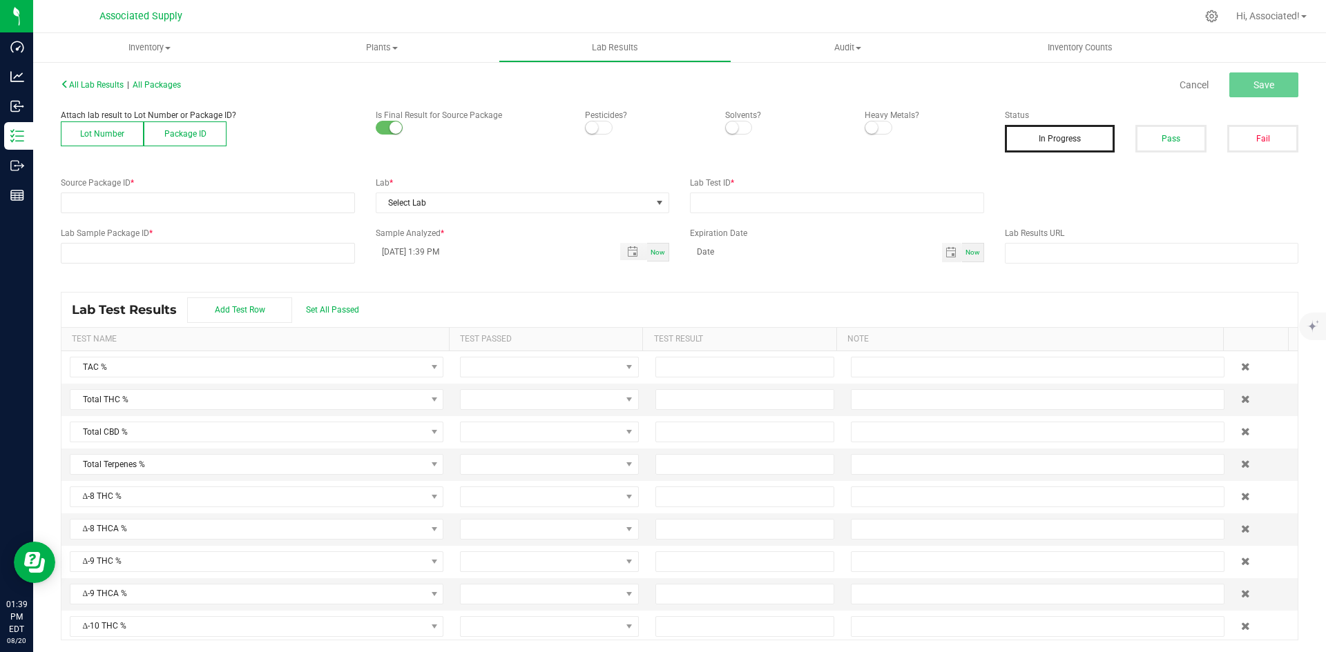
click at [75, 135] on button "Lot Number" at bounding box center [102, 134] width 83 height 25
click at [1121, 169] on div "All Lab Results | All Packages Cancel Save Attach lab result to Lot Number or P…" at bounding box center [679, 358] width 1237 height 566
click at [329, 204] on span at bounding box center [198, 202] width 275 height 19
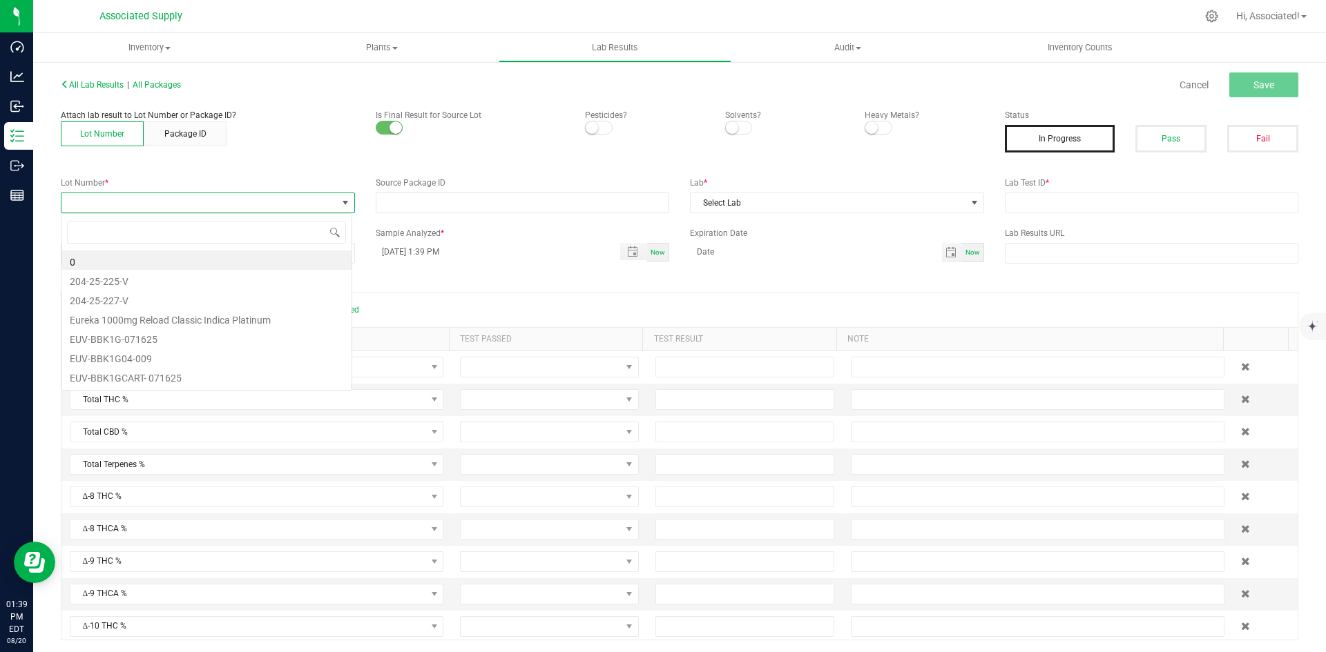
scroll to position [21, 291]
type input "EUV-JEL1GCART-071625"
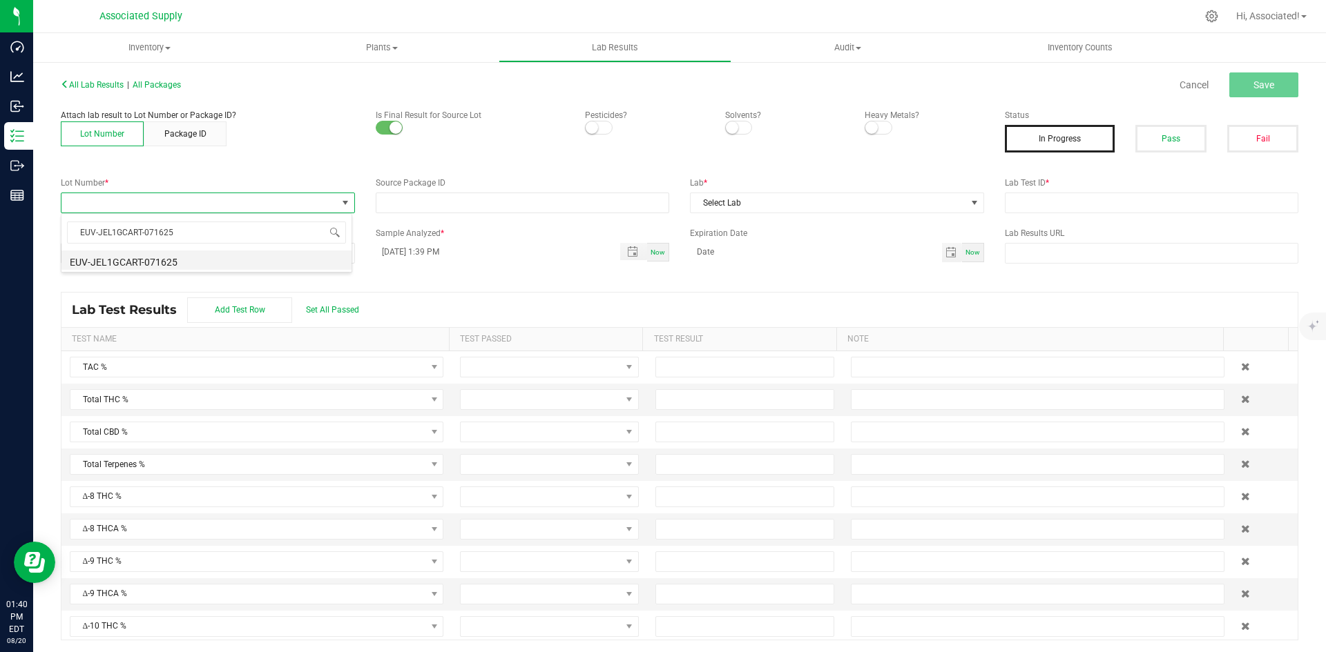
click at [182, 266] on li "EUV-JEL1GCART-071625" at bounding box center [206, 260] width 290 height 19
click at [949, 200] on span "Select Lab" at bounding box center [827, 202] width 275 height 19
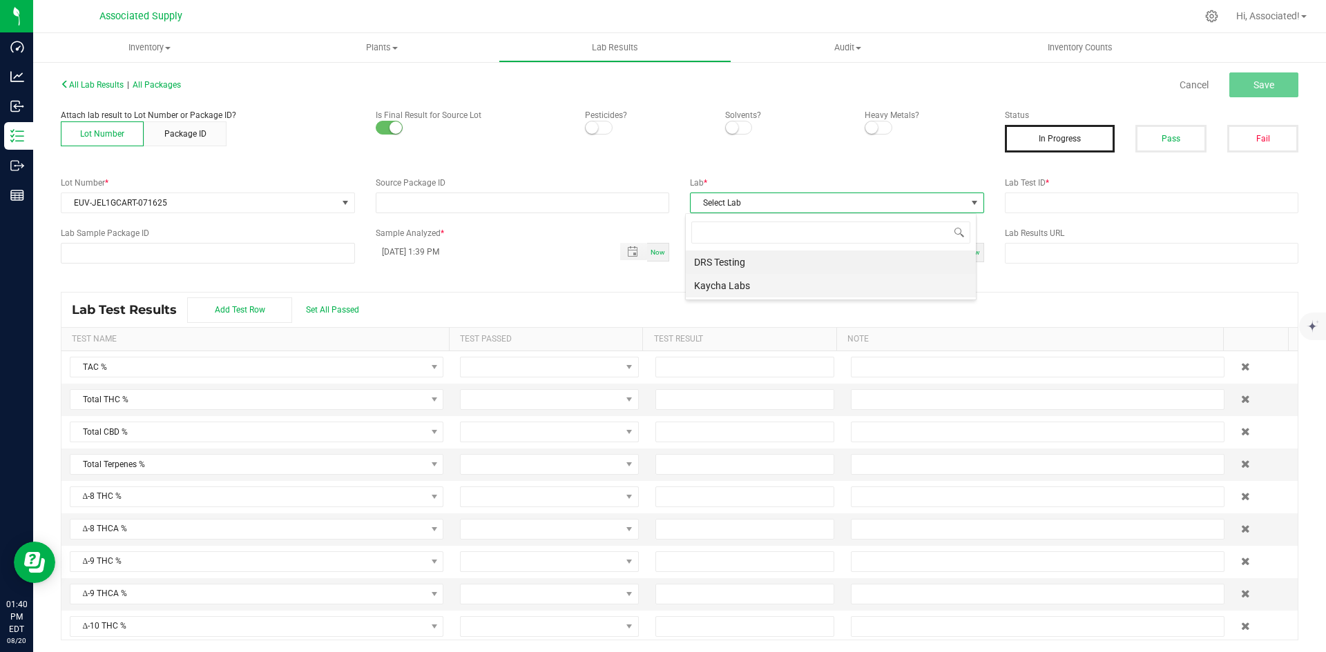
click at [756, 289] on li "Kaycha Labs" at bounding box center [831, 285] width 290 height 23
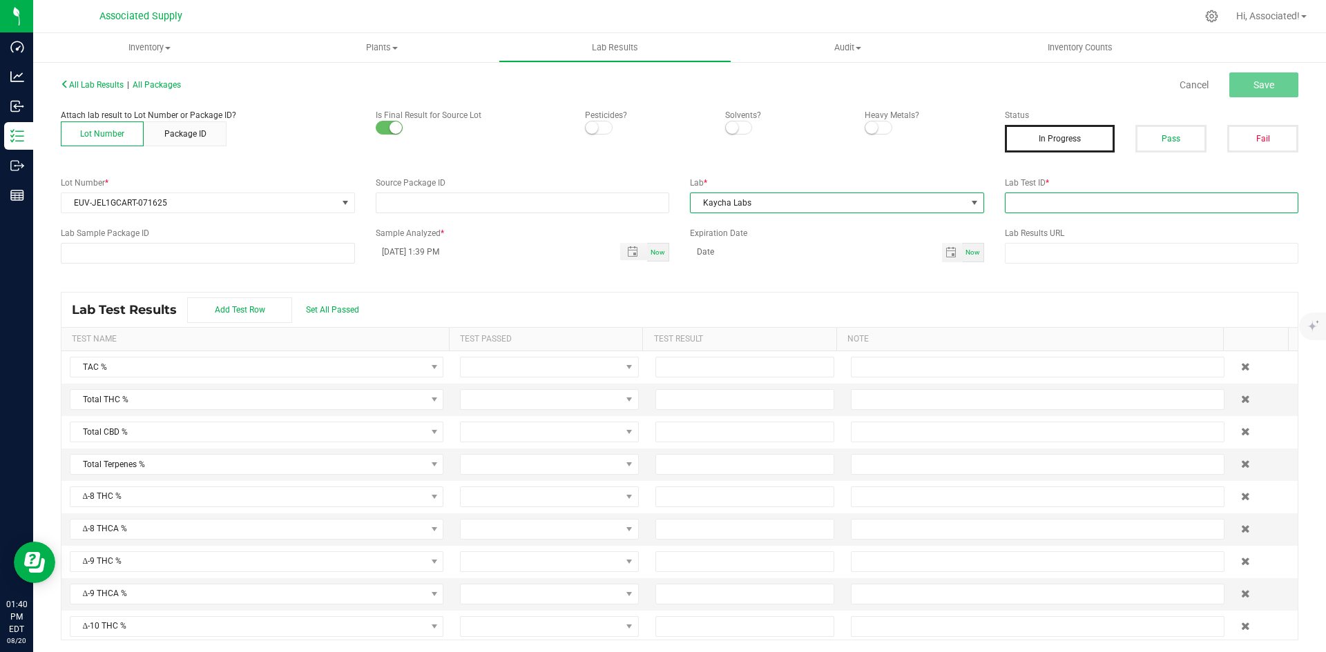
click at [1080, 206] on input "text" at bounding box center [1152, 203] width 294 height 21
type input "test.."
click at [1257, 85] on span "Save" at bounding box center [1263, 84] width 21 height 11
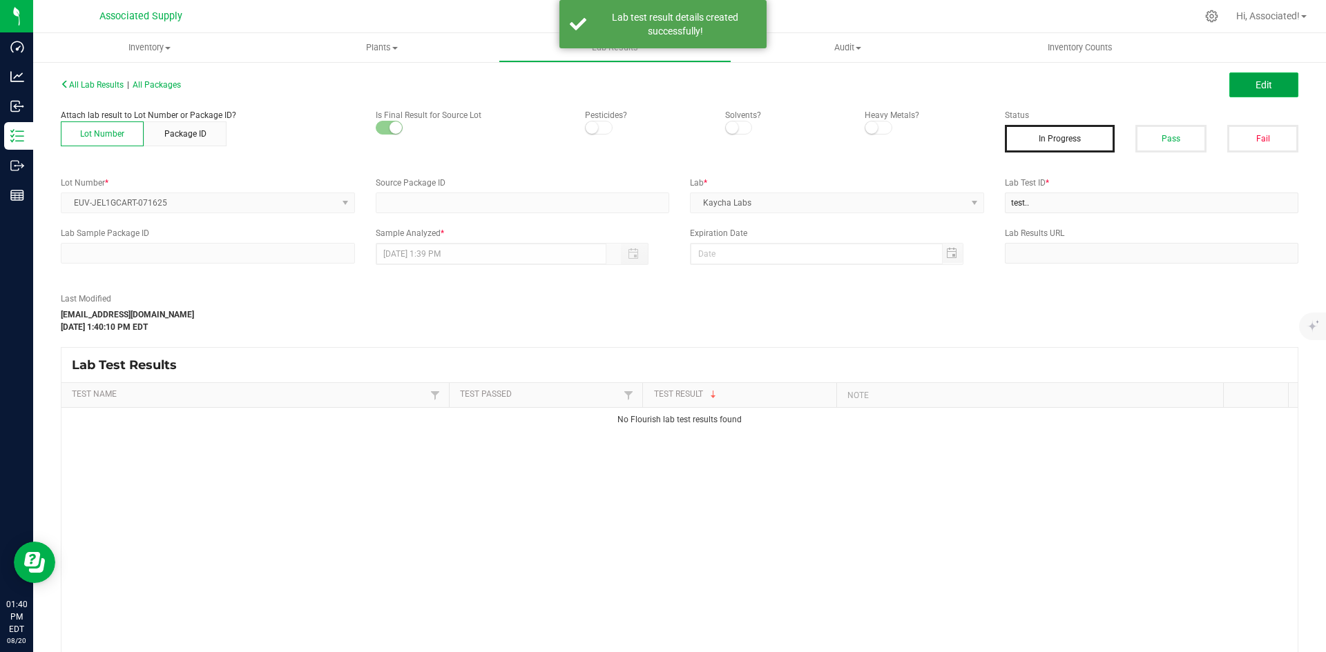
click at [1255, 83] on span "Edit" at bounding box center [1263, 84] width 17 height 11
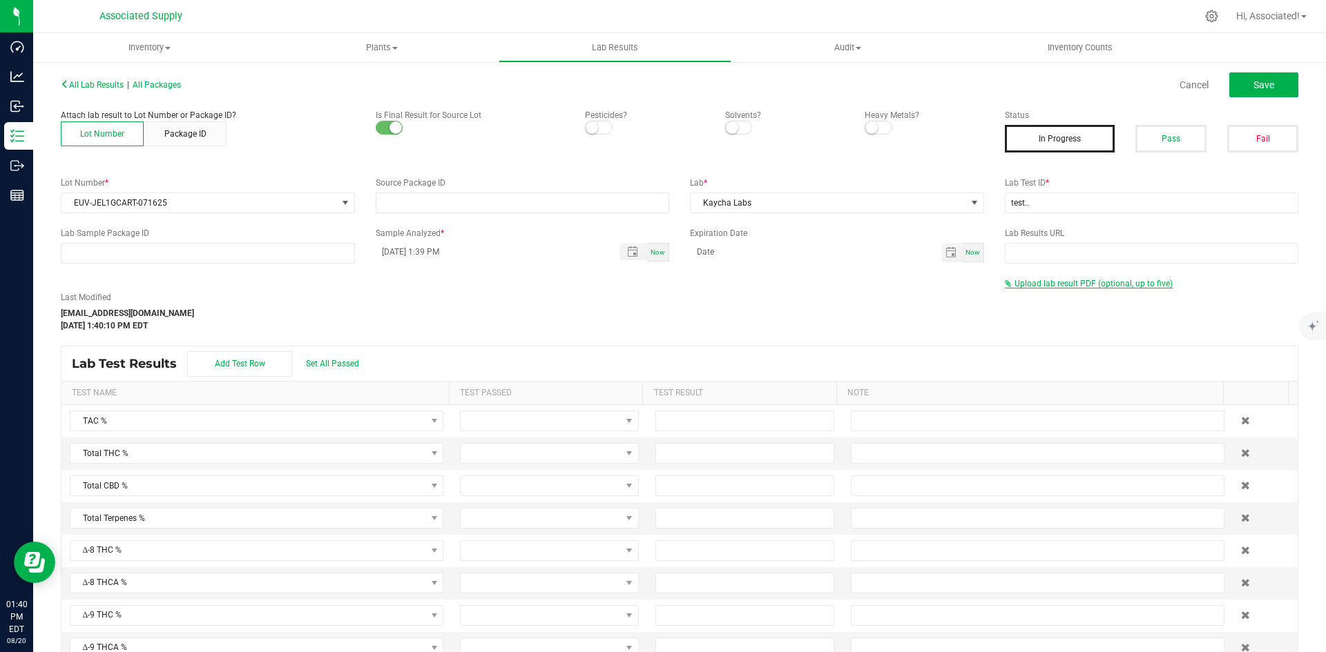
click at [1091, 285] on span "Upload lab result PDF (optional, up to five)" at bounding box center [1093, 284] width 158 height 10
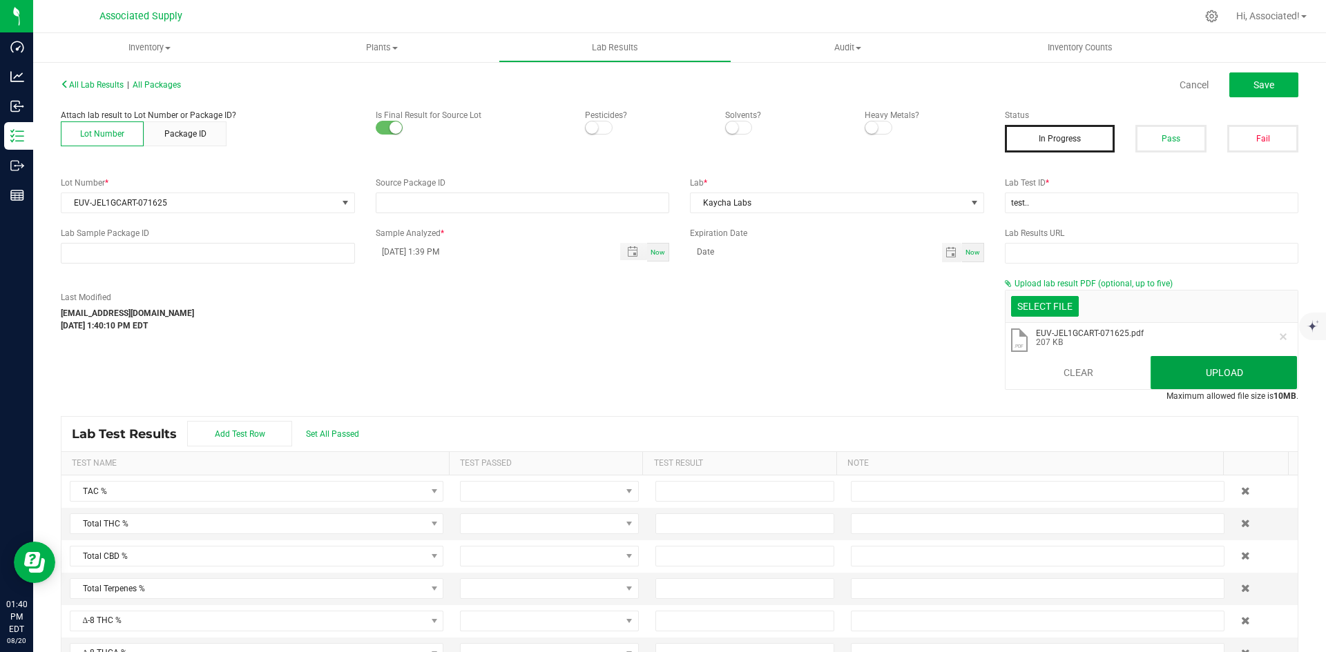
click at [1238, 369] on button "Upload" at bounding box center [1223, 372] width 146 height 33
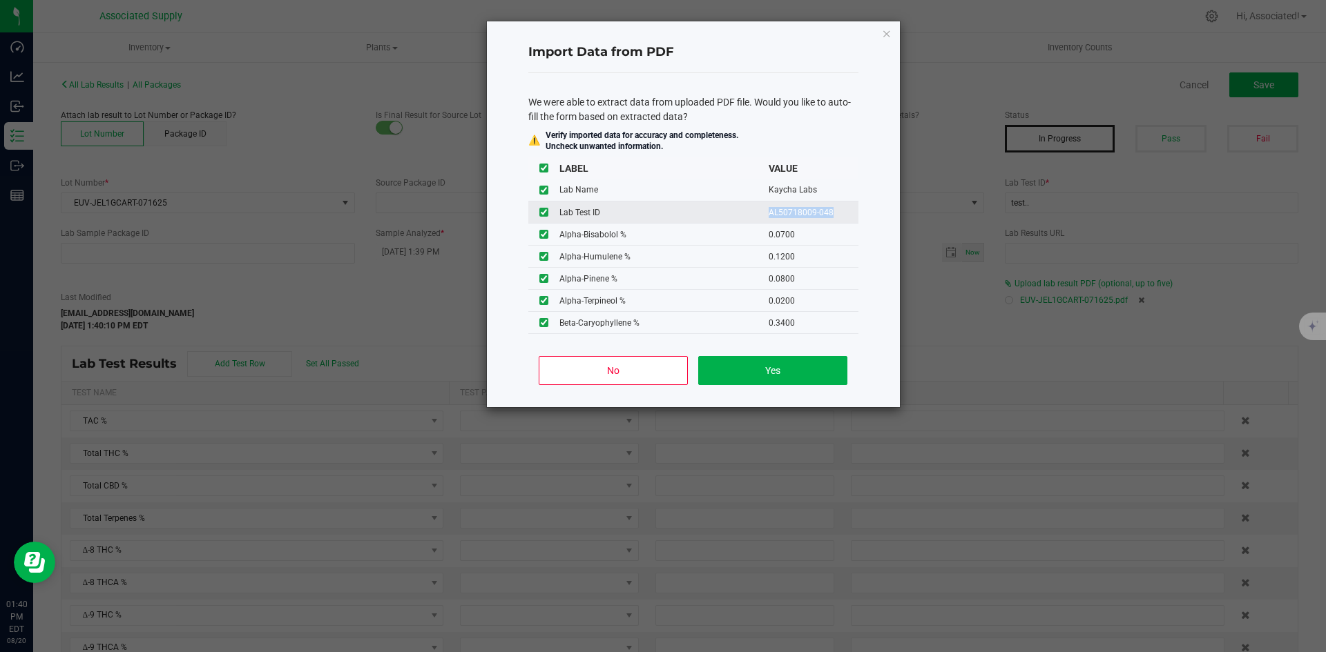
drag, startPoint x: 757, startPoint y: 213, endPoint x: 822, endPoint y: 215, distance: 65.0
click at [822, 215] on td "AL50718009-048" at bounding box center [813, 213] width 90 height 22
copy td "AL50718009-048"
click at [797, 372] on button "Yes" at bounding box center [772, 370] width 148 height 29
type input "93.3631"
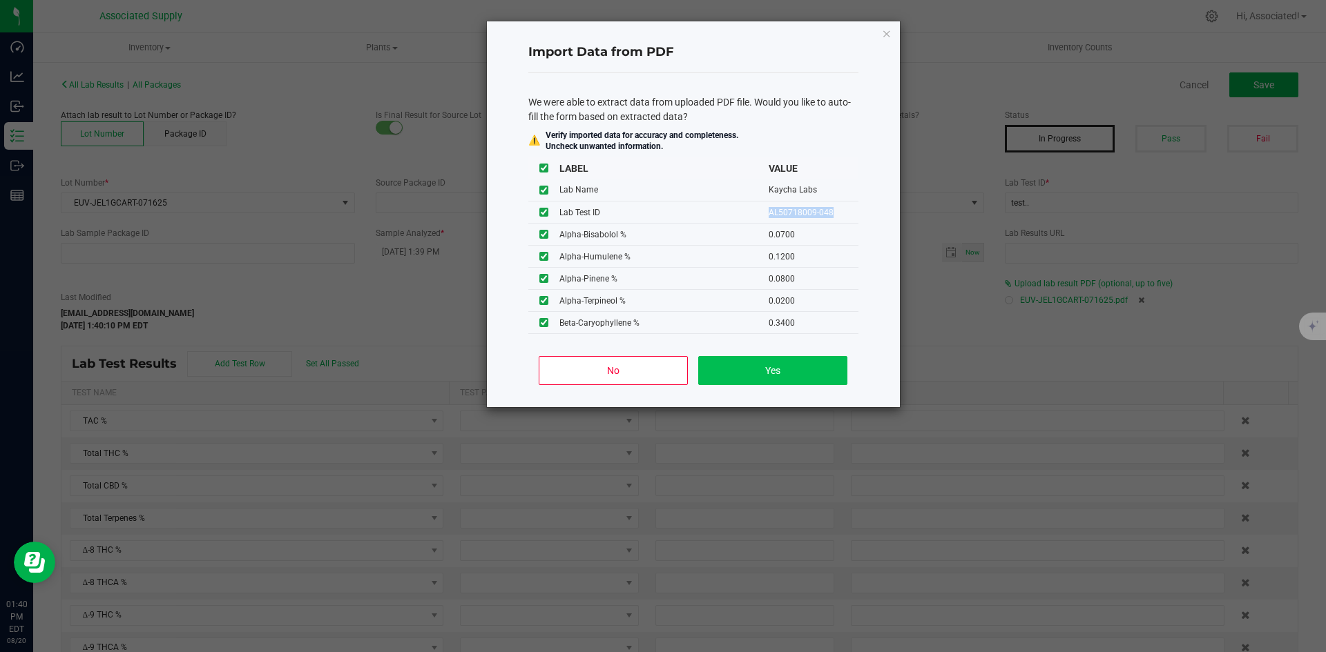
type input "86.3858"
type input "0.2313"
type input "86.2213"
type input "1.6812"
type input "1.0564"
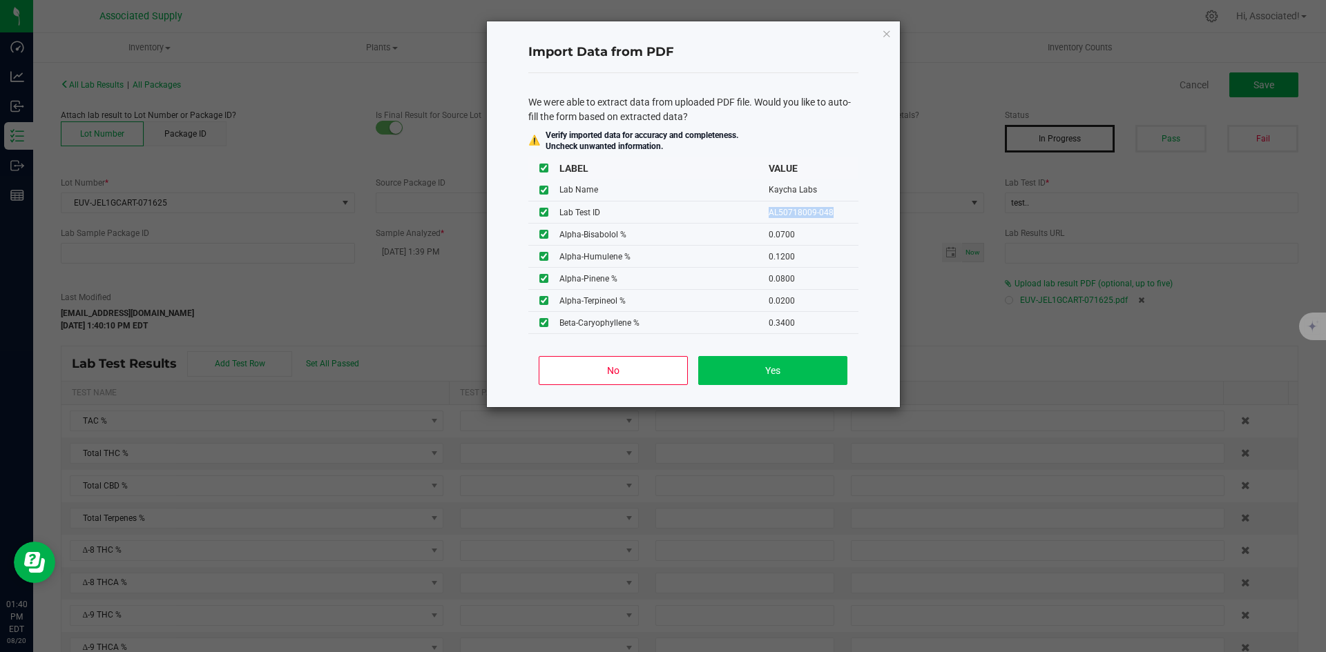
type input "0.2313"
type input "3.3976"
type input "0.6106"
type input "0.0700"
type input "0.1200"
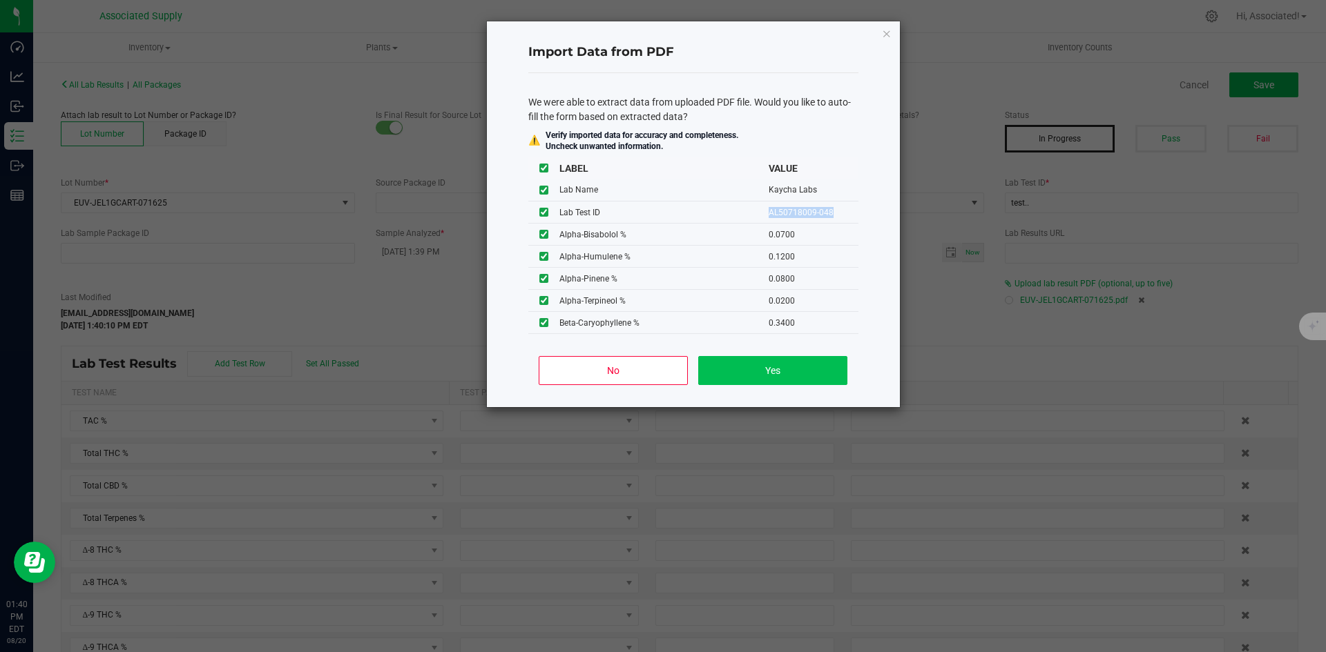
type input "0.0800"
type input "0.0200"
type input "0.3400"
type input "0.0800"
type input "0.0100"
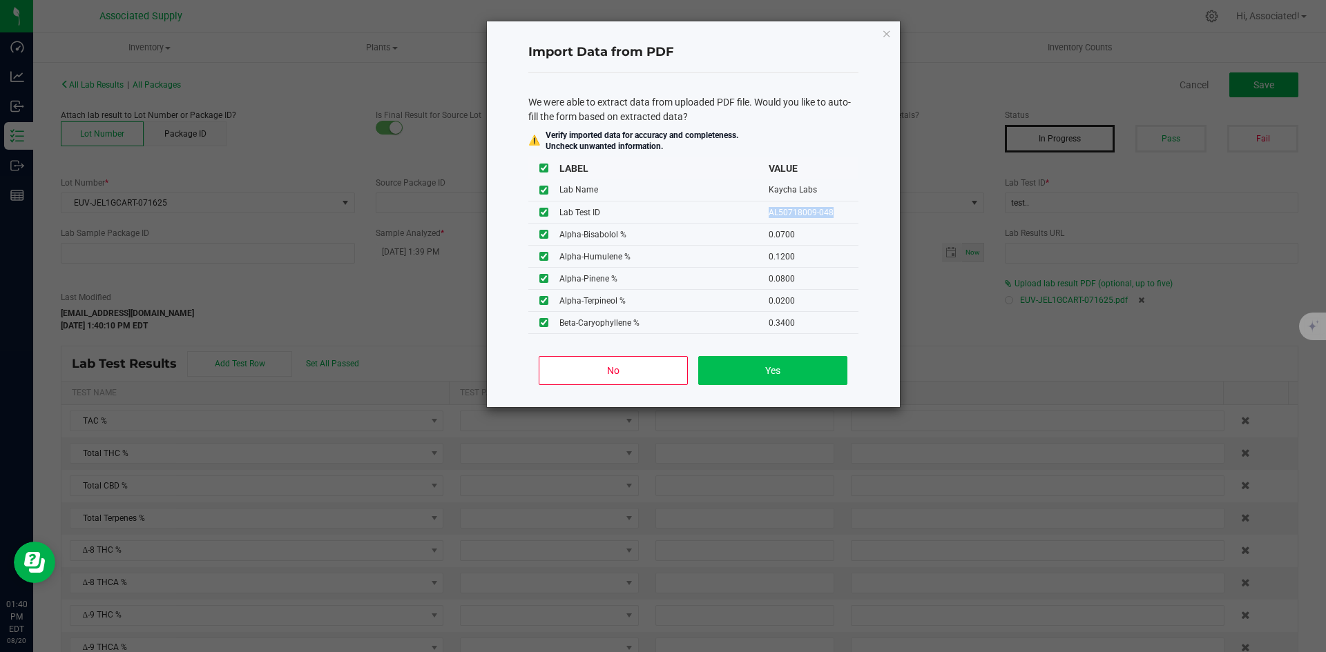
type input "0.0300"
type input "0.6200"
type input "0.1100"
type input "0.2800"
type input "0.1700"
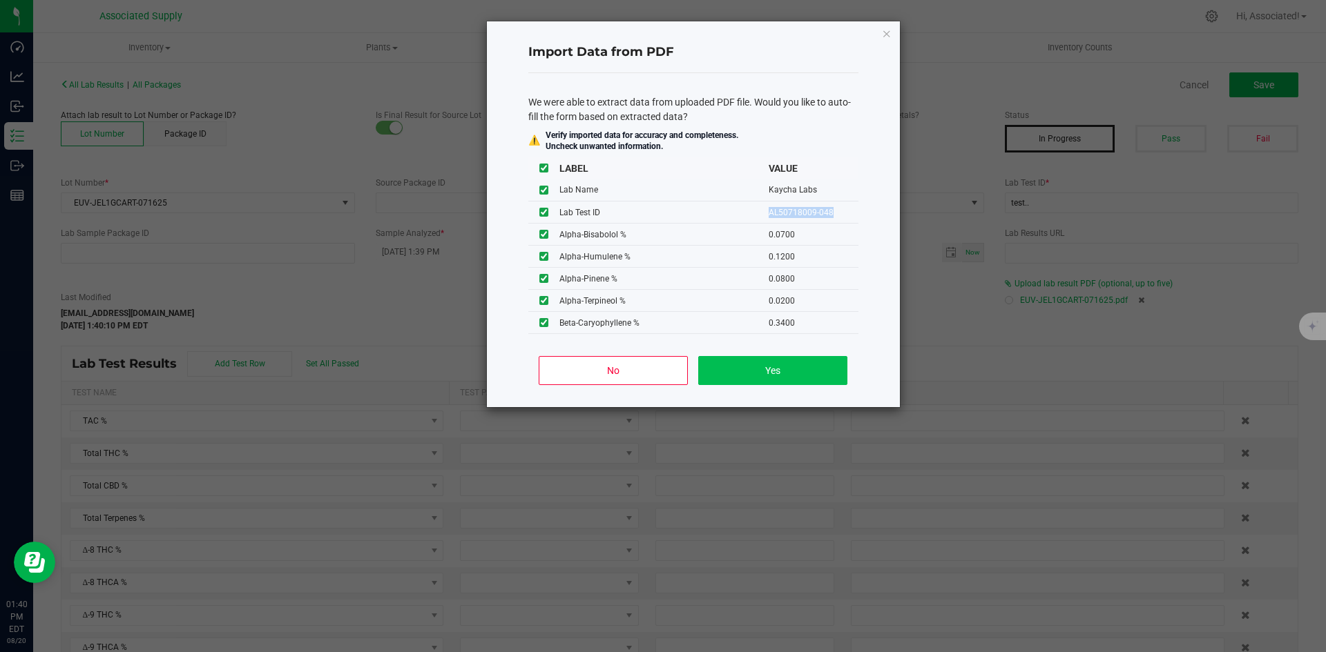
type input "0.0100"
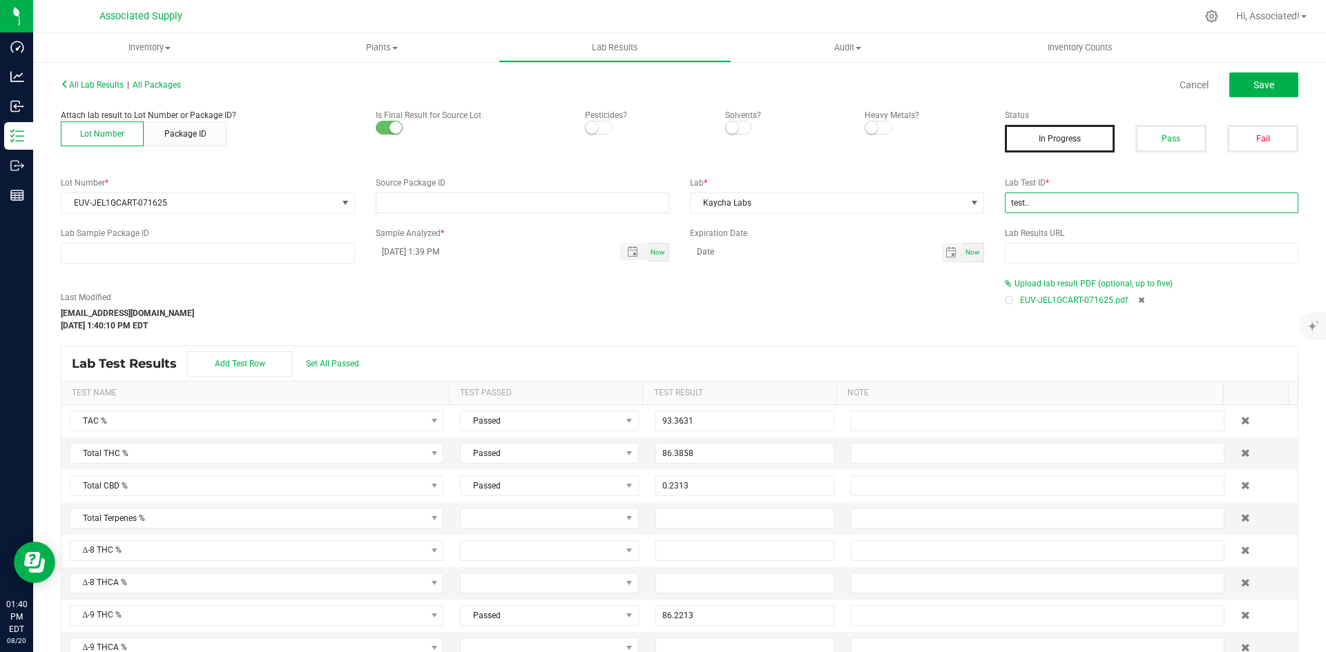
click at [1059, 200] on input "test.." at bounding box center [1152, 203] width 294 height 21
paste input "AL50718009-048"
type input "AL50718009-048"
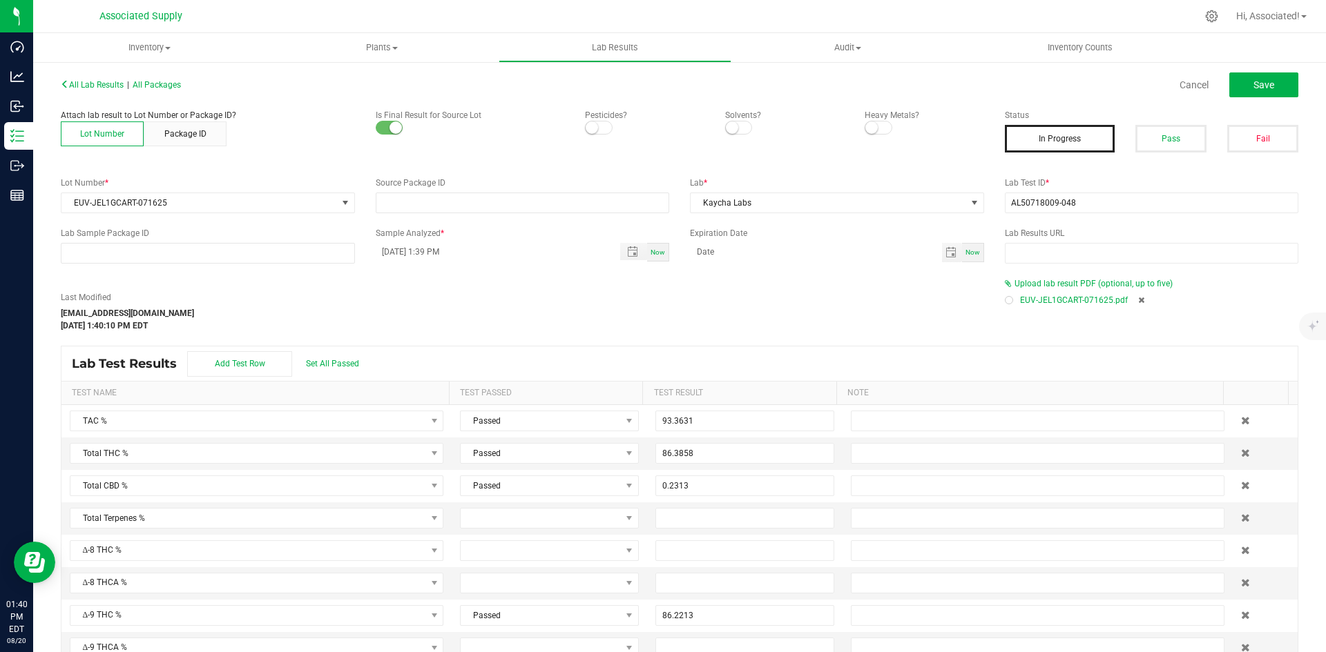
click at [779, 320] on div "Last Modified [EMAIL_ADDRESS][DOMAIN_NAME] [DATE] 1:40:10 PM EDT" at bounding box center [522, 311] width 944 height 41
click at [630, 251] on span "Toggle popup" at bounding box center [632, 251] width 11 height 11
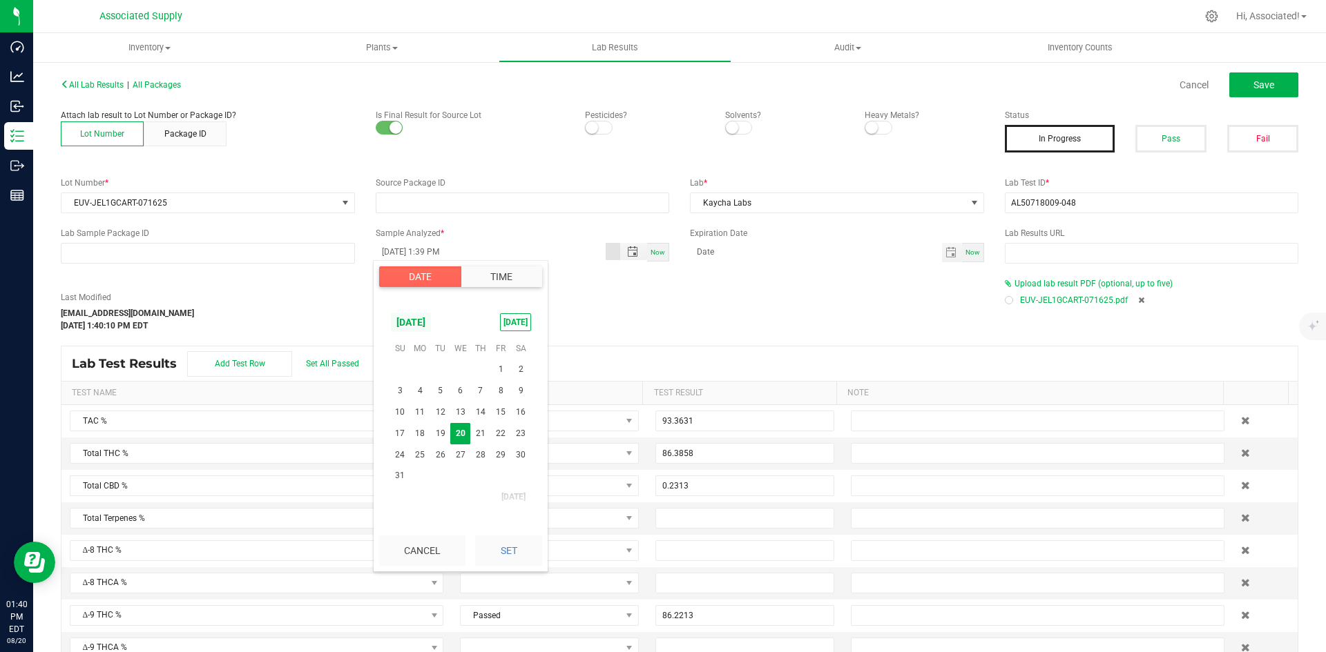
click at [432, 318] on span "[DATE]" at bounding box center [410, 322] width 41 height 21
click at [430, 377] on span "[DATE]" at bounding box center [432, 381] width 28 height 28
click at [508, 414] on span "18" at bounding box center [500, 412] width 20 height 21
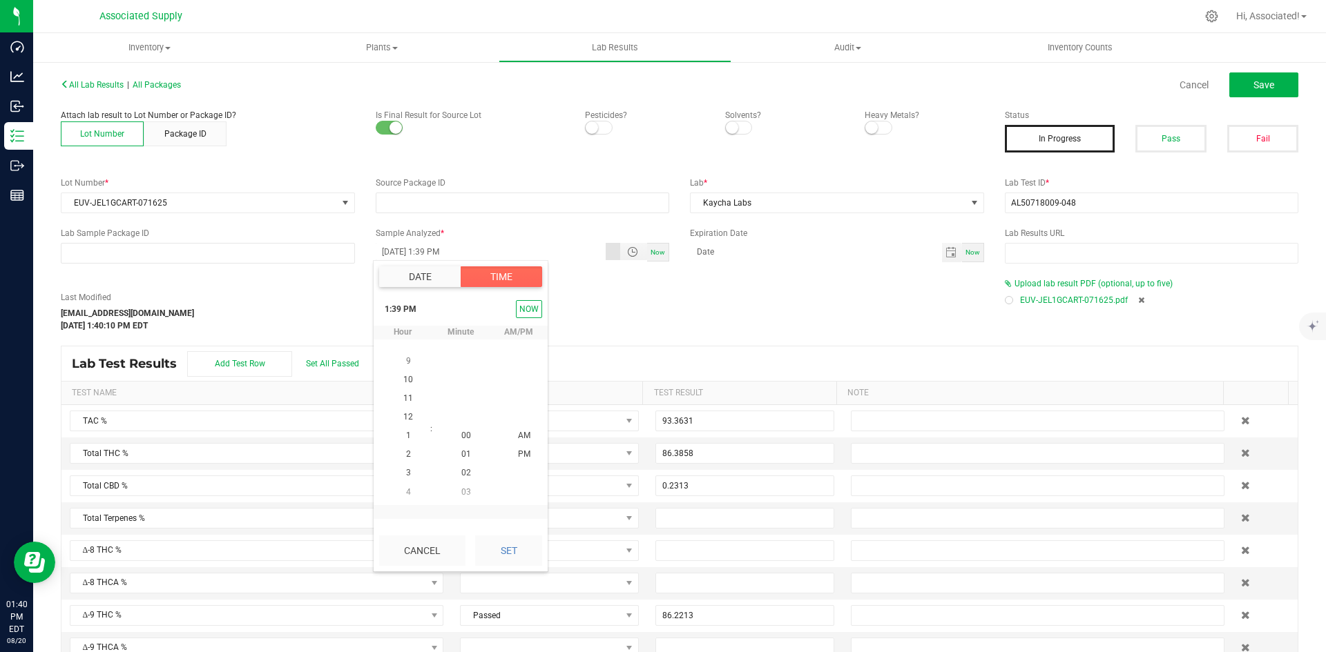
scroll to position [19, 0]
click at [406, 434] on span "1" at bounding box center [408, 437] width 5 height 10
click at [463, 456] on span "40" at bounding box center [466, 455] width 10 height 10
click at [518, 434] on span "PM" at bounding box center [524, 437] width 12 height 10
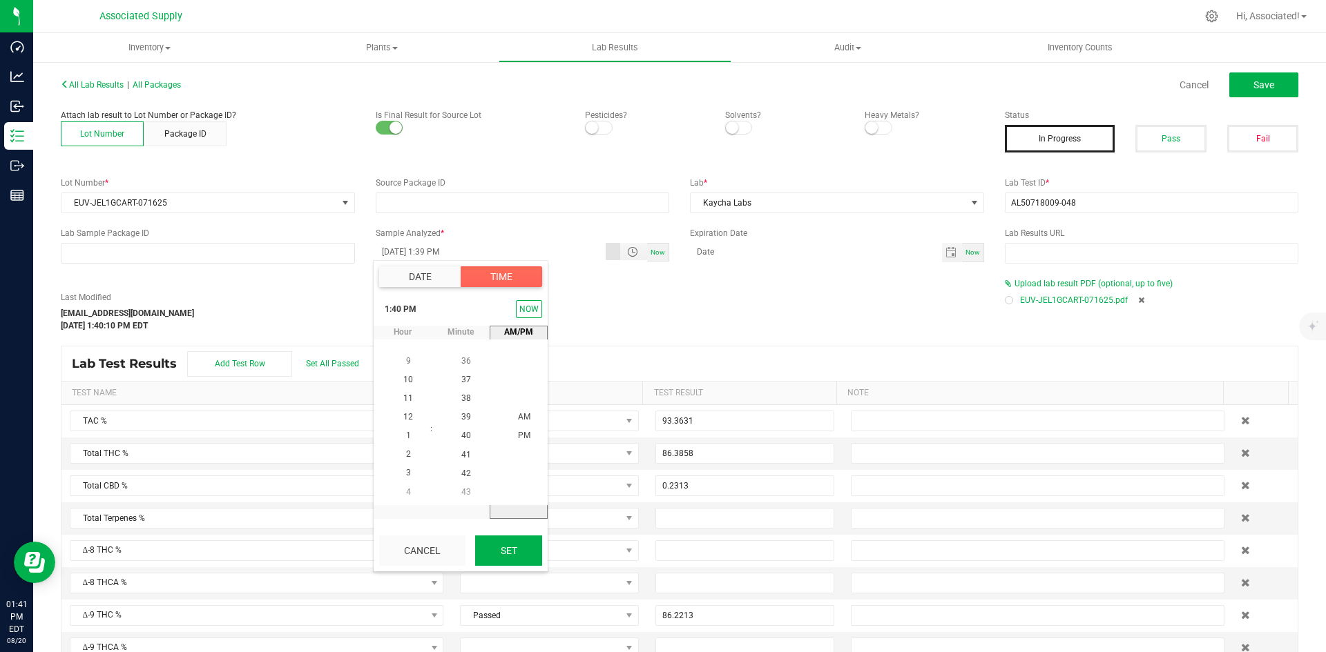
click at [505, 550] on button "Set" at bounding box center [508, 551] width 67 height 30
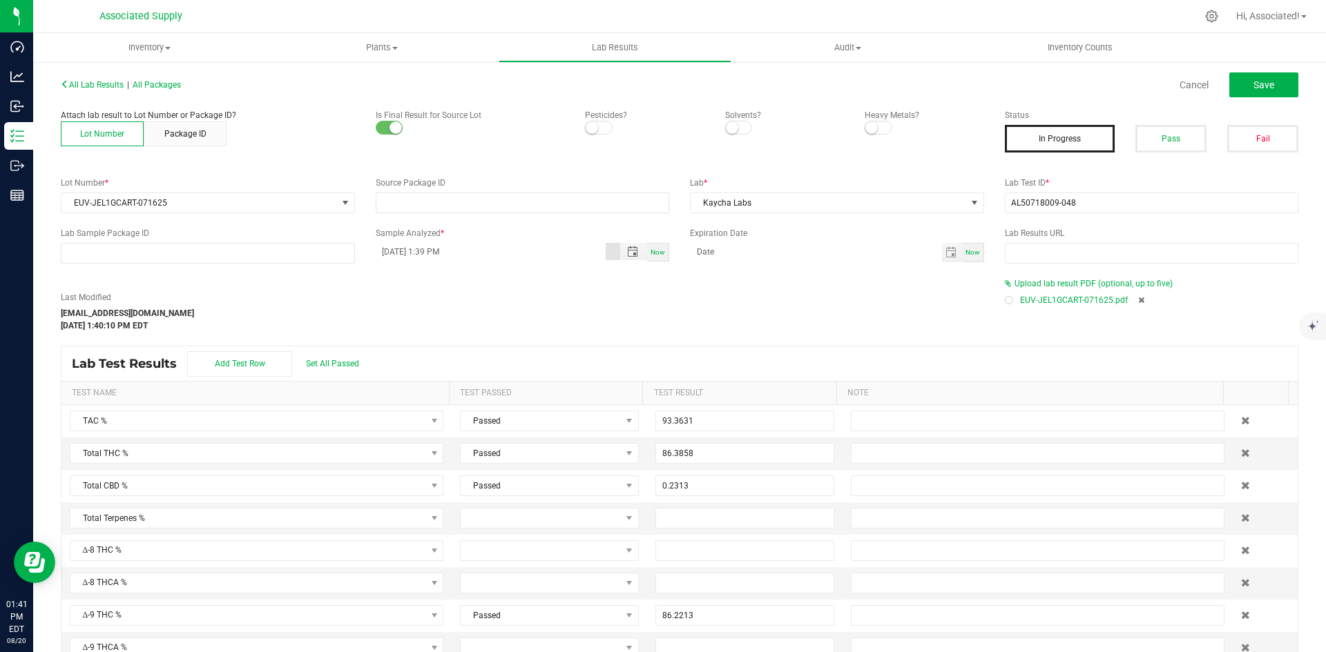
type input "[DATE] 1:40 PM"
click at [834, 316] on div "Last Modified [EMAIL_ADDRESS][DOMAIN_NAME] [DATE] 1:40:10 PM EDT" at bounding box center [522, 311] width 944 height 41
click at [1156, 146] on button "Pass" at bounding box center [1170, 139] width 71 height 28
click at [1253, 79] on span "Save" at bounding box center [1263, 84] width 21 height 11
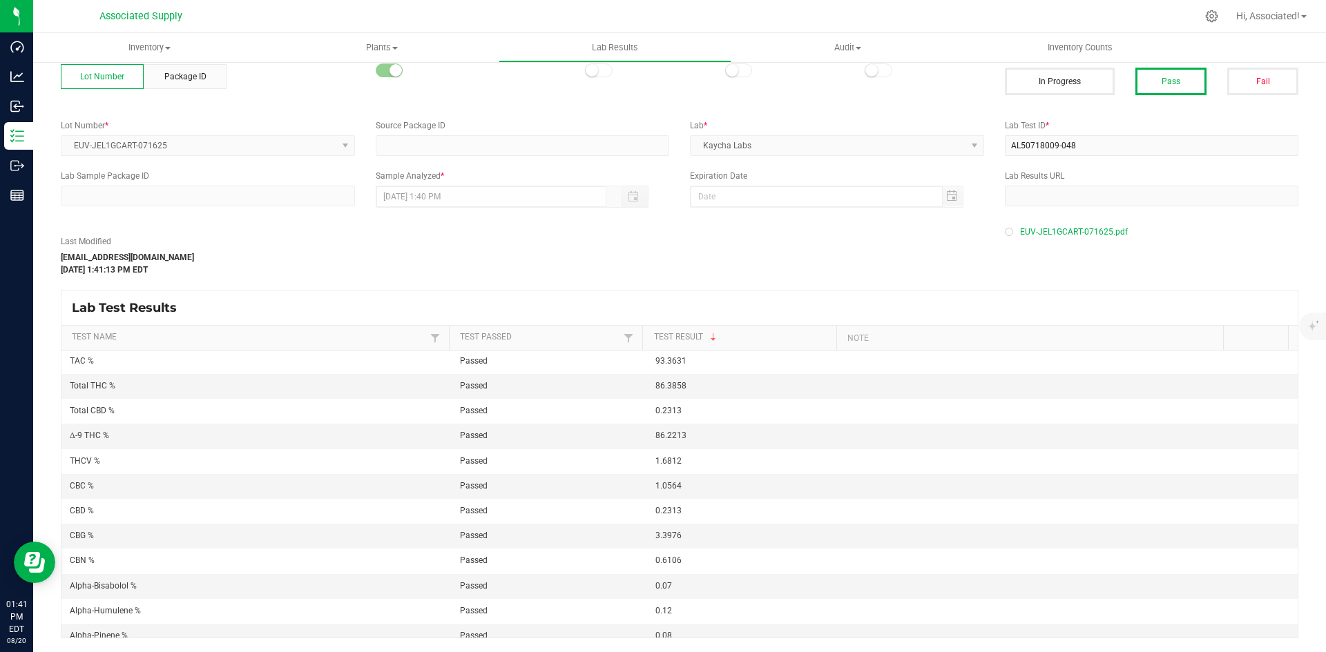
scroll to position [0, 0]
click at [583, 388] on td "Passed" at bounding box center [549, 388] width 195 height 25
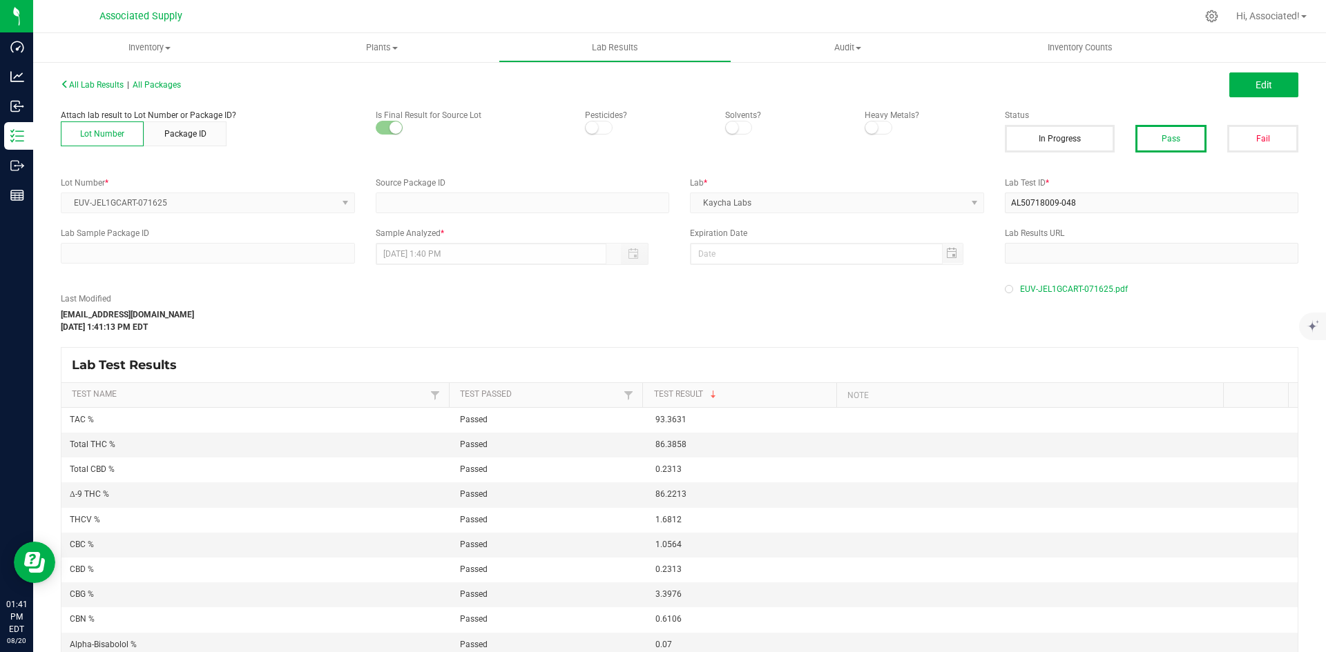
click at [711, 303] on div "Last Modified [EMAIL_ADDRESS][DOMAIN_NAME] [DATE] 1:41:13 PM EDT" at bounding box center [522, 313] width 944 height 41
click at [403, 323] on div "Last Modified [EMAIL_ADDRESS][DOMAIN_NAME] [DATE] 1:41:13 PM EDT" at bounding box center [522, 313] width 944 height 41
click at [583, 295] on div "Last Modified [EMAIL_ADDRESS][DOMAIN_NAME] [DATE] 1:41:13 PM EDT" at bounding box center [522, 313] width 944 height 41
click at [117, 83] on span "All Lab Results" at bounding box center [92, 85] width 63 height 10
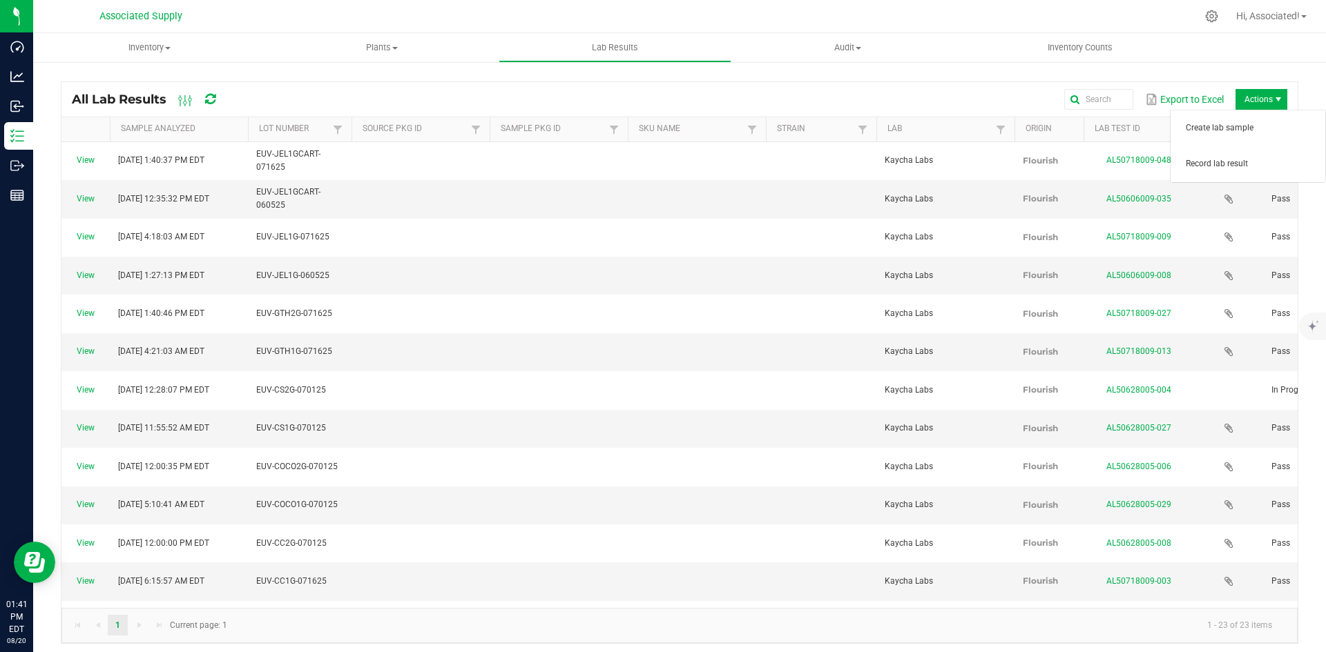
click at [1259, 101] on span "Actions" at bounding box center [1261, 99] width 52 height 21
click at [1248, 159] on span "Record lab result" at bounding box center [1250, 164] width 131 height 12
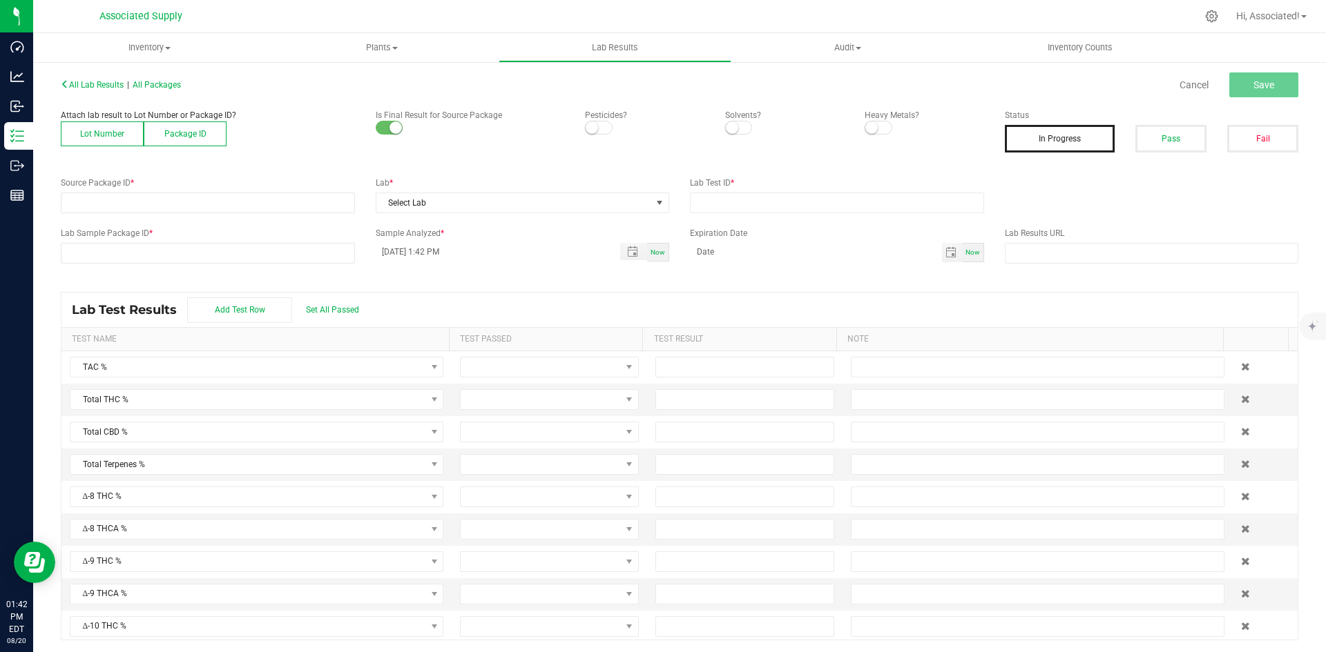
click at [130, 140] on button "Lot Number" at bounding box center [102, 134] width 83 height 25
click at [228, 201] on span at bounding box center [198, 202] width 275 height 19
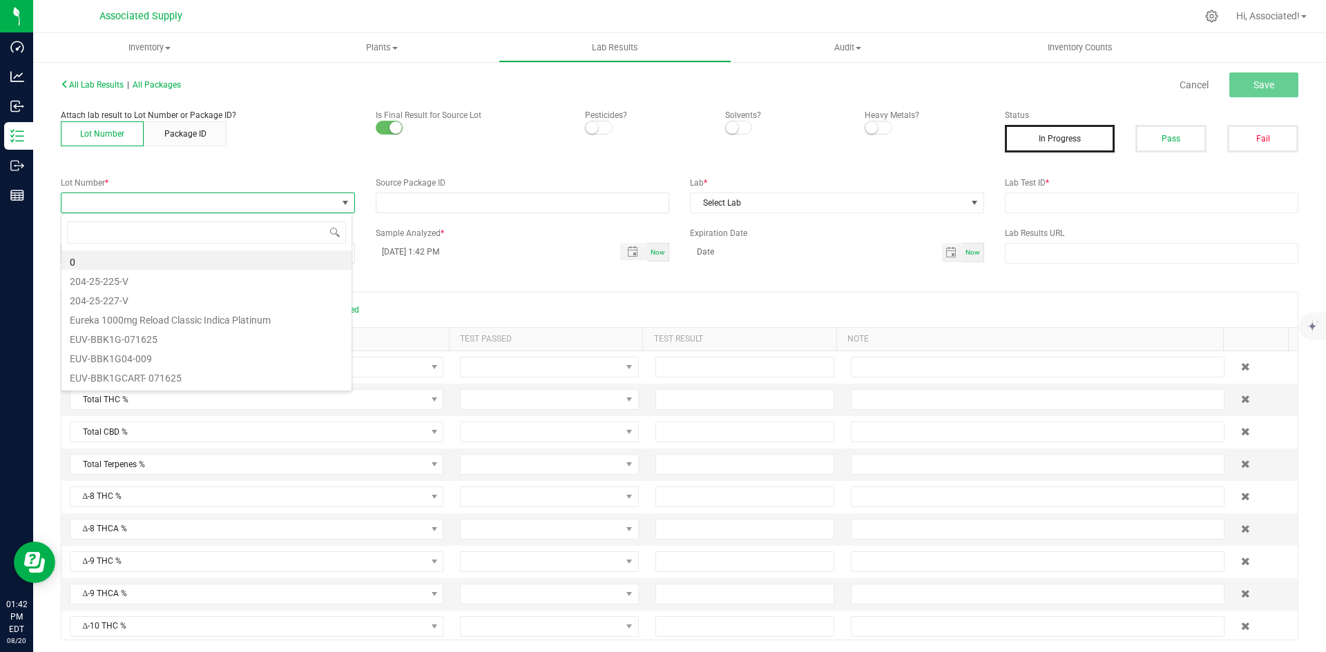
scroll to position [21, 291]
type input "EUV-JEL2G-071625"
click at [176, 260] on li "EUV-JEL2G-071625" at bounding box center [206, 260] width 290 height 19
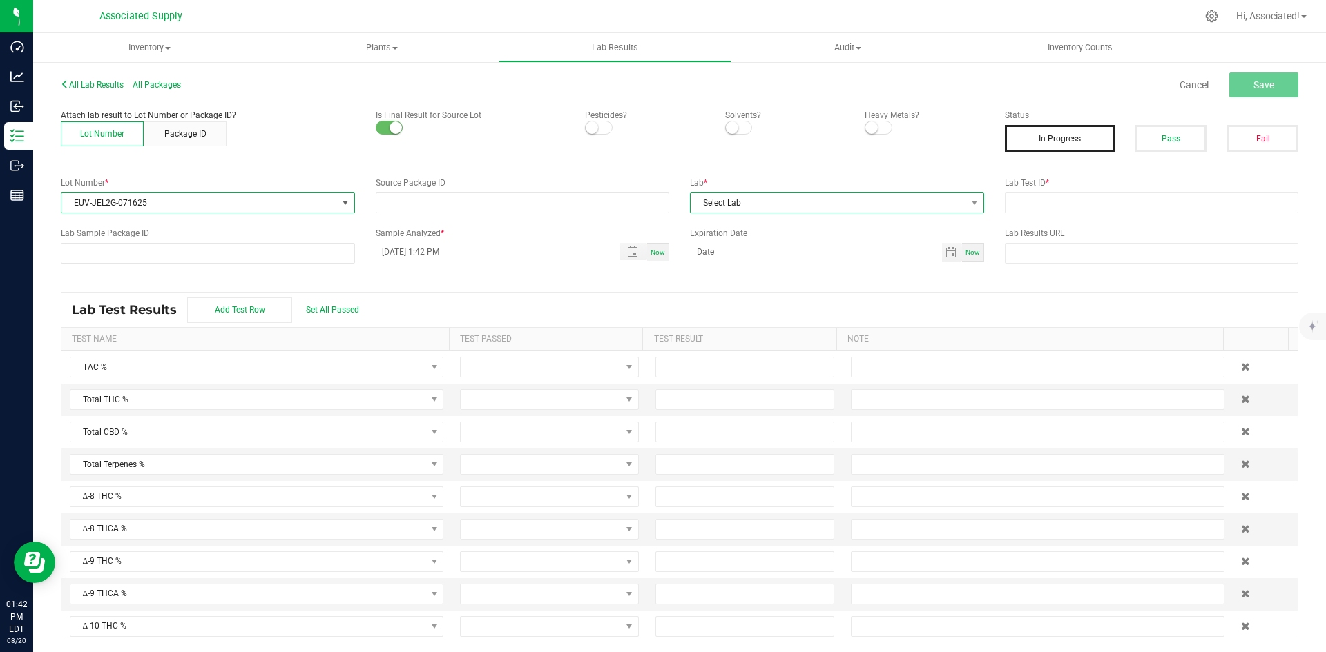
click at [838, 202] on span "Select Lab" at bounding box center [827, 202] width 275 height 19
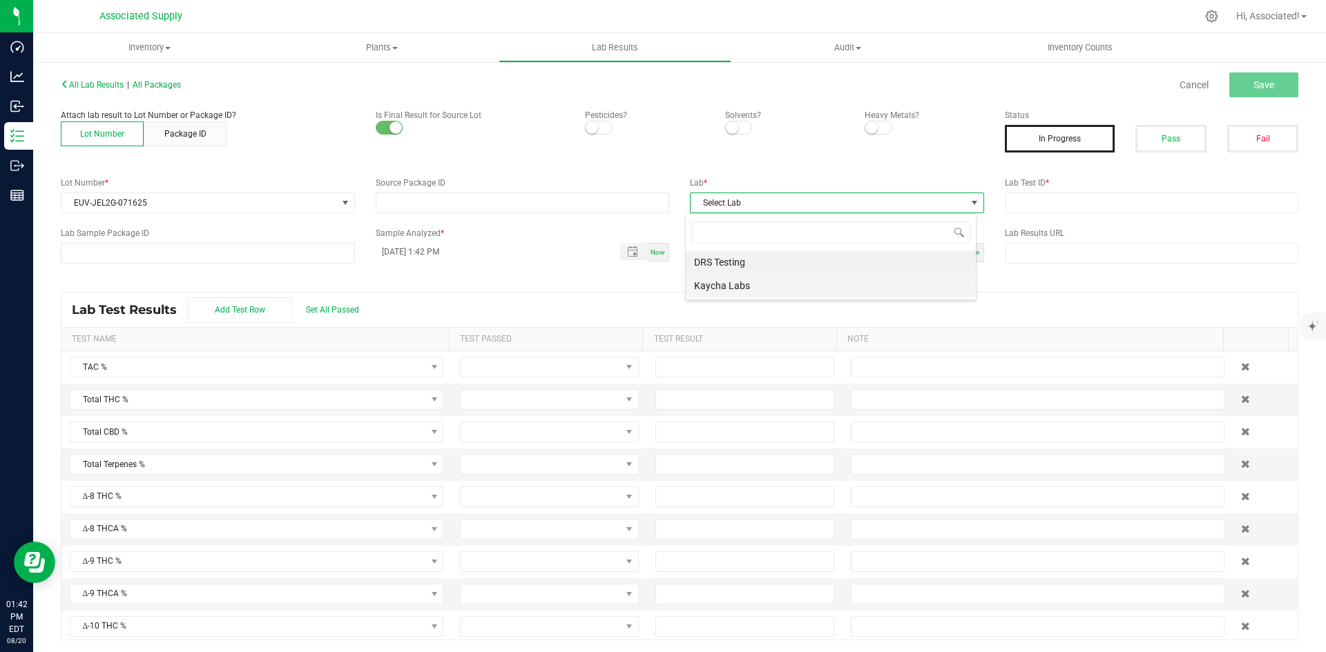
click at [747, 287] on li "Kaycha Labs" at bounding box center [831, 285] width 290 height 23
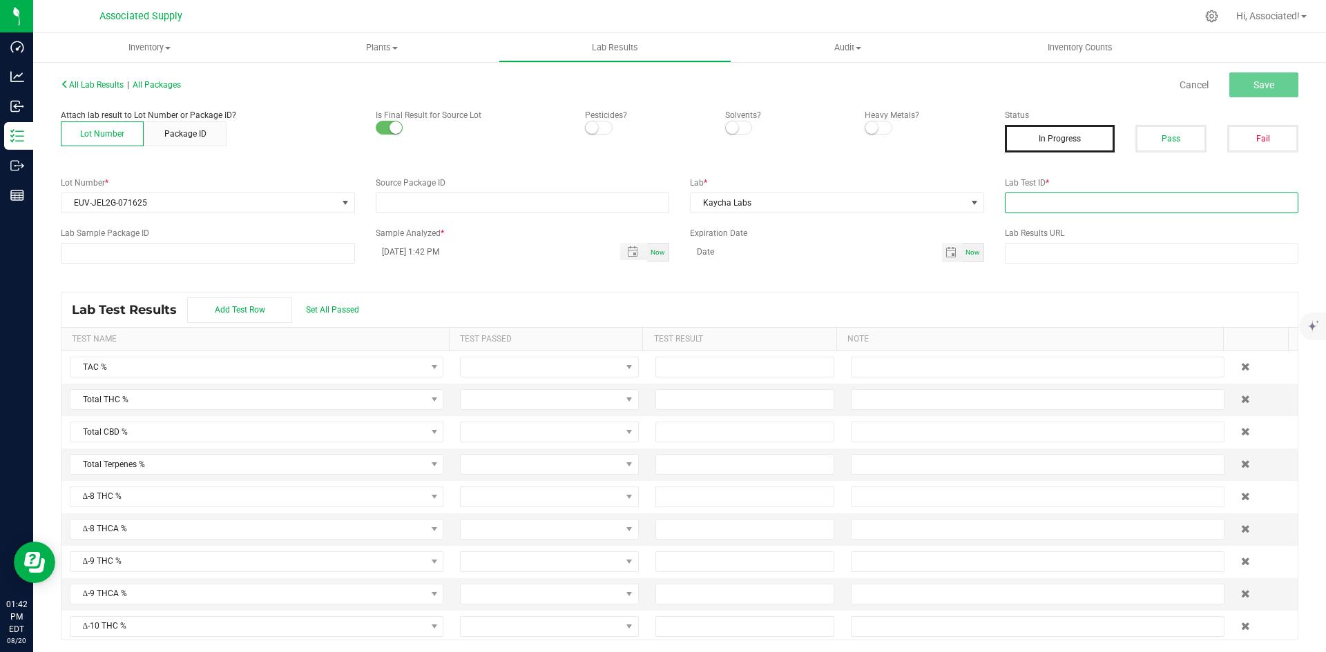
click at [1092, 195] on input "text" at bounding box center [1152, 203] width 294 height 21
type input "test.."
click at [1256, 82] on span "Save" at bounding box center [1263, 84] width 21 height 11
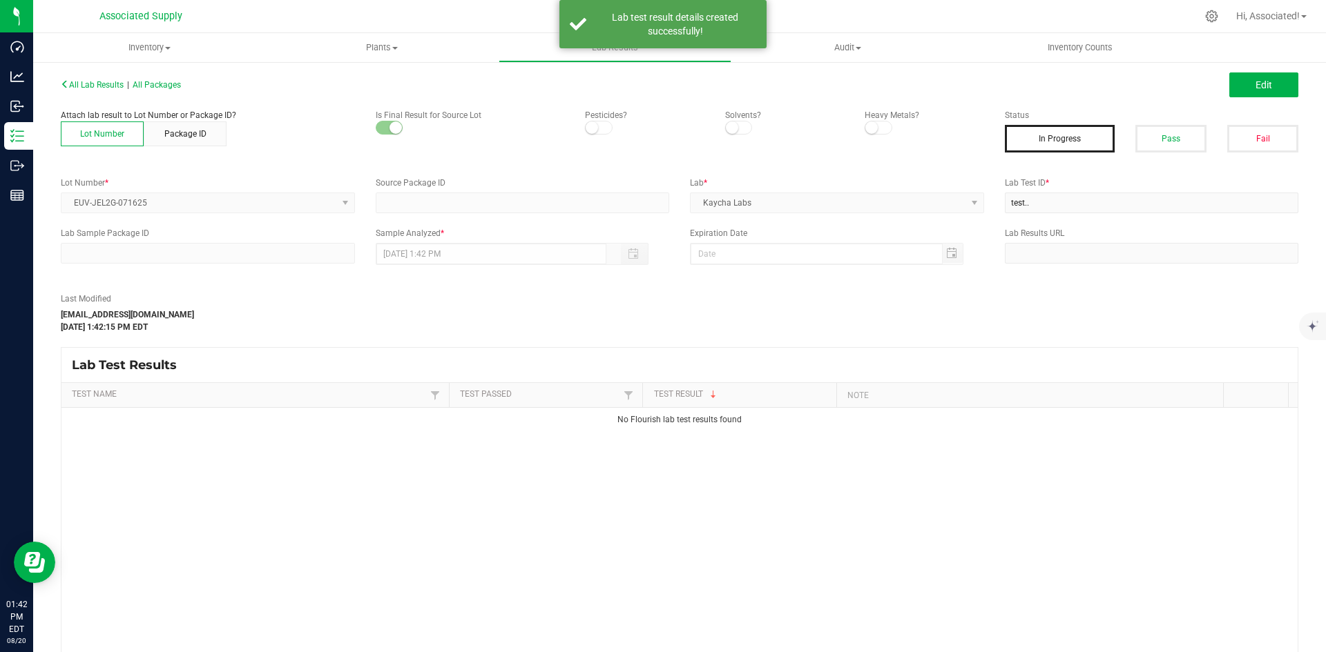
click at [688, 304] on div "Last Modified [EMAIL_ADDRESS][DOMAIN_NAME] [DATE] 1:42:15 PM EDT" at bounding box center [522, 313] width 944 height 41
click at [1255, 80] on span "Edit" at bounding box center [1263, 84] width 17 height 11
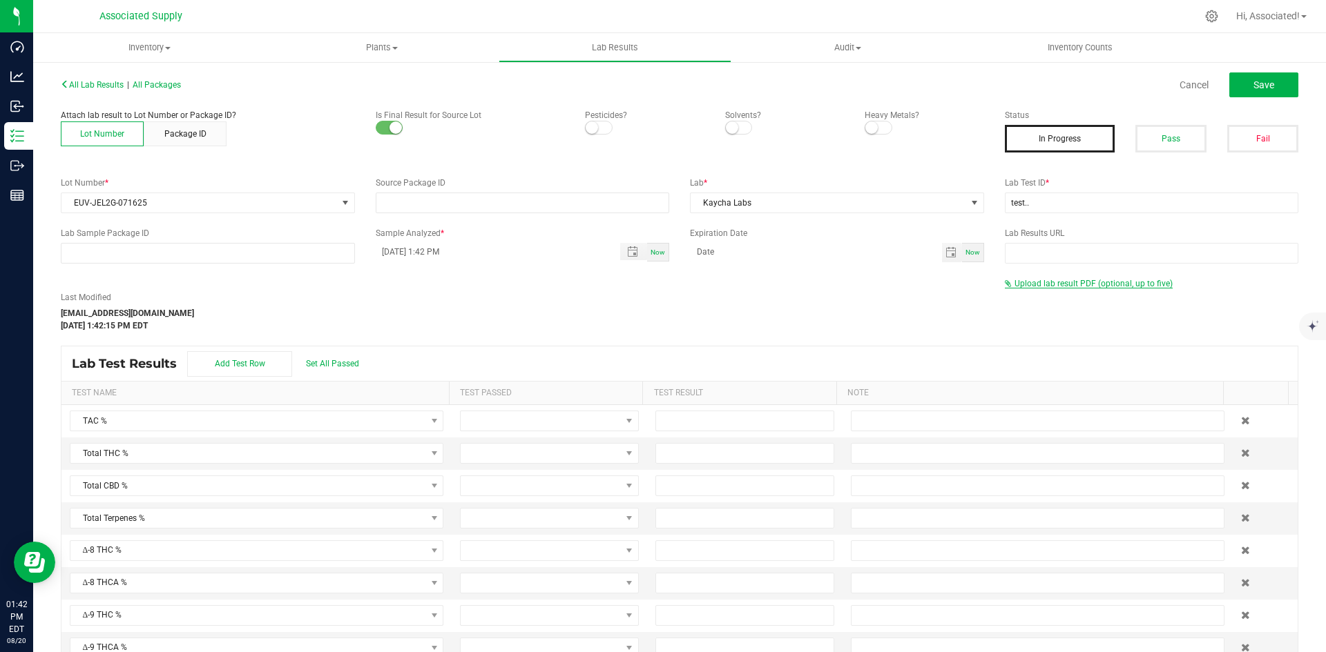
click at [1063, 286] on span "Upload lab result PDF (optional, up to five)" at bounding box center [1093, 284] width 158 height 10
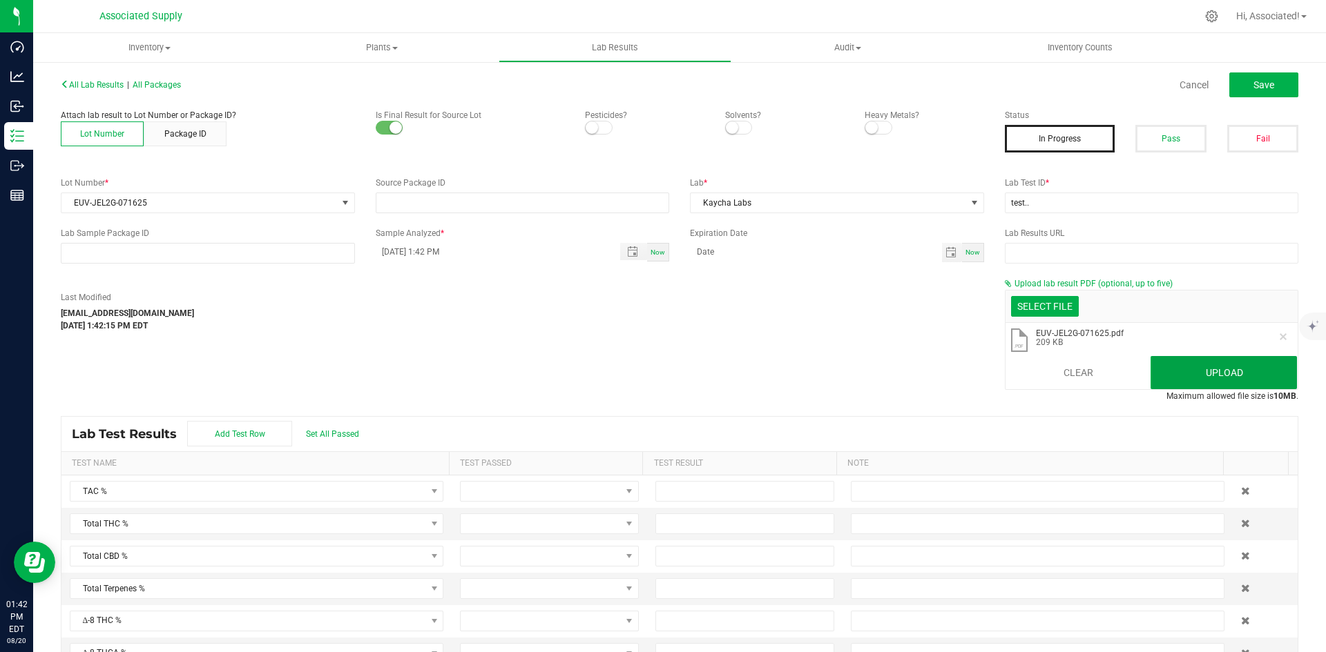
click at [1179, 367] on button "Upload" at bounding box center [1223, 372] width 146 height 33
